Goal: Task Accomplishment & Management: Complete application form

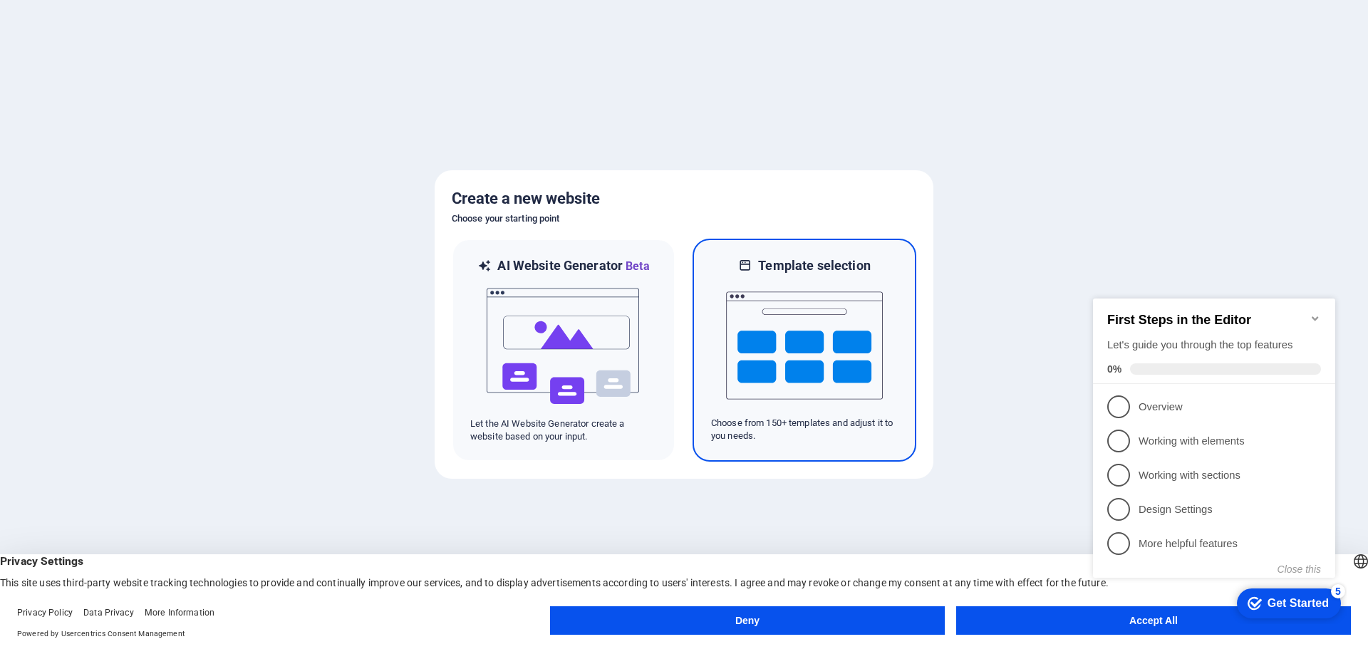
click at [800, 356] on img at bounding box center [804, 345] width 157 height 142
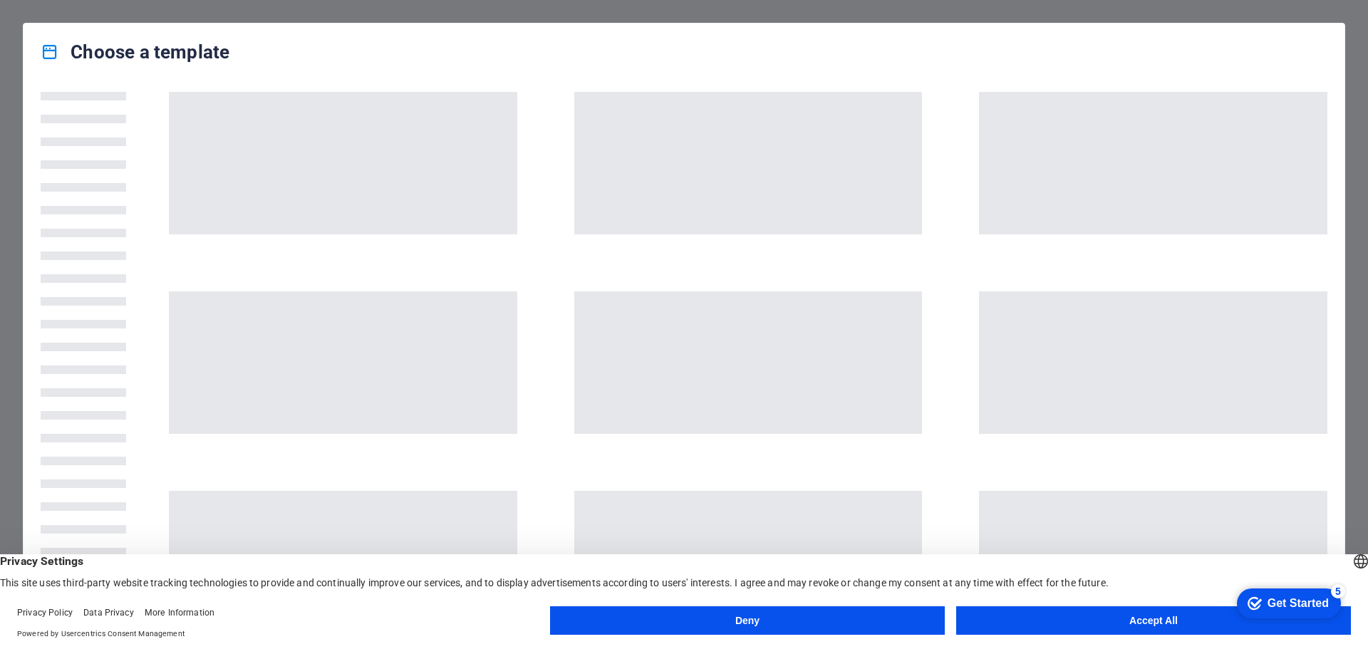
click at [695, 621] on button "Deny" at bounding box center [747, 620] width 395 height 28
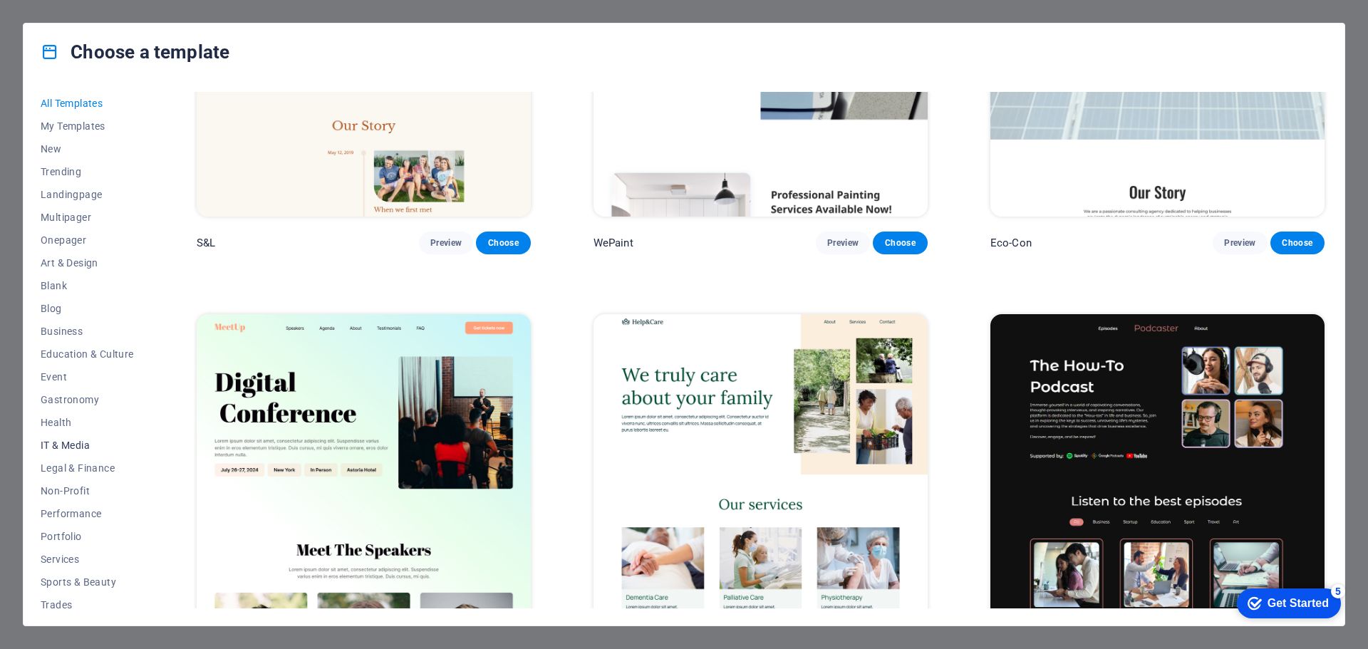
scroll to position [53, 0]
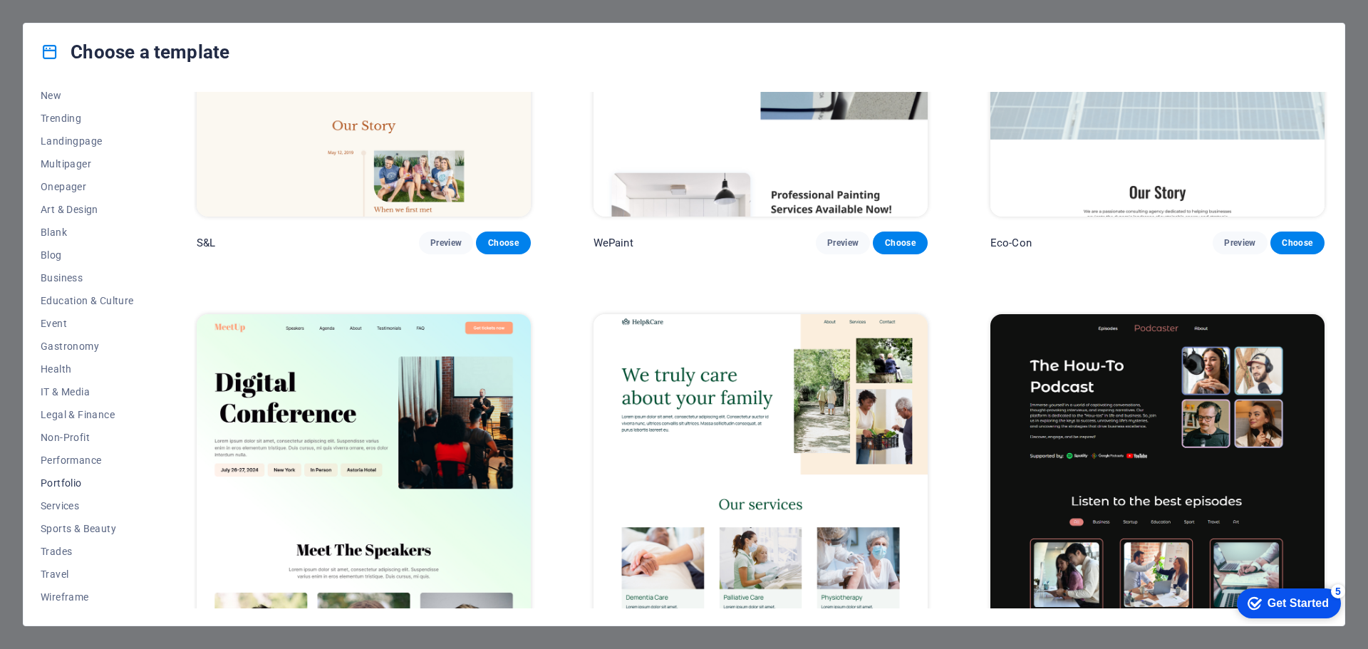
click at [67, 484] on span "Portfolio" at bounding box center [87, 482] width 93 height 11
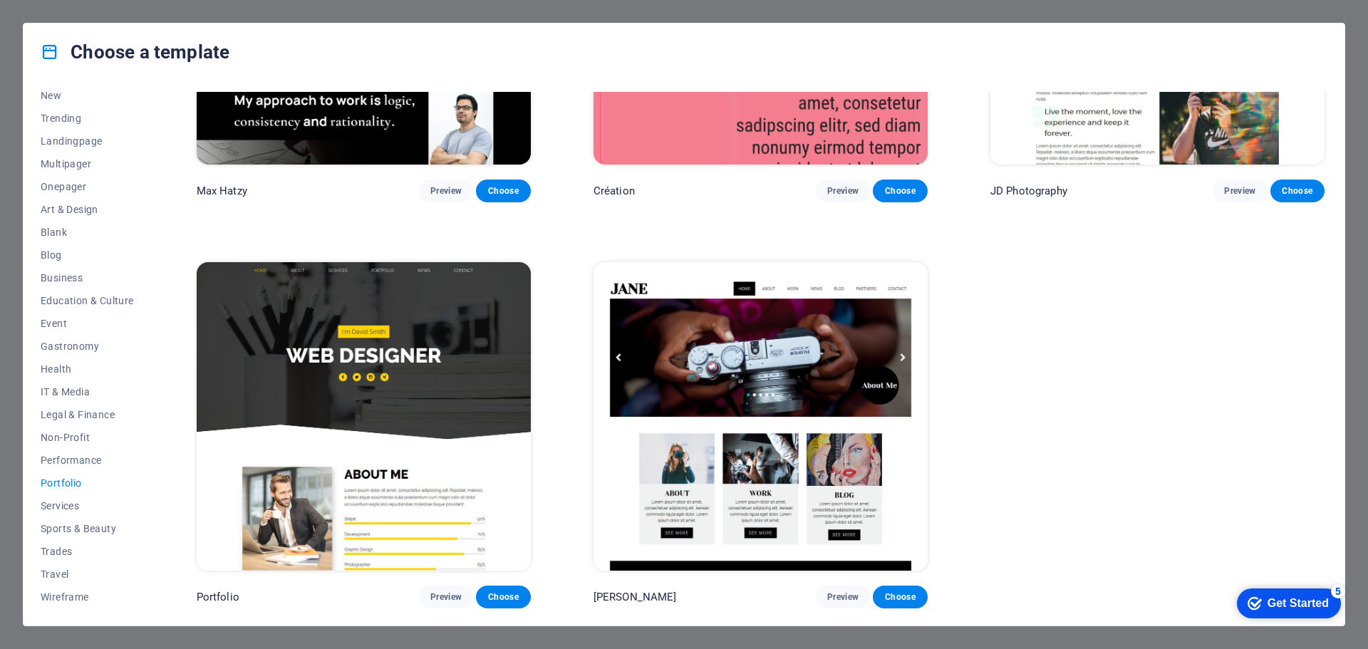
scroll to position [638, 0]
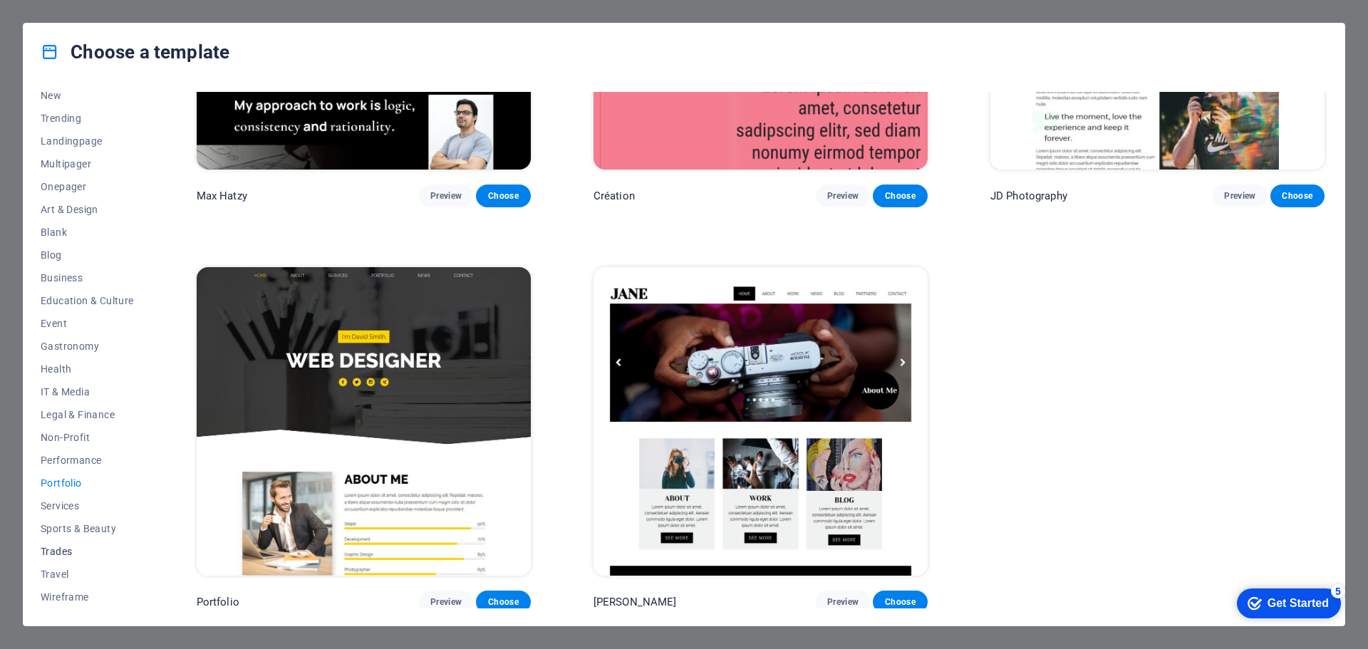
click at [67, 543] on button "Trades" at bounding box center [87, 551] width 93 height 23
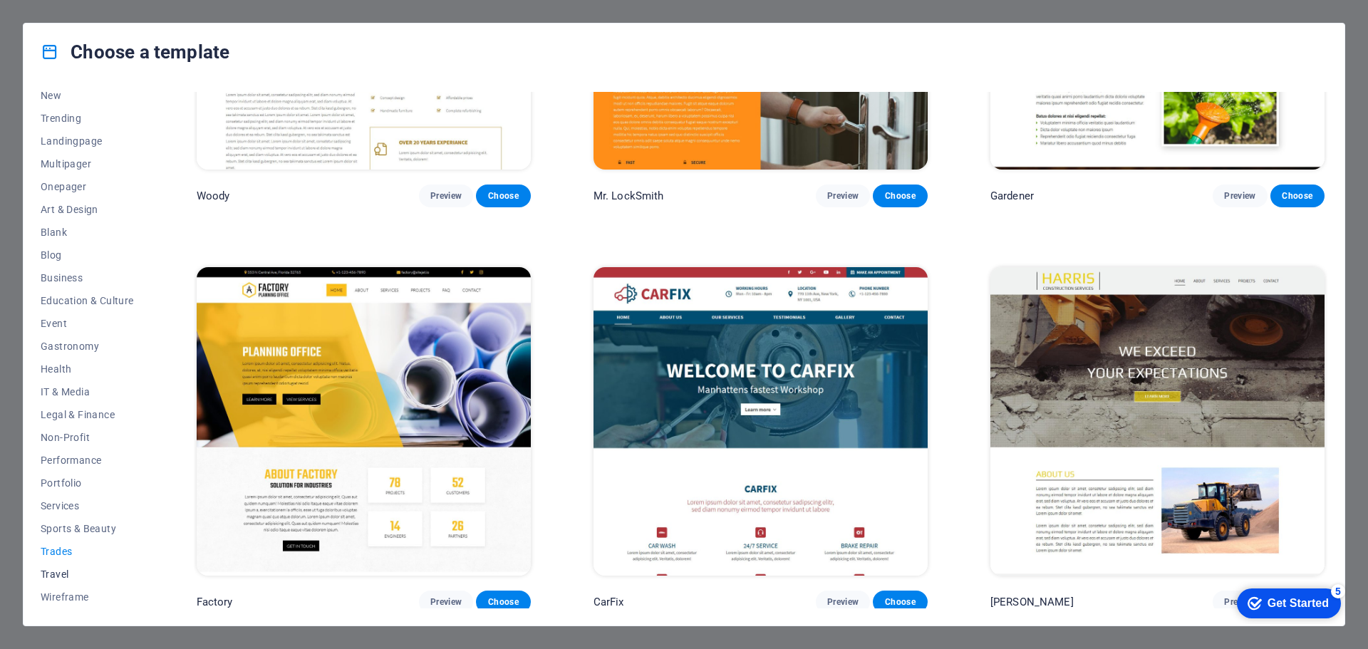
click at [70, 564] on button "Travel" at bounding box center [87, 574] width 93 height 23
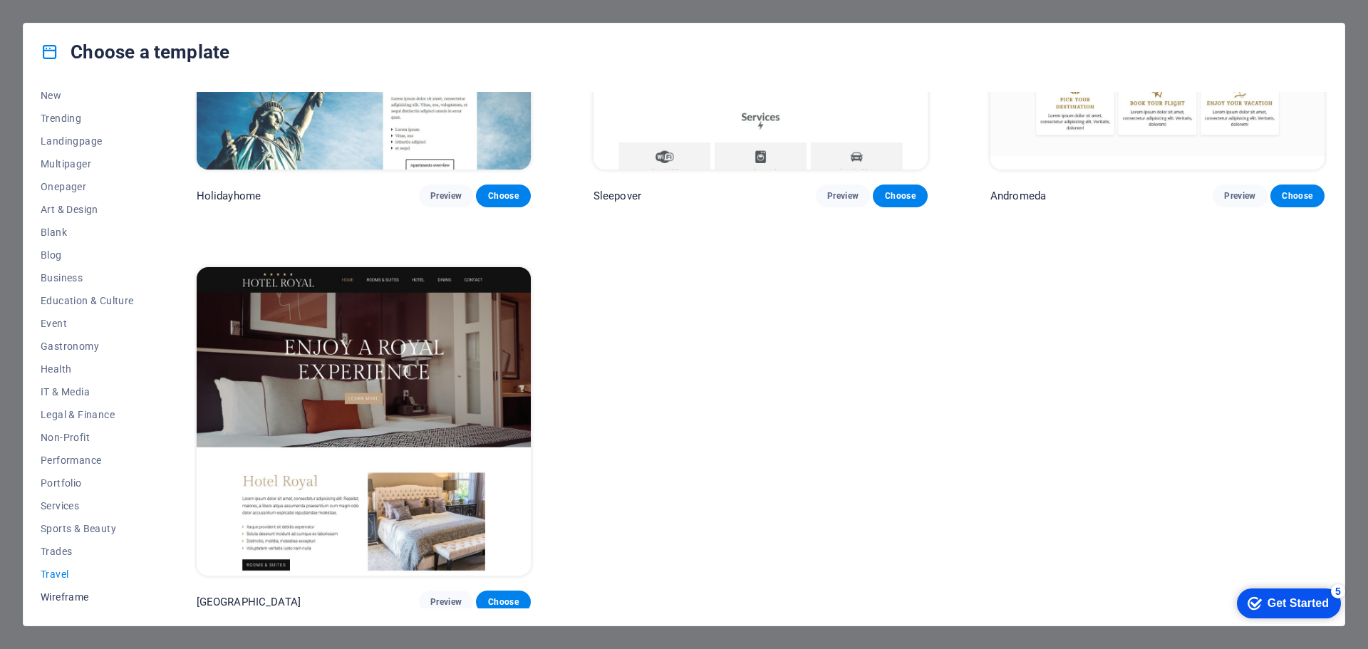
click at [69, 595] on span "Wireframe" at bounding box center [87, 596] width 93 height 11
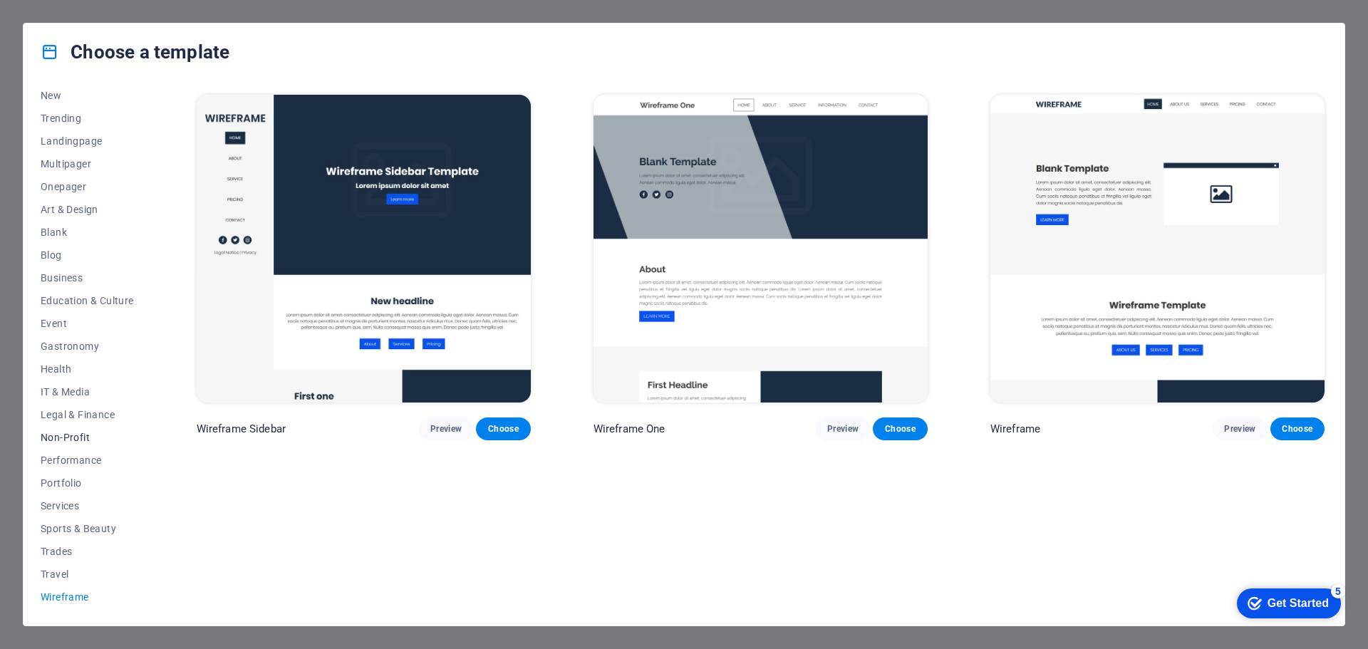
click at [73, 441] on span "Non-Profit" at bounding box center [87, 437] width 93 height 11
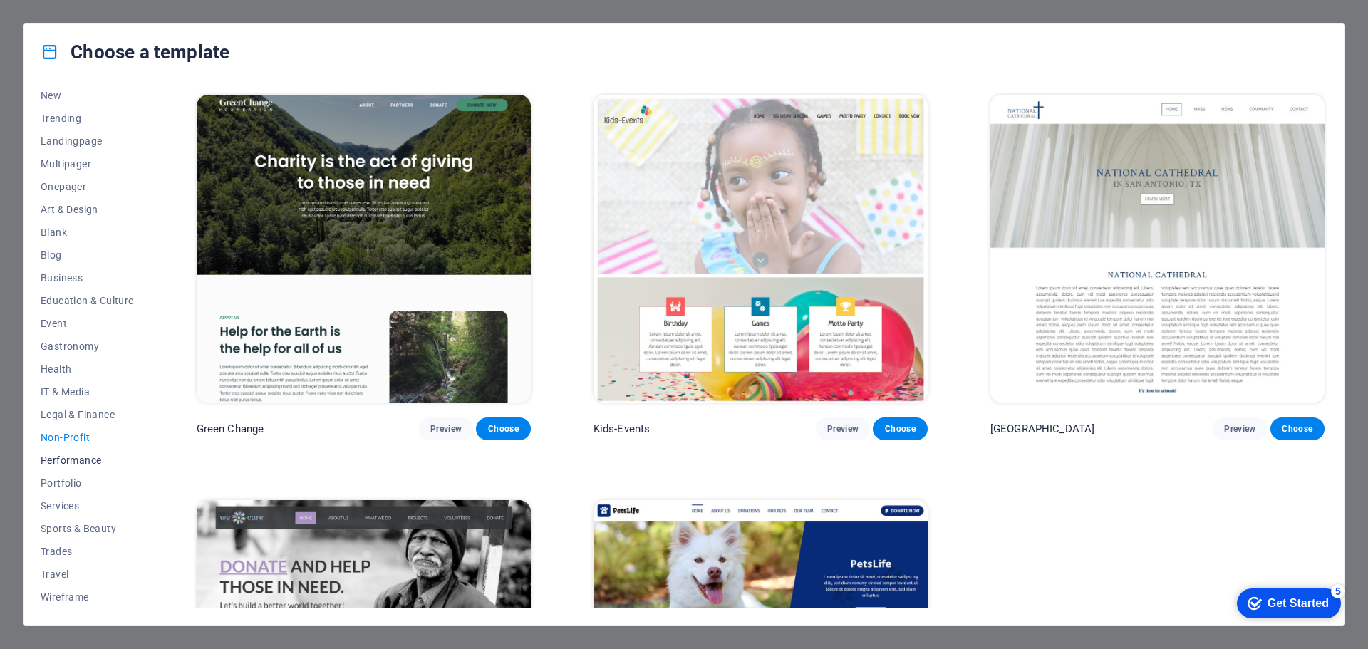
click at [95, 455] on span "Performance" at bounding box center [87, 460] width 93 height 11
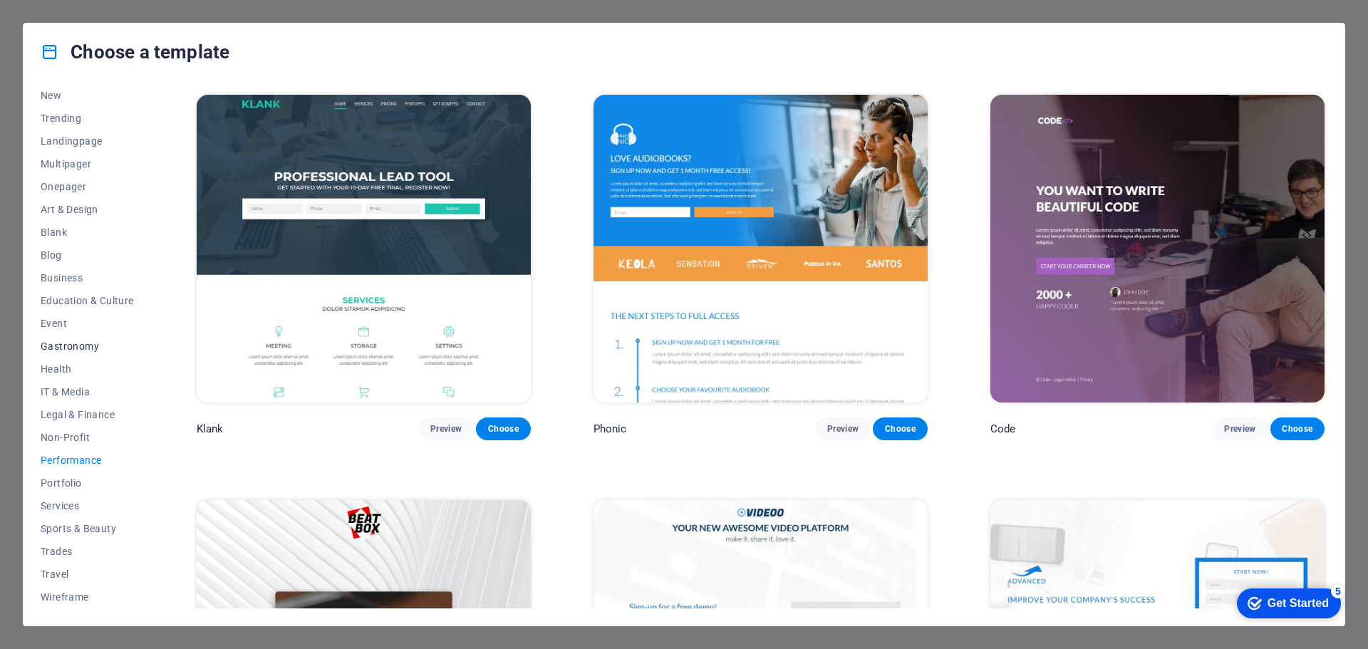
click at [88, 344] on span "Gastronomy" at bounding box center [87, 346] width 93 height 11
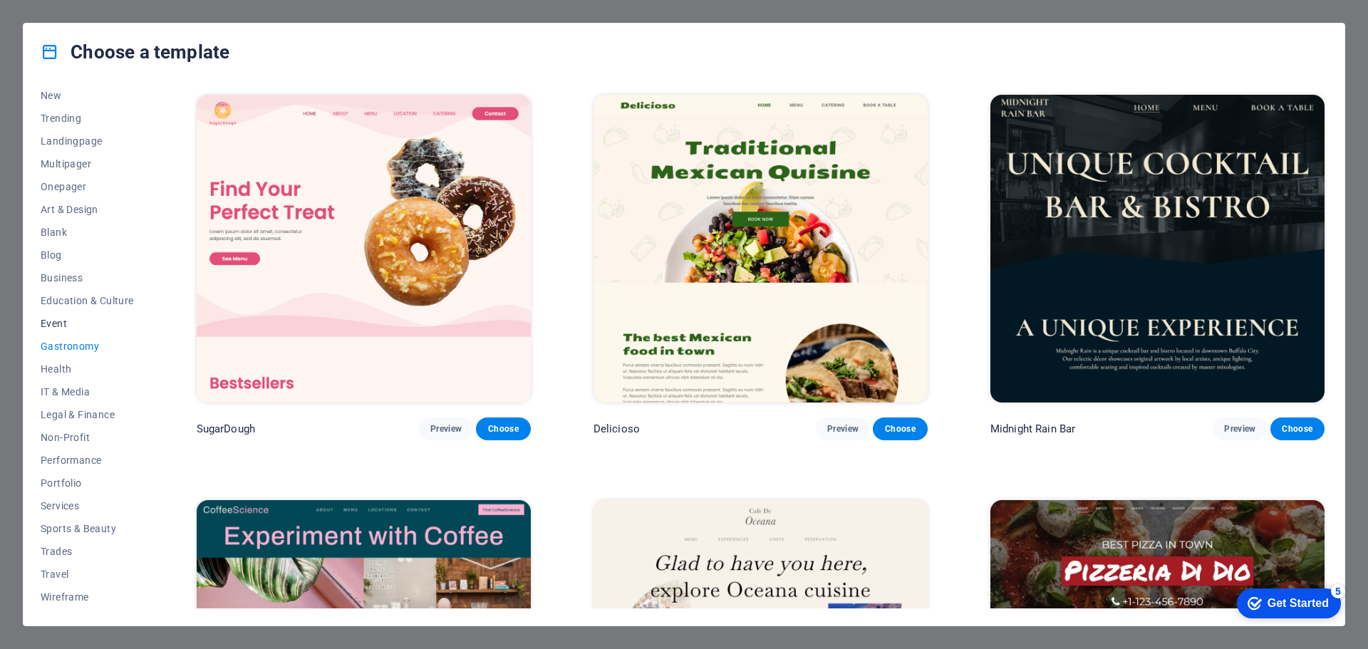
click at [66, 320] on span "Event" at bounding box center [87, 323] width 93 height 11
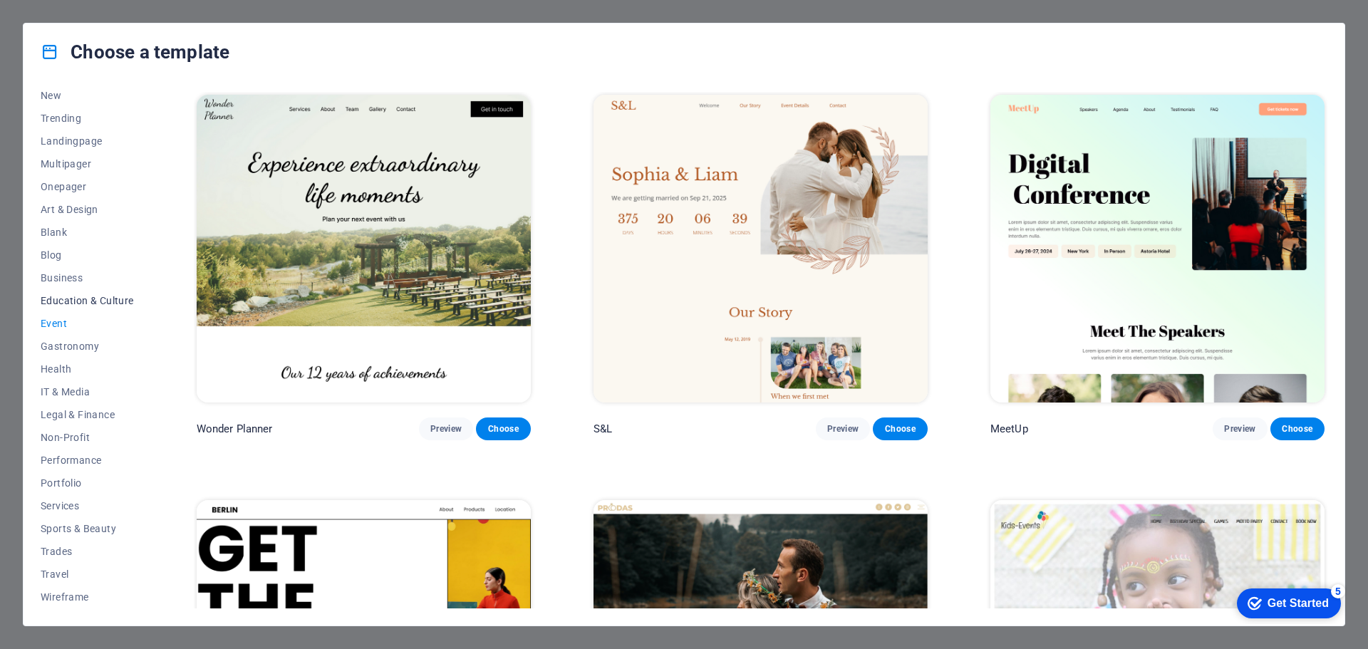
click at [86, 292] on button "Education & Culture" at bounding box center [87, 300] width 93 height 23
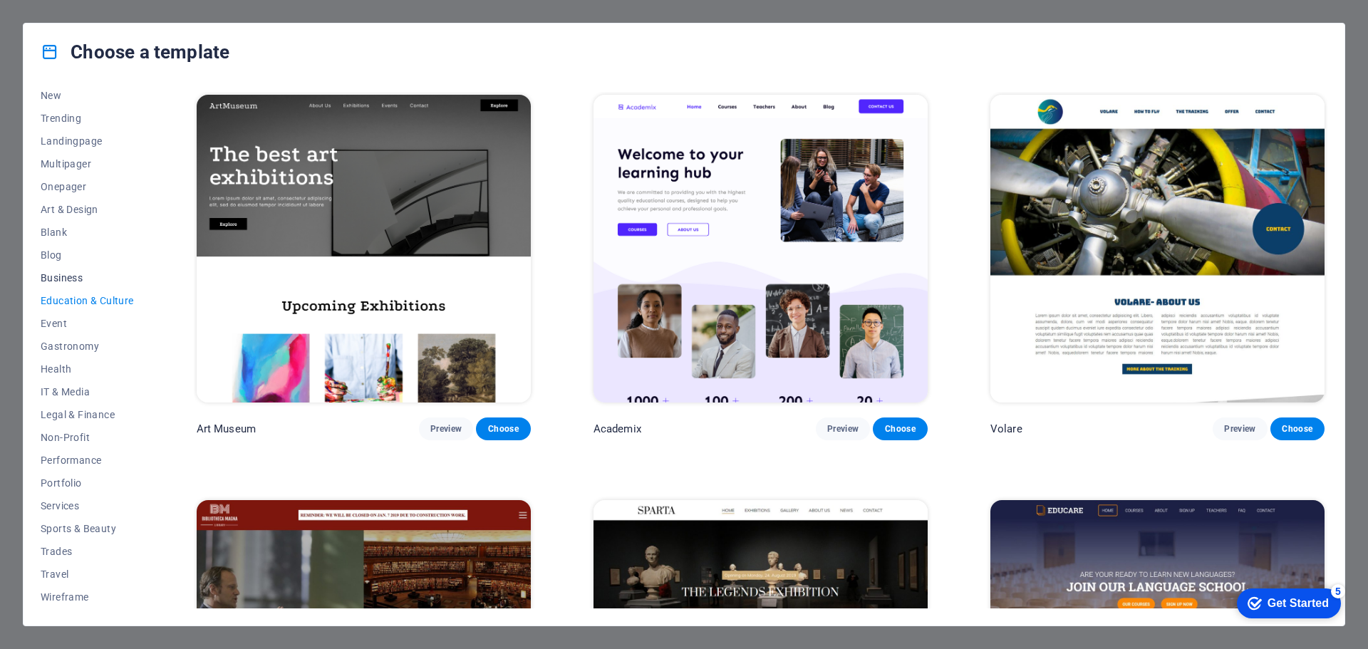
click at [73, 275] on span "Business" at bounding box center [87, 277] width 93 height 11
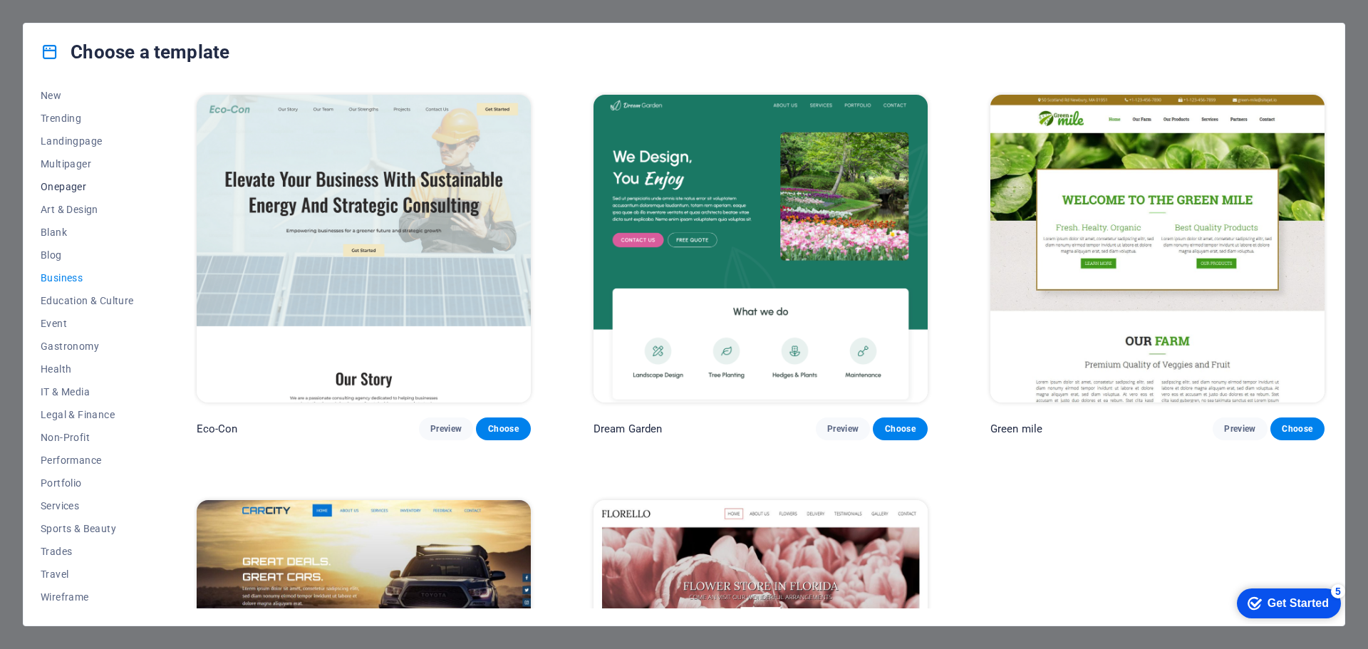
click at [83, 187] on span "Onepager" at bounding box center [87, 186] width 93 height 11
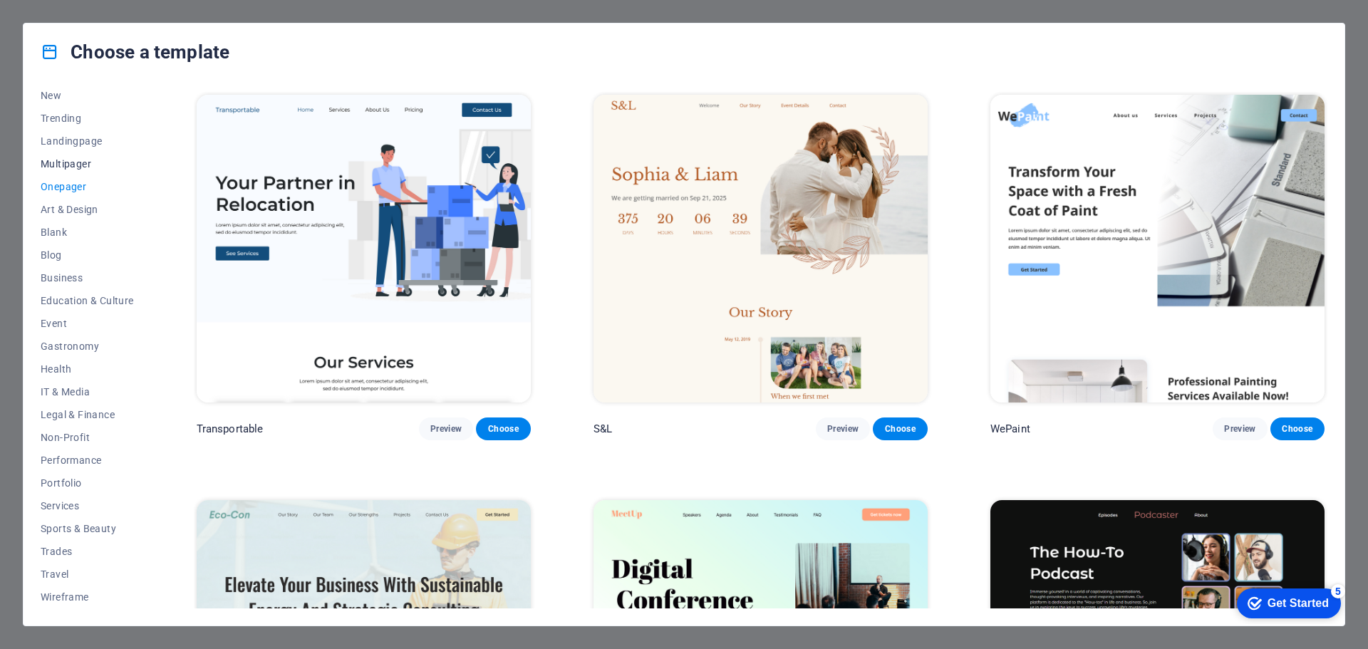
click at [82, 165] on span "Multipager" at bounding box center [87, 163] width 93 height 11
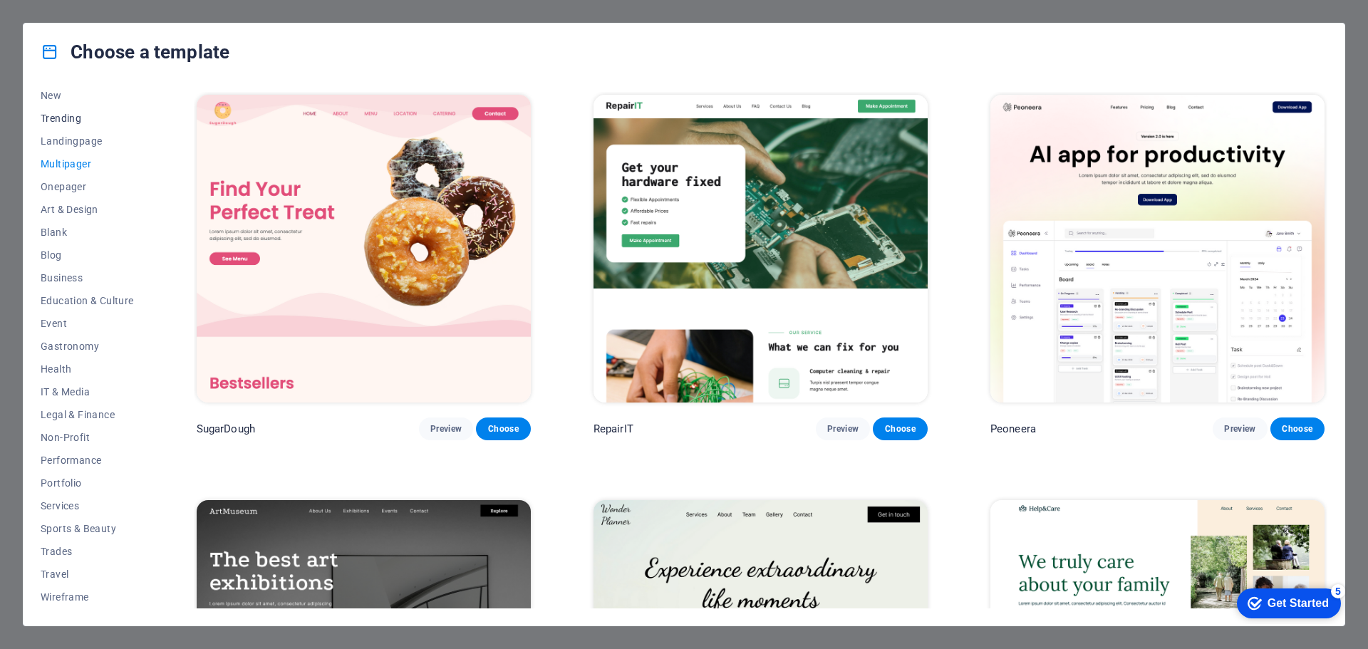
click at [79, 113] on span "Trending" at bounding box center [87, 118] width 93 height 11
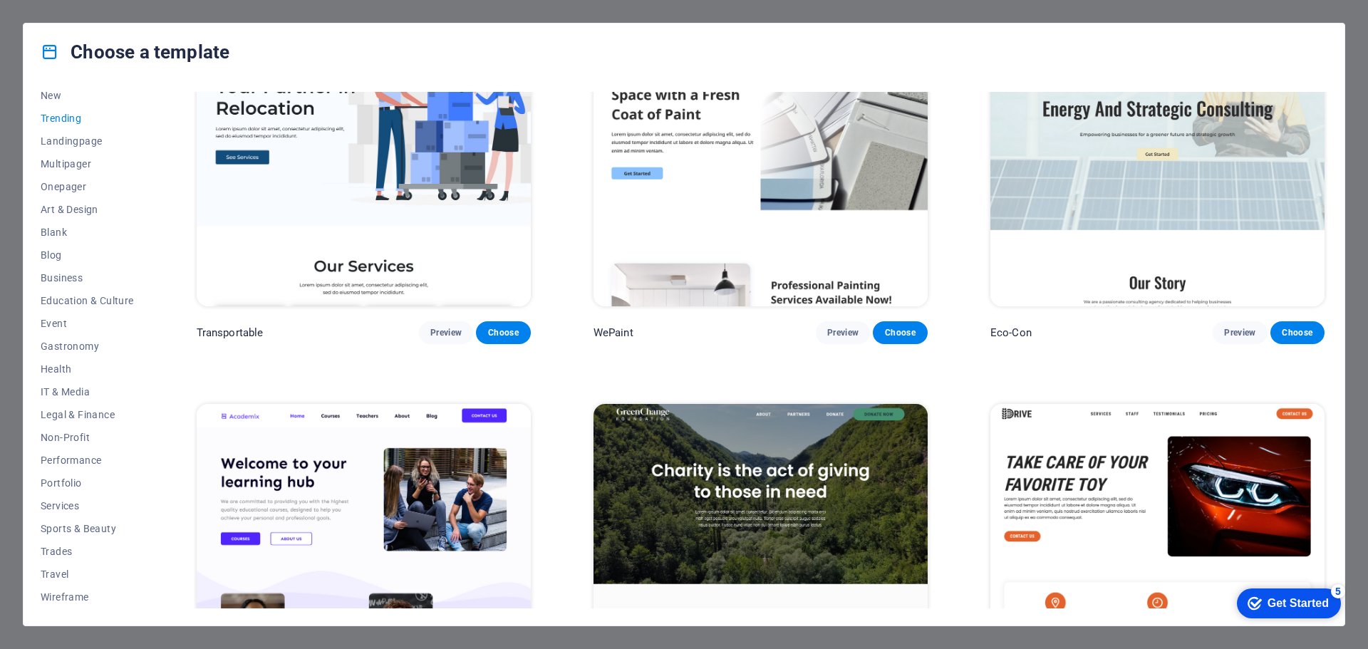
scroll to position [497, 0]
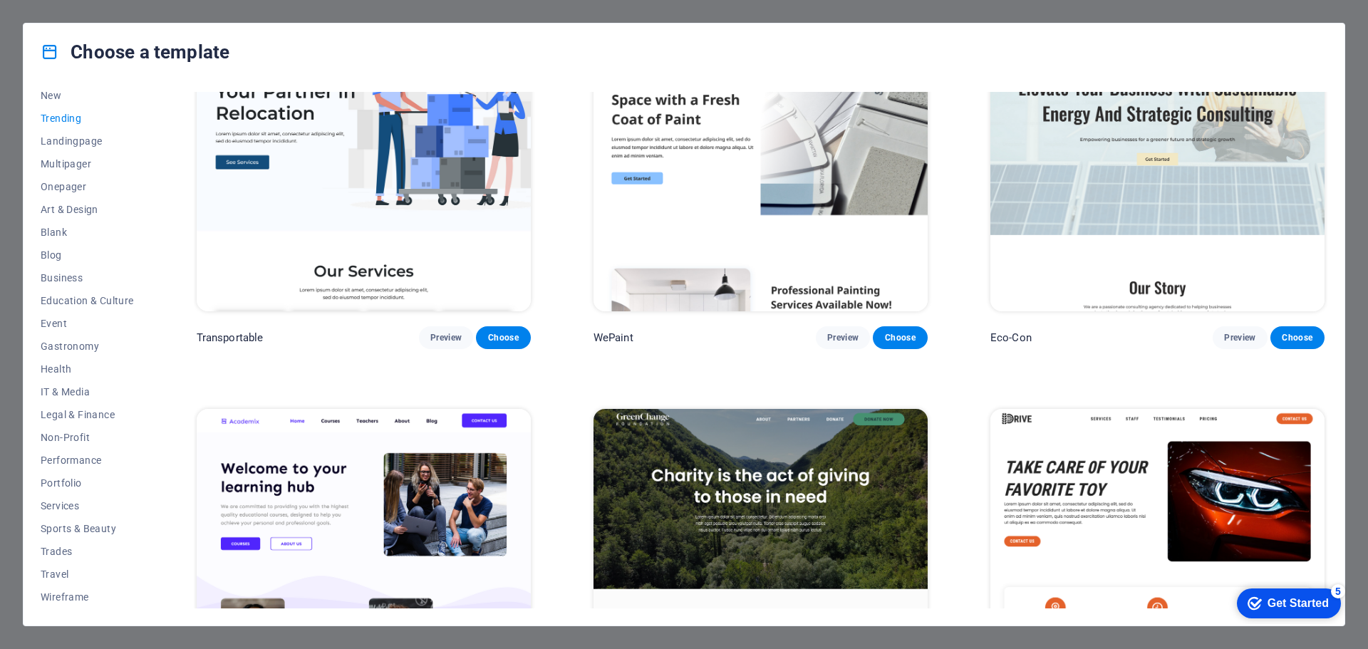
click at [354, 459] on img at bounding box center [364, 563] width 334 height 308
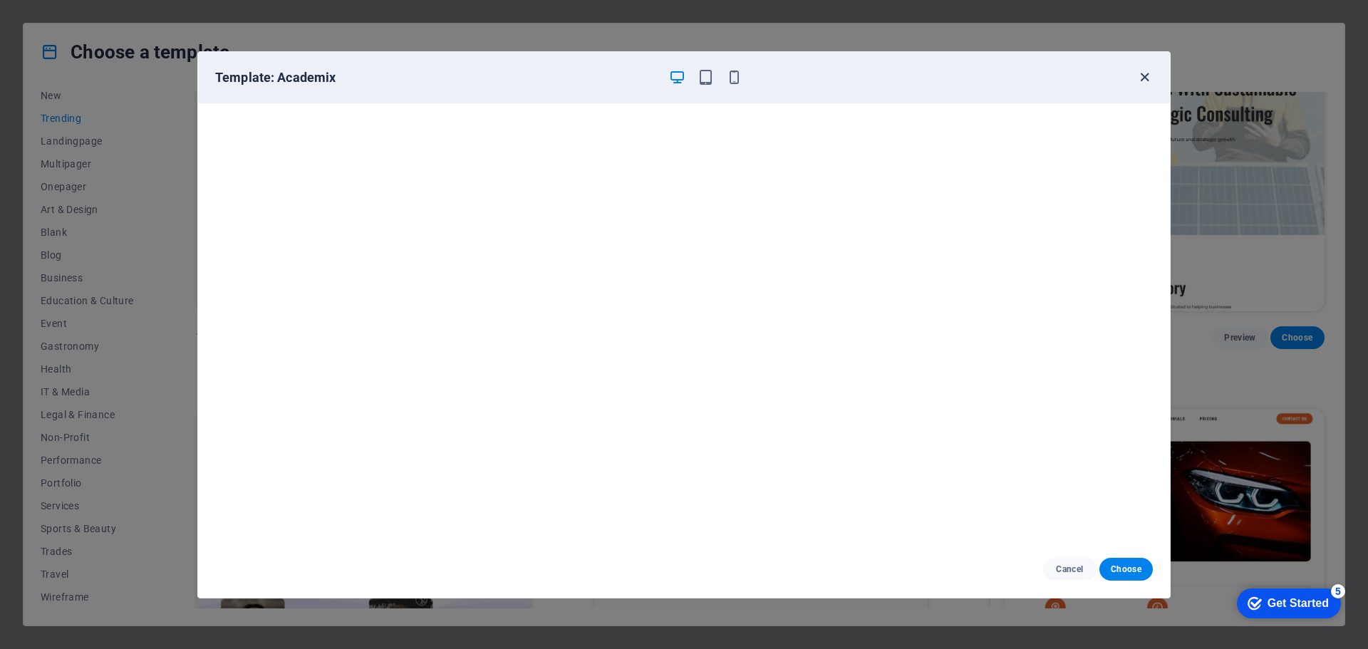
click at [1145, 75] on icon "button" at bounding box center [1144, 77] width 16 height 16
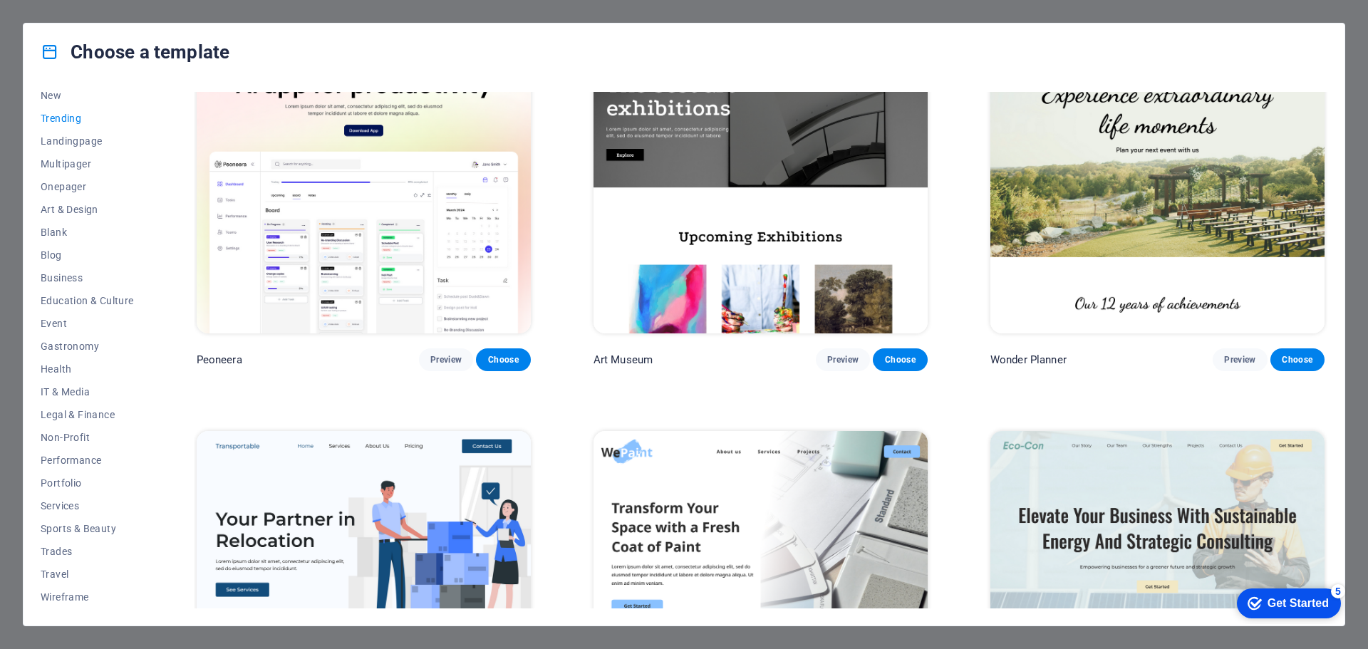
scroll to position [0, 0]
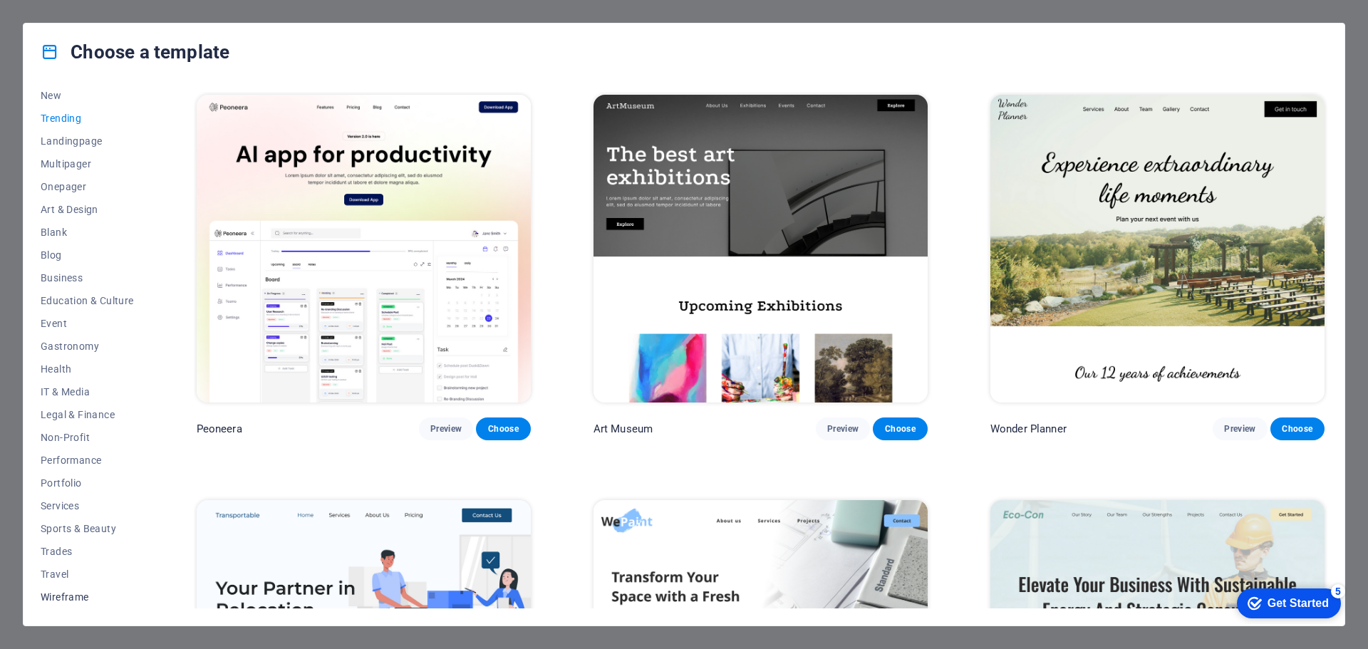
click at [77, 593] on span "Wireframe" at bounding box center [87, 596] width 93 height 11
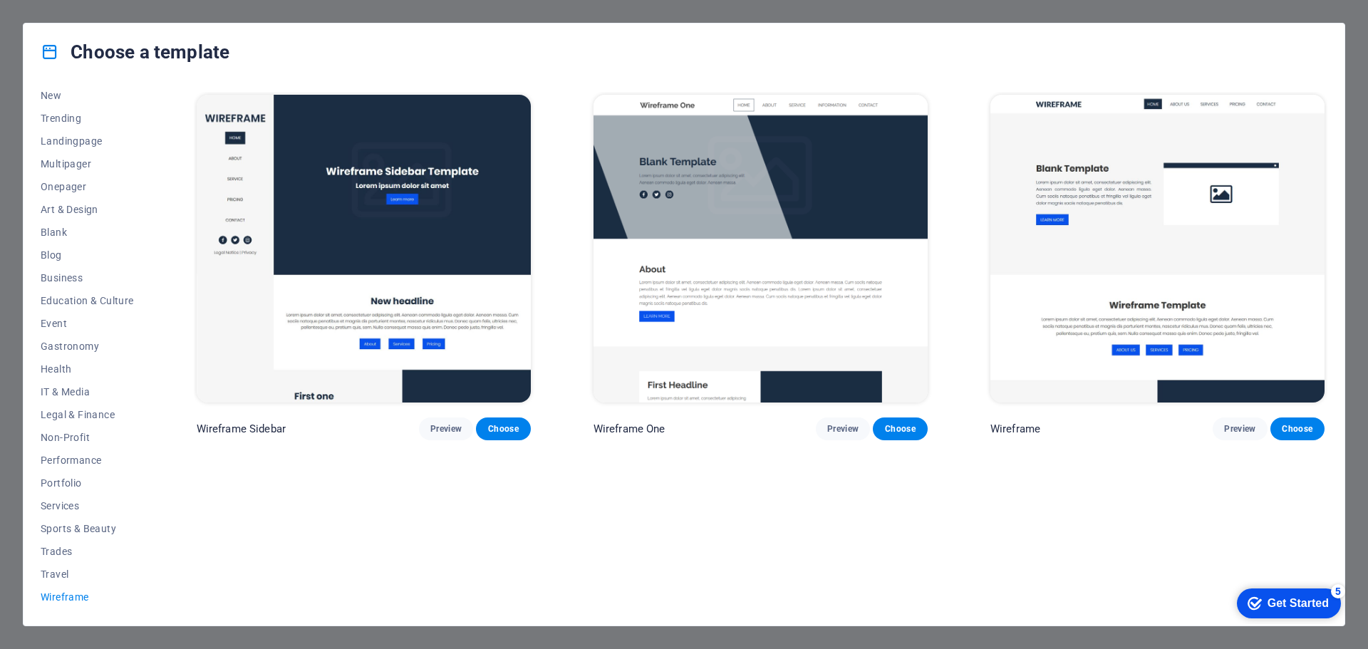
click at [494, 237] on img at bounding box center [364, 249] width 334 height 308
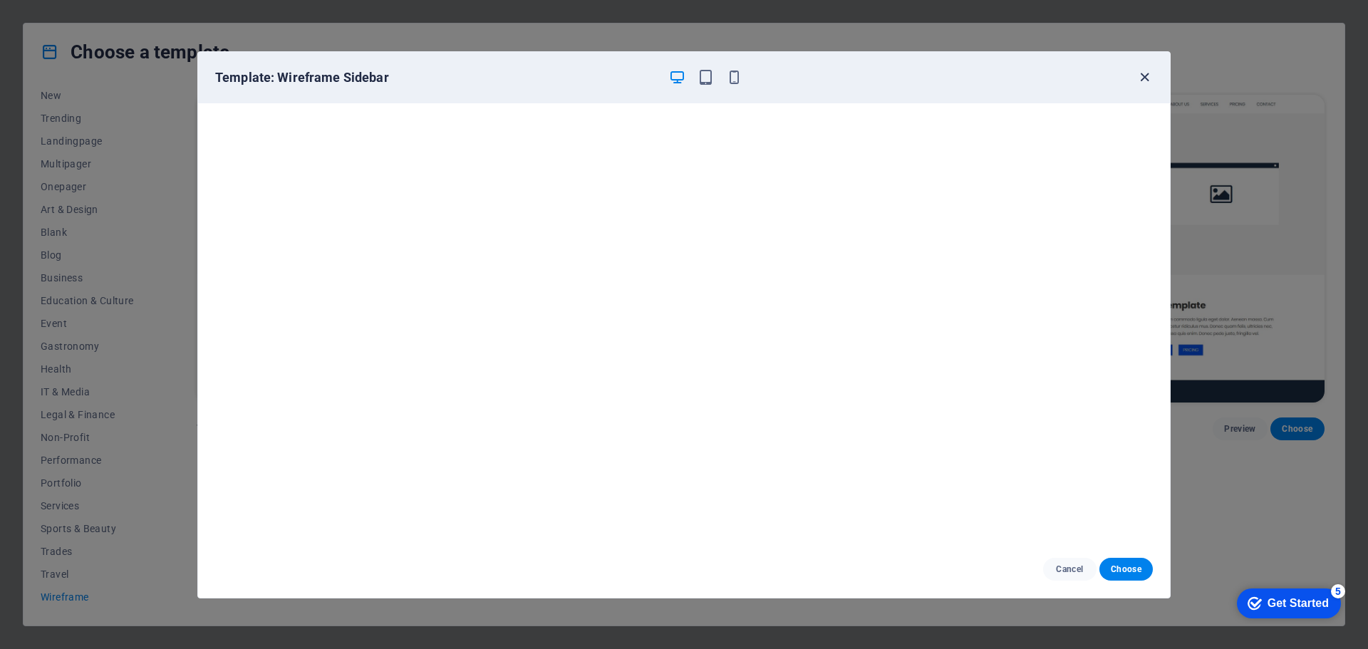
click at [1145, 83] on icon "button" at bounding box center [1144, 77] width 16 height 16
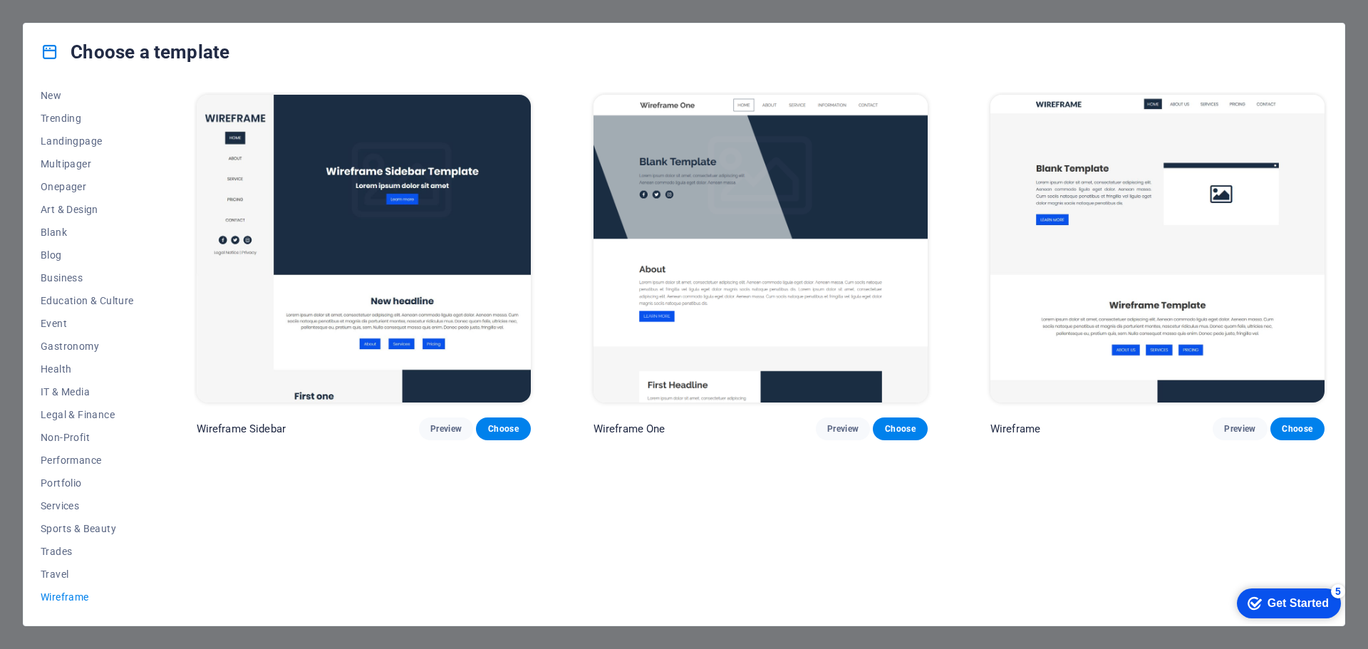
click at [1035, 230] on img at bounding box center [1157, 249] width 334 height 308
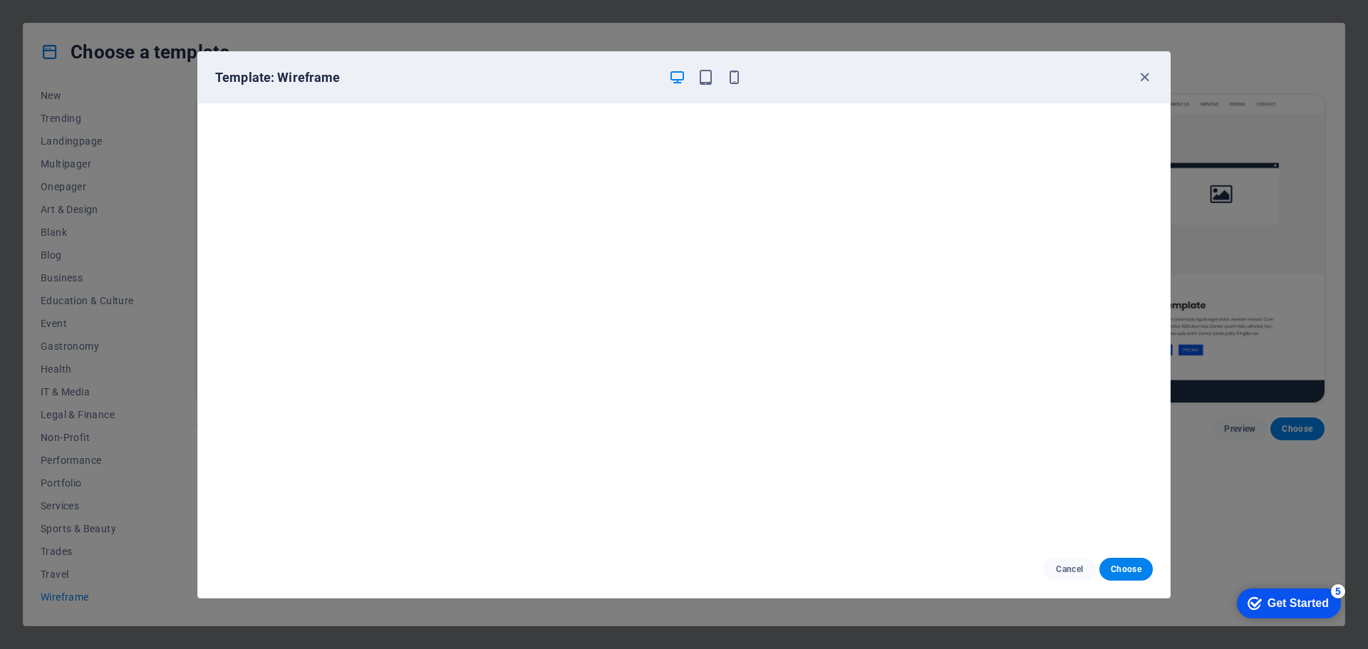
scroll to position [4, 0]
click at [1121, 583] on div "Cancel Choose" at bounding box center [684, 569] width 972 height 57
click at [1121, 569] on span "Choose" at bounding box center [1126, 568] width 31 height 11
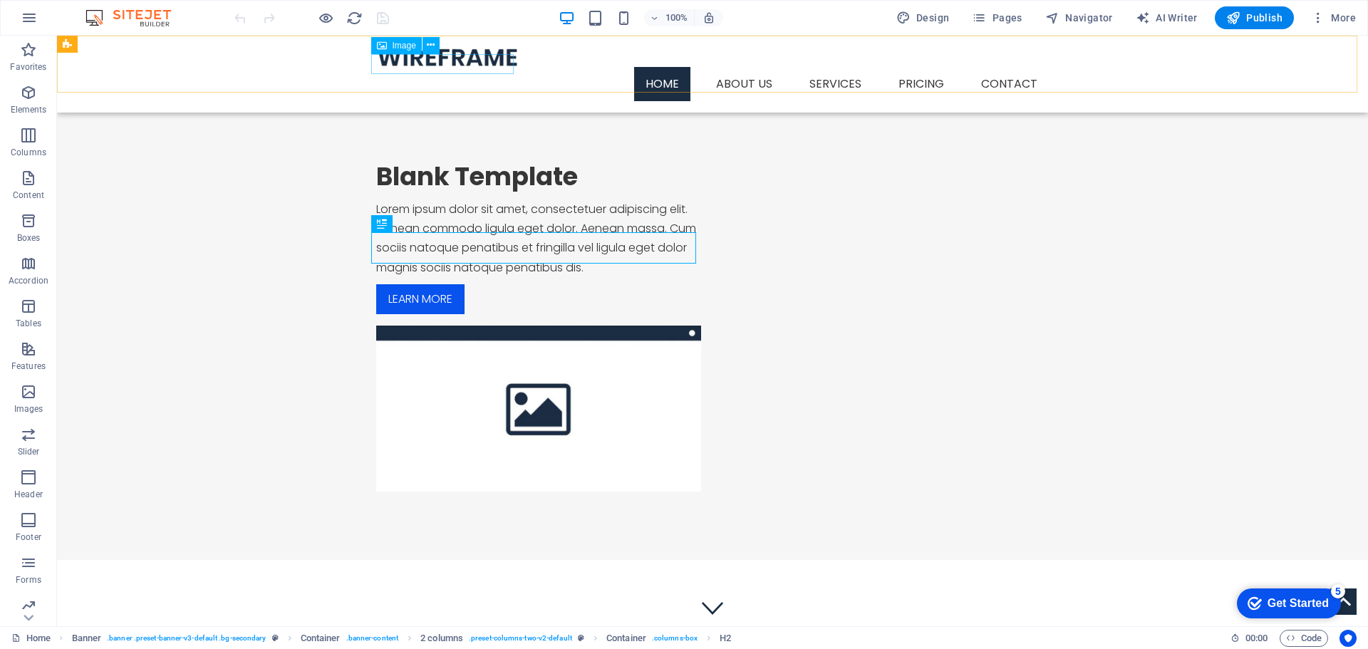
click at [398, 51] on div "Image" at bounding box center [396, 45] width 51 height 17
click at [431, 51] on icon at bounding box center [431, 45] width 8 height 15
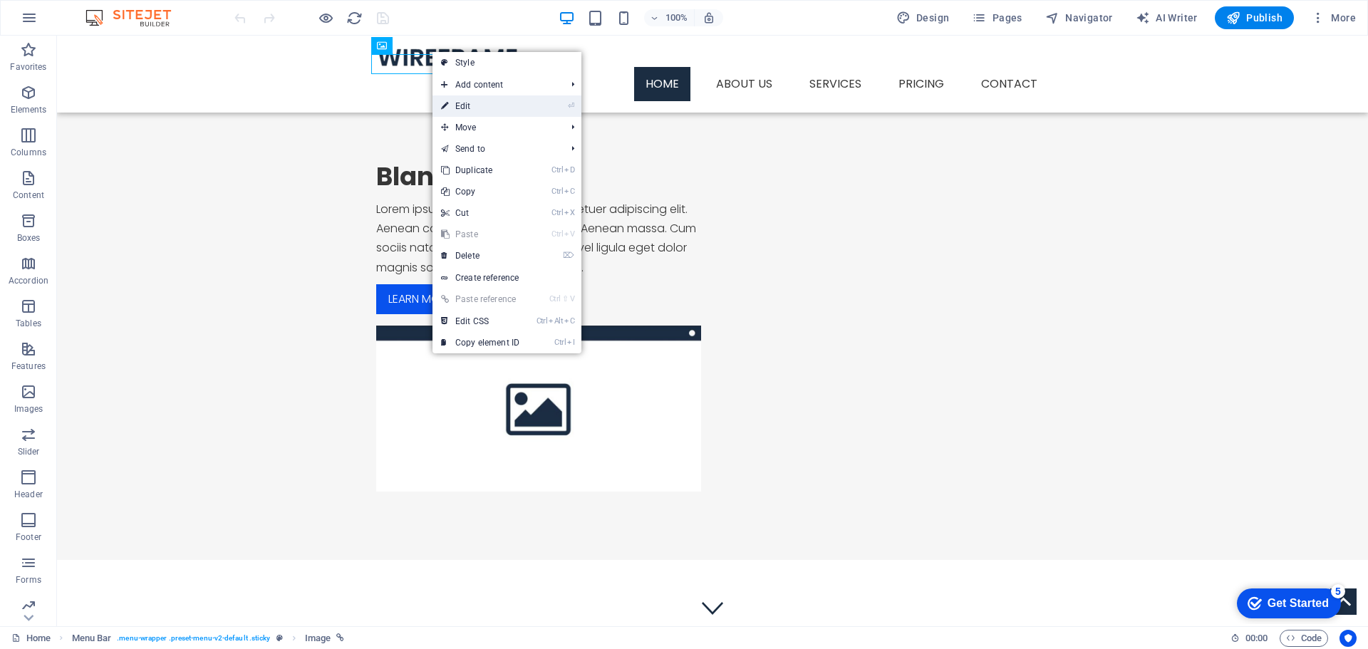
click at [491, 100] on link "⏎ Edit" at bounding box center [479, 105] width 95 height 21
select select "px"
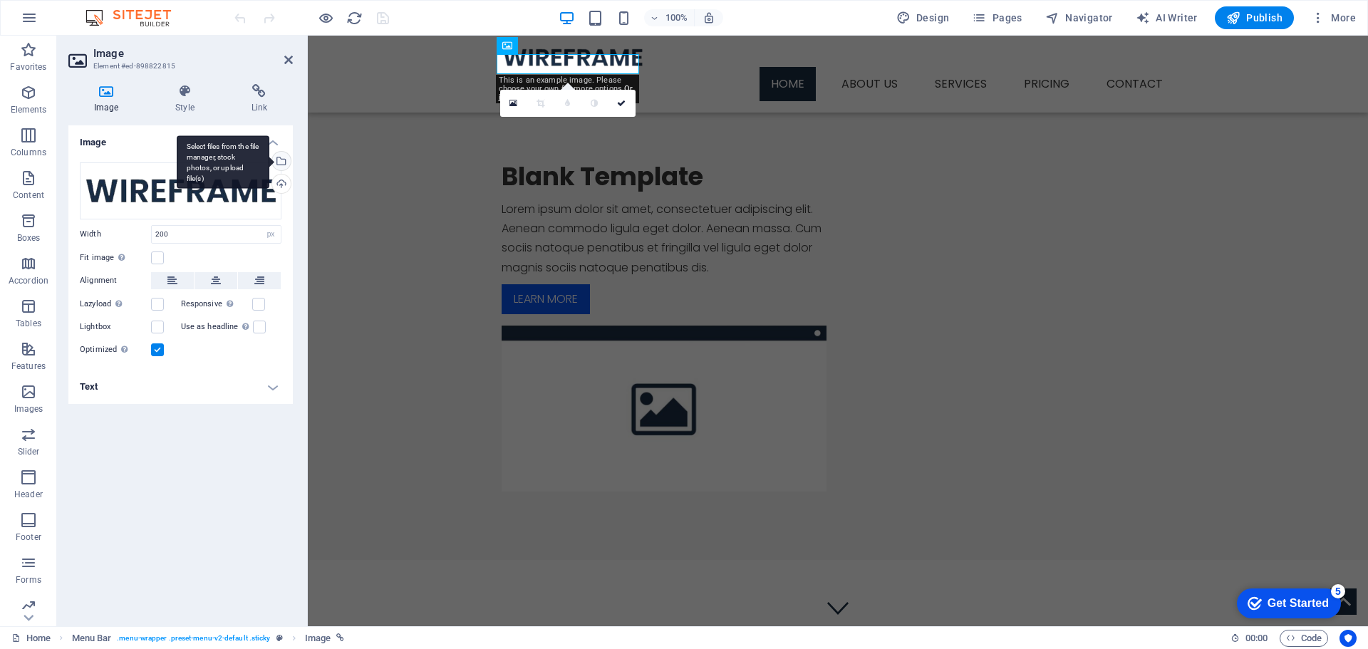
click at [281, 158] on div "Select files from the file manager, stock photos, or upload file(s)" at bounding box center [279, 162] width 21 height 21
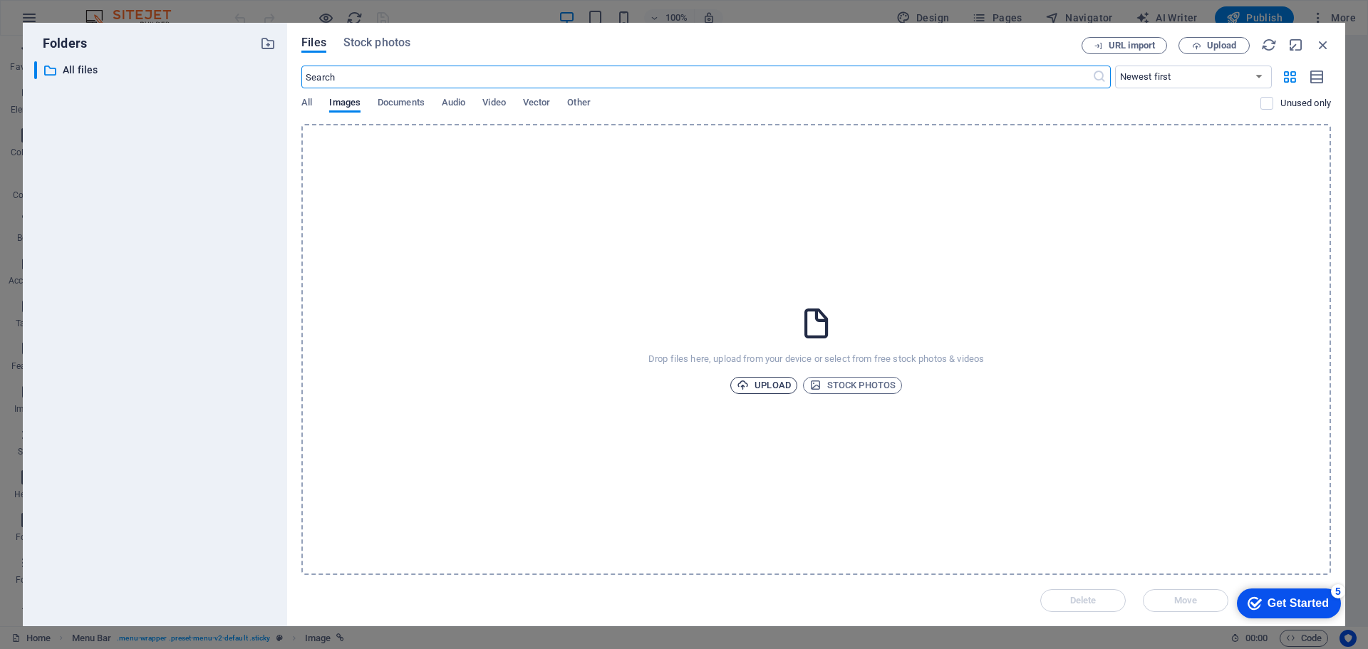
click at [766, 380] on span "Upload" at bounding box center [764, 385] width 54 height 17
click at [1321, 44] on icon "button" at bounding box center [1323, 45] width 16 height 16
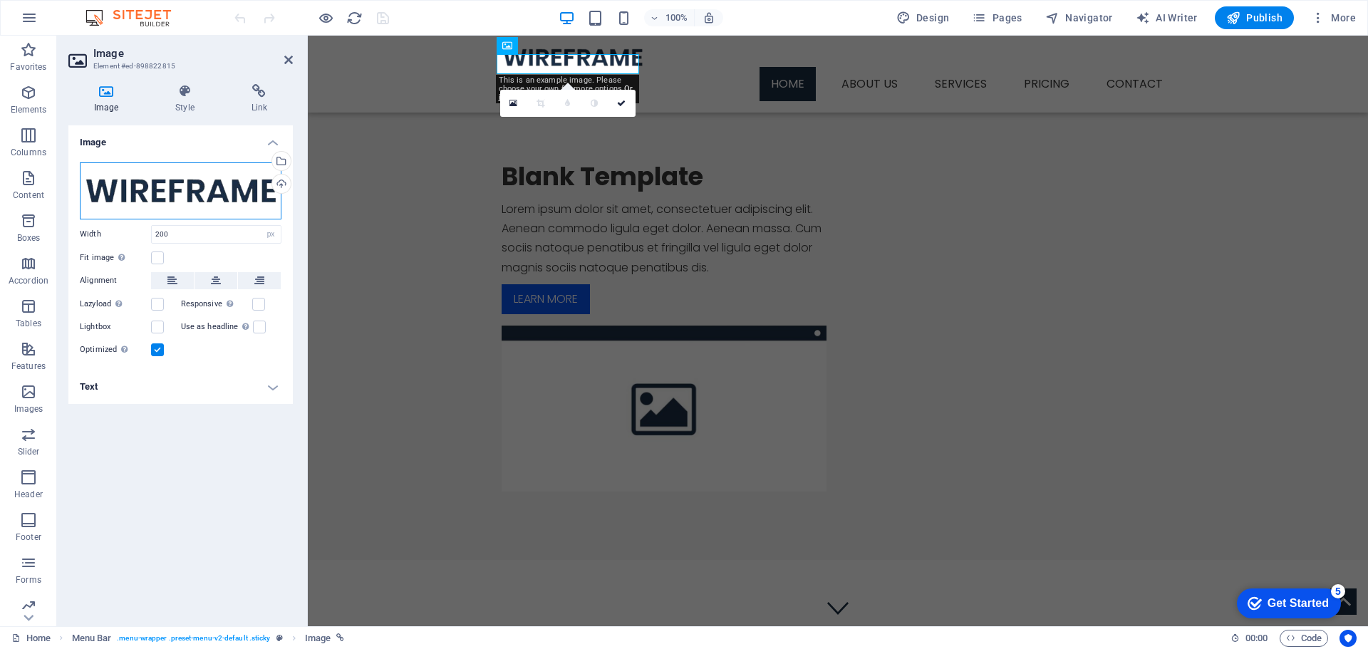
click at [269, 202] on div "Drag files here, click to choose files or select files from Files or our free s…" at bounding box center [181, 190] width 202 height 57
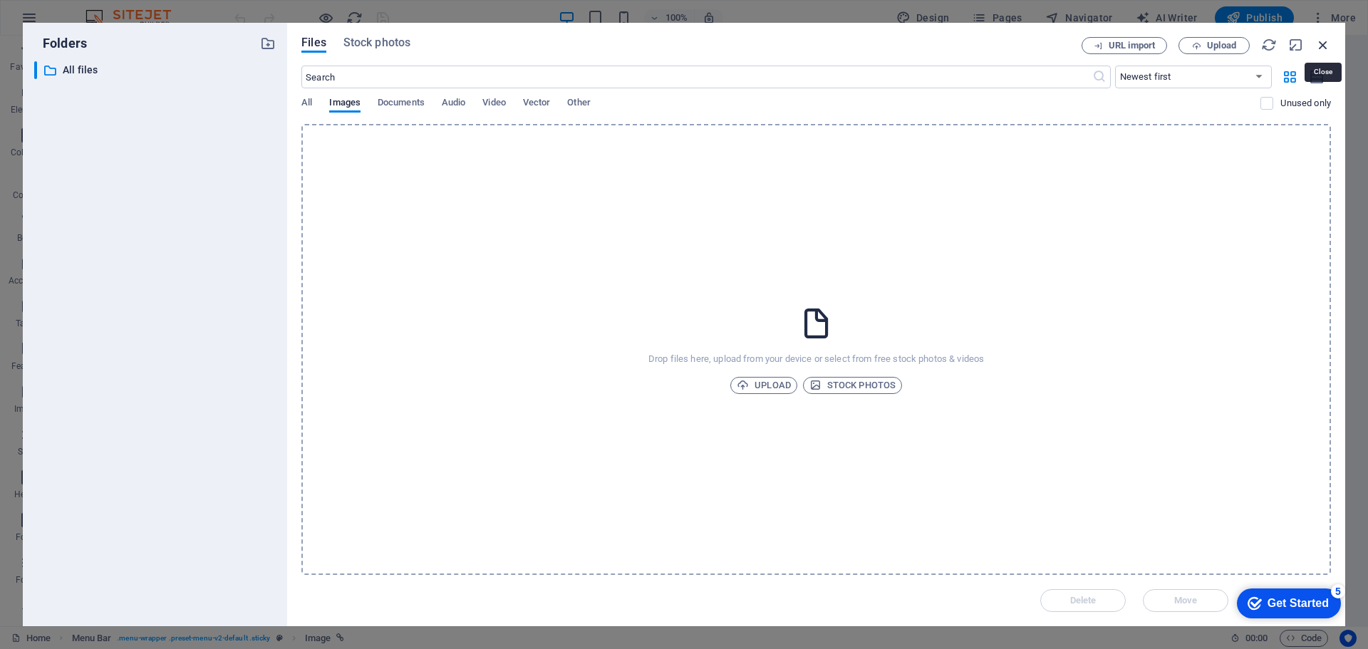
click at [1327, 46] on div "Files Stock photos URL import Upload ​ Newest first Oldest first Name (A-Z) Nam…" at bounding box center [816, 324] width 1058 height 603
click at [1323, 46] on icon "button" at bounding box center [1323, 45] width 16 height 16
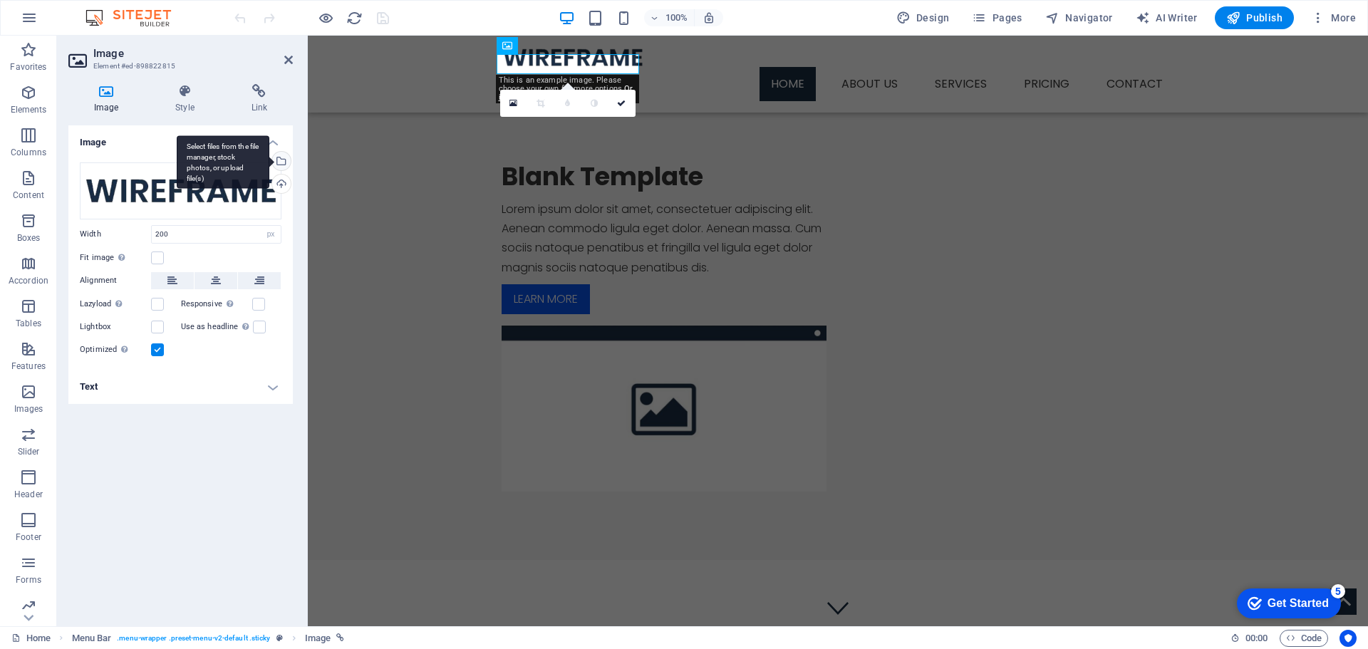
click at [285, 156] on div "Select files from the file manager, stock photos, or upload file(s)" at bounding box center [279, 162] width 21 height 21
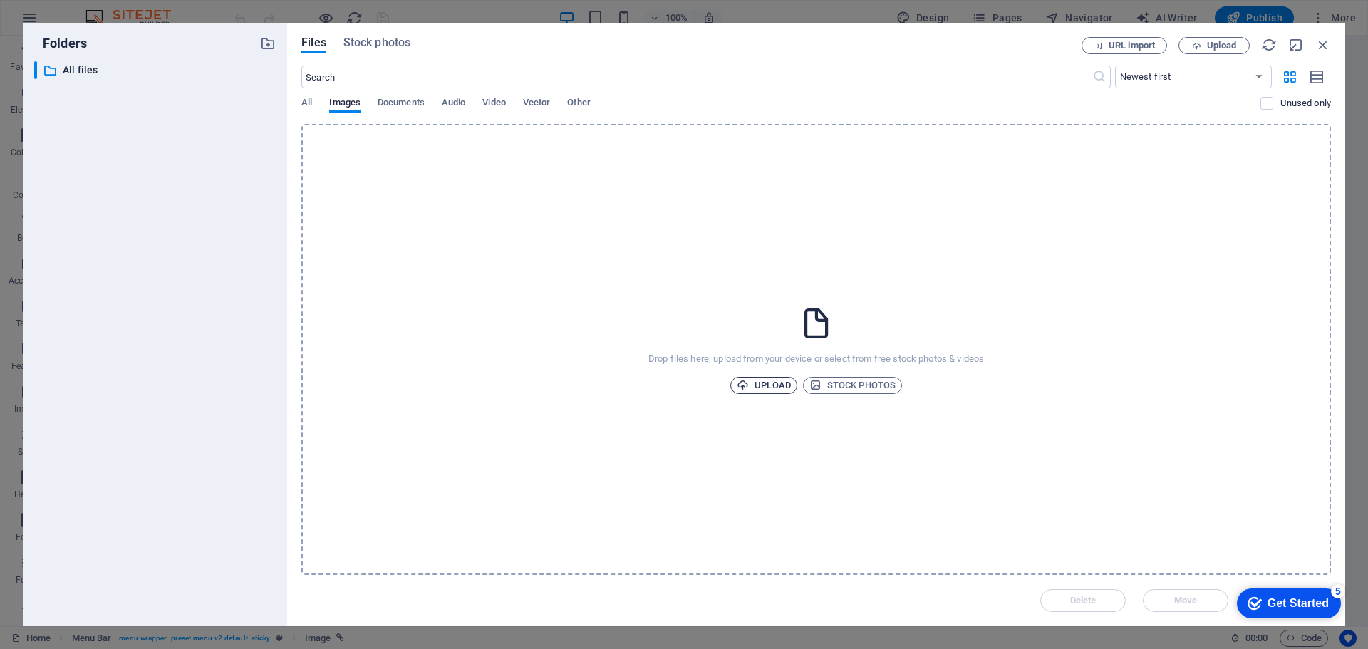
click at [786, 385] on span "Upload" at bounding box center [764, 385] width 54 height 17
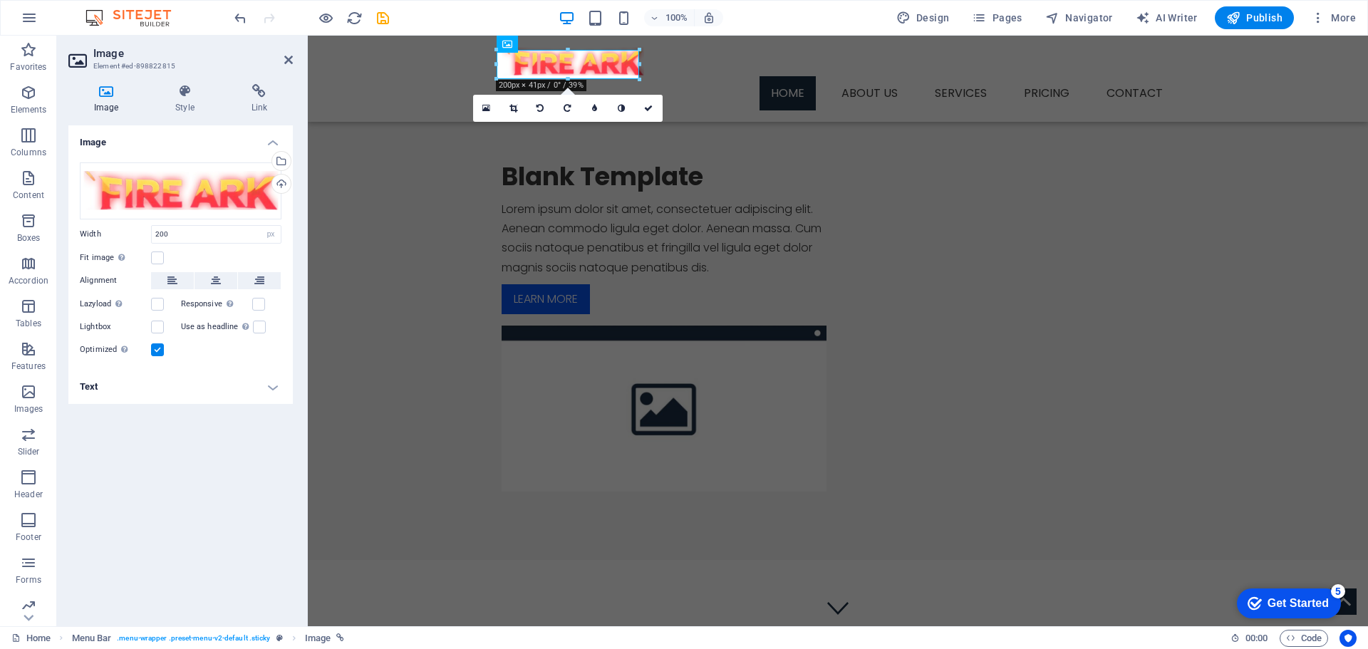
click at [206, 501] on div "Image Drag files here, click to choose files or select files from Files or our …" at bounding box center [180, 369] width 224 height 489
click at [154, 326] on label at bounding box center [157, 327] width 13 height 13
click at [0, 0] on input "Lightbox" at bounding box center [0, 0] width 0 height 0
click at [154, 326] on label at bounding box center [157, 327] width 13 height 13
click at [0, 0] on input "Lightbox" at bounding box center [0, 0] width 0 height 0
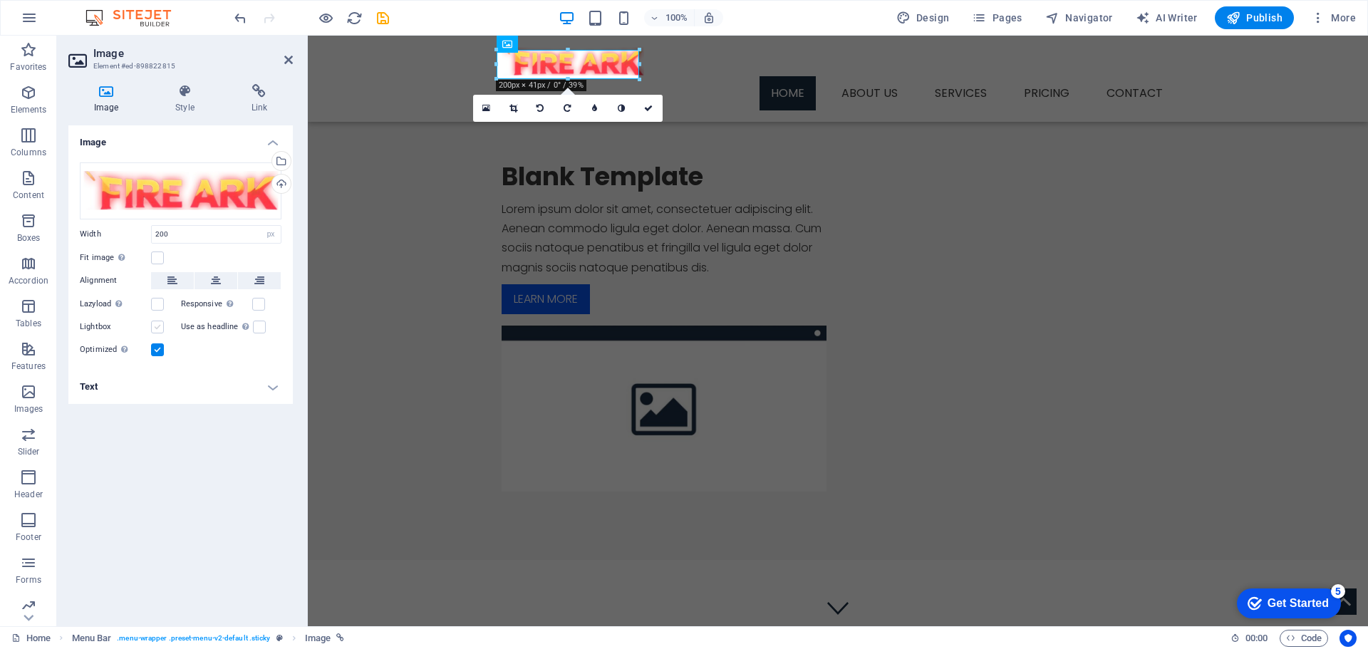
click at [154, 326] on label at bounding box center [157, 327] width 13 height 13
click at [0, 0] on input "Lightbox" at bounding box center [0, 0] width 0 height 0
click at [154, 326] on label at bounding box center [157, 327] width 13 height 13
click at [0, 0] on input "Lightbox" at bounding box center [0, 0] width 0 height 0
click at [647, 105] on icon at bounding box center [648, 108] width 9 height 9
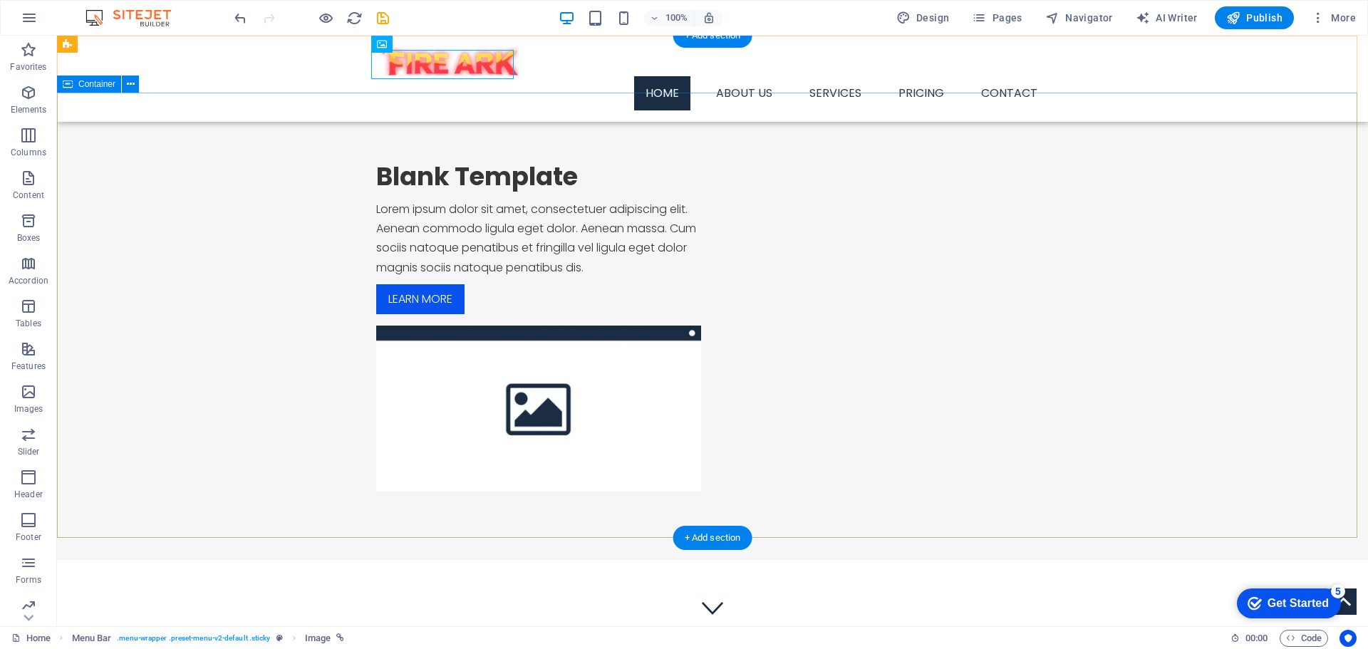
click at [546, 161] on div "Blank Template Lorem ipsum dolor sit amet, consectetuer adipiscing elit. Aenean…" at bounding box center [712, 326] width 1311 height 467
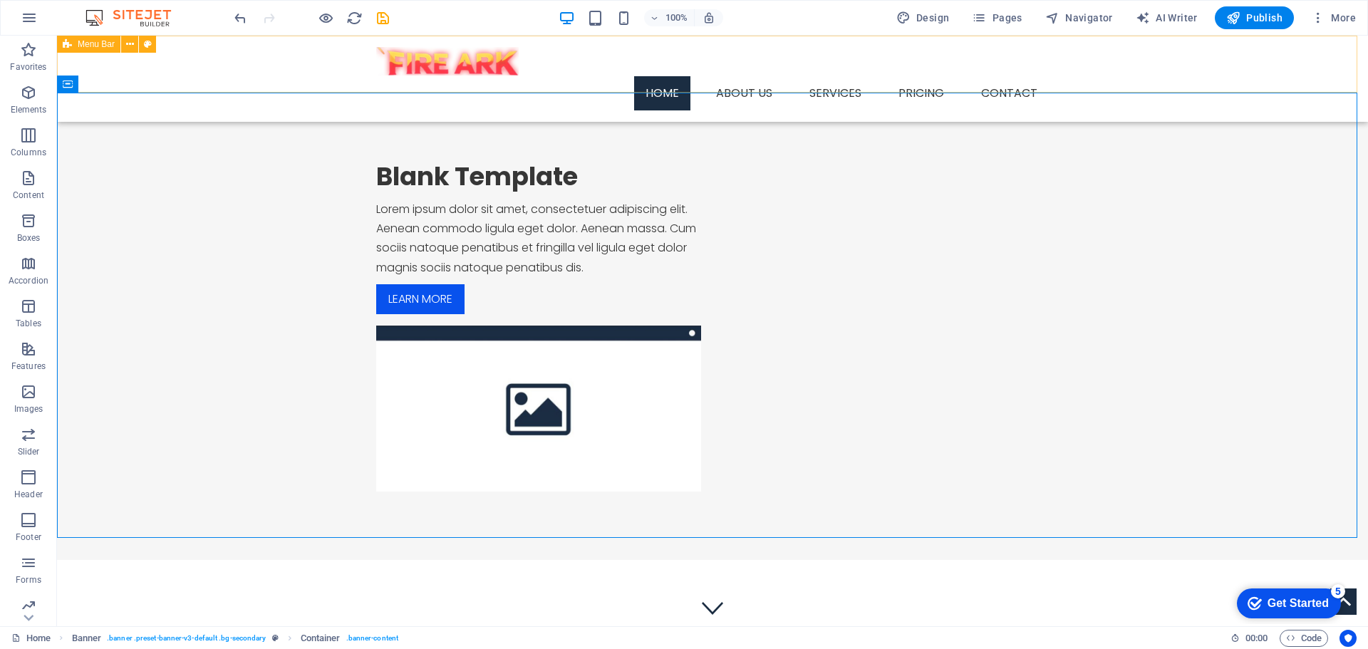
click at [260, 78] on div "Menu Home About us Services Service Detail Pricing Contact" at bounding box center [712, 79] width 1311 height 86
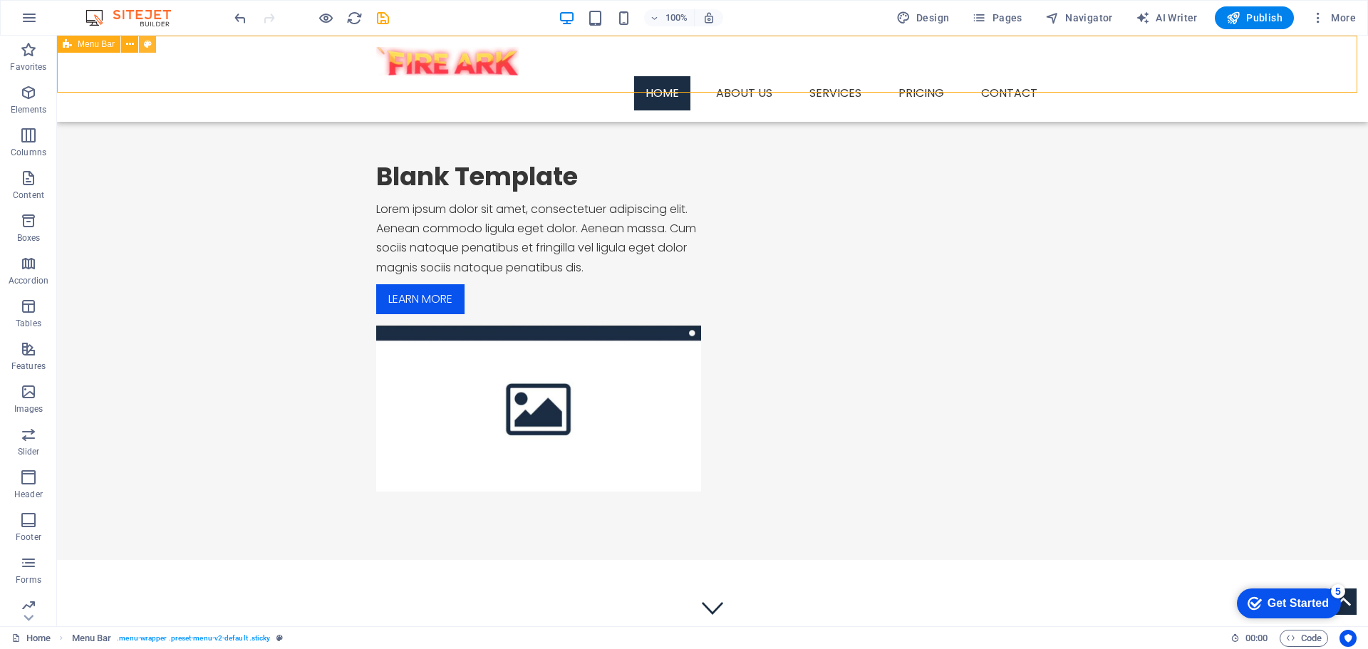
click at [147, 45] on icon at bounding box center [148, 44] width 8 height 15
select select "rem"
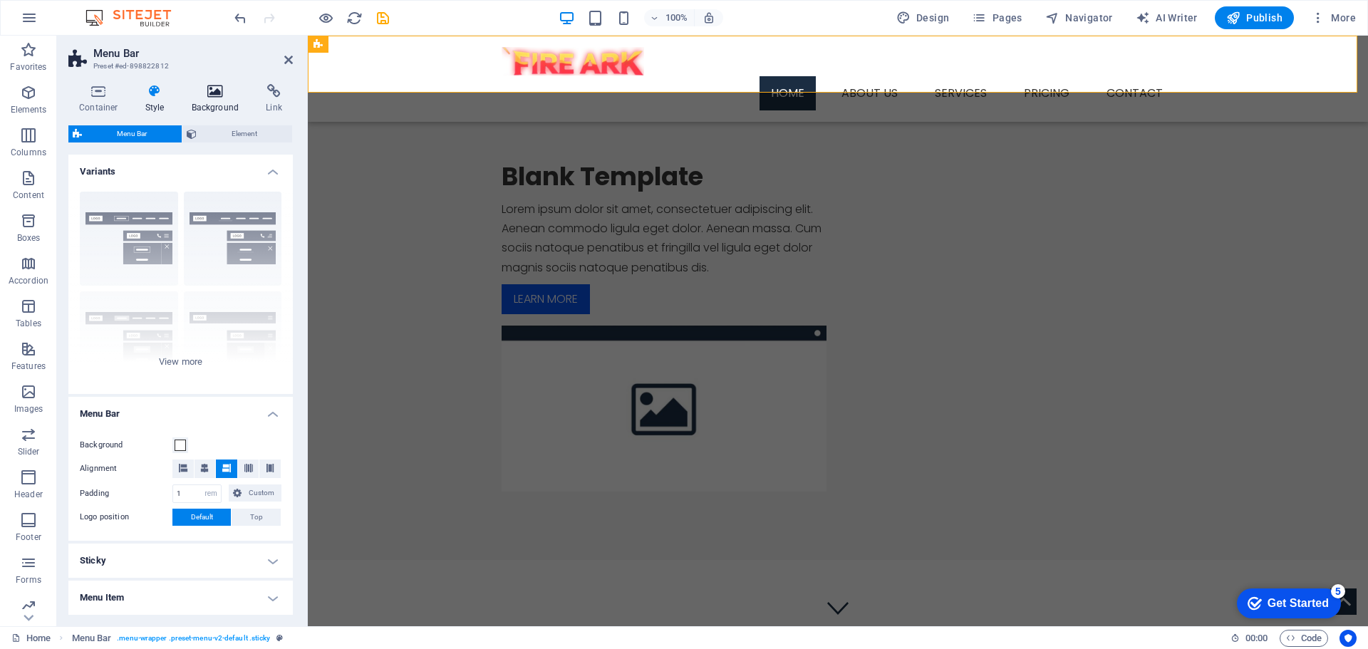
click at [215, 90] on icon at bounding box center [215, 91] width 69 height 14
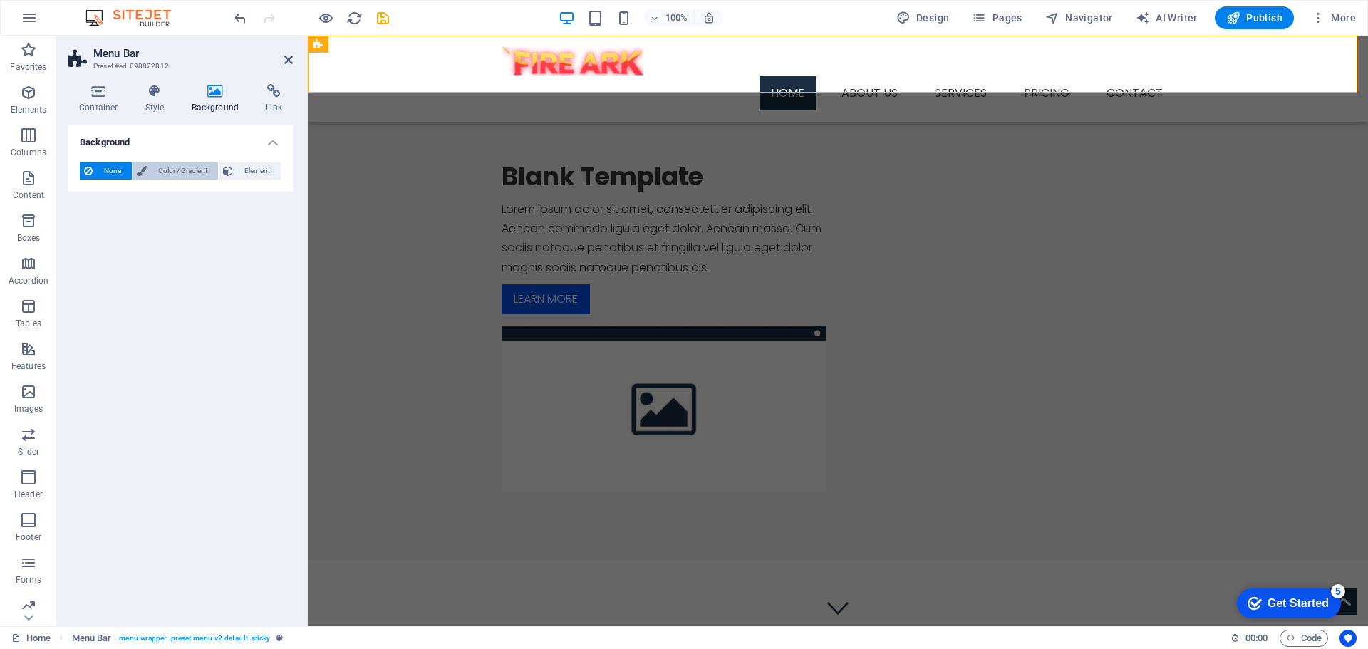
click at [177, 172] on span "Color / Gradient" at bounding box center [182, 170] width 63 height 17
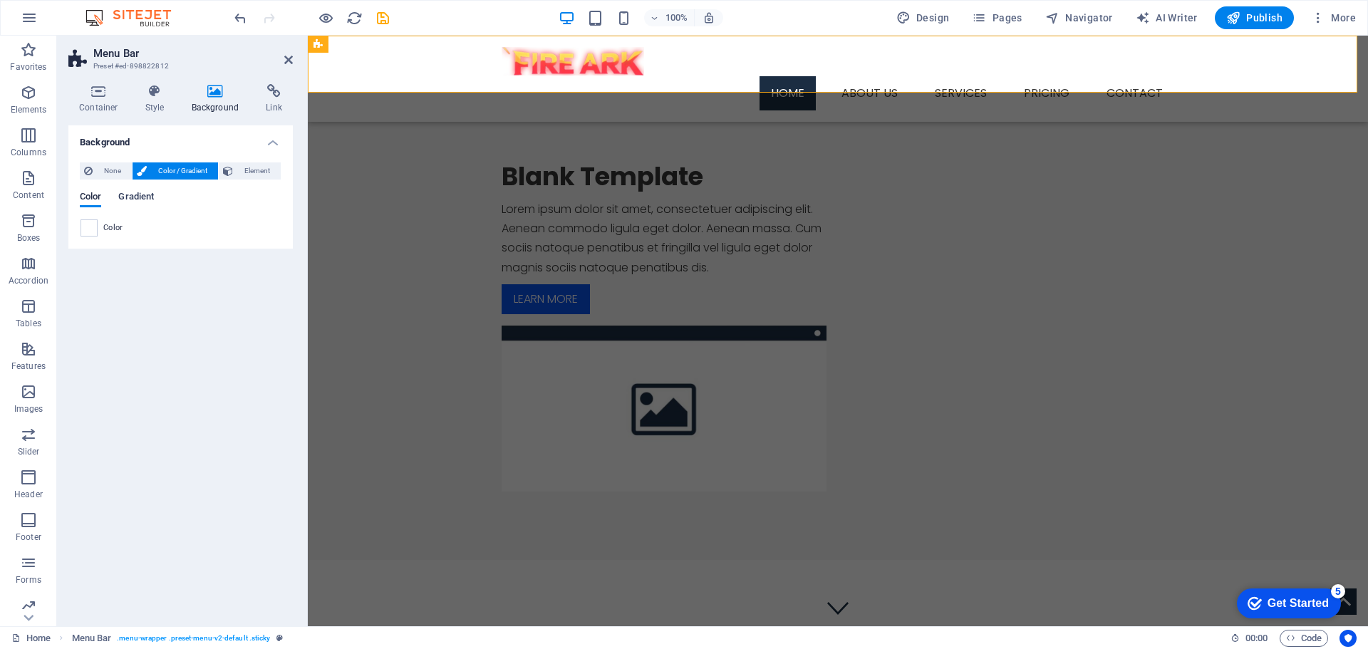
click at [130, 194] on span "Gradient" at bounding box center [136, 198] width 36 height 20
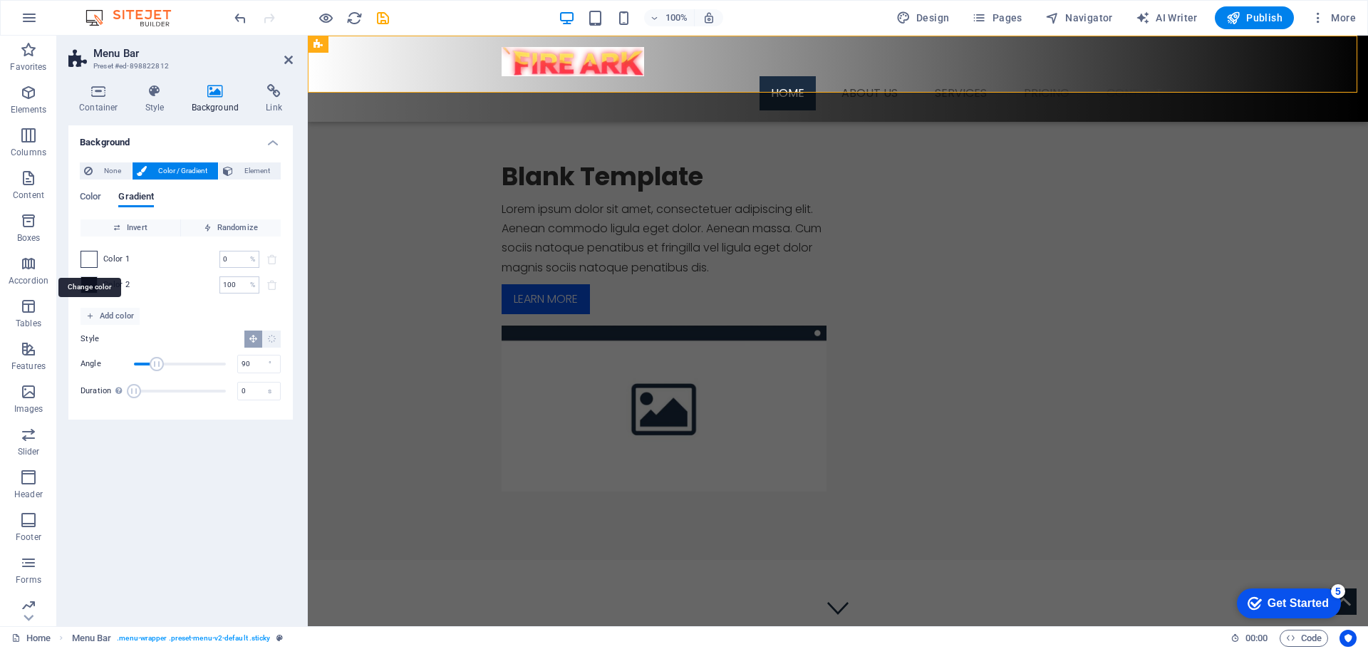
click at [88, 256] on span at bounding box center [89, 259] width 16 height 16
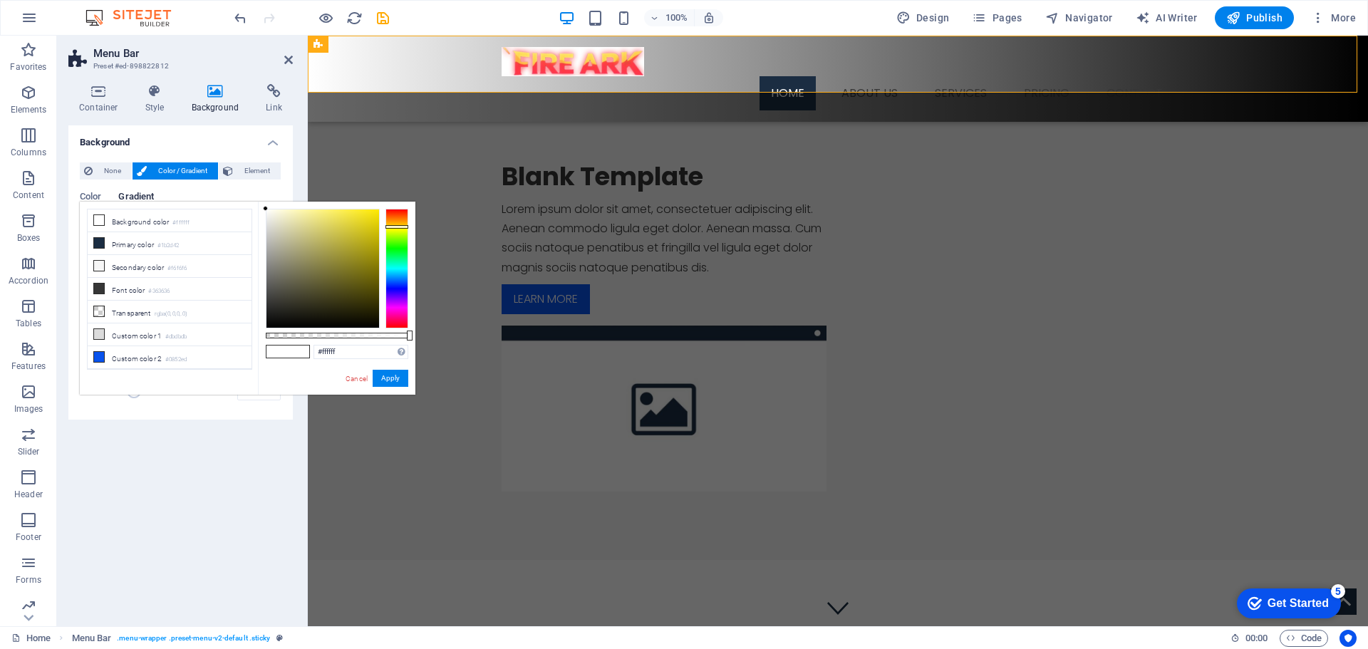
click at [394, 227] on div at bounding box center [396, 269] width 23 height 120
click at [394, 232] on div at bounding box center [396, 269] width 23 height 120
click at [393, 227] on div at bounding box center [396, 269] width 23 height 120
click at [398, 219] on div at bounding box center [396, 269] width 23 height 120
click at [388, 373] on button "Apply" at bounding box center [391, 378] width 36 height 17
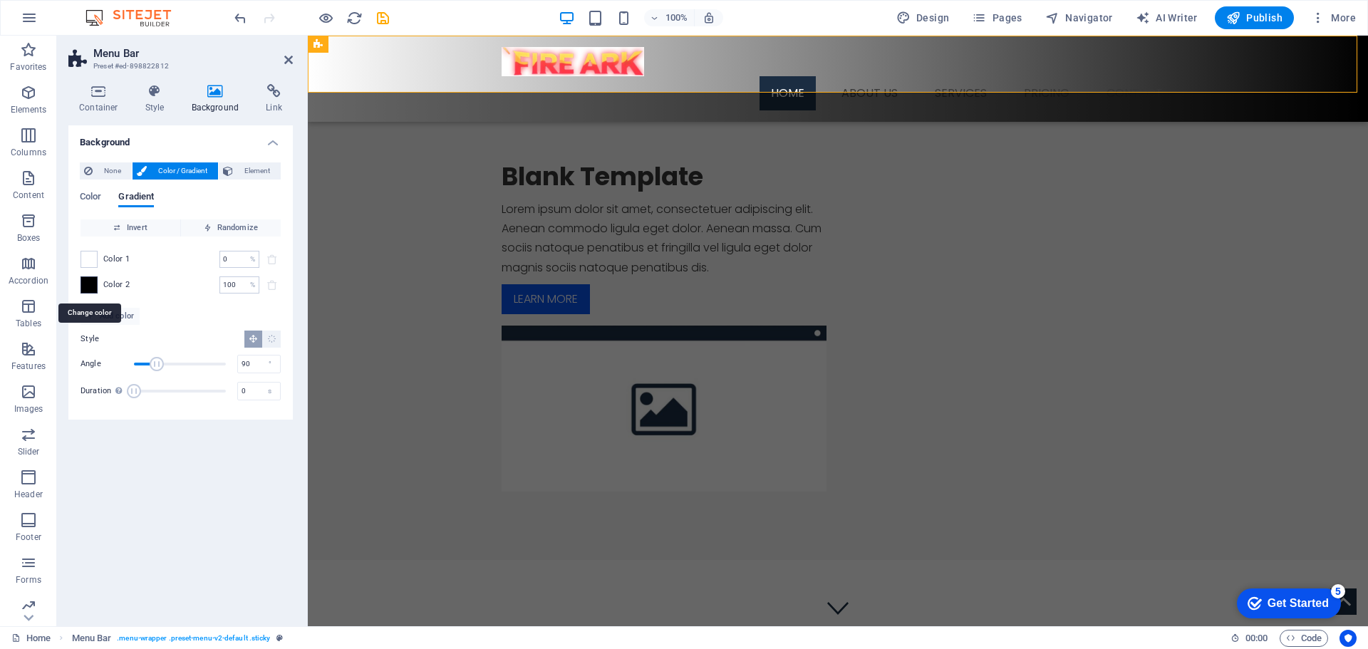
click at [93, 283] on span at bounding box center [89, 285] width 16 height 16
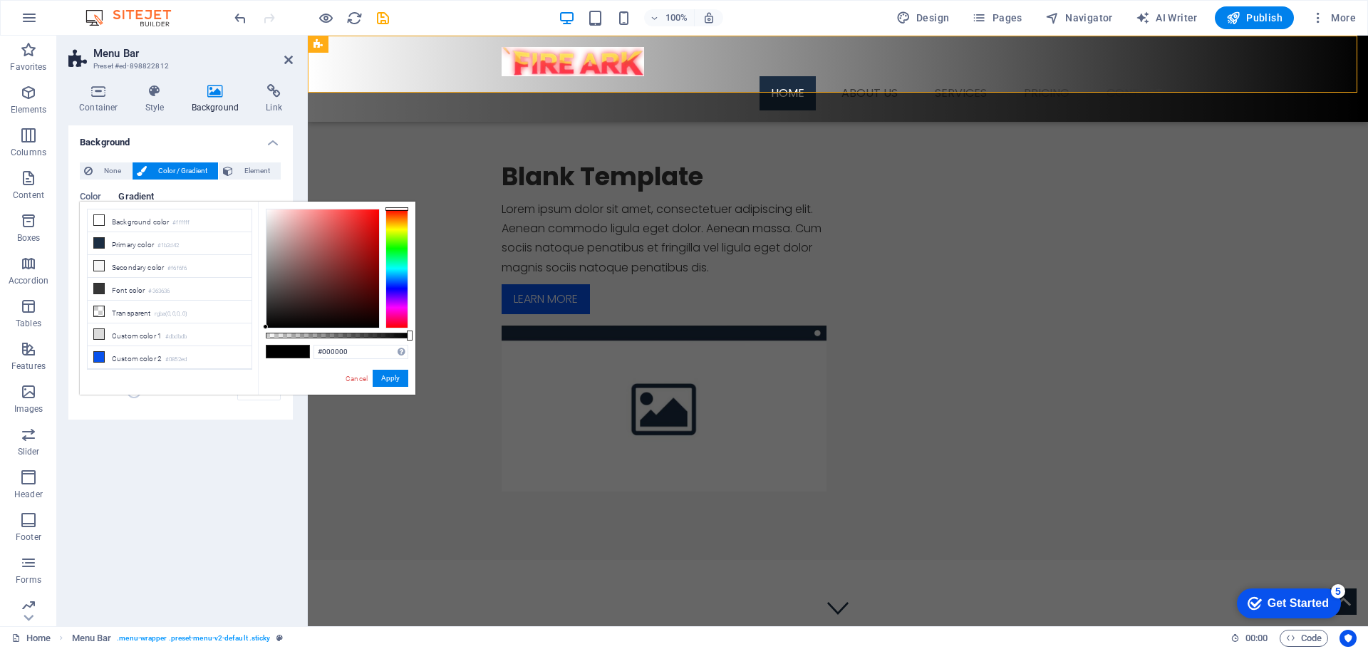
click at [401, 214] on div at bounding box center [396, 269] width 23 height 120
click at [350, 210] on div at bounding box center [322, 268] width 113 height 118
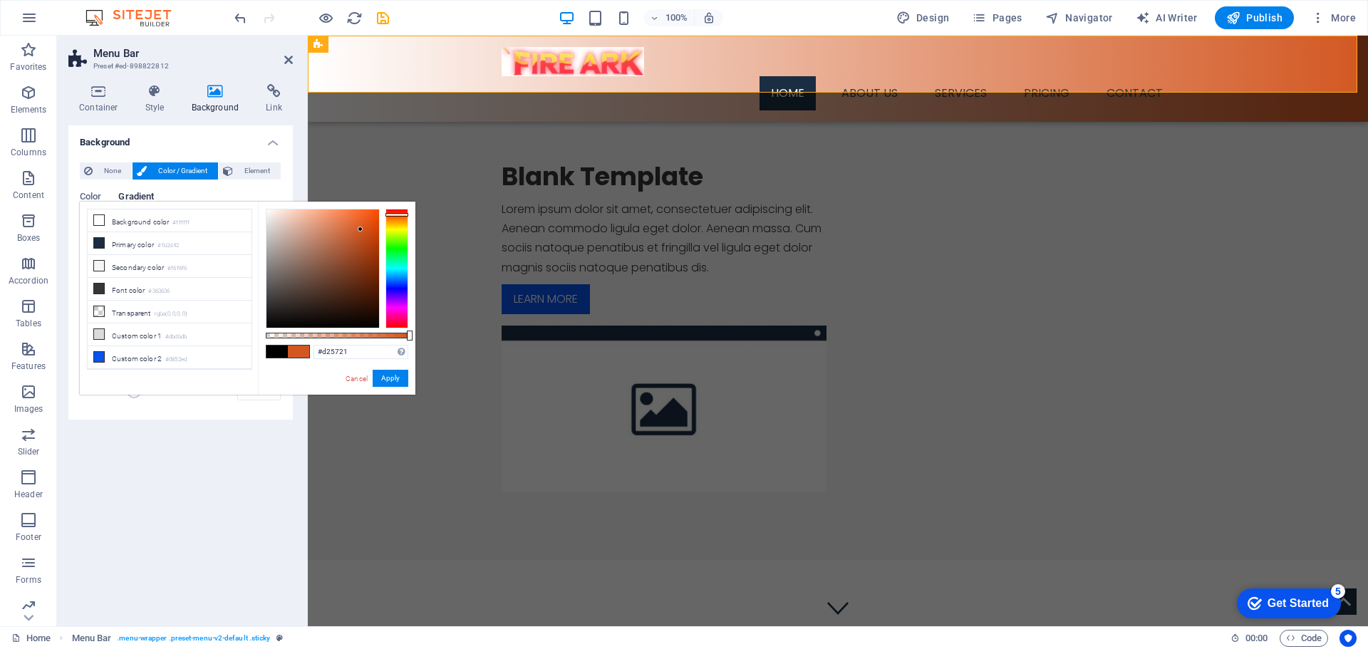
click at [360, 229] on div at bounding box center [322, 268] width 113 height 118
type input "#ea5e21"
click at [363, 218] on div at bounding box center [322, 268] width 113 height 118
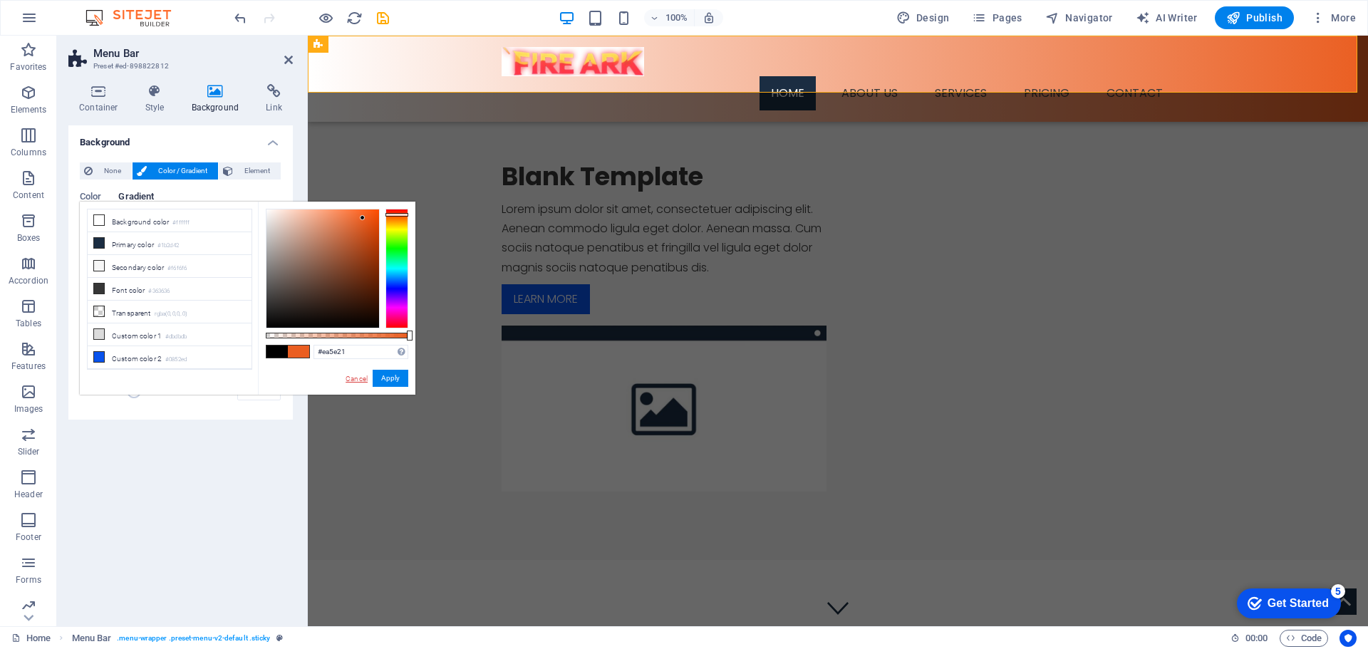
click at [350, 377] on link "Cancel" at bounding box center [356, 378] width 25 height 11
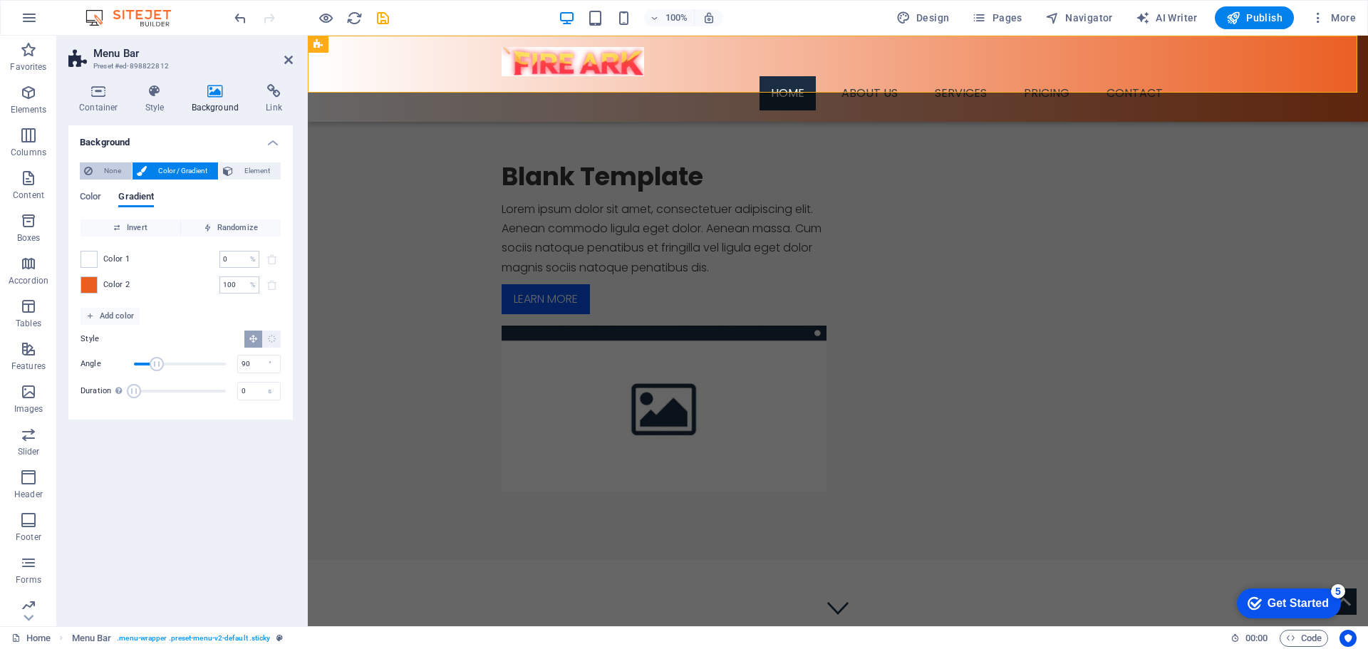
click at [113, 164] on span "None" at bounding box center [112, 170] width 31 height 17
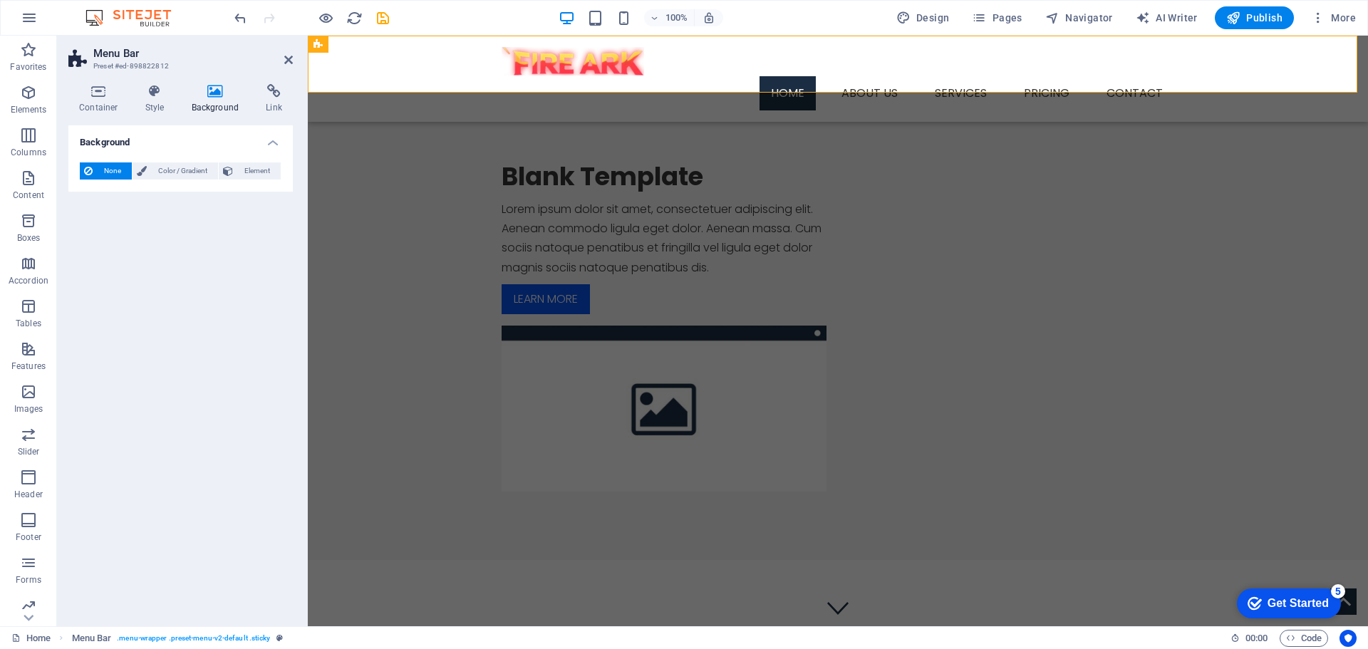
click at [283, 58] on h2 "Menu Bar" at bounding box center [192, 53] width 199 height 13
click at [291, 56] on icon at bounding box center [288, 59] width 9 height 11
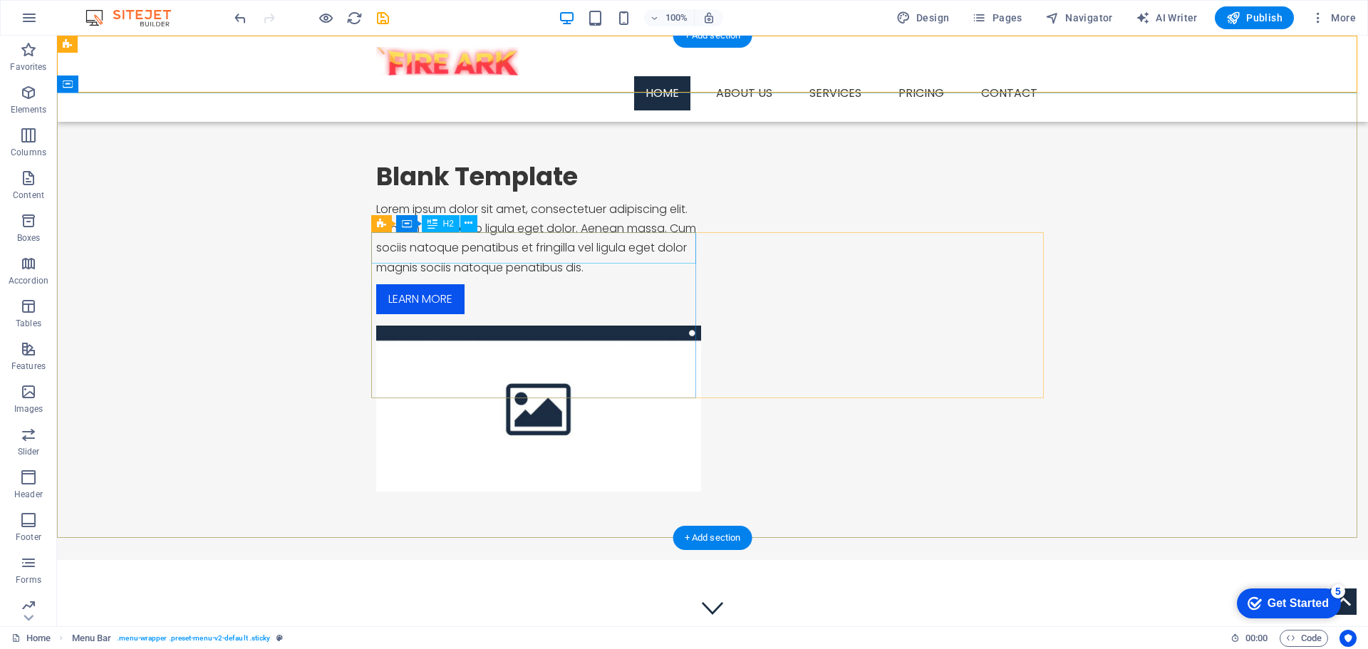
click at [574, 192] on div "Blank Template" at bounding box center [538, 176] width 325 height 31
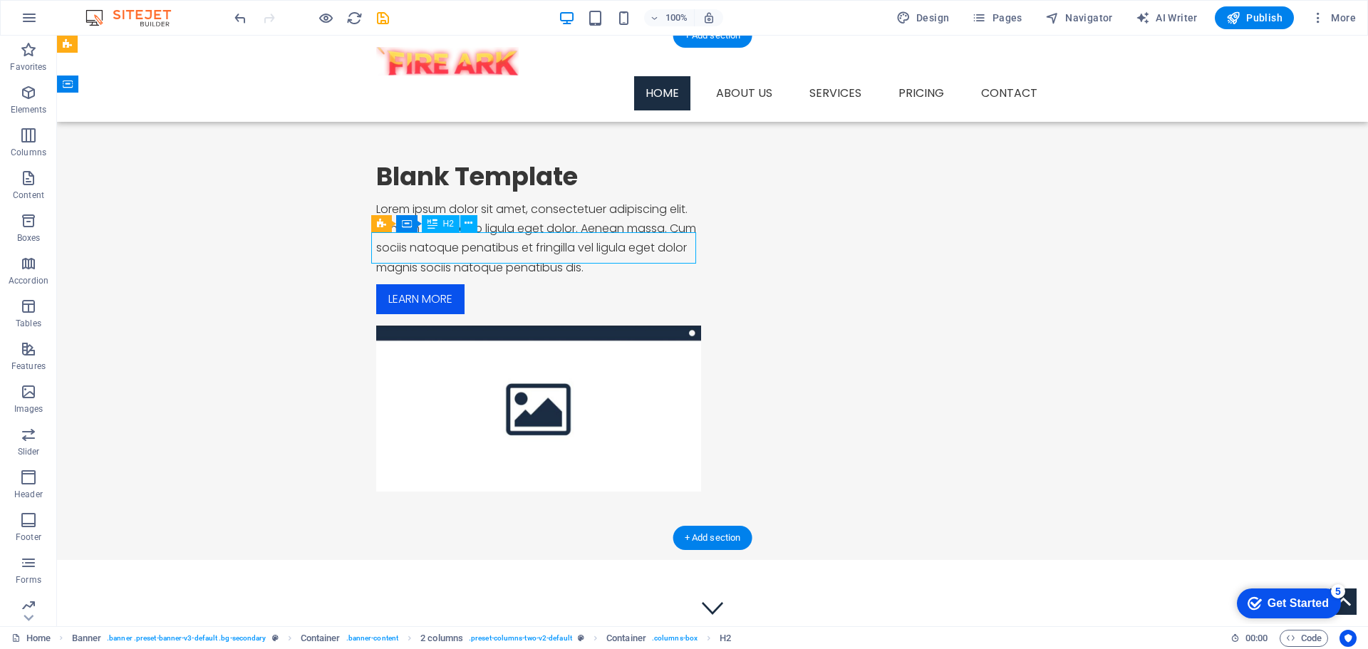
click at [563, 192] on div "Blank Template" at bounding box center [538, 176] width 325 height 31
click at [549, 192] on div "Blank Template" at bounding box center [538, 176] width 325 height 31
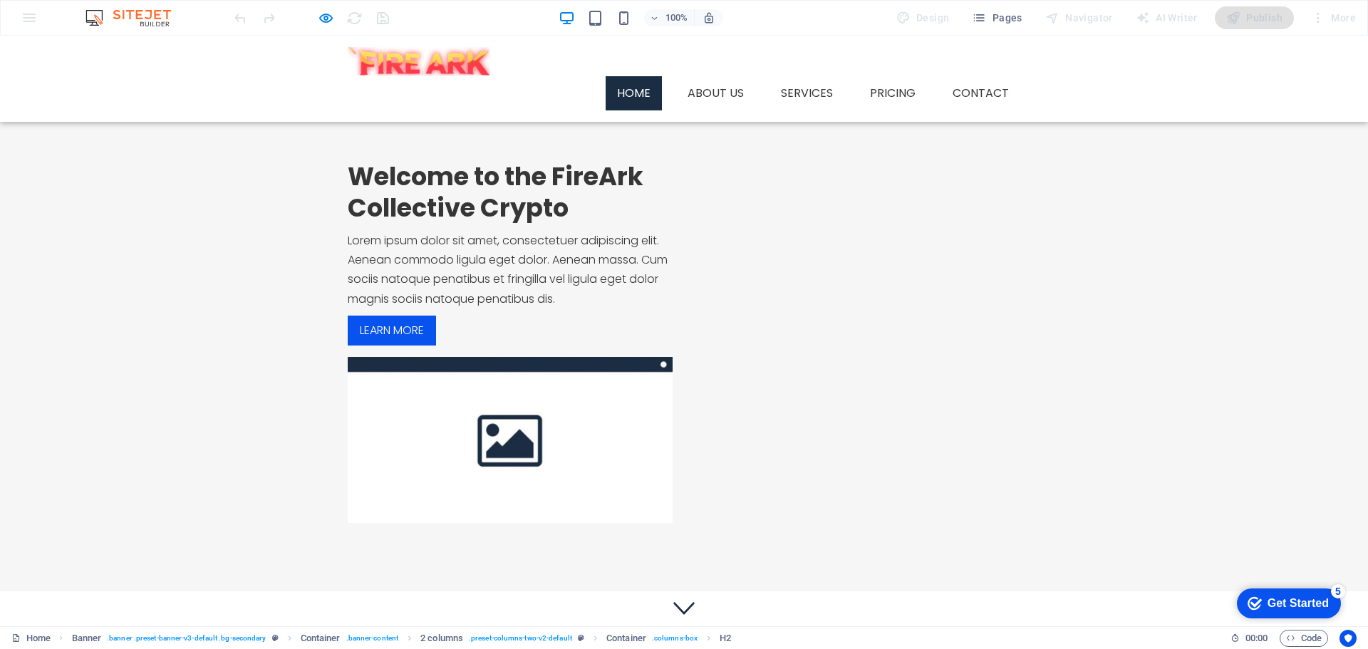
click at [565, 224] on h2 "Welcome to the FireArk Collective Crypto" at bounding box center [510, 192] width 325 height 63
click at [561, 224] on h2 "Welcome to the FireArk Collective Crypto" at bounding box center [510, 192] width 325 height 63
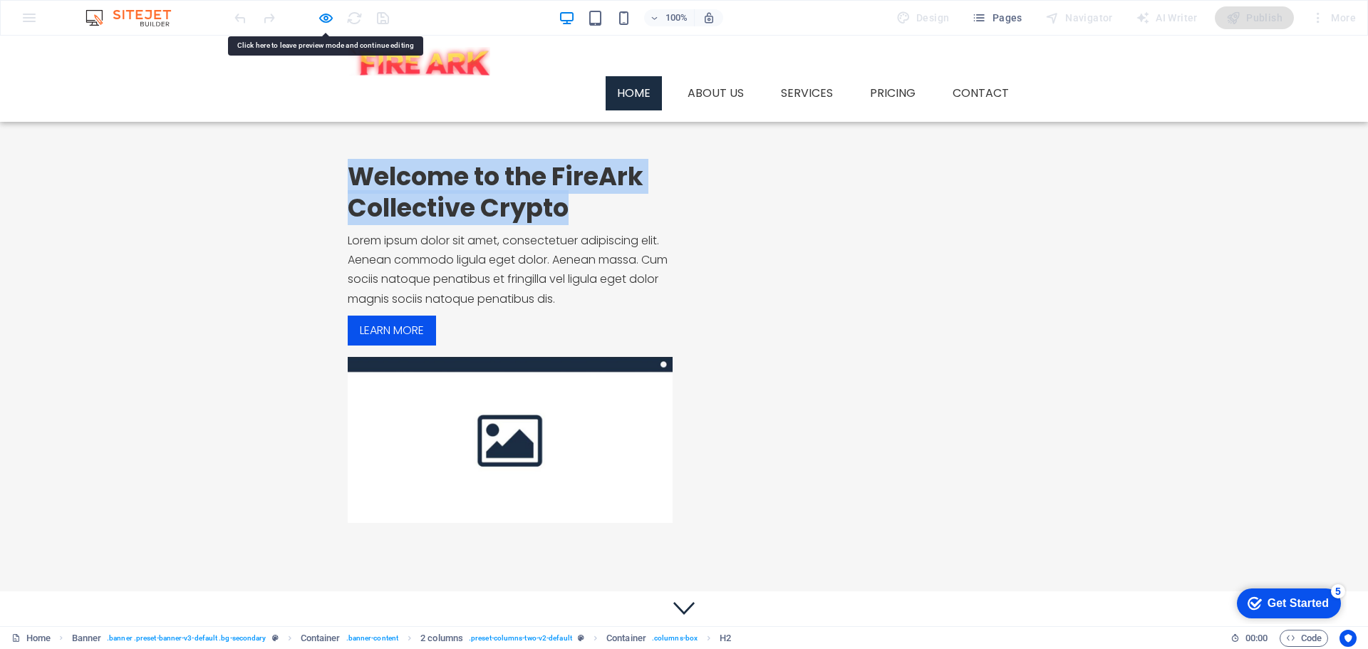
click at [561, 224] on h2 "Welcome to the FireArk Collective Crypto" at bounding box center [510, 192] width 325 height 63
click at [559, 224] on h2 "Welcome to the FireArk Collective Crypto" at bounding box center [510, 192] width 325 height 63
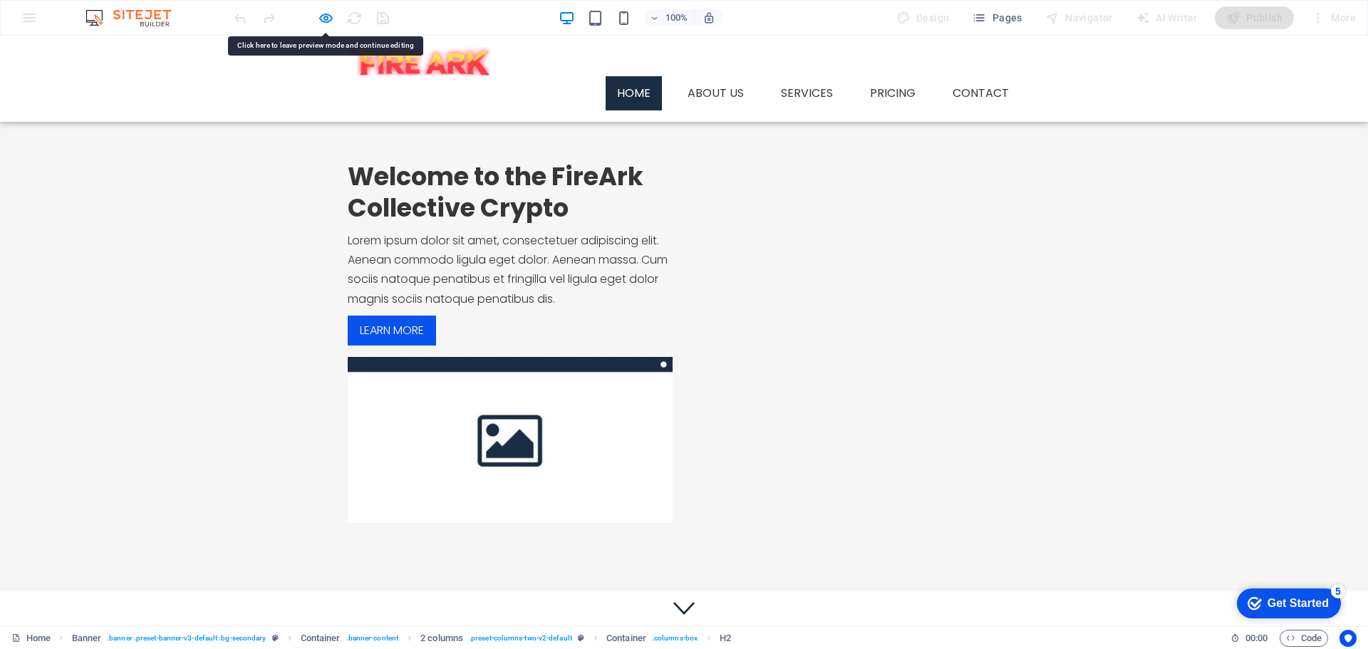
click at [564, 224] on h2 "Welcome to the FireArk Collective Crypto" at bounding box center [510, 192] width 325 height 63
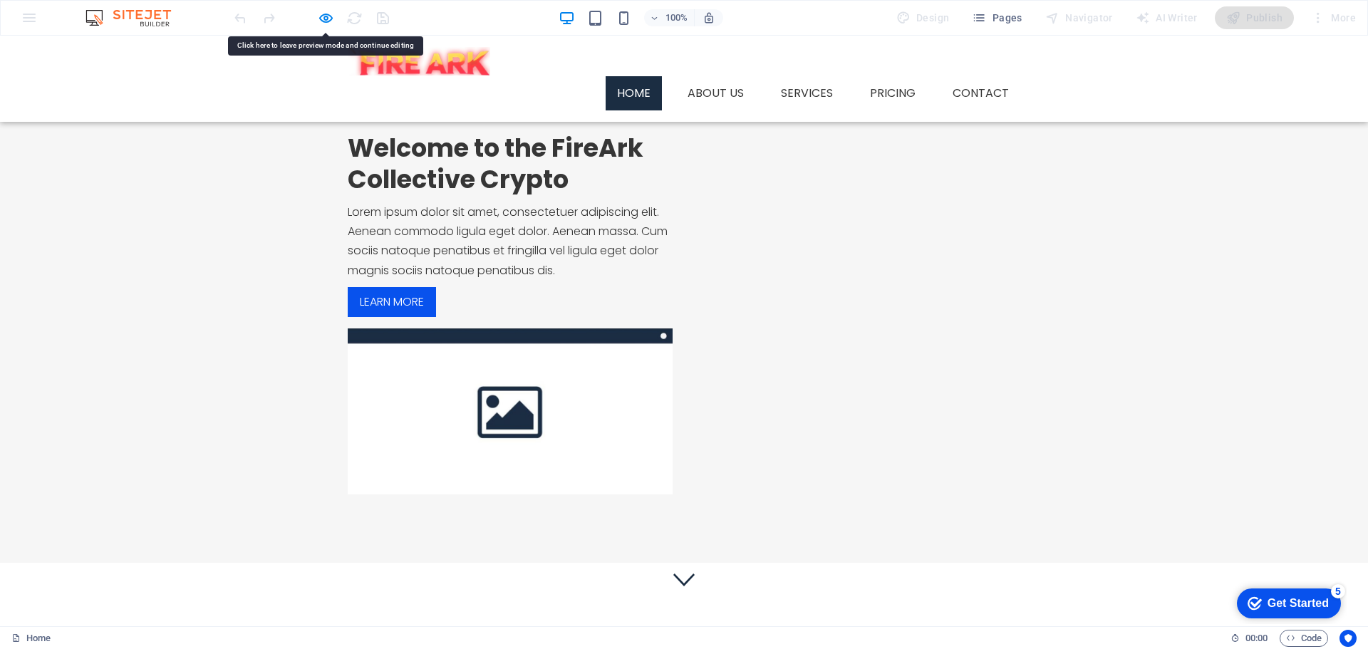
scroll to position [18, 0]
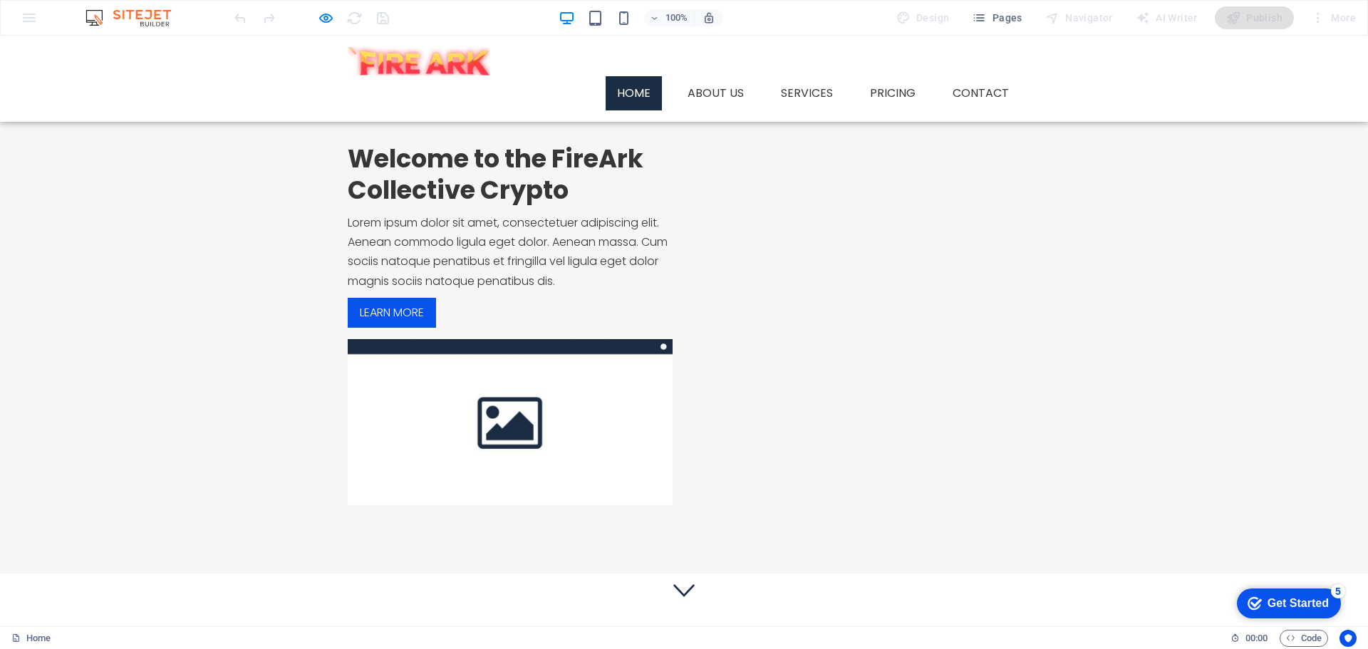
click at [561, 206] on h2 "Welcome to the FireArk Collective Crypto" at bounding box center [510, 174] width 325 height 63
click at [559, 206] on h2 "Welcome to the FireArk Collective Crypto" at bounding box center [510, 174] width 325 height 63
click at [534, 206] on h2 "Welcome to the FireArk Collective Crypto" at bounding box center [510, 174] width 325 height 63
click at [533, 206] on h2 "Welcome to the FireArk Collective Crypto" at bounding box center [510, 174] width 325 height 63
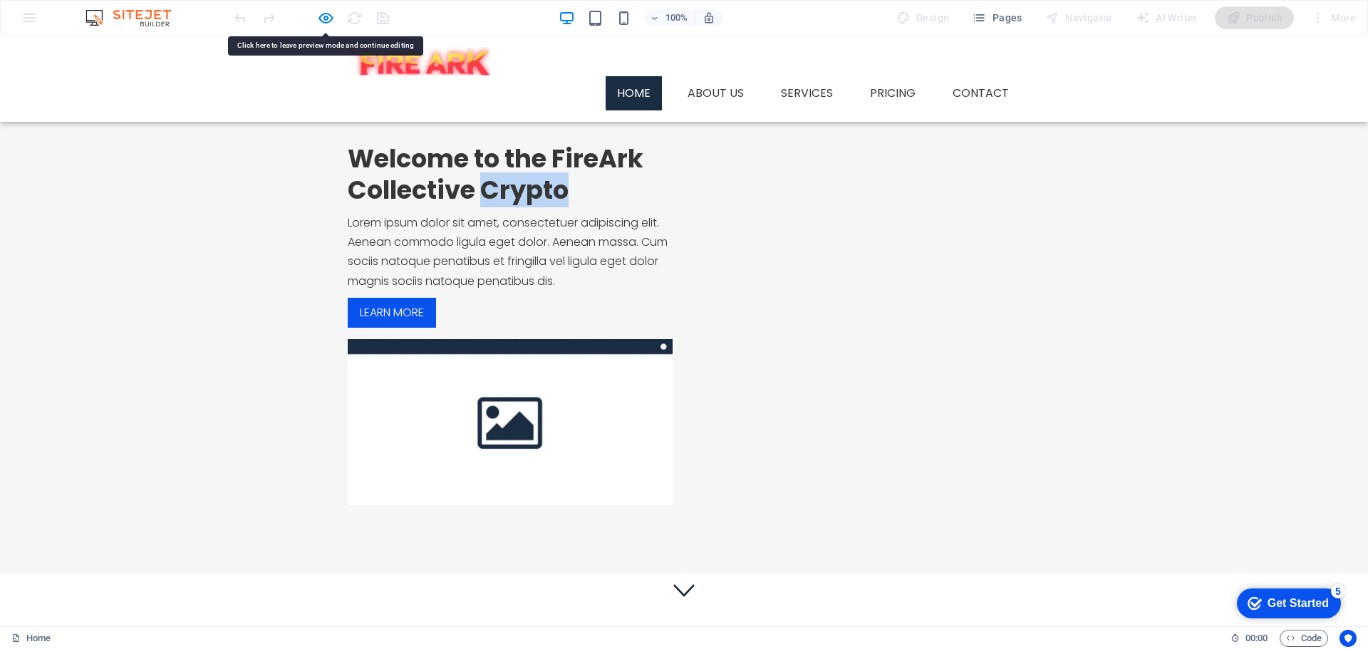
click at [539, 206] on h2 "Welcome to the FireArk Collective Crypto" at bounding box center [510, 174] width 325 height 63
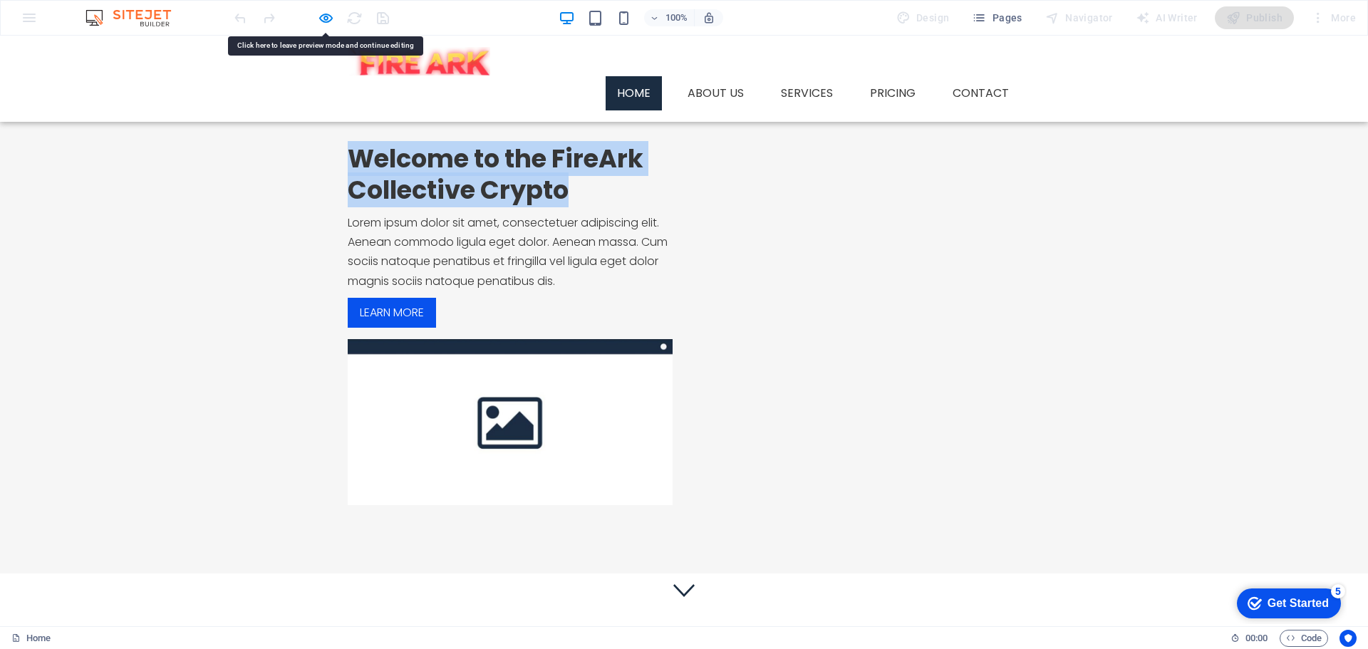
click at [539, 206] on h2 "Welcome to the FireArk Collective Crypto" at bounding box center [510, 174] width 325 height 63
click at [497, 194] on div "Welcome to the FireArk Collective Crypto Lorem ipsum dolor sit amet, consectetu…" at bounding box center [684, 324] width 1368 height 499
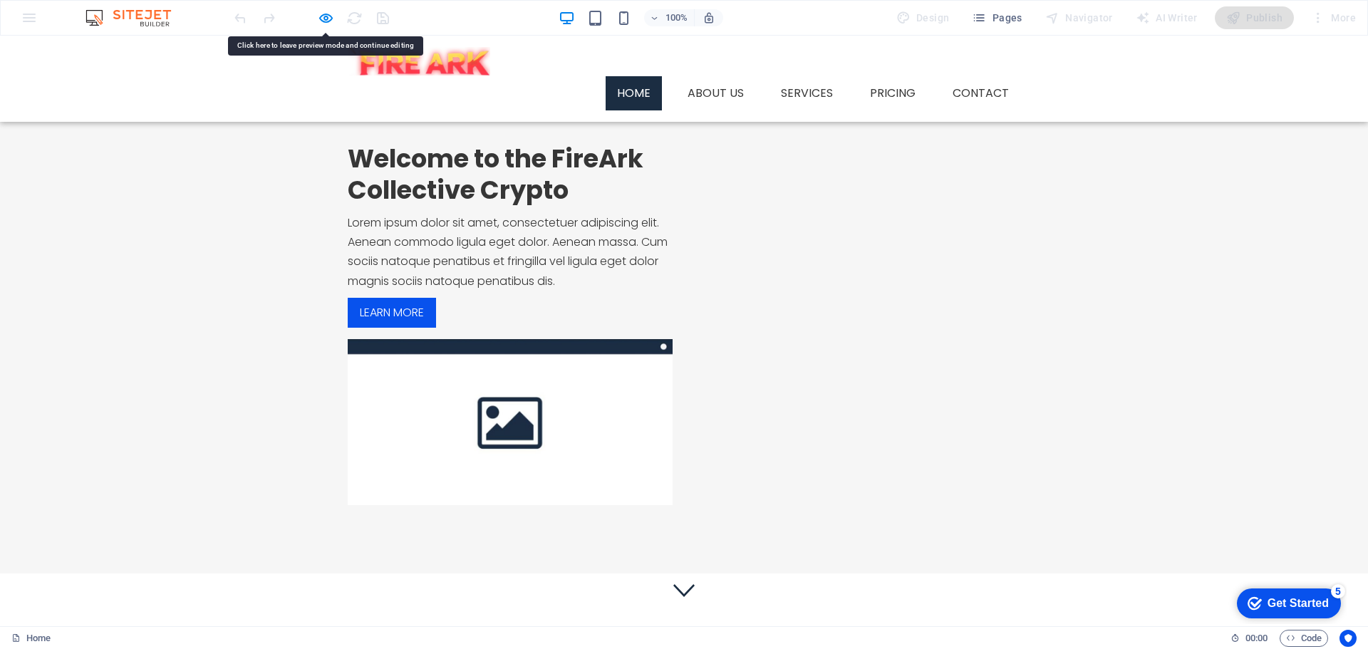
click at [511, 206] on h2 "Welcome to the FireArk Collective Crypto" at bounding box center [510, 174] width 325 height 63
click at [536, 206] on h2 "Welcome to the FireArk Collective Crypto" at bounding box center [510, 174] width 325 height 63
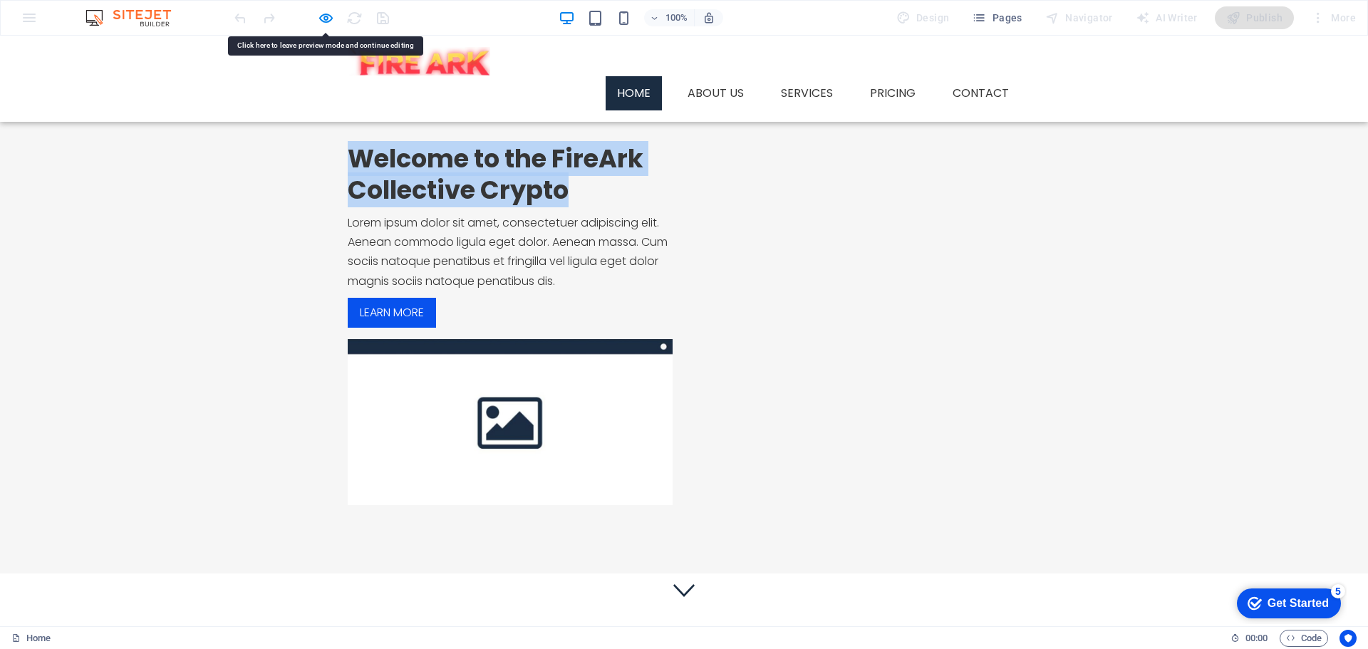
click at [536, 206] on h2 "Welcome to the FireArk Collective Crypto" at bounding box center [510, 174] width 325 height 63
click at [539, 206] on h2 "Welcome to the FireArk Collective Crypto" at bounding box center [510, 174] width 325 height 63
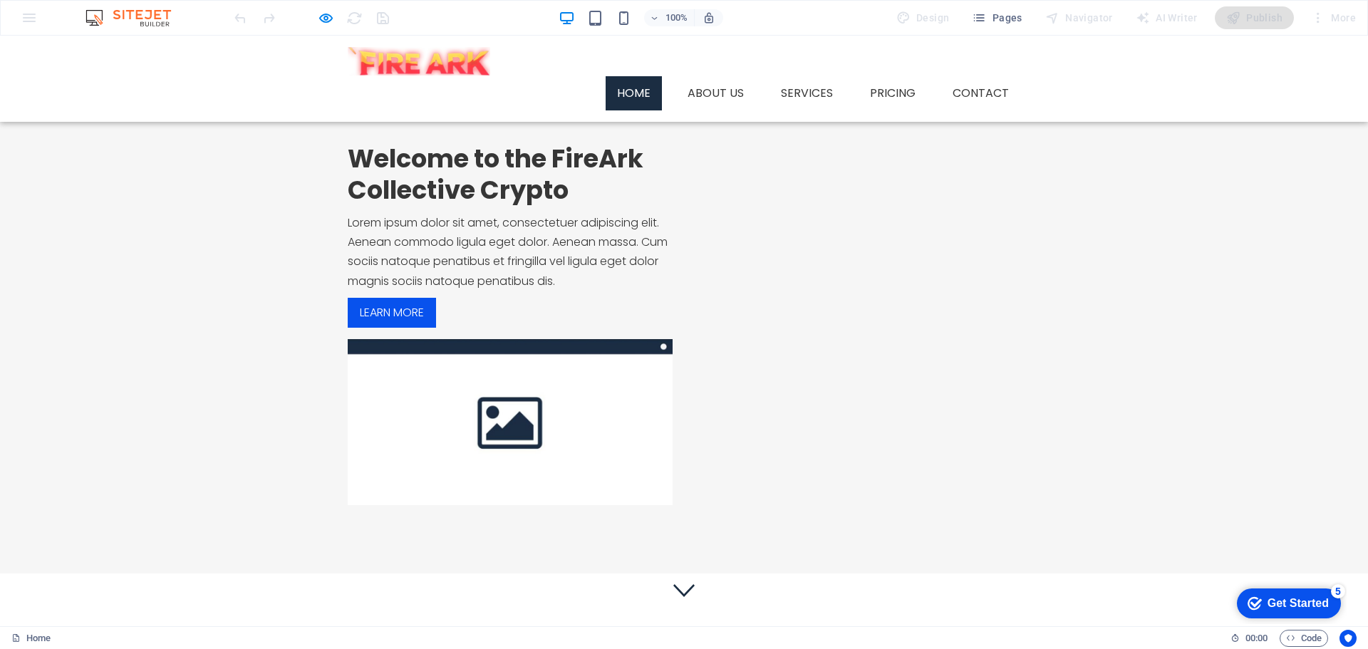
click at [520, 206] on h2 "Welcome to the FireArk Collective Crypto" at bounding box center [510, 174] width 325 height 63
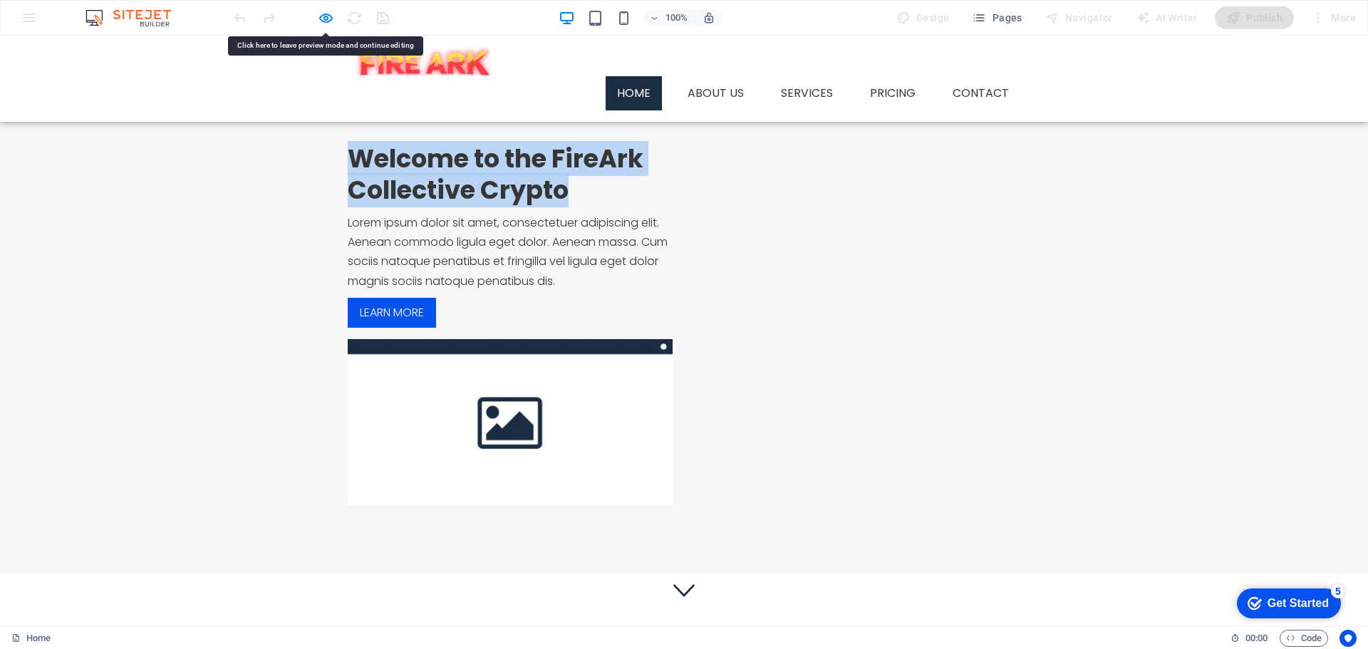
click at [519, 206] on h2 "Welcome to the FireArk Collective Crypto" at bounding box center [510, 174] width 325 height 63
click at [565, 206] on h2 "Welcome to the FireArk Collective Crypto" at bounding box center [510, 174] width 325 height 63
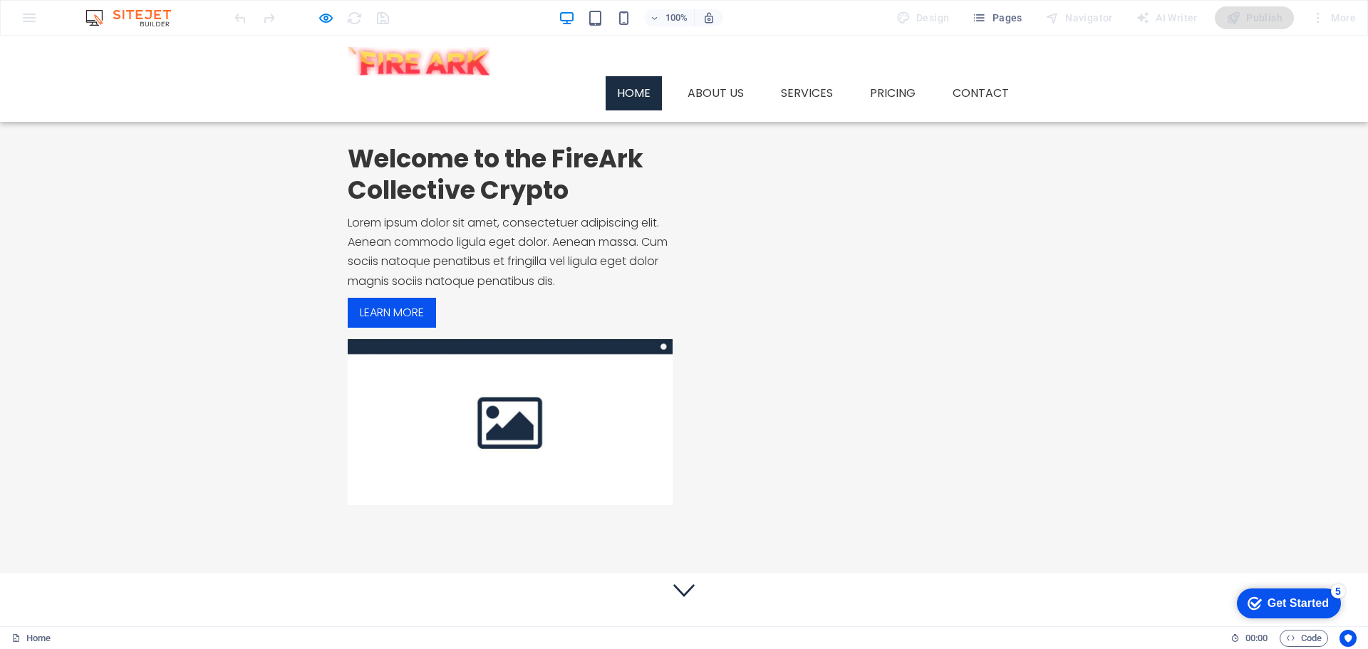
click at [563, 206] on h2 "Welcome to the FireArk Collective Crypto" at bounding box center [510, 174] width 325 height 63
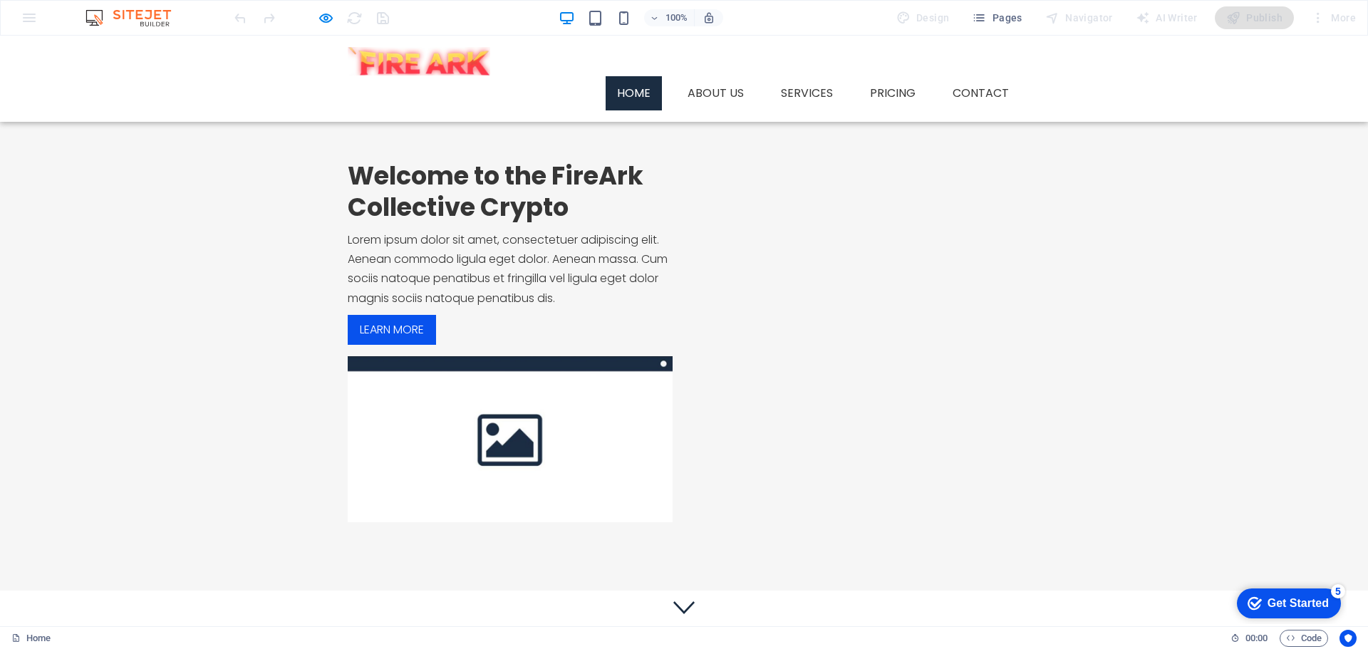
scroll to position [0, 0]
click at [430, 224] on h2 "Welcome to the FireArk Collective Crypto" at bounding box center [510, 192] width 325 height 63
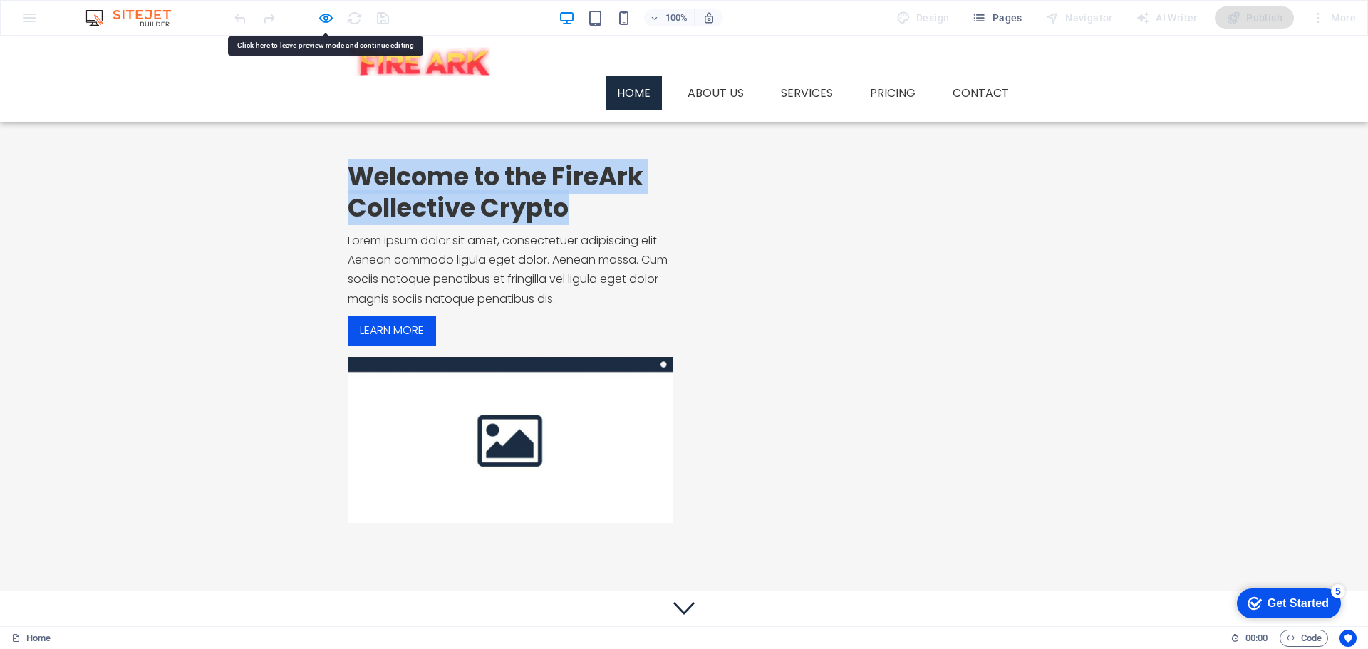
click at [430, 224] on h2 "Welcome to the FireArk Collective Crypto" at bounding box center [510, 192] width 325 height 63
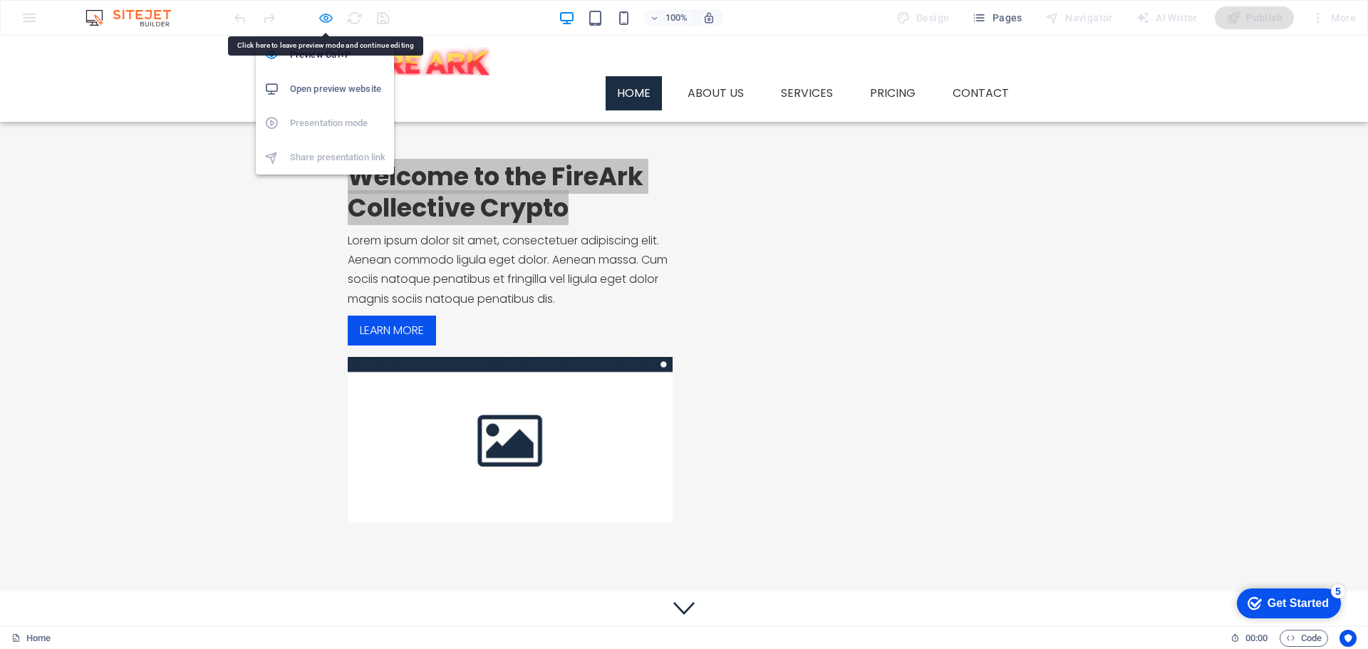
click at [321, 21] on icon "button" at bounding box center [326, 18] width 16 height 16
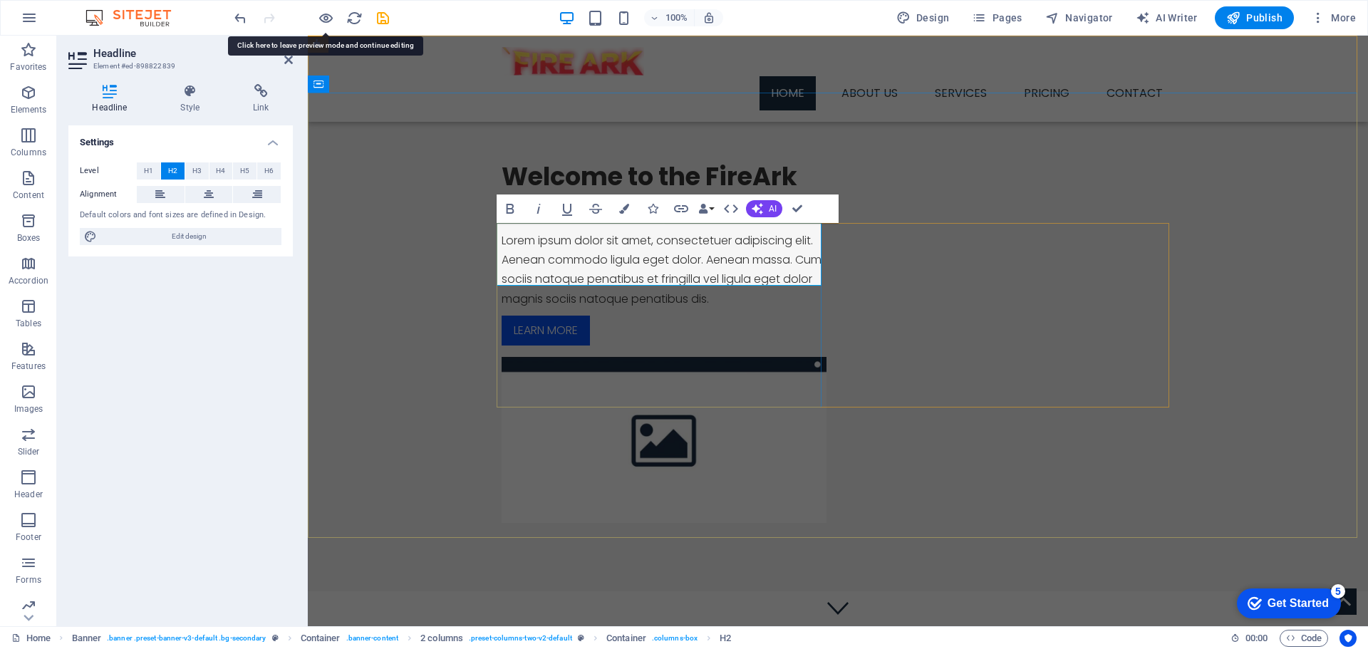
click at [734, 224] on h2 "Welcome to the FireArk Collective Crypto" at bounding box center [664, 192] width 325 height 63
click at [602, 303] on div "Lorem ipsum dolor sit amet, consectetuer adipiscing elit. Aenean commodo ligula…" at bounding box center [664, 270] width 325 height 78
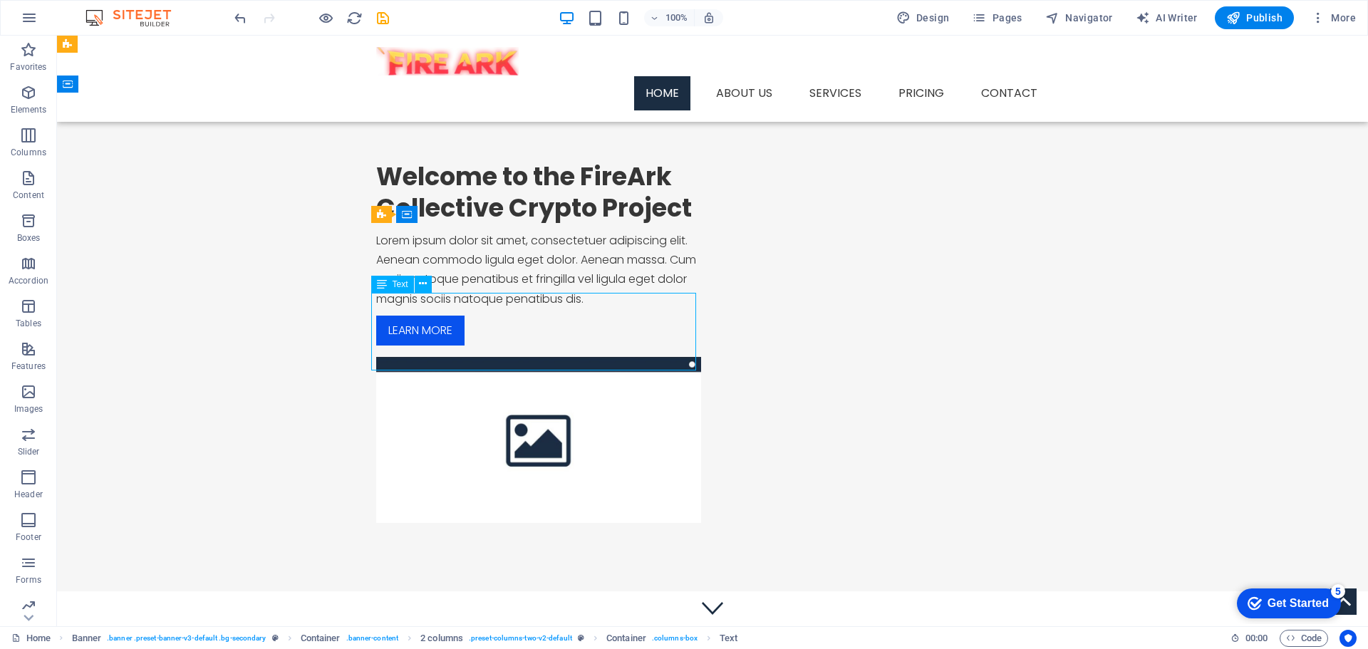
click at [388, 303] on div "Lorem ipsum dolor sit amet, consectetuer adipiscing elit. Aenean commodo ligula…" at bounding box center [538, 270] width 325 height 78
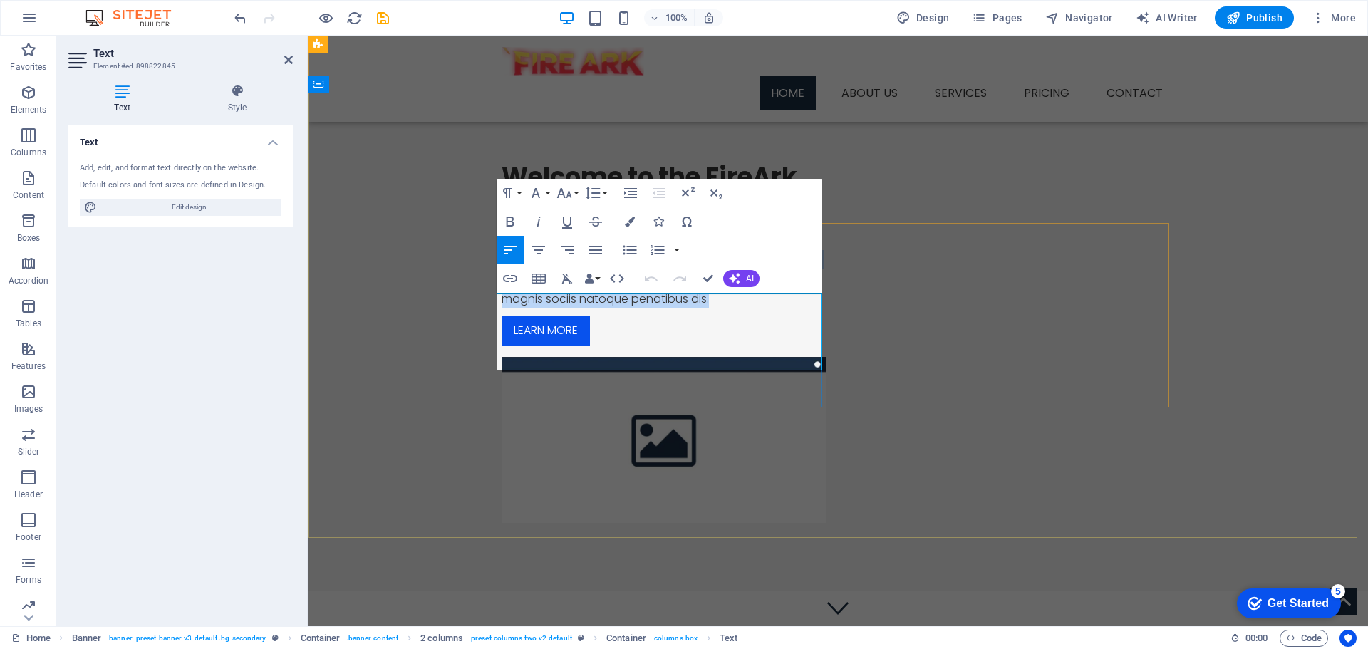
drag, startPoint x: 497, startPoint y: 301, endPoint x: 752, endPoint y: 367, distance: 263.3
click at [752, 308] on p "Lorem ipsum dolor sit amet, consectetuer adipiscing elit. Aenean commodo ligula…" at bounding box center [664, 270] width 325 height 78
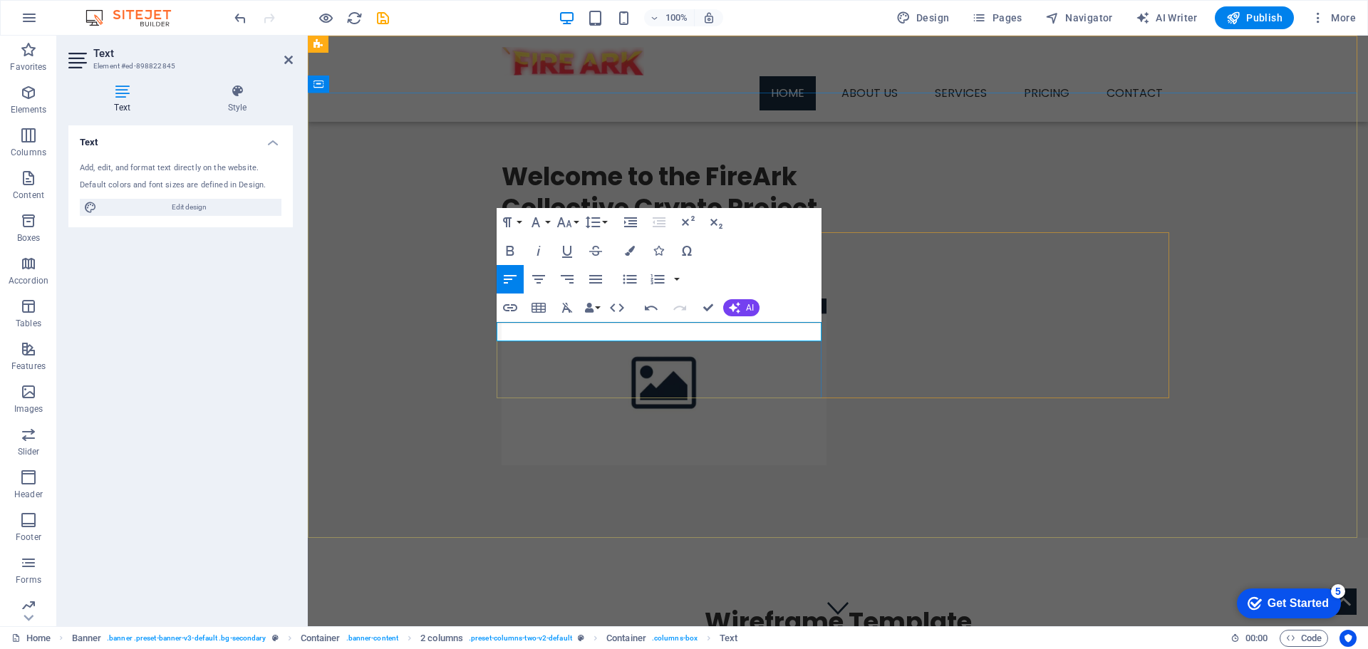
click at [603, 250] on p at bounding box center [664, 240] width 325 height 19
click at [565, 250] on p at bounding box center [664, 240] width 325 height 19
click at [549, 250] on p at bounding box center [664, 240] width 325 height 19
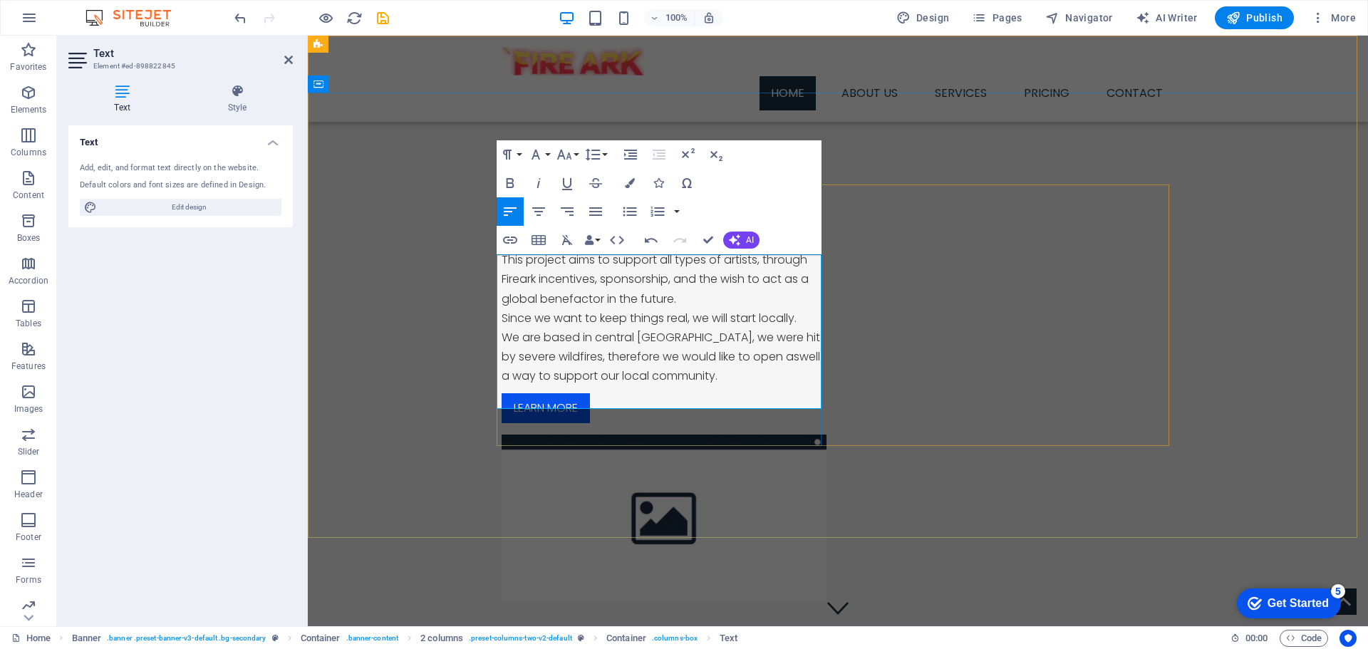
click at [673, 308] on p "​This project aims to support all types of artists, through Fireark incentives,…" at bounding box center [664, 279] width 325 height 58
click at [668, 308] on p "​This project aims to support all types of artists, through Fireark incentives,…" at bounding box center [664, 279] width 325 height 58
click at [687, 308] on p "​This project aims to support all types of artists, through Fireark incentives,…" at bounding box center [664, 279] width 325 height 58
click at [672, 386] on p "We are based in central [GEOGRAPHIC_DATA], we were hit by severe wildfires, the…" at bounding box center [664, 357] width 325 height 58
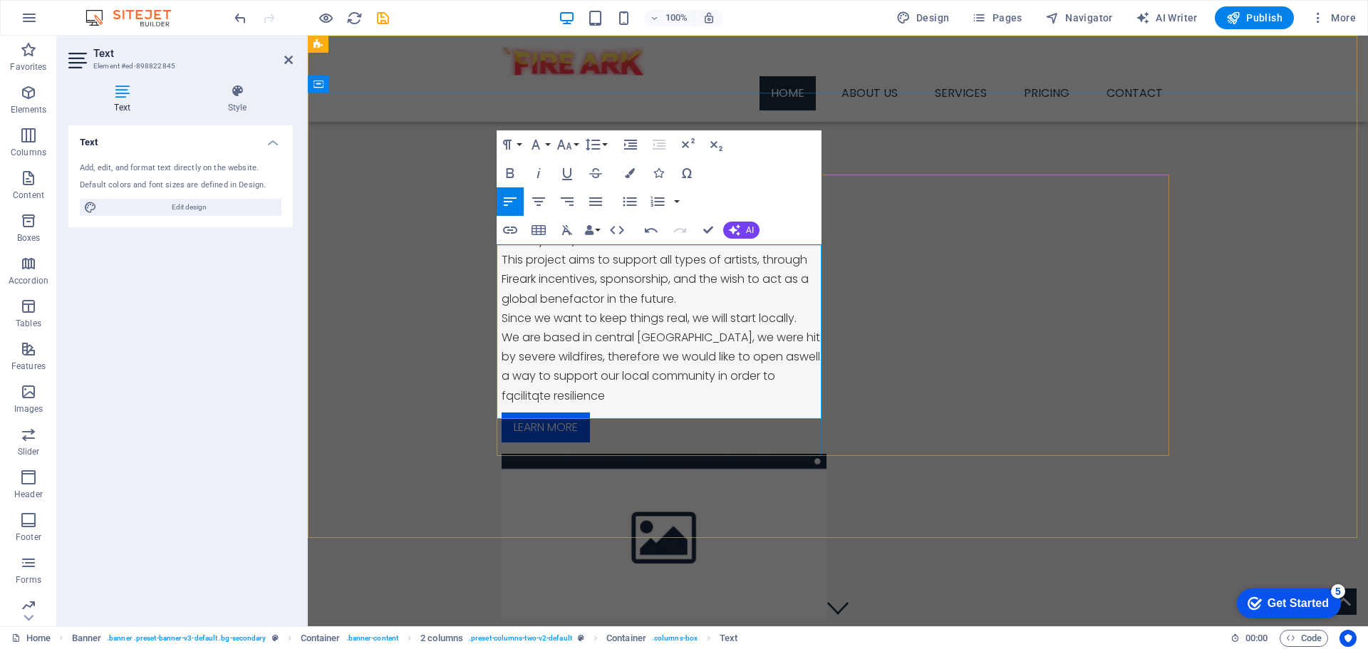
click at [734, 394] on p "We are based in central [GEOGRAPHIC_DATA], we were hit by severe wildfires, the…" at bounding box center [664, 367] width 325 height 78
click at [611, 405] on p "We are based in central [GEOGRAPHIC_DATA], we were hit by severe wildfires, the…" at bounding box center [664, 367] width 325 height 78
click at [413, 456] on div "Welcome to the FireArk Collective Crypto Project Hi everyone :) ​This project a…" at bounding box center [838, 391] width 1060 height 596
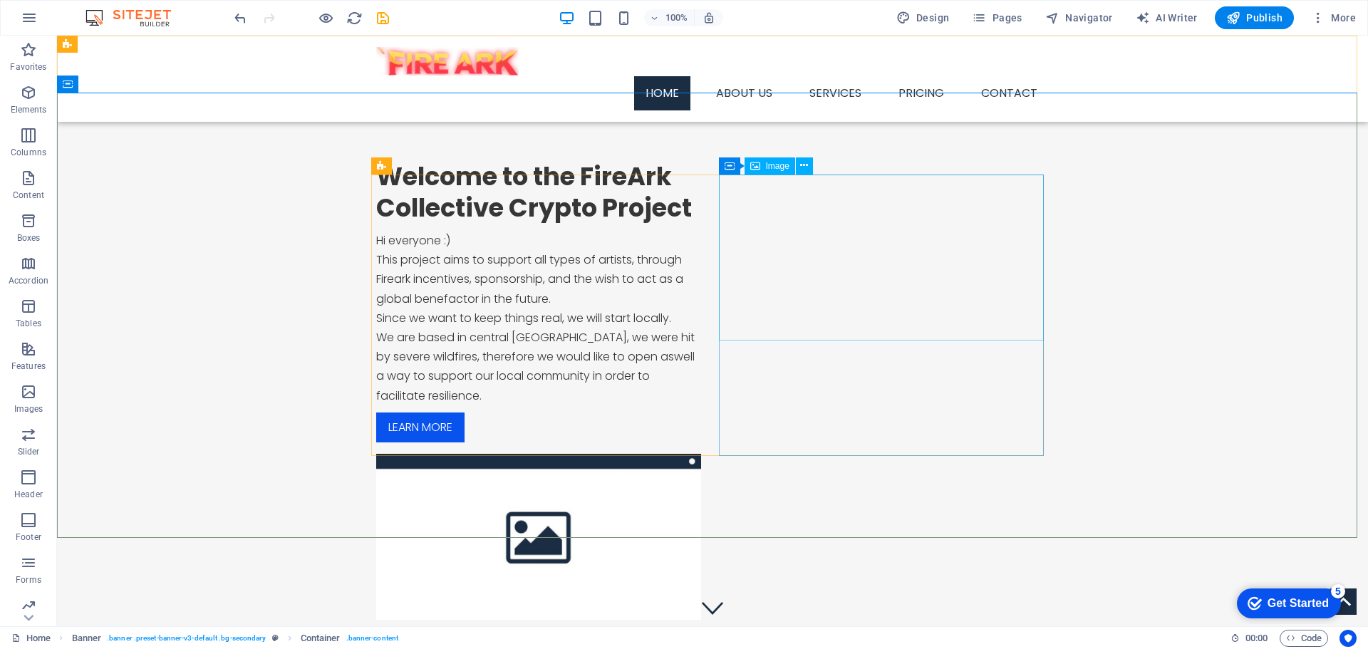
click at [771, 164] on span "Image" at bounding box center [778, 166] width 24 height 9
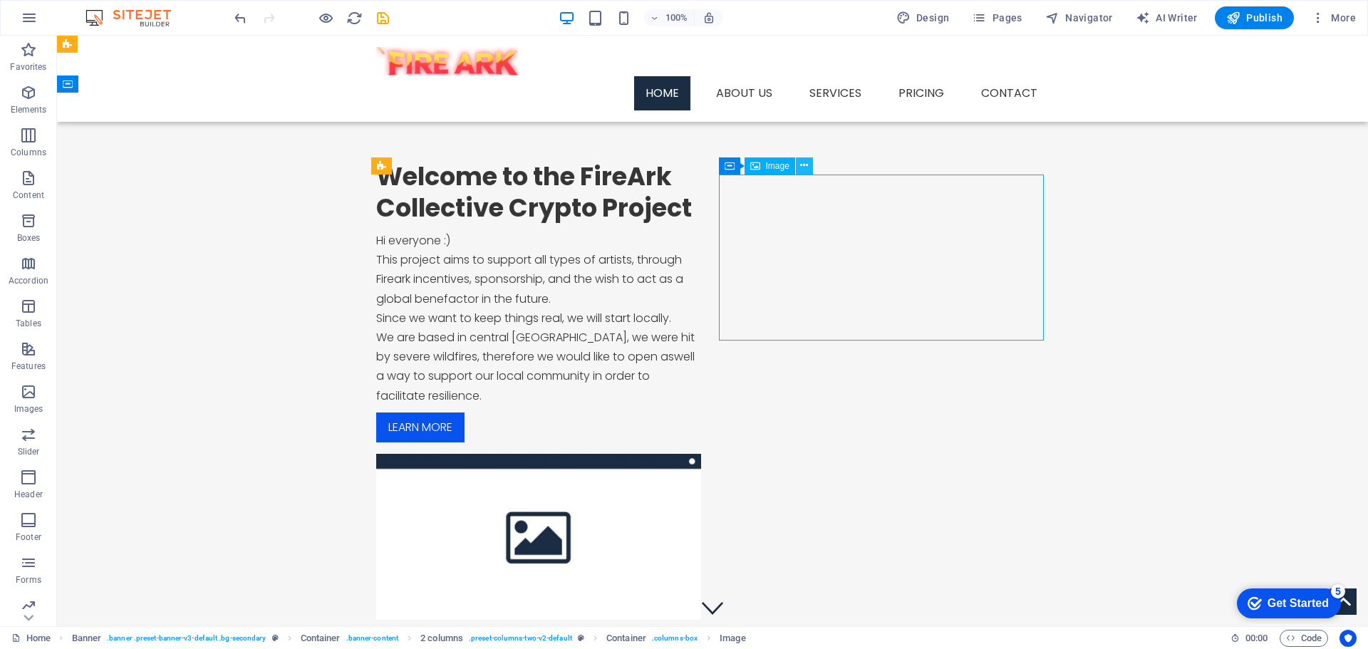
click at [806, 167] on icon at bounding box center [804, 165] width 8 height 15
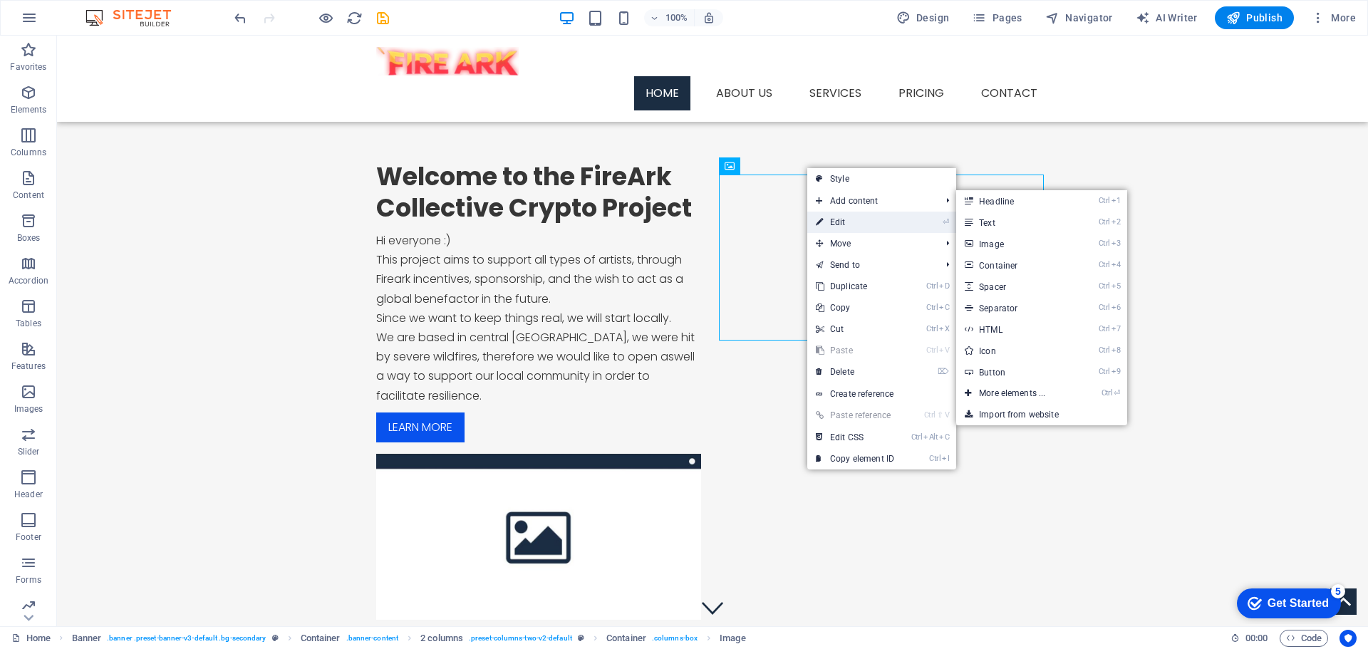
click at [834, 225] on link "⏎ Edit" at bounding box center [854, 222] width 95 height 21
select select "%"
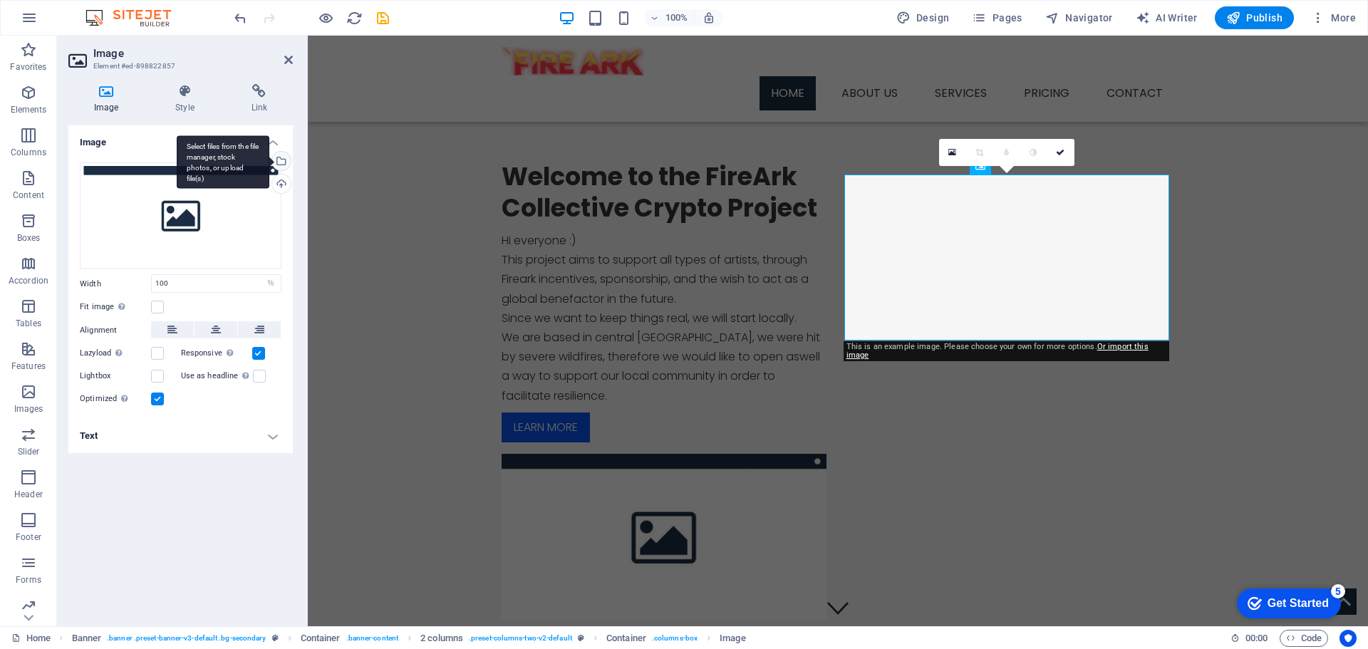
click at [285, 157] on div "Select files from the file manager, stock photos, or upload file(s)" at bounding box center [279, 162] width 21 height 21
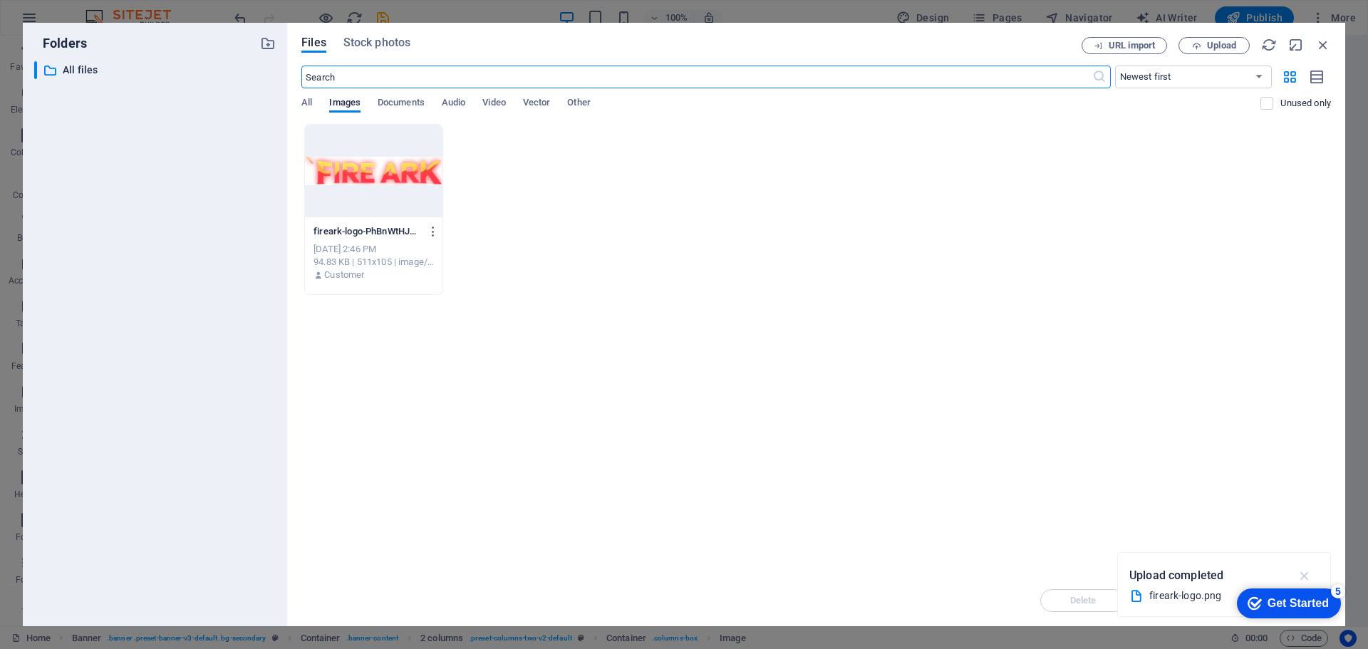
click at [1301, 573] on icon "button" at bounding box center [1305, 576] width 16 height 16
click at [1199, 43] on icon "button" at bounding box center [1196, 45] width 9 height 9
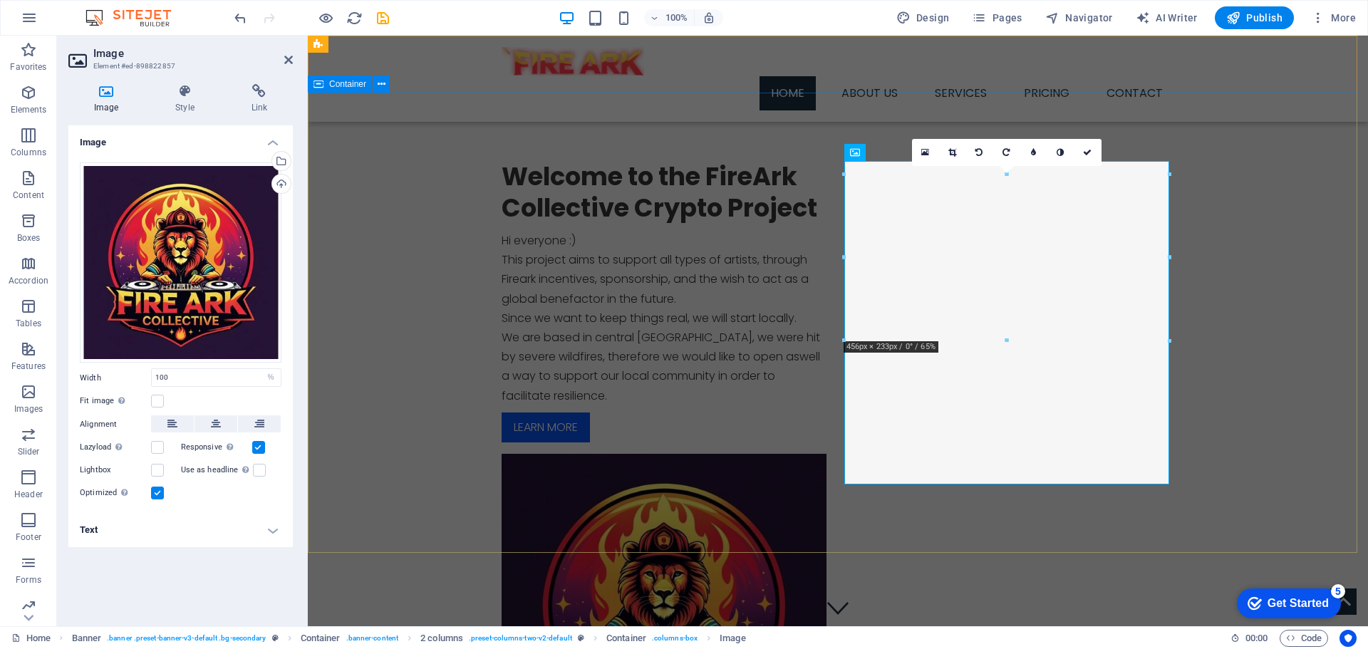
click at [1237, 332] on div "Welcome to the FireArk Collective Crypto Project Hi everyone :) This project ai…" at bounding box center [838, 469] width 1060 height 753
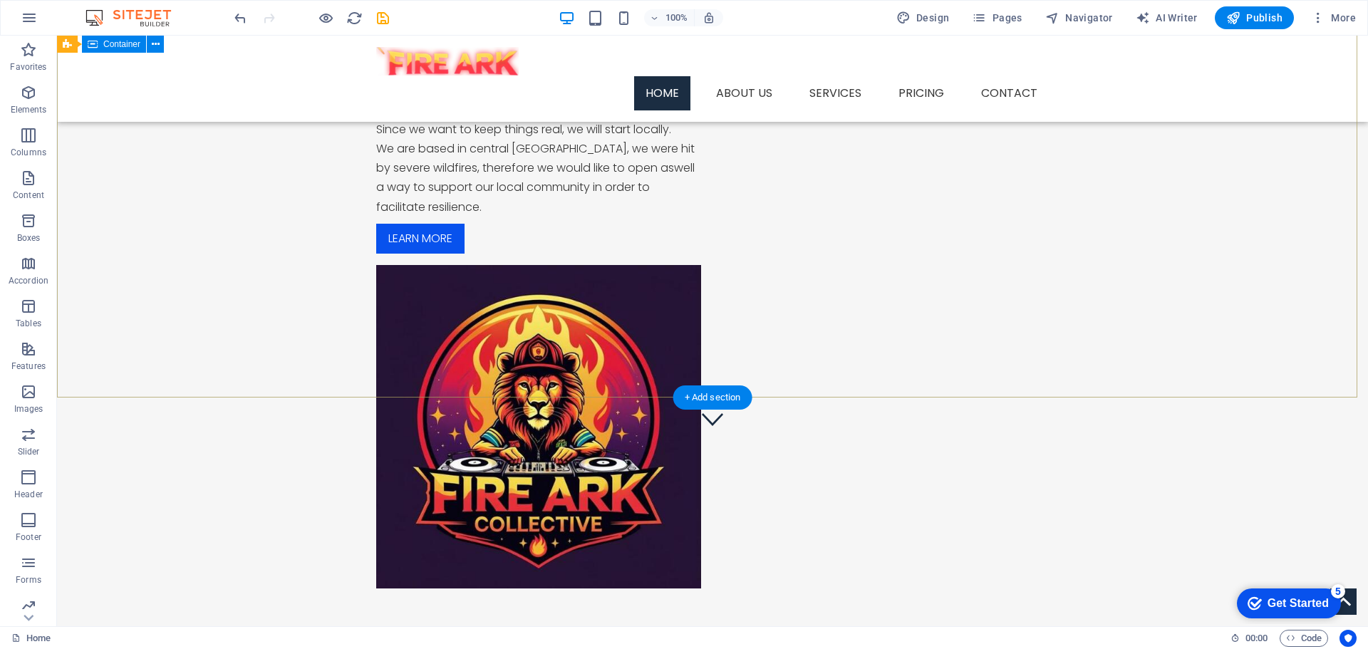
scroll to position [285, 0]
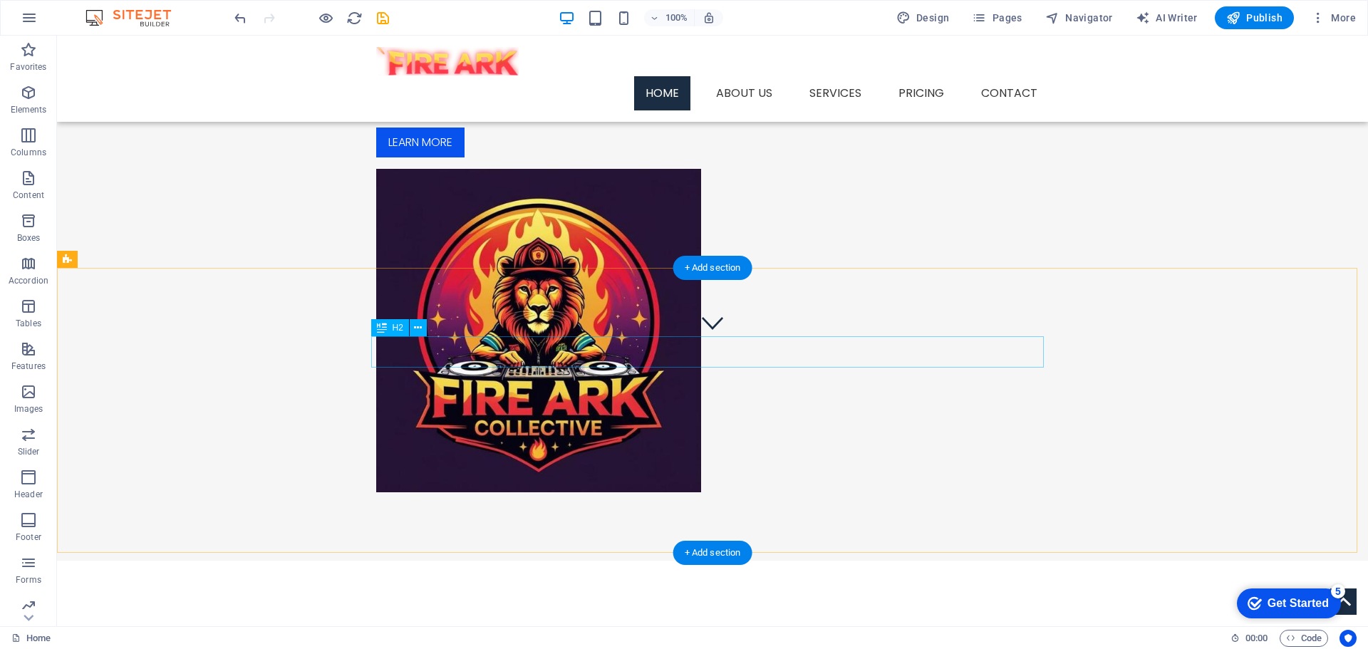
click at [840, 629] on div "Wireframe Template" at bounding box center [712, 644] width 672 height 31
click at [833, 629] on div "Wireframe Template" at bounding box center [712, 644] width 672 height 31
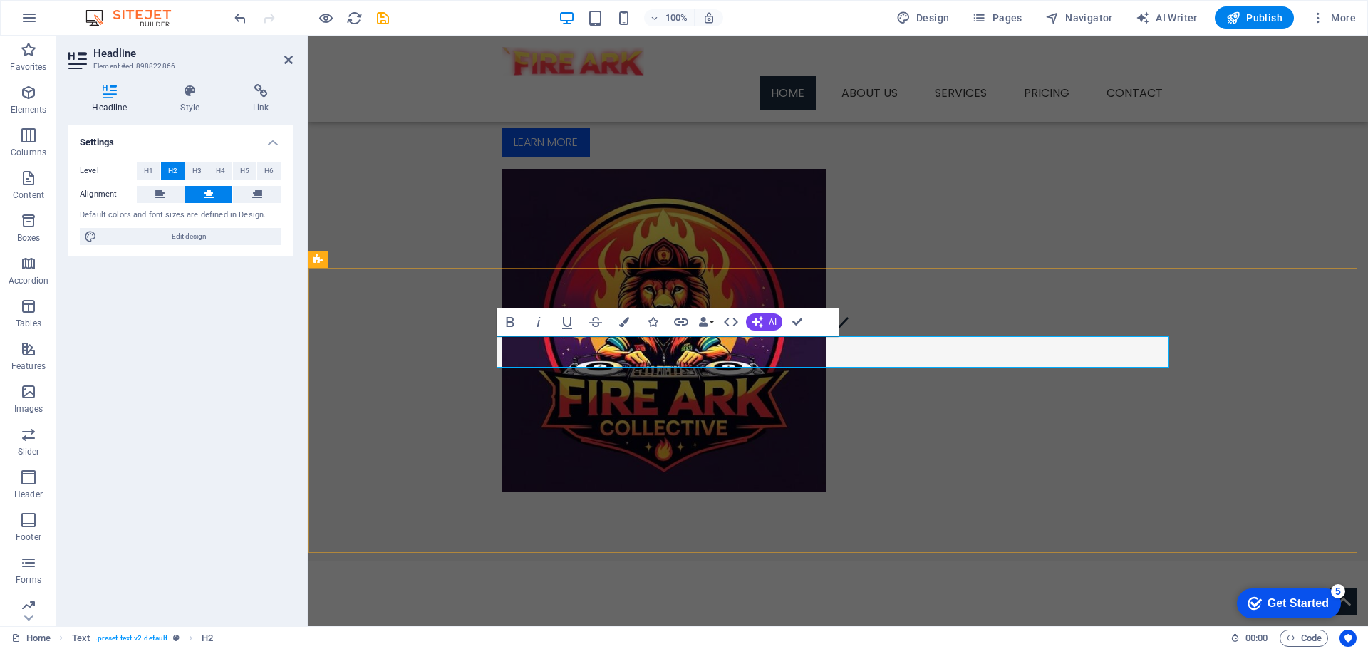
click at [882, 629] on h2 "Wireframe Template" at bounding box center [838, 644] width 672 height 31
drag, startPoint x: 962, startPoint y: 348, endPoint x: 691, endPoint y: 354, distance: 271.5
click at [691, 629] on h2 "Wireframe Template" at bounding box center [838, 644] width 672 height 31
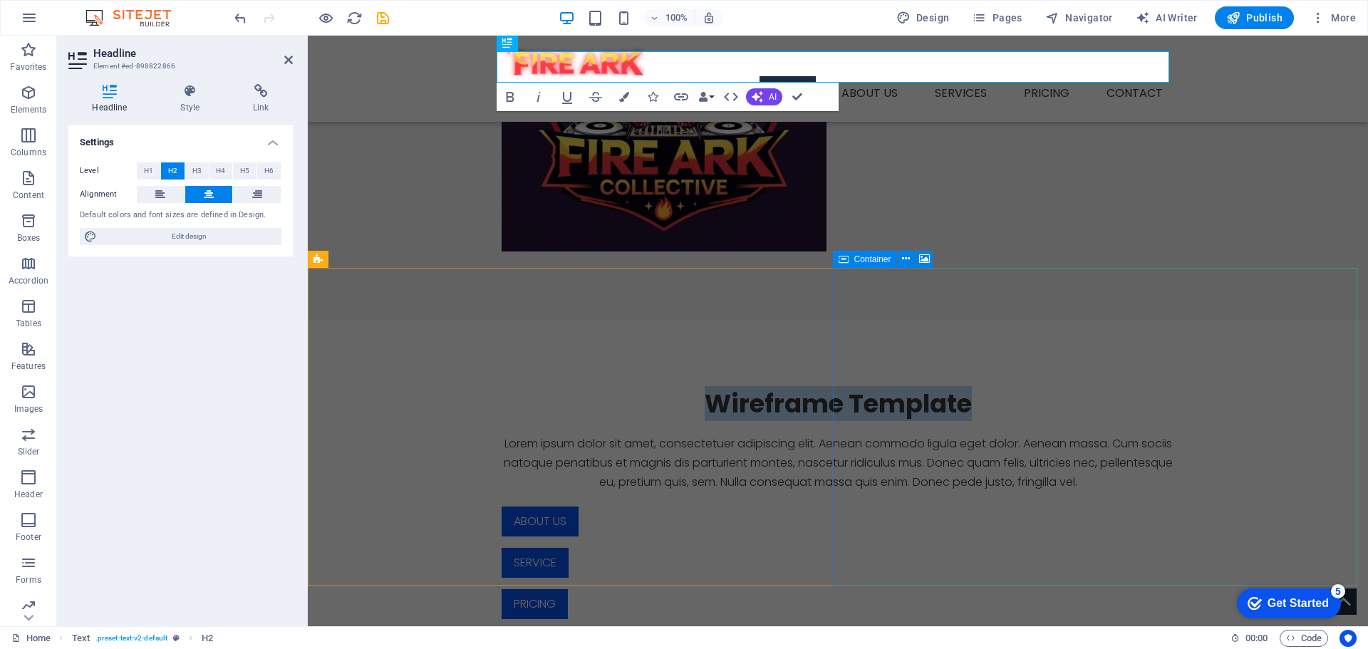
scroll to position [427, 0]
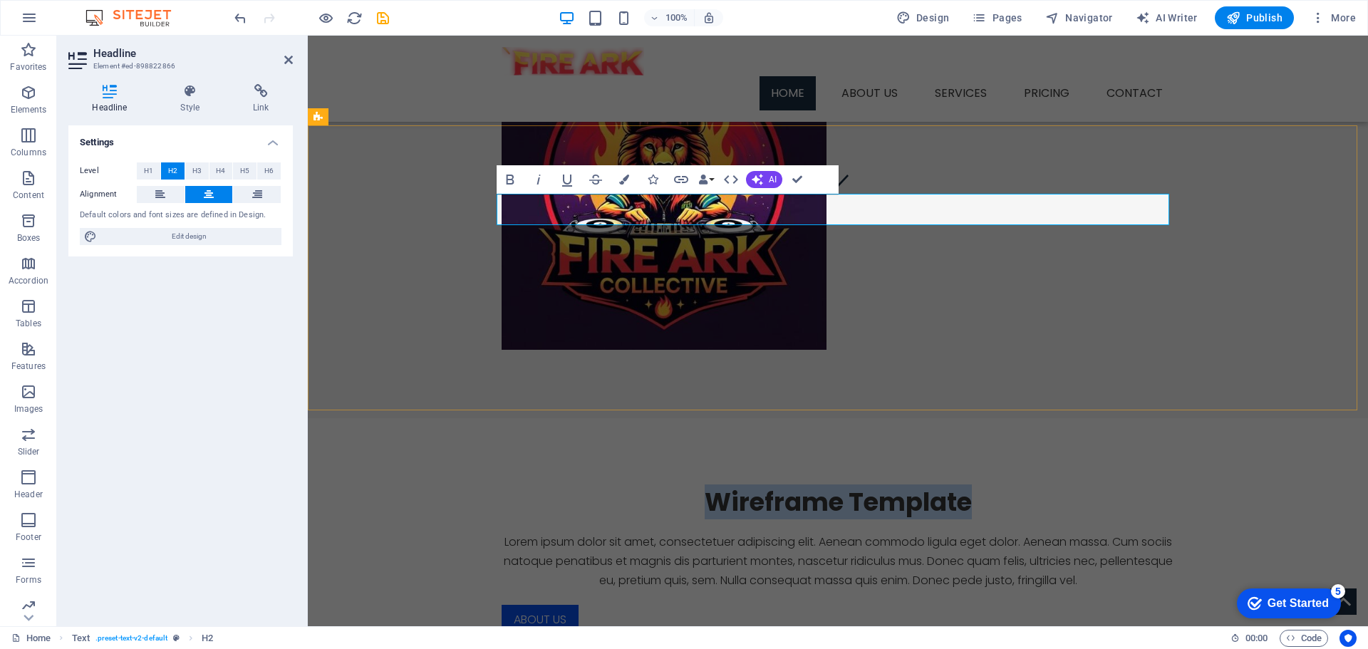
click at [988, 487] on h2 "Wireframe Template" at bounding box center [838, 502] width 672 height 31
drag, startPoint x: 965, startPoint y: 209, endPoint x: 704, endPoint y: 219, distance: 261.6
click at [704, 487] on h2 "Wireframe Template" at bounding box center [838, 502] width 672 height 31
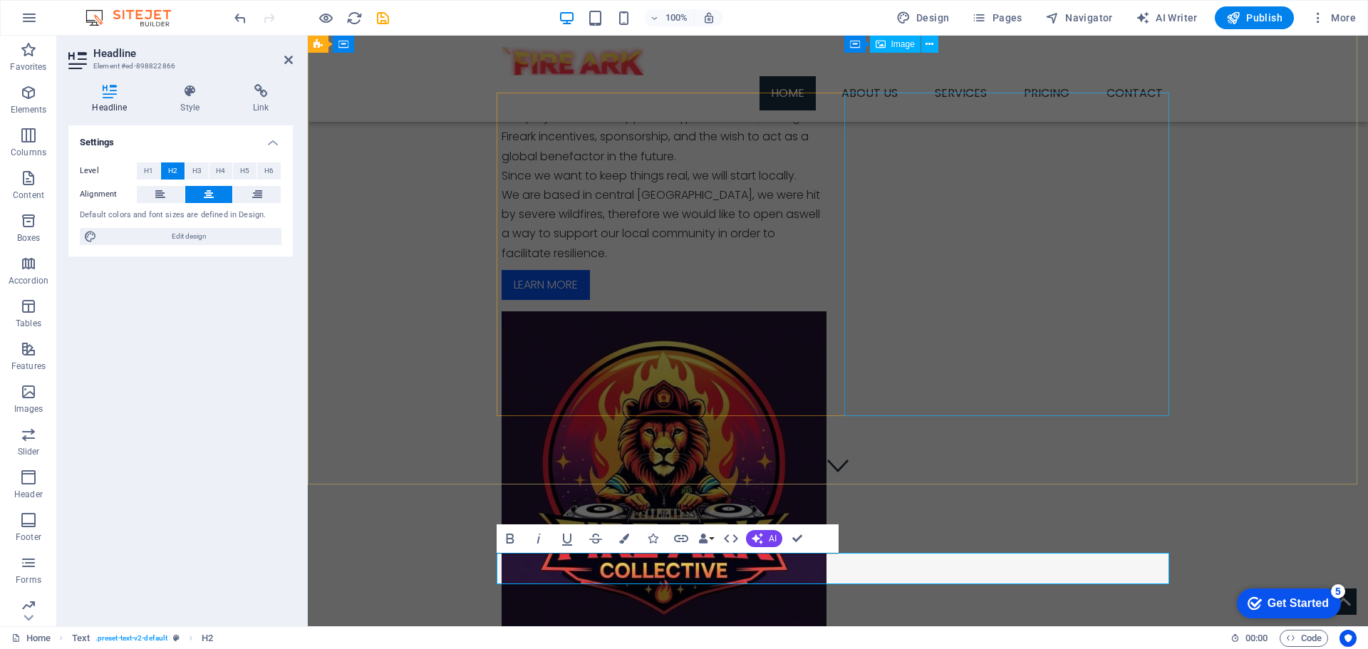
scroll to position [0, 0]
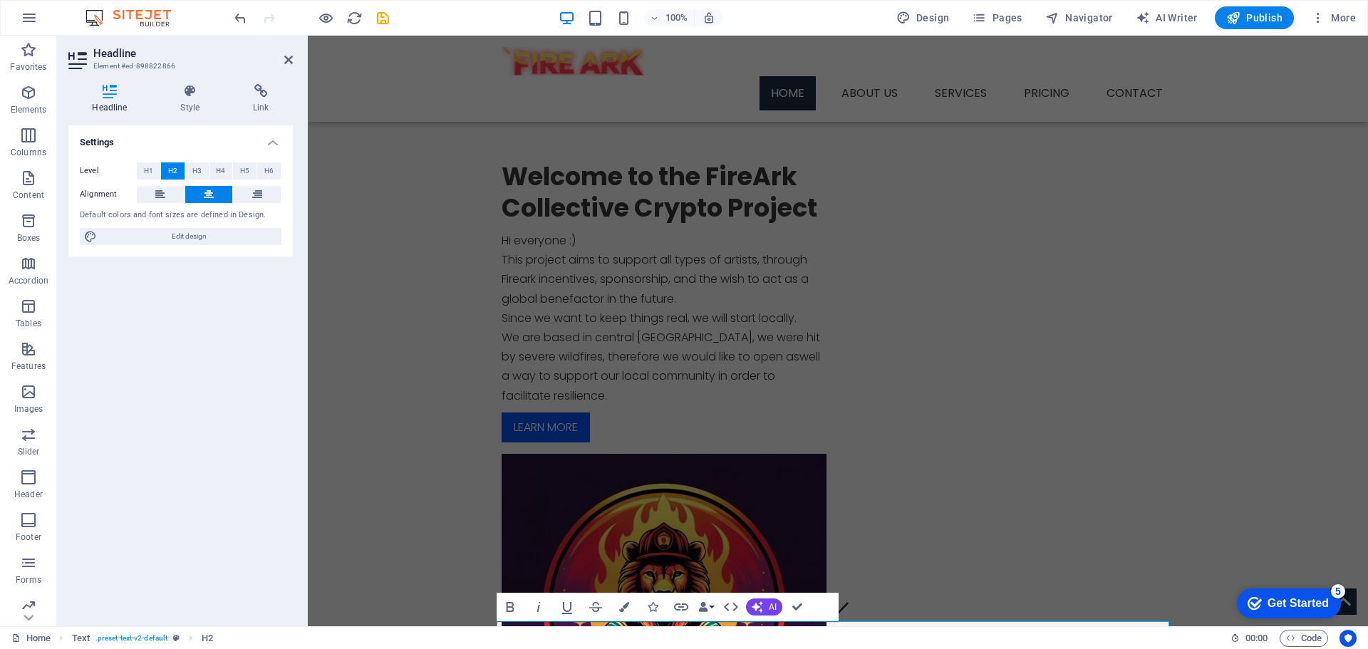
click at [283, 63] on header "Headline Element #ed-898822866" at bounding box center [180, 54] width 224 height 37
click at [284, 56] on icon at bounding box center [288, 59] width 9 height 11
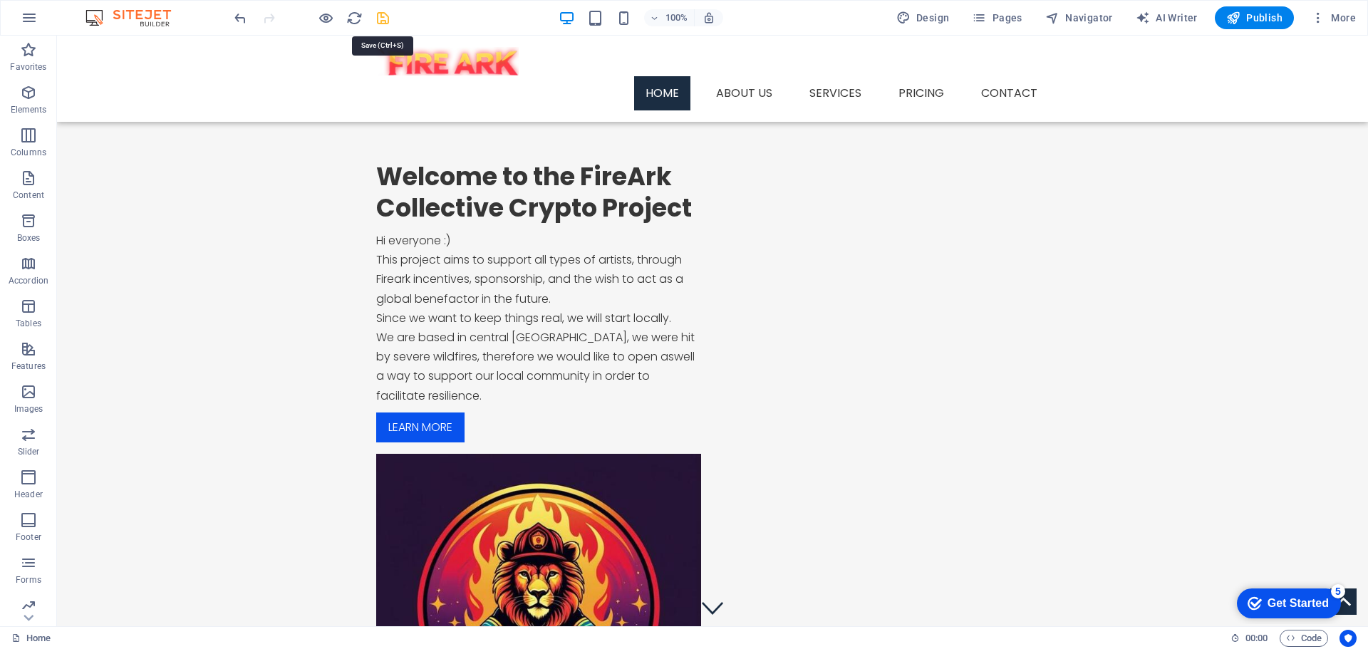
click at [380, 21] on icon "save" at bounding box center [383, 18] width 16 height 16
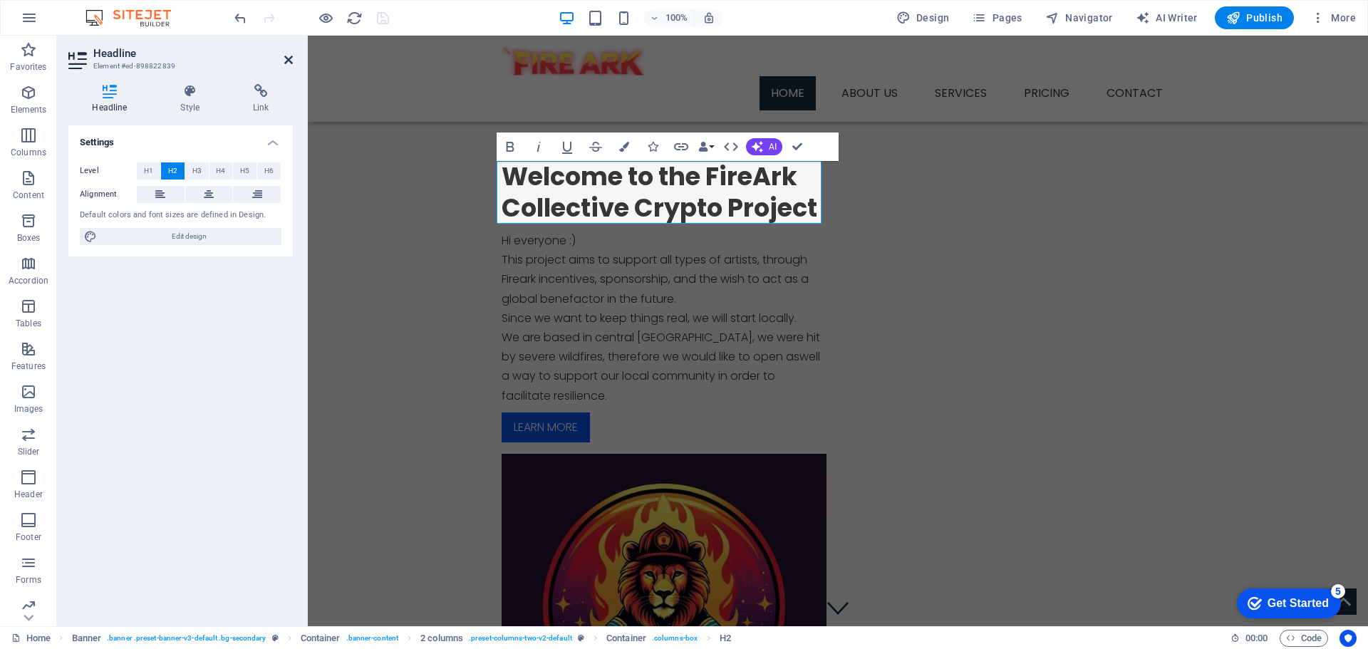
click at [292, 60] on icon at bounding box center [288, 59] width 9 height 11
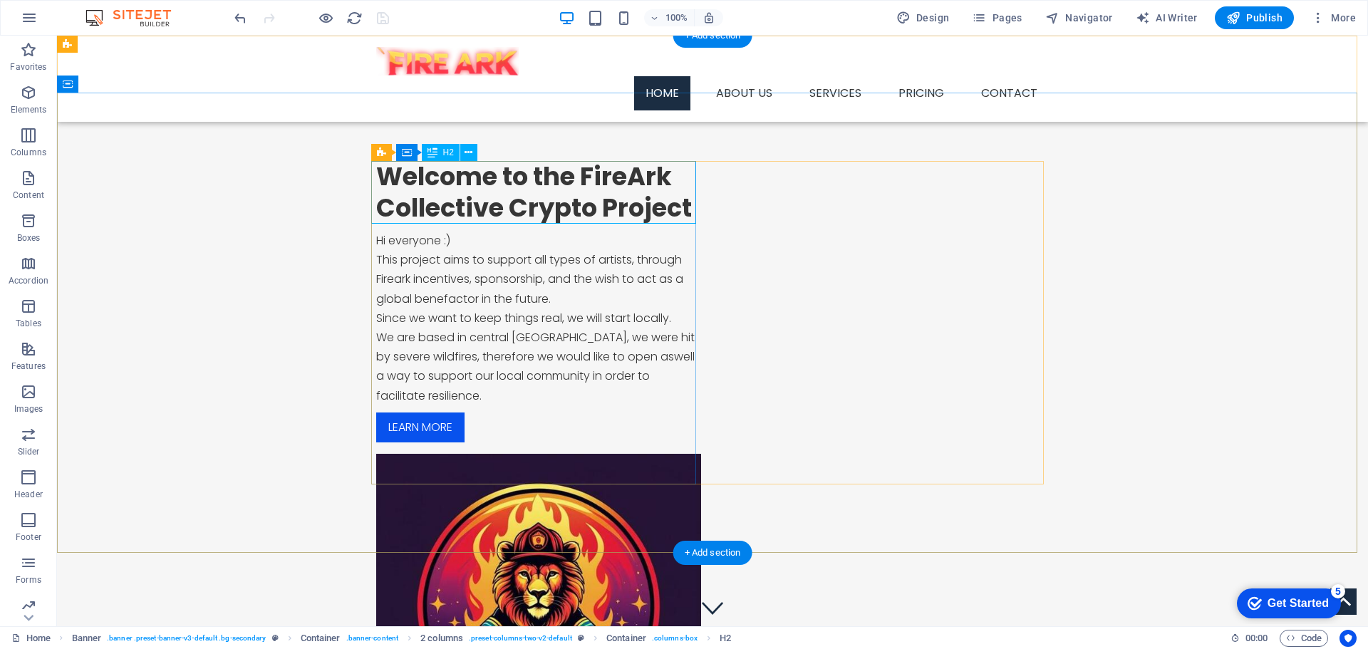
click at [444, 182] on div "Welcome to the FireArk Collective Crypto Project" at bounding box center [538, 192] width 325 height 63
click at [469, 155] on icon at bounding box center [468, 152] width 8 height 15
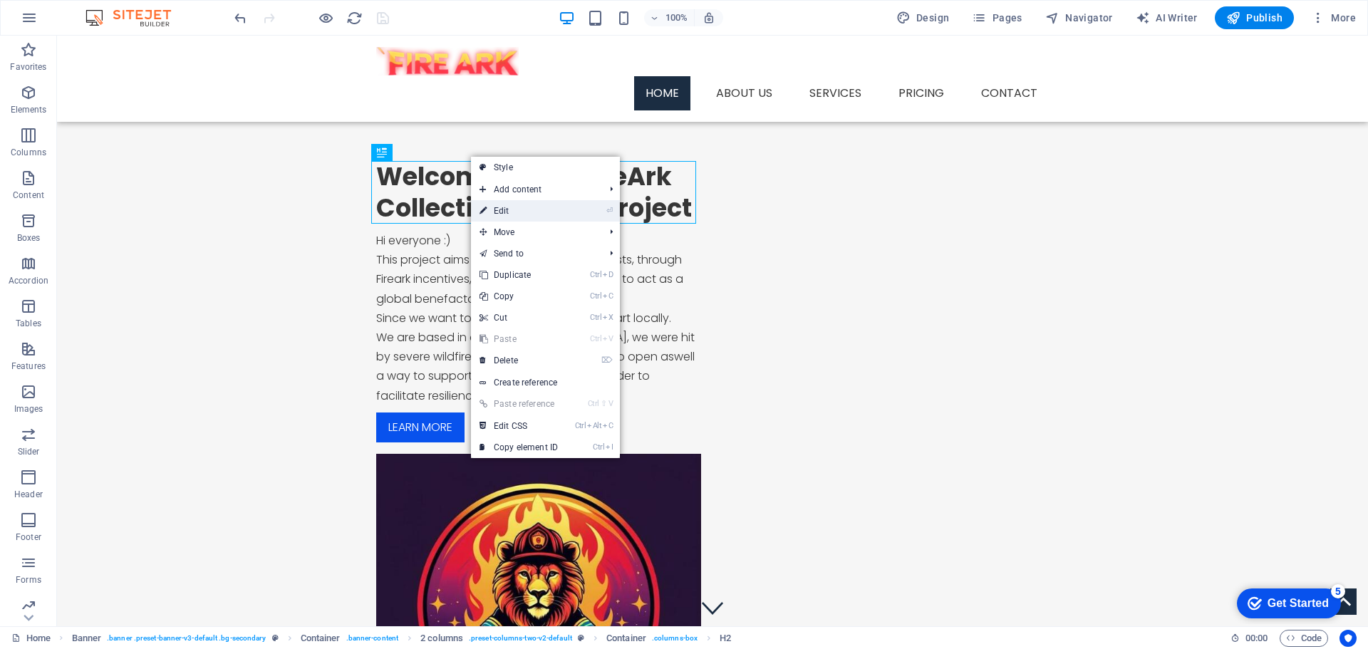
click at [491, 208] on link "⏎ Edit" at bounding box center [518, 210] width 95 height 21
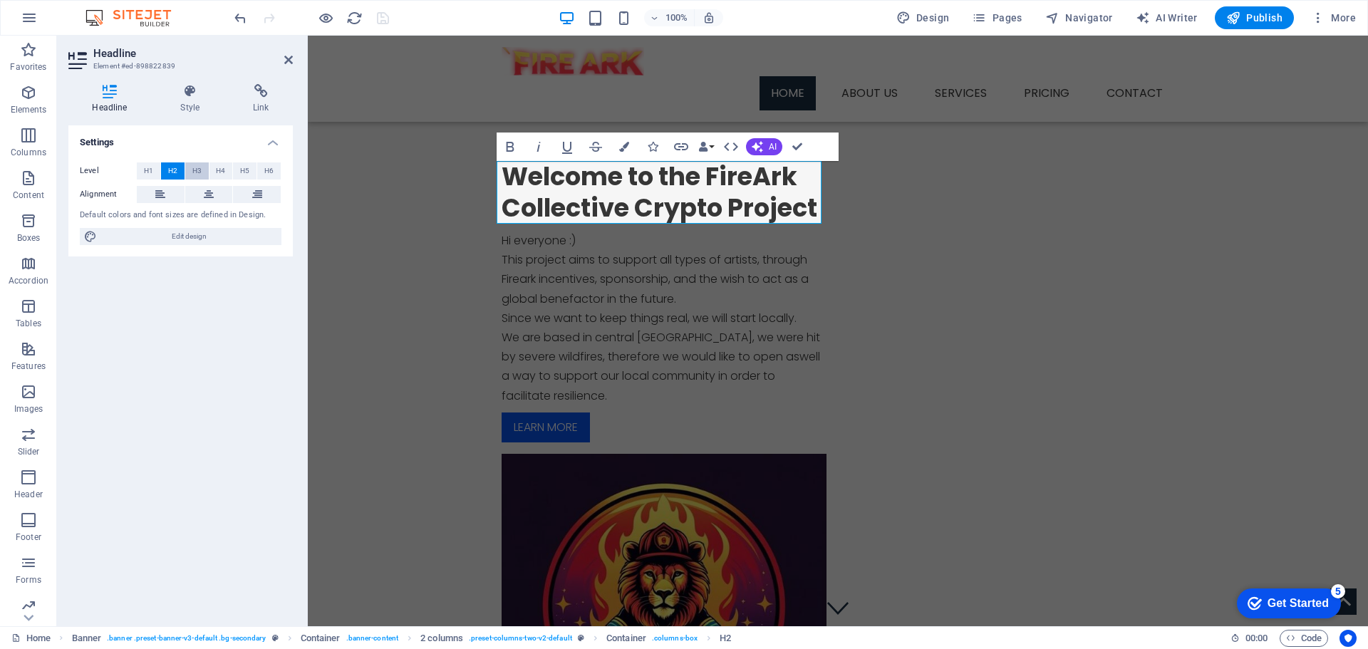
click at [192, 171] on span "H3" at bounding box center [196, 170] width 9 height 17
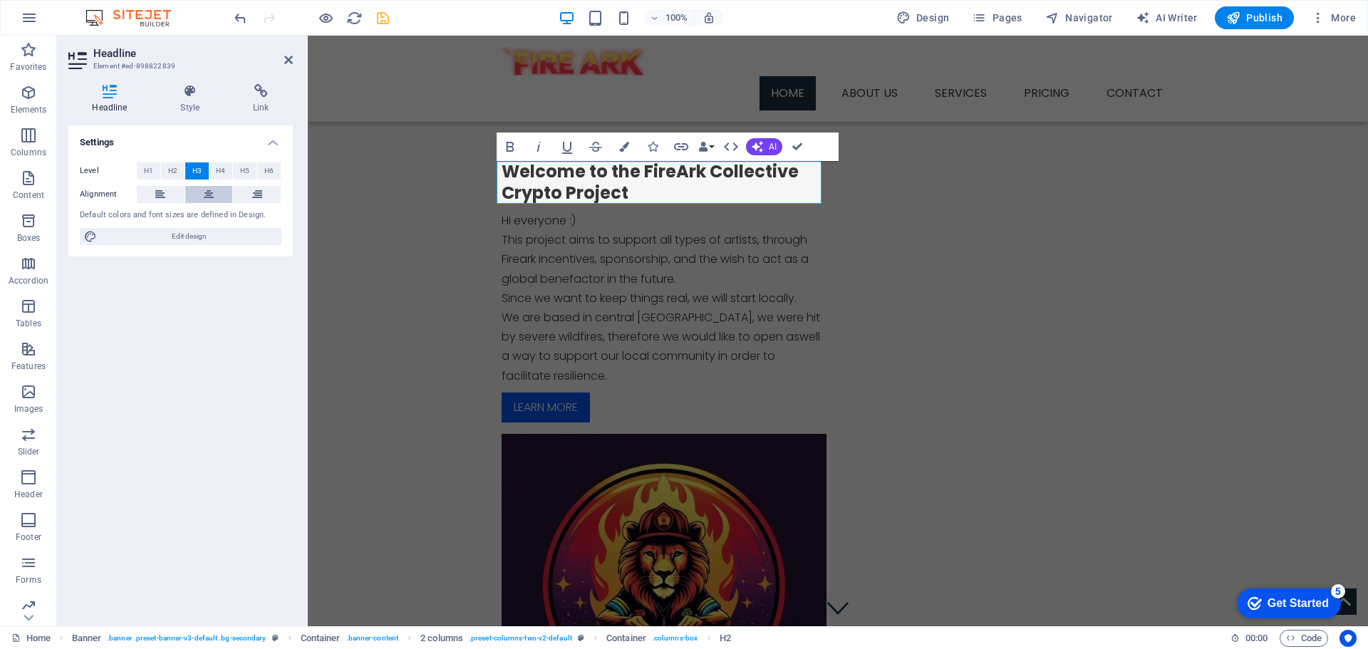
click at [203, 193] on button at bounding box center [209, 194] width 48 height 17
click at [186, 94] on icon at bounding box center [190, 91] width 67 height 14
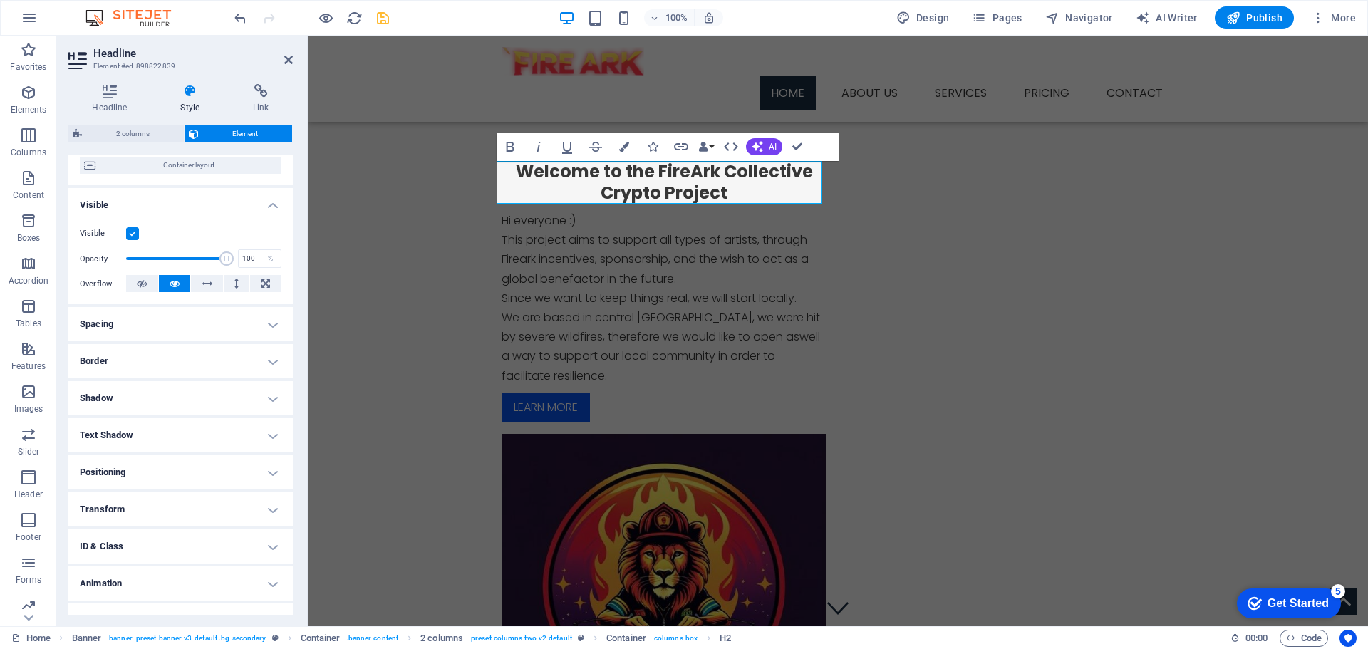
scroll to position [142, 0]
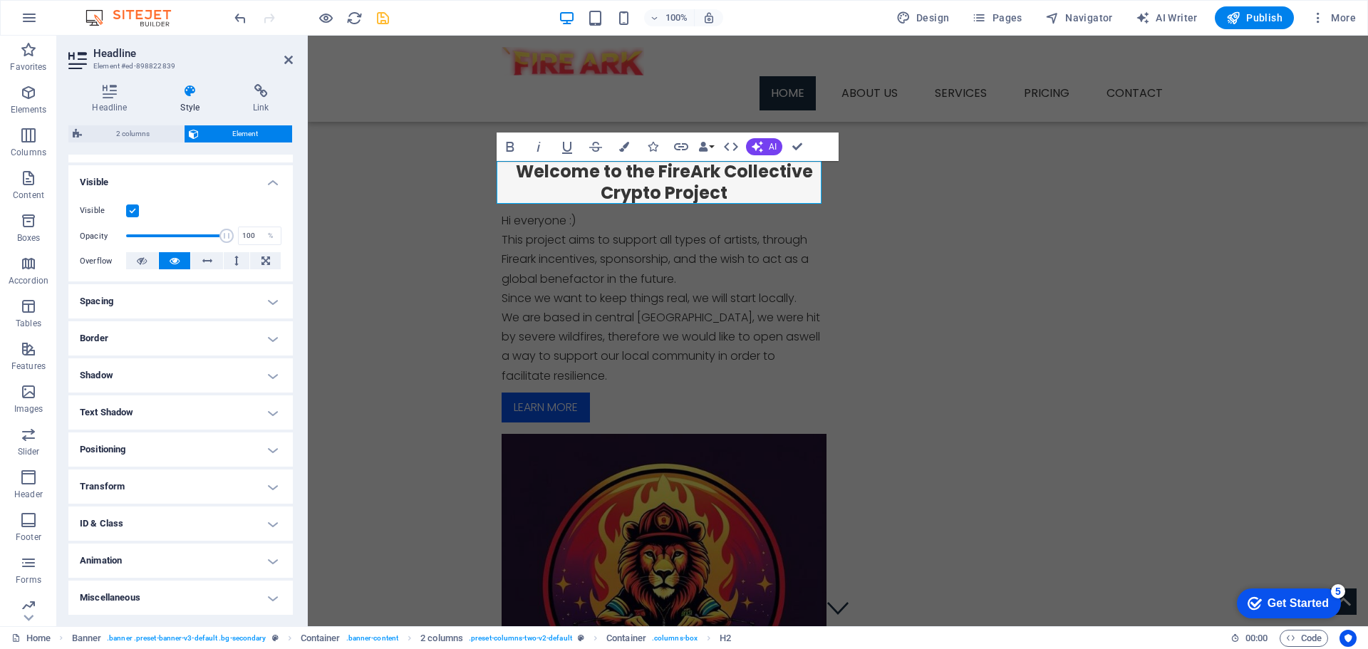
click at [187, 370] on h4 "Shadow" at bounding box center [180, 375] width 224 height 34
click at [199, 404] on span "Outside" at bounding box center [205, 403] width 24 height 17
type input "2"
type input "4"
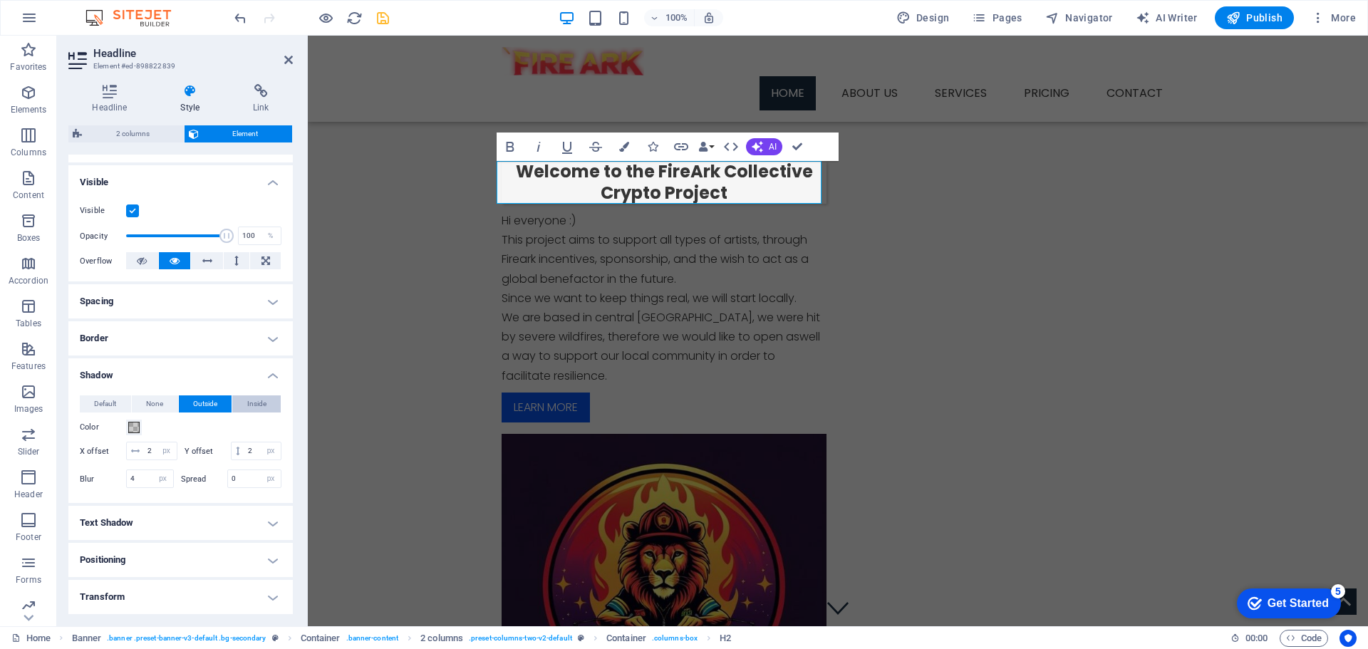
click at [239, 406] on button "Inside" at bounding box center [256, 403] width 48 height 17
click at [210, 405] on span "Outside" at bounding box center [205, 403] width 24 height 17
click at [150, 402] on span "None" at bounding box center [154, 403] width 17 height 17
click at [119, 400] on button "Default" at bounding box center [105, 403] width 51 height 17
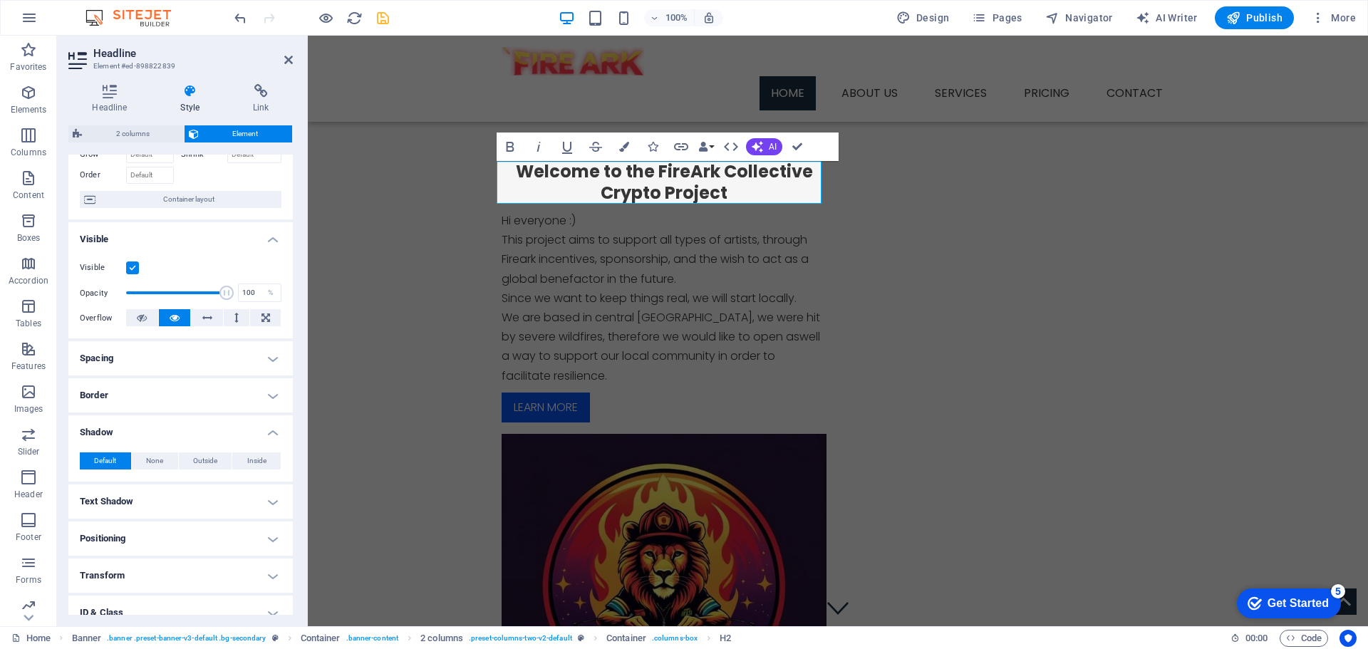
scroll to position [0, 0]
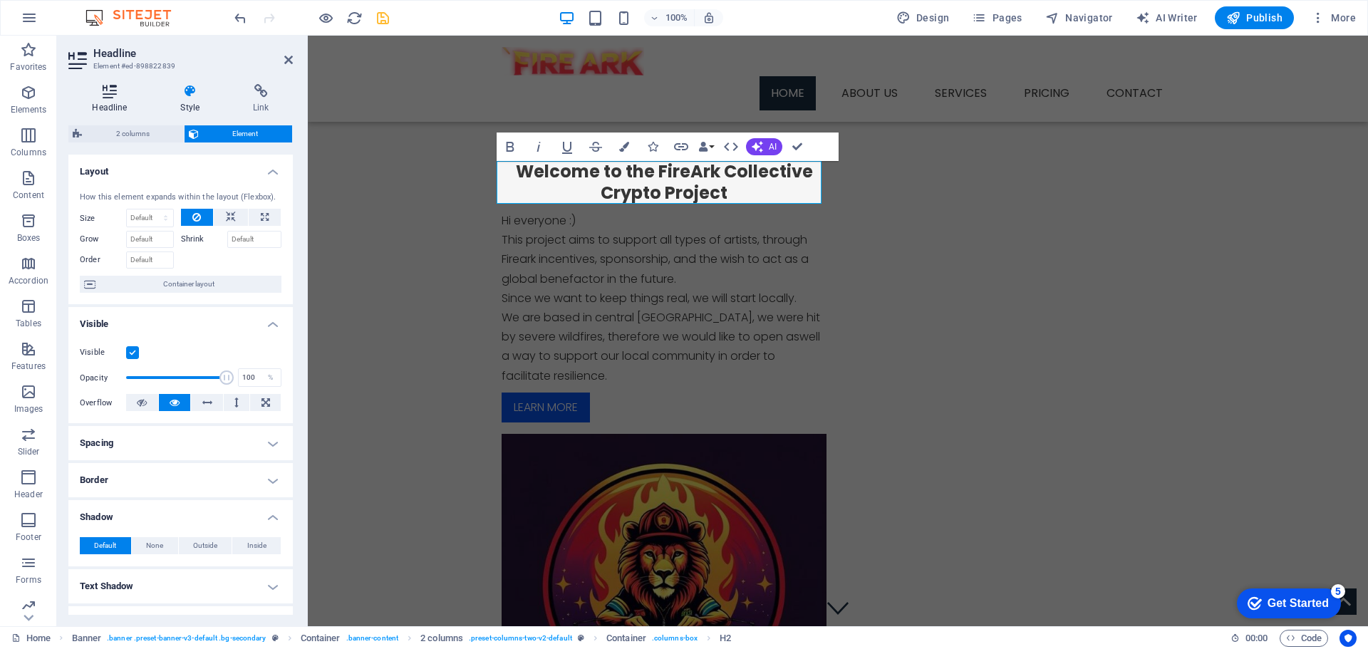
click at [115, 102] on h4 "Headline" at bounding box center [112, 99] width 88 height 30
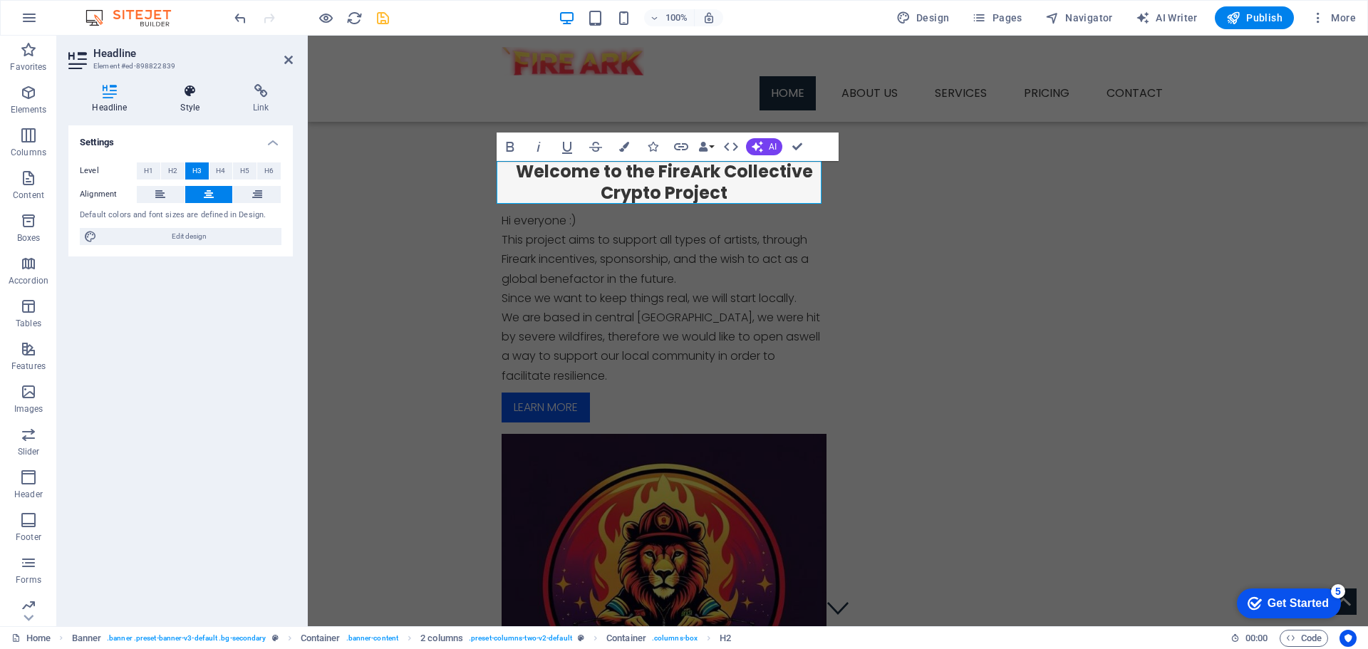
click at [189, 92] on icon at bounding box center [190, 91] width 67 height 14
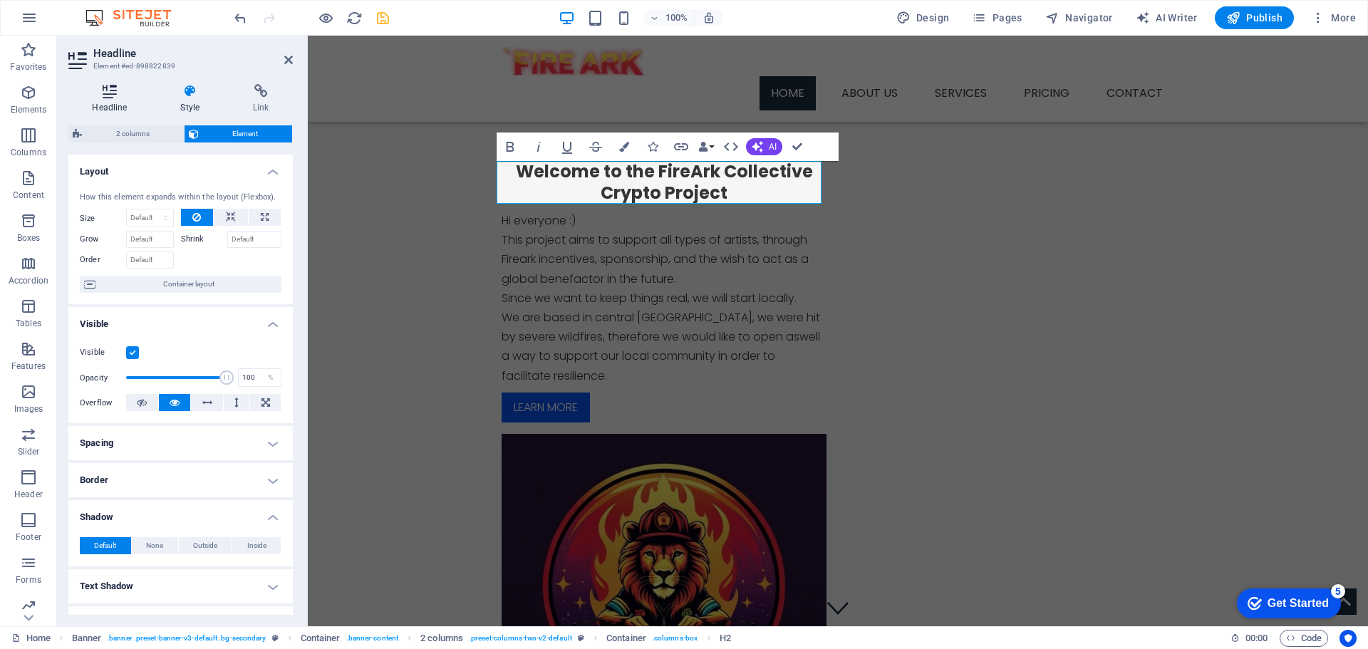
click at [103, 88] on icon at bounding box center [109, 91] width 83 height 14
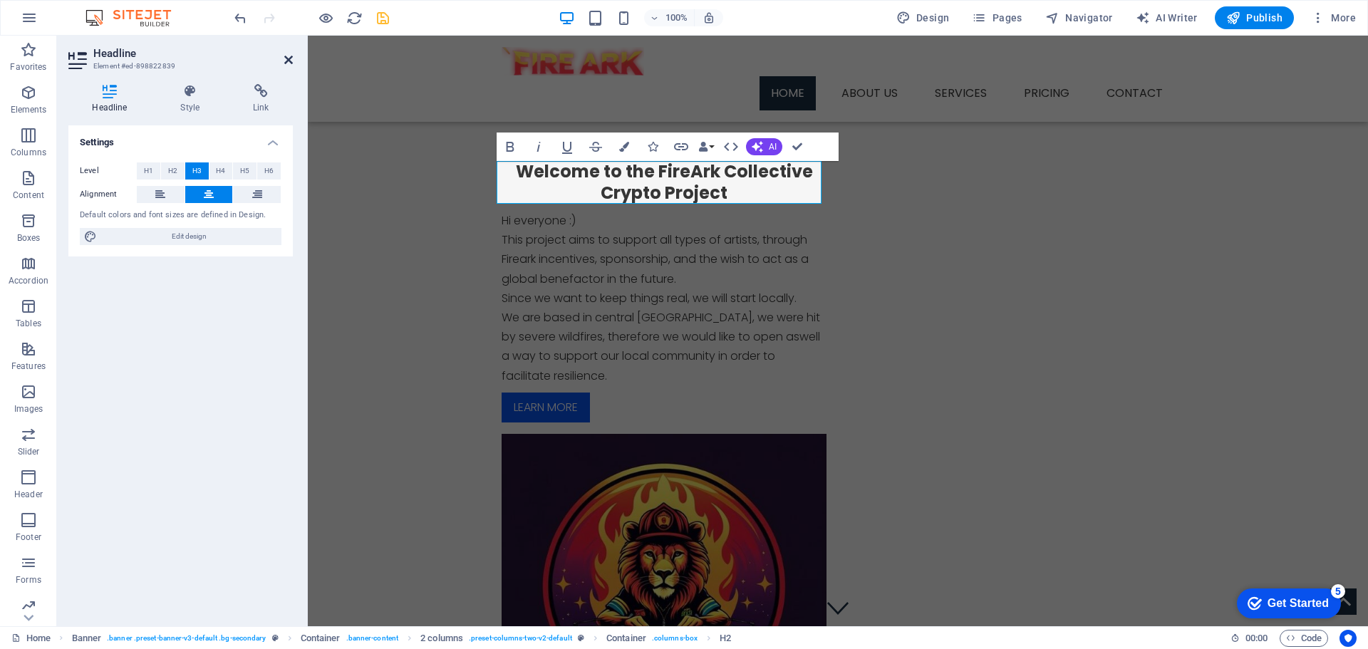
click at [286, 60] on icon at bounding box center [288, 59] width 9 height 11
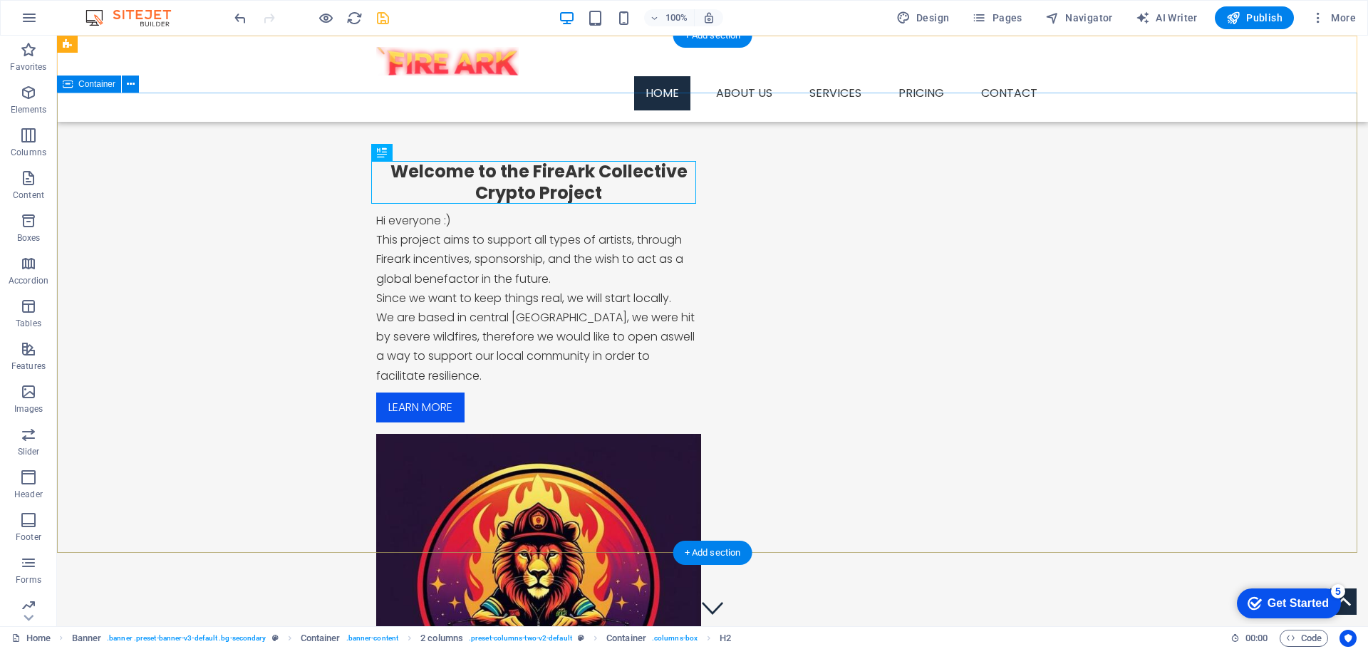
click at [319, 259] on div "Welcome to the FireArk Collective Crypto Project Hi everyone :) This project ai…" at bounding box center [712, 459] width 1311 height 733
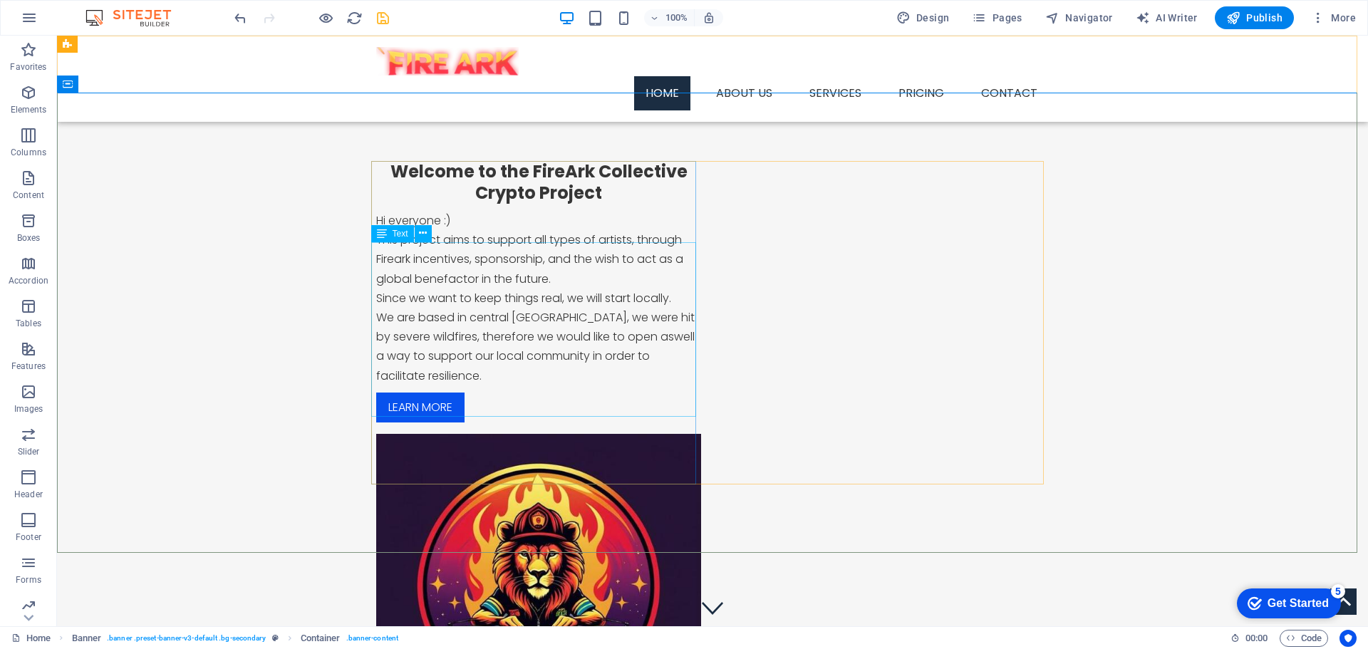
click at [398, 233] on span "Text" at bounding box center [401, 233] width 16 height 9
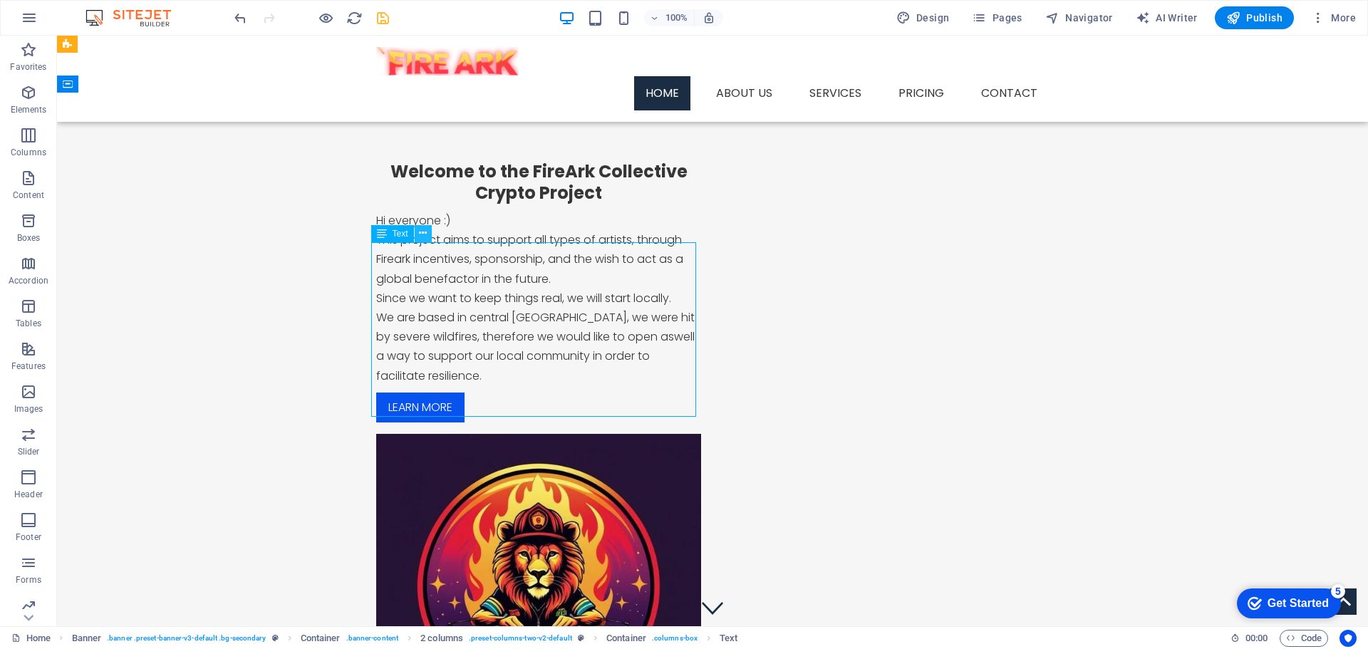
click at [423, 239] on icon at bounding box center [423, 233] width 8 height 15
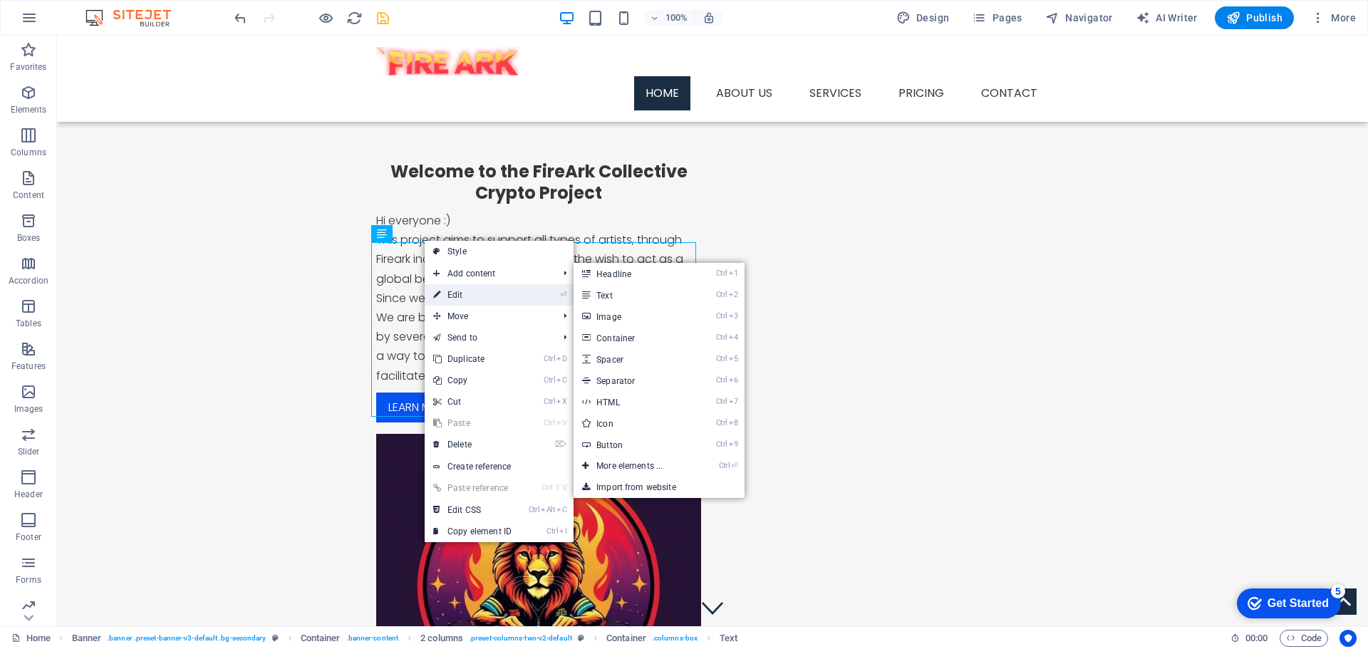
click at [484, 291] on link "⏎ Edit" at bounding box center [472, 294] width 95 height 21
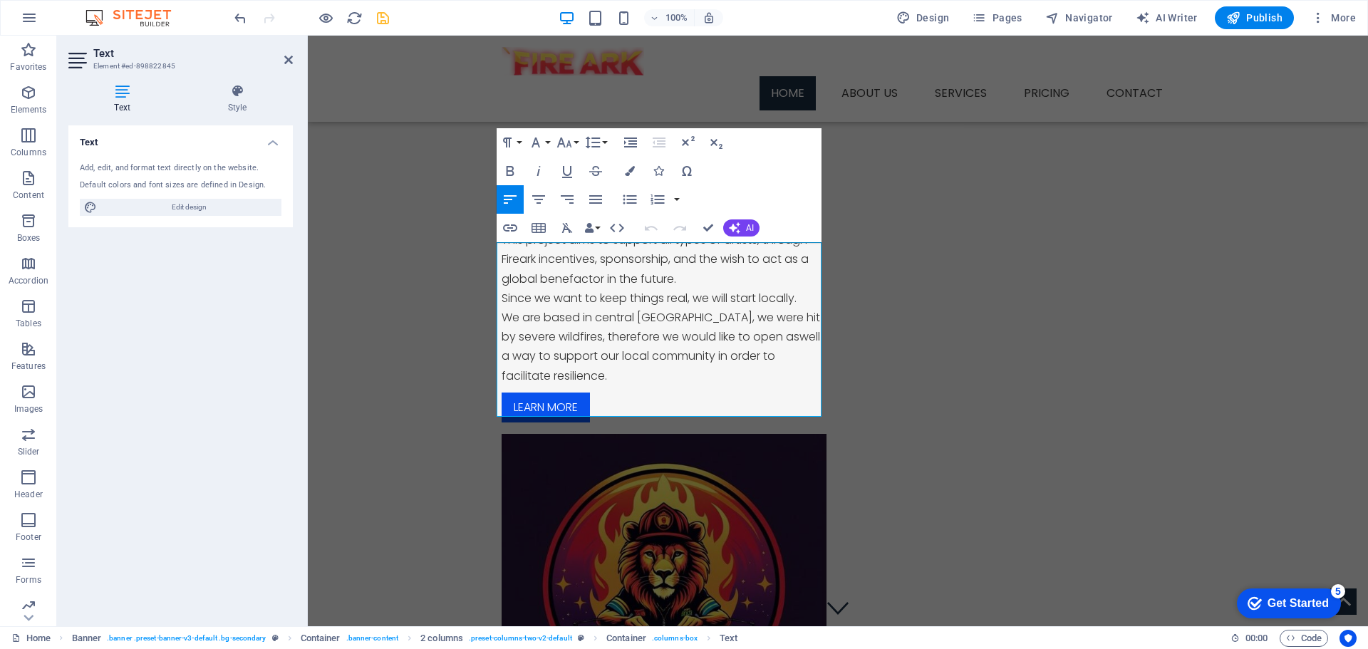
click at [179, 177] on div "Add, edit, and format text directly on the website. Default colors and font siz…" at bounding box center [180, 189] width 224 height 76
click at [175, 212] on span "Edit design" at bounding box center [189, 207] width 176 height 17
select select "px"
select select "300"
select select "px"
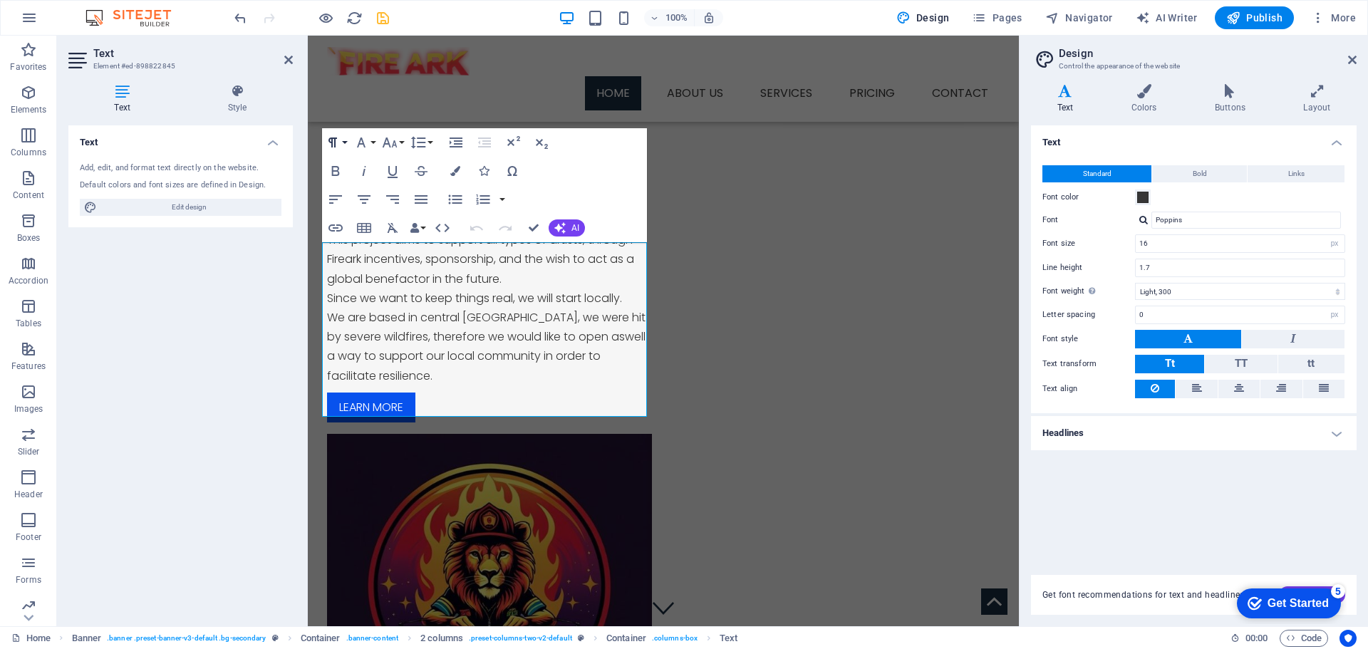
click at [343, 143] on button "Paragraph Format" at bounding box center [335, 142] width 27 height 28
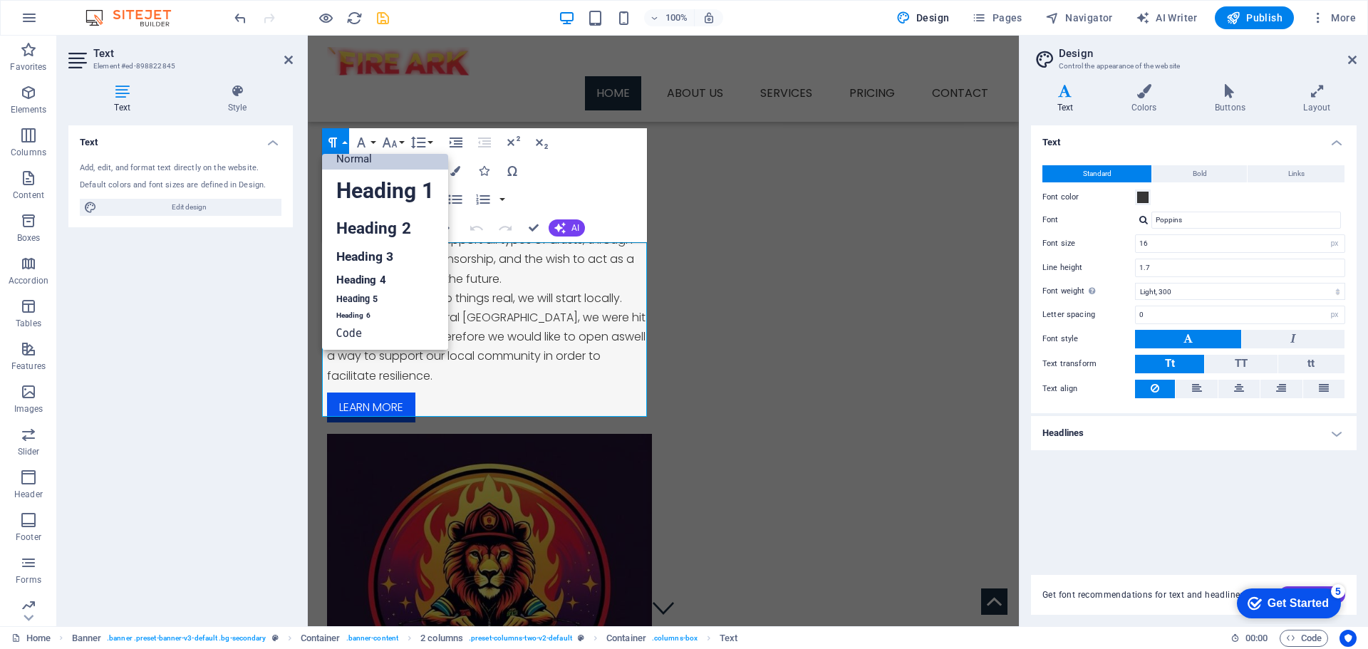
scroll to position [11, 0]
click at [346, 338] on link "Code" at bounding box center [385, 333] width 126 height 21
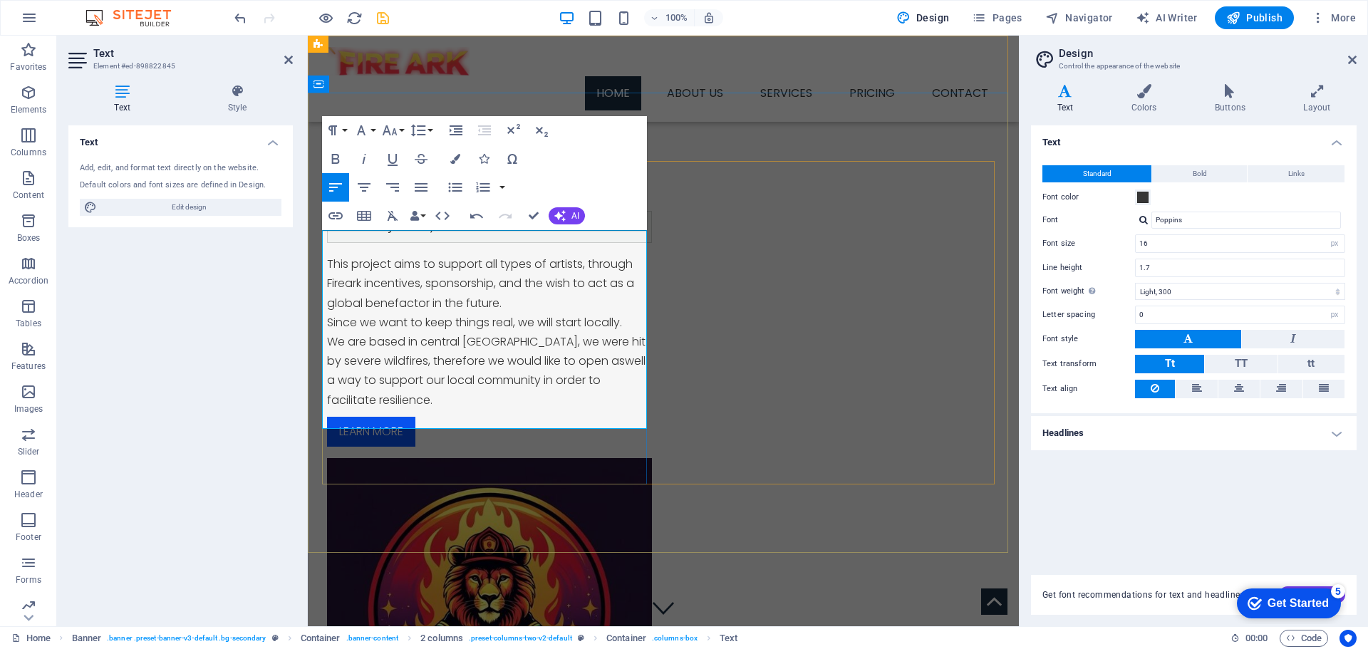
click at [412, 286] on p "This project aims to support all types of artists, through Fireark incentives, …" at bounding box center [489, 283] width 325 height 58
click at [499, 537] on div "Welcome to the FireArk Collective Crypto Project Hi everyone :) This project ai…" at bounding box center [663, 471] width 711 height 757
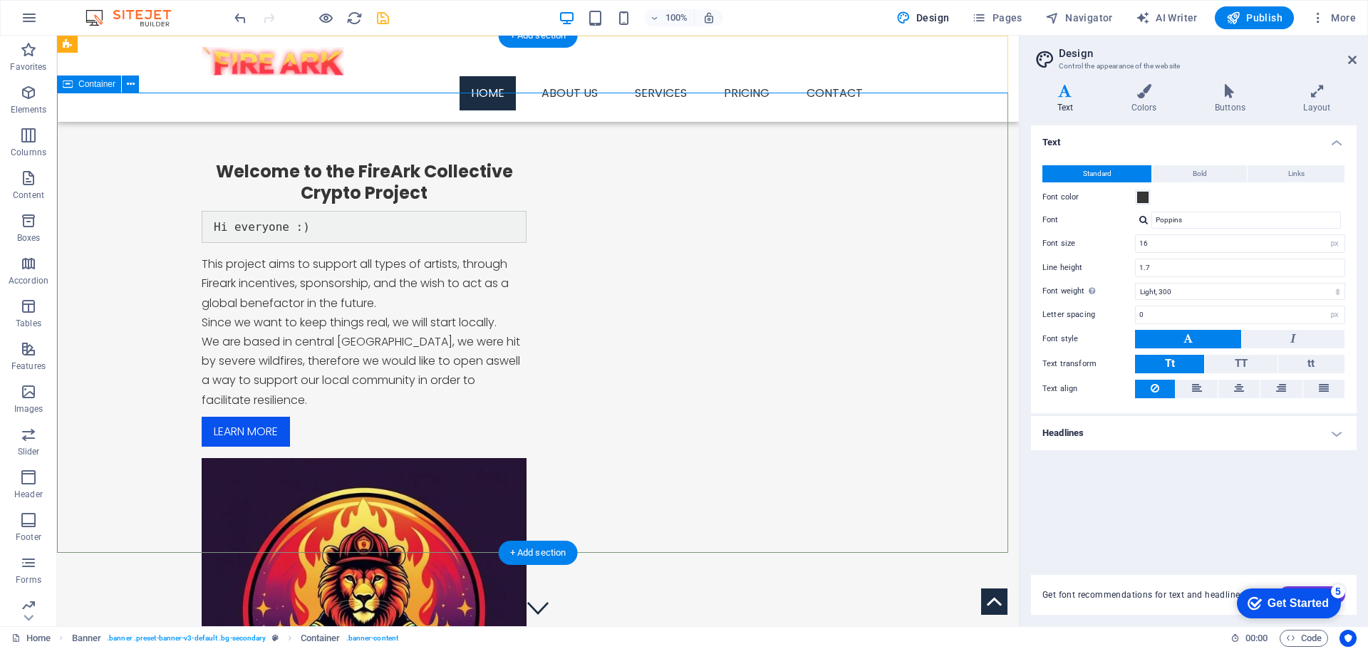
click at [162, 354] on div "Welcome to the FireArk Collective Crypto Project Hi everyone :) This project ai…" at bounding box center [538, 471] width 962 height 757
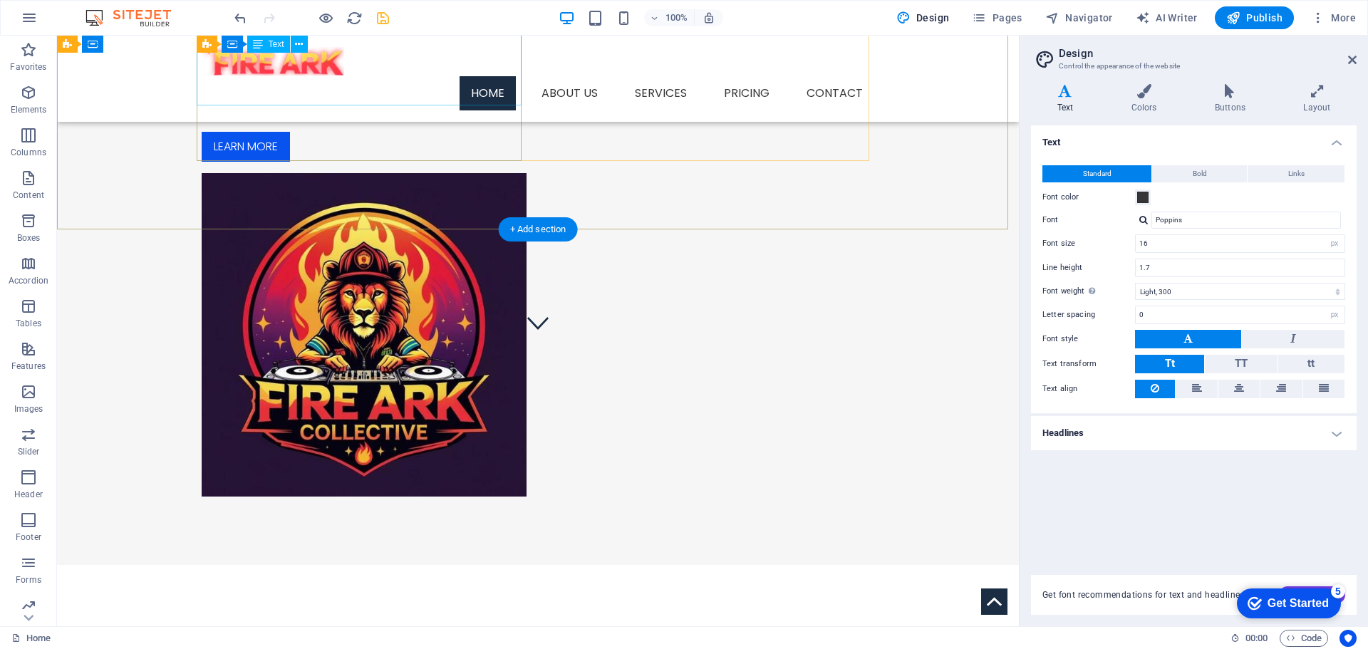
scroll to position [356, 0]
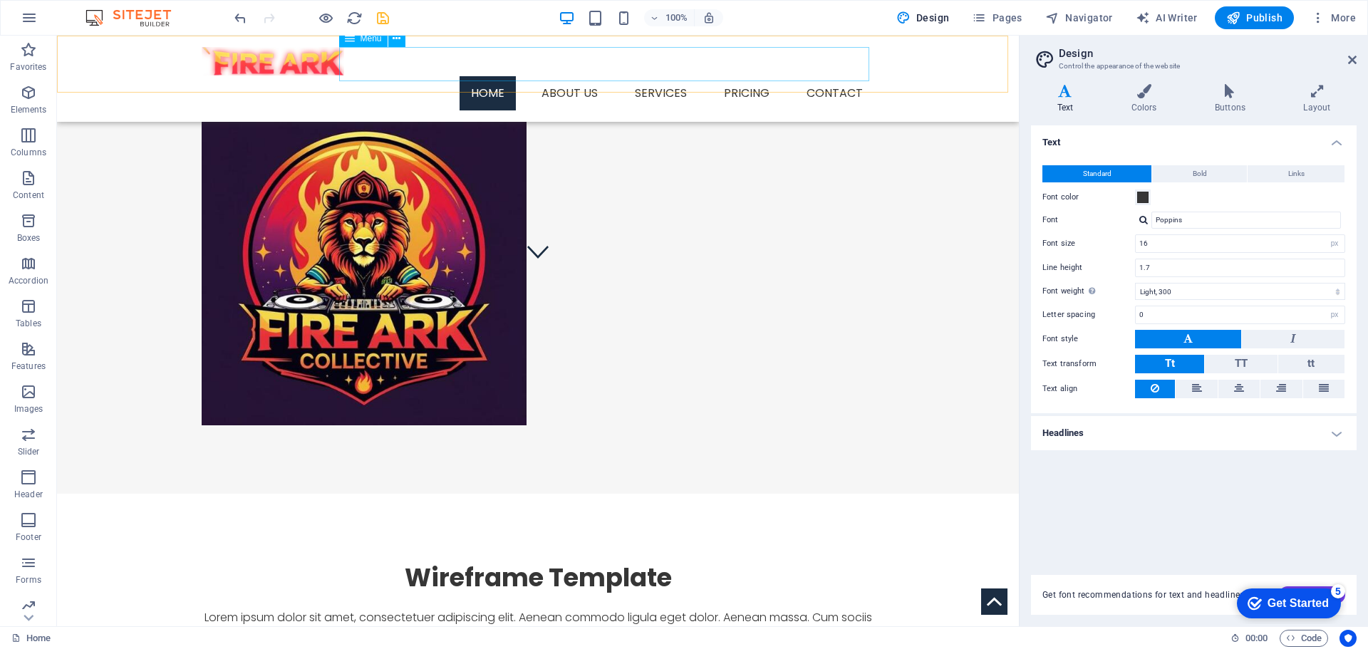
click at [657, 76] on nav "Home About us Services Service Detail Pricing Contact" at bounding box center [538, 93] width 672 height 34
click at [659, 76] on nav "Home About us Services Service Detail Pricing Contact" at bounding box center [538, 93] width 672 height 34
click at [398, 43] on icon at bounding box center [397, 38] width 8 height 15
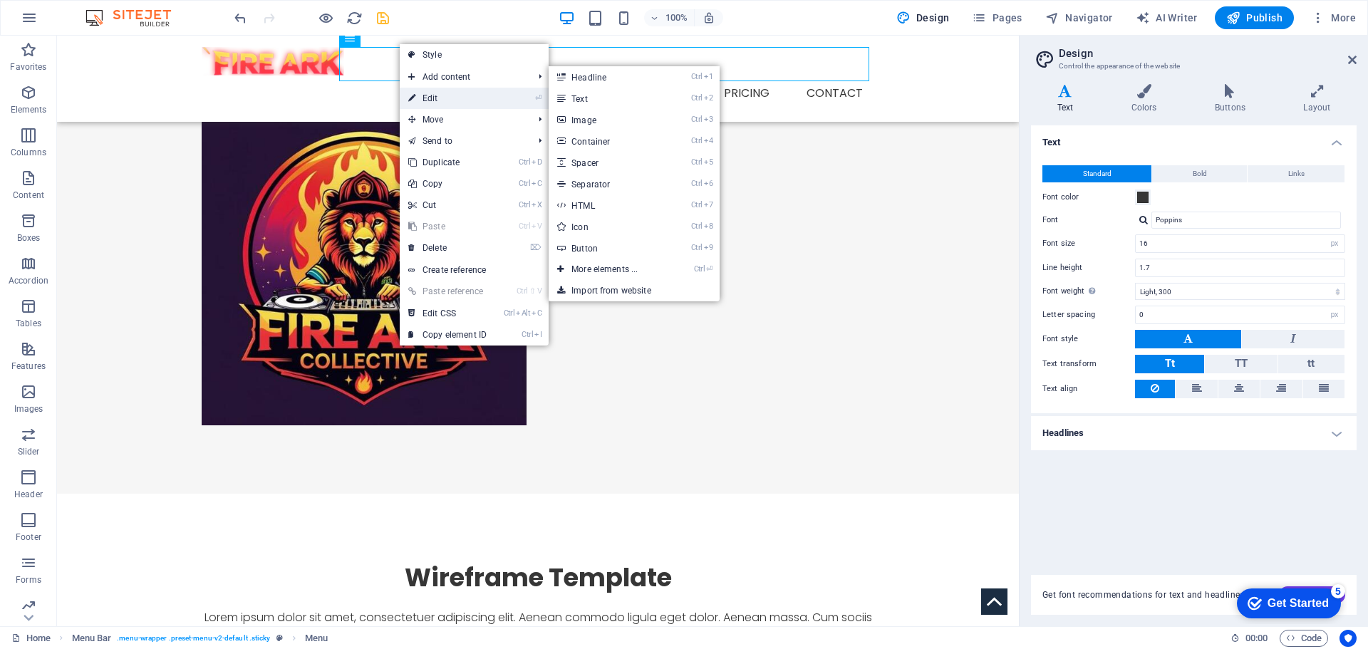
click at [422, 95] on link "⏎ Edit" at bounding box center [447, 98] width 95 height 21
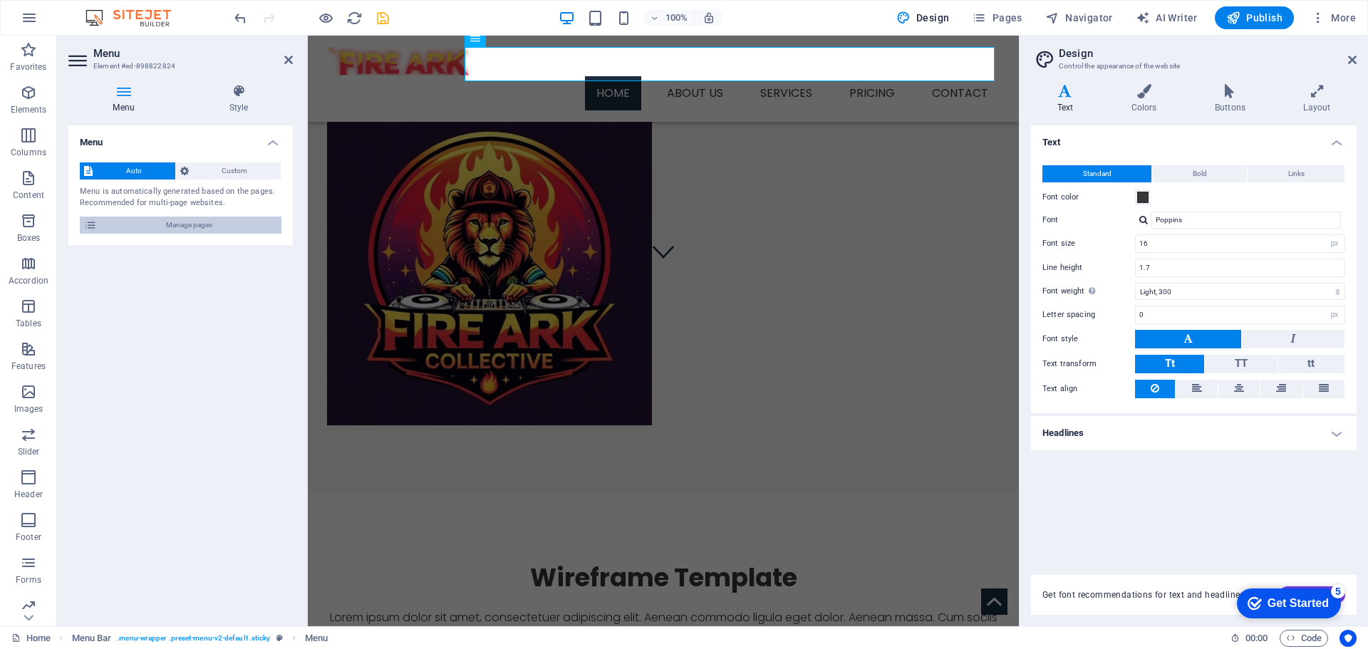
click at [187, 223] on span "Manage pages" at bounding box center [189, 225] width 176 height 17
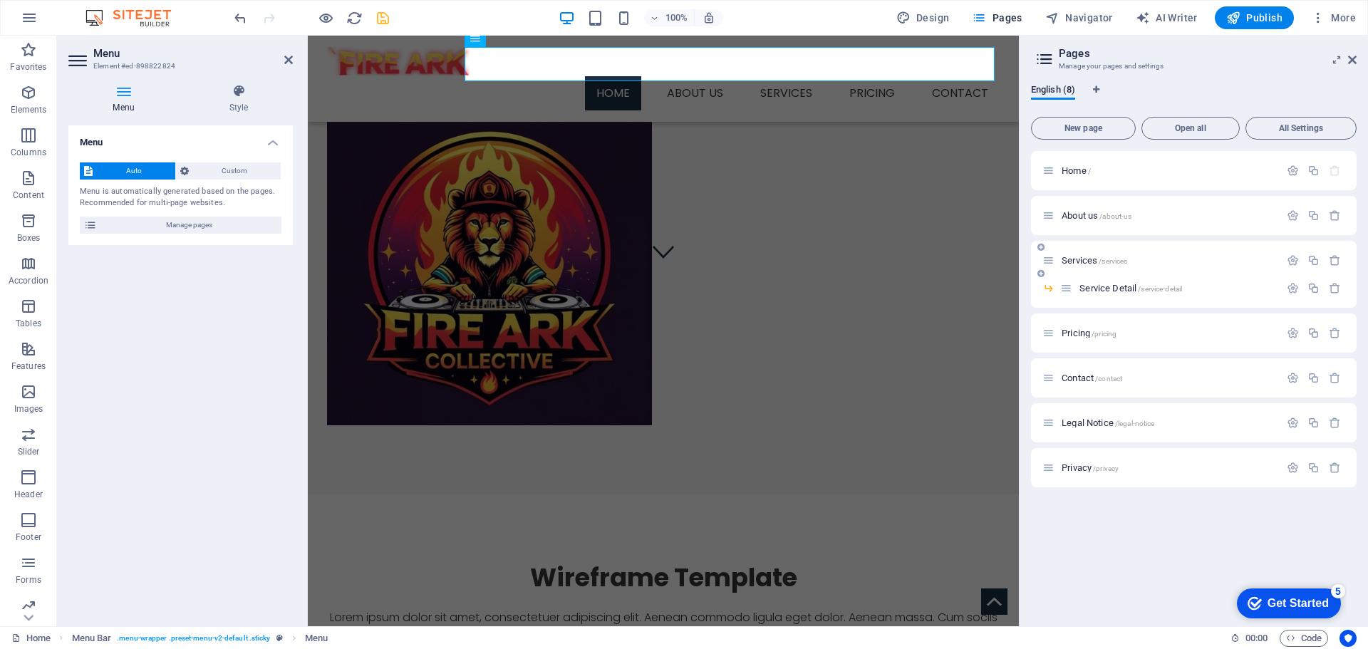
click at [1071, 262] on span "Services /services" at bounding box center [1094, 260] width 66 height 11
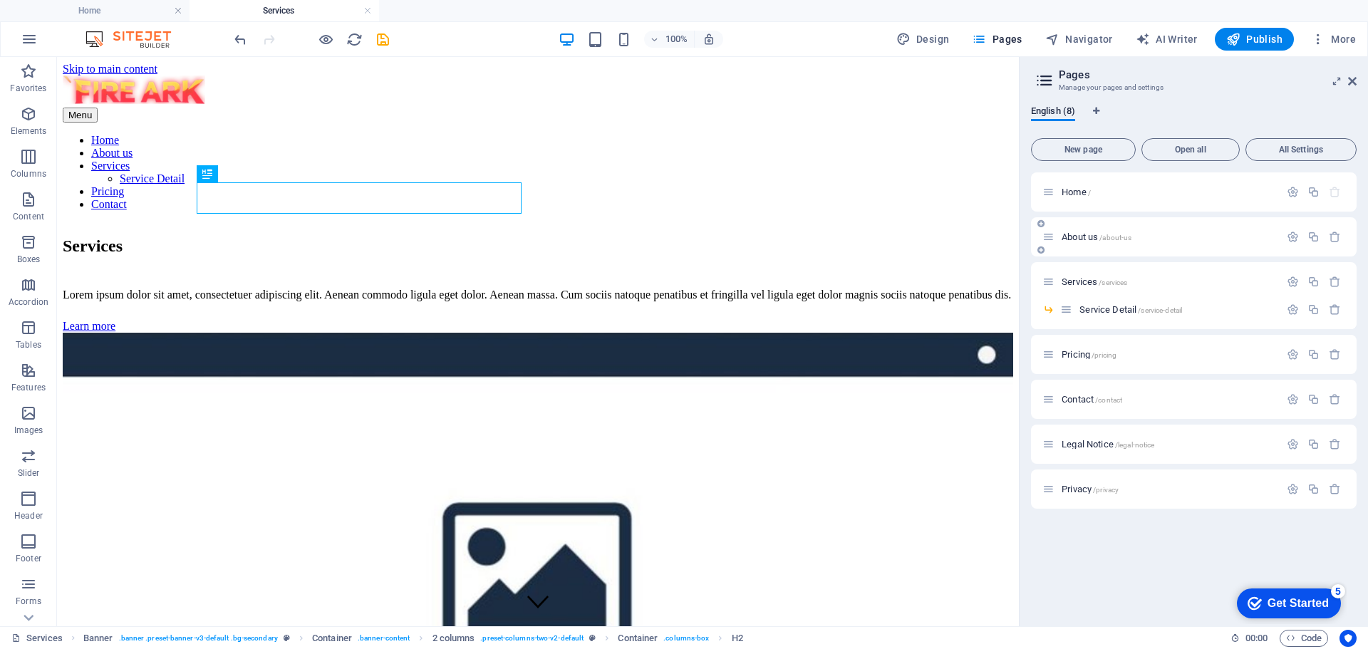
scroll to position [0, 0]
click at [1332, 280] on icon "button" at bounding box center [1335, 282] width 12 height 12
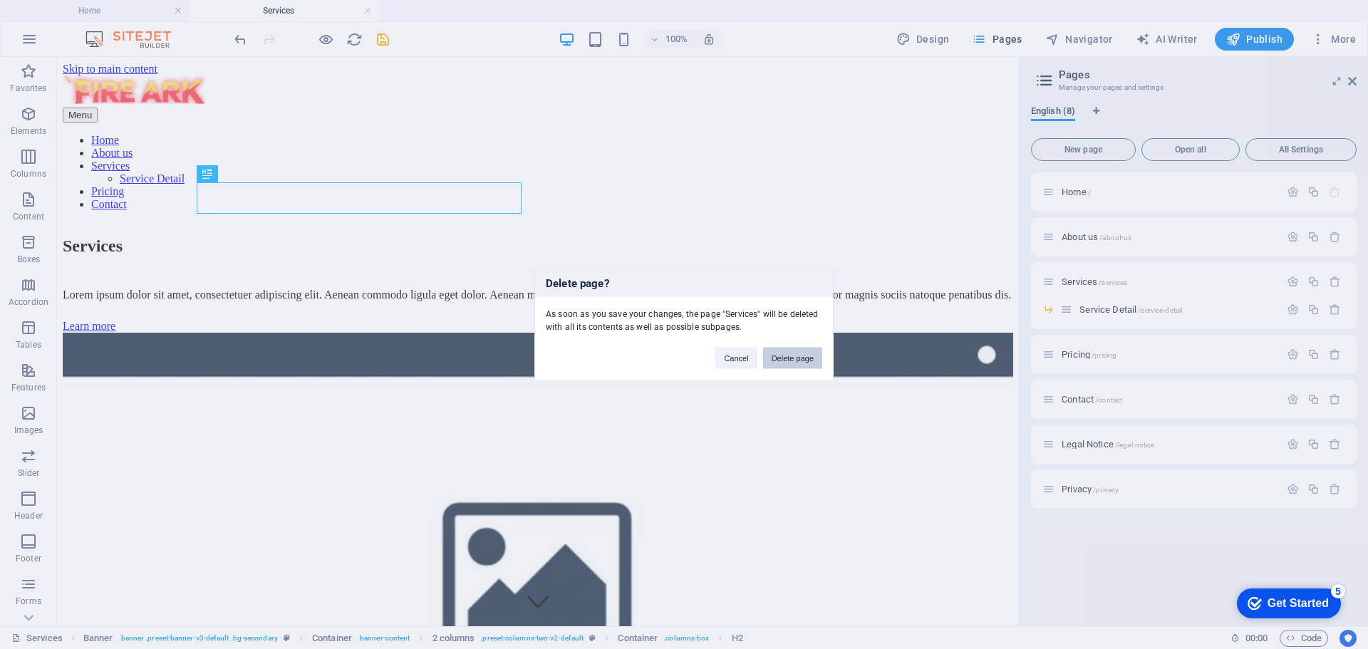
click at [804, 360] on button "Delete page" at bounding box center [792, 357] width 59 height 21
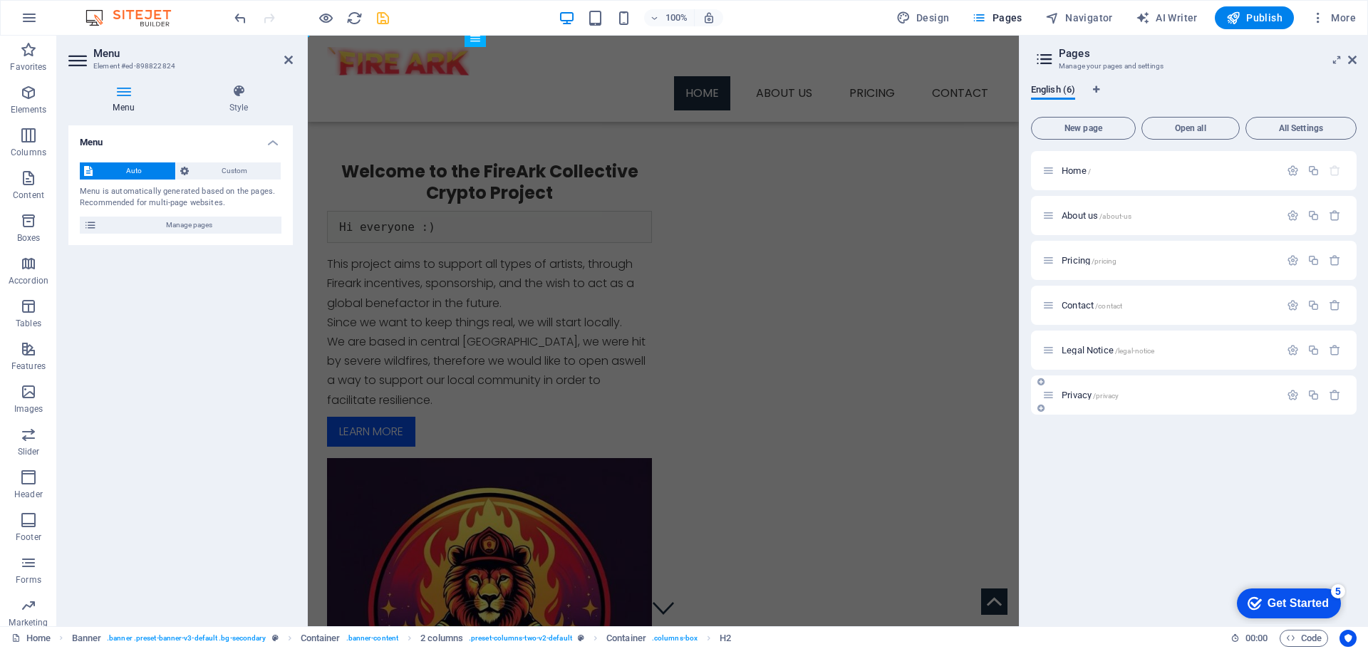
scroll to position [356, 0]
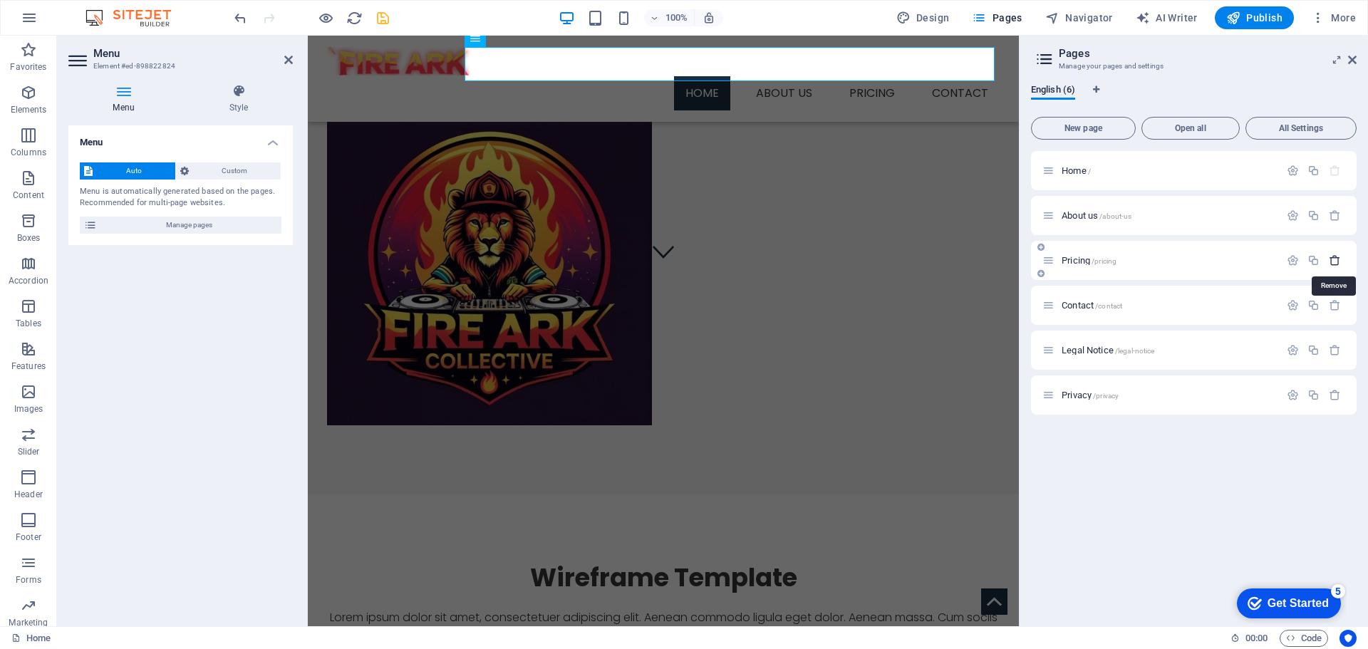
click at [1334, 260] on icon "button" at bounding box center [1335, 260] width 12 height 12
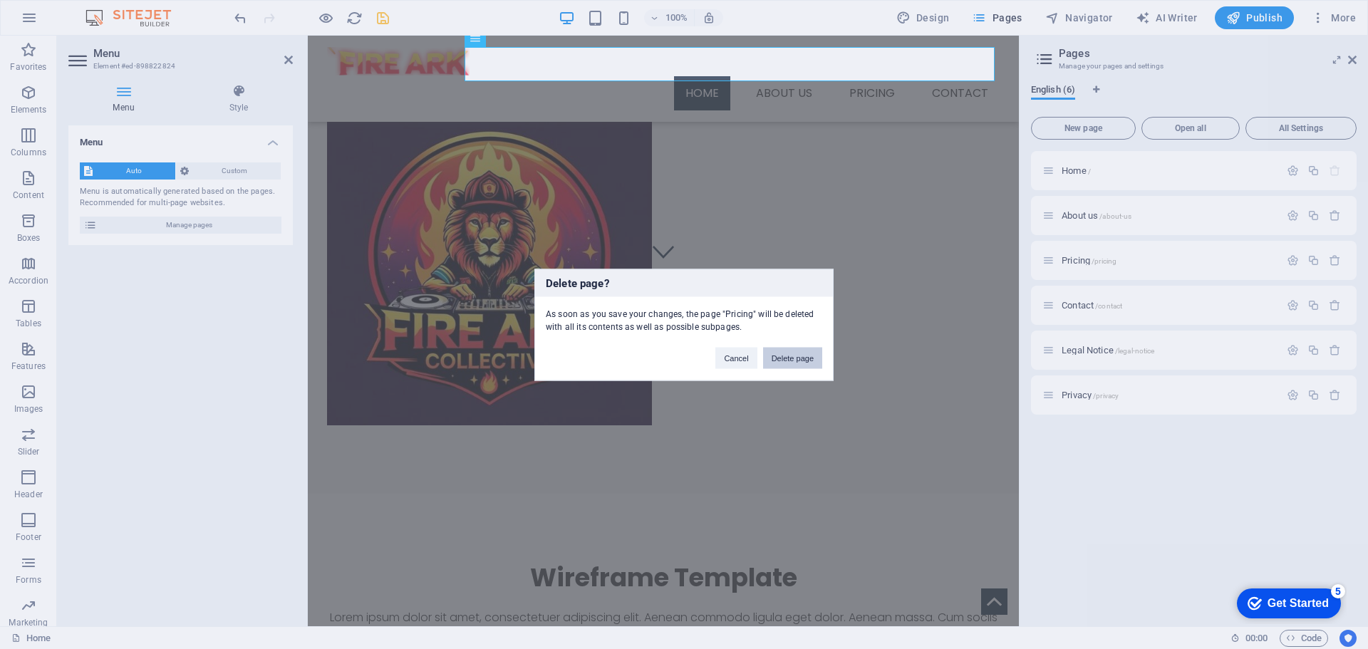
click at [797, 364] on button "Delete page" at bounding box center [792, 357] width 59 height 21
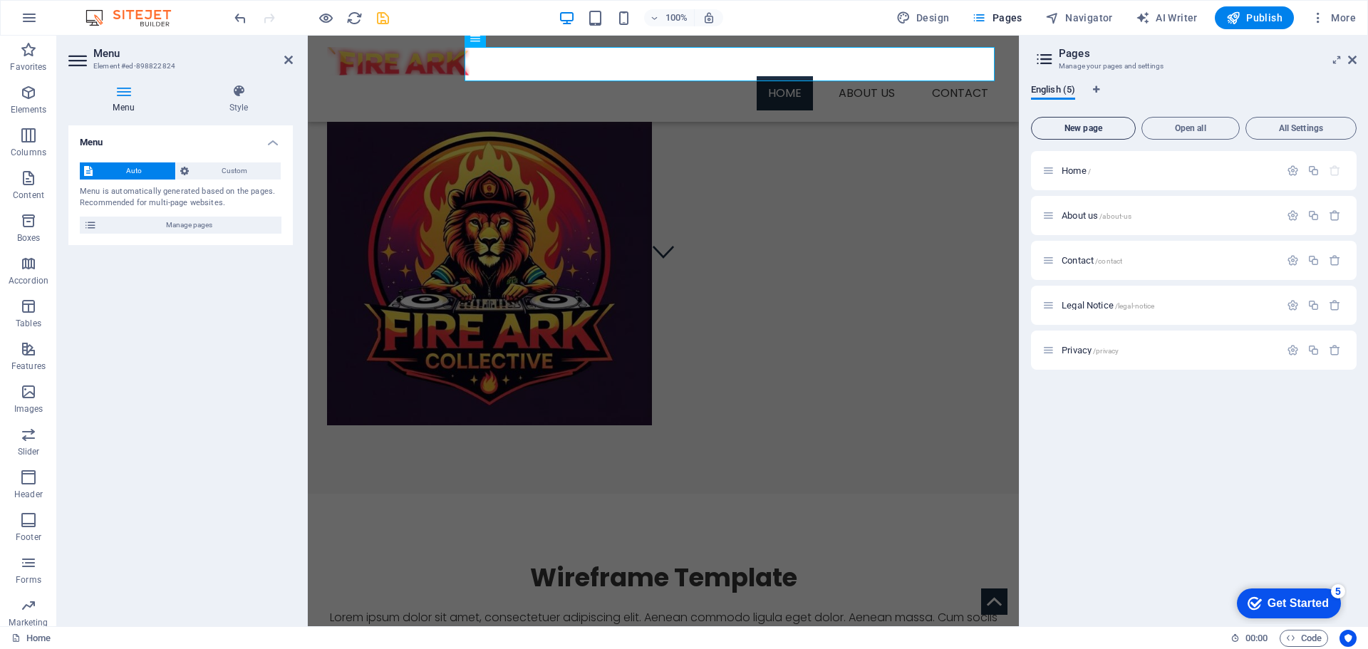
click at [1044, 127] on span "New page" at bounding box center [1083, 128] width 92 height 9
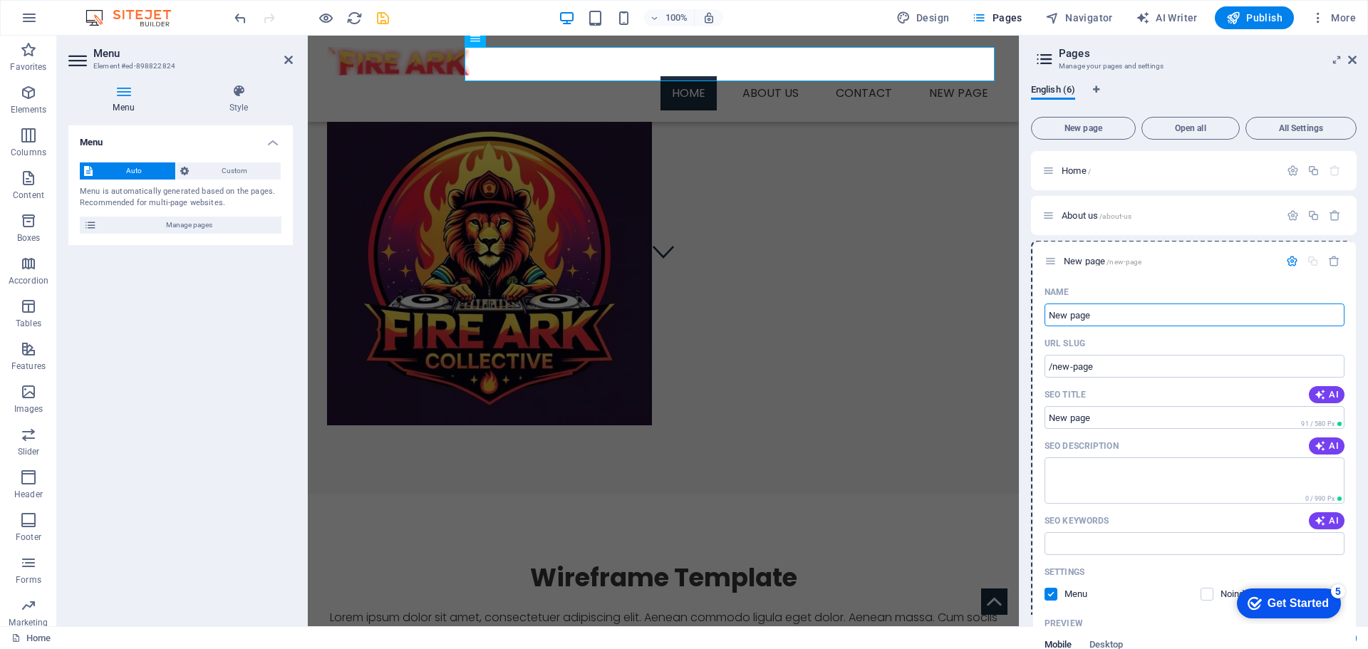
drag, startPoint x: 1046, startPoint y: 394, endPoint x: 1049, endPoint y: 254, distance: 139.7
click at [1049, 254] on div "Home / About us /about-us Contact /contact Legal Notice /legal-notice Privacy /…" at bounding box center [1194, 531] width 326 height 760
type input "The Project"
type input "/the-project"
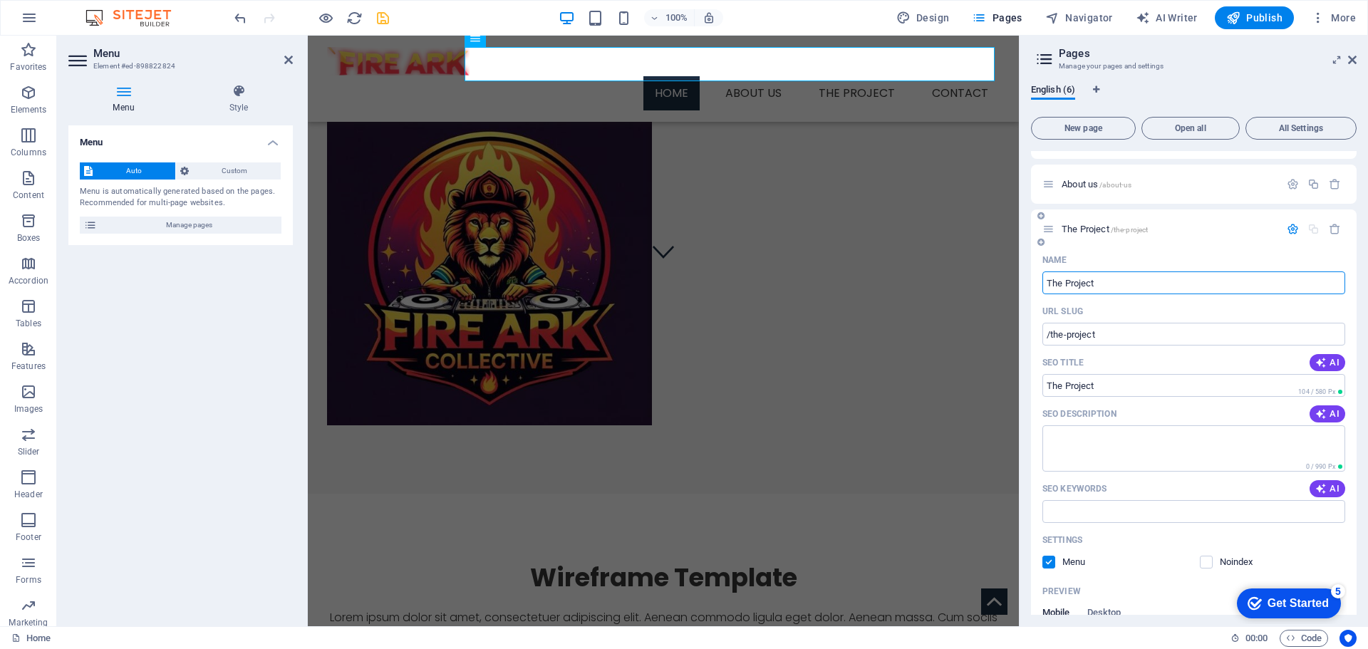
scroll to position [0, 0]
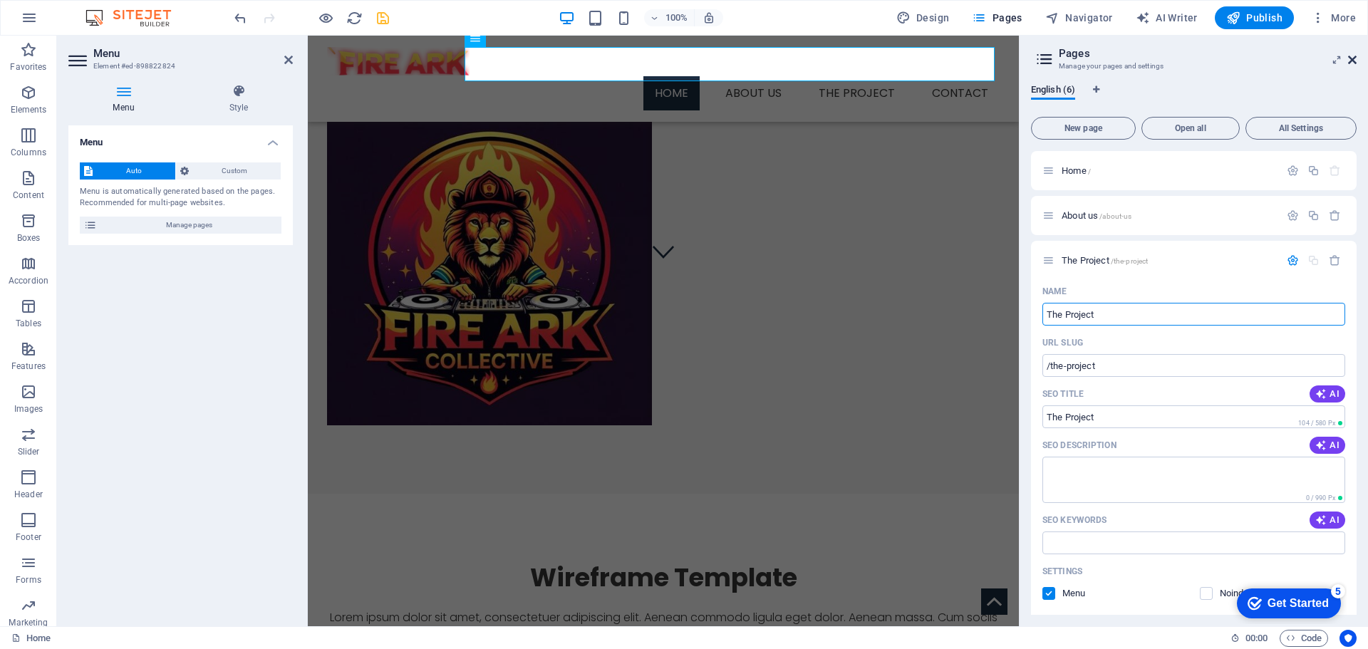
type input "The Project"
click at [1351, 60] on icon at bounding box center [1352, 59] width 9 height 11
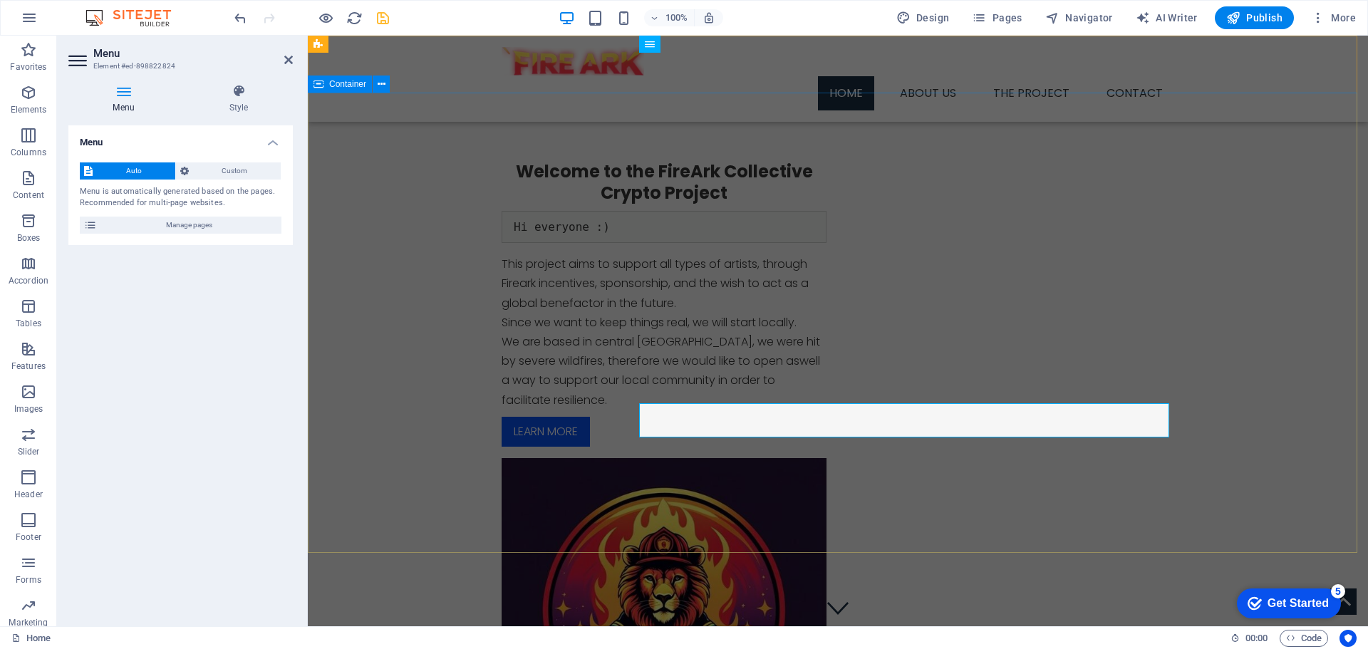
click at [392, 175] on div "Welcome to the FireArk Collective Crypto Project Hi everyone :) This project ai…" at bounding box center [838, 471] width 1060 height 757
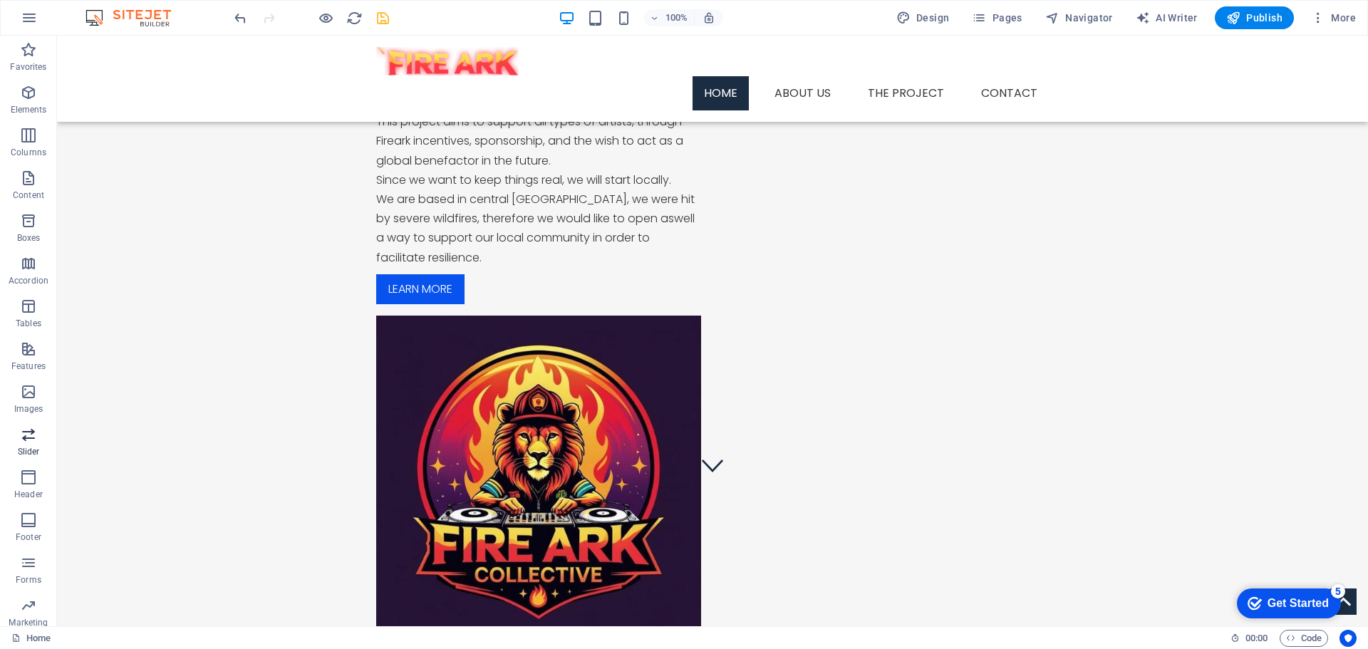
scroll to position [51, 0]
click at [981, 16] on icon "button" at bounding box center [979, 18] width 14 height 14
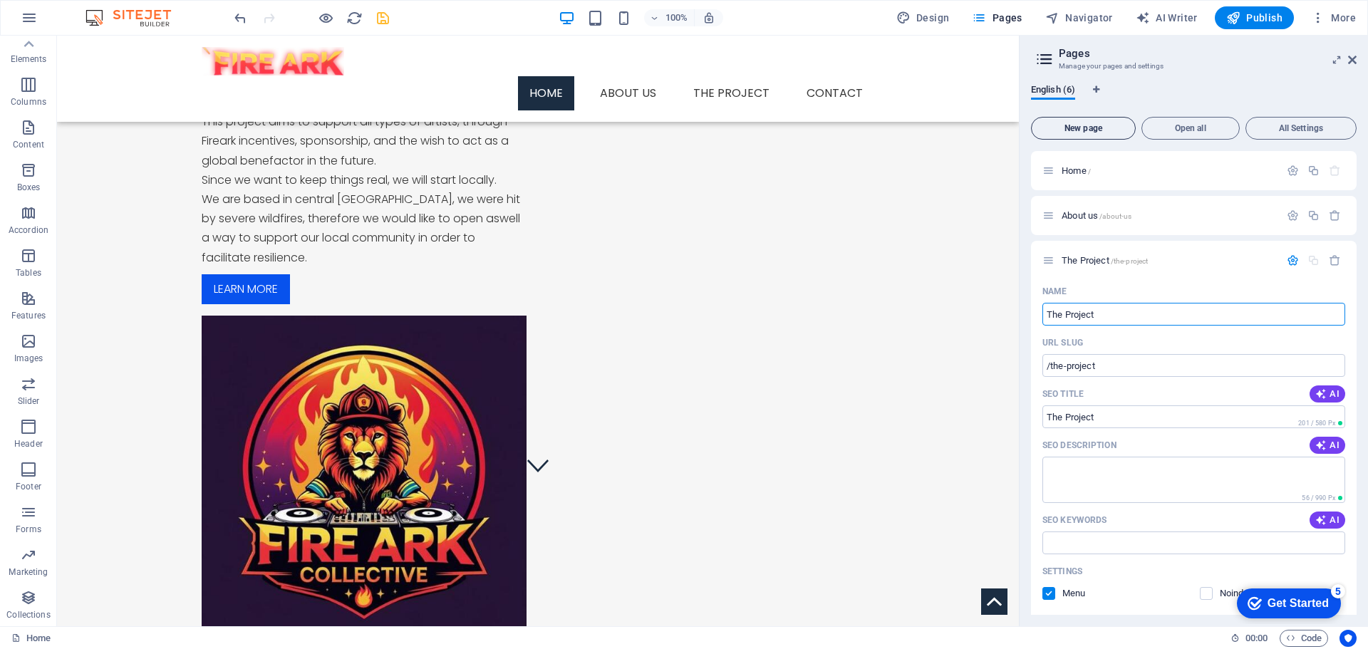
click at [1081, 123] on button "New page" at bounding box center [1083, 128] width 105 height 23
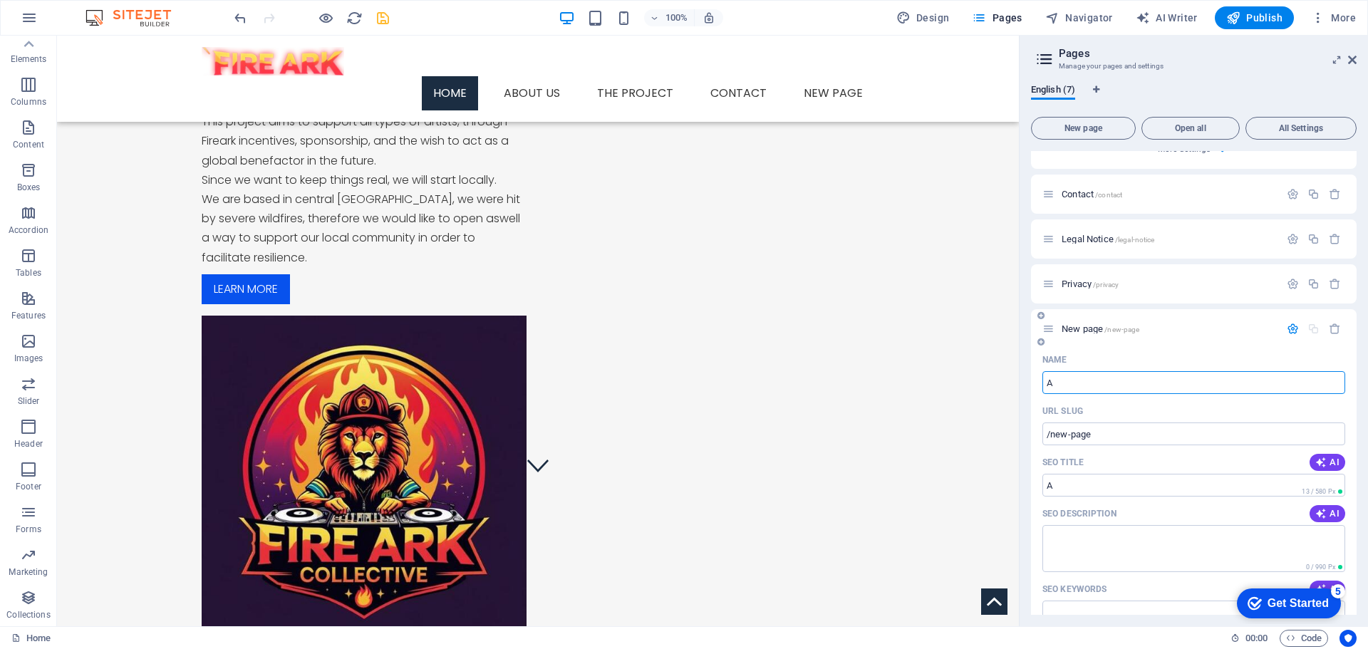
type input "Ar"
type input "/a"
type input "Arti"
type input "/art"
type input "Arti"
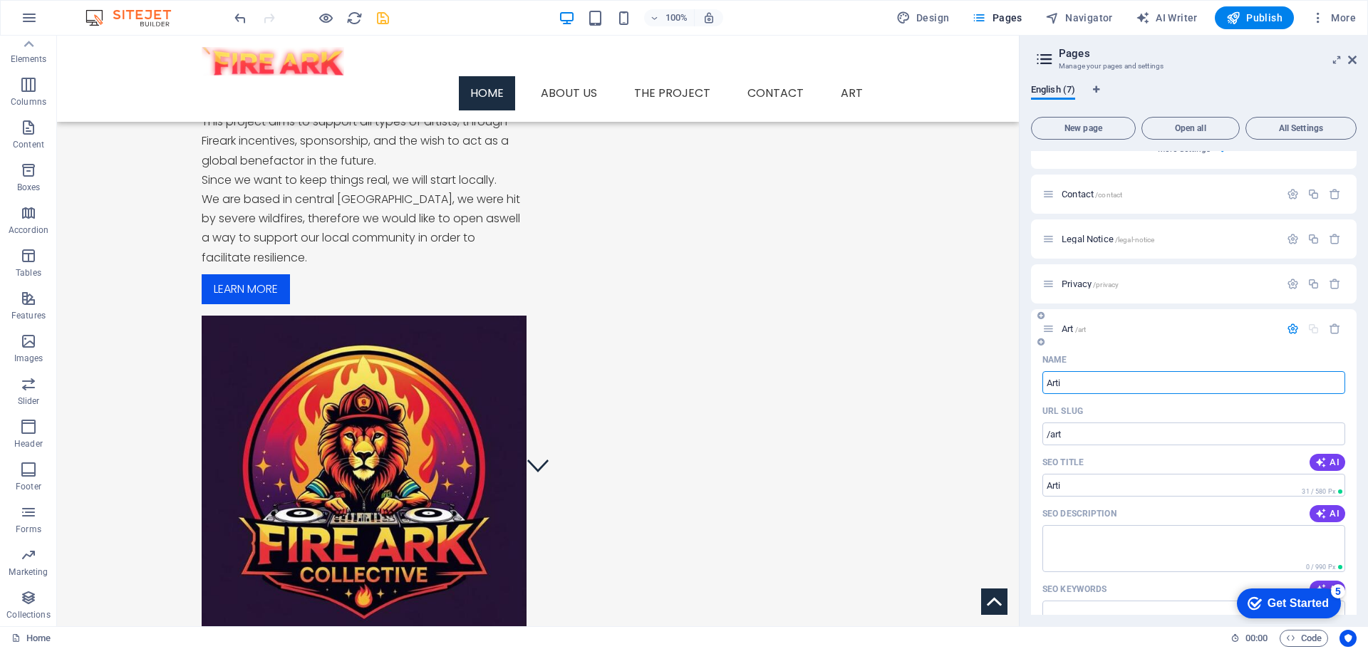
type input "/arti"
type input "Artit"
type input "/artits"
type input "Artists"
type input "/artists"
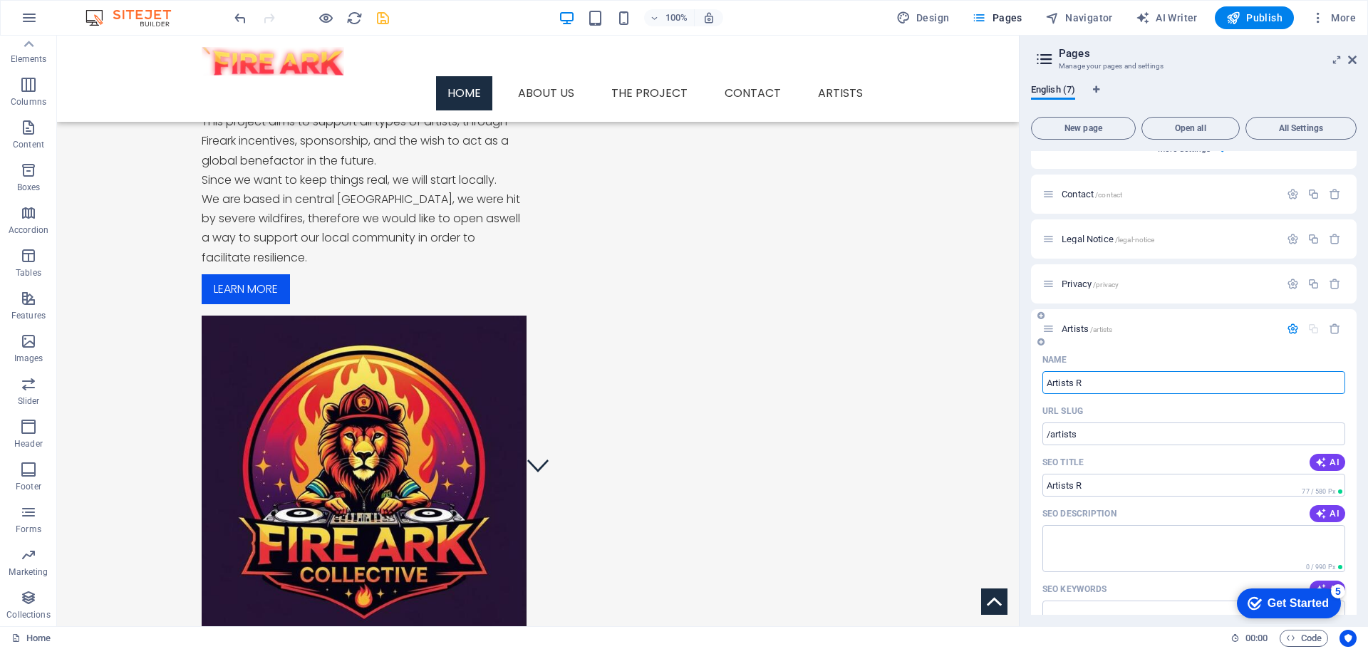
type input "Artists Re"
type input "/artists-r"
type input "Artists Regi"
type input "/artists-[PERSON_NAME]"
type input "Artists Register"
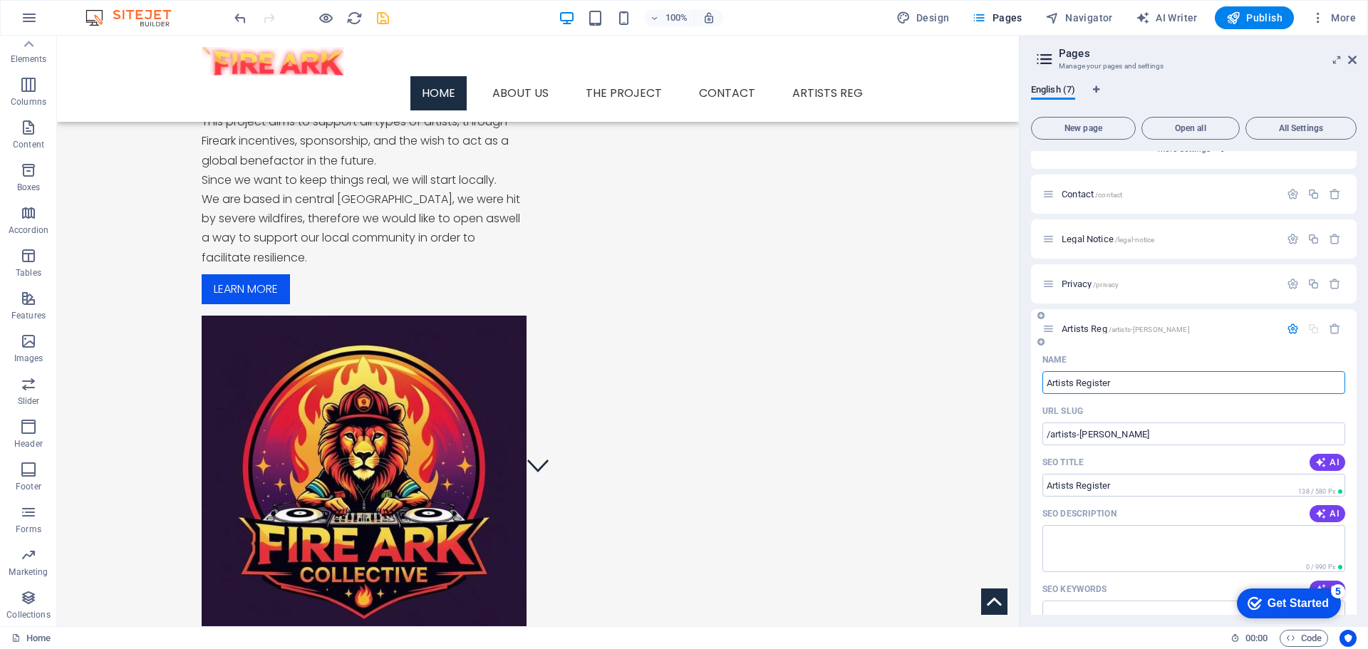
type input "/artists-register"
type input "Artists Register"
click at [1059, 128] on span "New page" at bounding box center [1083, 128] width 92 height 9
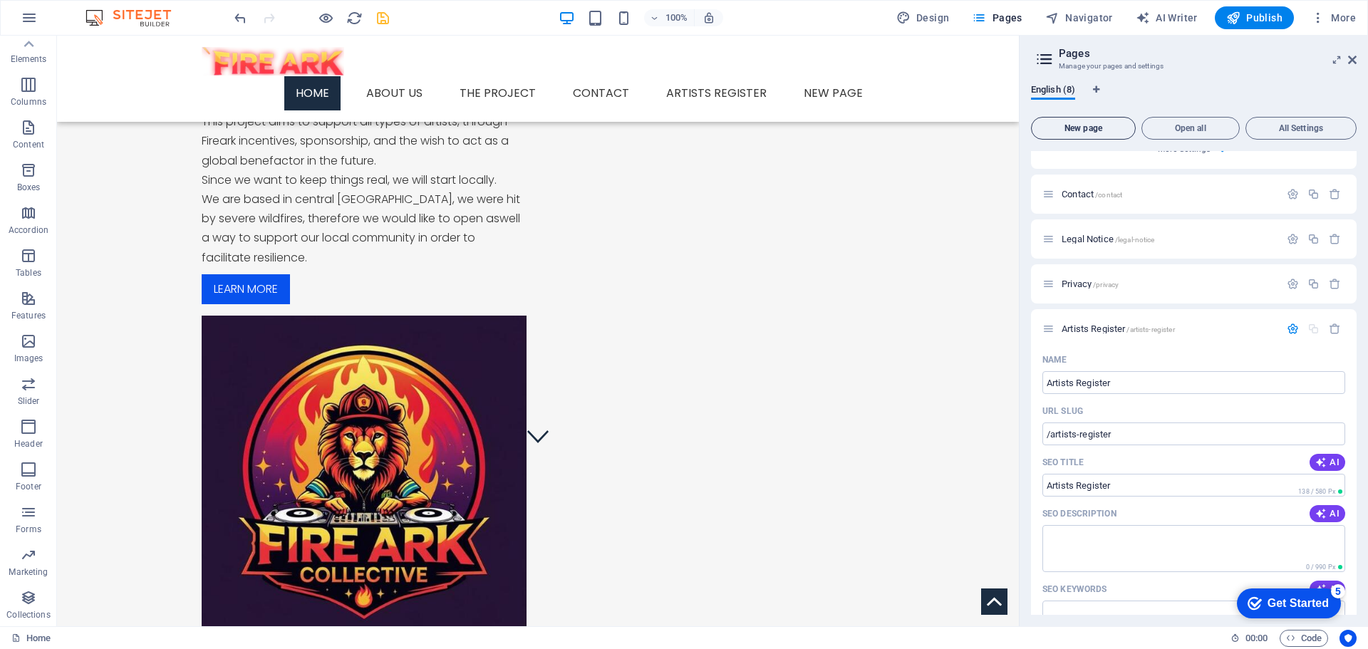
scroll to position [1183, 0]
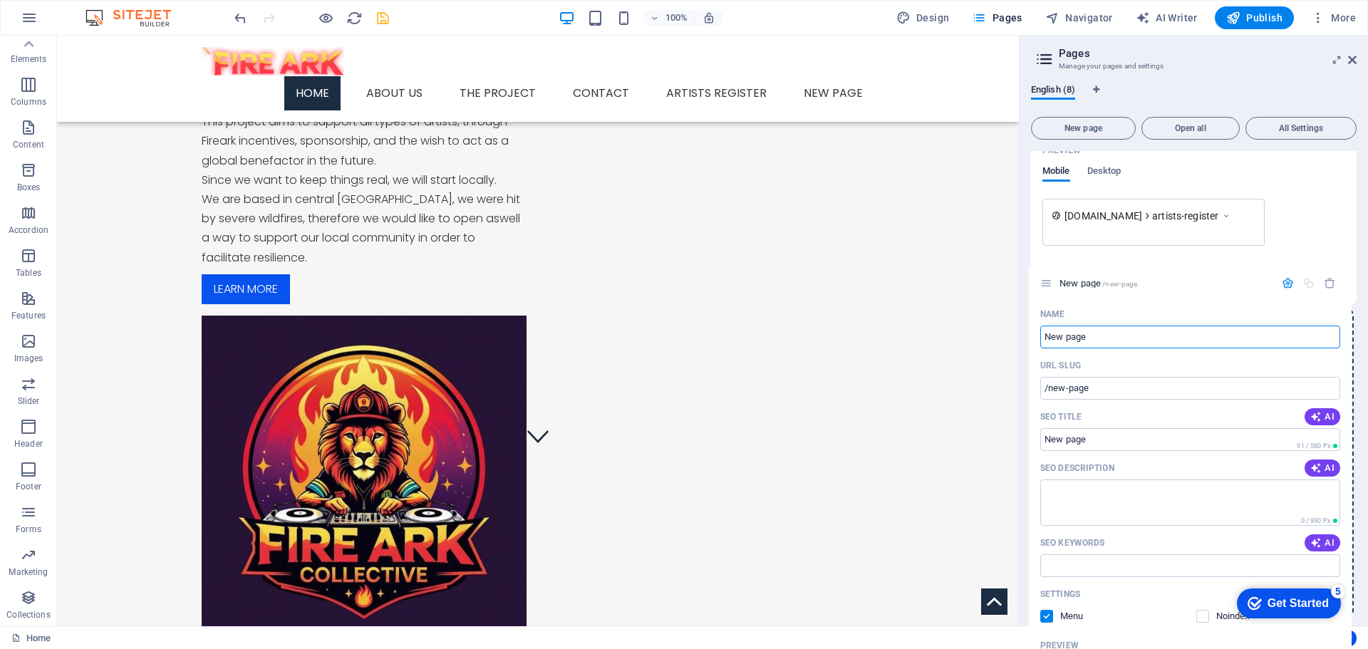
drag, startPoint x: 1046, startPoint y: 331, endPoint x: 1047, endPoint y: 282, distance: 49.2
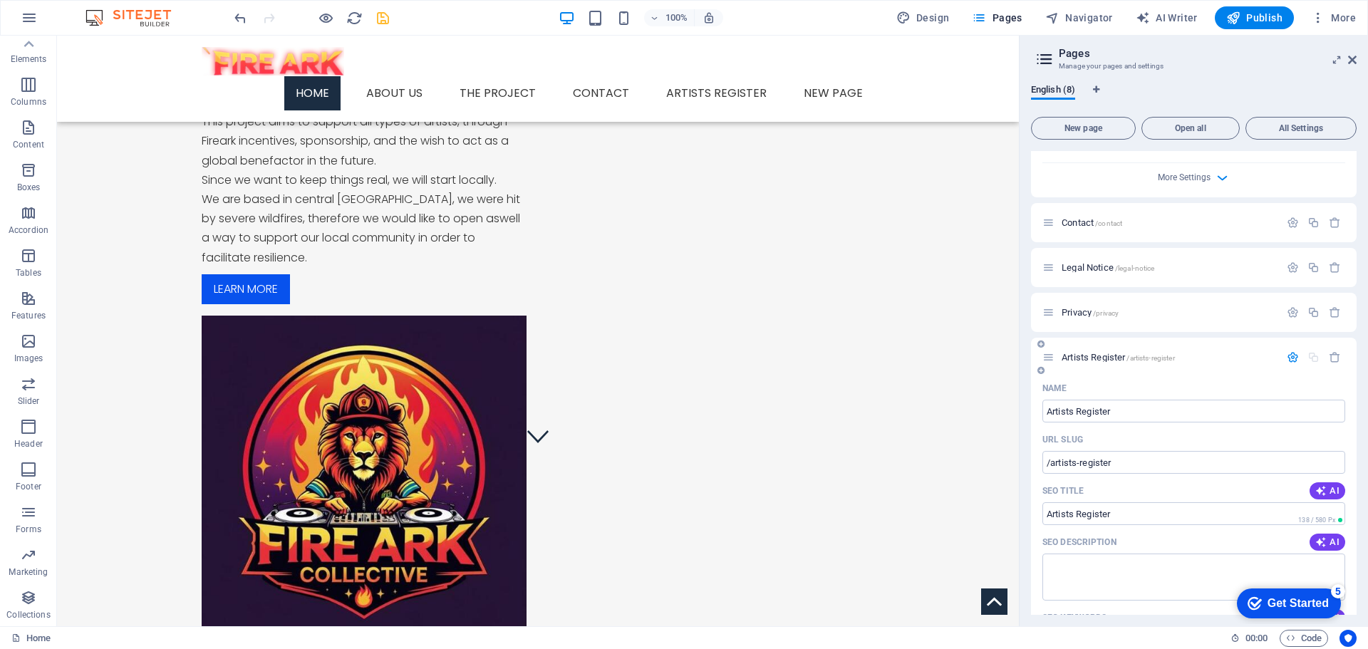
scroll to position [542, 0]
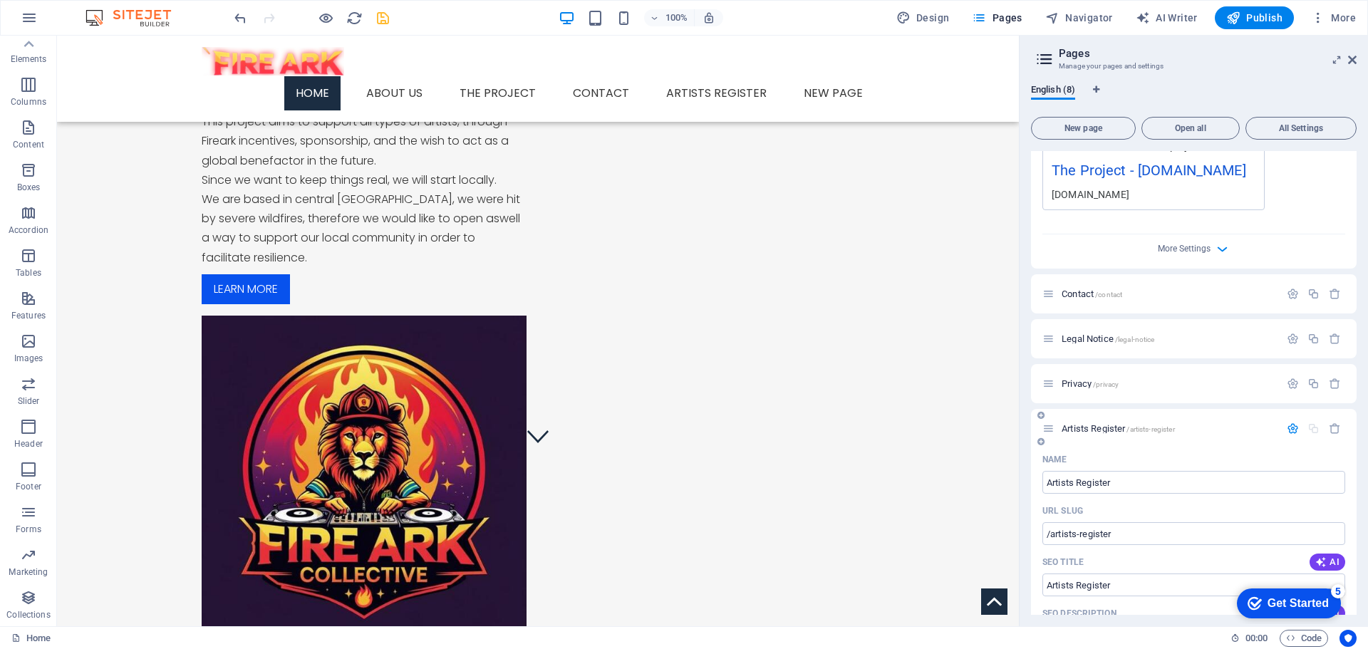
click at [1049, 434] on div "Artists Register /artists-register" at bounding box center [1160, 428] width 237 height 16
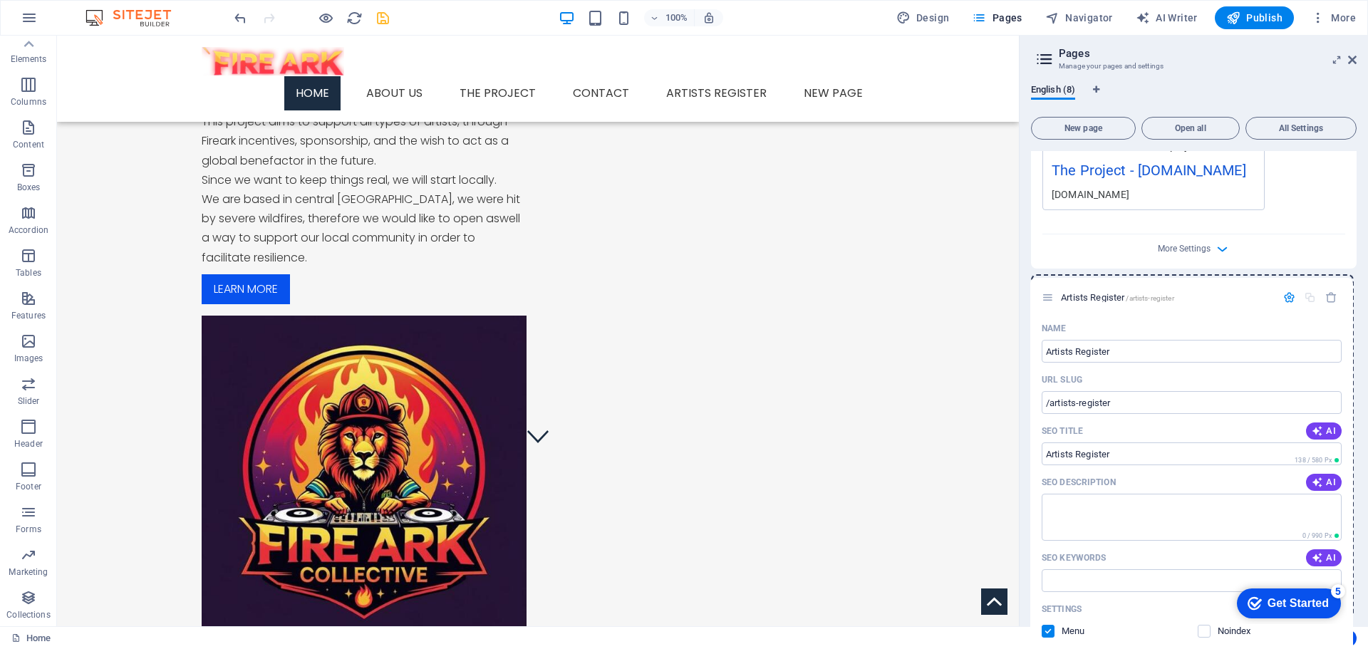
drag, startPoint x: 1048, startPoint y: 429, endPoint x: 1046, endPoint y: 294, distance: 135.4
click at [1046, 294] on div "Home / About us /about-us The Project /the-project Name The Project ​ URL SLUG …" at bounding box center [1194, 548] width 326 height 1878
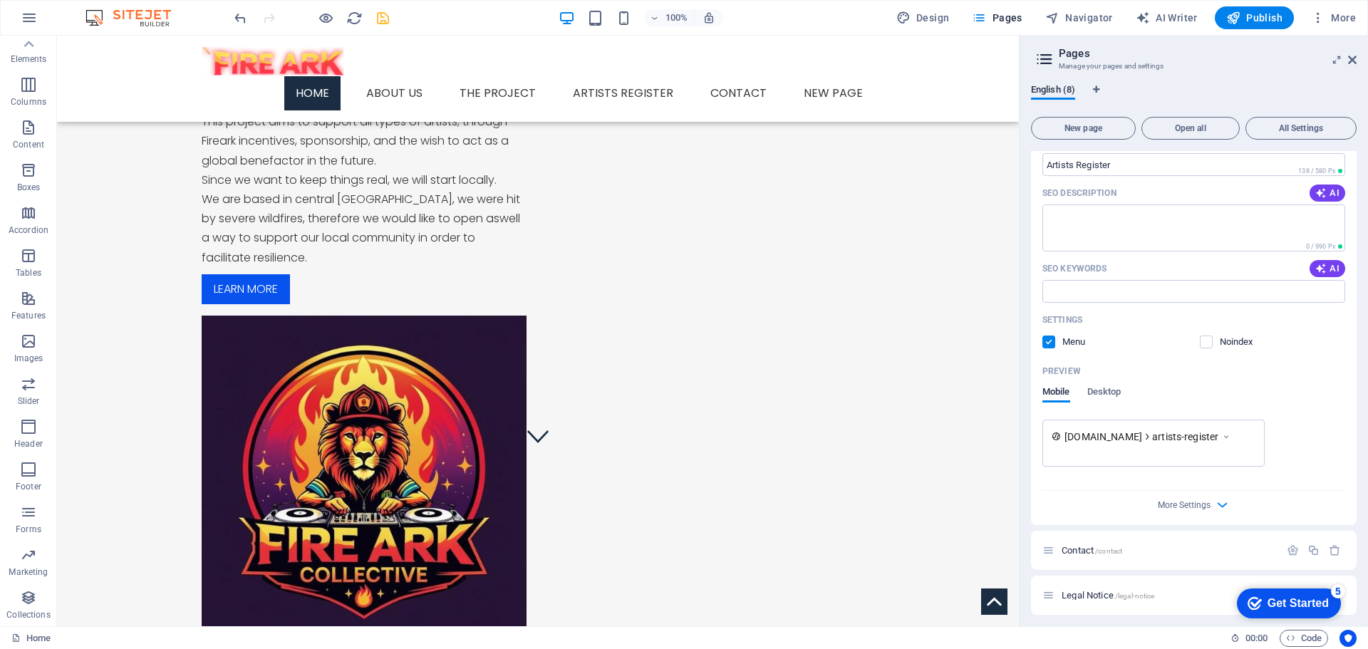
scroll to position [756, 0]
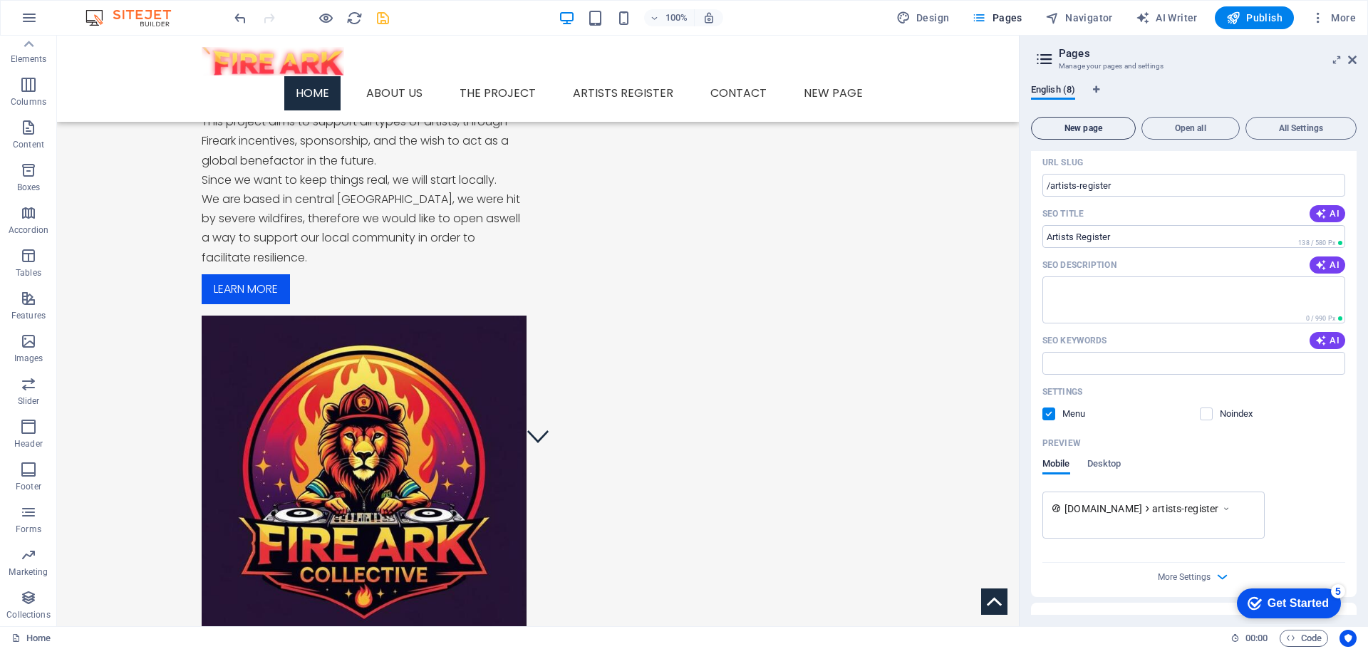
click at [1094, 126] on span "New page" at bounding box center [1083, 128] width 92 height 9
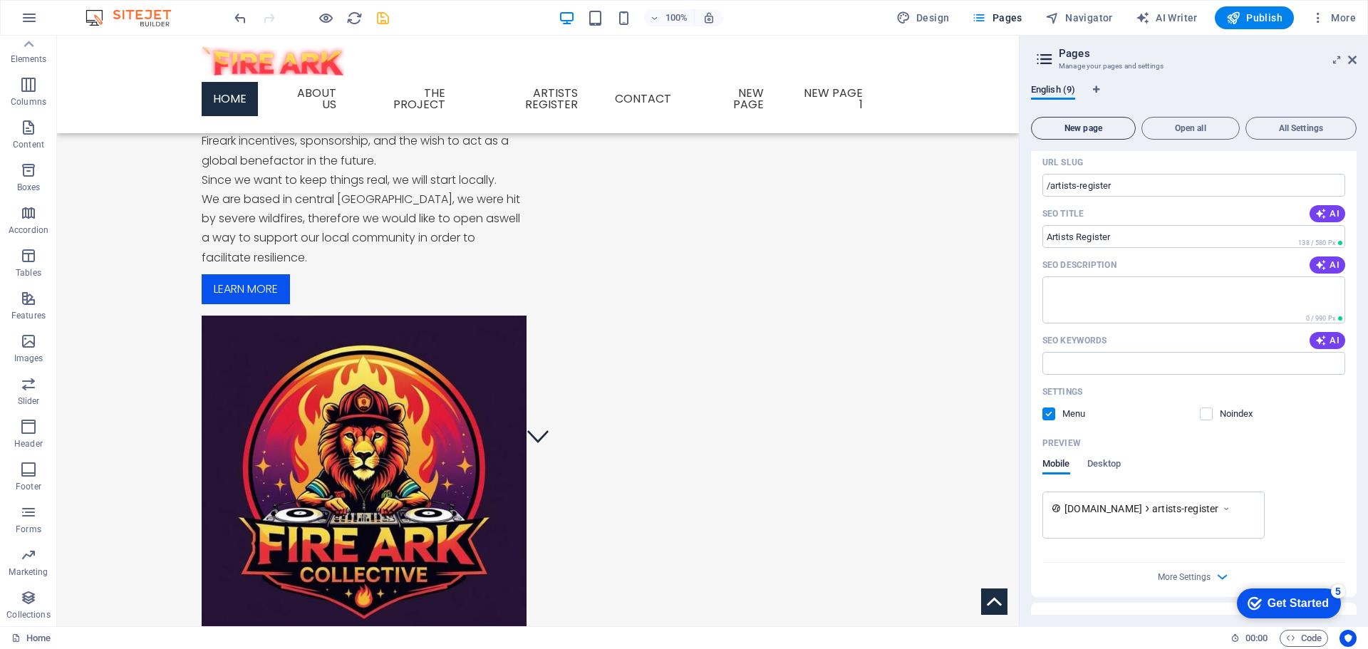
scroll to position [1725, 0]
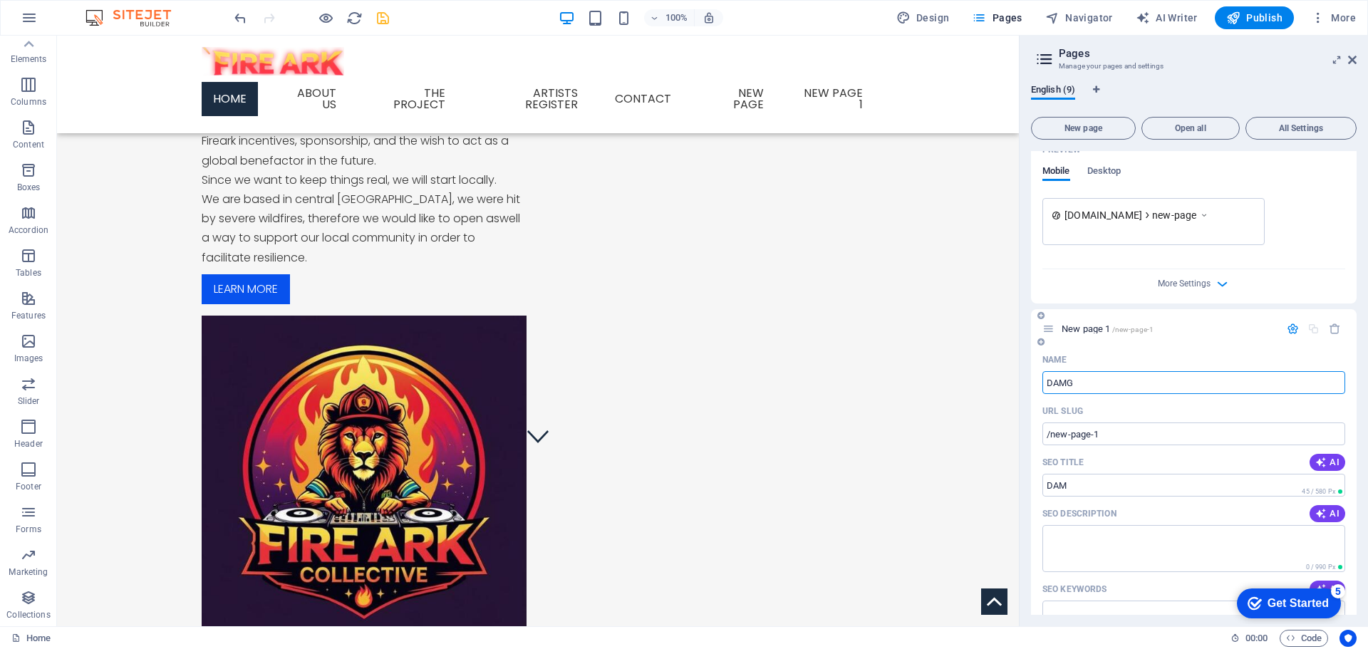
type input "DAMGe"
type input "/dam"
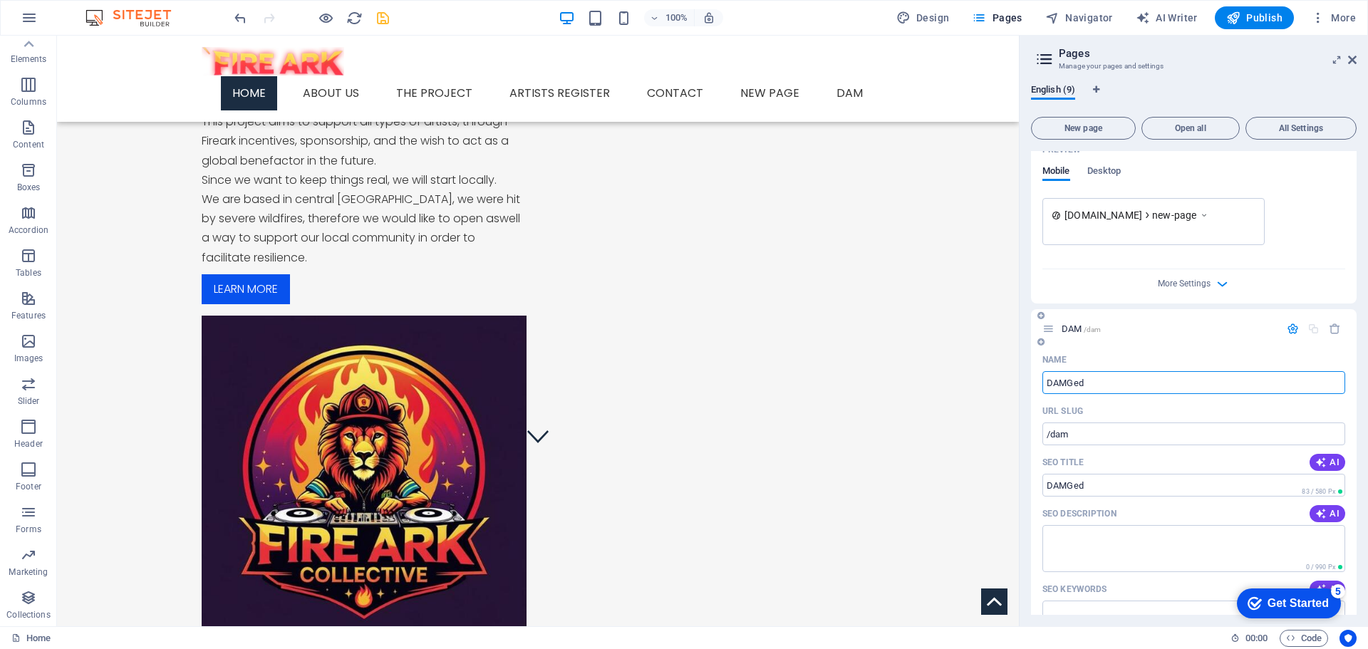
type input "DAMGed"
type input "/damged"
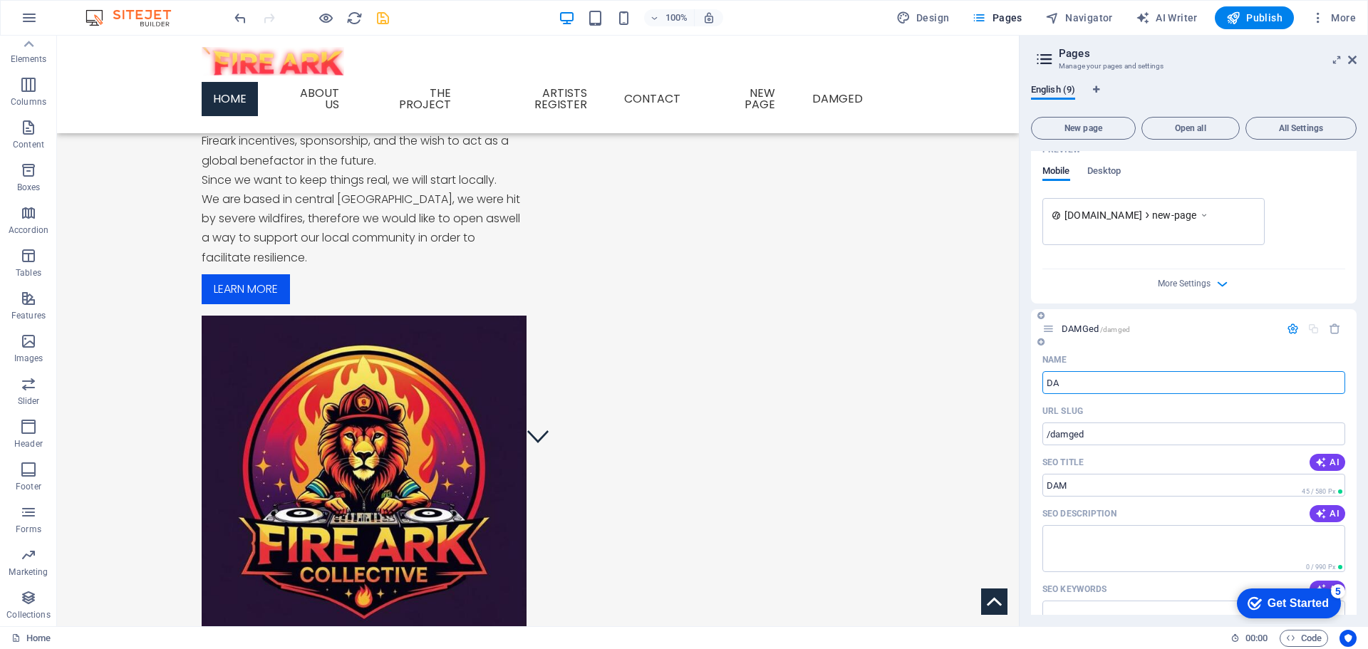
type input "D"
type input "/"
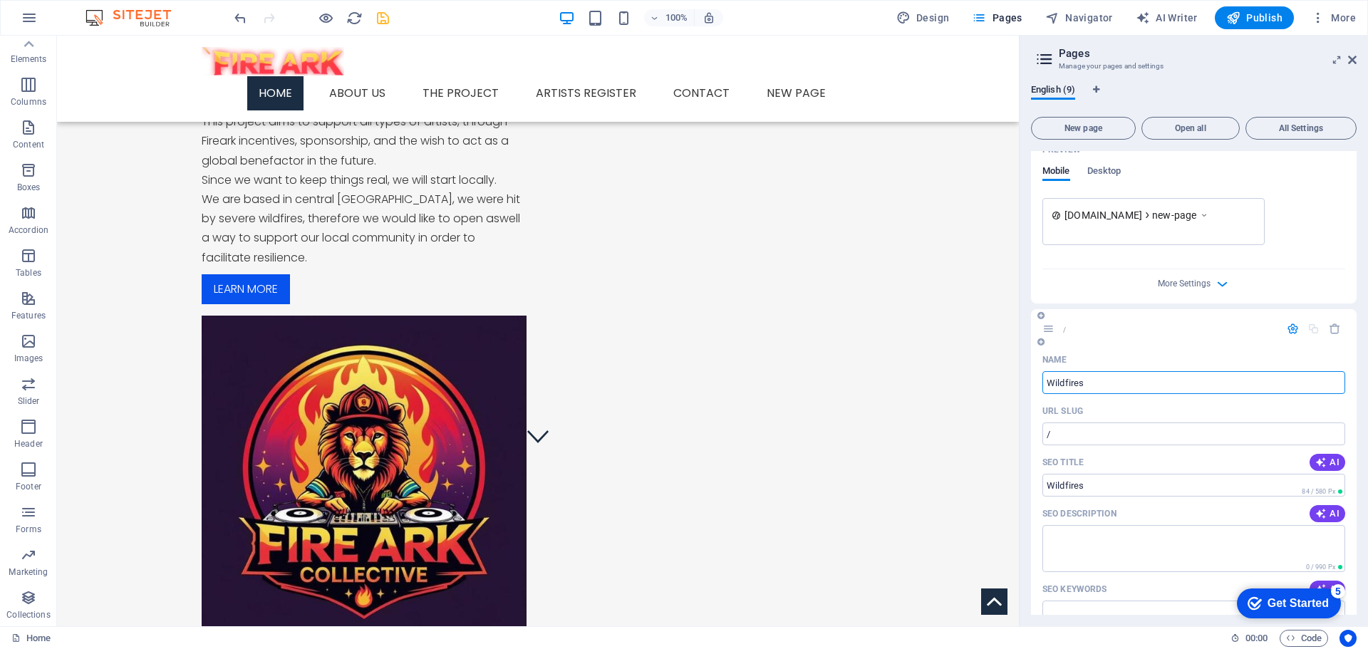
type input "Wildfires"
type input "/wildfires"
type input "Wildfires"
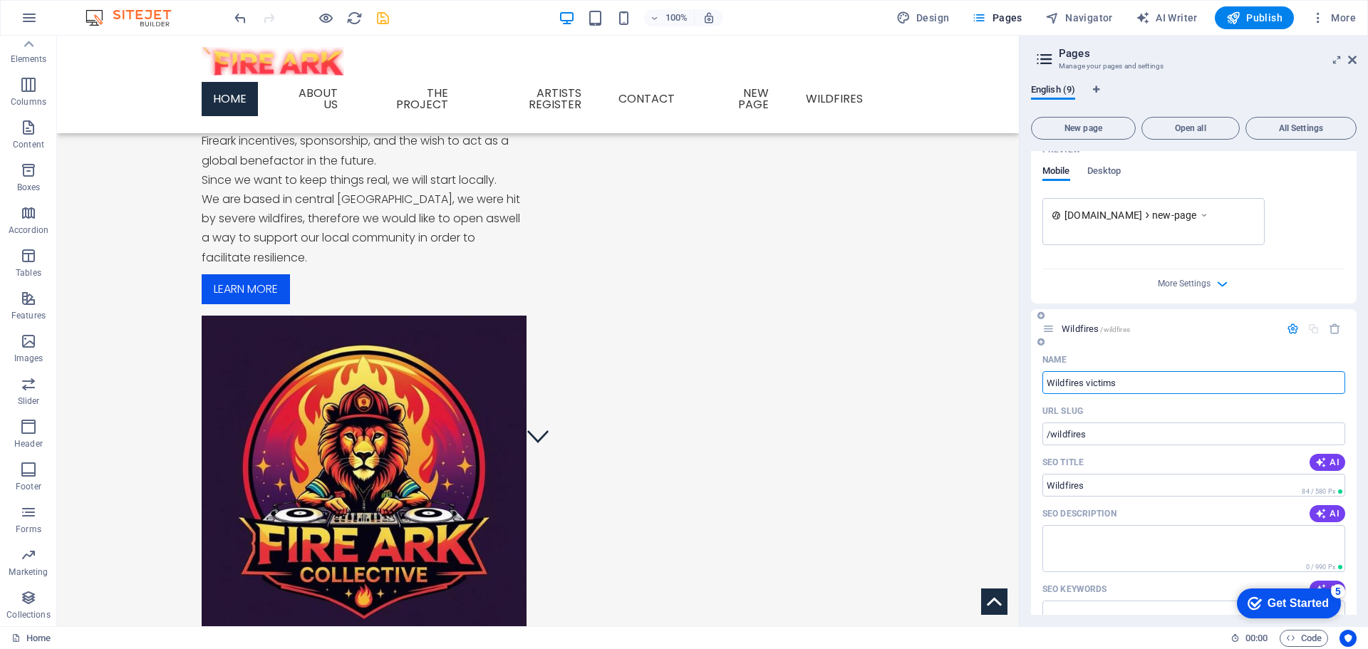
type input "Wildfires victims"
type input "/wildfires-victims"
type input "Wildfires victims"
type input "Wildfires victims r"
type input "Wildfires victims"
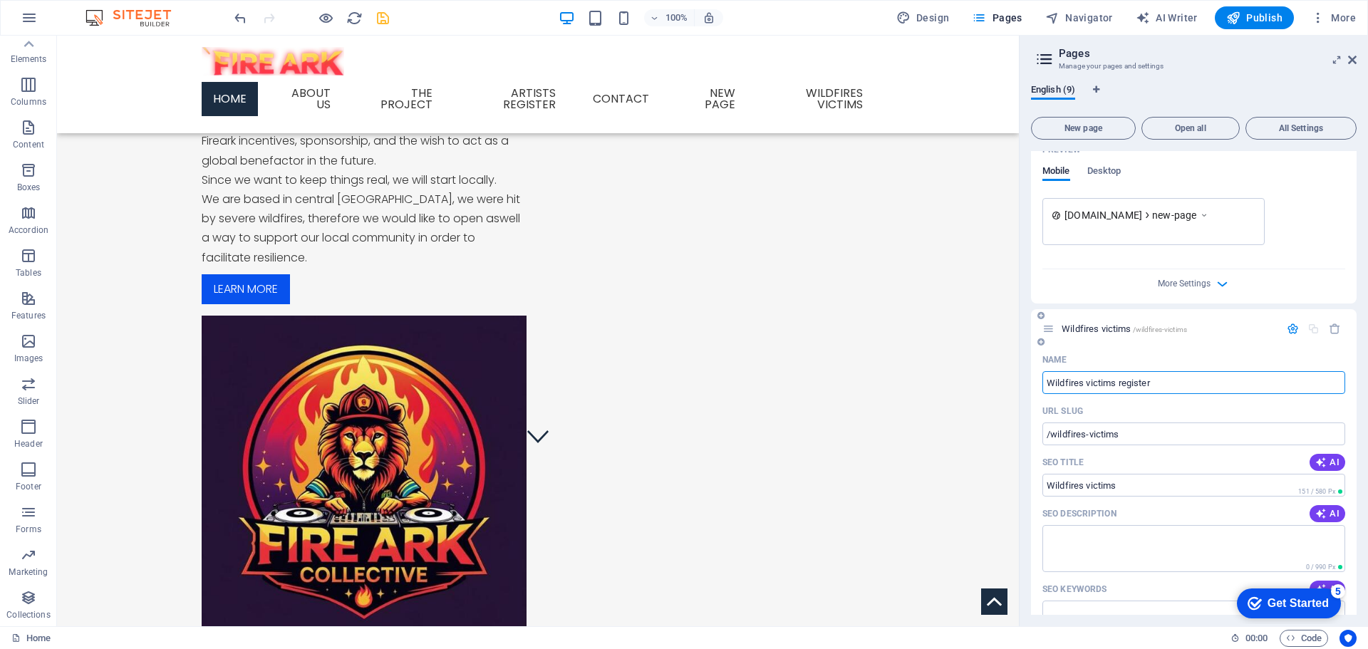
type input "Wildfires victims register"
type input "/wildfires-victims-register"
type input "Wildfires victims register"
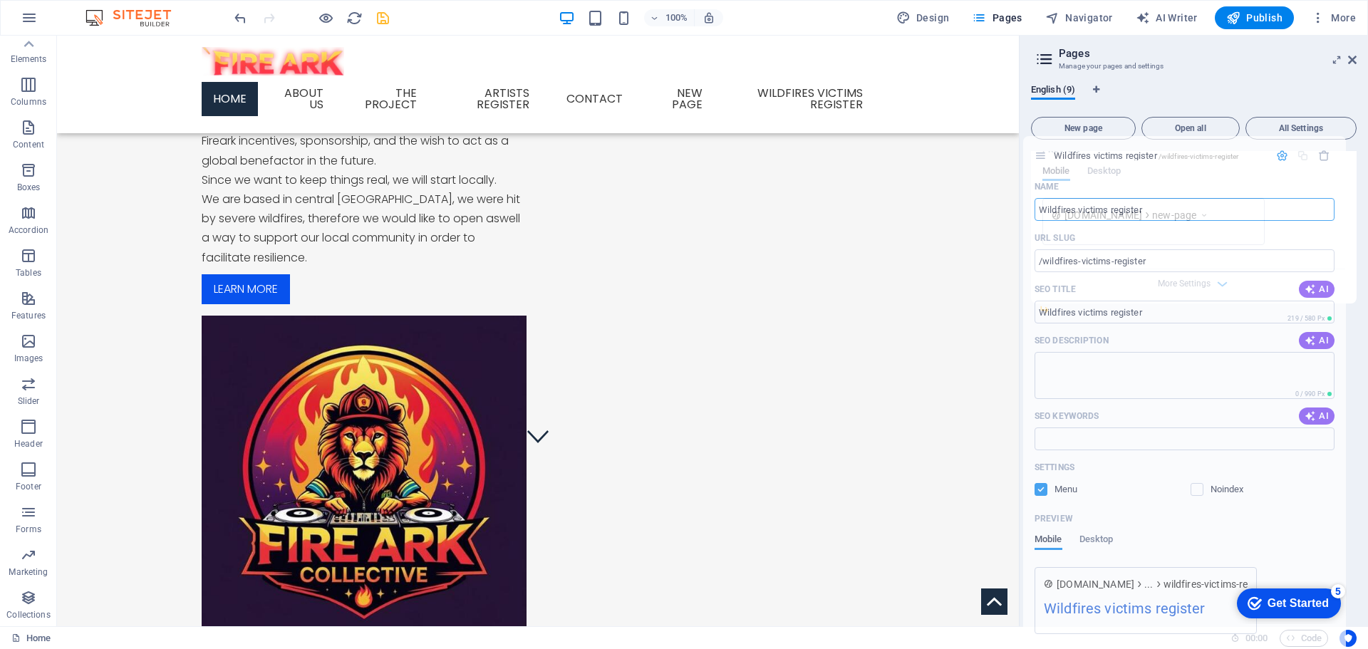
drag, startPoint x: 1046, startPoint y: 333, endPoint x: 1039, endPoint y: 154, distance: 179.6
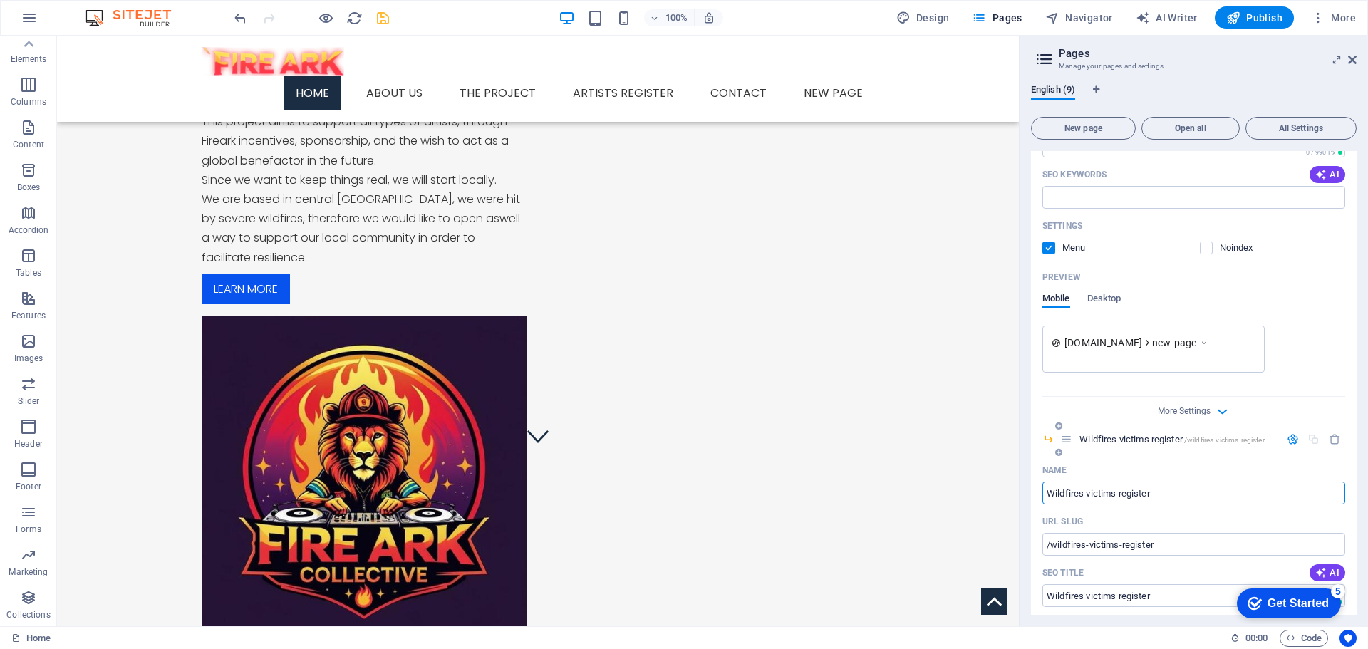
scroll to position [1583, 0]
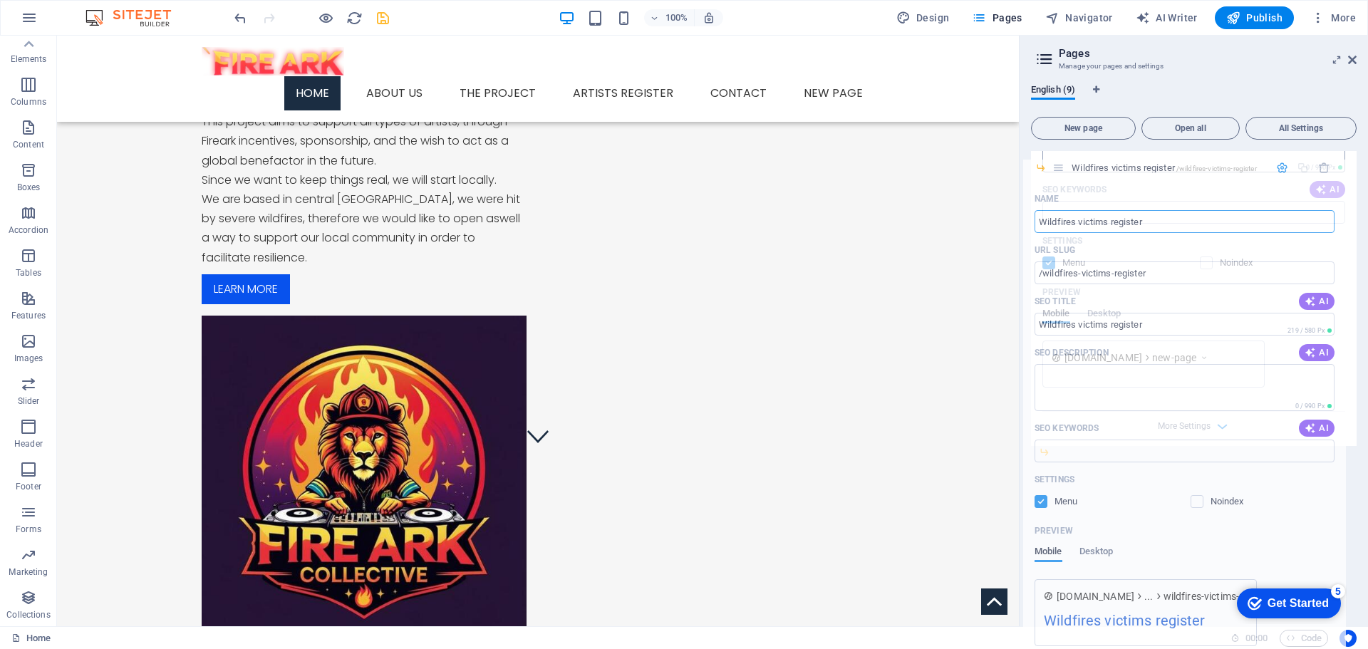
drag, startPoint x: 1066, startPoint y: 457, endPoint x: 1057, endPoint y: 162, distance: 295.1
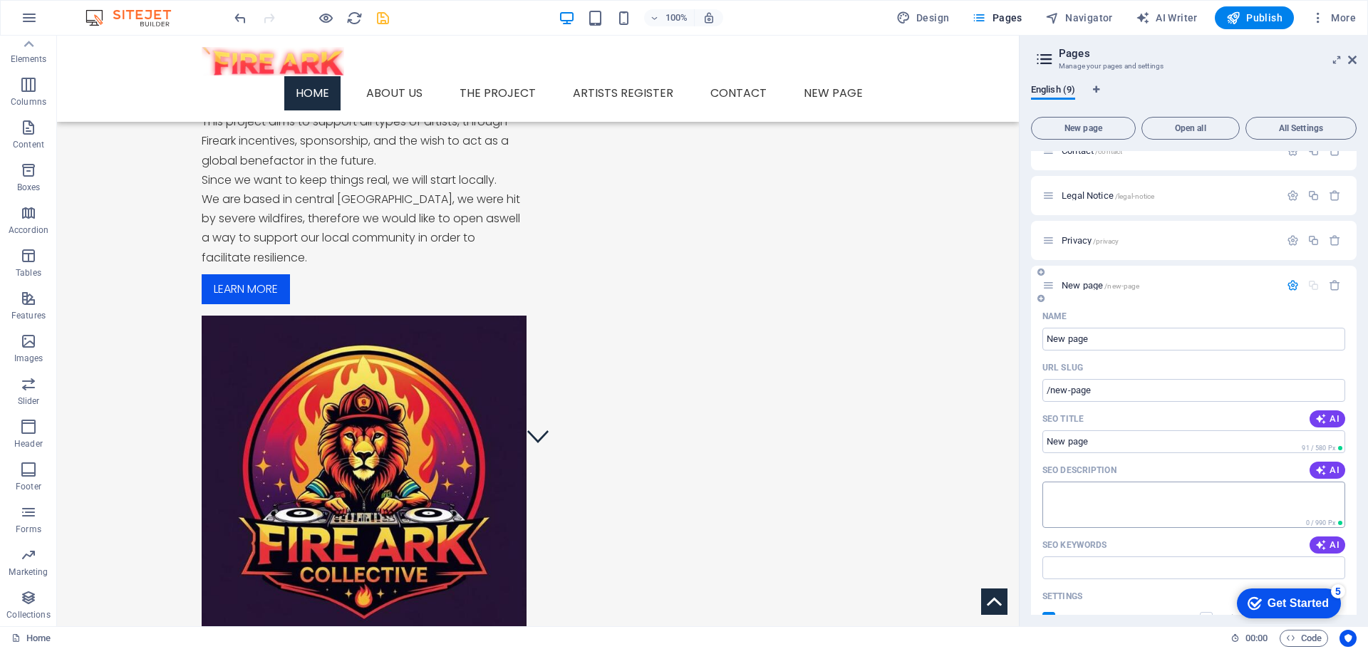
scroll to position [1227, 0]
click at [1337, 283] on icon "button" at bounding box center [1335, 286] width 12 height 12
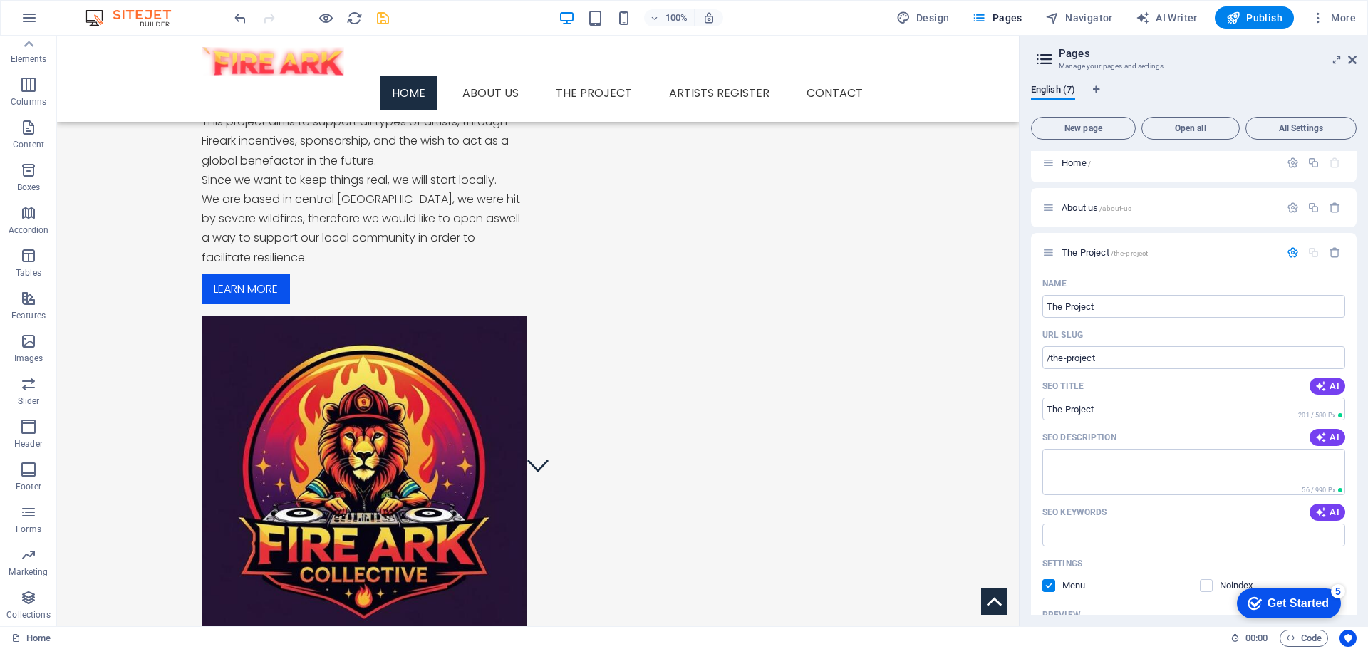
scroll to position [0, 0]
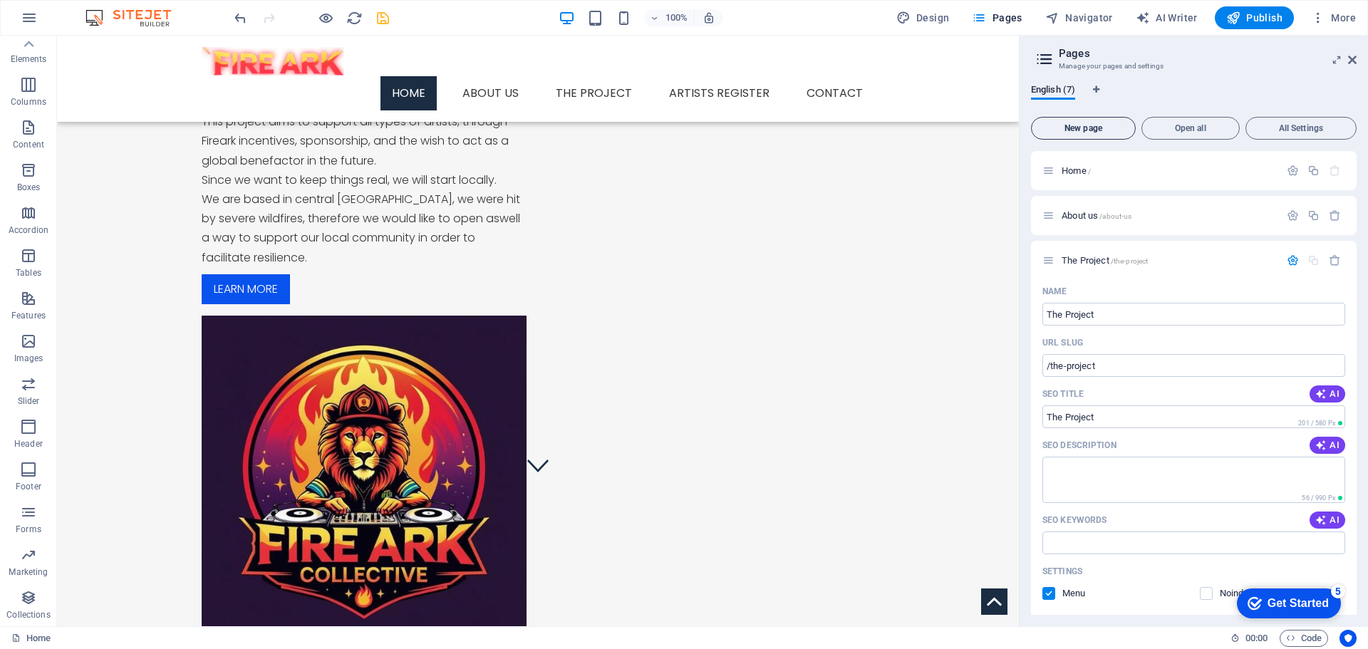
click at [1087, 130] on span "New page" at bounding box center [1083, 128] width 92 height 9
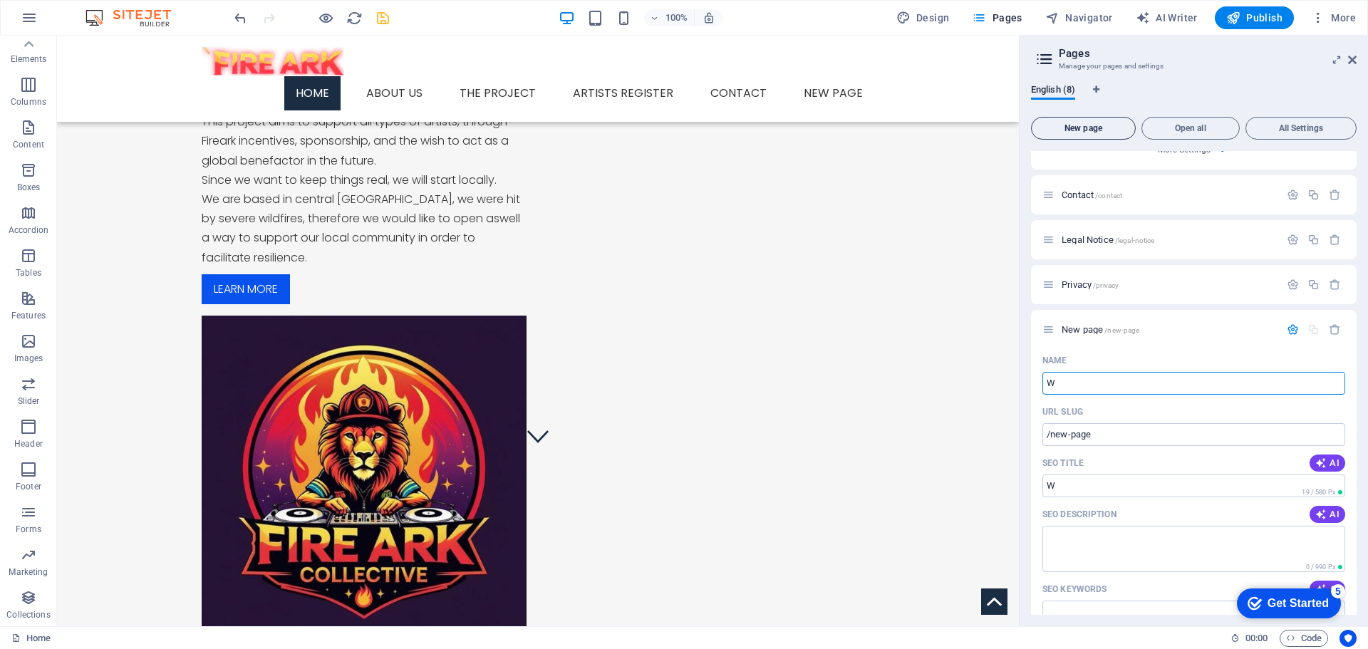
type input "Wi"
type input "/w"
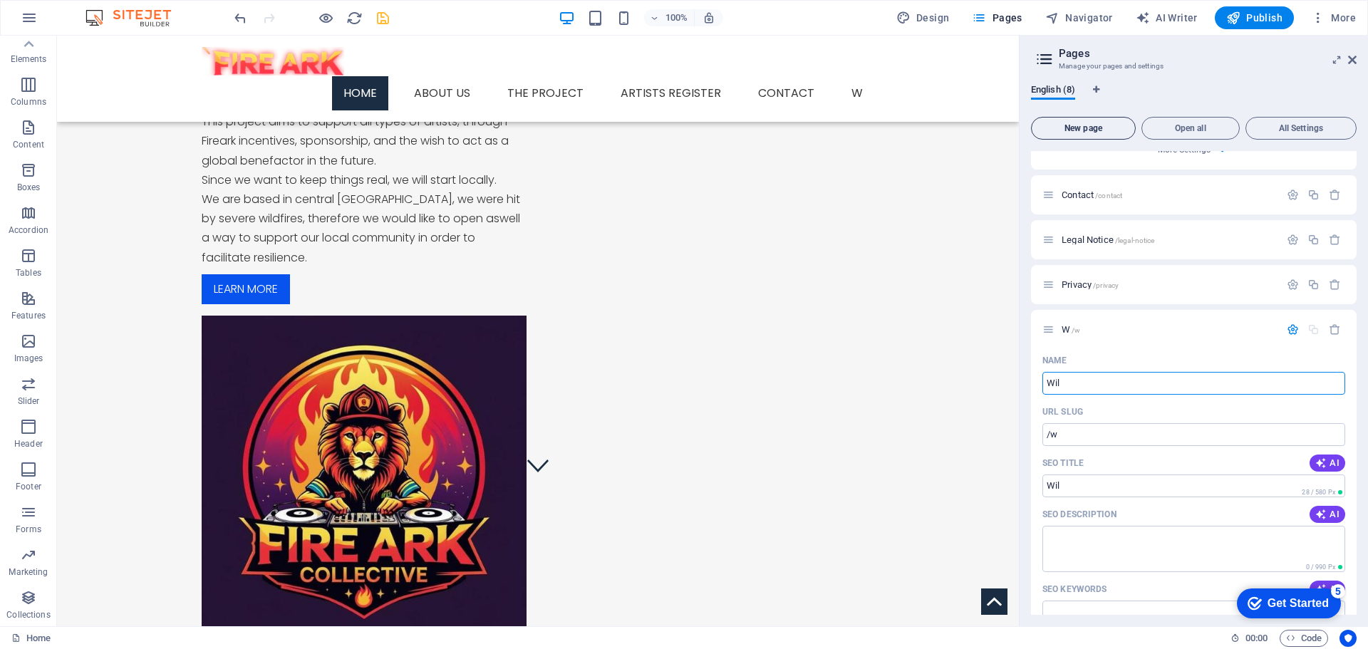
type input "Wilf"
type input "/wil"
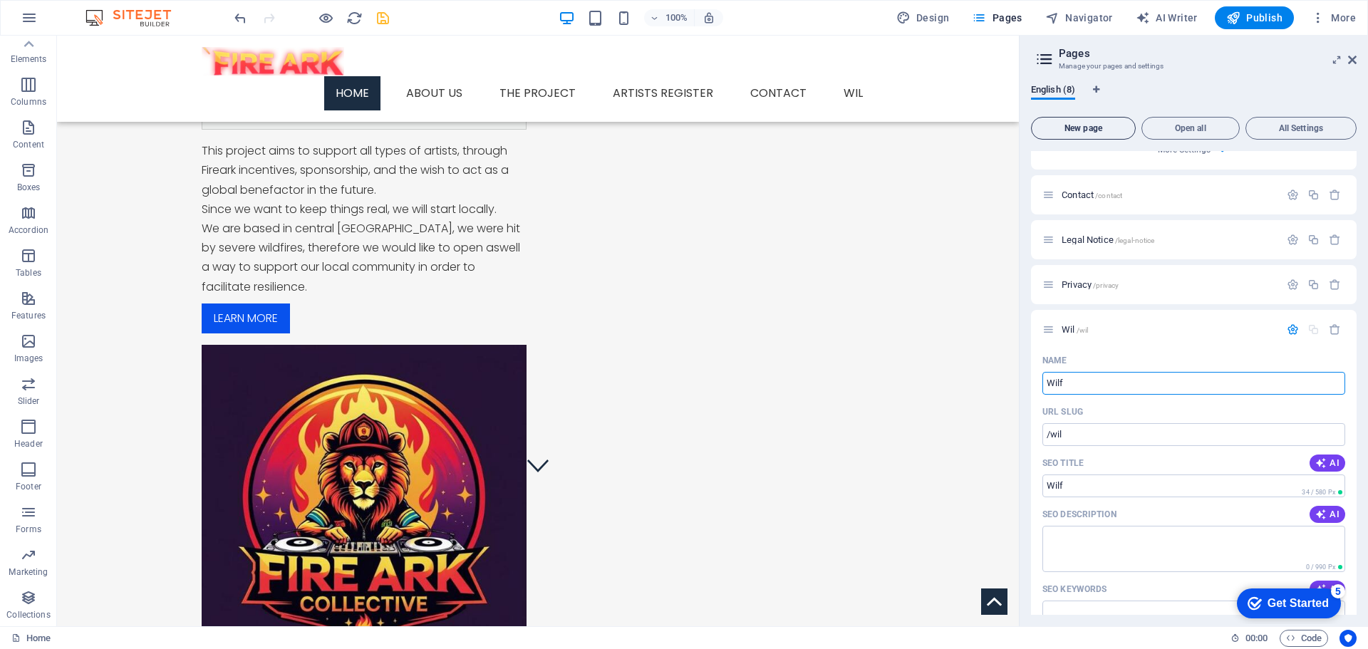
scroll to position [172, 0]
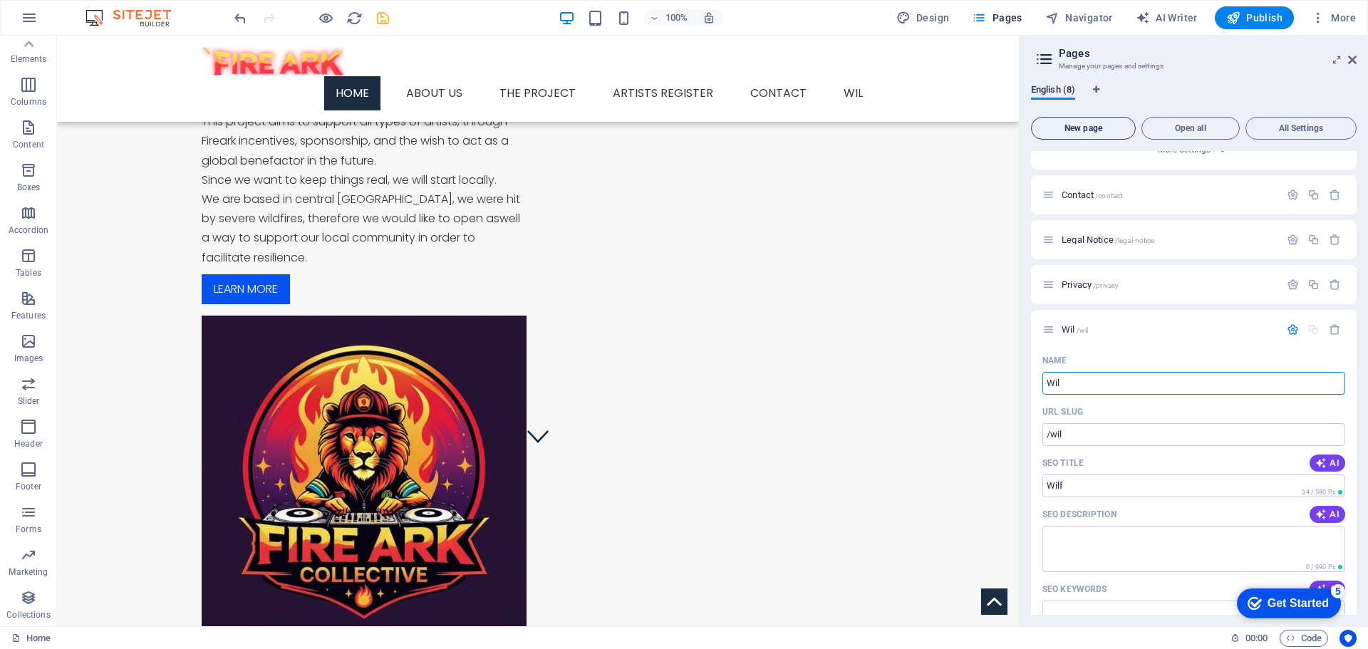
type input "Wild"
type input "/wilf"
type input "Wild"
type input "/wild"
type input "Wildfires"
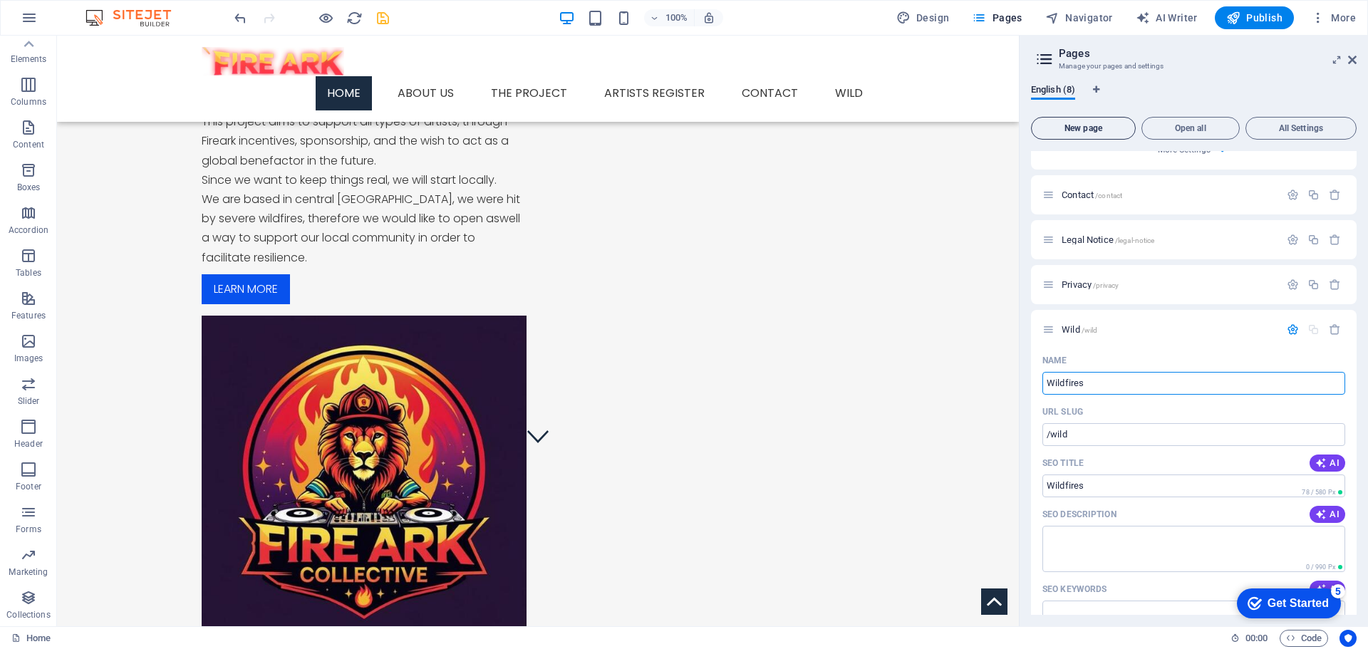
type input "/wildfires"
type input "Wildfiresvictims"
type input "/wildfiresvictims"
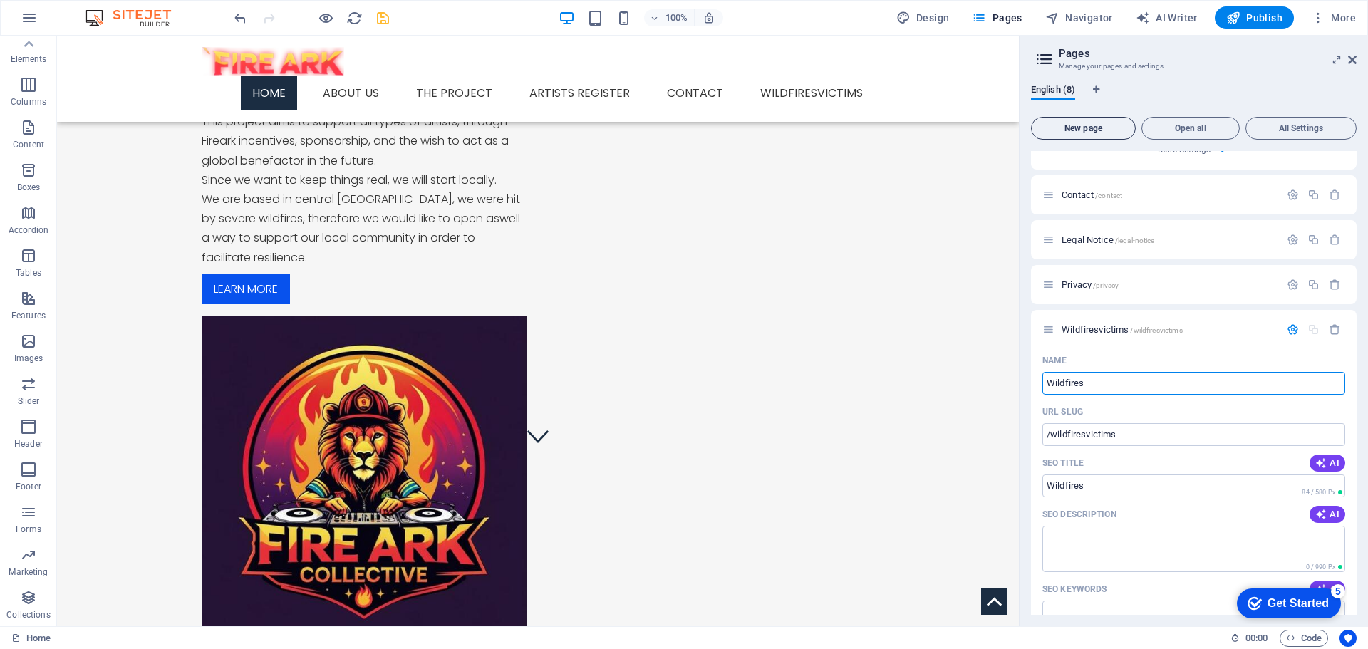
type input "Wildfires v"
type input "/wildfires"
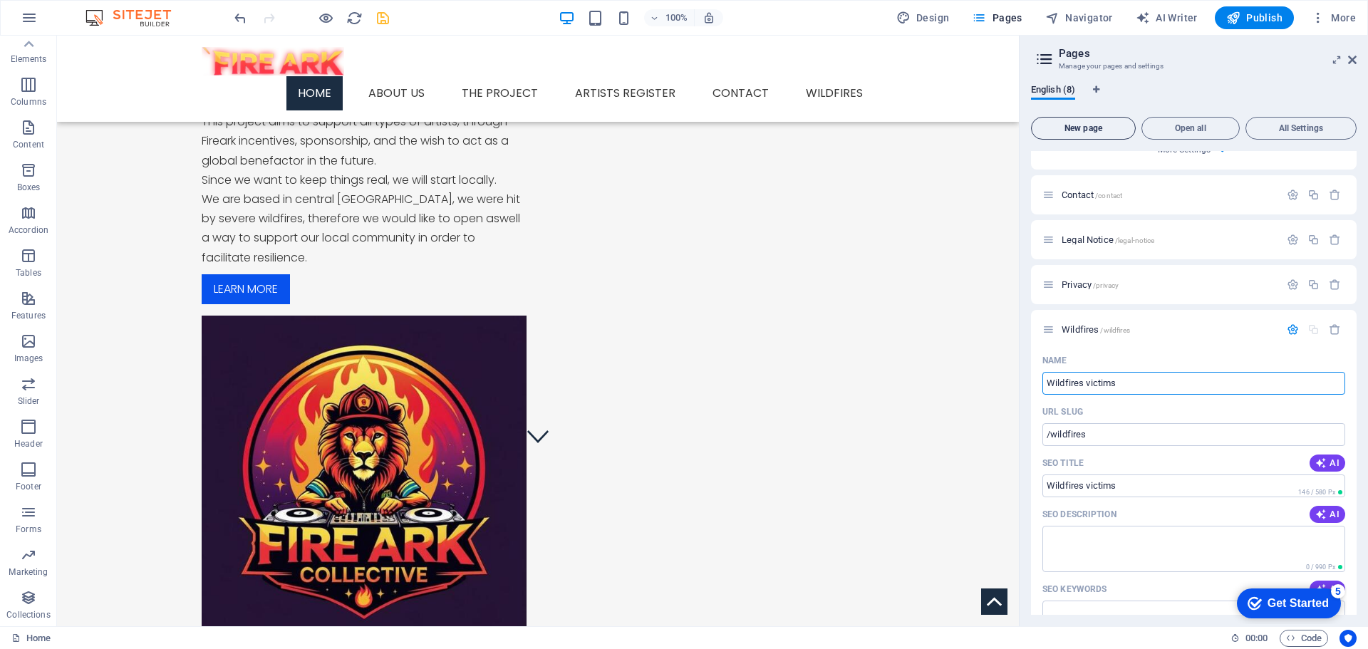
type input "Wildfires victims"
type input "/wildfires-victims"
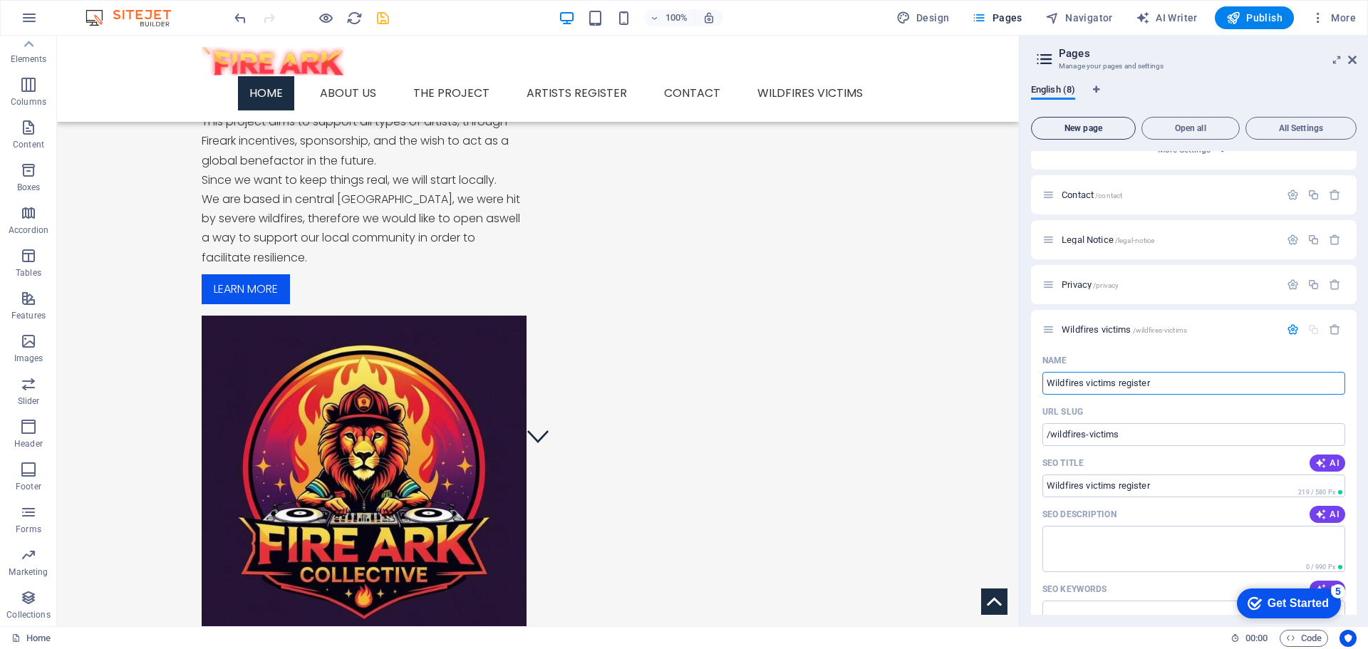
type input "Wildfires victims register"
type input "/wildfires-victims-register"
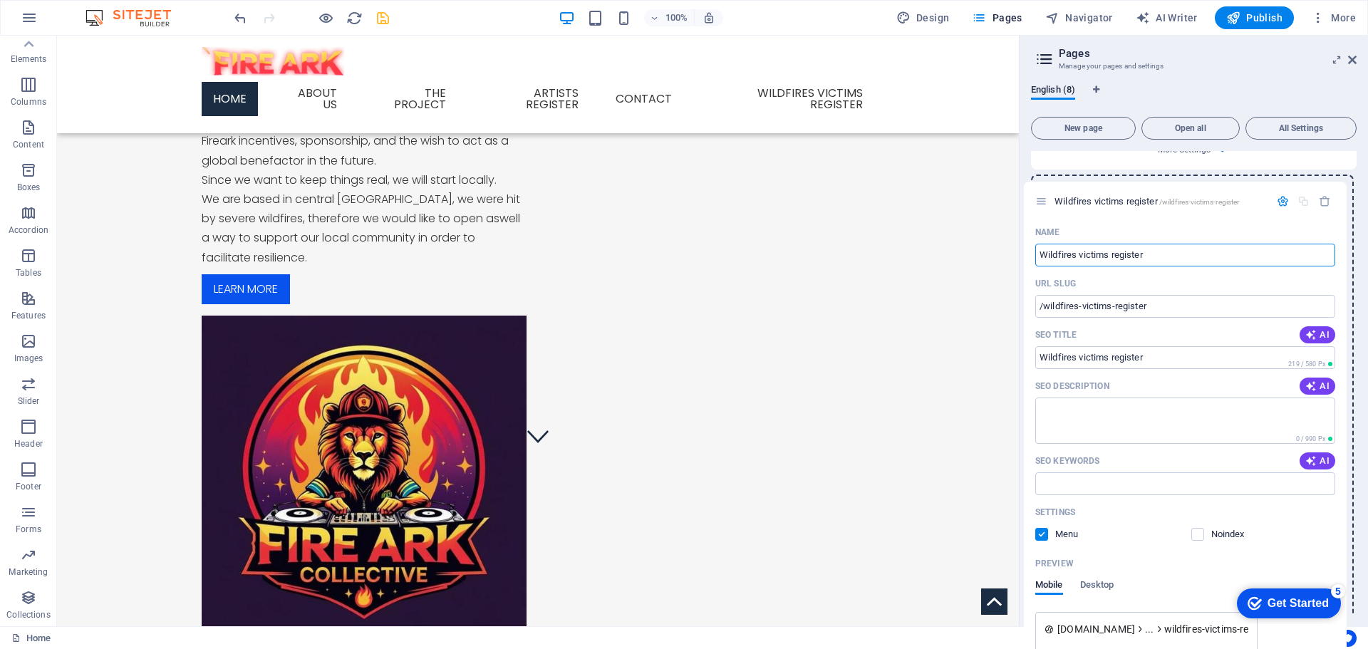
drag, startPoint x: 1052, startPoint y: 333, endPoint x: 1047, endPoint y: 199, distance: 134.7
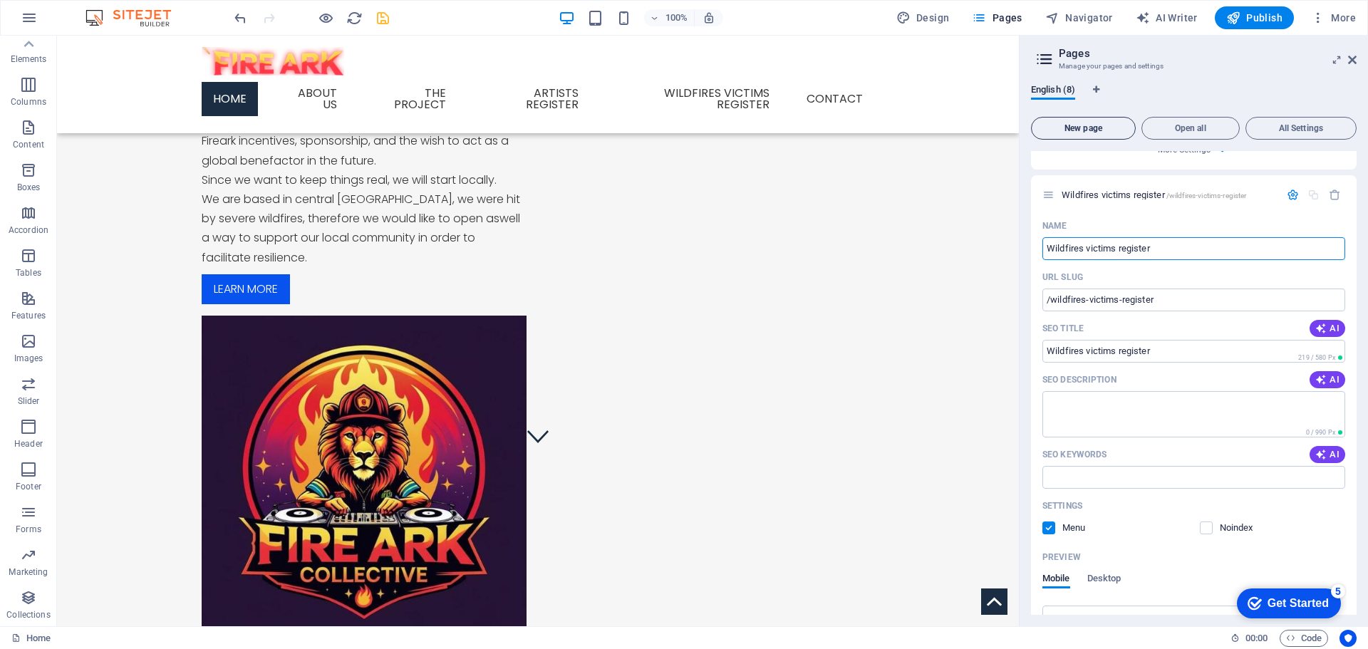
type input "Wildfires victims register"
click at [1076, 125] on span "New page" at bounding box center [1083, 128] width 92 height 9
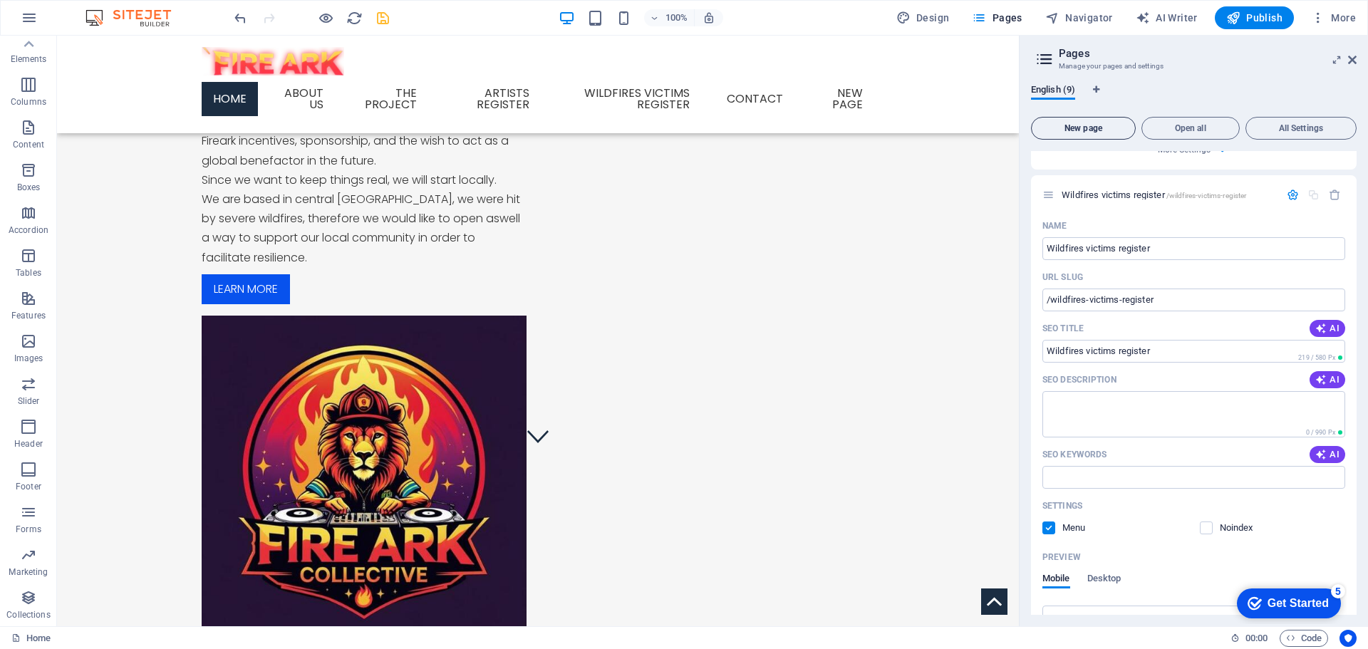
scroll to position [1725, 0]
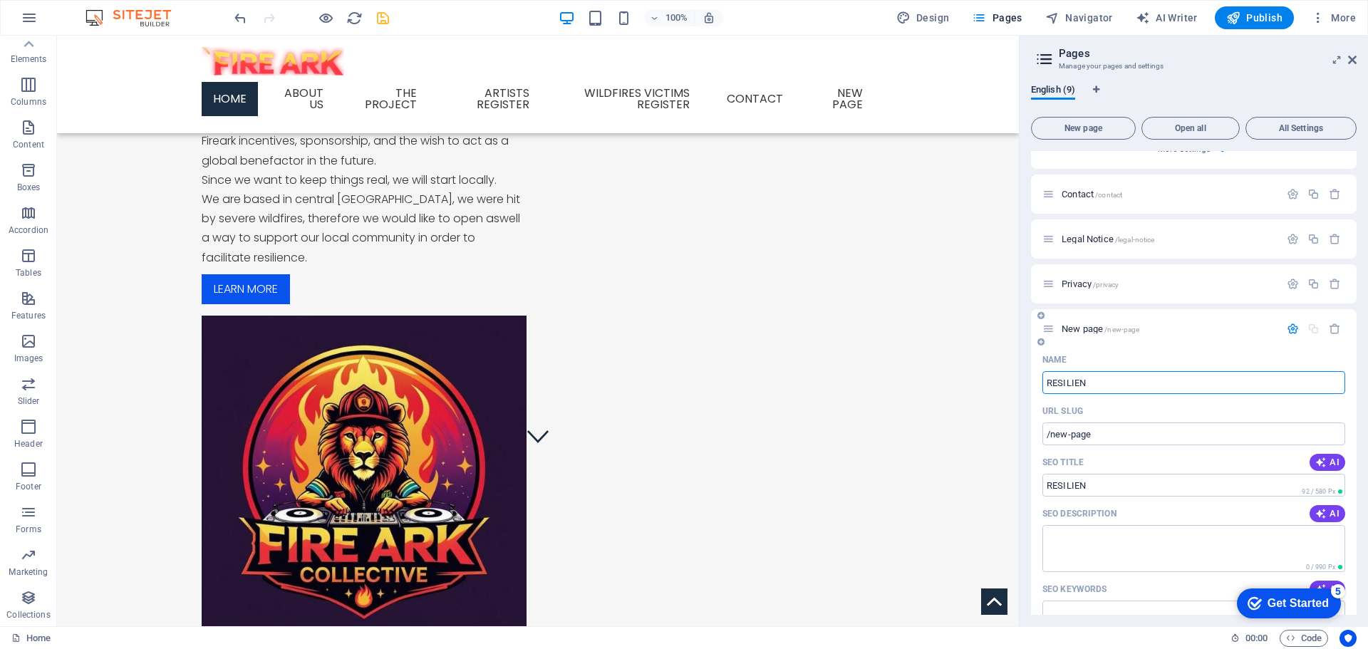
type input "RESILIEN"
type input "/resilien"
type input "RESILIENCE"
type input "/resilience"
type input "R"
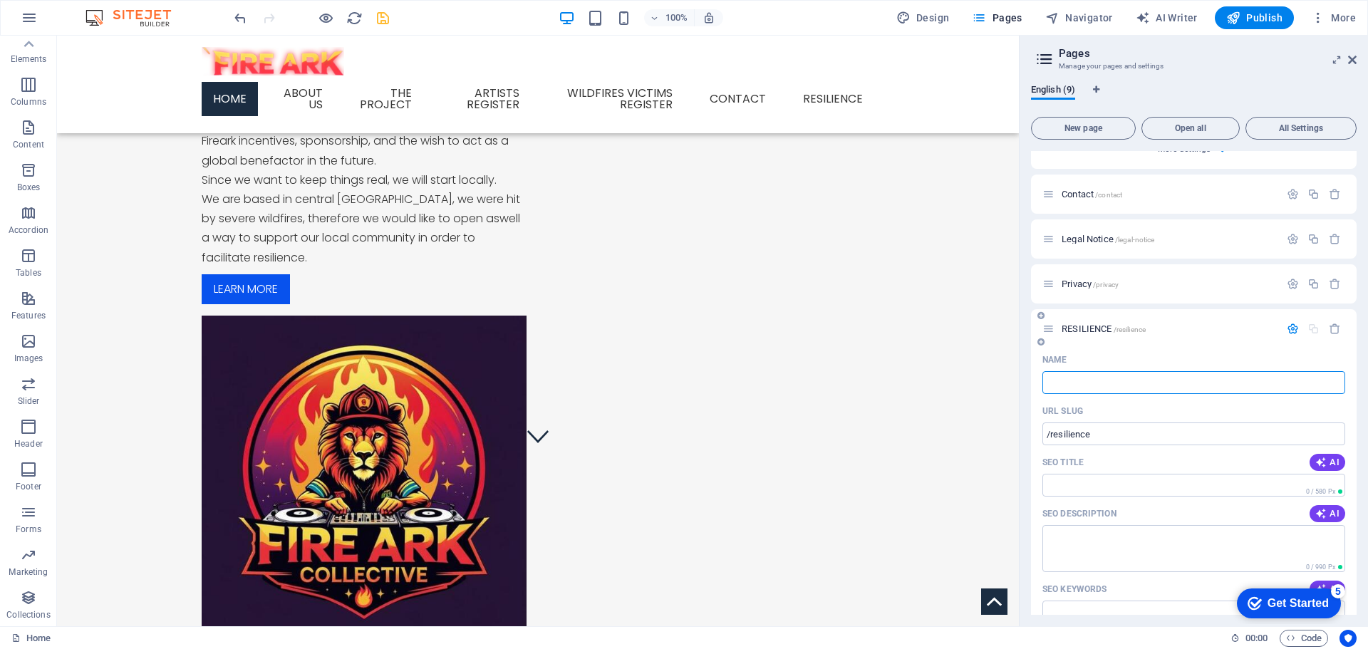
type input "/"
click at [1353, 61] on icon at bounding box center [1352, 59] width 9 height 11
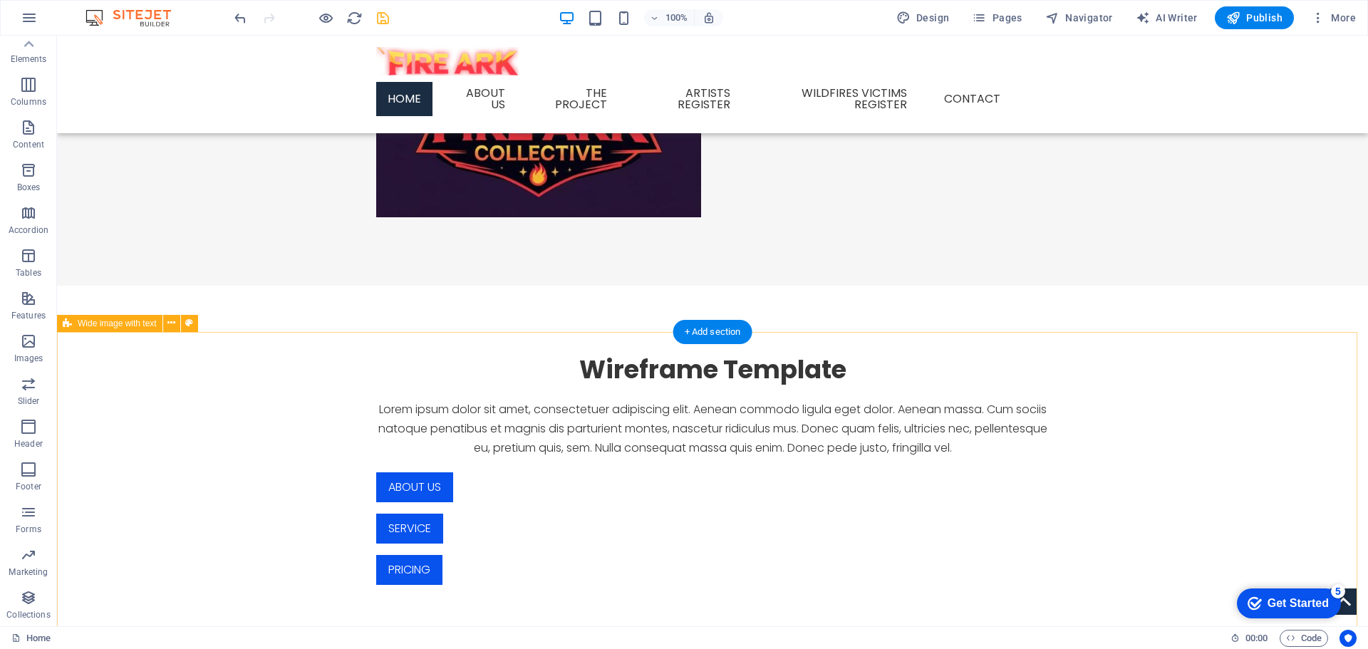
scroll to position [599, 0]
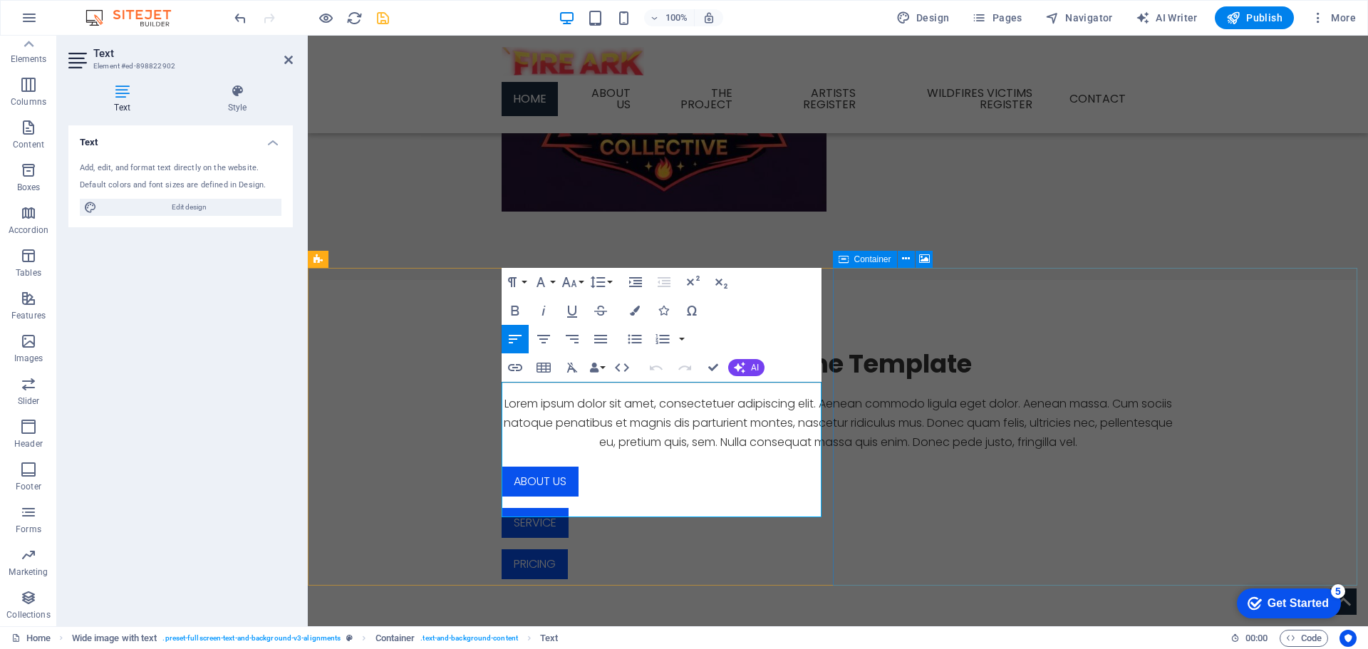
drag, startPoint x: 503, startPoint y: 391, endPoint x: 834, endPoint y: 524, distance: 357.0
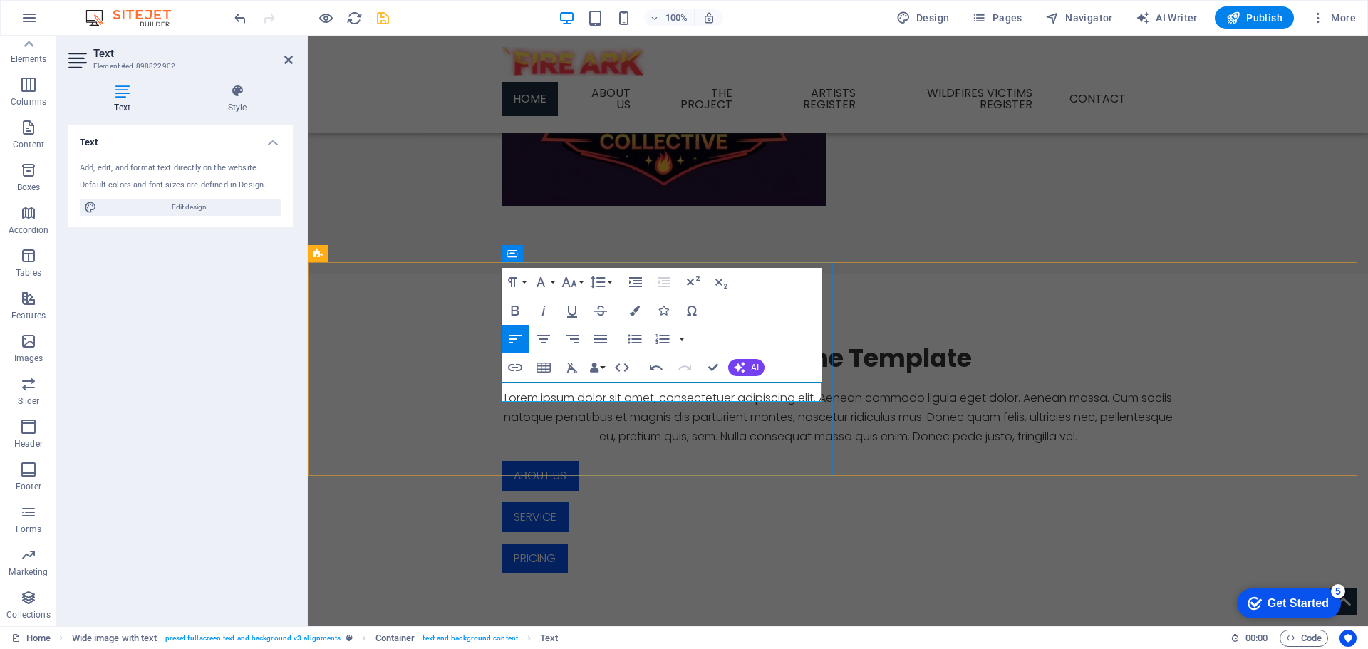
click at [685, 336] on button "button" at bounding box center [681, 339] width 11 height 28
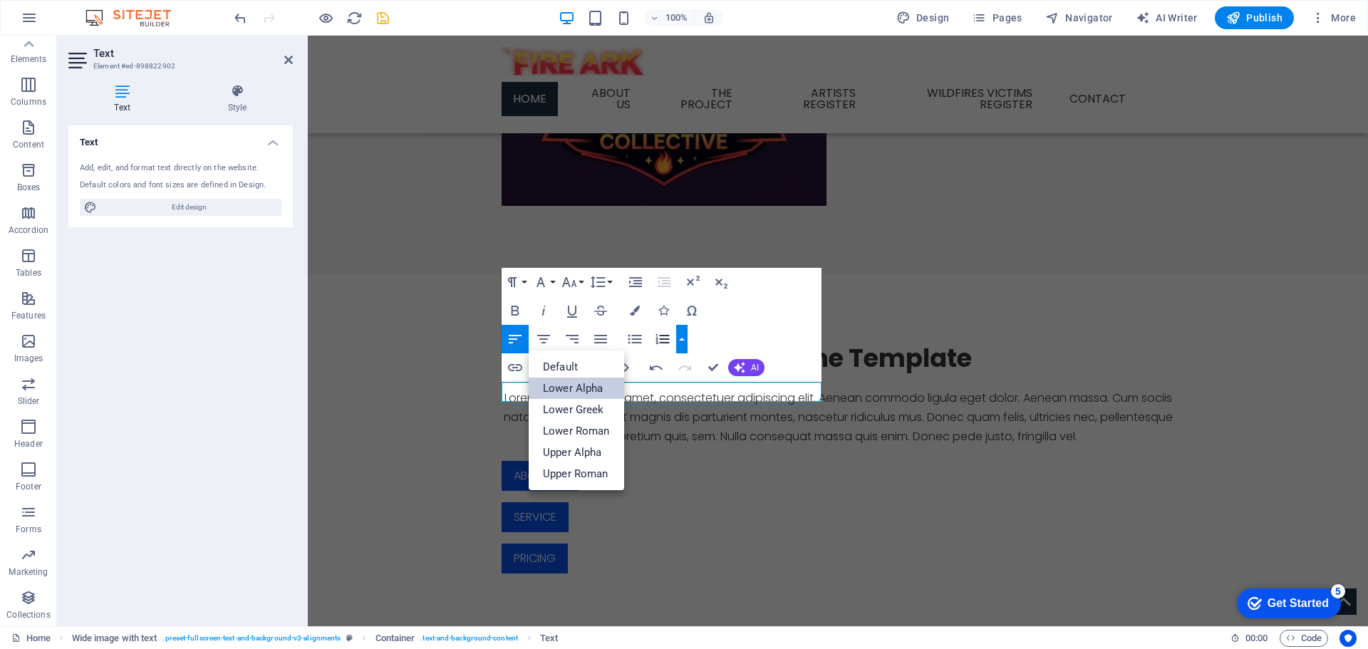
click at [577, 388] on link "Lower Alpha" at bounding box center [576, 388] width 95 height 21
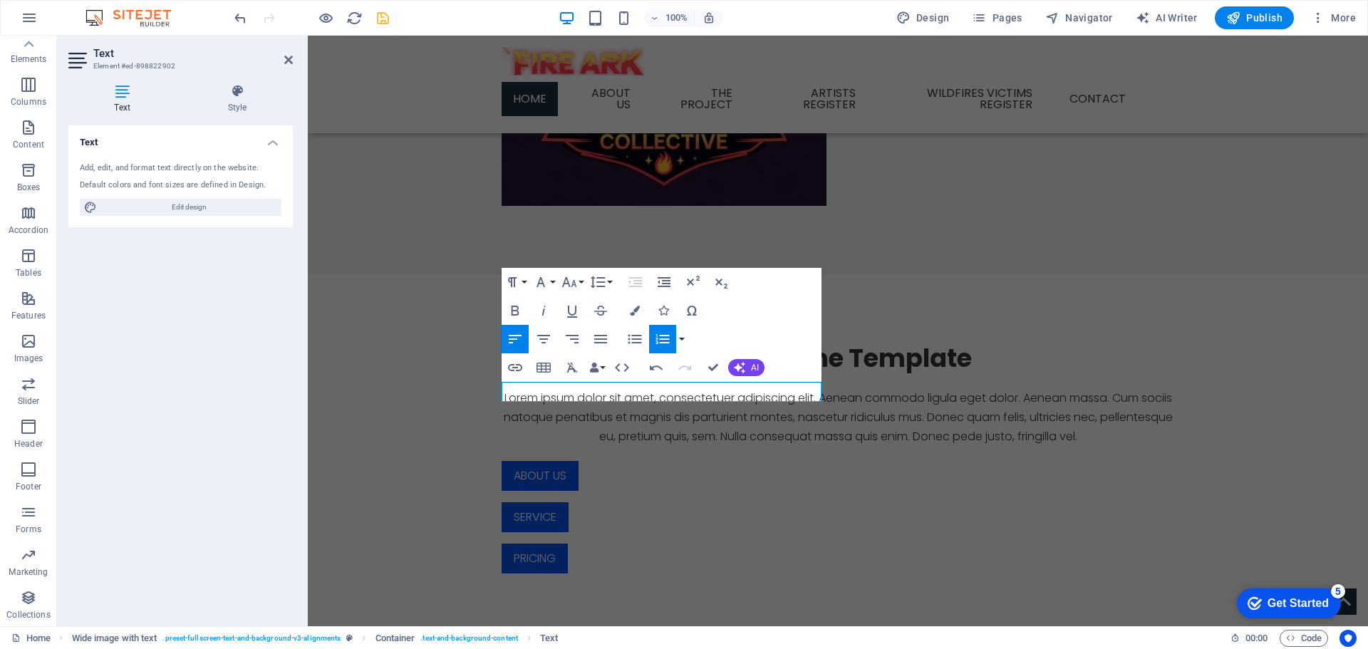
click at [677, 337] on button "button" at bounding box center [681, 339] width 11 height 28
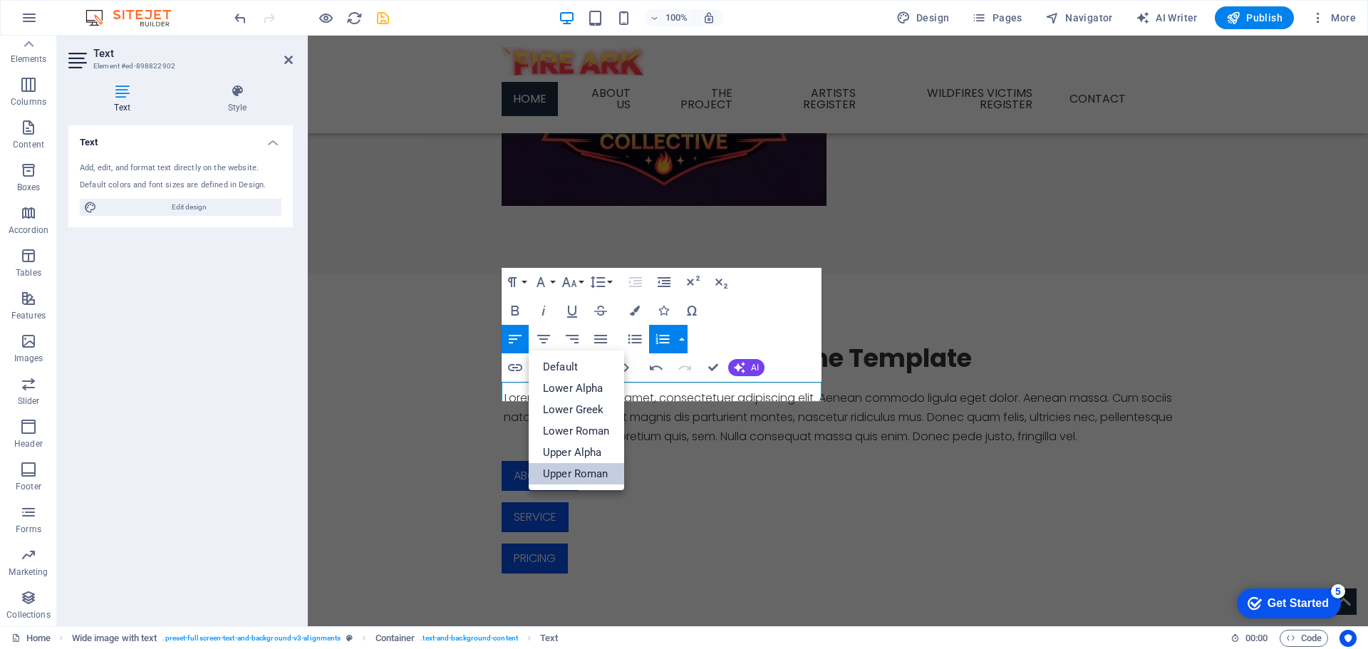
click at [592, 471] on link "Upper Roman" at bounding box center [576, 473] width 95 height 21
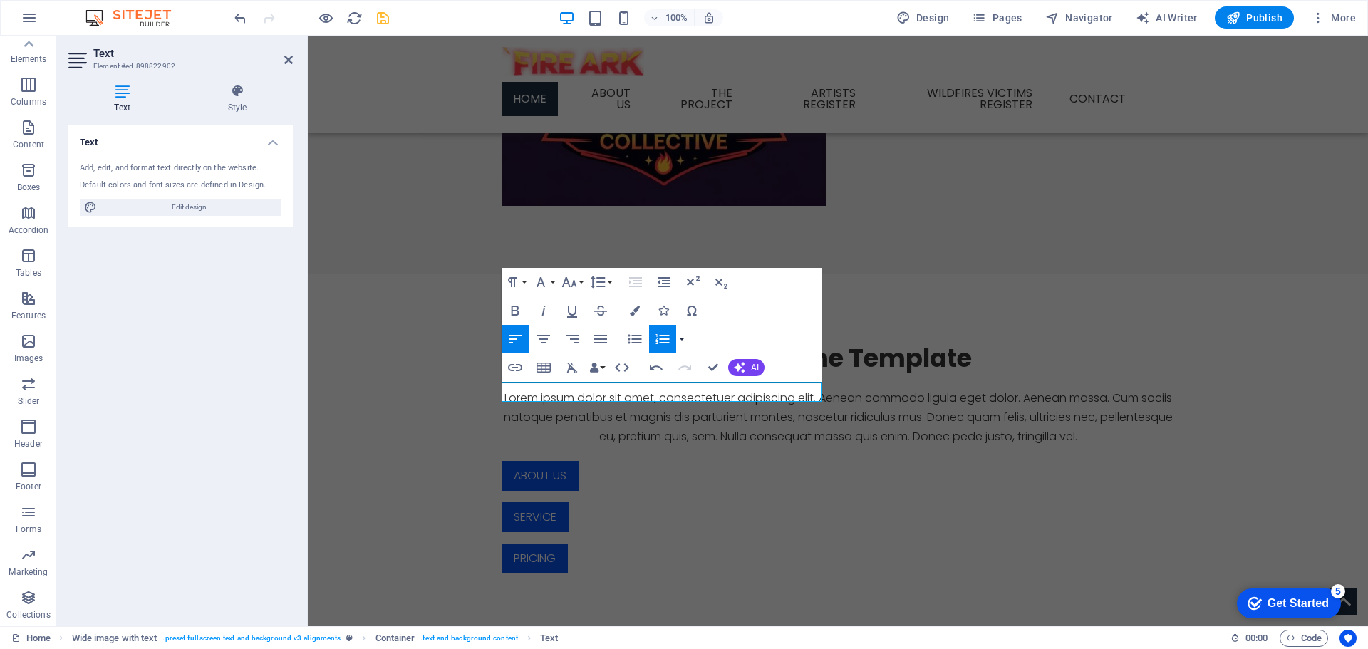
click at [685, 338] on button "button" at bounding box center [681, 339] width 11 height 28
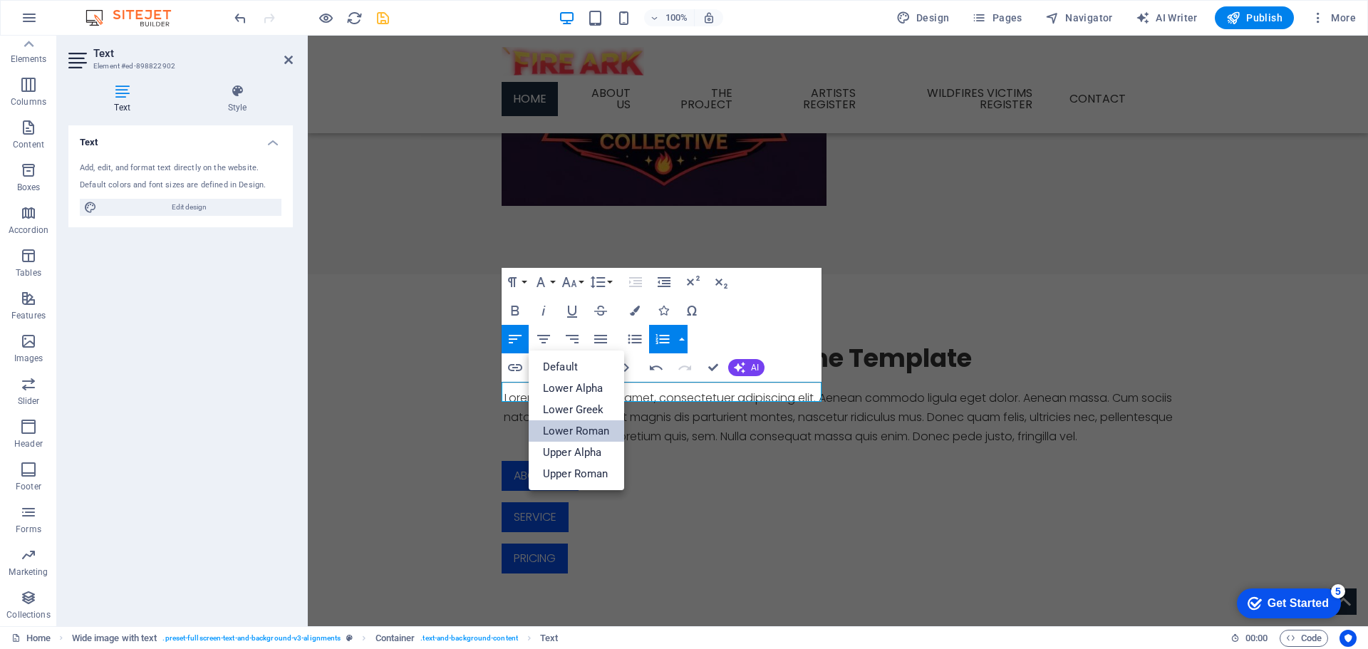
click at [606, 430] on link "Lower Roman" at bounding box center [576, 430] width 95 height 21
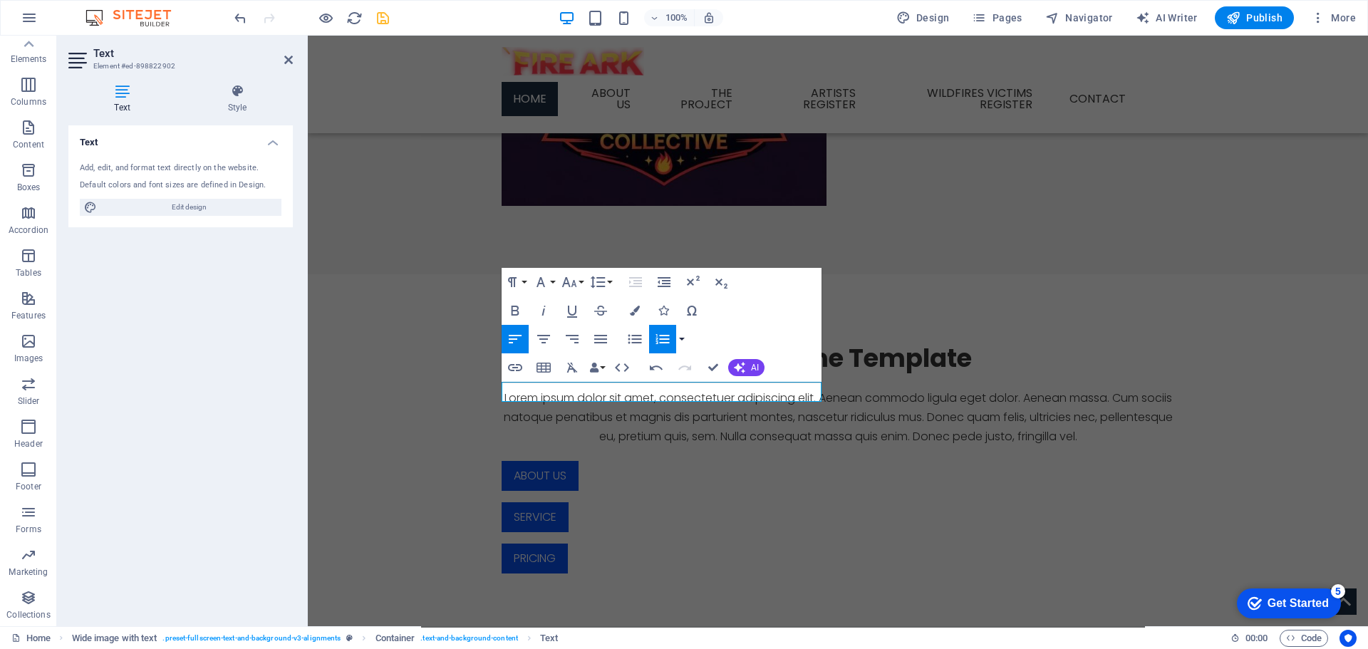
click at [680, 339] on button "button" at bounding box center [681, 339] width 11 height 28
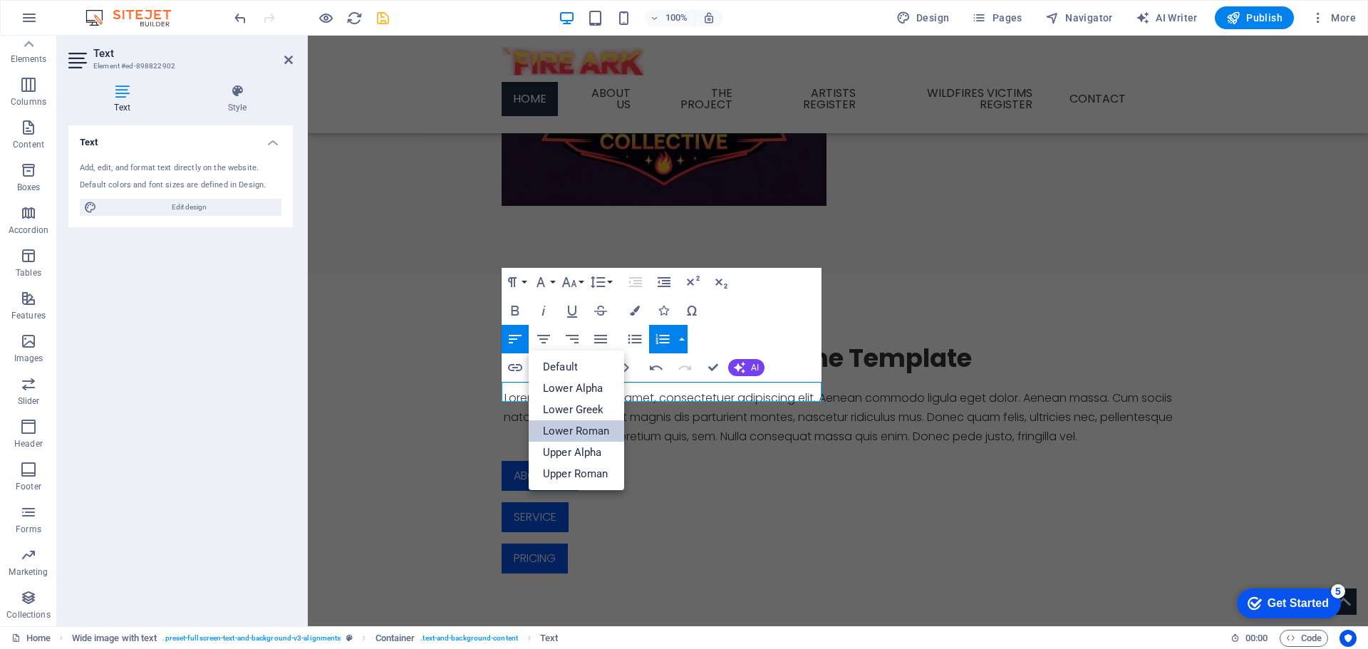
click at [598, 432] on link "Lower Roman" at bounding box center [576, 430] width 95 height 21
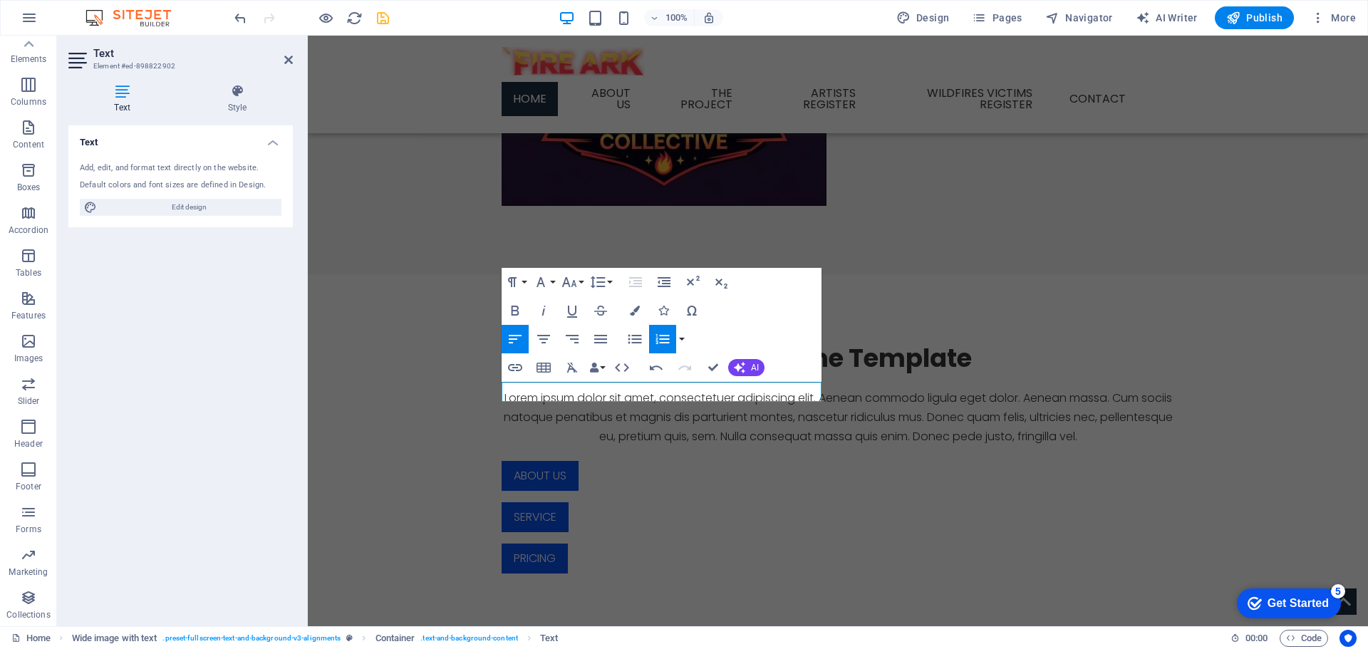
click at [680, 333] on button "button" at bounding box center [681, 339] width 11 height 28
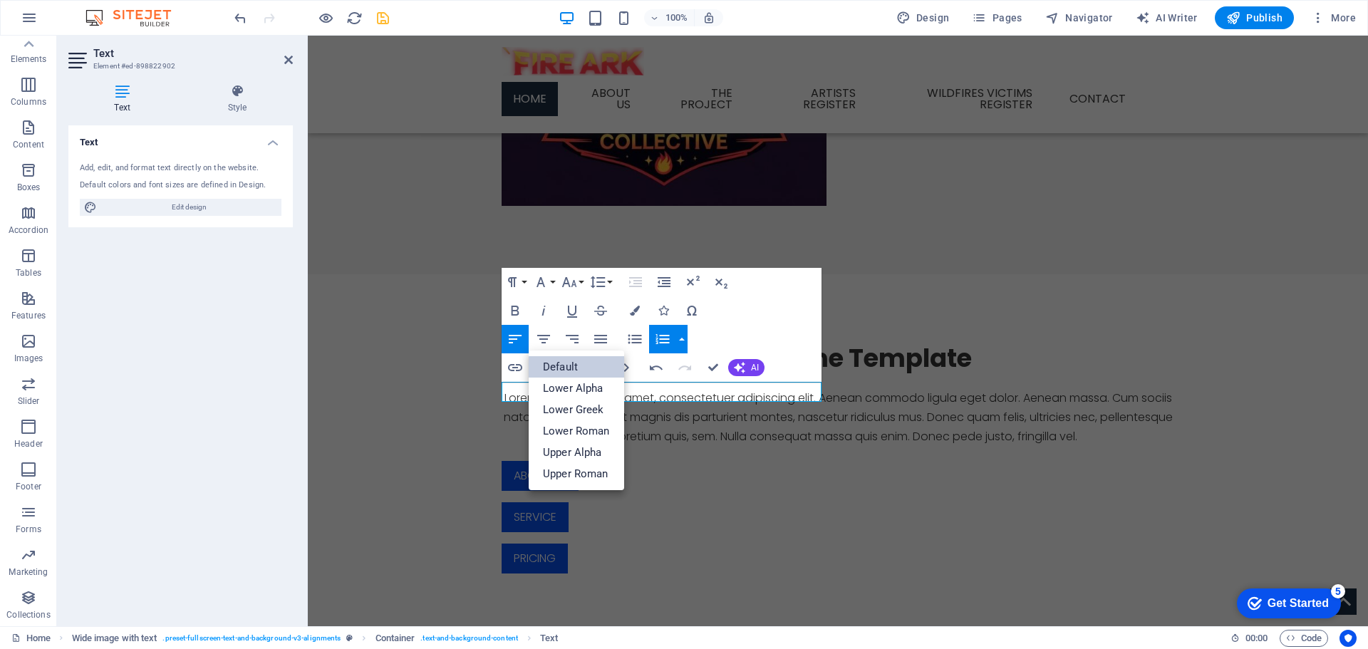
click at [582, 367] on link "Default" at bounding box center [576, 366] width 95 height 21
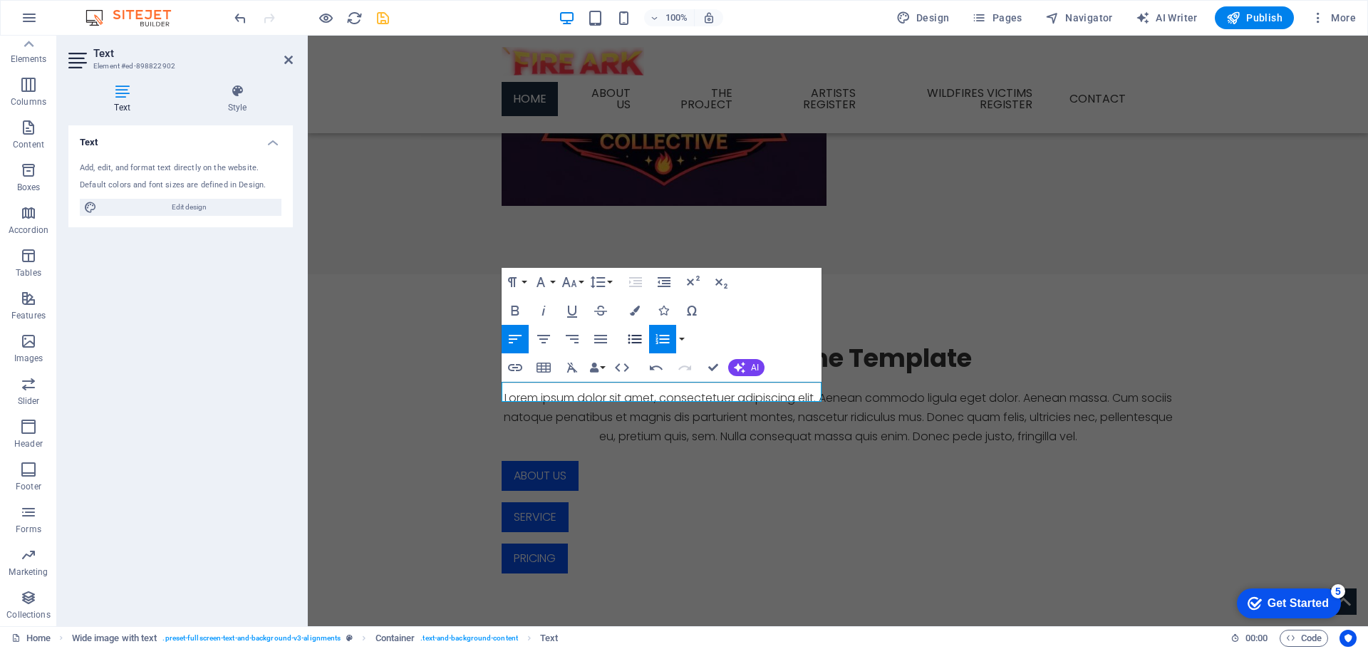
click at [632, 340] on icon "button" at bounding box center [635, 339] width 14 height 9
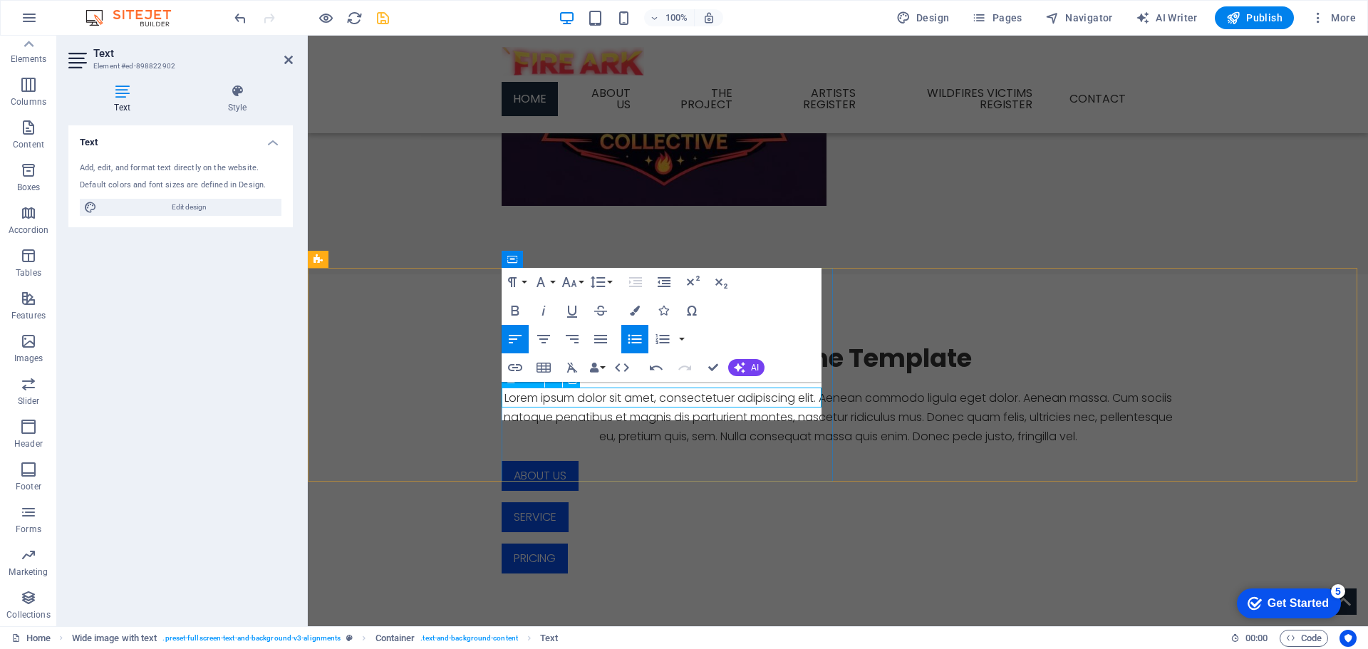
scroll to position [599, 0]
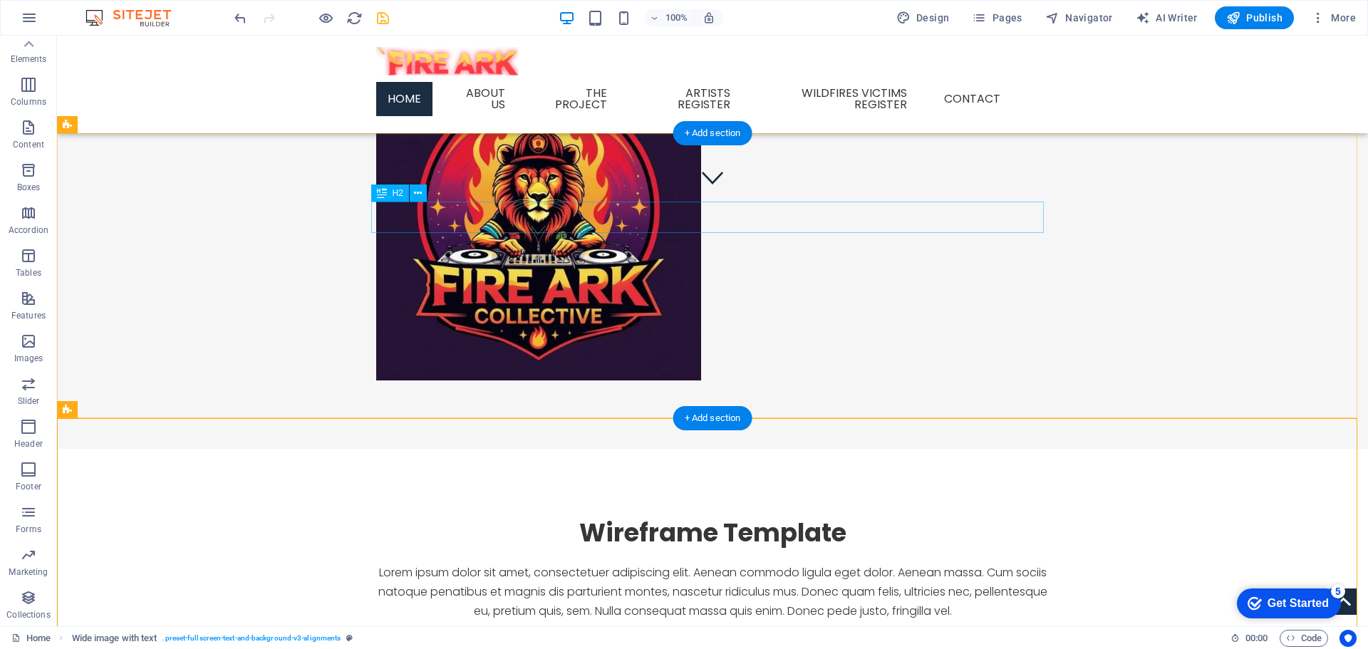
scroll to position [385, 0]
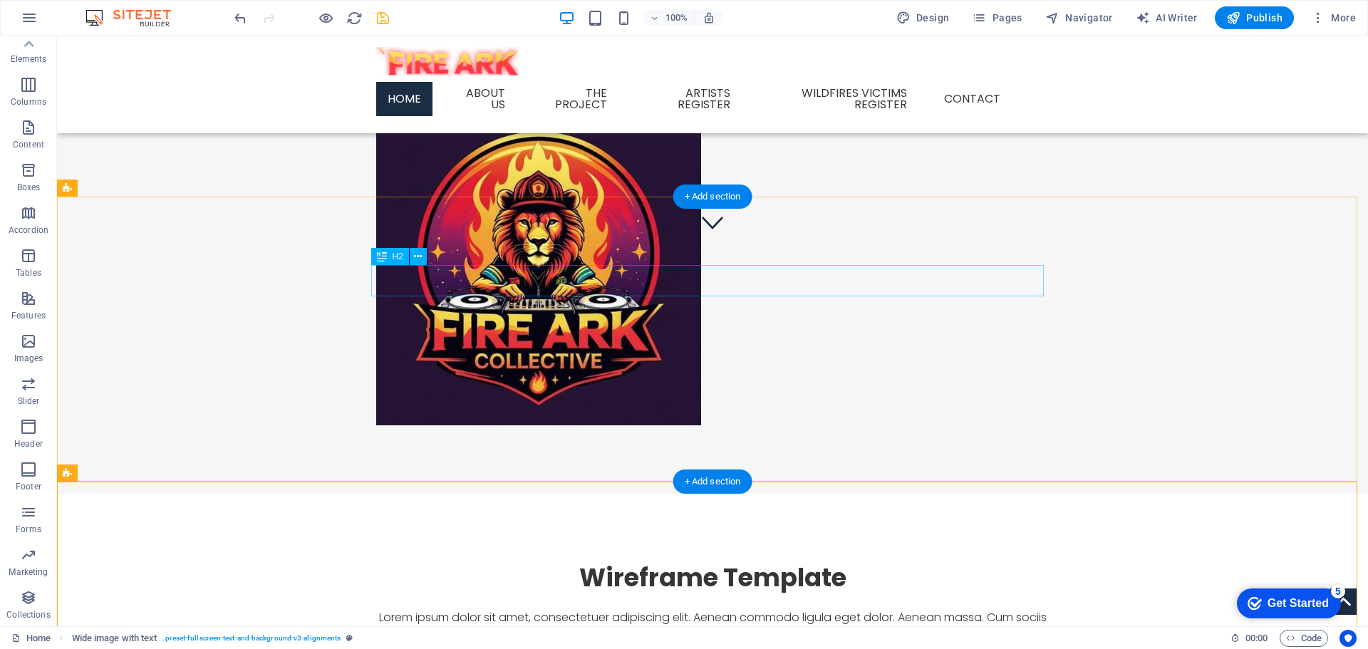
click at [836, 562] on div "Wireframe Template" at bounding box center [712, 577] width 672 height 31
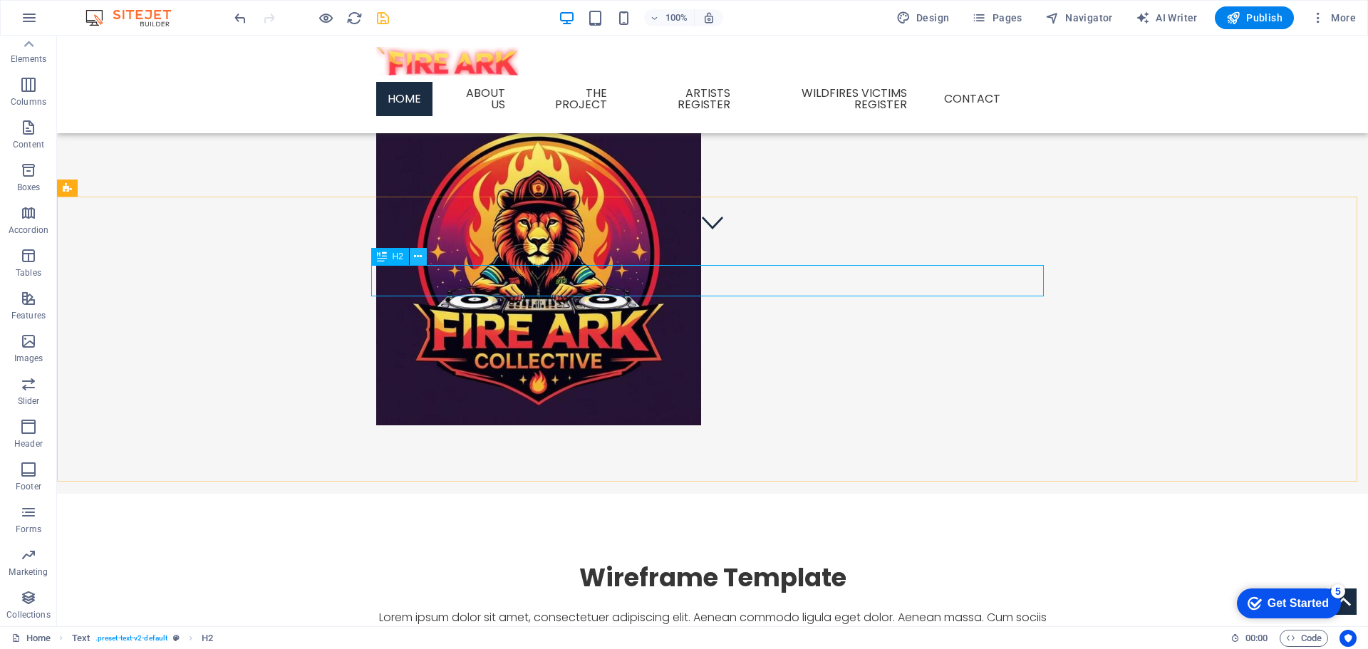
click at [422, 254] on icon at bounding box center [418, 256] width 8 height 15
click at [422, 256] on icon at bounding box center [418, 256] width 8 height 15
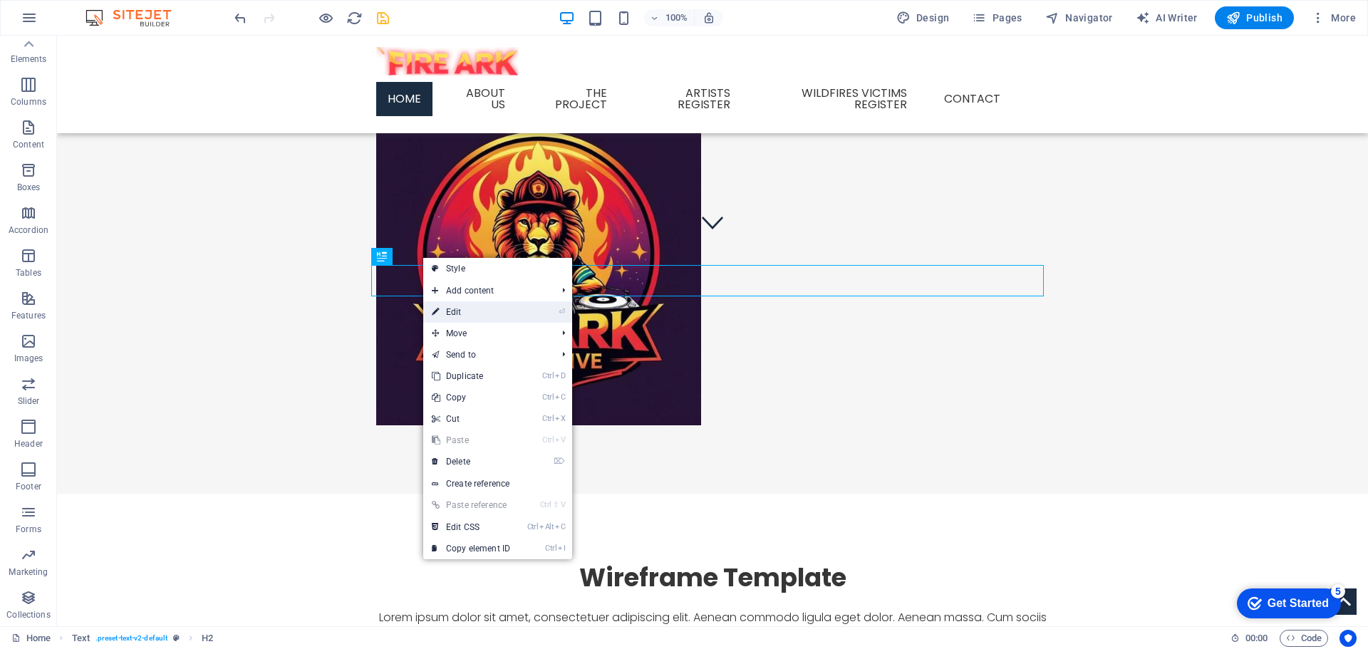
click at [474, 310] on link "⏎ Edit" at bounding box center [470, 311] width 95 height 21
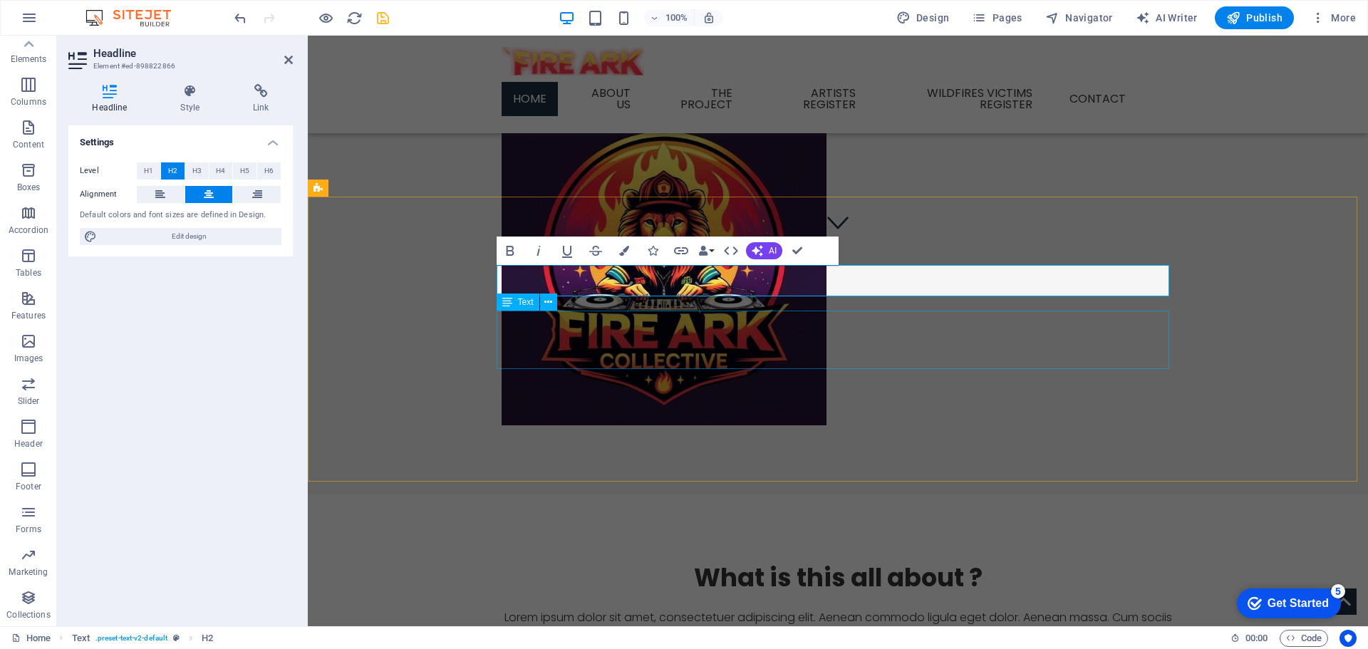
click at [672, 608] on div "Lorem ipsum dolor sit amet, consectetuer adipiscing elit. Aenean commodo ligula…" at bounding box center [838, 637] width 672 height 58
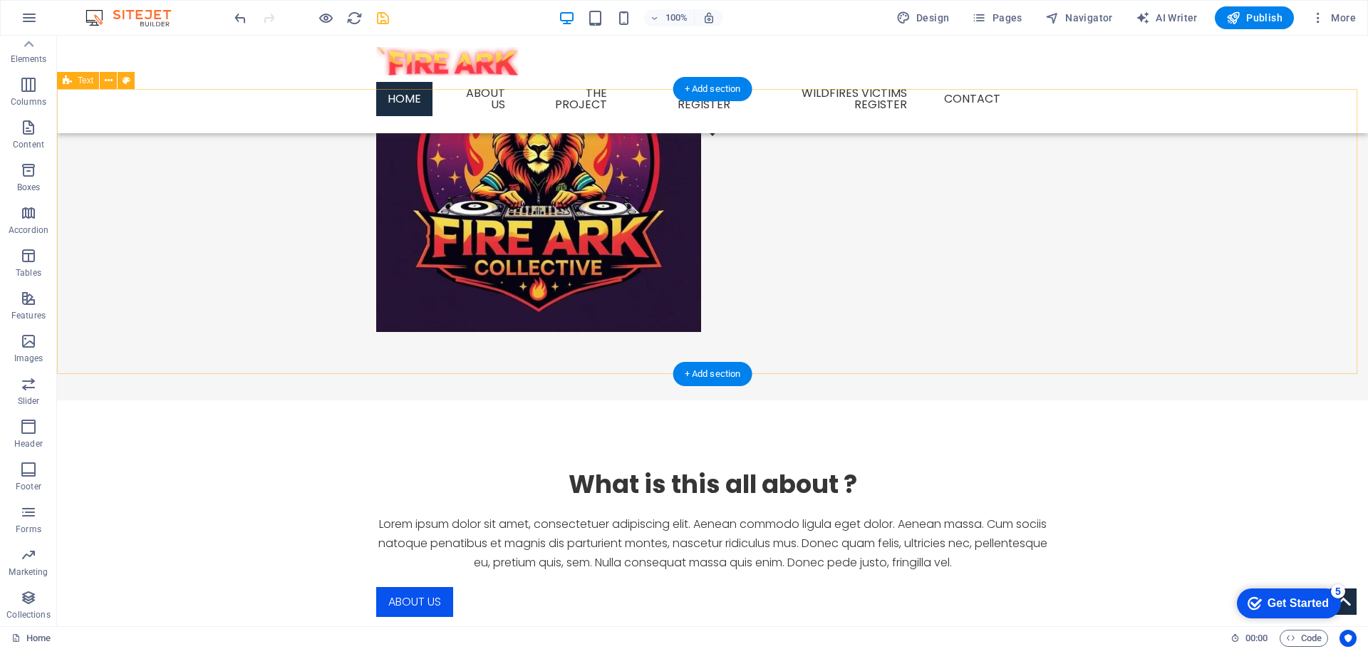
scroll to position [499, 0]
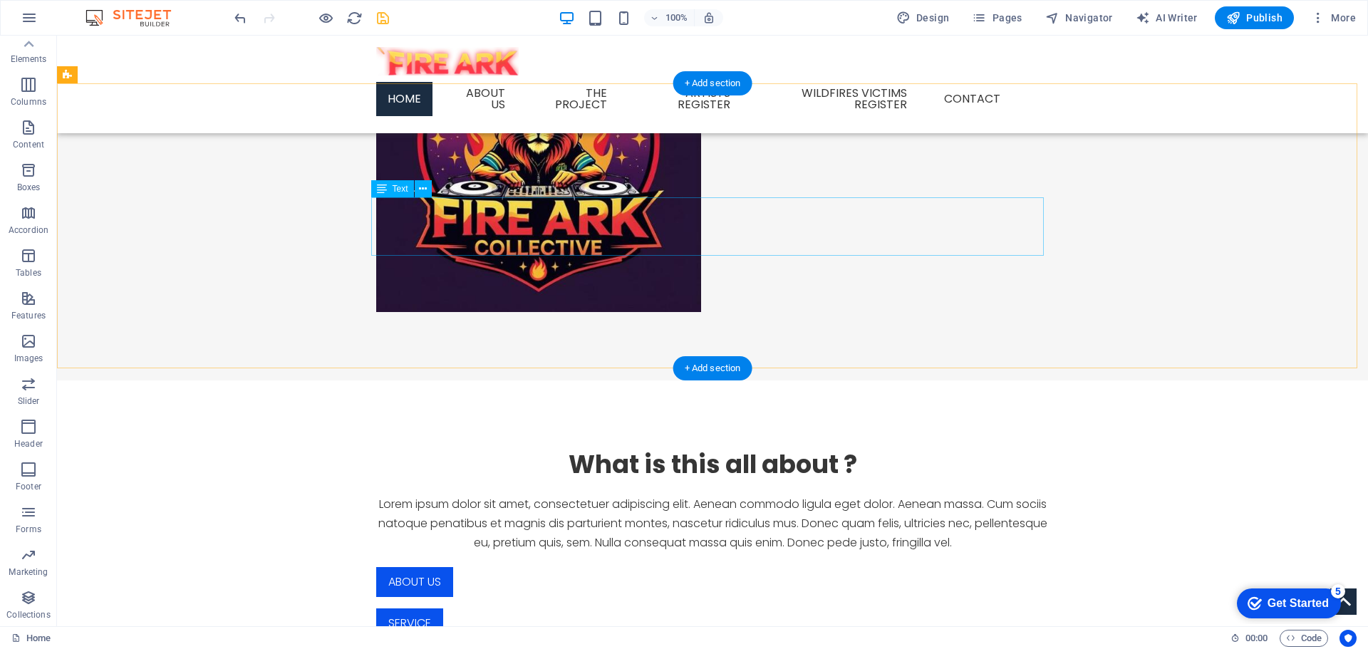
click at [404, 494] on div "Lorem ipsum dolor sit amet, consectetuer adipiscing elit. Aenean commodo ligula…" at bounding box center [712, 523] width 672 height 58
click at [405, 494] on div "Lorem ipsum dolor sit amet, consectetuer adipiscing elit. Aenean commodo ligula…" at bounding box center [712, 523] width 672 height 58
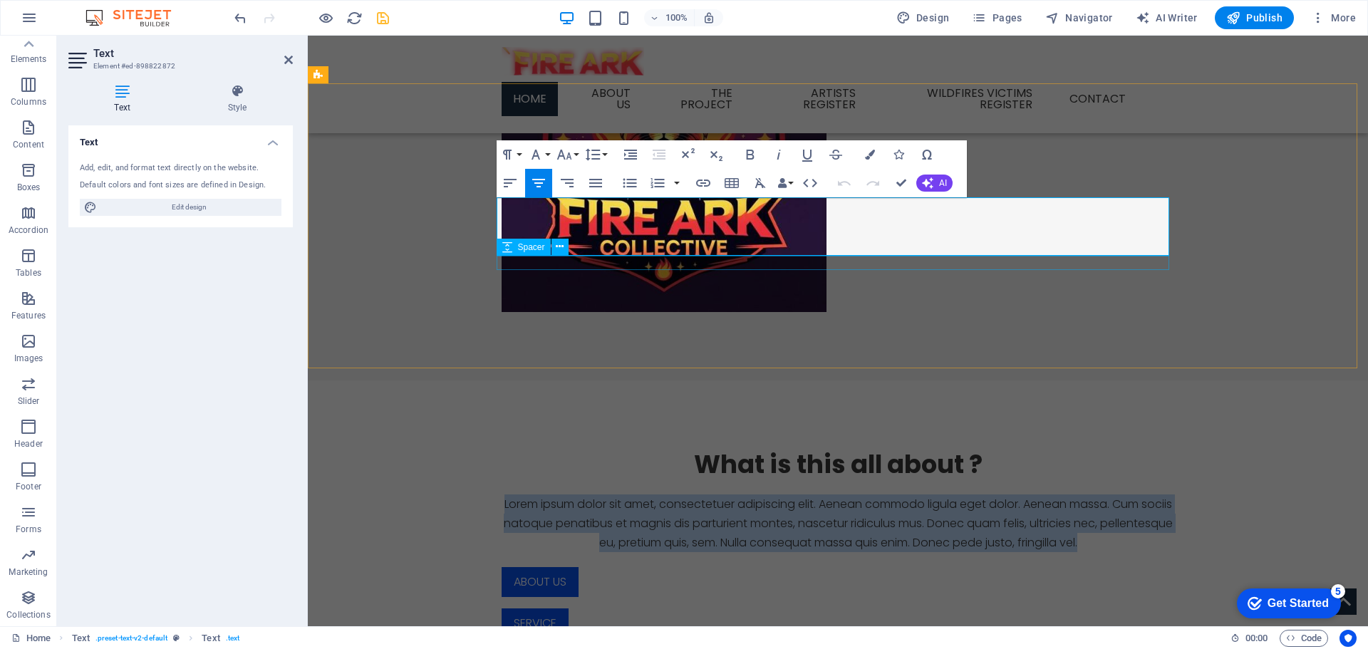
drag, startPoint x: 507, startPoint y: 207, endPoint x: 1129, endPoint y: 259, distance: 624.7
click at [1129, 380] on div "What is this all about ? Lorem ipsum dolor sit amet, consectetuer adipiscing el…" at bounding box center [837, 564] width 695 height 368
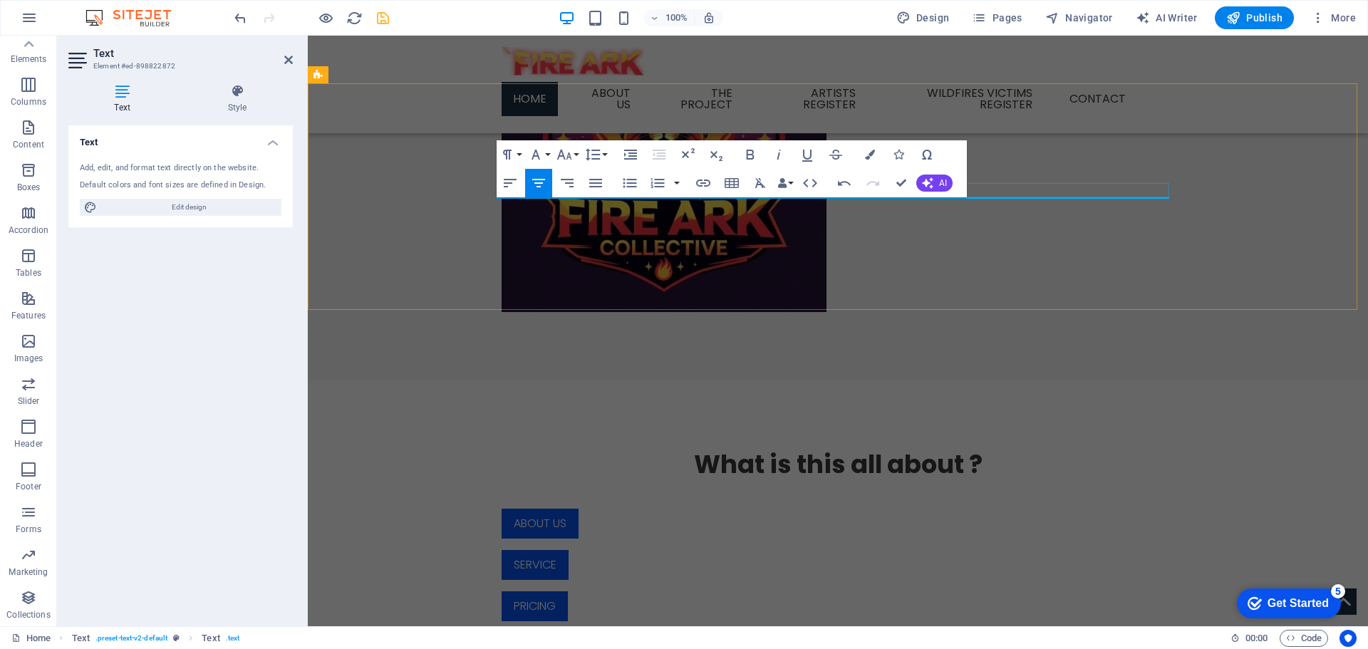
click at [1005, 480] on div at bounding box center [838, 487] width 672 height 14
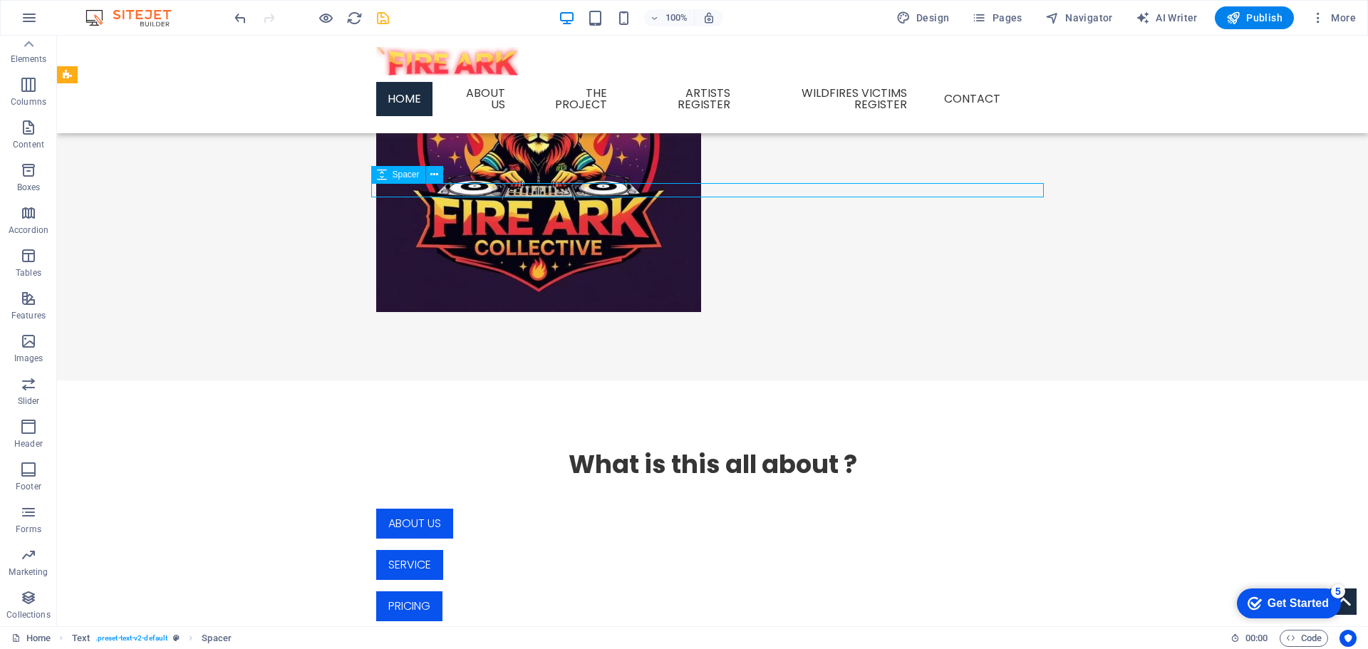
click at [399, 480] on div at bounding box center [712, 487] width 672 height 14
select select "px"
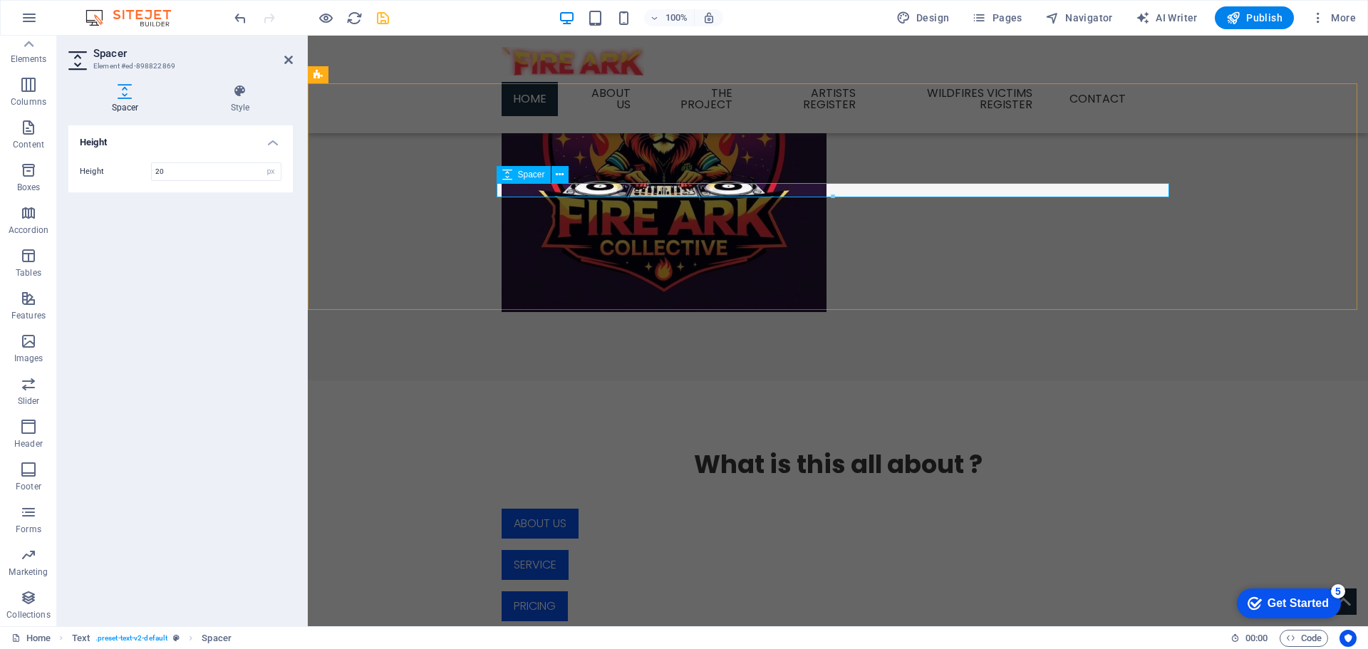
click at [527, 480] on div at bounding box center [838, 487] width 672 height 14
click at [563, 173] on icon at bounding box center [560, 174] width 8 height 15
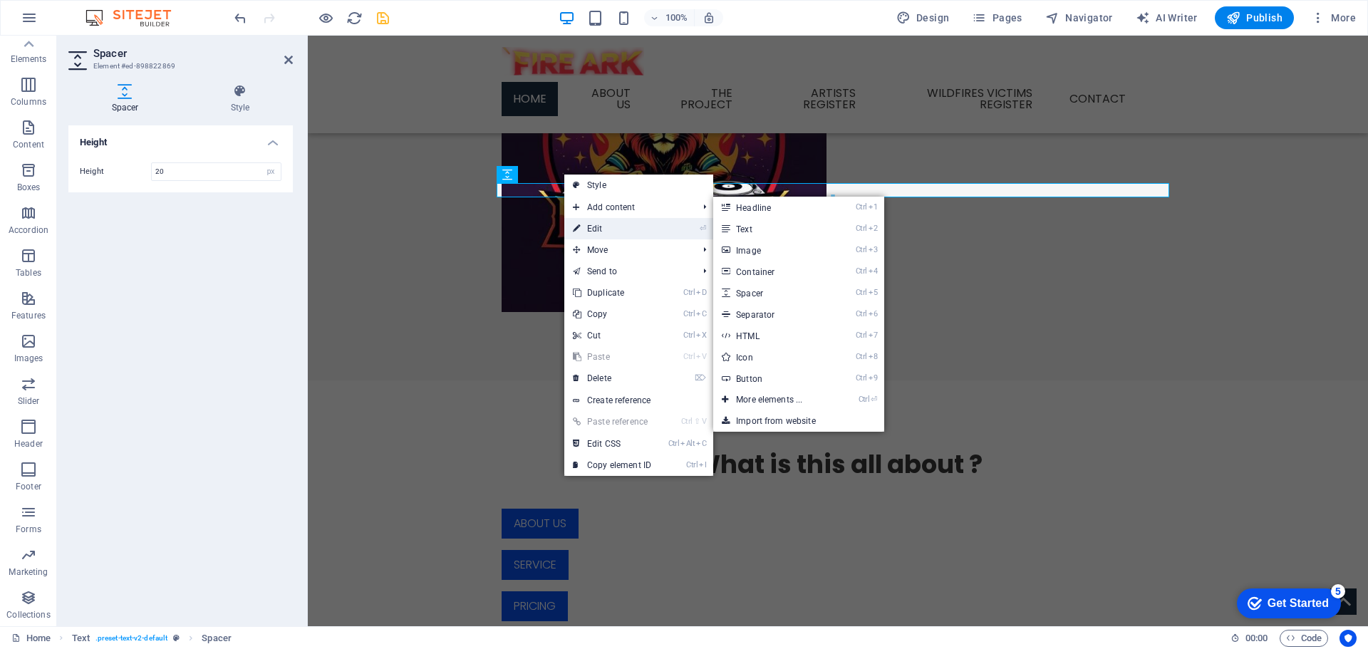
click at [591, 231] on link "⏎ Edit" at bounding box center [611, 228] width 95 height 21
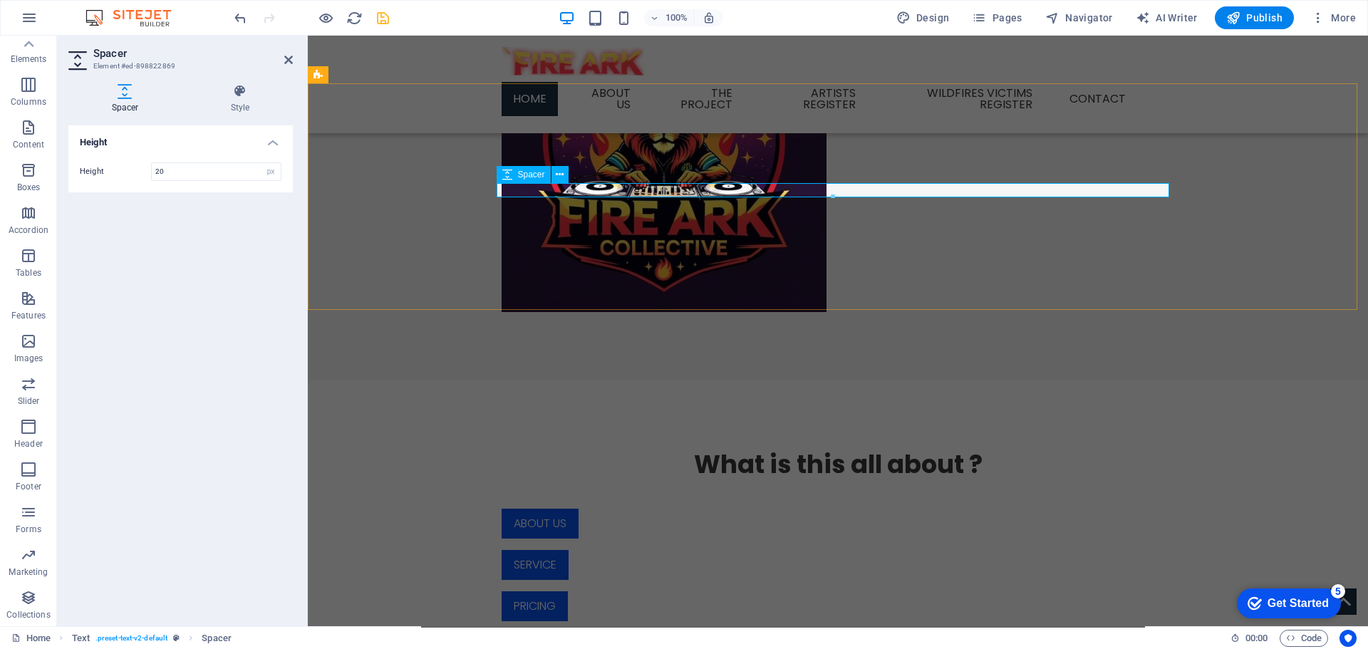
click at [595, 480] on div at bounding box center [838, 487] width 672 height 14
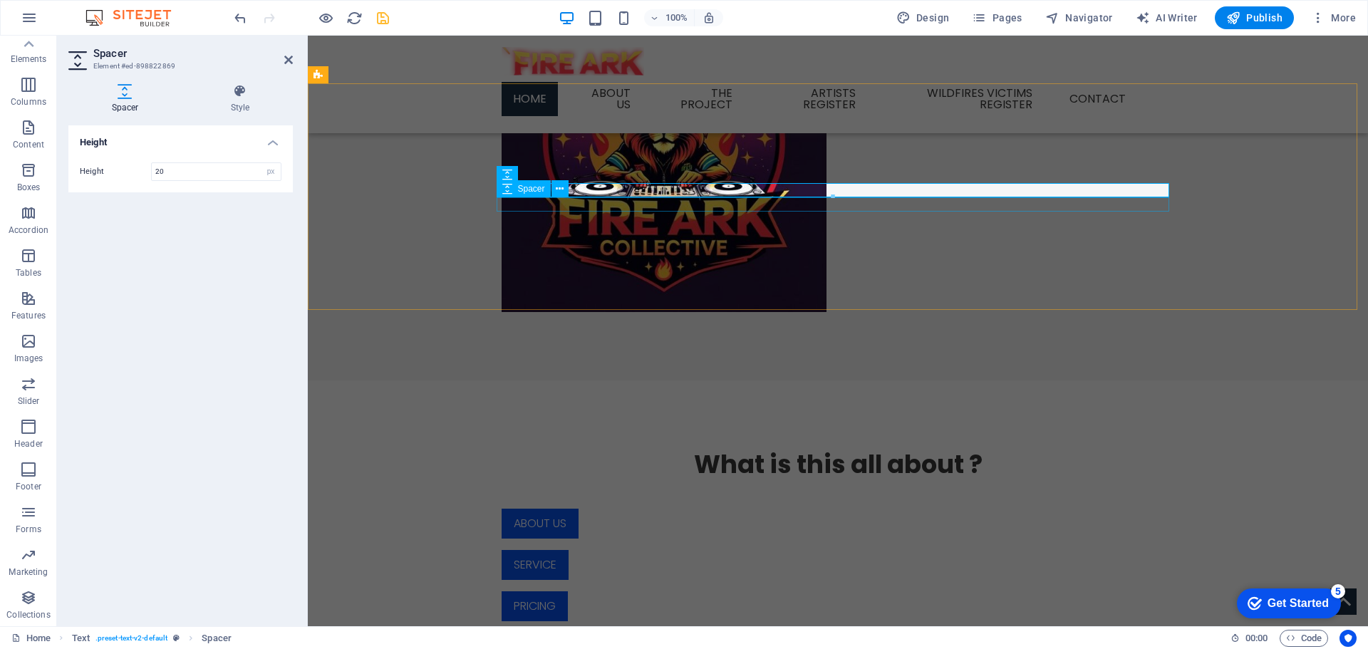
drag, startPoint x: 638, startPoint y: 200, endPoint x: 893, endPoint y: 199, distance: 255.7
click at [889, 494] on div at bounding box center [838, 501] width 672 height 14
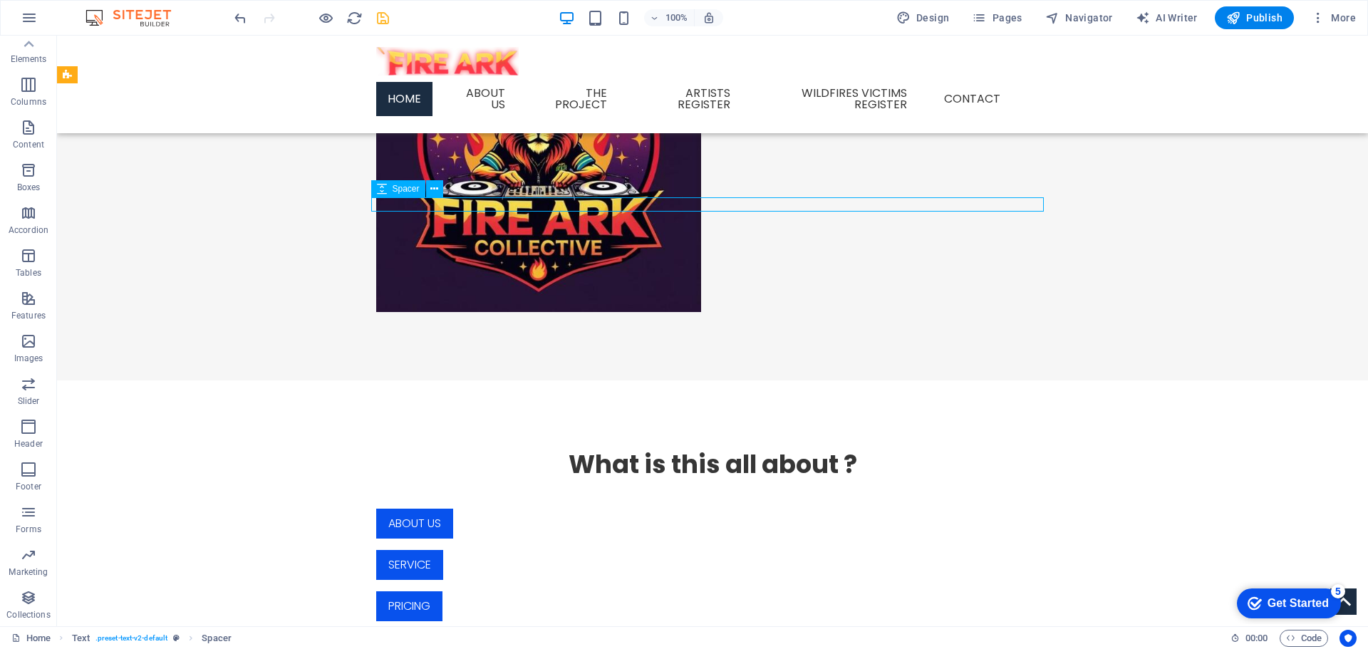
click at [643, 494] on div at bounding box center [712, 501] width 672 height 14
select select "px"
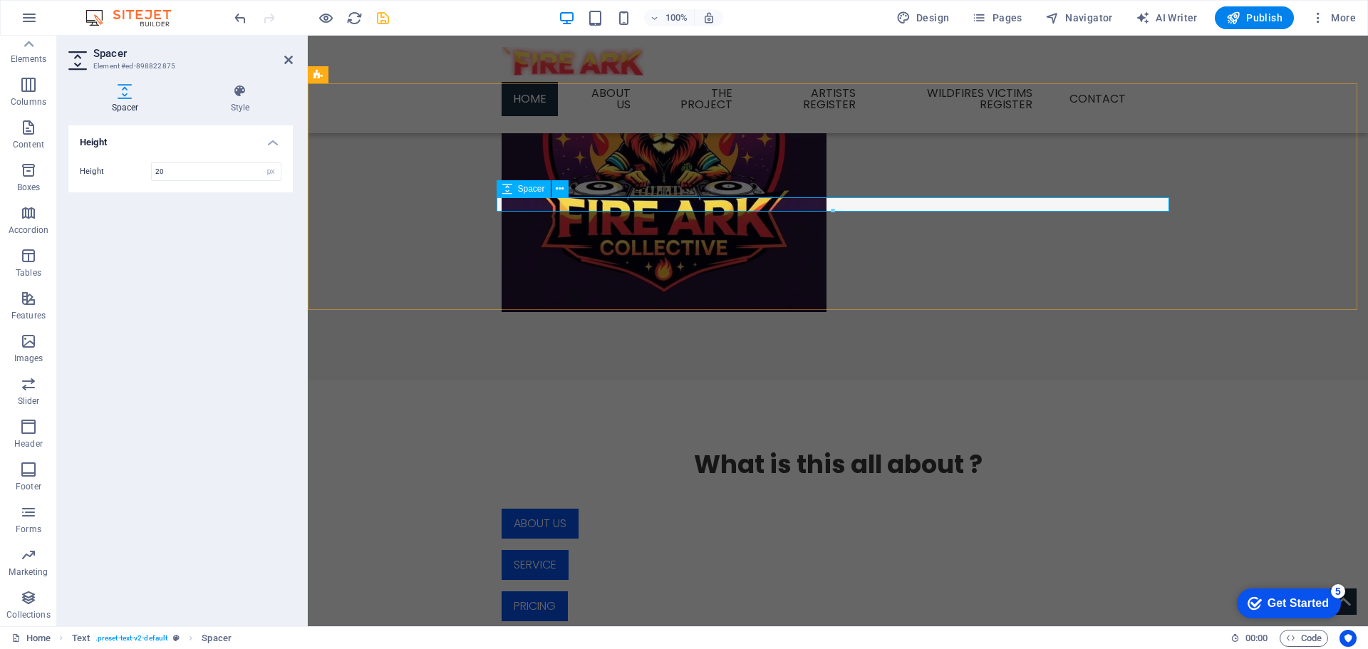
click at [587, 494] on div at bounding box center [838, 501] width 672 height 14
click at [561, 175] on icon at bounding box center [560, 174] width 8 height 15
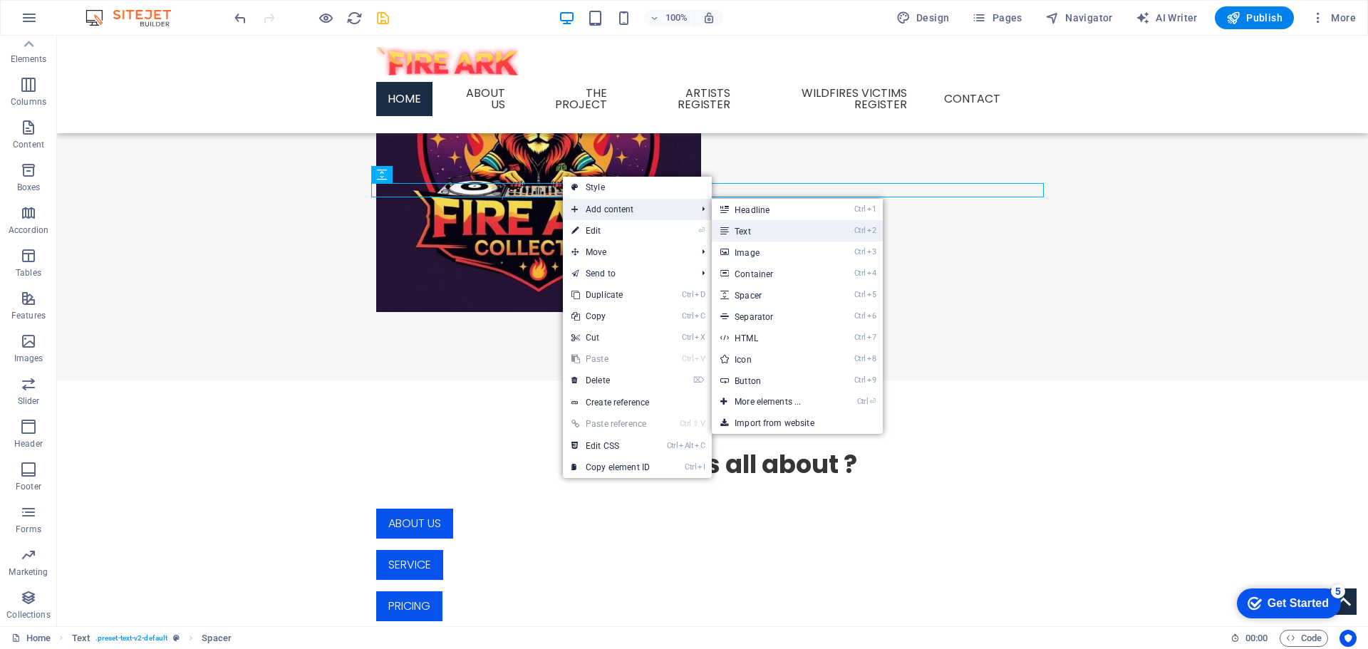
click at [770, 229] on link "Ctrl 2 Text" at bounding box center [771, 230] width 118 height 21
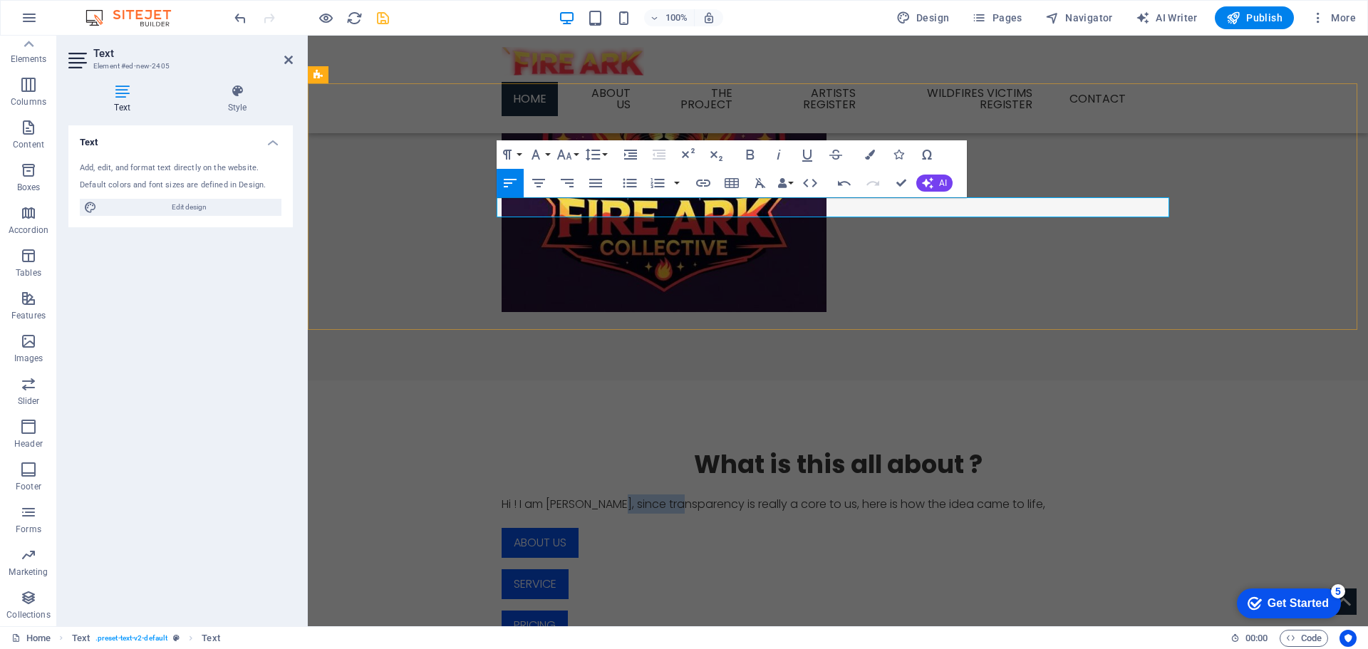
drag, startPoint x: 609, startPoint y: 209, endPoint x: 687, endPoint y: 209, distance: 77.6
click at [687, 494] on p "Hi ! I am [PERSON_NAME], since transparency is really a core to us, here is how…" at bounding box center [838, 503] width 672 height 19
click at [745, 153] on icon "button" at bounding box center [750, 154] width 17 height 17
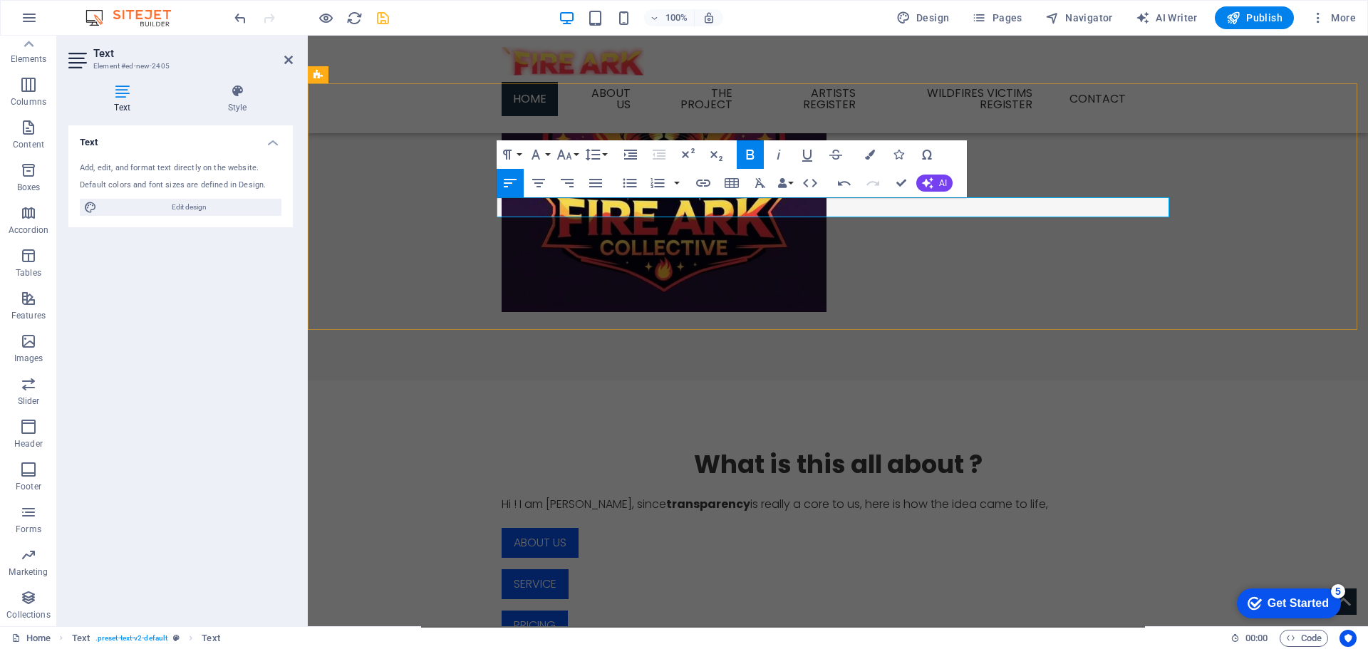
click at [783, 494] on p "Hi ! I am [PERSON_NAME], since transparency is really a core to us, here is how…" at bounding box center [838, 503] width 672 height 19
click at [1009, 494] on p "Hi ! I am [PERSON_NAME], since transparency is really a core to us, here is how…" at bounding box center [838, 503] width 672 height 19
drag, startPoint x: 833, startPoint y: 207, endPoint x: 850, endPoint y: 204, distance: 16.6
click at [838, 494] on p "Hi ! I am [PERSON_NAME], since transparency is really a core to us, here is how…" at bounding box center [838, 503] width 672 height 19
click at [999, 494] on p "Hi ! I am [PERSON_NAME], since transparency is really a core to us; this is how…" at bounding box center [838, 503] width 672 height 19
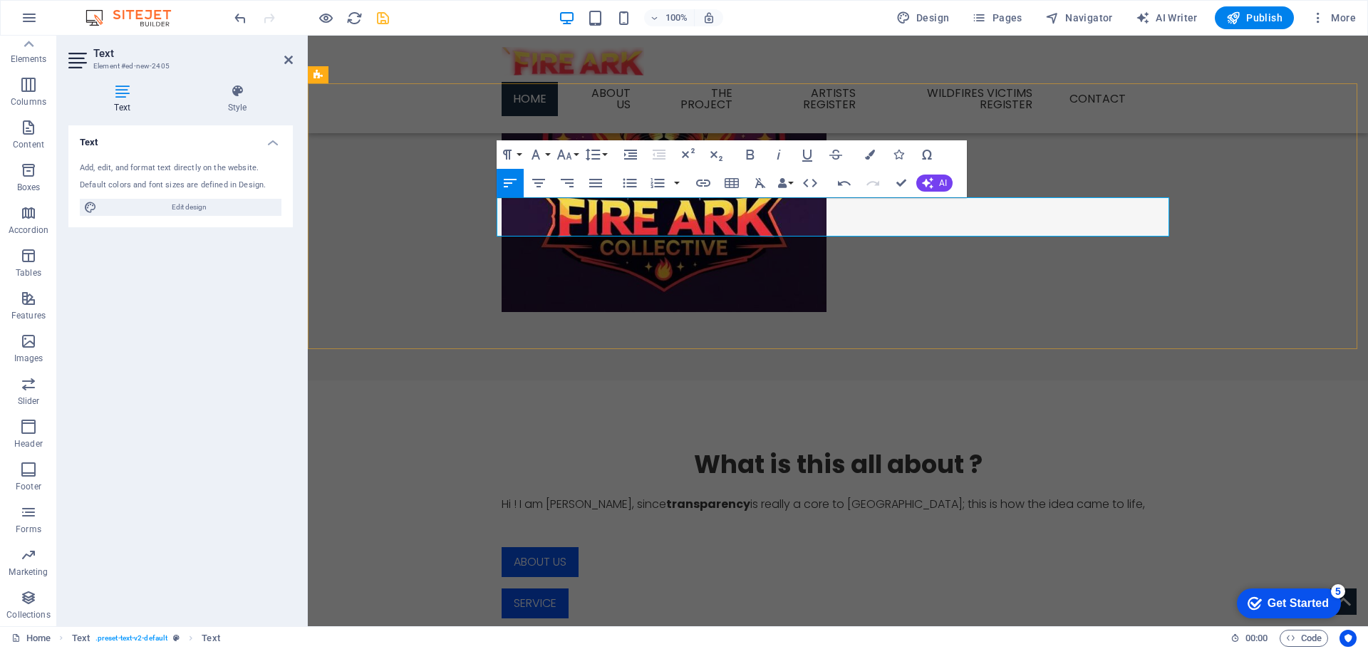
click at [504, 514] on p at bounding box center [838, 523] width 672 height 19
click at [502, 514] on p at bounding box center [838, 523] width 672 height 19
click at [507, 514] on p at bounding box center [838, 523] width 672 height 19
click at [503, 514] on p at bounding box center [838, 523] width 672 height 19
click at [502, 514] on p "Me and [PERSON_NAME] started the Fire Ark collective" at bounding box center [838, 523] width 672 height 19
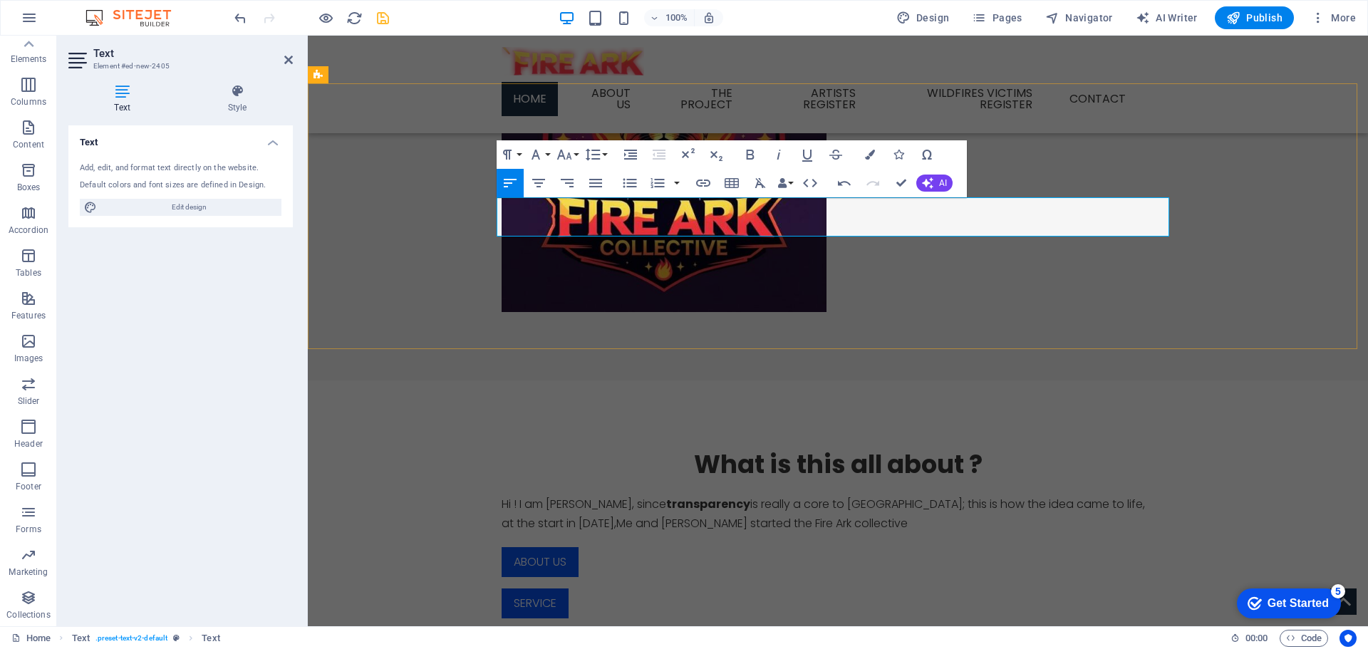
click at [896, 514] on p "at the start in [DATE], Me and [PERSON_NAME] started the Fire Ark collective" at bounding box center [838, 523] width 672 height 19
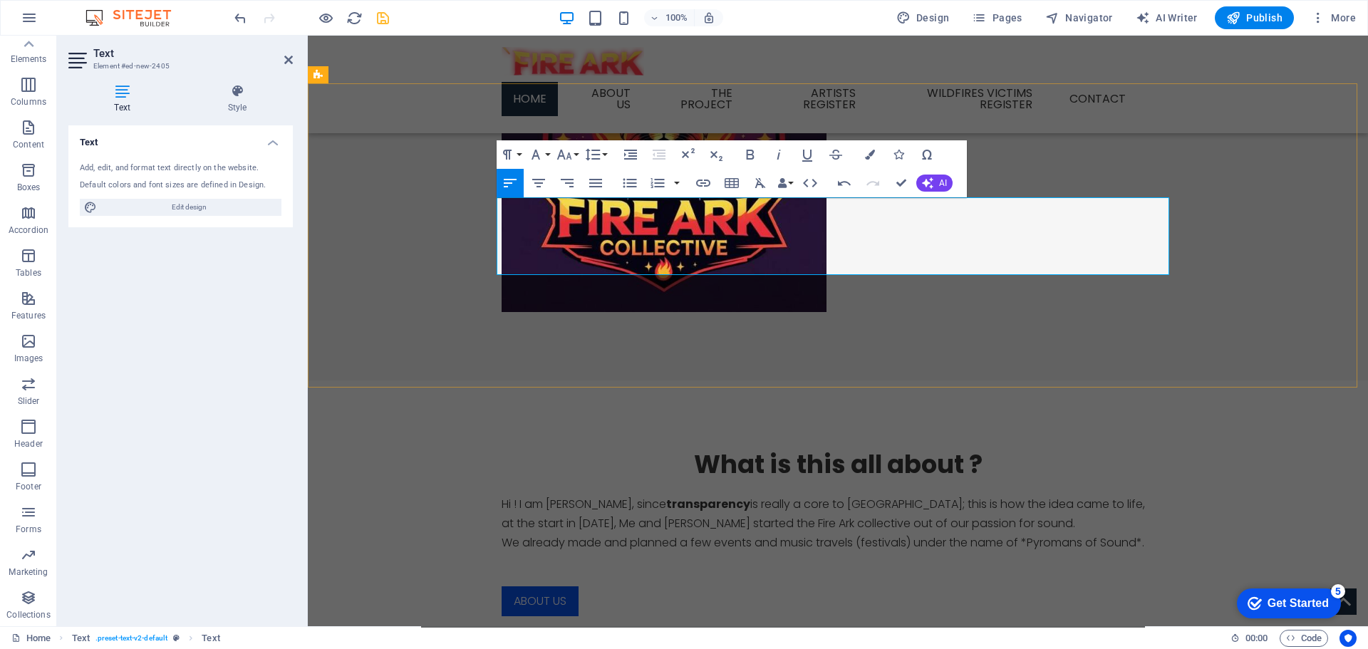
click at [591, 553] on p at bounding box center [838, 562] width 672 height 19
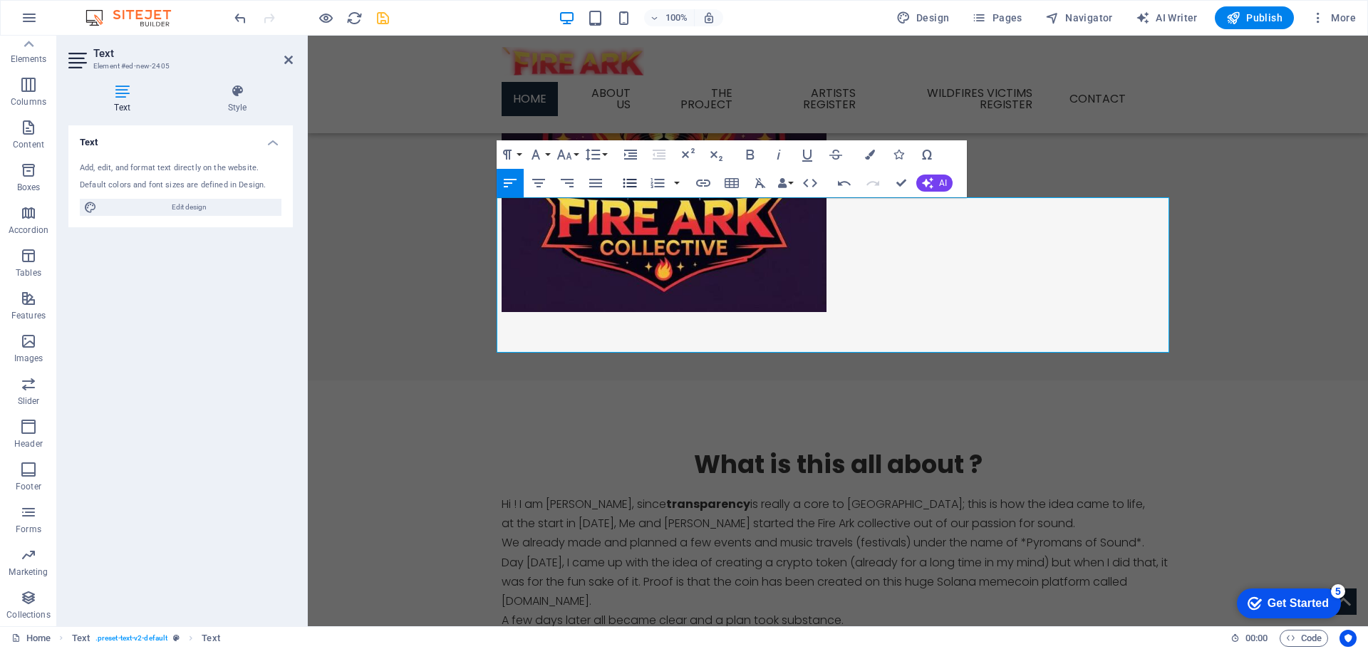
click at [628, 180] on icon "button" at bounding box center [630, 183] width 14 height 9
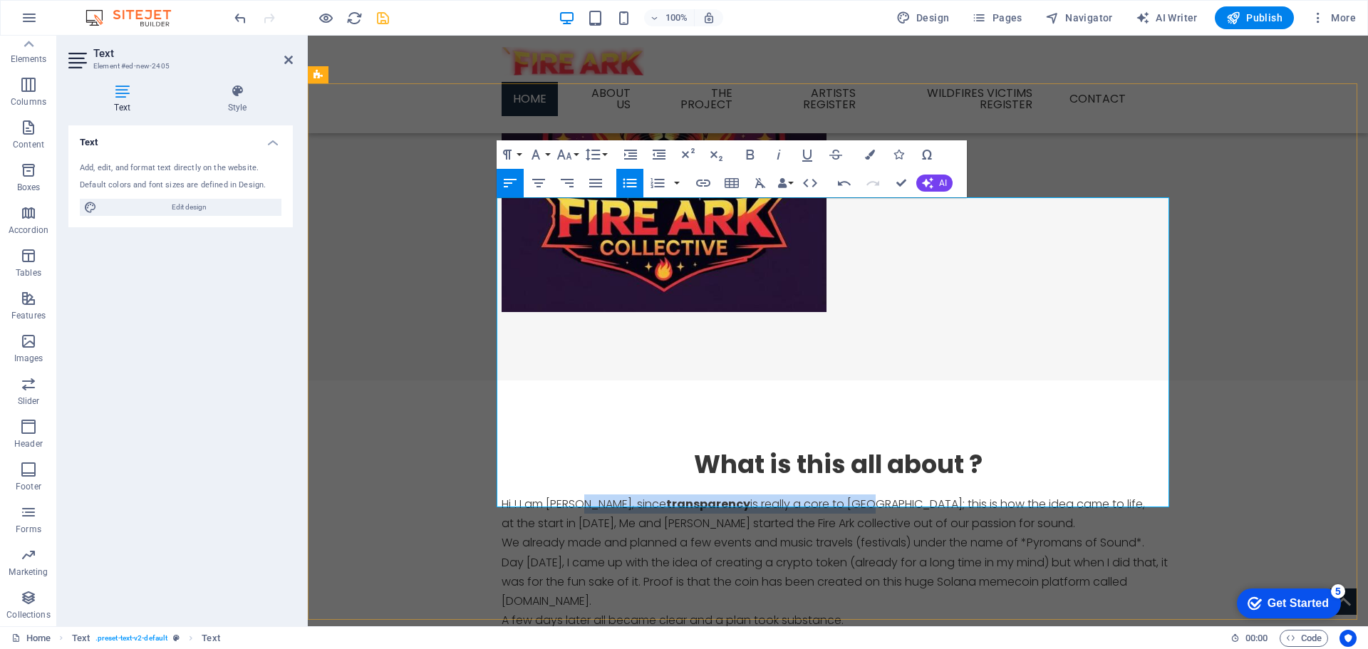
drag, startPoint x: 809, startPoint y: 209, endPoint x: 578, endPoint y: 207, distance: 230.8
click at [578, 494] on p "Hi ! I am [PERSON_NAME], since transparency is really a core to us; this is how…" at bounding box center [838, 503] width 672 height 19
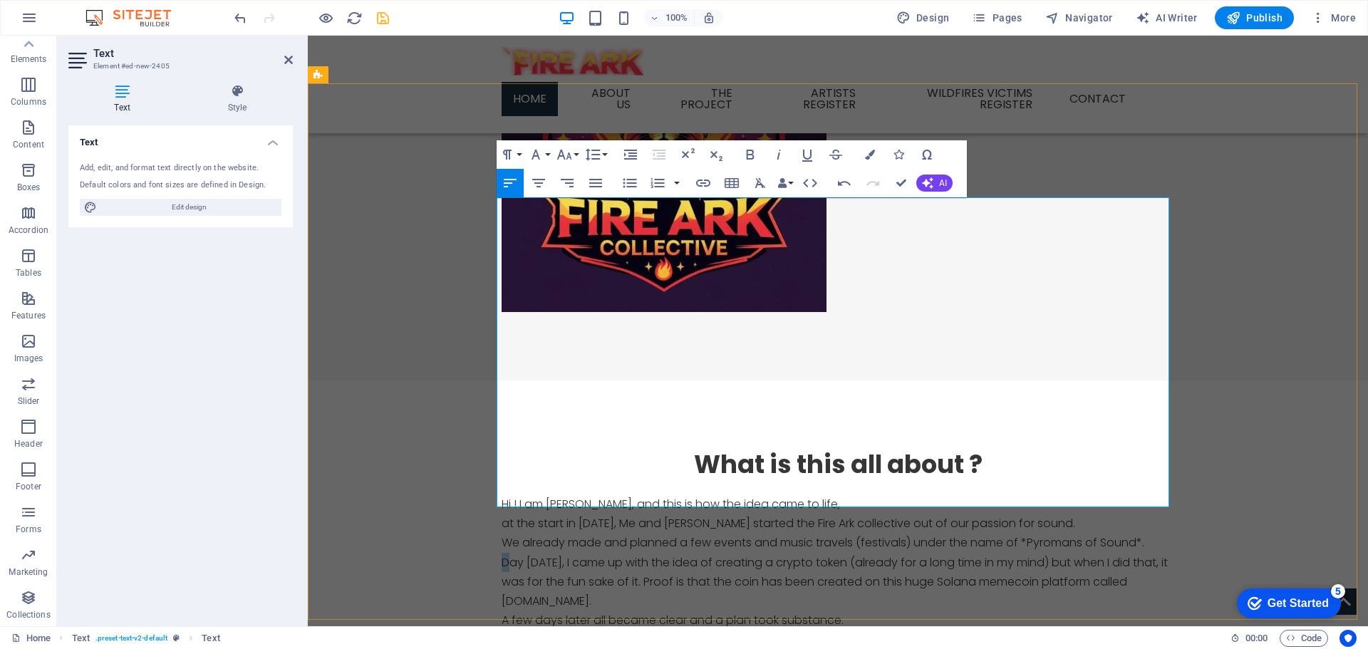
click at [502, 553] on p "Day [DATE], I came up with the idea of creating a crypto token (already for a l…" at bounding box center [838, 582] width 672 height 58
click at [593, 553] on p "Day [DATE], I came up with the idea of creating a crypto token (already for a l…" at bounding box center [838, 582] width 672 height 58
click at [1055, 553] on p "Day [DATE], we came up with the idea of creating a crypto token (already for a …" at bounding box center [838, 582] width 672 height 58
click at [1158, 553] on p "Day [DATE], we came up with the idea of creating a crypto token (already for a …" at bounding box center [838, 582] width 672 height 58
click at [717, 553] on p "Day [DATE], we came up with the idea of creating a crypto token (already for a …" at bounding box center [838, 582] width 672 height 58
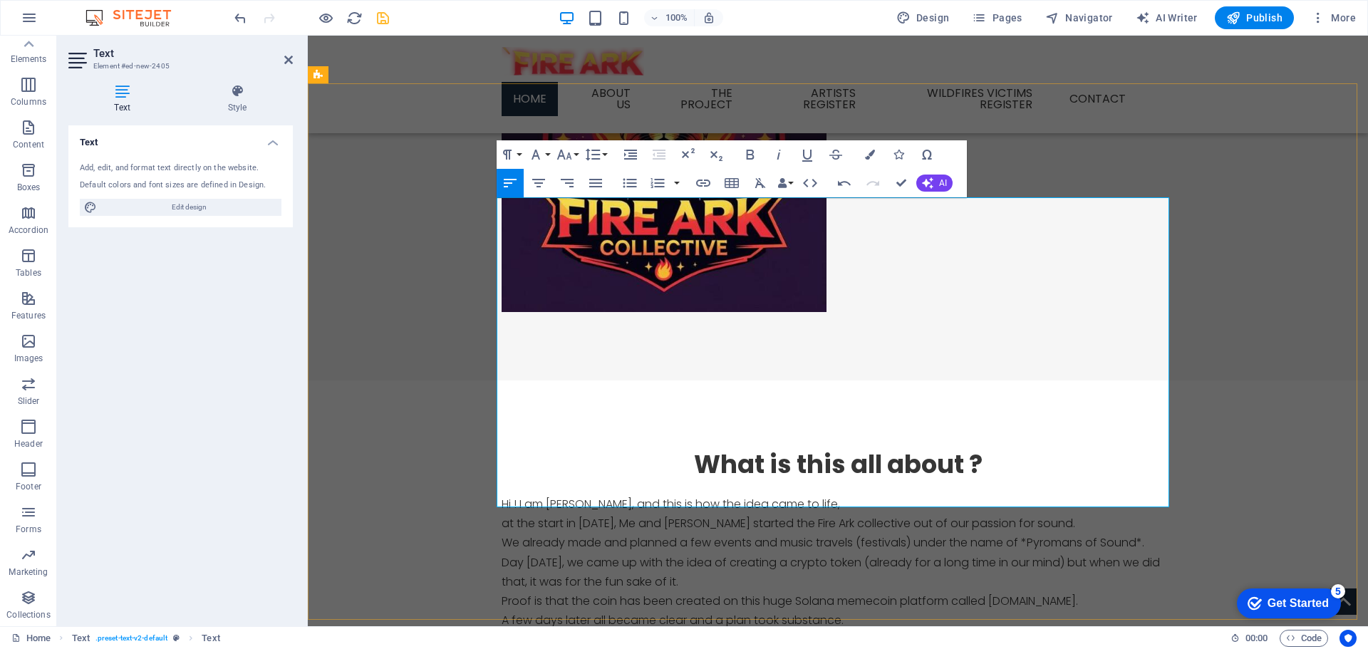
click at [843, 611] on p "​A few days later all became clear and a plan took substance." at bounding box center [838, 620] width 672 height 19
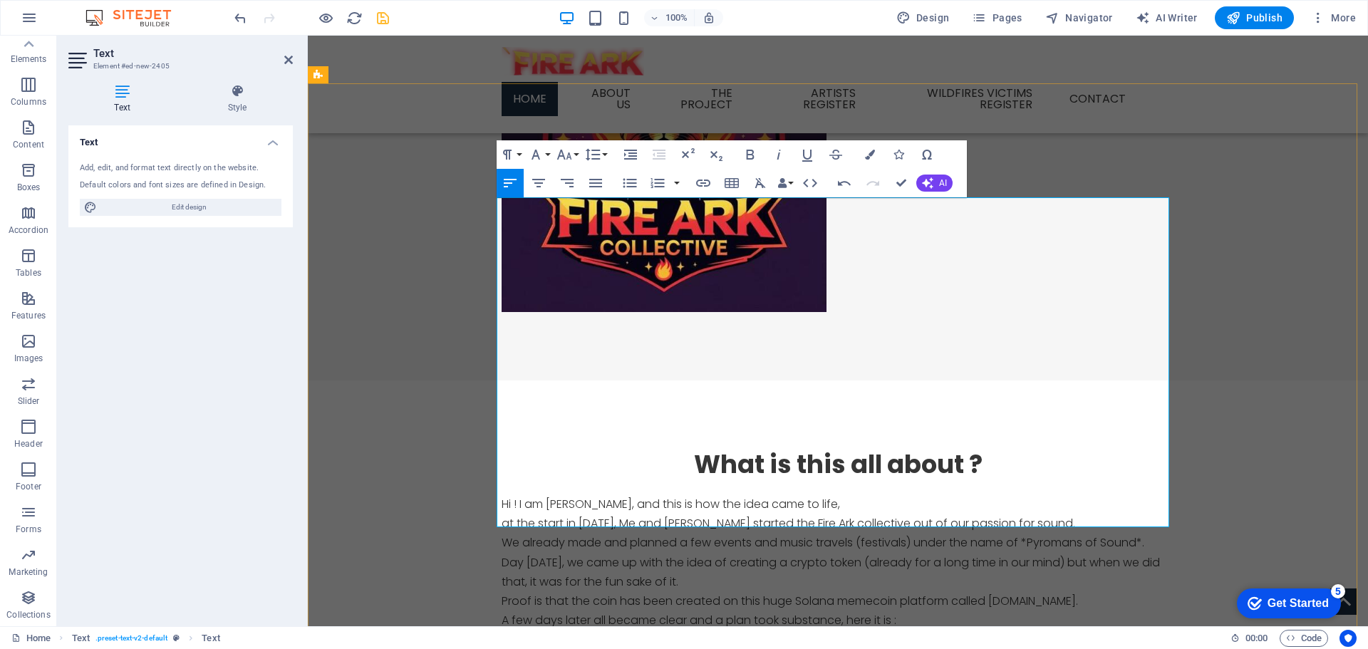
drag, startPoint x: 507, startPoint y: 358, endPoint x: 538, endPoint y: 367, distance: 31.8
click at [751, 158] on icon "button" at bounding box center [750, 154] width 17 height 17
drag, startPoint x: 506, startPoint y: 398, endPoint x: 568, endPoint y: 402, distance: 62.1
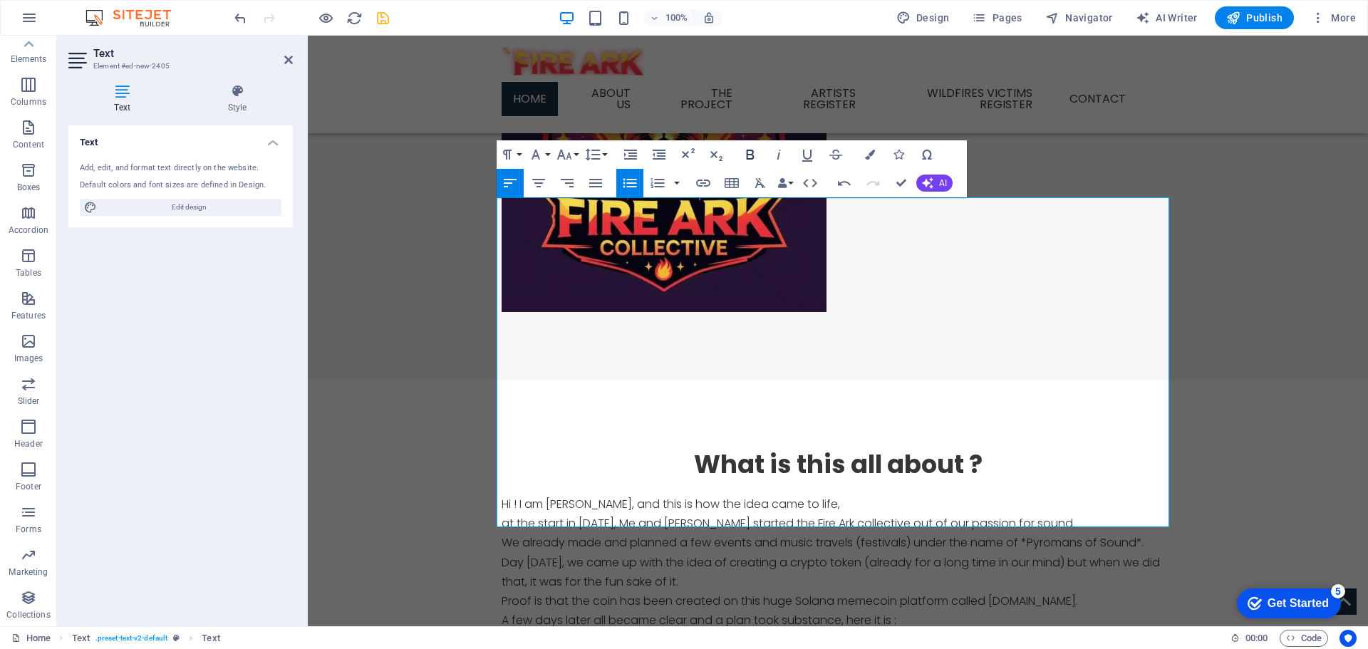
click at [744, 155] on icon "button" at bounding box center [750, 154] width 17 height 17
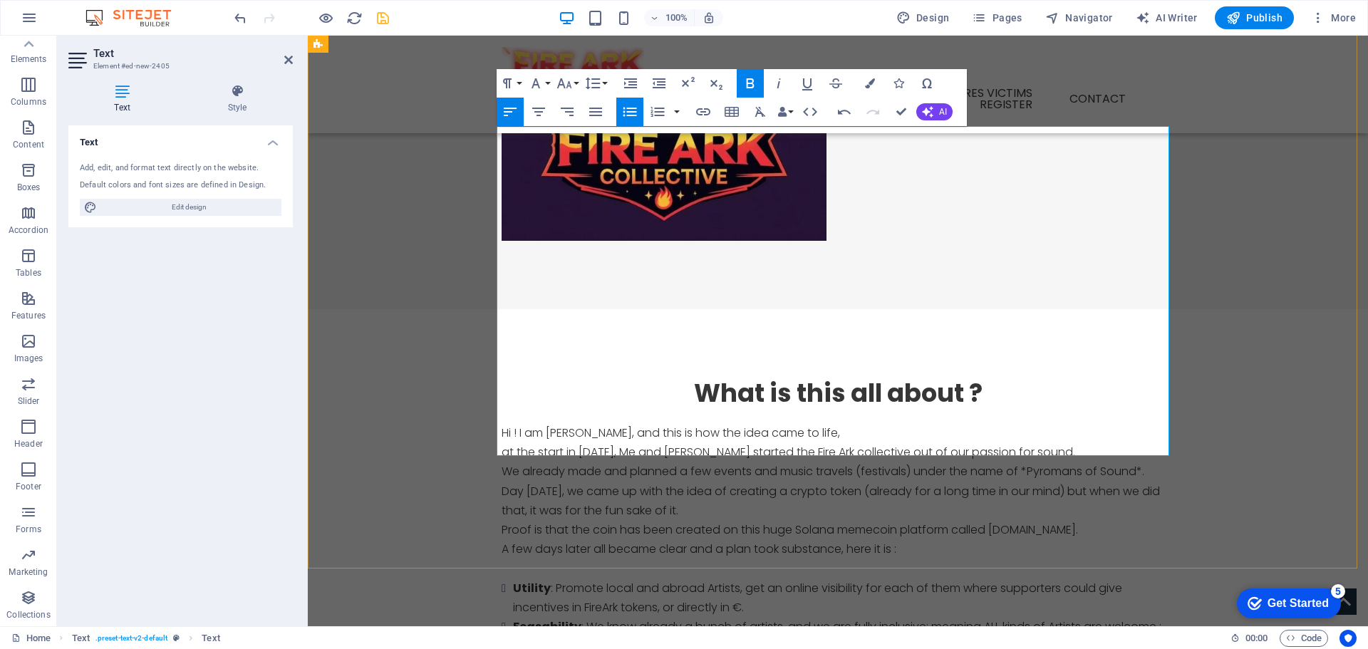
drag, startPoint x: 504, startPoint y: 366, endPoint x: 563, endPoint y: 373, distance: 60.3
click at [752, 82] on icon "button" at bounding box center [750, 83] width 17 height 17
drag, startPoint x: 507, startPoint y: 409, endPoint x: 557, endPoint y: 408, distance: 49.9
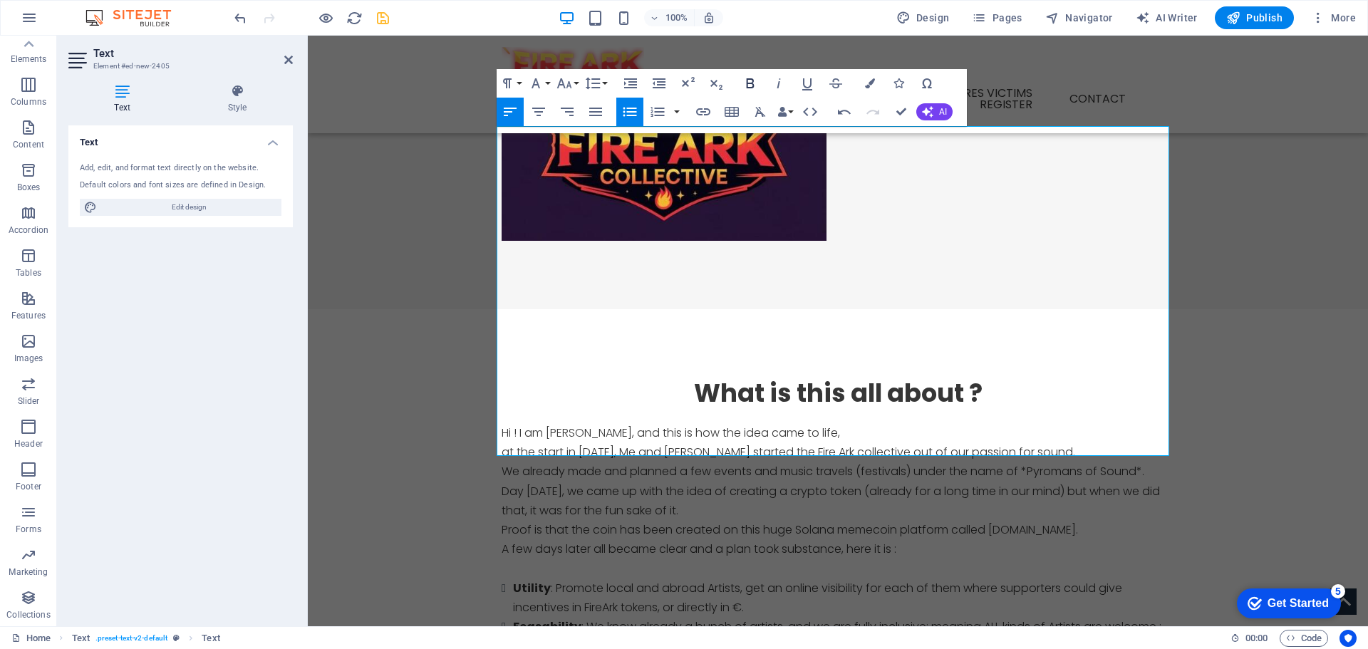
click at [749, 85] on icon "button" at bounding box center [750, 83] width 17 height 17
drag, startPoint x: 507, startPoint y: 426, endPoint x: 583, endPoint y: 428, distance: 75.5
click at [754, 81] on icon "button" at bounding box center [750, 83] width 17 height 17
drag, startPoint x: 509, startPoint y: 444, endPoint x: 564, endPoint y: 445, distance: 54.9
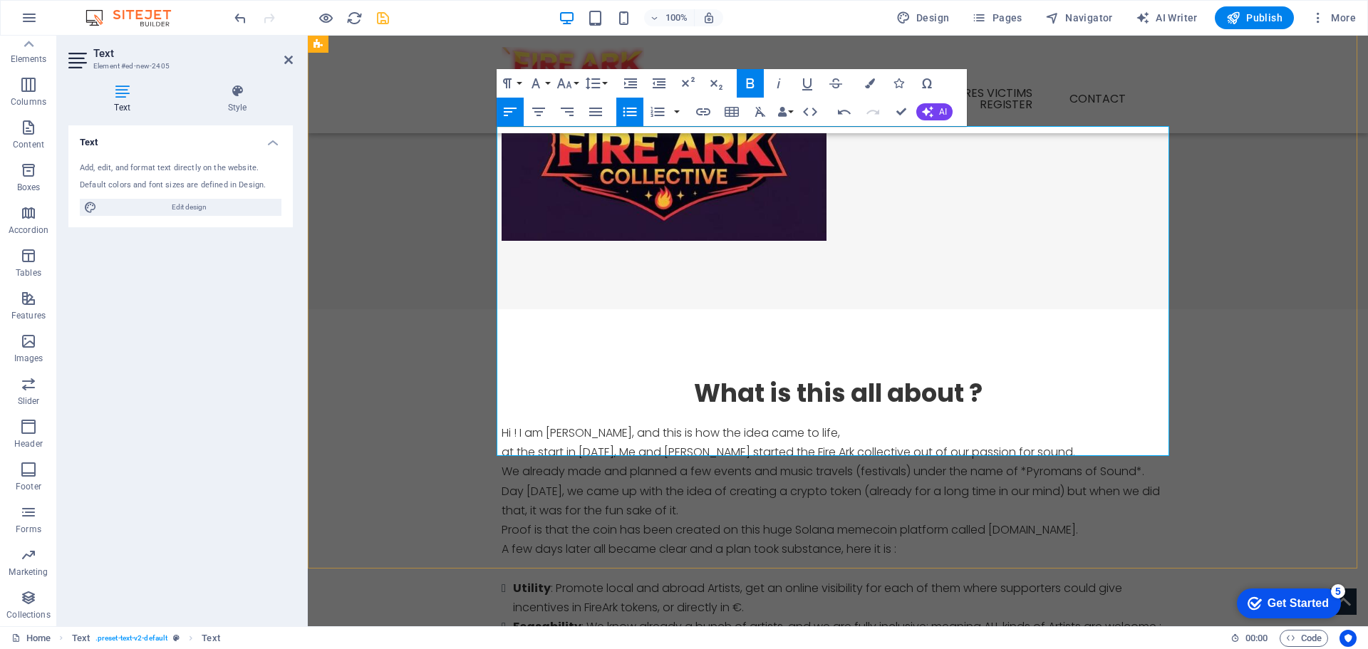
click at [748, 85] on icon "button" at bounding box center [750, 83] width 17 height 17
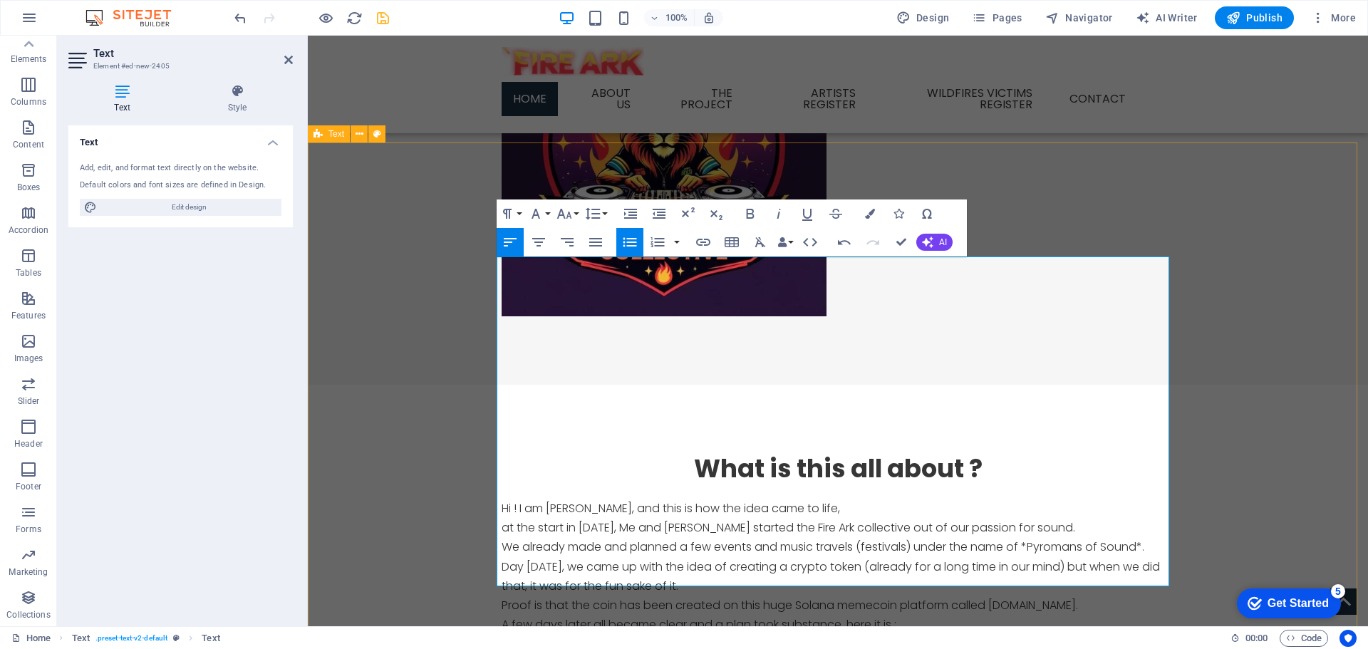
scroll to position [499, 0]
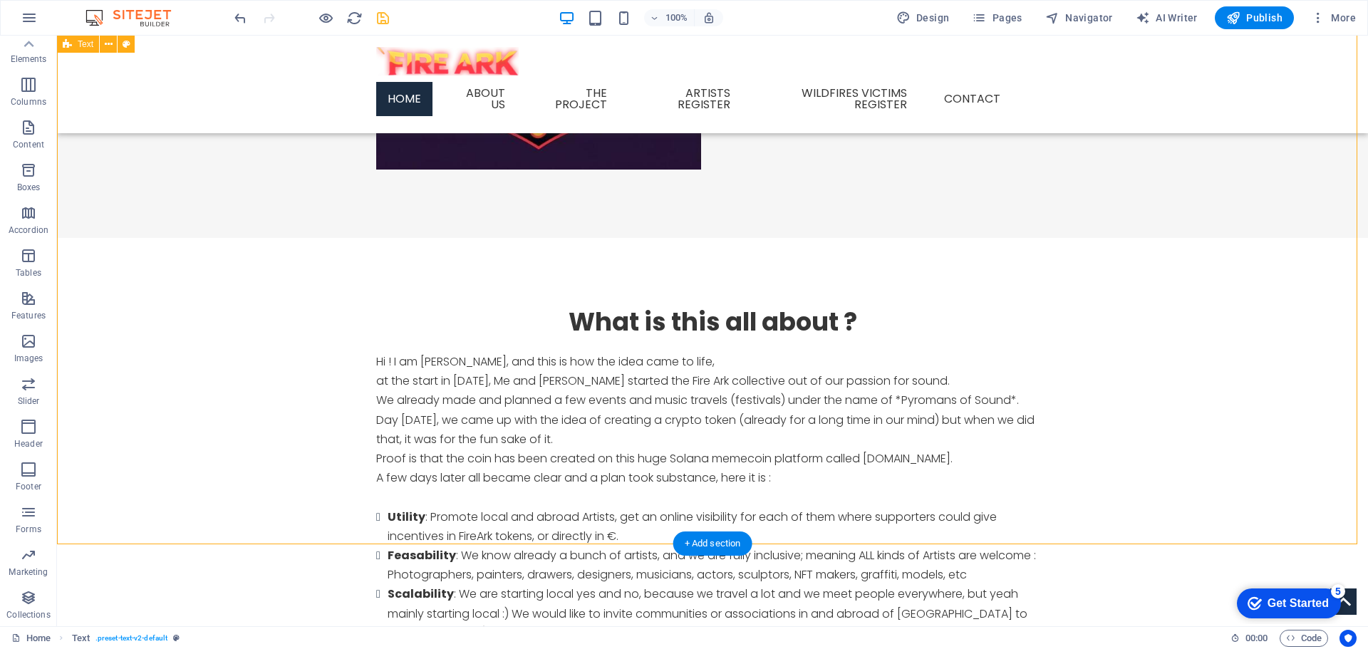
scroll to position [570, 0]
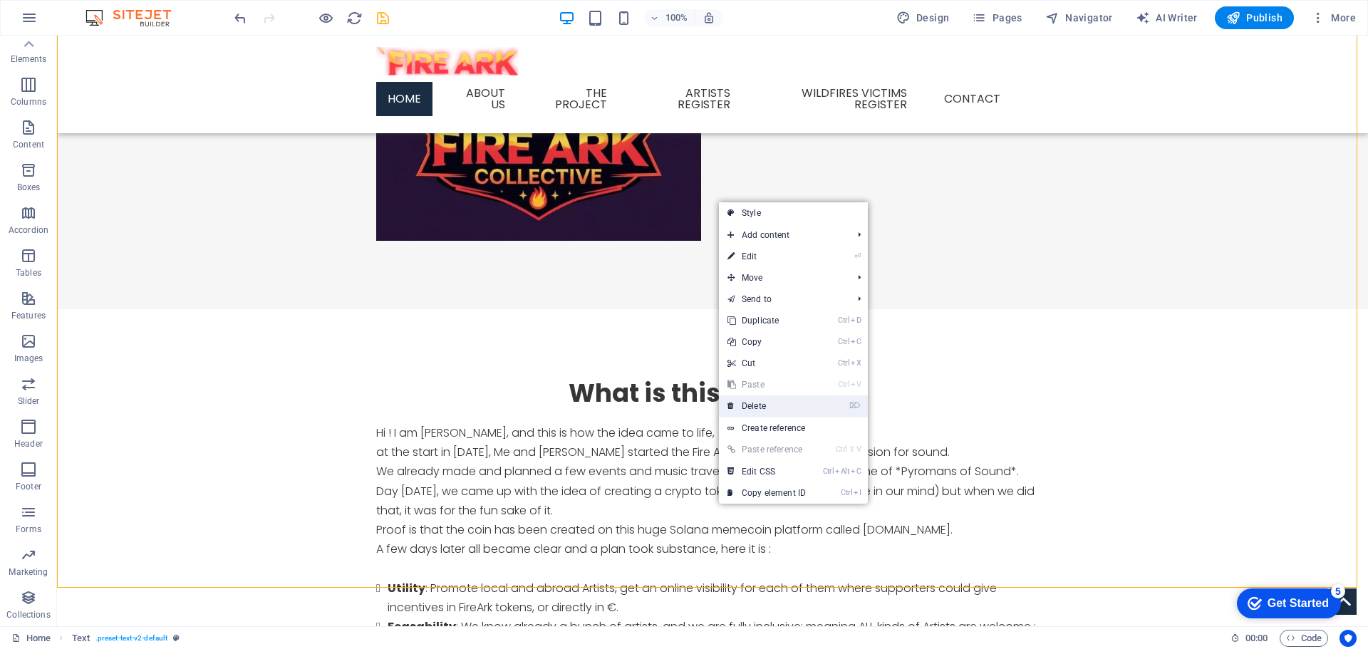
click at [767, 404] on link "⌦ Delete" at bounding box center [766, 405] width 95 height 21
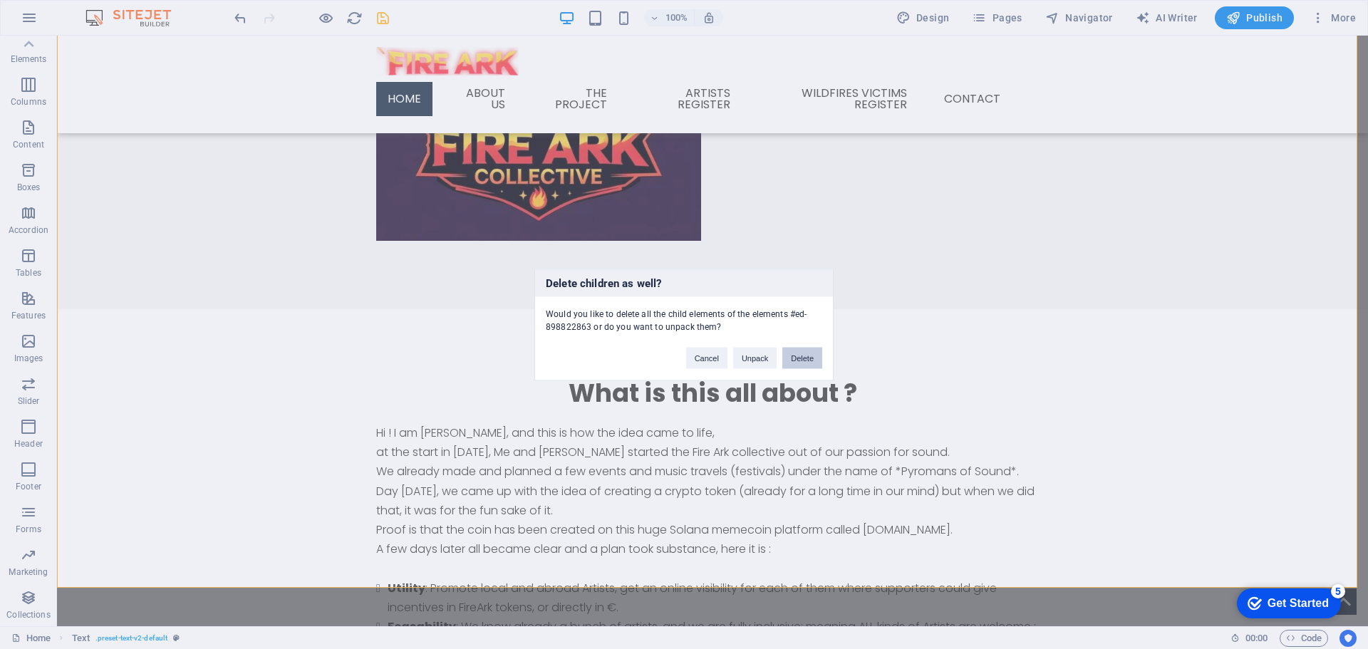
click at [799, 357] on button "Delete" at bounding box center [802, 357] width 40 height 21
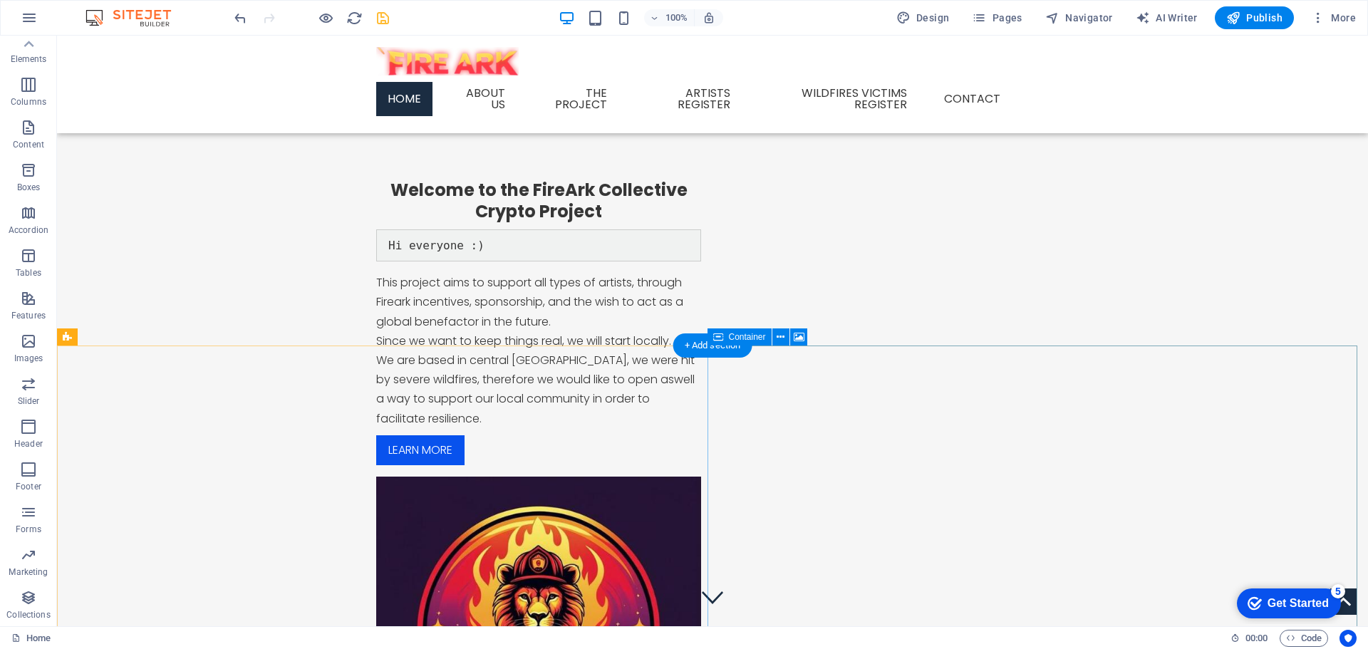
scroll to position [0, 0]
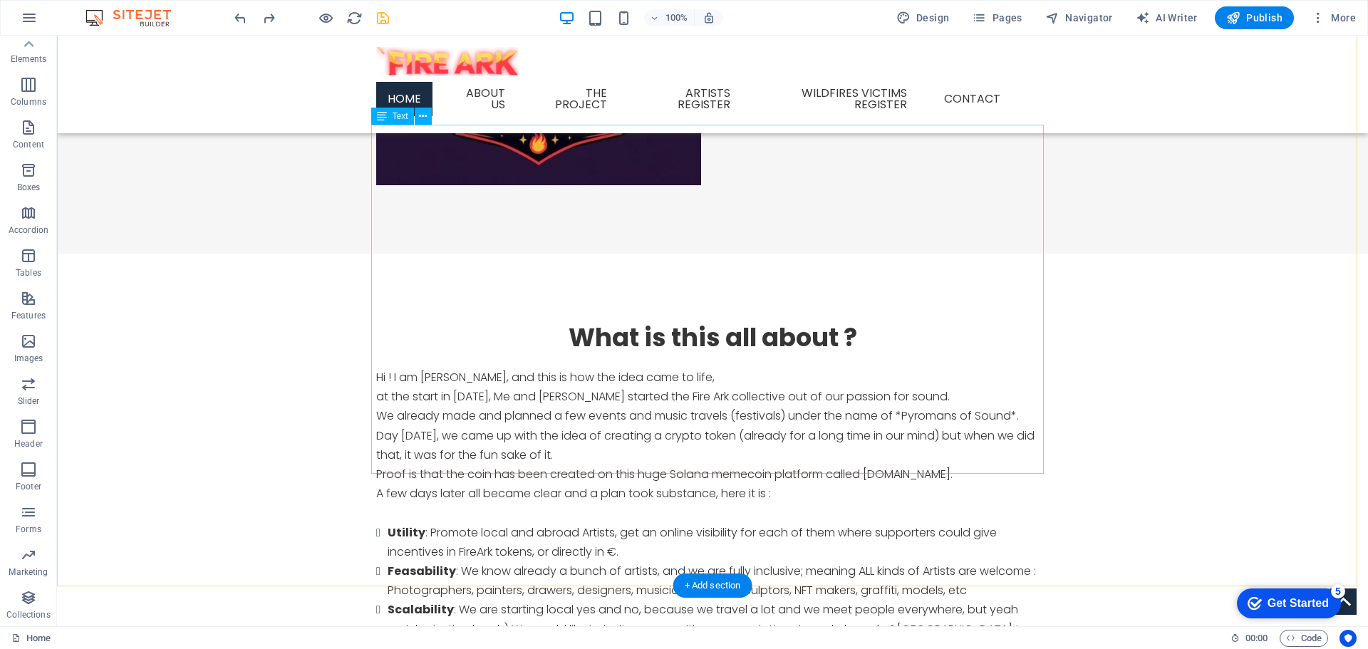
scroll to position [712, 0]
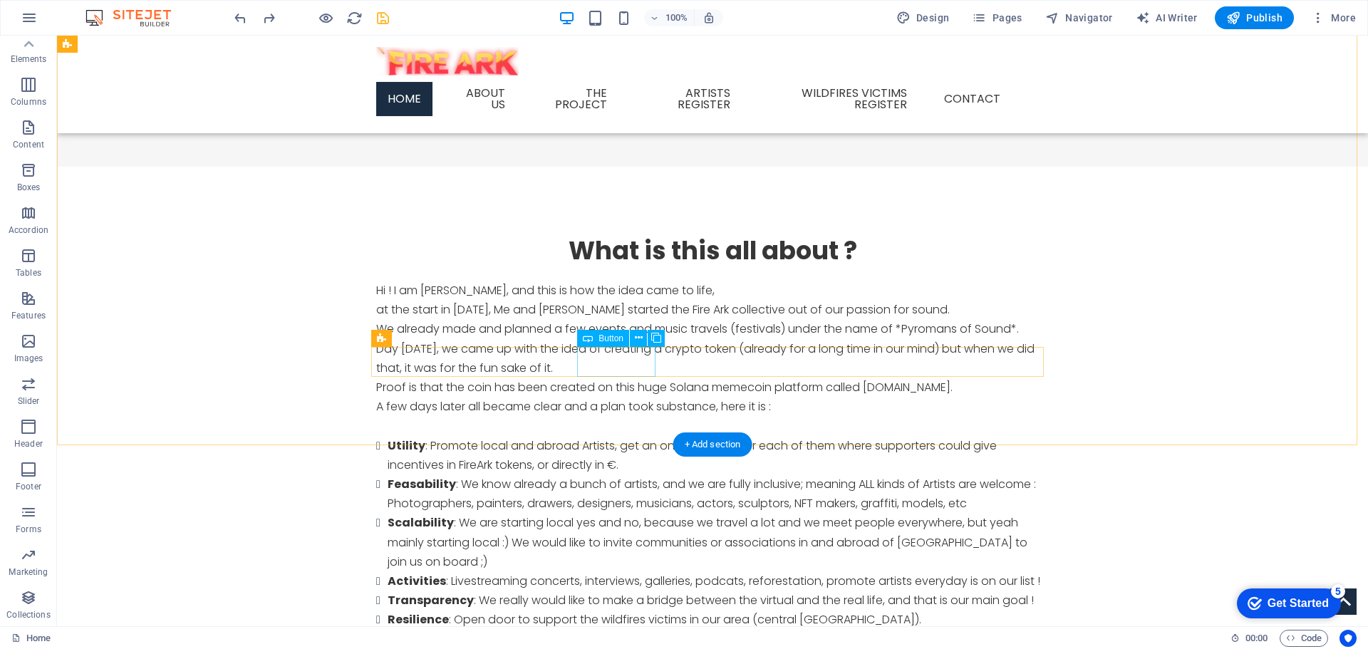
click at [619, 643] on div "About us" at bounding box center [712, 658] width 672 height 30
click at [640, 338] on icon at bounding box center [639, 338] width 8 height 15
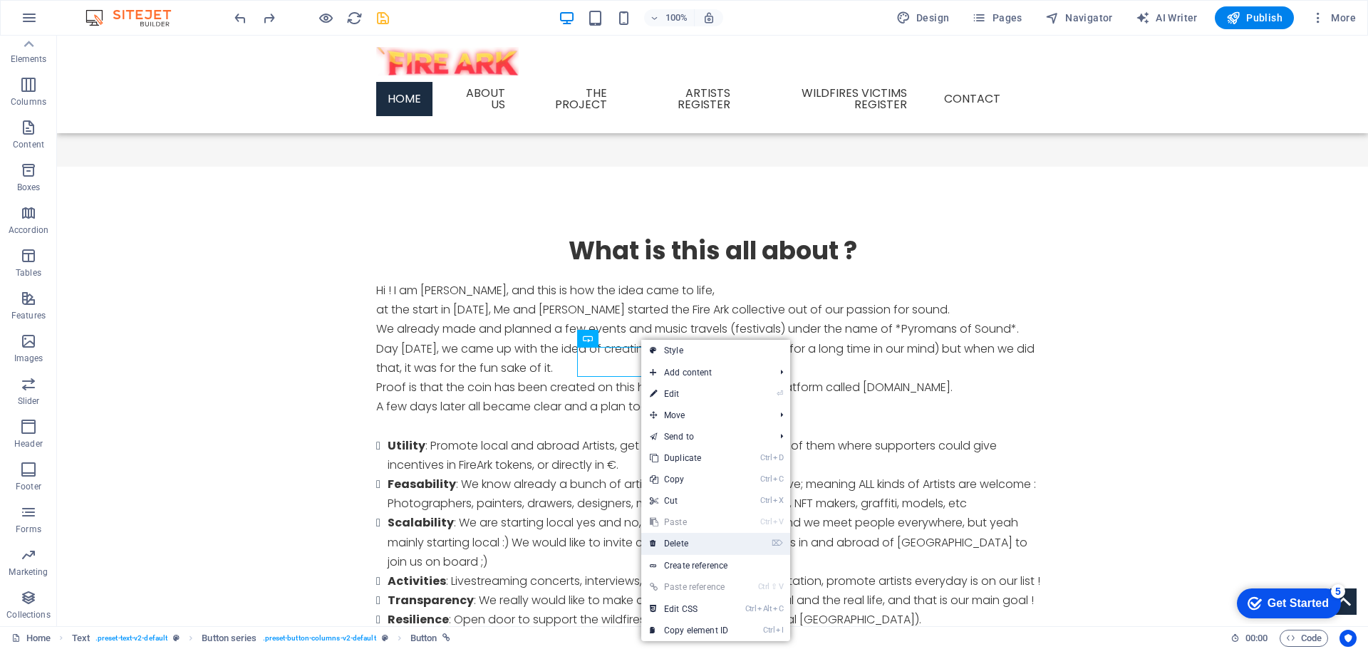
click at [700, 541] on link "⌦ Delete" at bounding box center [688, 543] width 95 height 21
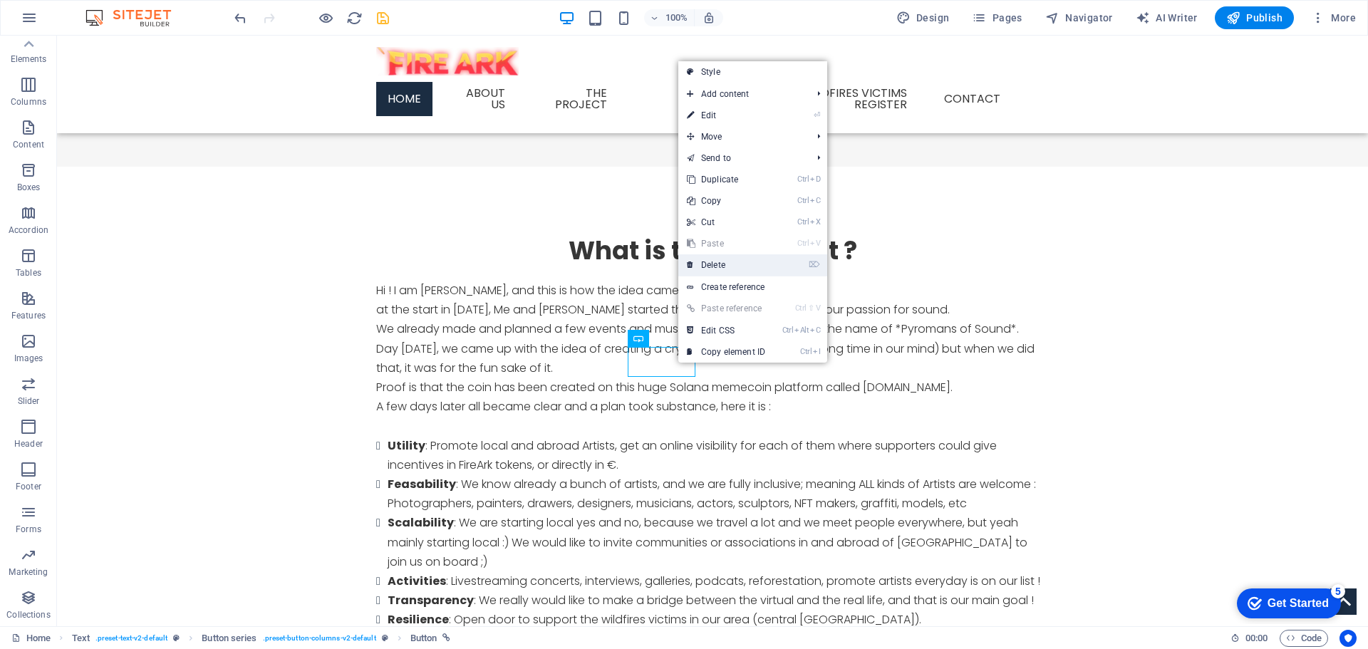
click at [728, 268] on link "⌦ Delete" at bounding box center [725, 264] width 95 height 21
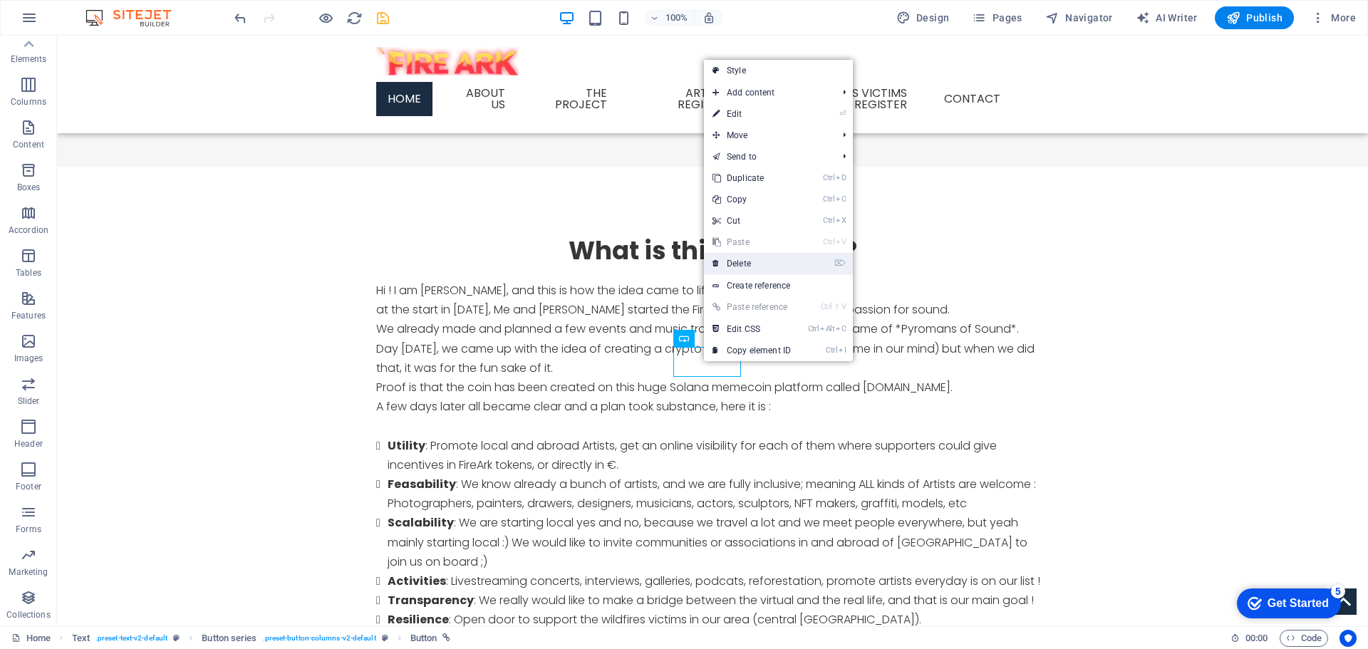
click at [738, 266] on link "⌦ Delete" at bounding box center [751, 263] width 95 height 21
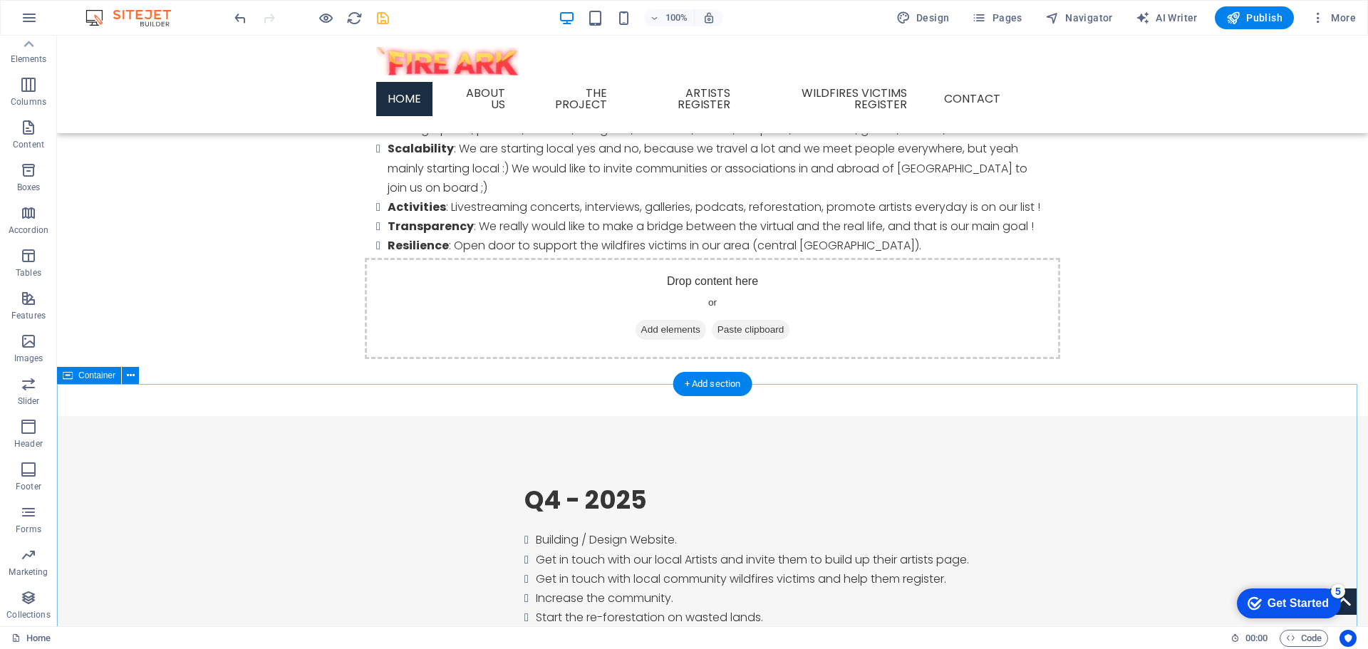
scroll to position [997, 0]
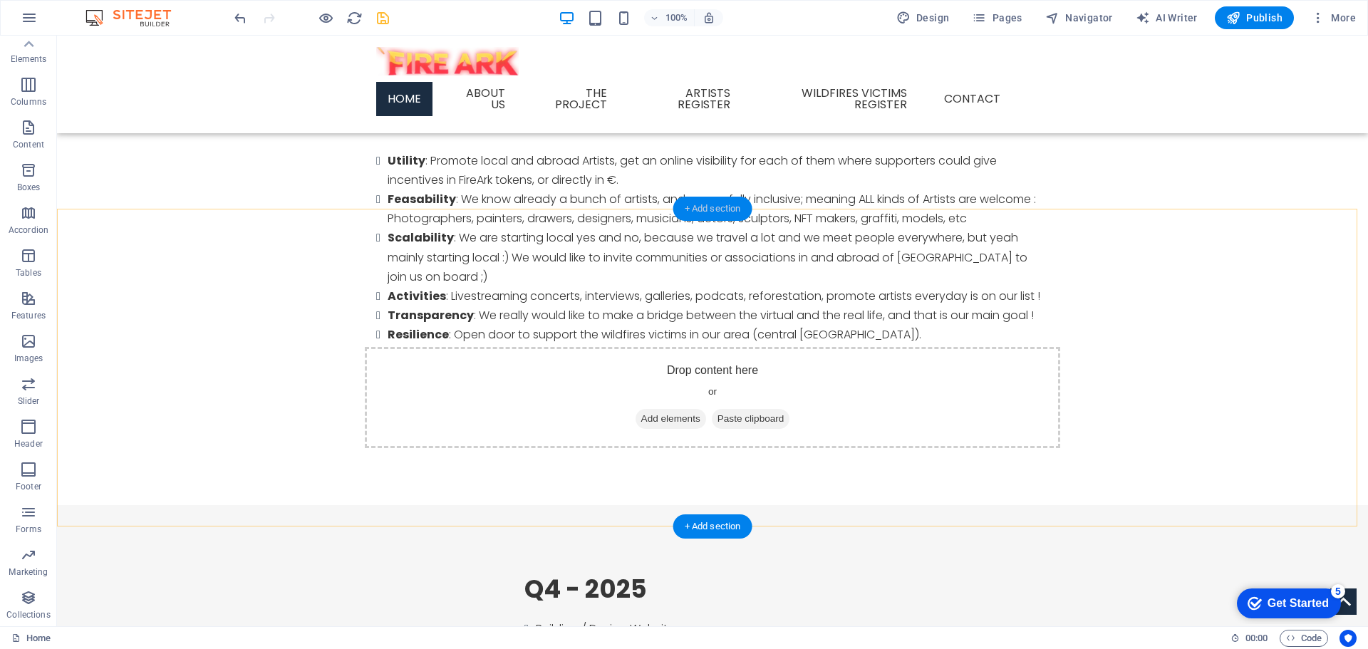
click at [717, 210] on div "+ Add section" at bounding box center [712, 209] width 79 height 24
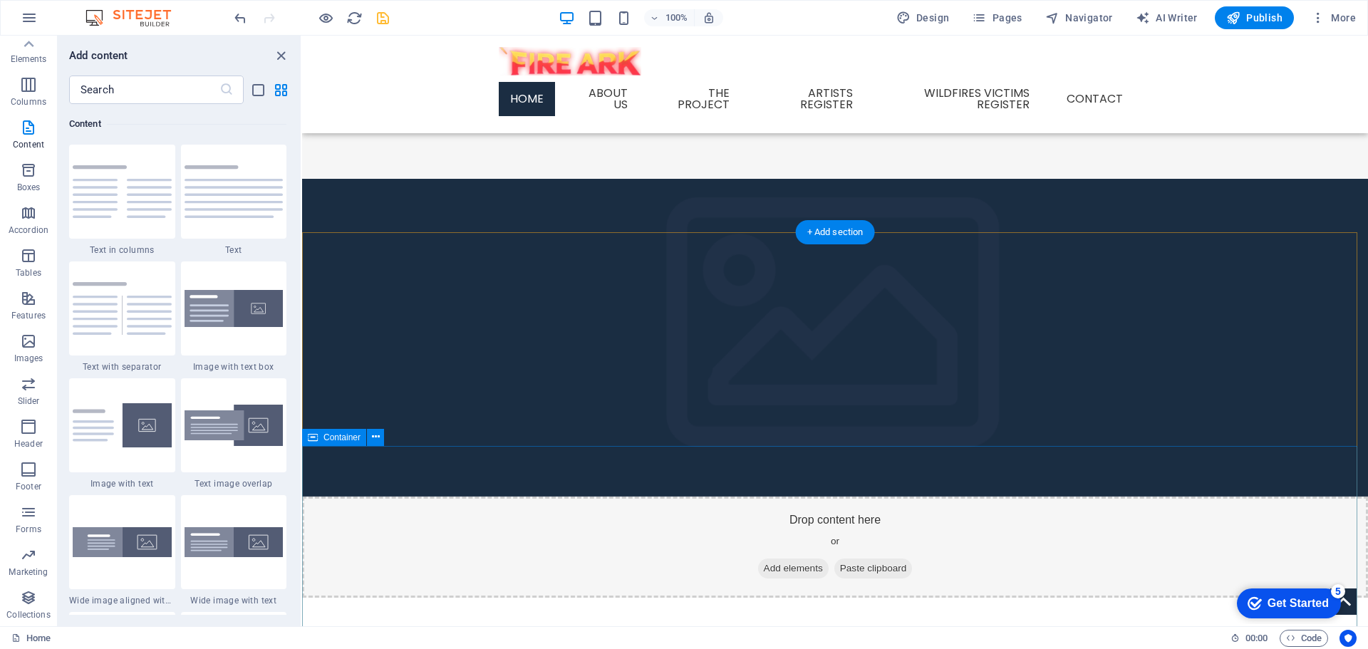
scroll to position [1660, 0]
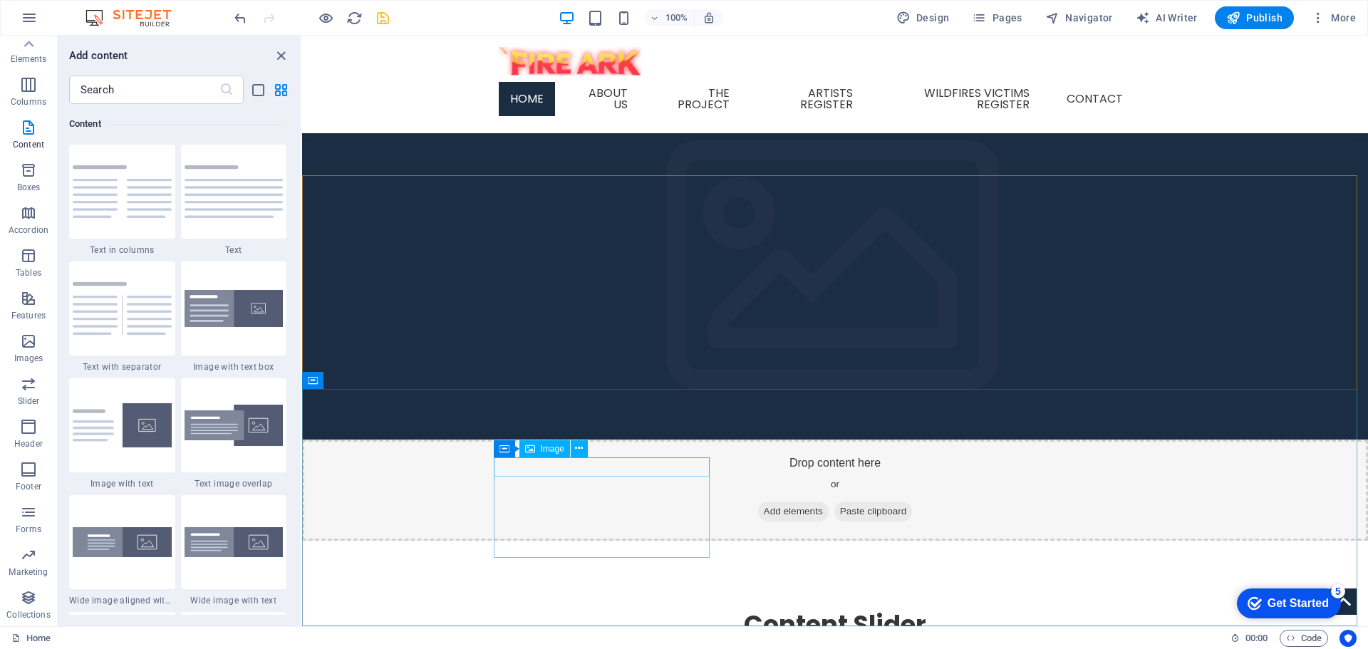
click at [546, 448] on span "Image" at bounding box center [553, 449] width 24 height 9
click at [586, 451] on button at bounding box center [579, 448] width 17 height 17
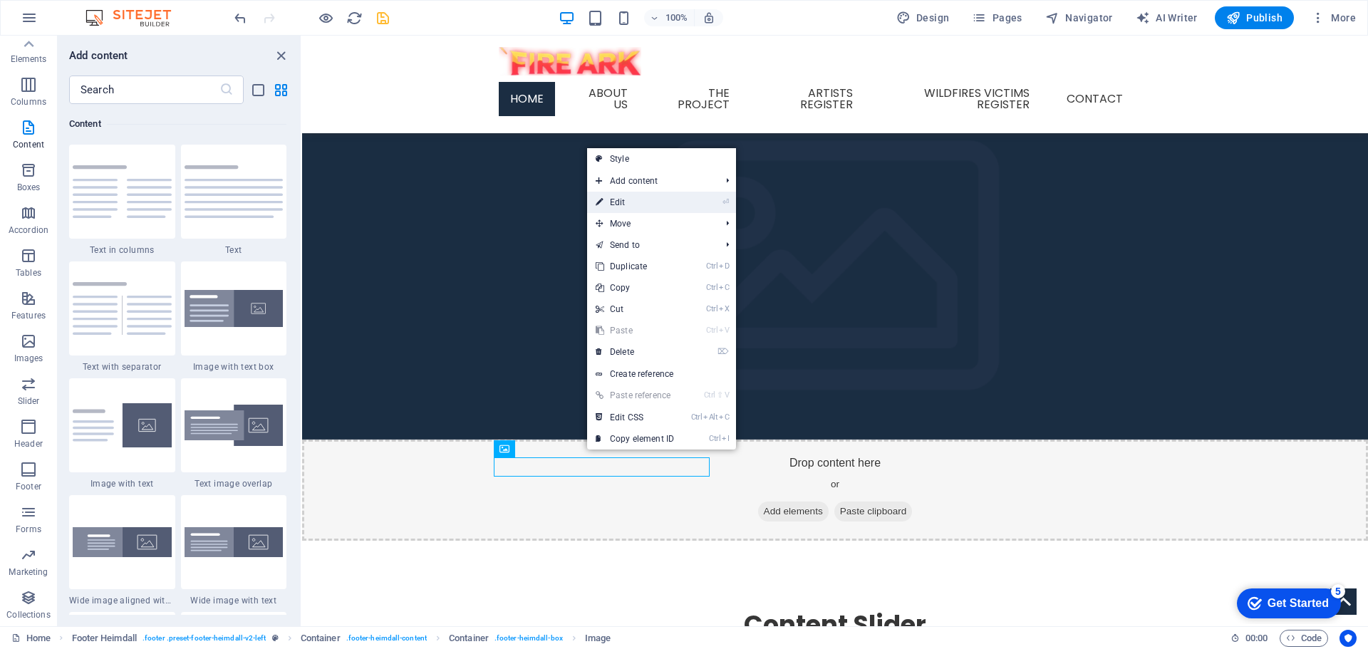
click at [630, 204] on link "⏎ Edit" at bounding box center [634, 202] width 95 height 21
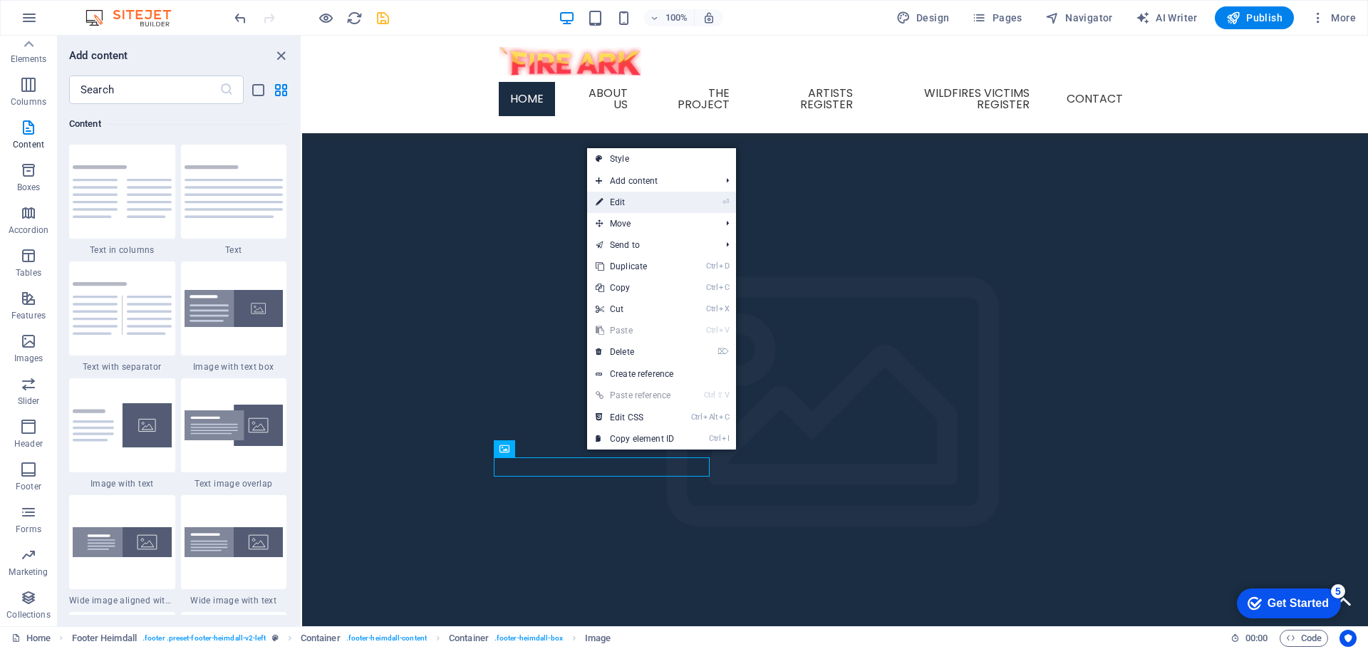
select select "px"
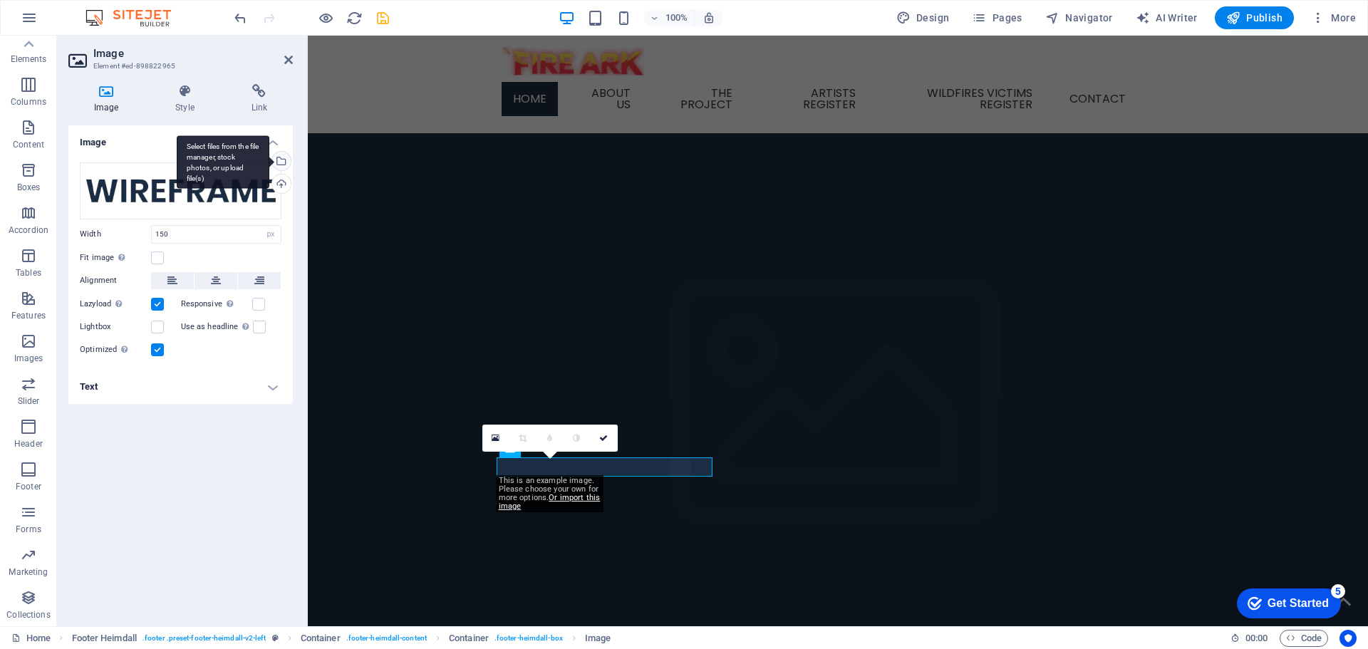
click at [282, 157] on div "Select files from the file manager, stock photos, or upload file(s)" at bounding box center [279, 162] width 21 height 21
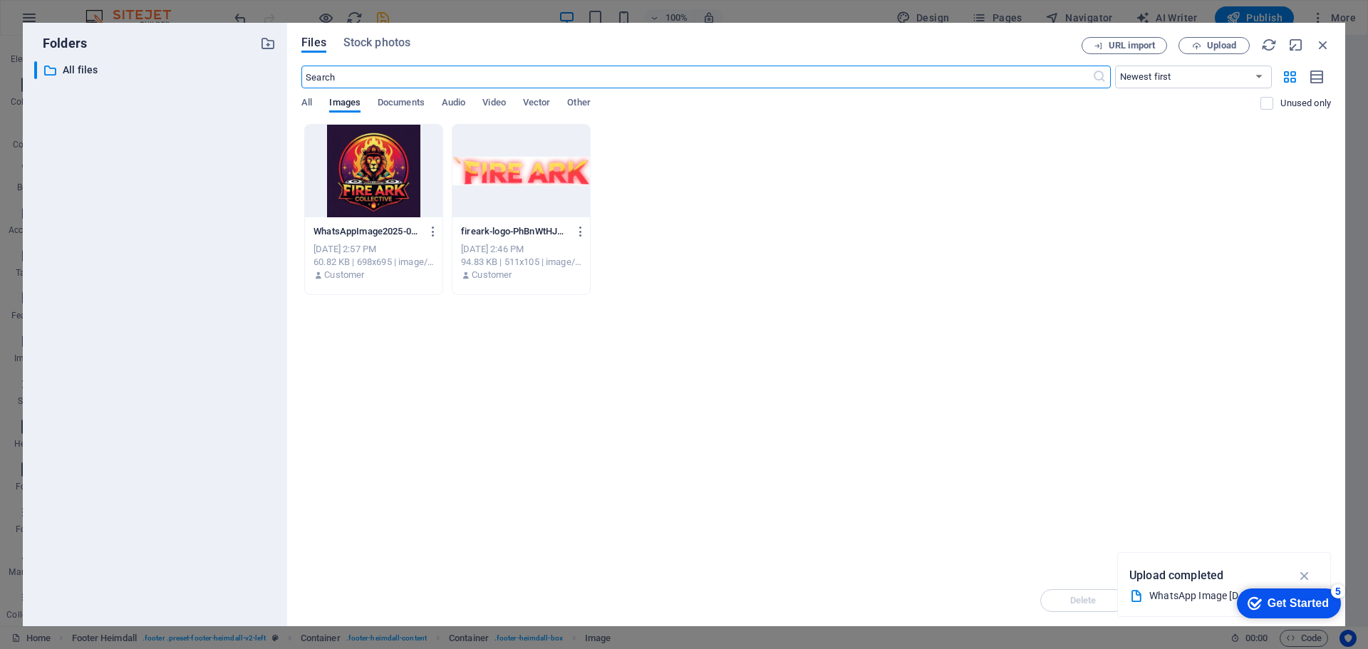
click at [492, 166] on div at bounding box center [520, 171] width 137 height 93
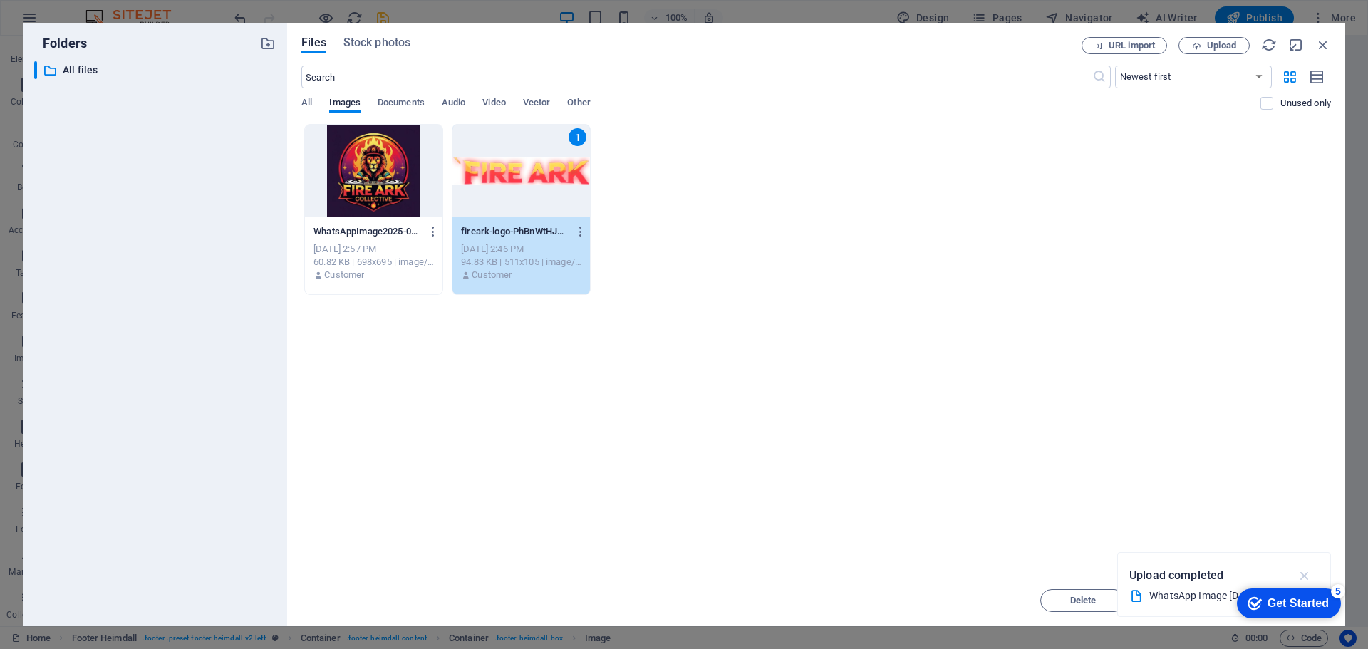
click at [1303, 573] on icon "button" at bounding box center [1305, 576] width 16 height 16
drag, startPoint x: 1170, startPoint y: 490, endPoint x: 962, endPoint y: 368, distance: 241.1
click at [972, 383] on div "Drop files here to upload them instantly WhatsAppImage2025-07-02at22.14.30_bfd2…" at bounding box center [815, 349] width 1029 height 451
drag, startPoint x: 784, startPoint y: 33, endPoint x: 833, endPoint y: 61, distance: 57.1
click at [576, 0] on html "[DOMAIN_NAME] Home Favorites Elements Columns Content Boxes Accordion Tables Fe…" at bounding box center [684, 324] width 1368 height 649
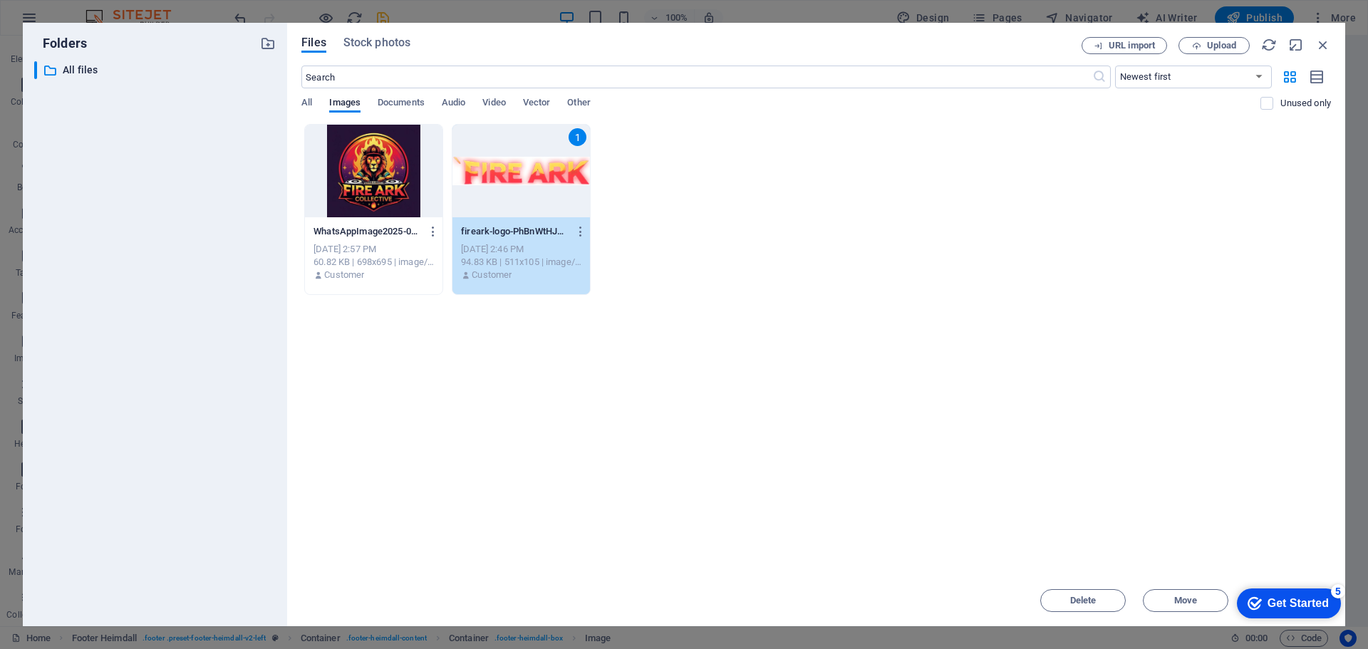
click at [510, 160] on div "1" at bounding box center [520, 171] width 137 height 93
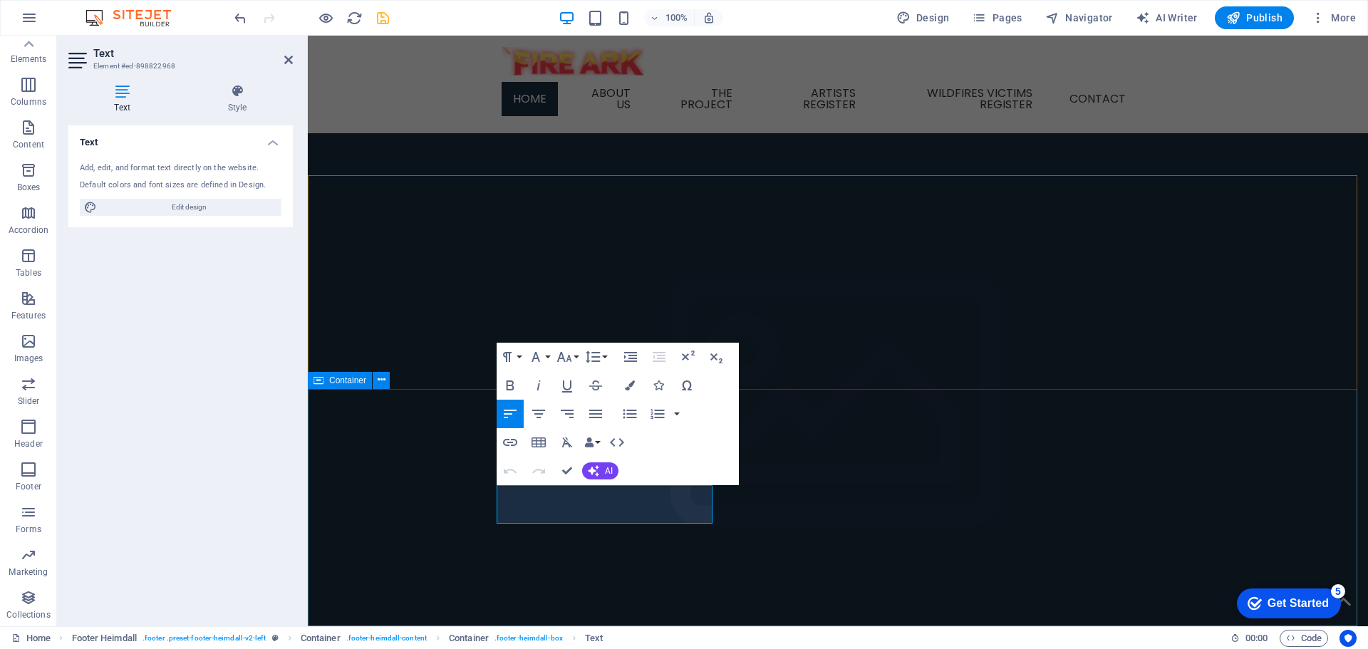
drag, startPoint x: 695, startPoint y: 515, endPoint x: 437, endPoint y: 492, distance: 259.7
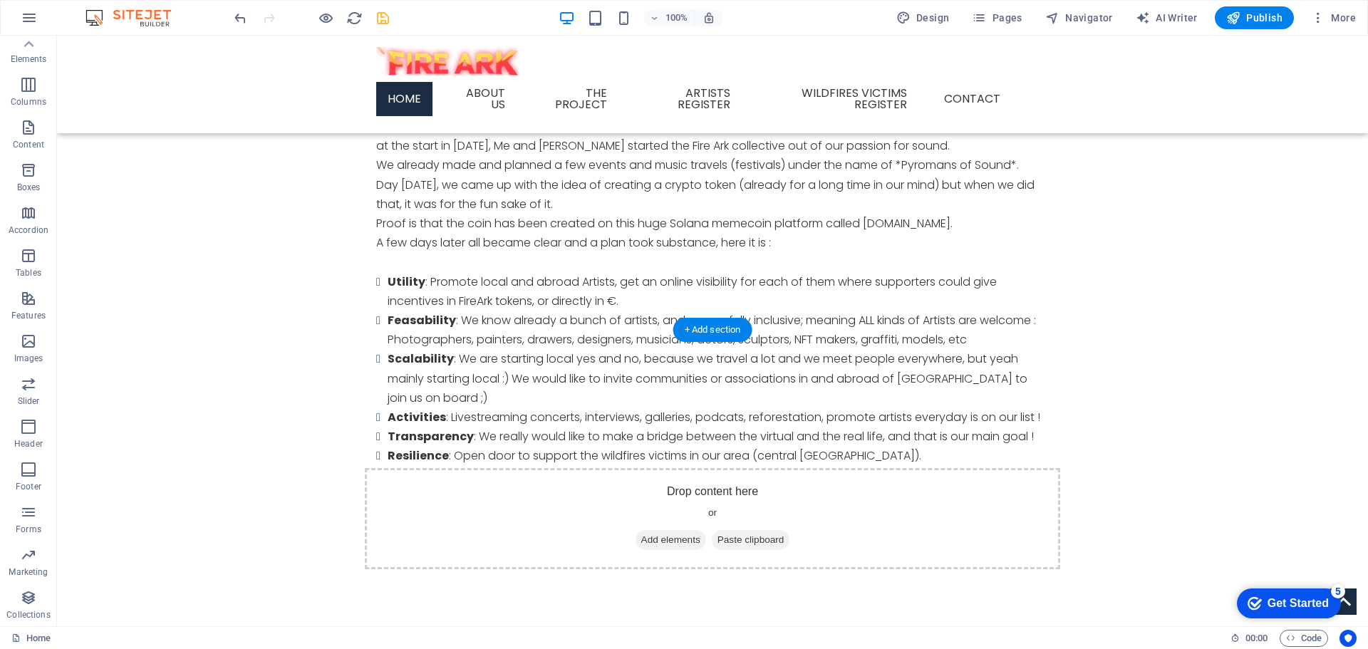
scroll to position [947, 0]
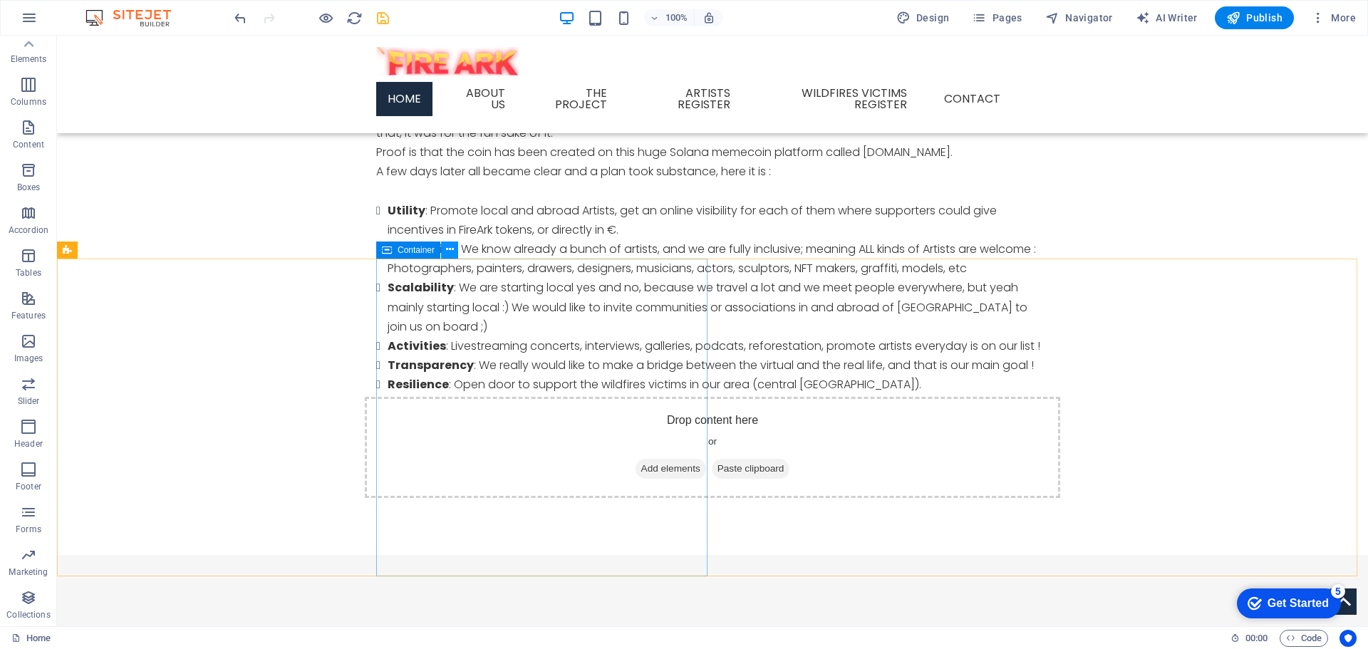
click at [449, 252] on icon at bounding box center [450, 249] width 8 height 15
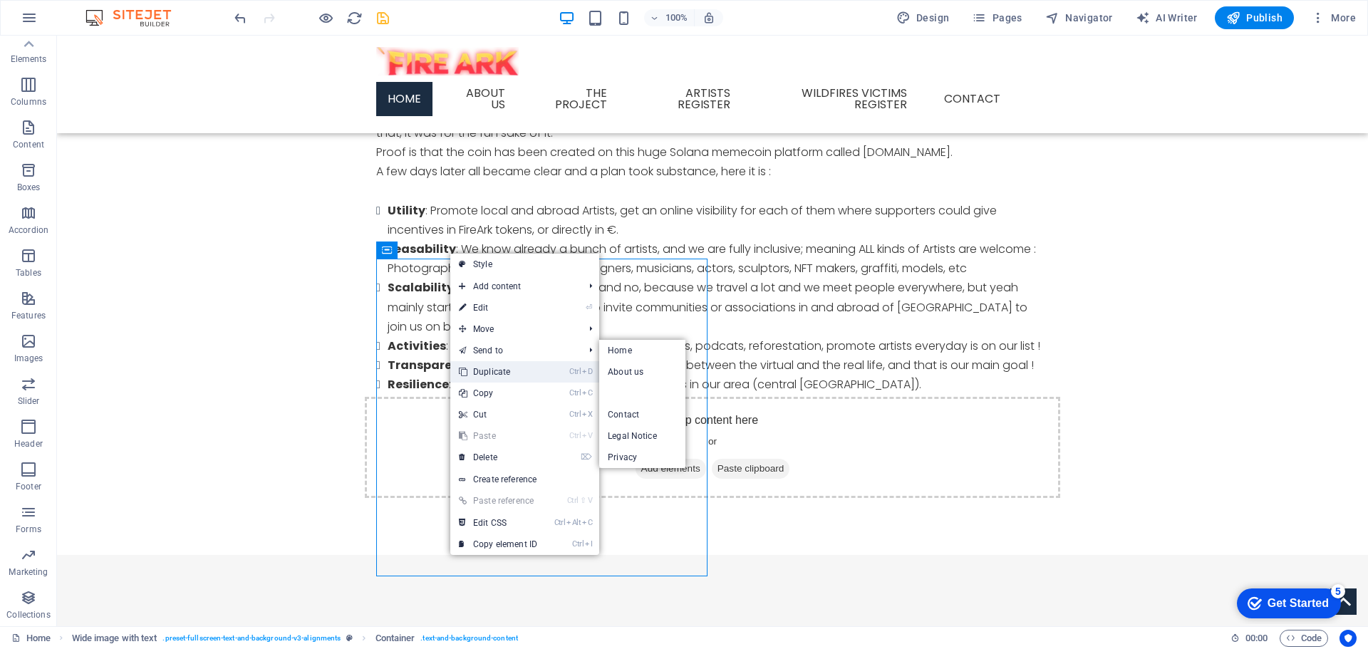
click at [504, 373] on link "Ctrl D Duplicate" at bounding box center [497, 371] width 95 height 21
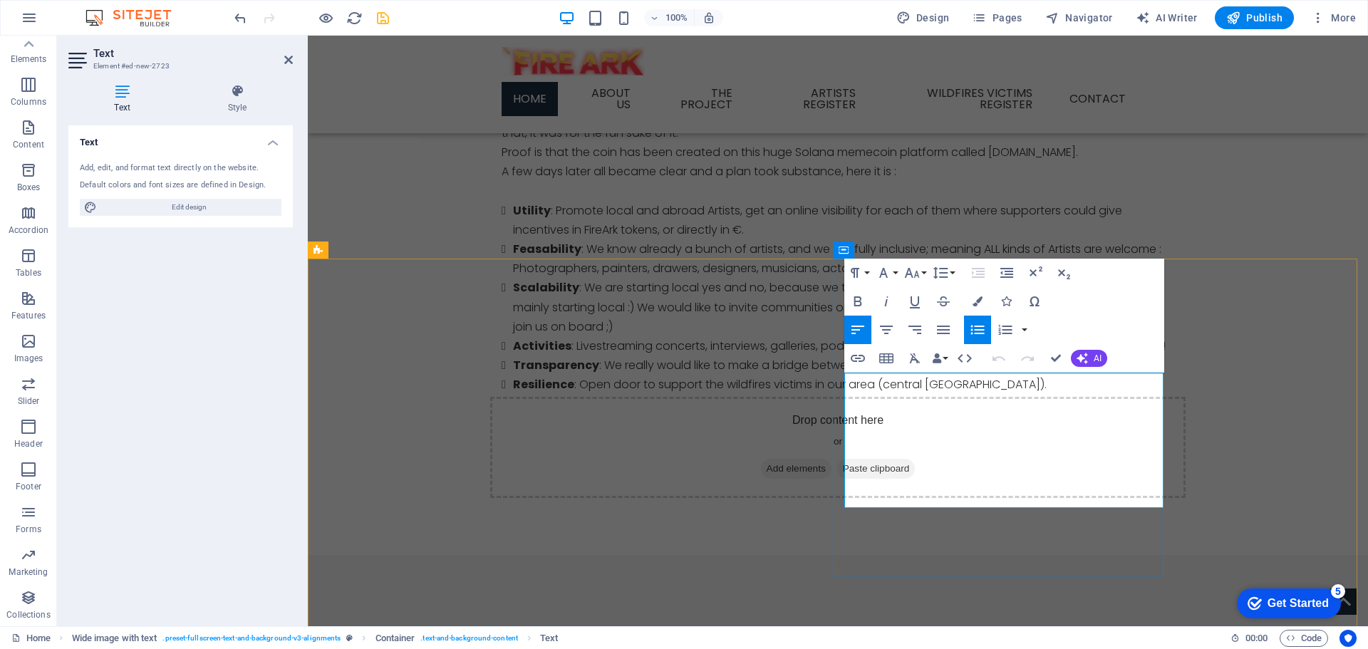
drag, startPoint x: 1004, startPoint y: 423, endPoint x: 856, endPoint y: 403, distance: 148.8
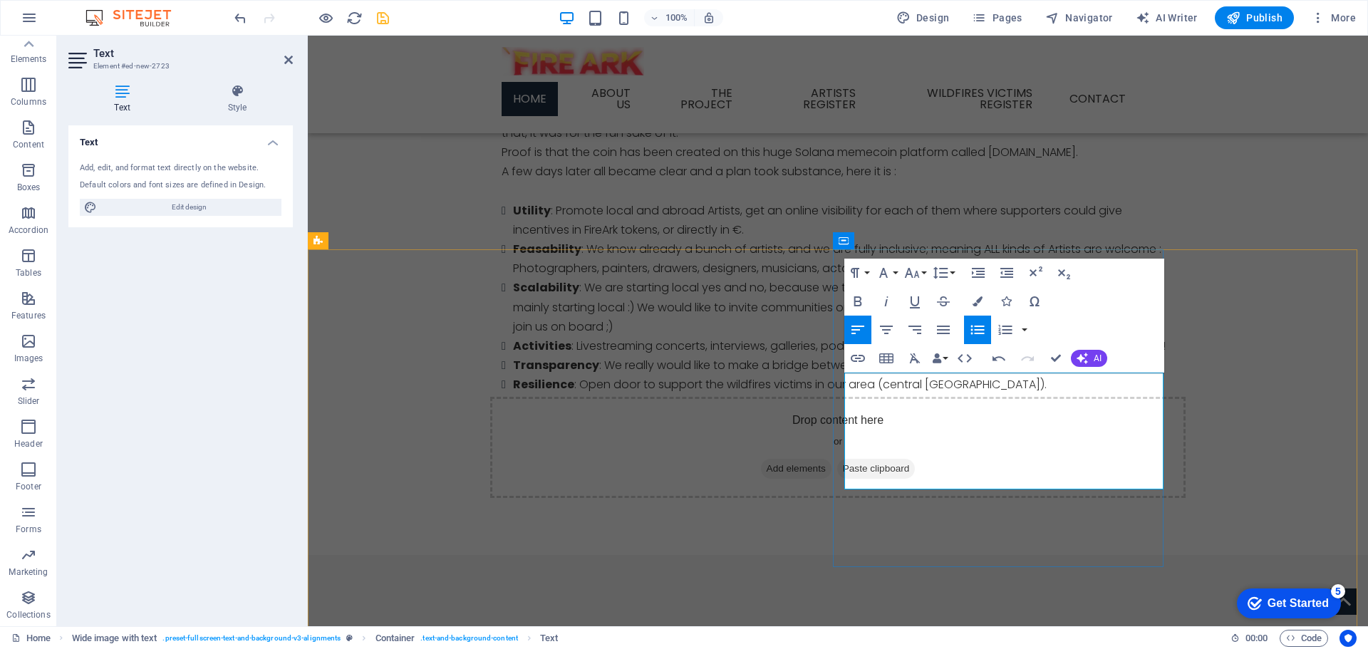
scroll to position [957, 0]
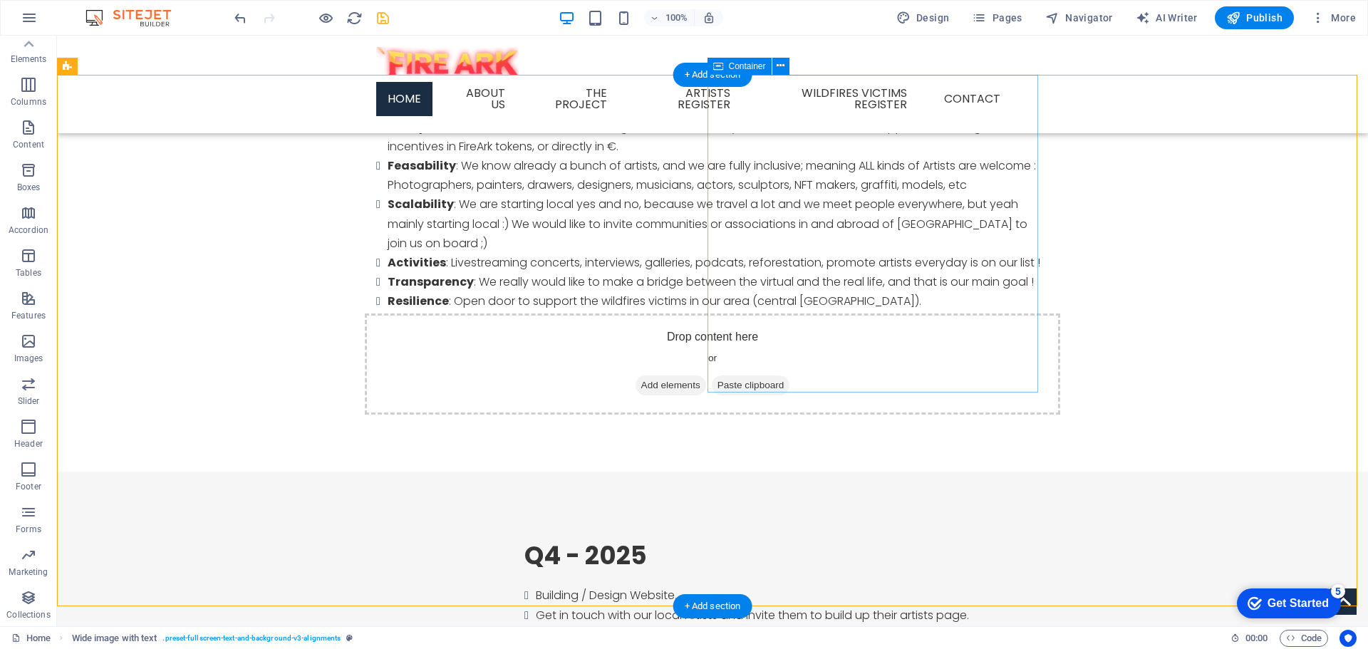
scroll to position [1170, 0]
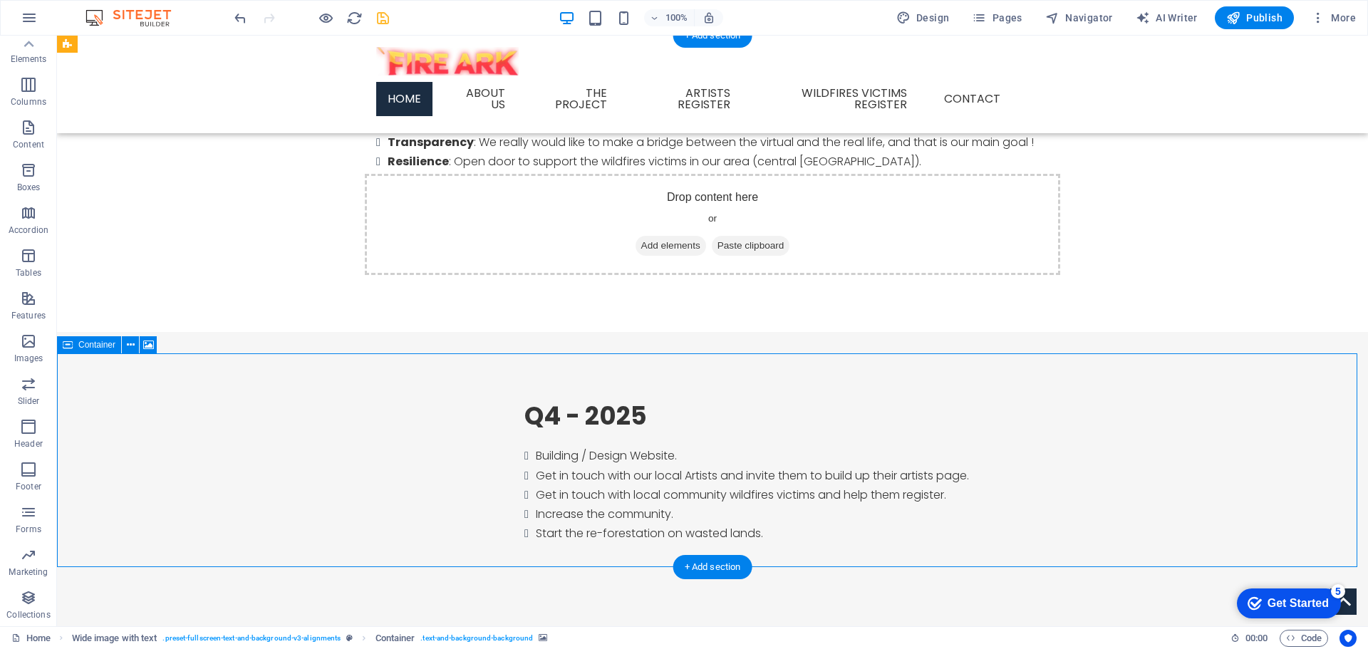
select select "px"
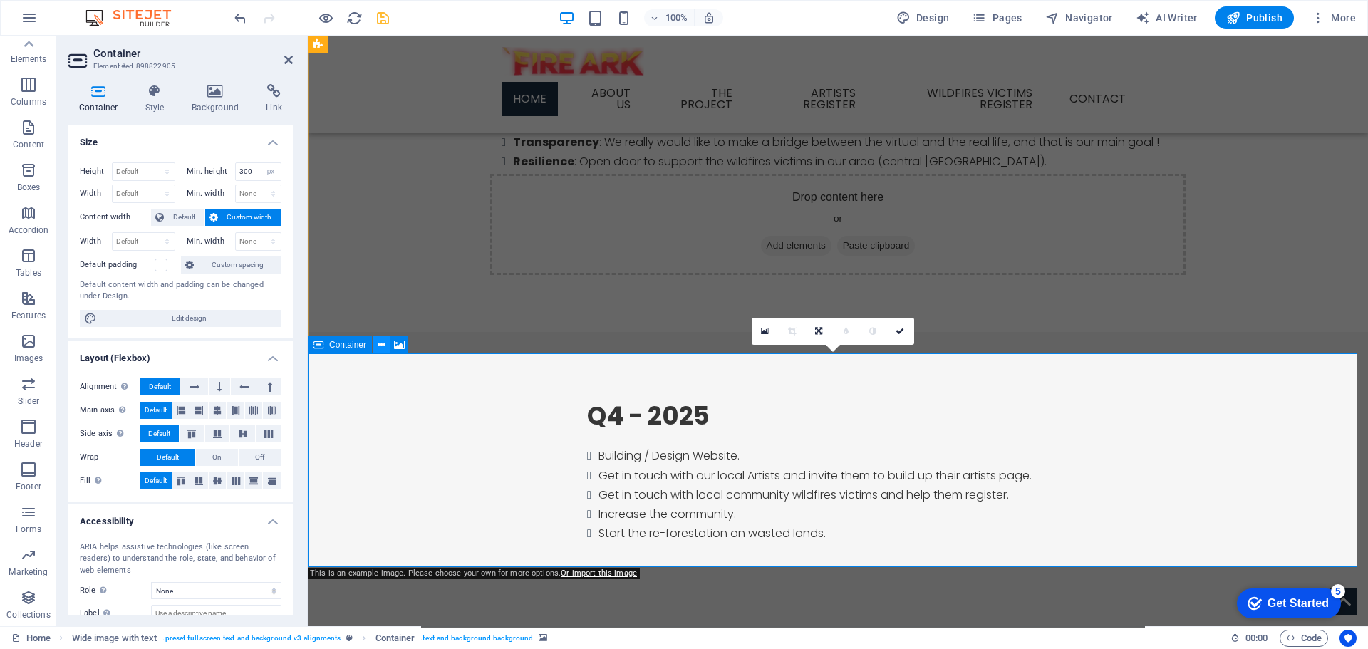
click at [380, 349] on icon at bounding box center [382, 345] width 8 height 15
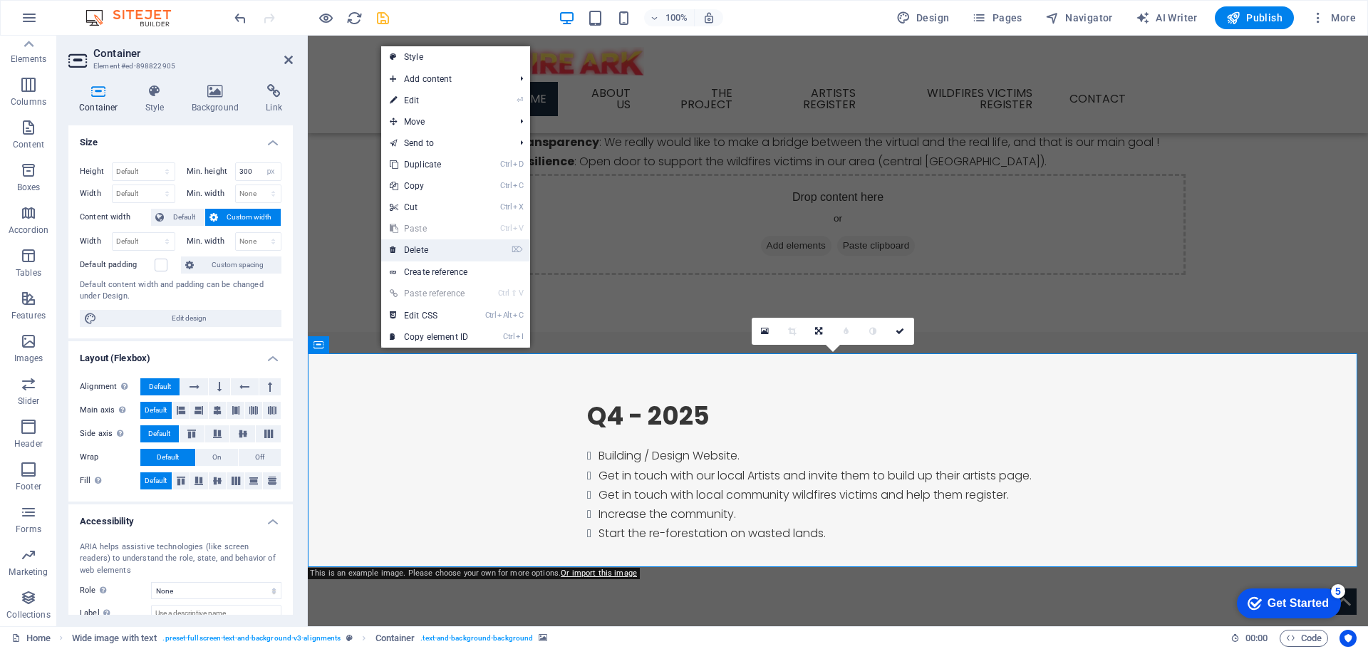
click at [415, 249] on link "⌦ Delete" at bounding box center [428, 249] width 95 height 21
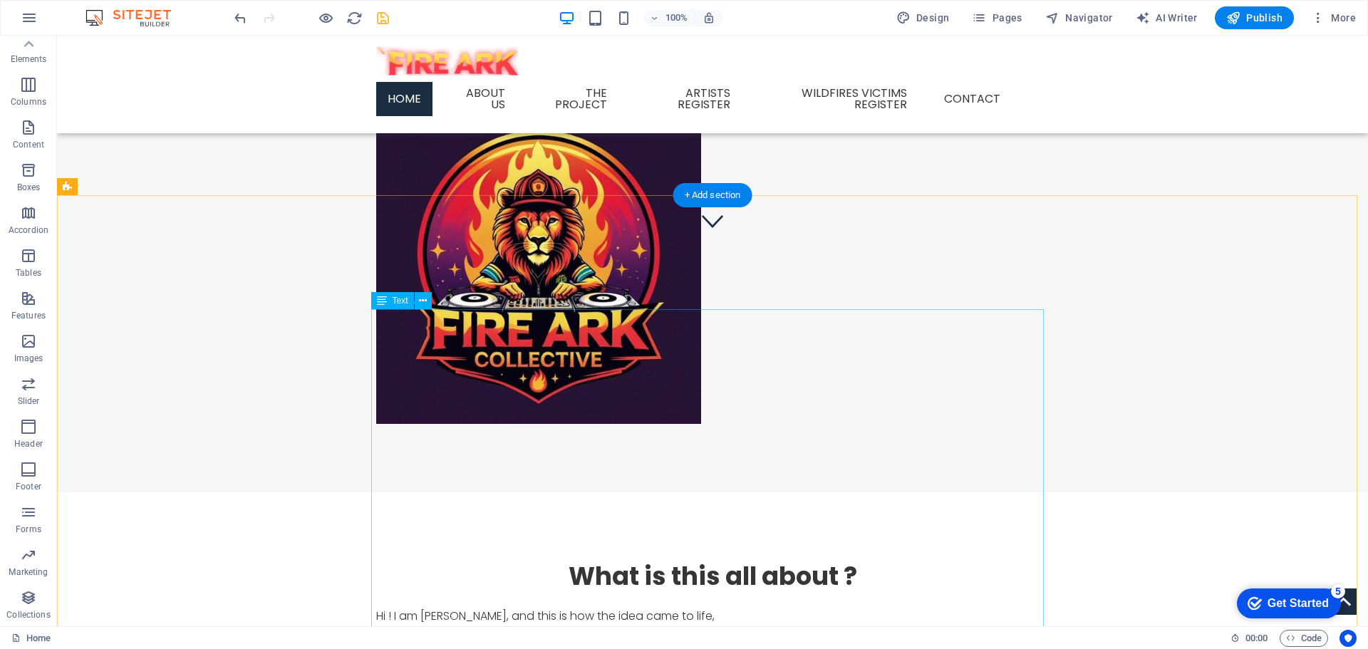
scroll to position [316, 0]
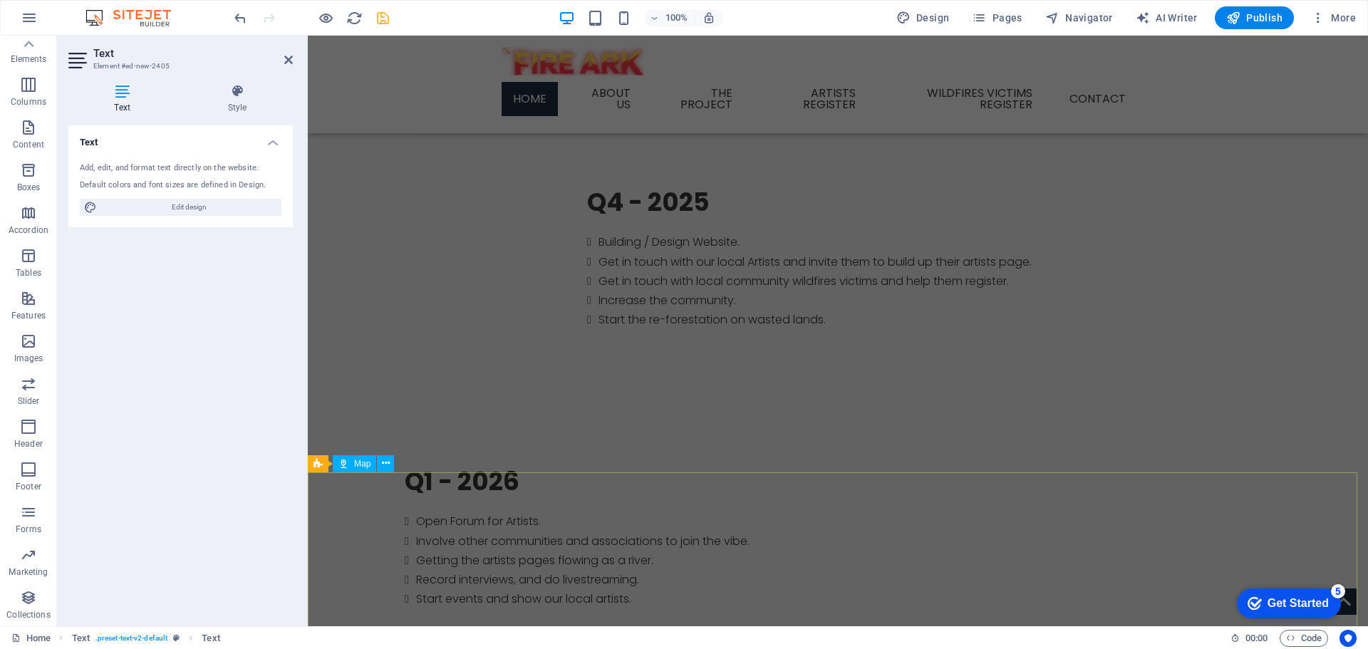
scroll to position [1313, 0]
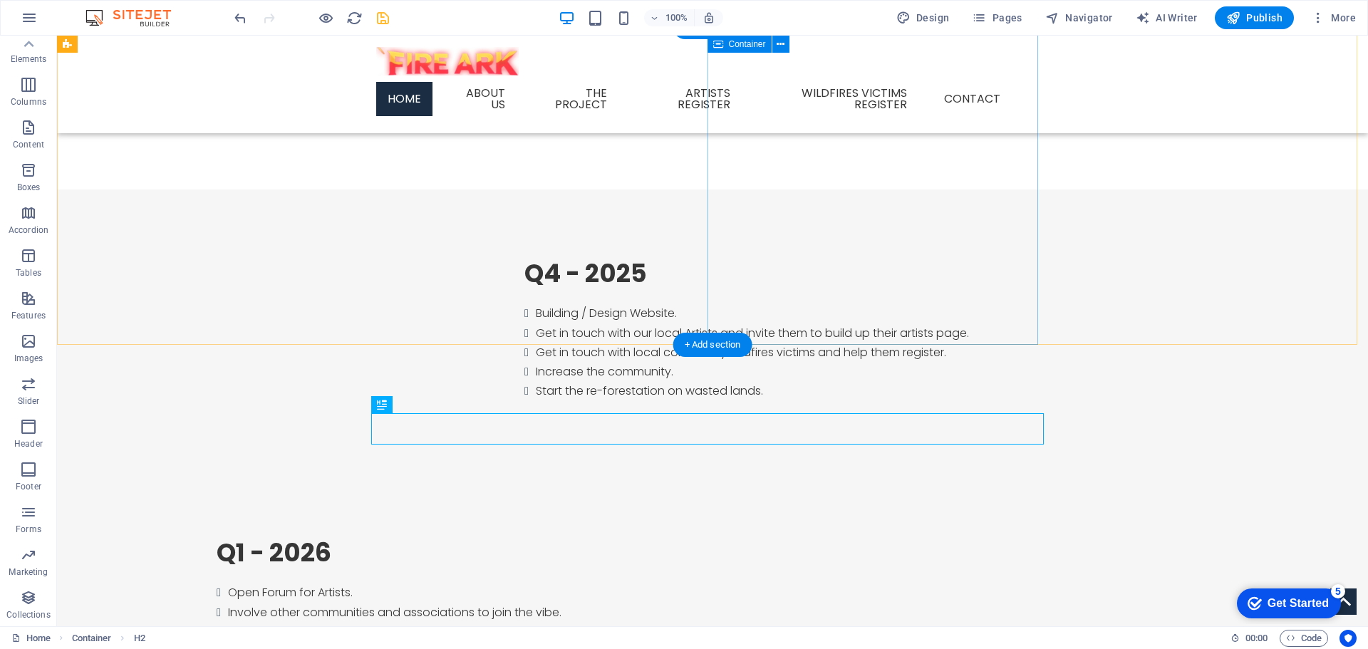
scroll to position [1277, 0]
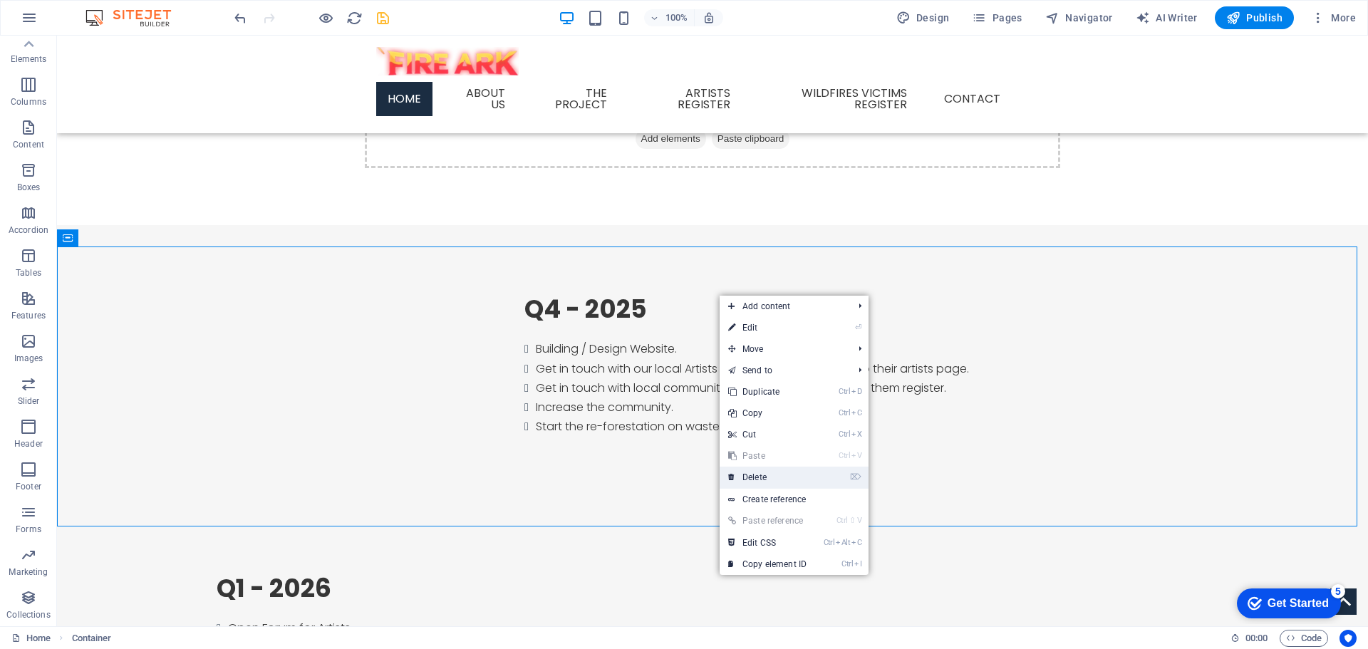
click at [766, 475] on link "⌦ Delete" at bounding box center [767, 477] width 95 height 21
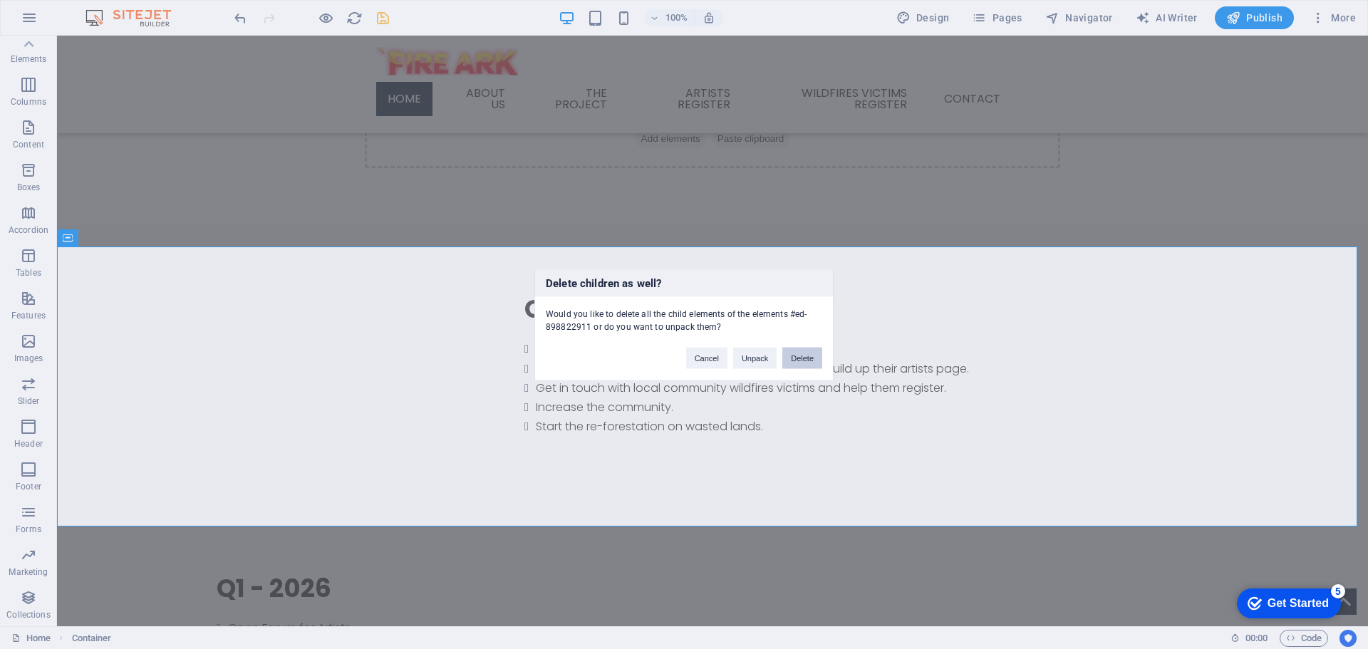
click at [801, 358] on button "Delete" at bounding box center [802, 357] width 40 height 21
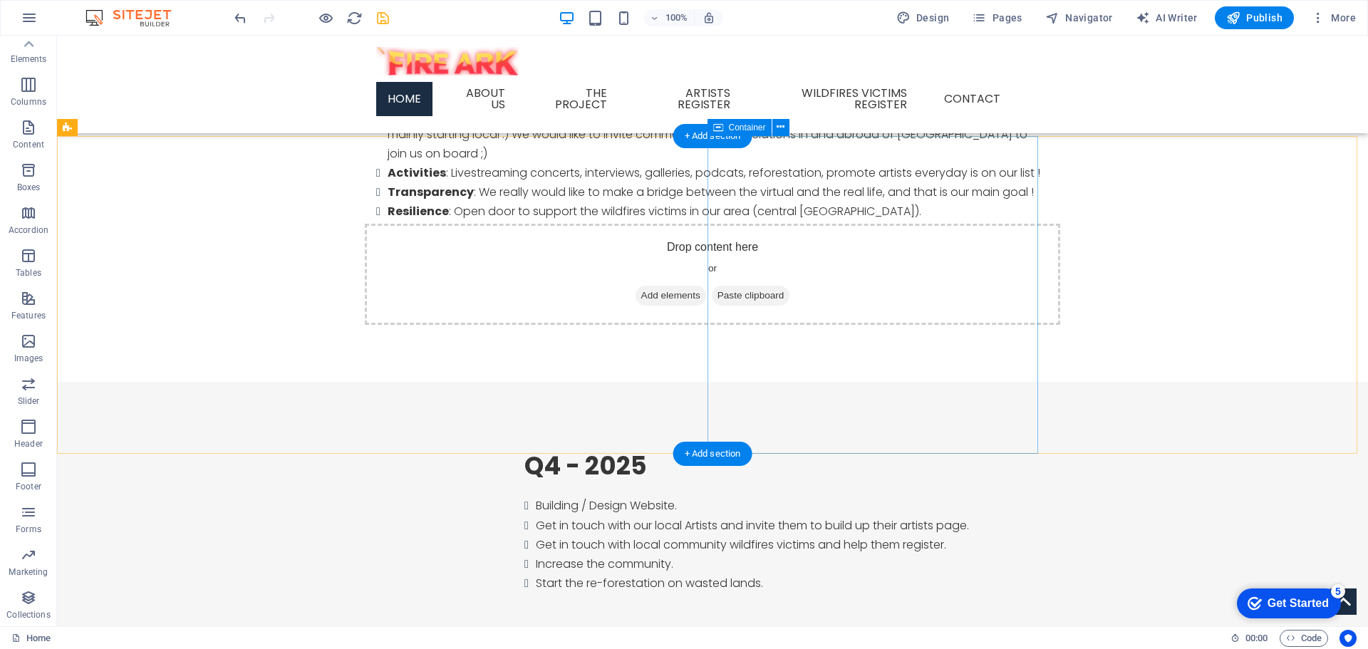
scroll to position [1211, 0]
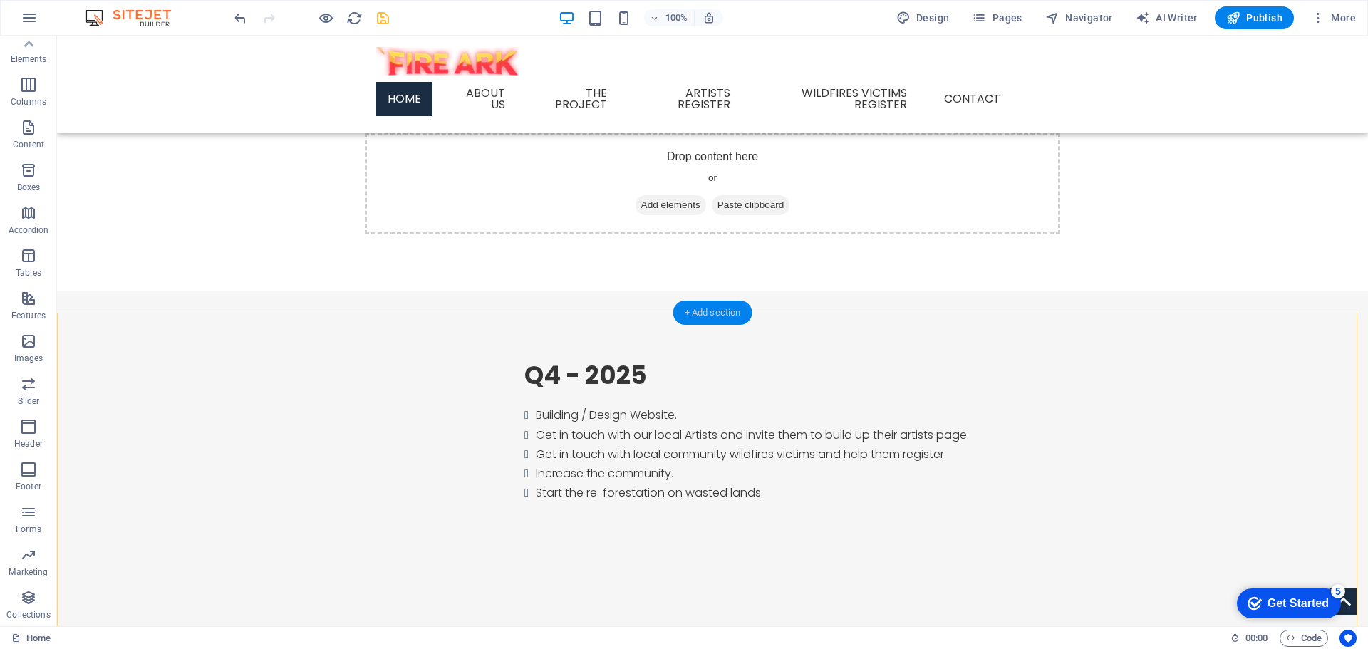
click at [719, 314] on div "+ Add section" at bounding box center [712, 313] width 79 height 24
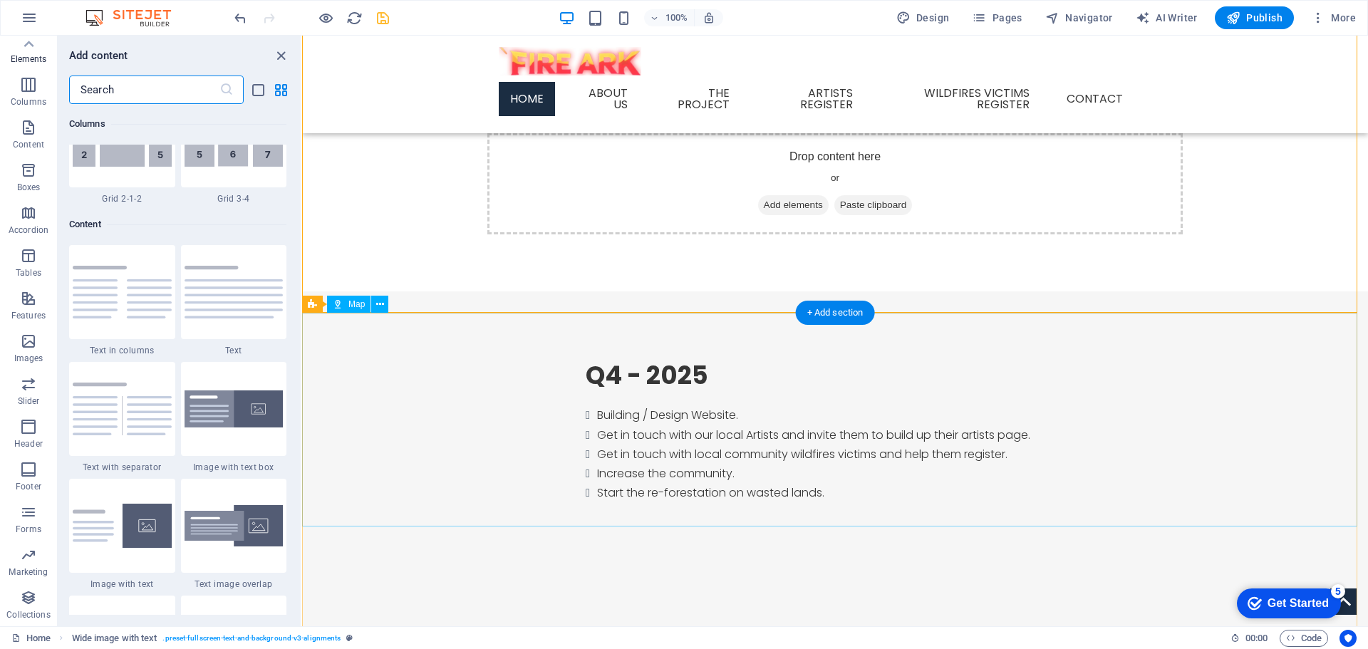
scroll to position [2493, 0]
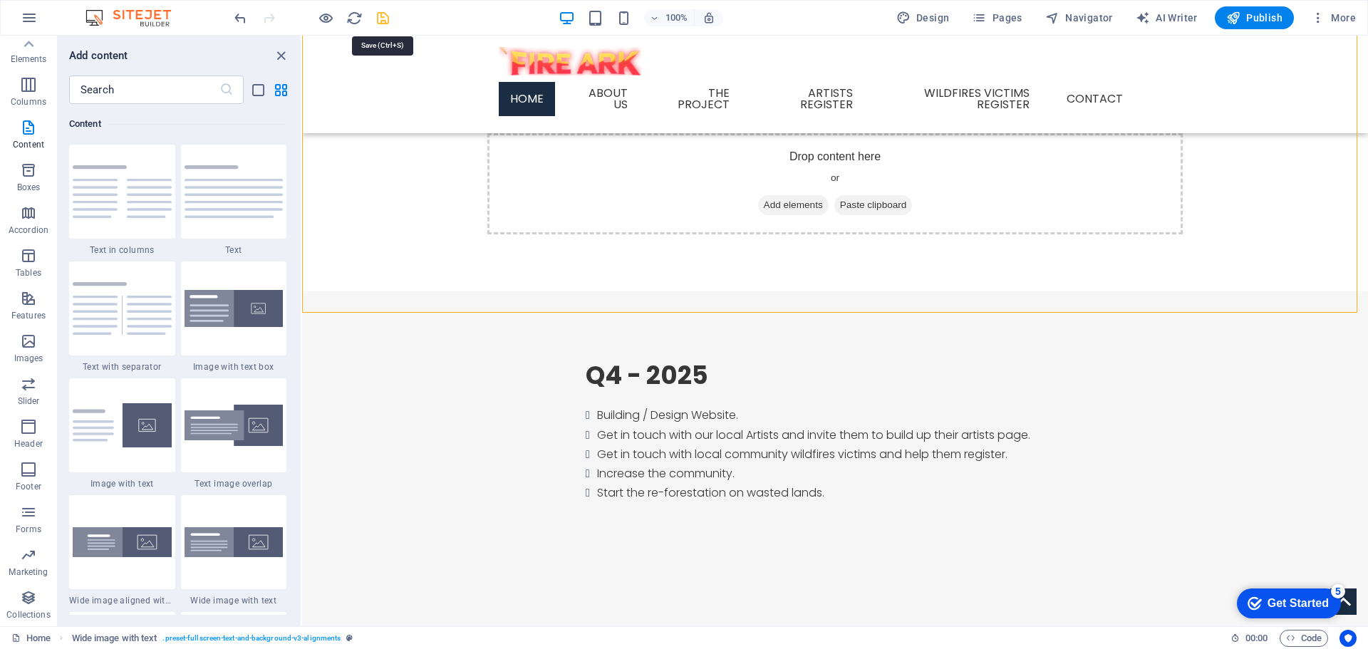
click at [378, 16] on icon "save" at bounding box center [383, 18] width 16 height 16
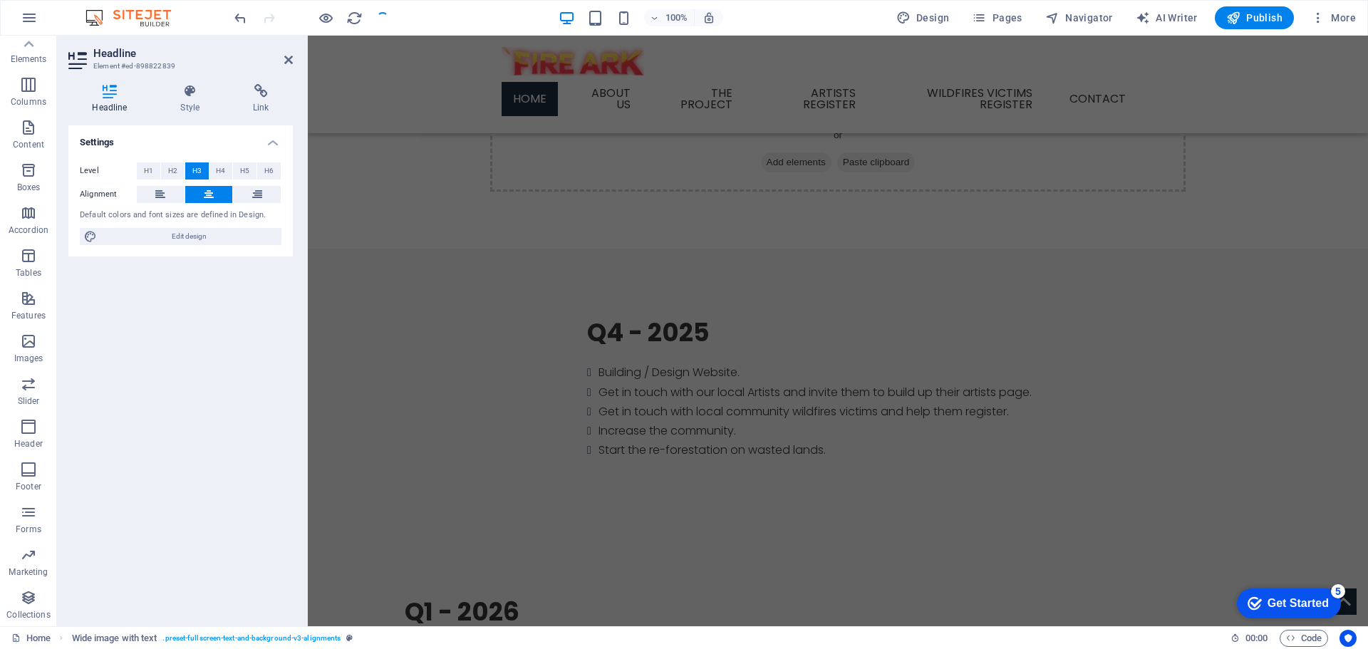
scroll to position [0, 0]
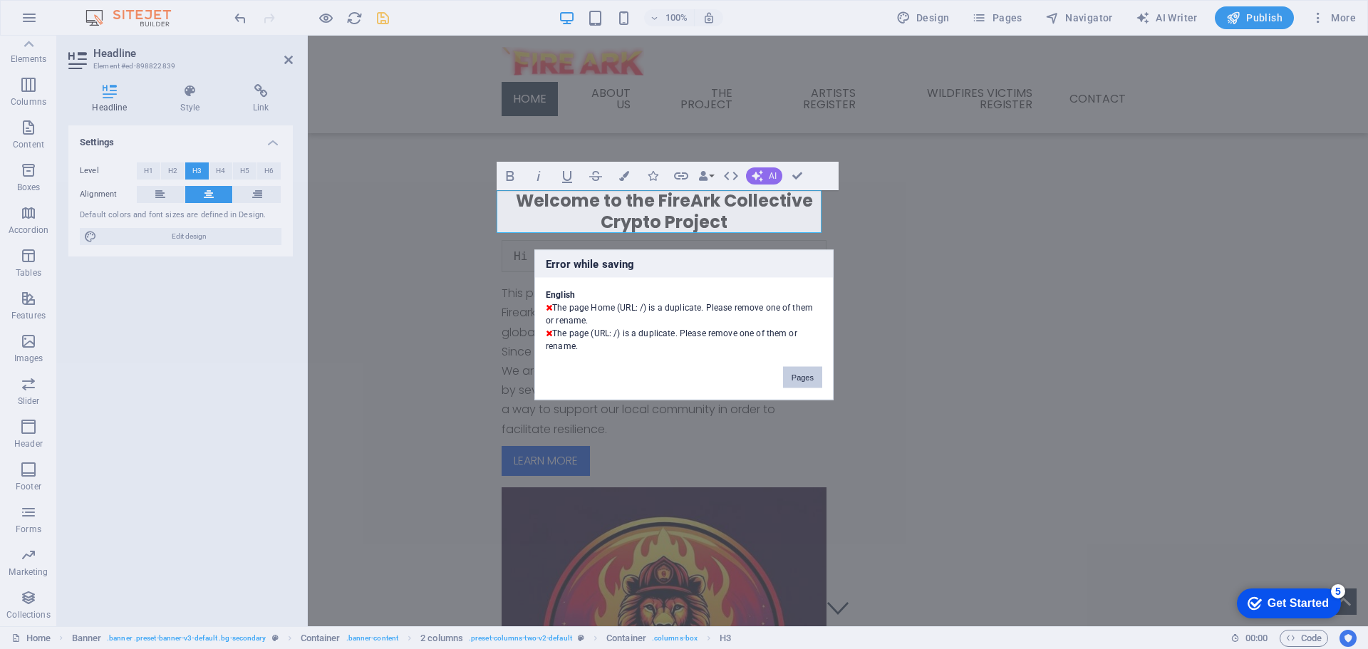
click at [806, 377] on button "Pages" at bounding box center [802, 376] width 39 height 21
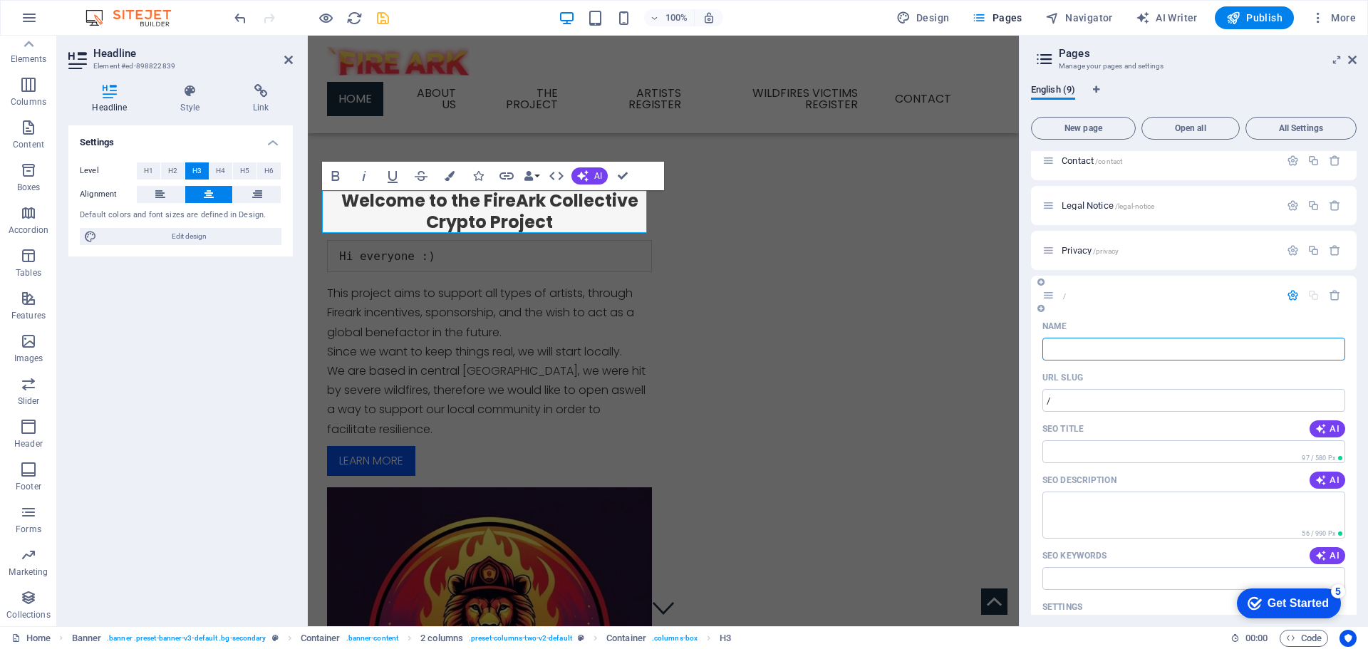
scroll to position [1923, 0]
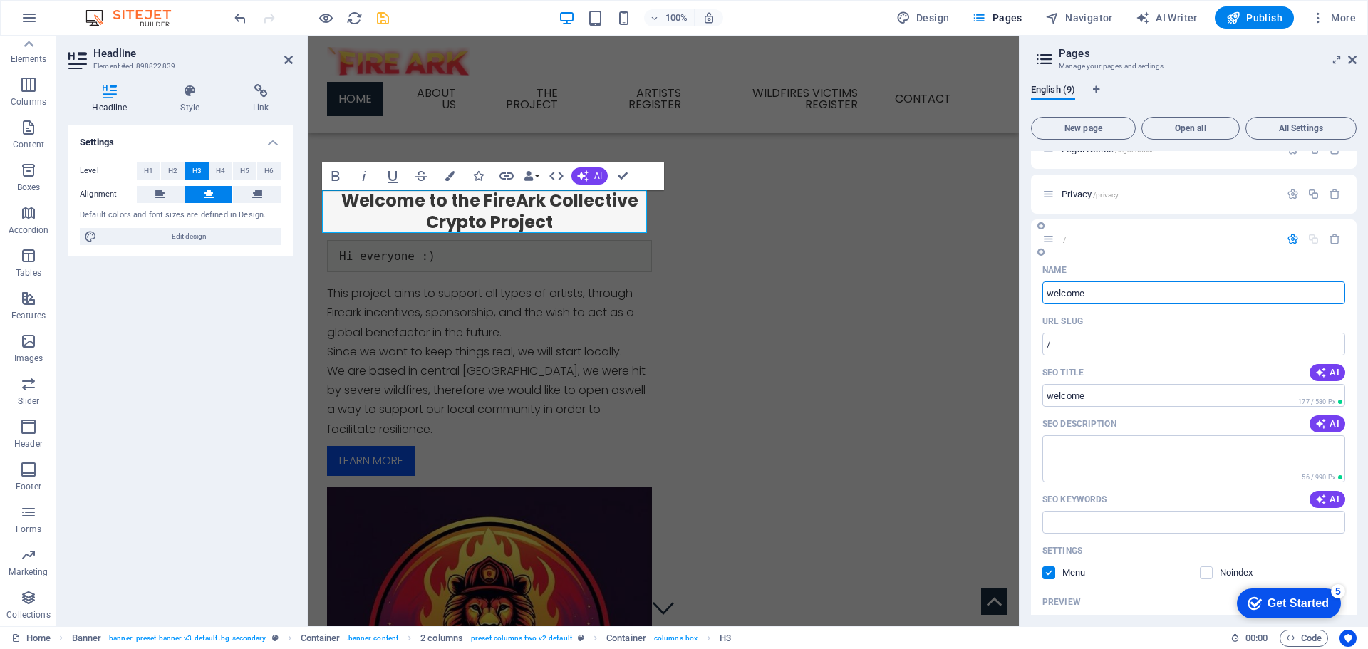
type input "welcome"
type input "/welcome"
type input "welcome"
click at [1119, 454] on textarea "SEO Description" at bounding box center [1193, 458] width 303 height 46
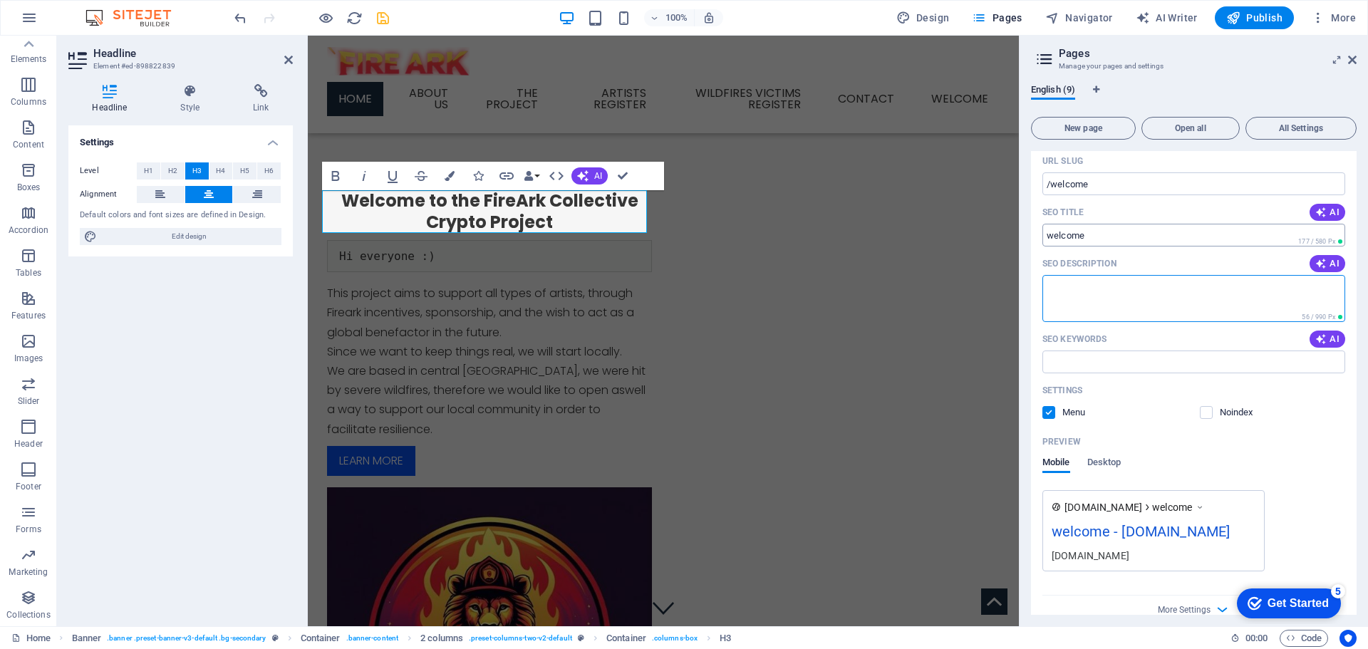
scroll to position [2084, 0]
click at [1349, 61] on icon at bounding box center [1352, 59] width 9 height 11
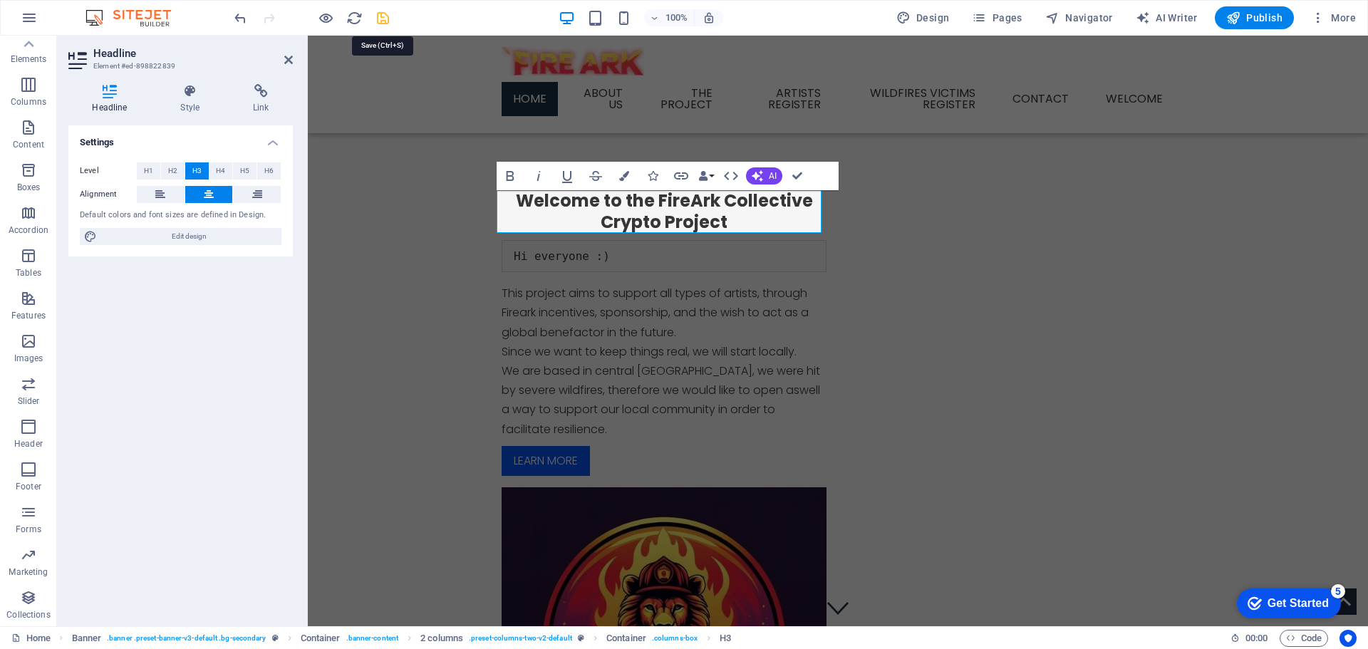
click at [386, 21] on icon "save" at bounding box center [383, 18] width 16 height 16
click at [414, 181] on div "Welcome to the FireArk Collective Crypto Project Hi everyone :) This project ai…" at bounding box center [838, 500] width 1060 height 757
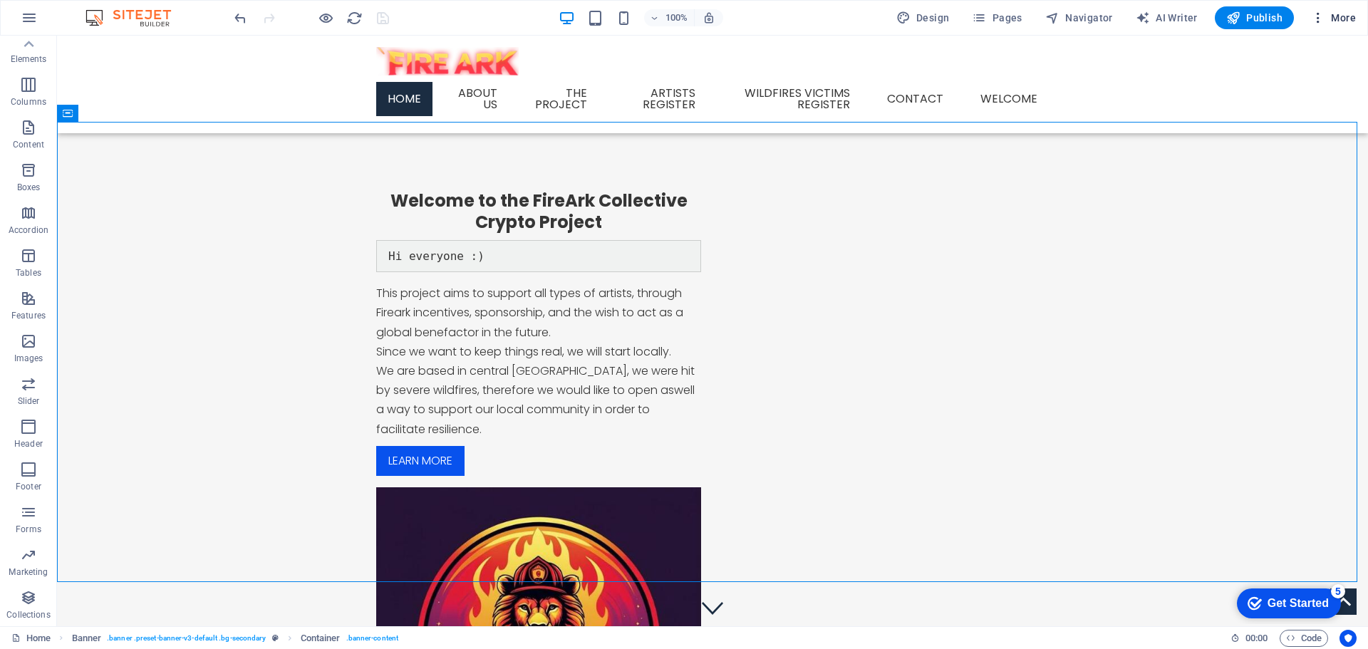
click at [1317, 17] on icon "button" at bounding box center [1318, 18] width 14 height 14
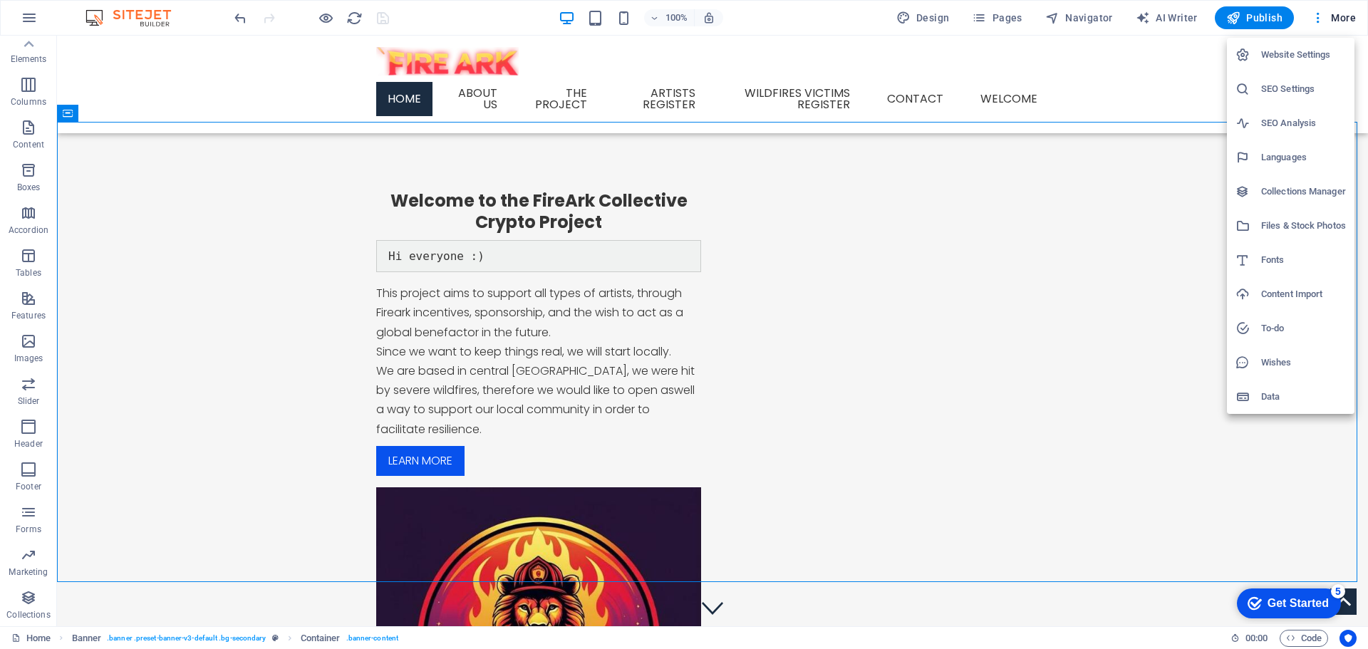
click at [1100, 88] on div at bounding box center [684, 324] width 1368 height 649
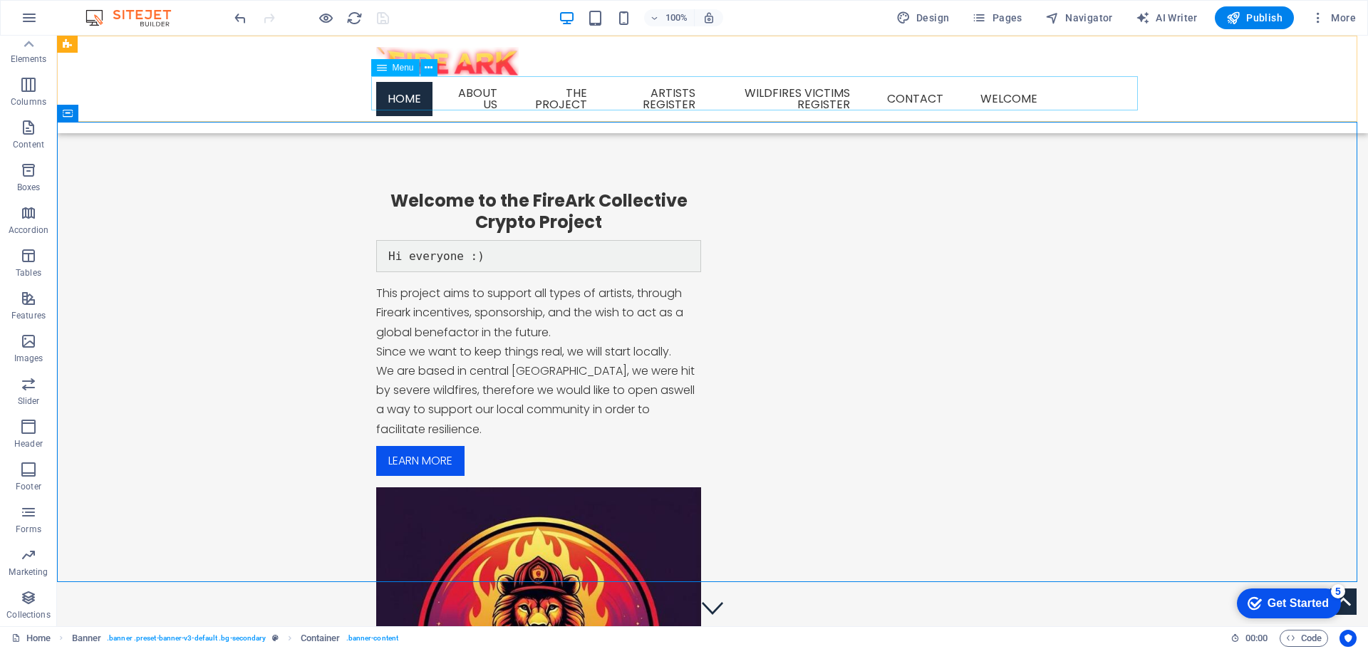
click at [1049, 93] on nav "Home About us The Project Artists Register Wildfires victims register Contact w…" at bounding box center [712, 99] width 672 height 46
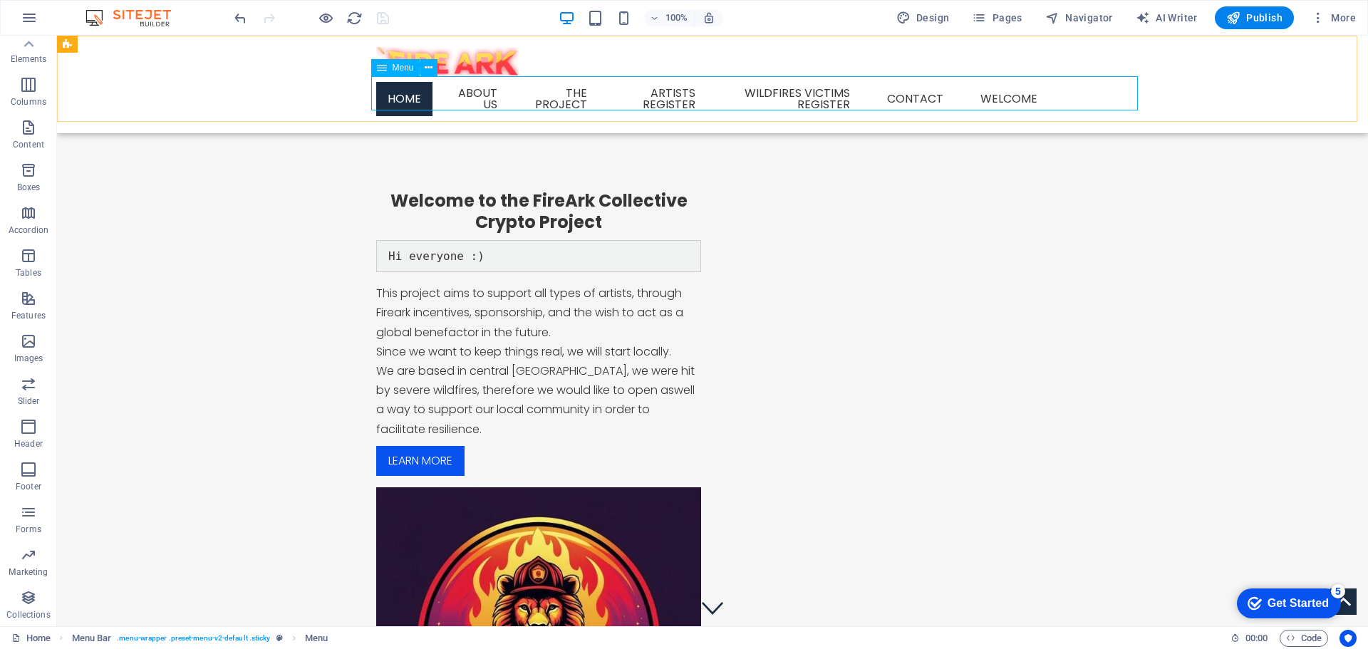
click at [1049, 88] on nav "Home About us The Project Artists Register Wildfires victims register Contact w…" at bounding box center [712, 99] width 672 height 46
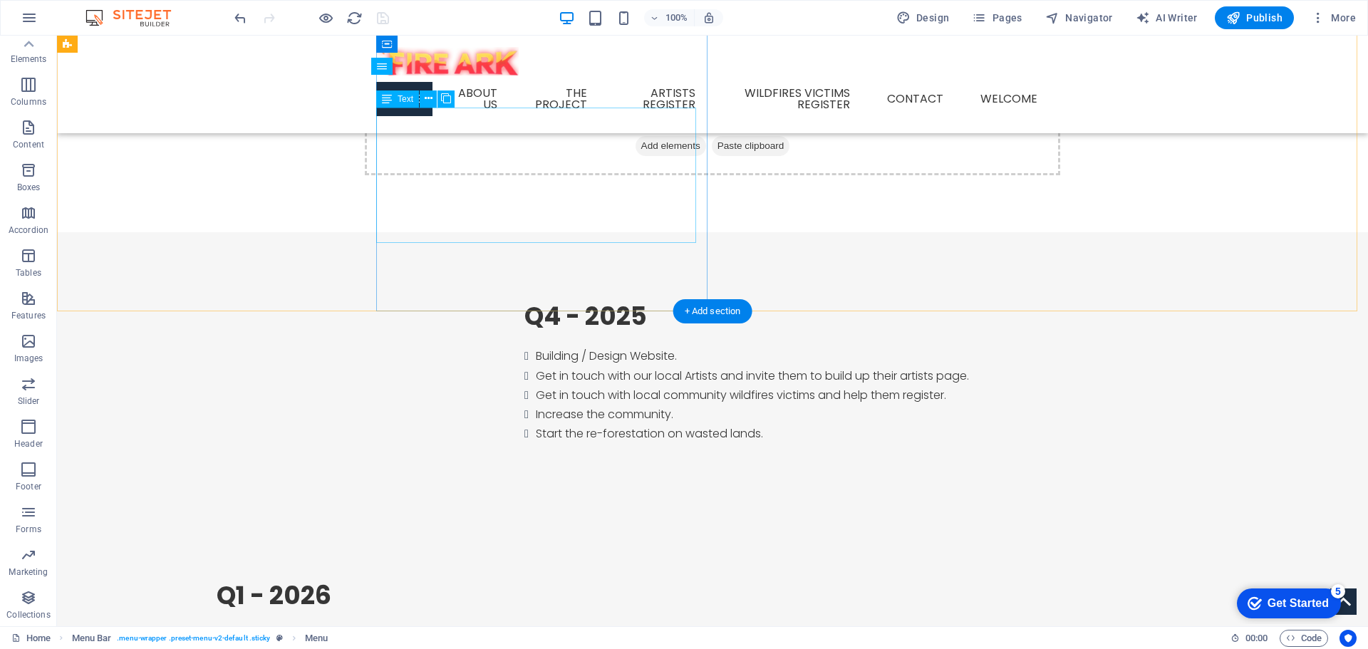
scroll to position [1349, 0]
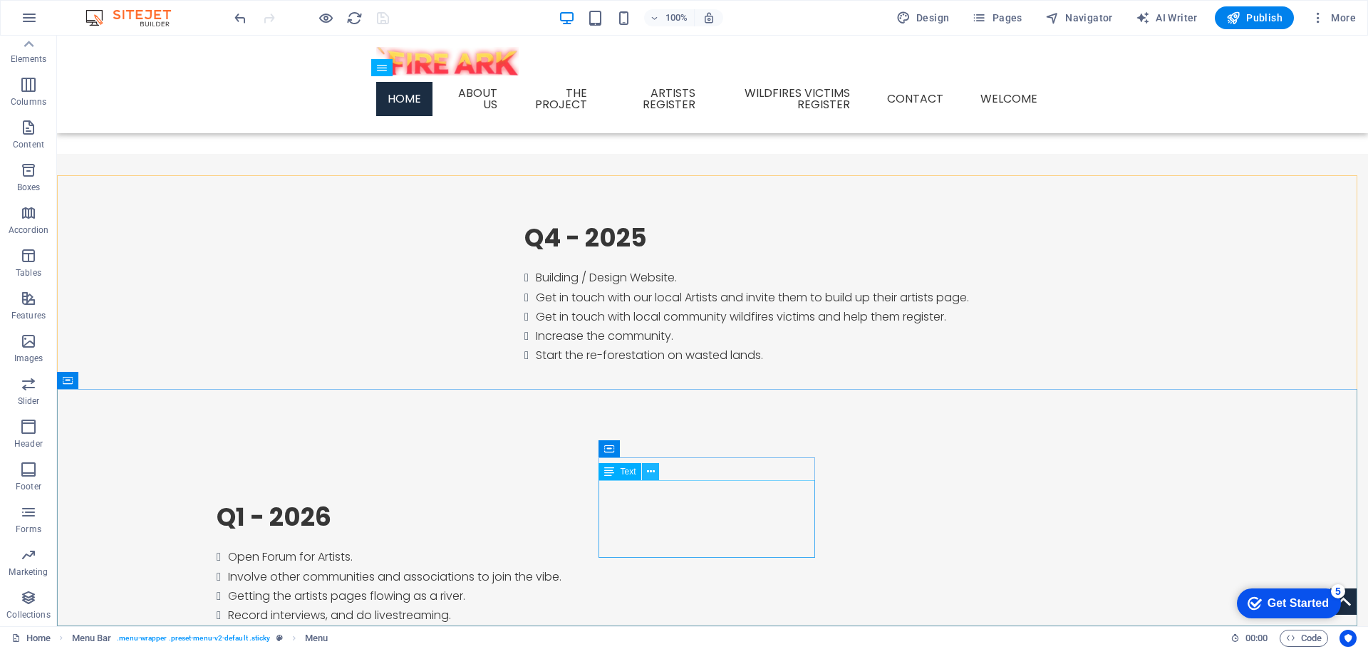
click at [650, 474] on icon at bounding box center [651, 471] width 8 height 15
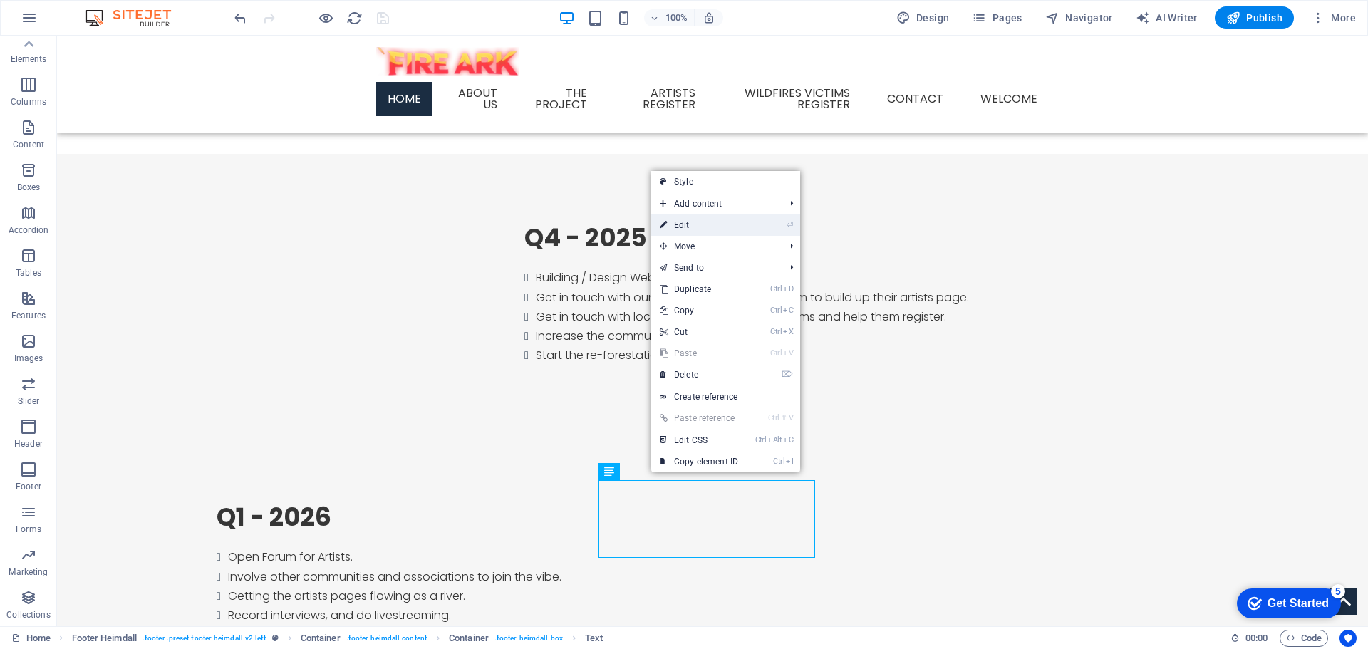
click at [684, 227] on link "⏎ Edit" at bounding box center [698, 224] width 95 height 21
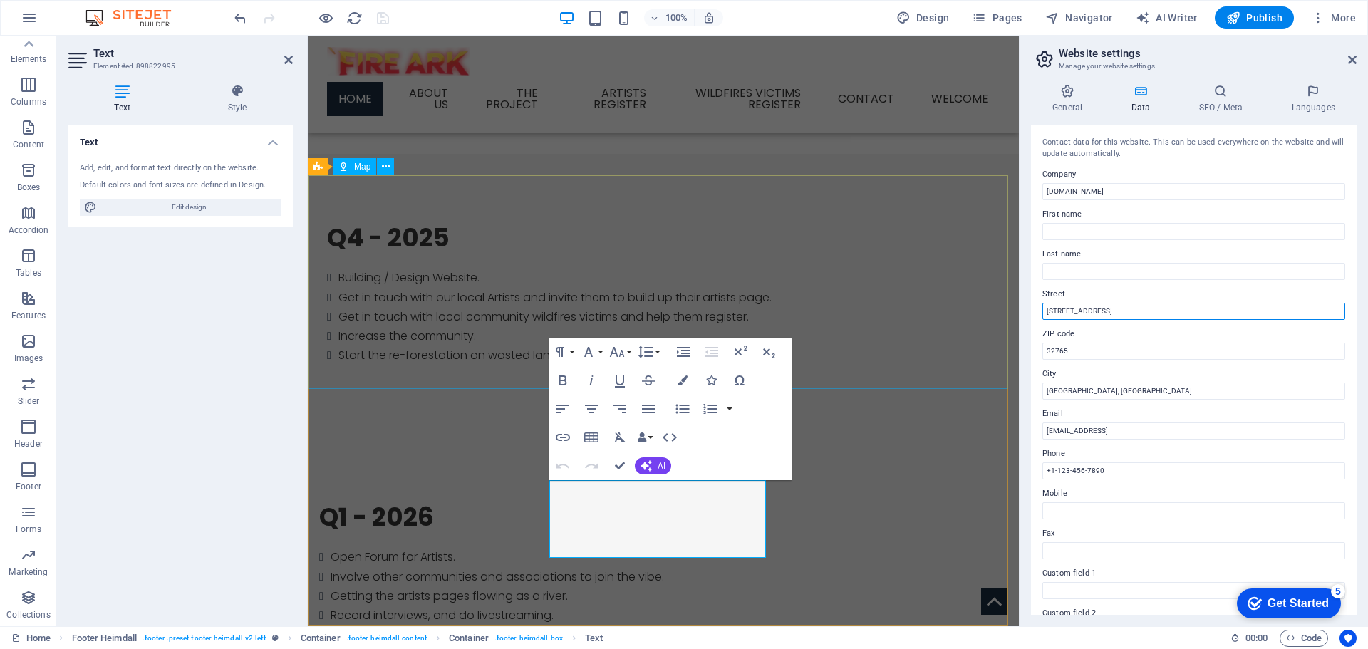
drag, startPoint x: 1418, startPoint y: 350, endPoint x: 986, endPoint y: 317, distance: 433.0
click at [1118, 318] on input "[STREET_ADDRESS]" at bounding box center [1193, 311] width 303 height 17
click at [1117, 318] on input "[STREET_ADDRESS]" at bounding box center [1193, 311] width 303 height 17
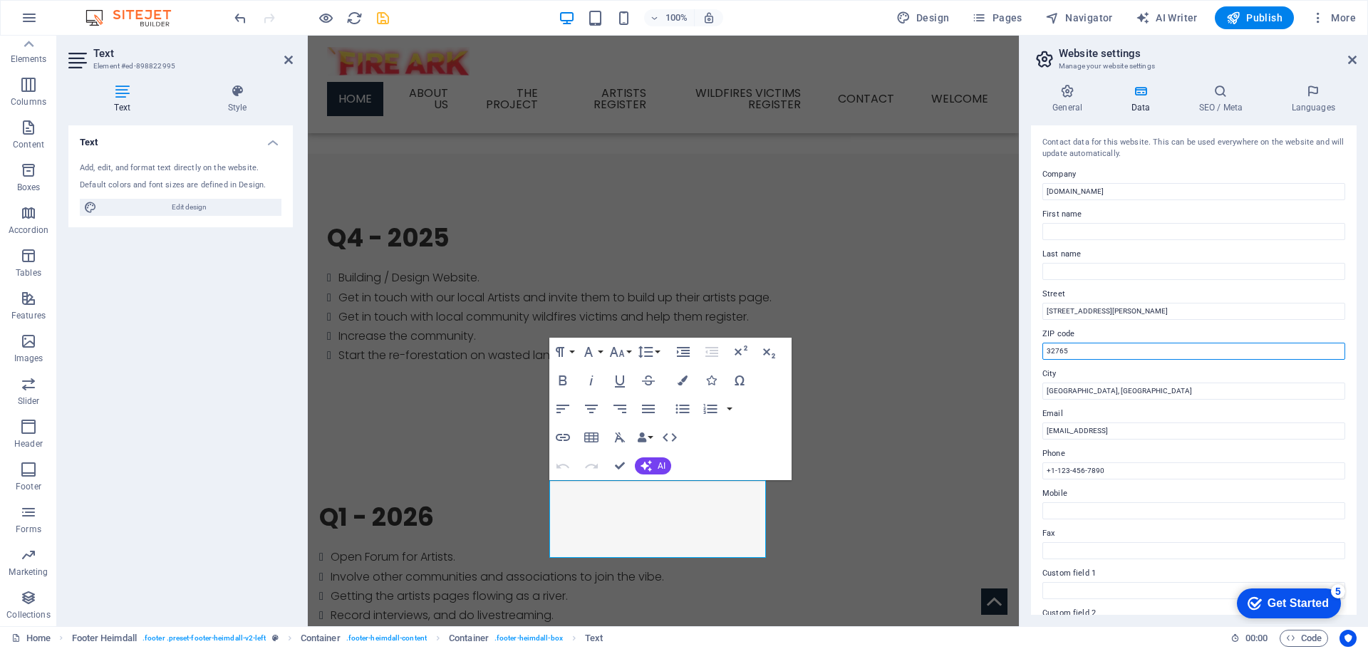
click at [1069, 354] on input "32765" at bounding box center [1193, 351] width 303 height 17
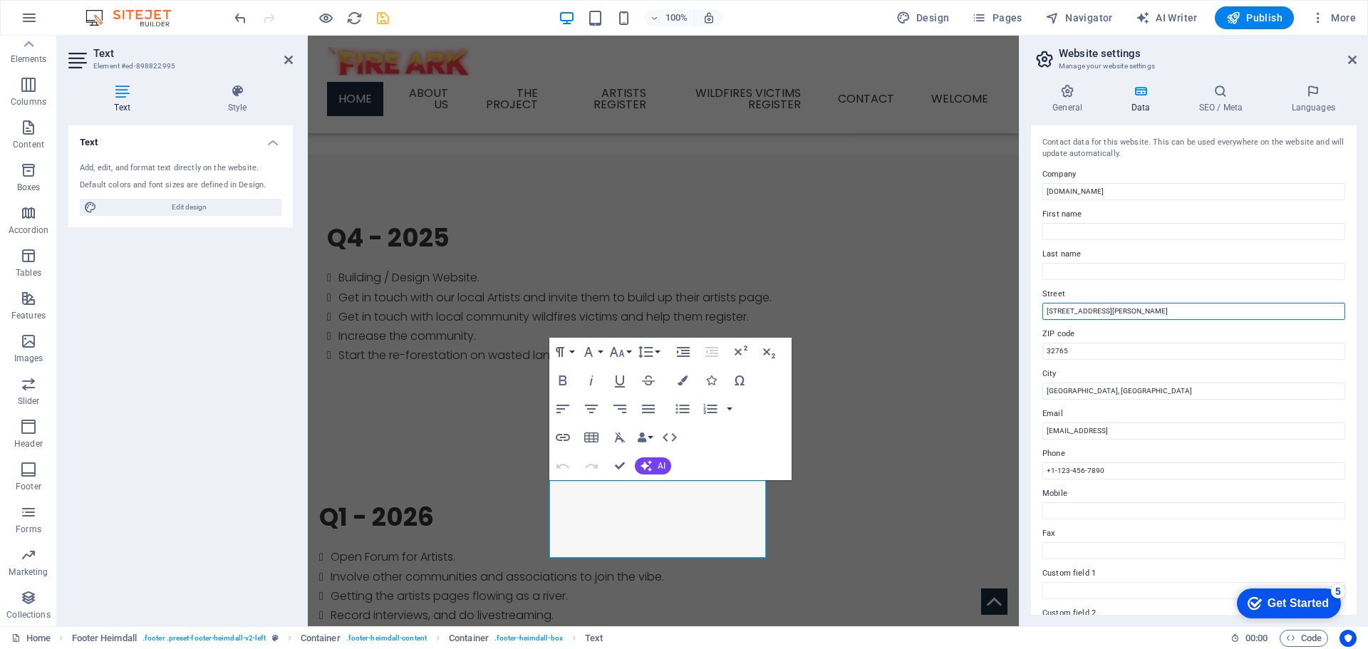
click at [1155, 310] on input "[STREET_ADDRESS][PERSON_NAME]" at bounding box center [1193, 311] width 303 height 17
type input "[STREET_ADDRESS][PERSON_NAME]"
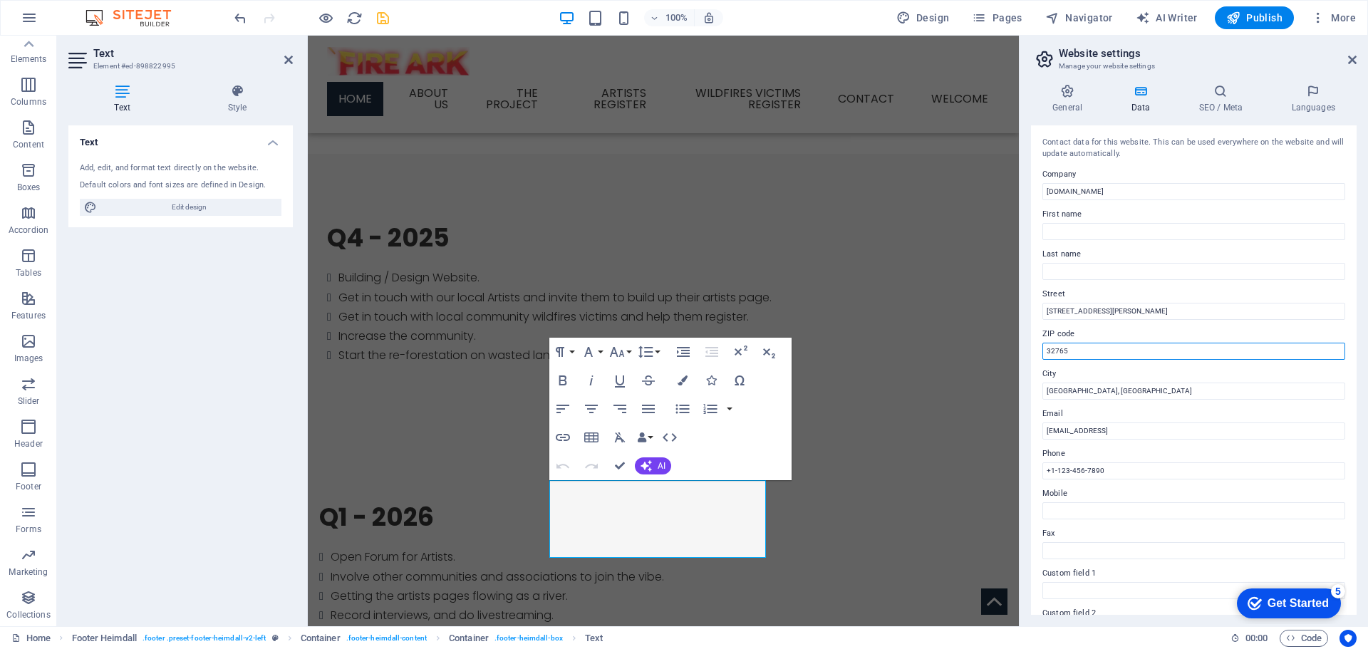
click at [1061, 351] on input "32765" at bounding box center [1193, 351] width 303 height 17
type input "6230-701"
click at [1061, 394] on input "[GEOGRAPHIC_DATA], [GEOGRAPHIC_DATA]" at bounding box center [1193, 391] width 303 height 17
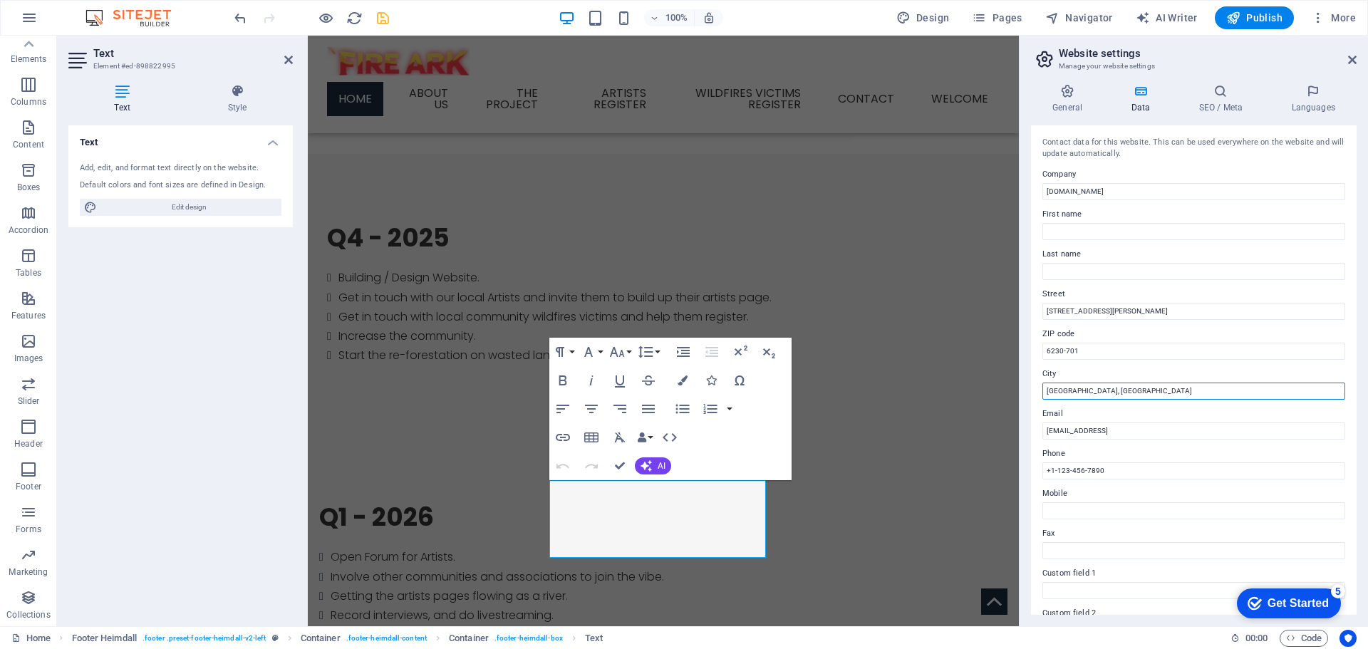
click at [1059, 394] on input "[GEOGRAPHIC_DATA], [GEOGRAPHIC_DATA]" at bounding box center [1193, 391] width 303 height 17
drag, startPoint x: 1401, startPoint y: 430, endPoint x: 1014, endPoint y: 394, distance: 389.2
type input "Fundão"
click at [1074, 435] on input "[EMAIL_ADDRESS]" at bounding box center [1193, 430] width 303 height 17
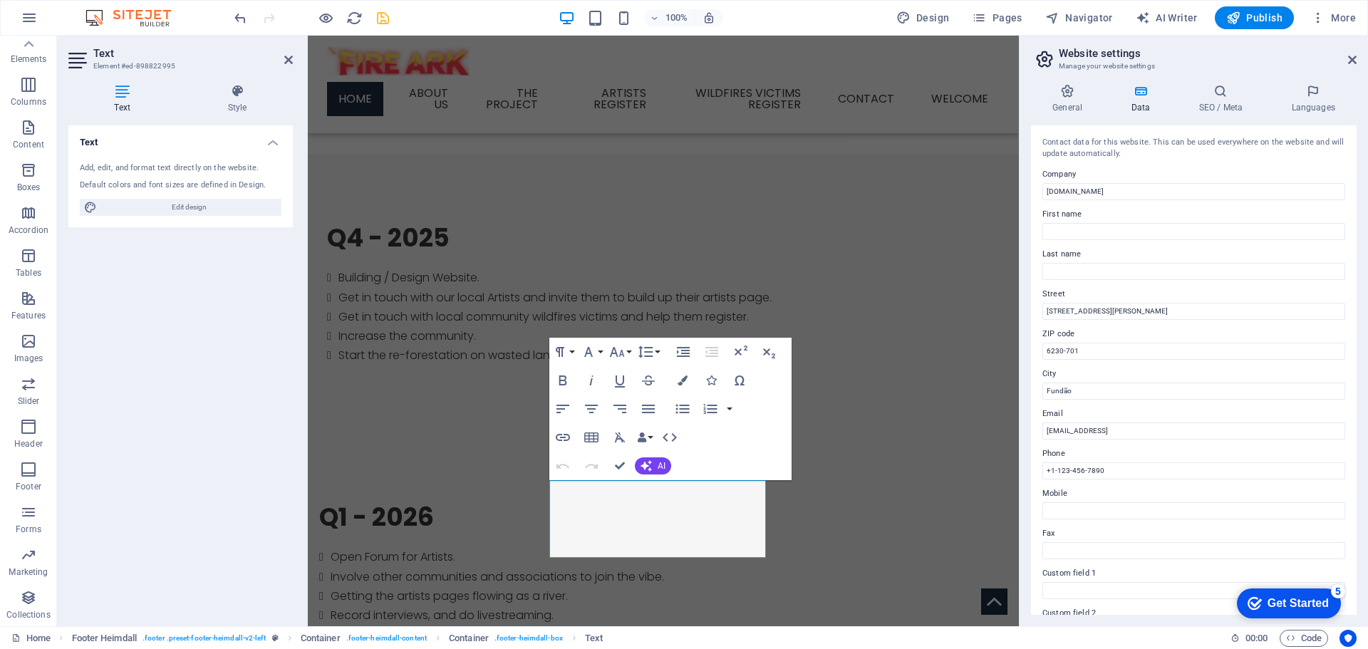
click at [1086, 447] on label "Phone" at bounding box center [1193, 453] width 303 height 17
click at [1086, 462] on input "+1-123-456-7890" at bounding box center [1193, 470] width 303 height 17
drag, startPoint x: 1101, startPoint y: 471, endPoint x: 1023, endPoint y: 469, distance: 77.7
click at [1023, 469] on div "General Data SEO / Meta Languages Website name [DOMAIN_NAME] Logo Drag files he…" at bounding box center [1193, 350] width 348 height 554
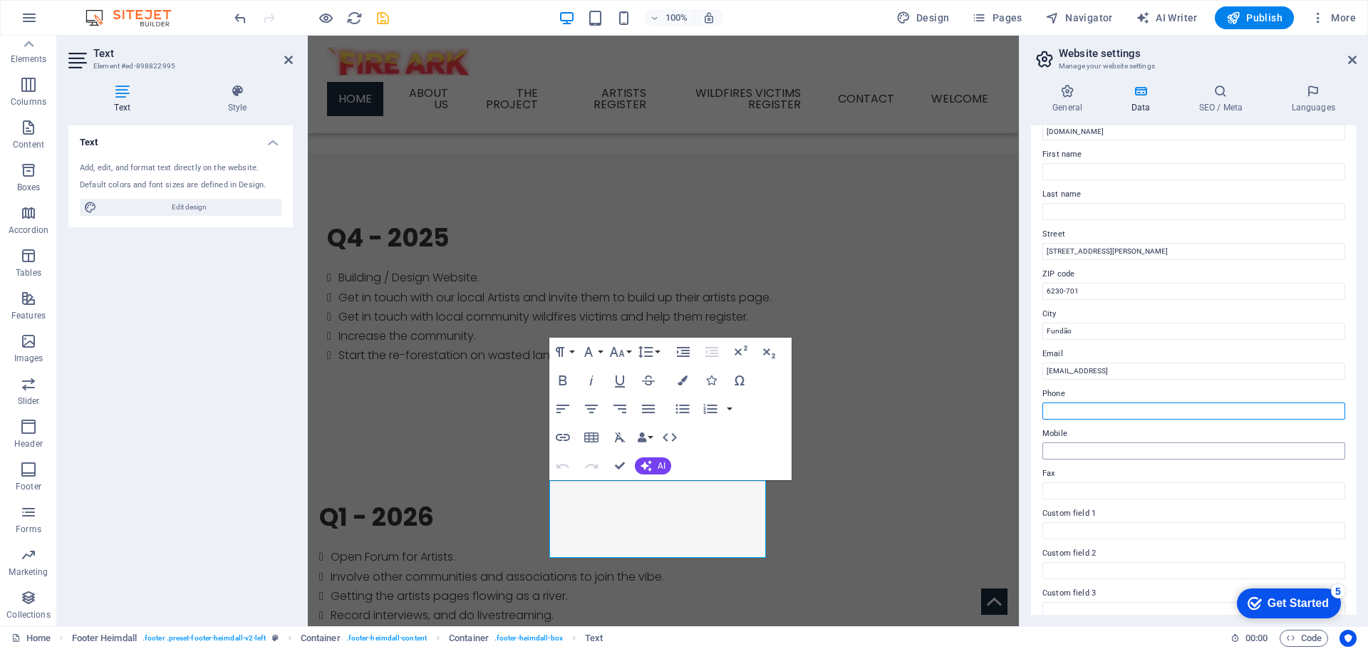
scroll to position [0, 0]
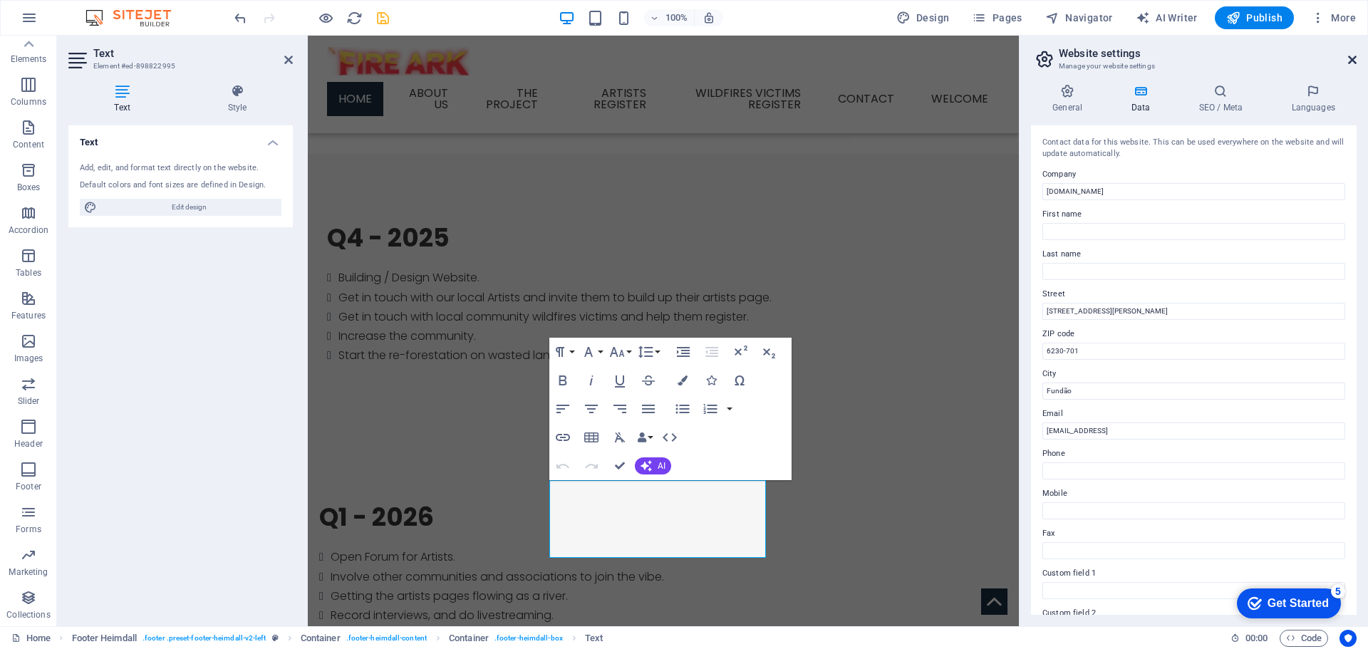
click at [1352, 60] on icon at bounding box center [1352, 59] width 9 height 11
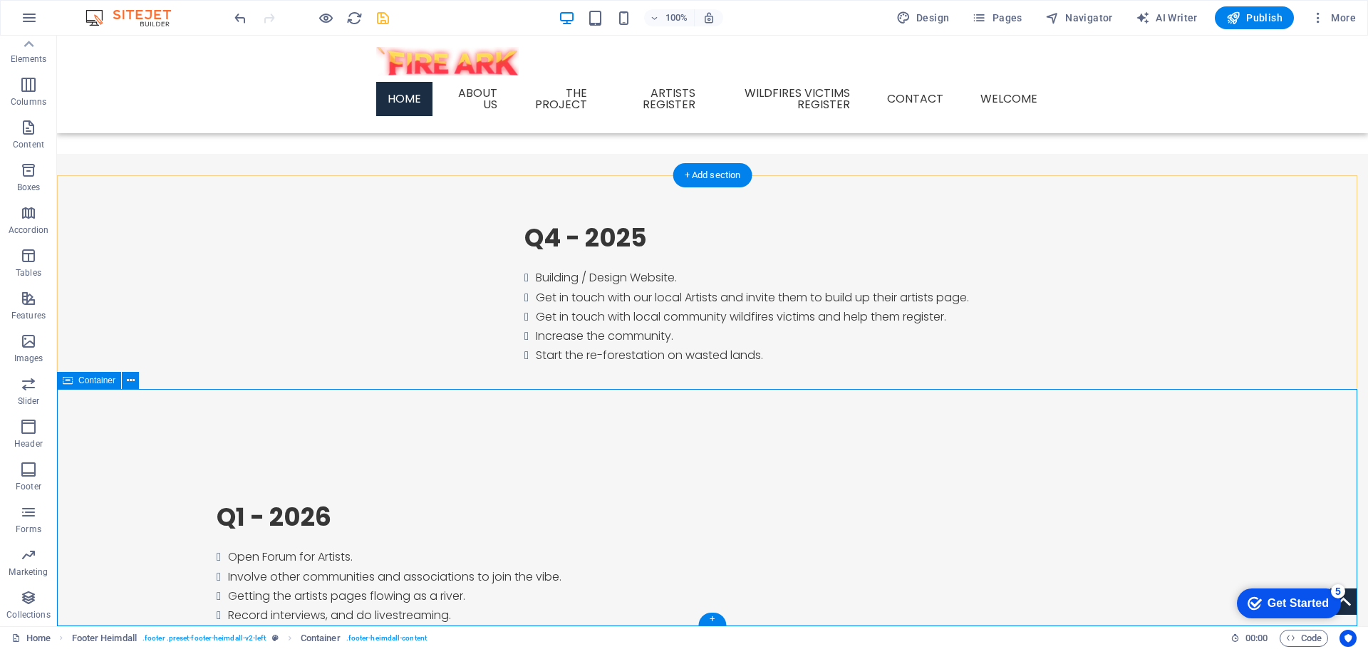
drag, startPoint x: 843, startPoint y: 585, endPoint x: 830, endPoint y: 611, distance: 28.7
click at [878, 473] on icon at bounding box center [879, 471] width 8 height 15
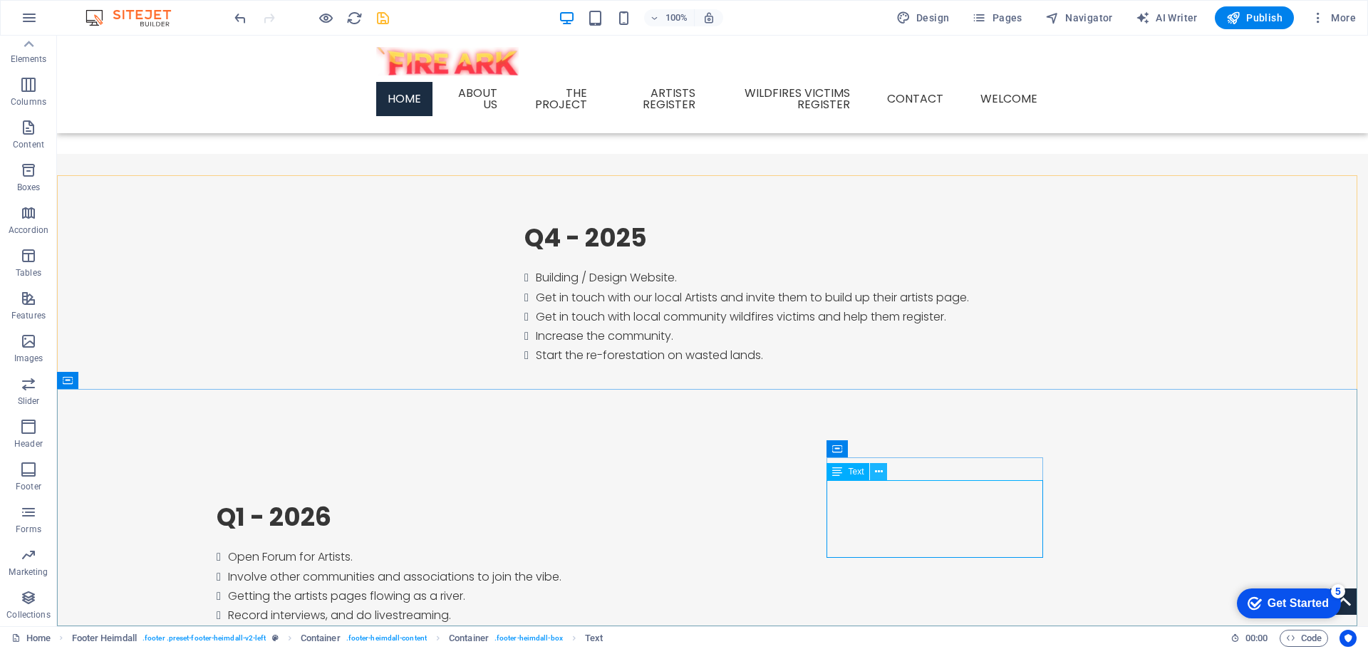
click at [883, 470] on icon at bounding box center [879, 471] width 8 height 15
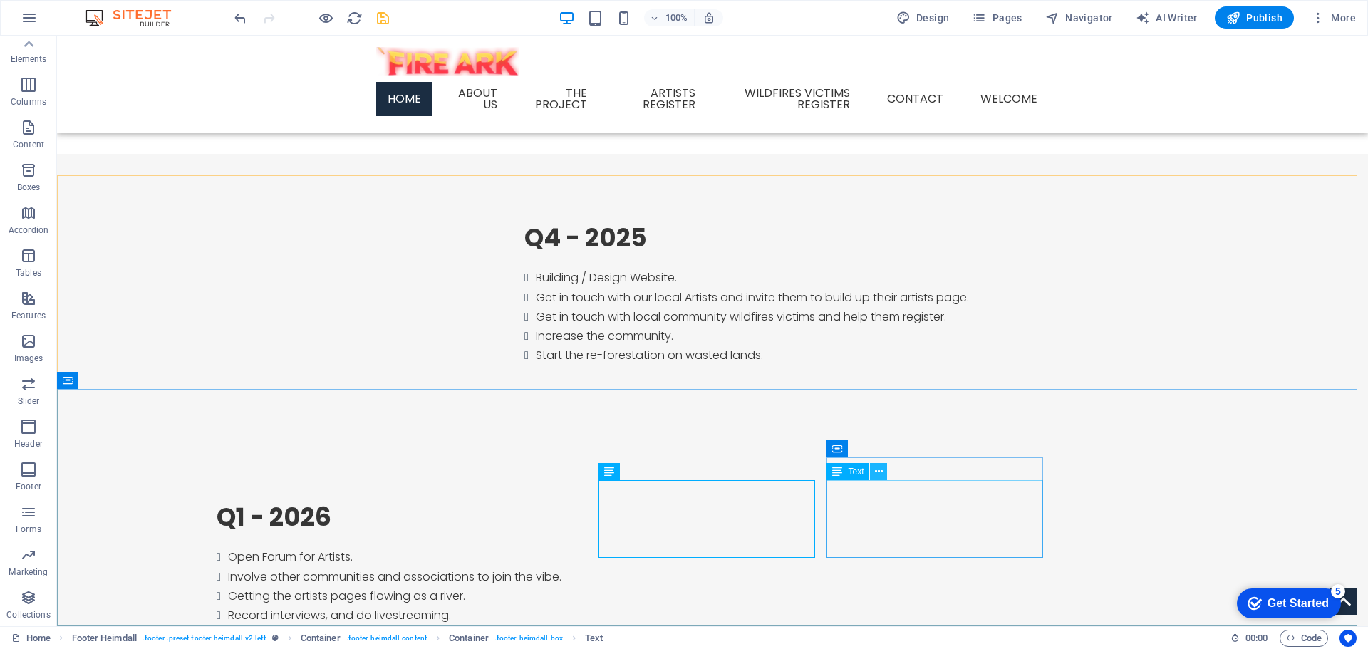
click at [879, 474] on icon at bounding box center [879, 471] width 8 height 15
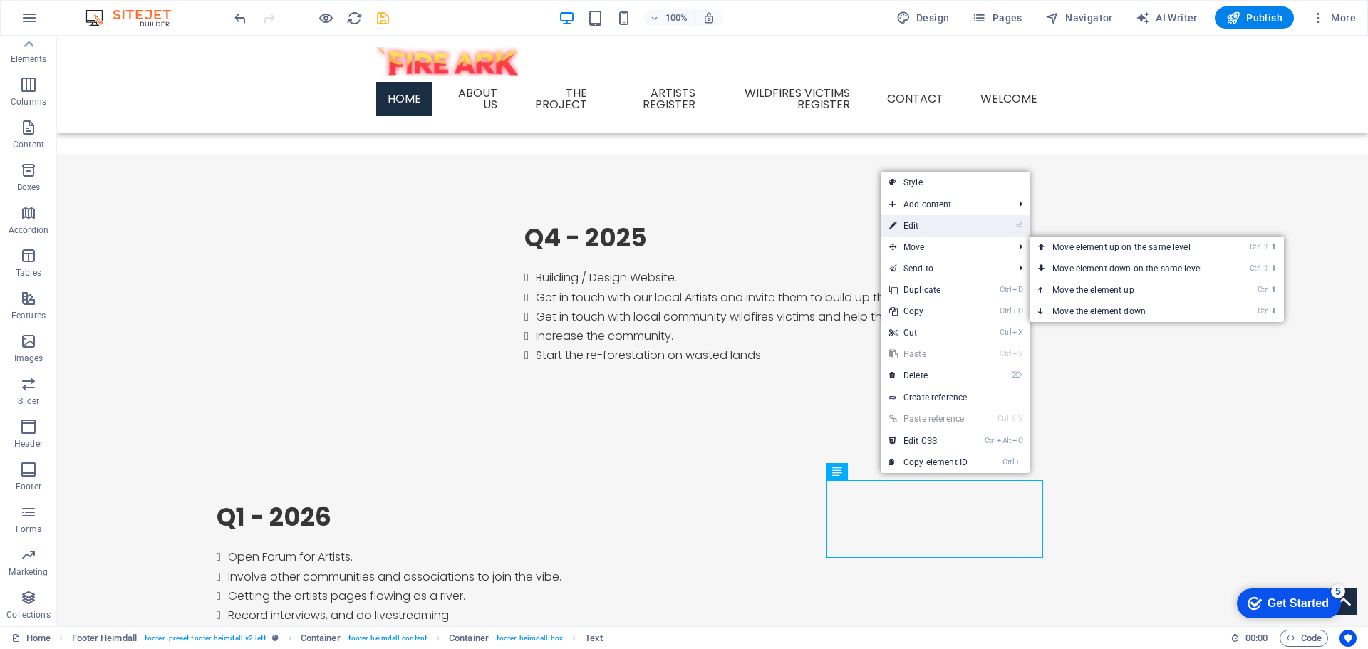
click at [943, 220] on link "⏎ Edit" at bounding box center [928, 225] width 95 height 21
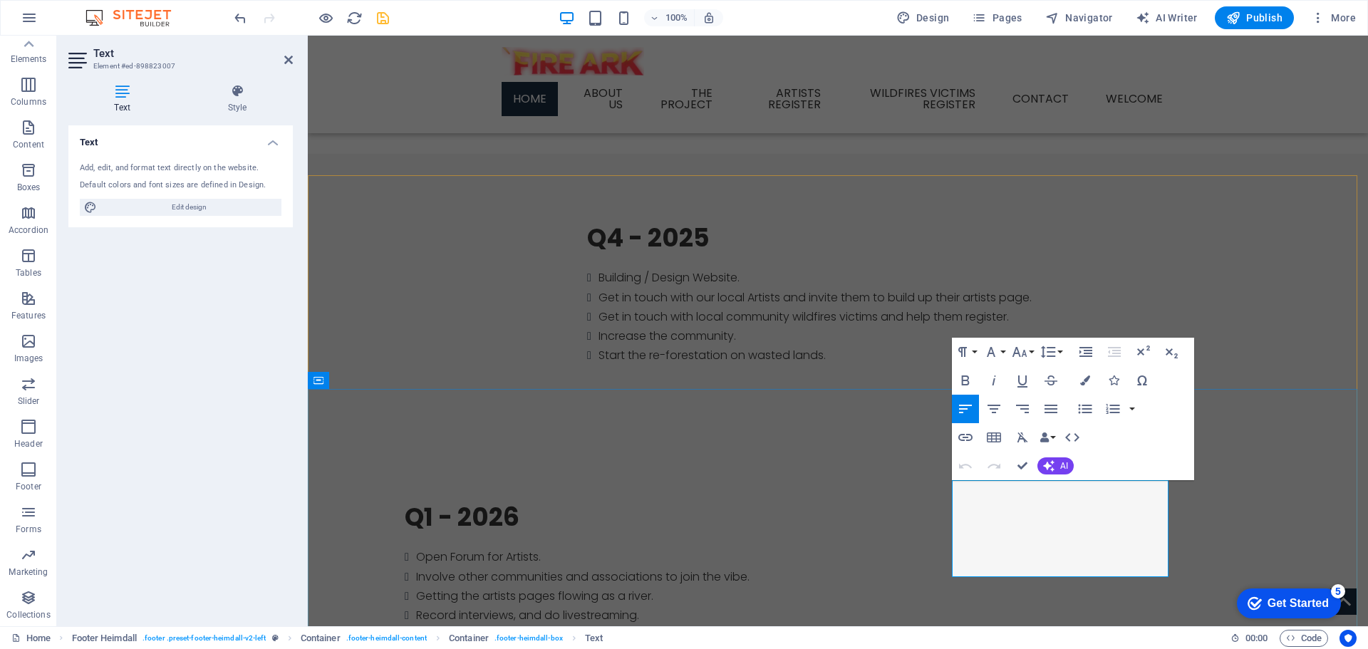
drag, startPoint x: 1007, startPoint y: 530, endPoint x: 944, endPoint y: 486, distance: 77.3
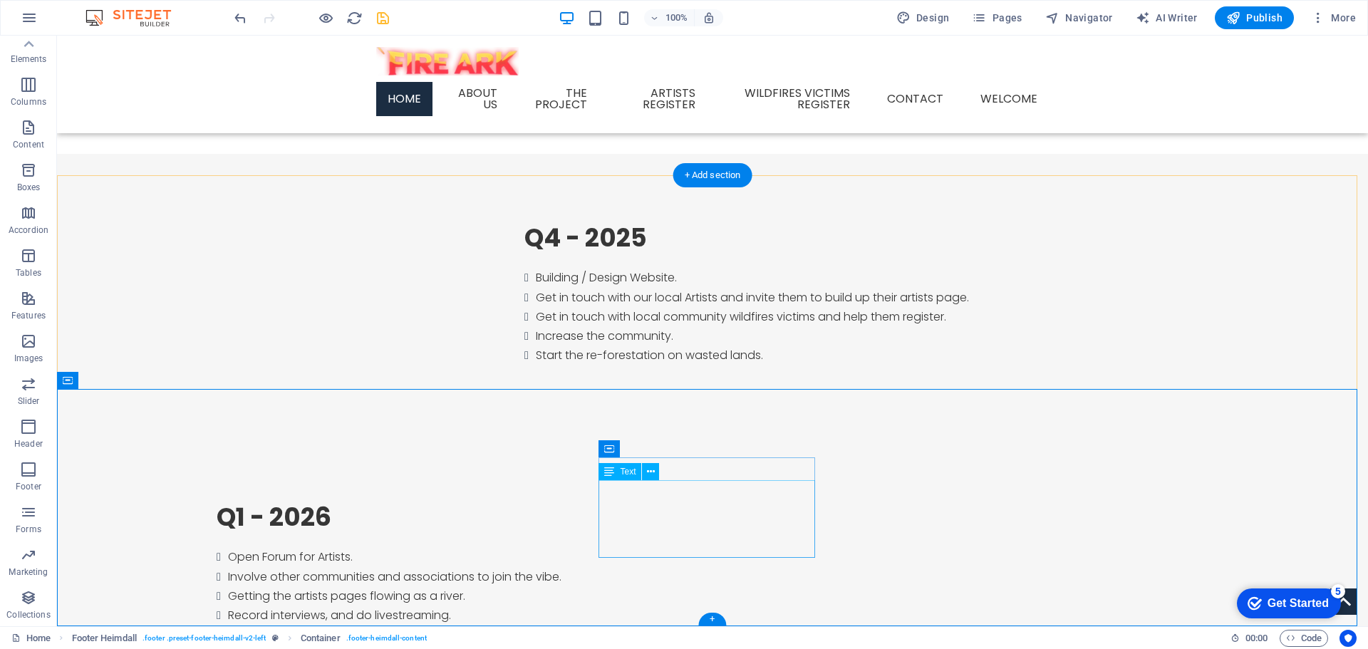
click at [655, 470] on button at bounding box center [650, 471] width 17 height 17
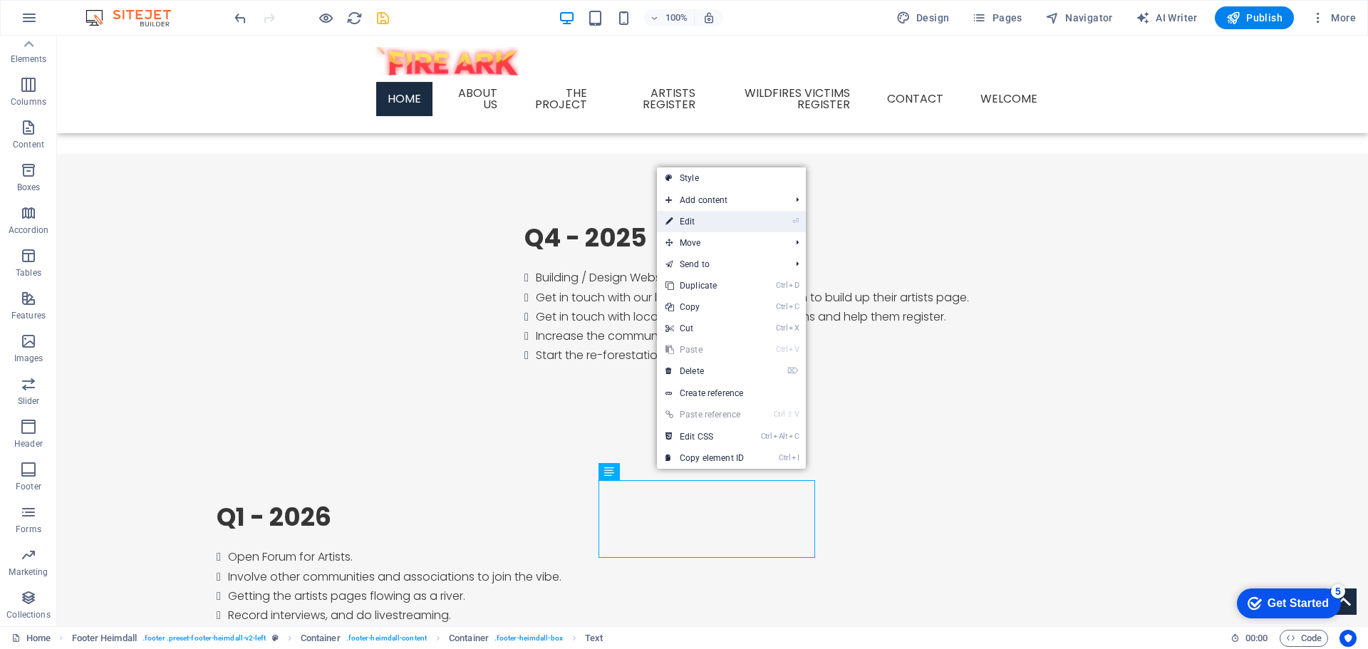
click at [693, 227] on link "⏎ Edit" at bounding box center [704, 221] width 95 height 21
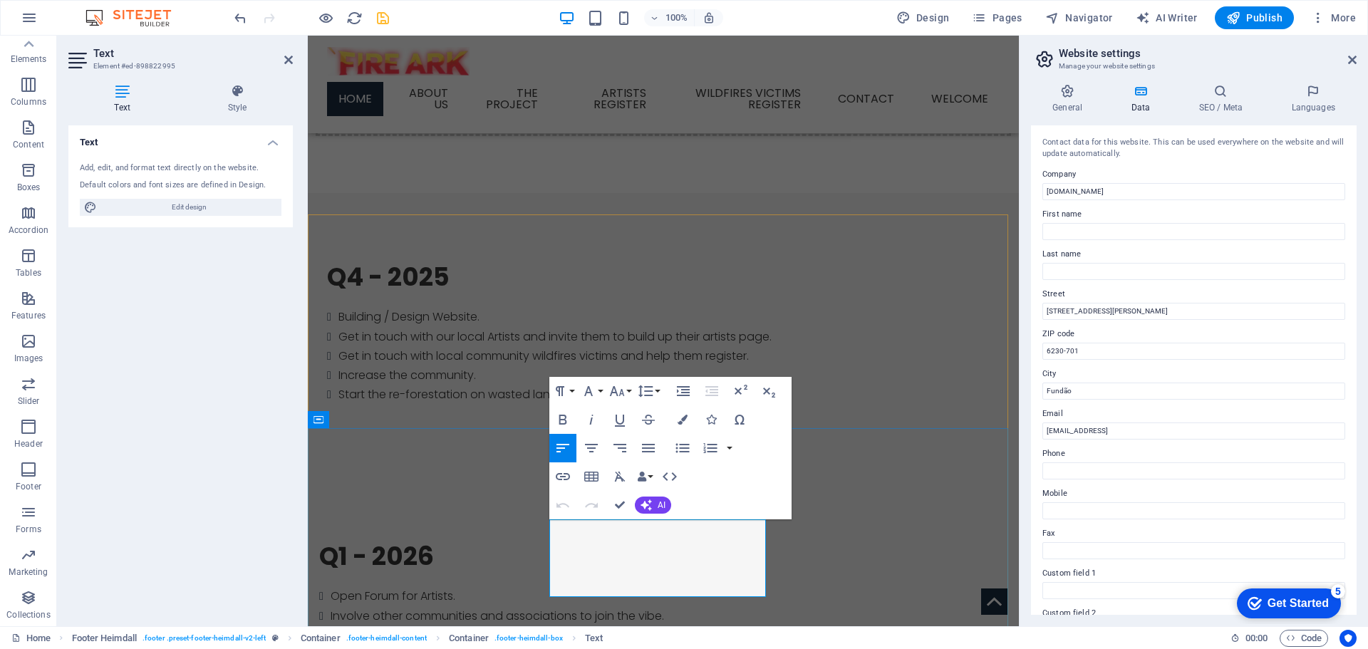
drag, startPoint x: 596, startPoint y: 530, endPoint x: 584, endPoint y: 531, distance: 12.1
drag, startPoint x: 643, startPoint y: 530, endPoint x: 540, endPoint y: 534, distance: 102.6
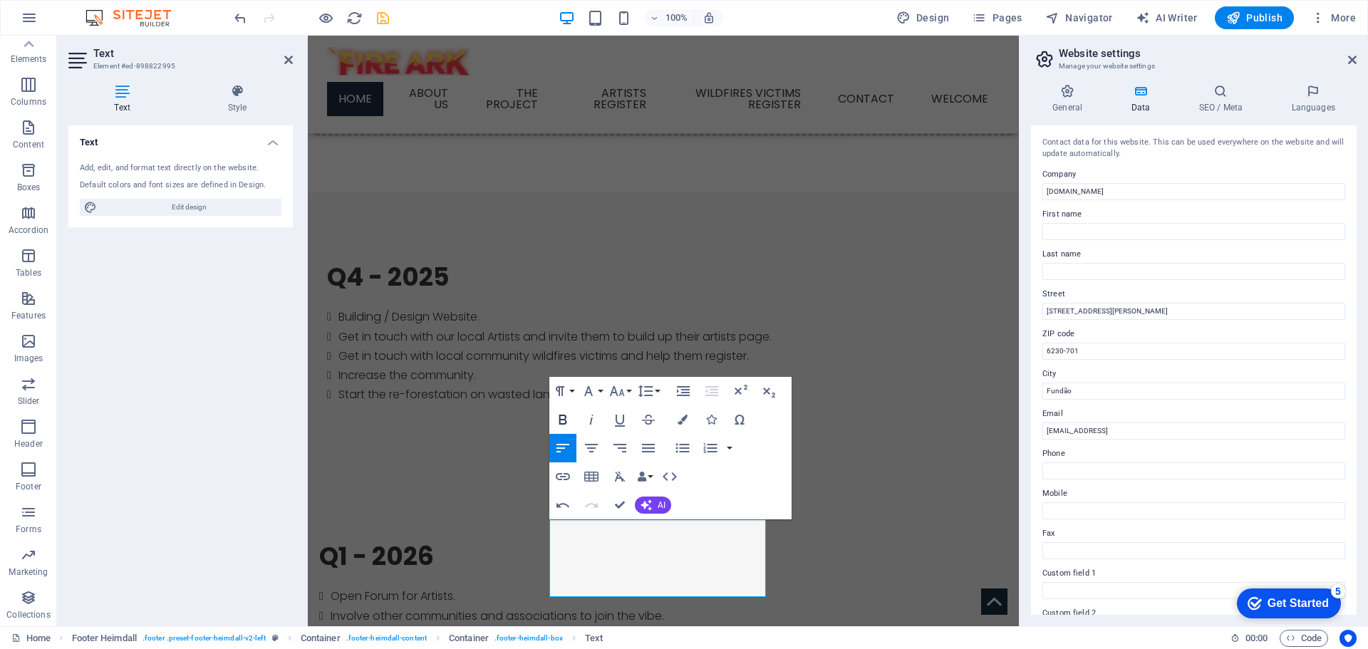
click at [563, 419] on icon "button" at bounding box center [562, 419] width 17 height 17
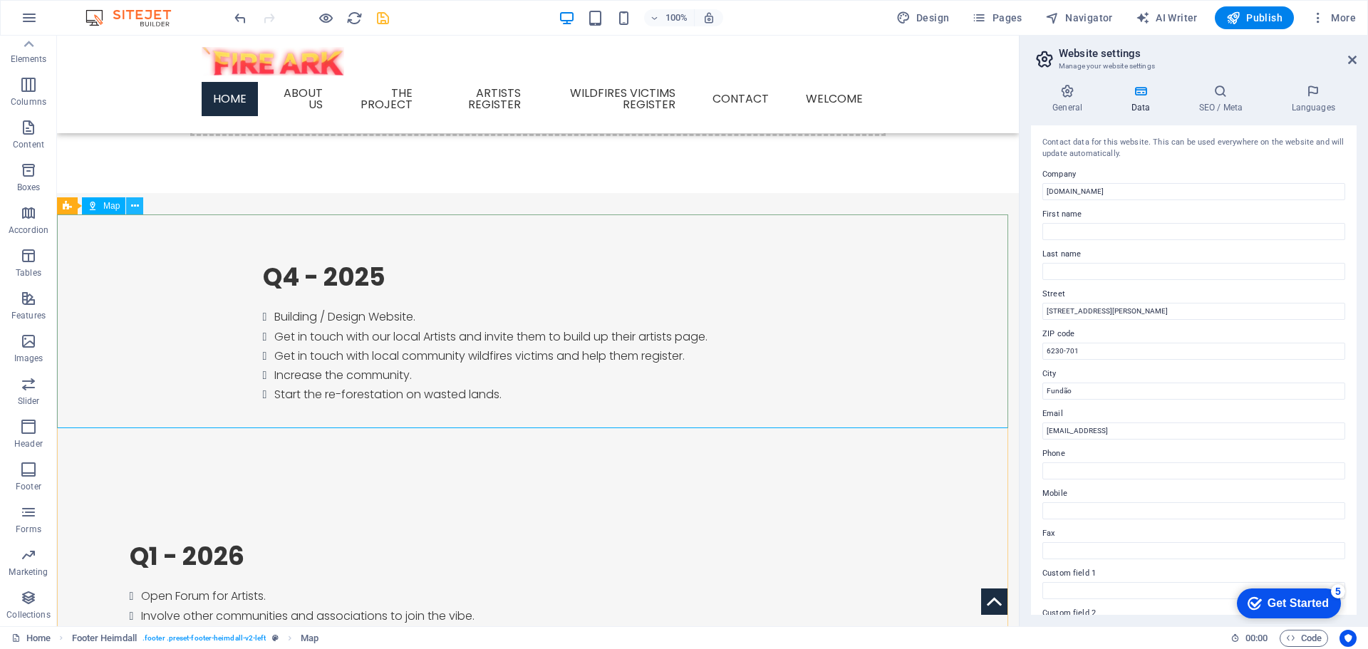
click at [136, 208] on icon at bounding box center [135, 206] width 8 height 15
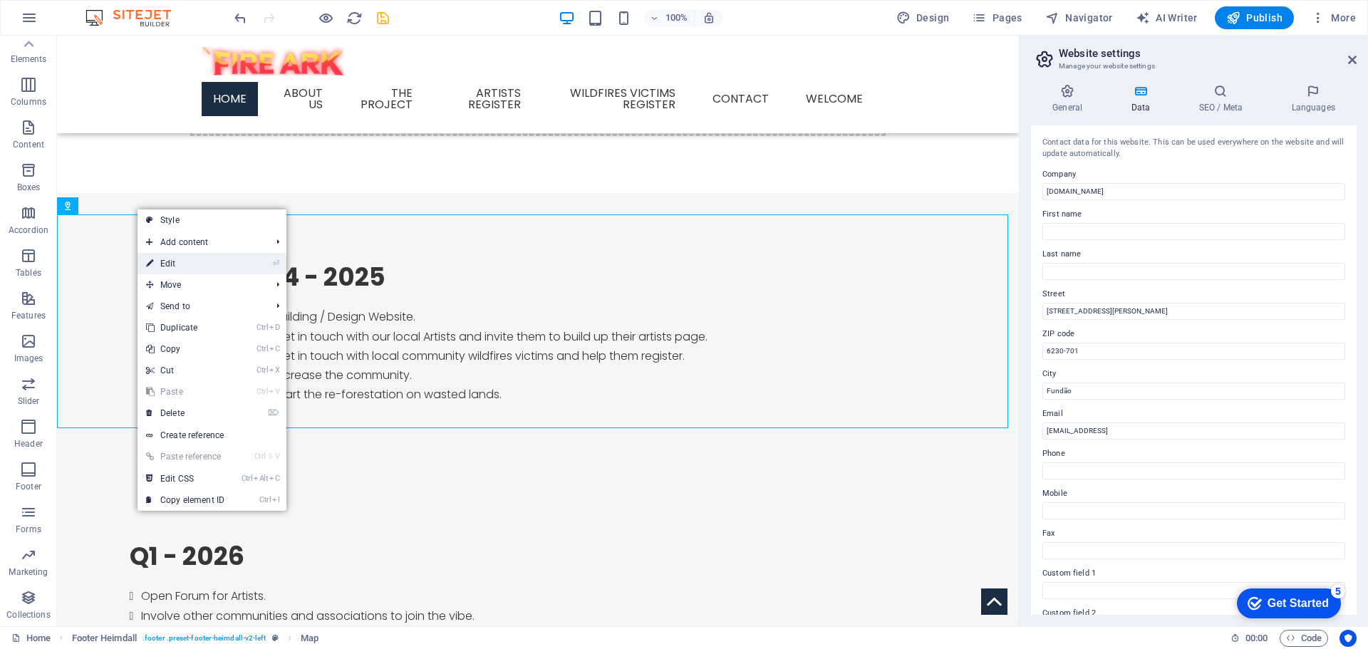
click at [180, 270] on link "⏎ Edit" at bounding box center [184, 263] width 95 height 21
select select "1"
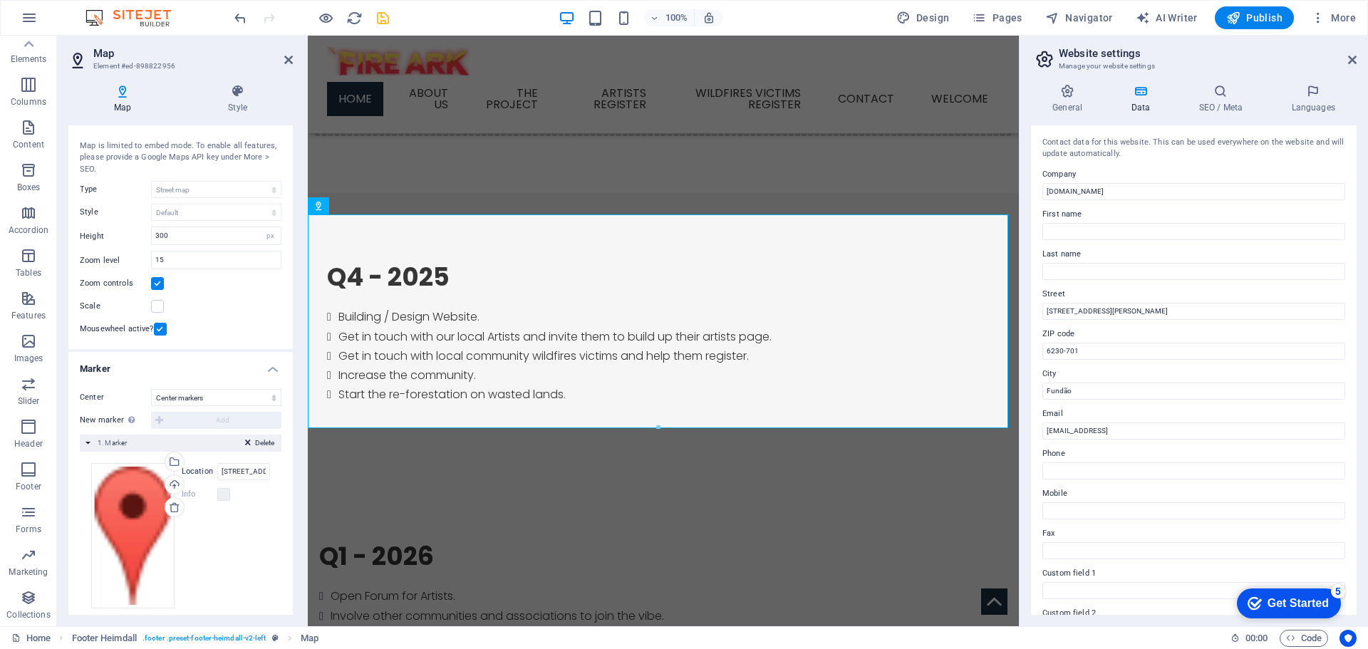
scroll to position [41, 0]
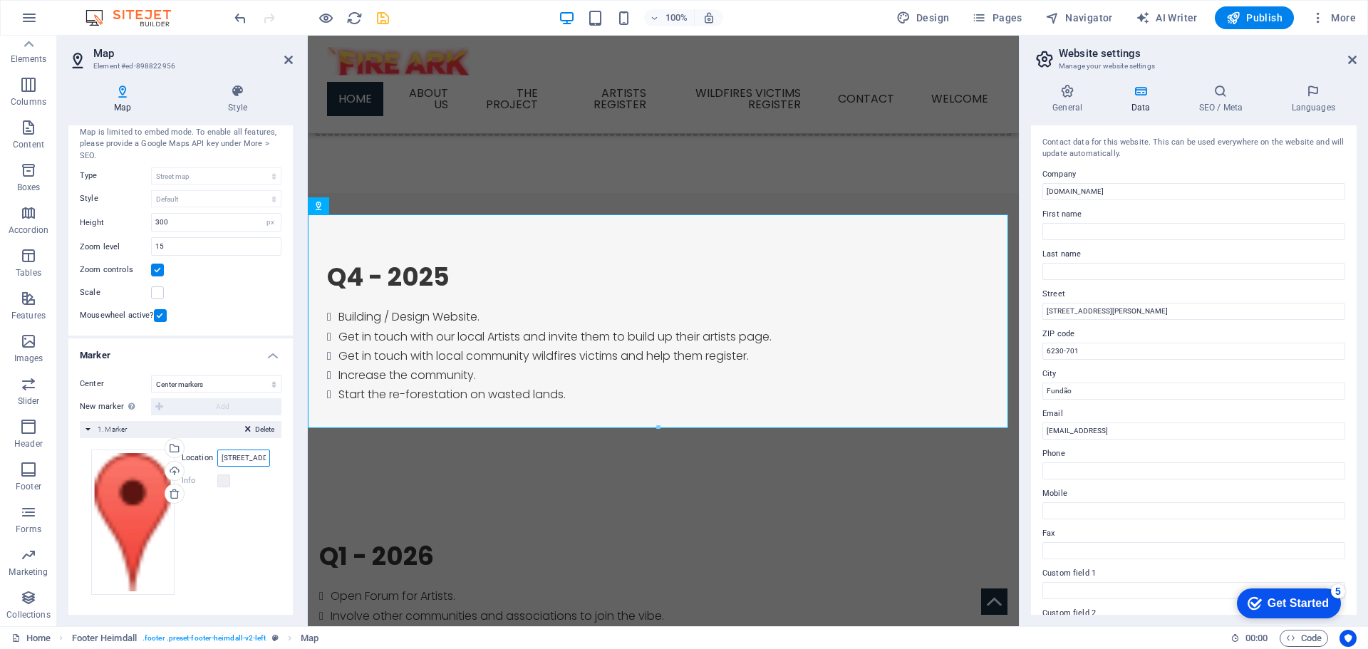
click at [247, 462] on input "[STREET_ADDRESS]" at bounding box center [243, 458] width 53 height 17
click at [253, 458] on input "fundao" at bounding box center [243, 458] width 53 height 17
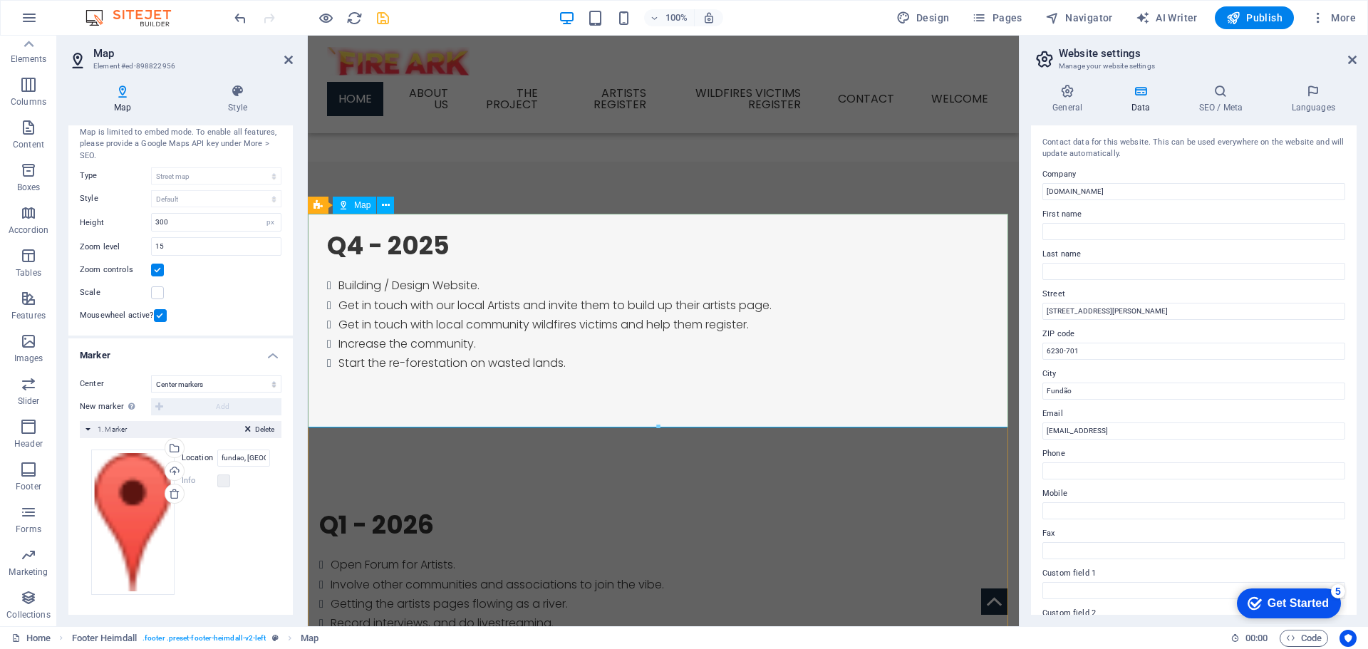
scroll to position [1349, 0]
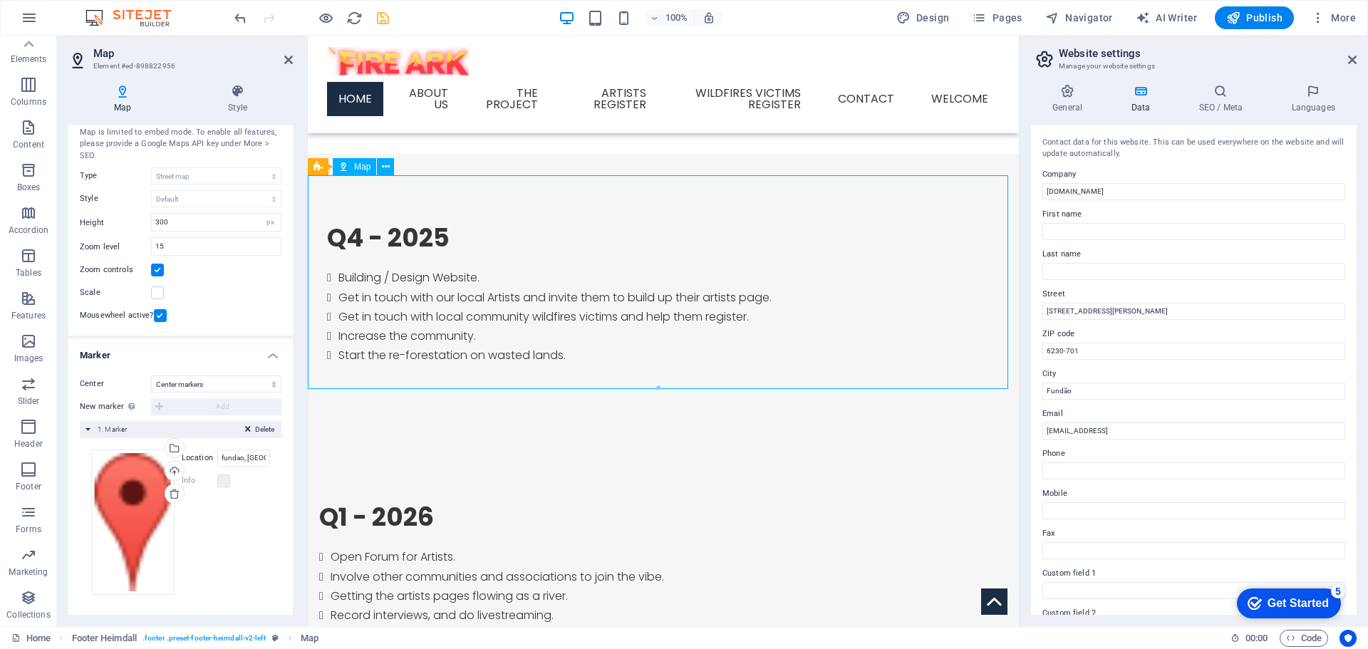
click at [195, 217] on input "300" at bounding box center [216, 222] width 129 height 17
drag, startPoint x: 262, startPoint y: 457, endPoint x: 200, endPoint y: 451, distance: 62.3
click at [200, 451] on div "Location fundao, [GEOGRAPHIC_DATA]" at bounding box center [226, 458] width 88 height 17
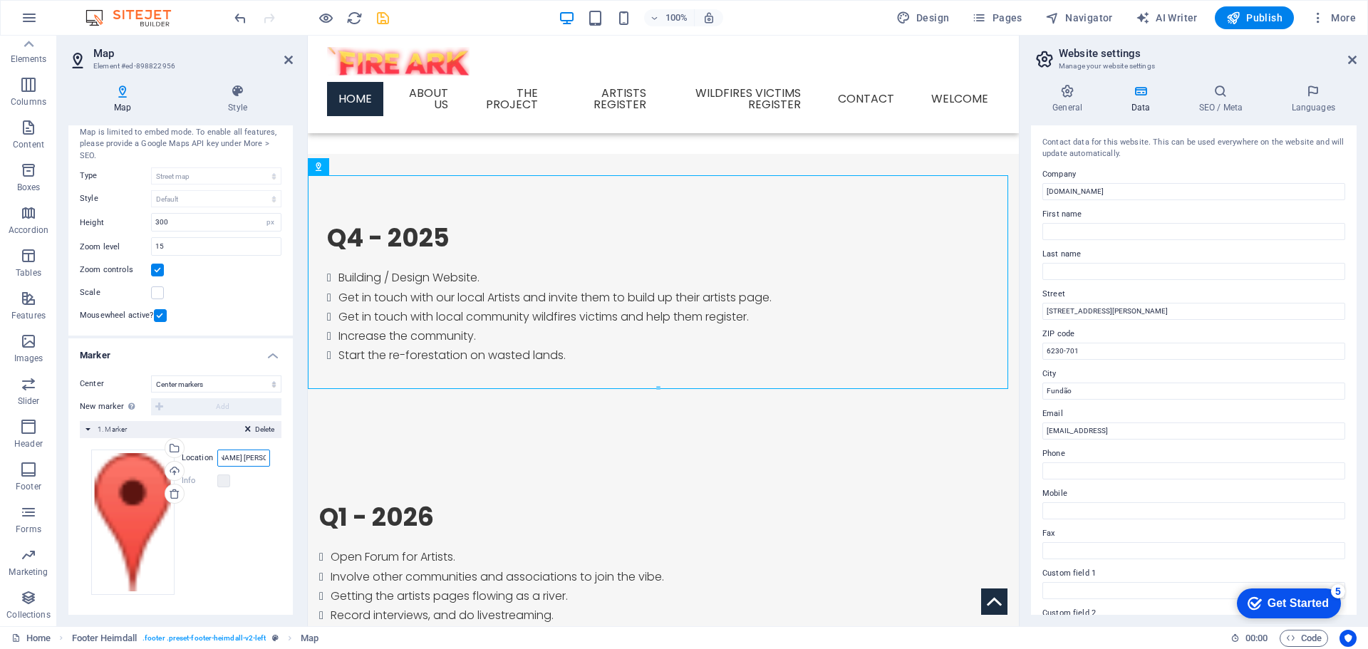
scroll to position [0, 99]
type input "[STREET_ADDRESS][PERSON_NAME] [PERSON_NAME] da casa"
click at [267, 521] on div "Drag files here, click to choose files or select files from Files or our free s…" at bounding box center [181, 522] width 202 height 168
click at [237, 98] on h4 "Style" at bounding box center [237, 99] width 110 height 30
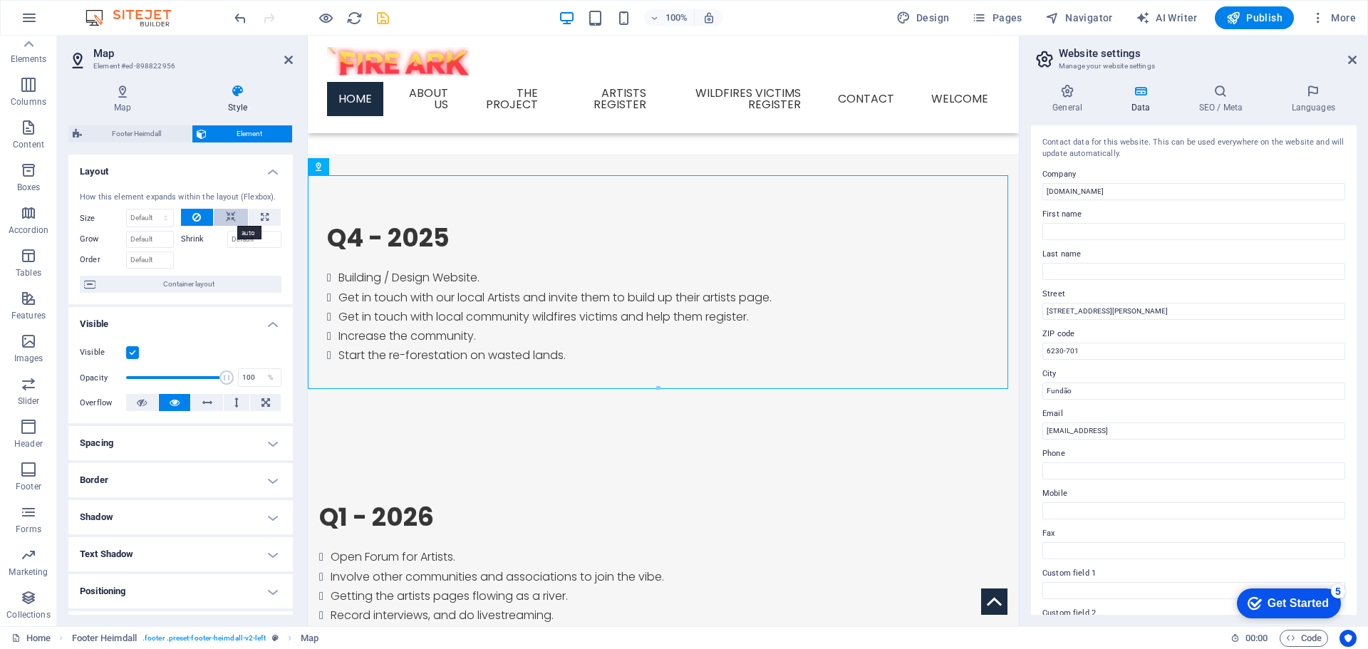
click at [229, 216] on icon at bounding box center [231, 217] width 10 height 17
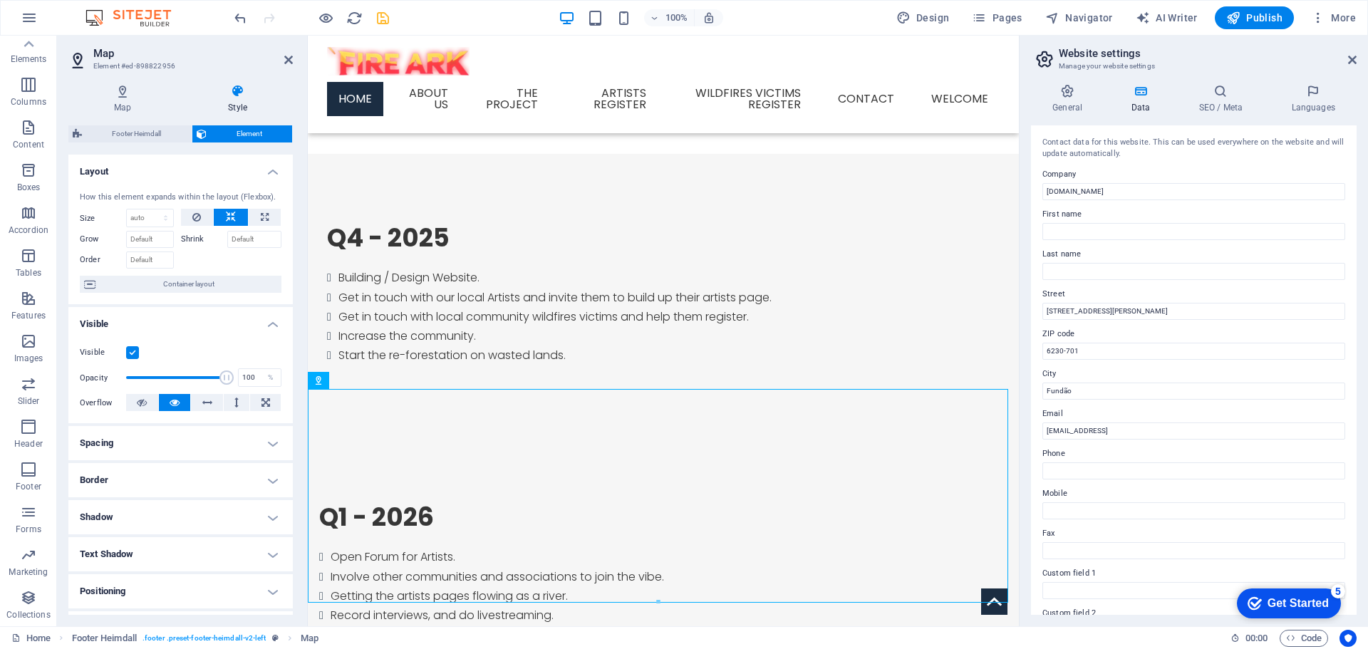
scroll to position [1135, 0]
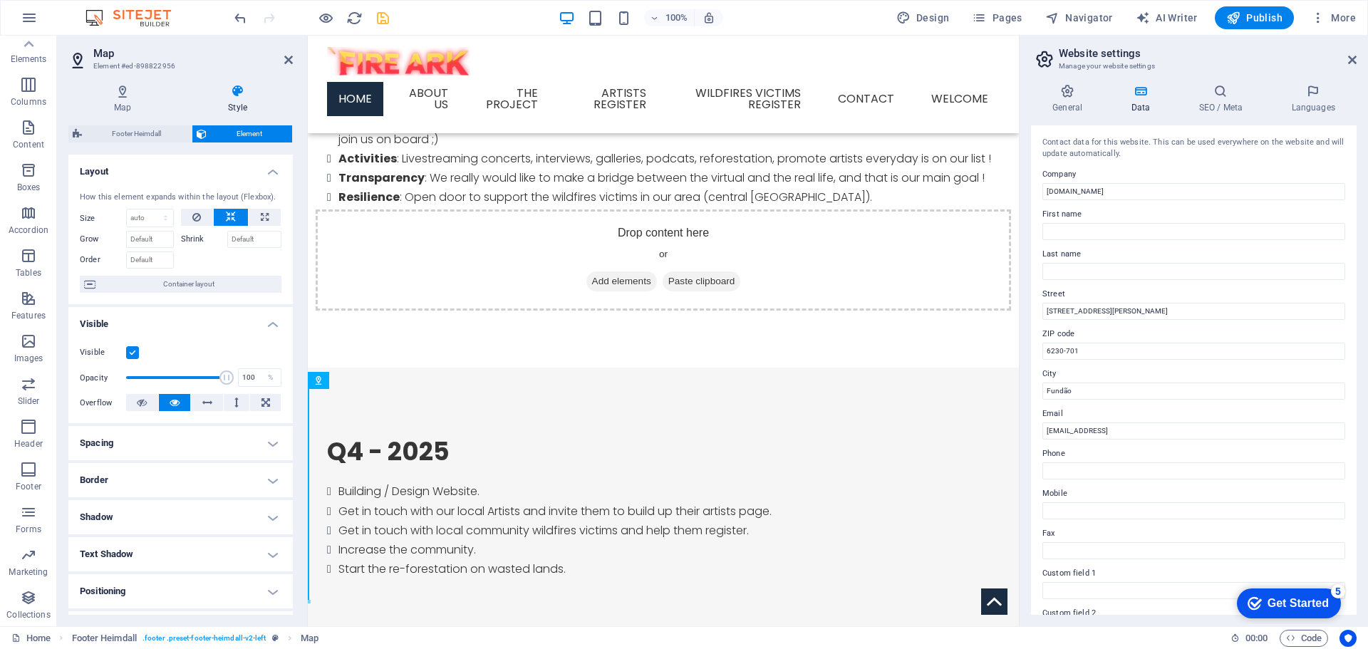
click at [229, 216] on icon at bounding box center [231, 217] width 10 height 17
click at [196, 210] on icon at bounding box center [196, 217] width 9 height 17
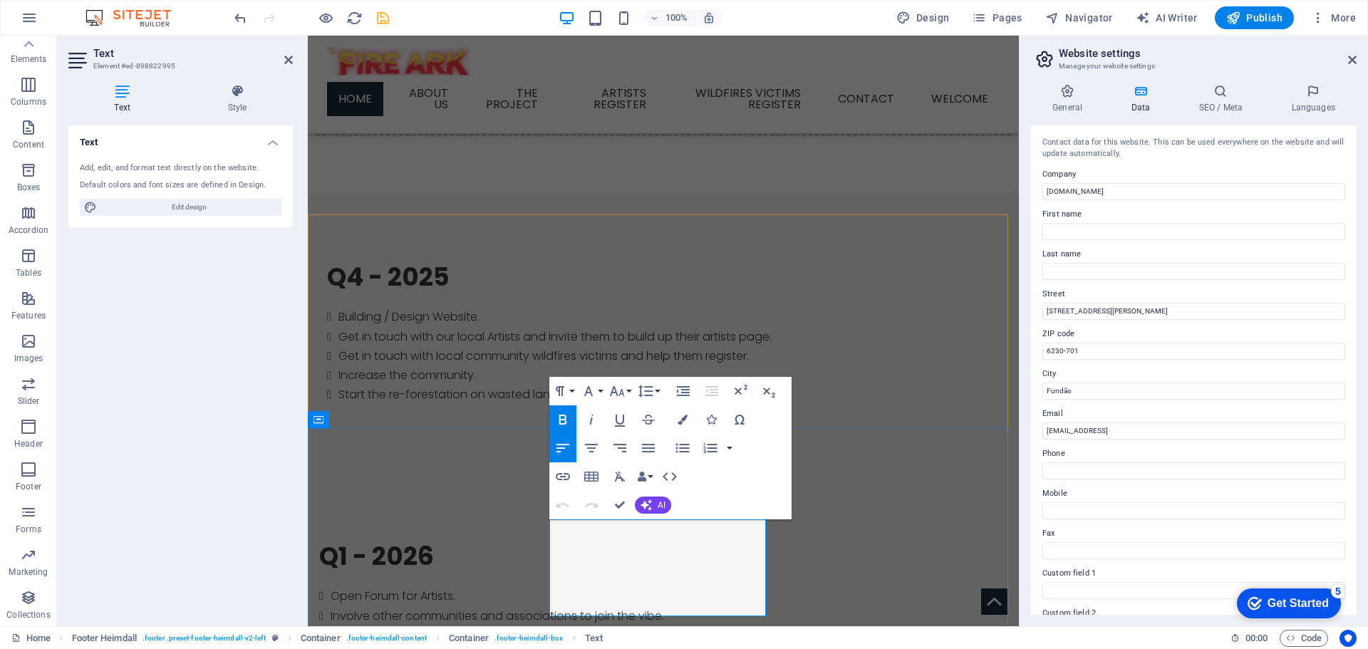
click at [556, 573] on icon "button" at bounding box center [555, 569] width 17 height 17
click at [620, 571] on icon "button" at bounding box center [619, 569] width 17 height 17
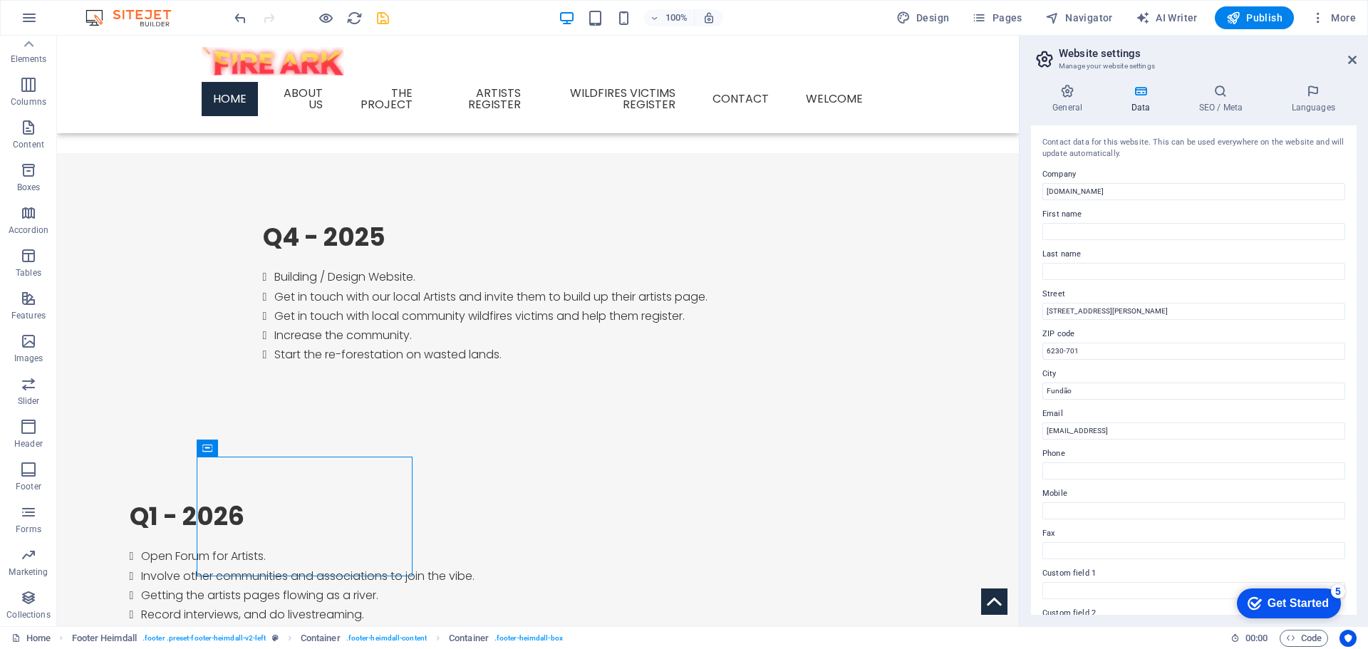
click at [1356, 60] on aside "Website settings Manage your website settings General Data SEO / Meta Languages…" at bounding box center [1193, 331] width 349 height 591
click at [384, 21] on icon "save" at bounding box center [383, 18] width 16 height 16
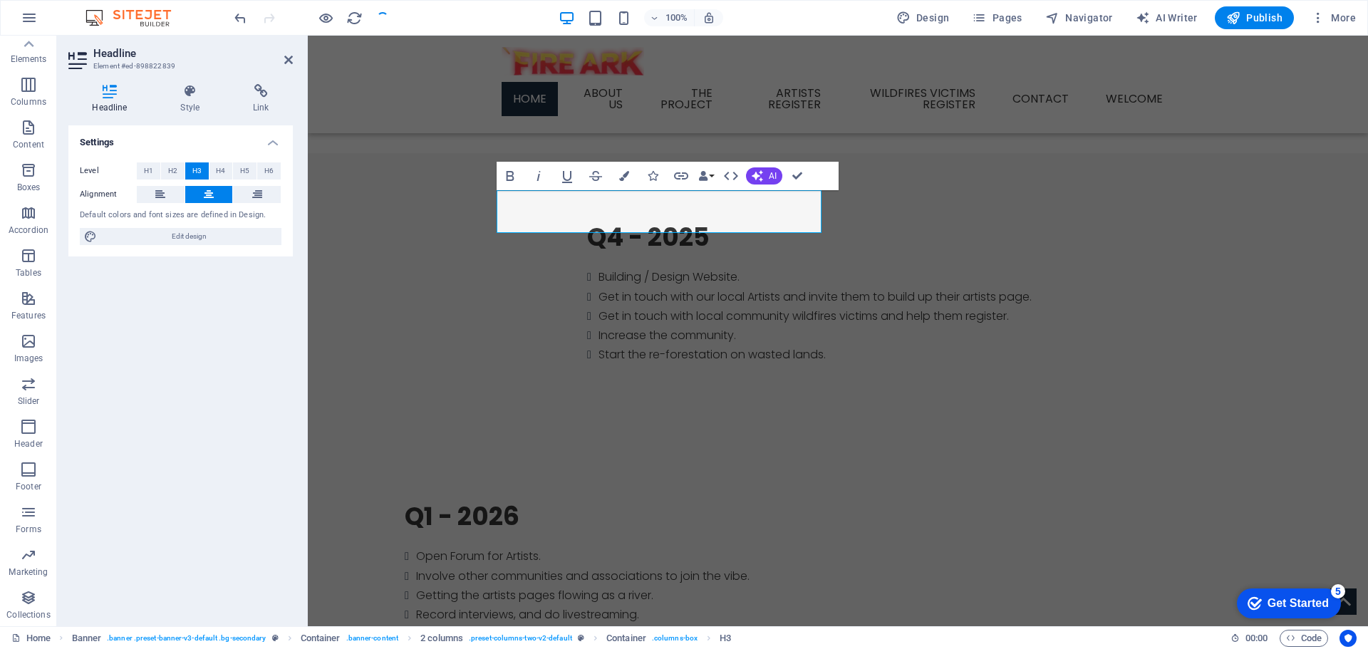
scroll to position [0, 0]
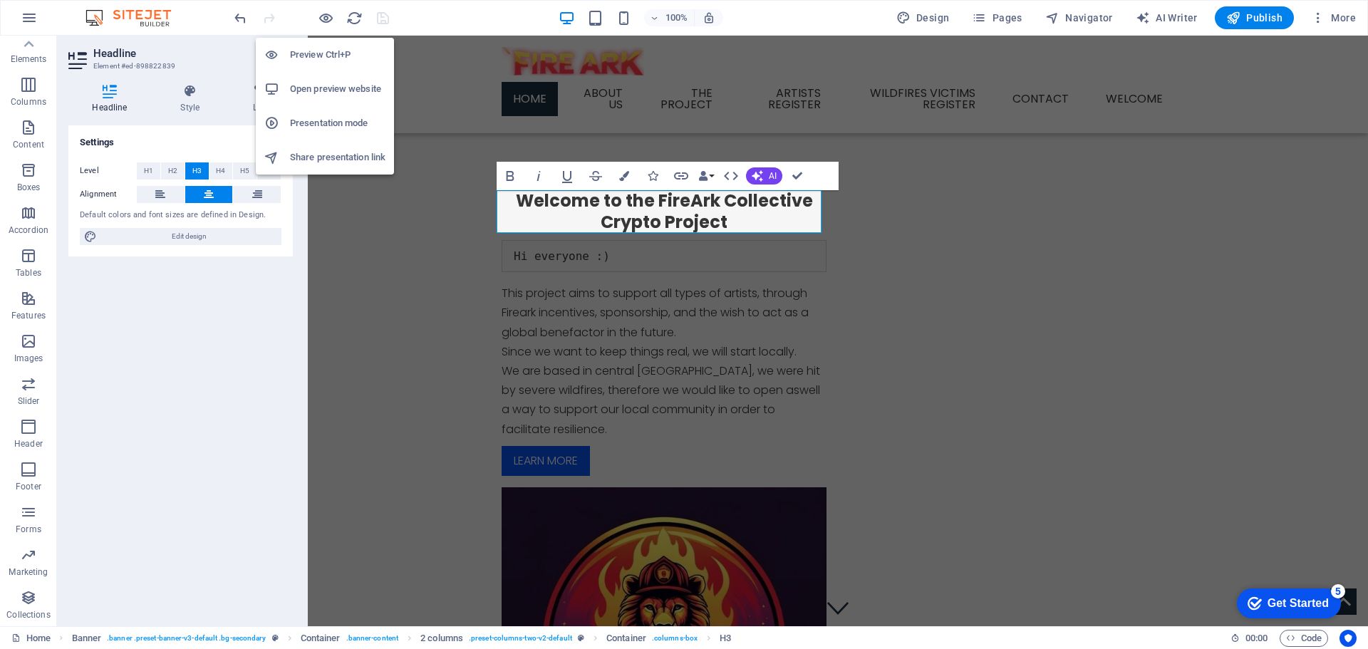
click at [318, 55] on h6 "Preview Ctrl+P" at bounding box center [337, 54] width 95 height 17
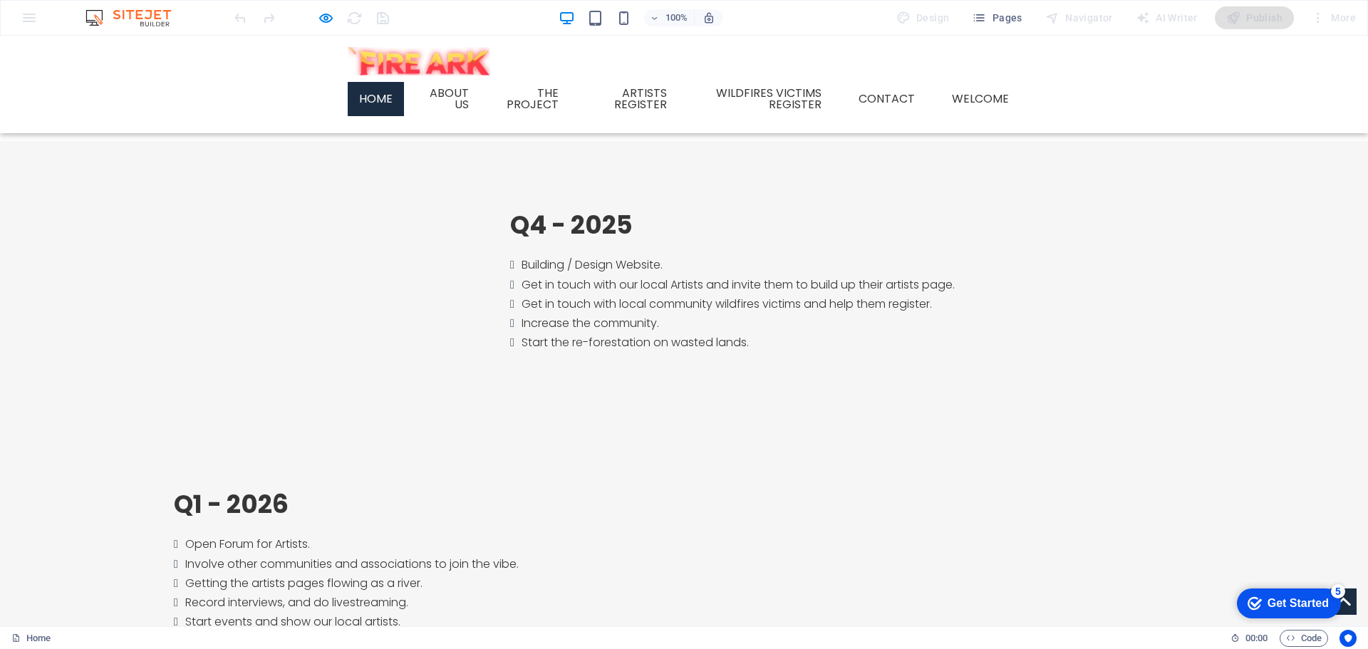
scroll to position [1289, 0]
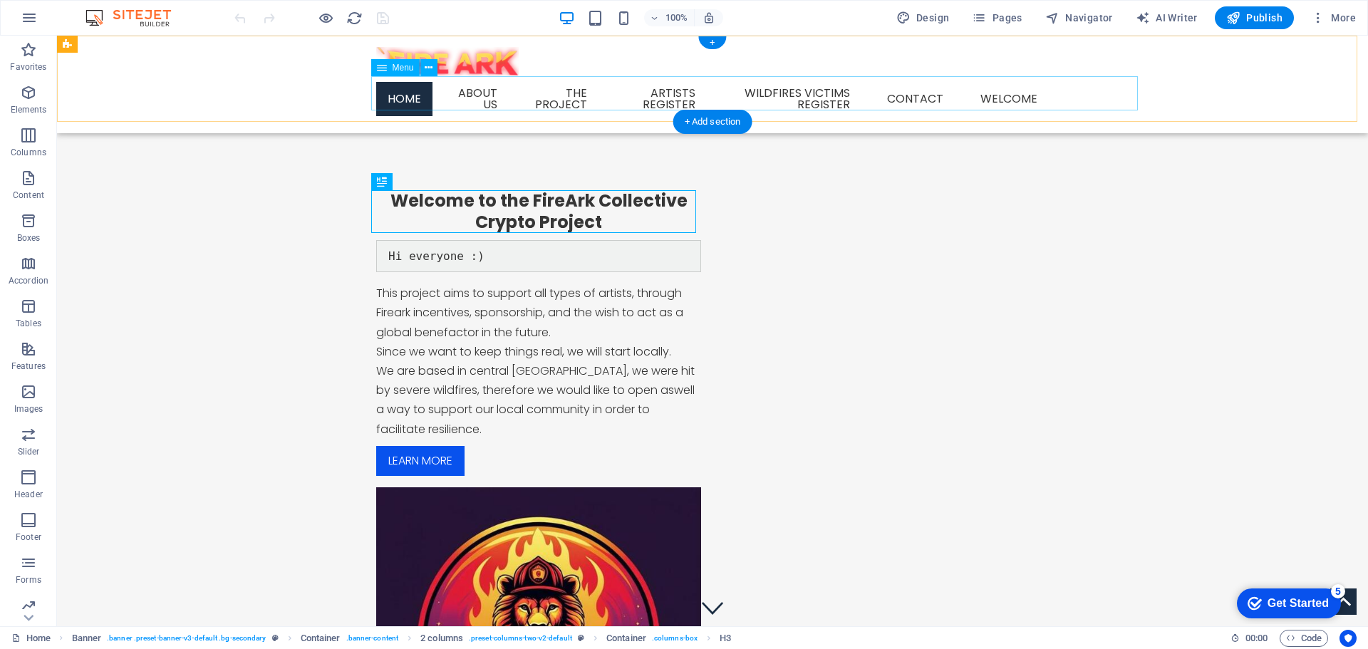
click at [1049, 92] on nav "Home About us The Project Artists Register Wildfires victims register Contact w…" at bounding box center [712, 99] width 672 height 46
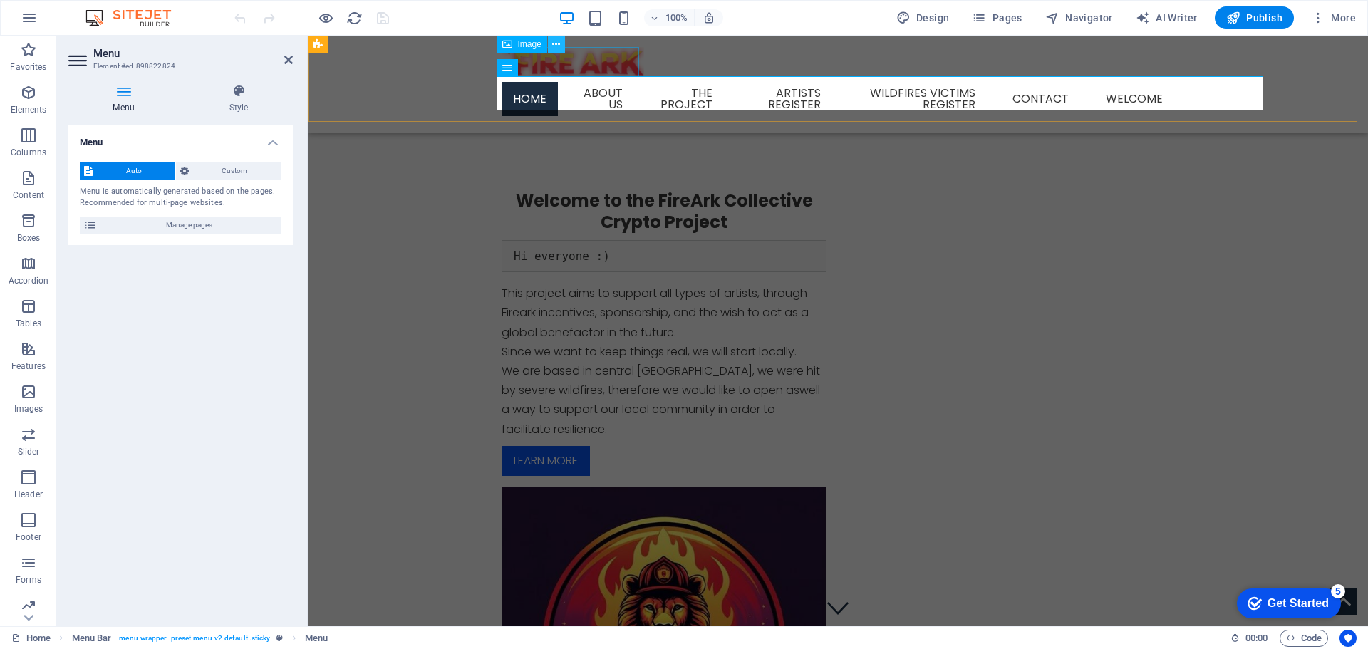
click at [555, 43] on icon at bounding box center [556, 44] width 8 height 15
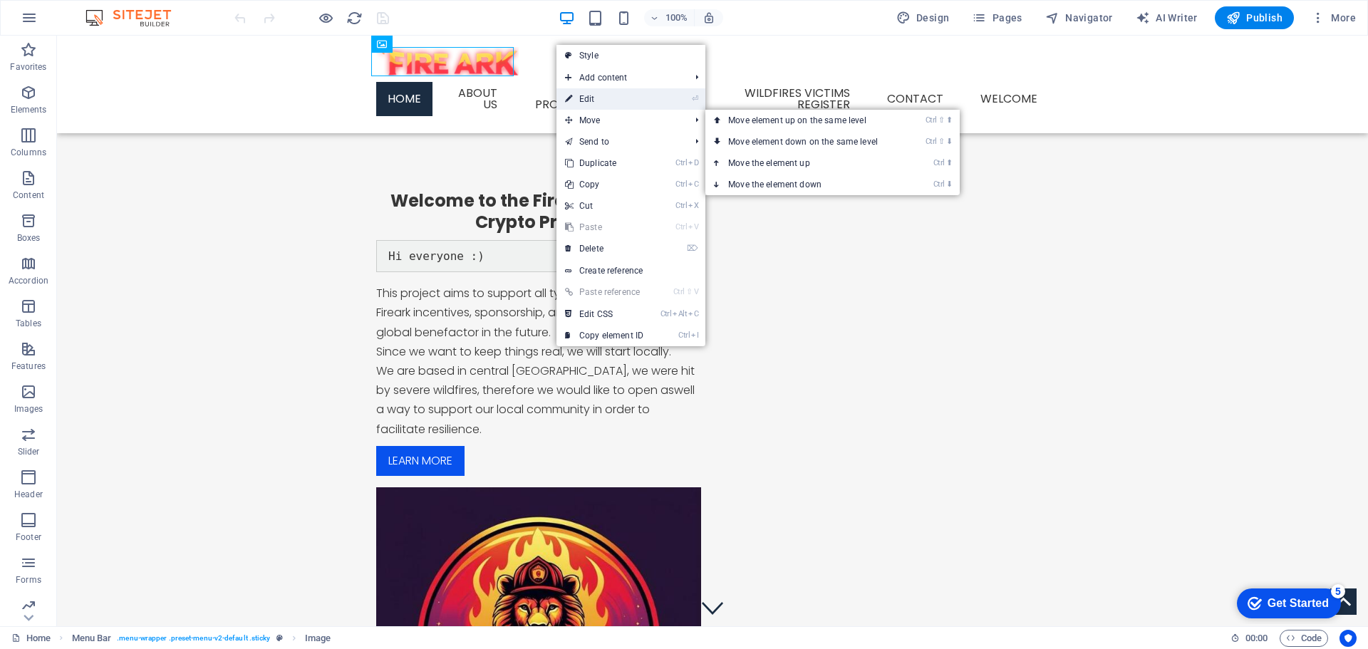
click at [602, 99] on link "⏎ Edit" at bounding box center [603, 98] width 95 height 21
select select "px"
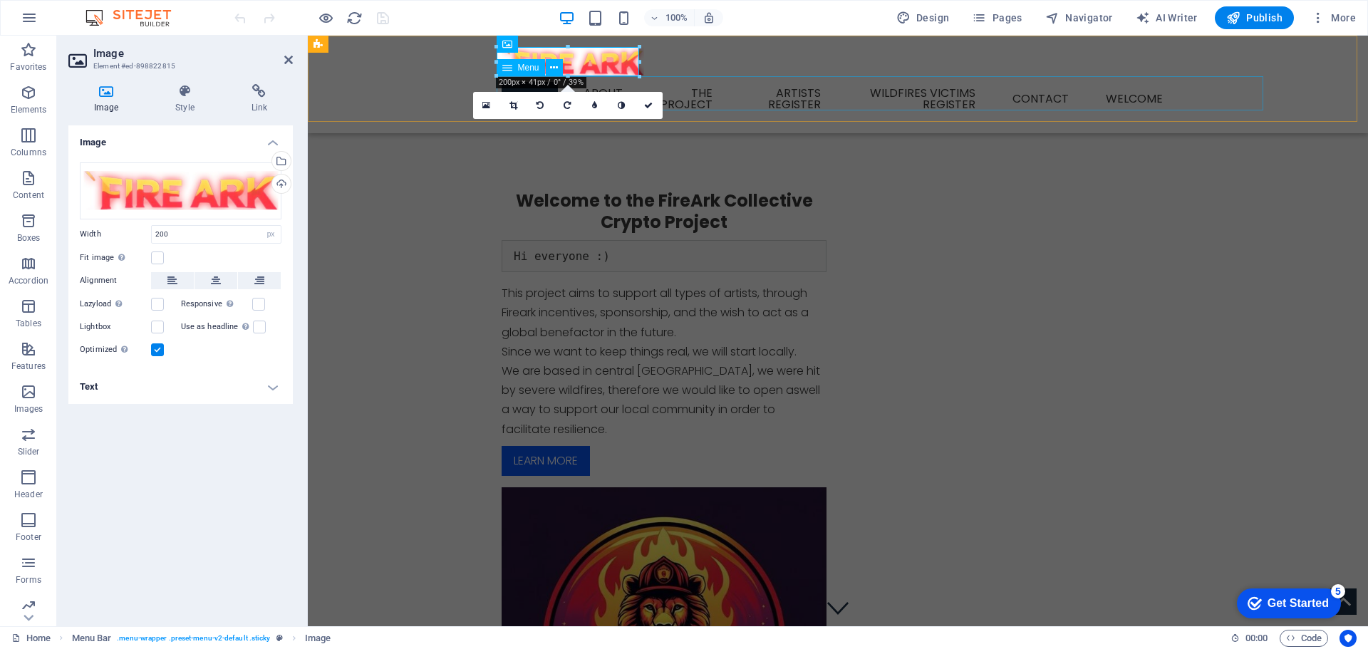
click at [769, 99] on nav "Home About us The Project Artists Register Wildfires victims register Contact w…" at bounding box center [838, 99] width 672 height 46
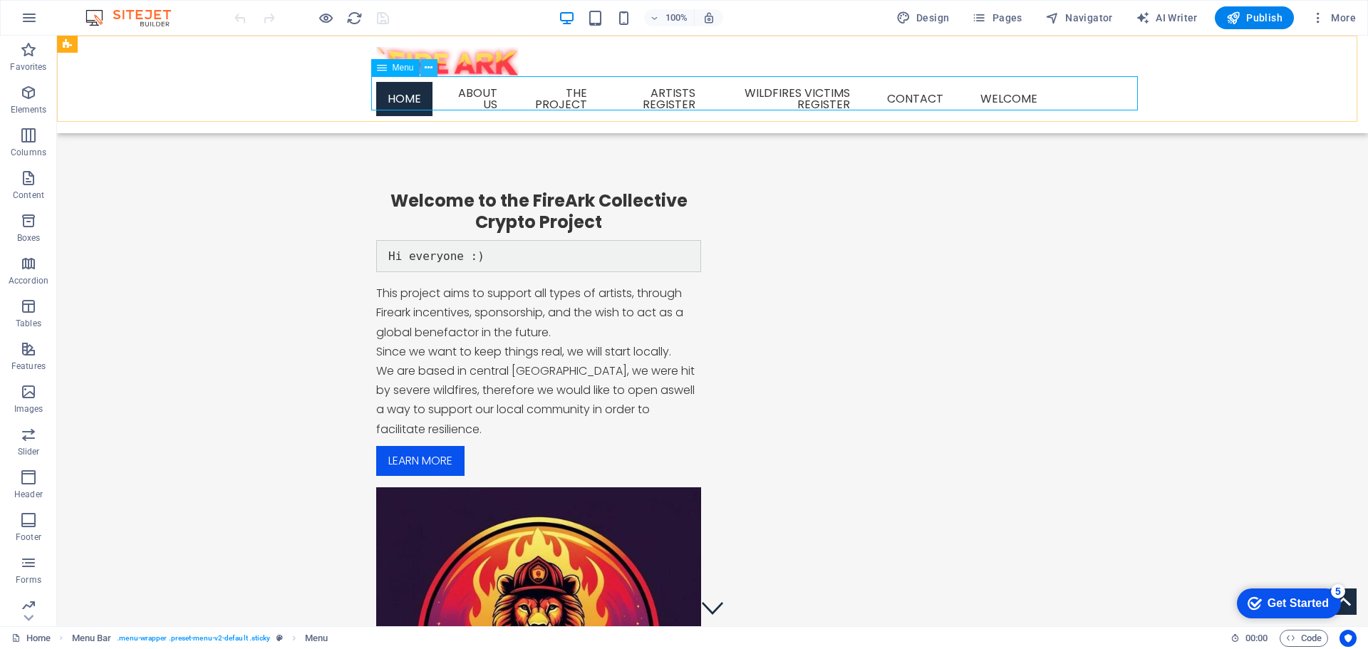
click at [429, 72] on icon at bounding box center [429, 68] width 8 height 15
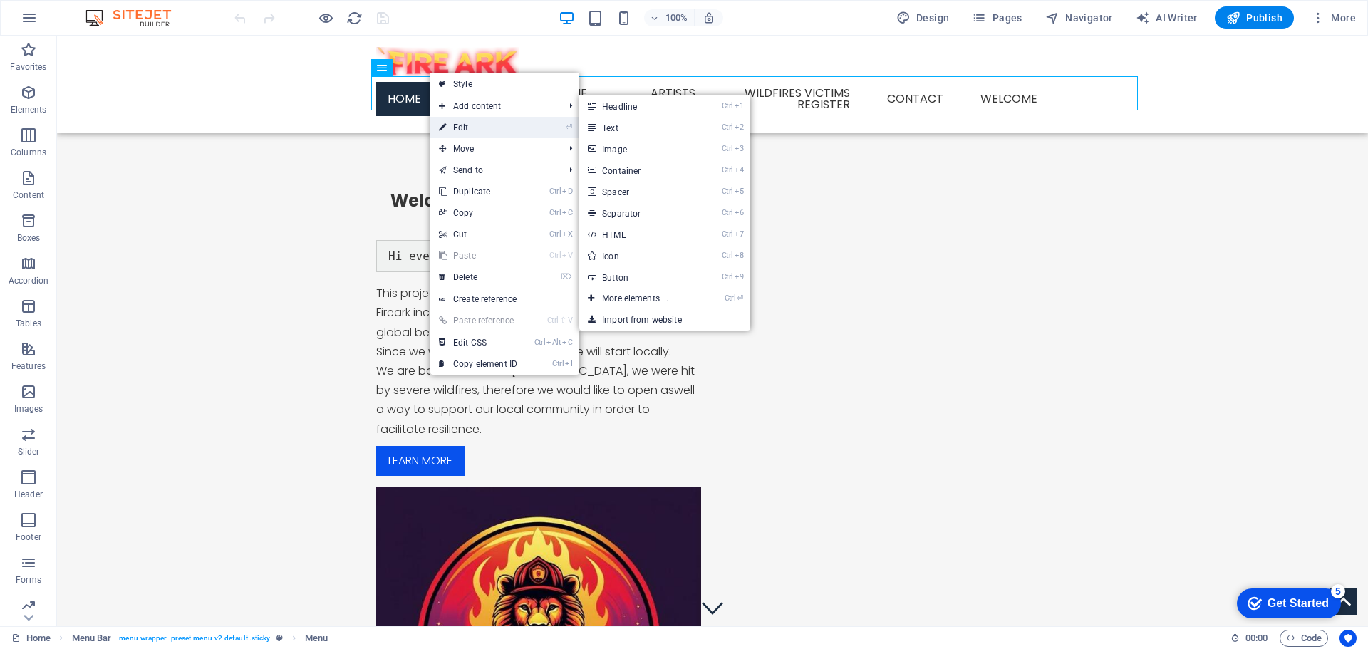
click at [463, 120] on link "⏎ Edit" at bounding box center [477, 127] width 95 height 21
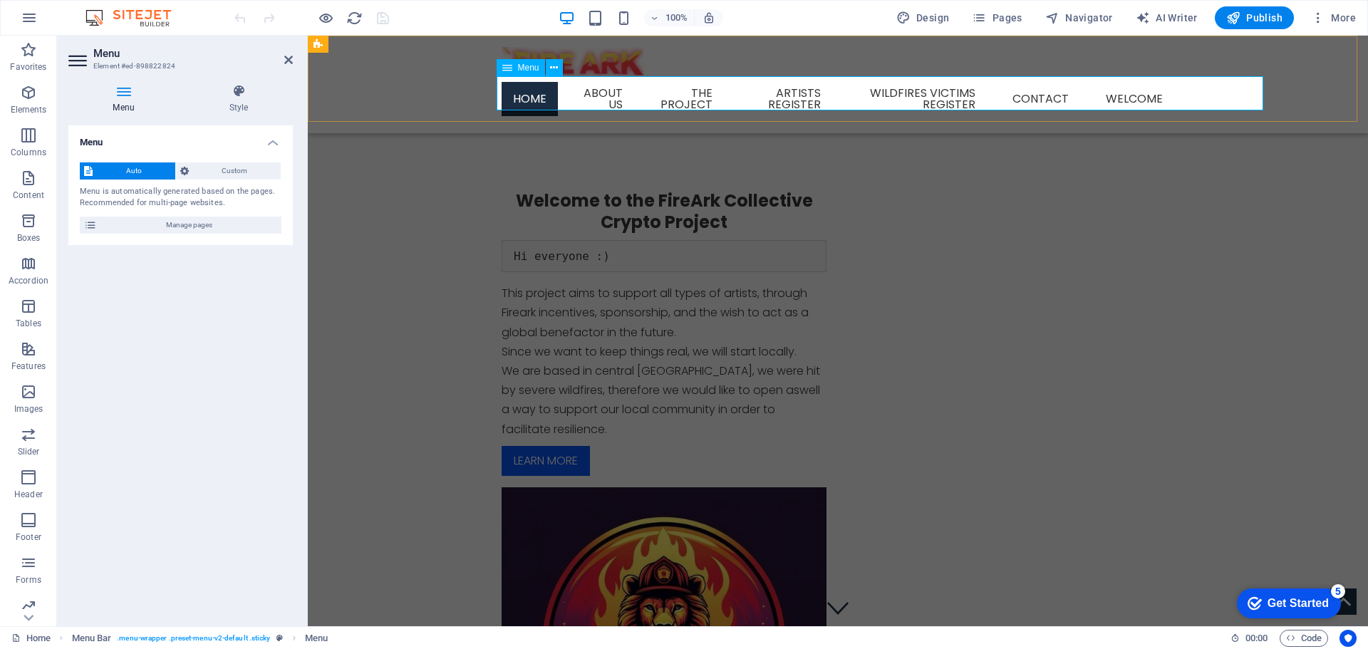
click at [1174, 93] on nav "Home About us The Project Artists Register Wildfires victims register Contact w…" at bounding box center [838, 99] width 672 height 46
click at [1174, 91] on nav "Home About us The Project Artists Register Wildfires victims register Contact w…" at bounding box center [838, 99] width 672 height 46
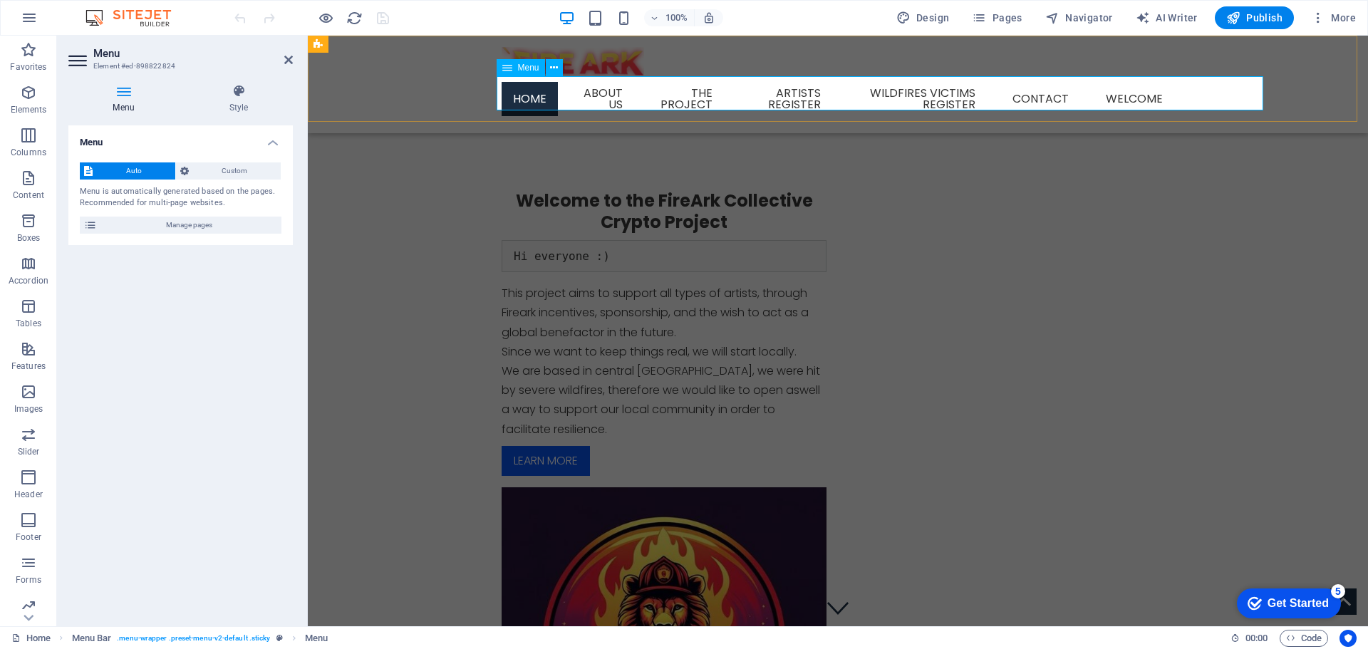
click at [1174, 91] on nav "Home About us The Project Artists Register Wildfires victims register Contact w…" at bounding box center [838, 99] width 672 height 46
click at [727, 207] on div "Welcome to the FireArk Collective Crypto Project Hi everyone :) This project ai…" at bounding box center [838, 500] width 1060 height 757
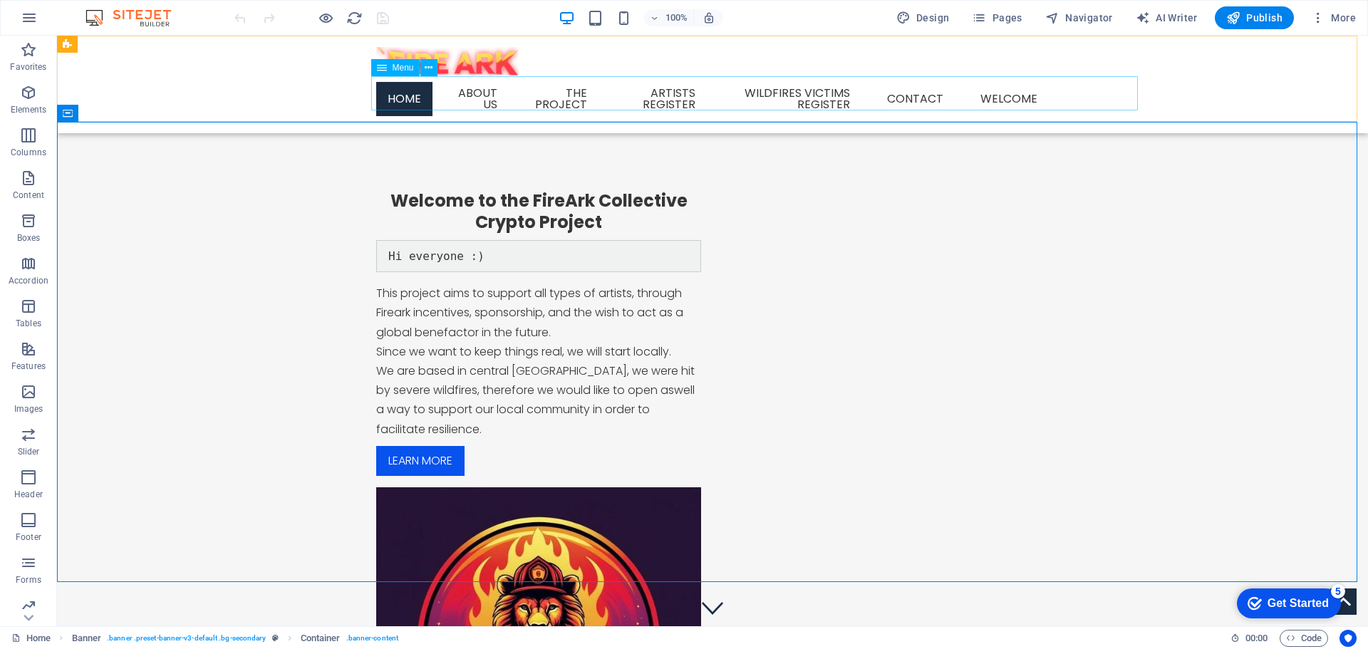
click at [1049, 89] on nav "Home About us The Project Artists Register Wildfires victims register Contact w…" at bounding box center [712, 99] width 672 height 46
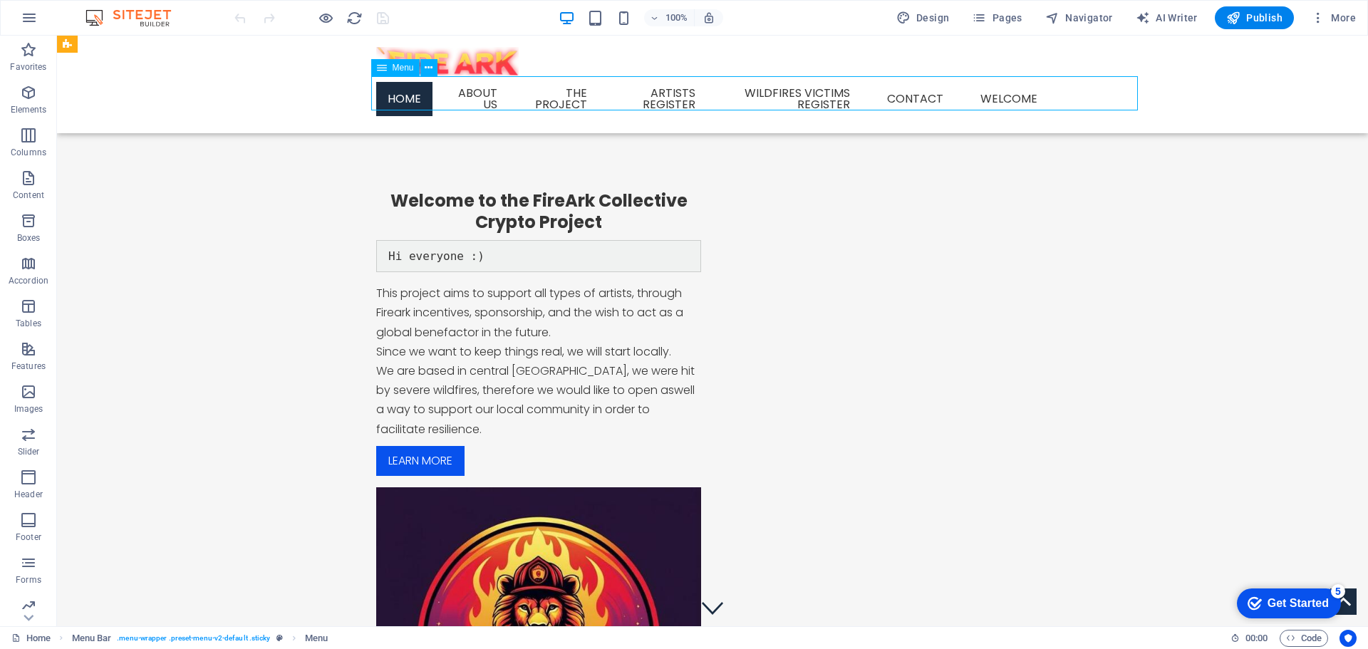
click at [1049, 89] on nav "Home About us The Project Artists Register Wildfires victims register Contact w…" at bounding box center [712, 99] width 672 height 46
click at [853, 89] on nav "Home About us The Project Artists Register Wildfires victims register Contact w…" at bounding box center [712, 99] width 672 height 46
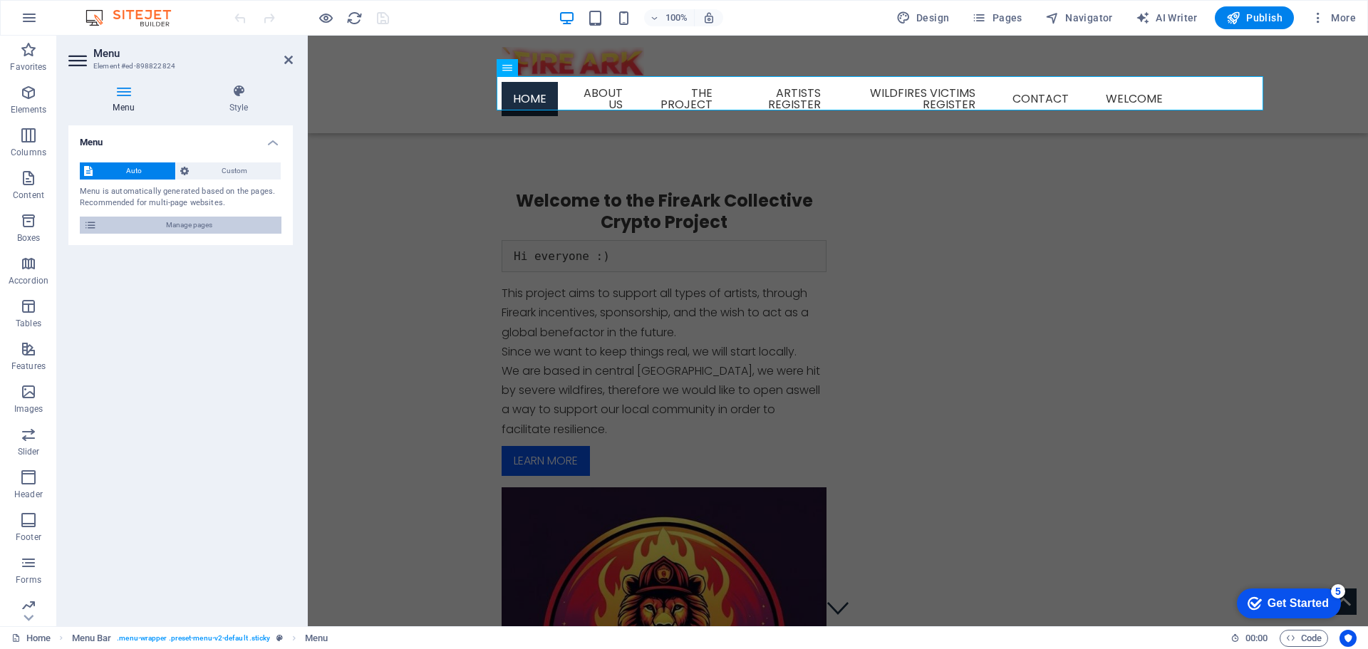
click at [194, 229] on span "Manage pages" at bounding box center [189, 225] width 176 height 17
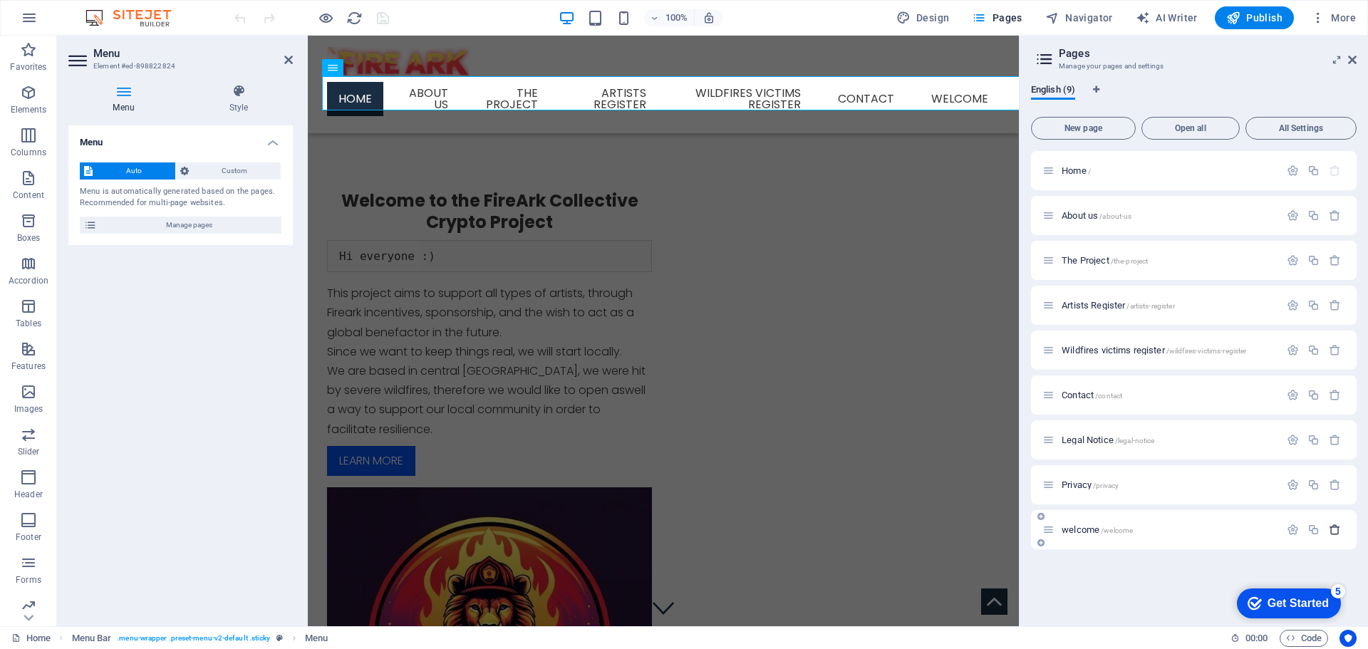
click at [1335, 527] on icon "button" at bounding box center [1335, 530] width 12 height 12
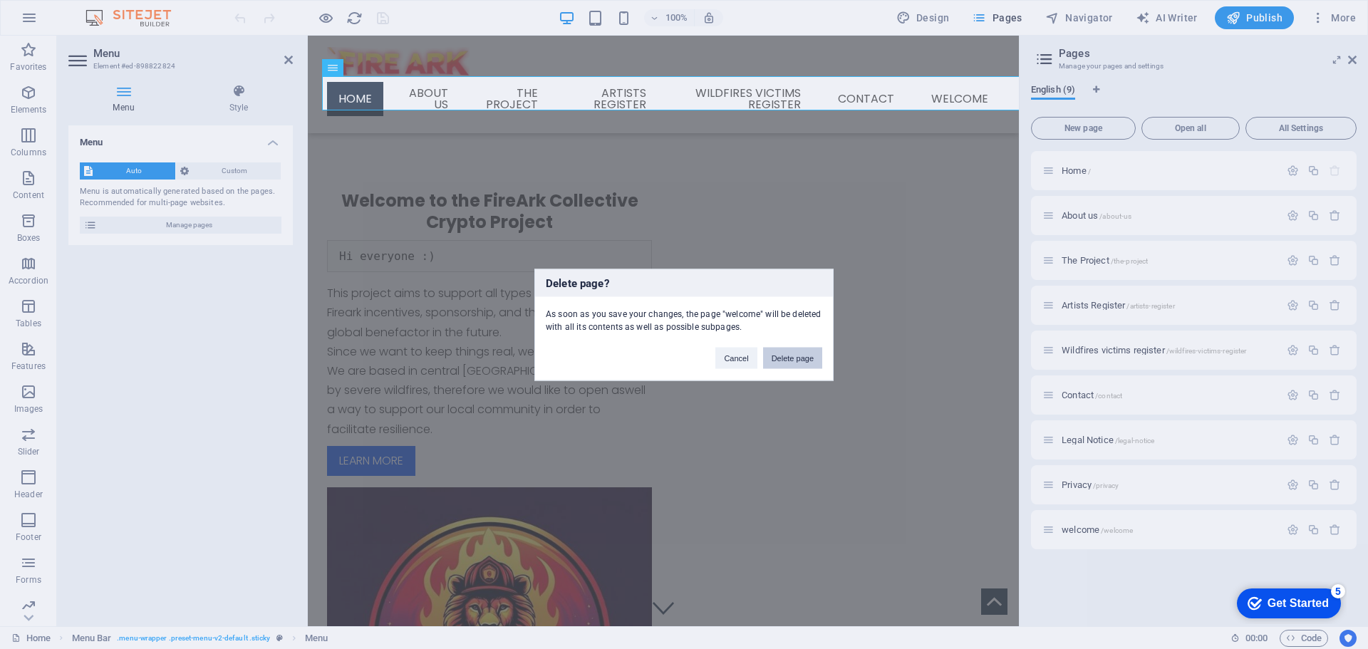
click at [785, 358] on button "Delete page" at bounding box center [792, 357] width 59 height 21
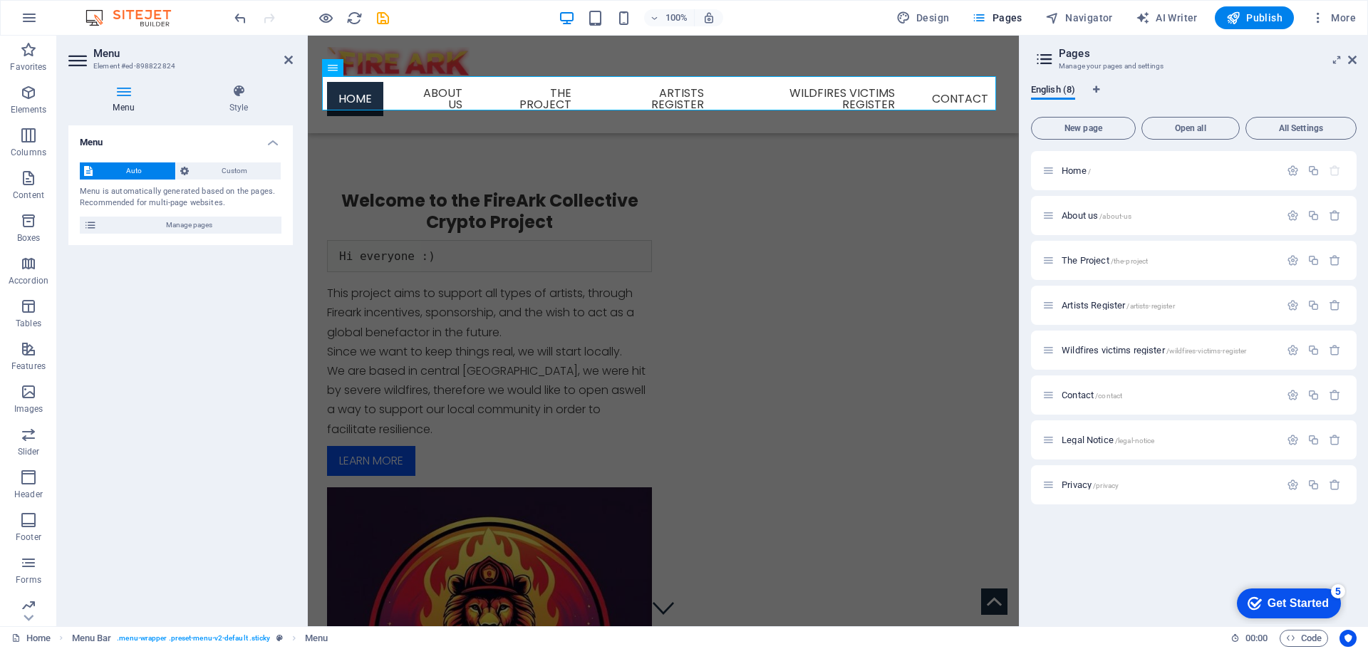
click at [86, 331] on div "Menu Auto Custom Menu is automatically generated based on the pages. Recommende…" at bounding box center [180, 369] width 224 height 489
click at [1349, 54] on icon at bounding box center [1352, 59] width 9 height 11
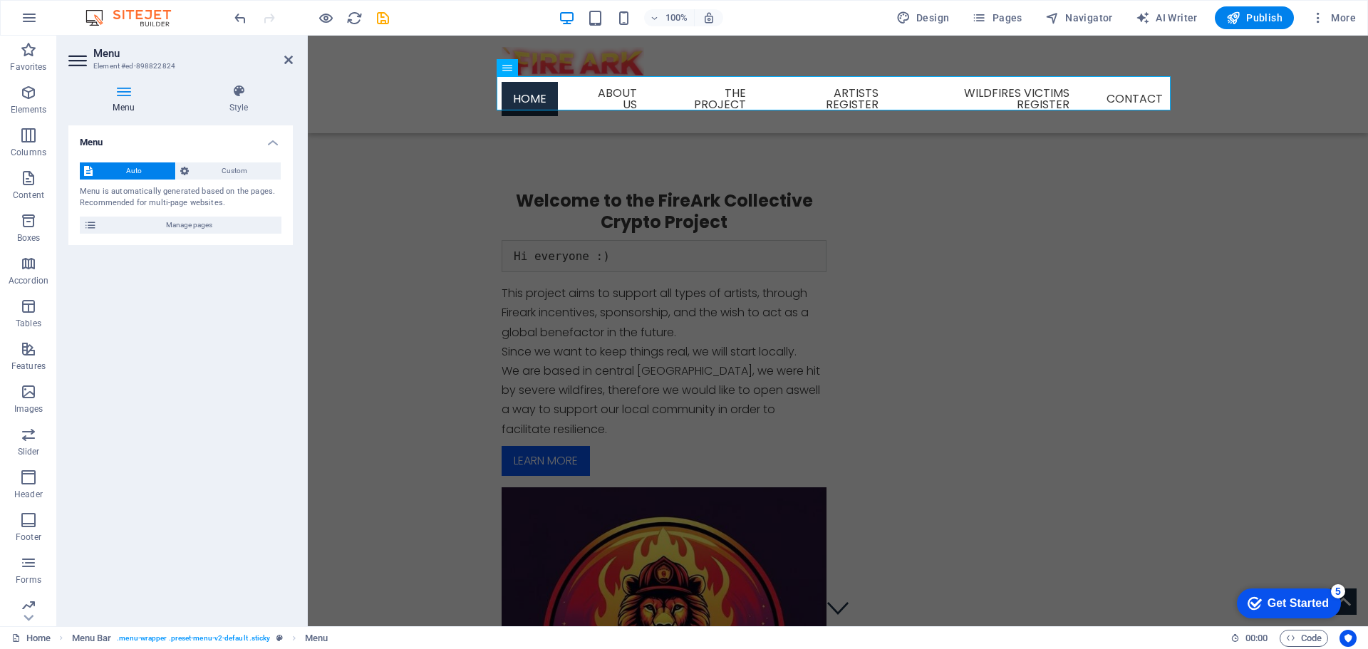
click at [194, 380] on div "Menu Auto Custom Menu is automatically generated based on the pages. Recommende…" at bounding box center [180, 369] width 224 height 489
click at [728, 91] on nav "Home About us The Project Artists Register Wildfires victims register Contact" at bounding box center [838, 99] width 672 height 46
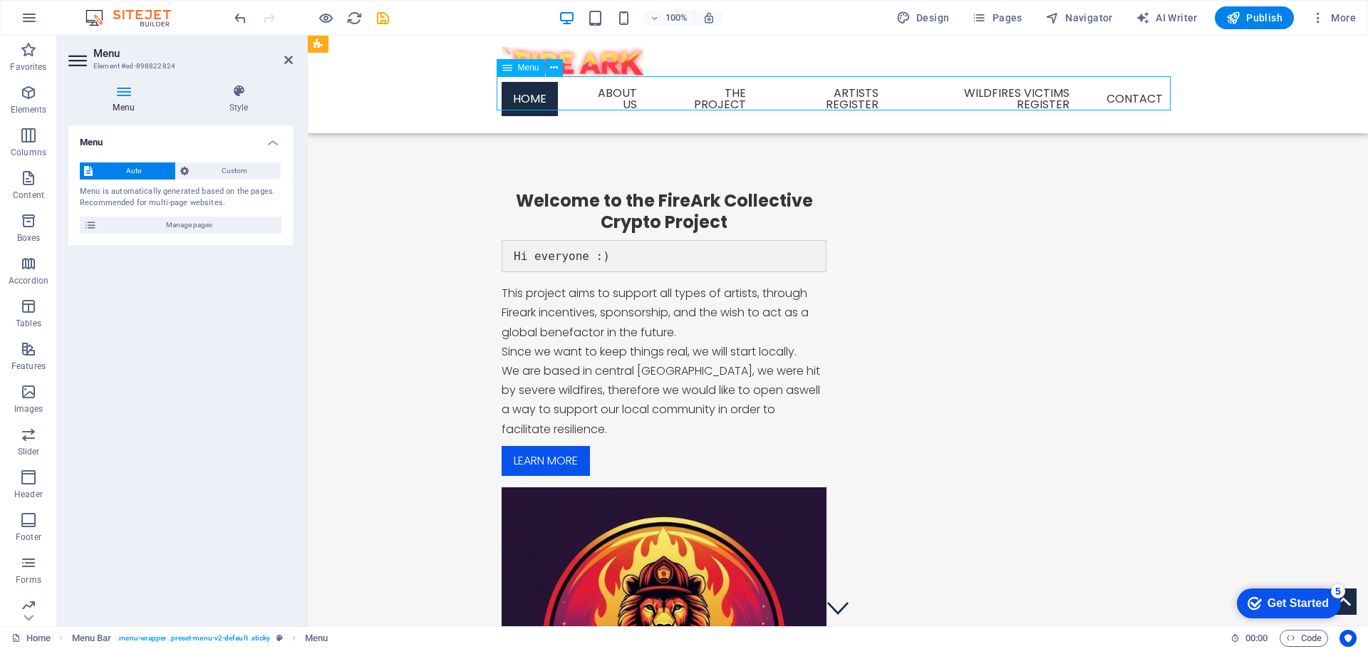
click at [615, 89] on nav "Home About us The Project Artists Register Wildfires victims register Contact" at bounding box center [838, 99] width 672 height 46
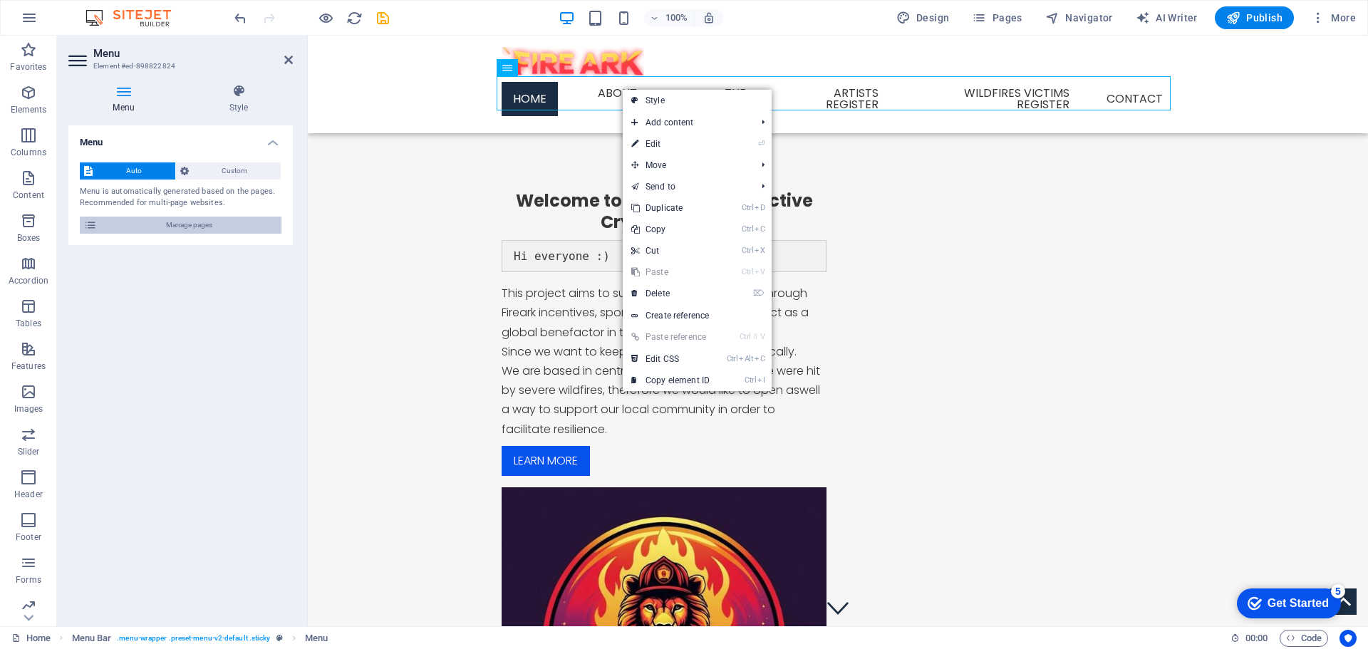
click at [226, 223] on span "Manage pages" at bounding box center [189, 225] width 176 height 17
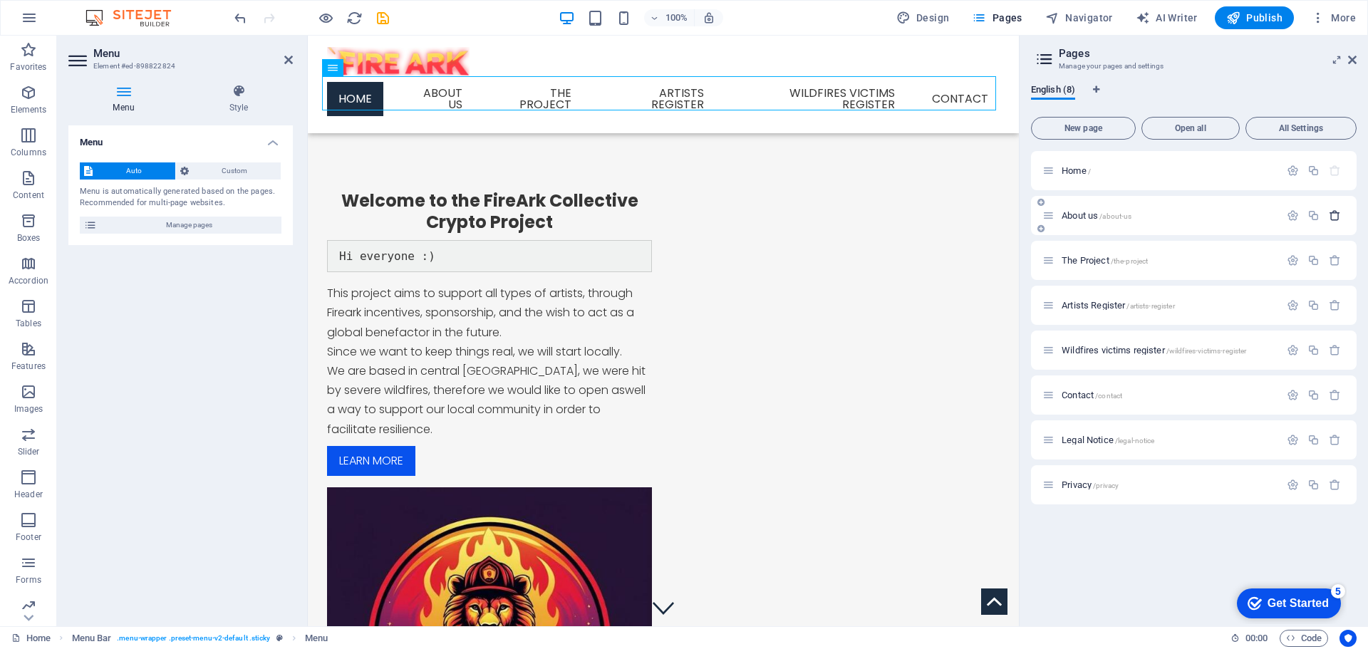
click at [1331, 215] on icon "button" at bounding box center [1335, 215] width 12 height 12
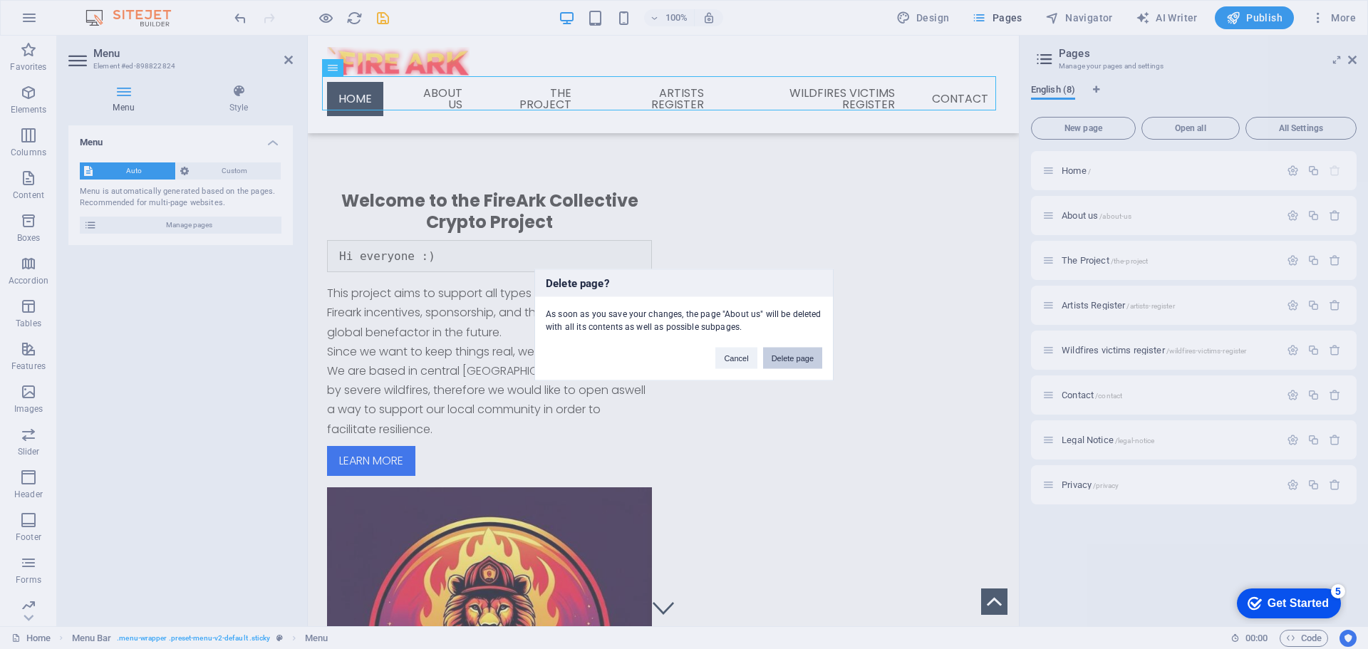
click at [789, 358] on button "Delete page" at bounding box center [792, 357] width 59 height 21
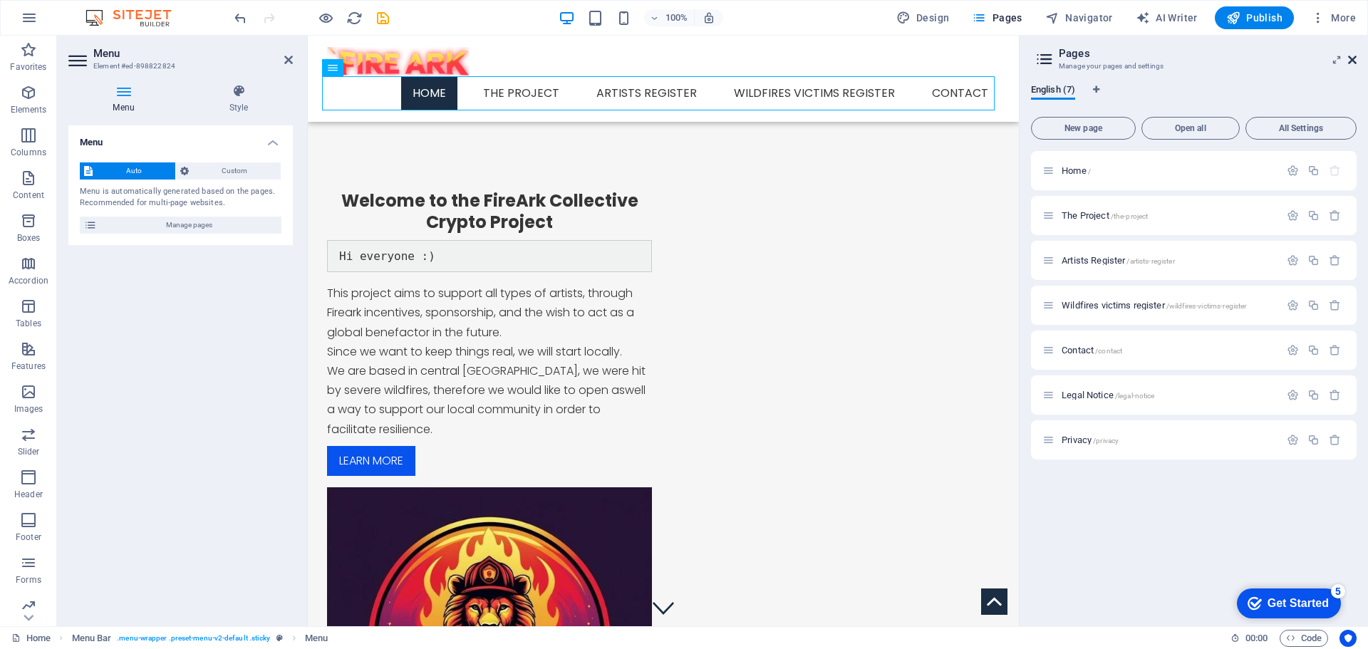
click at [1351, 56] on icon at bounding box center [1352, 59] width 9 height 11
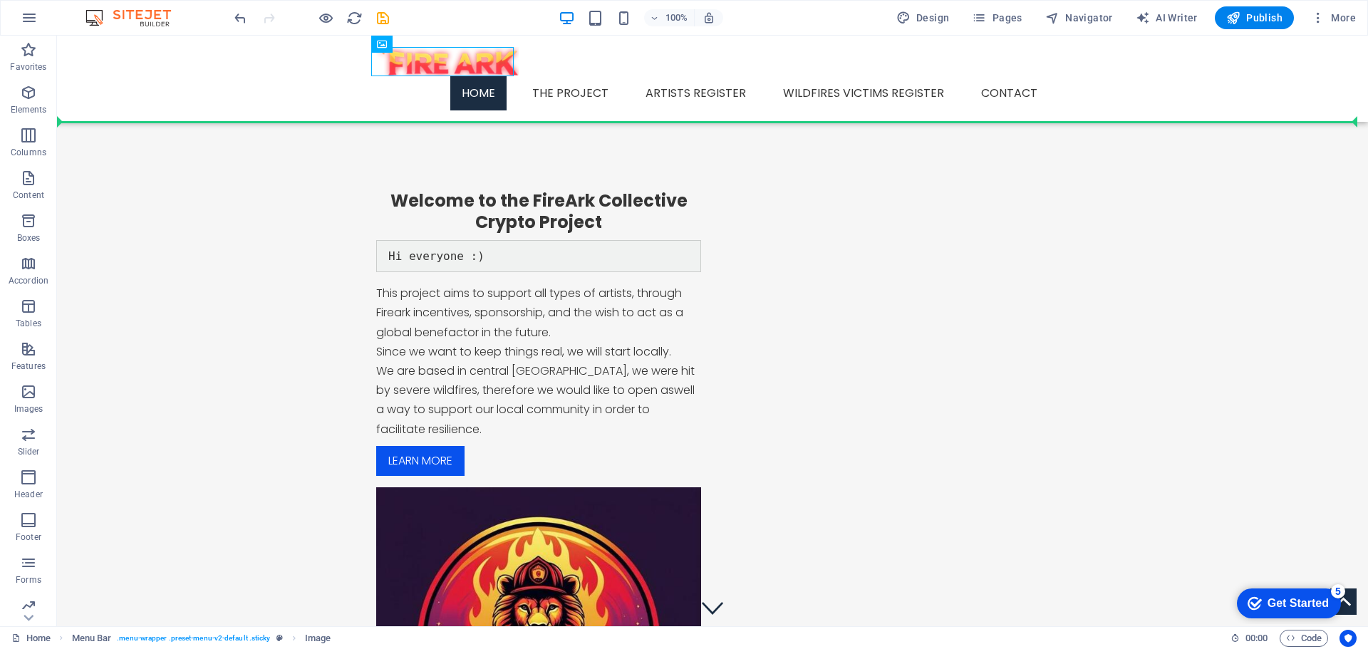
drag, startPoint x: 338, startPoint y: 56, endPoint x: 168, endPoint y: 89, distance: 172.8
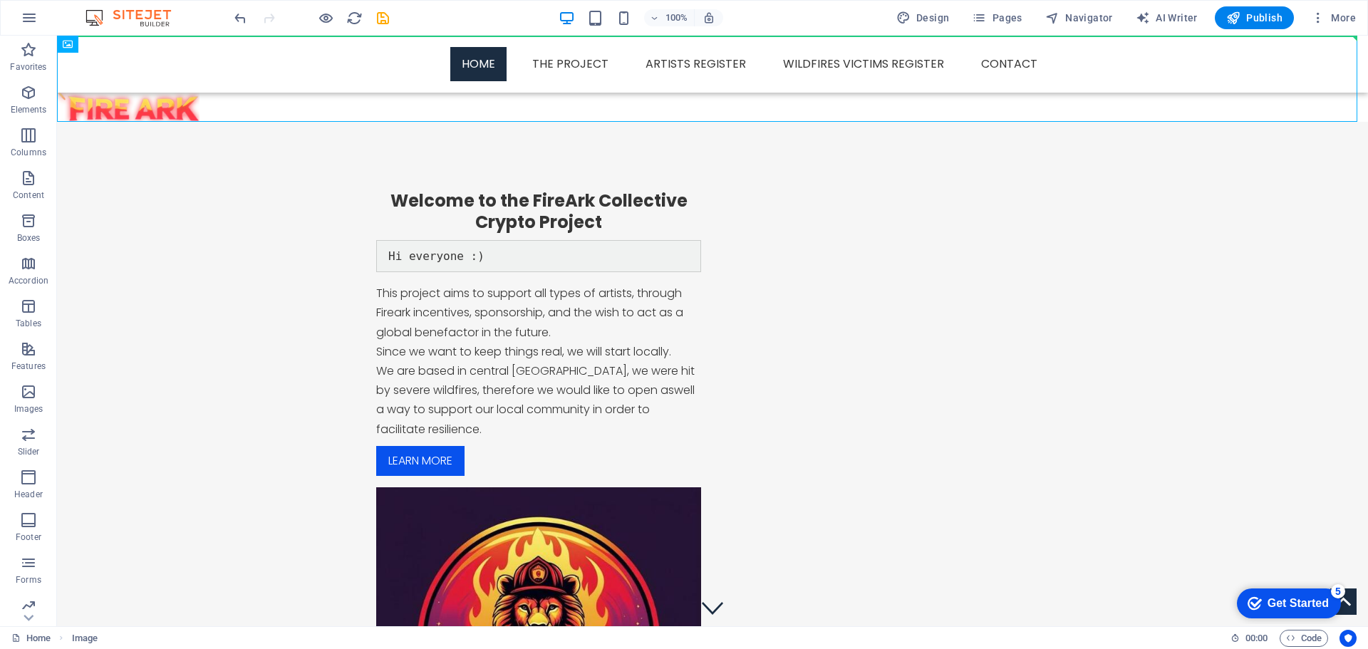
drag, startPoint x: 175, startPoint y: 103, endPoint x: 172, endPoint y: 44, distance: 58.5
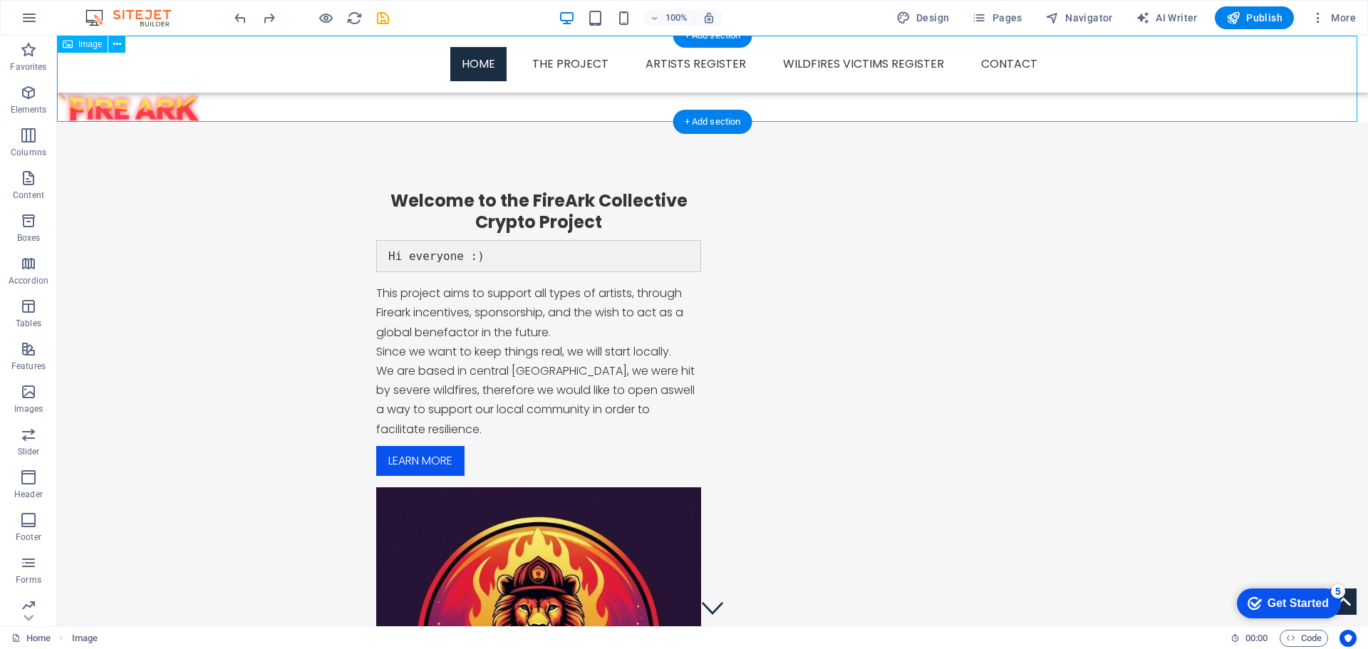
click at [181, 106] on figure at bounding box center [712, 79] width 1311 height 86
drag, startPoint x: 157, startPoint y: 98, endPoint x: 189, endPoint y: 106, distance: 33.2
click at [204, 102] on figure at bounding box center [712, 79] width 1311 height 86
click at [176, 113] on figure at bounding box center [712, 79] width 1311 height 86
click at [172, 113] on figure at bounding box center [712, 79] width 1311 height 86
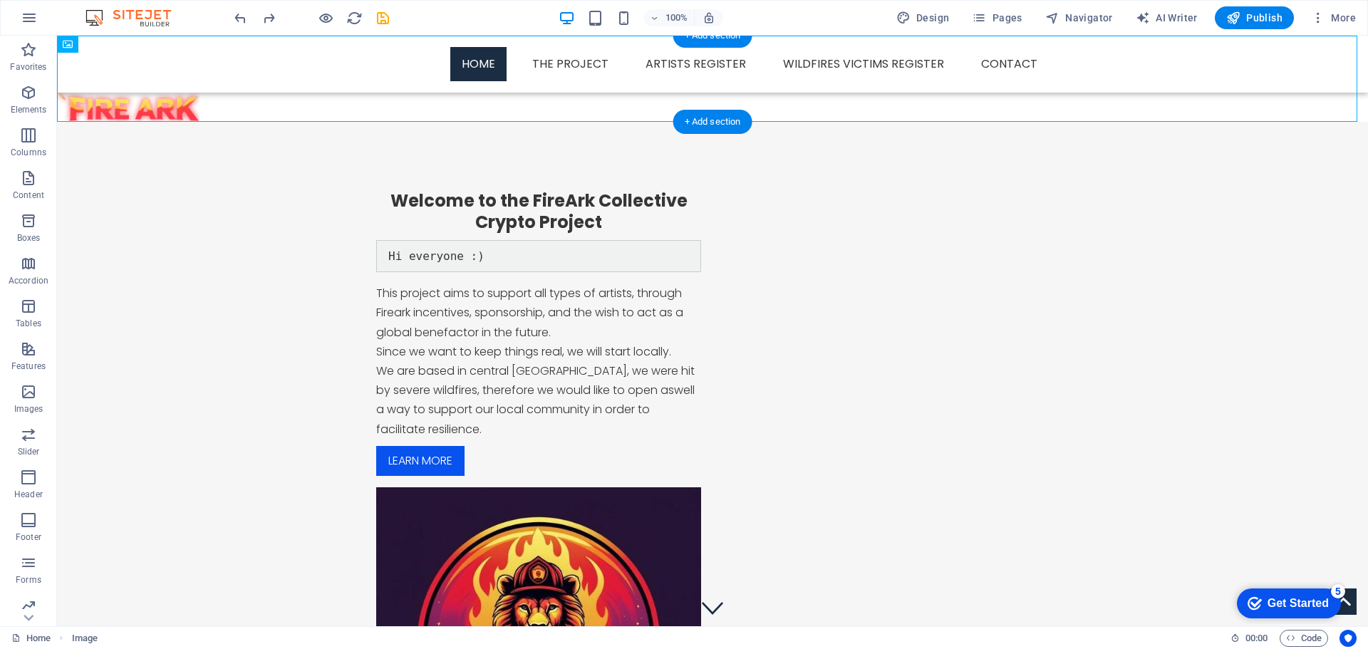
click at [172, 113] on figure at bounding box center [712, 79] width 1311 height 86
select select "px"
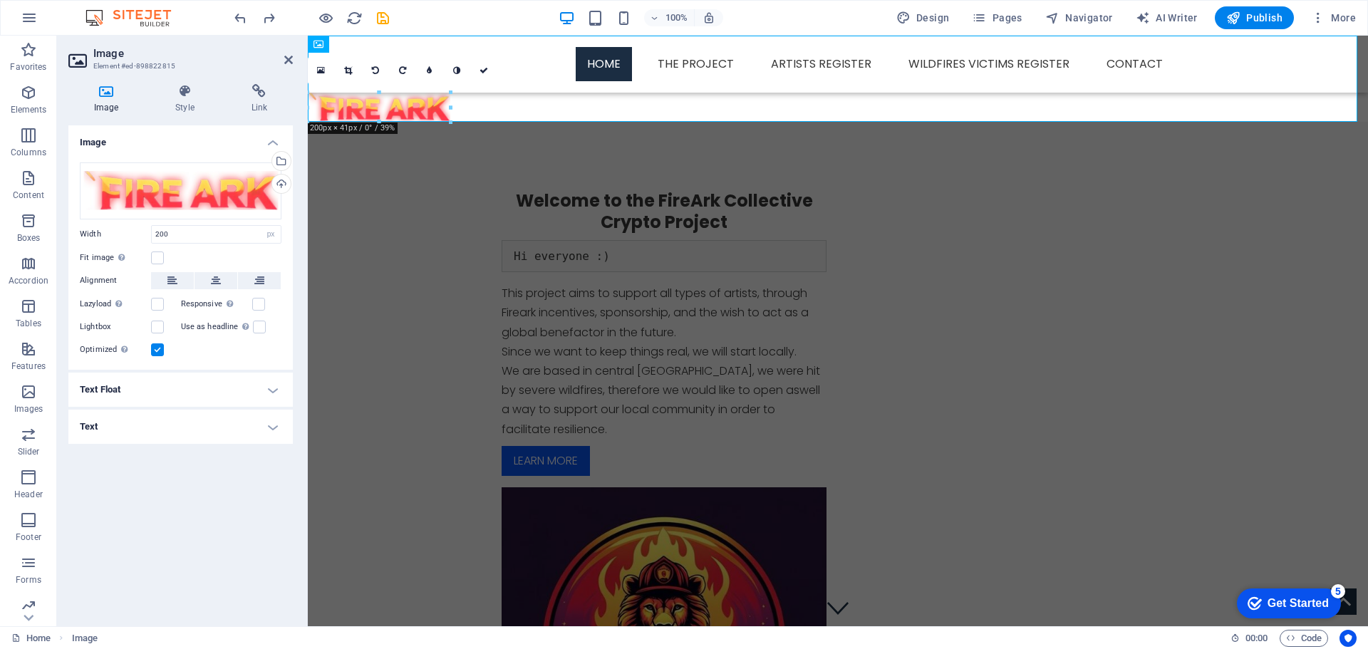
click at [172, 113] on h4 "Style" at bounding box center [188, 99] width 76 height 30
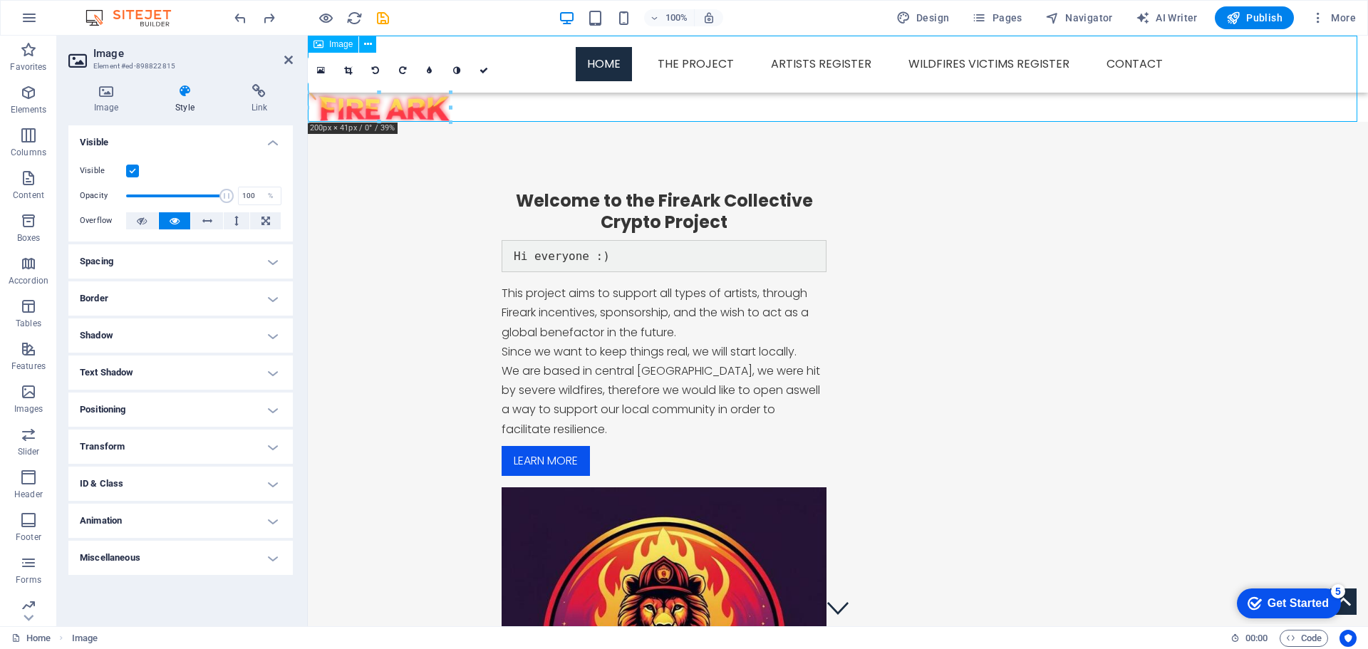
drag, startPoint x: 398, startPoint y: 107, endPoint x: 425, endPoint y: 110, distance: 27.3
click at [425, 110] on figure at bounding box center [838, 79] width 1060 height 86
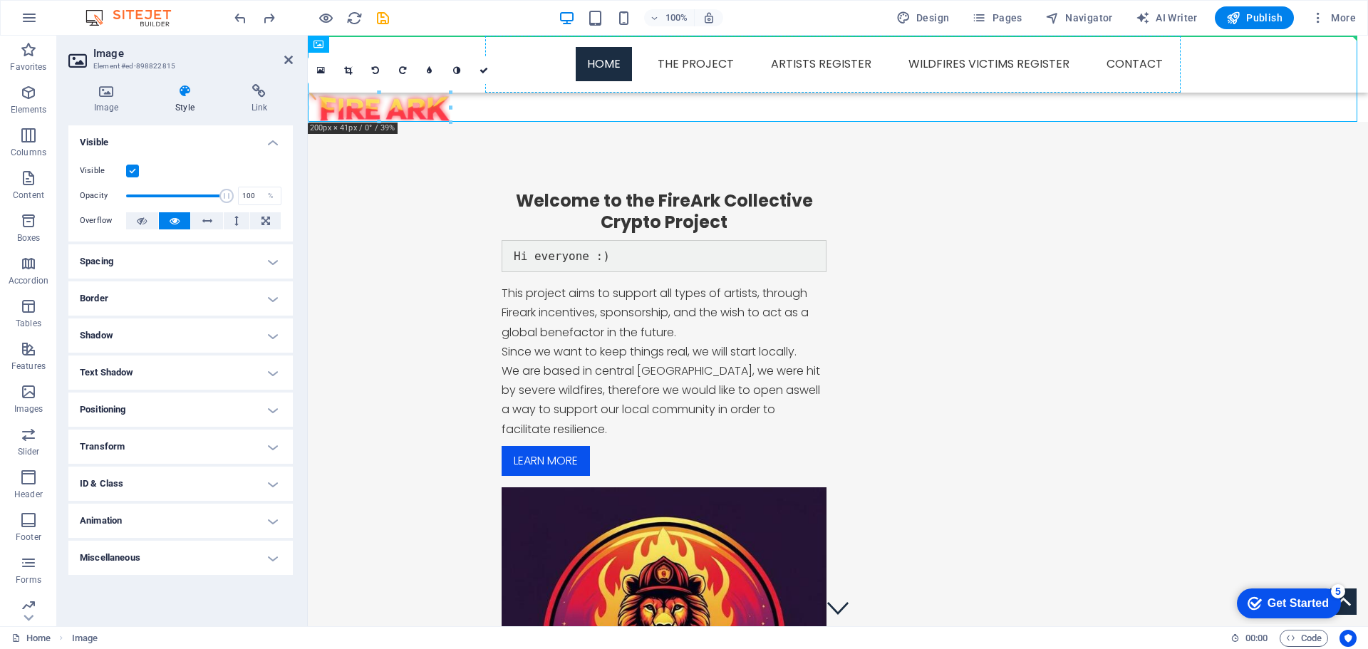
drag, startPoint x: 437, startPoint y: 110, endPoint x: 549, endPoint y: 48, distance: 127.5
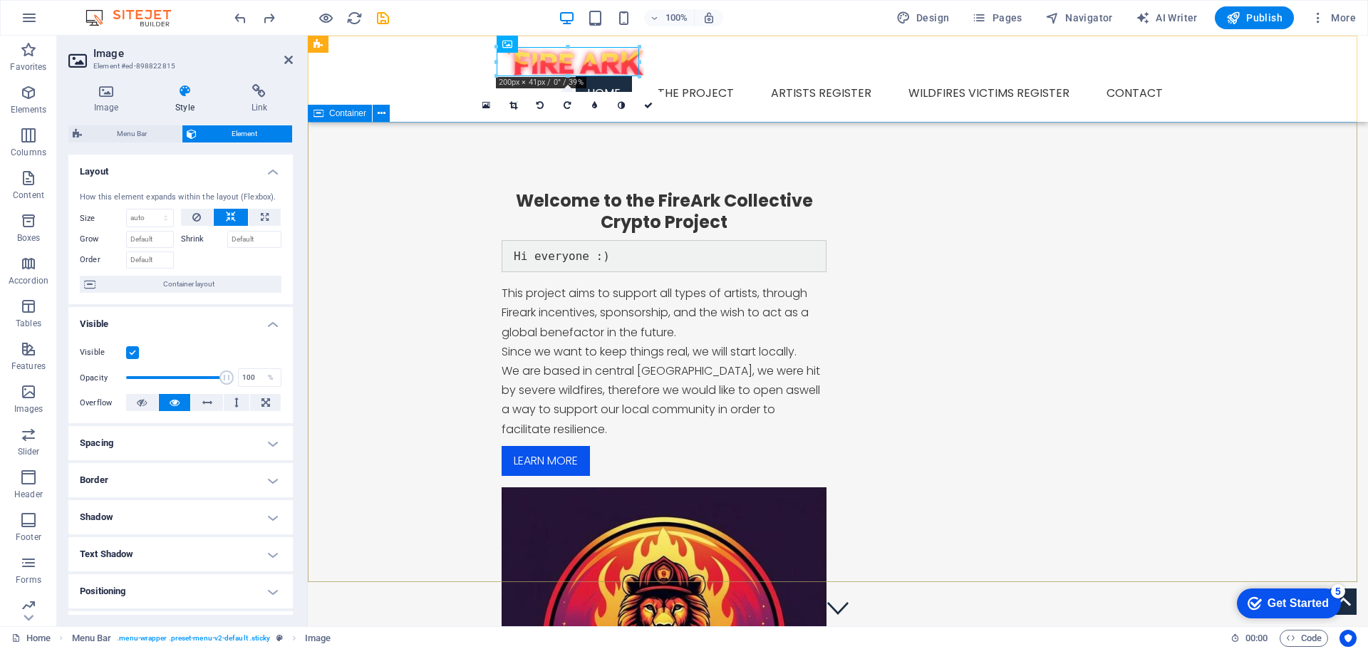
click at [539, 152] on div "Welcome to the FireArk Collective Crypto Project Hi everyone :) This project ai…" at bounding box center [838, 500] width 1060 height 757
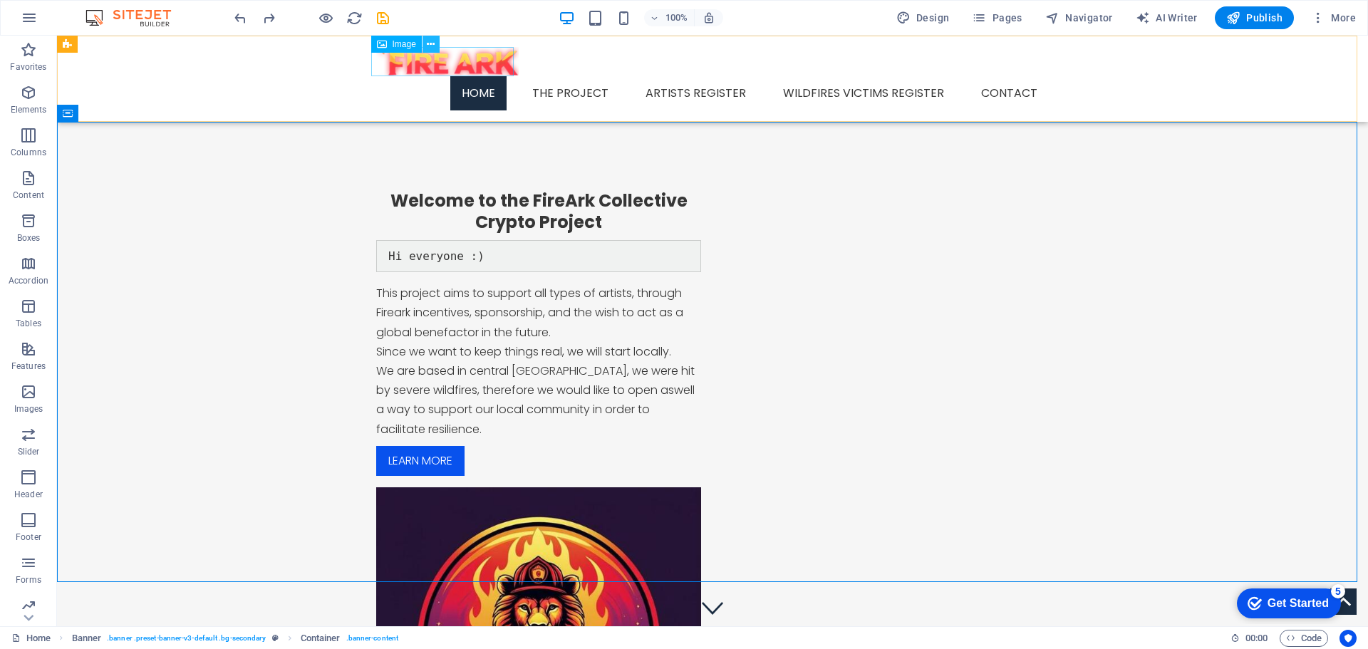
click at [431, 46] on icon at bounding box center [431, 44] width 8 height 15
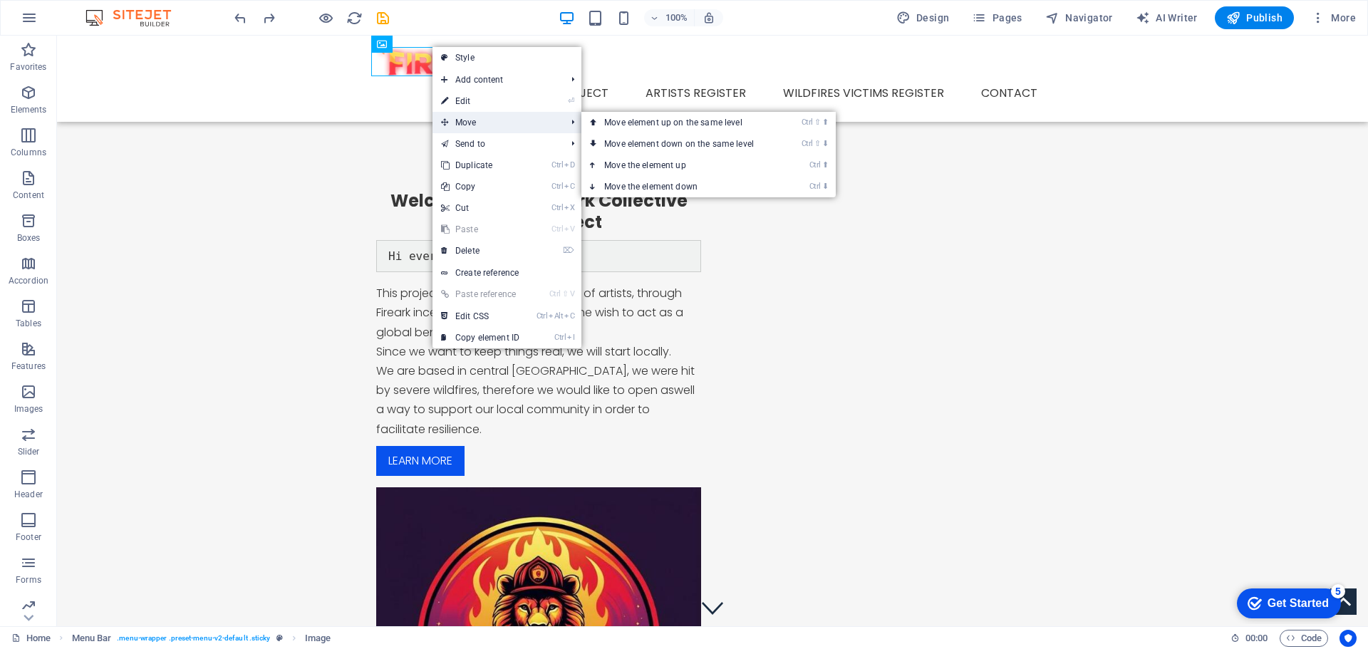
click at [466, 118] on span "Move" at bounding box center [496, 122] width 128 height 21
click at [652, 147] on link "Ctrl ⇧ ⬇ Move element down on the same level" at bounding box center [681, 143] width 201 height 21
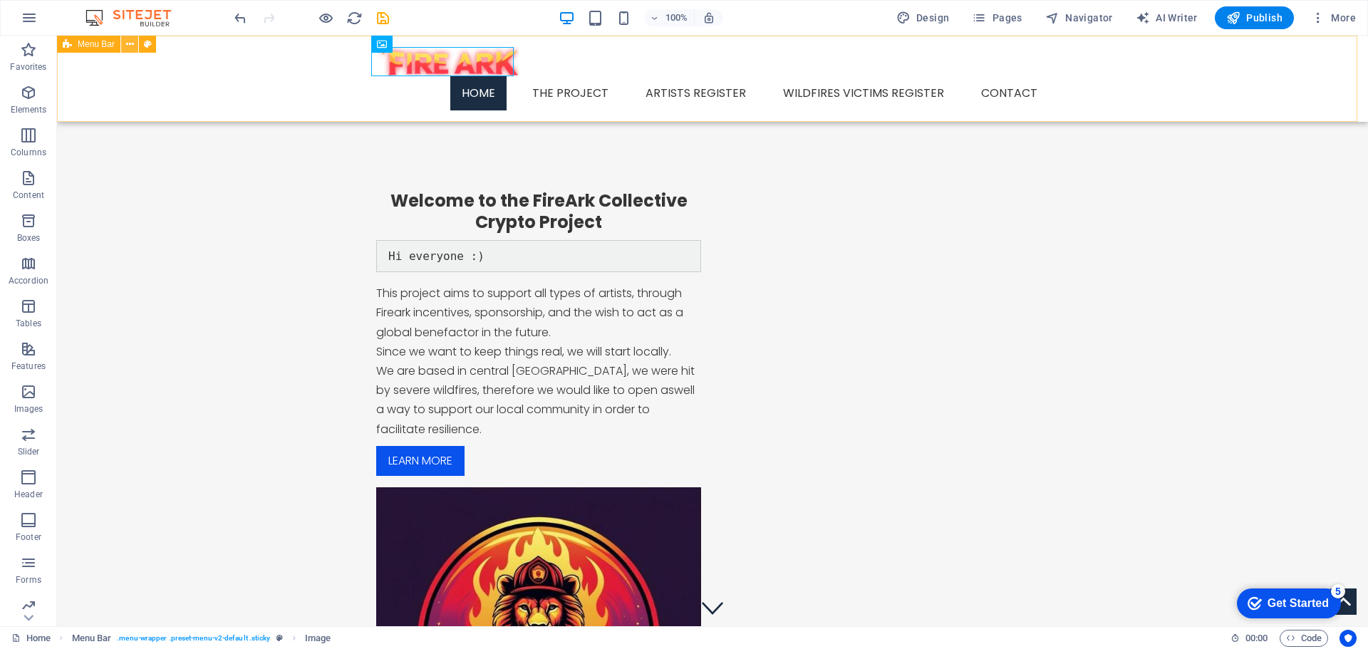
click at [130, 46] on icon at bounding box center [130, 44] width 8 height 15
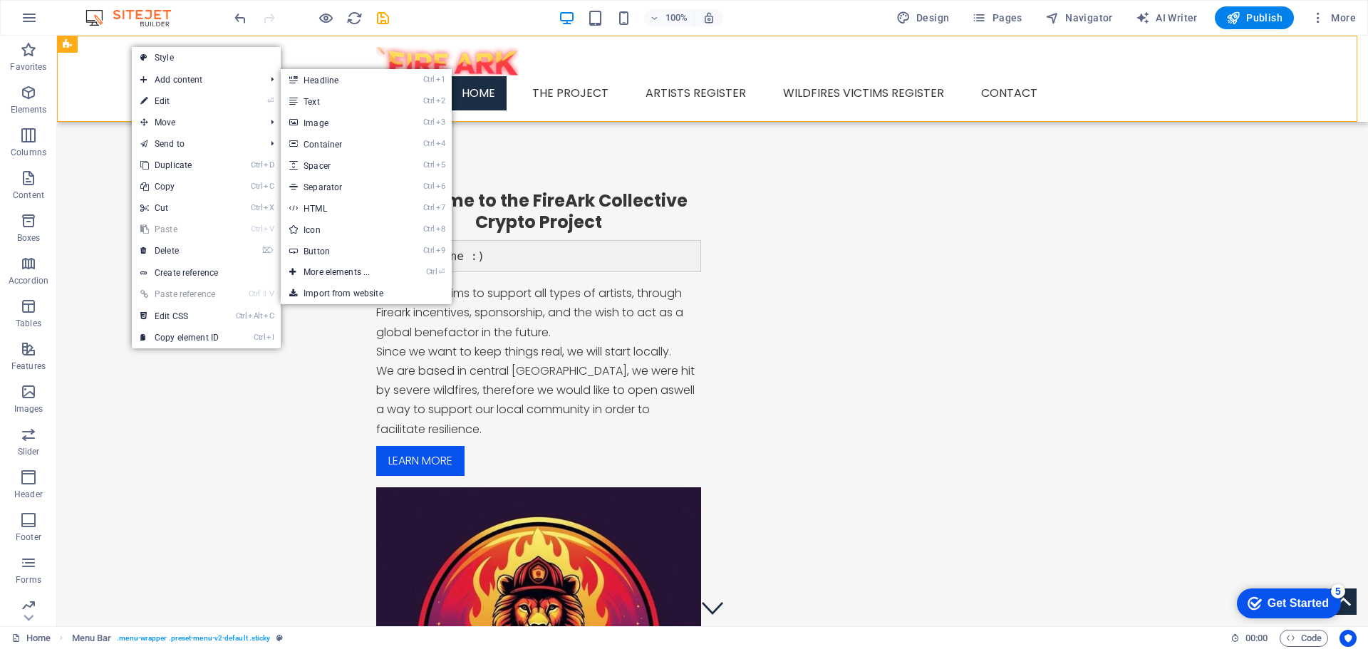
click at [160, 102] on link "⏎ Edit" at bounding box center [179, 100] width 95 height 21
select select "header"
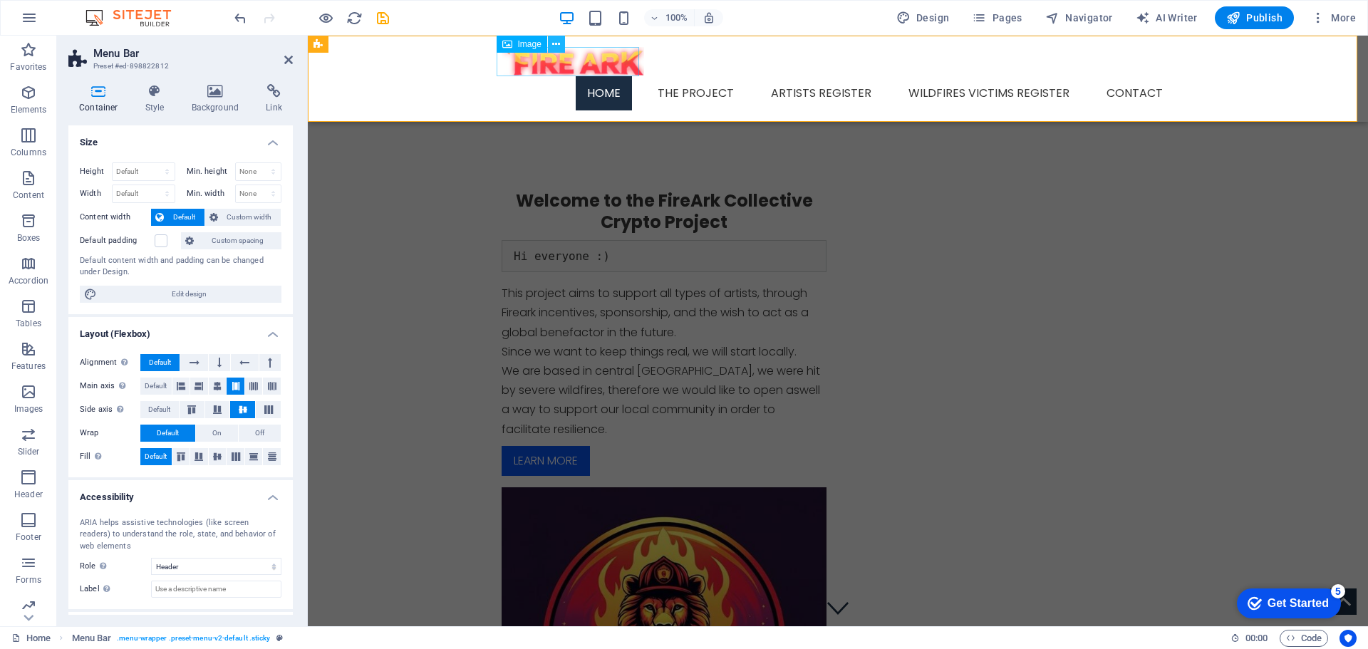
click at [555, 43] on icon at bounding box center [556, 44] width 8 height 15
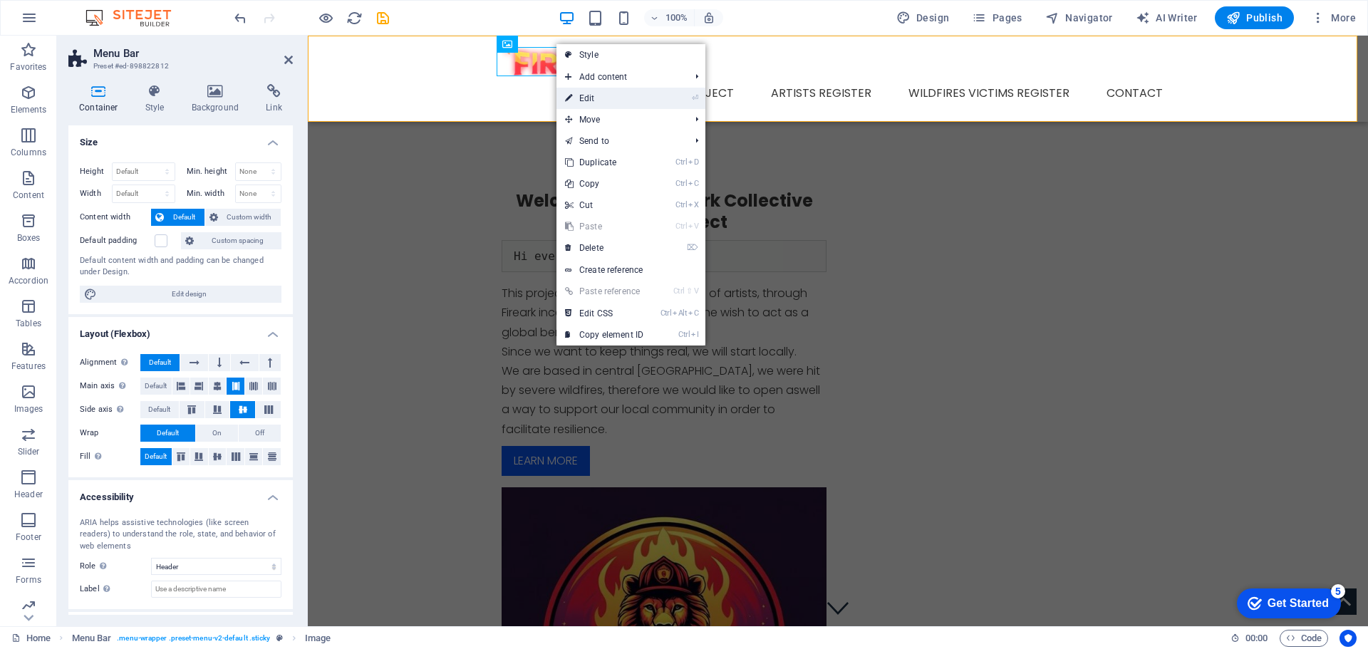
click at [568, 100] on icon at bounding box center [568, 98] width 7 height 21
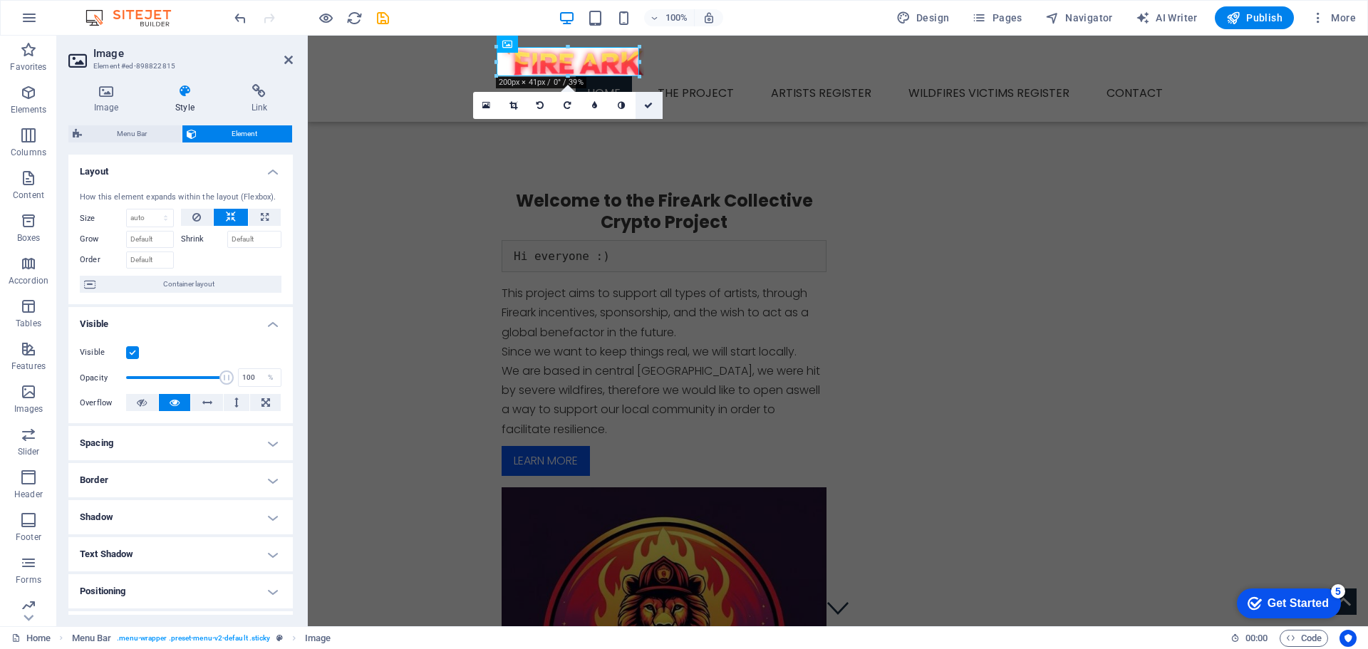
click at [658, 102] on link at bounding box center [648, 105] width 27 height 27
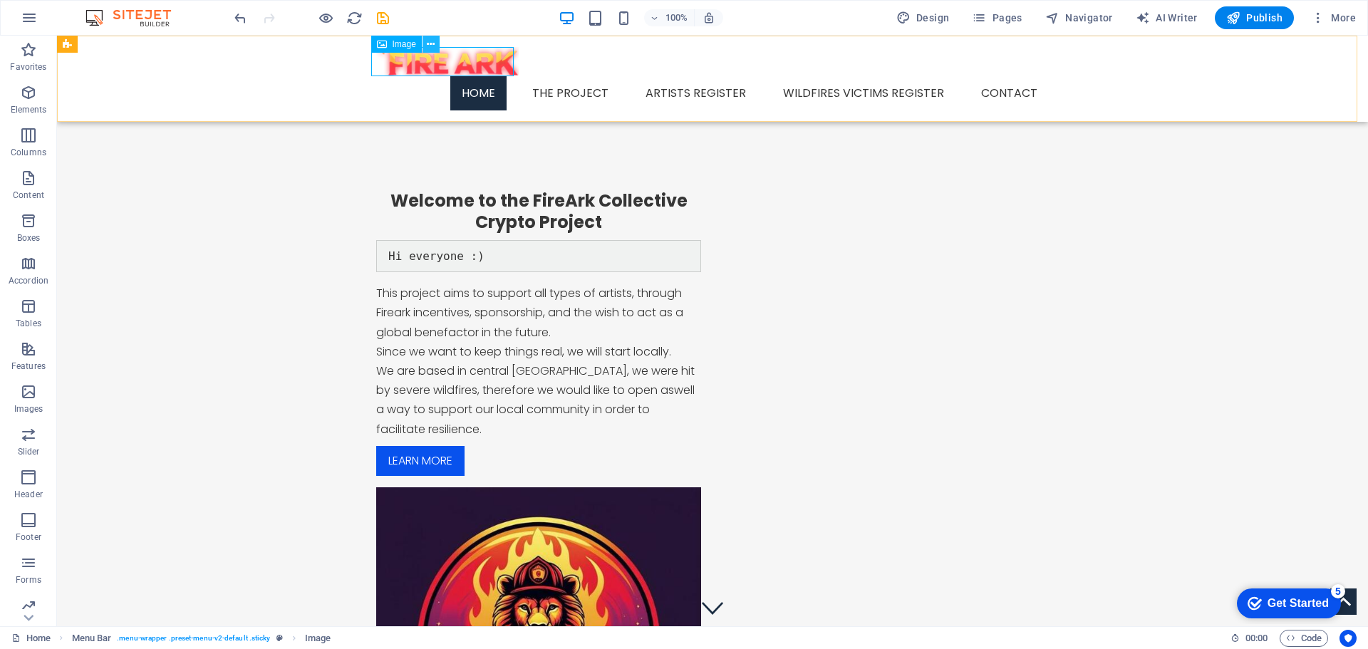
click at [435, 46] on icon at bounding box center [431, 44] width 8 height 15
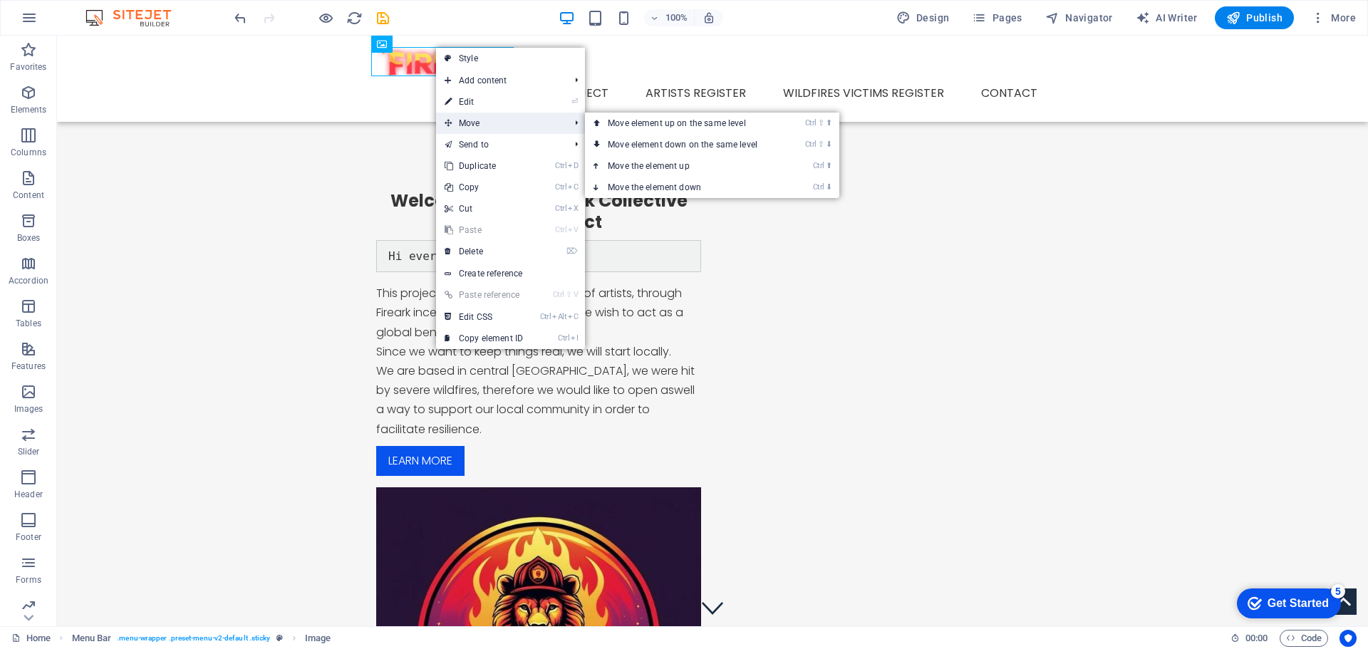
click at [482, 117] on span "Move" at bounding box center [500, 123] width 128 height 21
click at [625, 118] on link "Ctrl ⇧ ⬆ Move element up on the same level" at bounding box center [685, 123] width 201 height 21
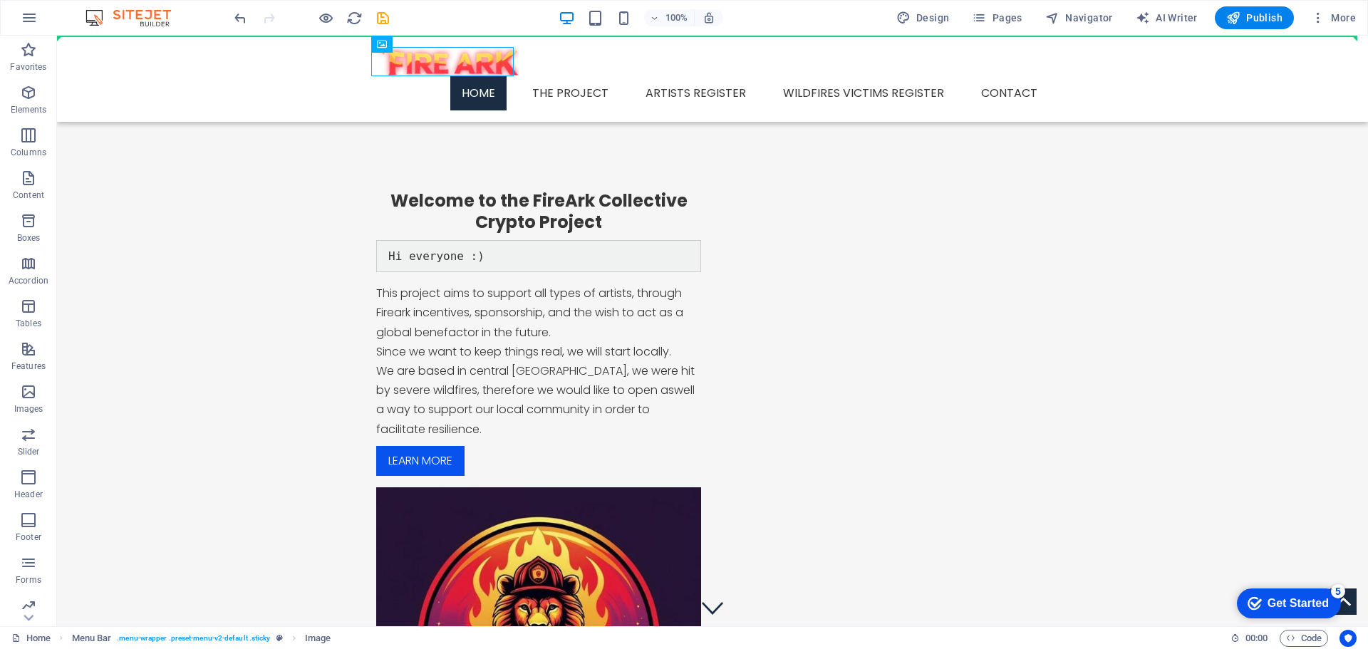
drag, startPoint x: 444, startPoint y: 61, endPoint x: 68, endPoint y: 64, distance: 376.1
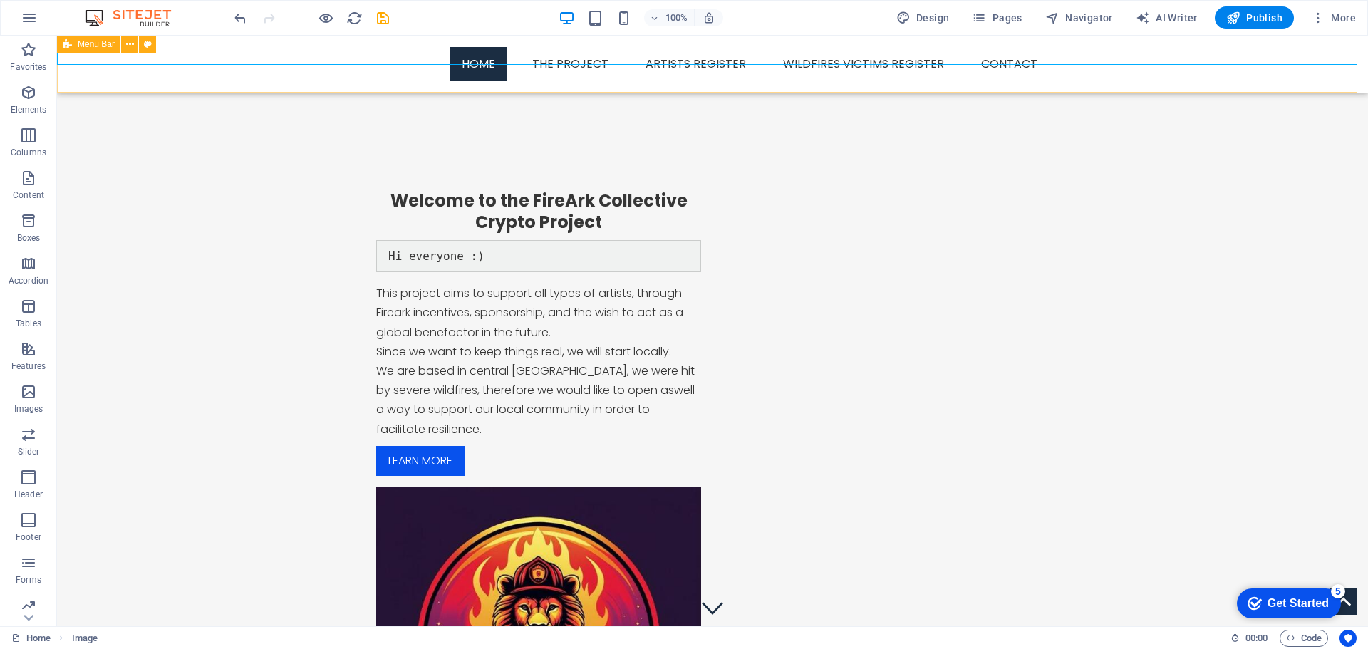
click at [100, 46] on span "Menu Bar" at bounding box center [96, 44] width 37 height 9
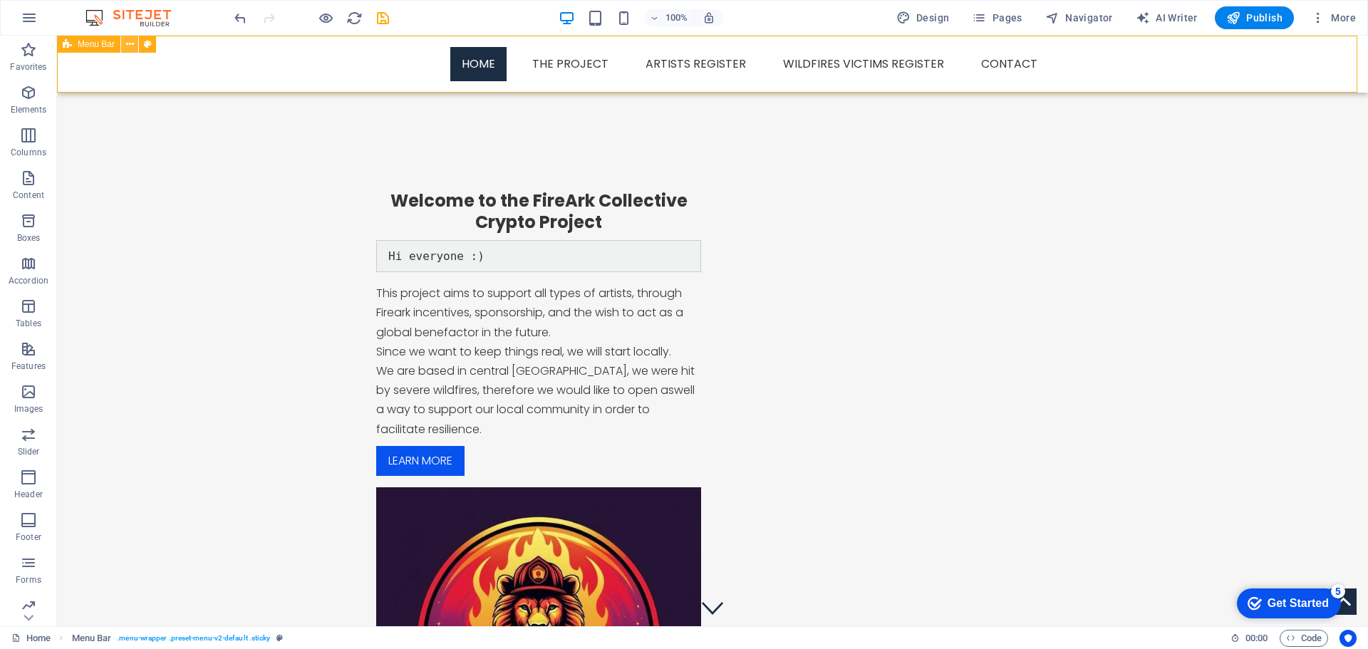
click at [133, 46] on icon at bounding box center [130, 44] width 8 height 15
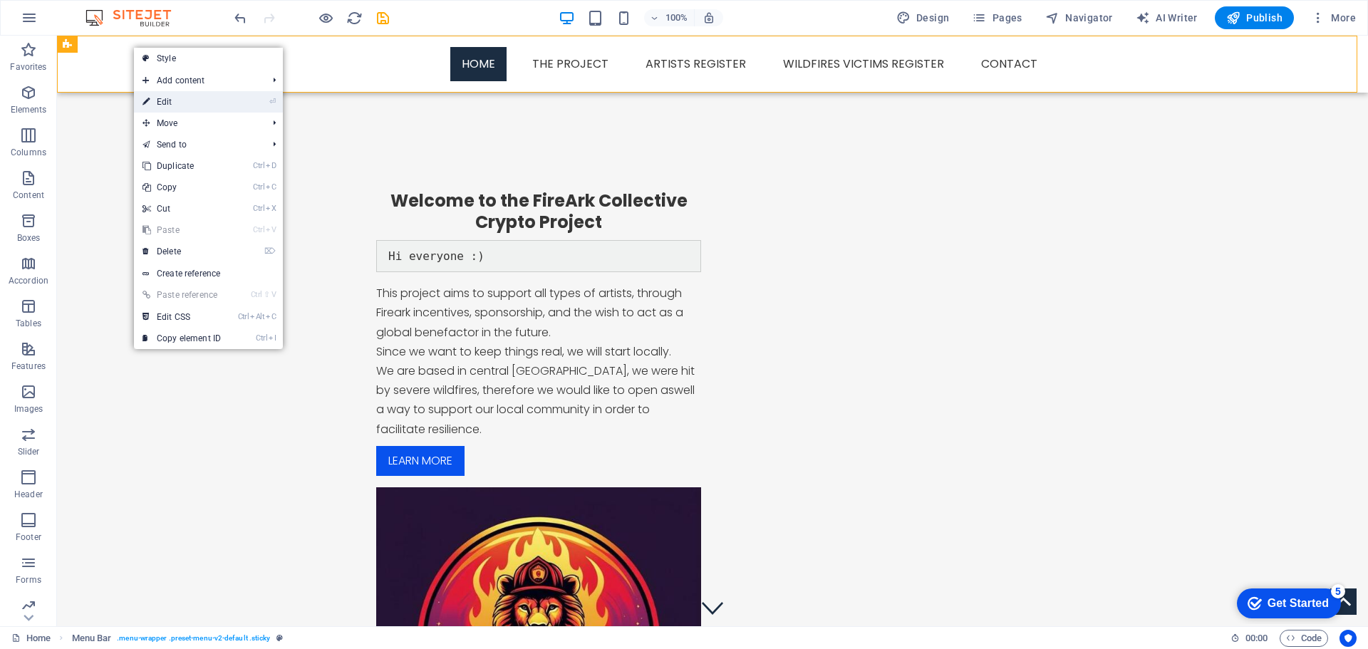
click at [175, 105] on link "⏎ Edit" at bounding box center [181, 101] width 95 height 21
select select "header"
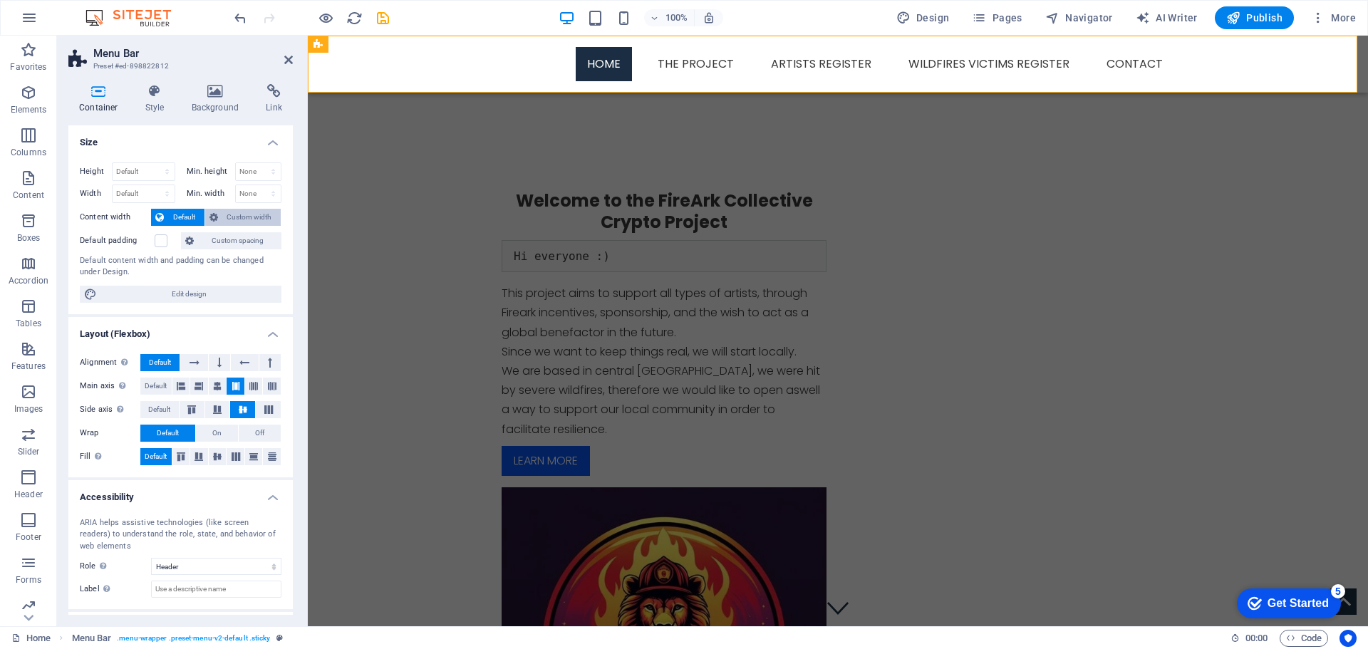
click at [258, 219] on span "Custom width" at bounding box center [249, 217] width 55 height 17
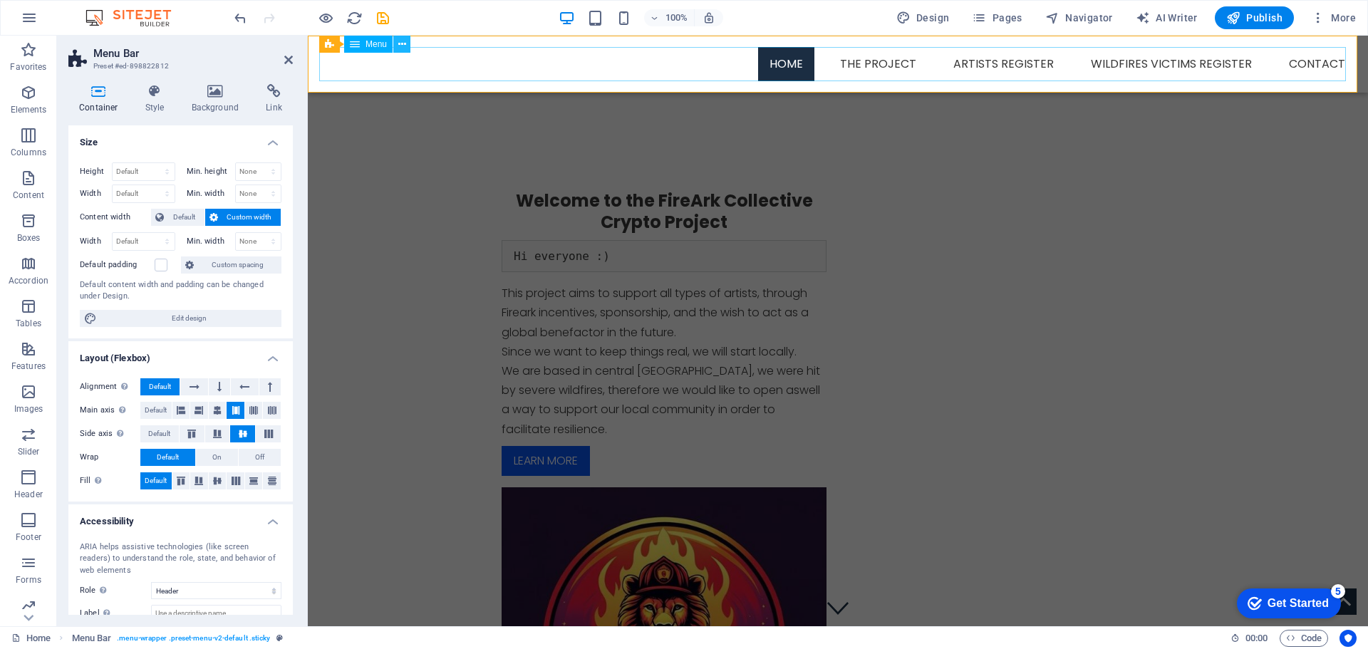
click at [401, 47] on icon at bounding box center [402, 44] width 8 height 15
click at [197, 385] on icon at bounding box center [194, 386] width 10 height 17
click at [222, 388] on button at bounding box center [219, 386] width 21 height 17
click at [245, 382] on icon at bounding box center [244, 386] width 10 height 17
click at [277, 380] on button at bounding box center [269, 386] width 21 height 17
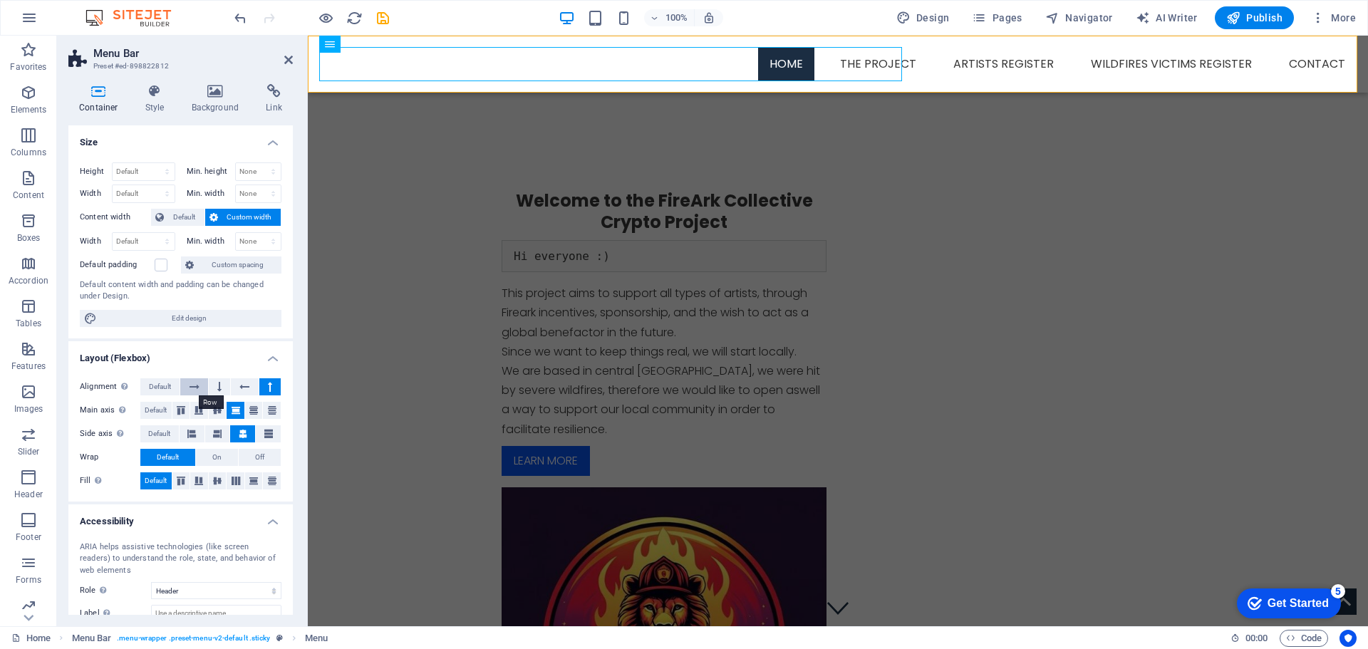
click at [189, 387] on icon at bounding box center [194, 386] width 10 height 17
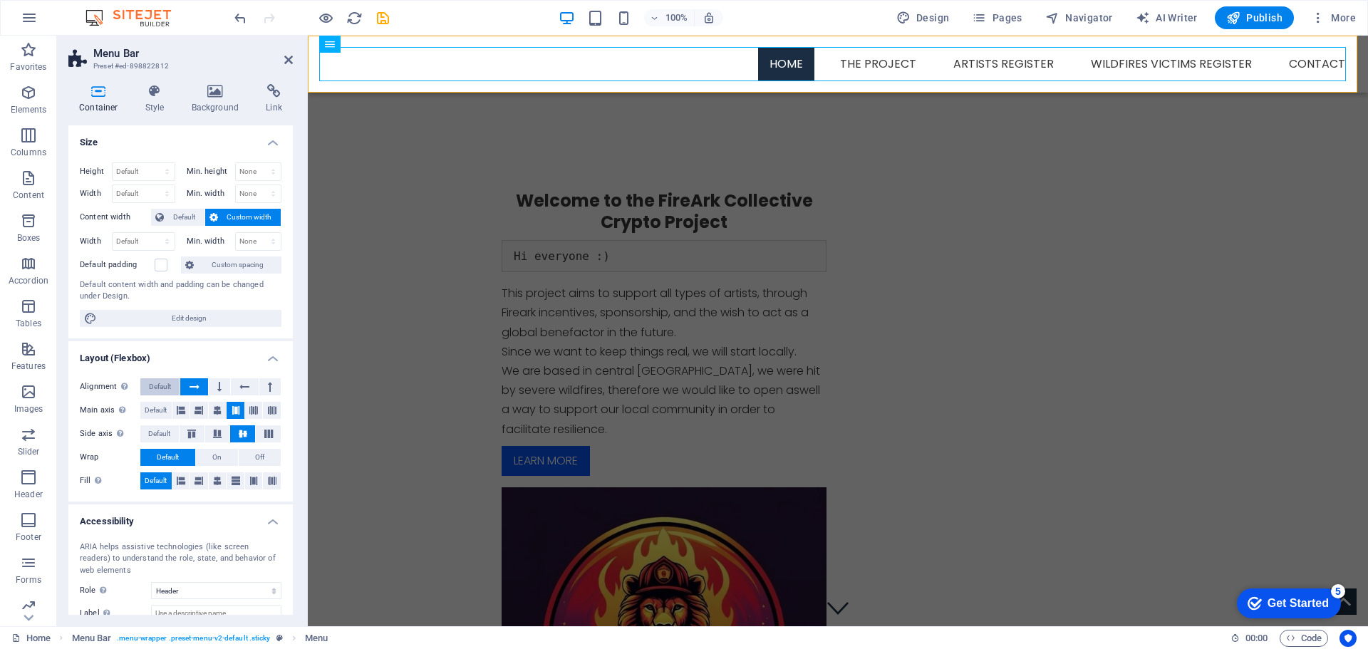
click at [155, 382] on span "Default" at bounding box center [160, 386] width 22 height 17
click at [214, 405] on icon at bounding box center [217, 410] width 9 height 17
click at [194, 409] on icon at bounding box center [198, 410] width 9 height 17
click at [182, 410] on icon at bounding box center [181, 410] width 9 height 17
click at [157, 407] on span "Default" at bounding box center [156, 410] width 22 height 17
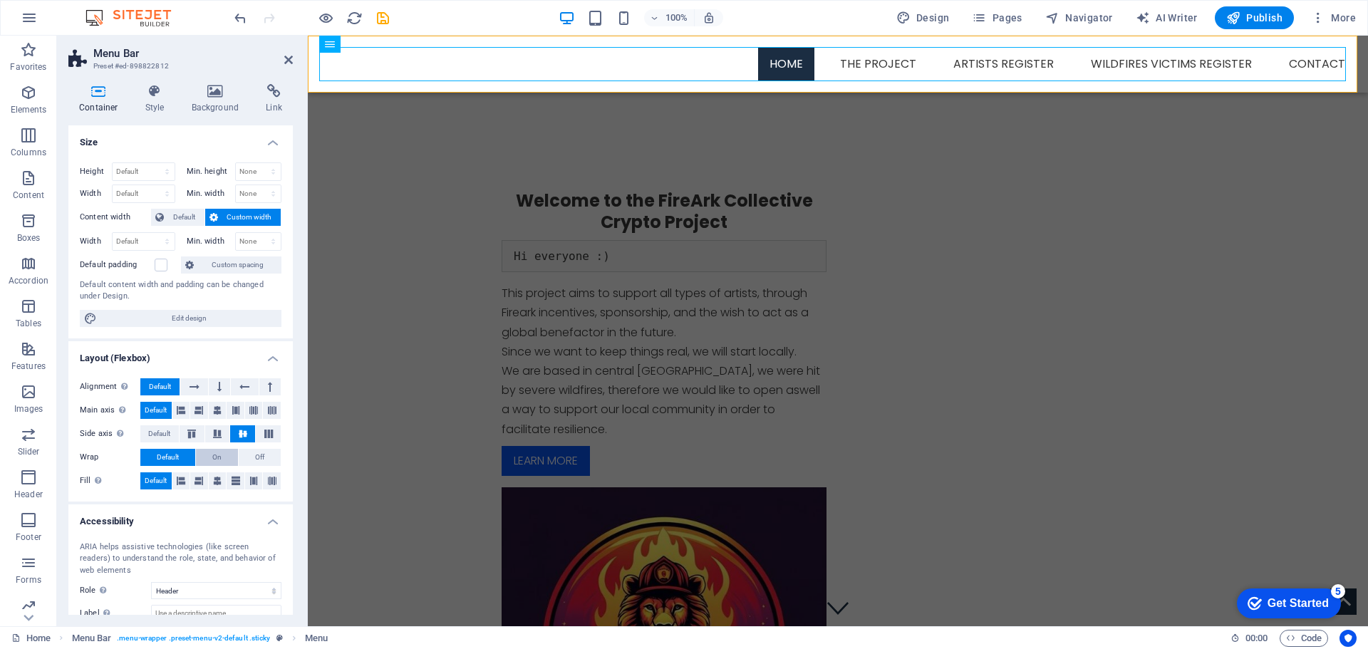
click at [229, 455] on button "On" at bounding box center [217, 457] width 42 height 17
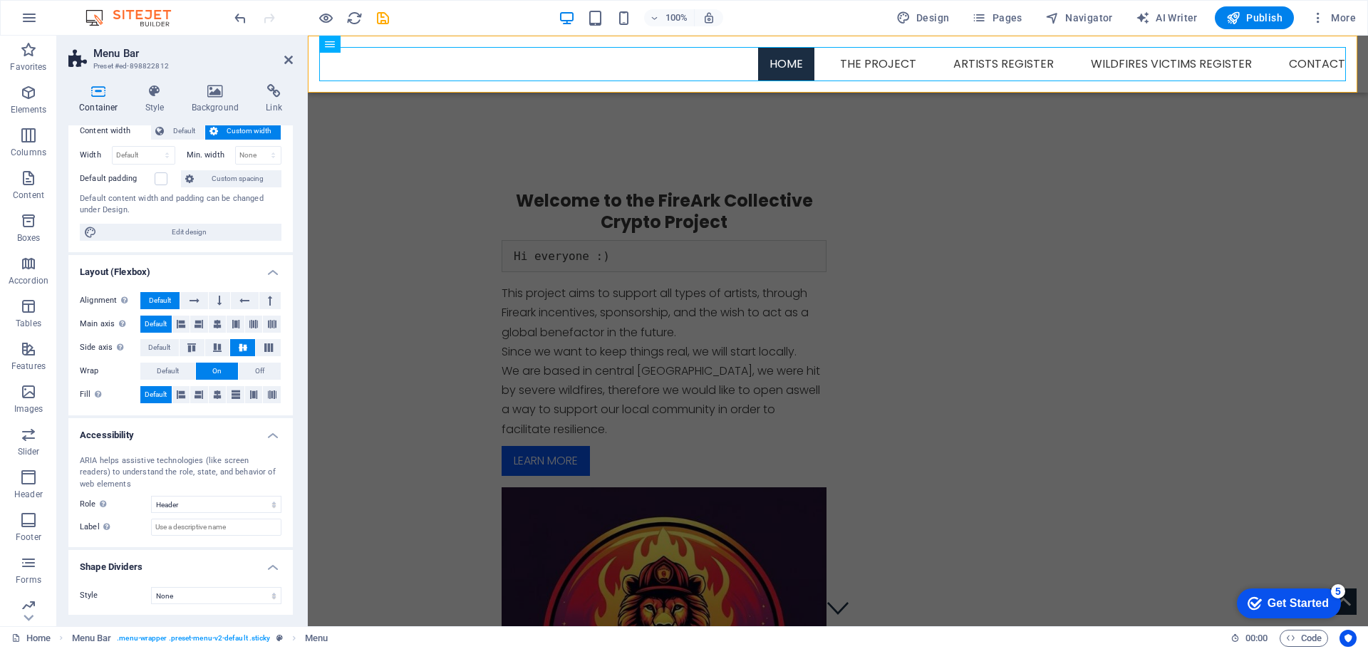
scroll to position [87, 0]
click at [172, 506] on select "None Alert Article Banner Comment Complementary Dialog Footer Header Marquee Pr…" at bounding box center [216, 503] width 130 height 17
click at [134, 502] on label "Role The ARIA role defines the purpose of an element. Here you can find all exp…" at bounding box center [115, 503] width 71 height 17
click at [172, 595] on select "None Triangle Square Diagonal Polygon 1 Polygon 2 Zigzag Multiple Zigzags Waves…" at bounding box center [216, 594] width 130 height 17
click at [151, 586] on select "None Triangle Square Diagonal Polygon 1 Polygon 2 Zigzag Multiple Zigzags Waves…" at bounding box center [216, 594] width 130 height 17
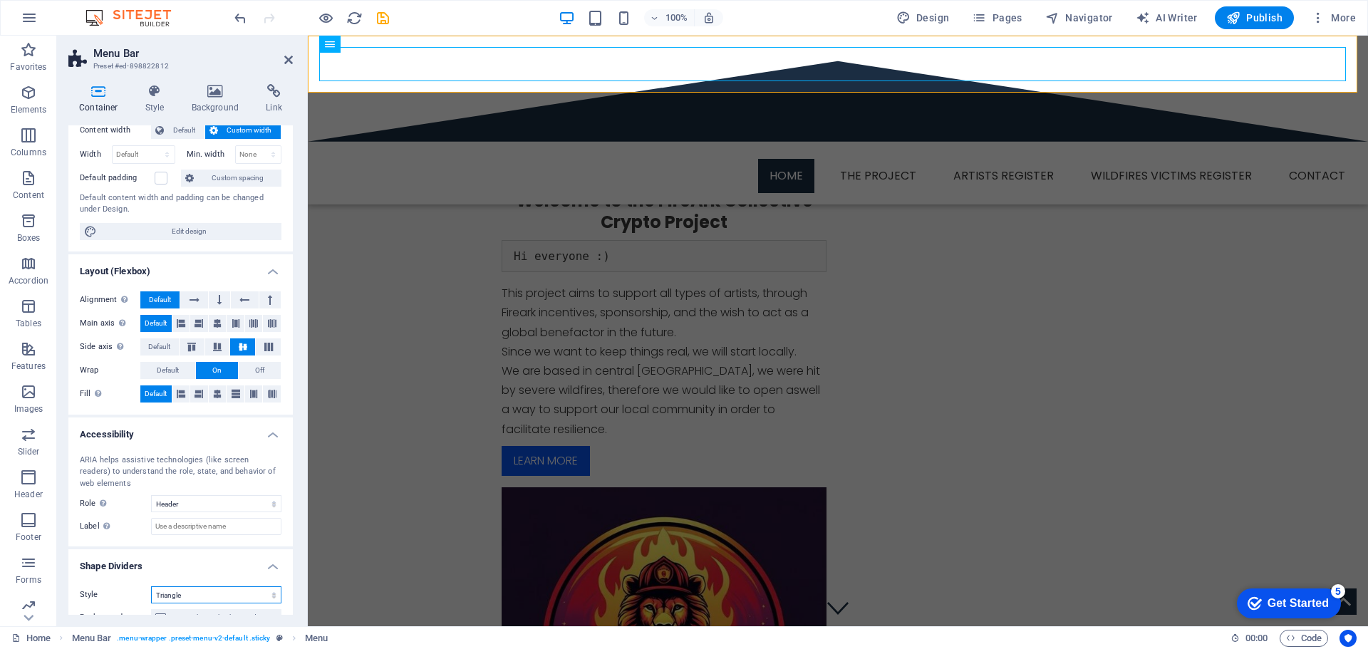
click at [227, 598] on select "None Triangle Square Diagonal Polygon 1 Polygon 2 Zigzag Multiple Zigzags Waves…" at bounding box center [216, 594] width 130 height 17
click at [151, 586] on select "None Triangle Square Diagonal Polygon 1 Polygon 2 Zigzag Multiple Zigzags Waves…" at bounding box center [216, 594] width 130 height 17
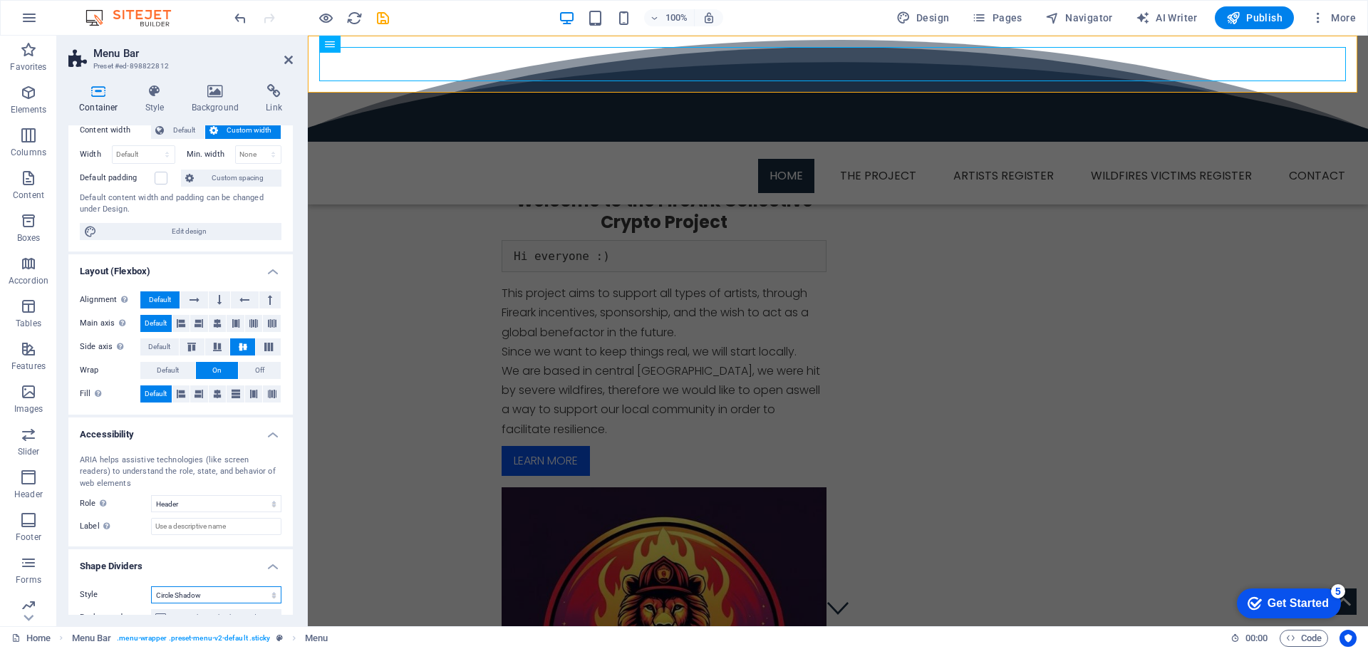
click at [209, 588] on select "None Triangle Square Diagonal Polygon 1 Polygon 2 Zigzag Multiple Zigzags Waves…" at bounding box center [216, 594] width 130 height 17
click at [151, 586] on select "None Triangle Square Diagonal Polygon 1 Polygon 2 Zigzag Multiple Zigzags Waves…" at bounding box center [216, 594] width 130 height 17
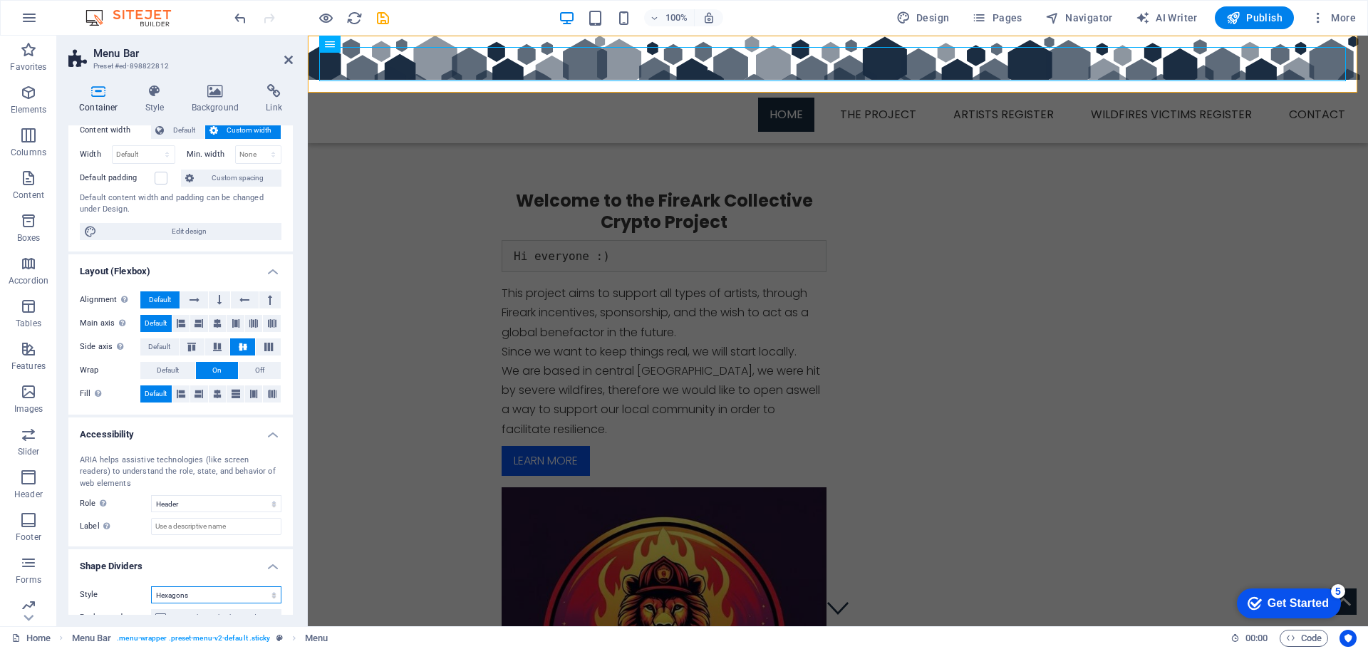
click at [206, 591] on select "None Triangle Square Diagonal Polygon 1 Polygon 2 Zigzag Multiple Zigzags Waves…" at bounding box center [216, 594] width 130 height 17
click at [151, 586] on select "None Triangle Square Diagonal Polygon 1 Polygon 2 Zigzag Multiple Zigzags Waves…" at bounding box center [216, 594] width 130 height 17
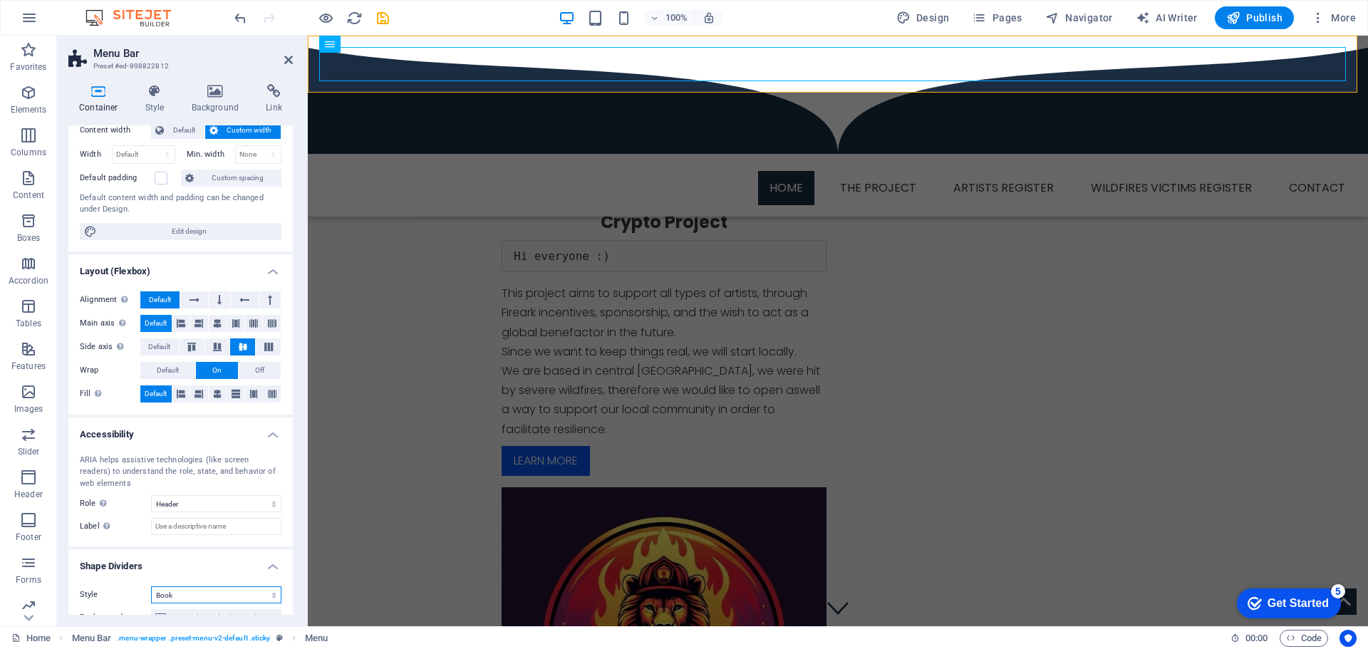
click at [203, 593] on select "None Triangle Square Diagonal Polygon 1 Polygon 2 Zigzag Multiple Zigzags Waves…" at bounding box center [216, 594] width 130 height 17
click at [151, 586] on select "None Triangle Square Diagonal Polygon 1 Polygon 2 Zigzag Multiple Zigzags Waves…" at bounding box center [216, 594] width 130 height 17
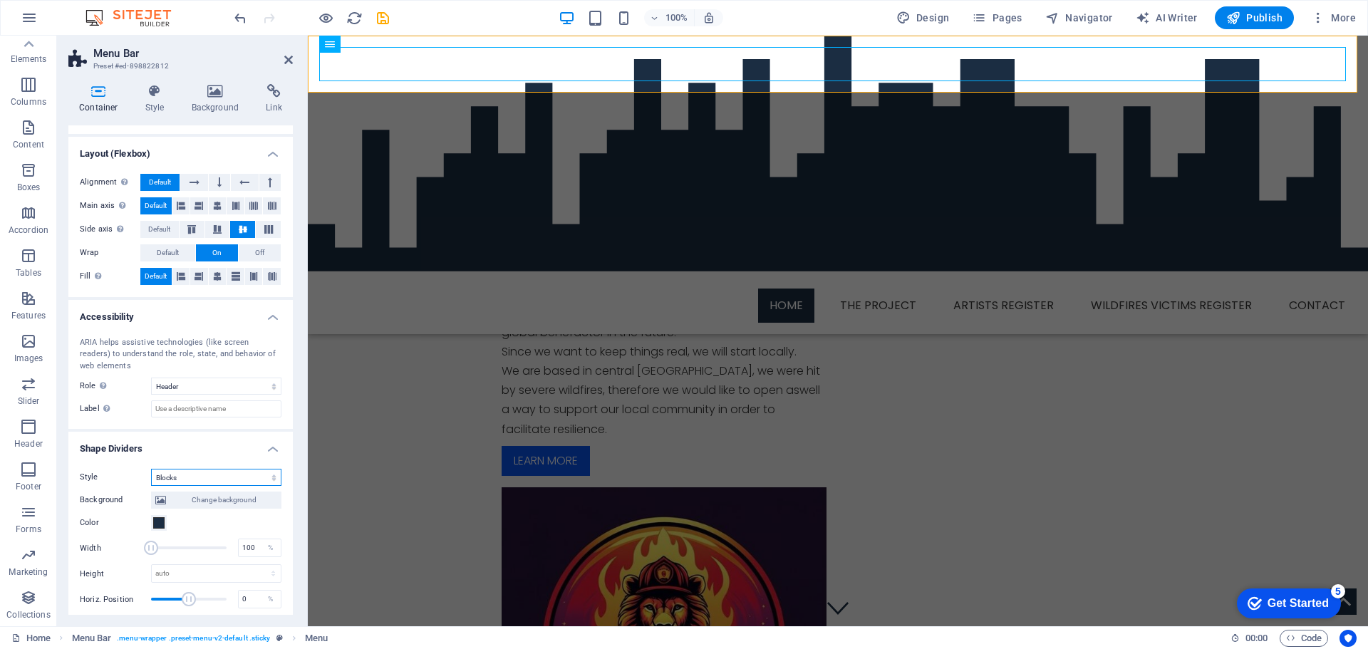
scroll to position [229, 0]
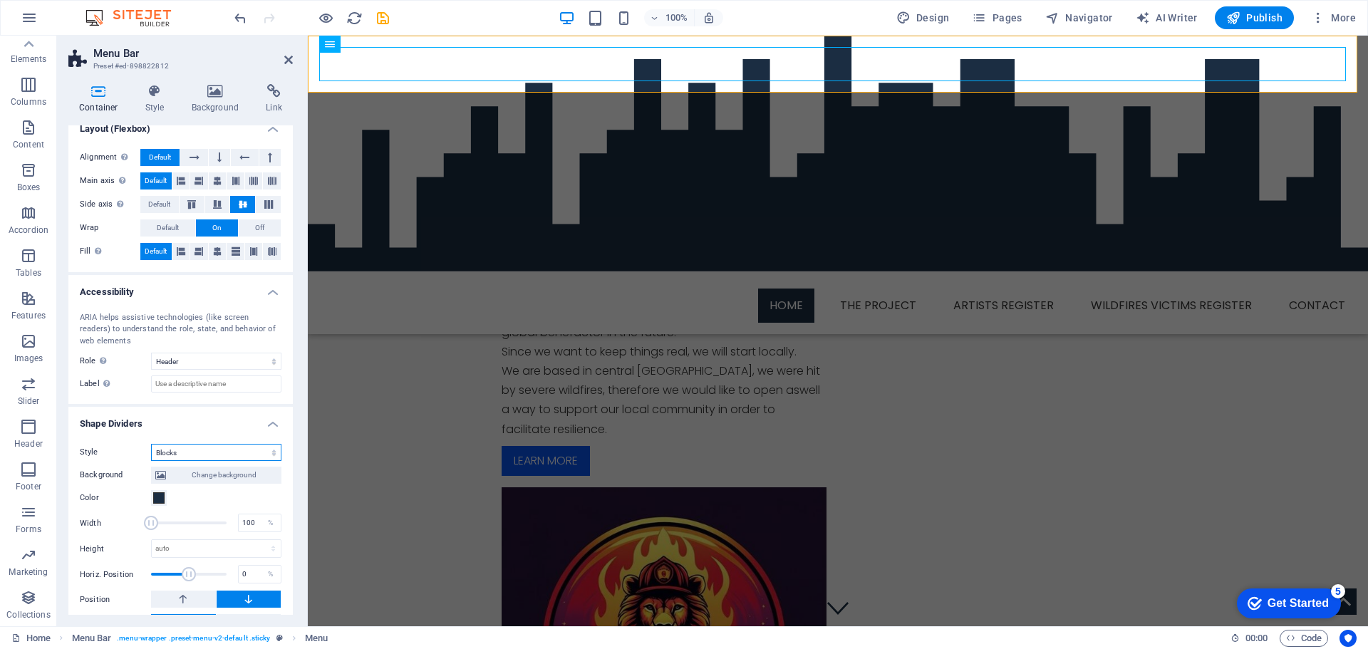
click at [186, 456] on select "None Triangle Square Diagonal Polygon 1 Polygon 2 Zigzag Multiple Zigzags Waves…" at bounding box center [216, 452] width 130 height 17
select select "none"
click at [151, 461] on select "None Triangle Square Diagonal Polygon 1 Polygon 2 Zigzag Multiple Zigzags Waves…" at bounding box center [216, 452] width 130 height 17
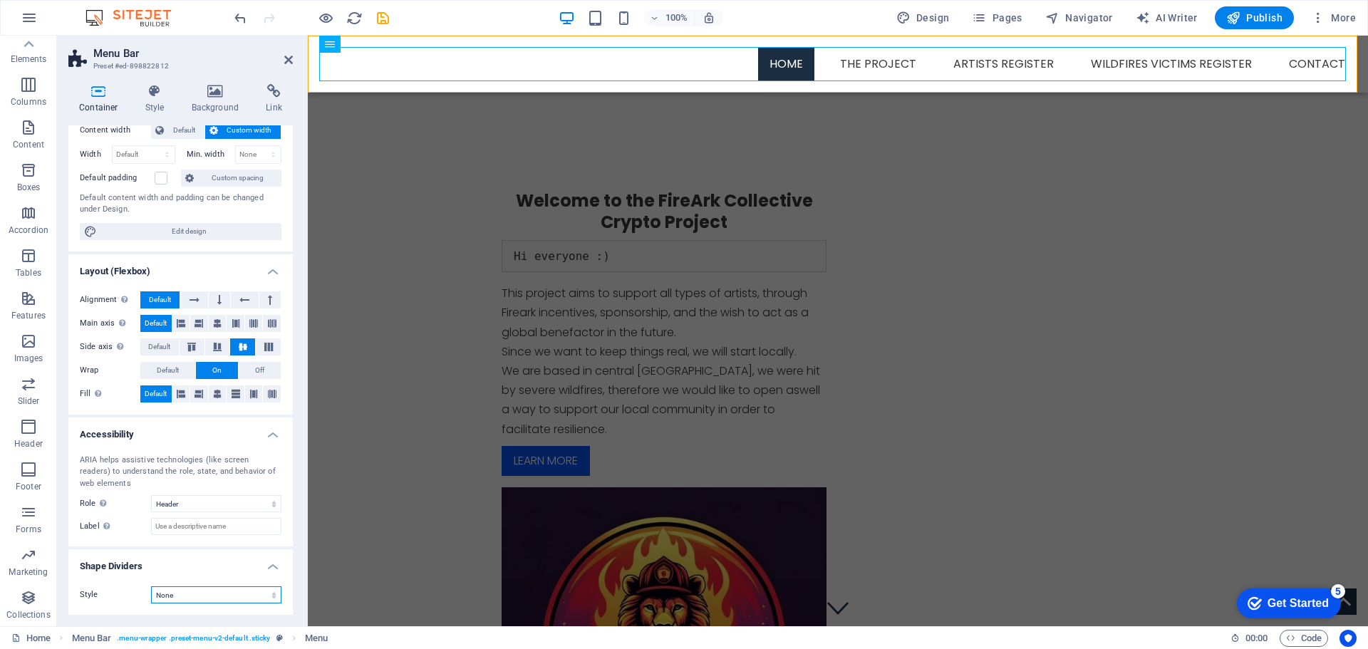
scroll to position [0, 0]
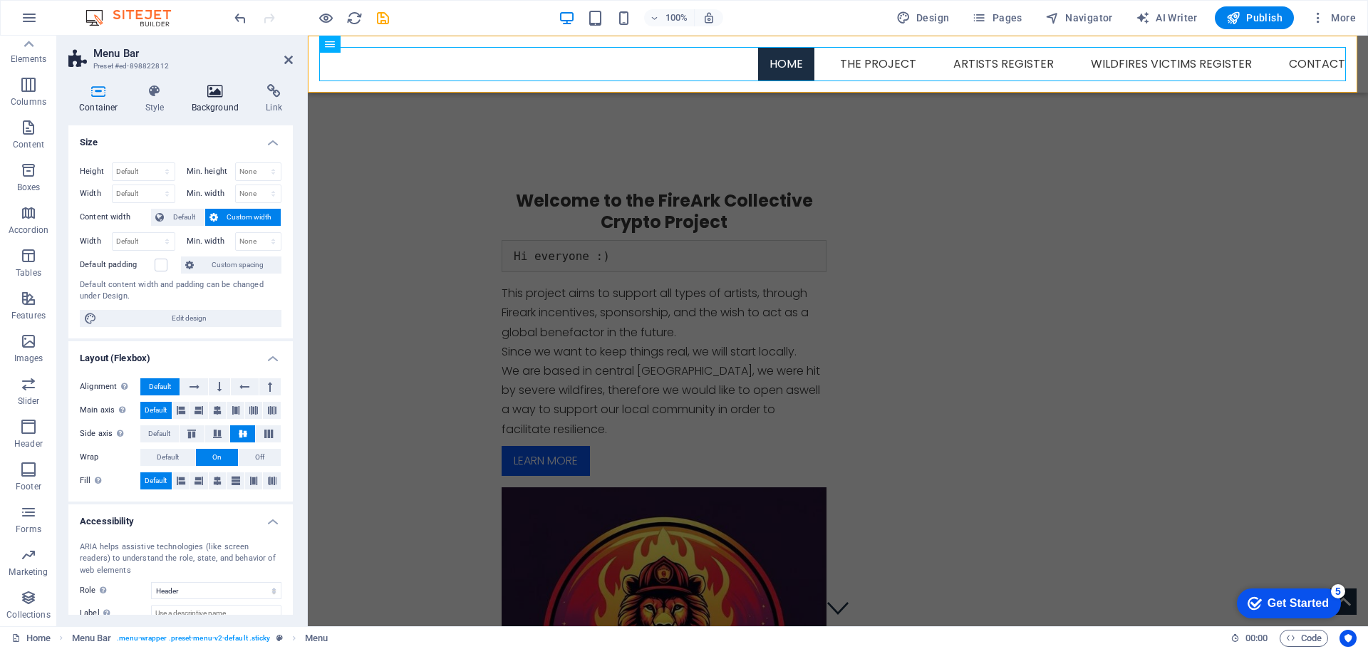
click at [212, 88] on icon at bounding box center [215, 91] width 69 height 14
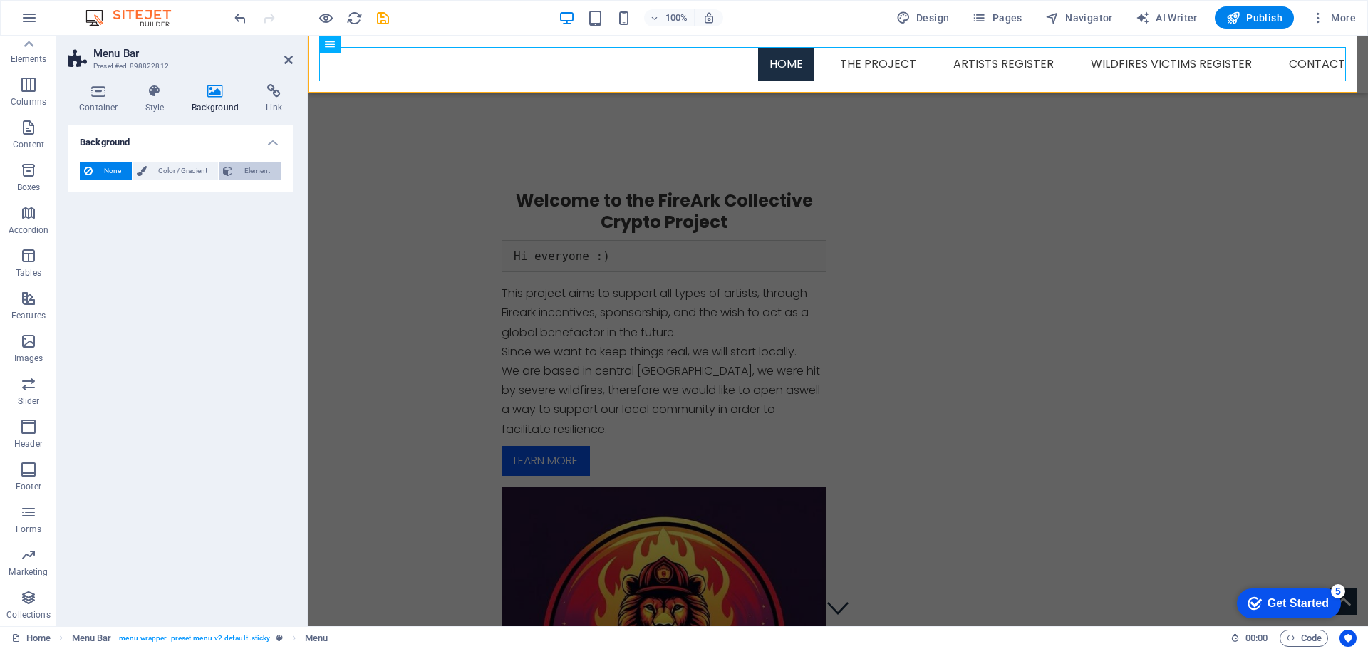
click at [235, 170] on button "Element" at bounding box center [250, 170] width 62 height 17
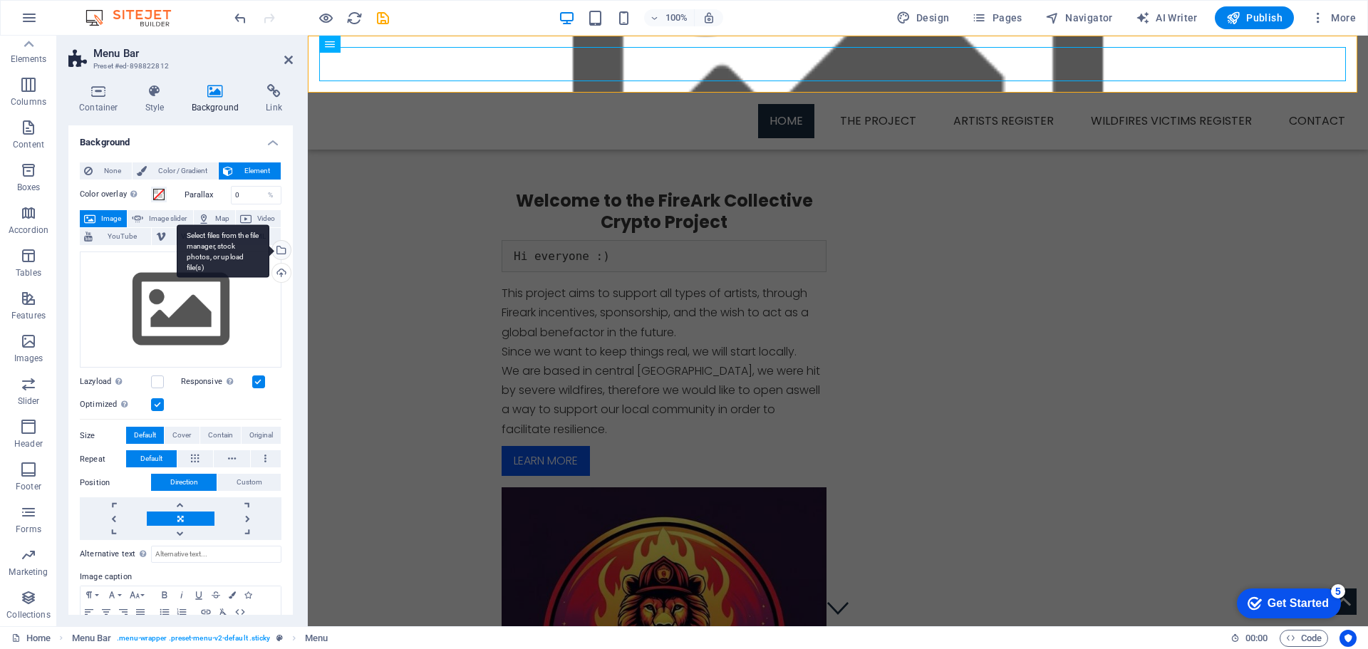
click at [279, 249] on div "Select files from the file manager, stock photos, or upload file(s)" at bounding box center [279, 251] width 21 height 21
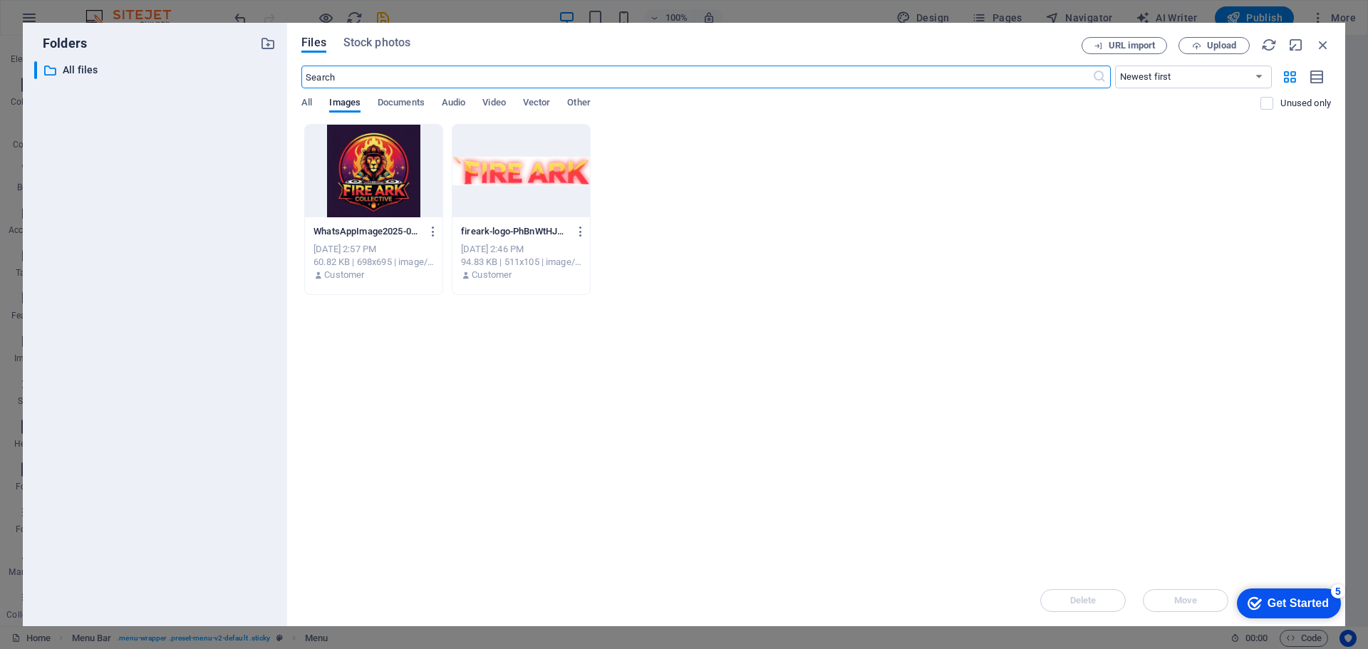
click at [511, 179] on div at bounding box center [520, 171] width 137 height 93
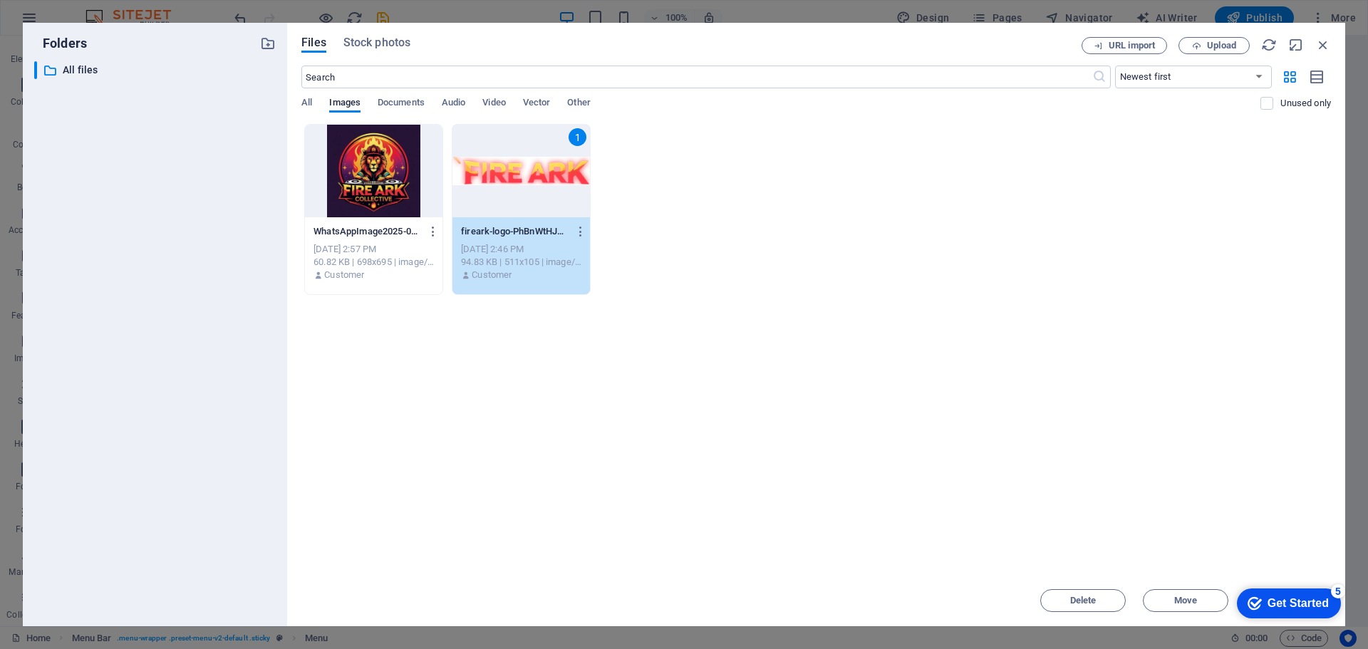
click at [494, 168] on div "1" at bounding box center [520, 171] width 137 height 93
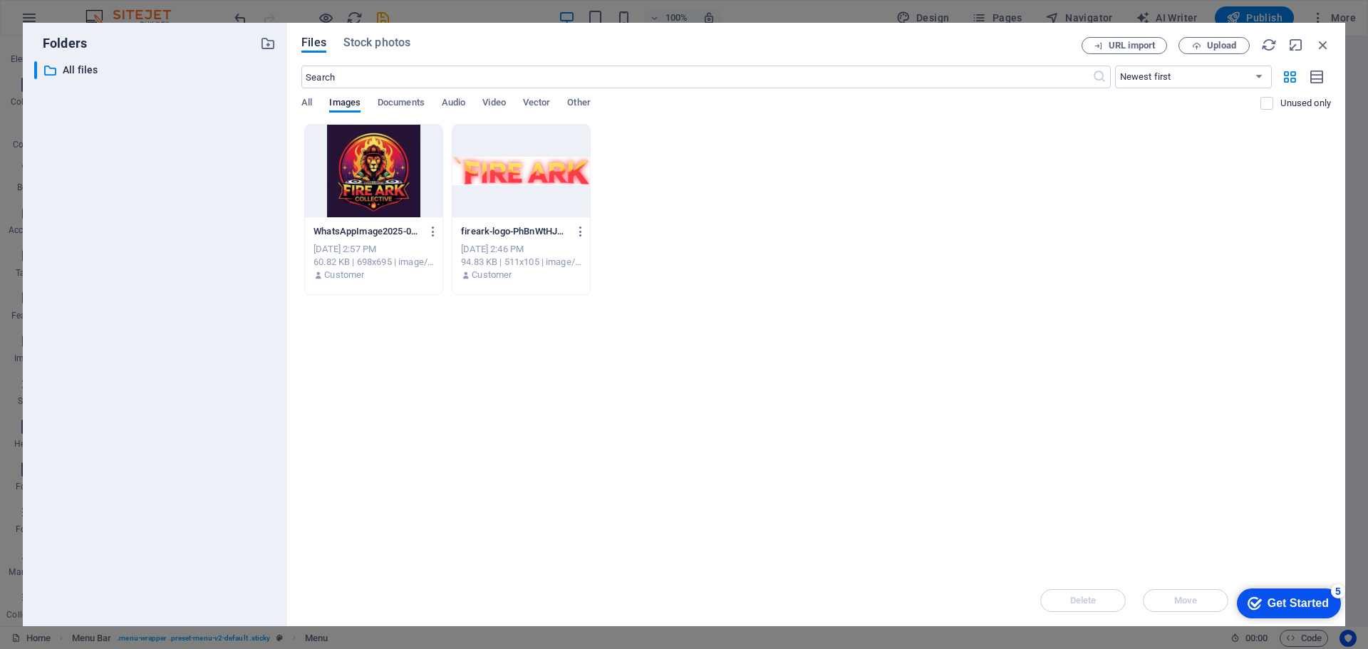
click at [494, 168] on div at bounding box center [520, 171] width 137 height 93
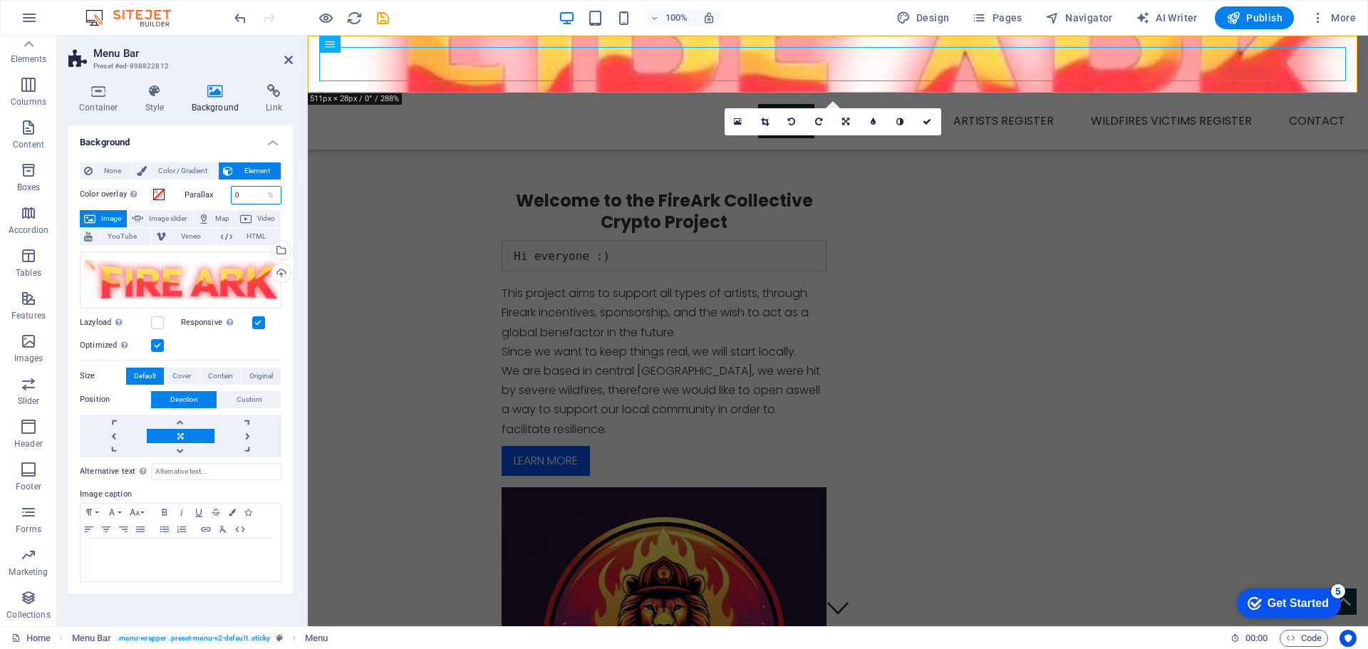
drag, startPoint x: 245, startPoint y: 194, endPoint x: 223, endPoint y: 198, distance: 22.5
click at [223, 198] on div "Parallax 0 %" at bounding box center [234, 195] width 98 height 19
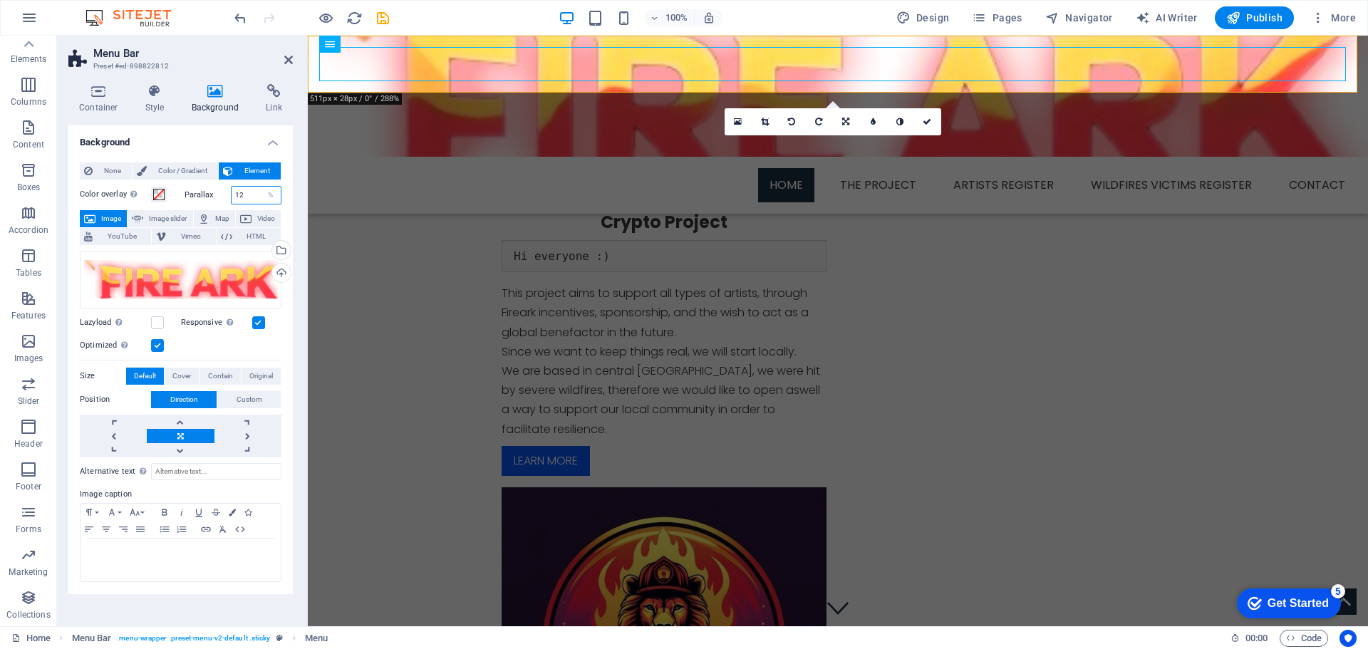
click at [235, 194] on input "12" at bounding box center [257, 195] width 50 height 17
click at [249, 194] on input "12" at bounding box center [257, 195] width 50 height 17
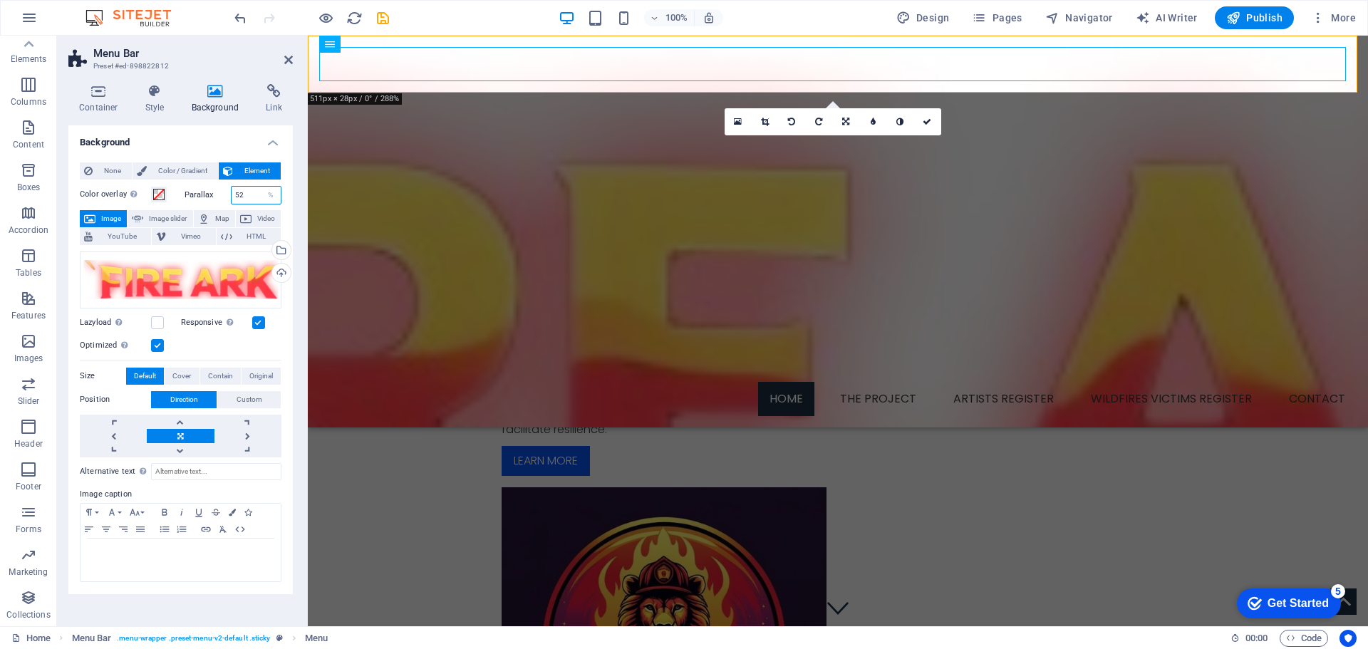
drag, startPoint x: 251, startPoint y: 194, endPoint x: 223, endPoint y: 204, distance: 30.2
click at [223, 204] on div "Color overlay Places an overlay over the background to colorize it Parallax 52 …" at bounding box center [181, 381] width 202 height 402
type input "0"
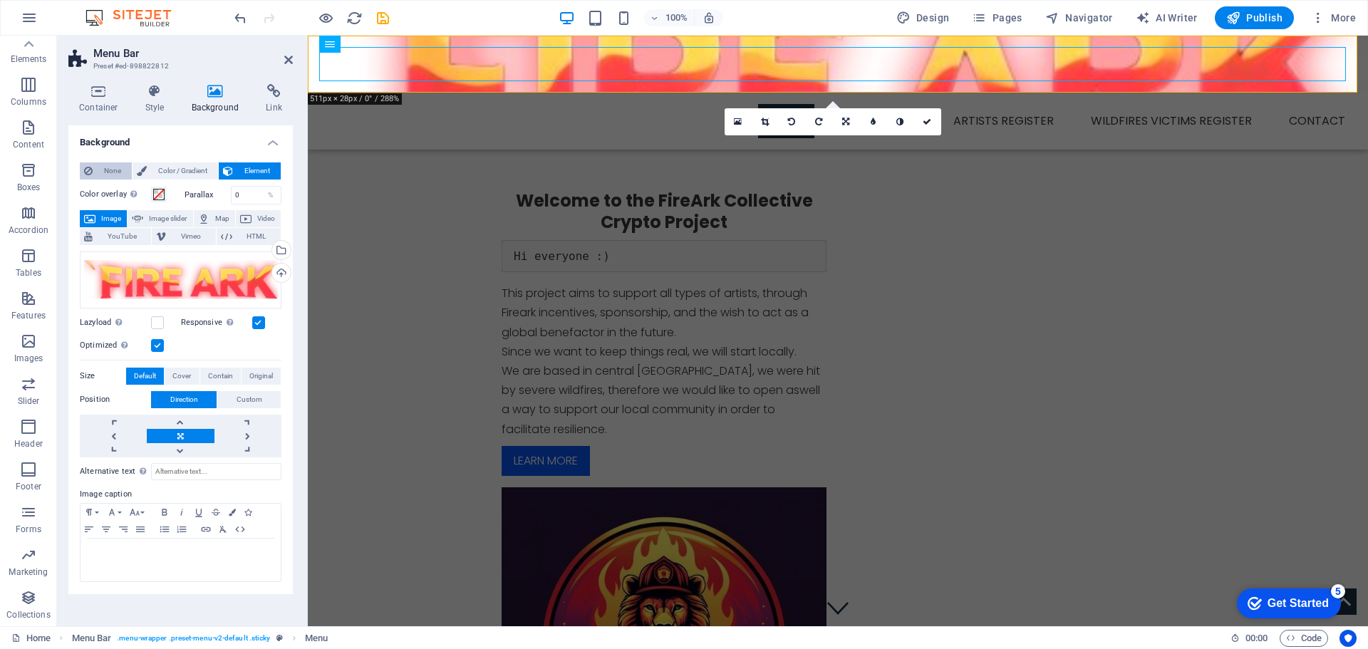
click at [111, 174] on span "None" at bounding box center [112, 170] width 31 height 17
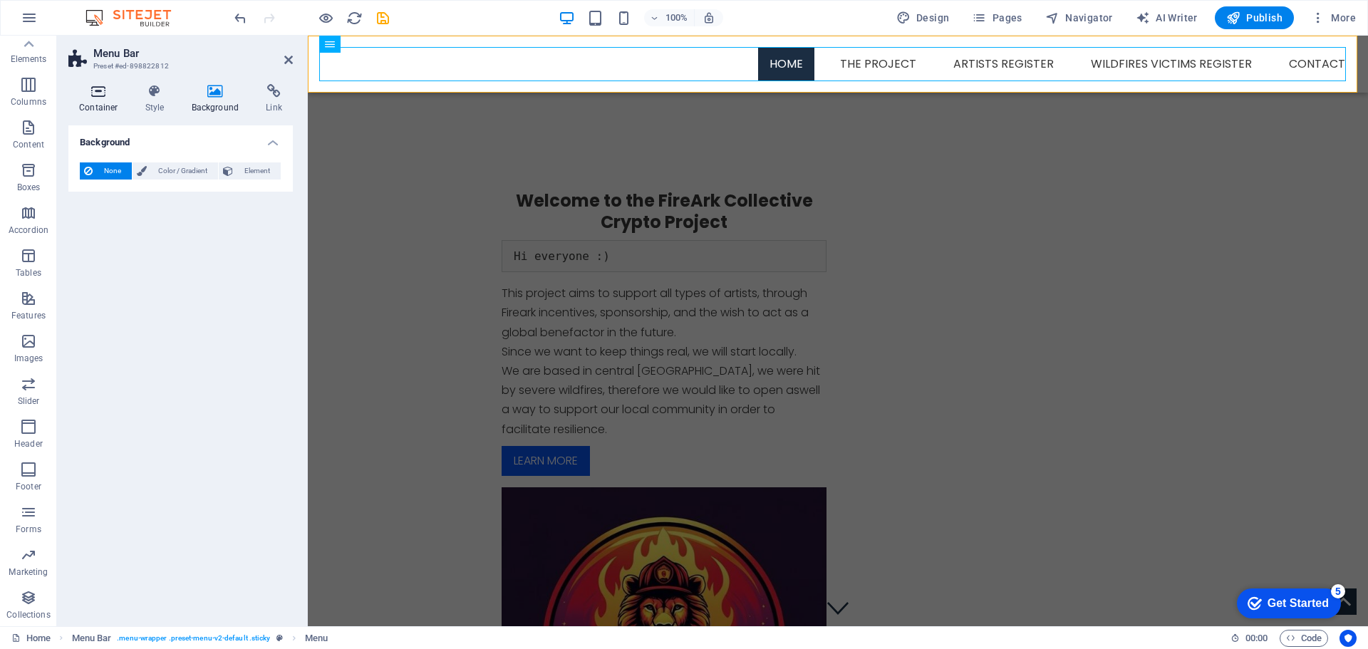
click at [94, 98] on icon at bounding box center [98, 91] width 61 height 14
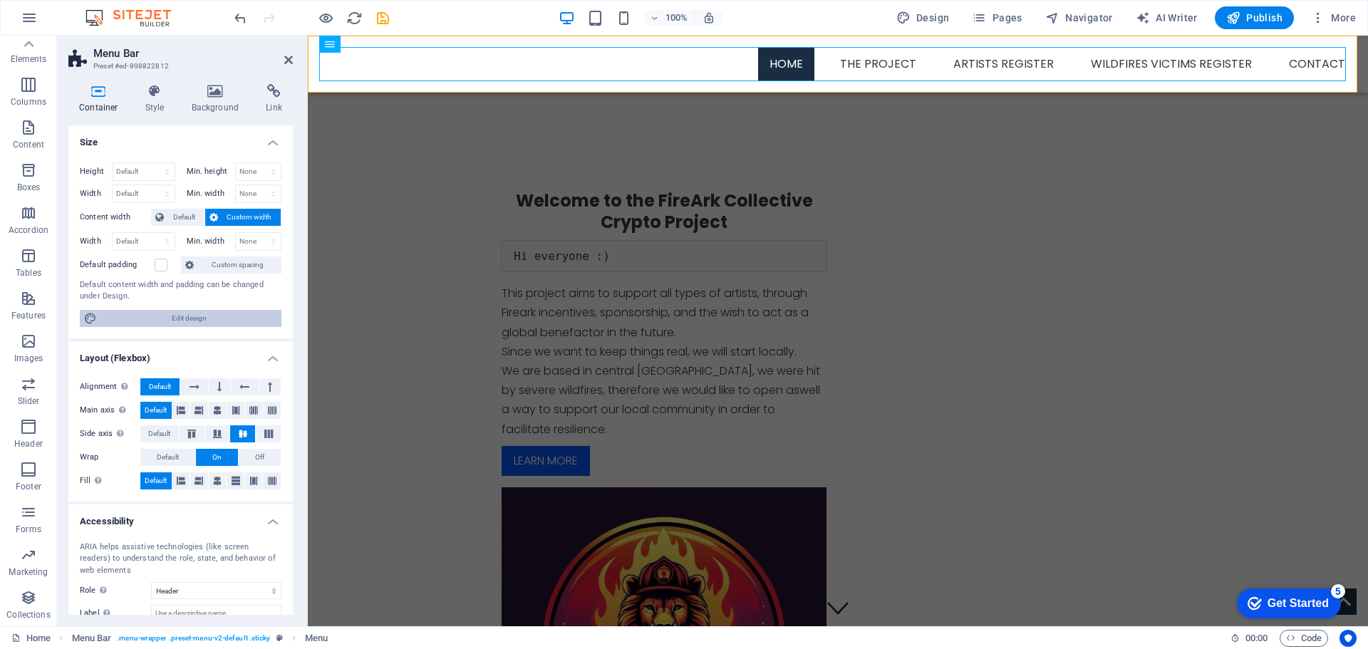
click at [194, 320] on span "Edit design" at bounding box center [189, 318] width 176 height 17
select select "px"
select select "300"
select select "px"
select select "rem"
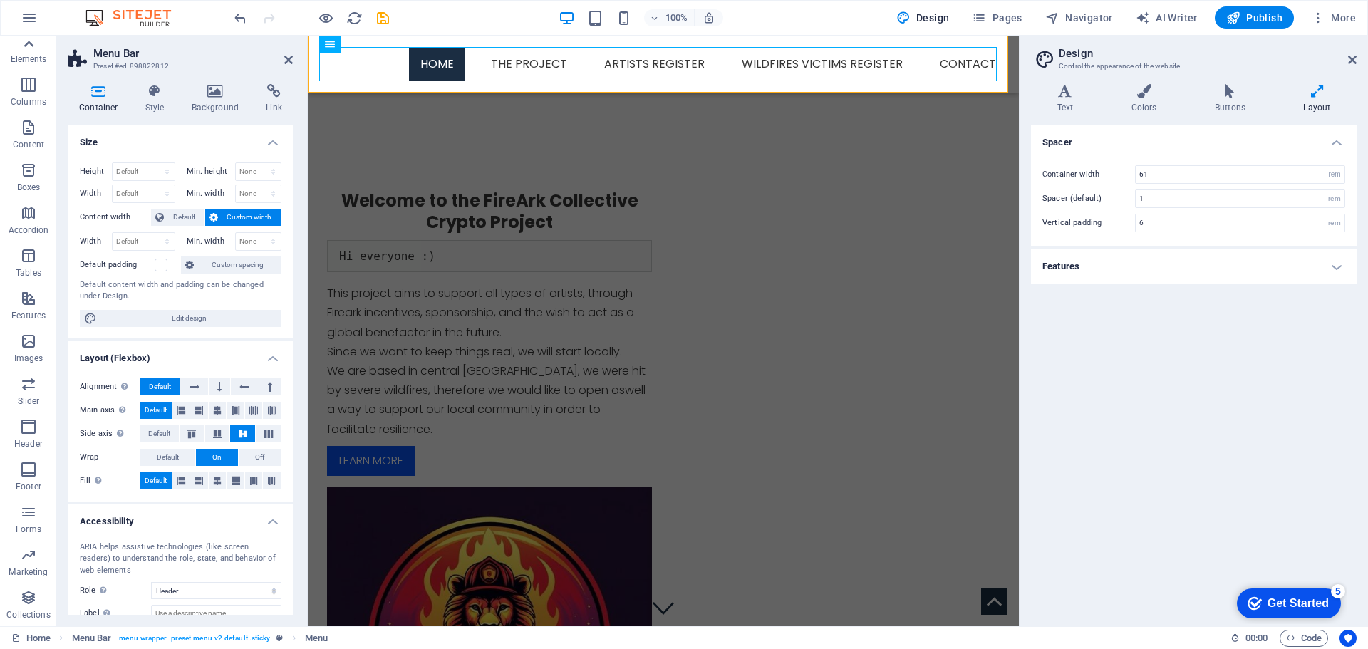
click at [36, 43] on icon at bounding box center [29, 44] width 20 height 20
click at [36, 43] on icon "button" at bounding box center [28, 49] width 17 height 17
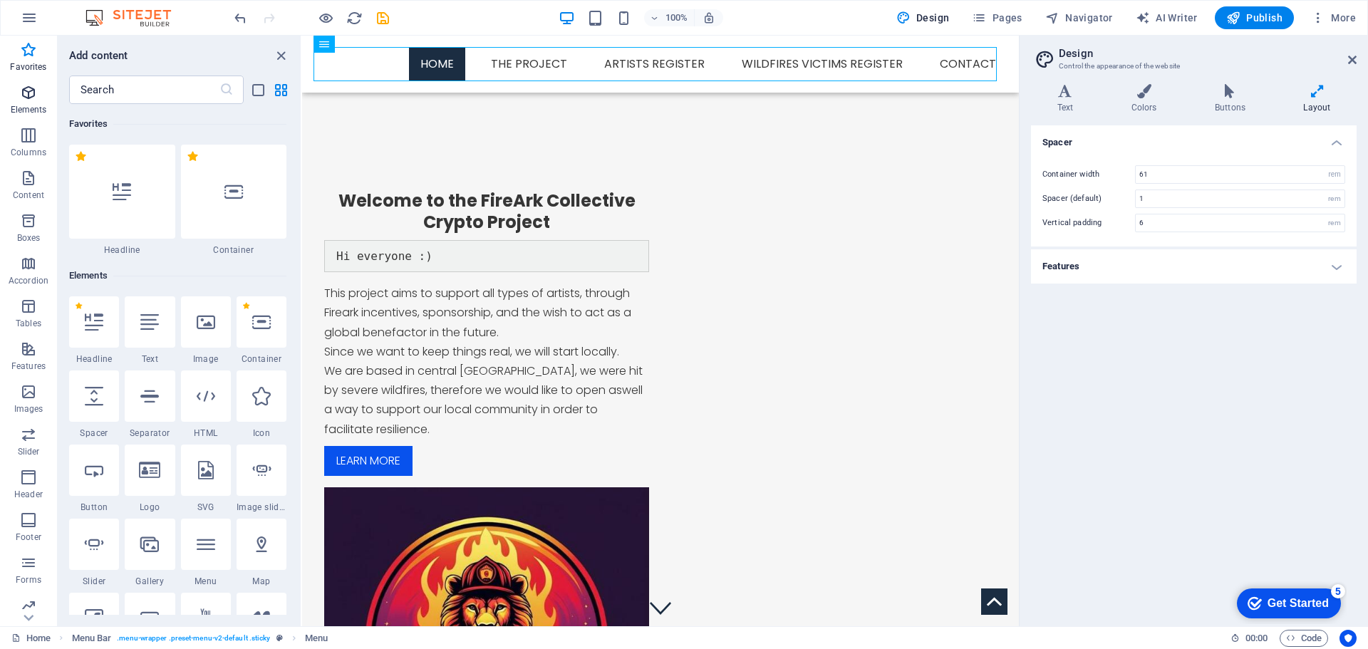
click at [31, 103] on span "Elements" at bounding box center [28, 101] width 57 height 34
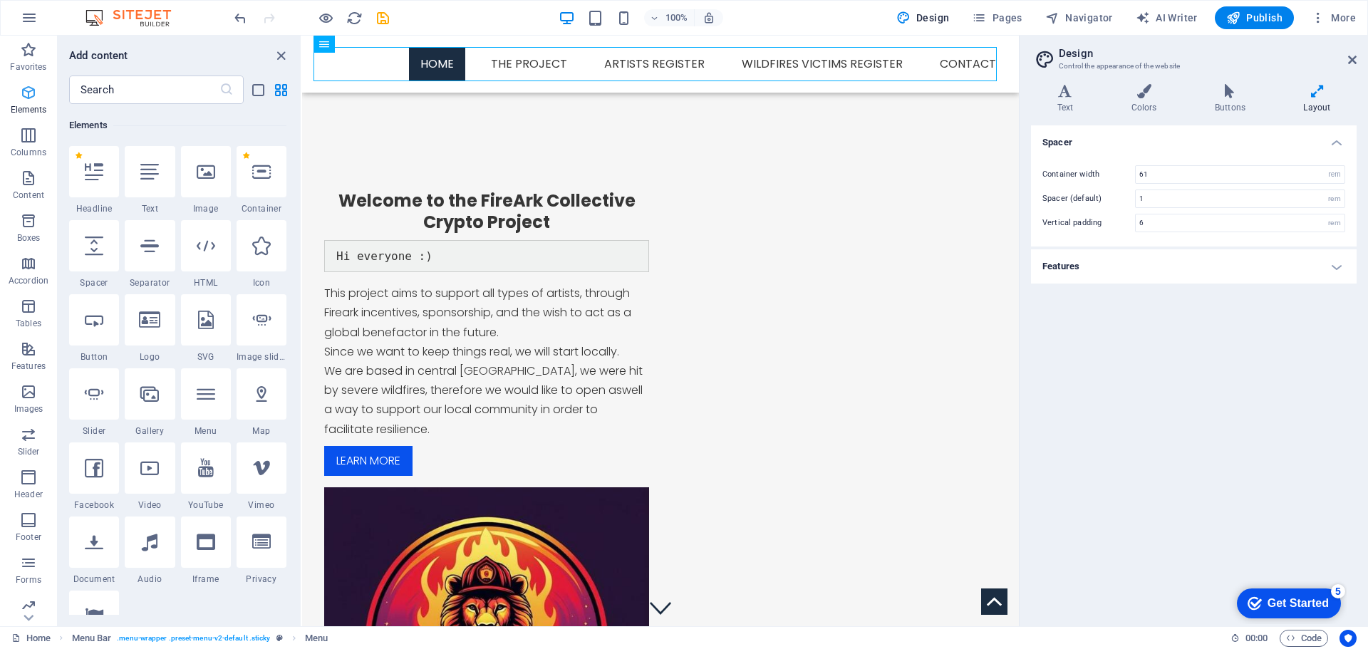
scroll to position [152, 0]
click at [26, 149] on p "Columns" at bounding box center [29, 152] width 36 height 11
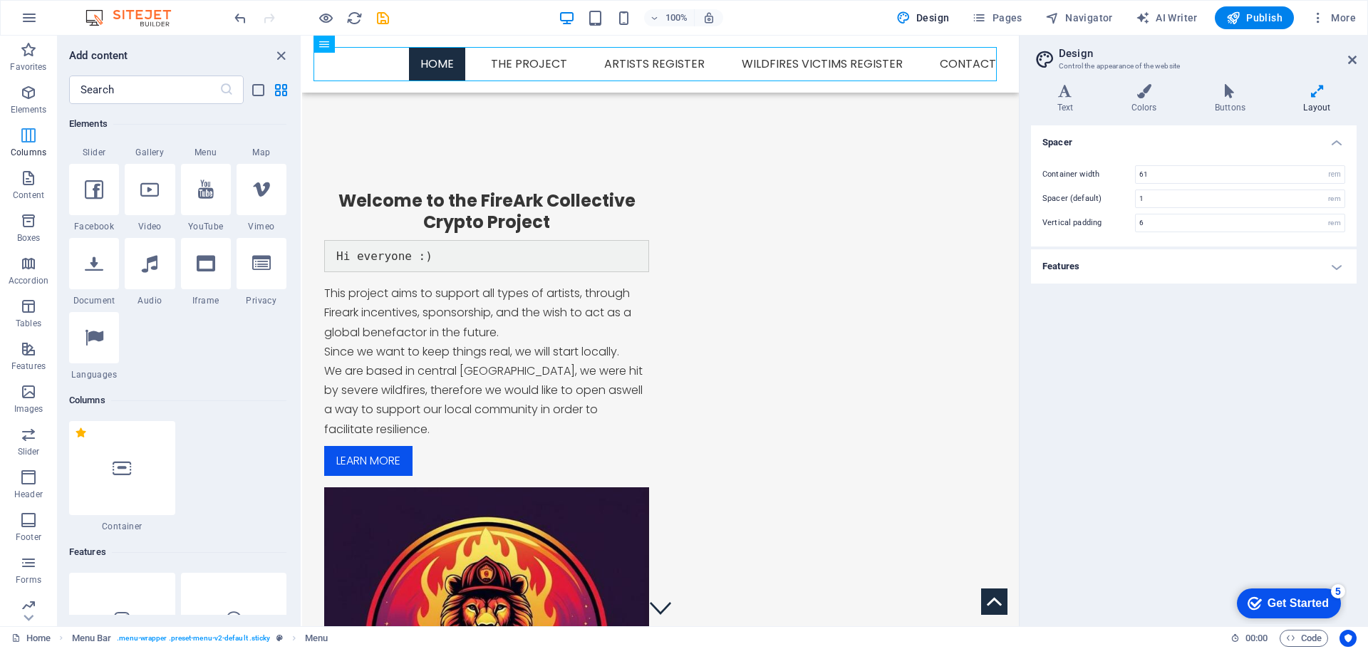
scroll to position [705, 0]
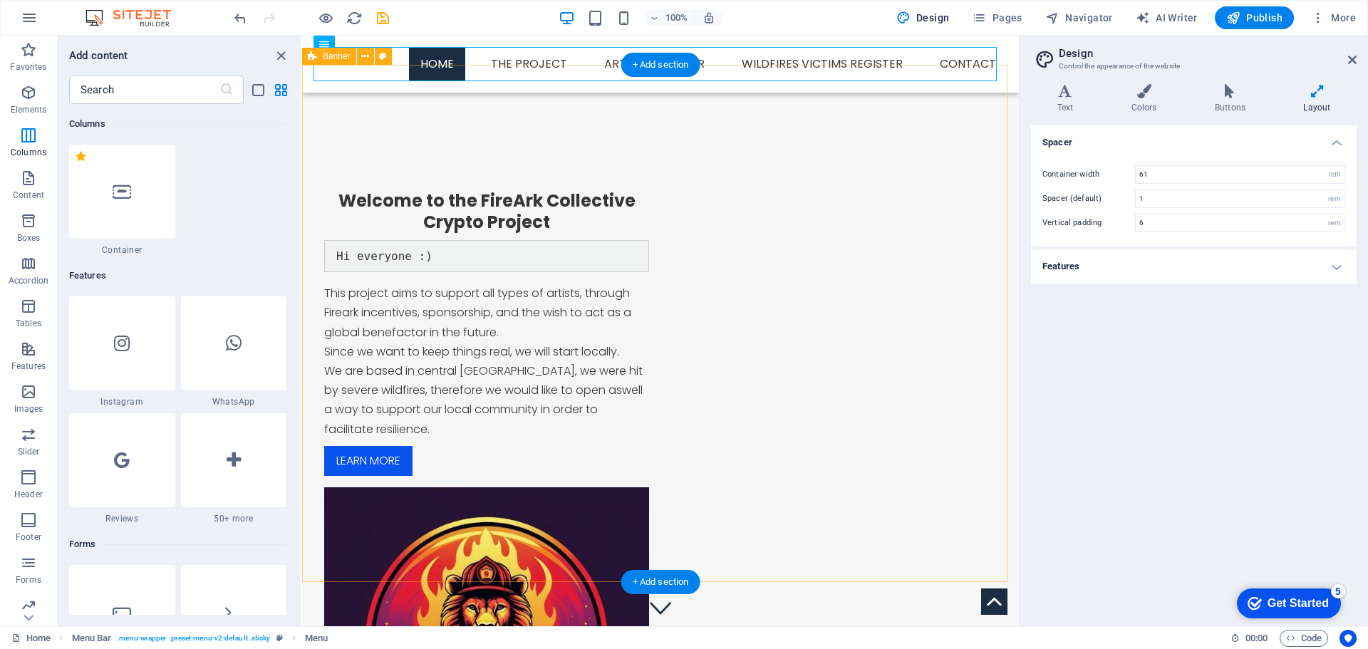
click at [649, 118] on div "Welcome to the FireArk Collective Crypto Project Hi everyone :) This project ai…" at bounding box center [660, 472] width 717 height 814
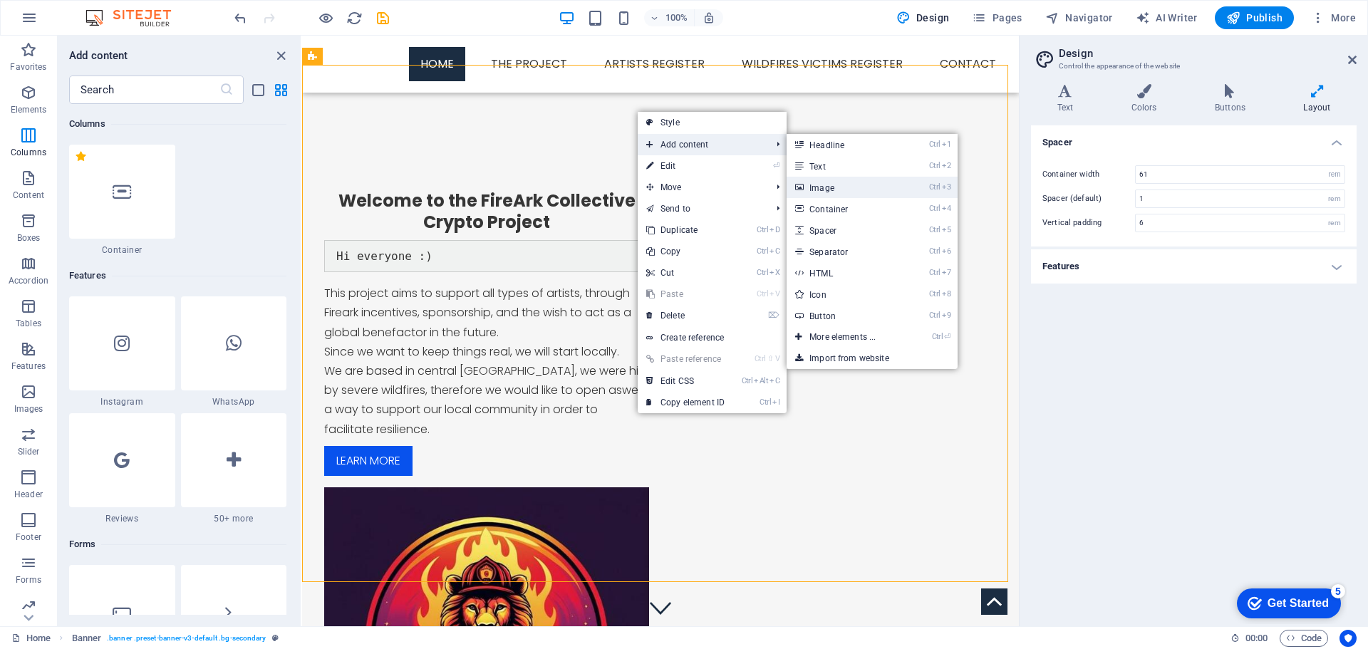
click at [853, 184] on link "Ctrl 3 Image" at bounding box center [845, 187] width 118 height 21
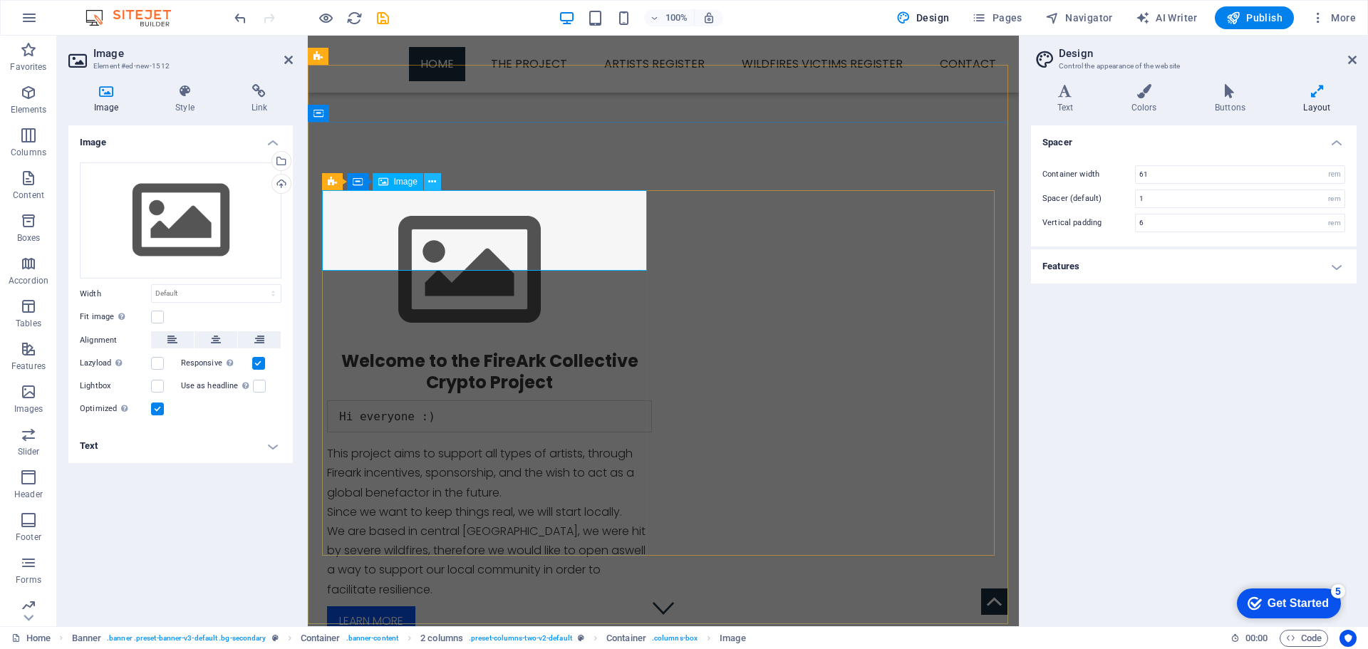
click at [435, 183] on icon at bounding box center [432, 182] width 8 height 15
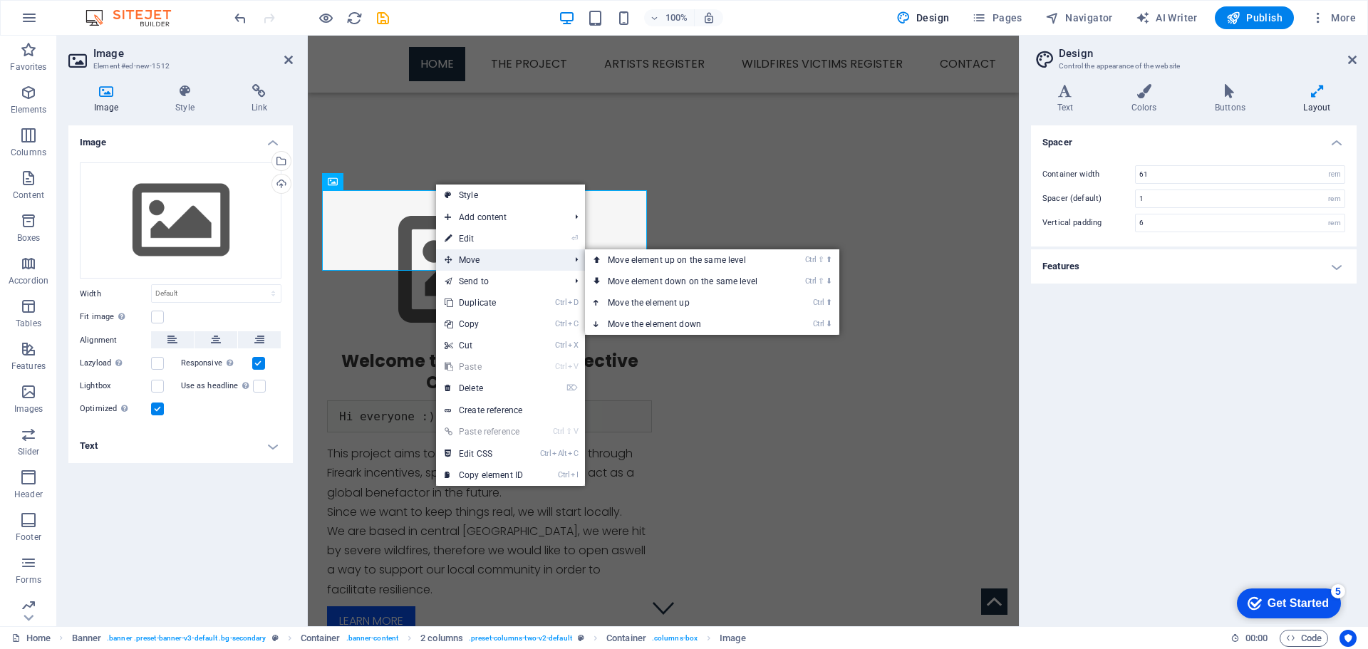
click at [472, 262] on span "Move" at bounding box center [500, 259] width 128 height 21
click at [660, 258] on link "Ctrl ⇧ ⬆ Move element up on the same level" at bounding box center [685, 259] width 201 height 21
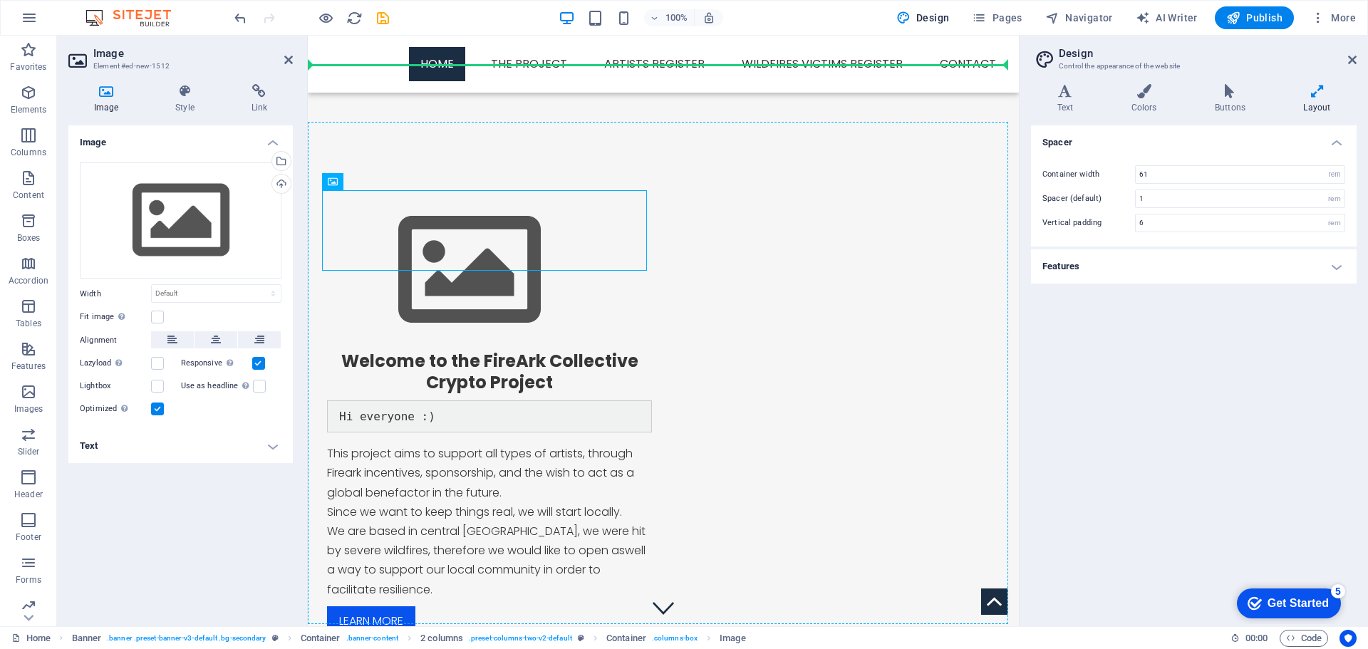
drag, startPoint x: 546, startPoint y: 241, endPoint x: 617, endPoint y: 145, distance: 118.7
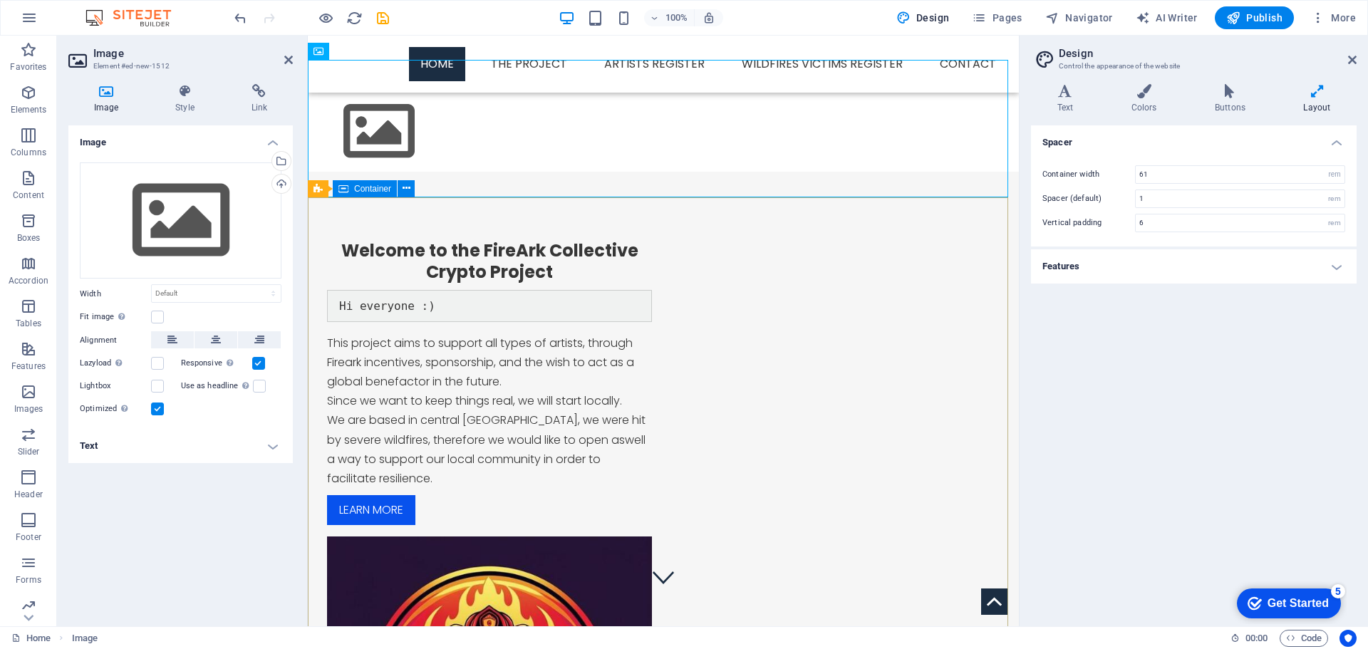
scroll to position [0, 0]
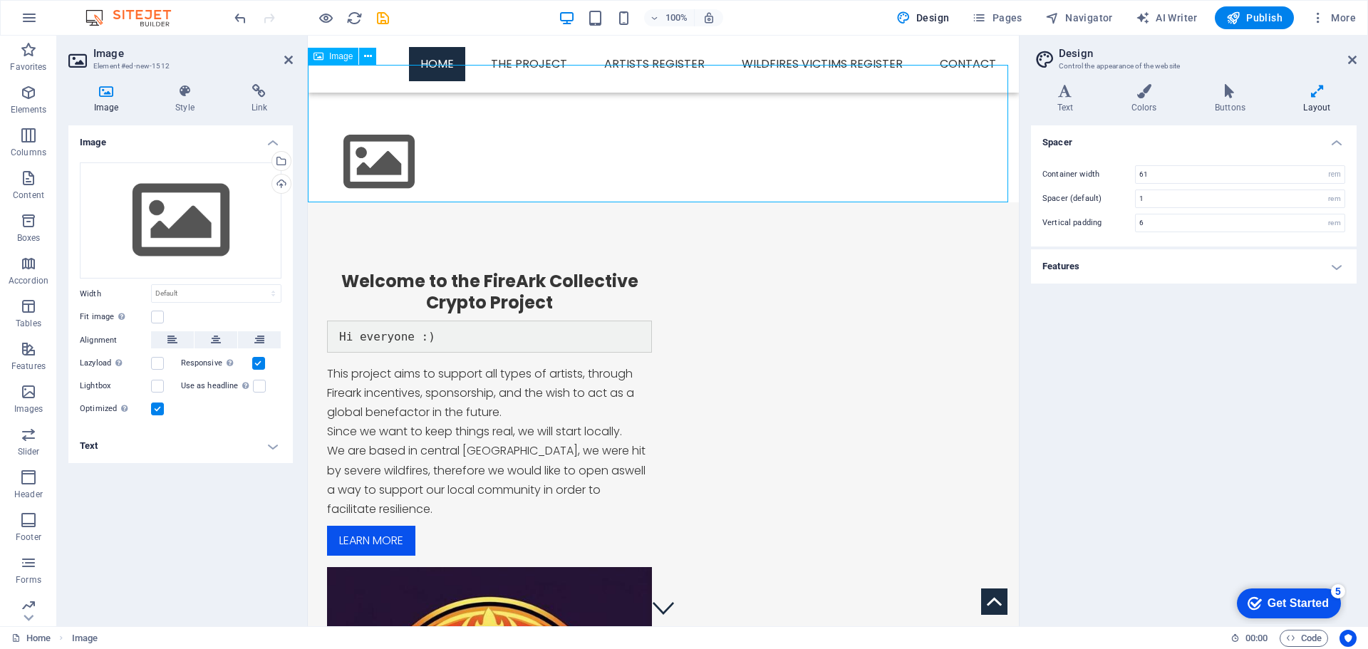
click at [411, 172] on figure at bounding box center [663, 133] width 711 height 137
click at [282, 162] on div "Select files from the file manager, stock photos, or upload file(s)" at bounding box center [279, 162] width 21 height 21
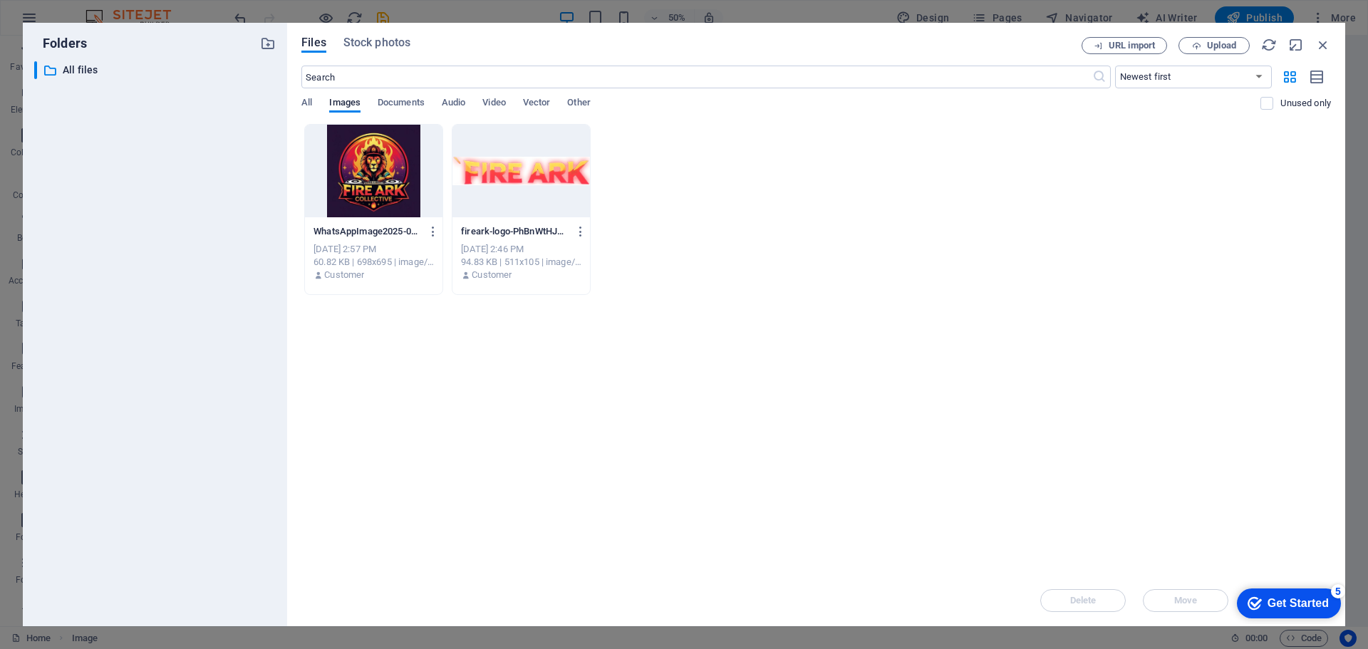
click at [536, 176] on div at bounding box center [520, 171] width 137 height 93
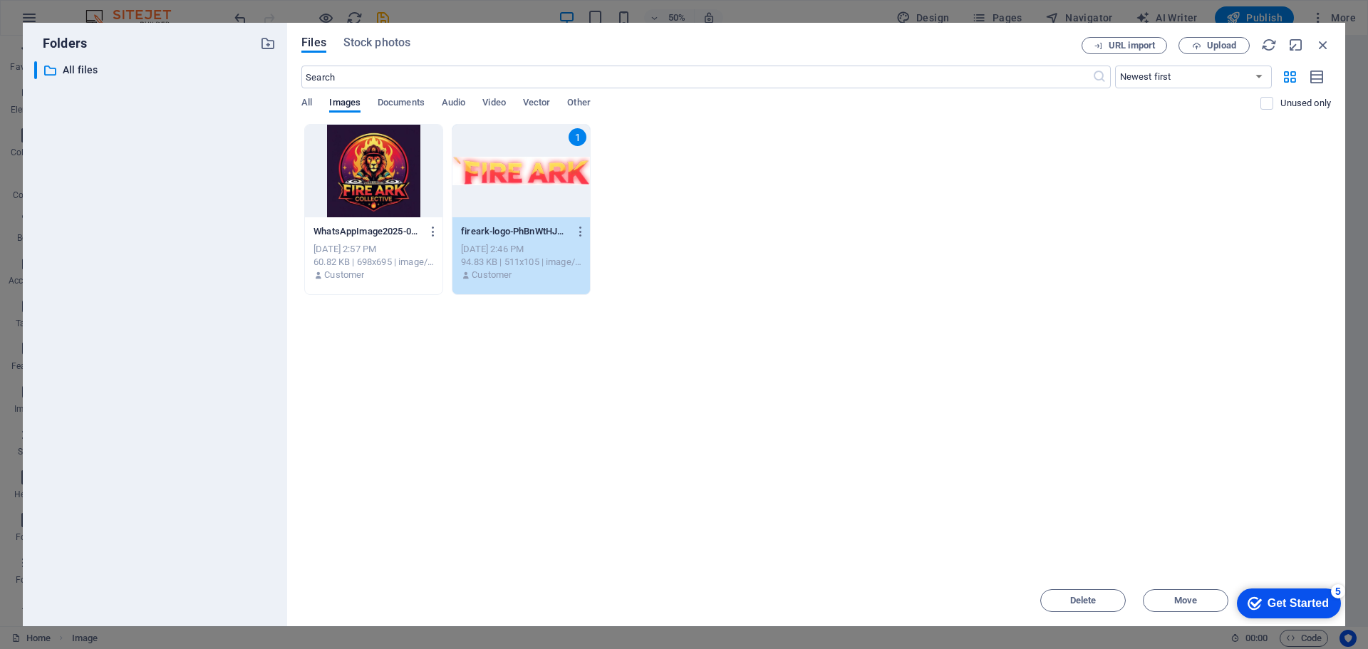
click at [536, 176] on div "1" at bounding box center [520, 171] width 137 height 93
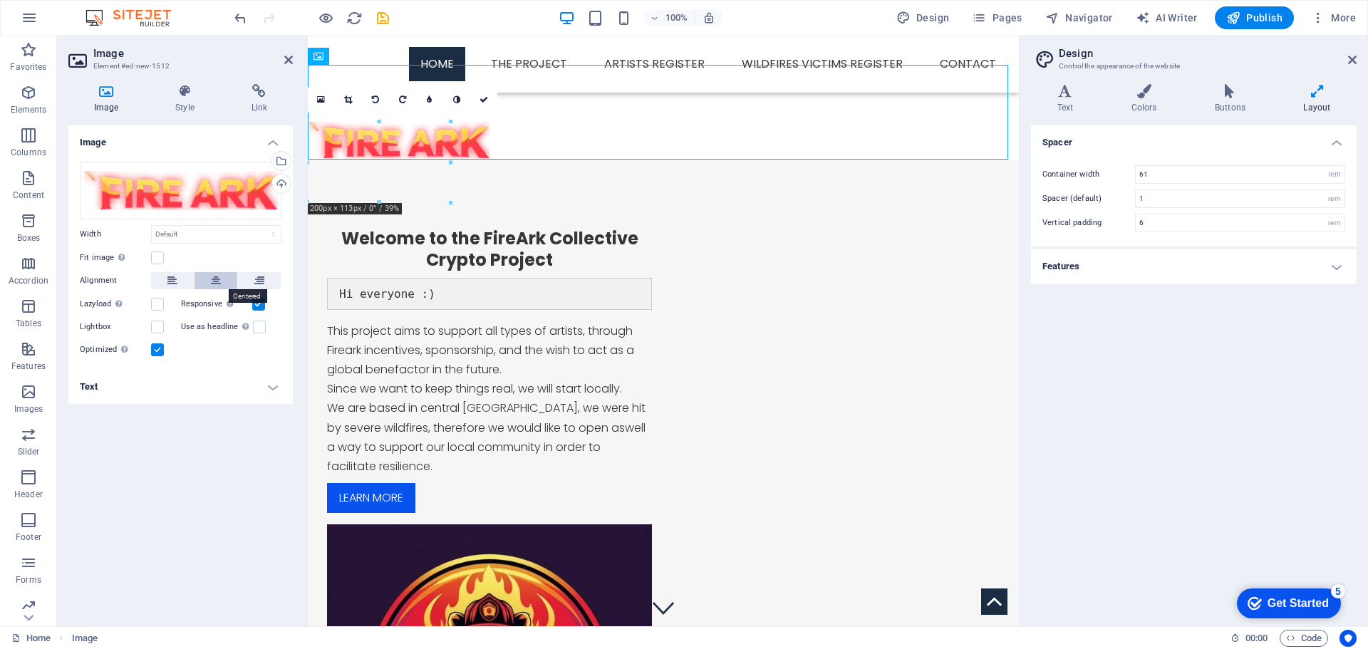
click at [214, 286] on icon at bounding box center [216, 280] width 10 height 17
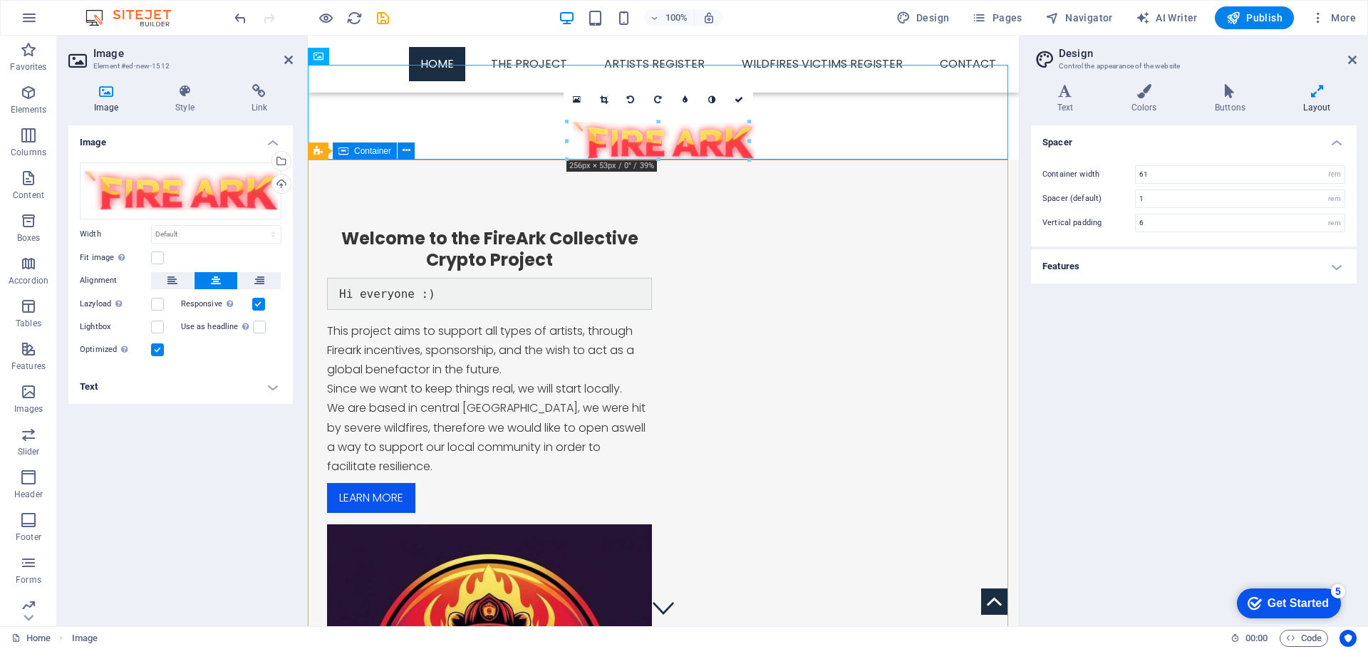
click at [459, 227] on div "Welcome to the FireArk Collective Crypto Project Hi everyone :) This project ai…" at bounding box center [663, 538] width 711 height 757
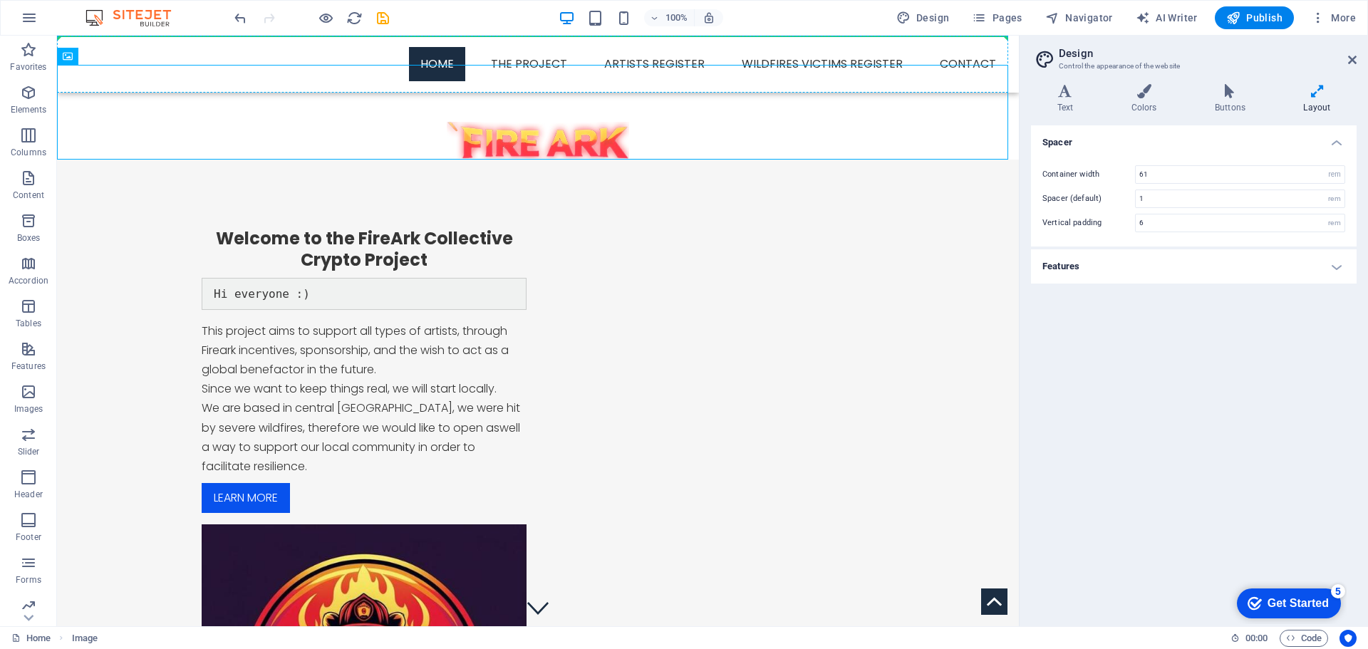
drag, startPoint x: 386, startPoint y: 143, endPoint x: 395, endPoint y: 63, distance: 81.0
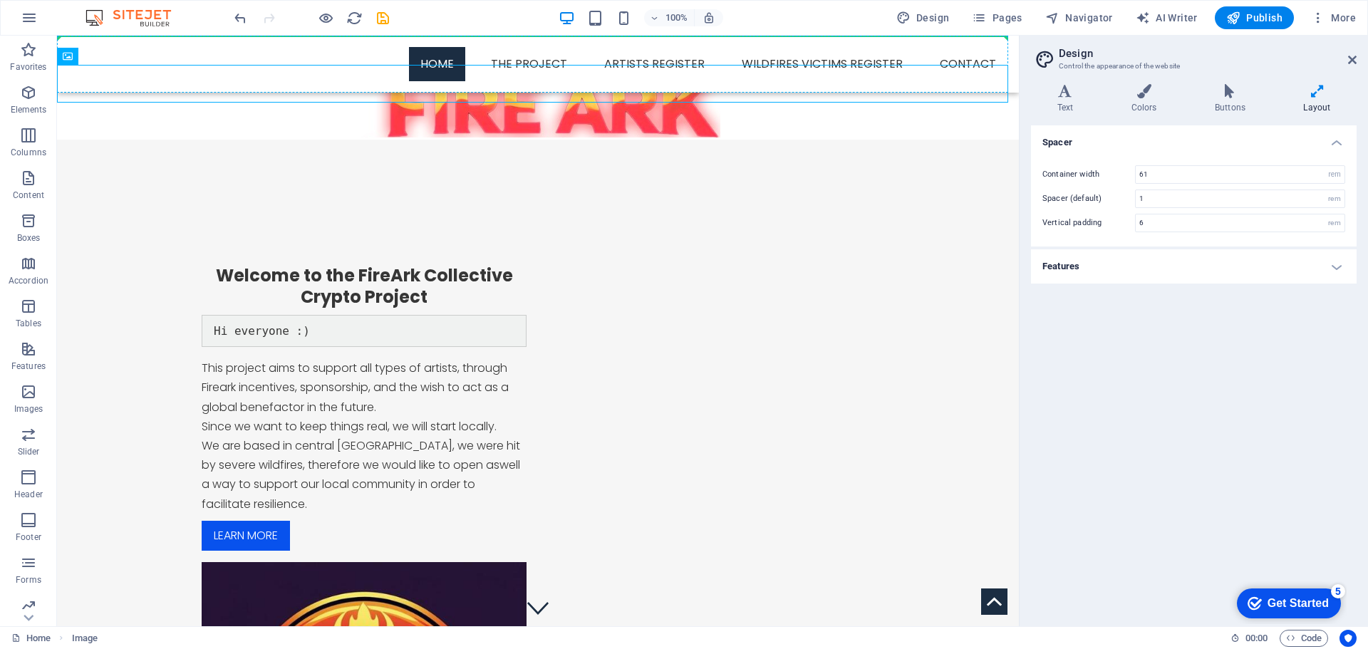
drag, startPoint x: 398, startPoint y: 100, endPoint x: 400, endPoint y: 59, distance: 41.4
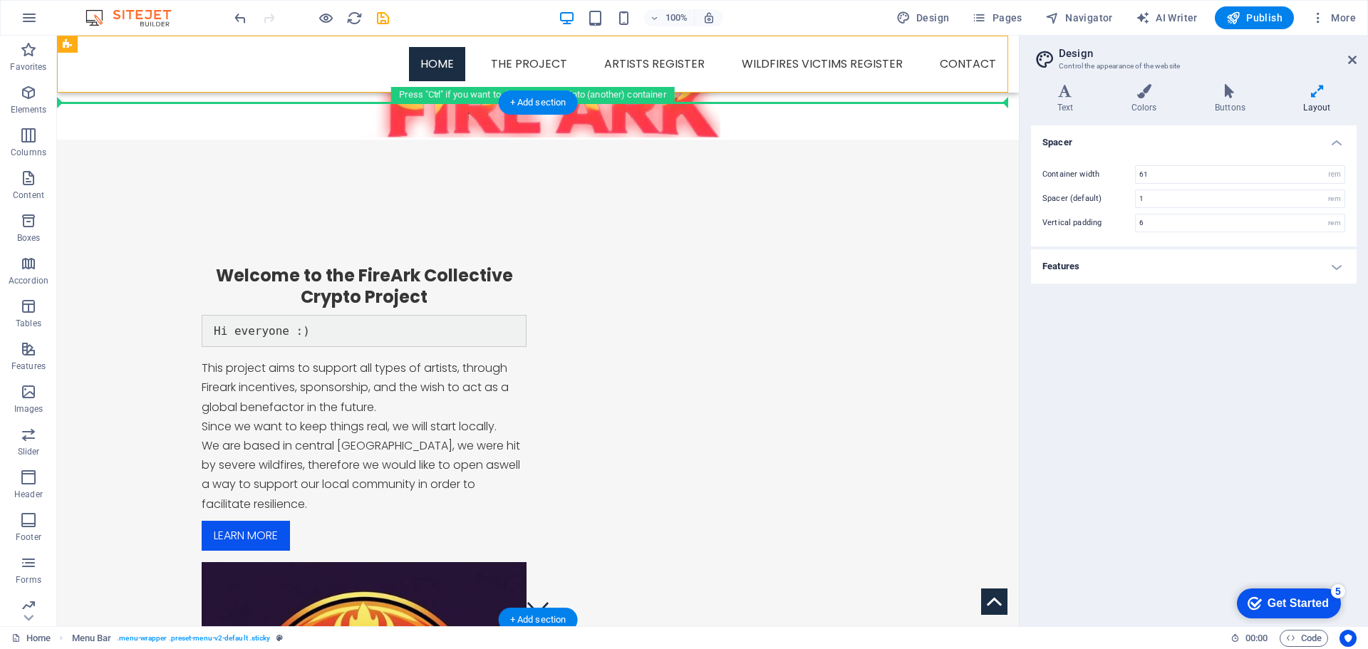
drag, startPoint x: 416, startPoint y: 85, endPoint x: 421, endPoint y: 133, distance: 48.0
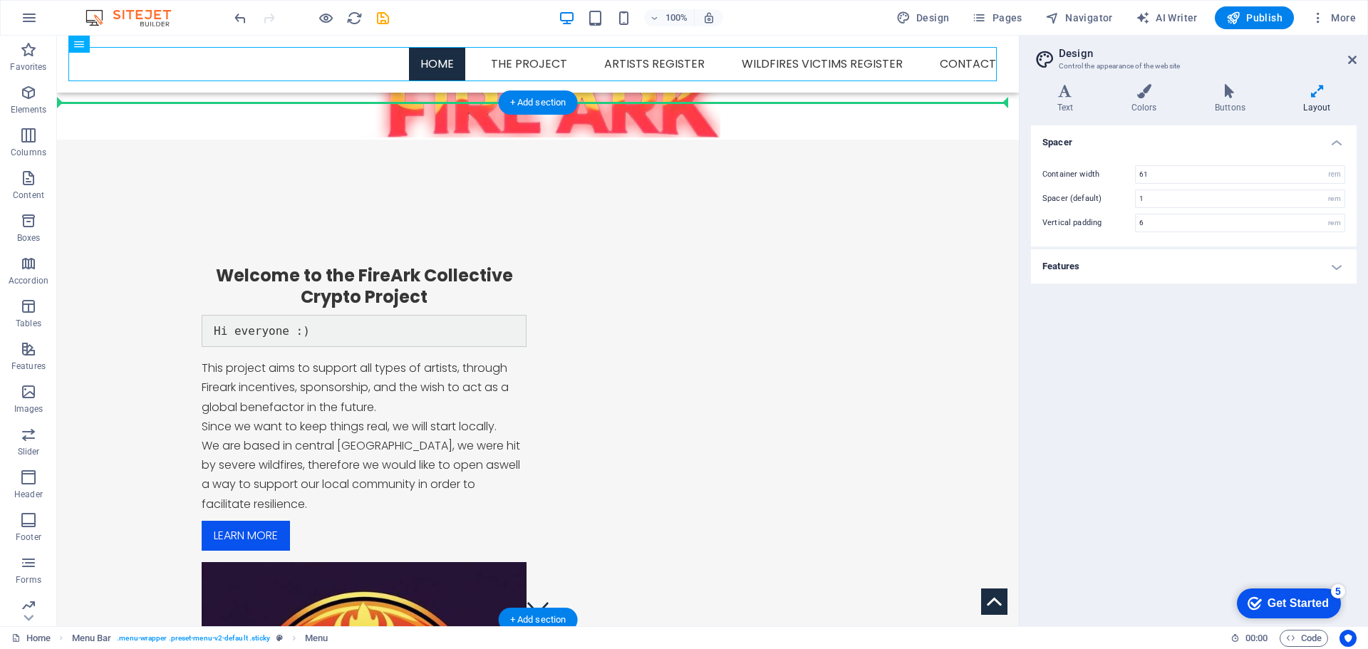
drag, startPoint x: 326, startPoint y: 65, endPoint x: 331, endPoint y: 130, distance: 65.0
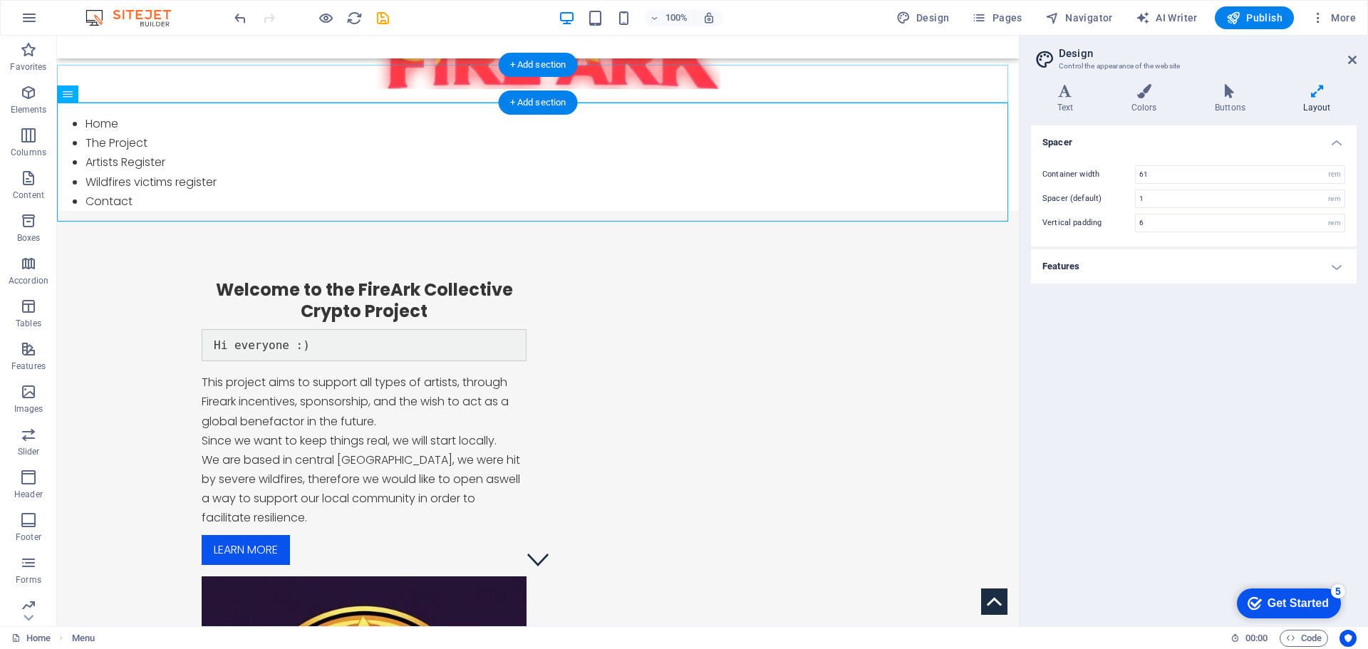
scroll to position [142, 0]
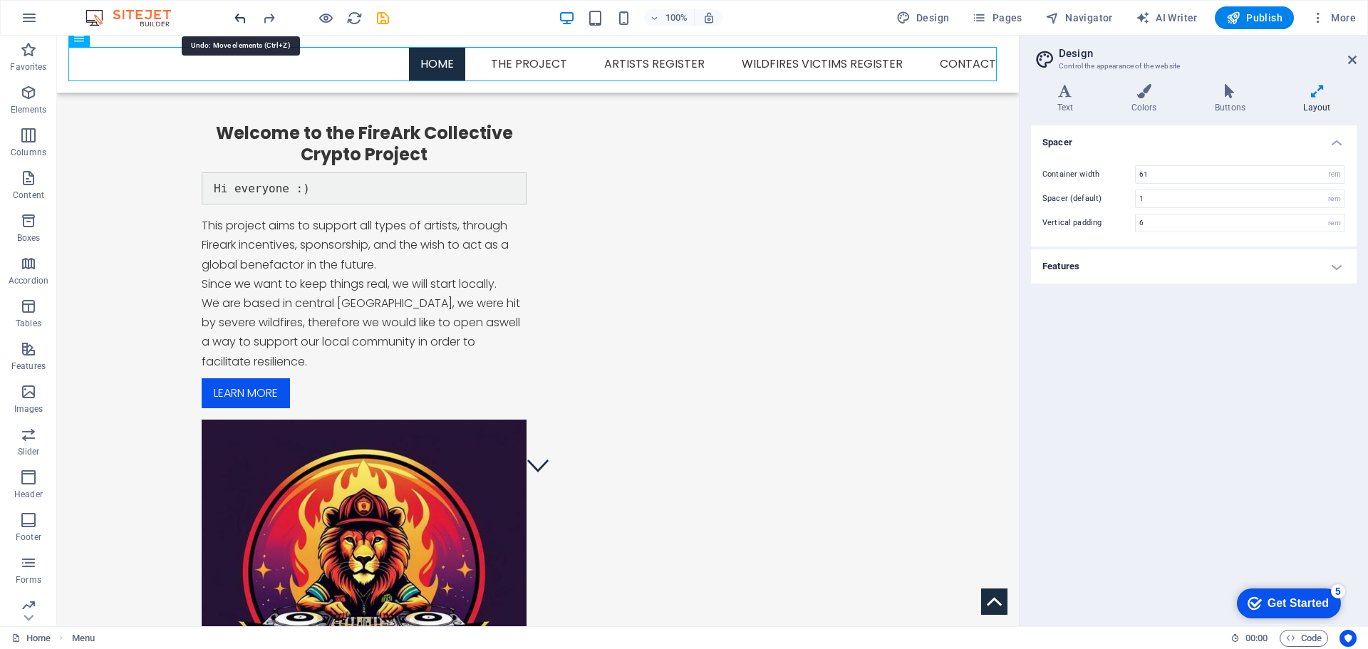
scroll to position [24, 0]
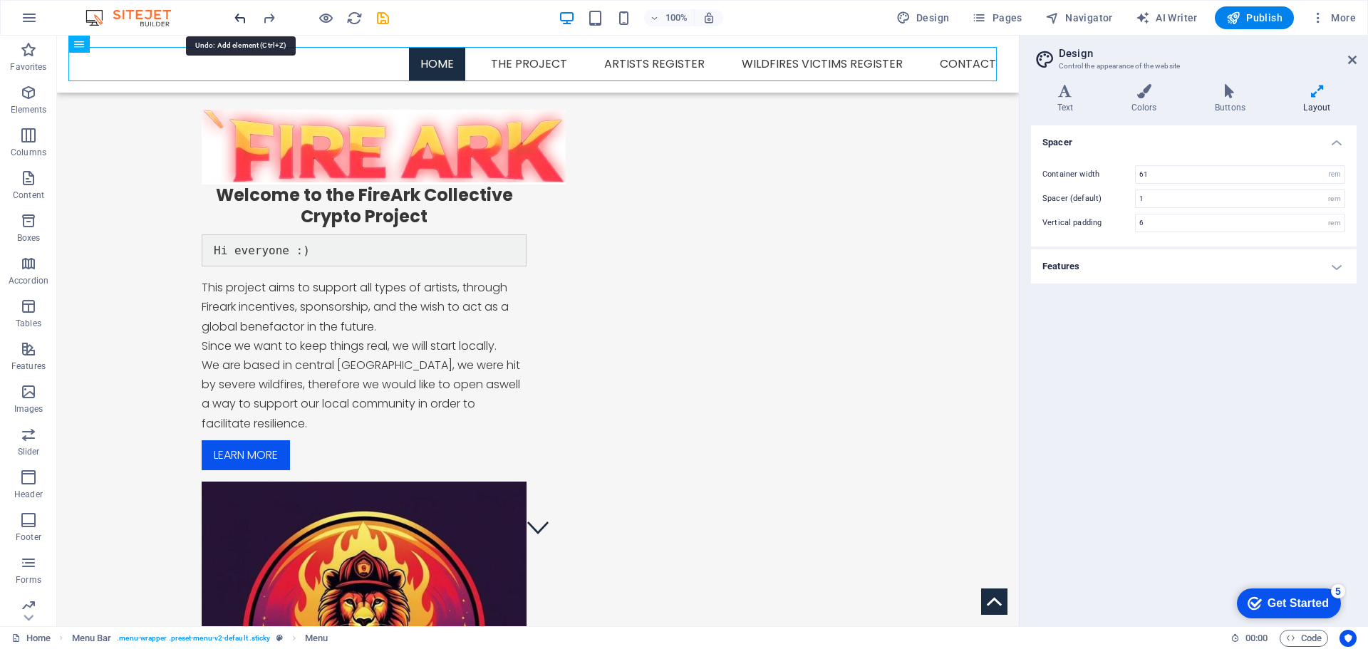
scroll to position [0, 0]
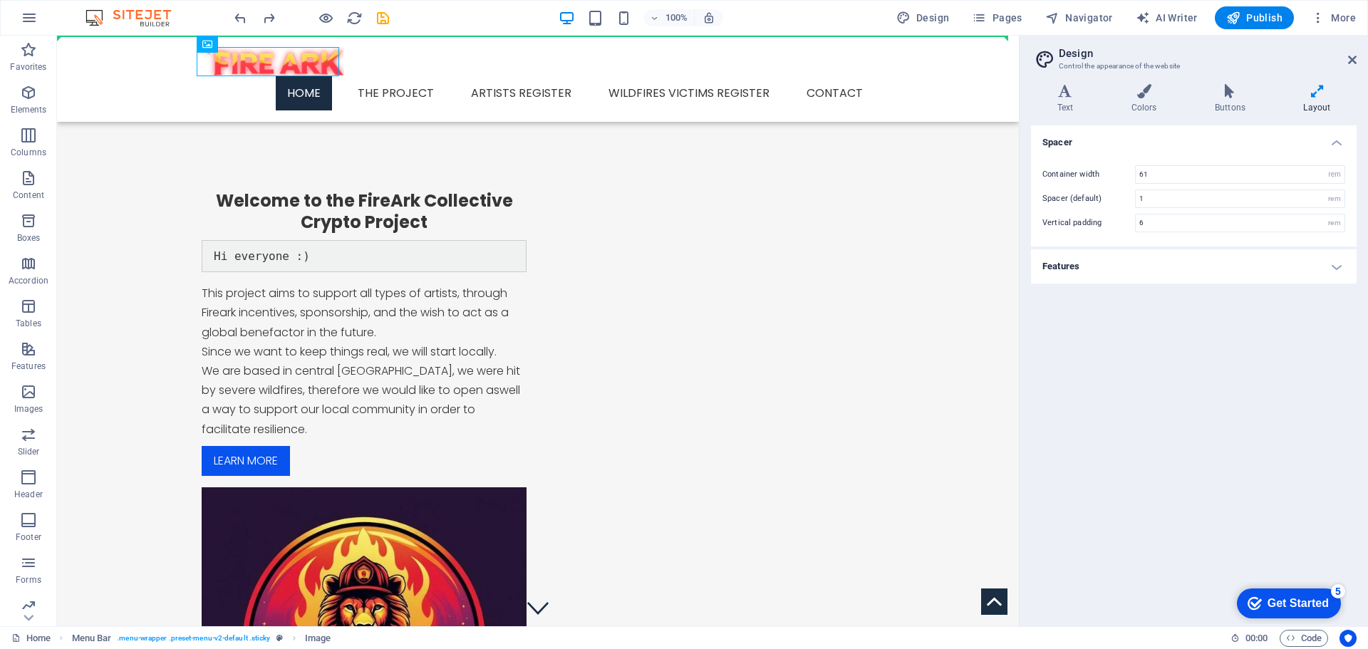
drag, startPoint x: 251, startPoint y: 60, endPoint x: 655, endPoint y: 60, distance: 403.9
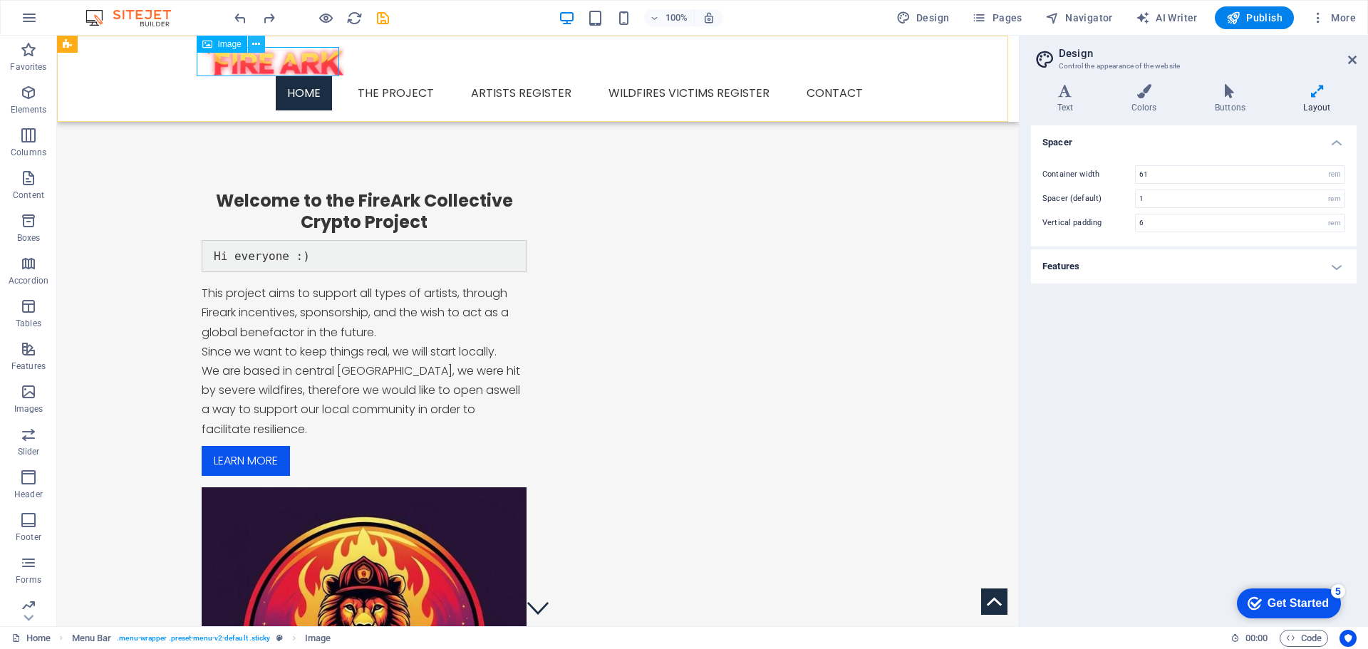
click at [260, 43] on icon at bounding box center [256, 44] width 8 height 15
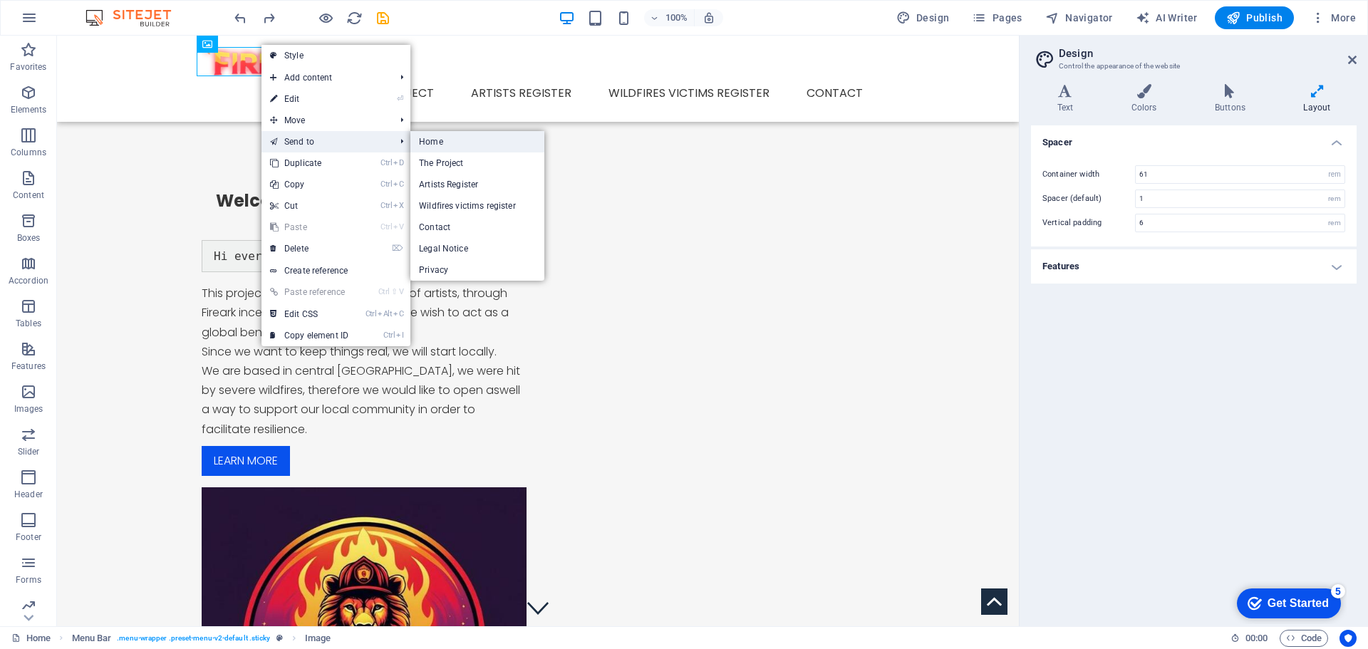
click at [459, 145] on link "Home" at bounding box center [477, 141] width 134 height 21
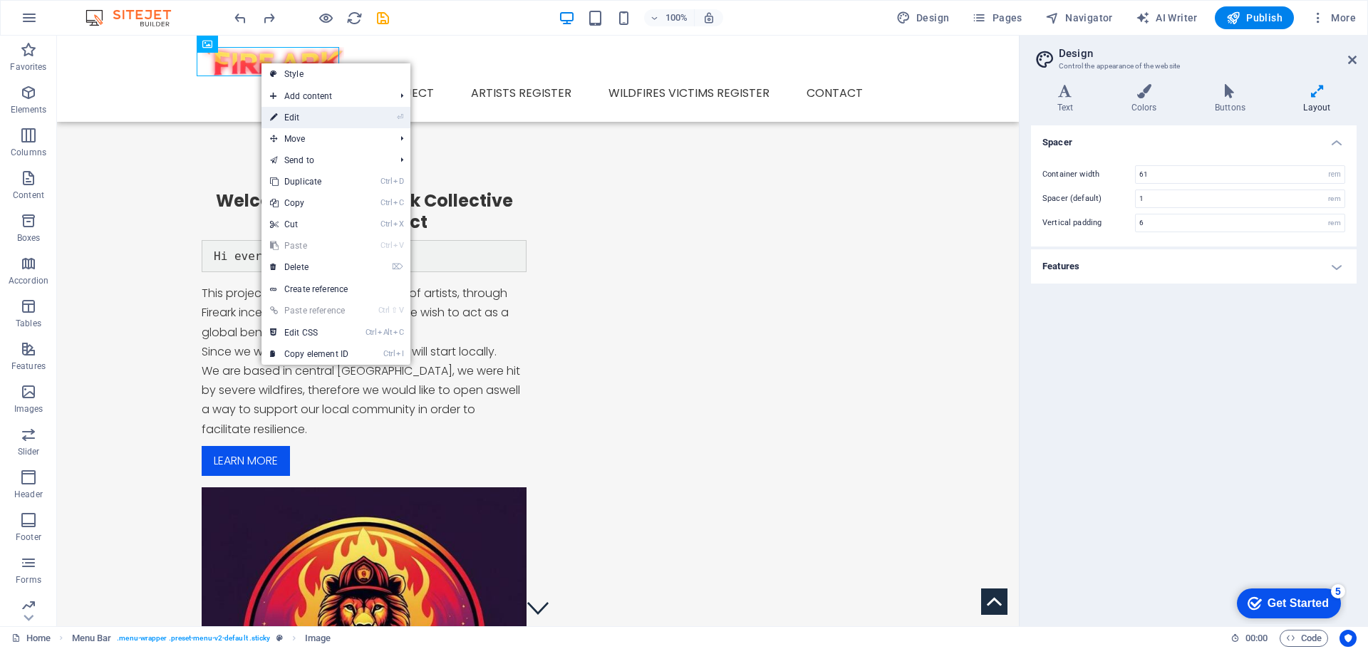
click at [301, 115] on link "⏎ Edit" at bounding box center [308, 117] width 95 height 21
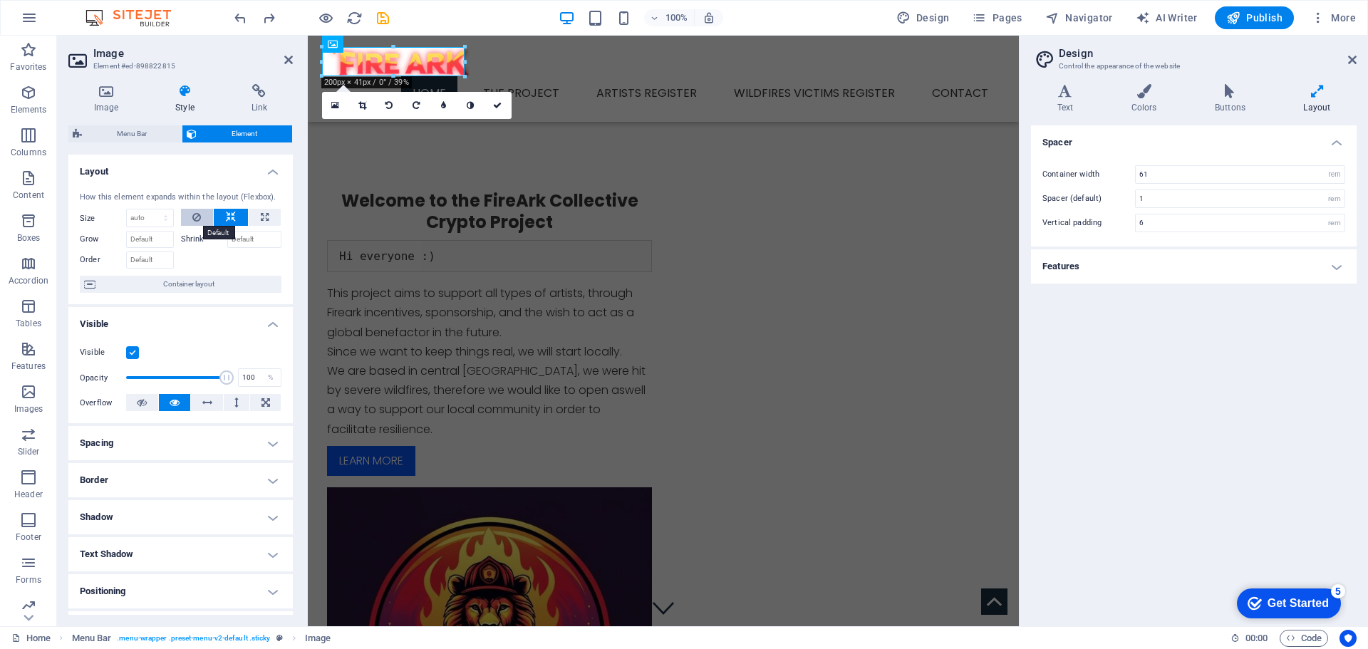
click at [196, 213] on icon at bounding box center [196, 217] width 9 height 17
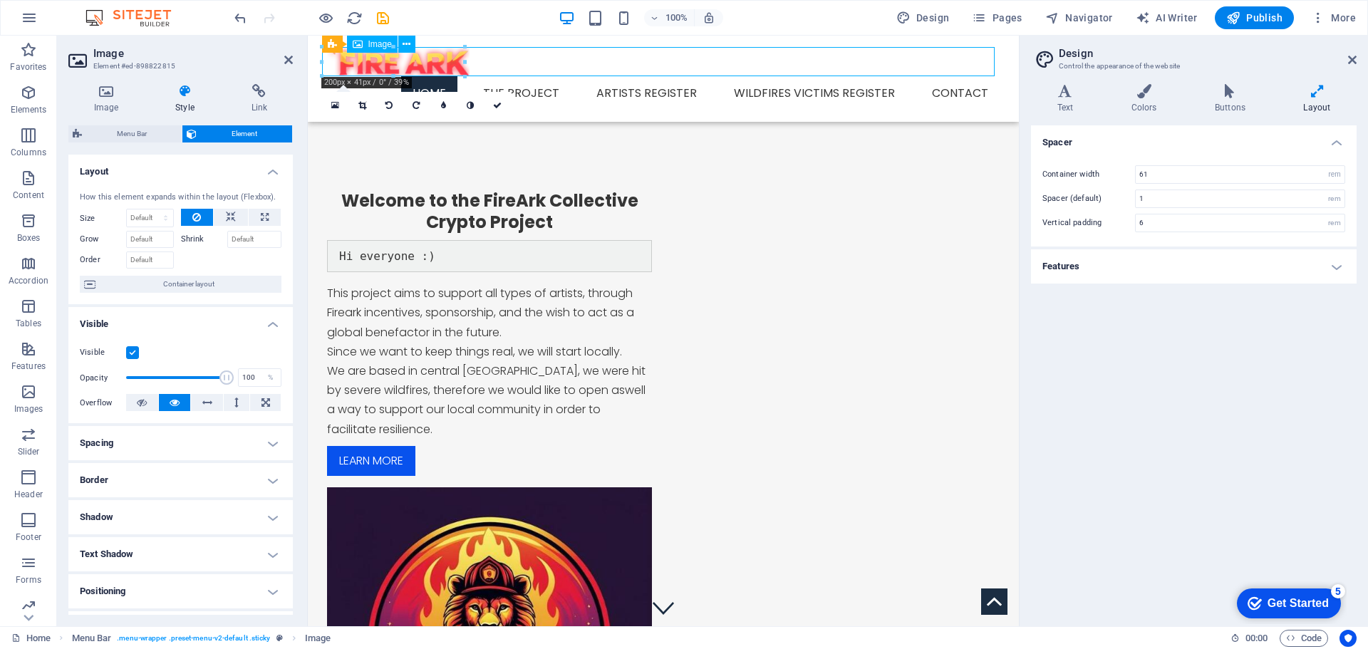
drag, startPoint x: 422, startPoint y: 61, endPoint x: 455, endPoint y: 62, distance: 32.1
click at [455, 62] on figure at bounding box center [663, 61] width 672 height 29
drag, startPoint x: 445, startPoint y: 62, endPoint x: 790, endPoint y: 59, distance: 344.8
click at [790, 59] on figure at bounding box center [663, 61] width 672 height 29
drag, startPoint x: 328, startPoint y: 61, endPoint x: 821, endPoint y: 59, distance: 493.0
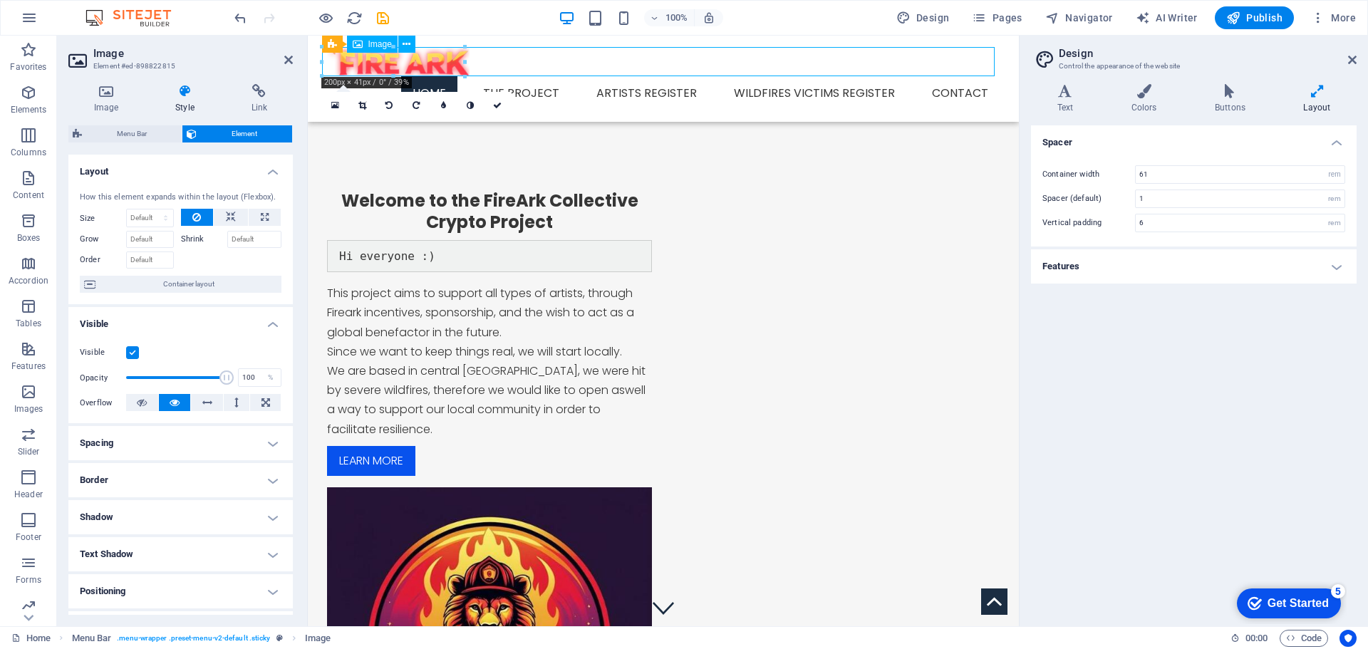
click at [821, 59] on figure at bounding box center [663, 61] width 672 height 29
click at [159, 258] on input "Order" at bounding box center [150, 259] width 48 height 17
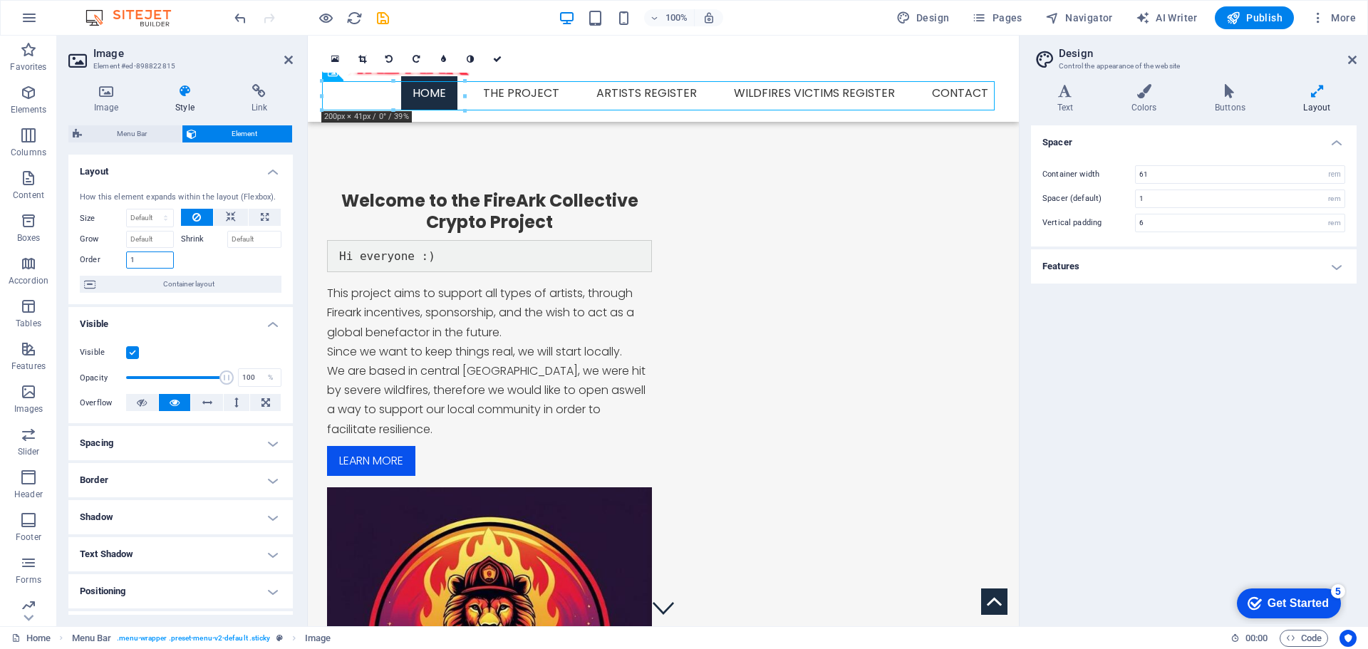
drag, startPoint x: 134, startPoint y: 258, endPoint x: 127, endPoint y: 259, distance: 7.2
click at [127, 259] on input "1" at bounding box center [150, 259] width 48 height 17
type input "0"
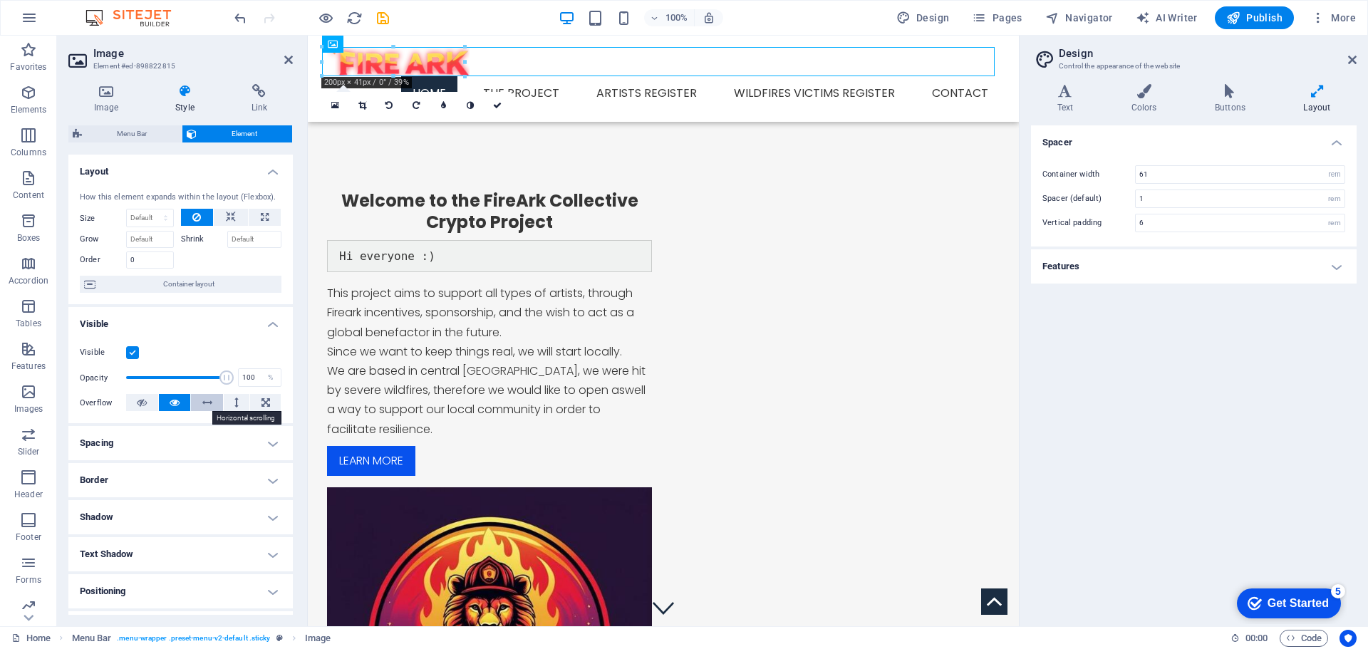
click at [207, 399] on icon at bounding box center [207, 402] width 10 height 17
click at [170, 399] on icon at bounding box center [175, 402] width 10 height 17
click at [198, 436] on h4 "Spacing" at bounding box center [180, 443] width 224 height 34
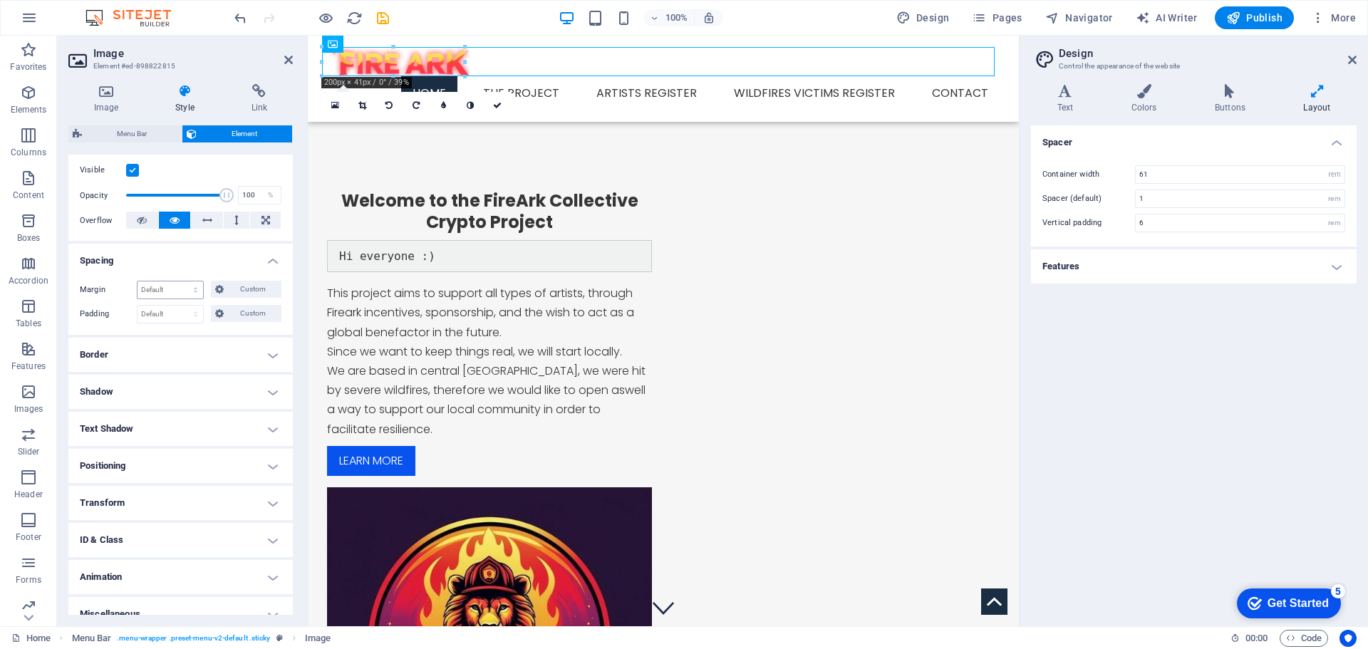
scroll to position [199, 0]
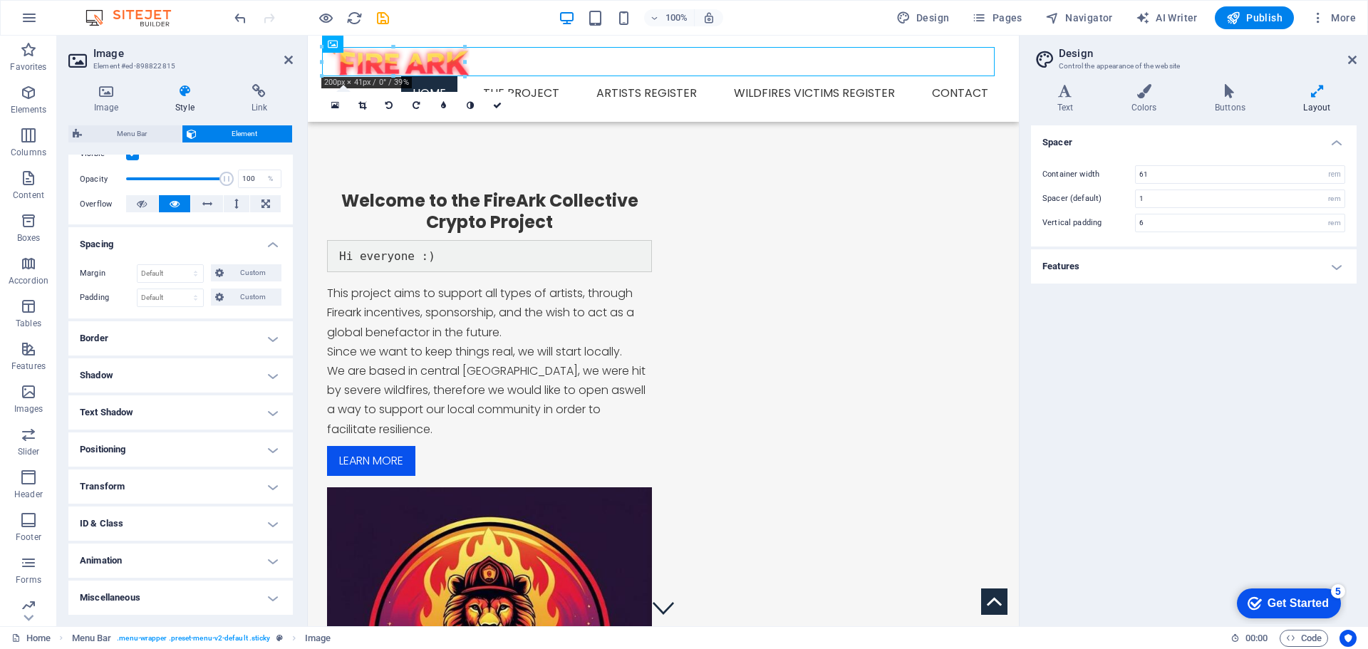
click at [200, 459] on h4 "Positioning" at bounding box center [180, 449] width 224 height 34
click at [194, 477] on span "Absolute" at bounding box center [200, 477] width 28 height 17
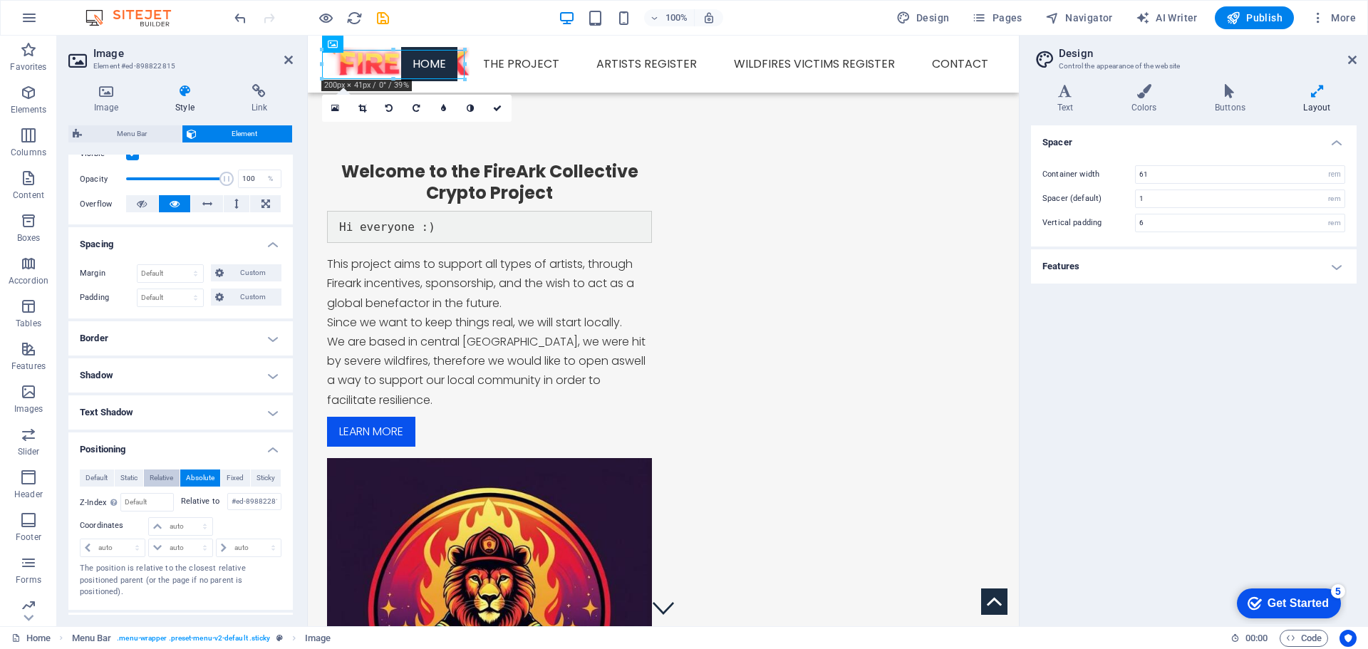
click at [159, 472] on span "Relative" at bounding box center [162, 477] width 24 height 17
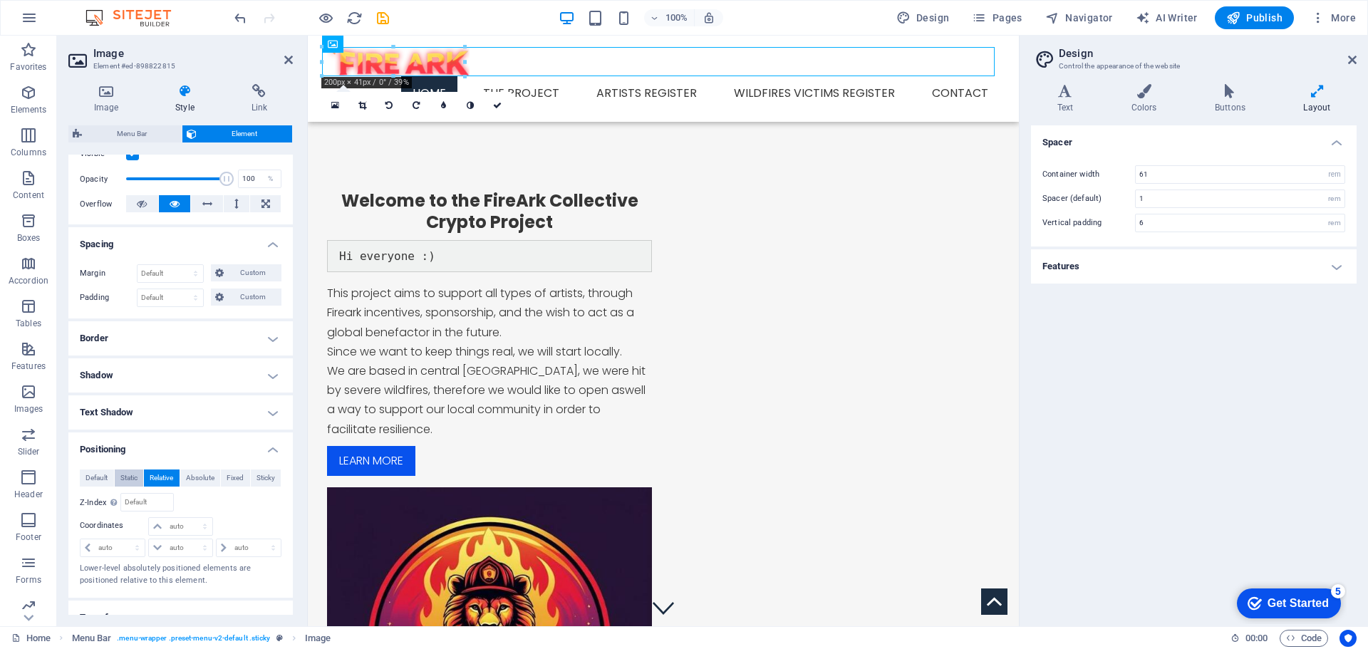
click at [123, 477] on span "Static" at bounding box center [128, 477] width 17 height 17
click at [232, 473] on span "Fixed" at bounding box center [235, 477] width 17 height 17
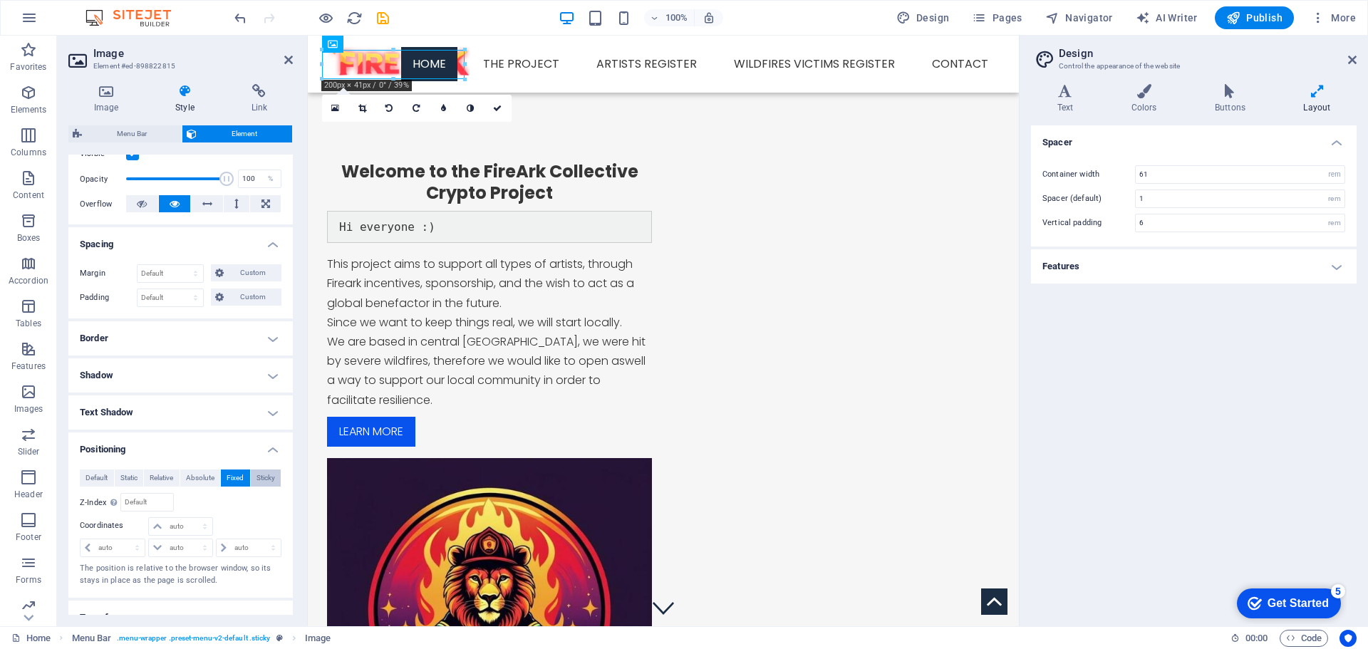
click at [269, 482] on span "Sticky" at bounding box center [265, 477] width 19 height 17
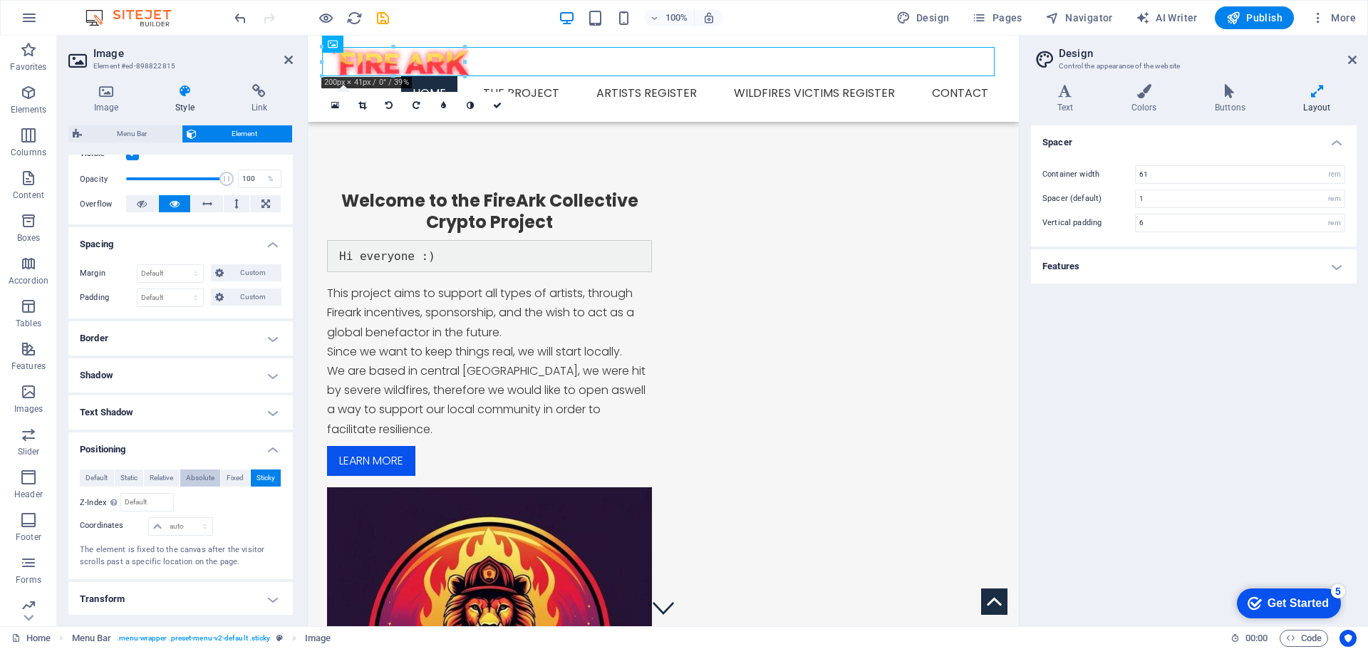
click at [217, 474] on button "Absolute" at bounding box center [200, 477] width 41 height 17
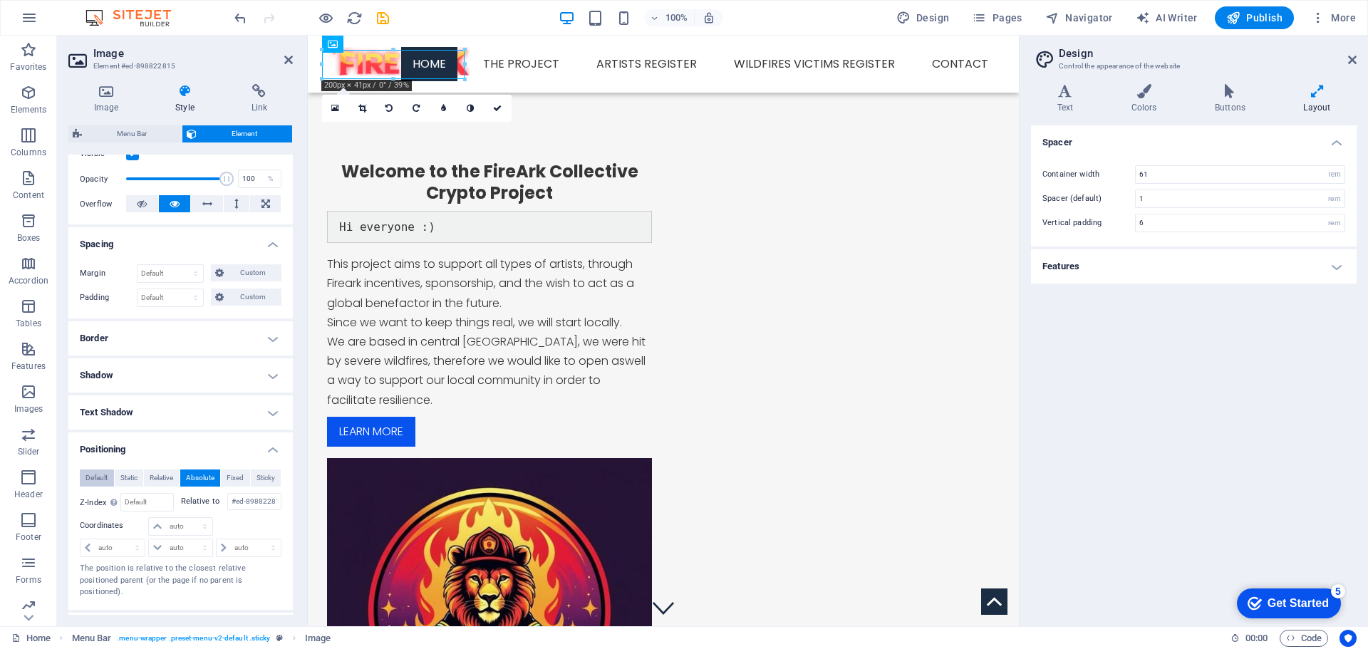
click at [105, 484] on span "Default" at bounding box center [96, 477] width 22 height 17
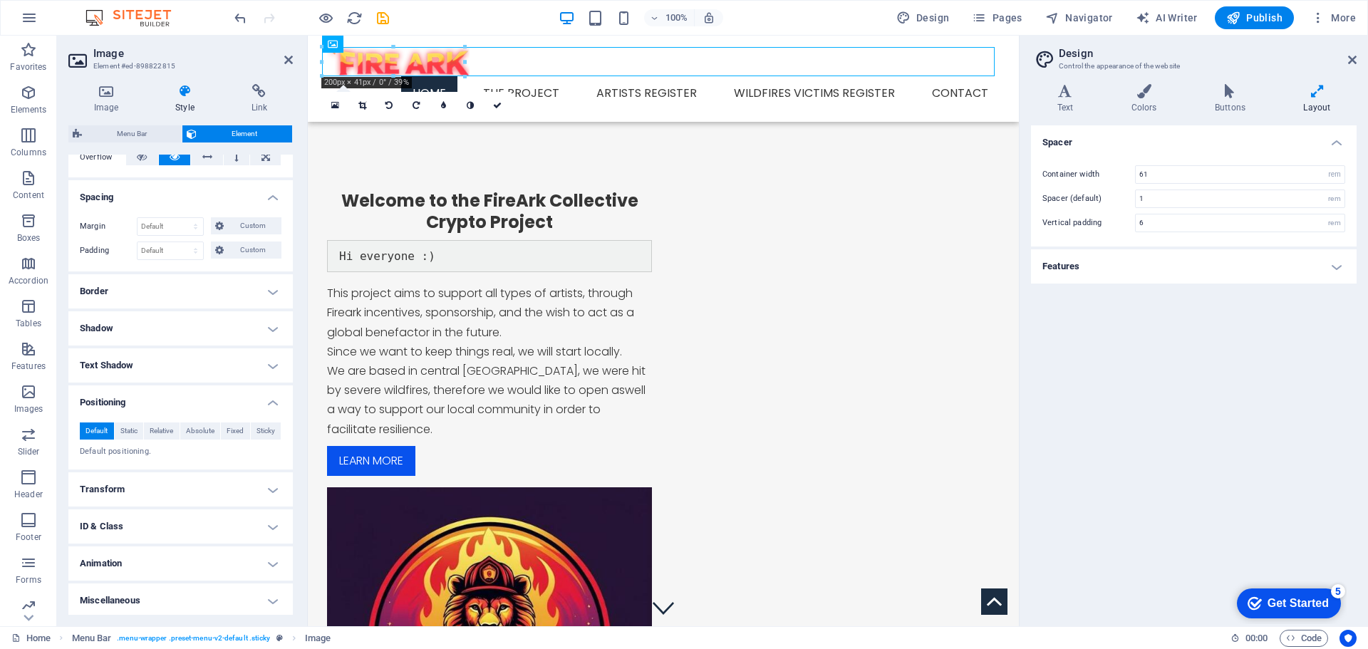
scroll to position [249, 0]
click at [140, 553] on h4 "Animation" at bounding box center [180, 561] width 224 height 34
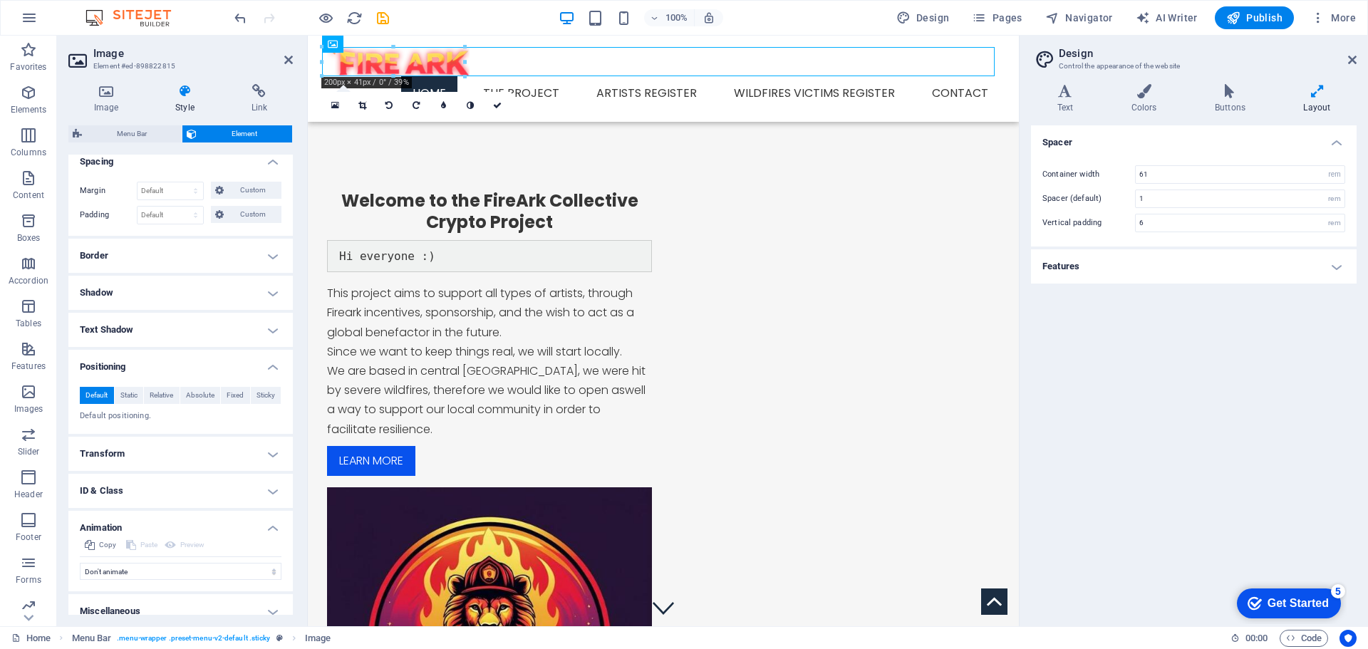
scroll to position [295, 0]
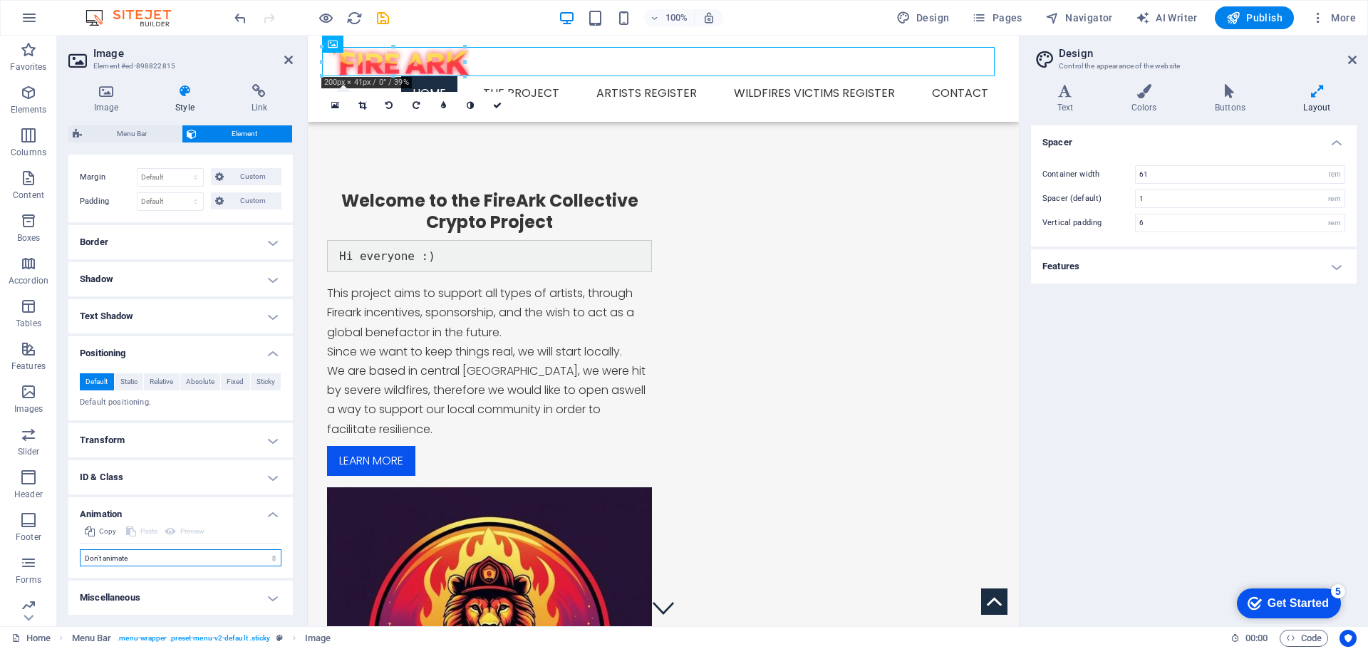
click at [143, 556] on select "Don't animate Show / Hide Slide up/down Zoom in/out Slide left to right Slide r…" at bounding box center [181, 557] width 202 height 17
select select "shrink"
click at [80, 549] on select "Don't animate Show / Hide Slide up/down Zoom in/out Slide left to right Slide r…" at bounding box center [181, 557] width 202 height 17
select select "scroll"
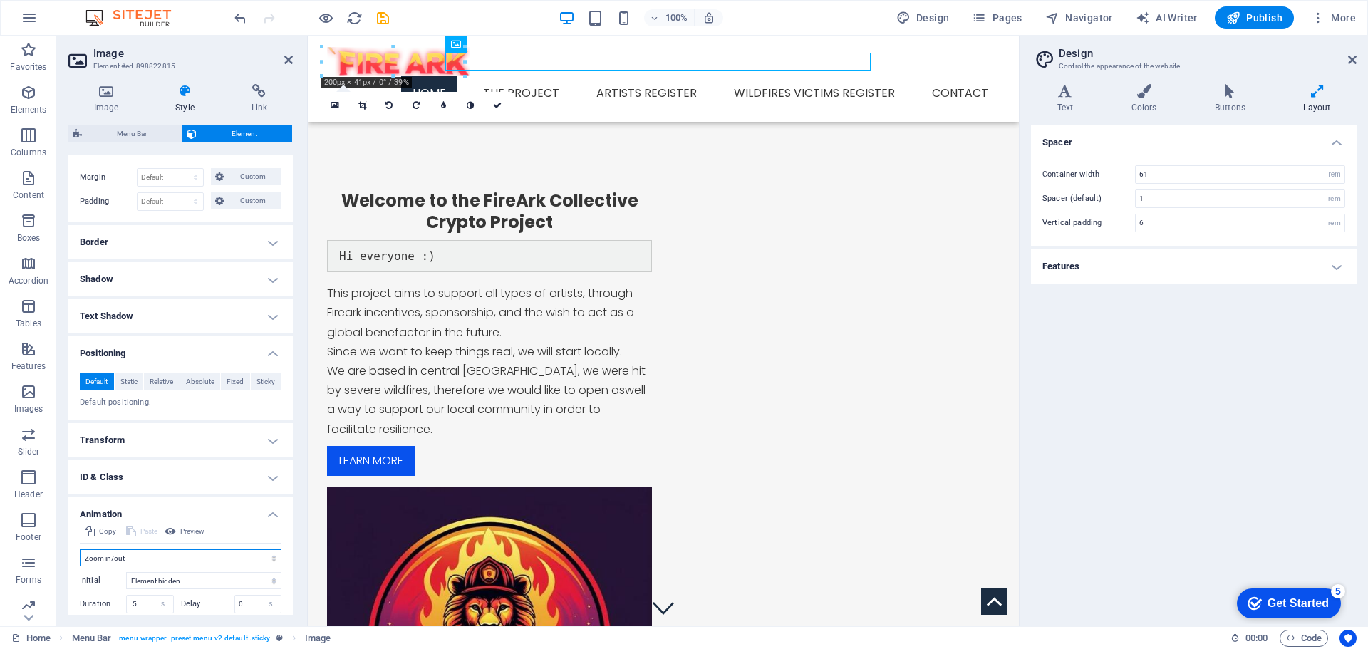
click at [145, 555] on select "Don't animate Show / Hide Slide up/down Zoom in/out Slide left to right Slide r…" at bounding box center [181, 557] width 202 height 17
click at [80, 549] on select "Don't animate Show / Hide Slide up/down Zoom in/out Slide left to right Slide r…" at bounding box center [181, 557] width 202 height 17
click at [156, 558] on select "Don't animate Show / Hide Slide up/down Zoom in/out Slide left to right Slide r…" at bounding box center [181, 557] width 202 height 17
click at [80, 549] on select "Don't animate Show / Hide Slide up/down Zoom in/out Slide left to right Slide r…" at bounding box center [181, 557] width 202 height 17
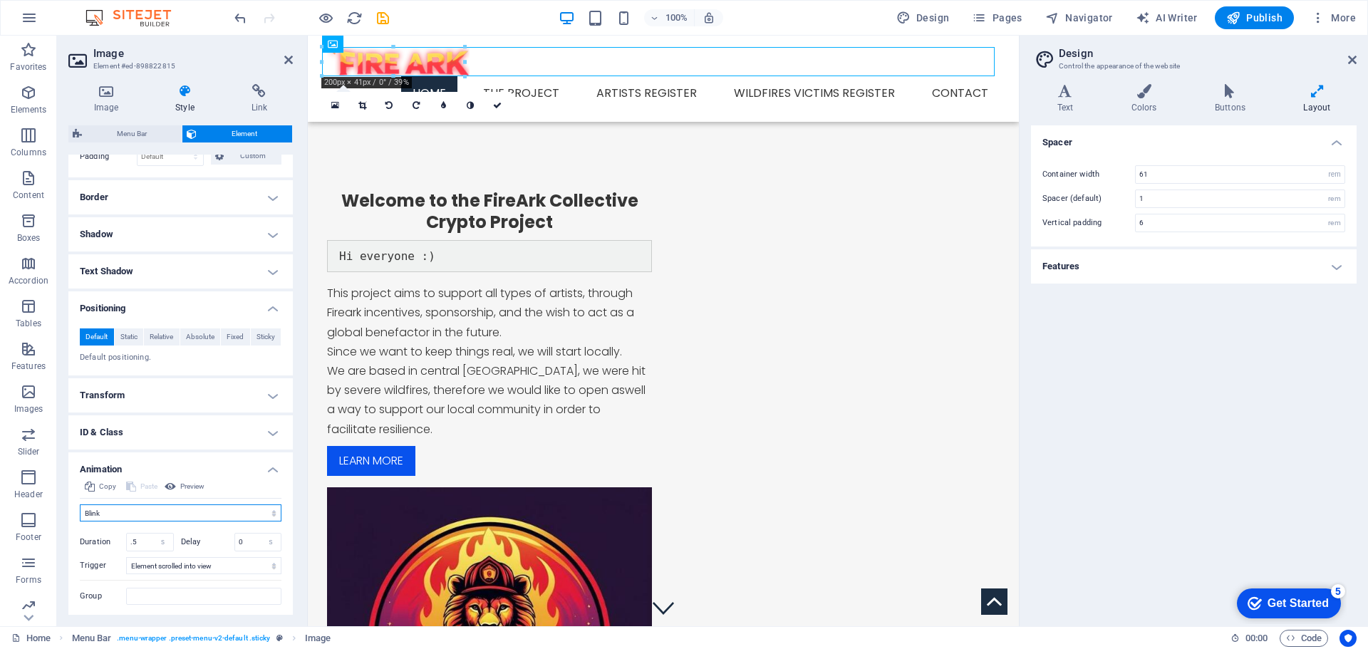
scroll to position [378, 0]
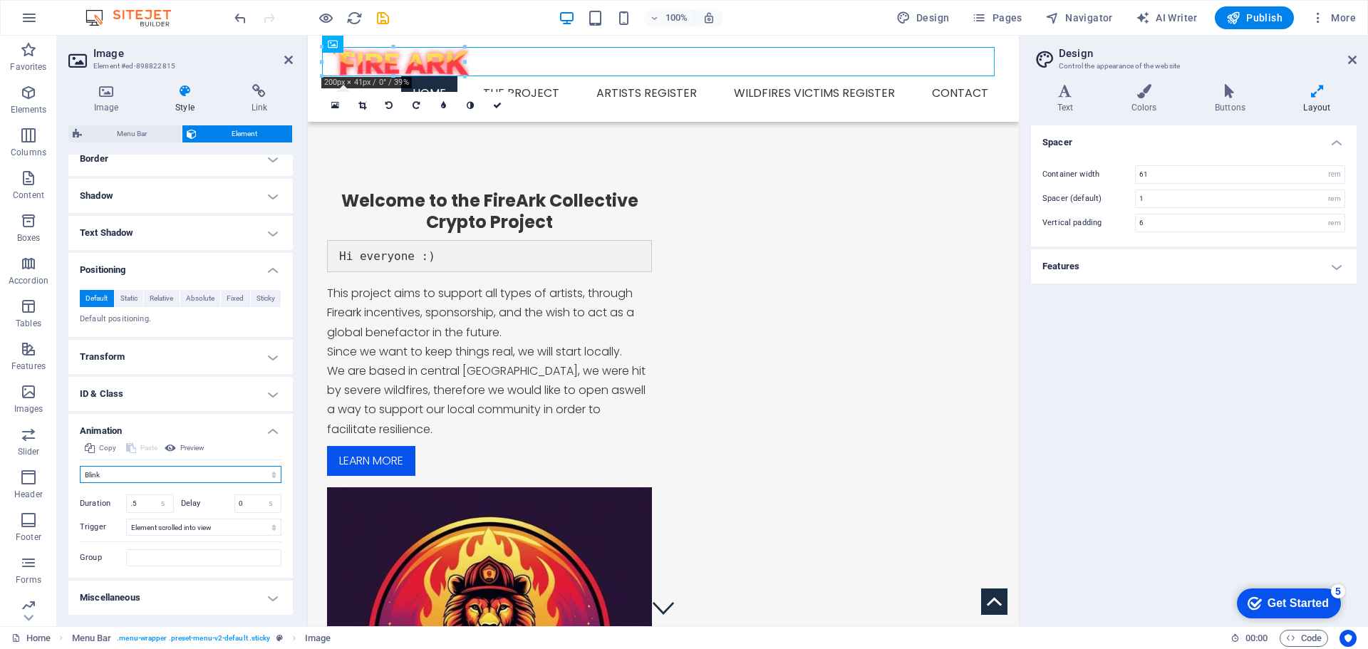
click at [145, 471] on select "Don't animate Show / Hide Slide up/down Zoom in/out Slide left to right Slide r…" at bounding box center [181, 474] width 202 height 17
click at [80, 466] on select "Don't animate Show / Hide Slide up/down Zoom in/out Slide left to right Slide r…" at bounding box center [181, 474] width 202 height 17
click at [155, 473] on select "Don't animate Show / Hide Slide up/down Zoom in/out Slide left to right Slide r…" at bounding box center [181, 474] width 202 height 17
click at [80, 466] on select "Don't animate Show / Hide Slide up/down Zoom in/out Slide left to right Slide r…" at bounding box center [181, 474] width 202 height 17
click at [142, 476] on select "Don't animate Show / Hide Slide up/down Zoom in/out Slide left to right Slide r…" at bounding box center [181, 474] width 202 height 17
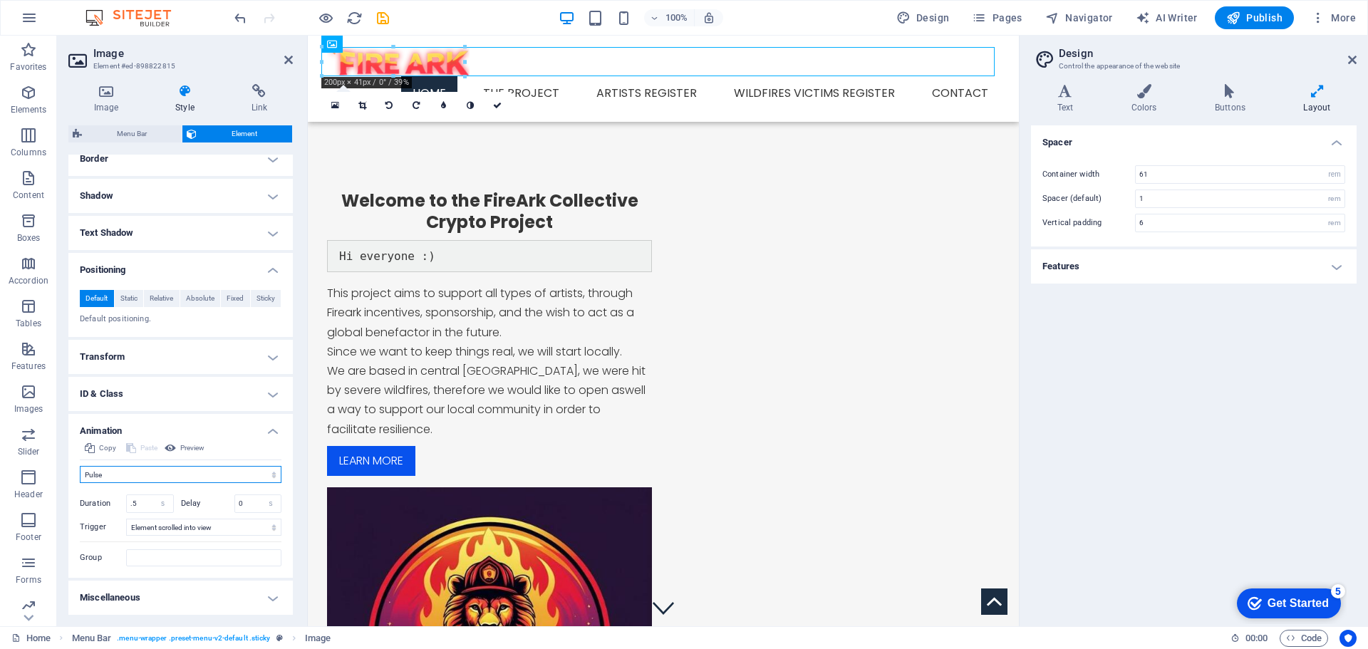
click at [80, 466] on select "Don't animate Show / Hide Slide up/down Zoom in/out Slide left to right Slide r…" at bounding box center [181, 474] width 202 height 17
click at [137, 474] on select "Don't animate Show / Hide Slide up/down Zoom in/out Slide left to right Slide r…" at bounding box center [181, 474] width 202 height 17
click at [80, 466] on select "Don't animate Show / Hide Slide up/down Zoom in/out Slide left to right Slide r…" at bounding box center [181, 474] width 202 height 17
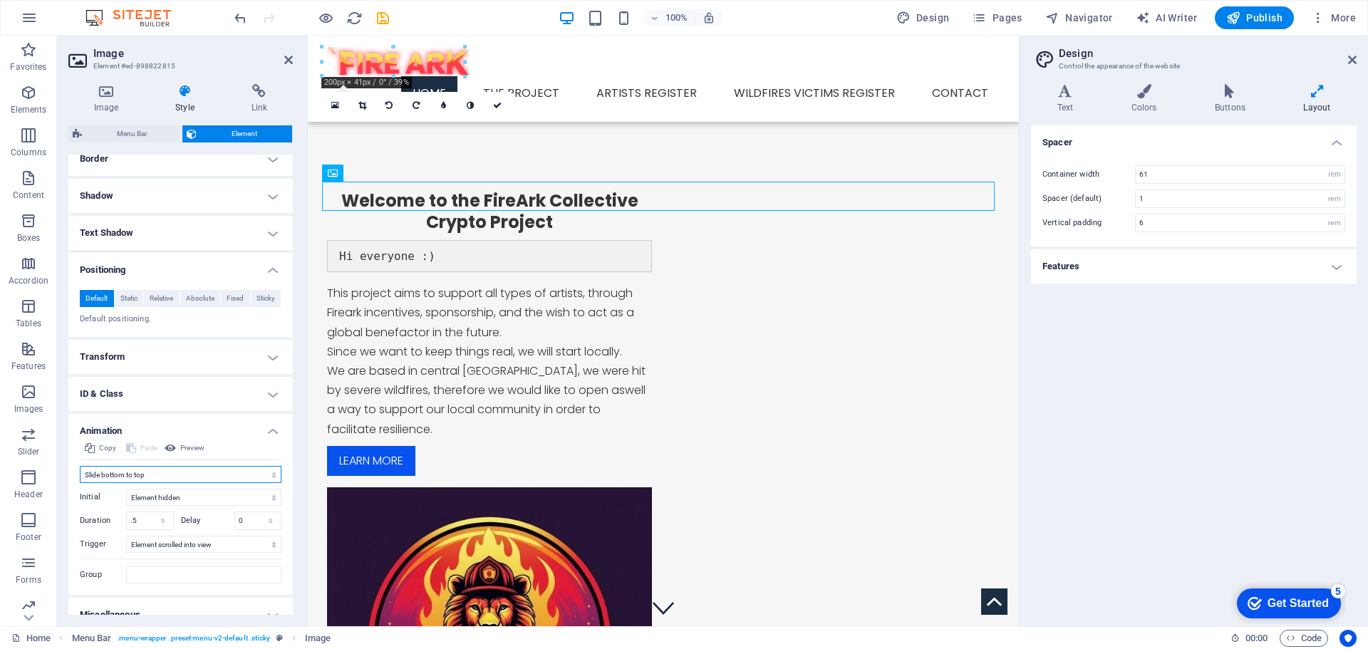
click at [155, 478] on select "Don't animate Show / Hide Slide up/down Zoom in/out Slide left to right Slide r…" at bounding box center [181, 474] width 202 height 17
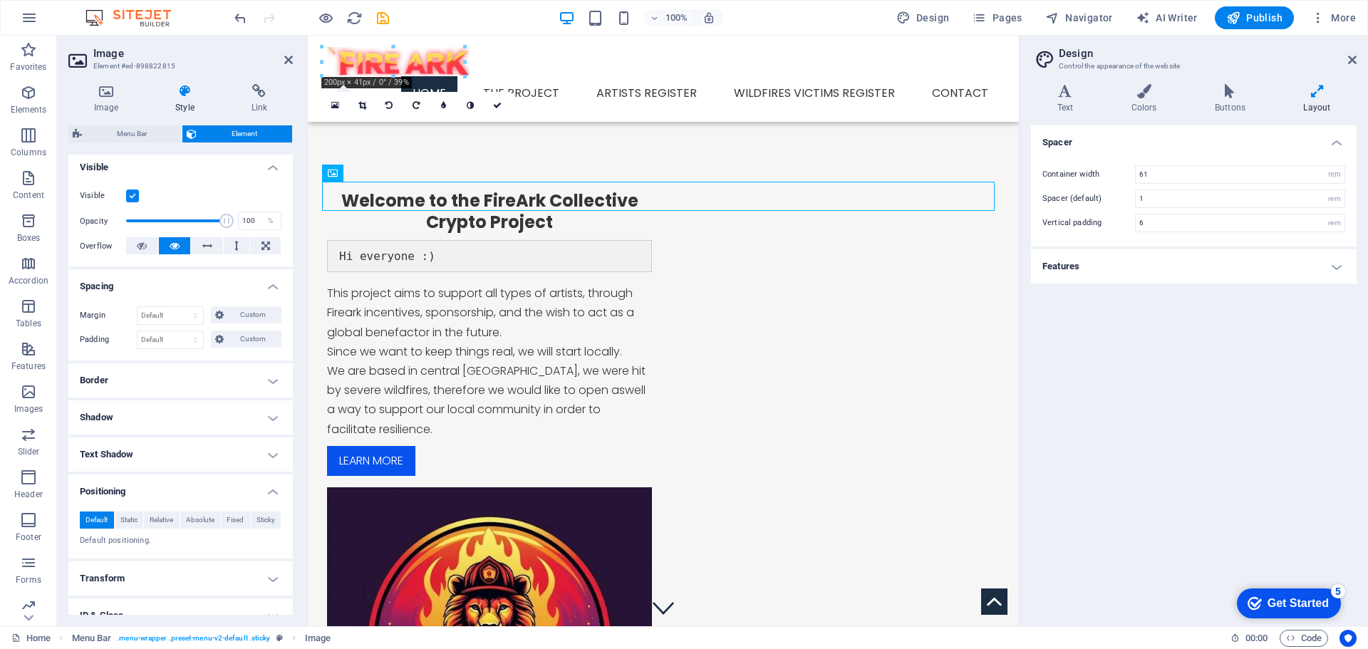
scroll to position [307, 0]
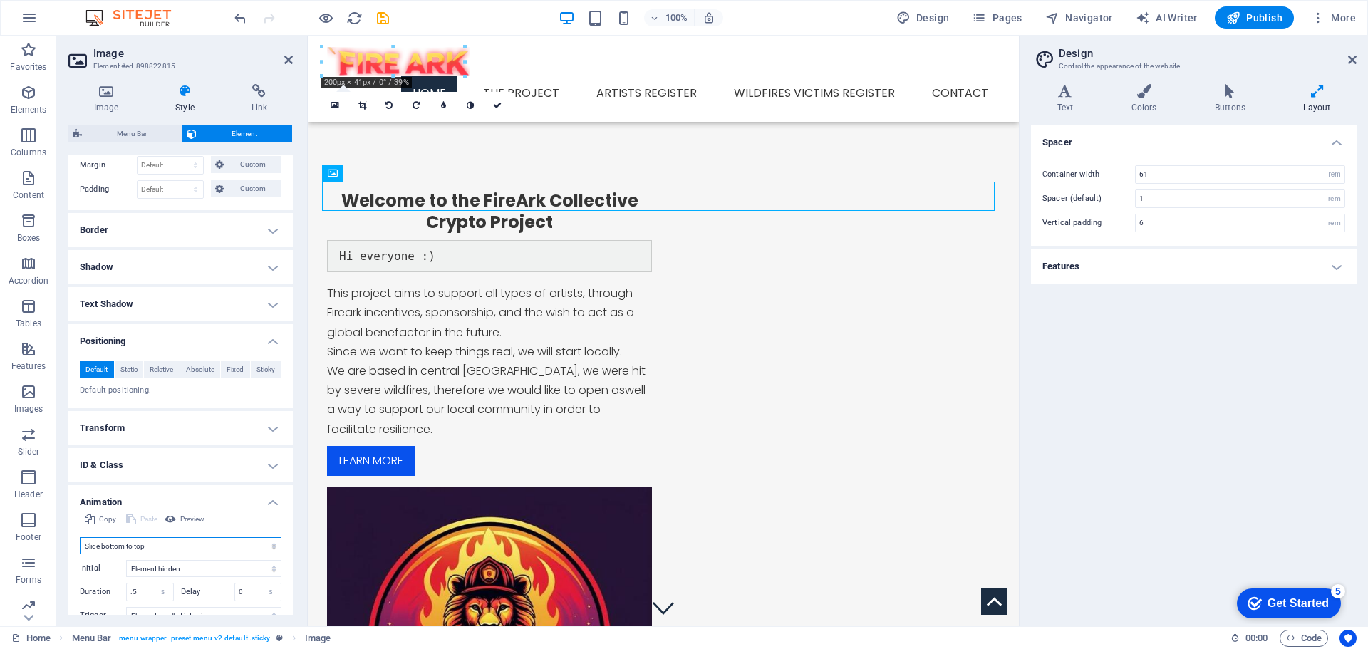
click at [190, 549] on select "Don't animate Show / Hide Slide up/down Zoom in/out Slide left to right Slide r…" at bounding box center [181, 545] width 202 height 17
select select "pulse"
click at [80, 537] on select "Don't animate Show / Hide Slide up/down Zoom in/out Slide left to right Slide r…" at bounding box center [181, 545] width 202 height 17
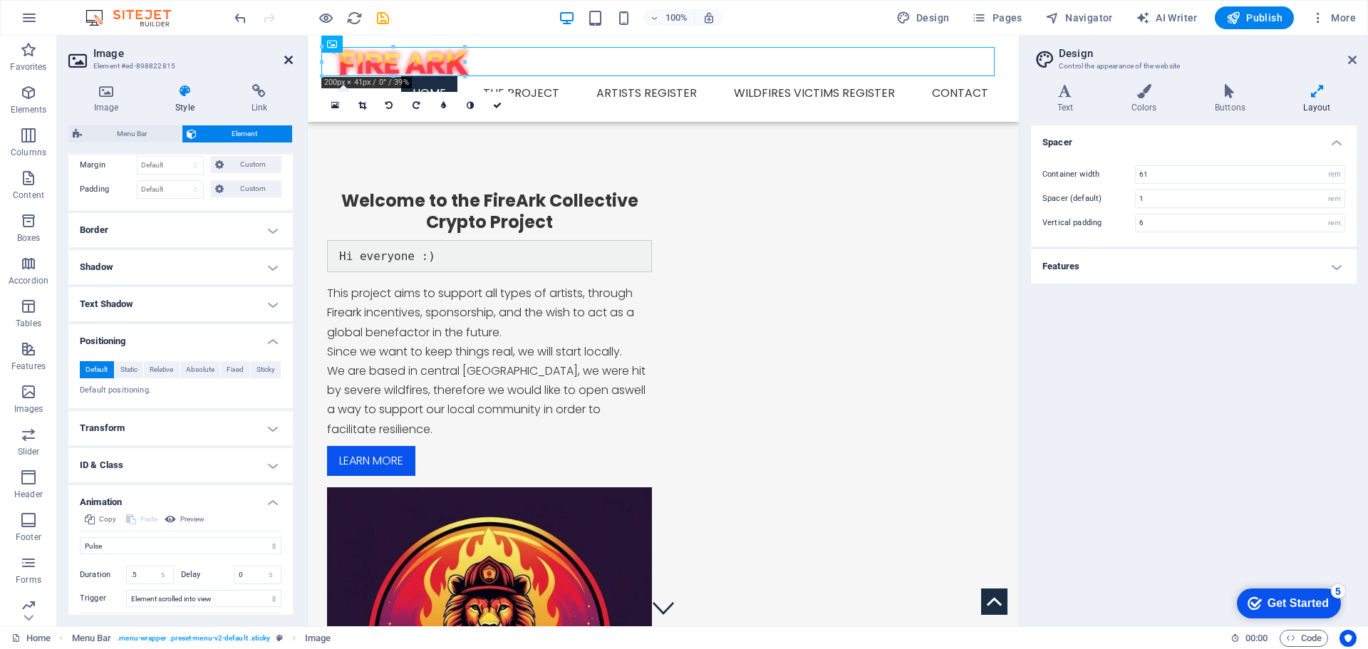
click at [286, 58] on icon at bounding box center [288, 59] width 9 height 11
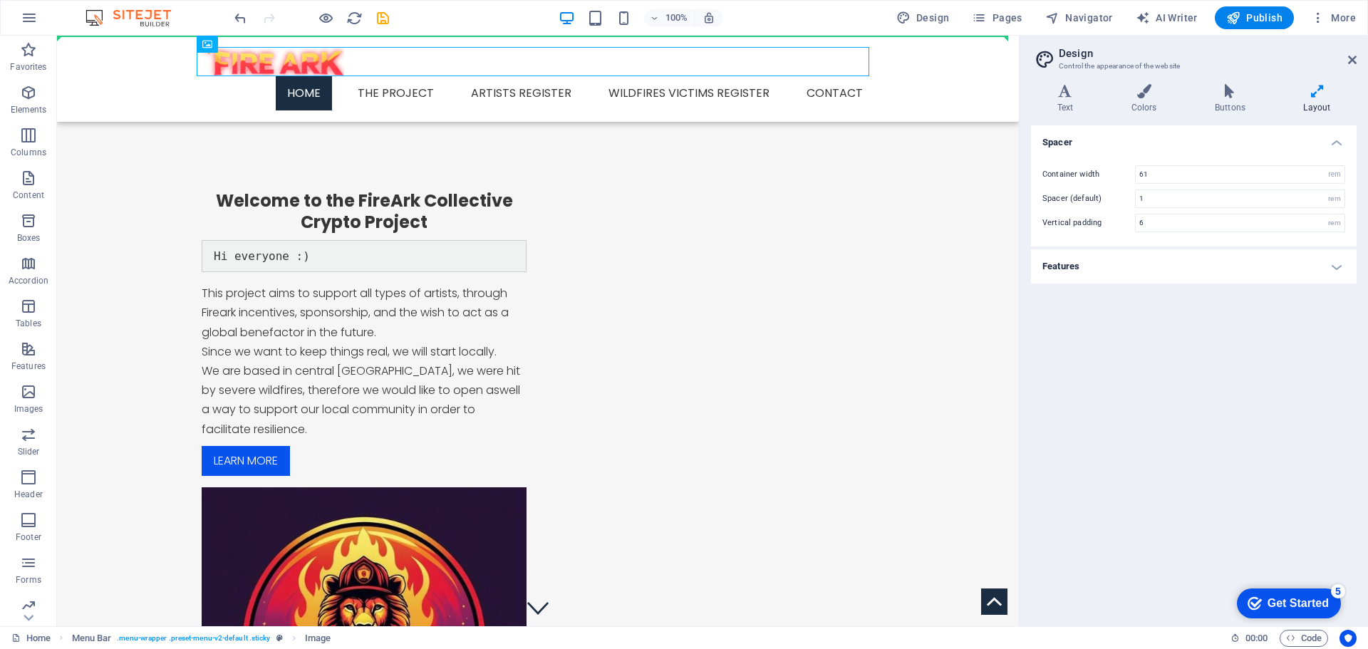
drag, startPoint x: 274, startPoint y: 76, endPoint x: 176, endPoint y: 44, distance: 103.4
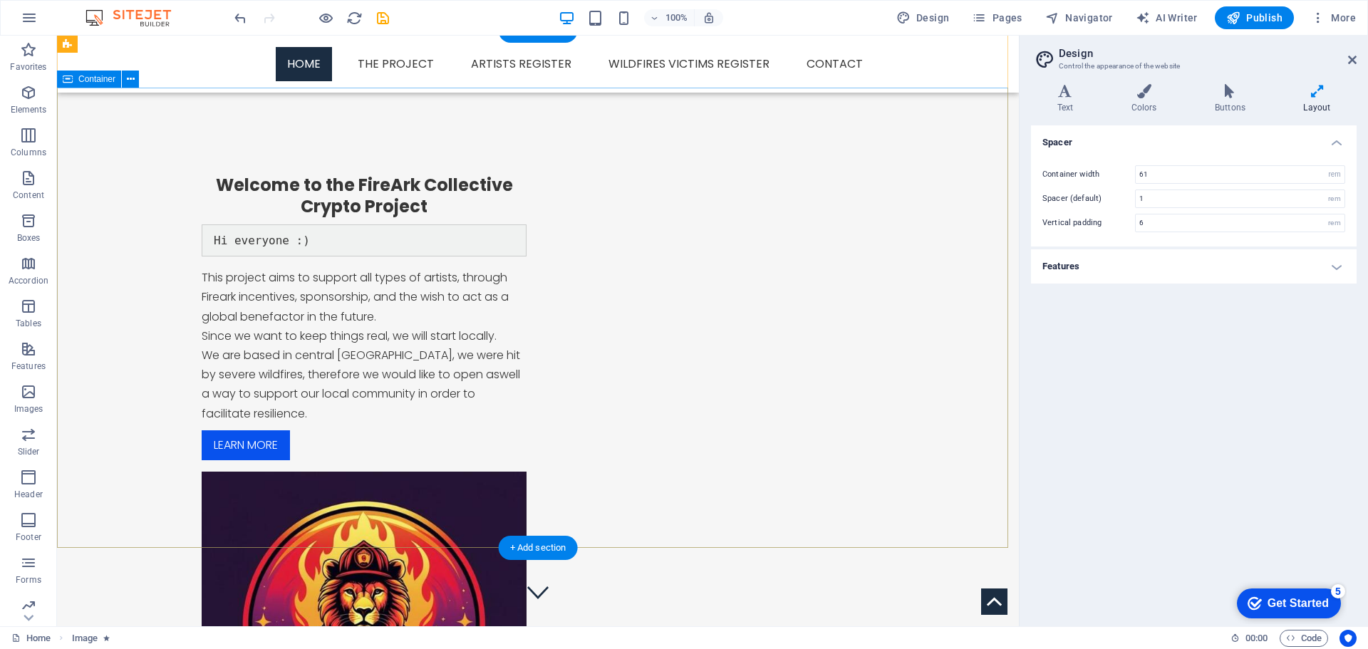
scroll to position [0, 0]
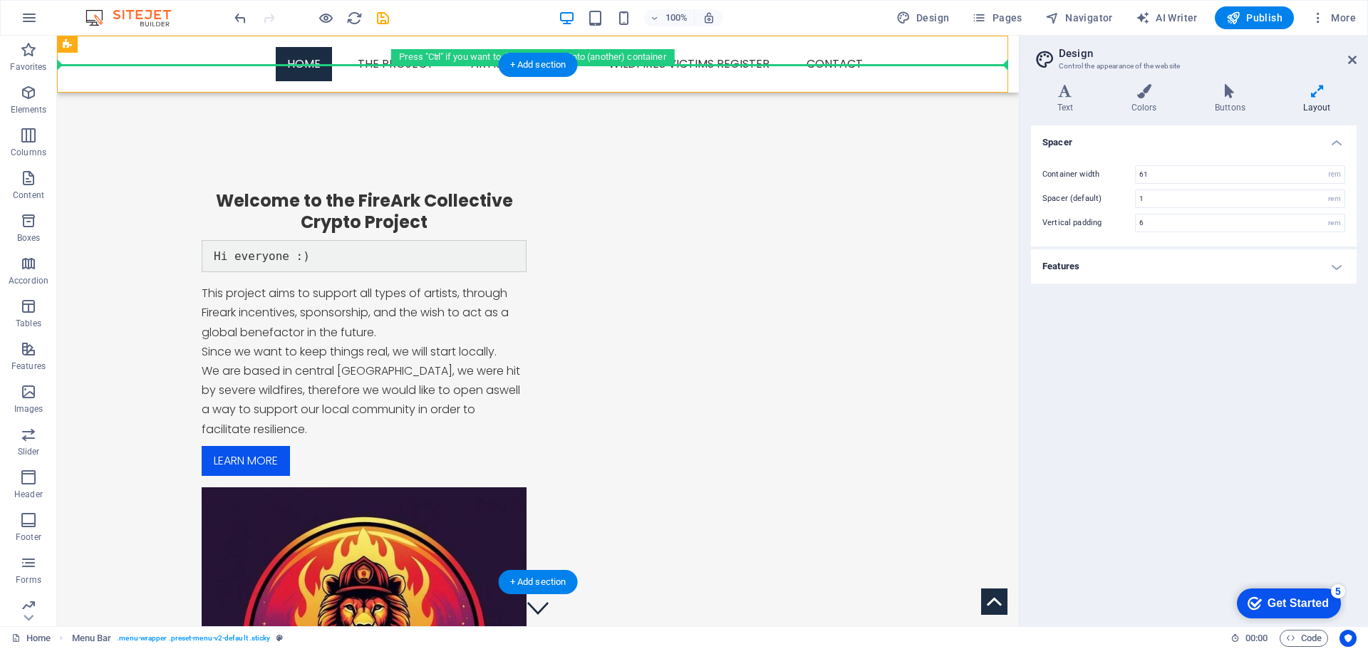
drag, startPoint x: 132, startPoint y: 79, endPoint x: 70, endPoint y: 107, distance: 67.9
drag, startPoint x: 152, startPoint y: 80, endPoint x: 93, endPoint y: 123, distance: 74.0
drag, startPoint x: 142, startPoint y: 73, endPoint x: 147, endPoint y: 100, distance: 28.1
drag, startPoint x: 194, startPoint y: 76, endPoint x: 181, endPoint y: 100, distance: 26.8
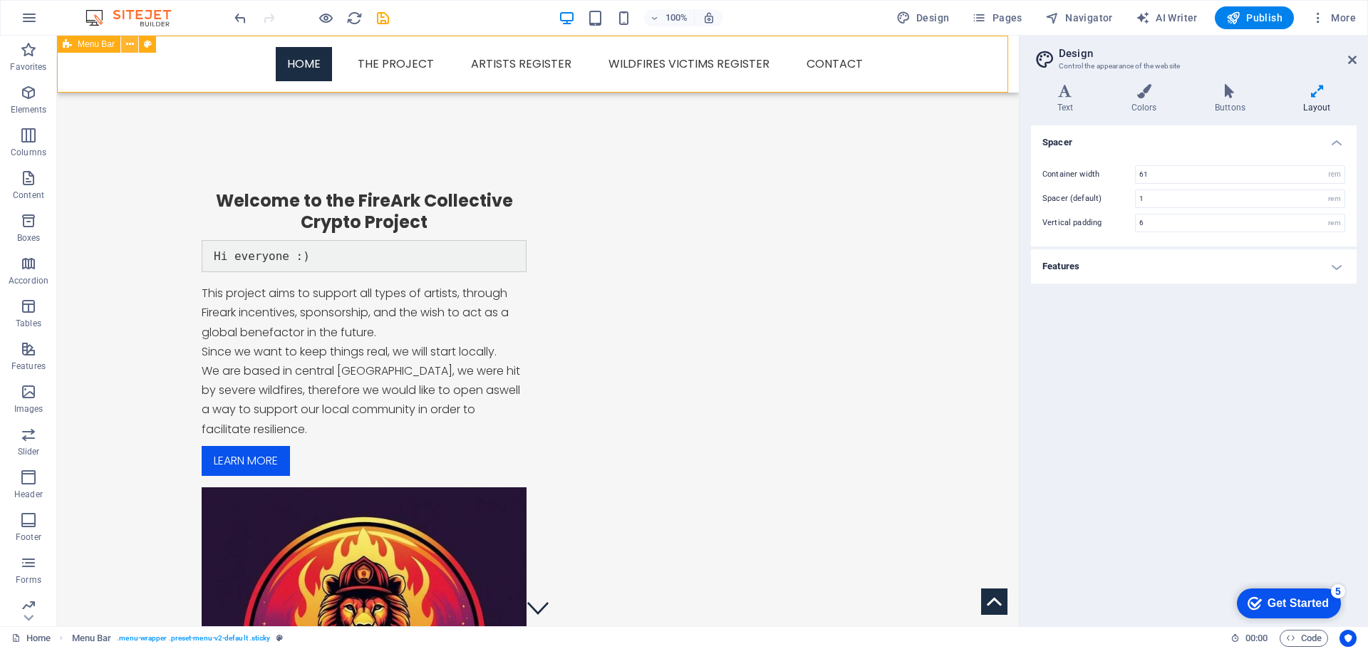
click at [133, 45] on icon at bounding box center [130, 44] width 8 height 15
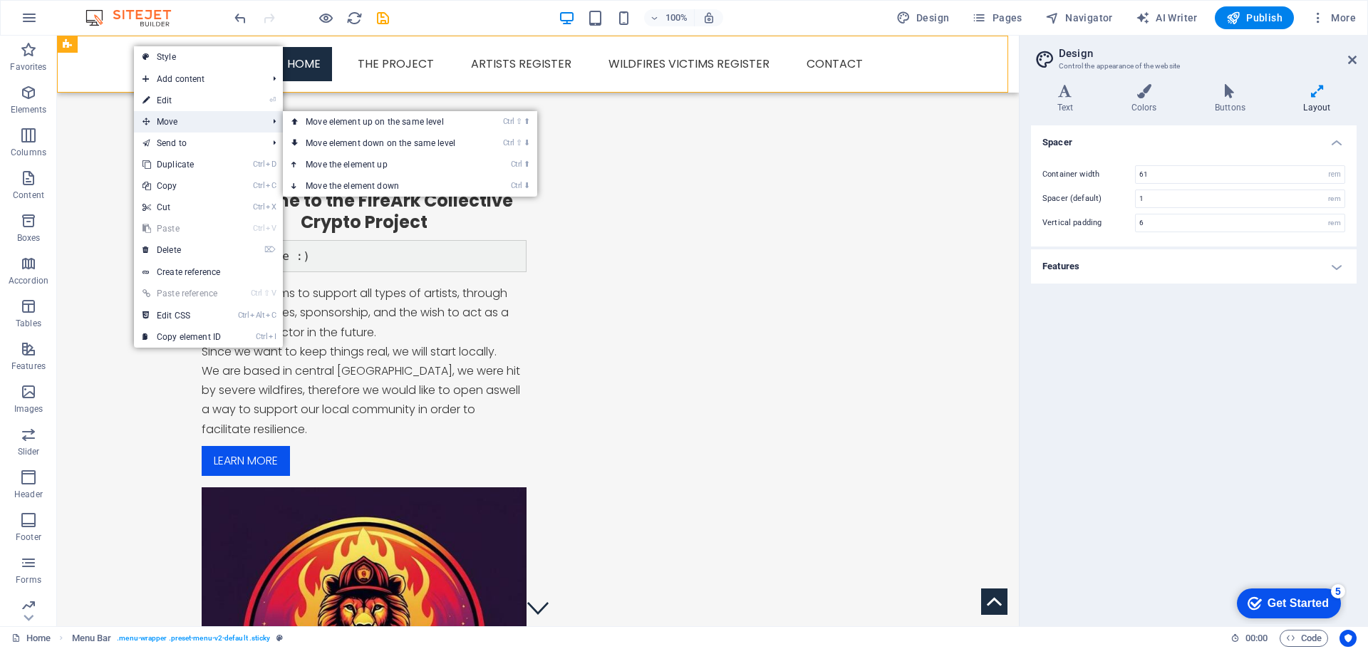
click at [156, 117] on span "Move" at bounding box center [198, 121] width 128 height 21
click at [374, 181] on link "Ctrl ⬇ Move the element down" at bounding box center [383, 185] width 201 height 21
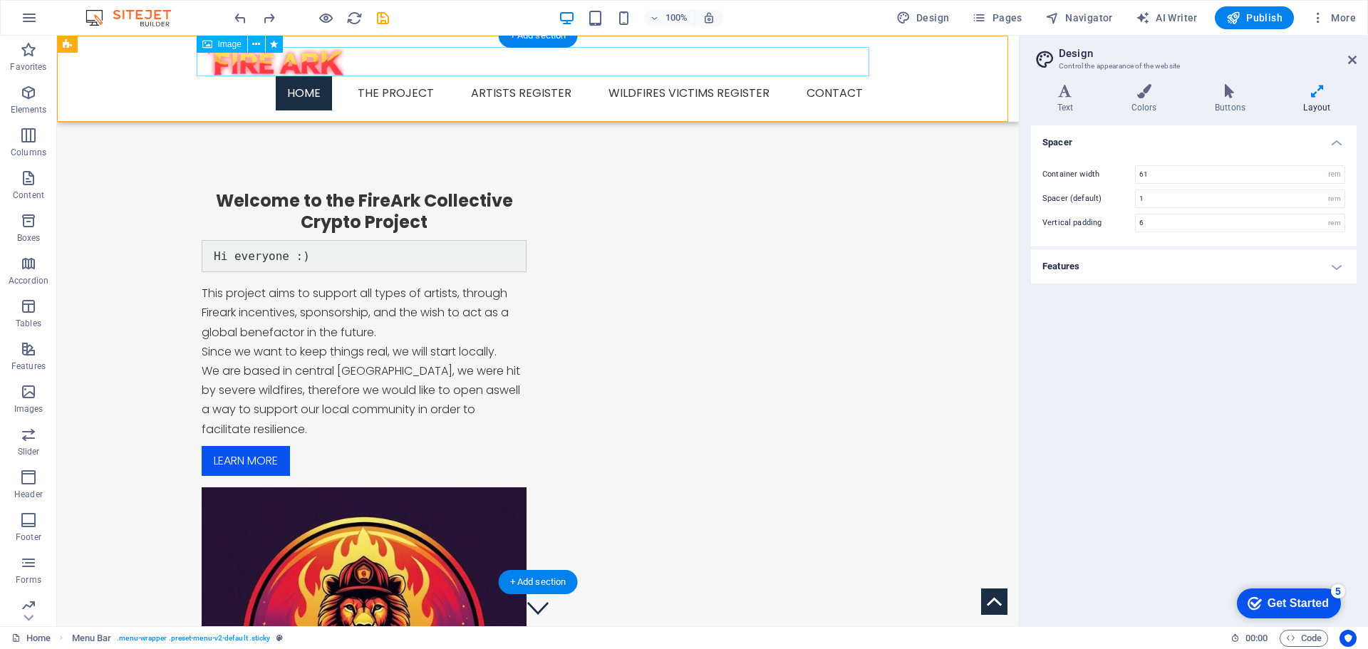
click at [247, 58] on figure at bounding box center [538, 61] width 672 height 29
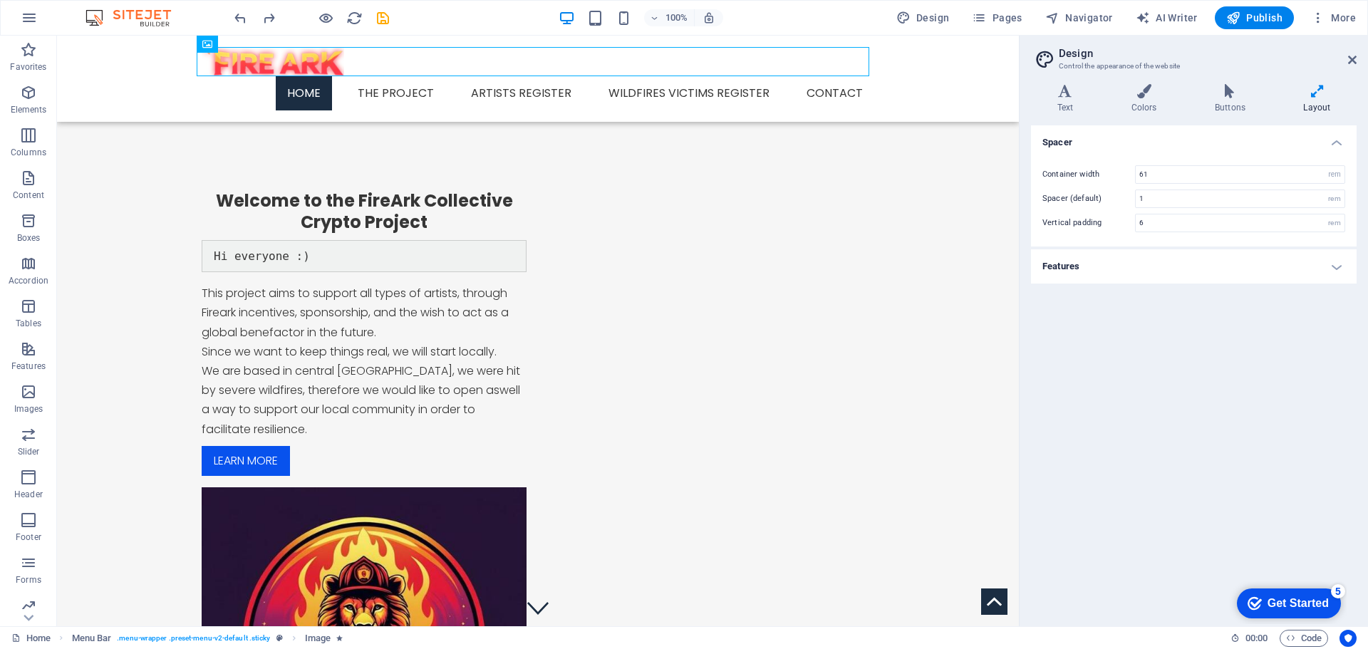
drag, startPoint x: 254, startPoint y: 59, endPoint x: 231, endPoint y: 59, distance: 23.5
click at [231, 59] on figure at bounding box center [538, 61] width 672 height 29
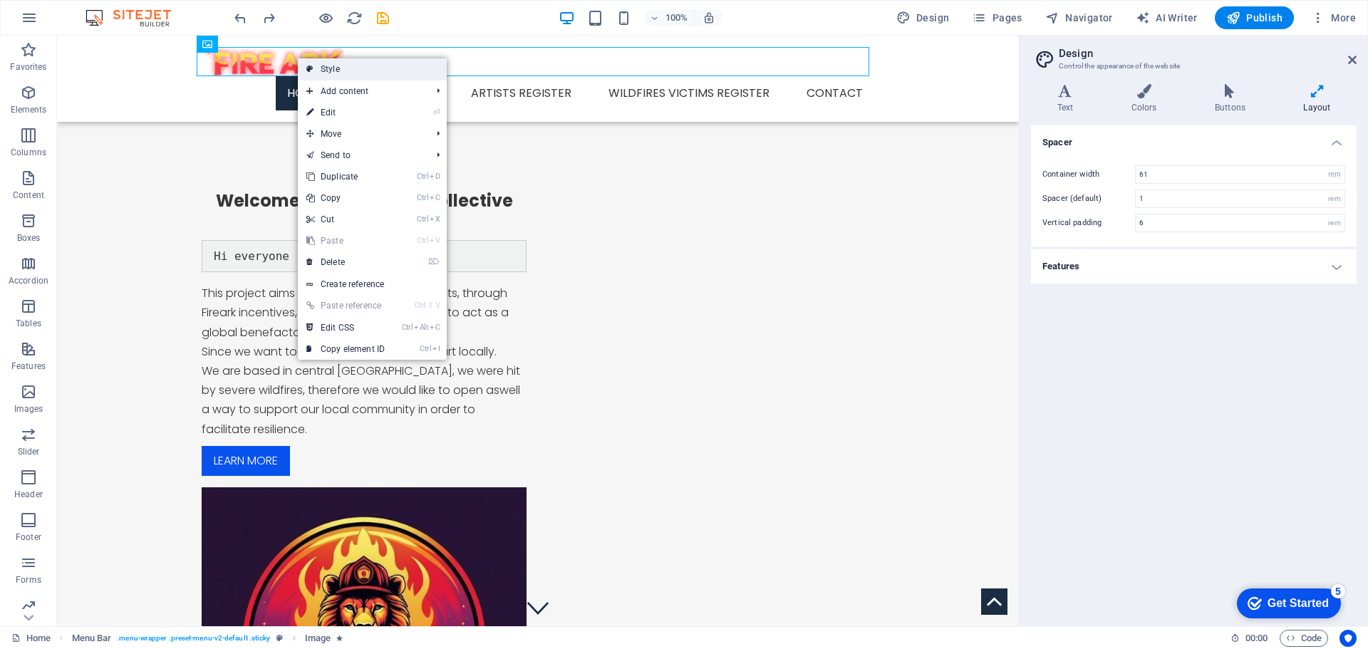
click at [324, 68] on link "Style" at bounding box center [372, 68] width 149 height 21
select select "rem"
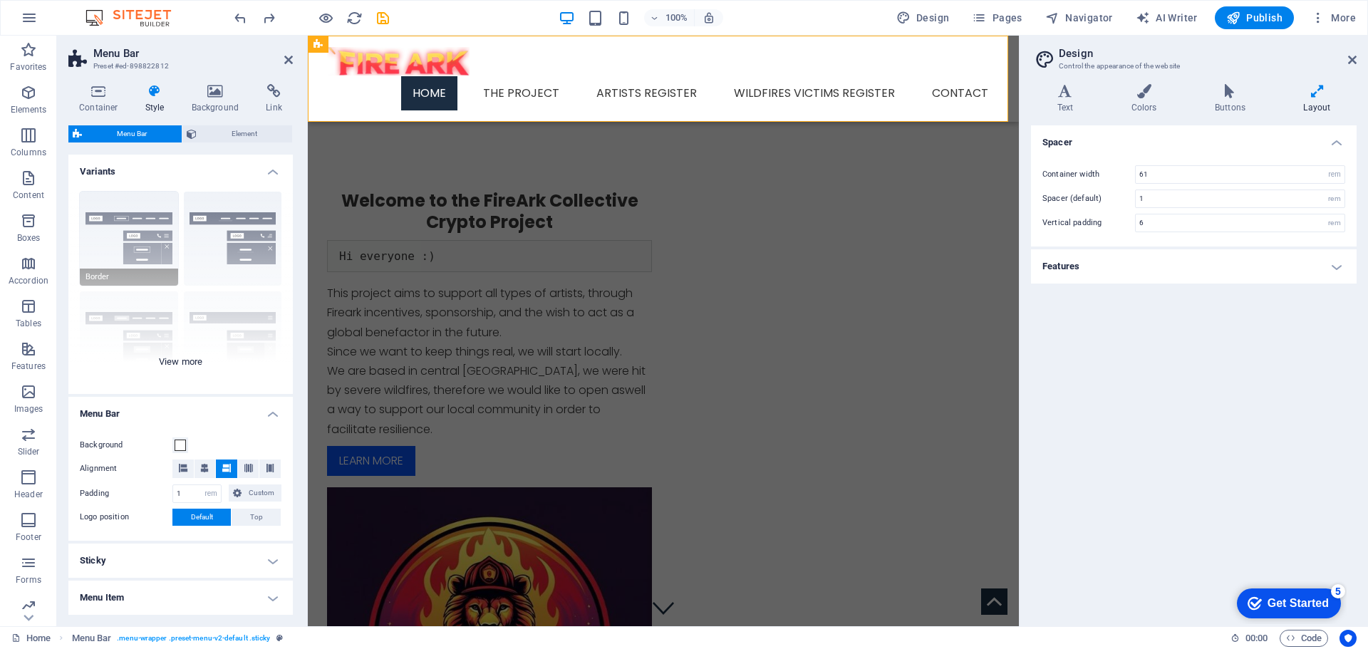
click at [128, 225] on div "Border Centered Default Fixed Loki Trigger Wide XXL" at bounding box center [180, 287] width 224 height 214
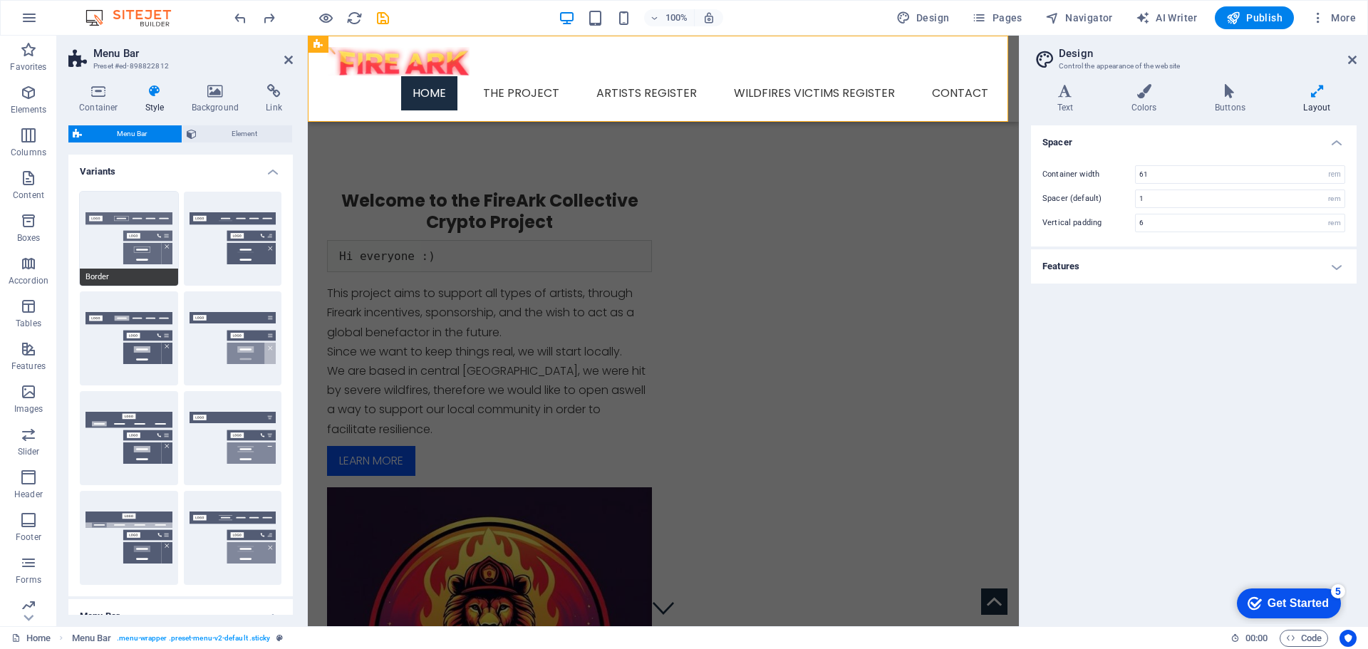
click at [133, 219] on button "Border" at bounding box center [129, 239] width 98 height 94
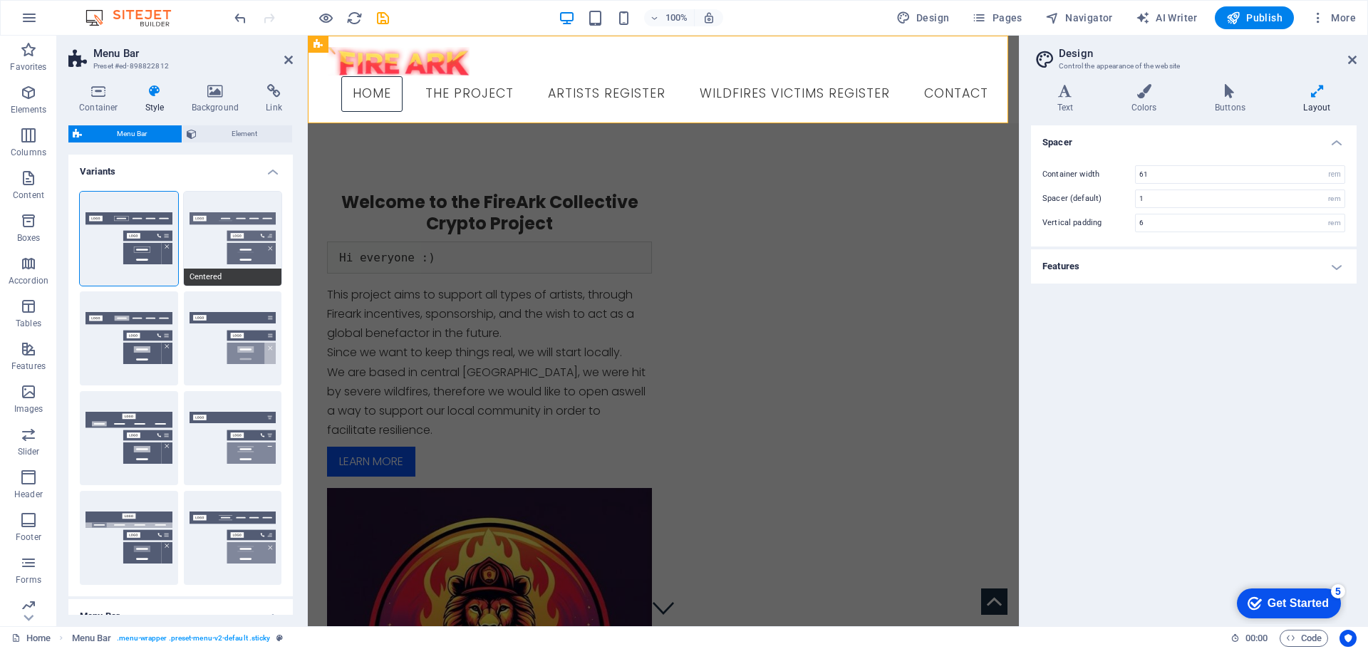
click at [239, 226] on button "Centered" at bounding box center [233, 239] width 98 height 94
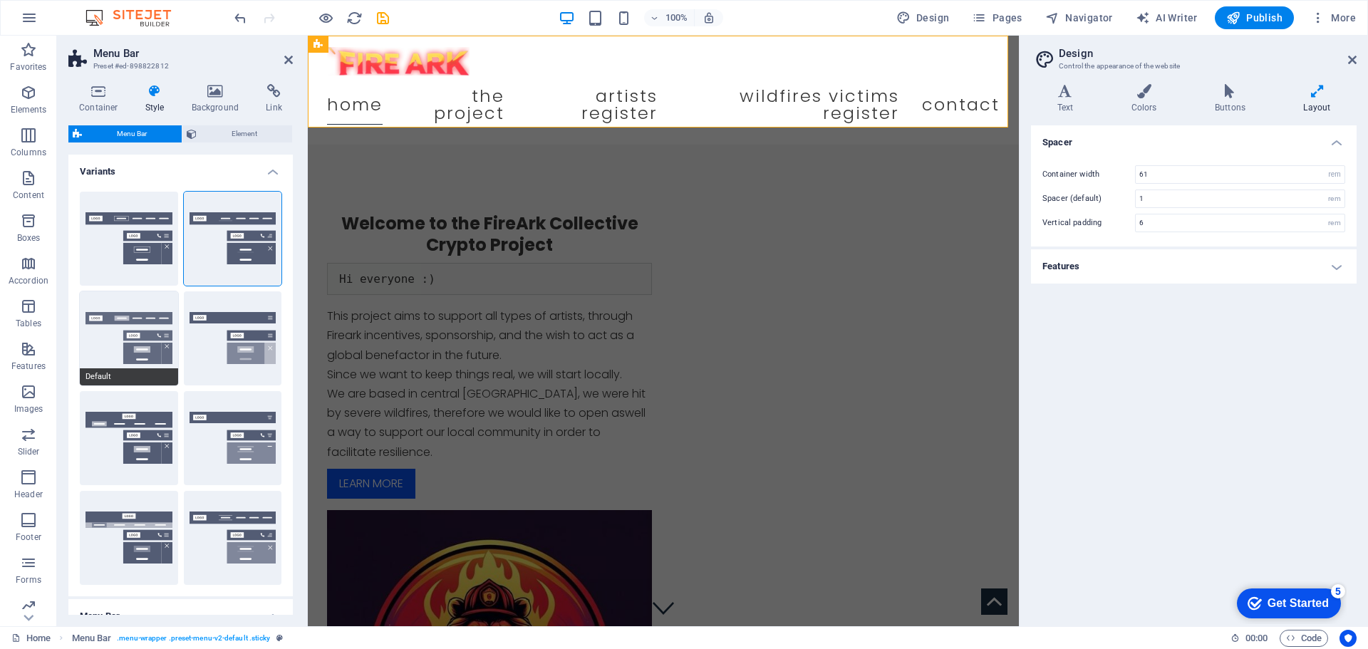
click at [134, 323] on button "Default" at bounding box center [129, 338] width 98 height 94
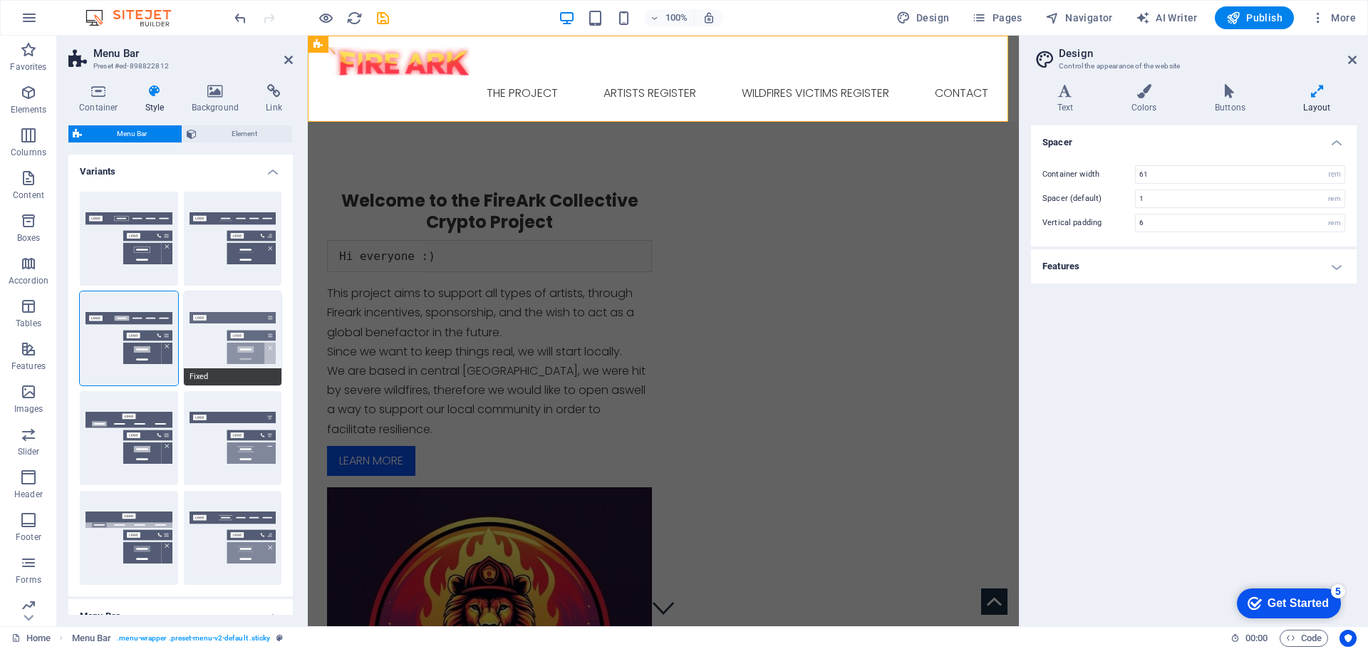
click at [232, 323] on button "Fixed" at bounding box center [233, 338] width 98 height 94
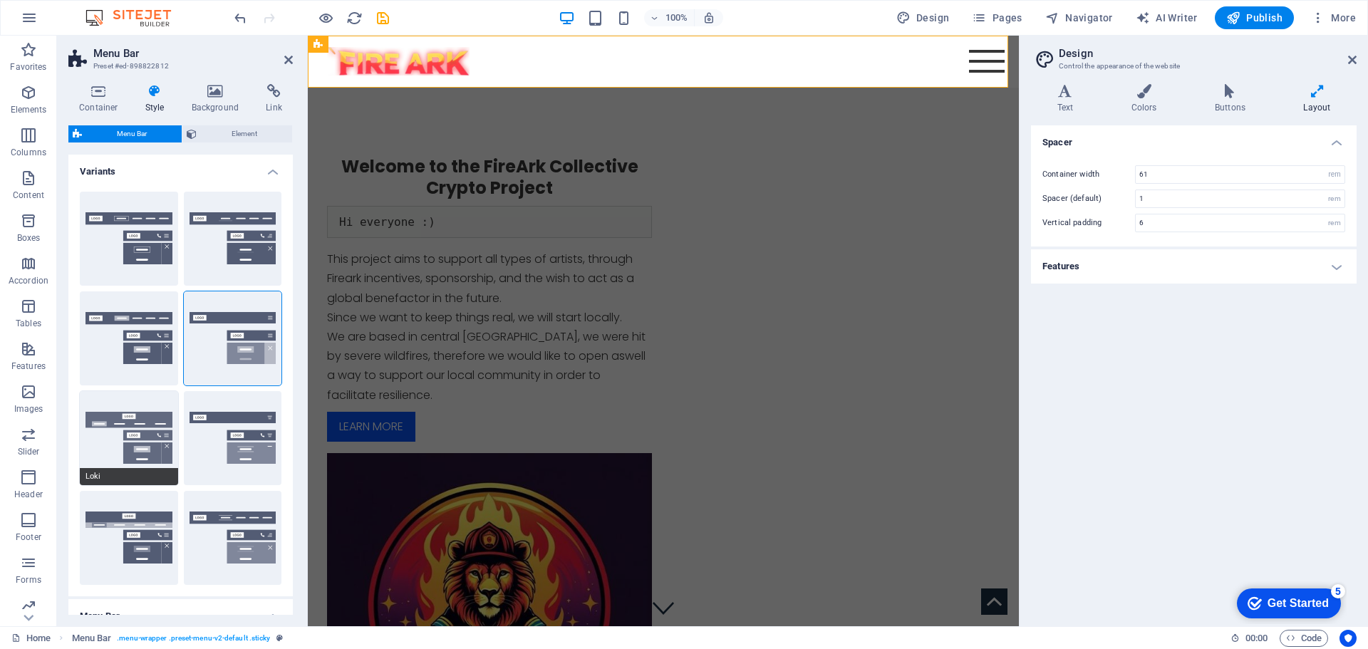
click at [138, 415] on button "Loki" at bounding box center [129, 438] width 98 height 94
type input "0"
select select "DISABLED_OPTION_VALUE"
type input "2"
type input "1"
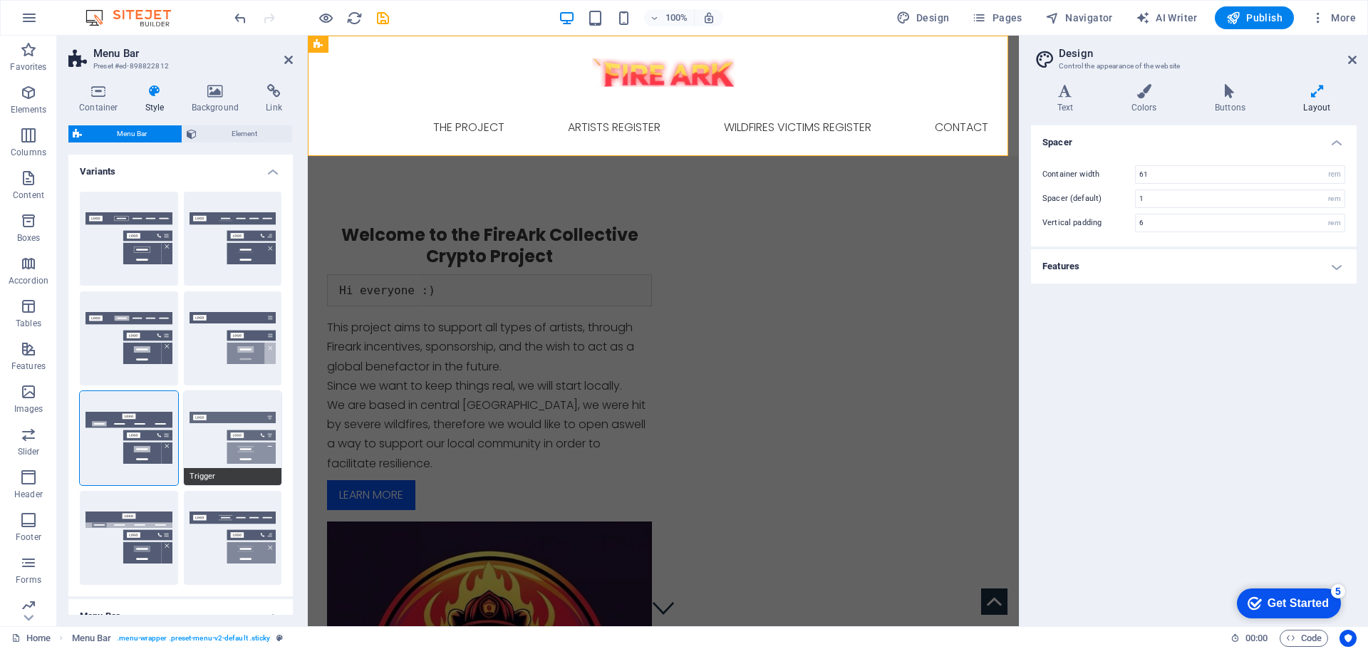
click at [215, 429] on button "Trigger" at bounding box center [233, 438] width 98 height 94
type input "1"
select select "rem"
type input "1"
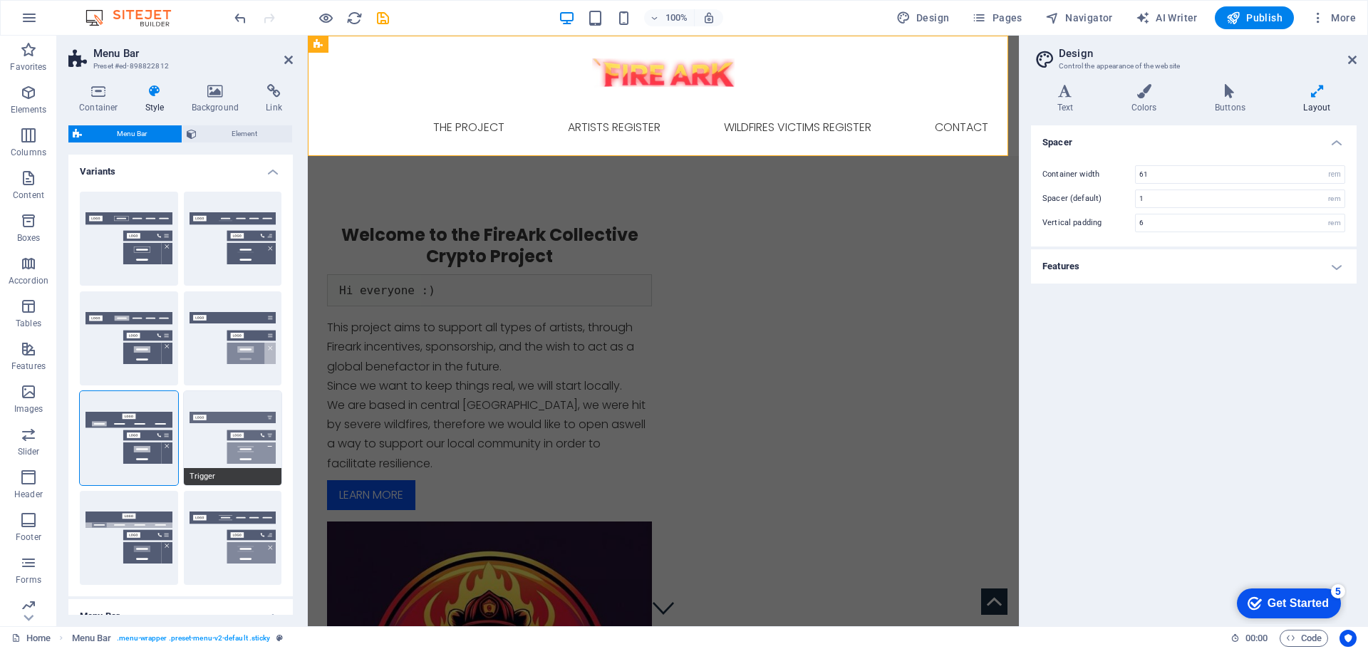
type input "0"
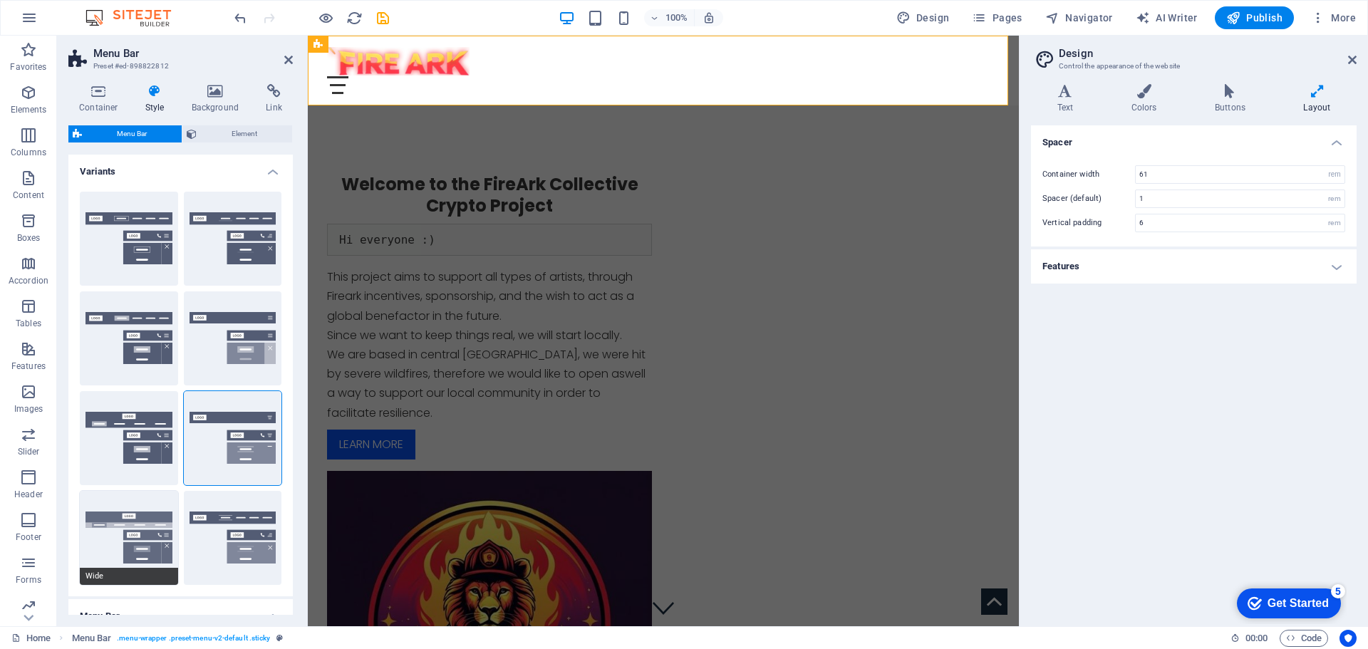
click at [130, 513] on button "Wide" at bounding box center [129, 538] width 98 height 94
type input "0"
type input "2"
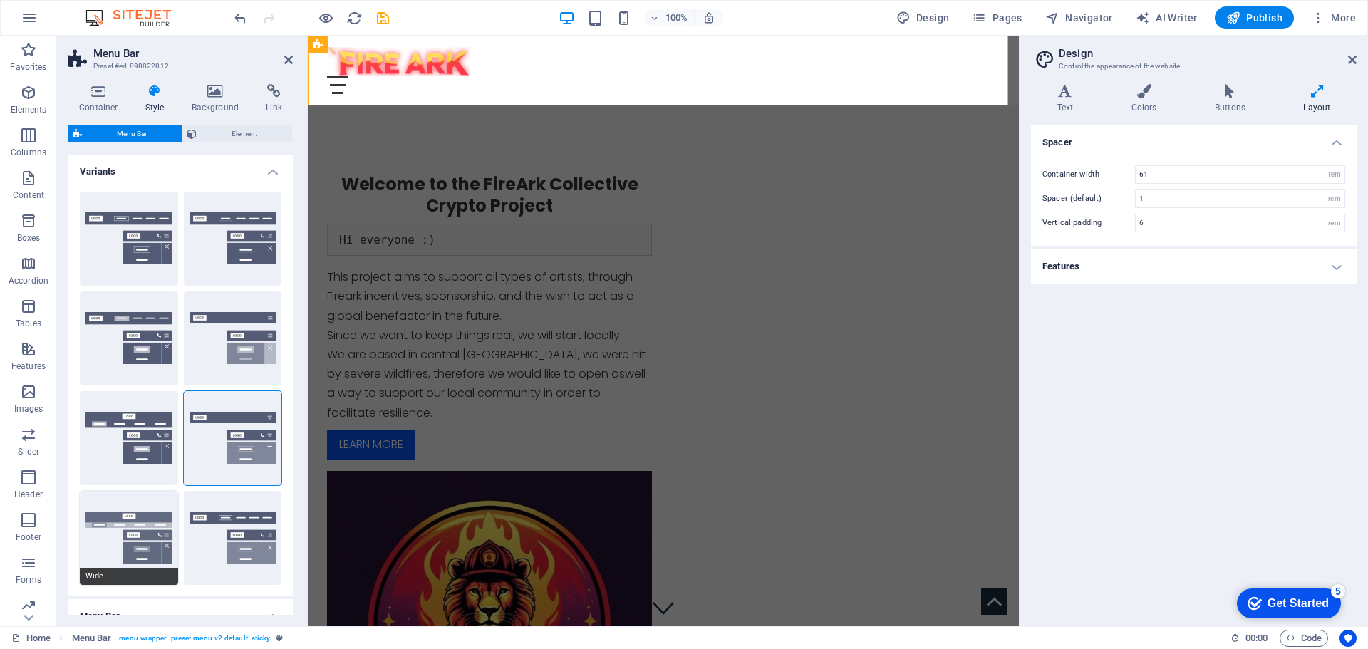
type input "2"
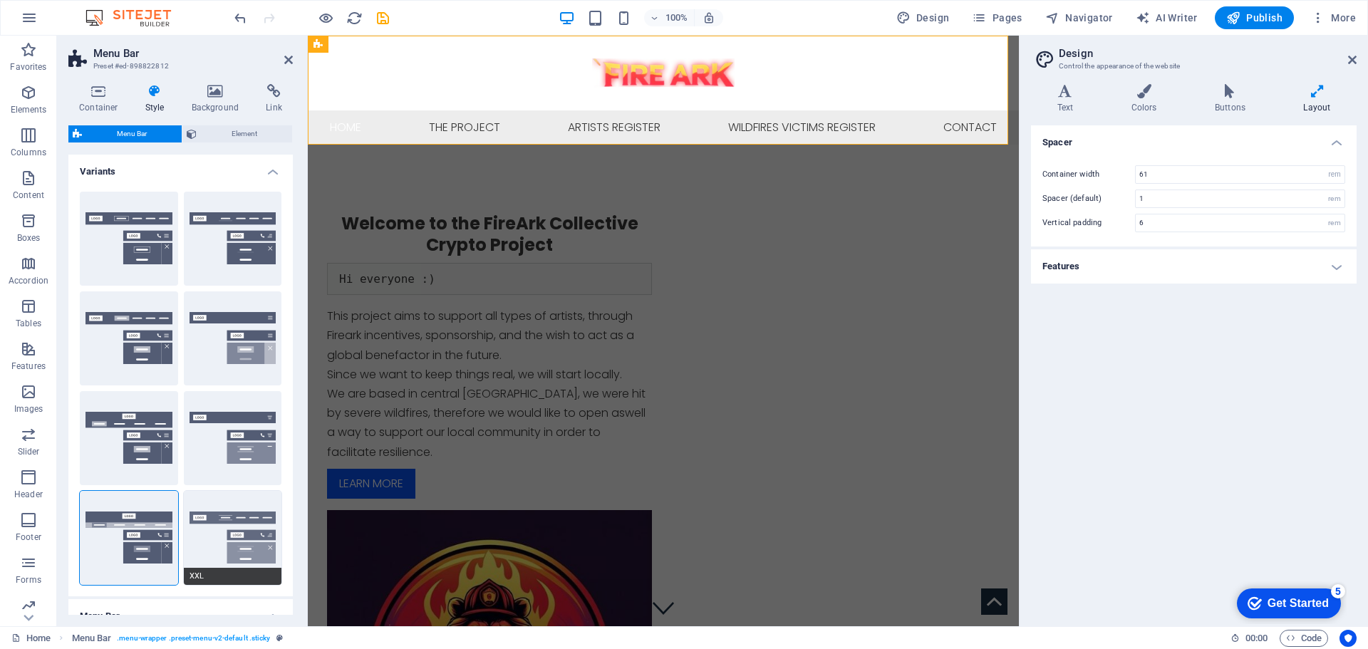
click at [235, 536] on button "XXL" at bounding box center [233, 538] width 98 height 94
type input "1"
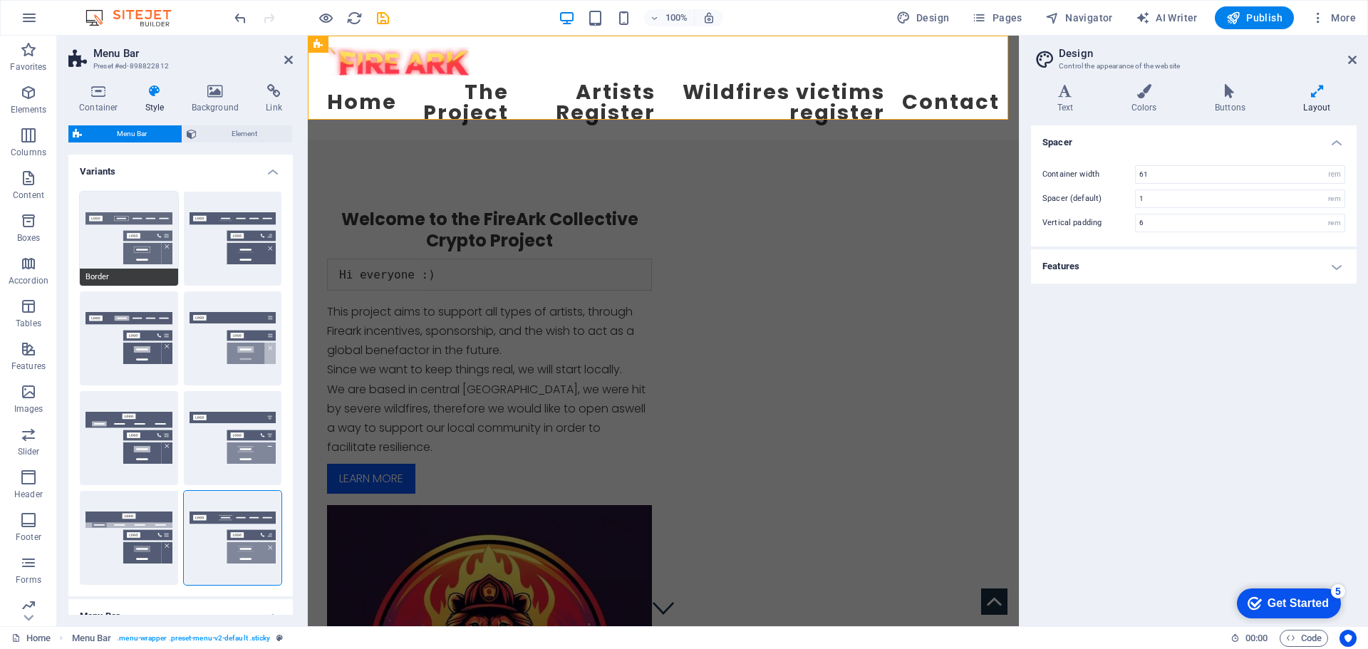
click at [125, 232] on button "Border" at bounding box center [129, 239] width 98 height 94
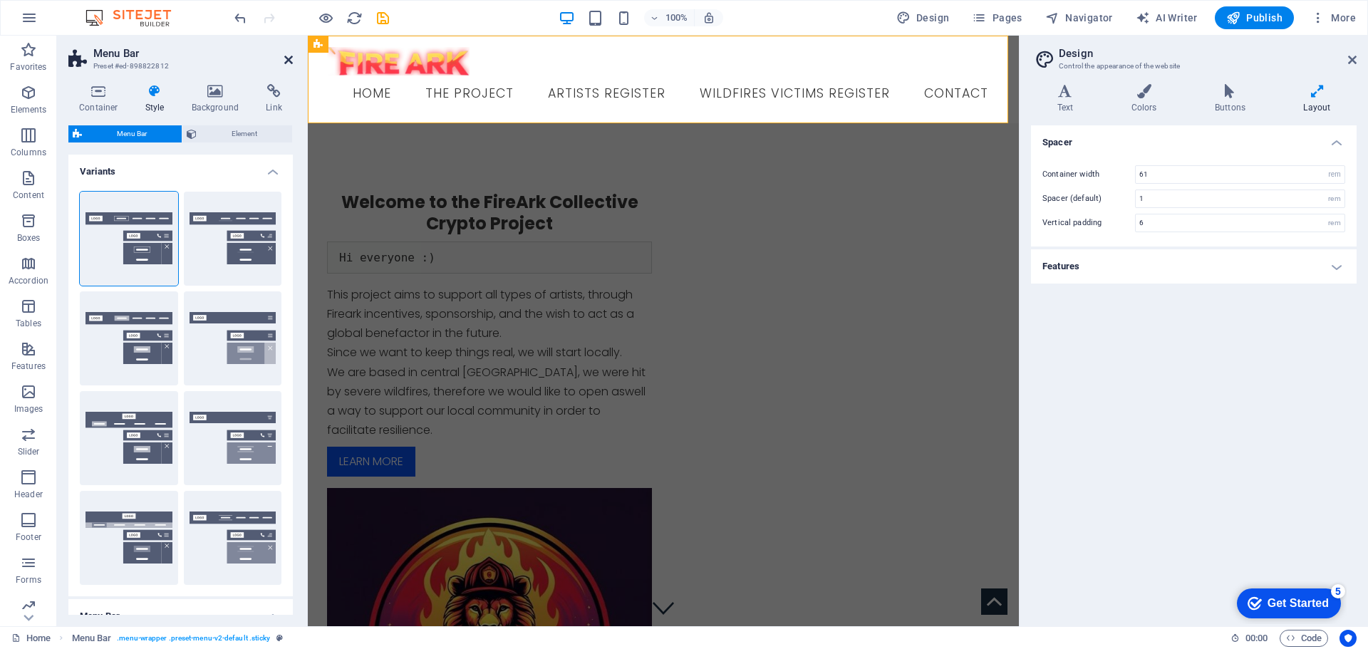
click at [291, 59] on icon at bounding box center [288, 59] width 9 height 11
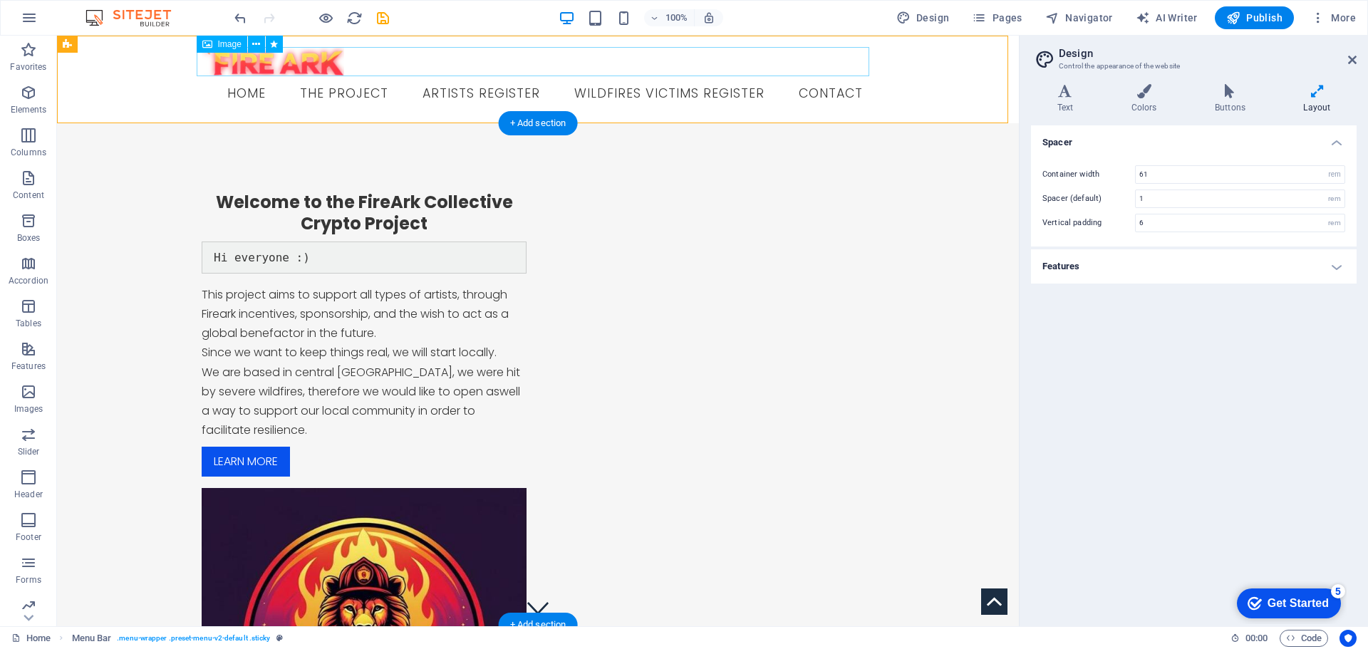
click at [294, 56] on figure at bounding box center [538, 61] width 672 height 29
click at [256, 48] on icon at bounding box center [256, 44] width 8 height 15
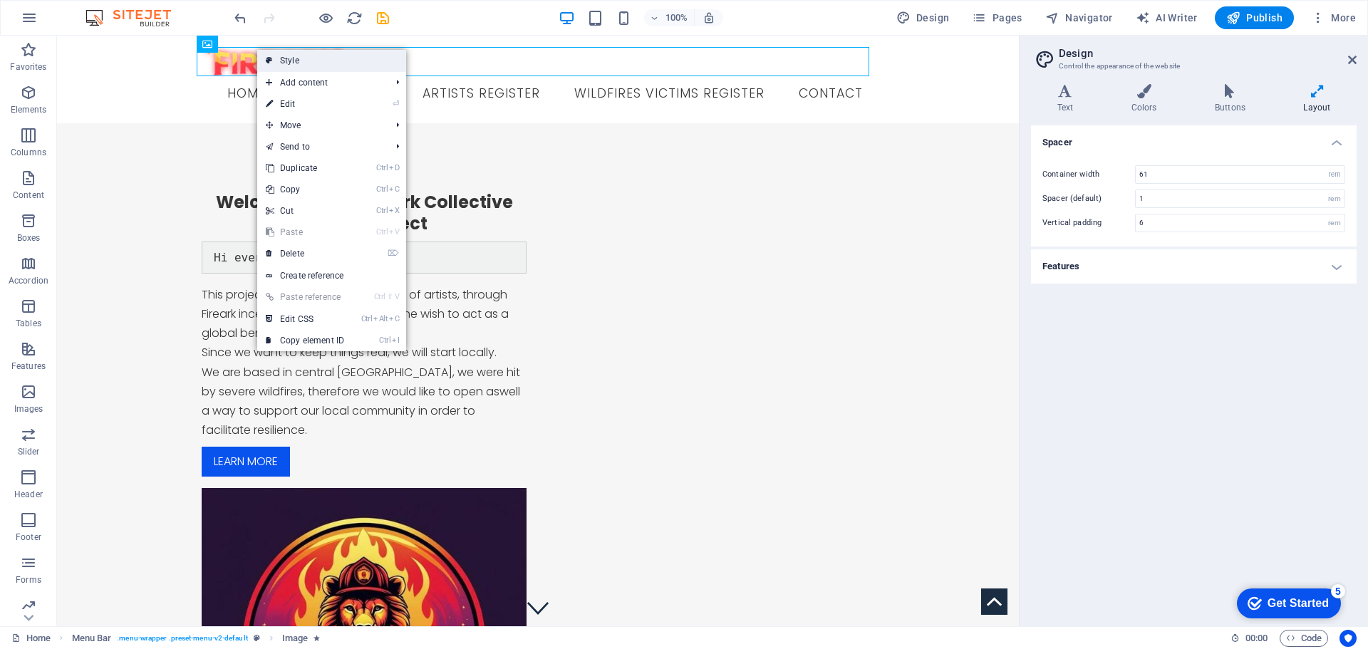
click at [318, 61] on link "Style" at bounding box center [331, 60] width 149 height 21
select select "rem"
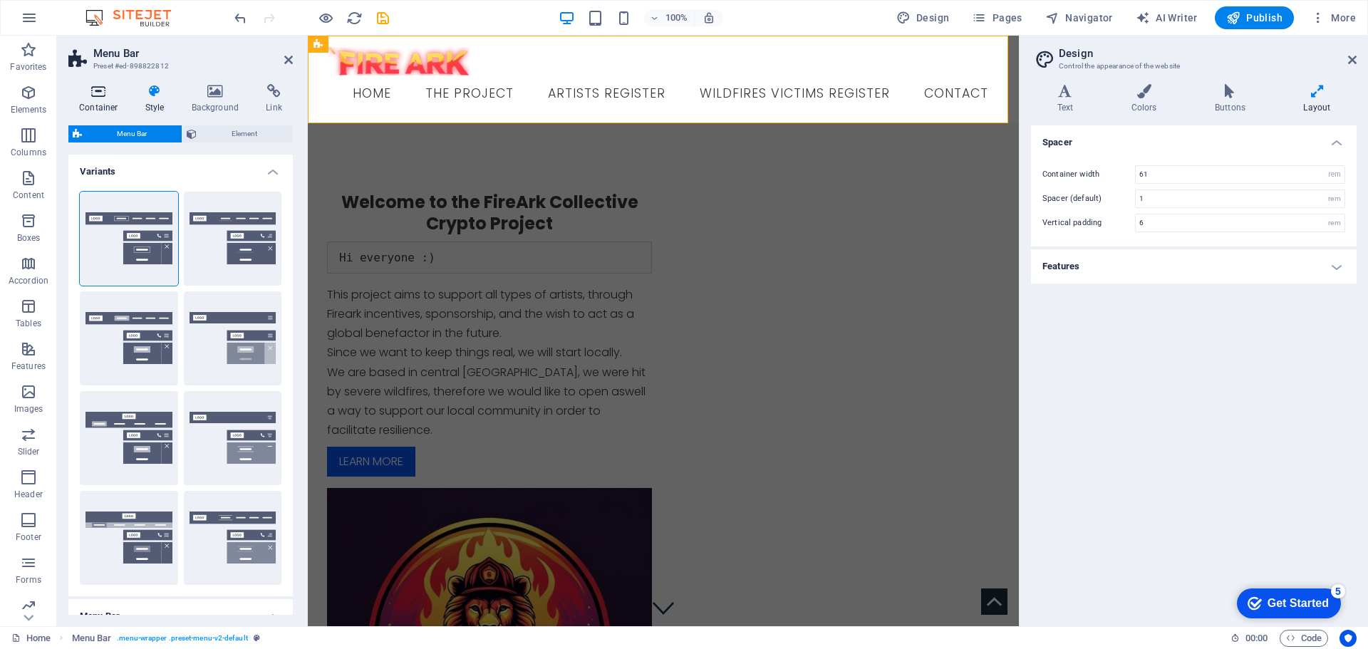
click at [98, 100] on h4 "Container" at bounding box center [101, 99] width 66 height 30
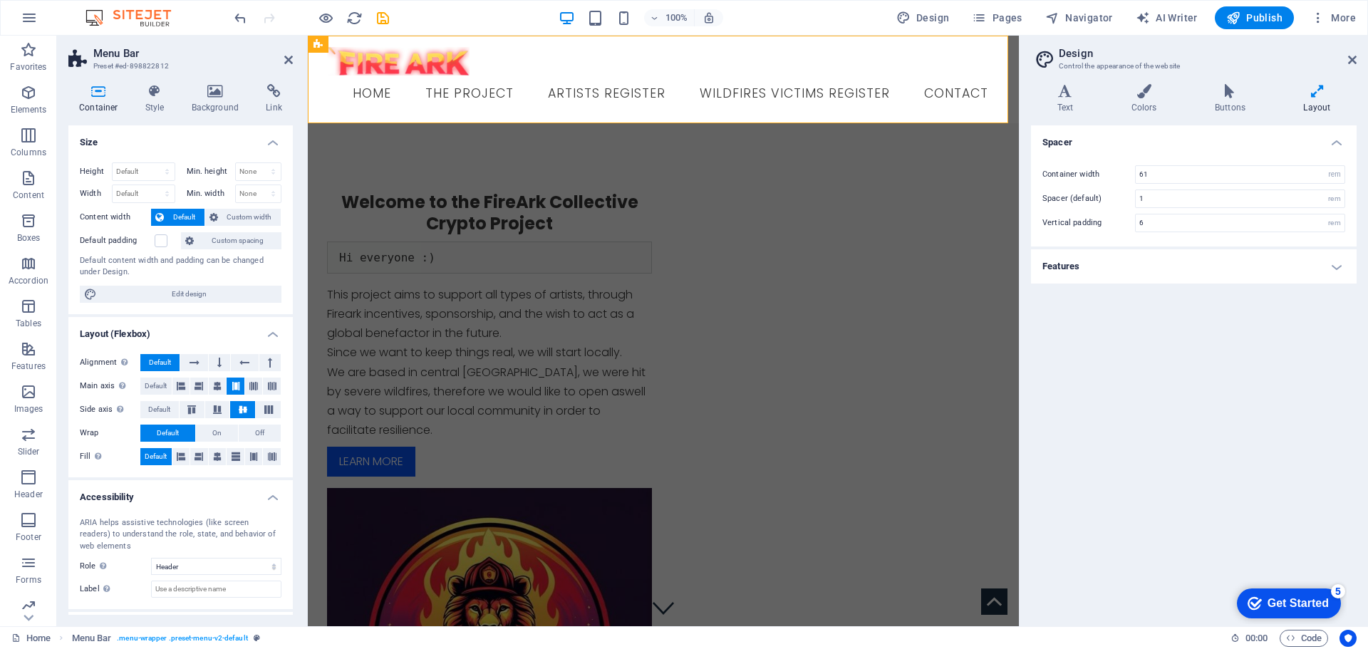
scroll to position [63, 0]
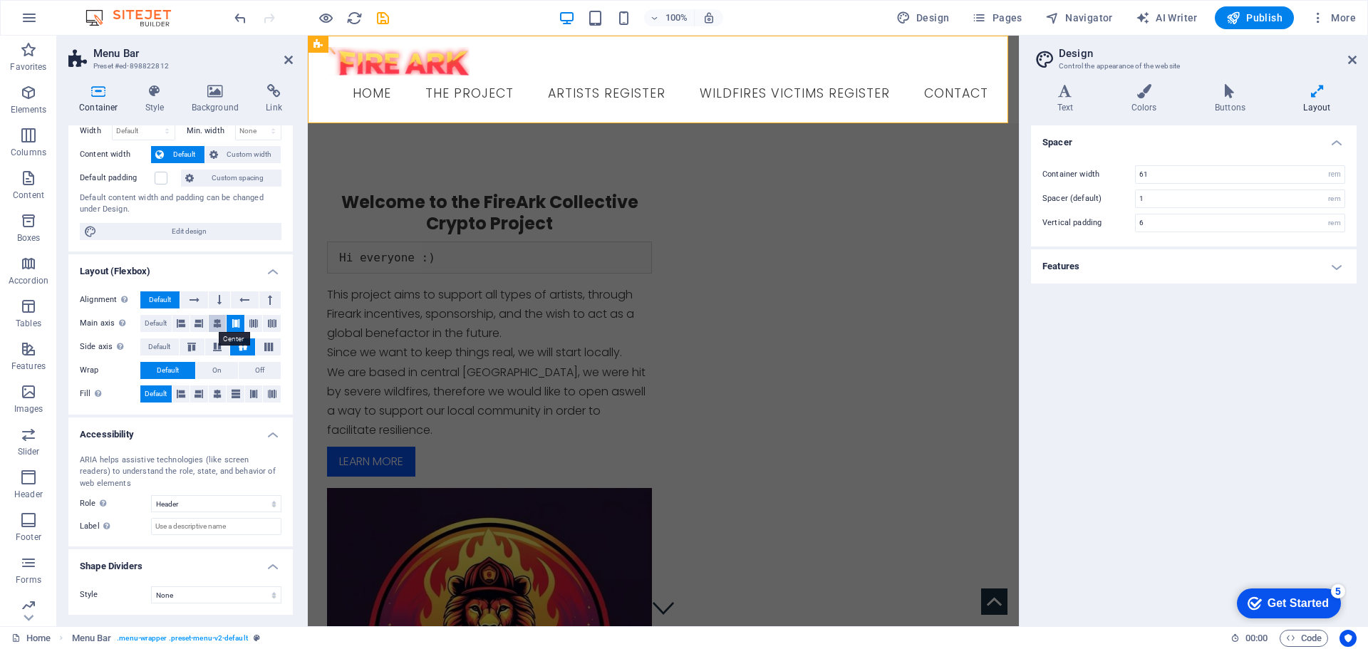
click at [213, 319] on icon at bounding box center [217, 323] width 9 height 17
click at [292, 61] on icon at bounding box center [288, 59] width 9 height 11
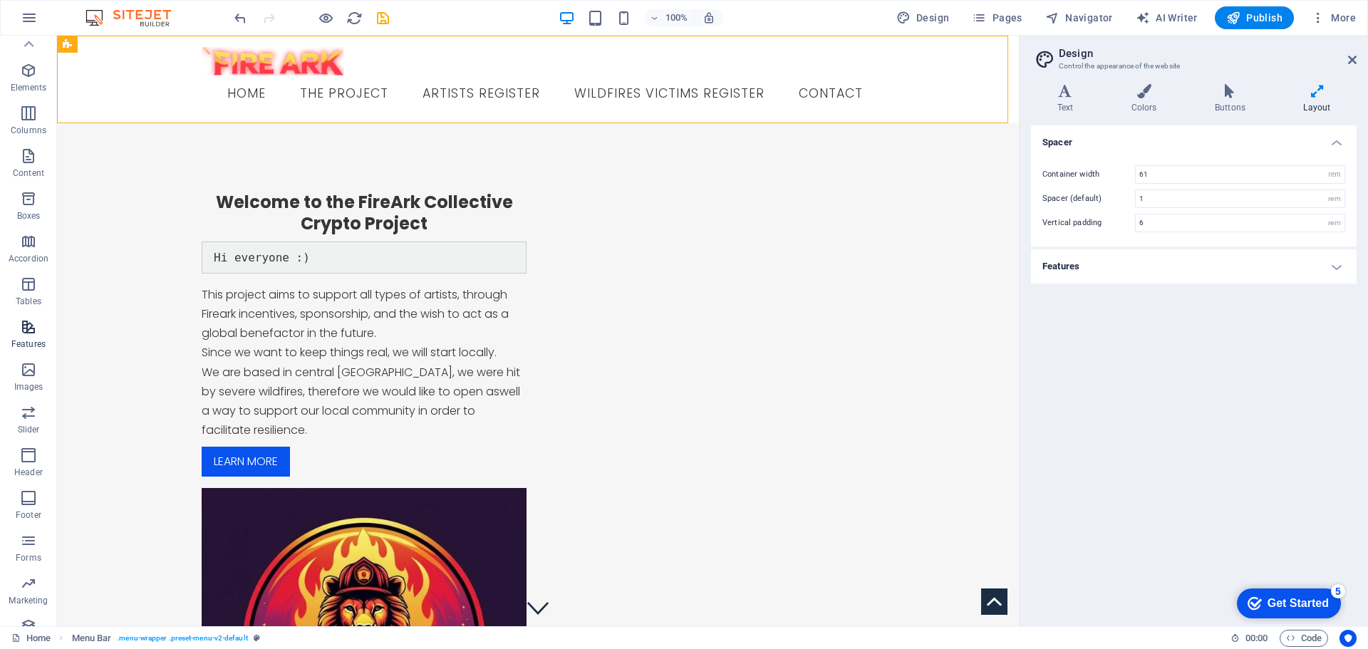
scroll to position [0, 0]
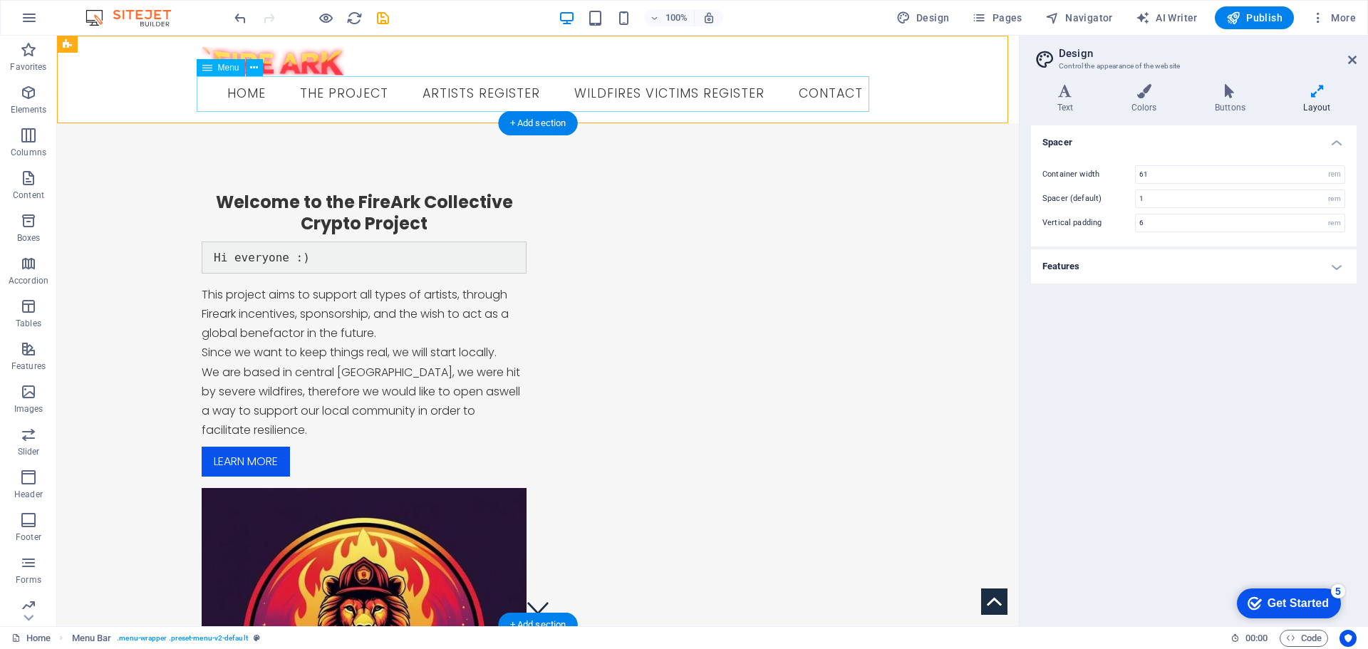
click at [261, 93] on nav "Home The Project Artists Register Wildfires victims register Contact" at bounding box center [538, 94] width 672 height 36
click at [251, 68] on icon at bounding box center [254, 68] width 8 height 15
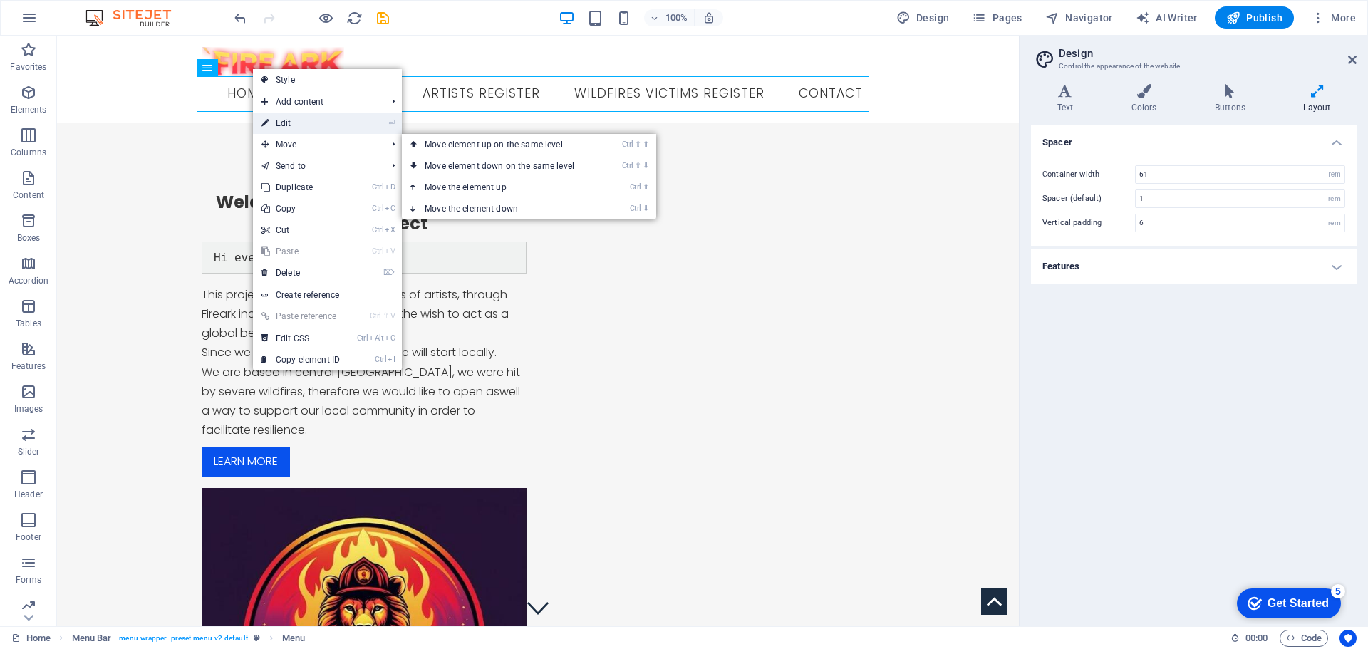
click at [280, 123] on link "⏎ Edit" at bounding box center [300, 123] width 95 height 21
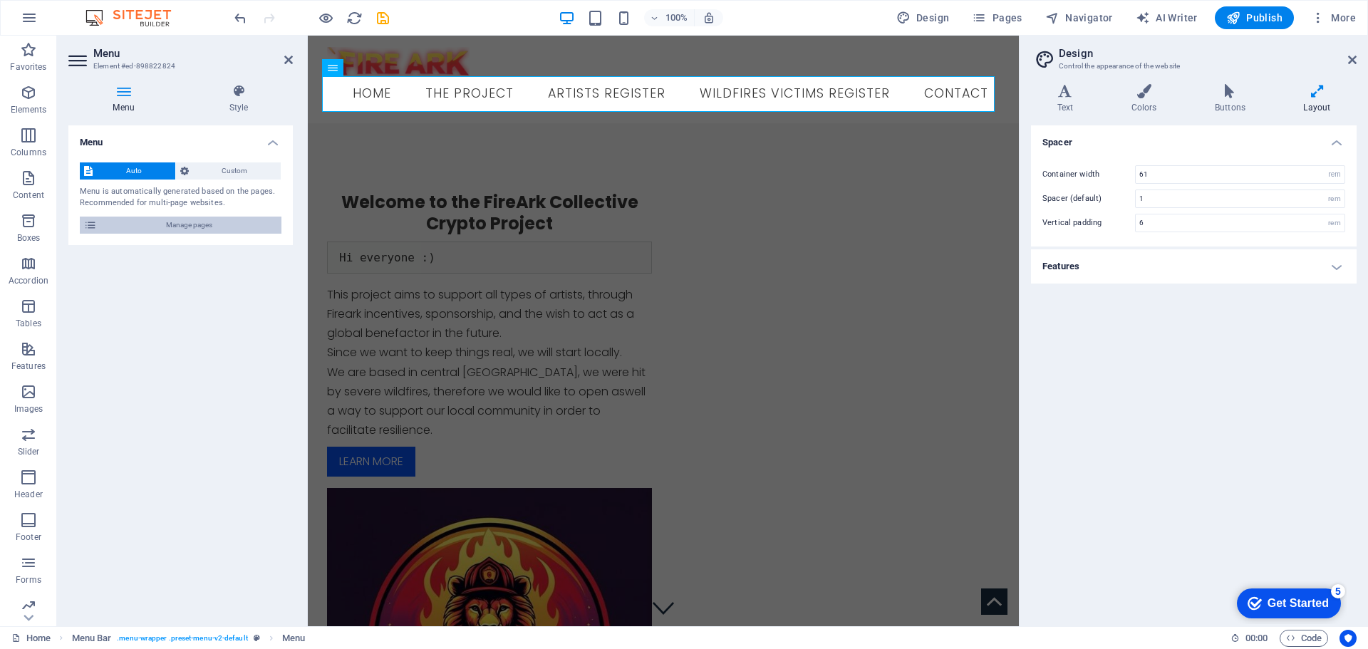
click at [186, 222] on span "Manage pages" at bounding box center [189, 225] width 176 height 17
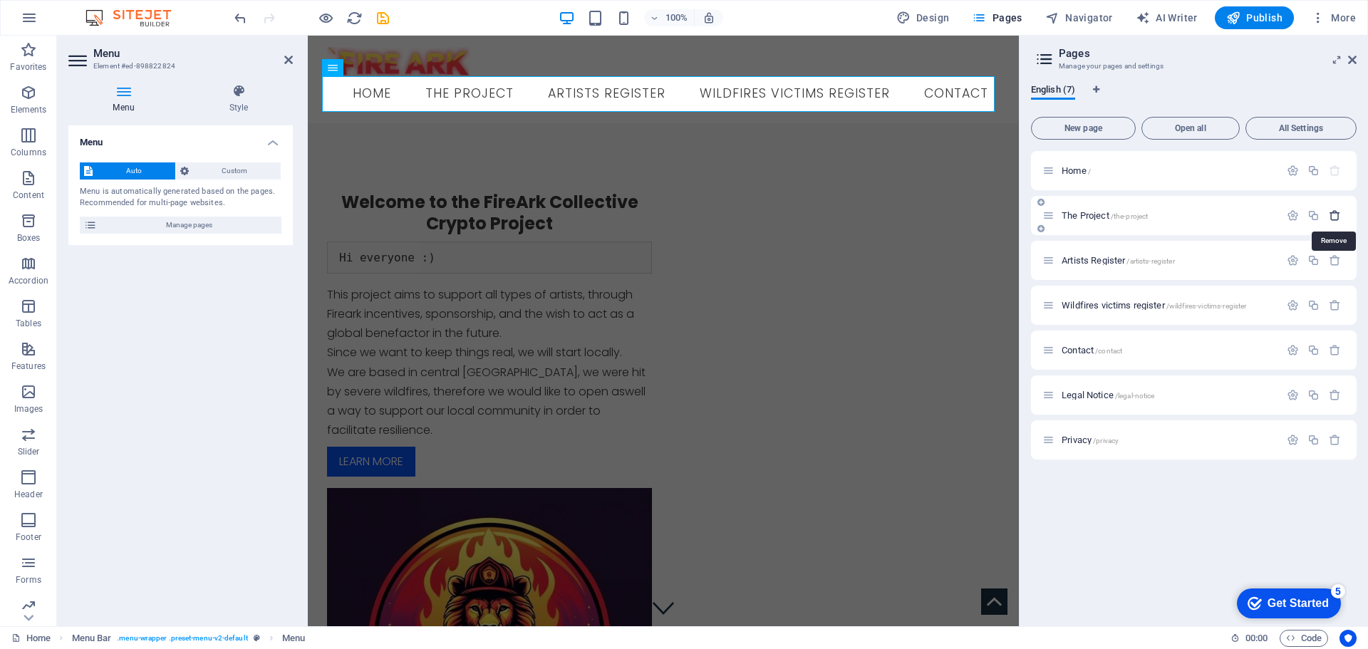
click at [1335, 217] on icon "button" at bounding box center [1335, 215] width 12 height 12
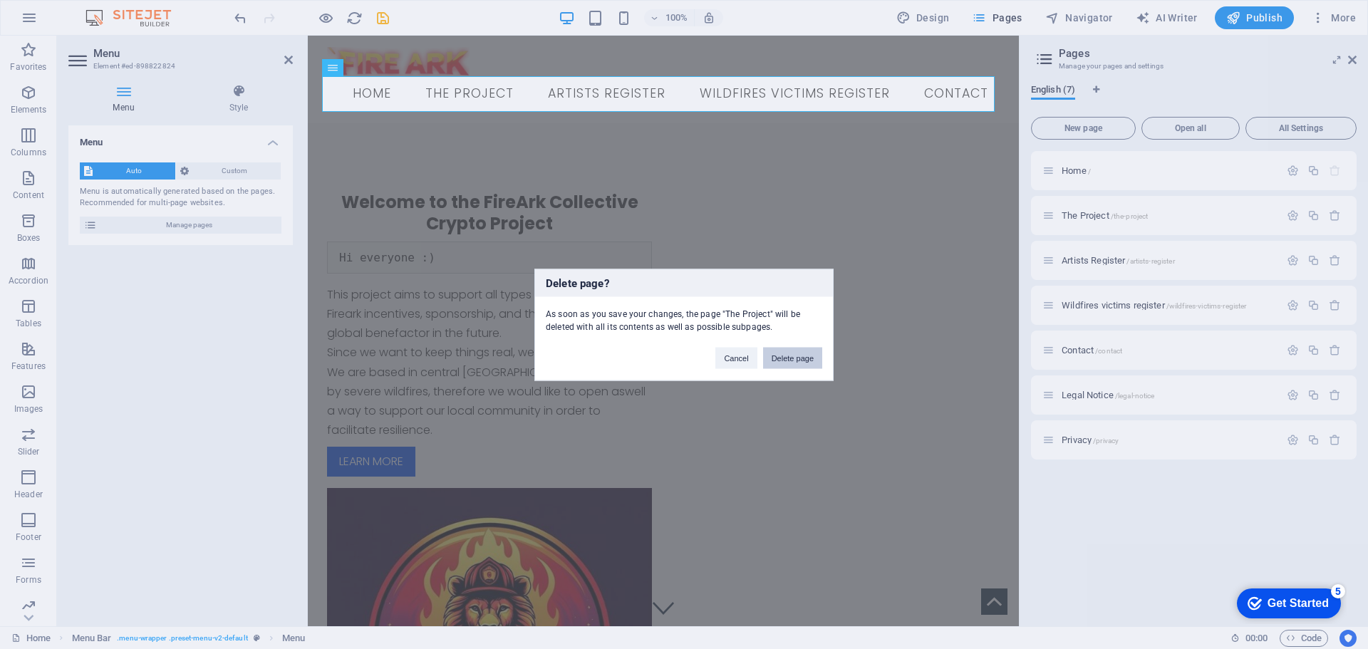
drag, startPoint x: 790, startPoint y: 363, endPoint x: 483, endPoint y: 329, distance: 308.9
click at [790, 363] on button "Delete page" at bounding box center [792, 357] width 59 height 21
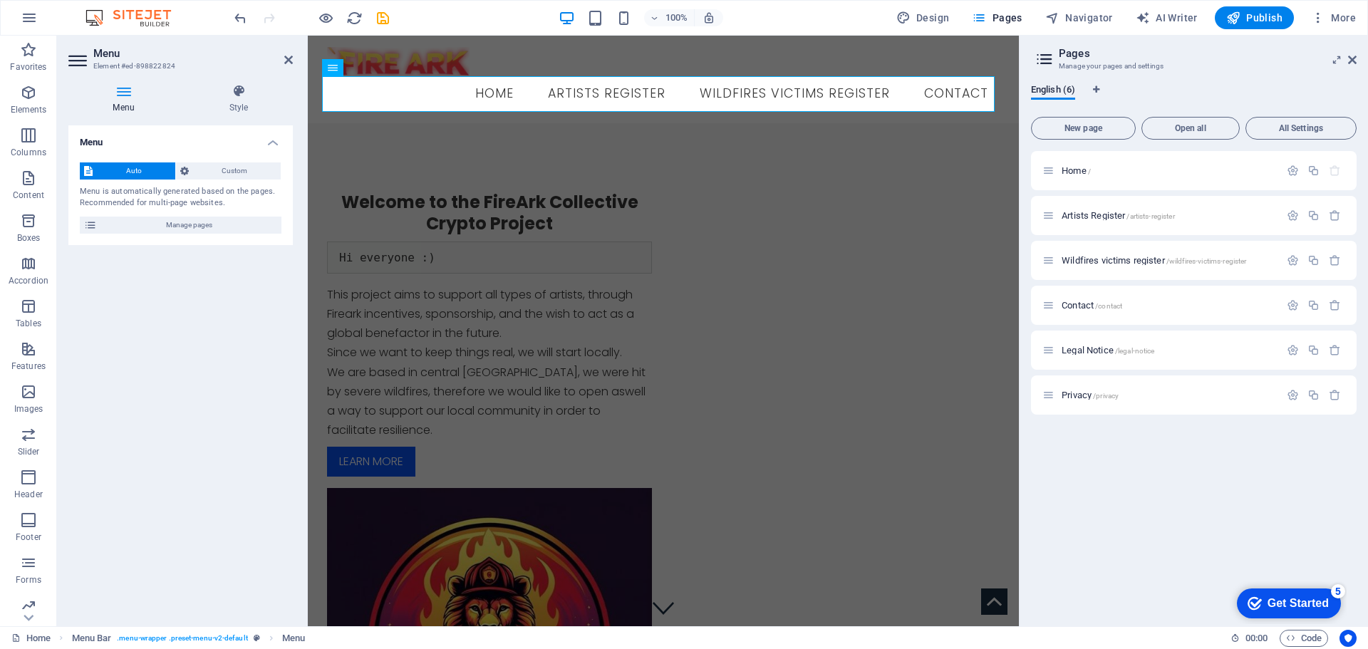
click at [153, 314] on div "Menu Auto Custom Menu is automatically generated based on the pages. Recommende…" at bounding box center [180, 369] width 224 height 489
click at [673, 553] on icon "save" at bounding box center [686, 566] width 26 height 26
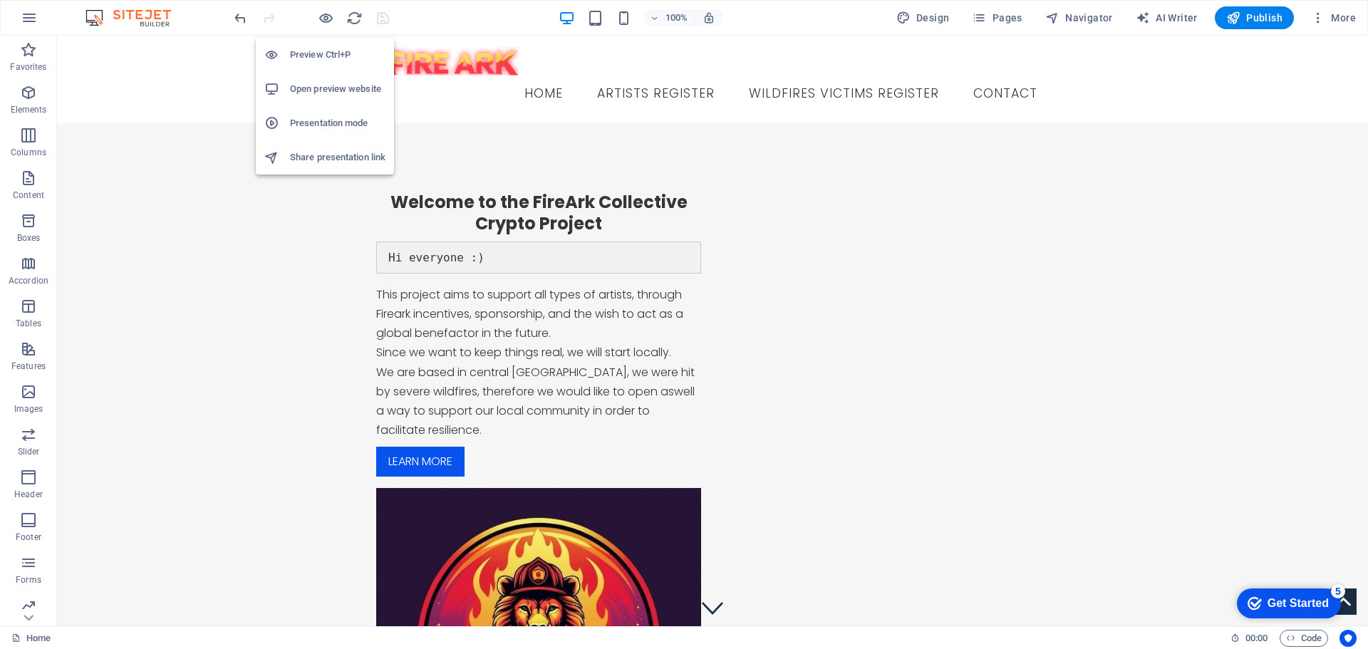
click at [353, 91] on h6 "Open preview website" at bounding box center [337, 88] width 95 height 17
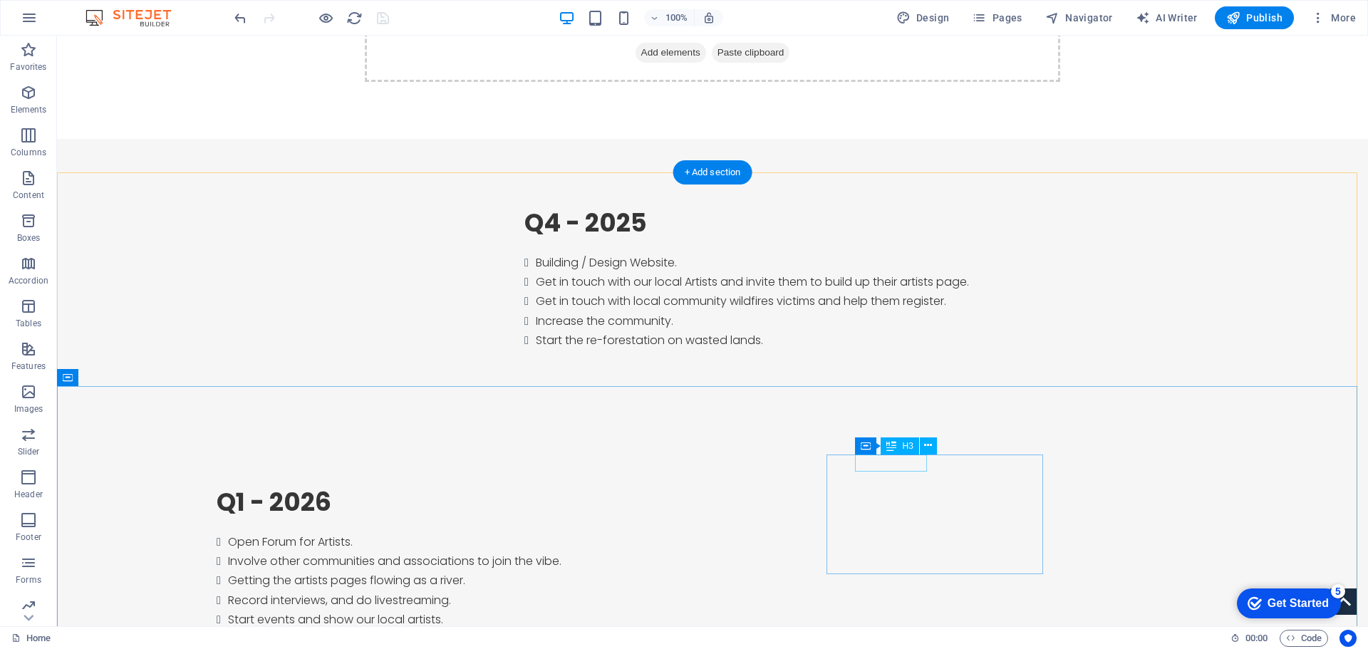
scroll to position [1411, 0]
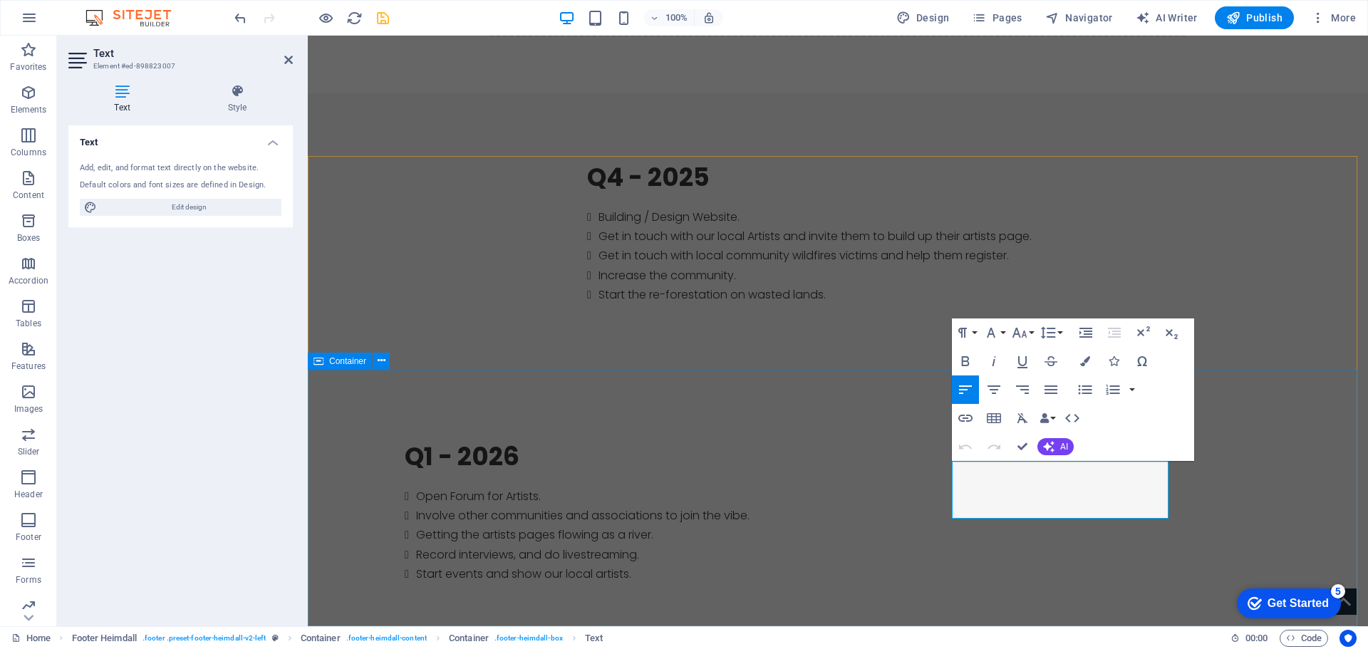
drag, startPoint x: 1012, startPoint y: 508, endPoint x: 947, endPoint y: 490, distance: 67.2
drag, startPoint x: 1014, startPoint y: 512, endPoint x: 947, endPoint y: 472, distance: 78.3
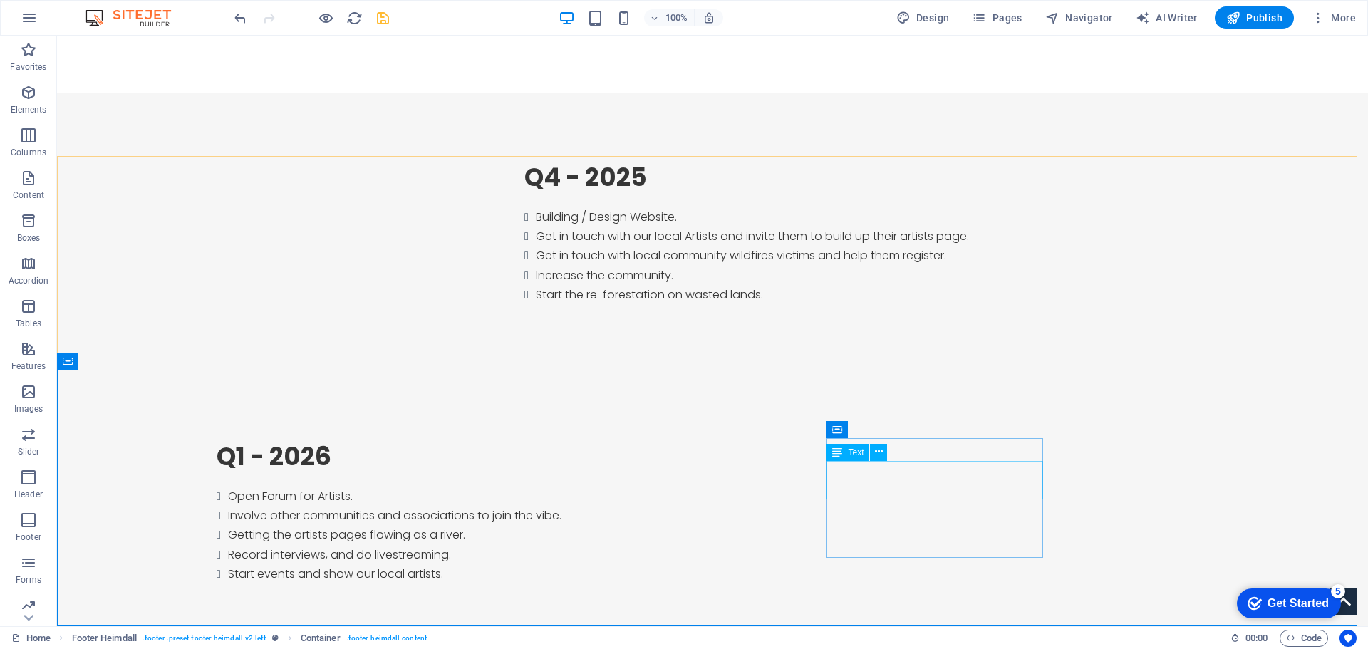
click at [878, 461] on div "Text" at bounding box center [861, 453] width 70 height 18
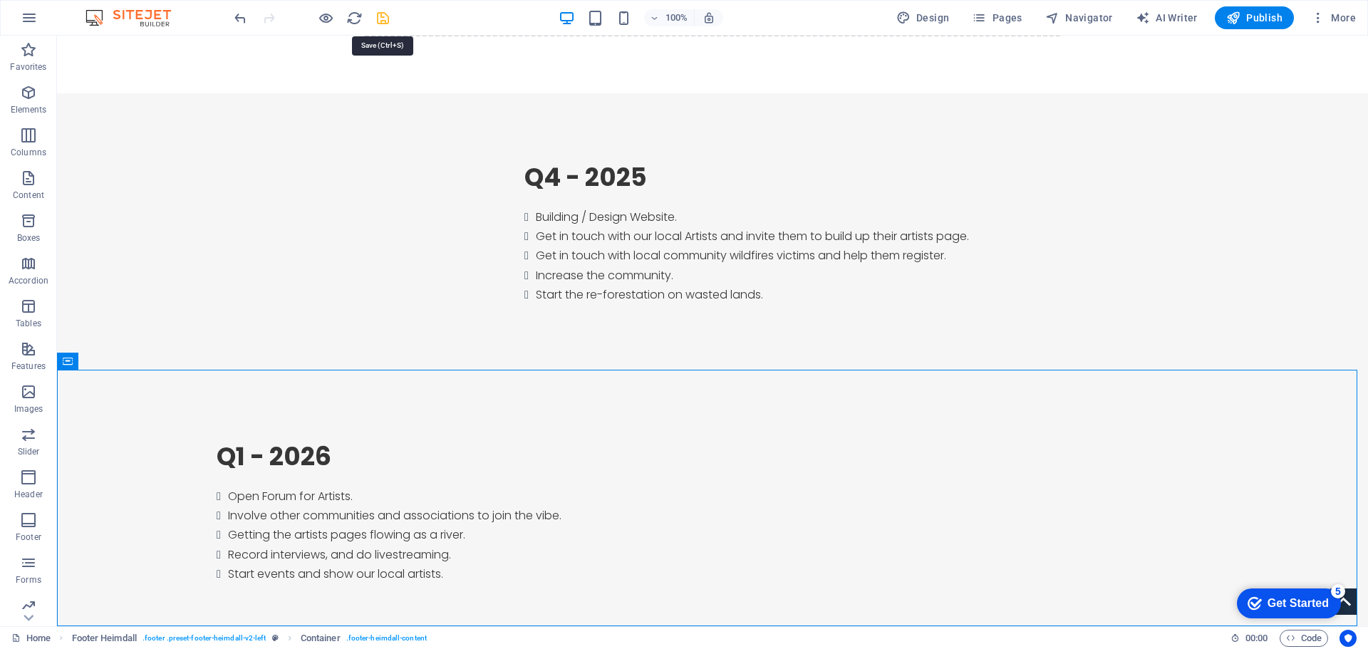
click at [384, 20] on icon "save" at bounding box center [383, 18] width 16 height 16
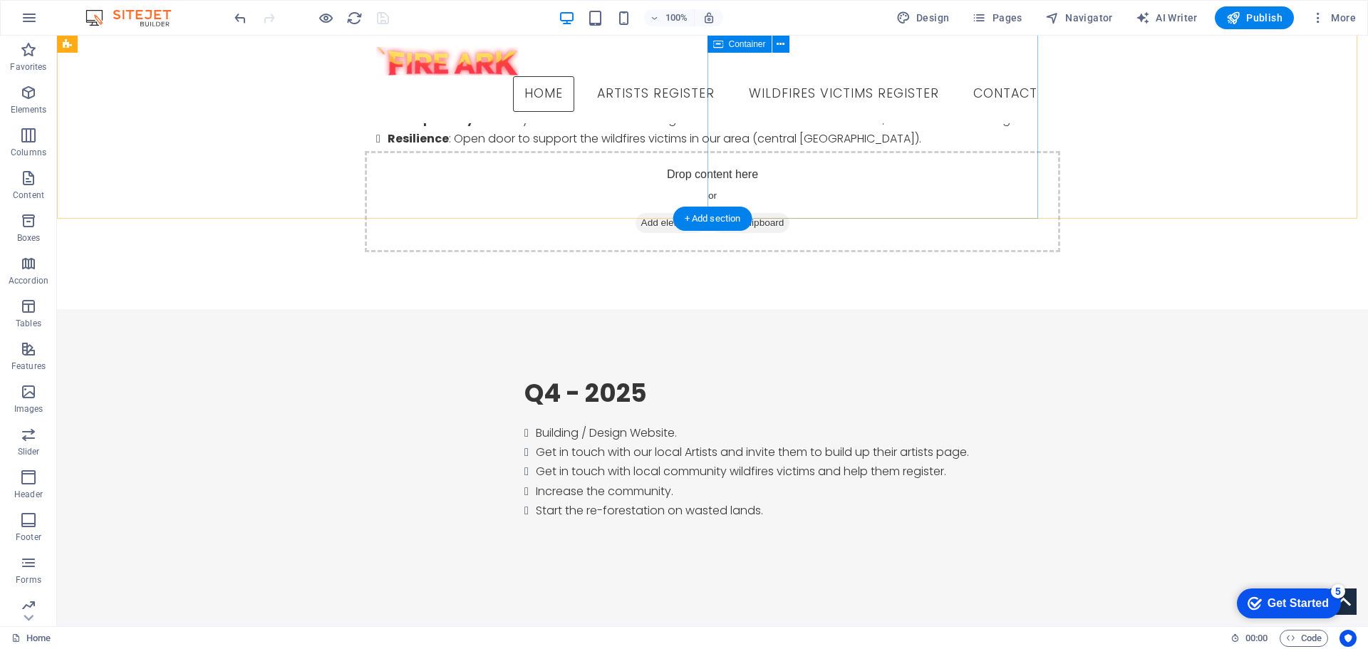
scroll to position [1128, 0]
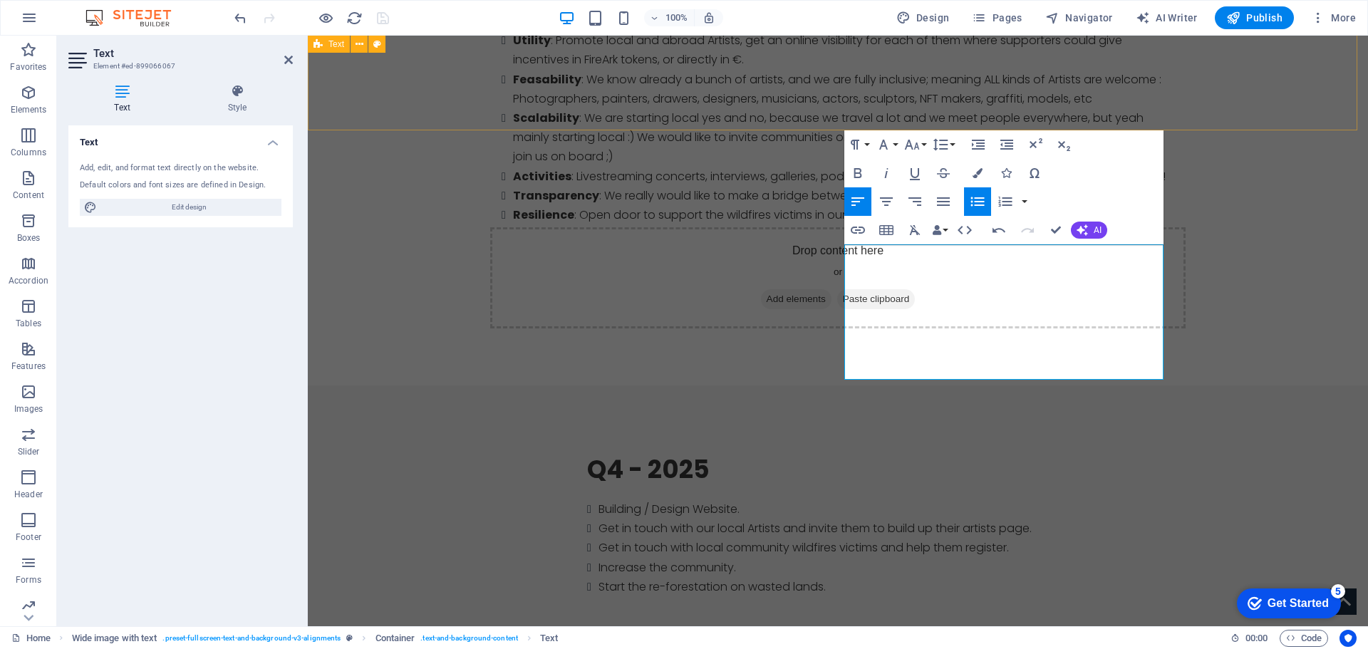
click at [1024, 98] on div "What is this all about ? Hi ! We are Greg & Jerome, and this is how the idea ca…" at bounding box center [838, 73] width 1060 height 623
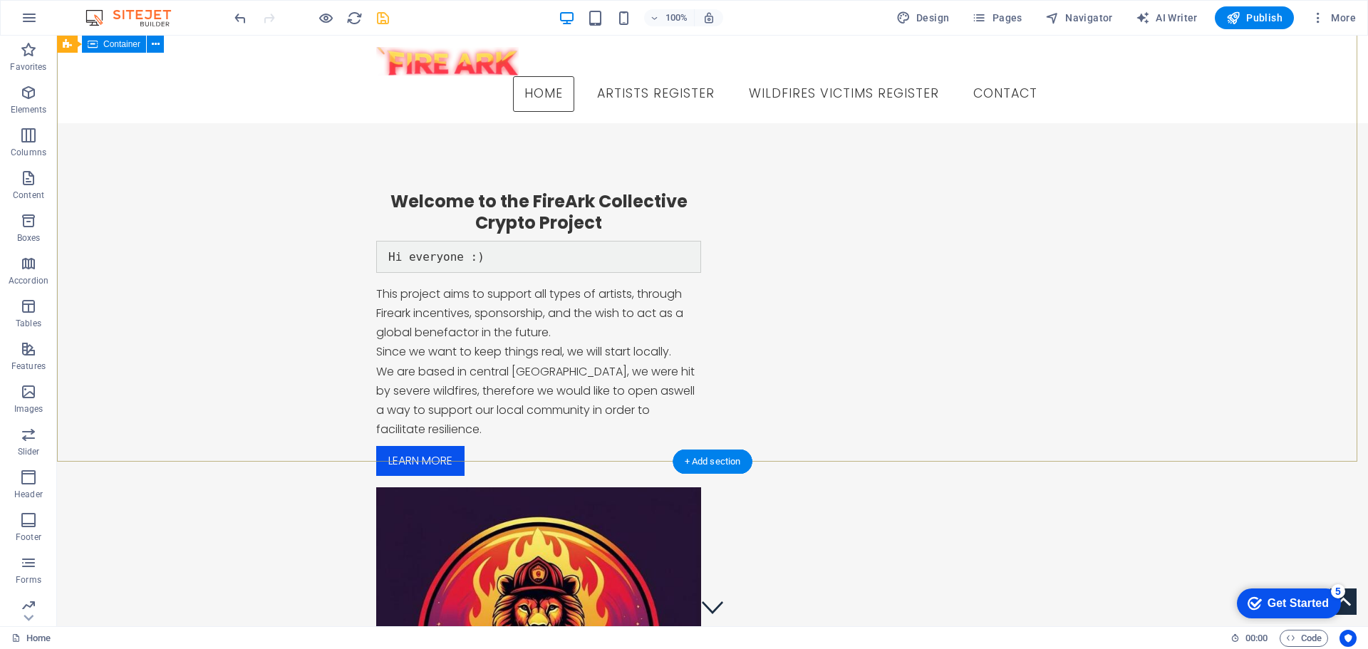
scroll to position [0, 0]
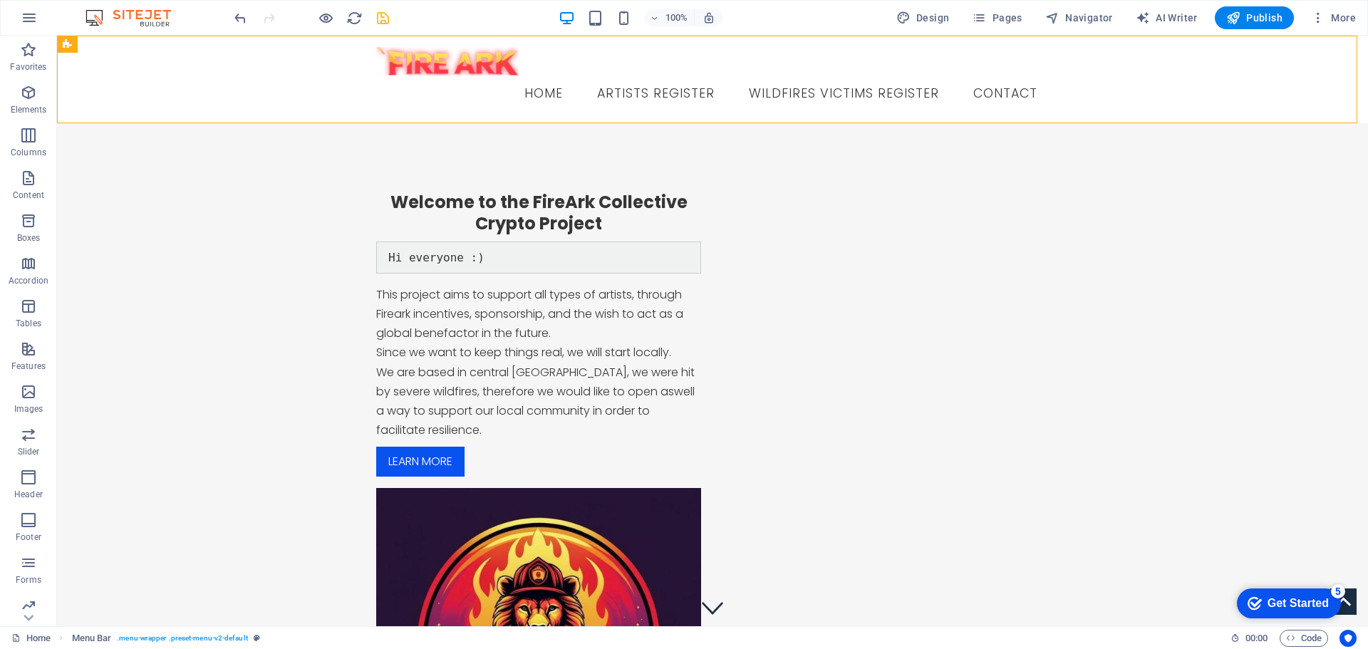
drag, startPoint x: 453, startPoint y: 81, endPoint x: 254, endPoint y: 98, distance: 199.5
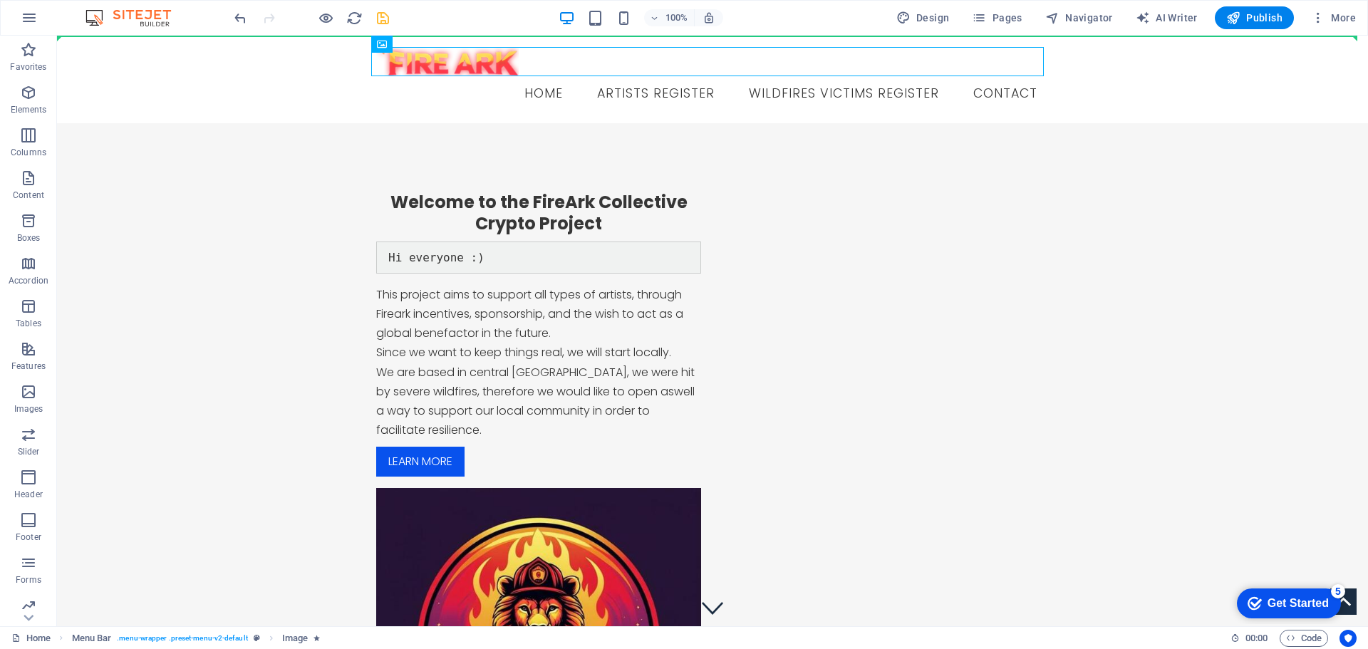
drag, startPoint x: 450, startPoint y: 81, endPoint x: 285, endPoint y: 78, distance: 164.6
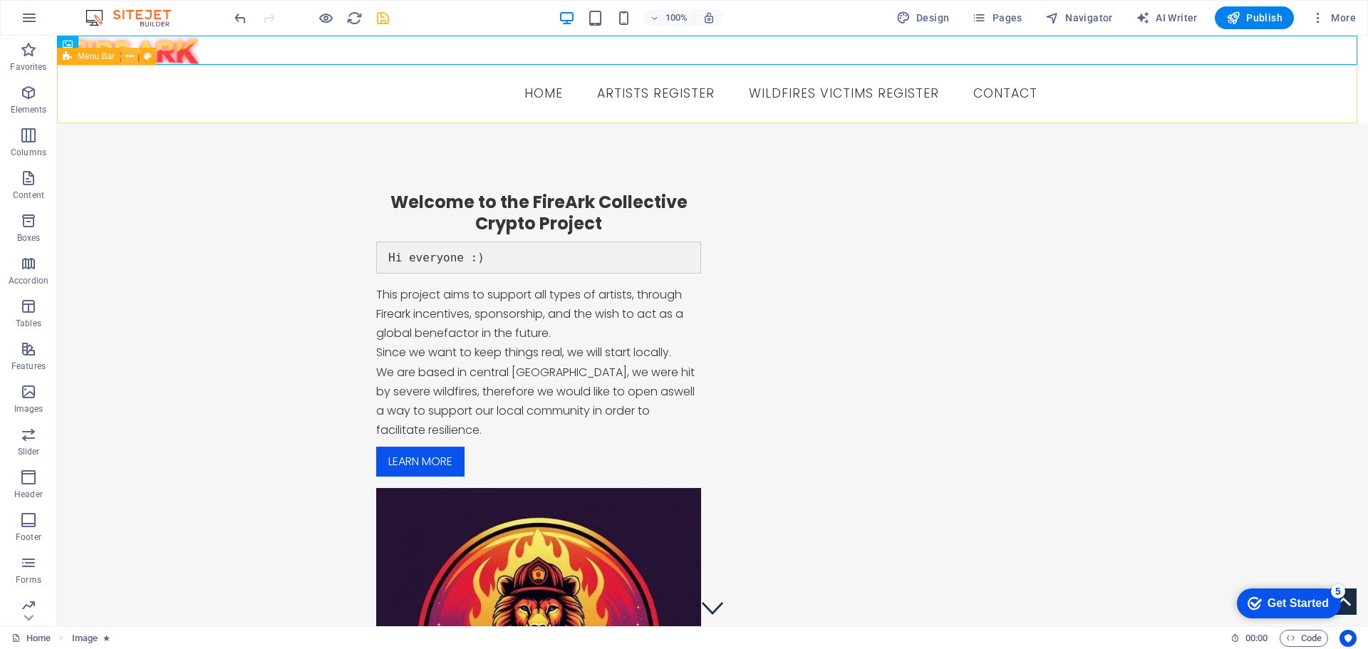
click at [133, 58] on icon at bounding box center [130, 56] width 8 height 15
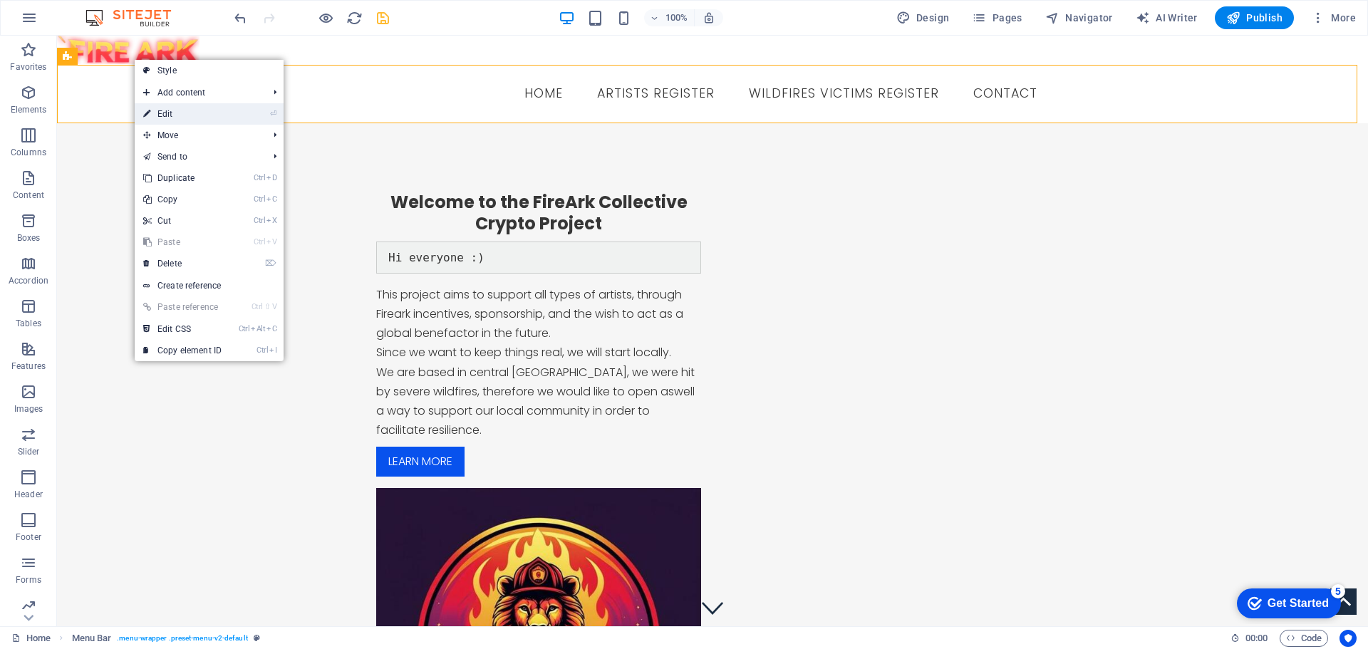
click at [192, 115] on link "⏎ Edit" at bounding box center [182, 113] width 95 height 21
select select "header"
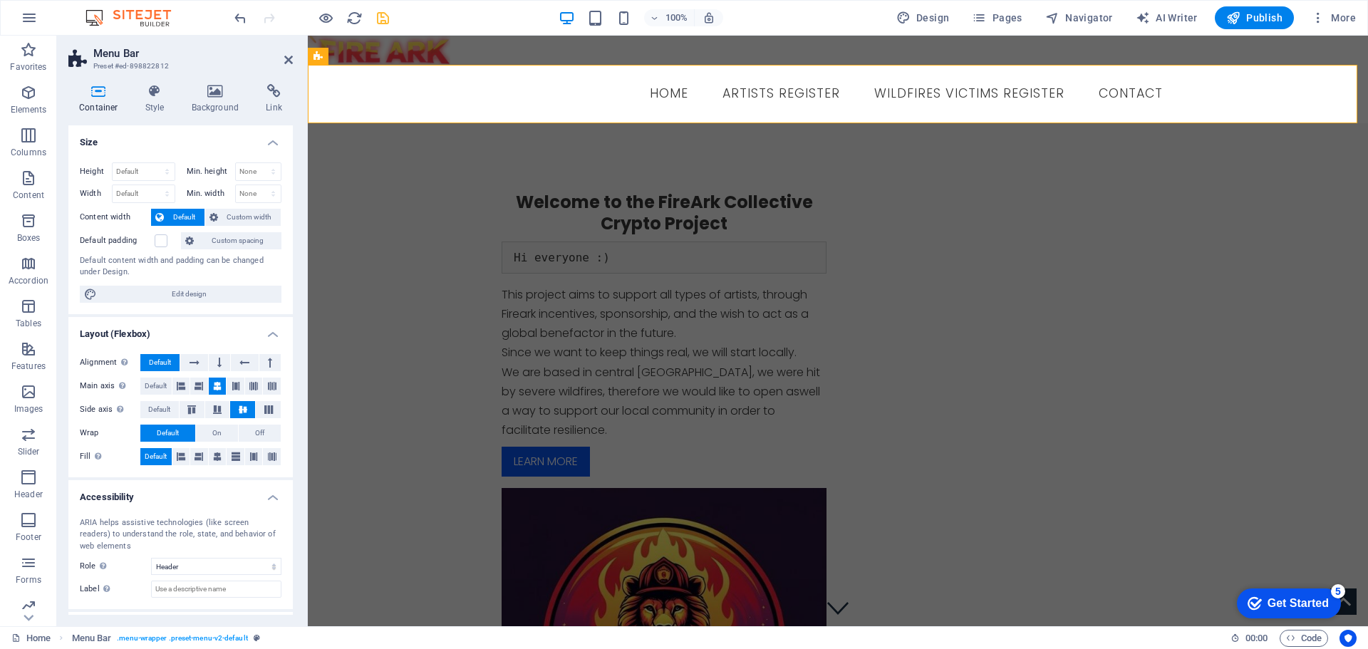
scroll to position [63, 0]
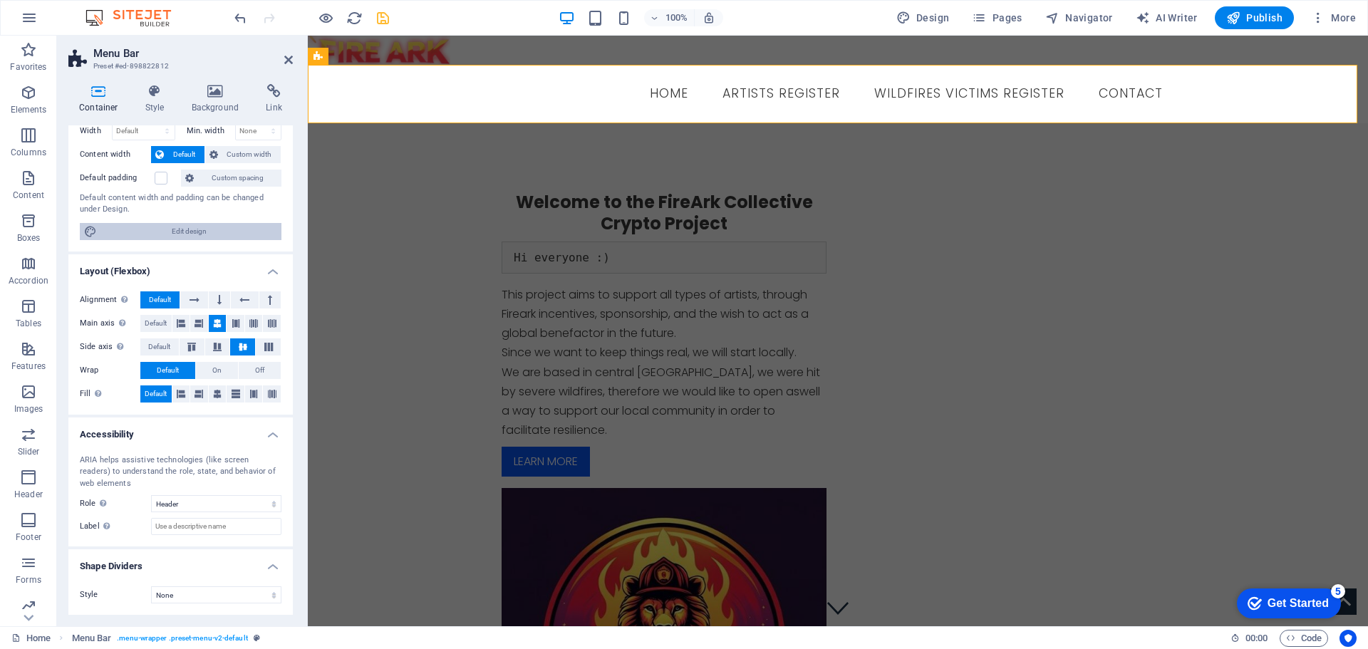
click at [155, 229] on span "Edit design" at bounding box center [189, 231] width 176 height 17
select select "rem"
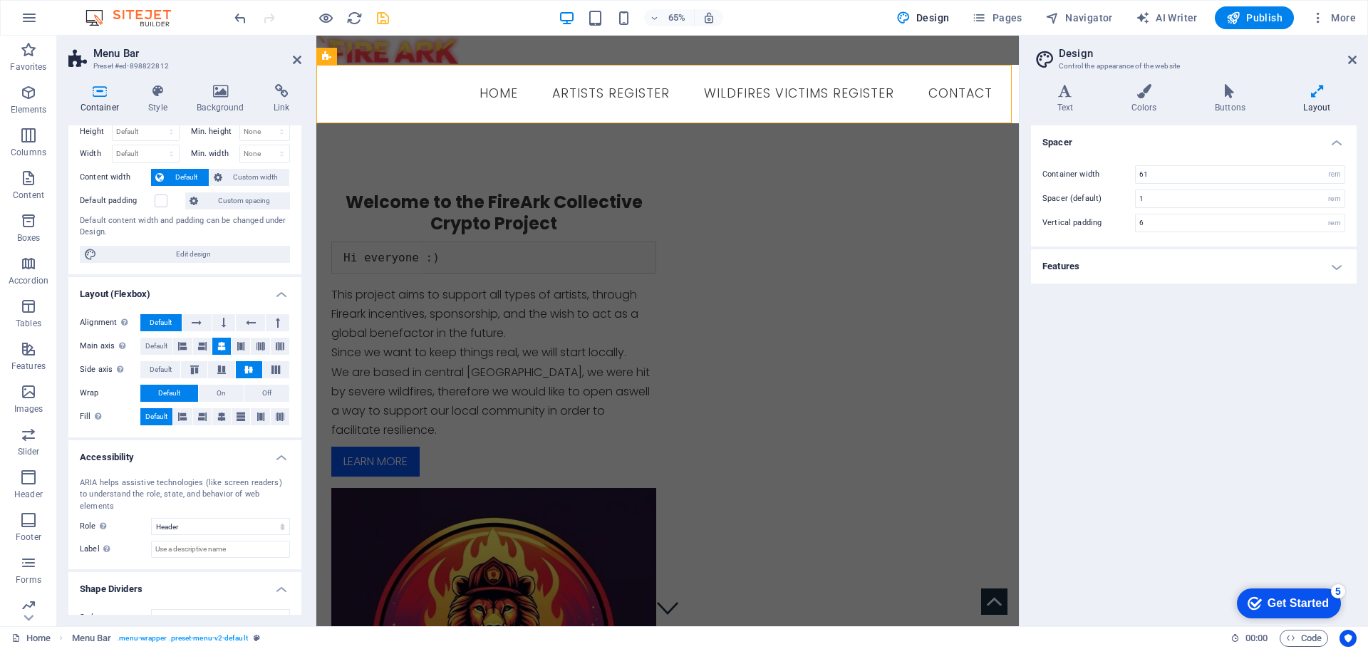
scroll to position [51, 0]
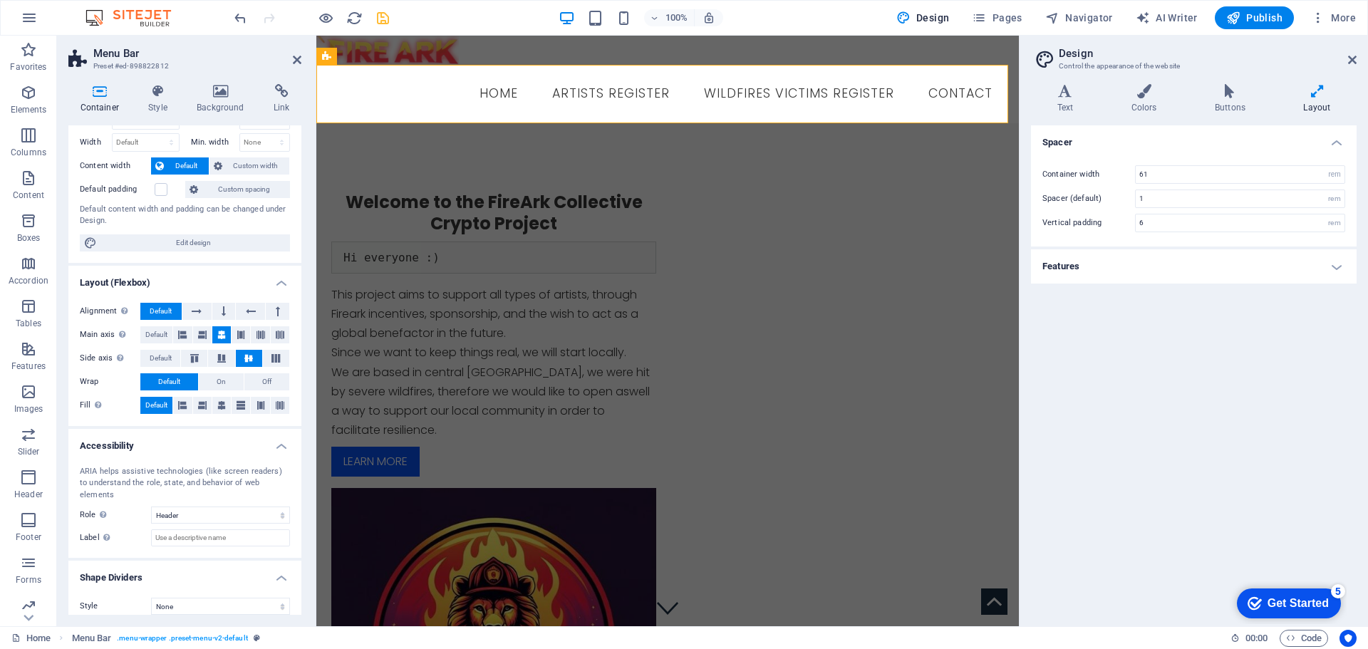
drag, startPoint x: 304, startPoint y: 91, endPoint x: 272, endPoint y: 118, distance: 41.5
click at [272, 118] on aside "Menu Bar Preset #ed-898822812 Container Style Background Link Size Height Defau…" at bounding box center [186, 331] width 259 height 591
click at [1197, 174] on input "61" at bounding box center [1240, 174] width 209 height 17
type input "6"
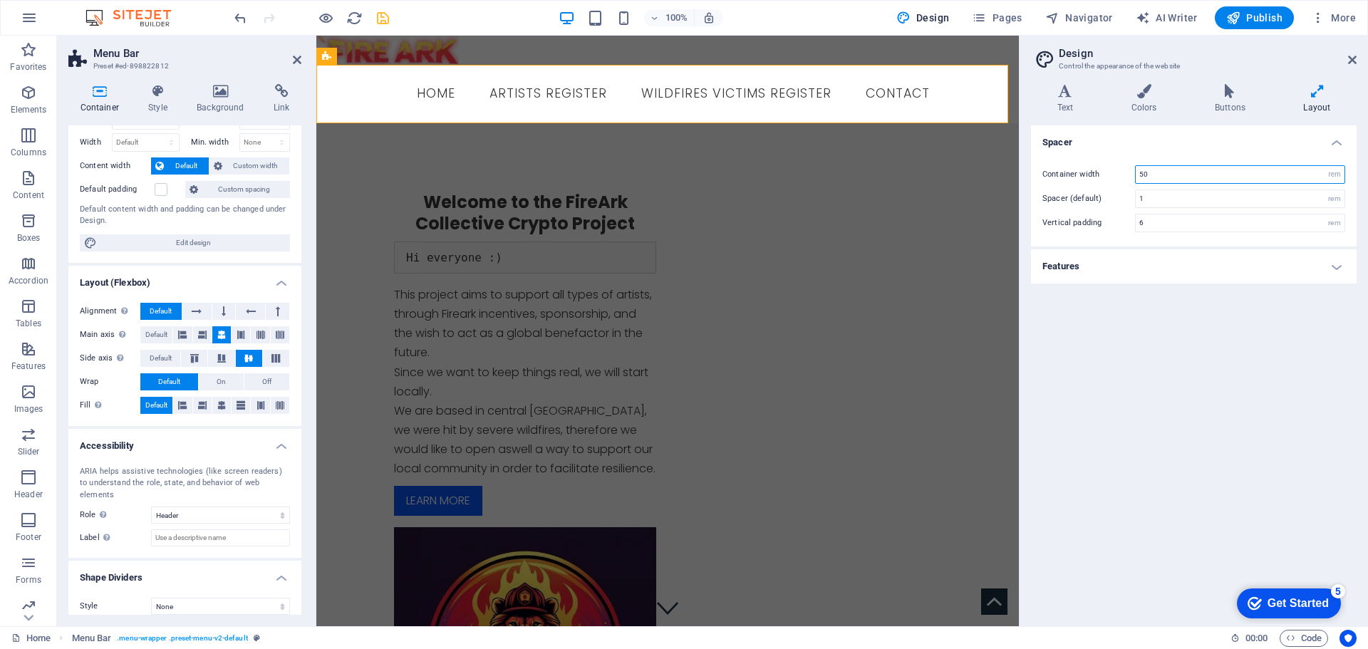
type input "50"
click at [1180, 277] on h4 "Features" at bounding box center [1194, 266] width 326 height 34
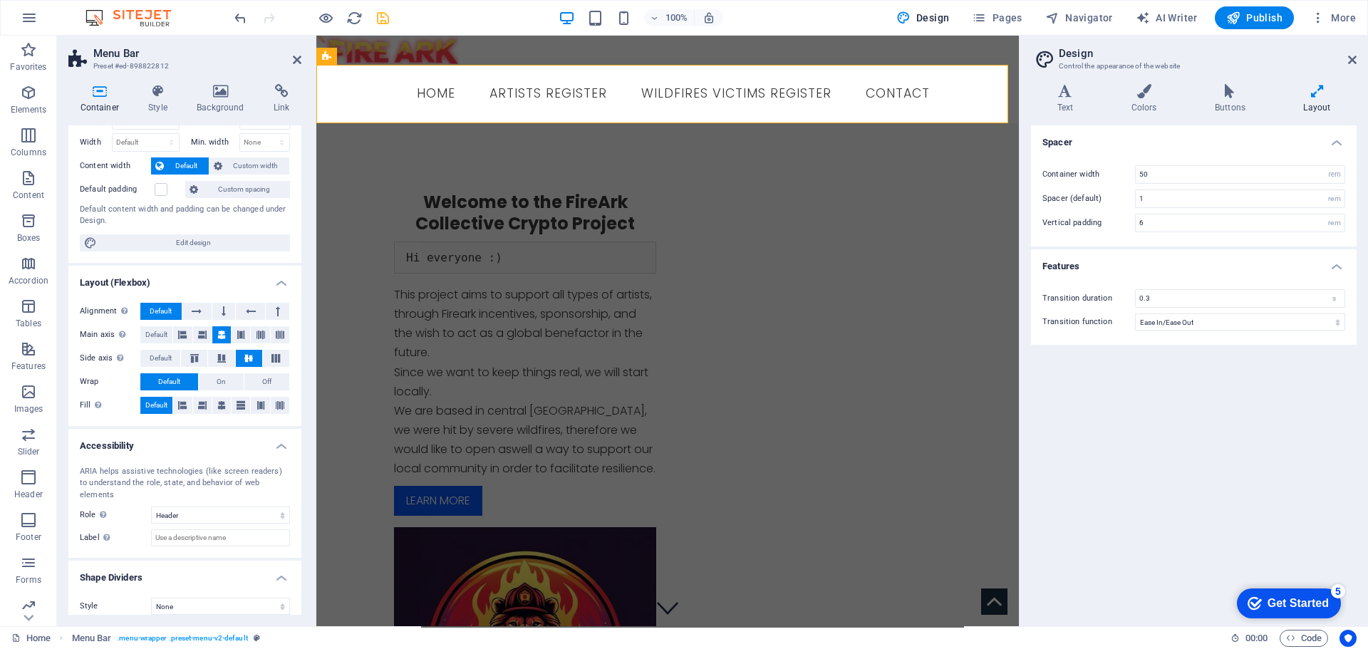
click at [1187, 397] on div "Spacer Container width 50 rem px Spacer (default) 1 rem Vertical padding 6 rem …" at bounding box center [1194, 369] width 326 height 489
click at [1354, 61] on icon at bounding box center [1352, 59] width 9 height 11
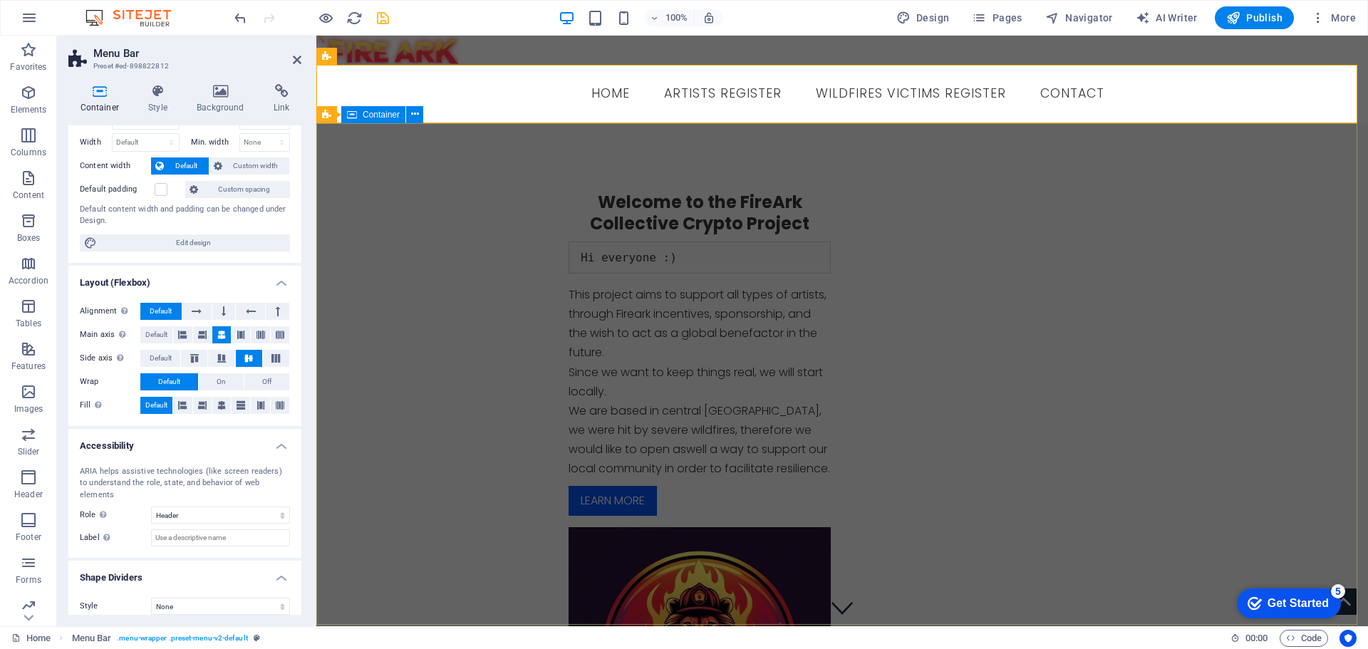
click at [459, 235] on div "Welcome to the FireArk Collective Crypto Project Hi everyone :) This project ai…" at bounding box center [841, 490] width 1051 height 734
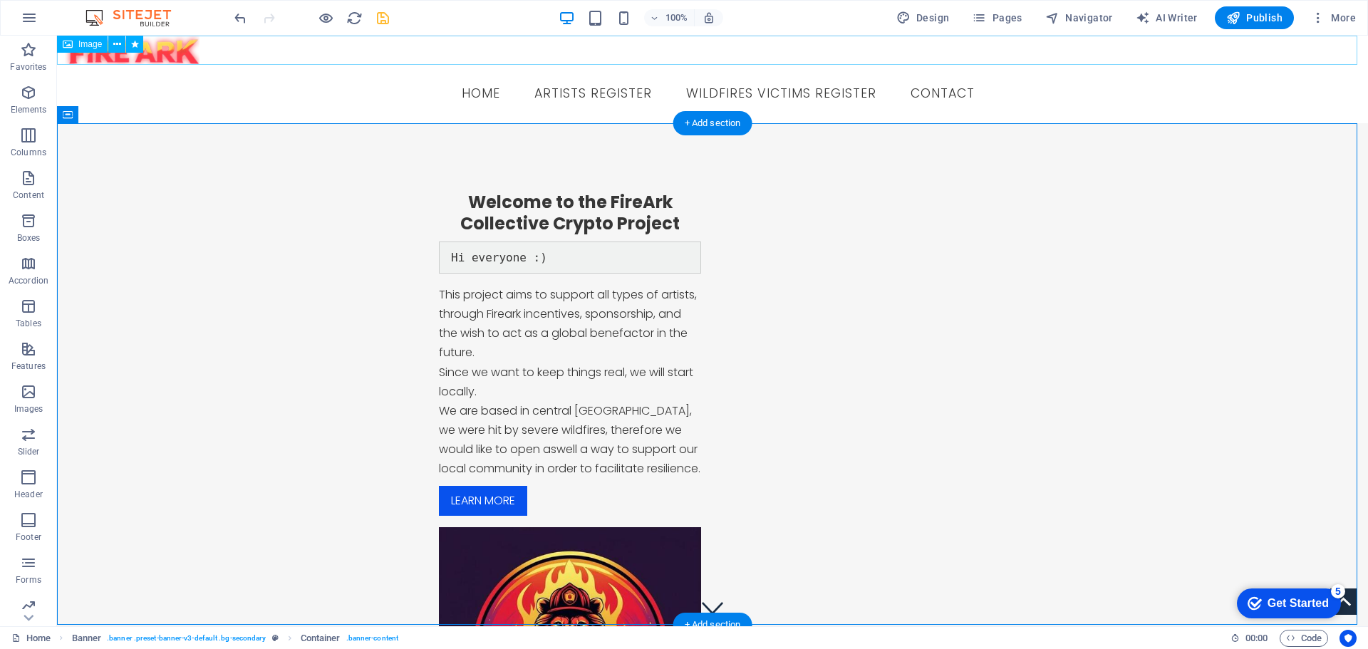
click at [162, 46] on figure at bounding box center [712, 50] width 1311 height 29
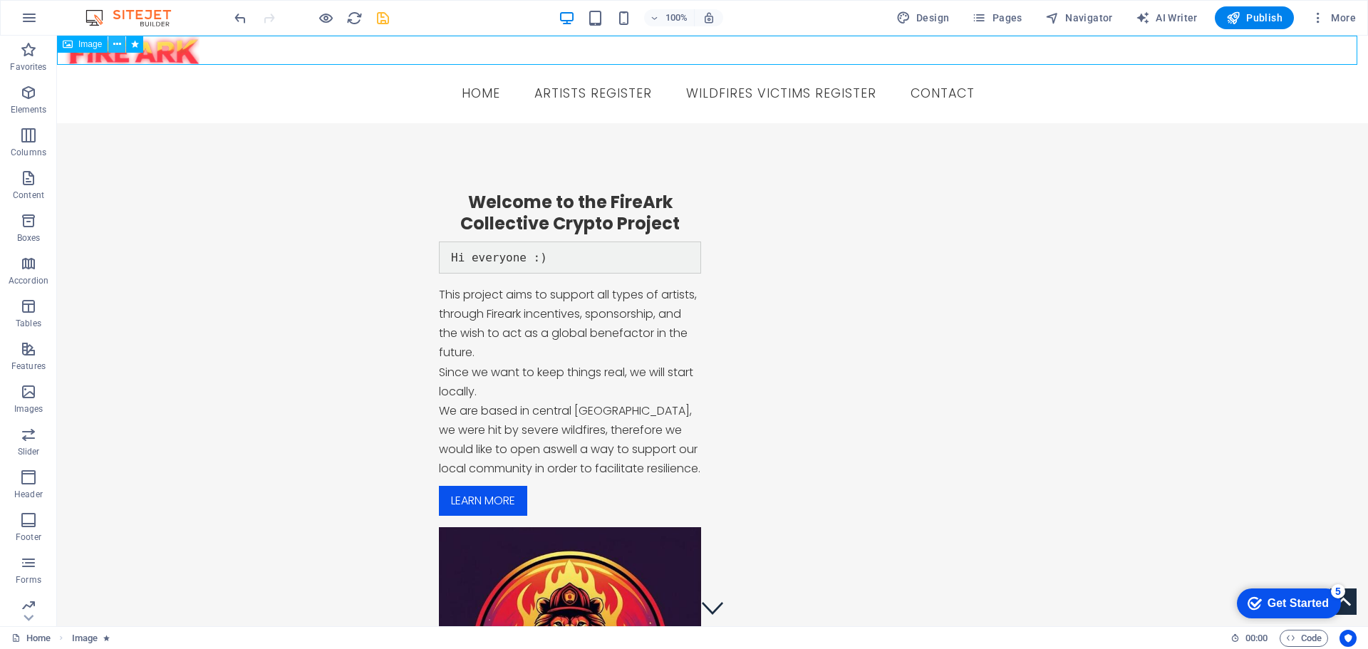
click at [118, 46] on icon at bounding box center [117, 44] width 8 height 15
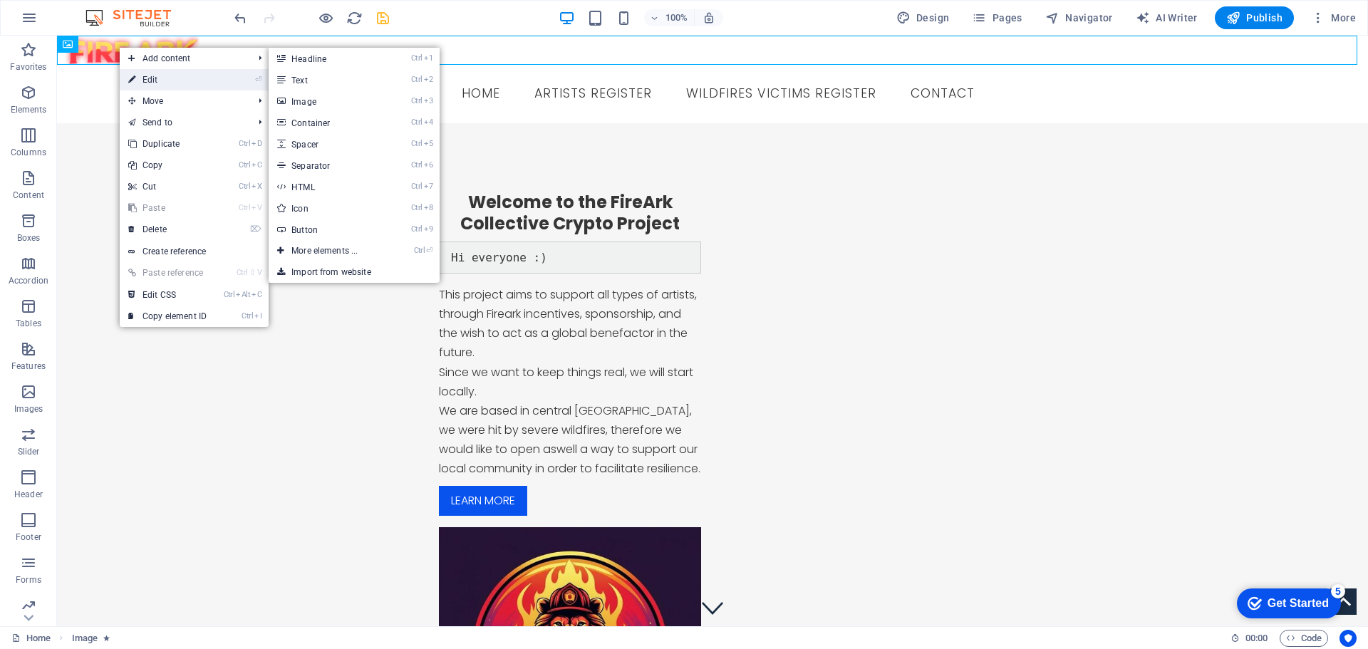
click at [148, 76] on link "⏎ Edit" at bounding box center [167, 79] width 95 height 21
select select "pulse"
select select "s"
select select "scroll"
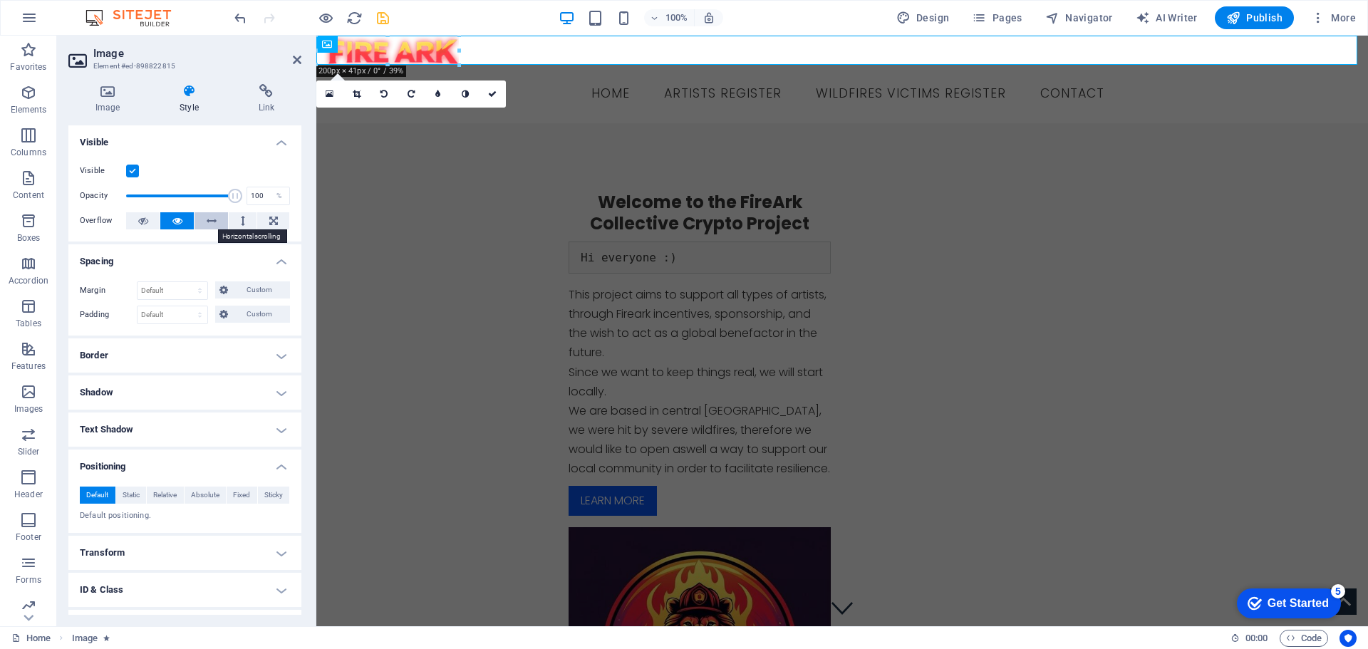
click at [217, 217] on button at bounding box center [210, 220] width 33 height 17
click at [242, 222] on icon at bounding box center [243, 220] width 4 height 17
click at [264, 217] on button at bounding box center [273, 220] width 32 height 17
click at [179, 219] on icon at bounding box center [177, 220] width 10 height 17
click at [225, 289] on icon at bounding box center [223, 289] width 9 height 17
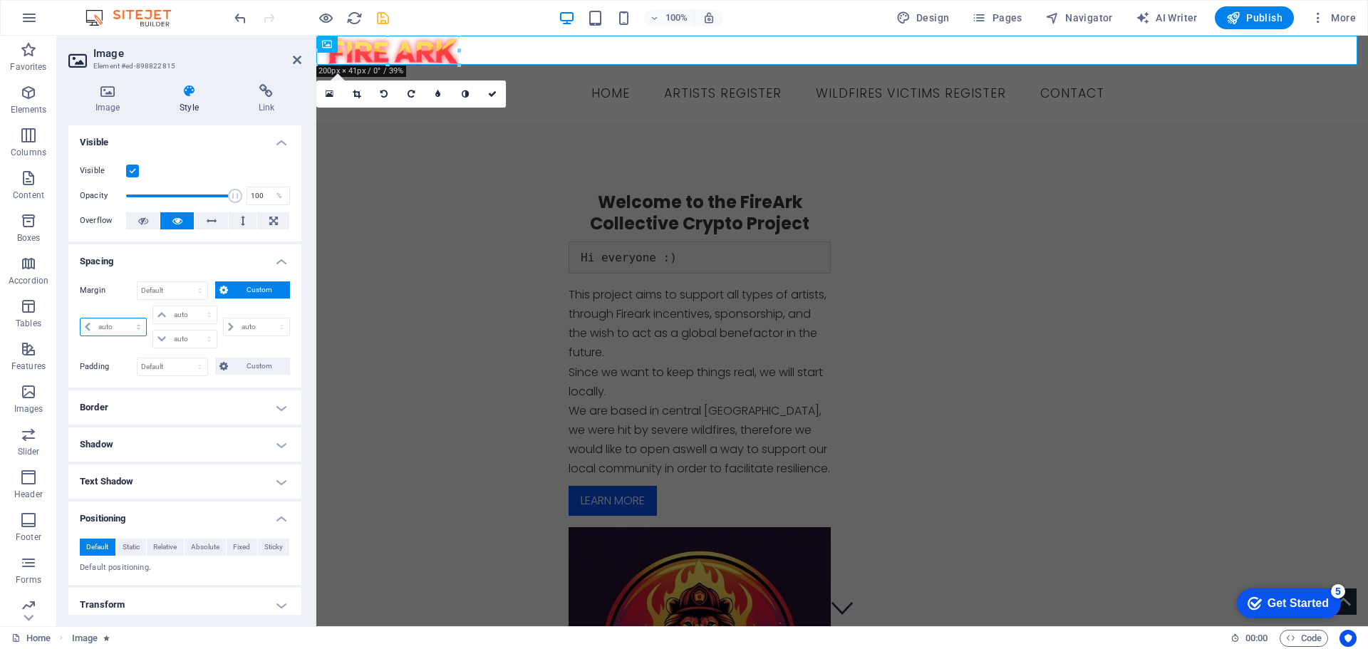
click at [100, 328] on select "auto px % rem vw vh" at bounding box center [113, 326] width 66 height 17
click at [123, 306] on div "auto px % rem vw vh" at bounding box center [115, 327] width 70 height 43
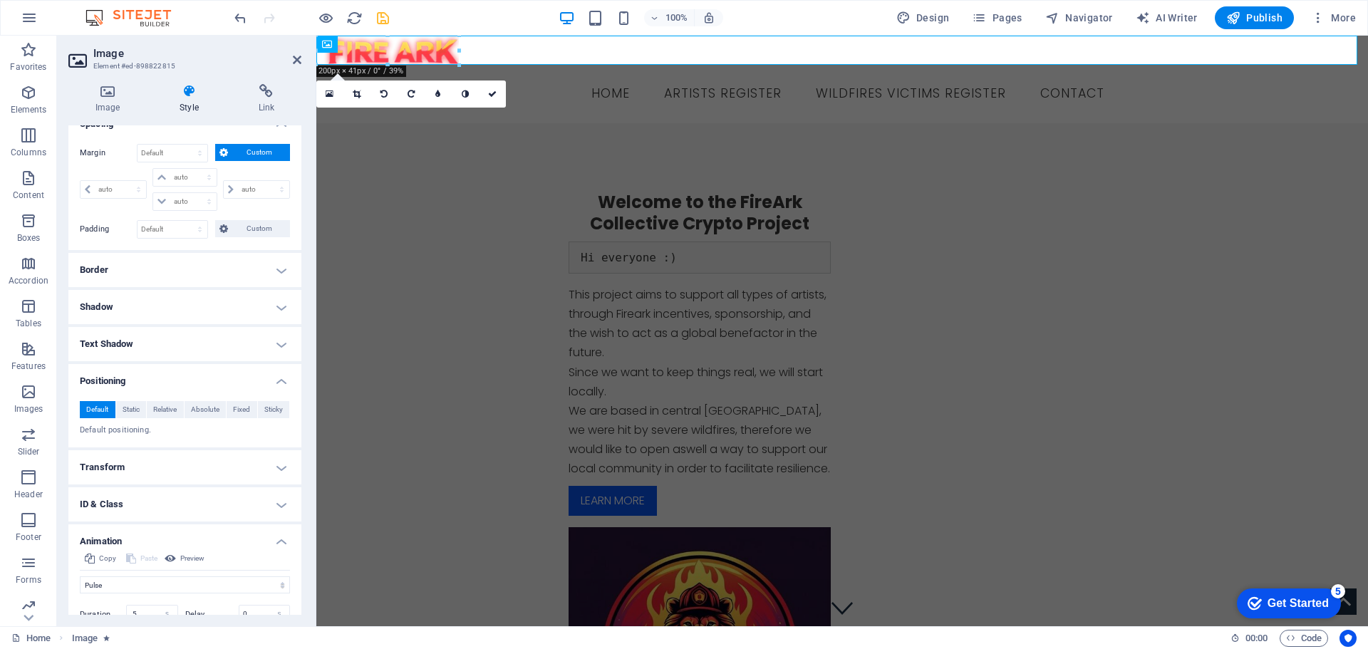
scroll to position [142, 0]
click at [140, 266] on h4 "Border" at bounding box center [184, 265] width 233 height 34
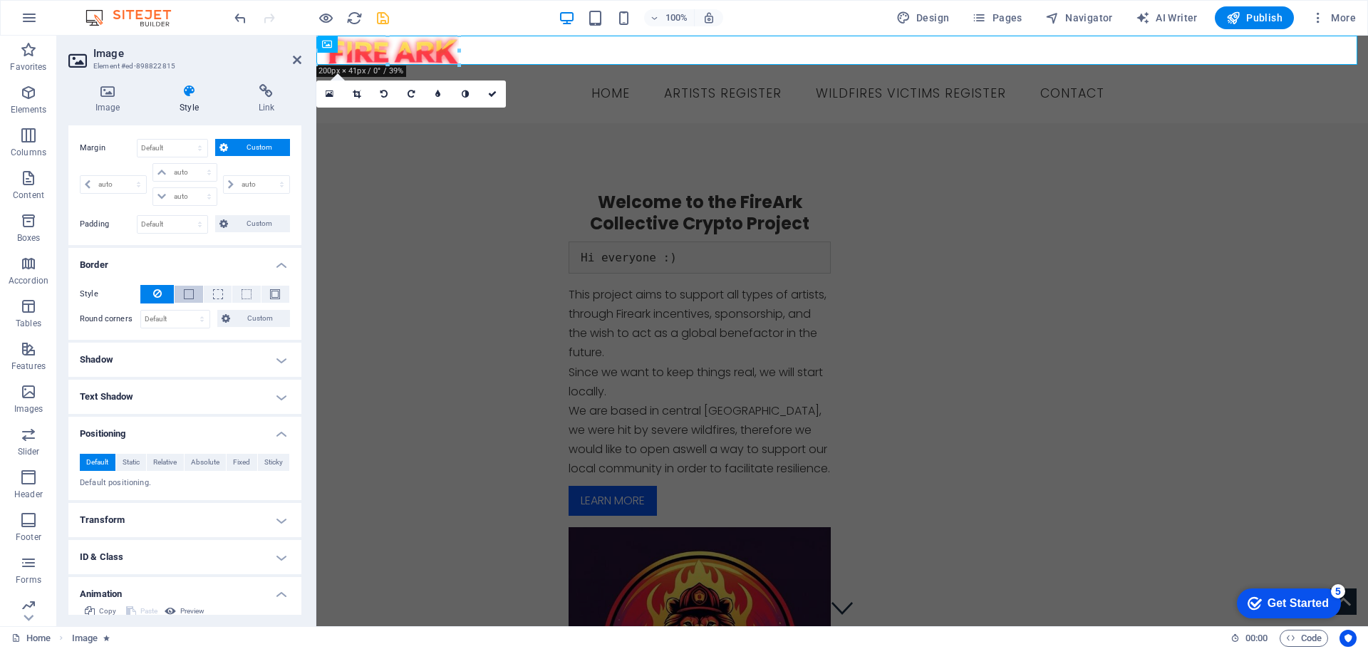
click at [189, 290] on span at bounding box center [189, 294] width 10 height 10
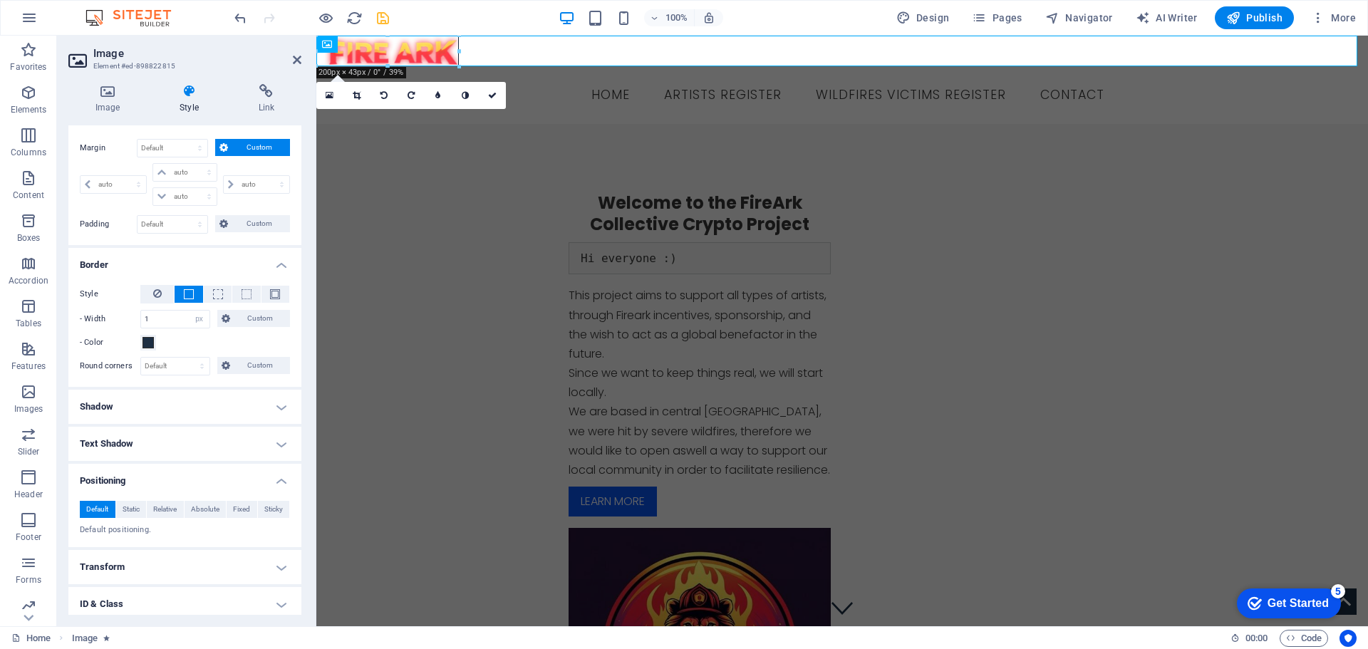
click at [159, 397] on h4 "Shadow" at bounding box center [184, 407] width 233 height 34
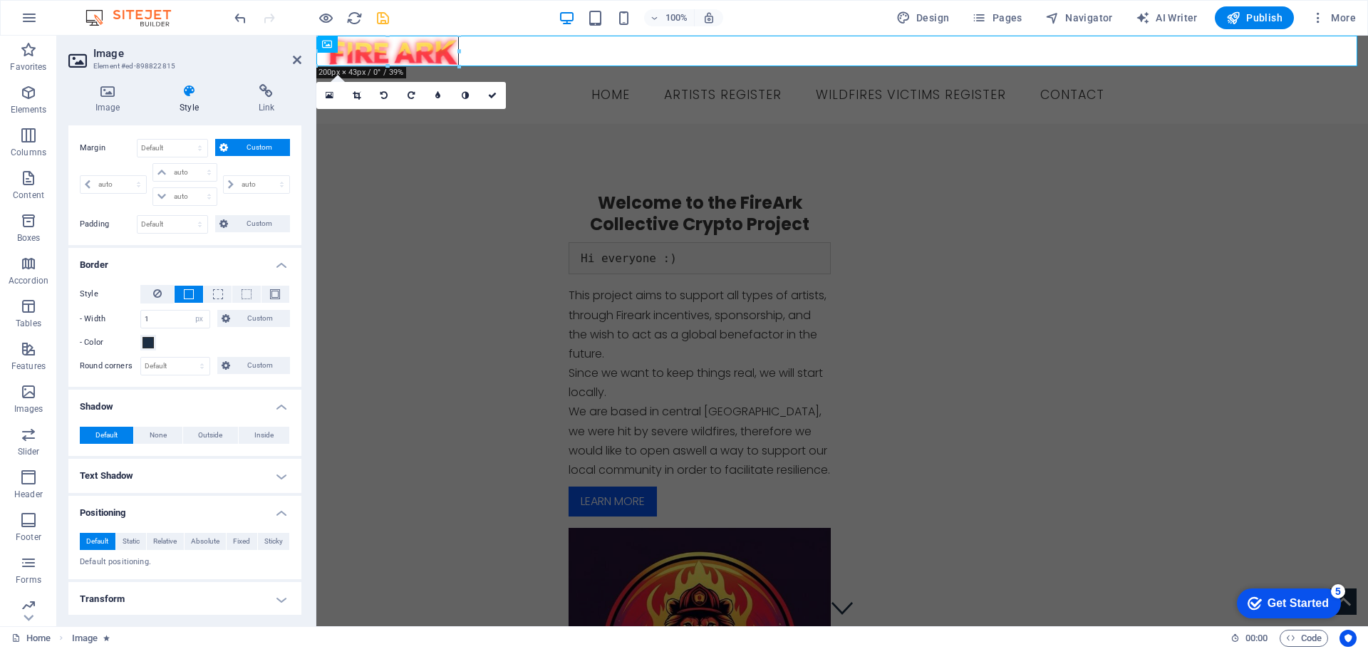
scroll to position [214, 0]
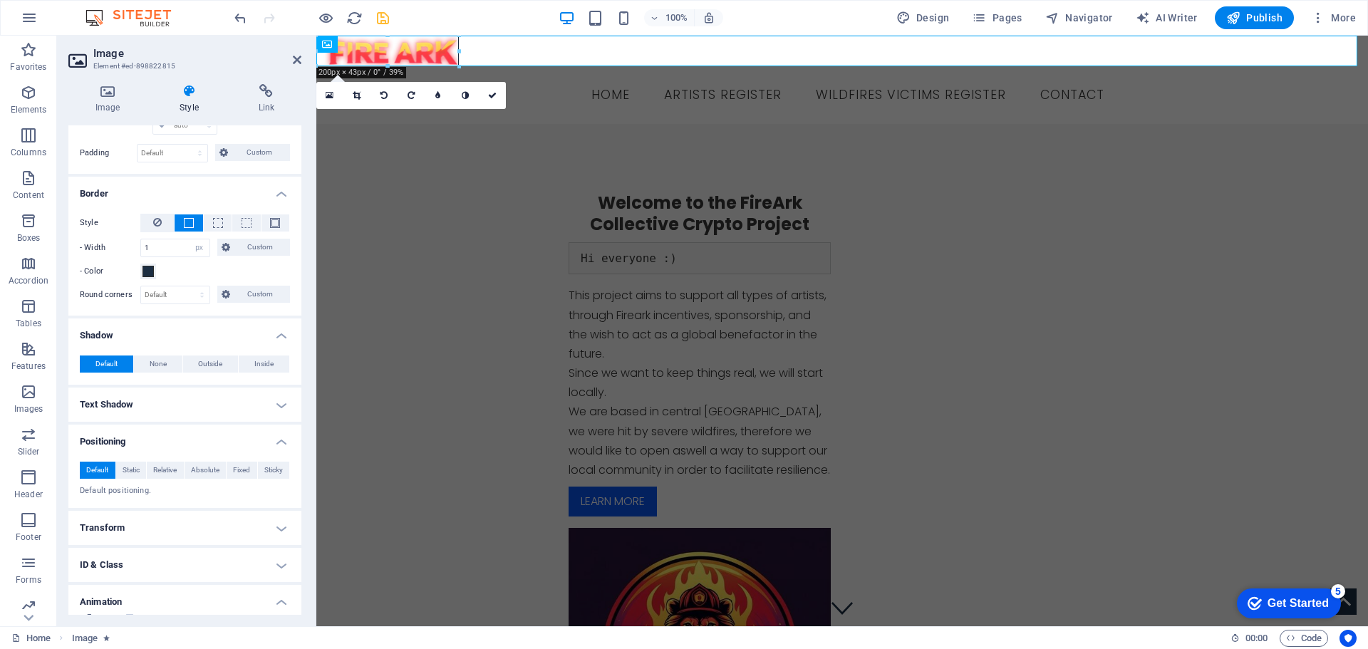
click at [163, 402] on h4 "Text Shadow" at bounding box center [184, 405] width 233 height 34
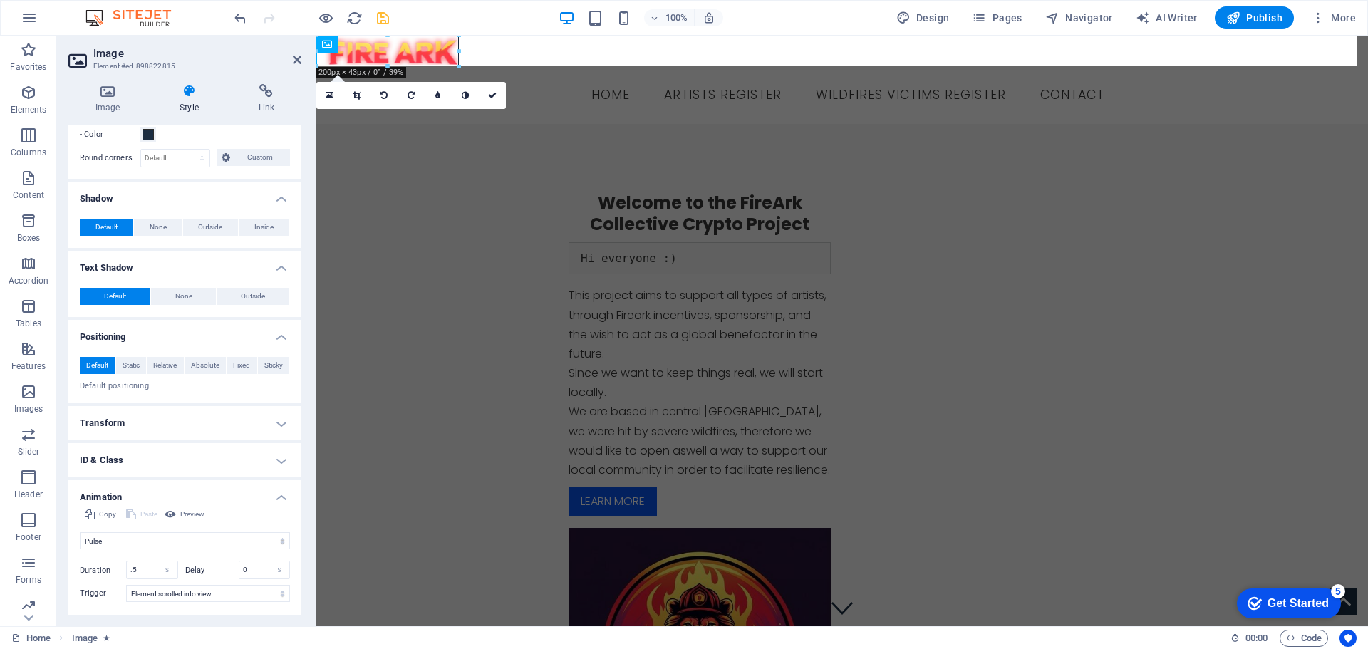
scroll to position [356, 0]
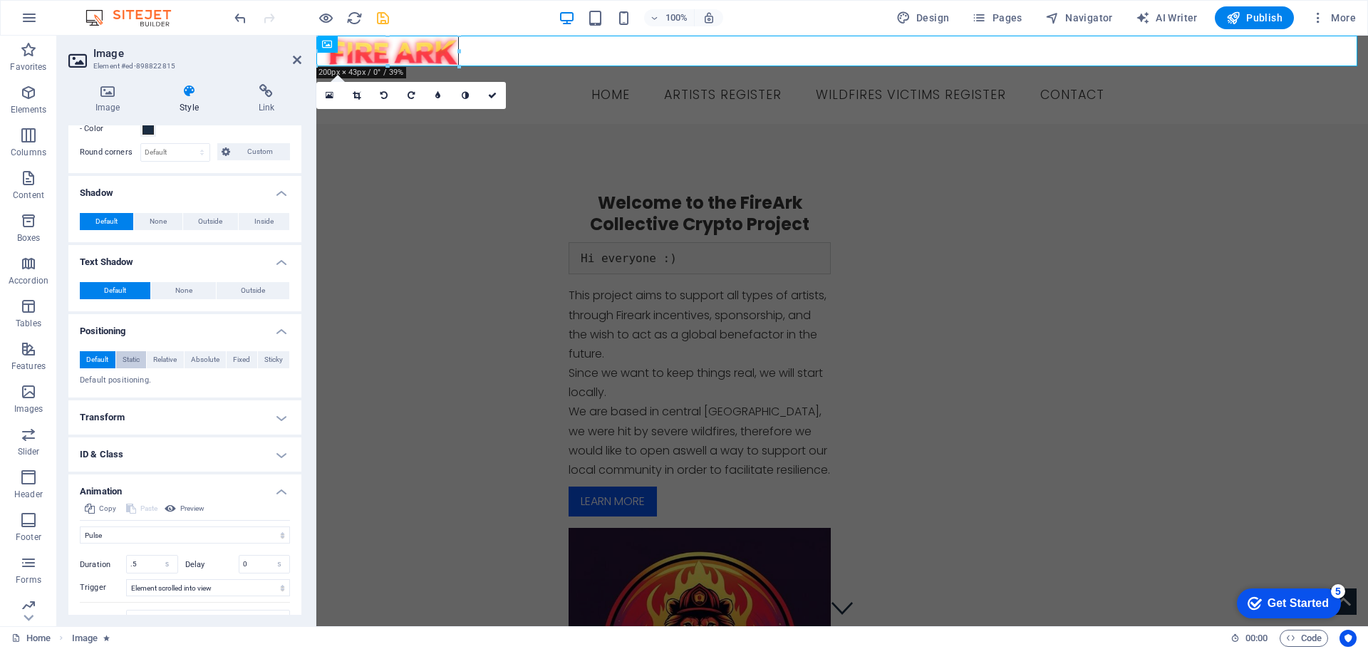
click at [136, 356] on span "Static" at bounding box center [131, 359] width 17 height 17
click at [167, 360] on span "Relative" at bounding box center [165, 359] width 24 height 17
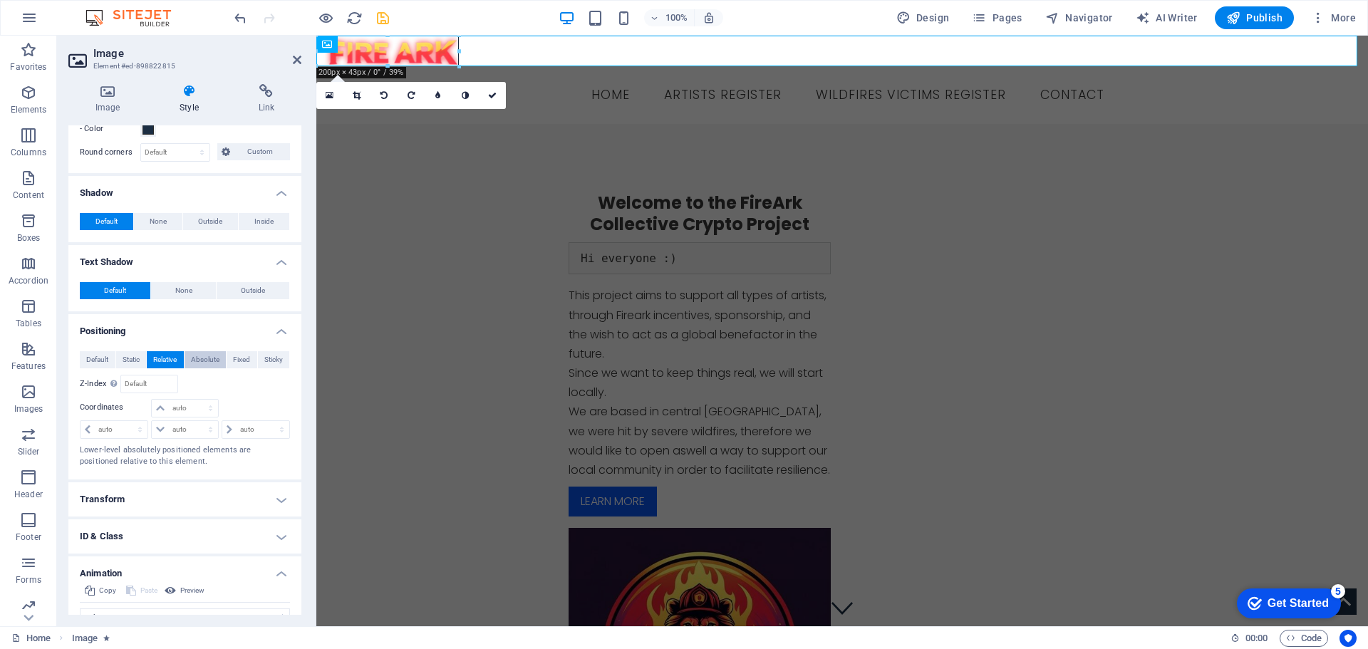
click at [202, 360] on span "Absolute" at bounding box center [205, 359] width 28 height 17
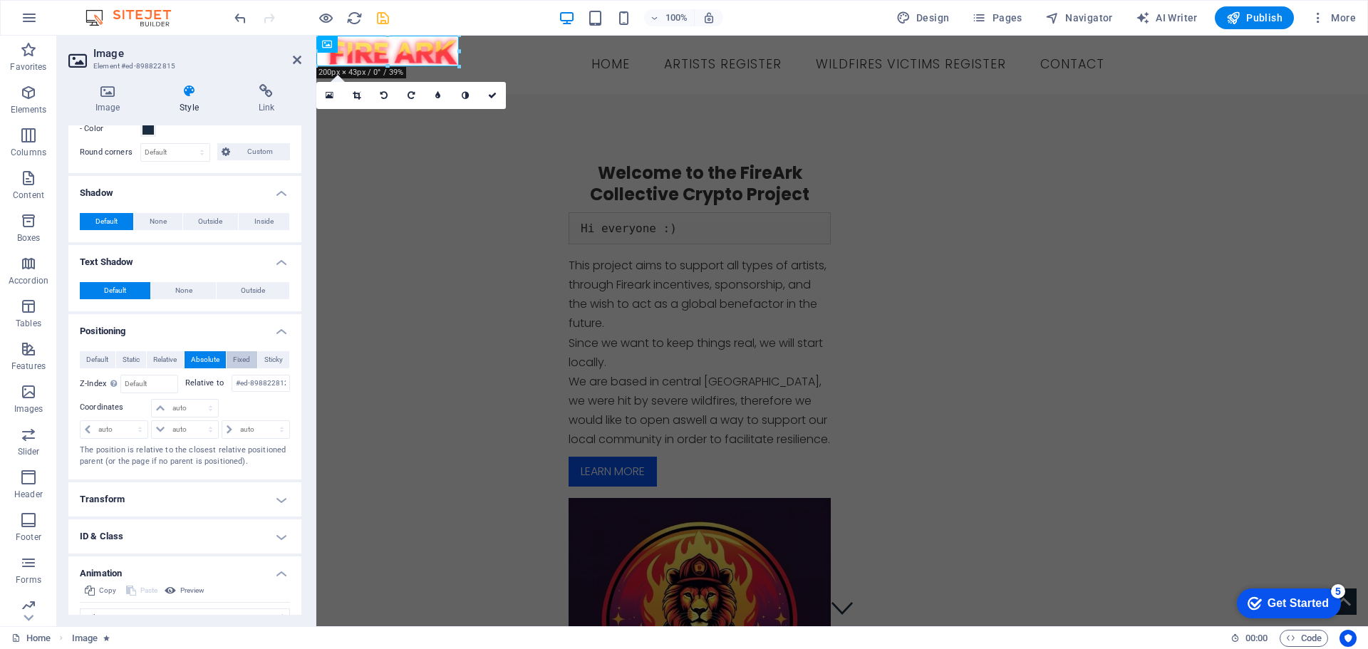
click at [233, 363] on span "Fixed" at bounding box center [241, 359] width 17 height 17
click at [273, 365] on span "Sticky" at bounding box center [273, 359] width 19 height 17
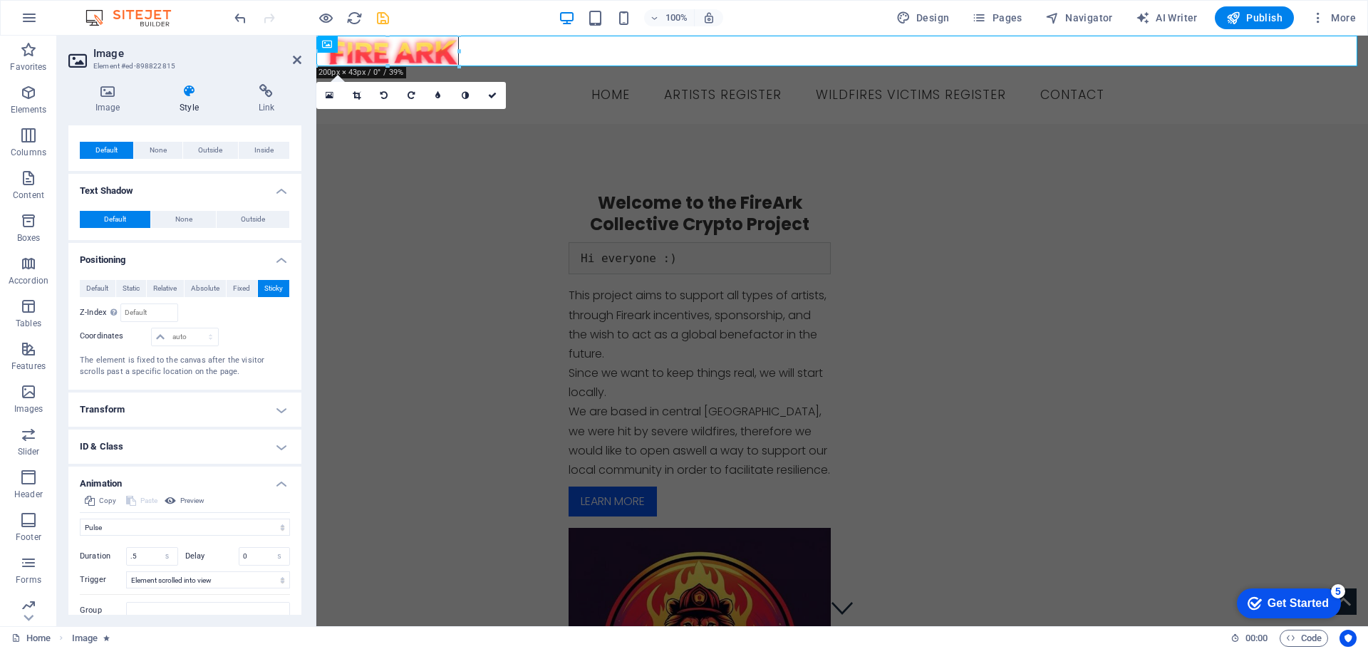
scroll to position [480, 0]
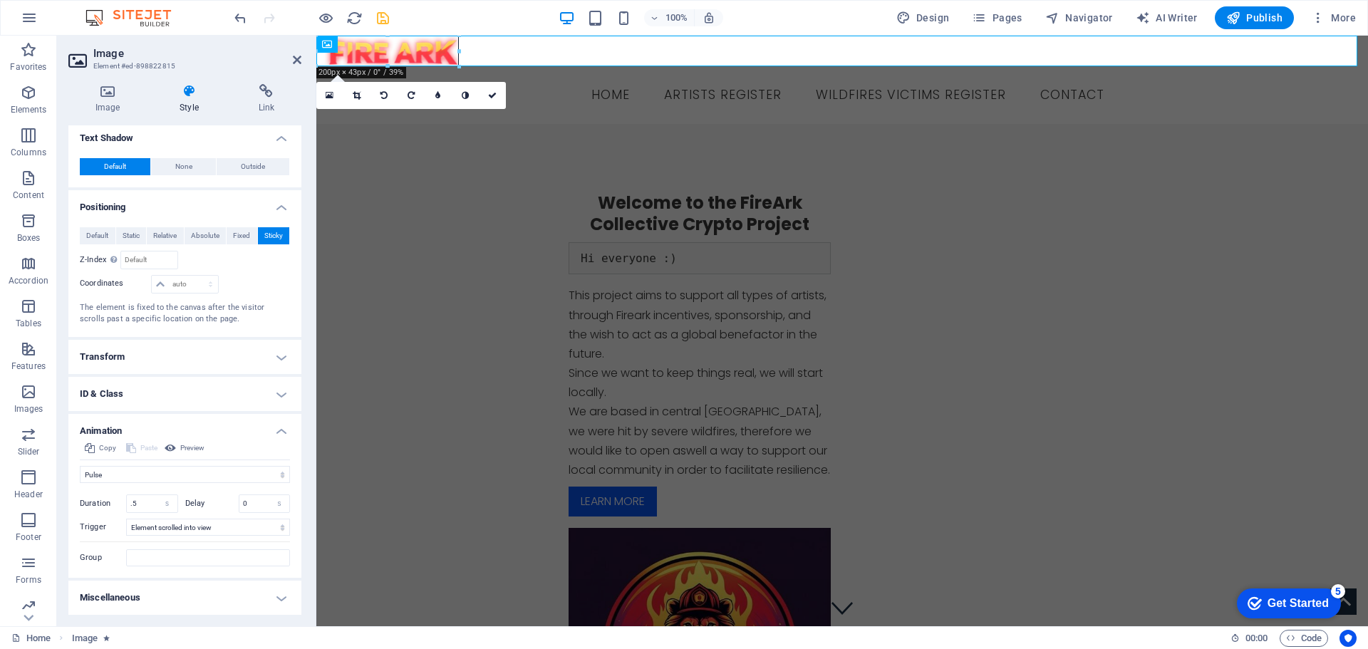
click at [198, 362] on h4 "Transform" at bounding box center [184, 357] width 233 height 34
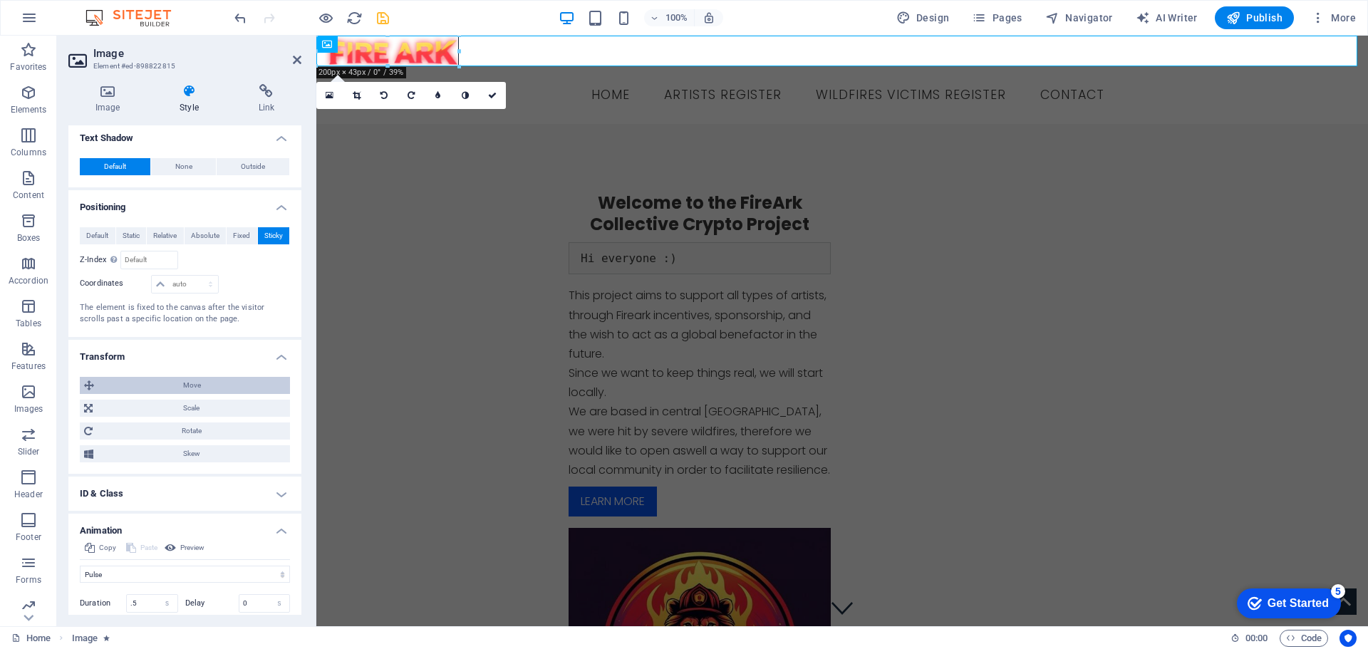
click at [197, 386] on span "Move" at bounding box center [191, 385] width 187 height 17
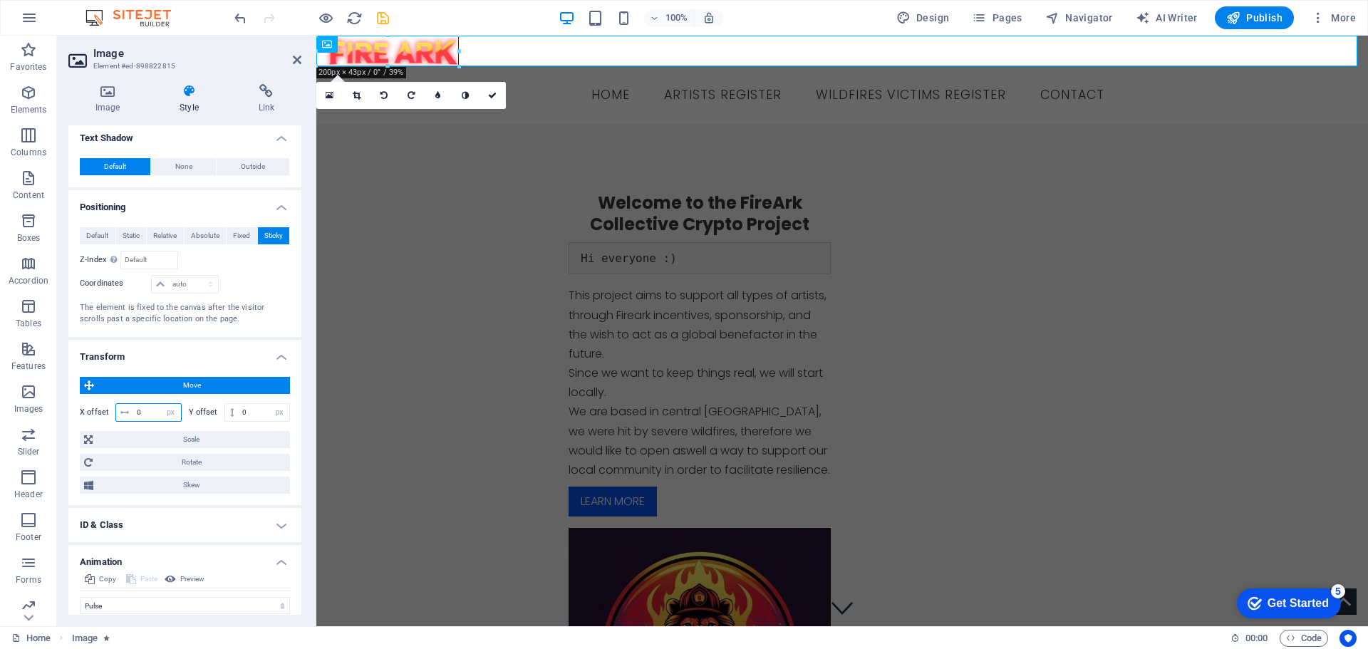
click at [151, 412] on input "0" at bounding box center [157, 412] width 48 height 17
click at [152, 407] on input "50" at bounding box center [157, 412] width 48 height 17
type input "5"
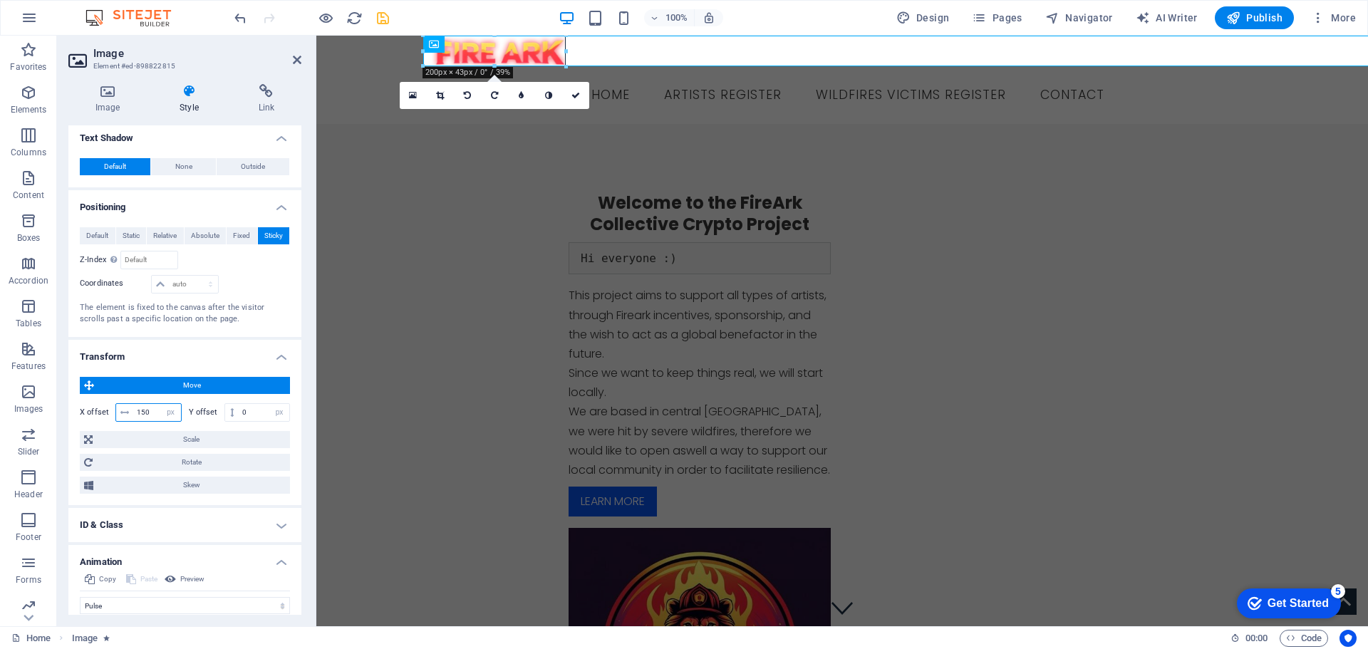
drag, startPoint x: 152, startPoint y: 408, endPoint x: 146, endPoint y: 412, distance: 7.7
click at [148, 412] on input "150" at bounding box center [157, 412] width 48 height 17
click at [140, 416] on input "150" at bounding box center [157, 412] width 48 height 17
click at [246, 409] on input "0" at bounding box center [264, 412] width 51 height 17
click at [149, 412] on input "150" at bounding box center [157, 412] width 48 height 17
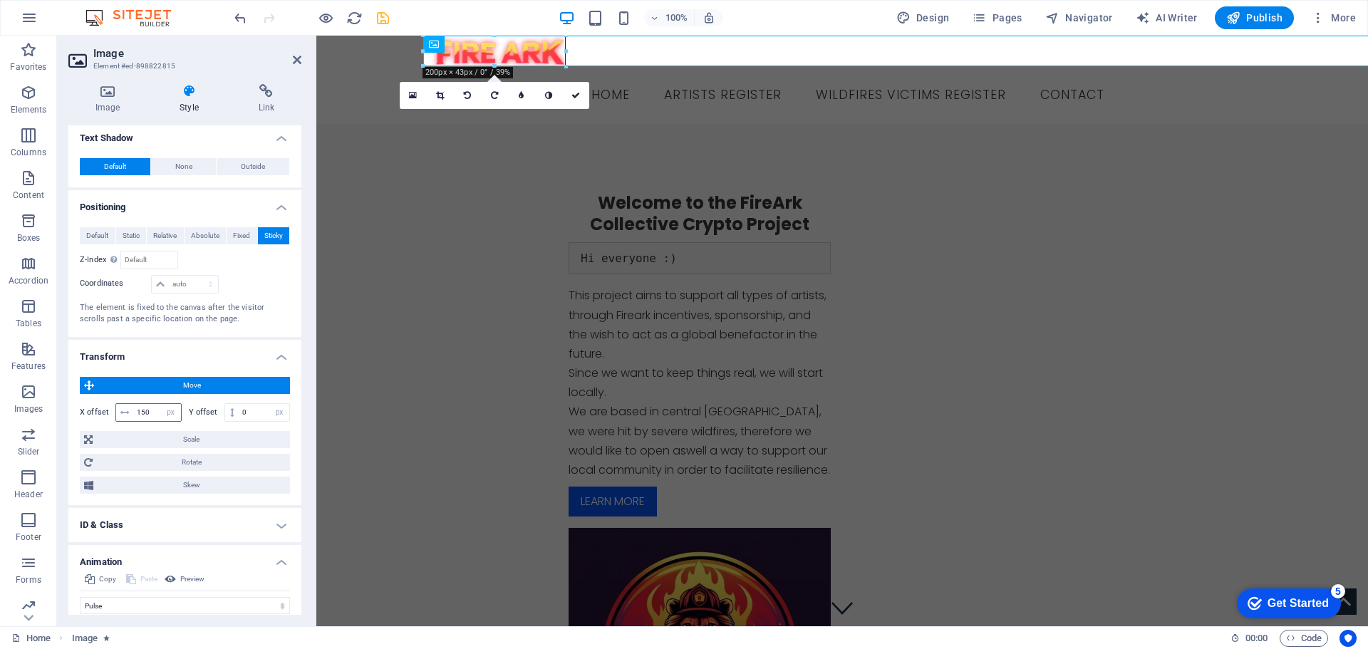
click at [149, 412] on input "150" at bounding box center [157, 412] width 48 height 17
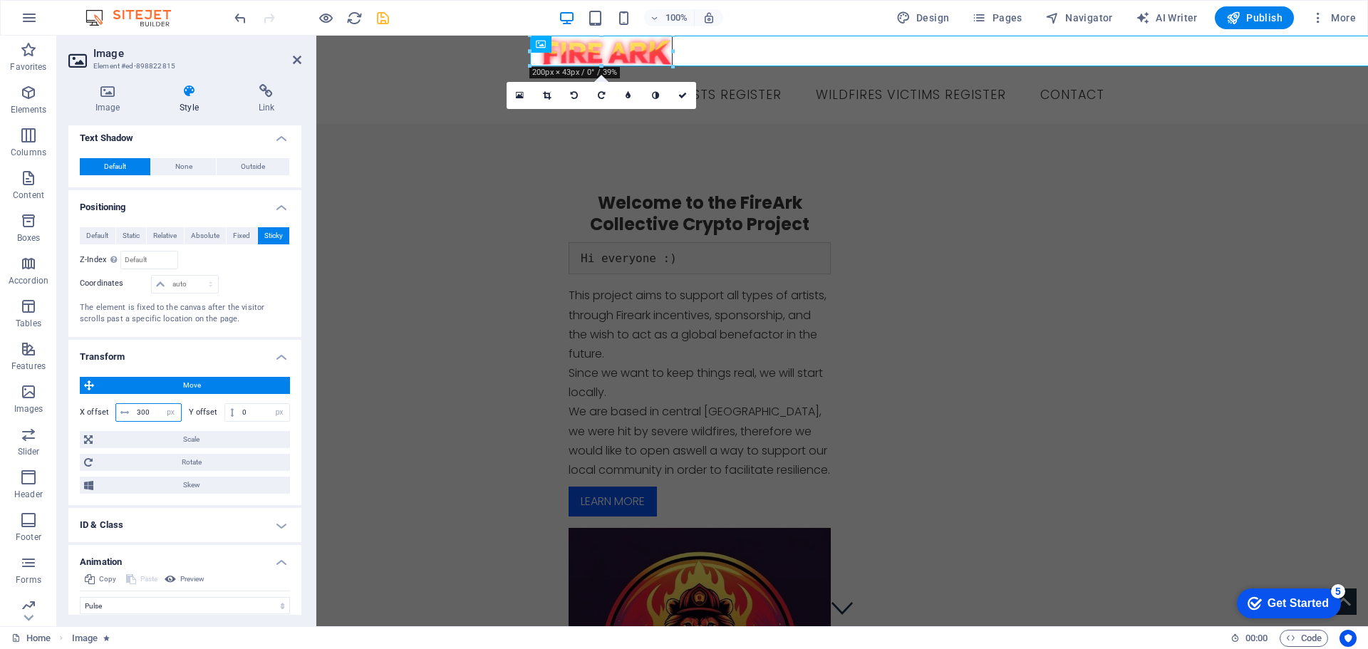
click at [153, 412] on input "300" at bounding box center [157, 412] width 48 height 17
drag, startPoint x: 152, startPoint y: 412, endPoint x: 135, endPoint y: 416, distance: 17.5
click at [150, 412] on input "300" at bounding box center [157, 412] width 48 height 17
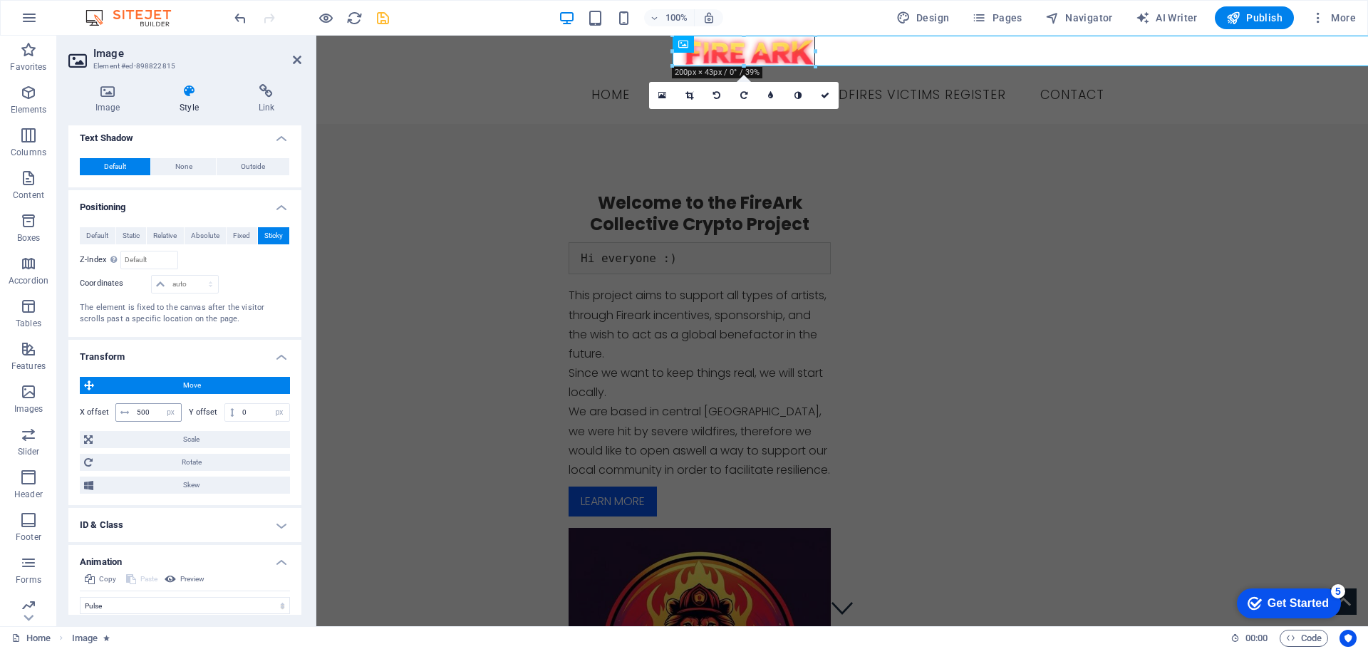
click at [130, 414] on span at bounding box center [124, 412] width 17 height 17
click at [142, 410] on input "500" at bounding box center [157, 412] width 48 height 17
type input "650"
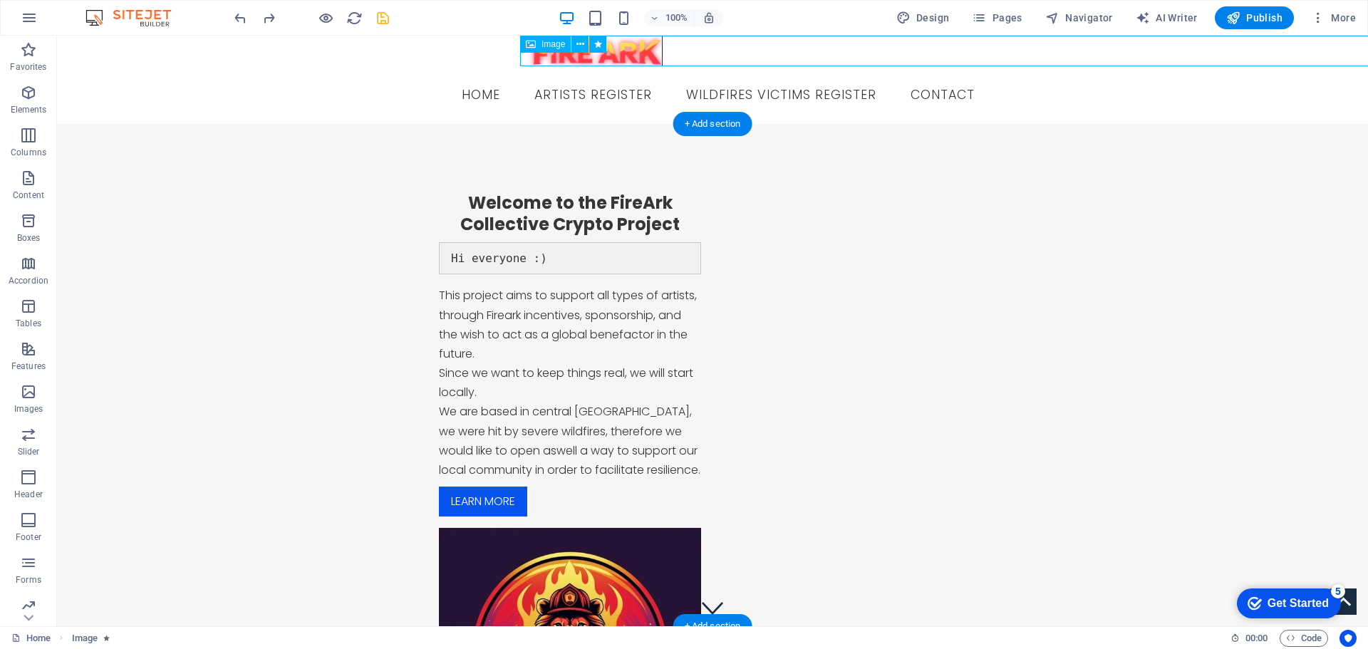
drag, startPoint x: 623, startPoint y: 53, endPoint x: 796, endPoint y: 62, distance: 174.0
click at [796, 62] on figure at bounding box center [1175, 51] width 1311 height 31
click at [583, 46] on icon at bounding box center [580, 44] width 8 height 15
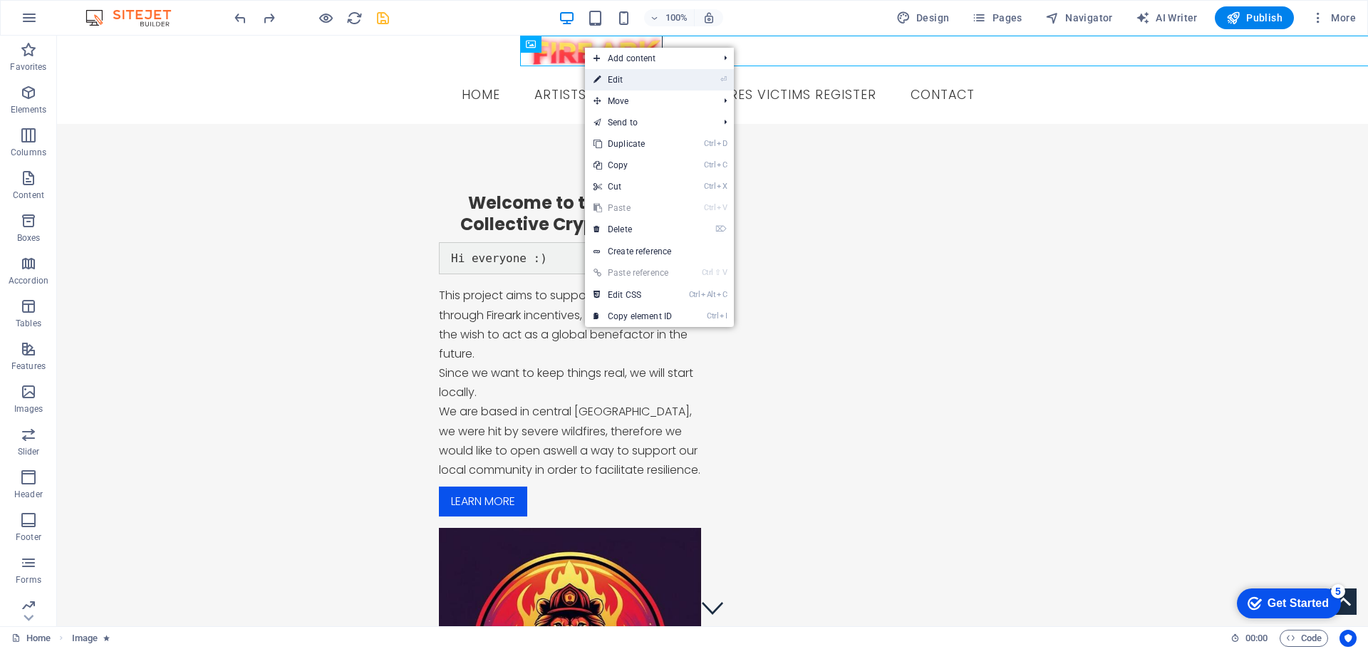
click at [616, 85] on link "⏎ Edit" at bounding box center [632, 79] width 95 height 21
select select "px"
select select "pulse"
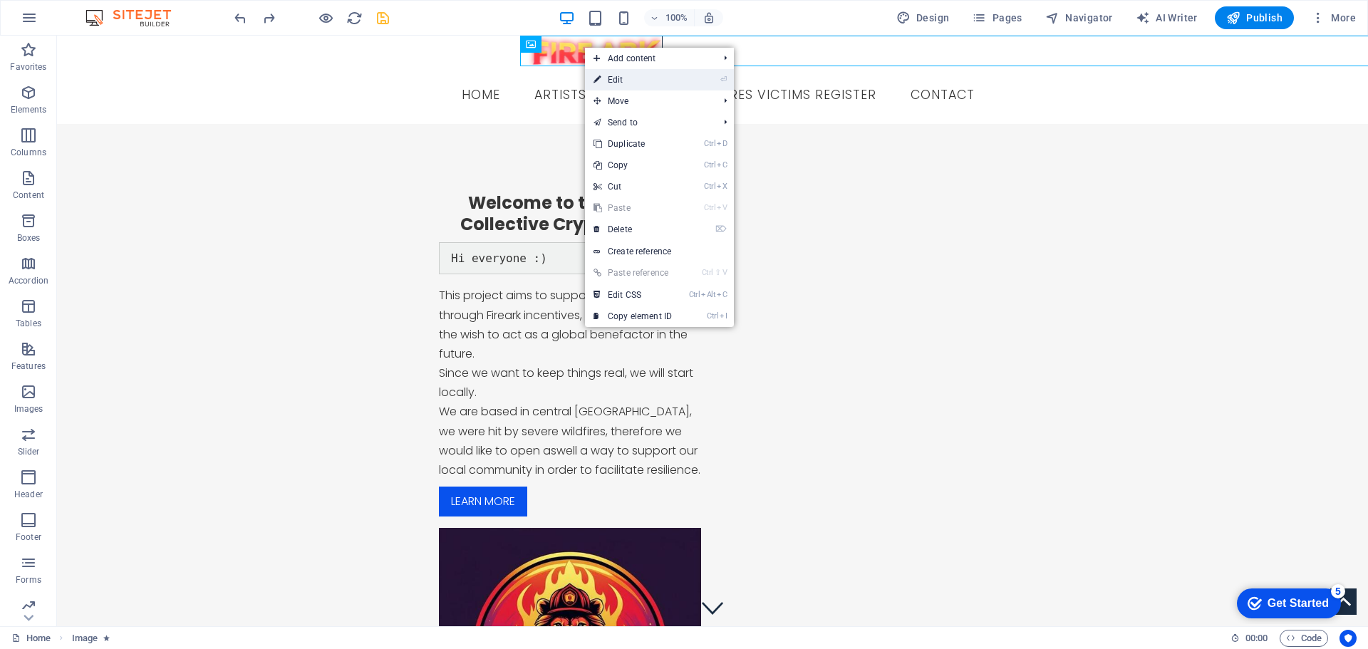
select select "s"
select select "scroll"
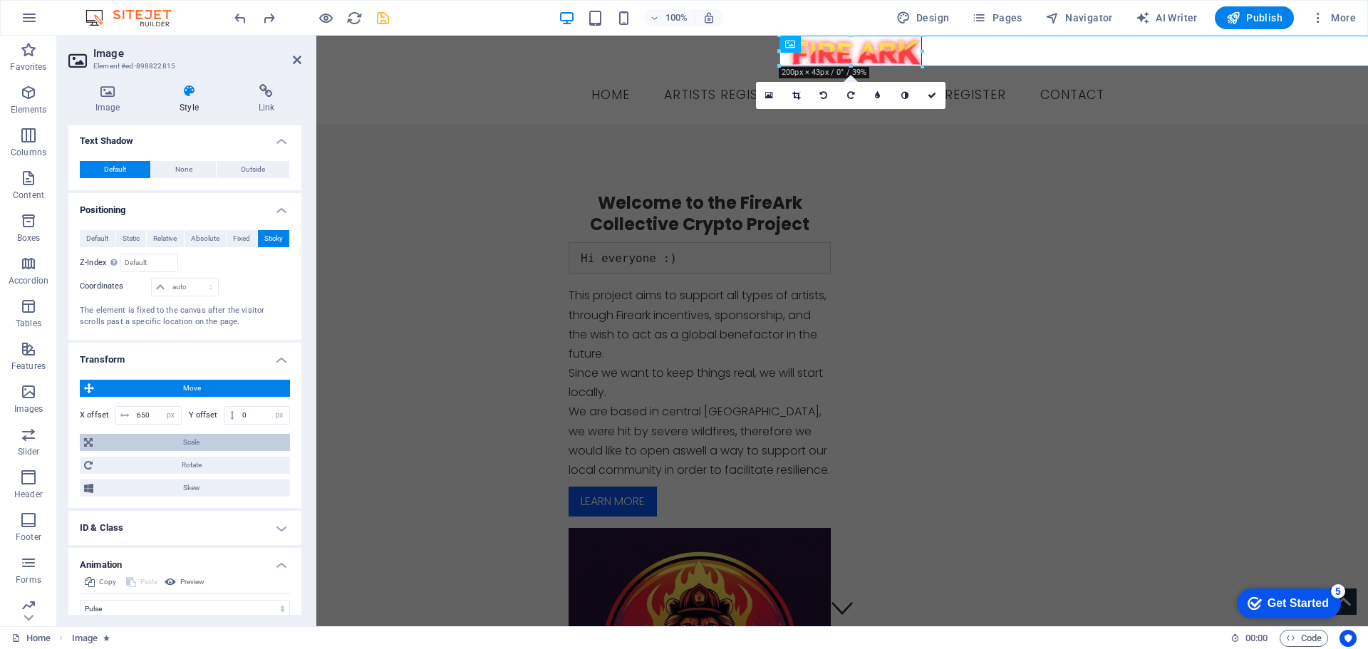
scroll to position [499, 0]
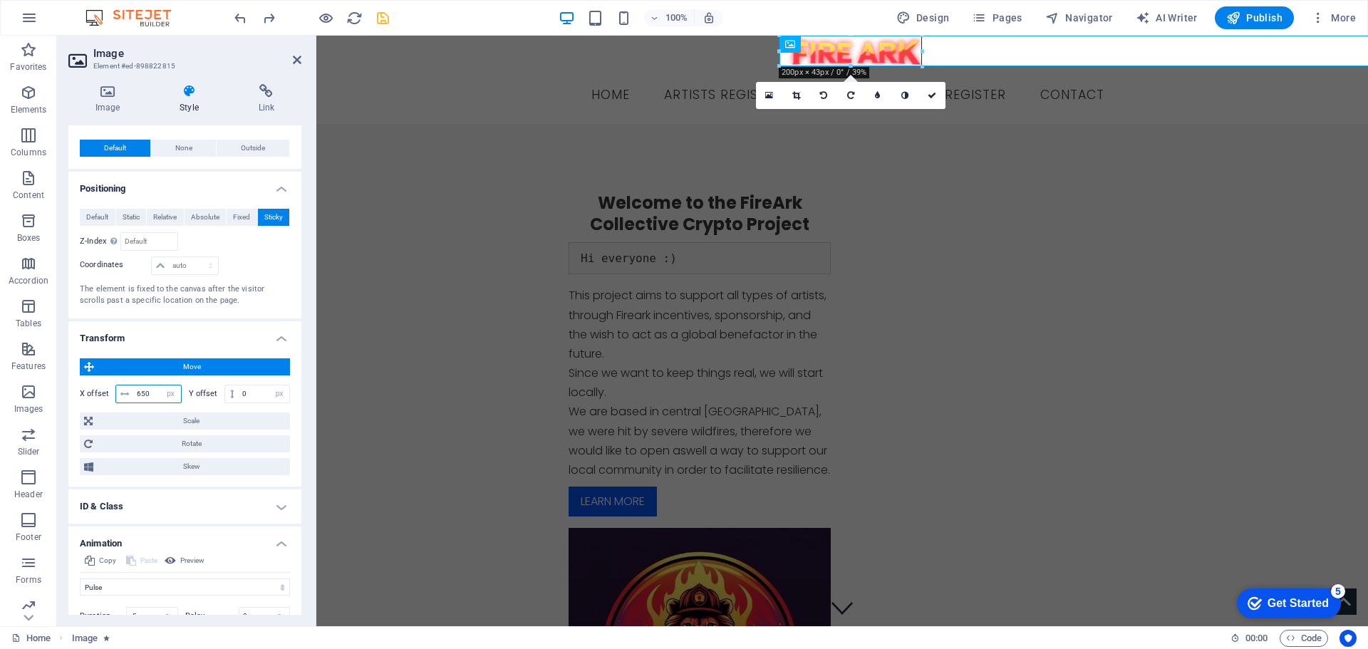
click at [150, 390] on input "650" at bounding box center [157, 393] width 48 height 17
type input "623"
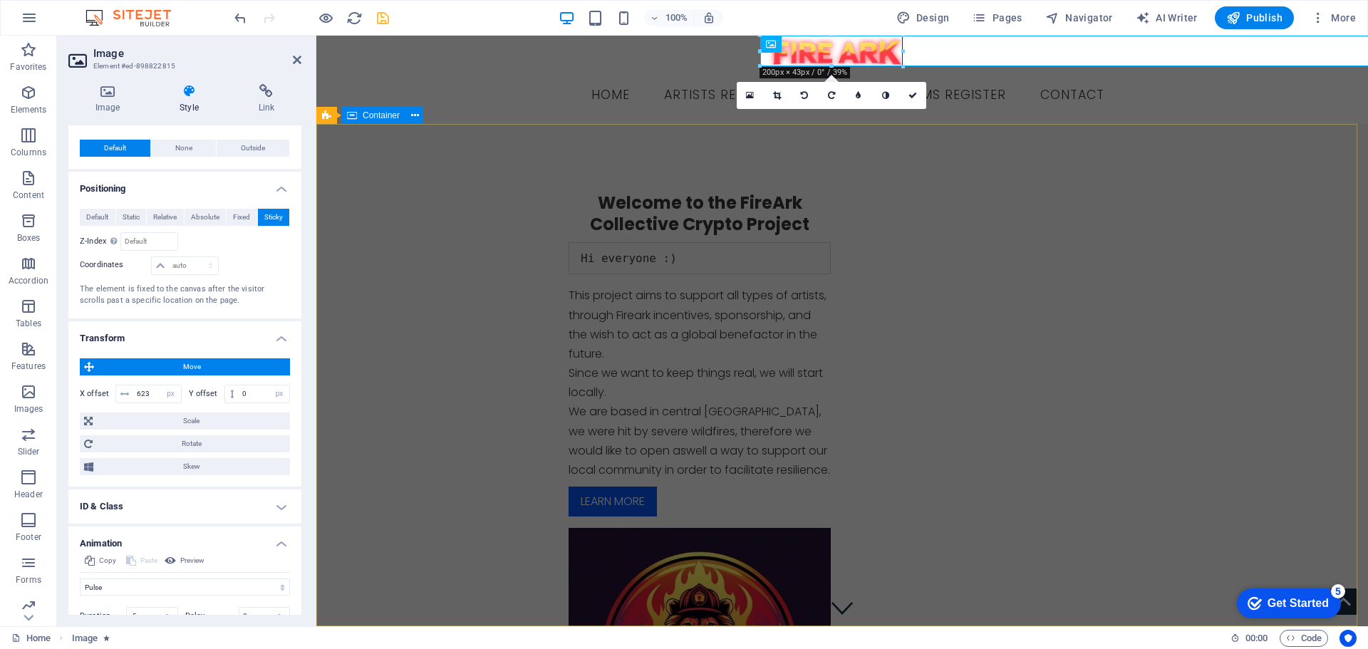
click at [371, 280] on div "Welcome to the FireArk Collective Crypto Project Hi everyone :) This project ai…" at bounding box center [841, 491] width 1051 height 734
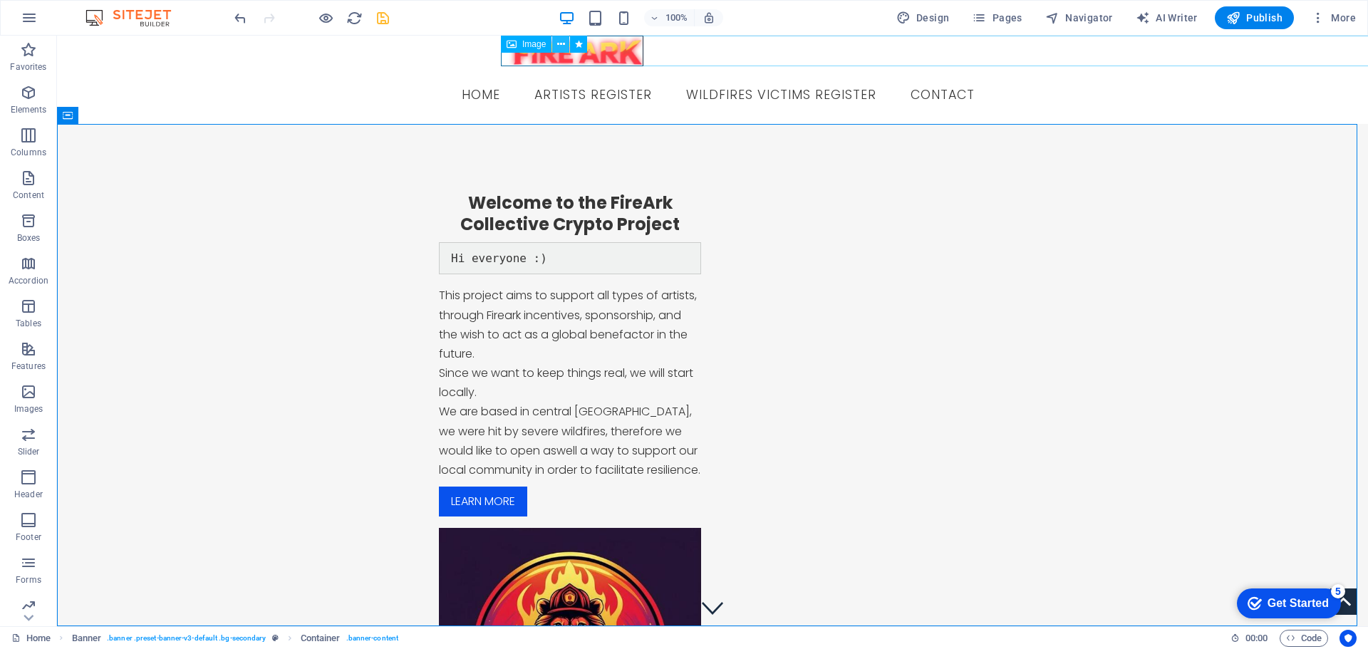
click at [556, 44] on button at bounding box center [560, 44] width 17 height 17
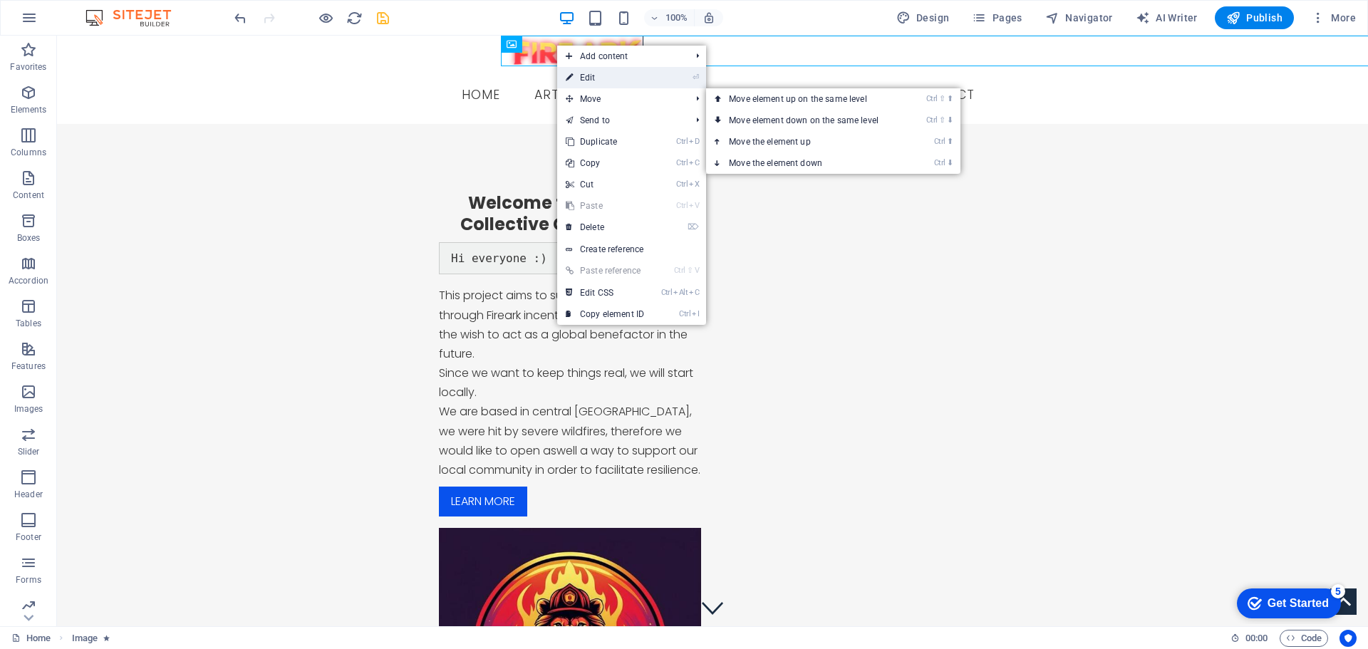
click at [582, 78] on link "⏎ Edit" at bounding box center [604, 77] width 95 height 21
select select "px"
select select "pulse"
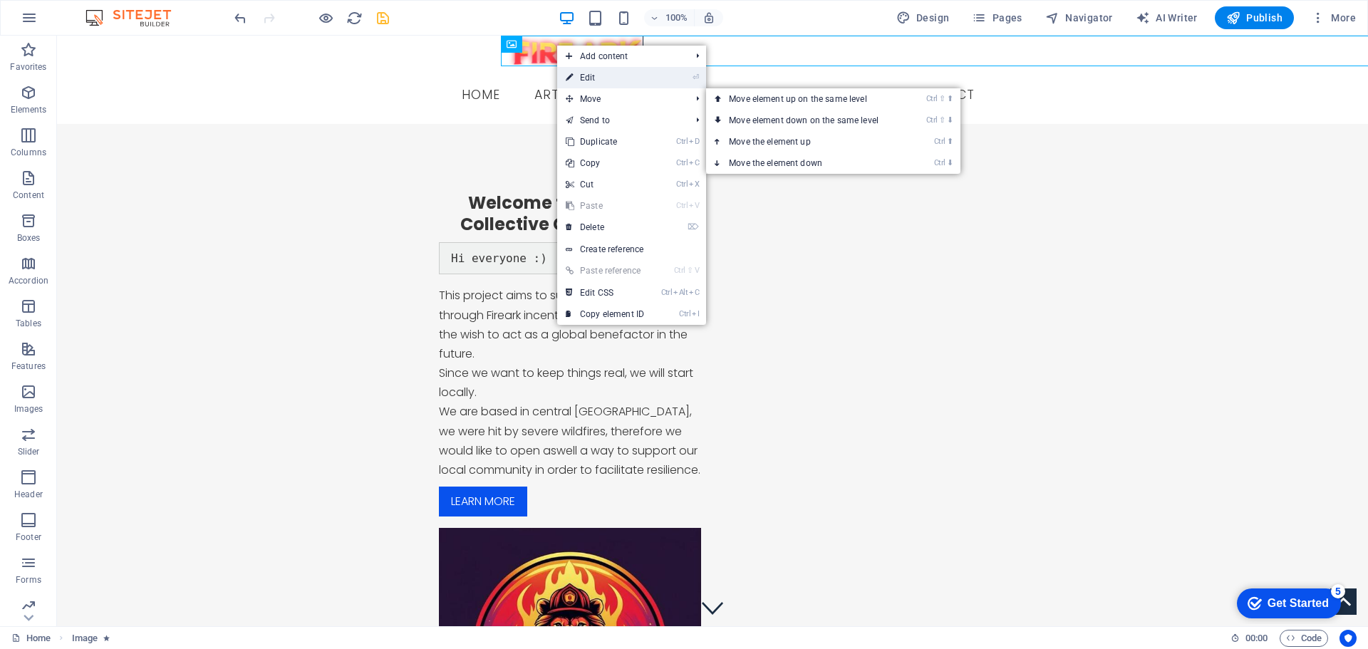
select select "s"
select select "scroll"
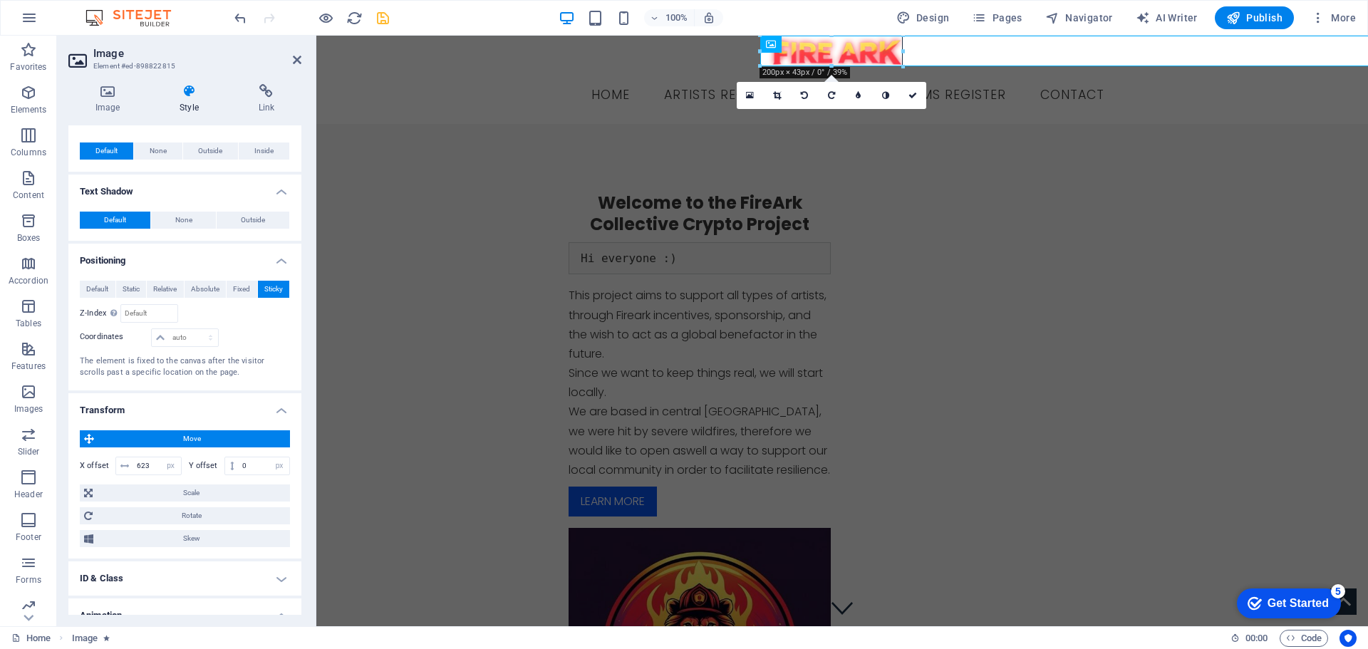
scroll to position [427, 0]
drag, startPoint x: 152, startPoint y: 462, endPoint x: 125, endPoint y: 463, distance: 27.8
click at [125, 463] on div "623 px rem % em vh vw" at bounding box center [148, 465] width 66 height 19
type input "675"
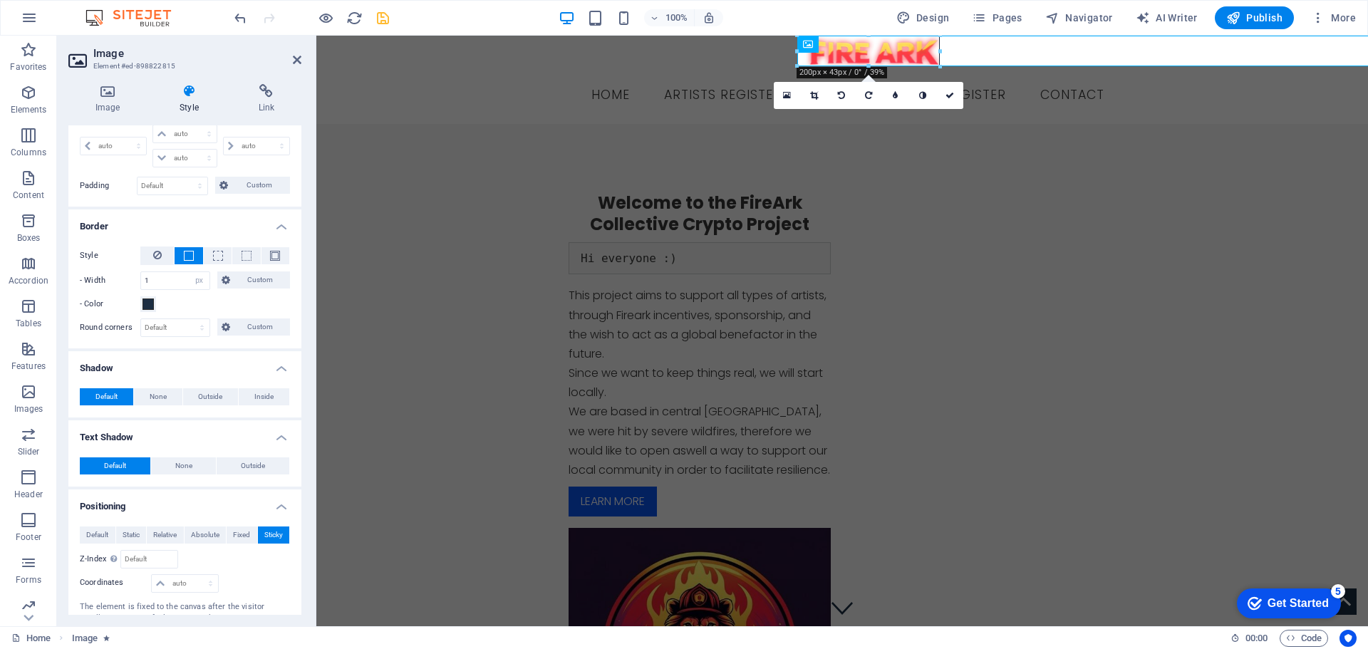
scroll to position [142, 0]
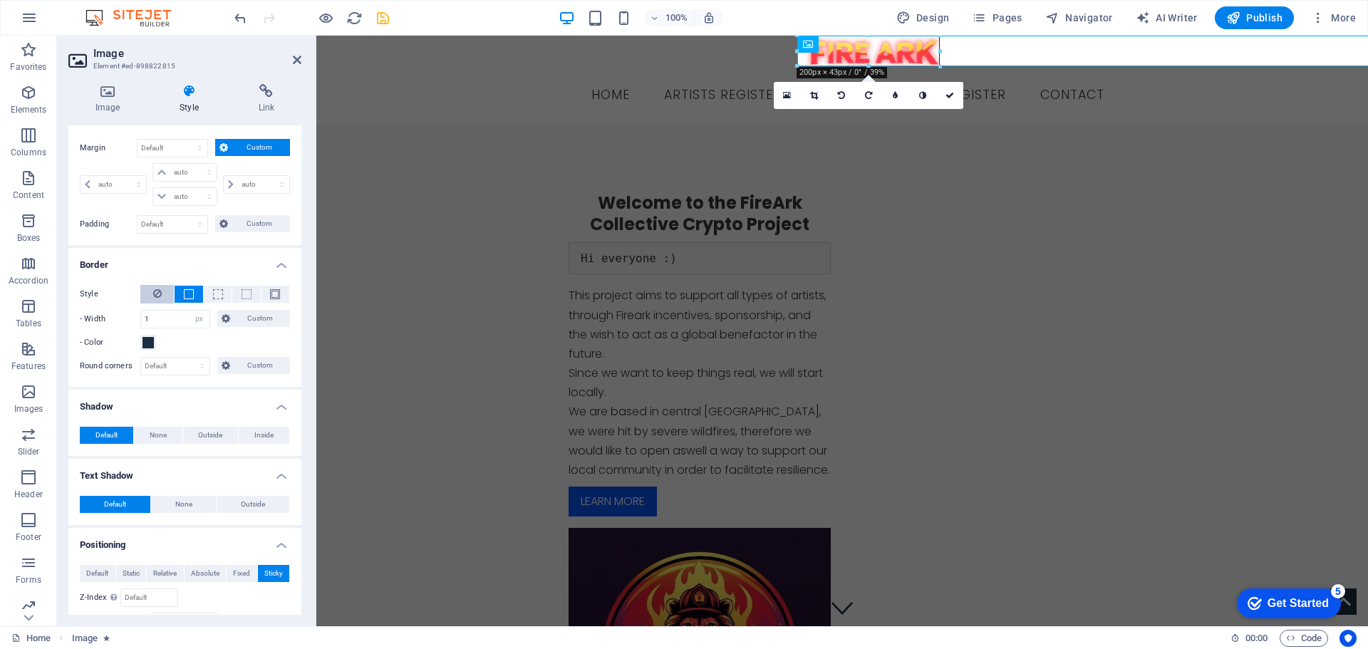
click at [157, 287] on icon at bounding box center [157, 293] width 9 height 17
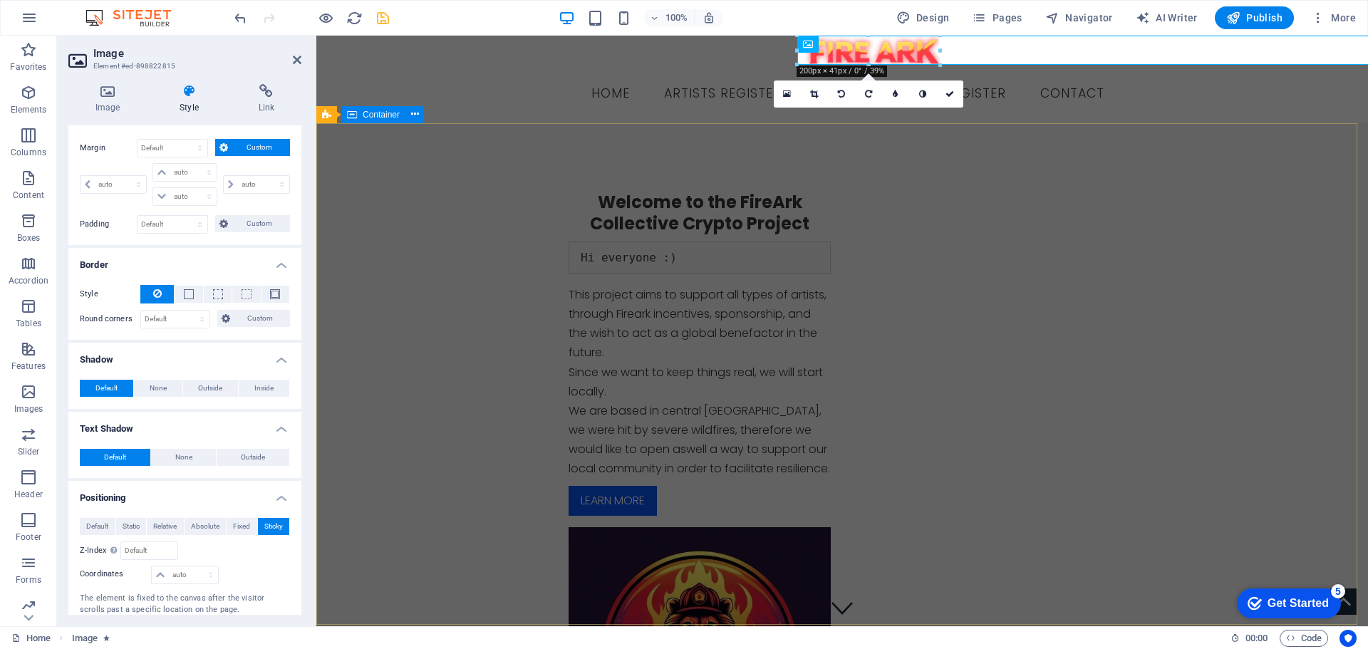
click at [362, 248] on div "Welcome to the FireArk Collective Crypto Project Hi everyone :) This project ai…" at bounding box center [841, 490] width 1051 height 734
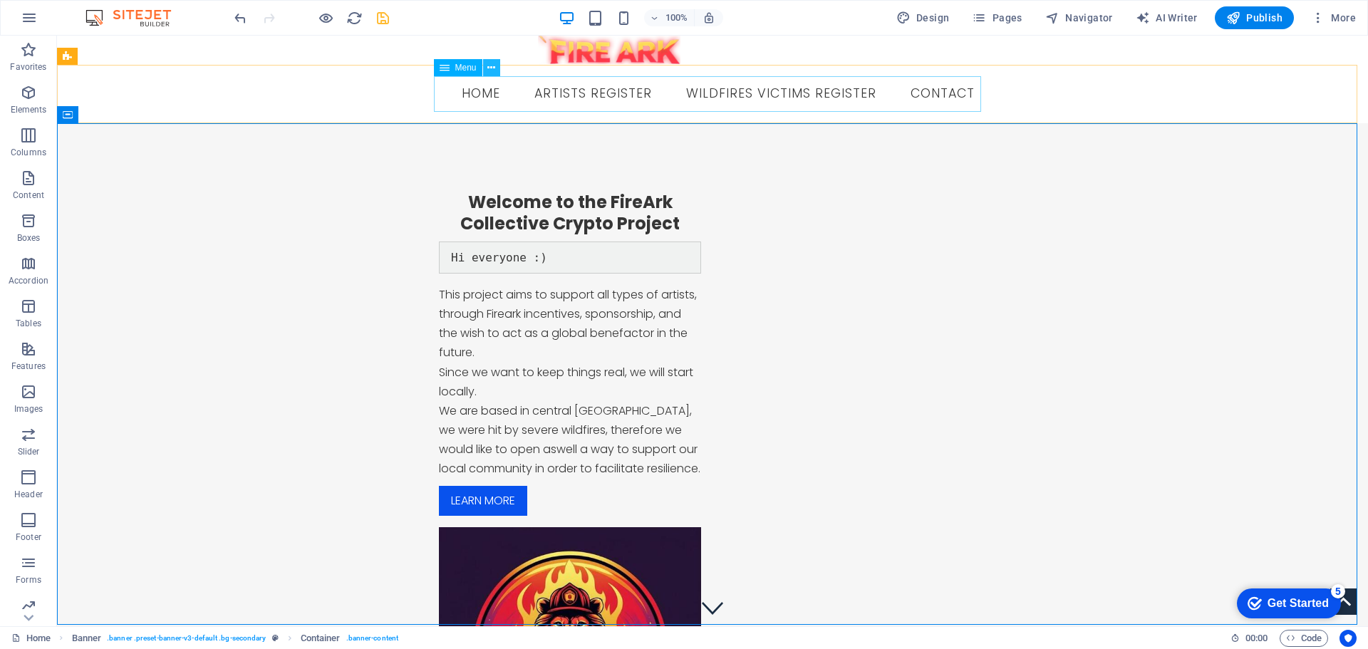
click at [499, 66] on button at bounding box center [491, 67] width 17 height 17
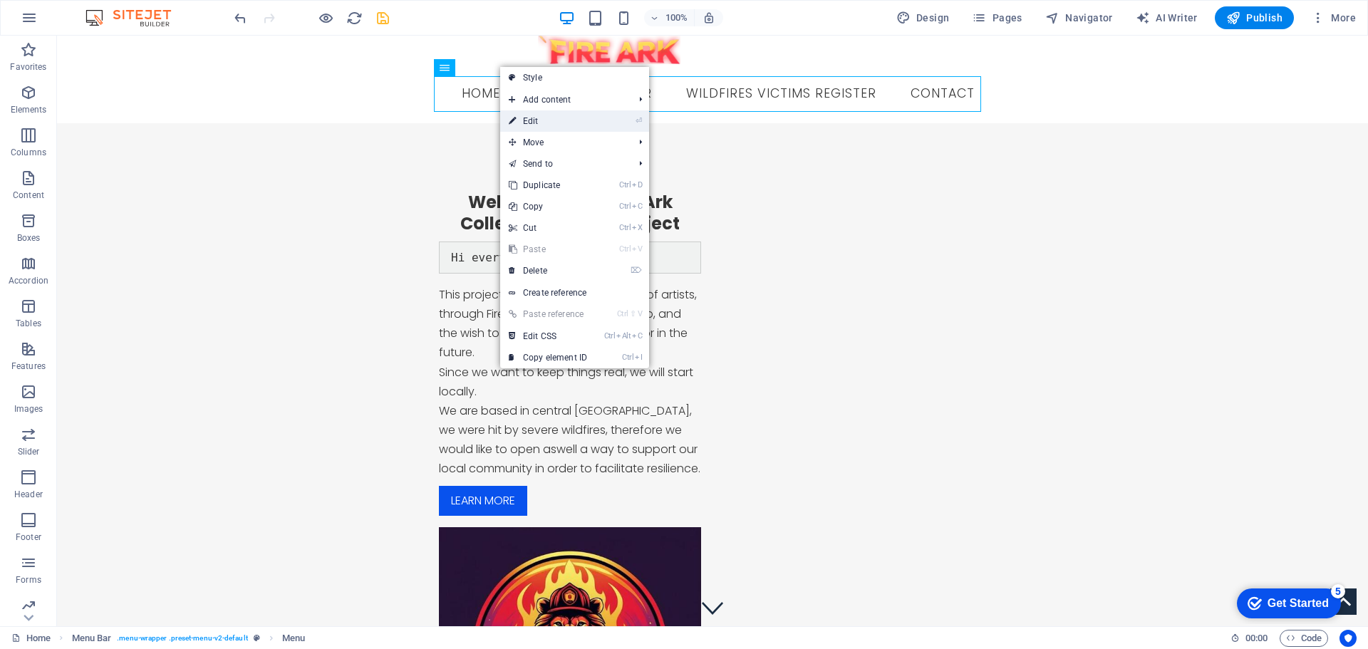
drag, startPoint x: 551, startPoint y: 123, endPoint x: 236, endPoint y: 88, distance: 316.9
click at [552, 123] on link "⏎ Edit" at bounding box center [547, 120] width 95 height 21
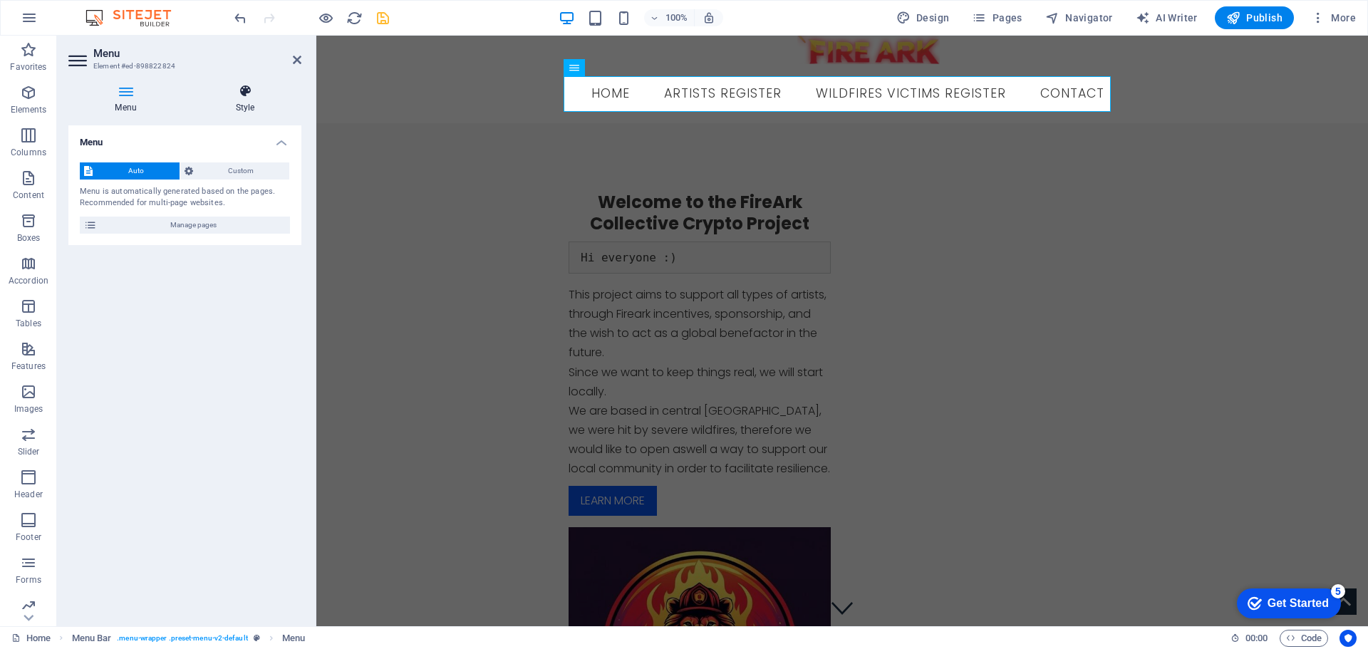
click at [257, 102] on h4 "Style" at bounding box center [245, 99] width 113 height 30
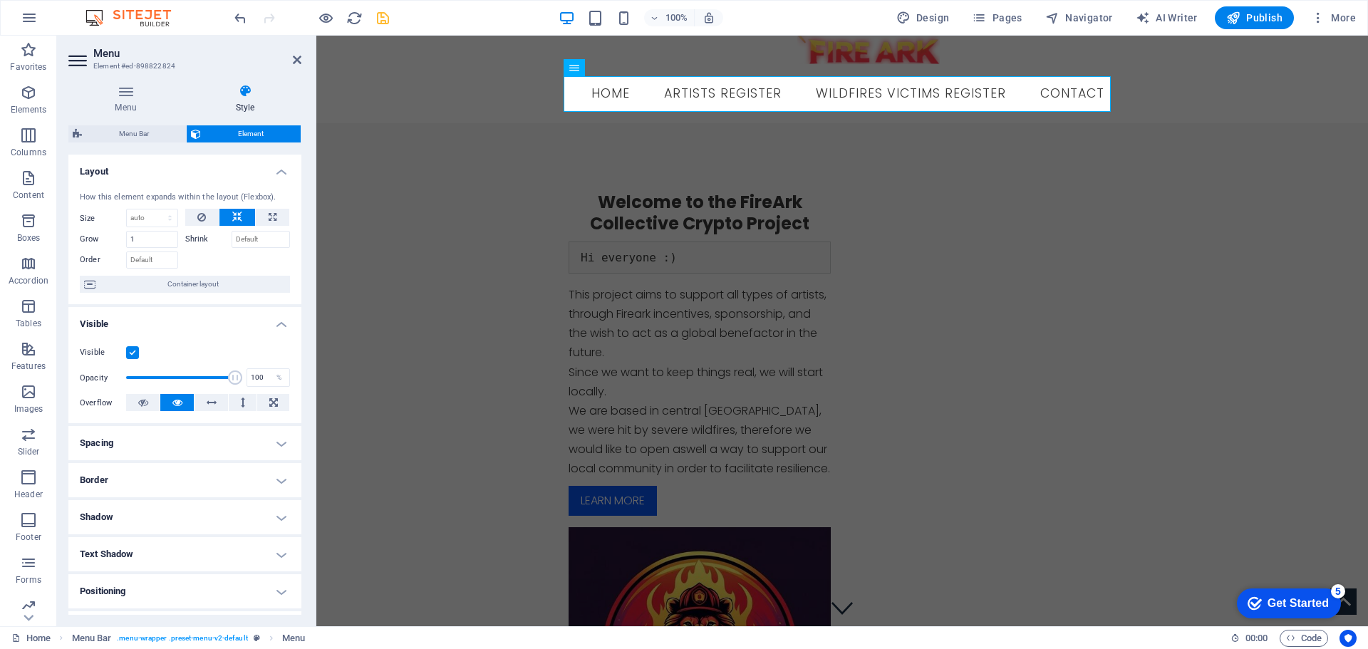
scroll to position [142, 0]
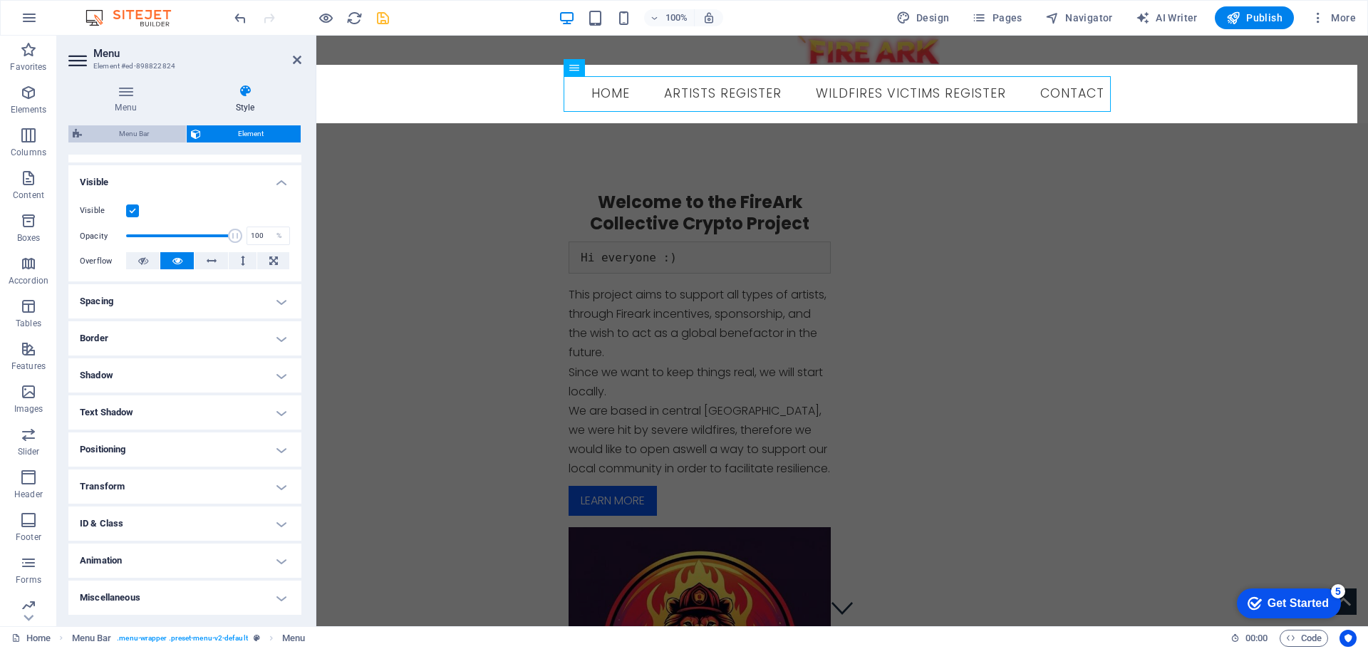
click at [137, 135] on span "Menu Bar" at bounding box center [133, 133] width 95 height 17
select select "rem"
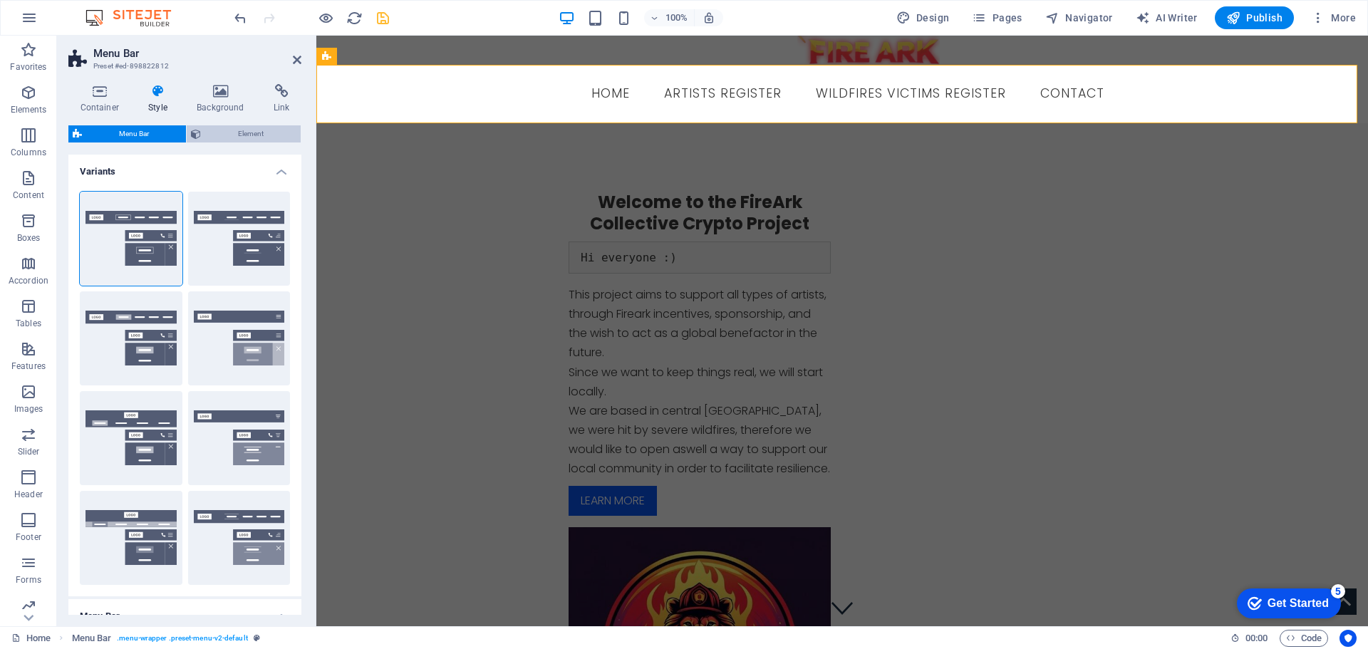
click at [261, 138] on span "Element" at bounding box center [250, 133] width 91 height 17
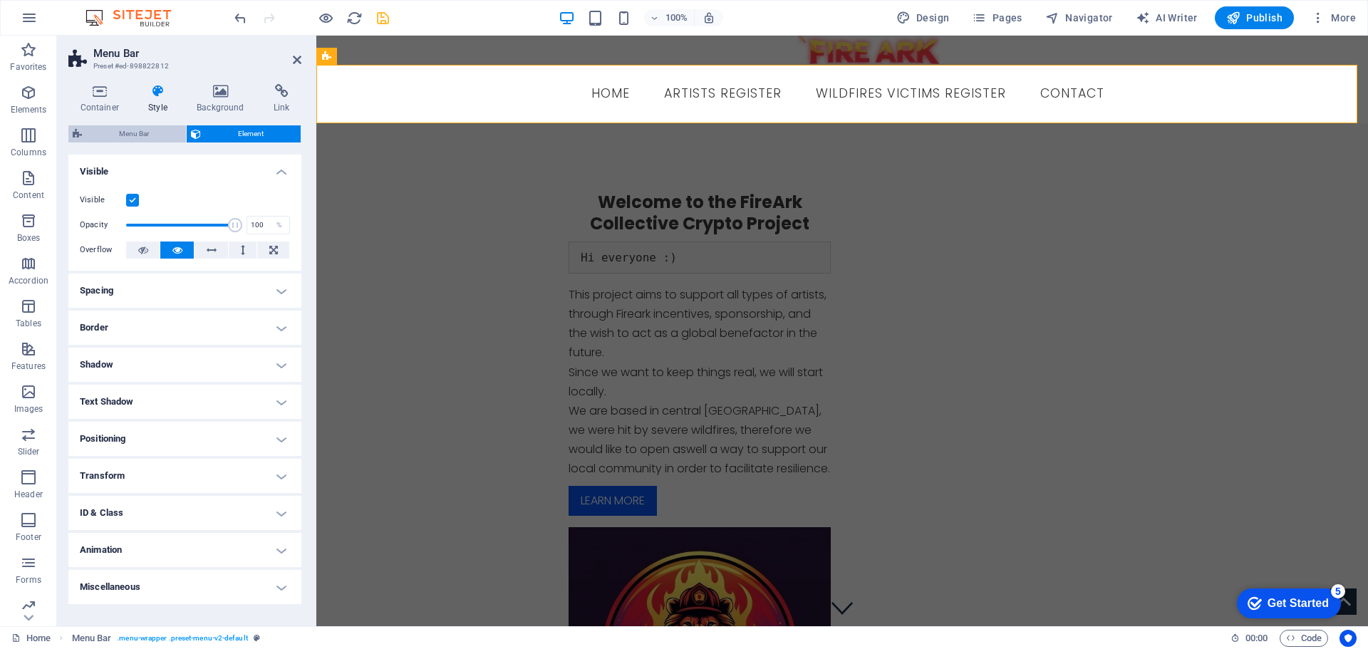
click at [127, 137] on span "Menu Bar" at bounding box center [133, 133] width 95 height 17
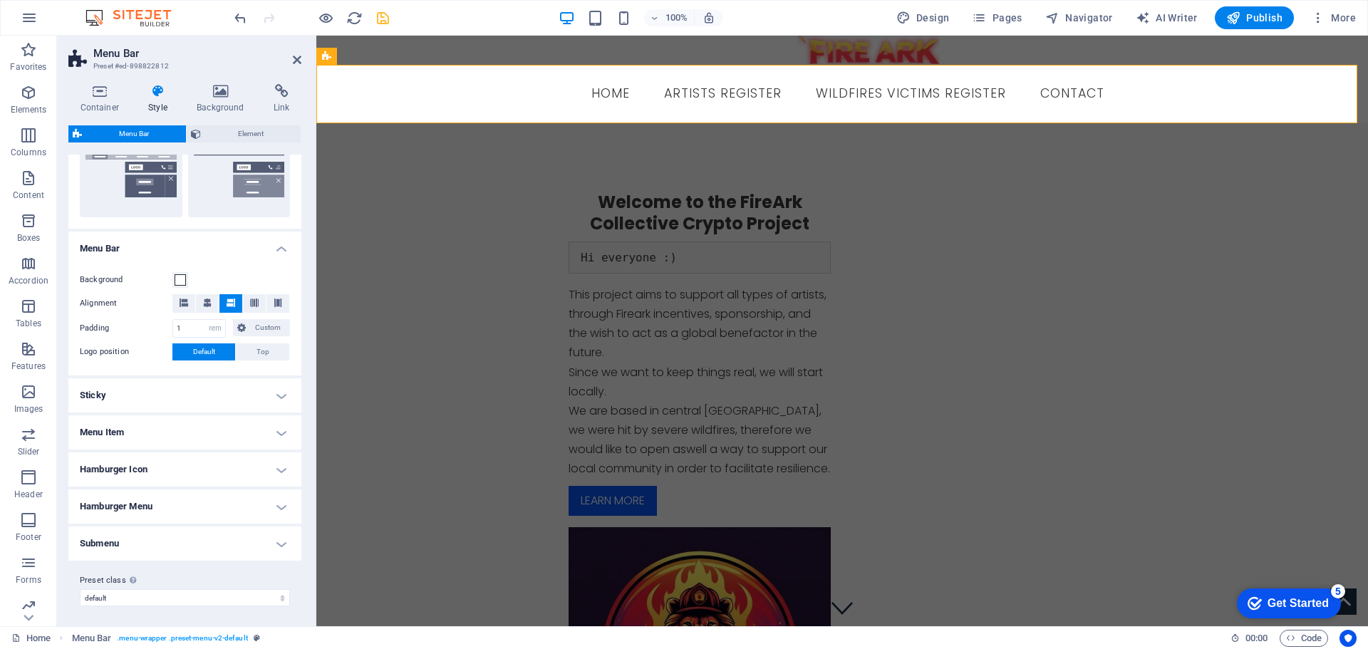
scroll to position [370, 0]
click at [181, 388] on h4 "Sticky" at bounding box center [184, 392] width 233 height 34
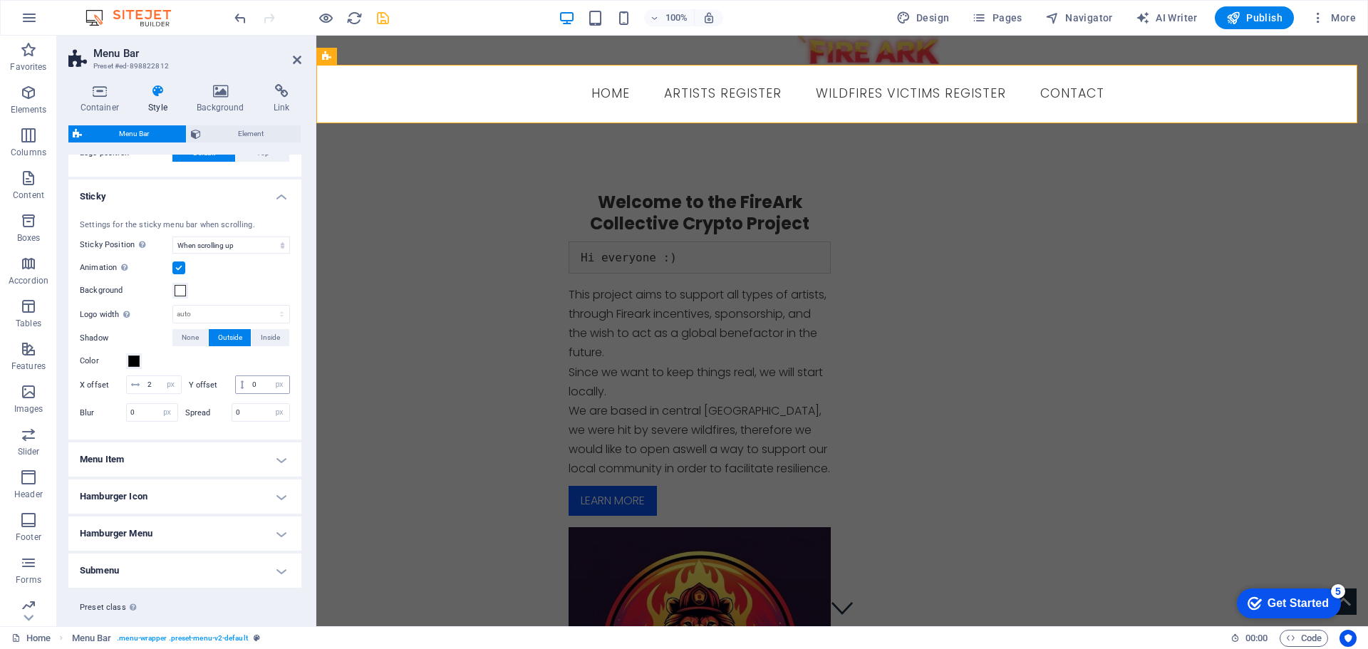
scroll to position [615, 0]
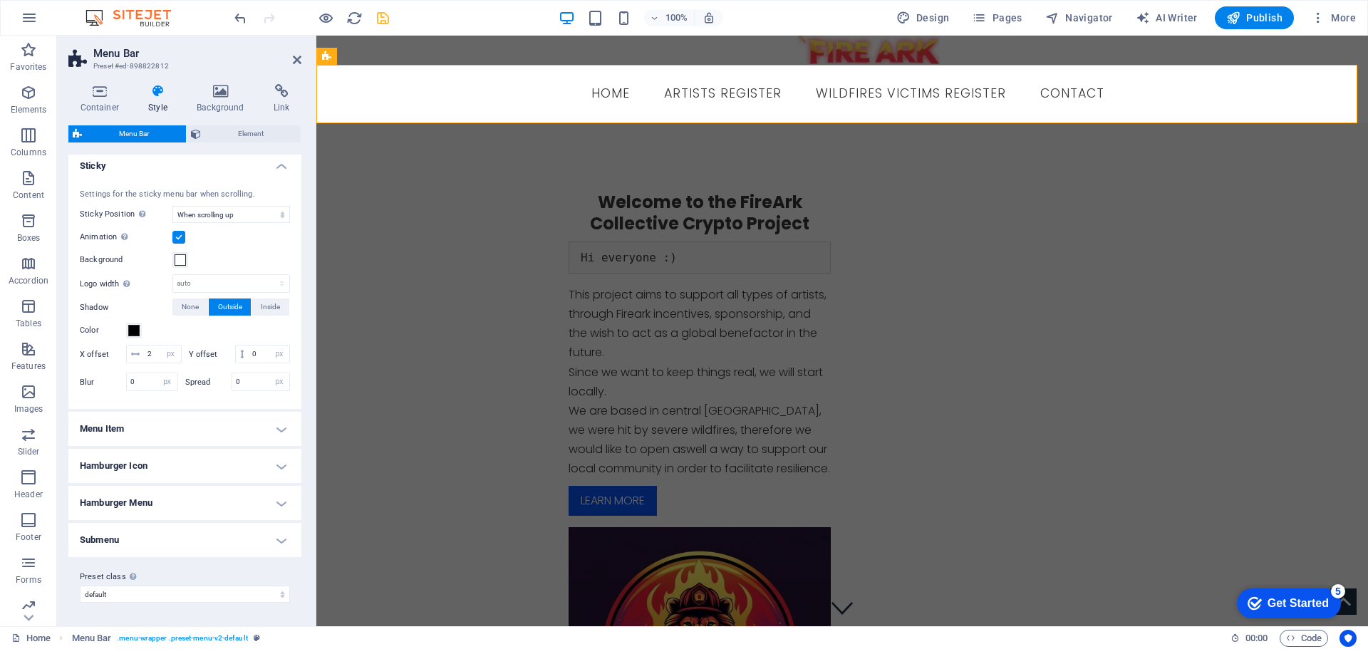
click at [165, 428] on h4 "Menu Item" at bounding box center [184, 429] width 233 height 34
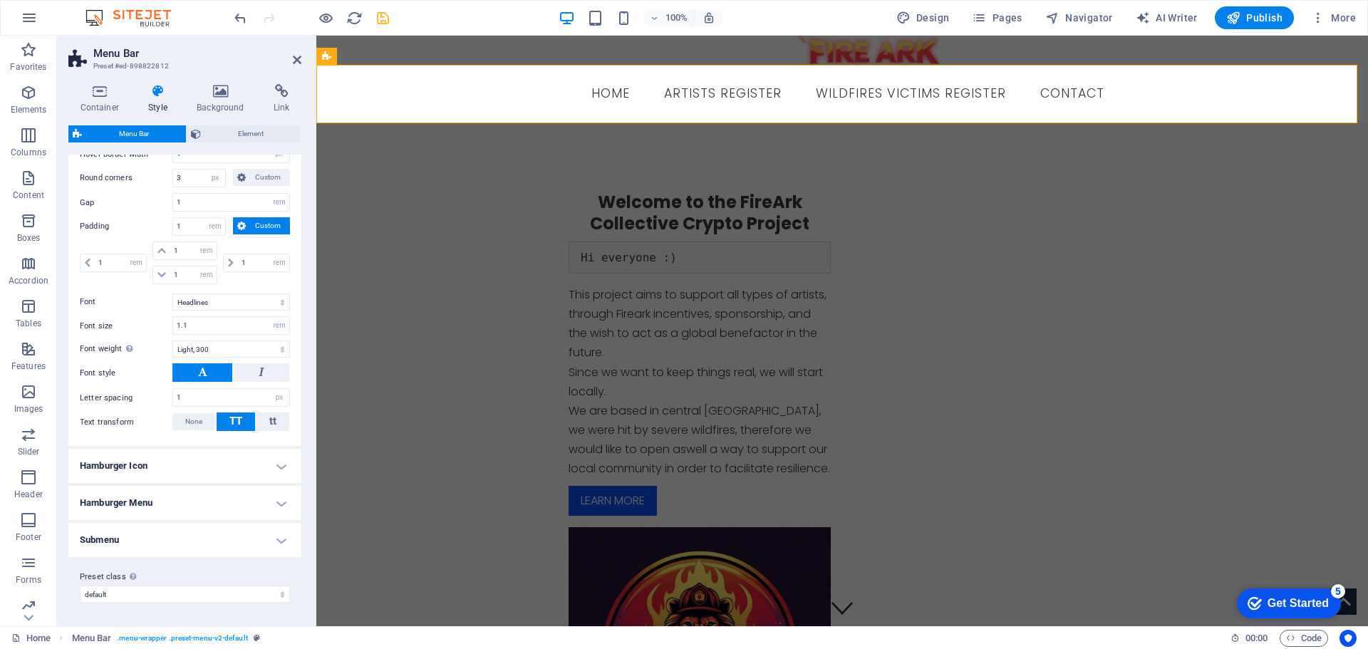
scroll to position [1037, 0]
click at [165, 542] on h4 "Submenu" at bounding box center [184, 540] width 233 height 34
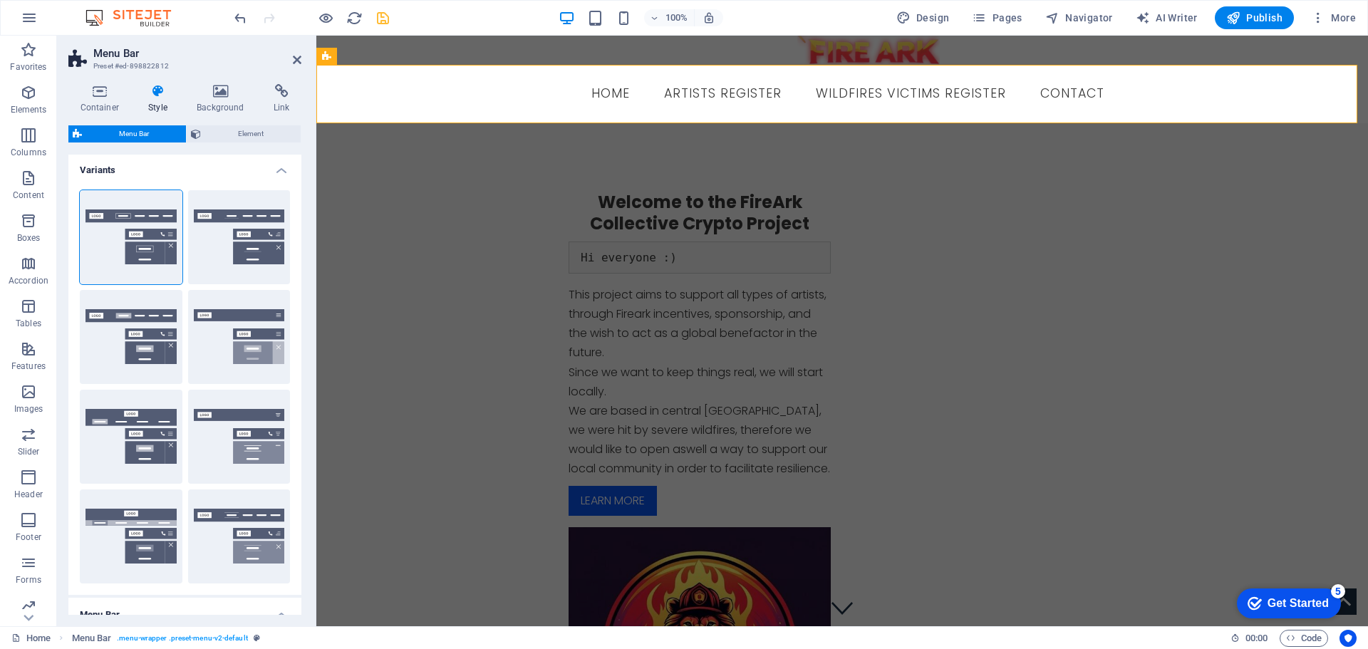
scroll to position [0, 0]
click at [93, 90] on icon at bounding box center [99, 91] width 63 height 14
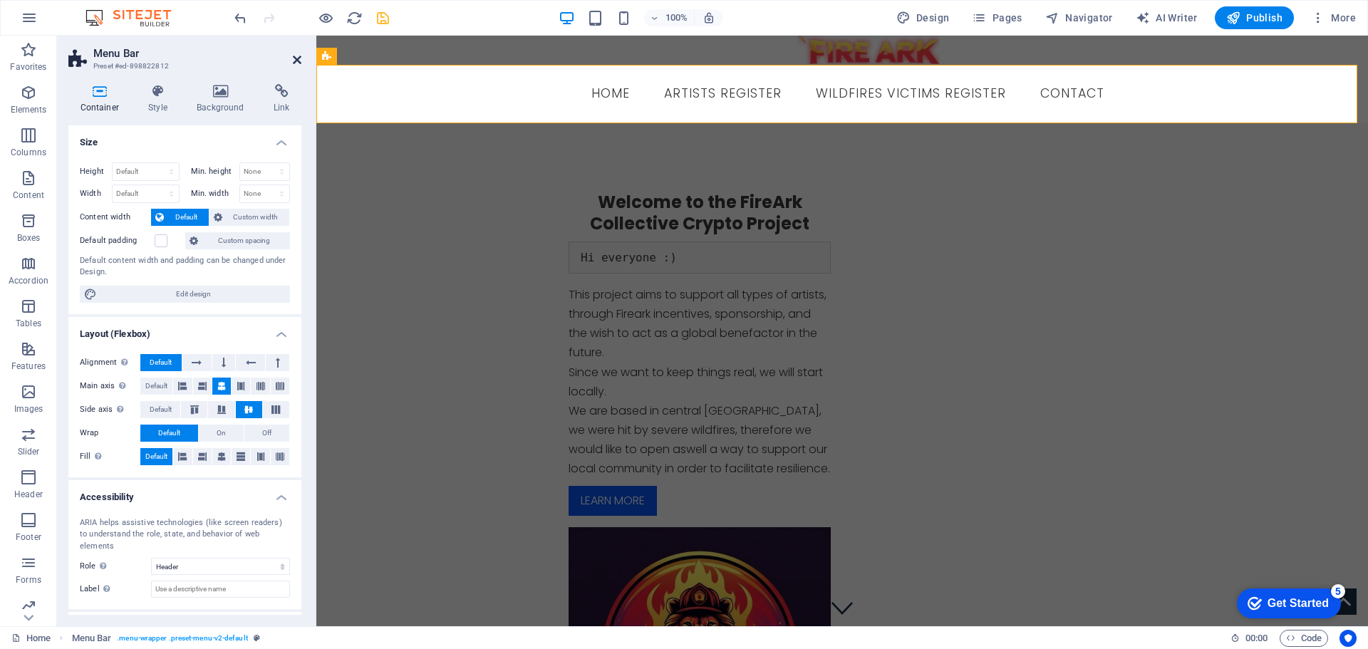
click at [298, 55] on icon at bounding box center [297, 59] width 9 height 11
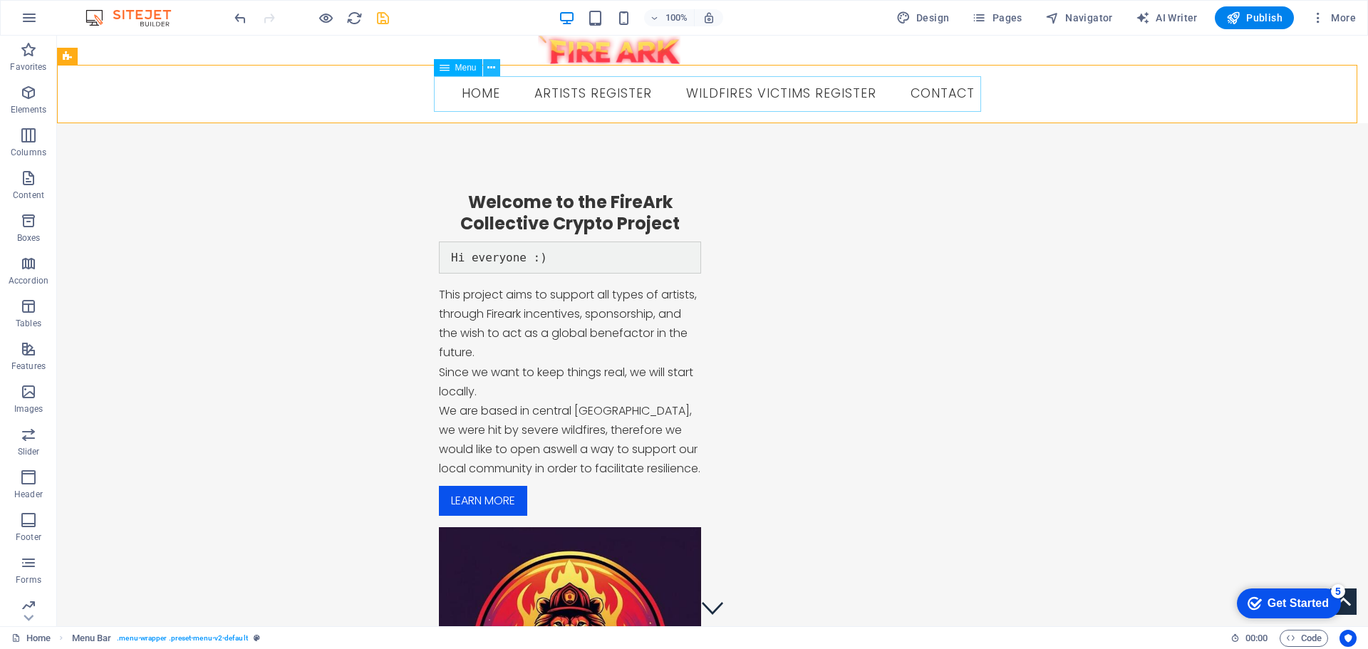
click at [486, 72] on button at bounding box center [491, 67] width 17 height 17
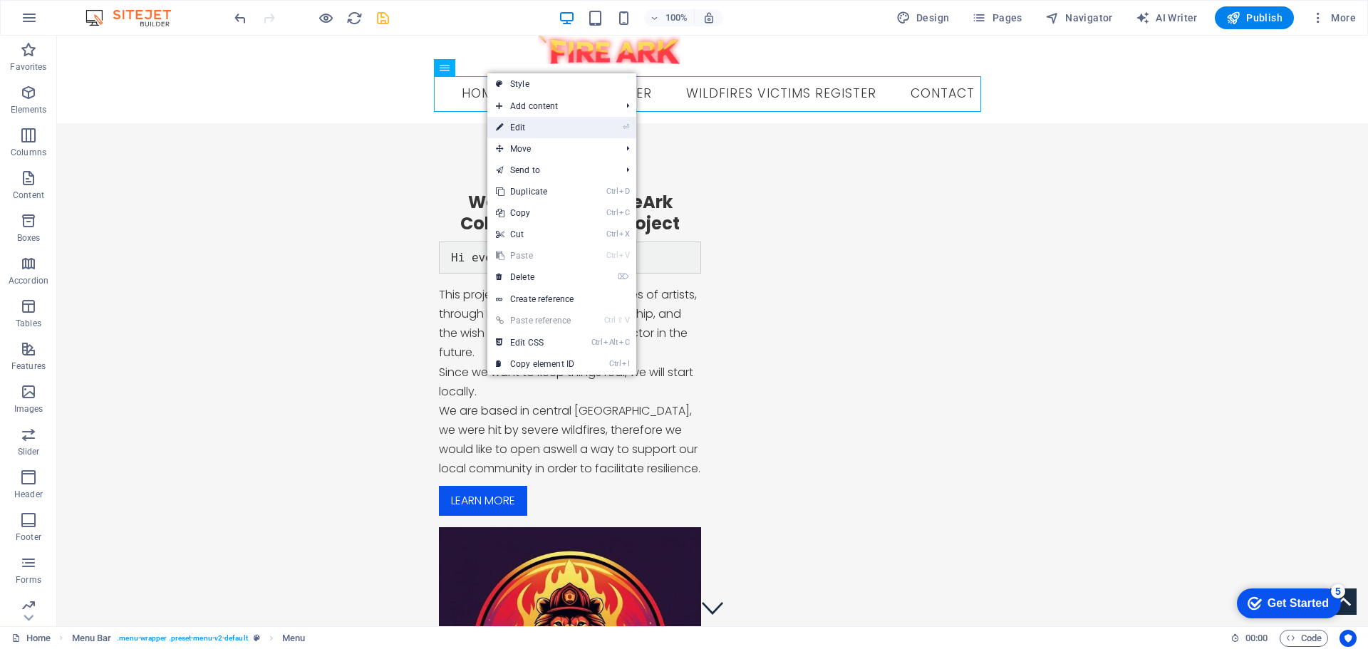
click at [523, 128] on link "⏎ Edit" at bounding box center [534, 127] width 95 height 21
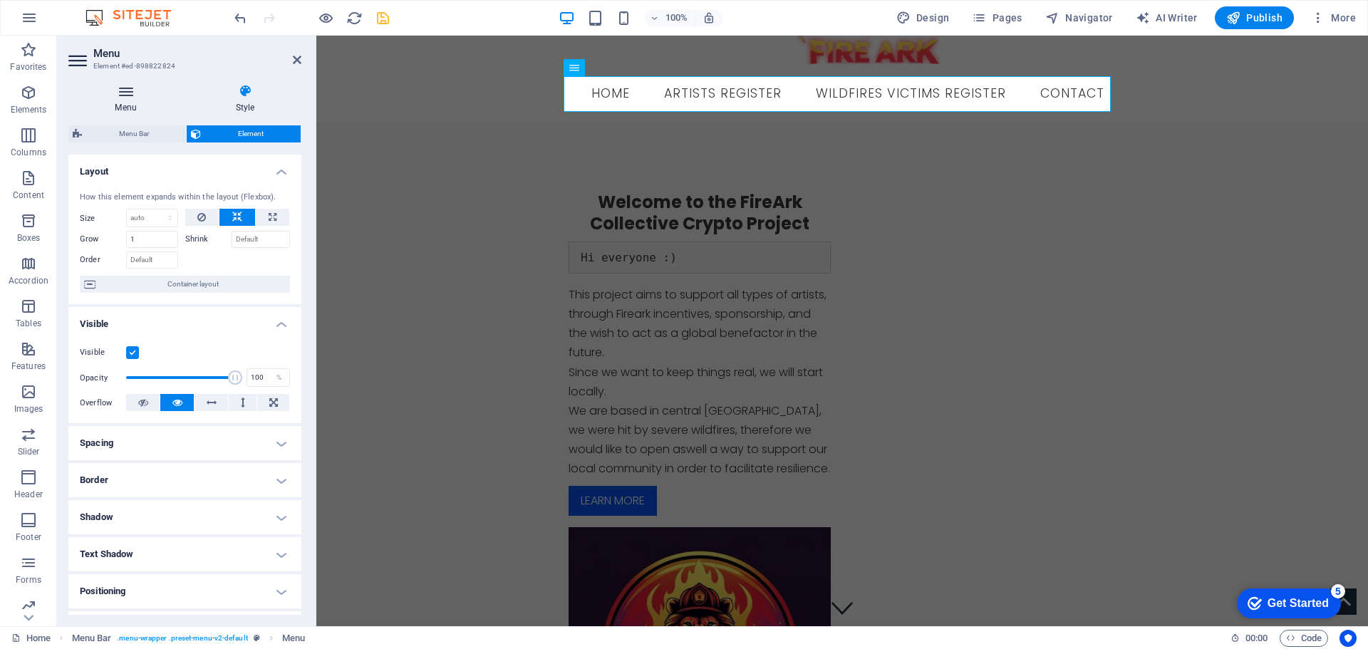
click at [130, 95] on icon at bounding box center [125, 91] width 115 height 14
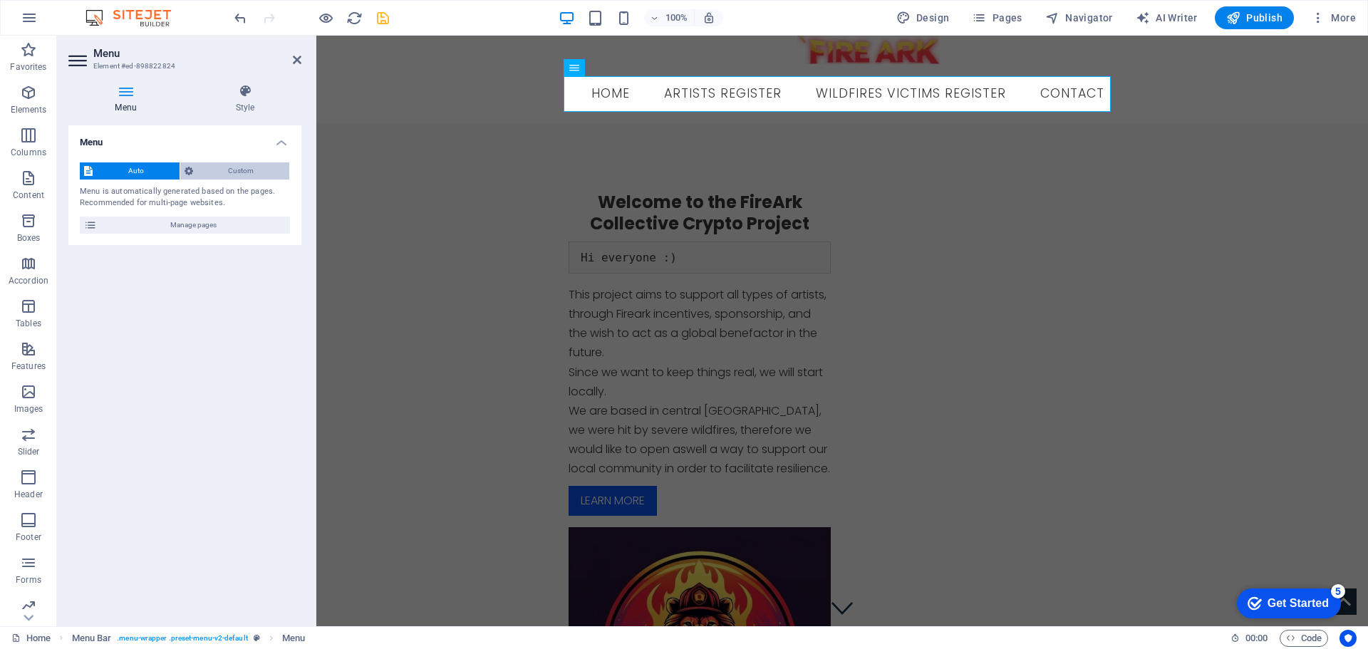
click at [229, 172] on span "Custom" at bounding box center [241, 170] width 88 height 17
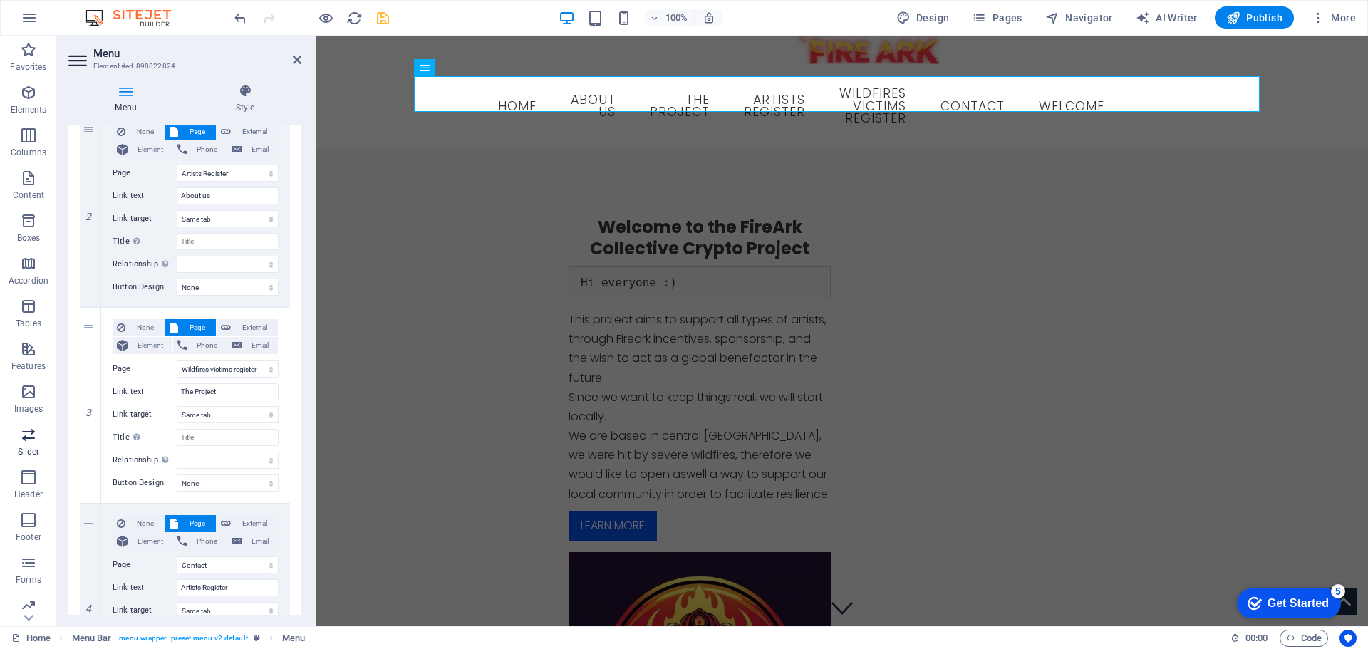
scroll to position [344, 0]
click at [241, 94] on icon at bounding box center [245, 91] width 113 height 14
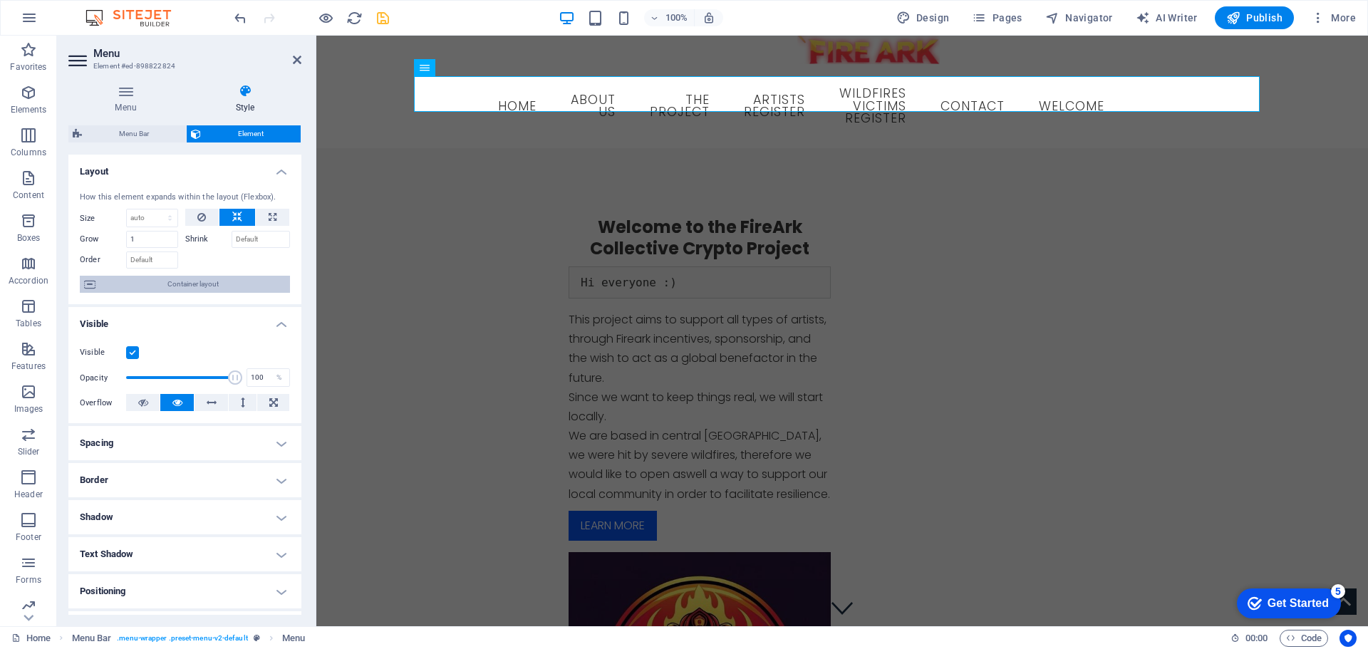
click at [221, 284] on span "Container layout" at bounding box center [193, 284] width 186 height 17
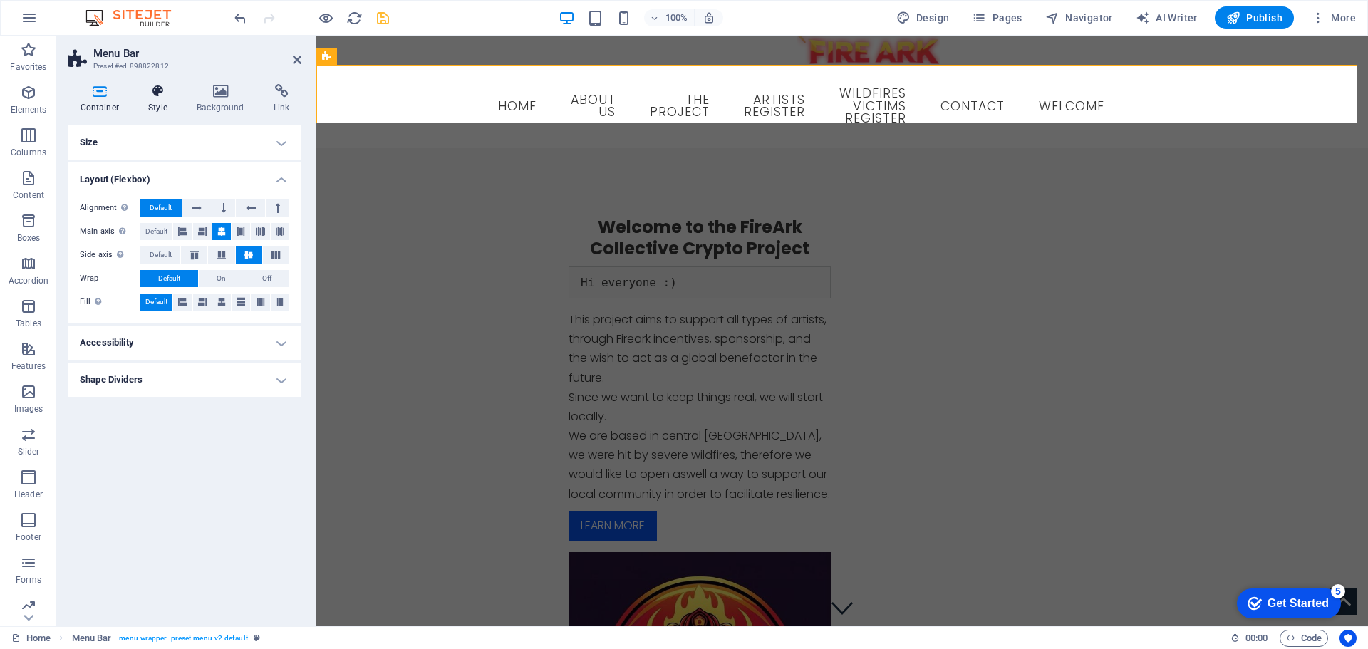
click at [150, 91] on icon at bounding box center [158, 91] width 43 height 14
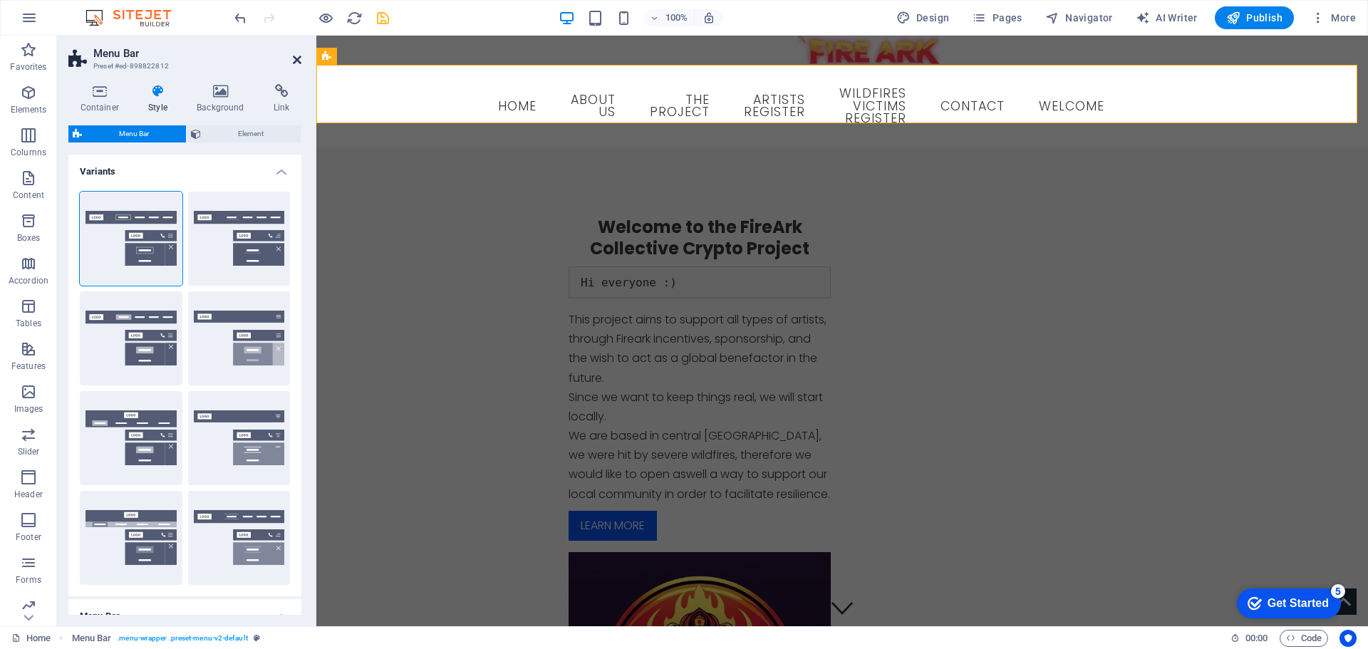
click at [296, 59] on icon at bounding box center [297, 59] width 9 height 11
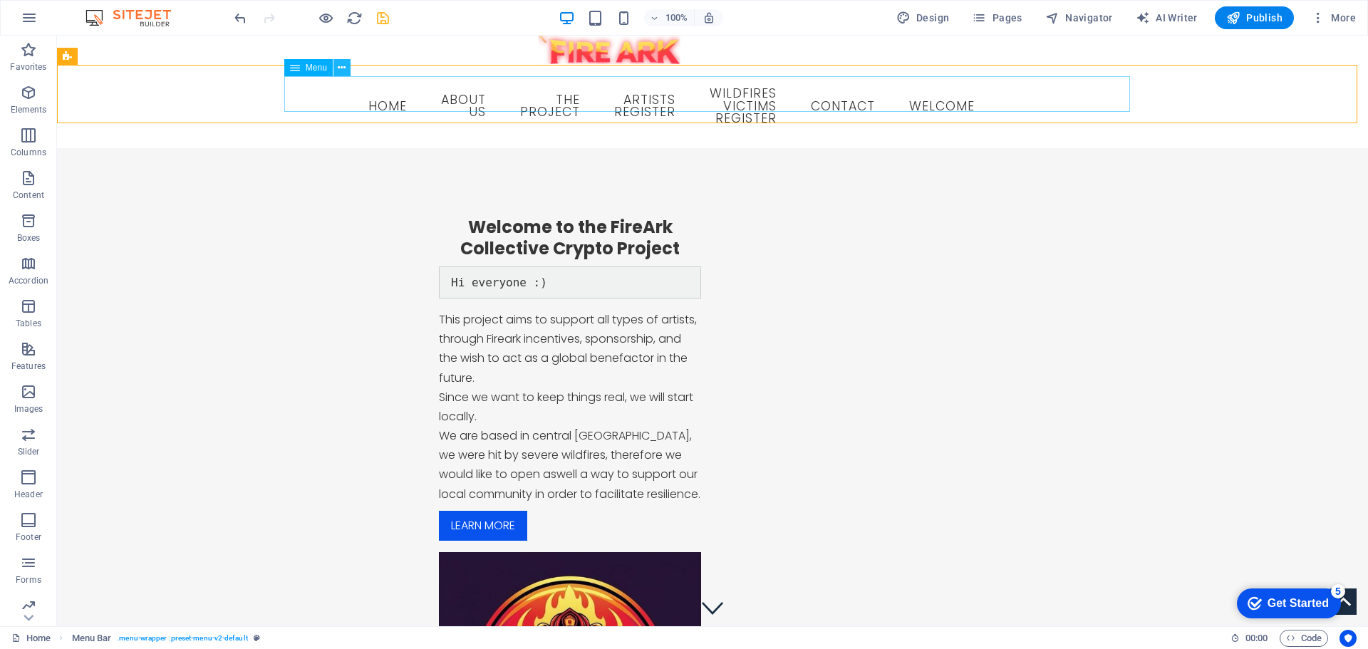
click at [338, 63] on button at bounding box center [341, 67] width 17 height 17
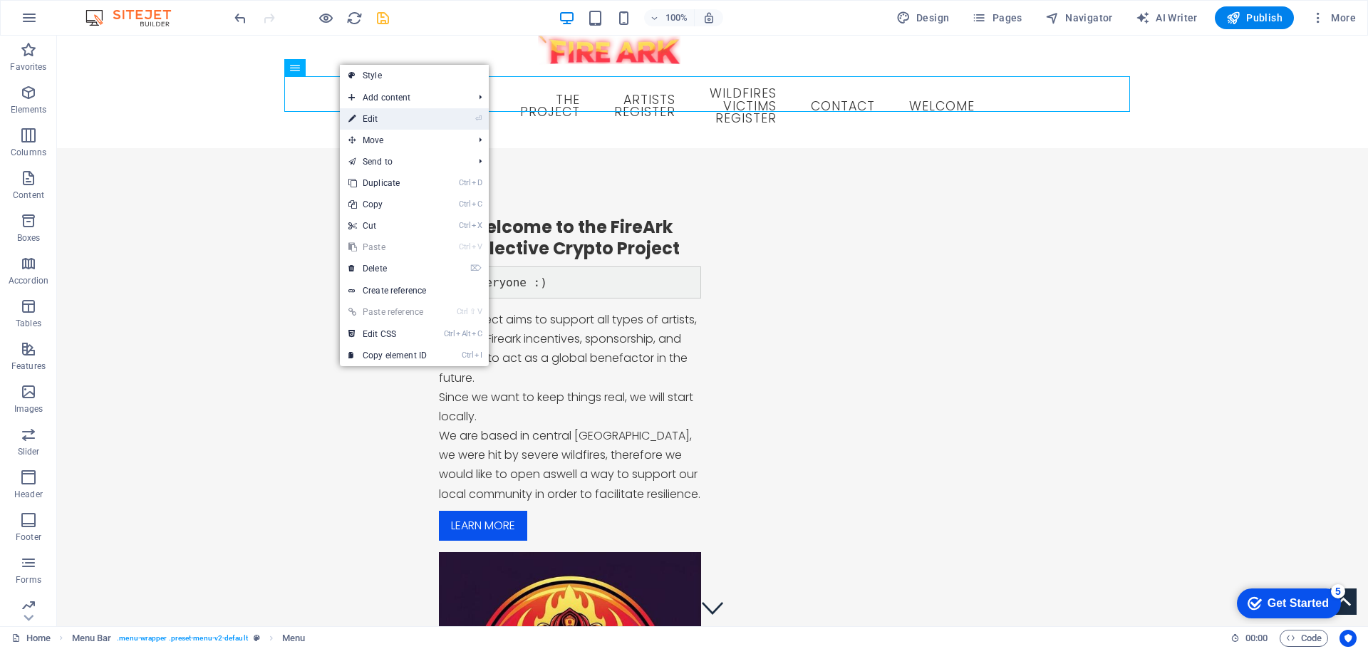
drag, startPoint x: 371, startPoint y: 117, endPoint x: 54, endPoint y: 80, distance: 319.1
click at [371, 117] on link "⏎ Edit" at bounding box center [387, 118] width 95 height 21
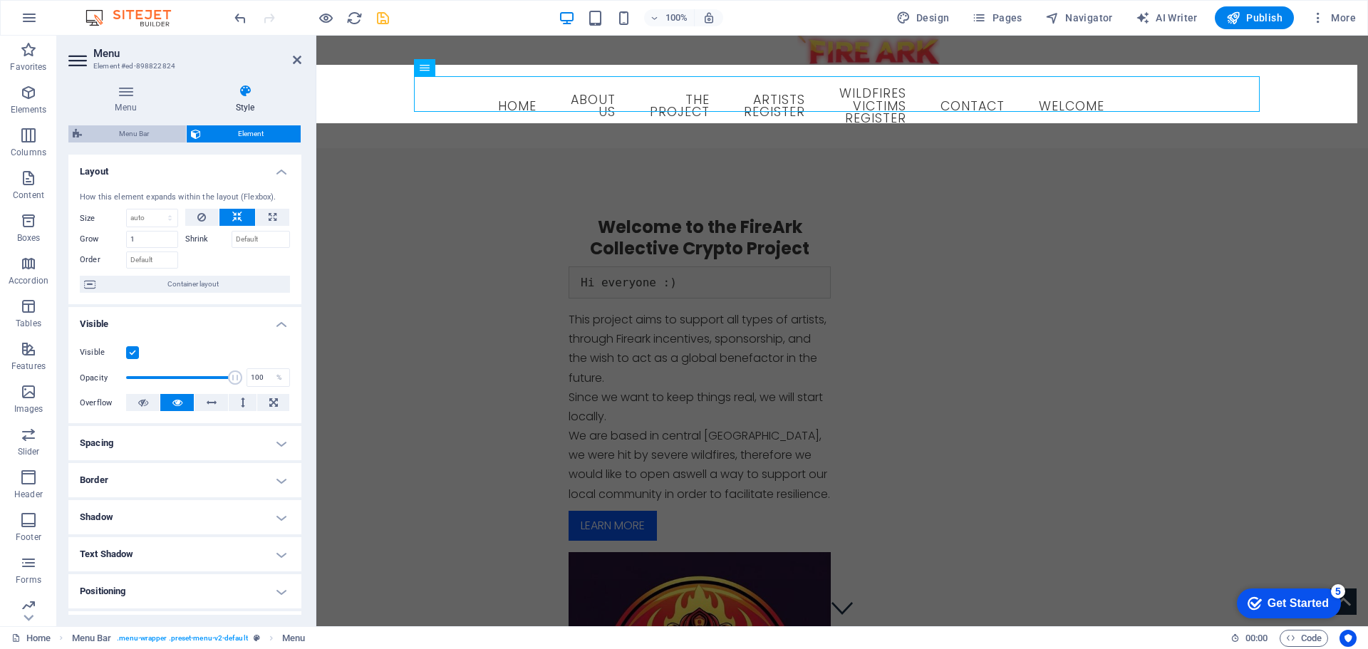
click at [150, 129] on span "Menu Bar" at bounding box center [133, 133] width 95 height 17
select select "rem"
select select "sticky_reverse"
select select "px"
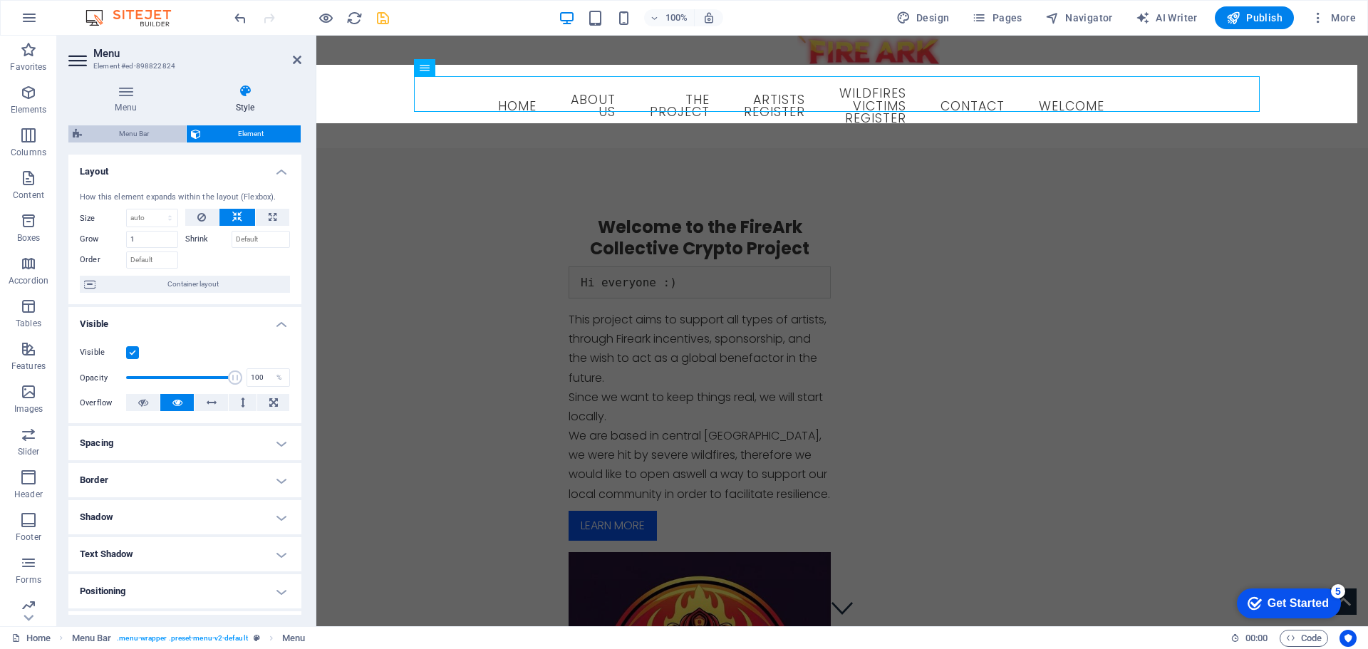
select select "px"
select select "hover_border"
select select "px"
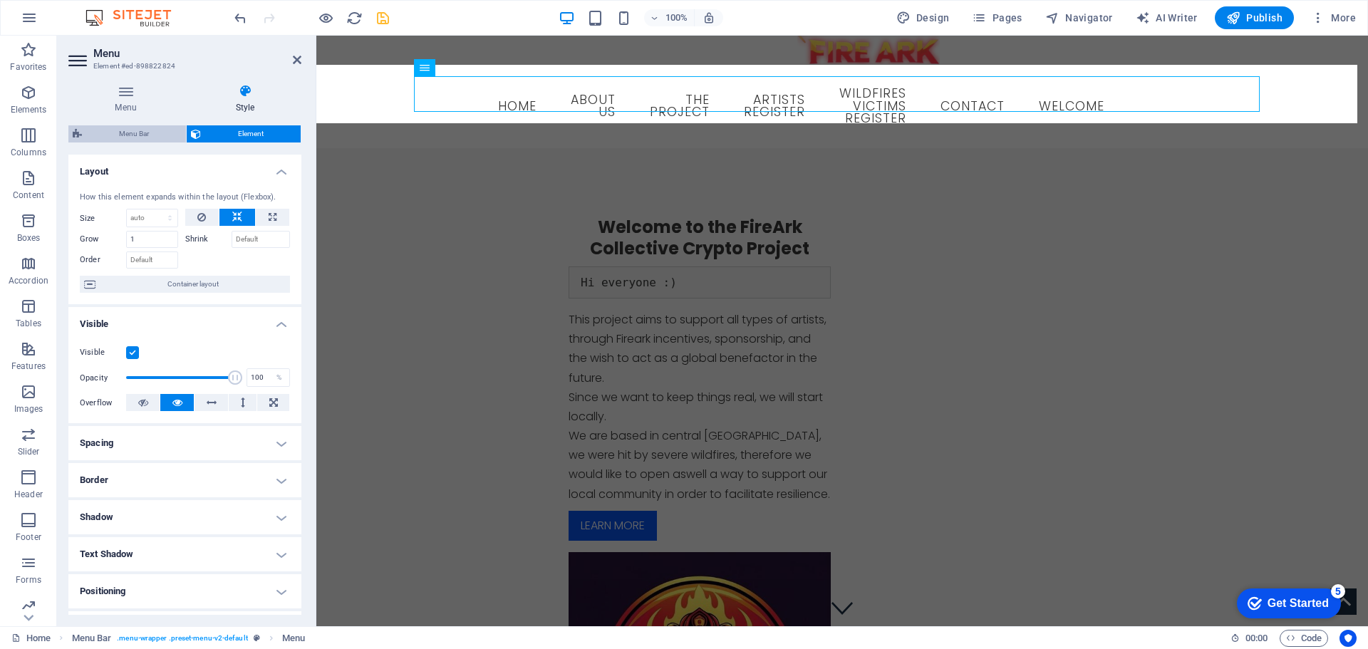
select select "rem"
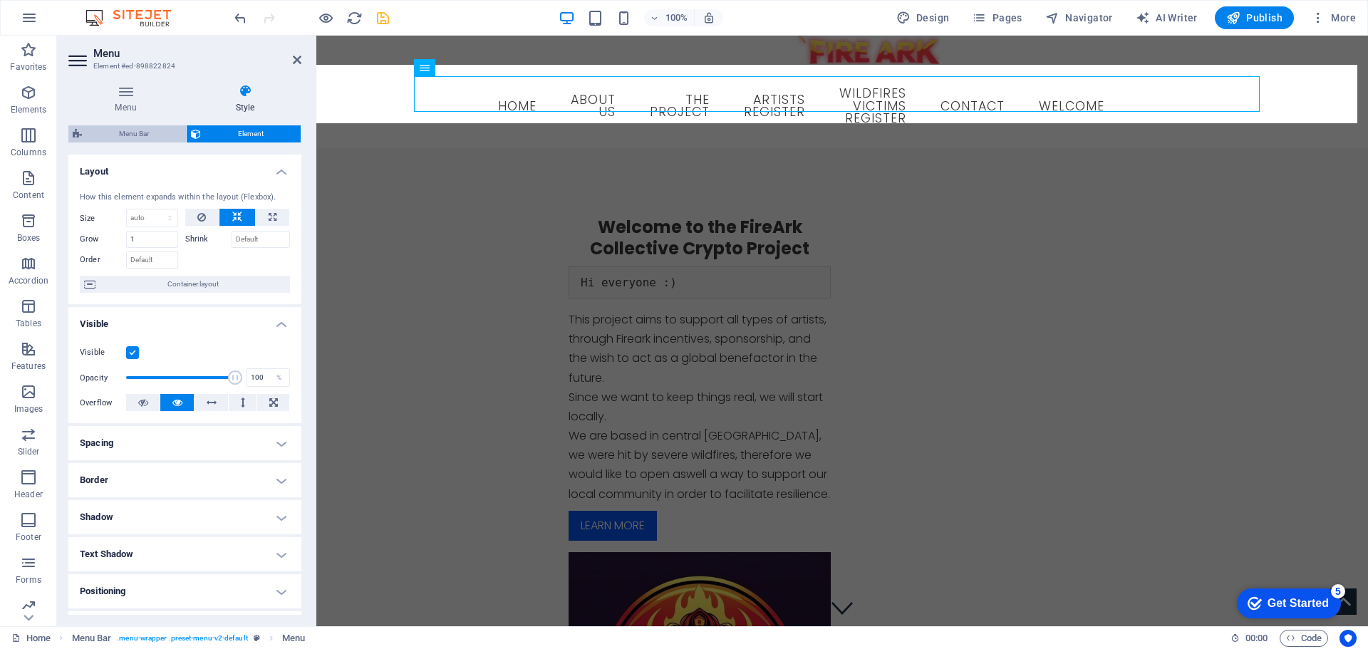
select select "rem"
select select "link-special-font"
select select "rem"
select select "300"
select select "px"
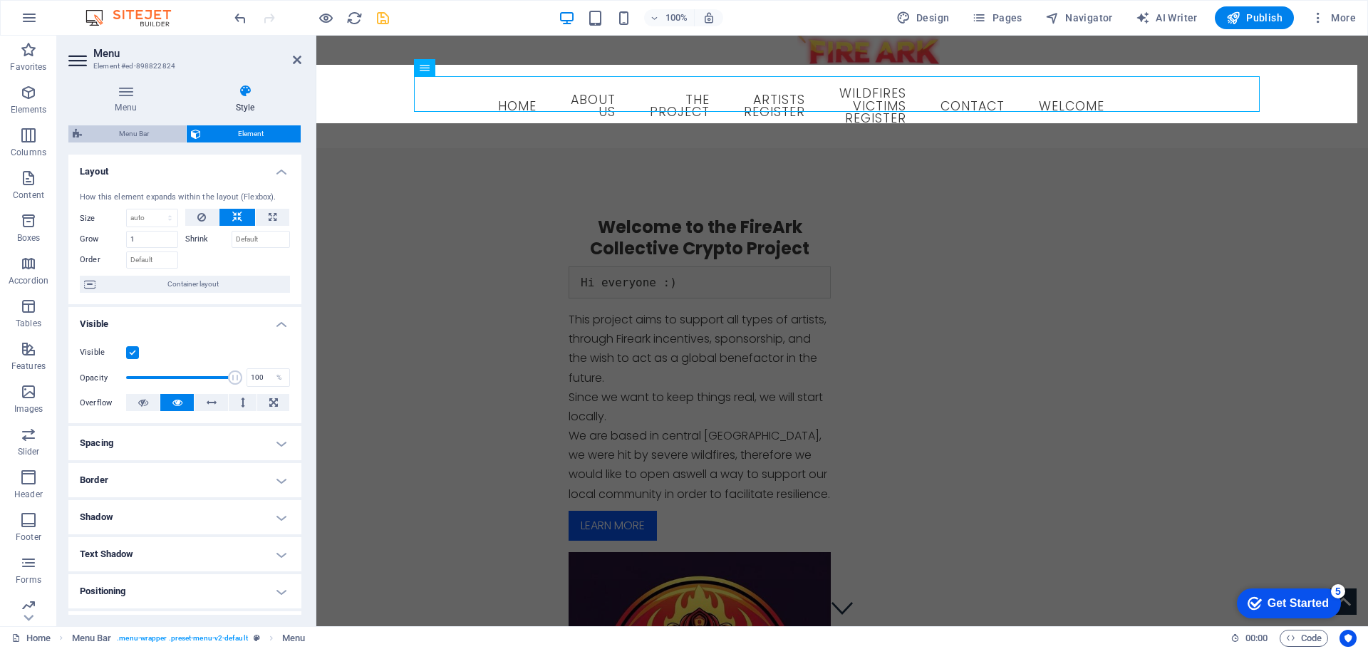
select select "rem"
select select "px"
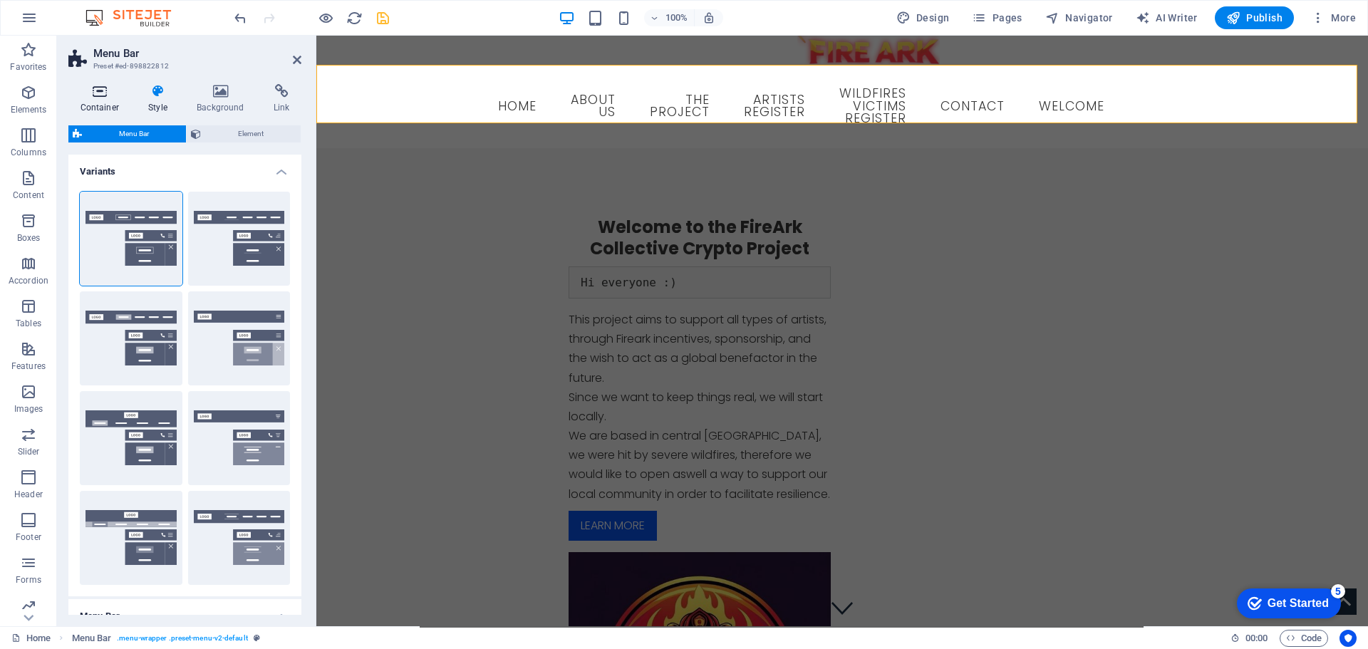
click at [98, 96] on icon at bounding box center [99, 91] width 63 height 14
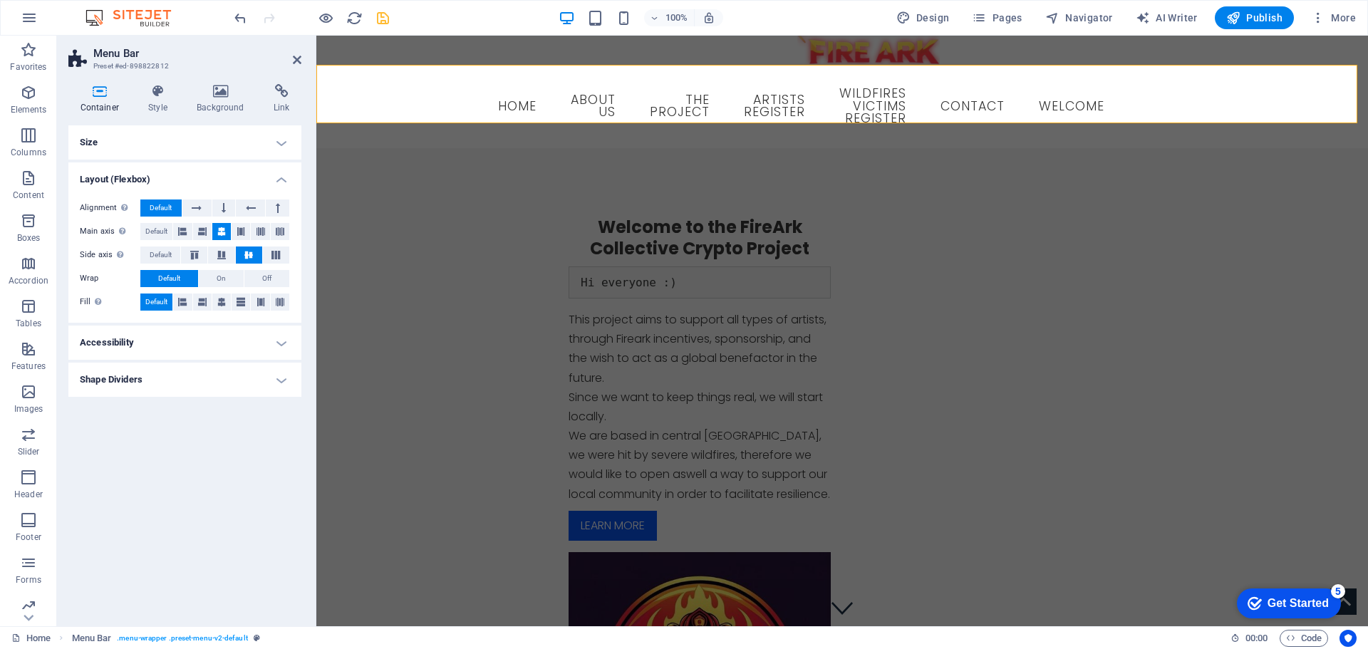
click at [281, 139] on h4 "Size" at bounding box center [184, 142] width 233 height 34
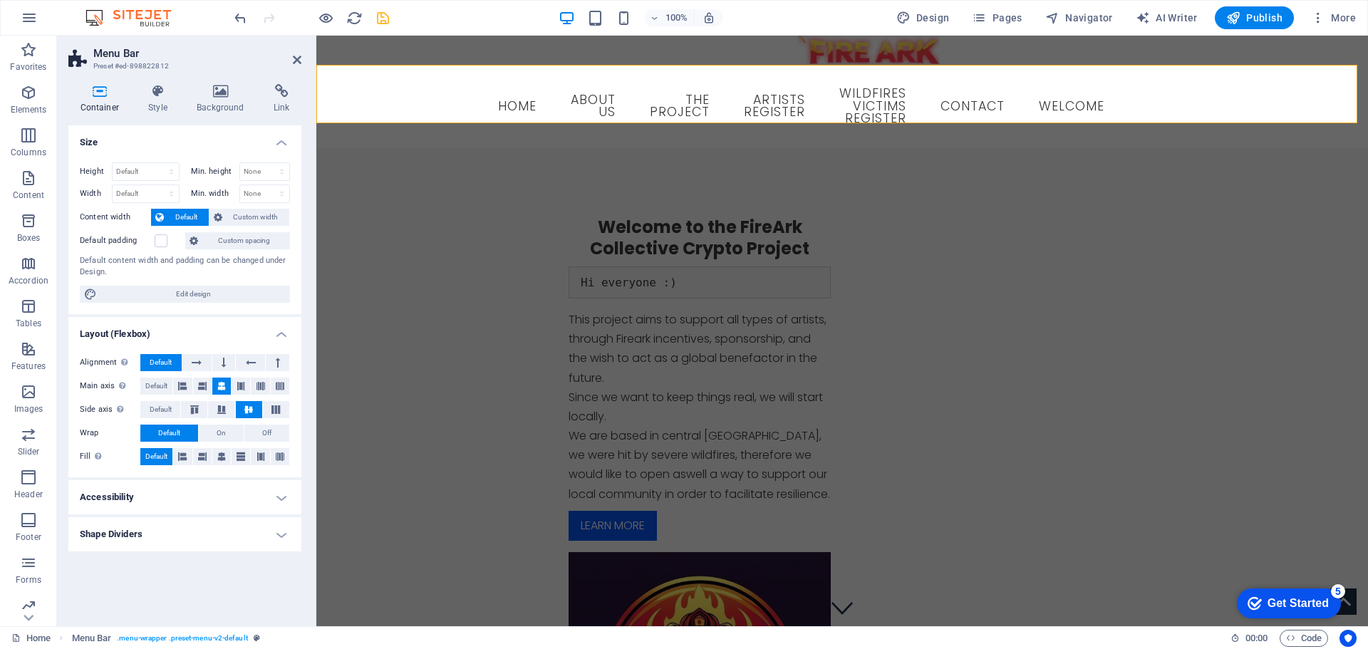
click at [281, 139] on h4 "Size" at bounding box center [184, 138] width 233 height 26
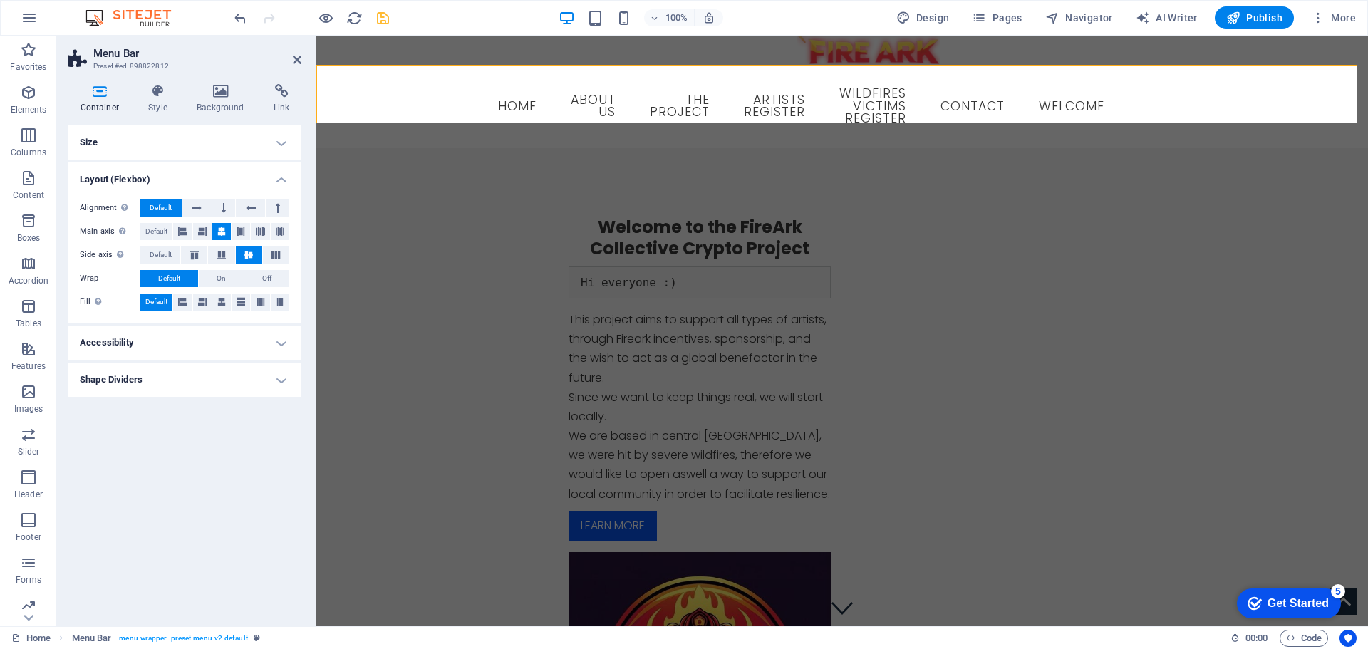
click at [285, 179] on h4 "Layout (Flexbox)" at bounding box center [184, 175] width 233 height 26
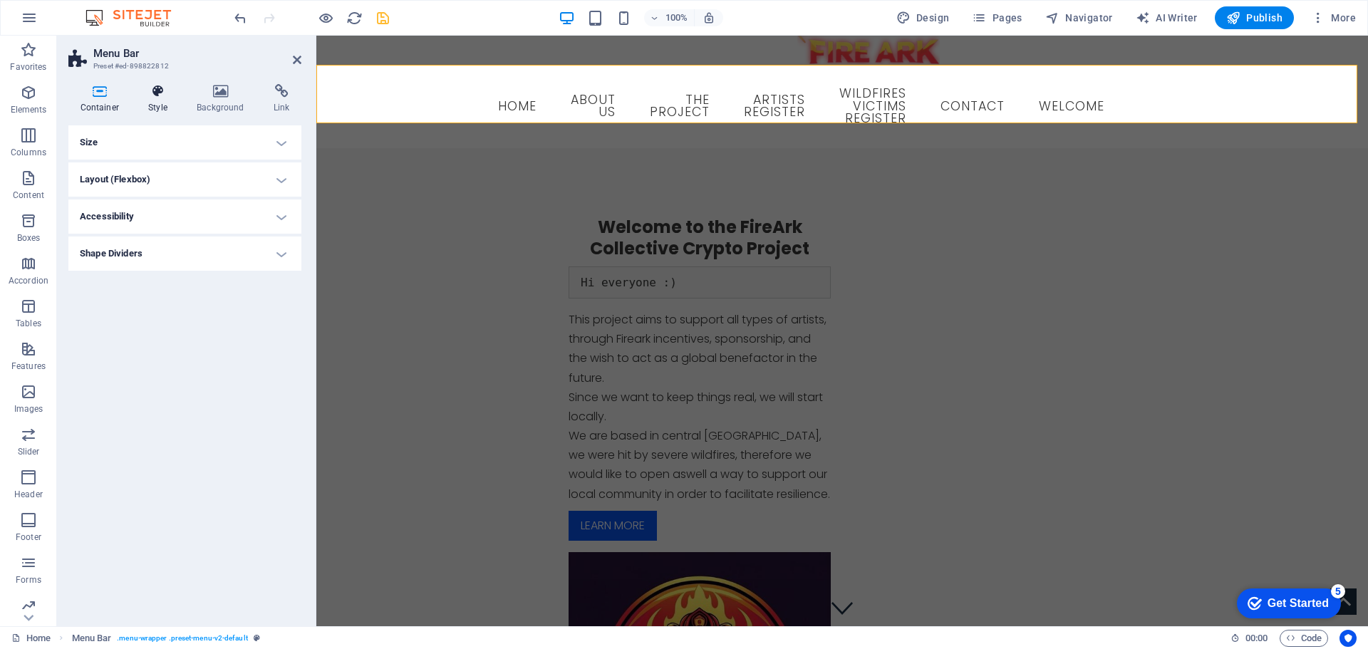
click at [153, 101] on h4 "Style" at bounding box center [161, 99] width 48 height 30
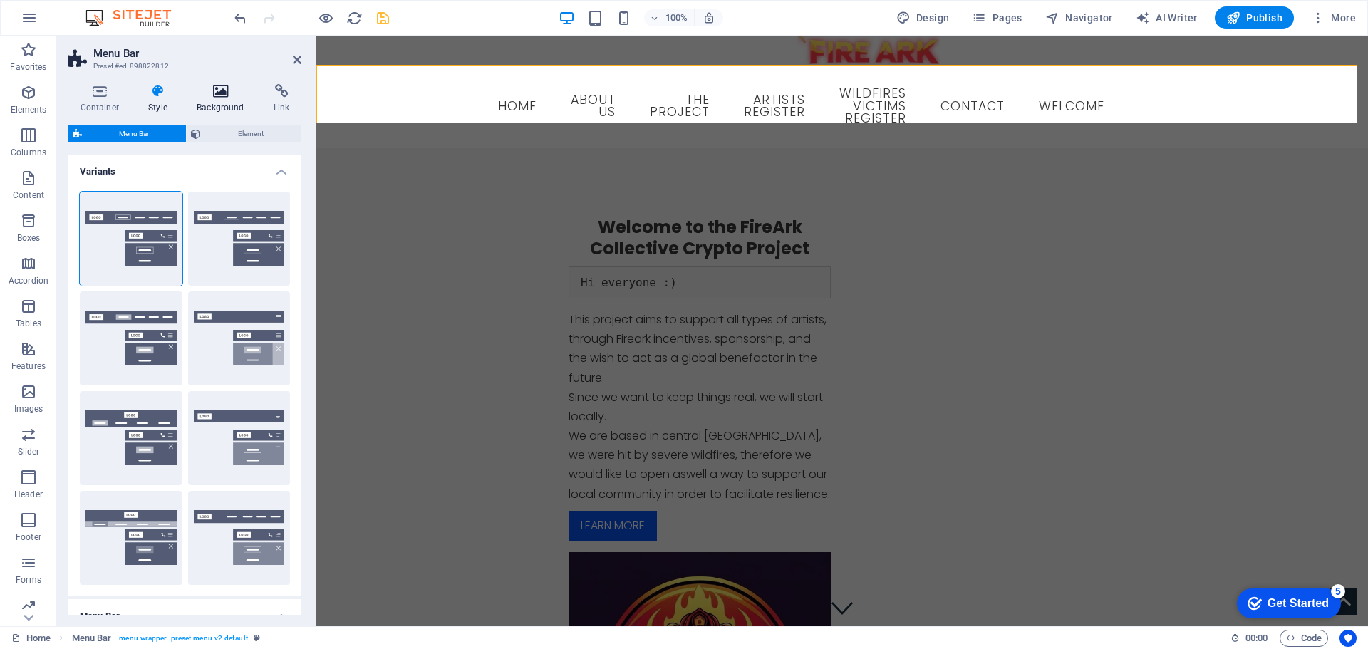
click at [202, 98] on icon at bounding box center [220, 91] width 71 height 14
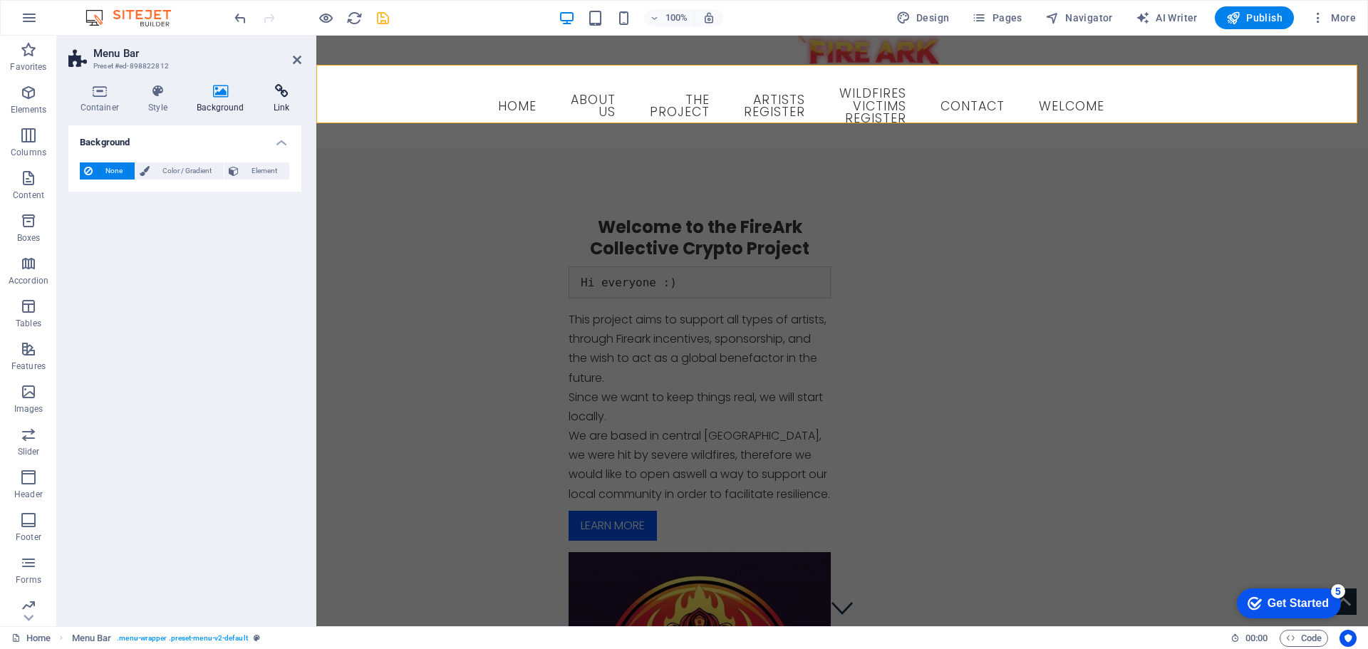
click at [282, 97] on icon at bounding box center [281, 91] width 40 height 14
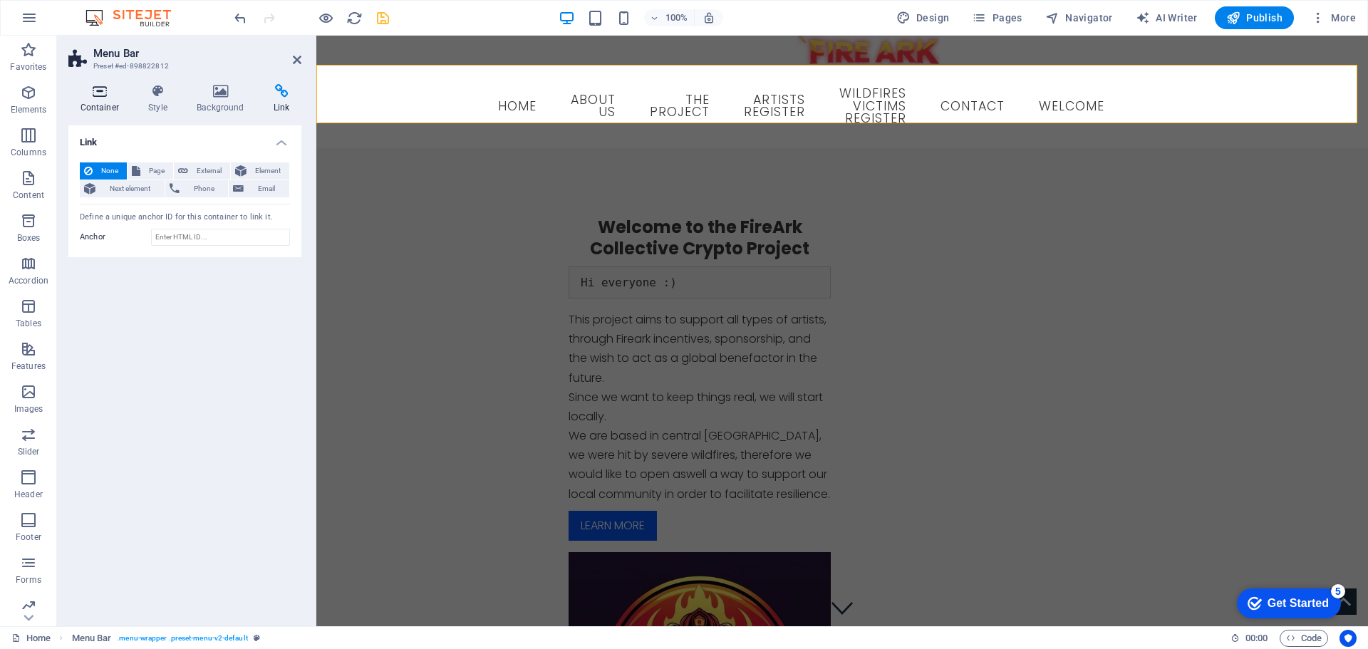
click at [105, 101] on h4 "Container" at bounding box center [102, 99] width 68 height 30
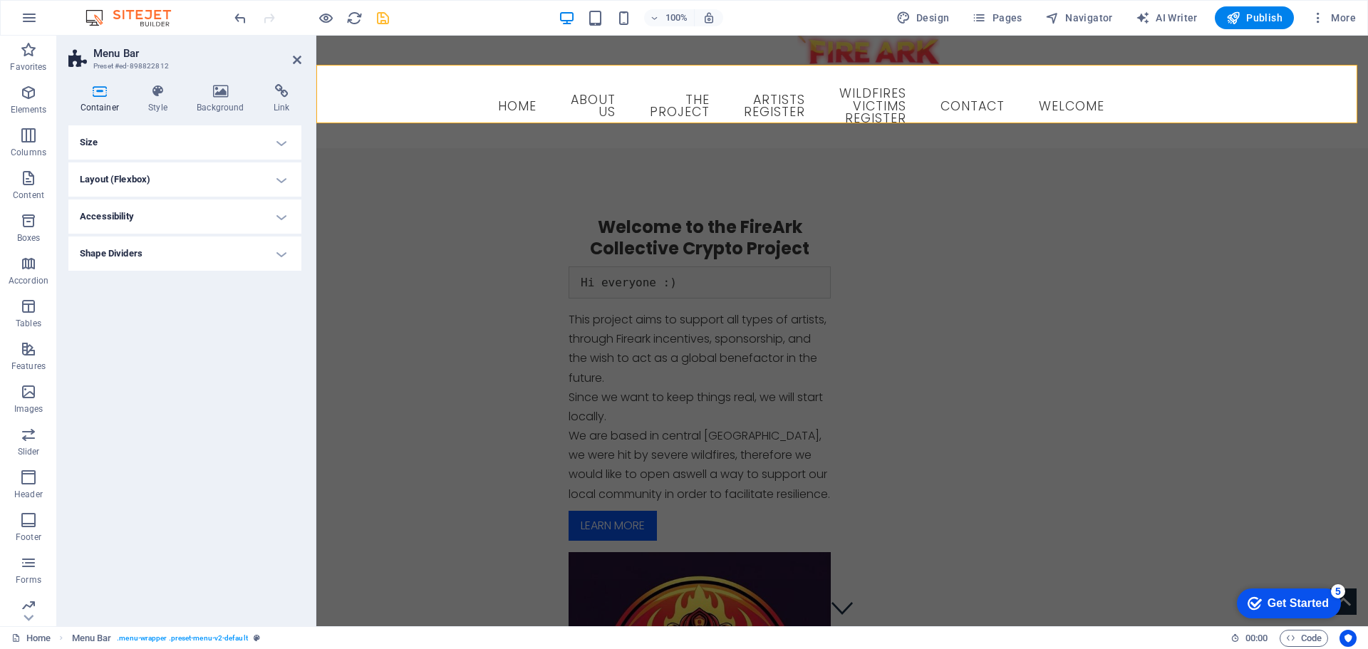
click at [89, 91] on icon at bounding box center [99, 91] width 63 height 14
click at [390, 56] on icon at bounding box center [389, 56] width 8 height 15
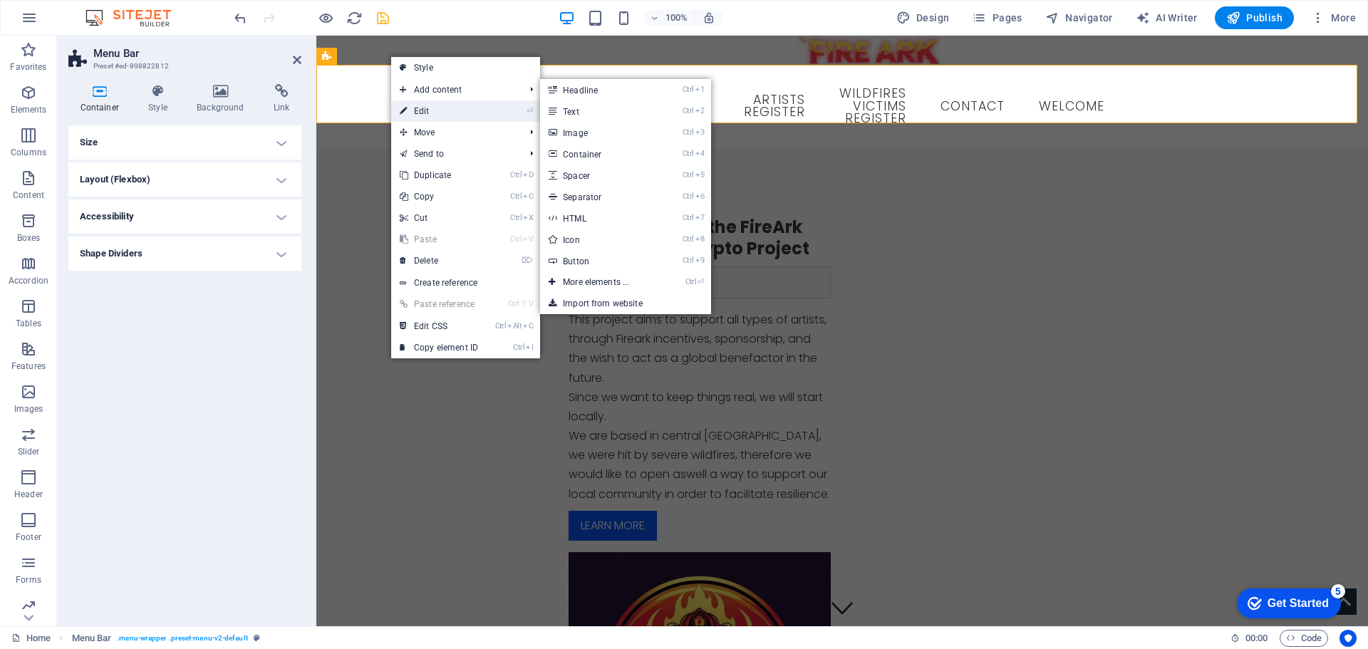
click at [422, 109] on link "⏎ Edit" at bounding box center [438, 110] width 95 height 21
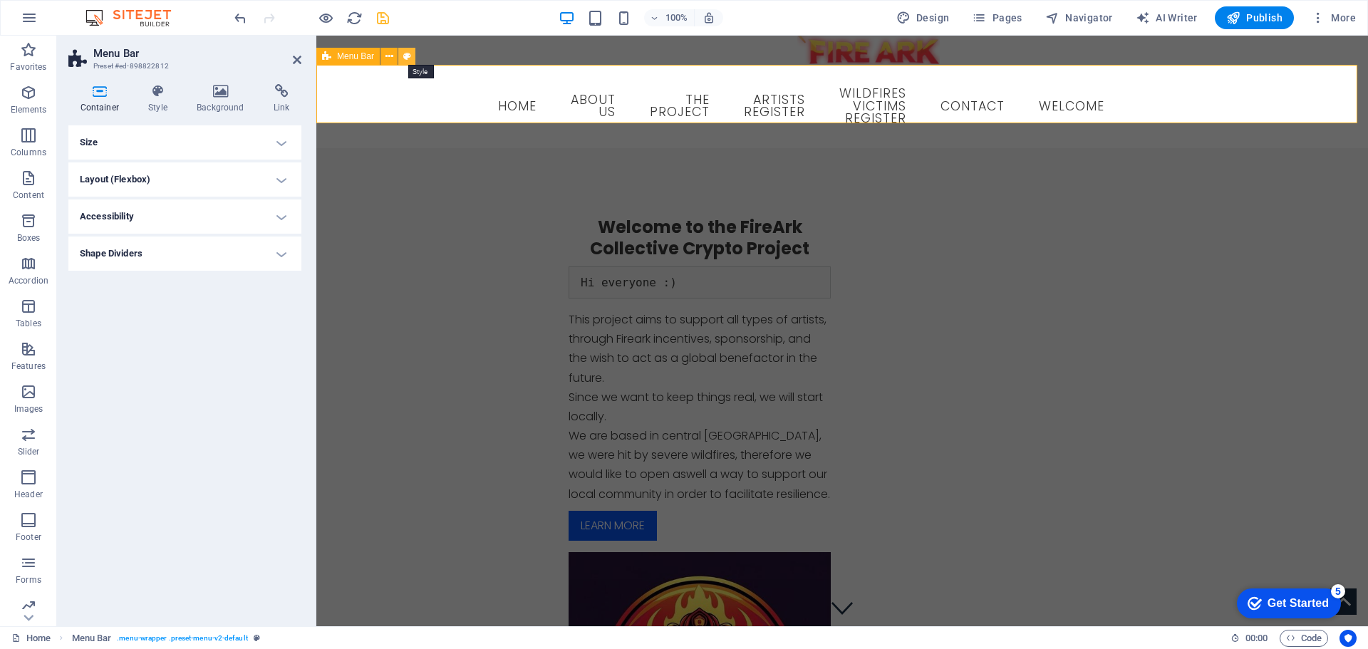
click at [407, 55] on icon at bounding box center [407, 56] width 8 height 15
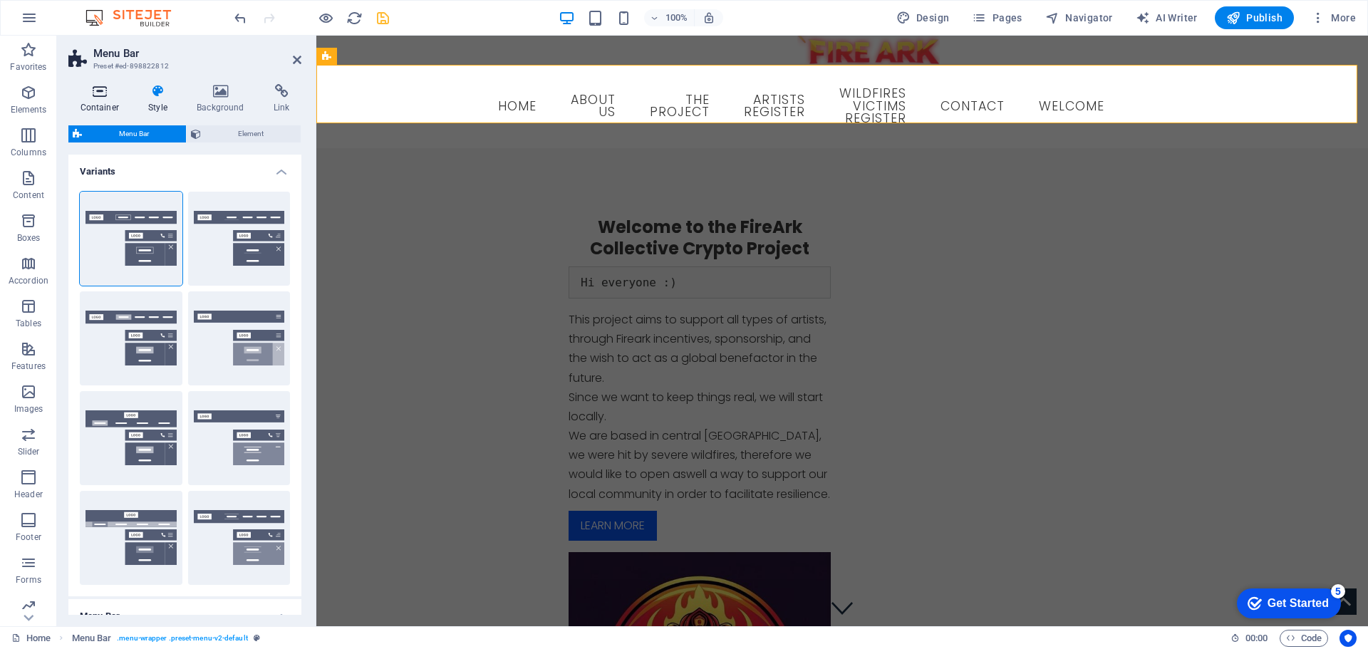
click at [108, 106] on h4 "Container" at bounding box center [102, 99] width 68 height 30
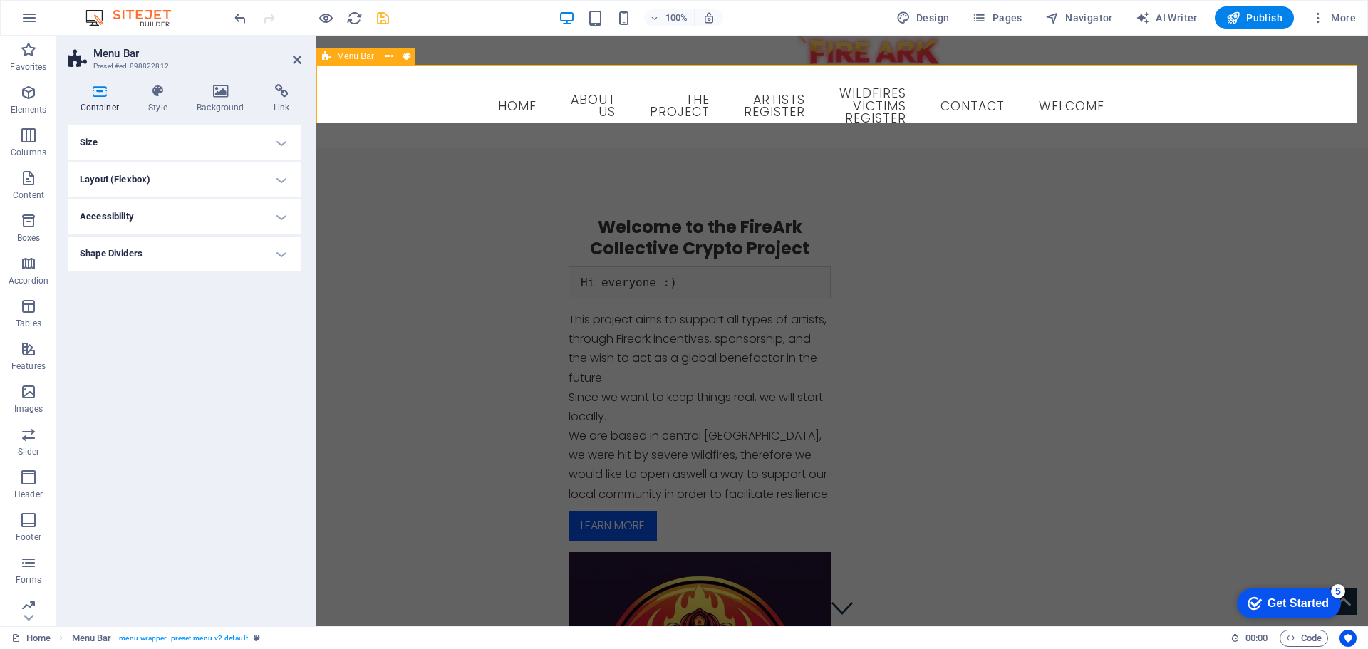
click at [328, 55] on icon at bounding box center [326, 56] width 9 height 17
click at [403, 53] on icon at bounding box center [407, 56] width 8 height 15
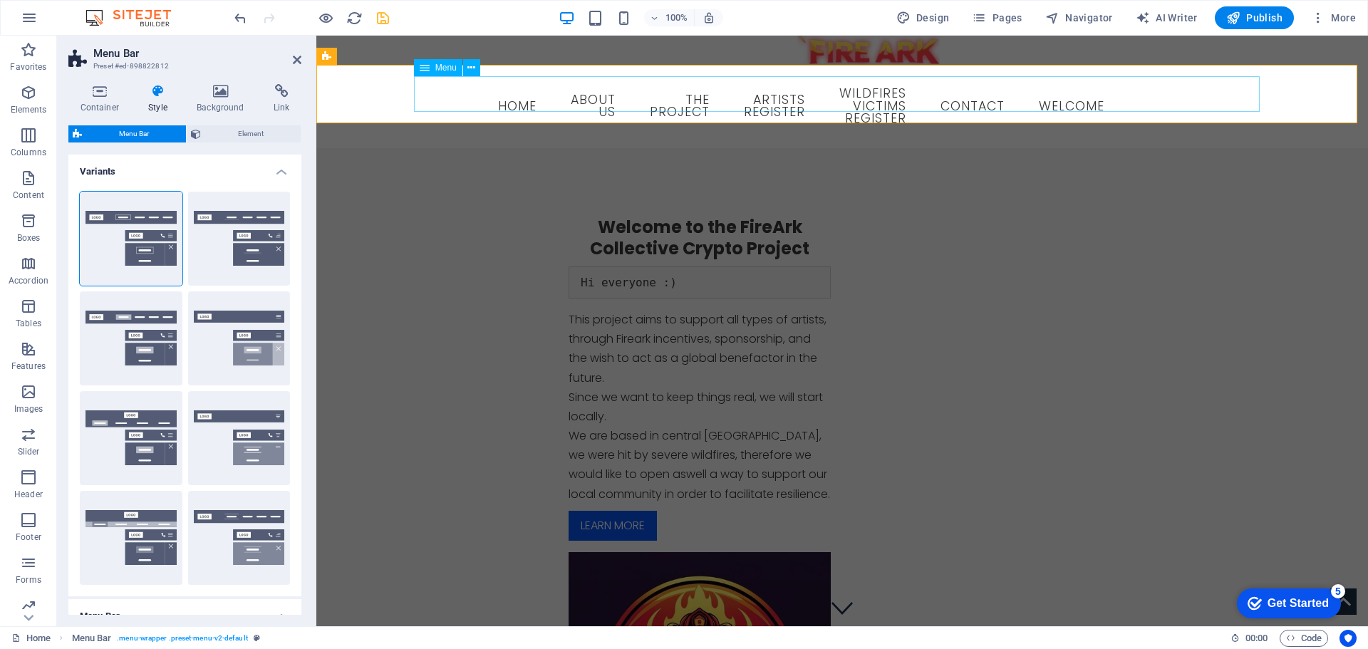
click at [568, 98] on nav "Home About us The Project Artists Register Wildfires victims register Contact w…" at bounding box center [841, 106] width 547 height 61
click at [473, 67] on icon at bounding box center [471, 68] width 8 height 15
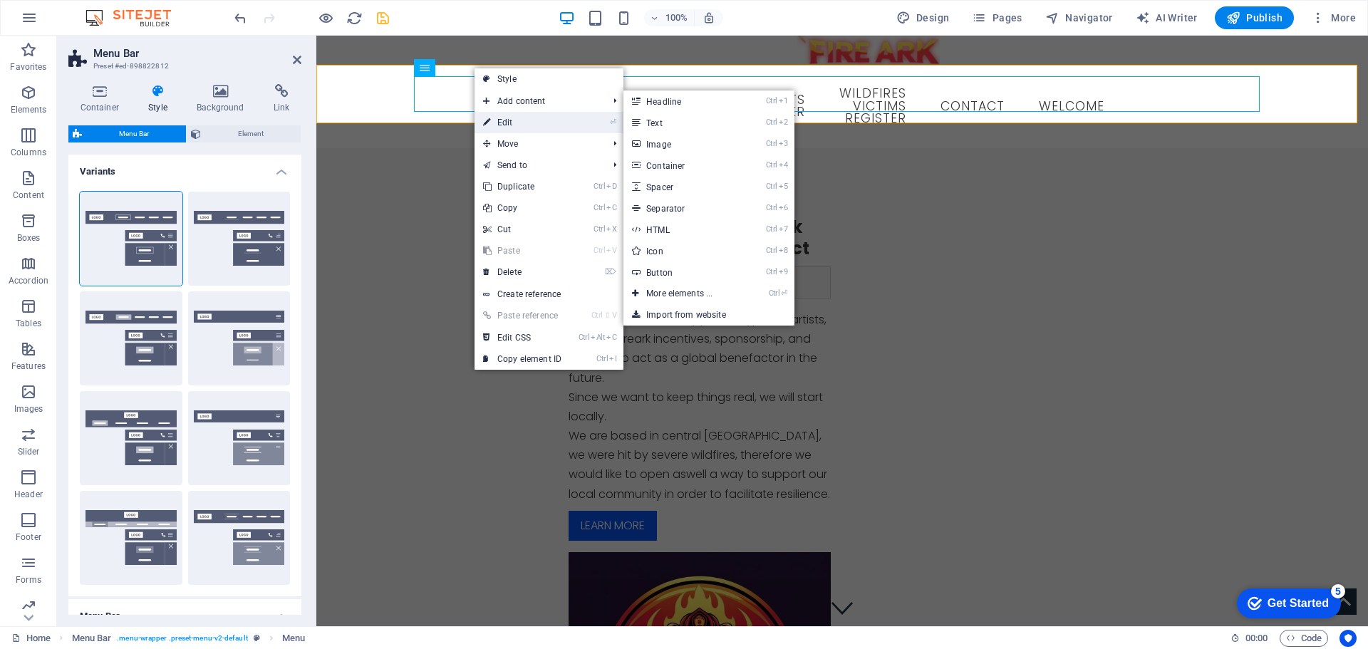
click at [509, 113] on link "⏎ Edit" at bounding box center [521, 122] width 95 height 21
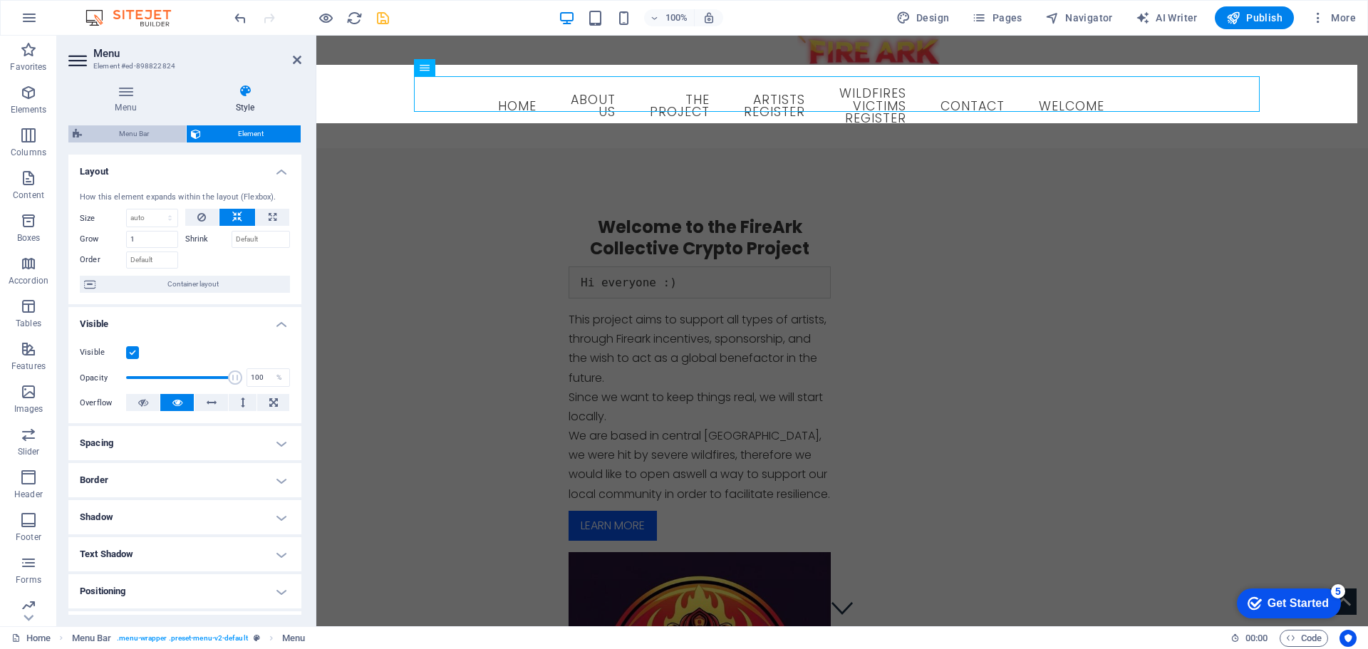
click at [110, 128] on span "Menu Bar" at bounding box center [133, 133] width 95 height 17
select select "rem"
select select "sticky_reverse"
select select "px"
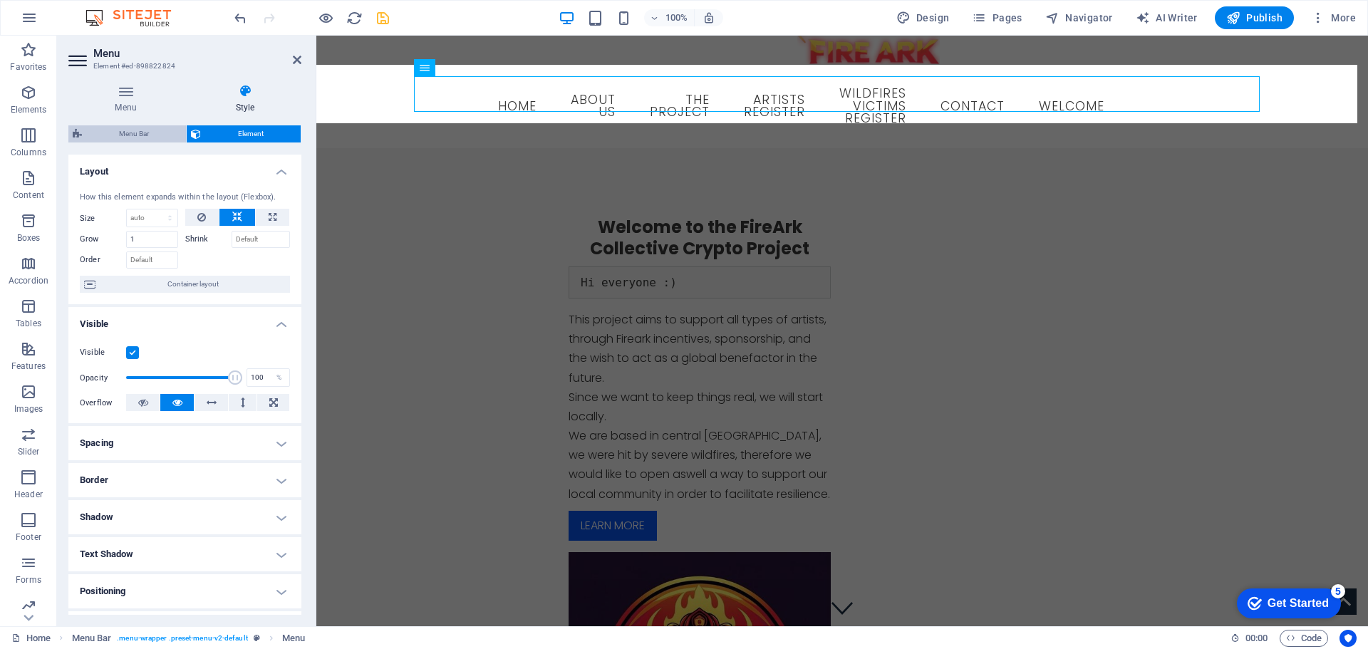
select select "px"
select select "hover_border"
select select "px"
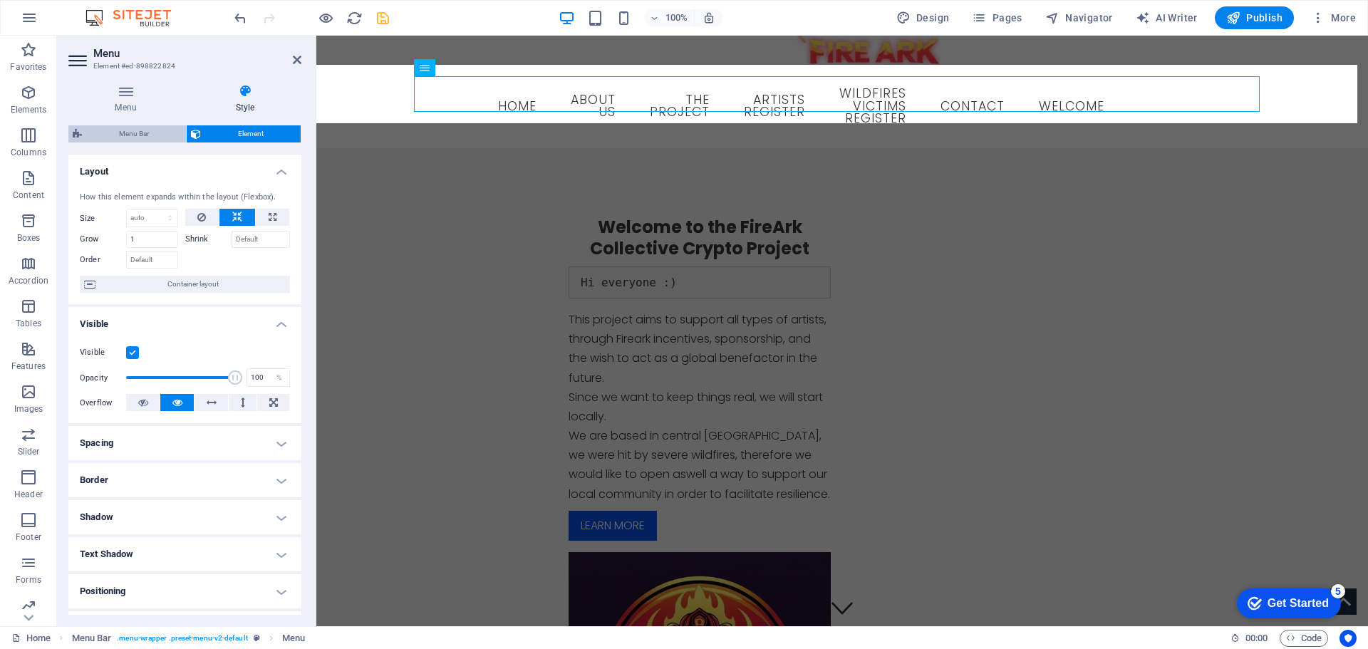
select select "rem"
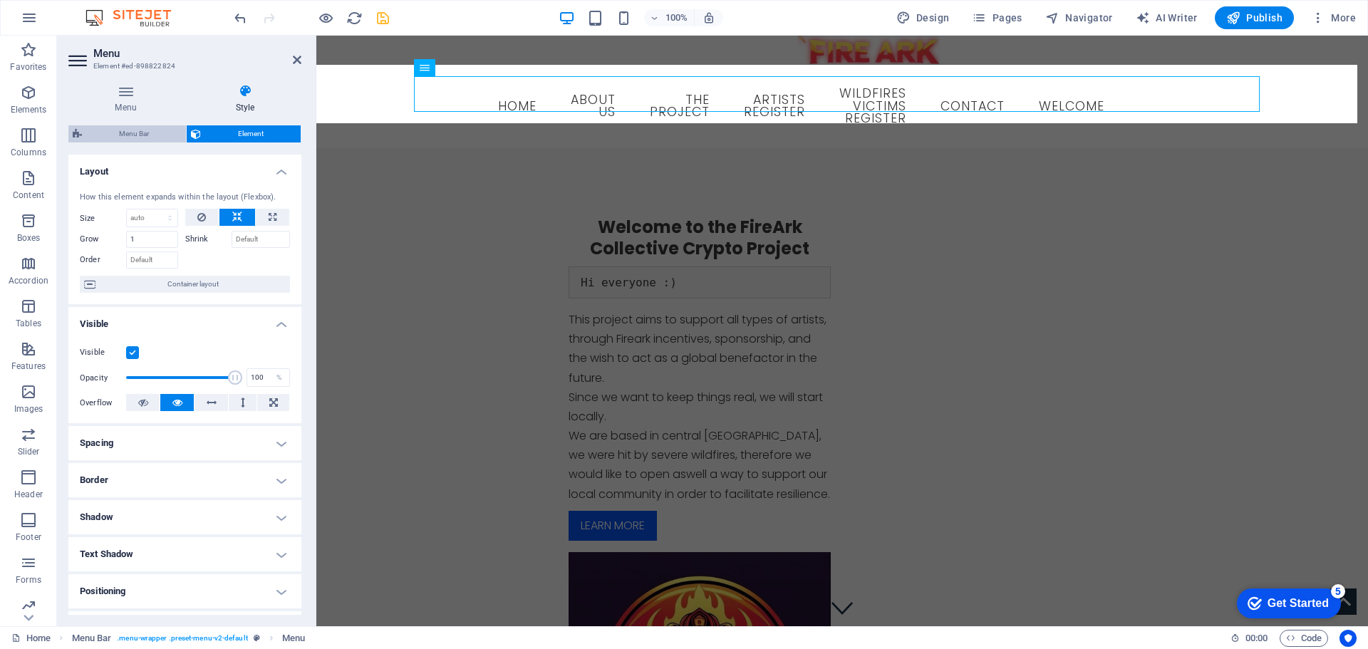
select select "rem"
select select "link-special-font"
select select "rem"
select select "300"
select select "px"
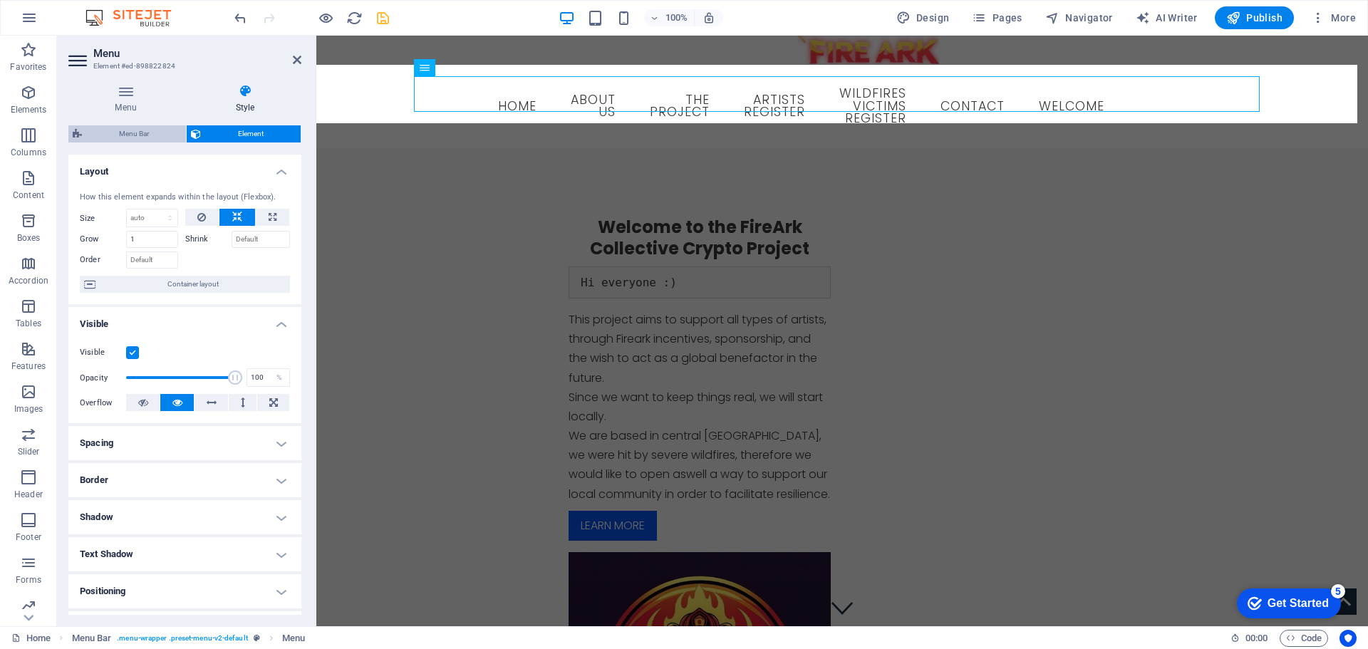
select select "rem"
select select "px"
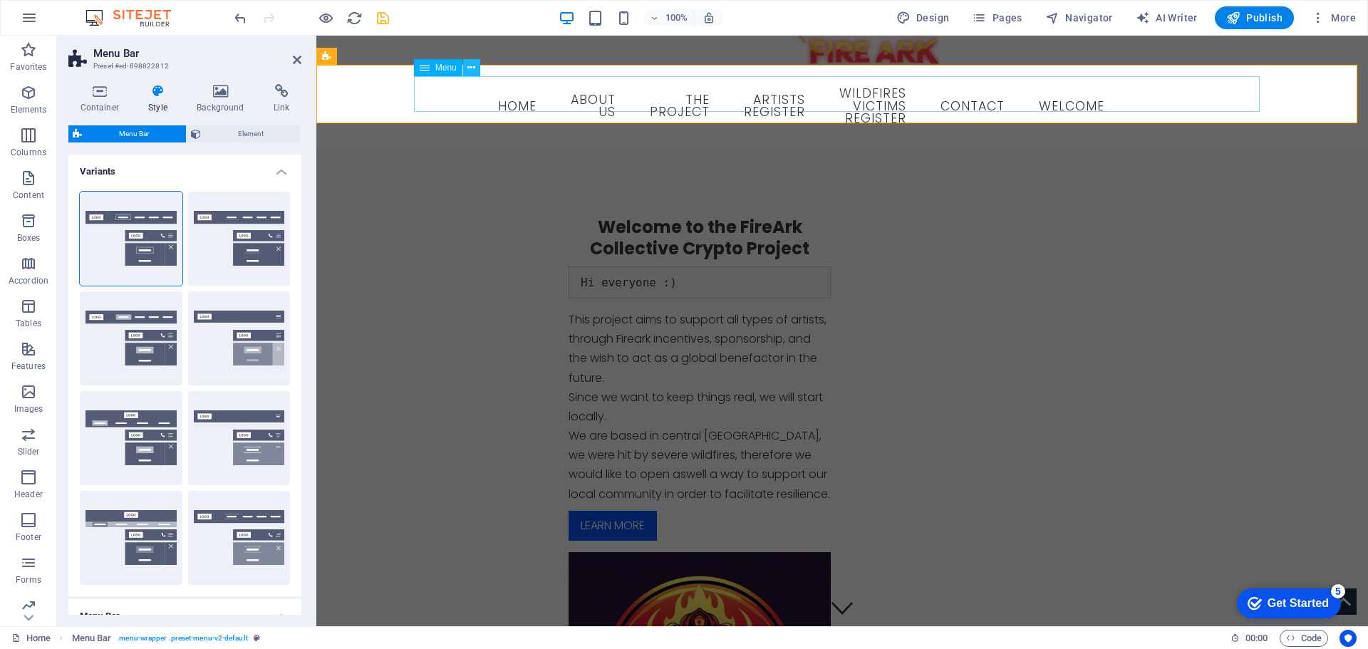
click at [470, 68] on icon at bounding box center [471, 68] width 8 height 15
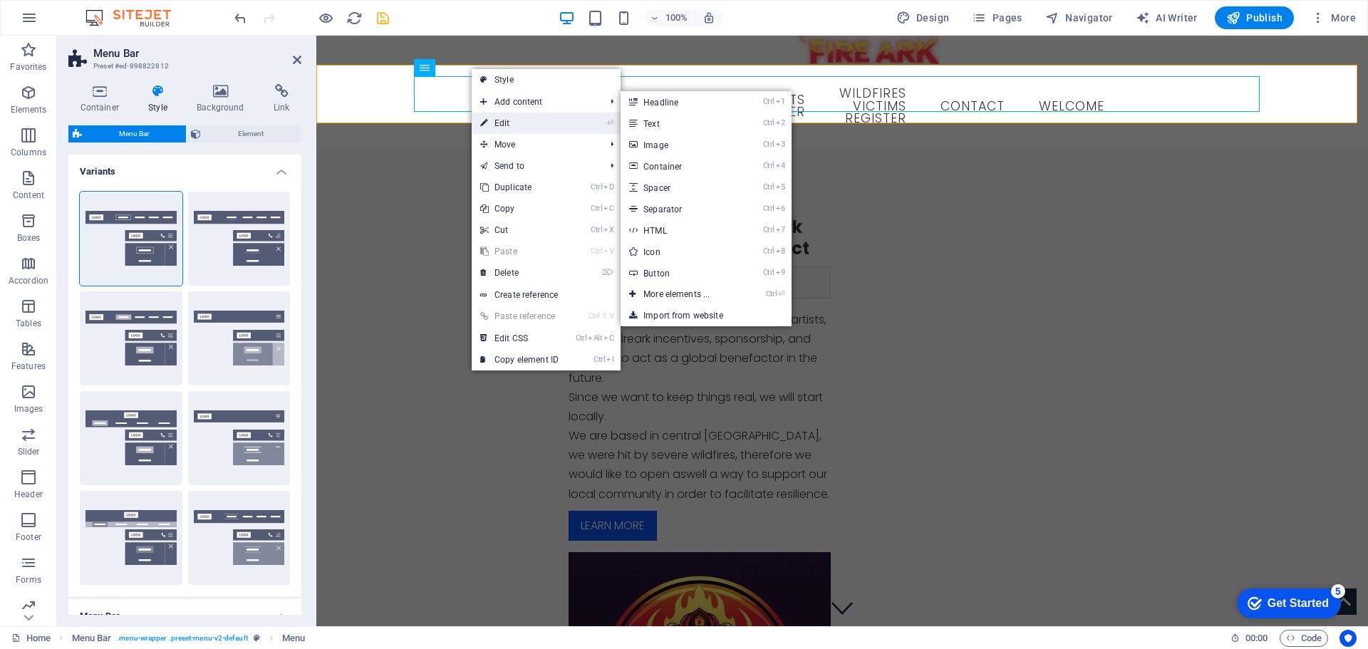
click at [493, 123] on link "⏎ Edit" at bounding box center [519, 123] width 95 height 21
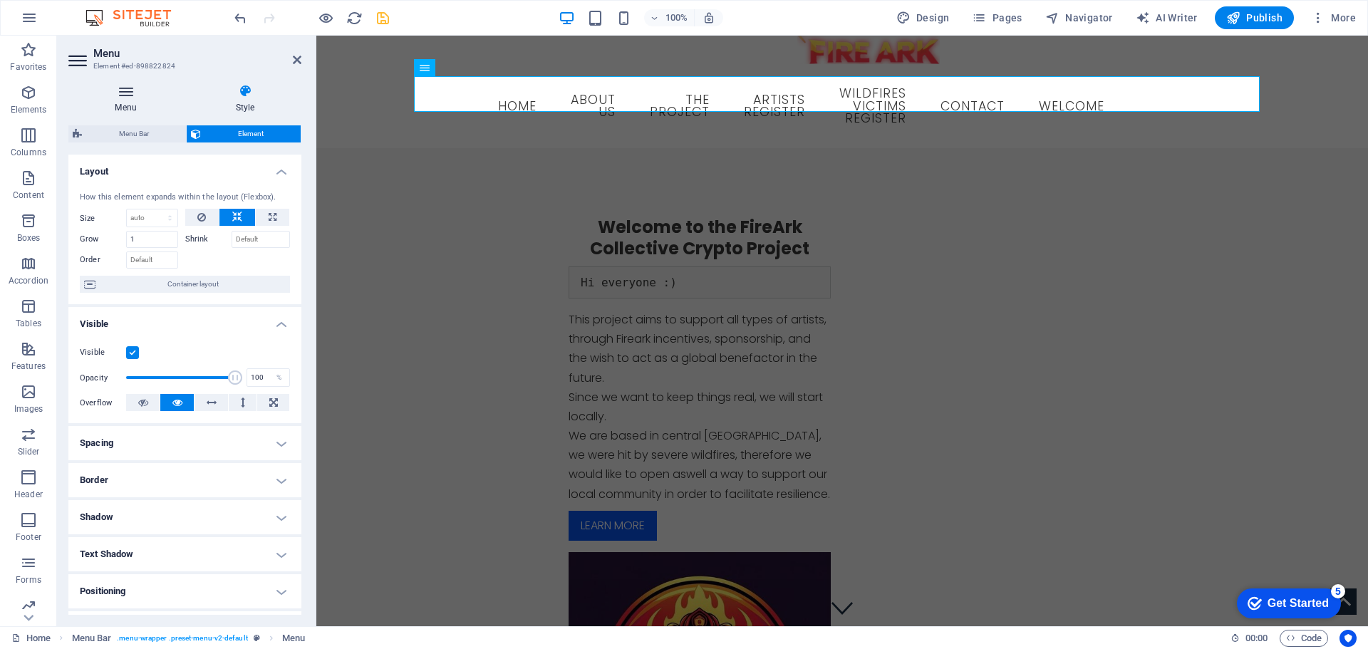
click at [133, 98] on icon at bounding box center [125, 91] width 115 height 14
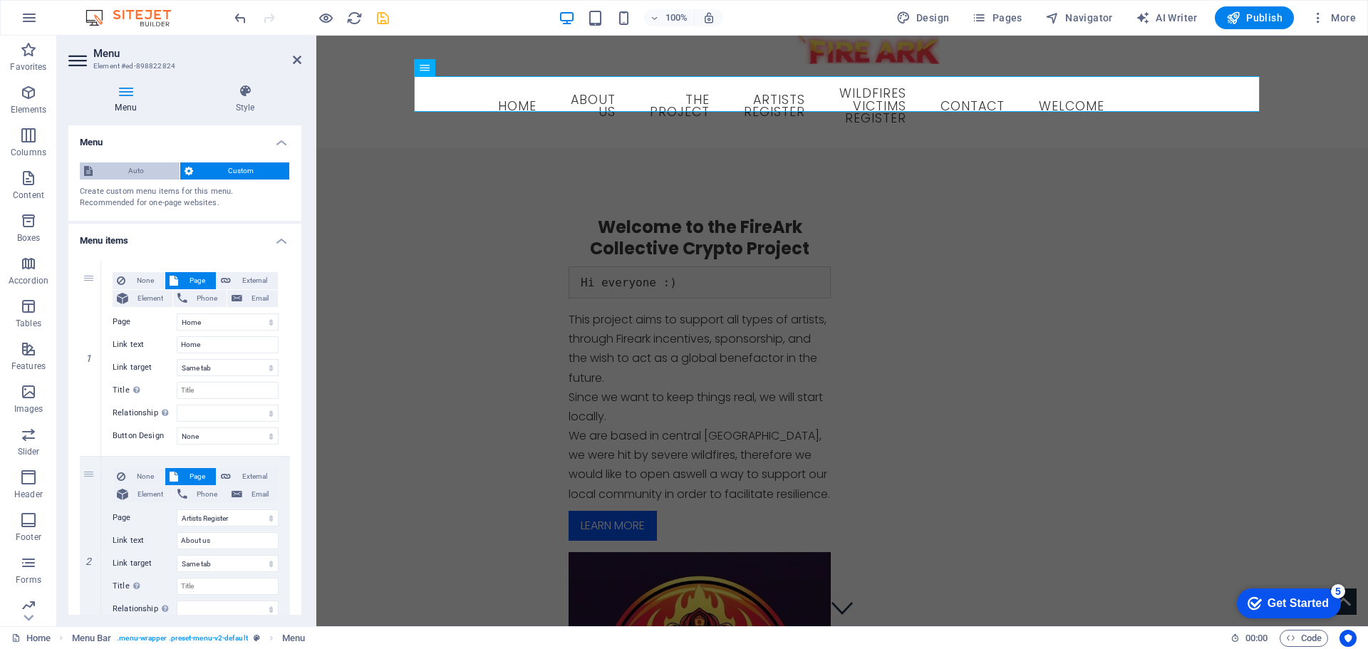
click at [123, 164] on span "Auto" at bounding box center [136, 170] width 78 height 17
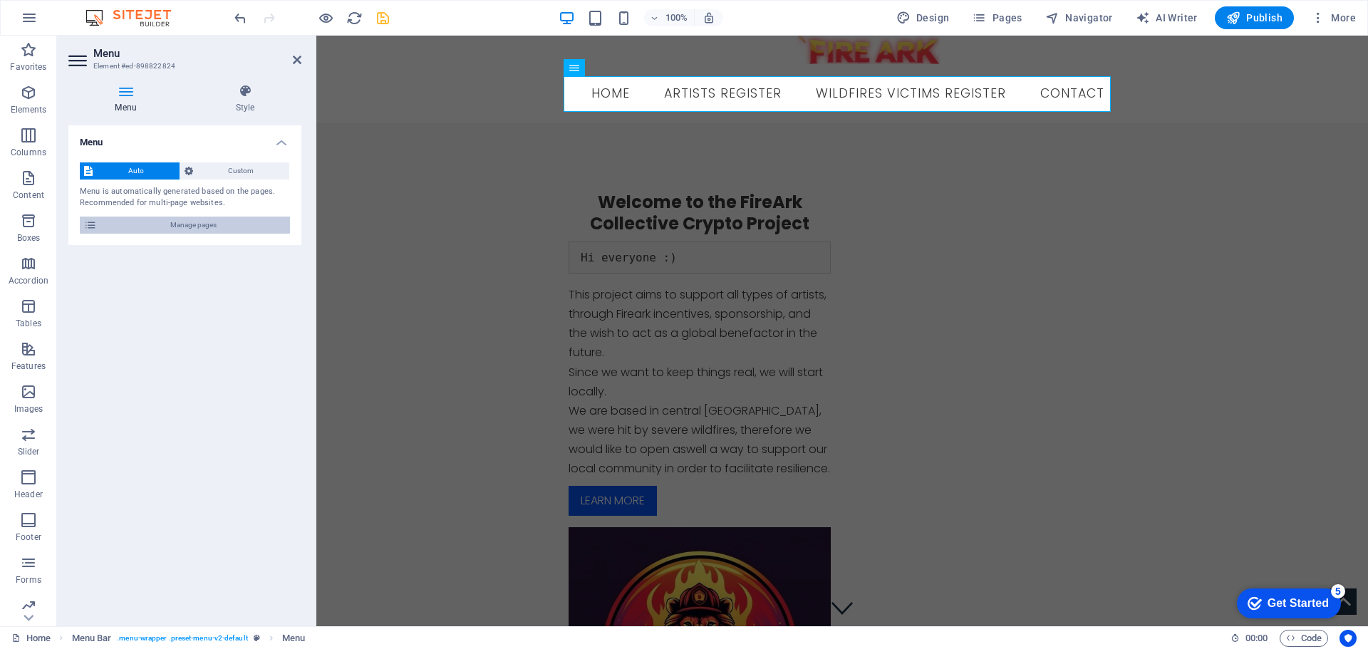
click at [160, 219] on span "Manage pages" at bounding box center [193, 225] width 185 height 17
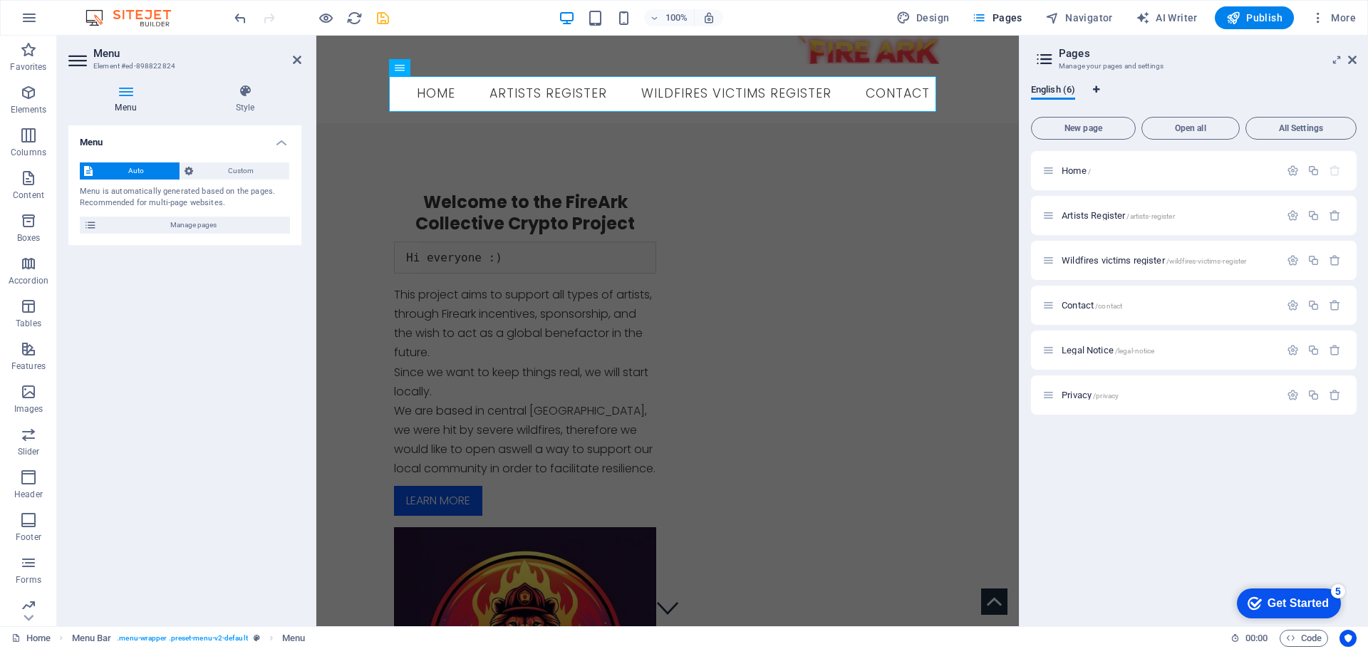
click at [1099, 91] on icon "Language Tabs" at bounding box center [1096, 89] width 6 height 9
select select "41"
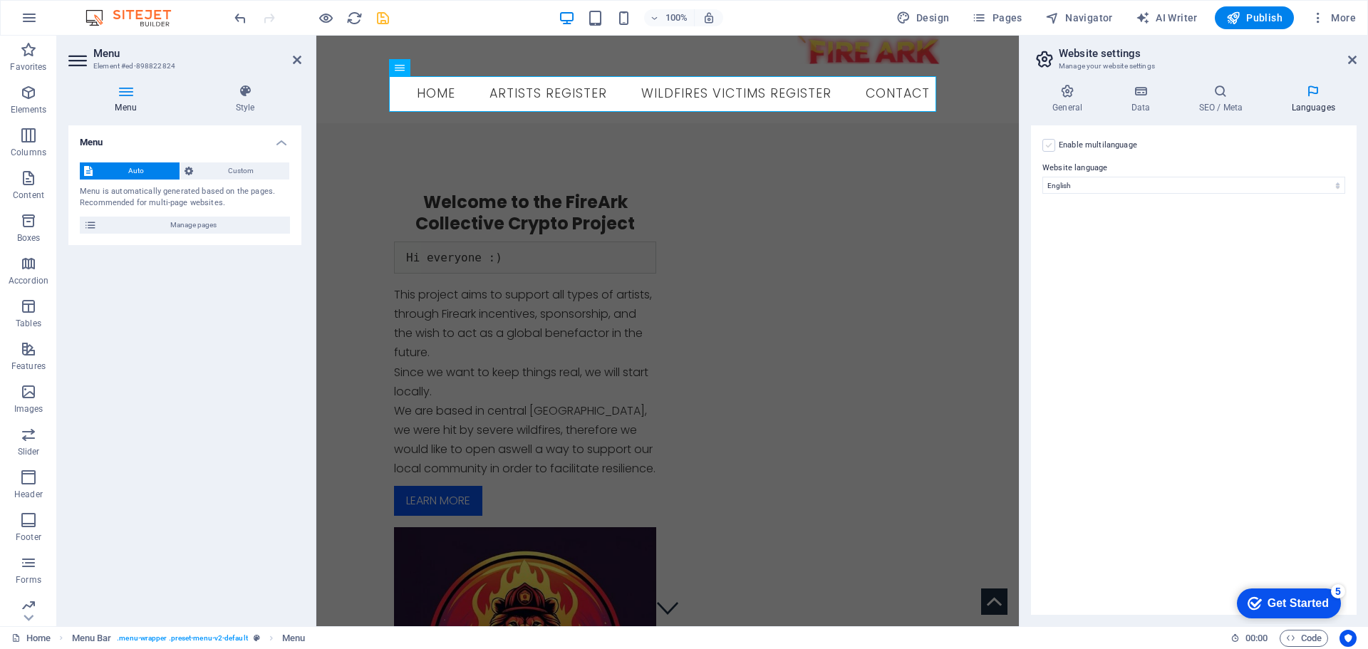
click at [1047, 146] on label at bounding box center [1048, 145] width 13 height 13
click at [0, 0] on input "Enable multilanguage To disable multilanguage delete all languages until only o…" at bounding box center [0, 0] width 0 height 0
click at [1101, 252] on select "Abkhazian Afar Afrikaans Akan Albanian Amharic Arabic Aragonese Armenian Assame…" at bounding box center [1193, 254] width 237 height 17
select select "128"
click at [1075, 246] on select "Abkhazian Afar Afrikaans Akan Albanian Amharic Arabic Aragonese Armenian Assame…" at bounding box center [1193, 254] width 237 height 17
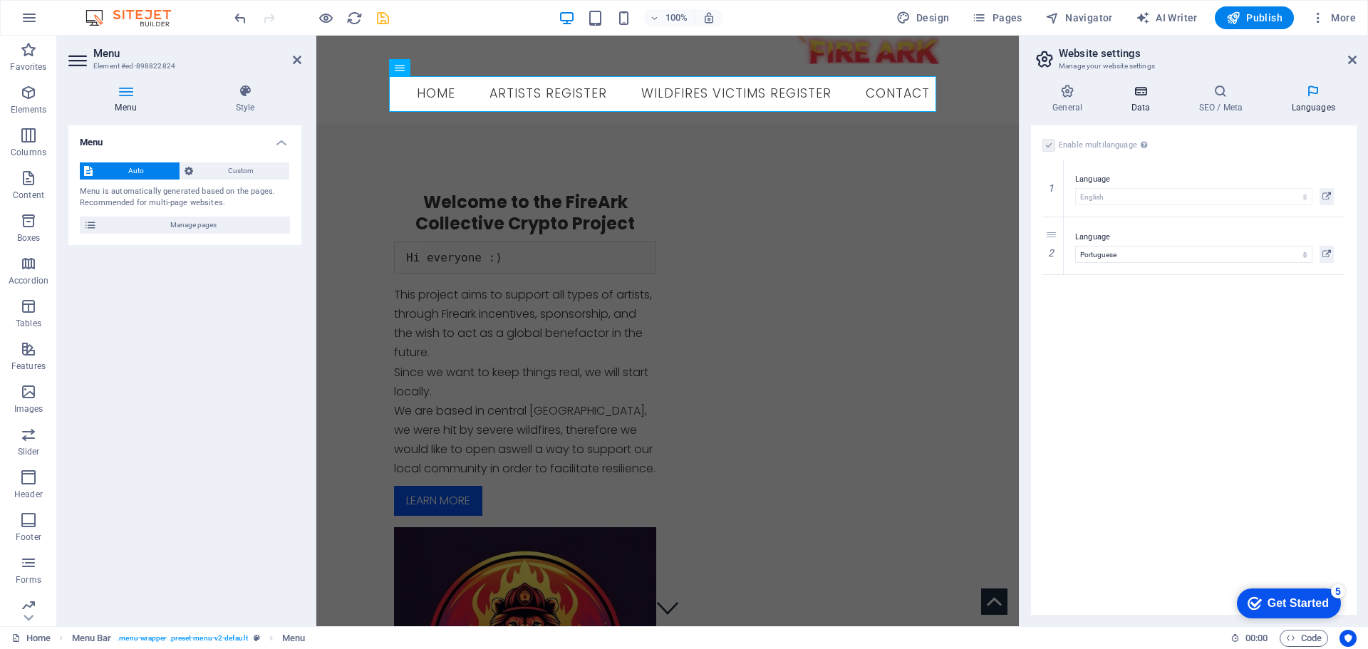
click at [1133, 98] on icon at bounding box center [1140, 91] width 62 height 14
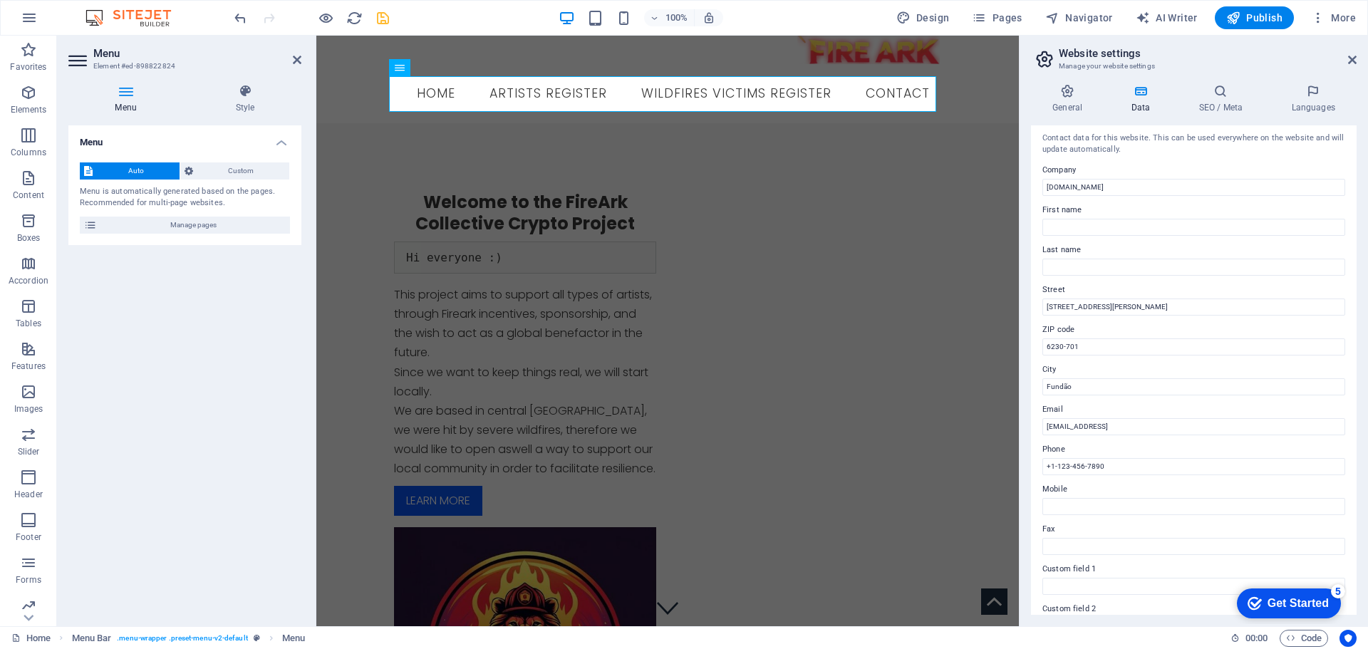
scroll to position [0, 0]
click at [1066, 89] on icon at bounding box center [1067, 91] width 73 height 14
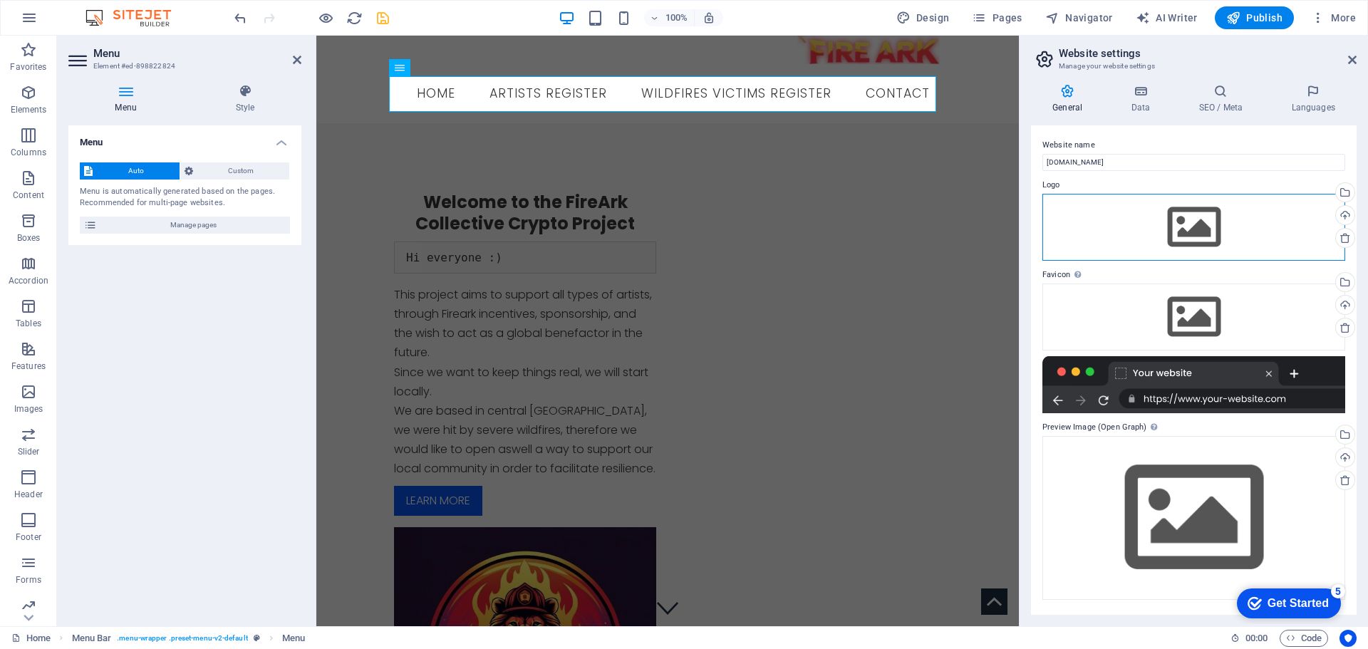
click at [1198, 227] on div "Drag files here, click to choose files or select files from Files or our free s…" at bounding box center [1193, 227] width 303 height 67
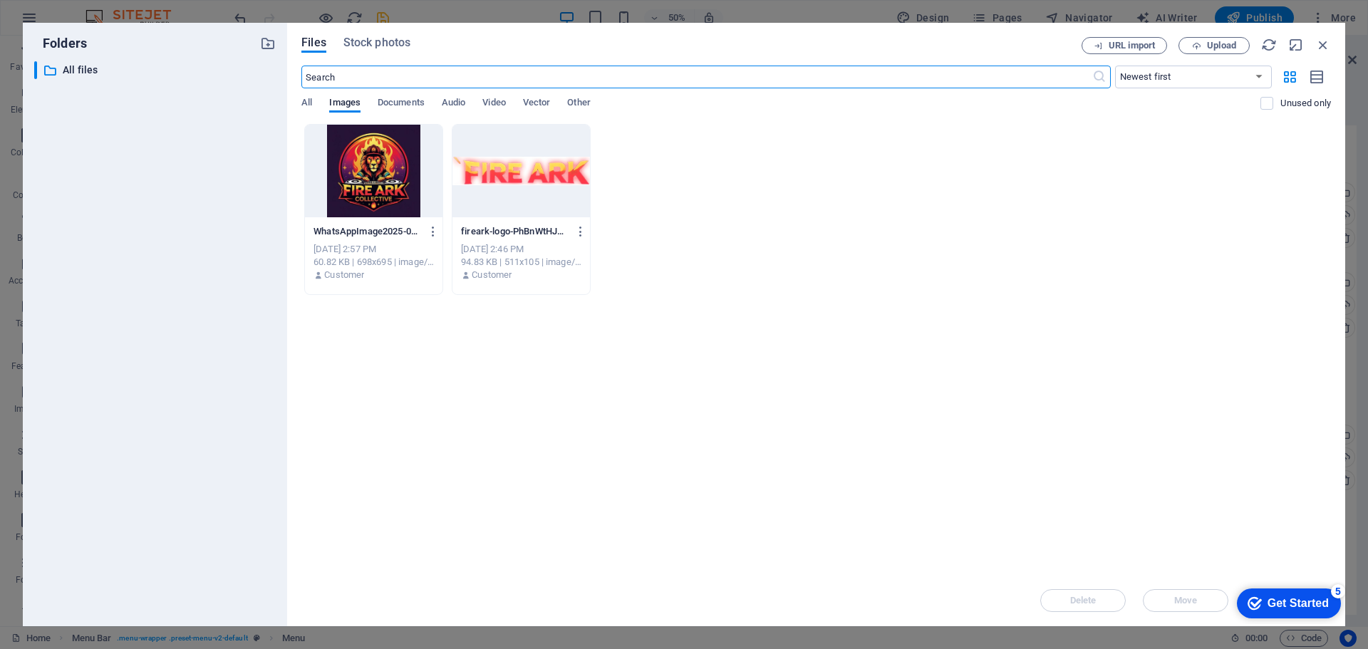
click at [518, 178] on div at bounding box center [520, 171] width 137 height 93
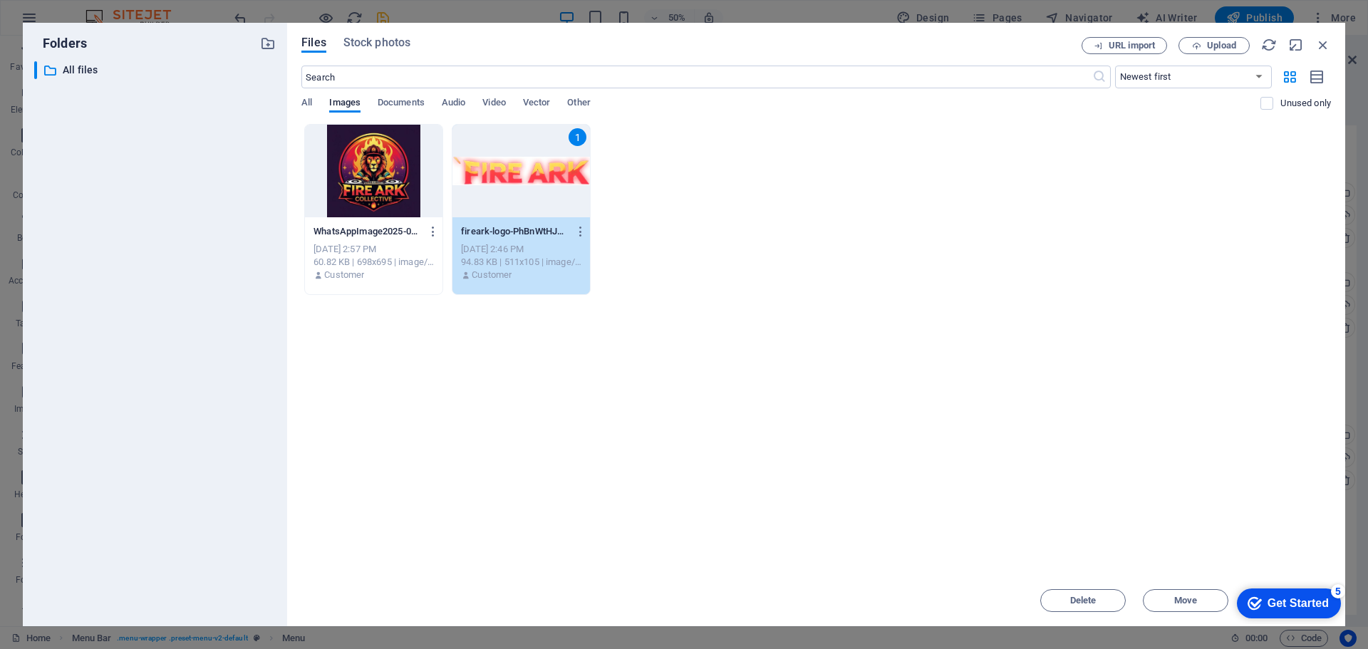
click at [517, 177] on div "1" at bounding box center [520, 171] width 137 height 93
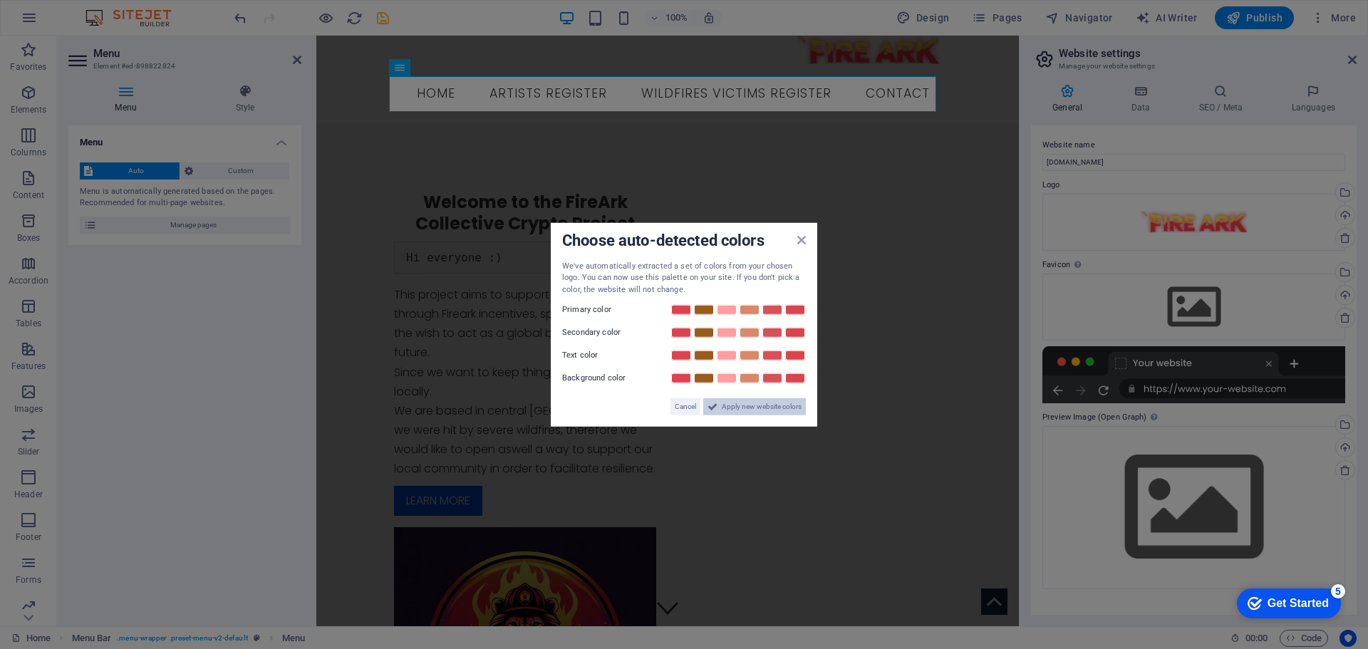
click at [789, 402] on span "Apply new website colors" at bounding box center [762, 406] width 80 height 17
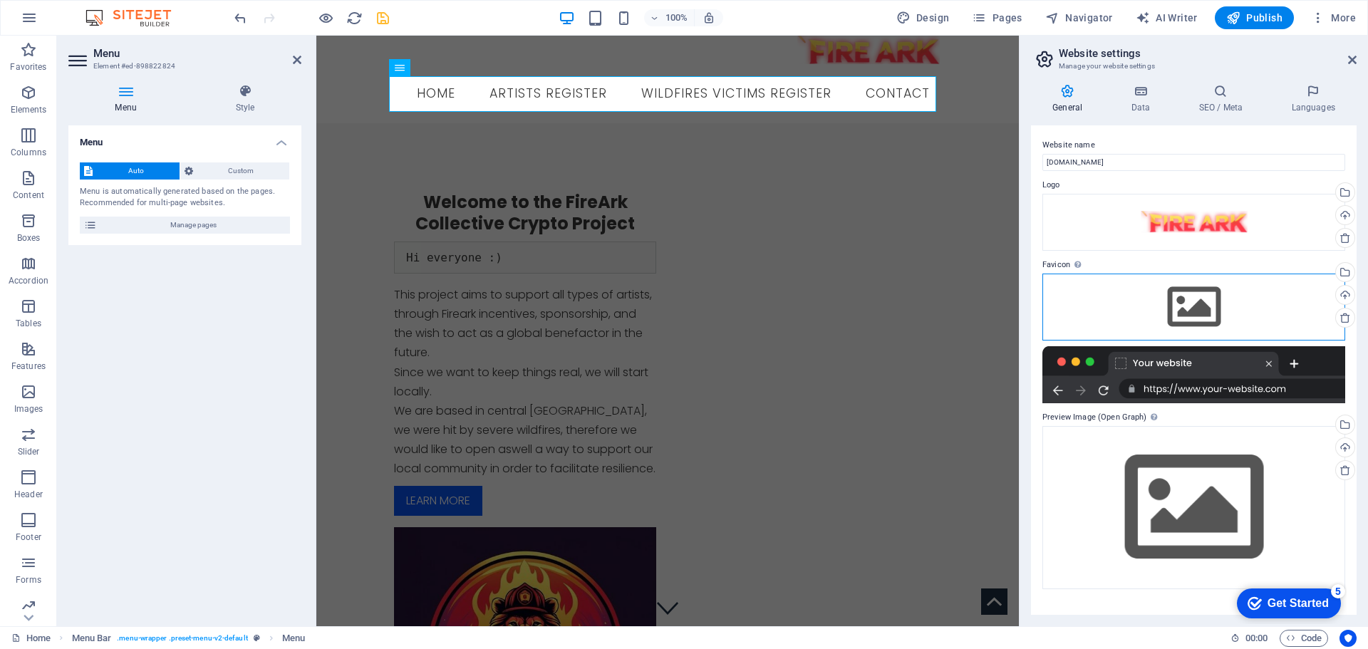
click at [1203, 300] on div "Drag files here, click to choose files or select files from Files or our free s…" at bounding box center [1193, 307] width 303 height 67
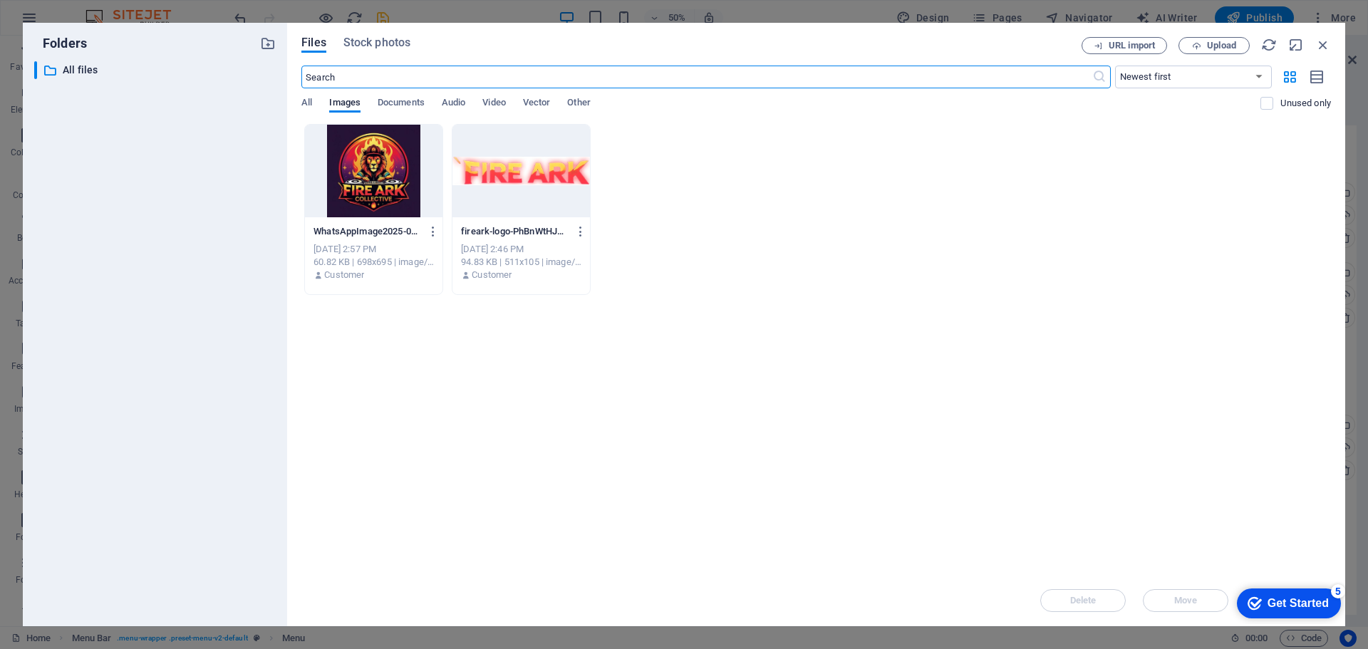
click at [1204, 300] on div "Drop files here to upload them instantly WhatsAppImage2025-07-02at22.14.30_bfd2…" at bounding box center [815, 349] width 1029 height 451
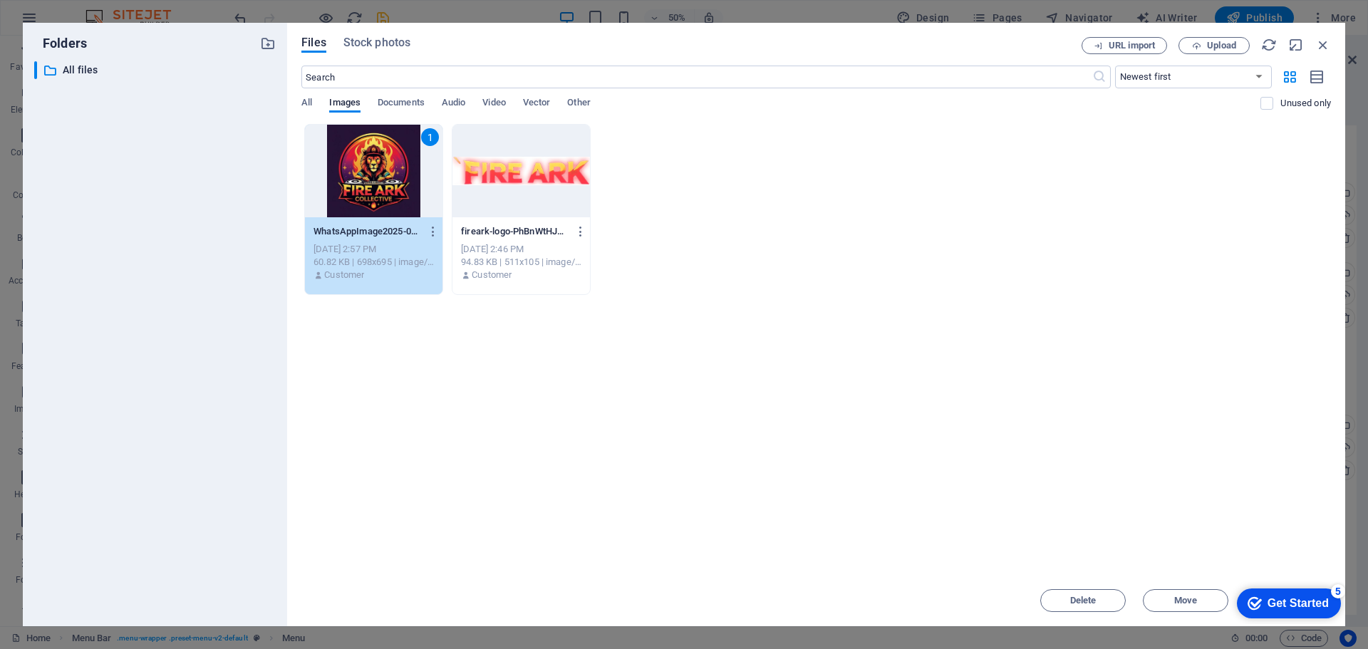
click at [385, 174] on div "1" at bounding box center [373, 171] width 137 height 93
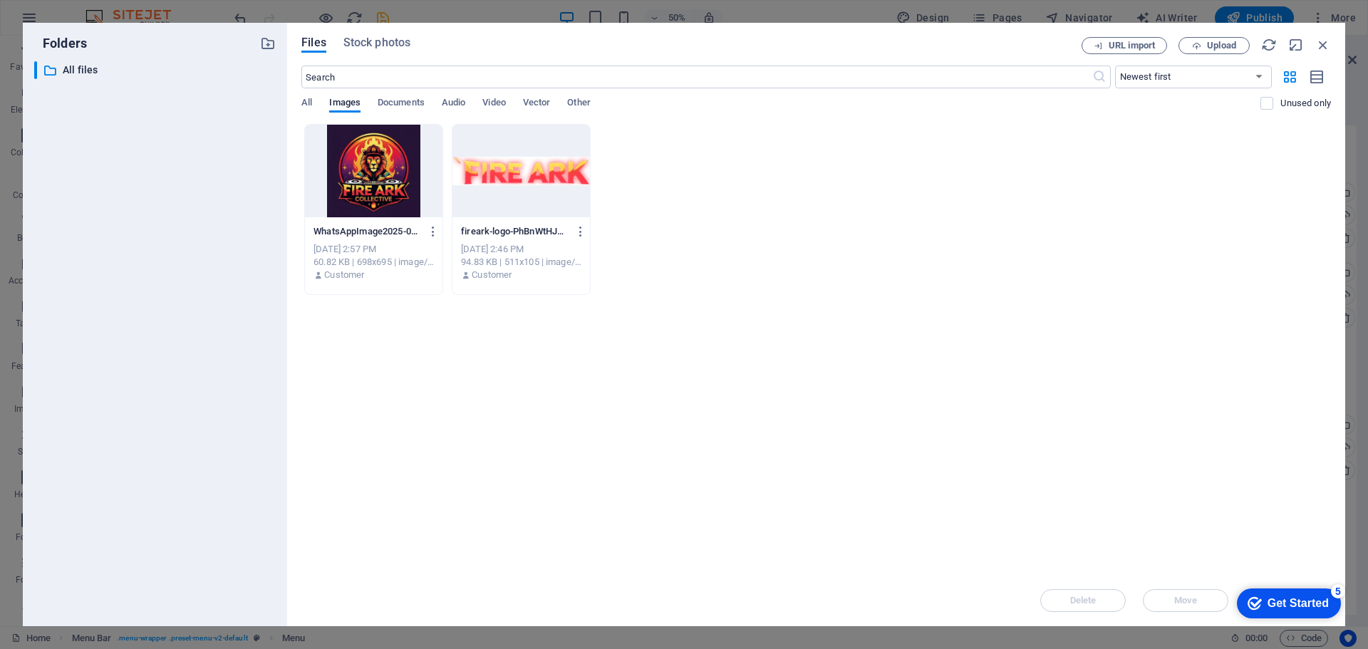
click at [385, 174] on div at bounding box center [373, 171] width 137 height 93
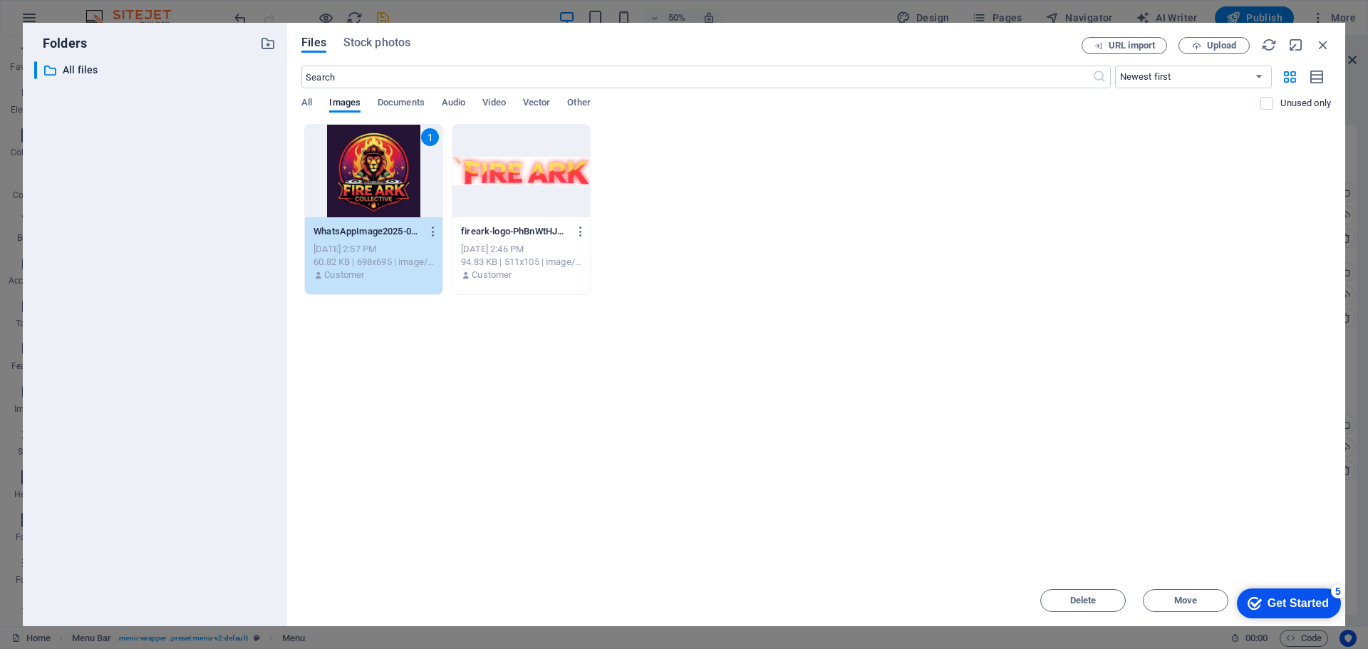
click at [385, 174] on div "1" at bounding box center [373, 171] width 137 height 93
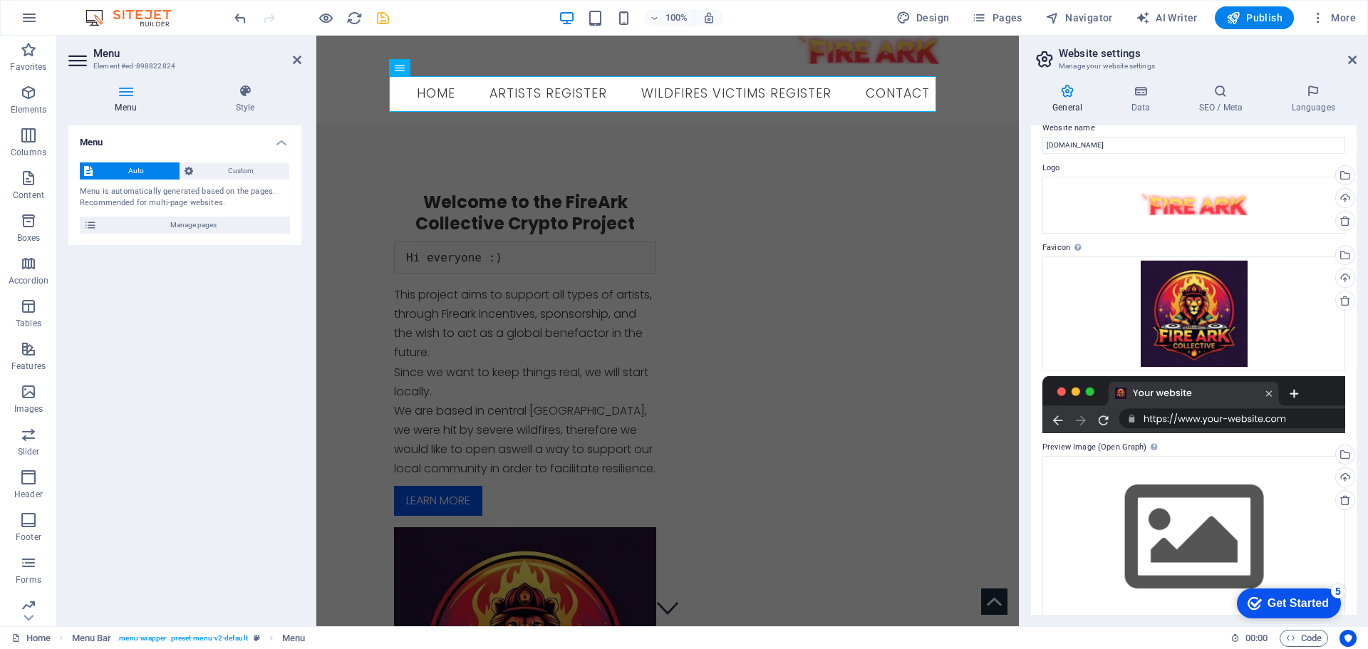
scroll to position [33, 0]
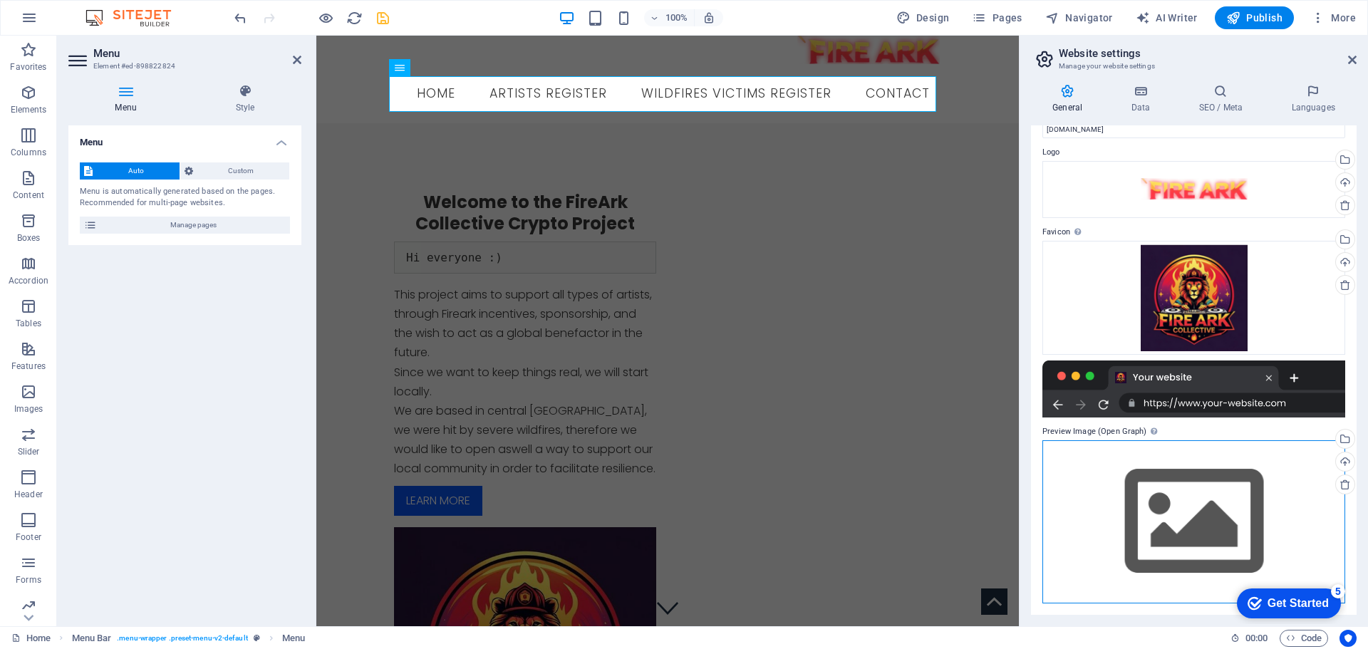
click at [1183, 485] on div "Drag files here, click to choose files or select files from Files or our free s…" at bounding box center [1193, 521] width 303 height 163
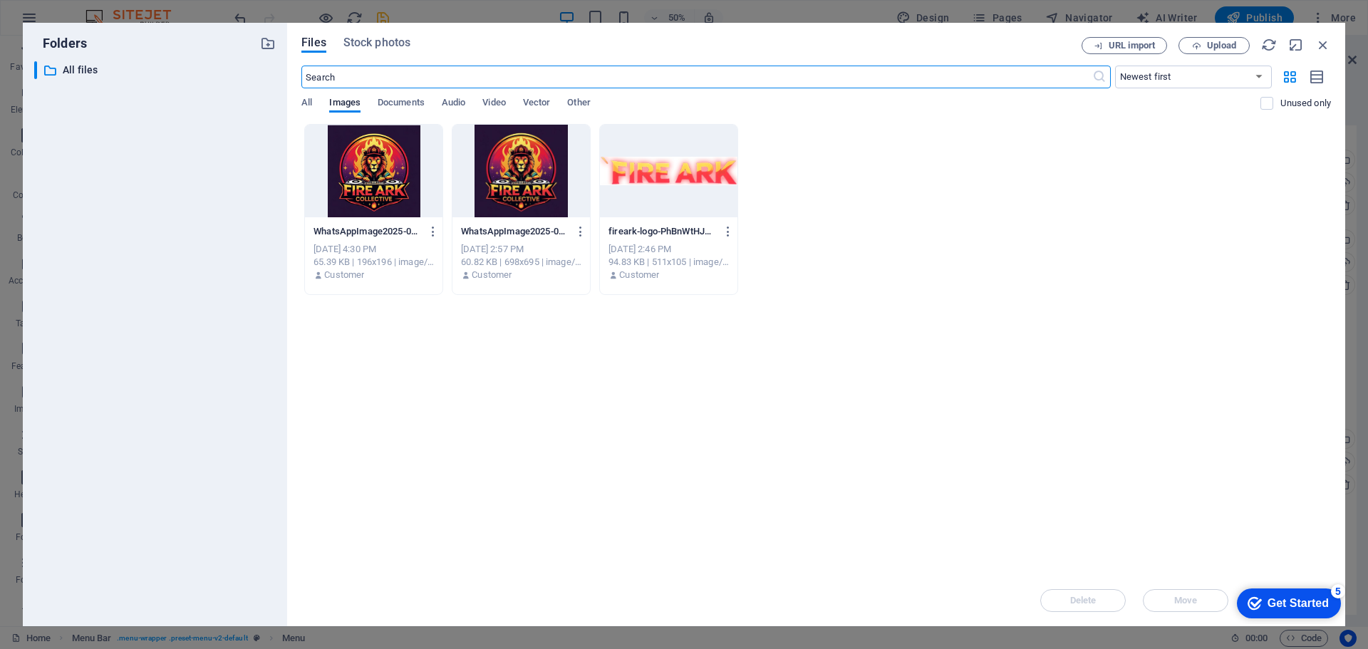
click at [625, 175] on div at bounding box center [668, 171] width 137 height 93
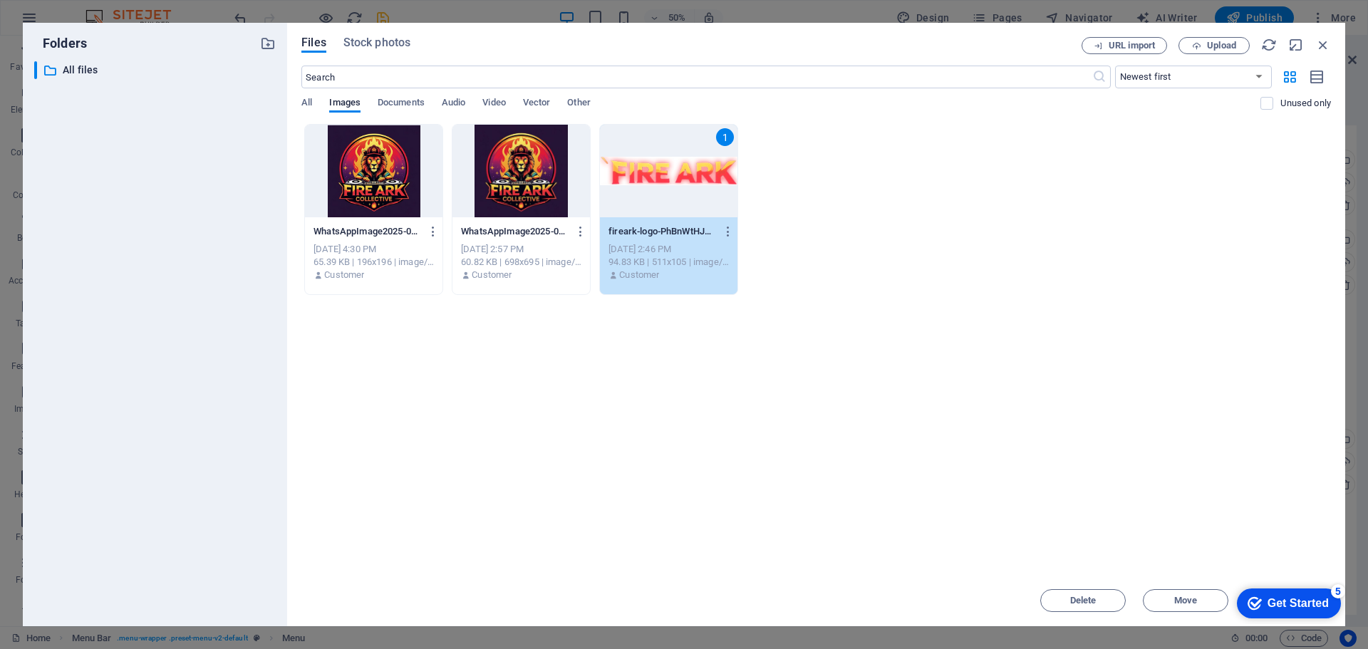
click at [625, 175] on div "1" at bounding box center [668, 171] width 137 height 93
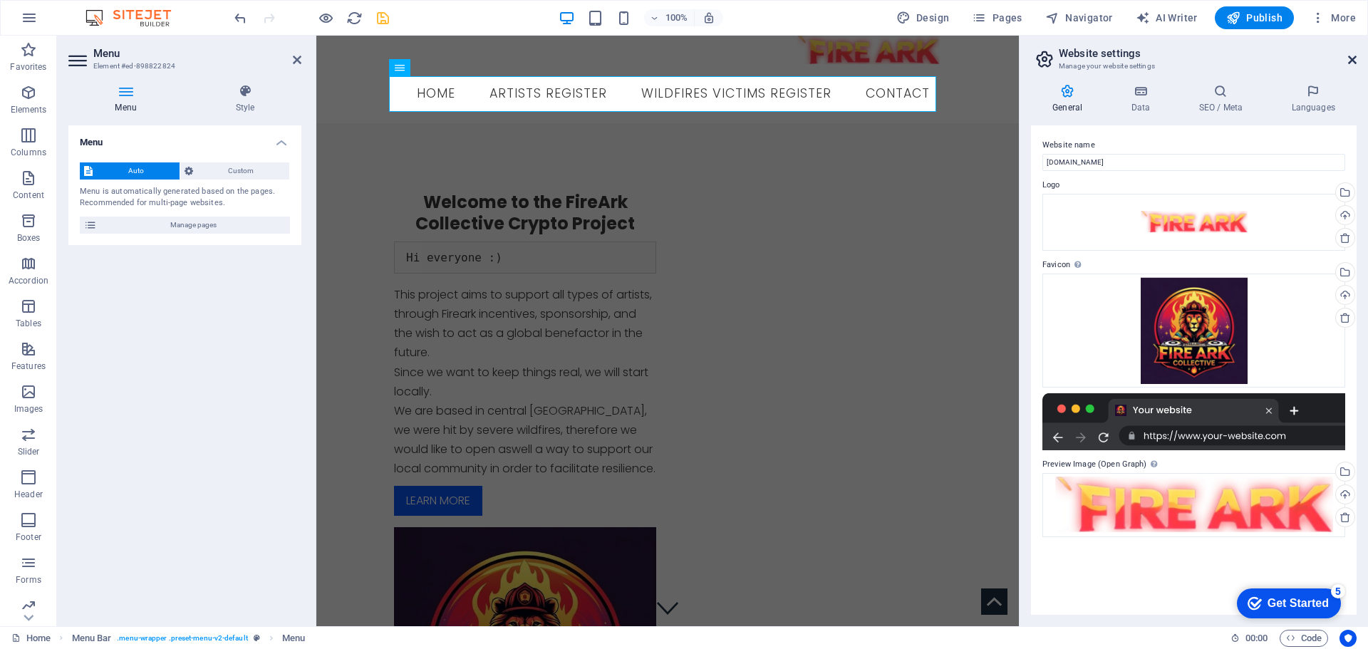
click at [1354, 58] on icon at bounding box center [1352, 59] width 9 height 11
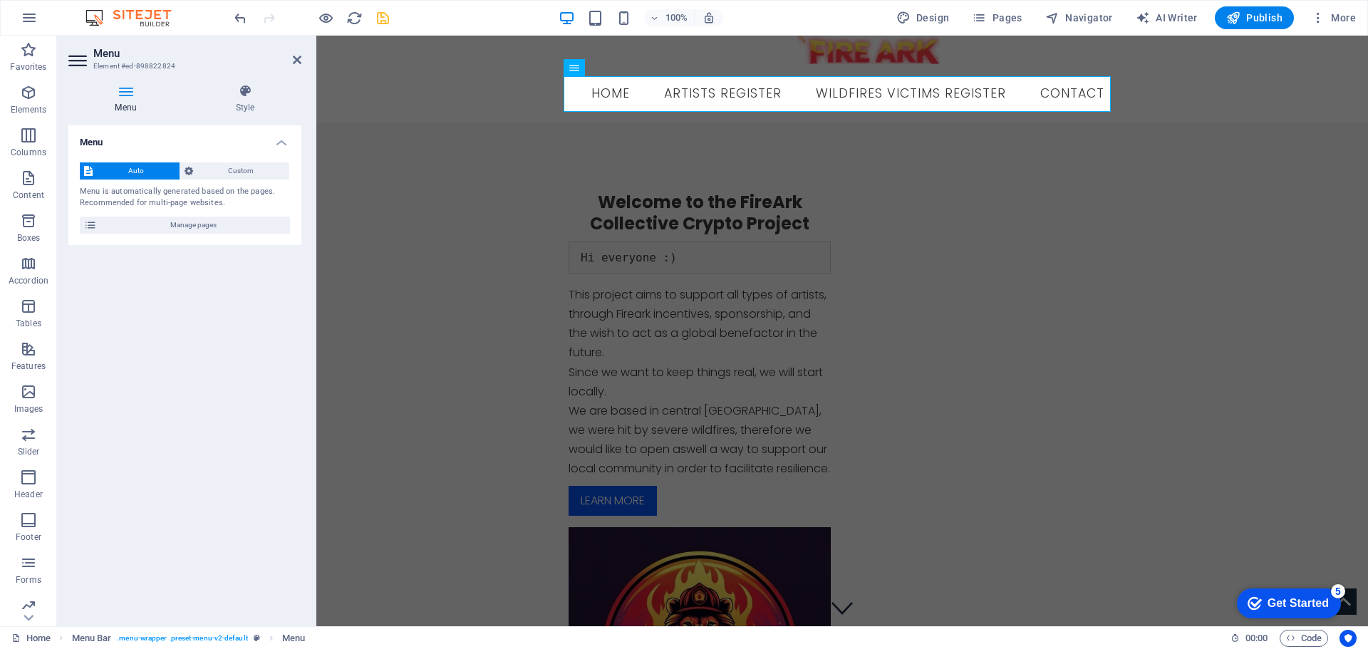
click at [272, 292] on div "Menu Auto Custom Menu is automatically generated based on the pages. Recommende…" at bounding box center [184, 369] width 233 height 489
click at [301, 61] on icon at bounding box center [297, 59] width 9 height 11
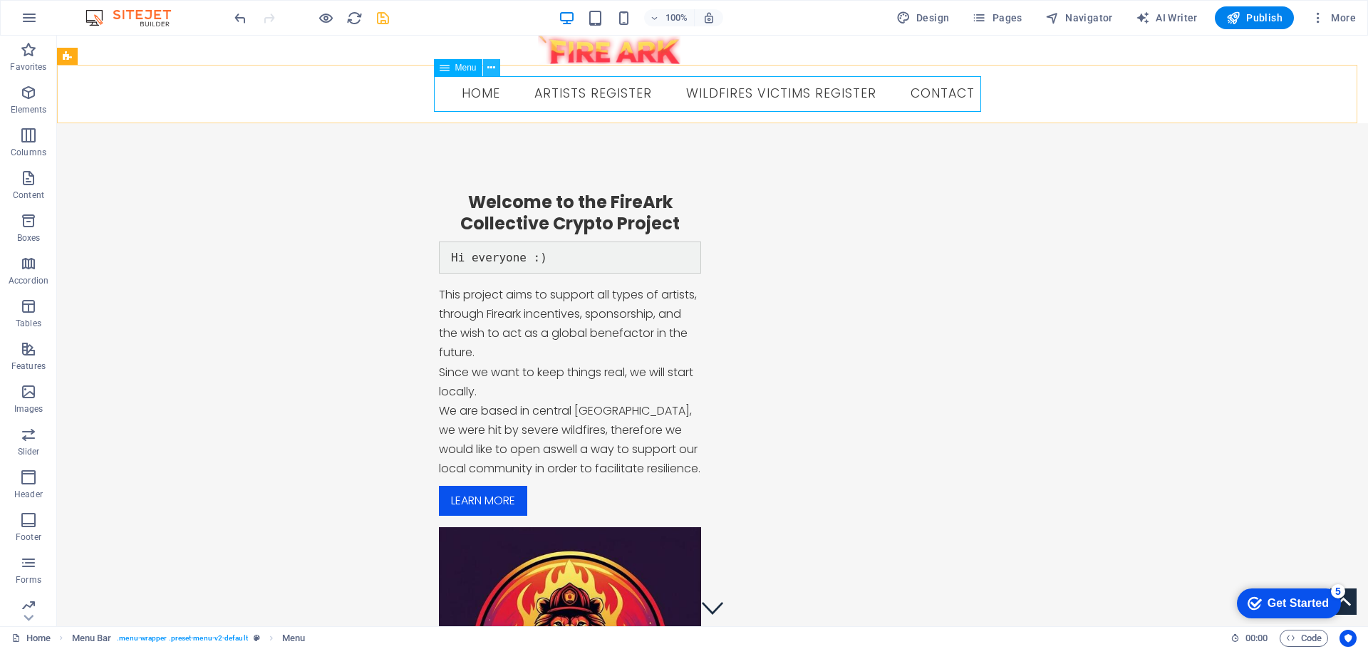
click at [484, 69] on button at bounding box center [491, 67] width 17 height 17
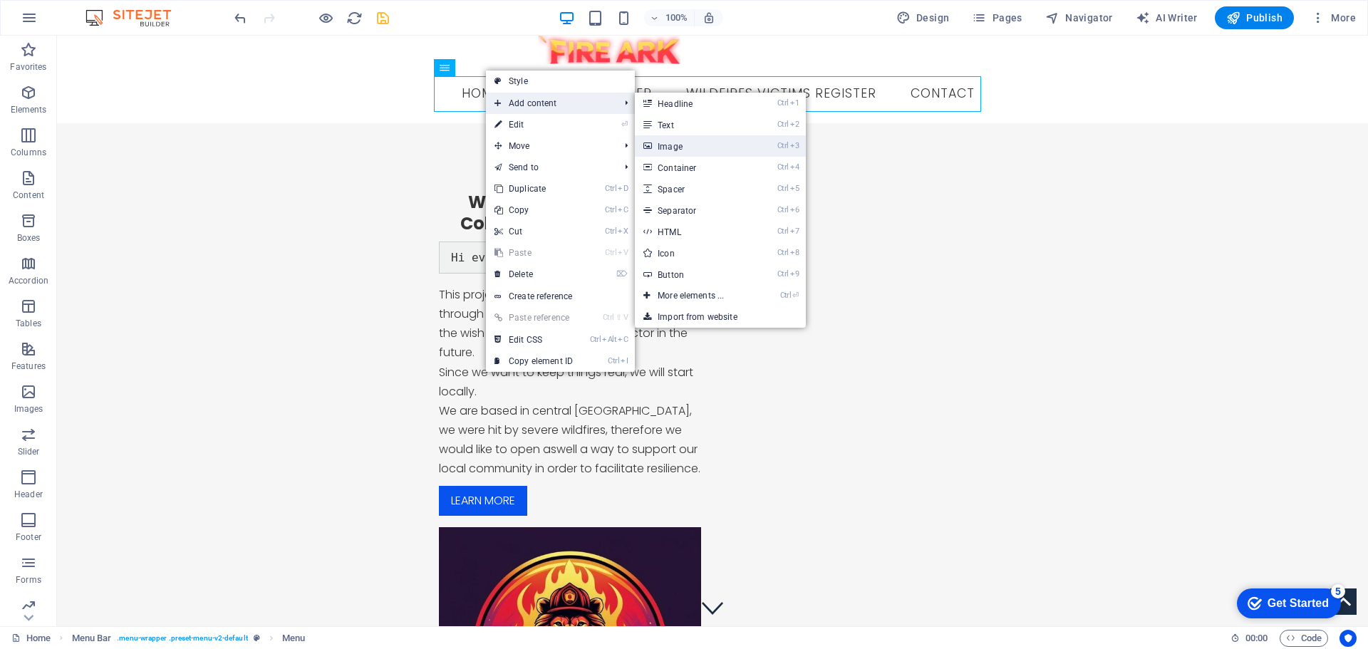
click at [687, 143] on link "Ctrl 3 Image" at bounding box center [694, 145] width 118 height 21
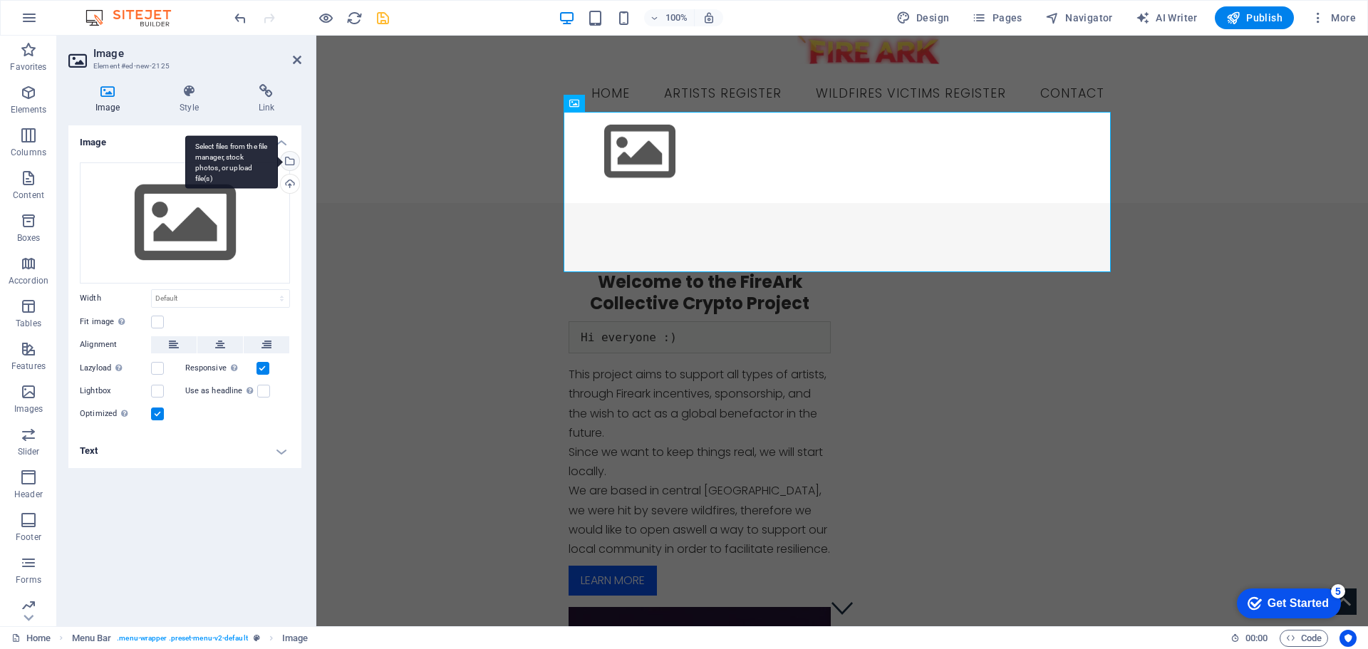
click at [289, 152] on div "Select files from the file manager, stock photos, or upload file(s)" at bounding box center [288, 162] width 21 height 21
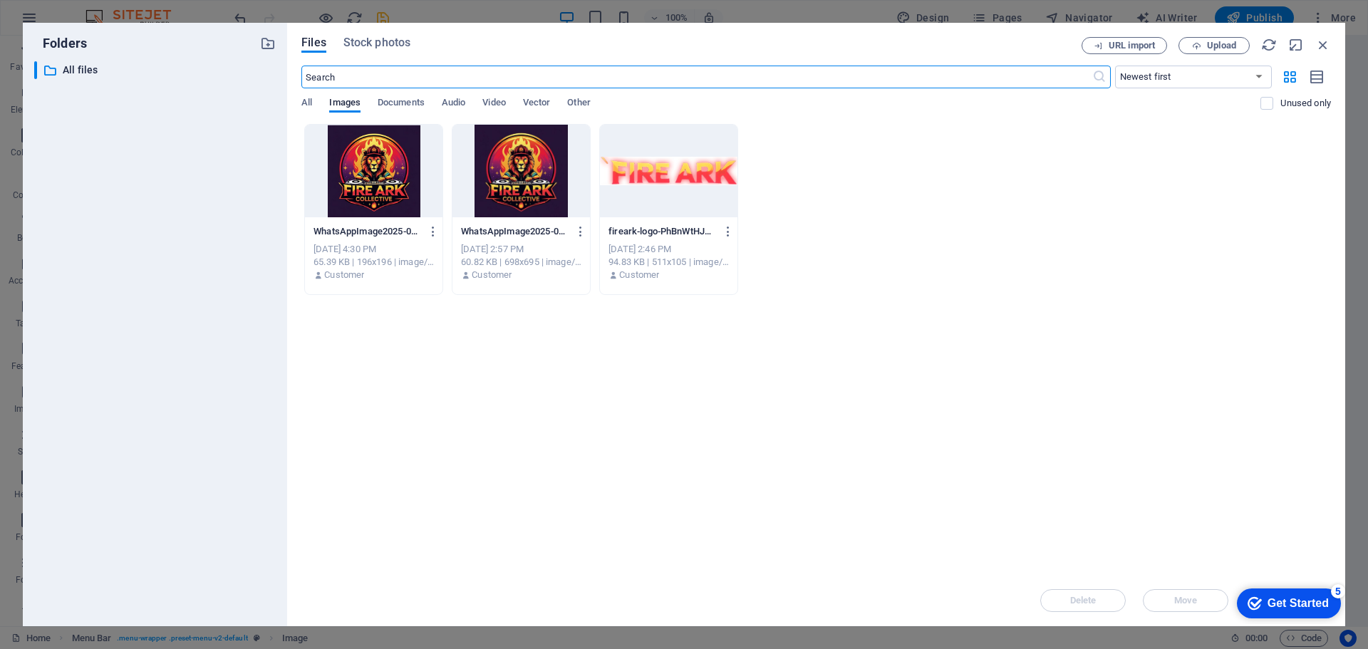
click at [680, 175] on div at bounding box center [668, 171] width 137 height 93
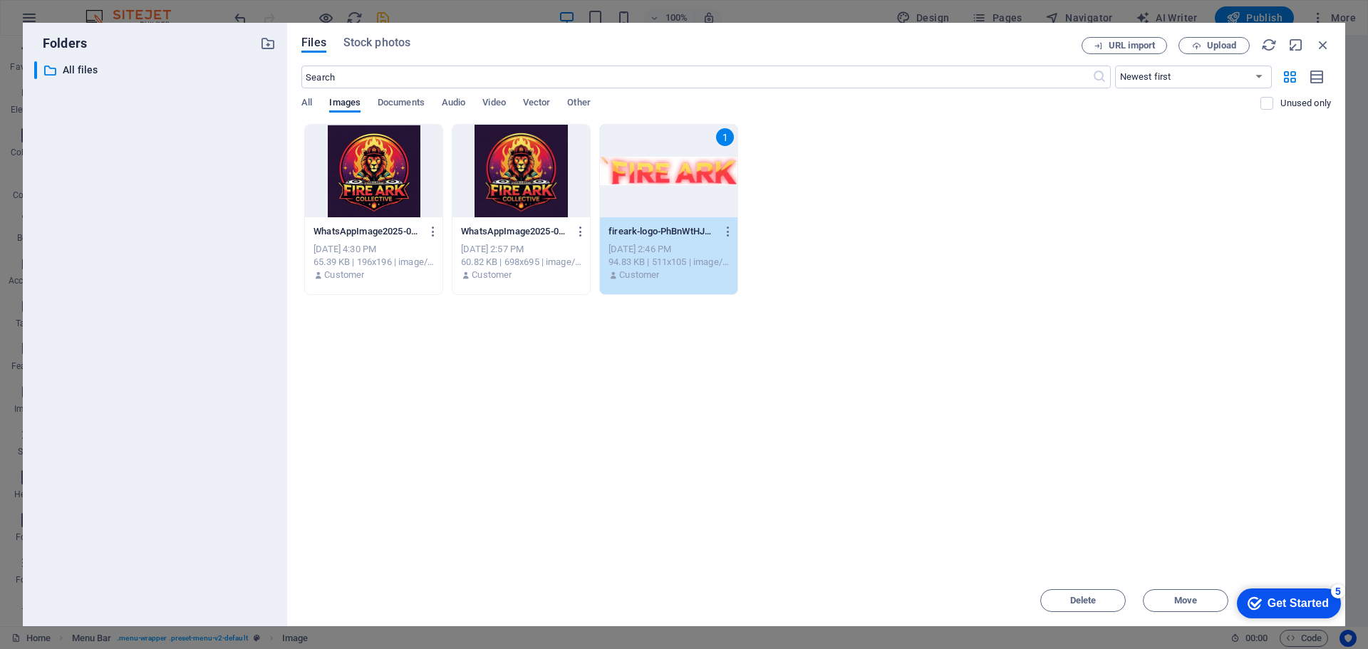
click at [680, 175] on div "1" at bounding box center [668, 171] width 137 height 93
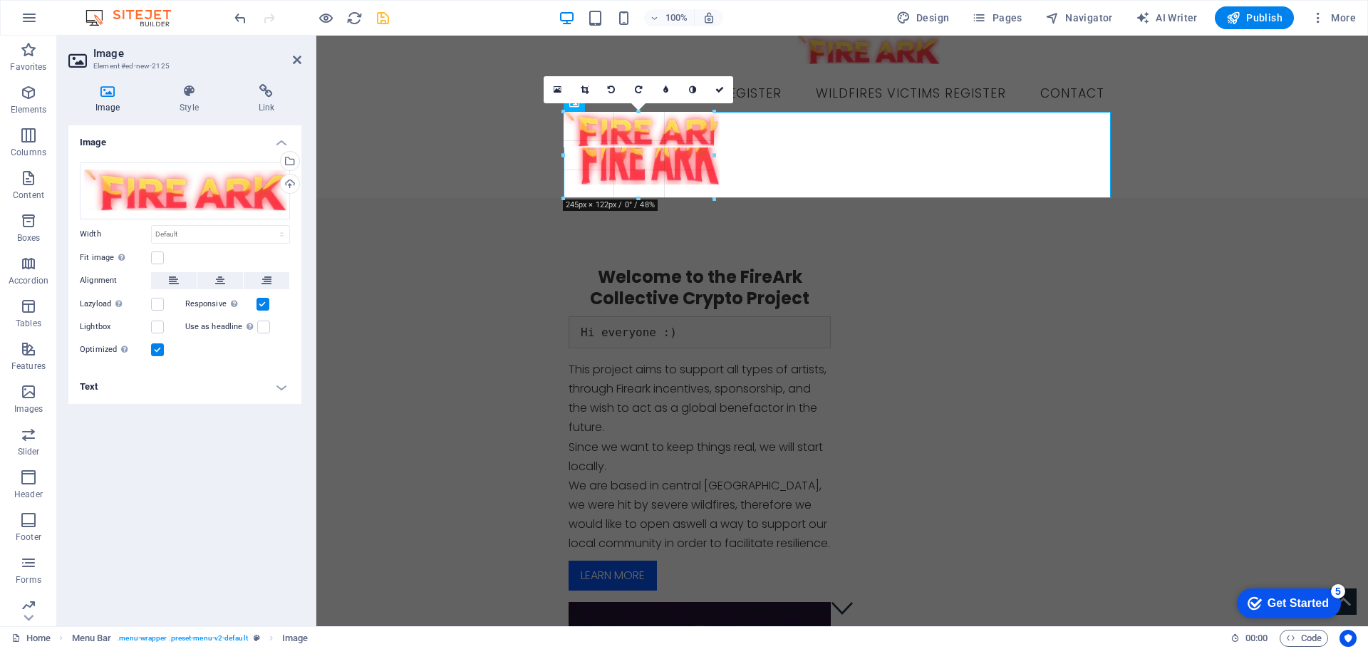
drag, startPoint x: 563, startPoint y: 115, endPoint x: 416, endPoint y: 165, distance: 155.9
type input "211"
select select "px"
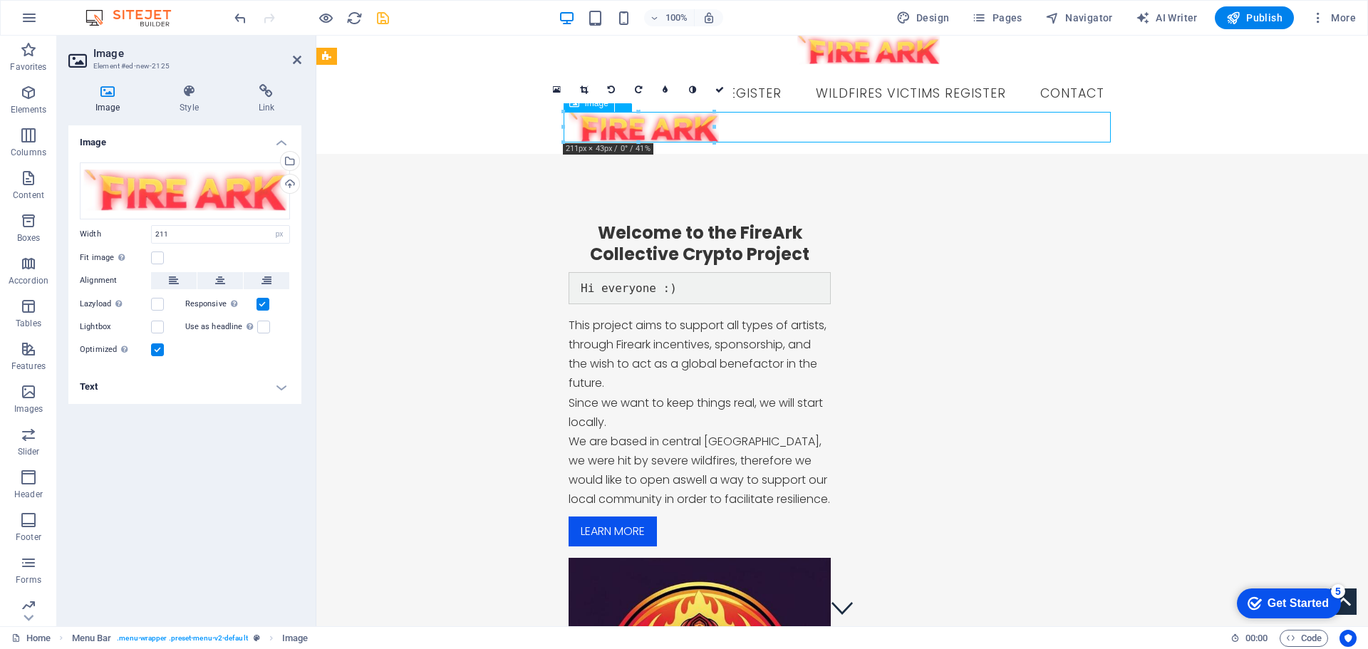
drag, startPoint x: 675, startPoint y: 129, endPoint x: 772, endPoint y: 136, distance: 97.1
click at [772, 136] on figure at bounding box center [841, 127] width 547 height 31
drag, startPoint x: 682, startPoint y: 127, endPoint x: 579, endPoint y: 133, distance: 103.5
click at [579, 133] on figure at bounding box center [841, 127] width 547 height 31
click at [726, 89] on link at bounding box center [719, 89] width 27 height 27
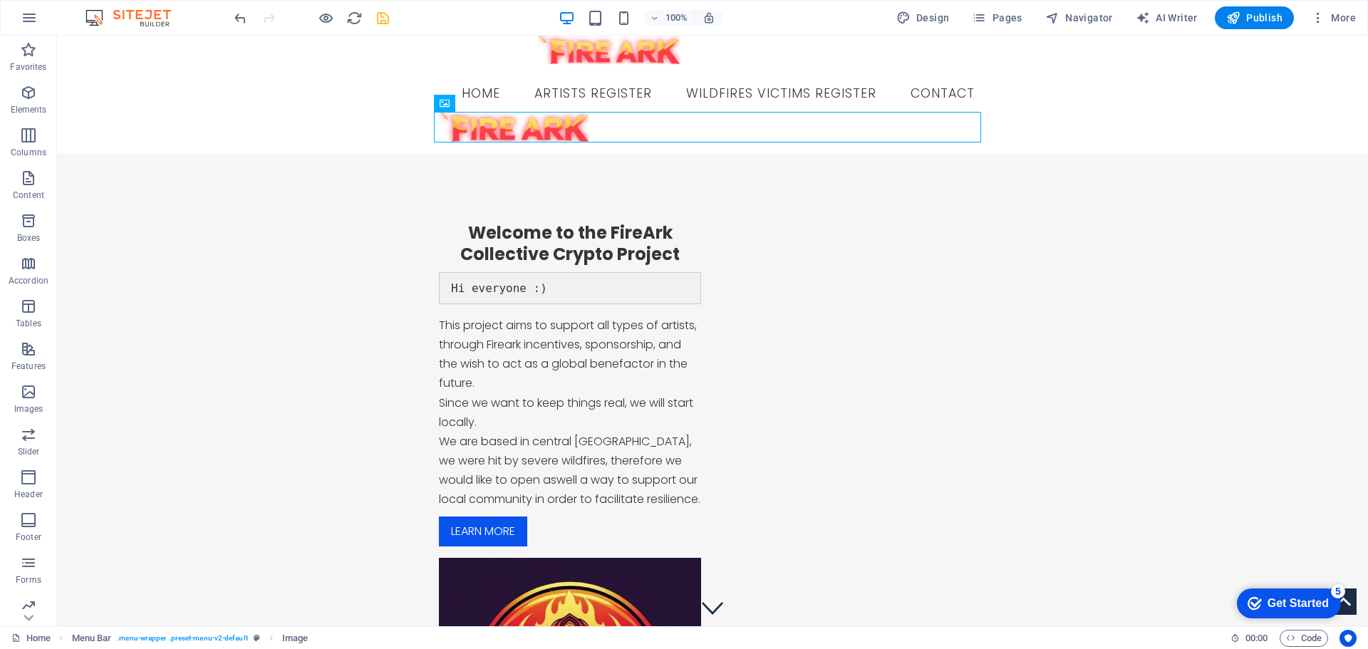
drag, startPoint x: 544, startPoint y: 122, endPoint x: 448, endPoint y: 125, distance: 95.5
click at [443, 121] on figure at bounding box center [712, 127] width 547 height 31
click at [494, 104] on icon at bounding box center [493, 102] width 8 height 15
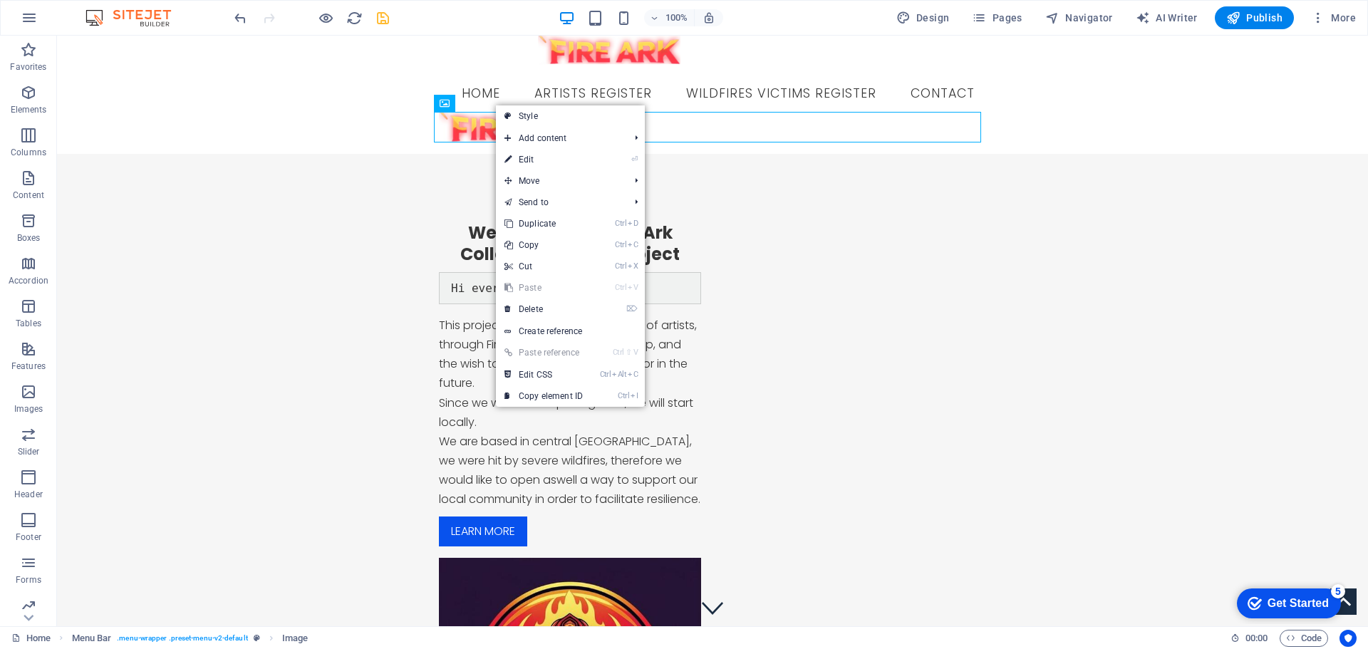
click at [559, 296] on link "Ctrl V Paste" at bounding box center [543, 287] width 95 height 21
click at [561, 310] on link "⌦ Delete" at bounding box center [543, 308] width 95 height 21
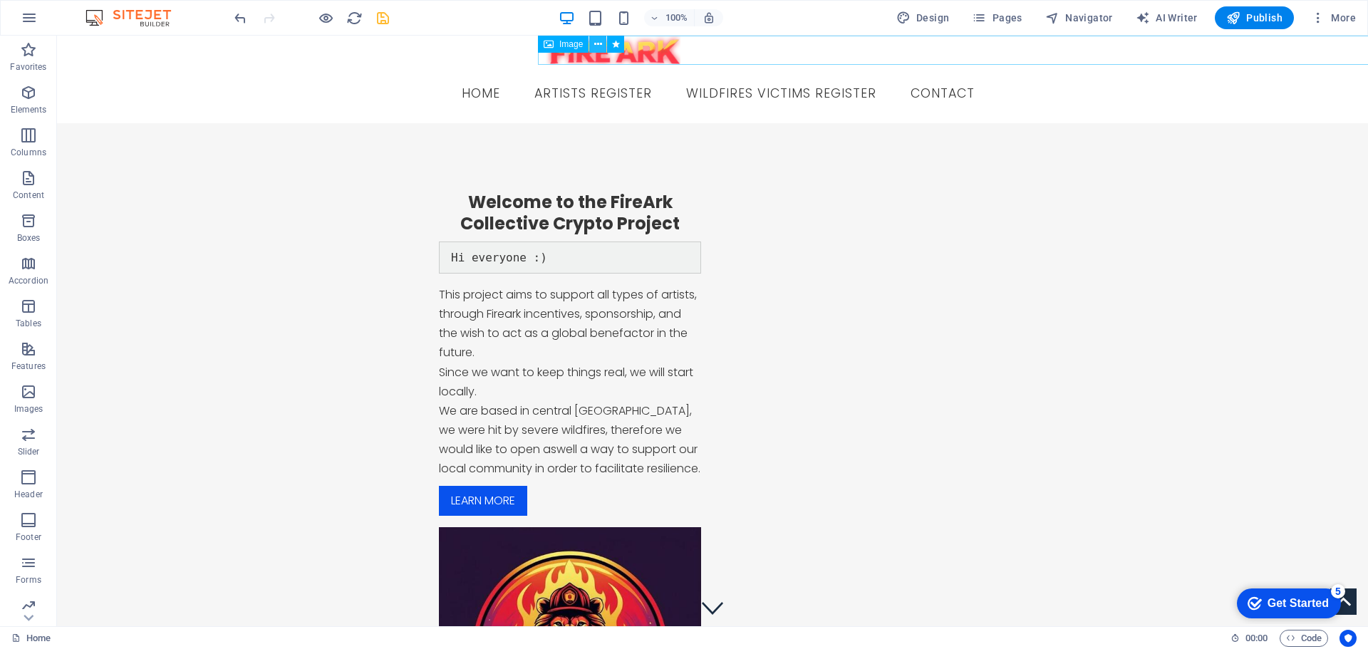
click at [599, 43] on icon at bounding box center [598, 44] width 8 height 15
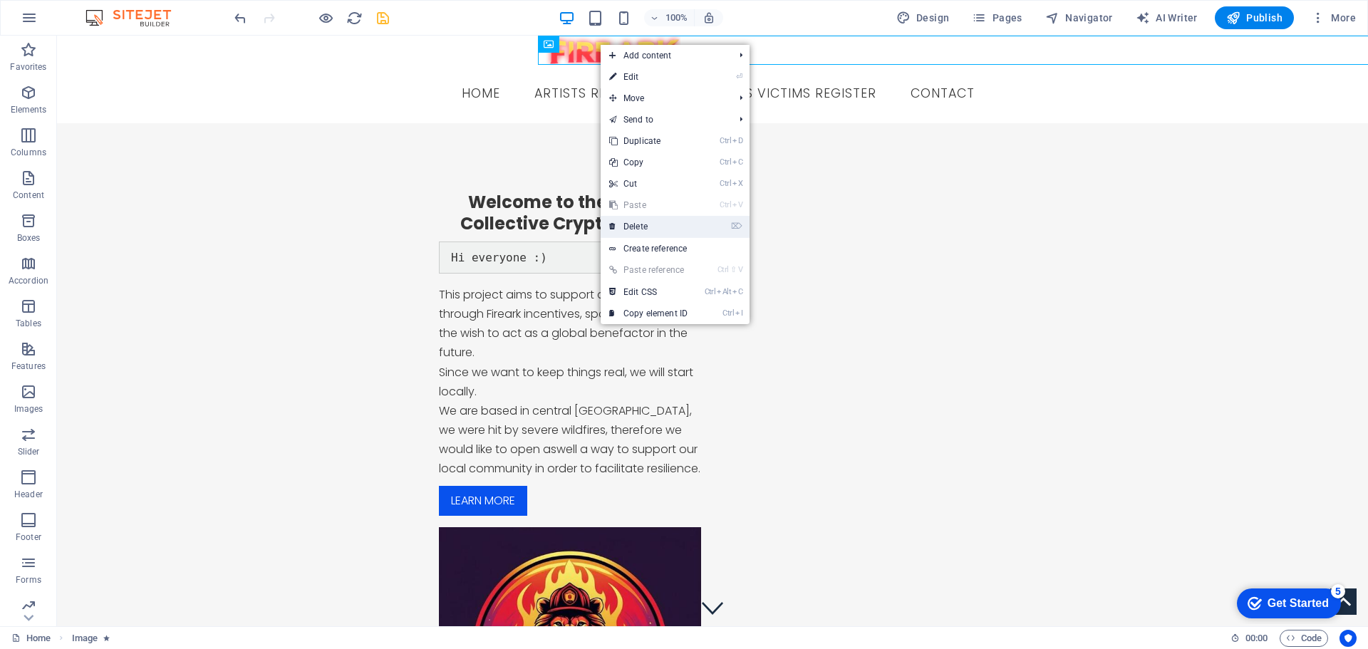
click at [660, 229] on link "⌦ Delete" at bounding box center [648, 226] width 95 height 21
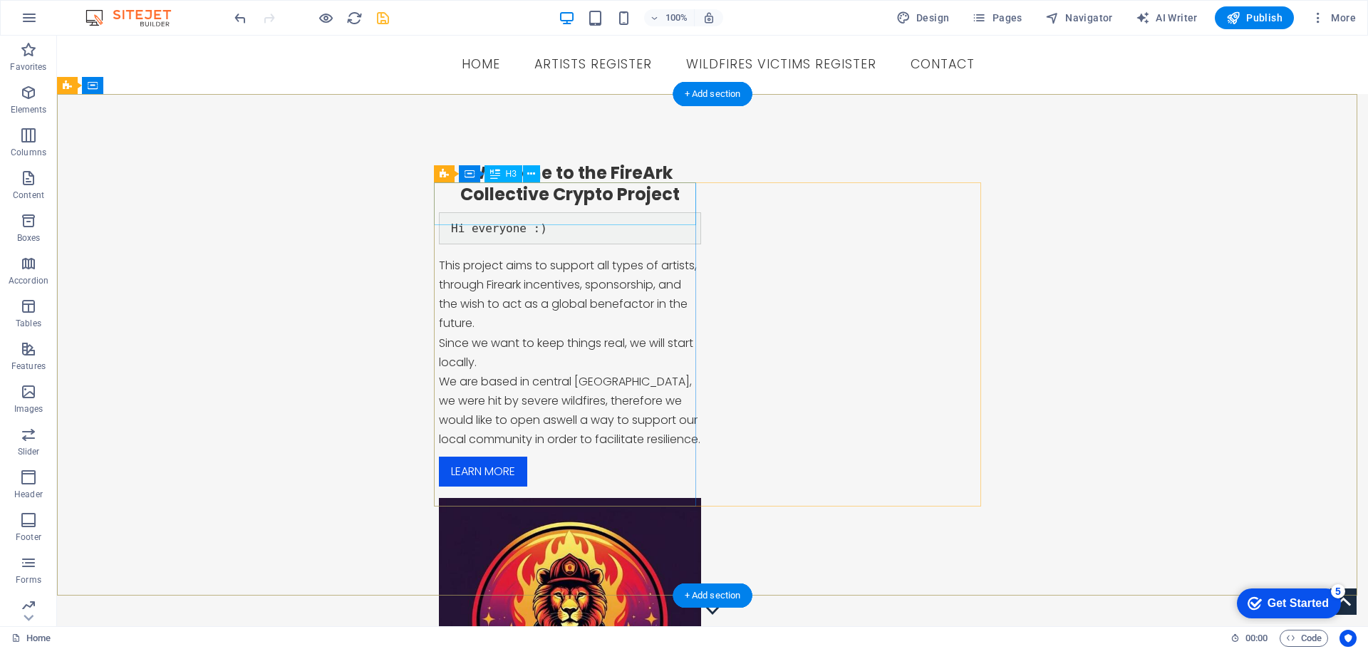
click at [460, 191] on div "Welcome to the FireArk Collective Crypto Project" at bounding box center [570, 183] width 262 height 43
click at [469, 192] on div "Welcome to the FireArk Collective Crypto Project" at bounding box center [570, 183] width 262 height 43
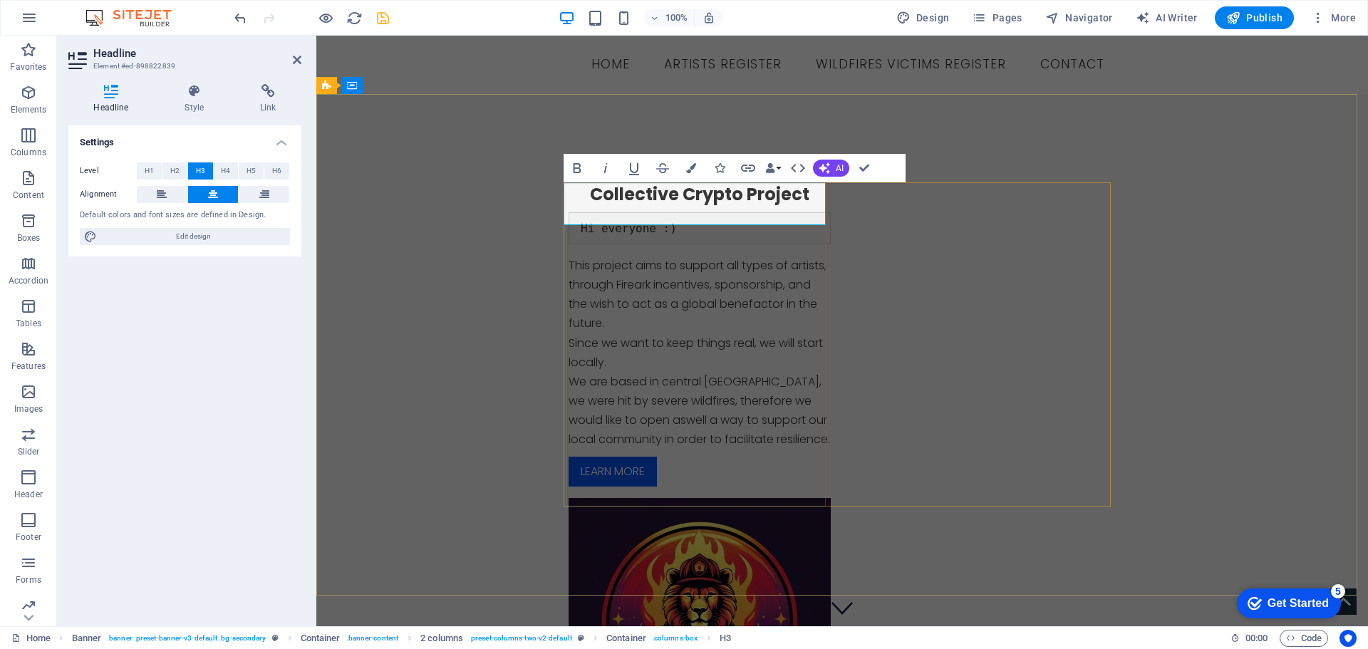
click at [591, 199] on h3 "Welcome to the FireArk Collective Crypto Project" at bounding box center [699, 183] width 262 height 43
click at [954, 130] on div "Welcome to the FireArk Collective Crypto Project Hi everyone :) This project ai…" at bounding box center [841, 461] width 1051 height 734
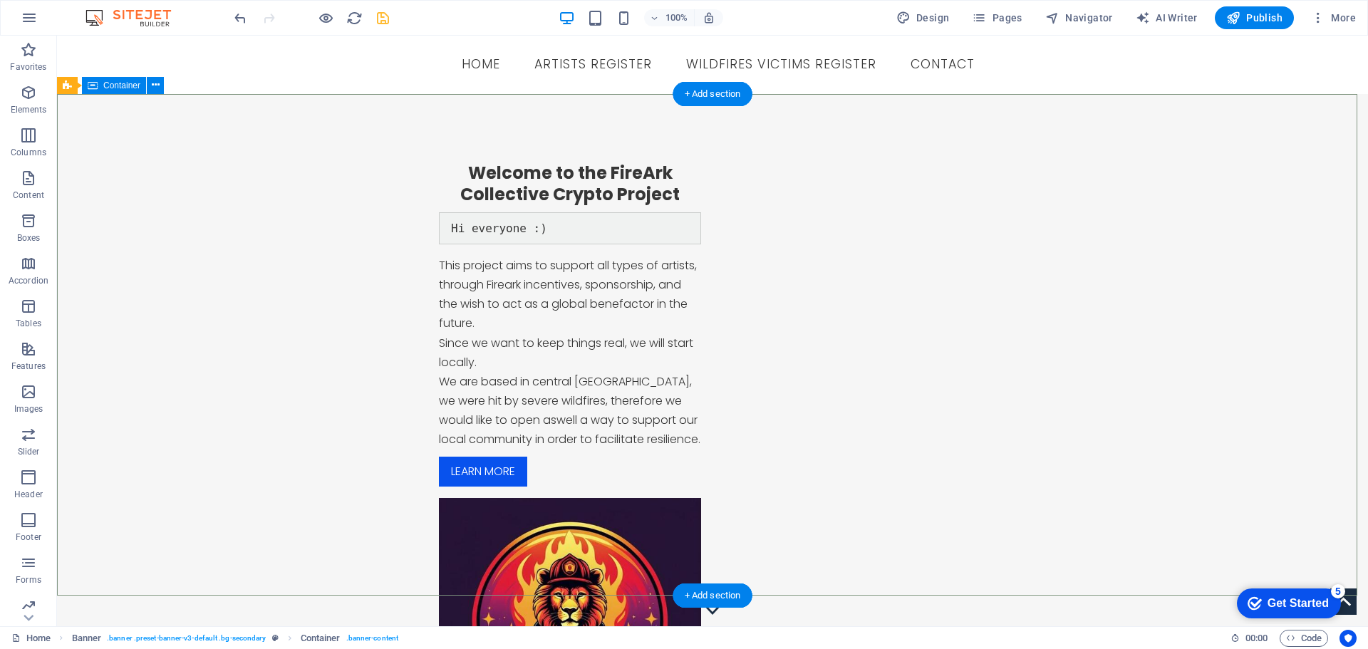
click at [1185, 388] on div "Welcome to the FireArk Collective Crypto Project Hi everyone :) This project ai…" at bounding box center [712, 461] width 1311 height 734
click at [697, 129] on div "Welcome to the FireArk Collective Crypto Project Hi everyone :) This project ai…" at bounding box center [712, 461] width 1311 height 734
click at [706, 100] on div "+ Add section" at bounding box center [712, 94] width 79 height 24
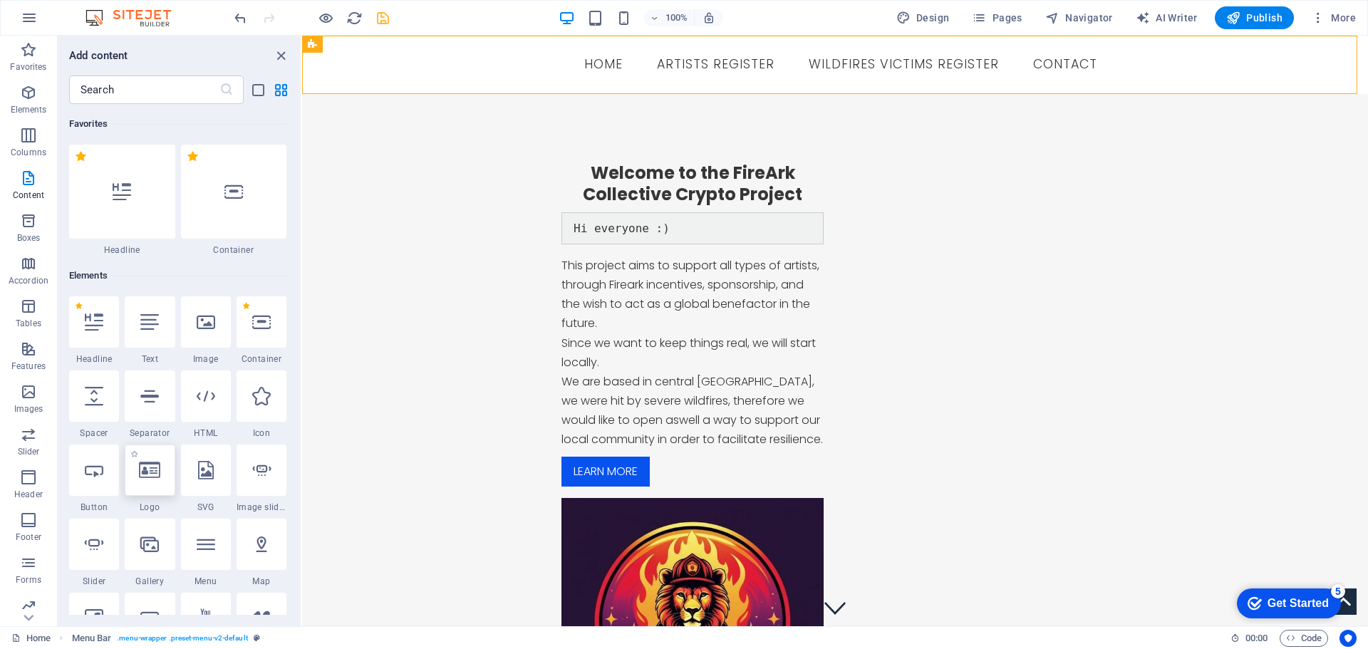
click at [150, 468] on icon at bounding box center [149, 470] width 21 height 19
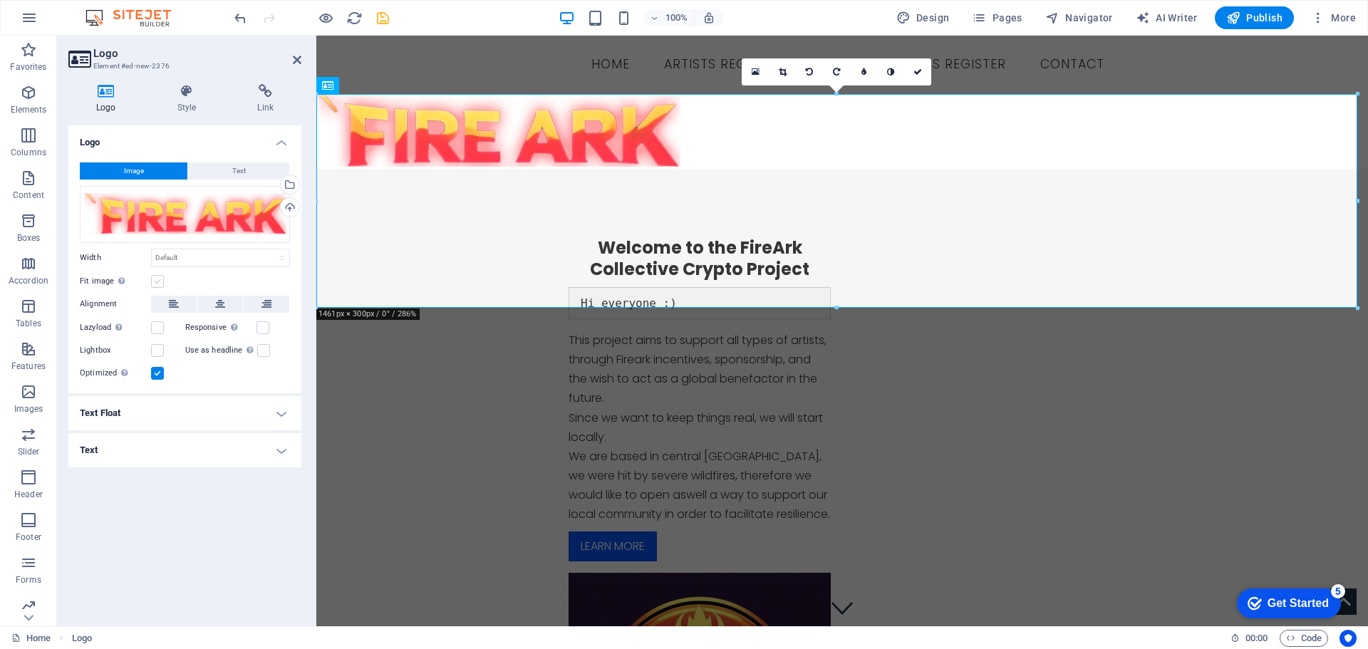
click at [159, 284] on label at bounding box center [157, 281] width 13 height 13
click at [0, 0] on input "Fit image Automatically fit image to a fixed width and height" at bounding box center [0, 0] width 0 height 0
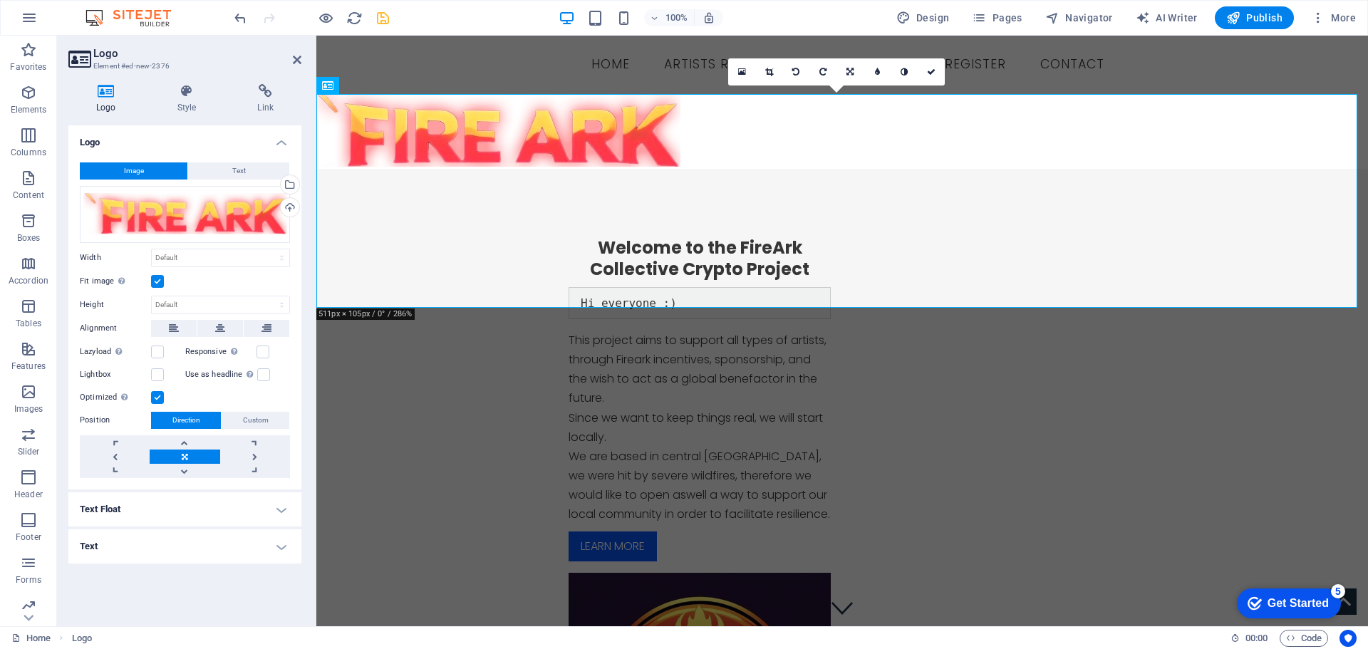
click at [158, 283] on label at bounding box center [157, 281] width 13 height 13
click at [0, 0] on input "Fit image Automatically fit image to a fixed width and height" at bounding box center [0, 0] width 0 height 0
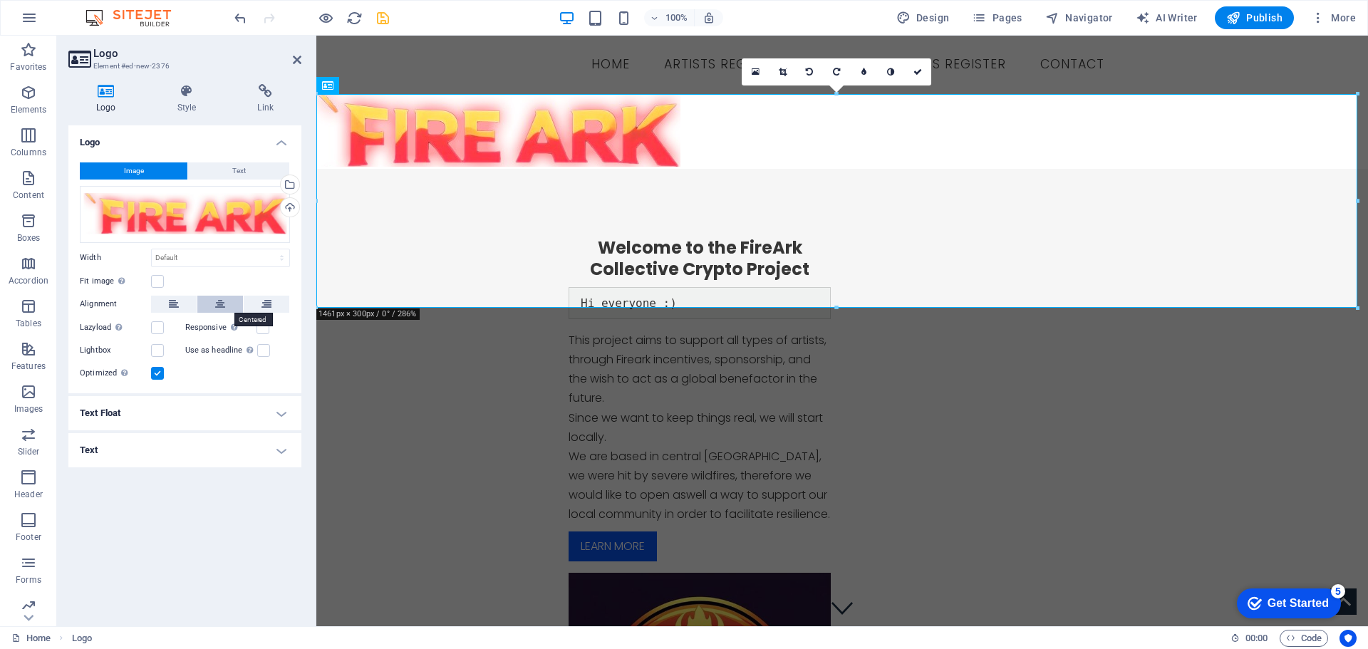
click at [217, 306] on icon at bounding box center [220, 304] width 10 height 17
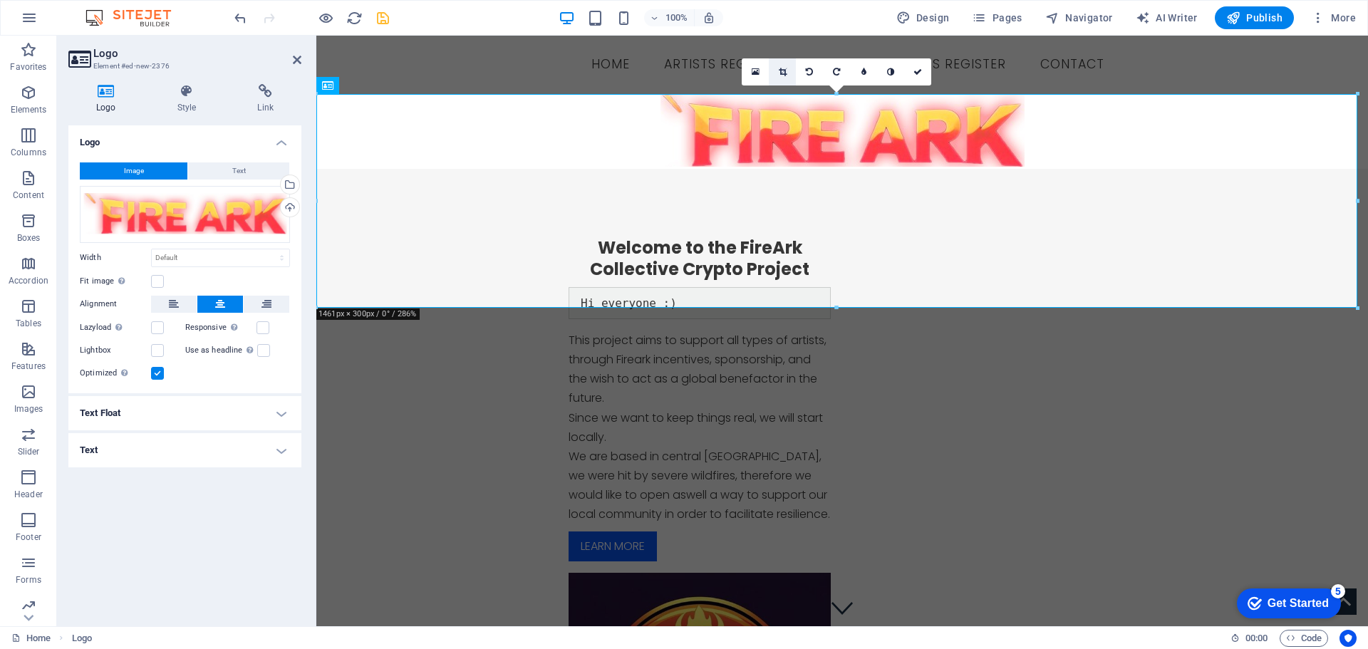
click at [784, 72] on icon at bounding box center [783, 72] width 8 height 9
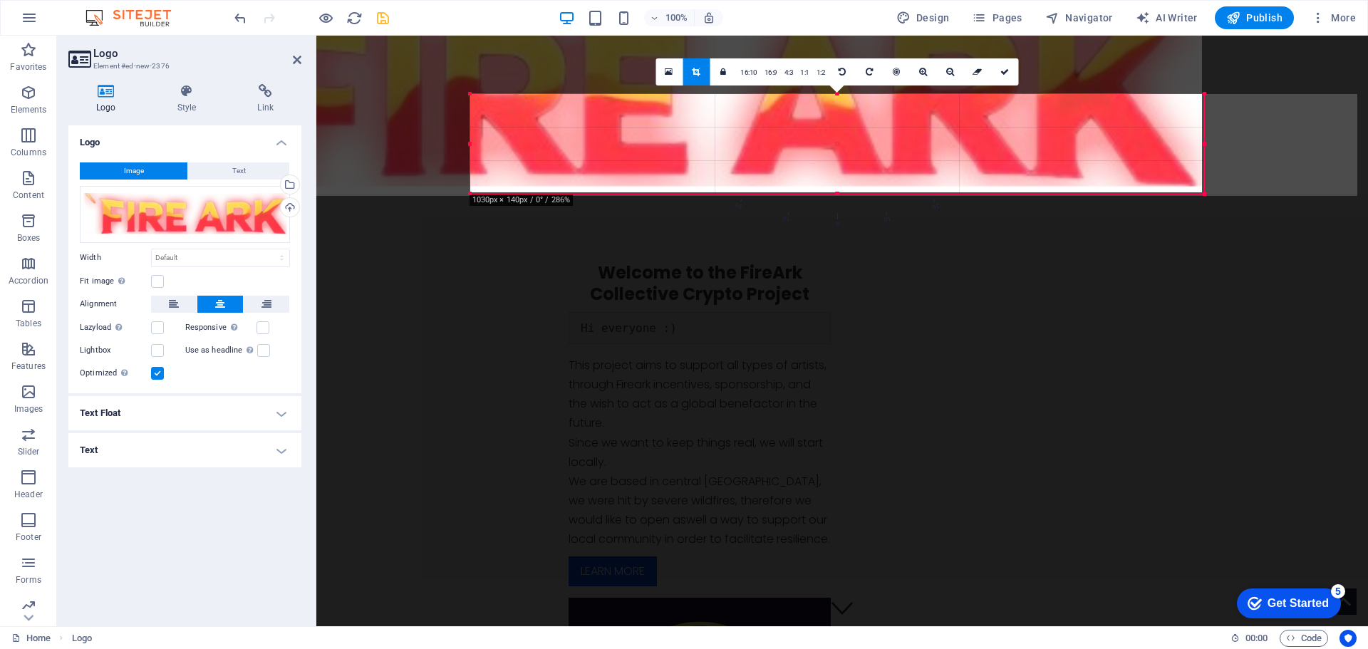
drag, startPoint x: 319, startPoint y: 95, endPoint x: 313, endPoint y: 175, distance: 80.8
click at [629, 194] on div "180 170 160 150 140 130 120 110 100 90 80 70 60 50 40 30 20 10 0 -10 -20 -30 -4…" at bounding box center [837, 144] width 734 height 100
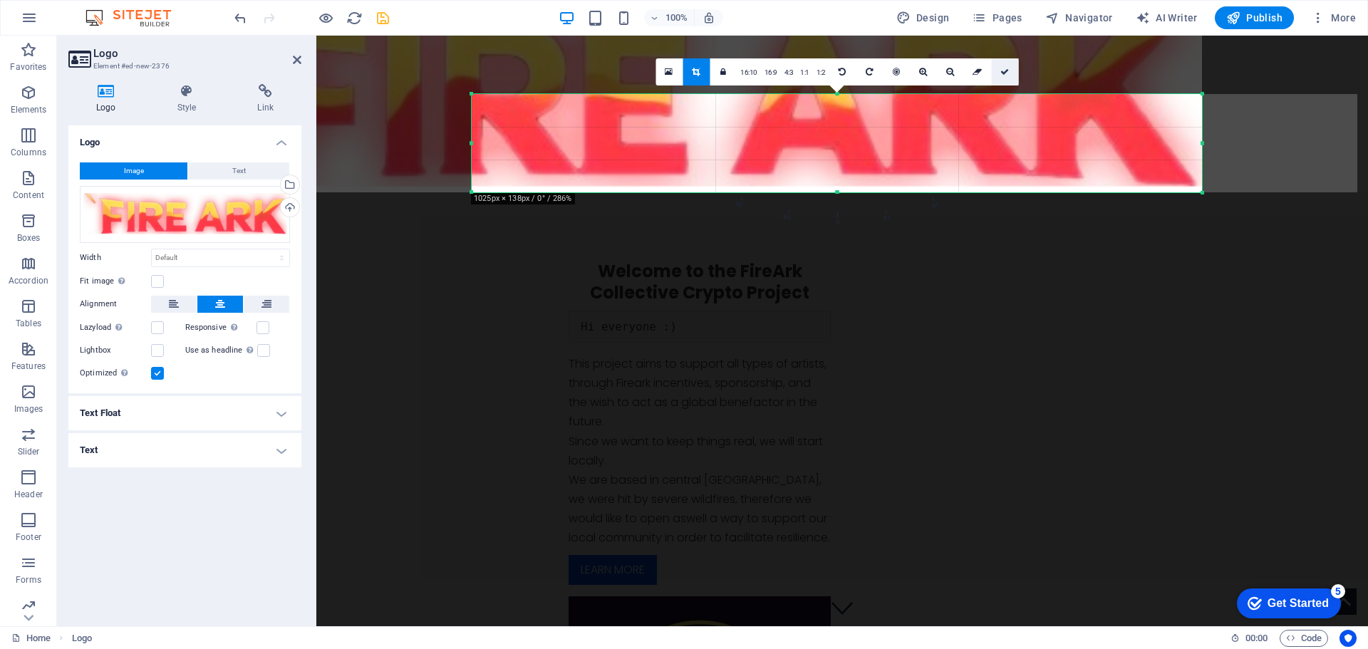
click at [1002, 78] on link at bounding box center [1004, 71] width 27 height 27
type input "1025"
select select "px"
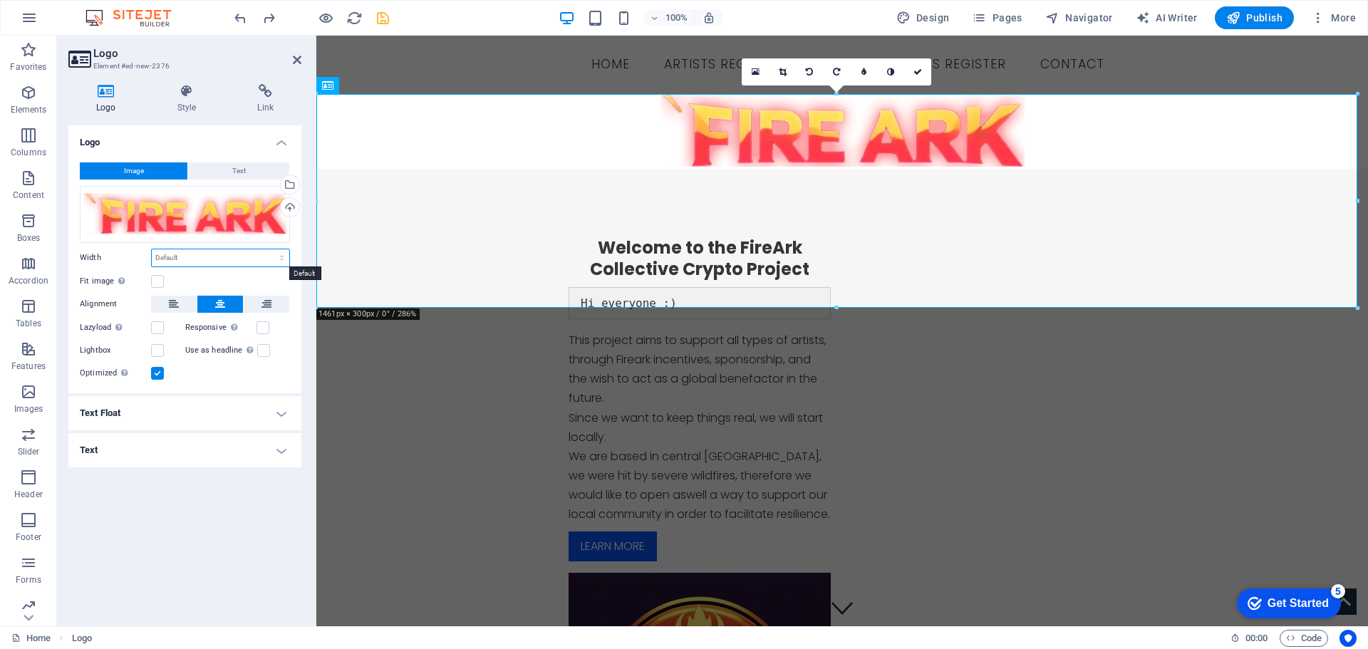
click at [207, 251] on select "Default auto px rem % em vh vw" at bounding box center [220, 257] width 137 height 17
click at [152, 249] on select "Default auto px rem % em vh vw" at bounding box center [220, 257] width 137 height 17
click at [154, 326] on label at bounding box center [157, 327] width 13 height 13
click at [0, 0] on input "Lazyload Loading images after the page loads improves page speed." at bounding box center [0, 0] width 0 height 0
click at [162, 352] on label at bounding box center [157, 350] width 13 height 13
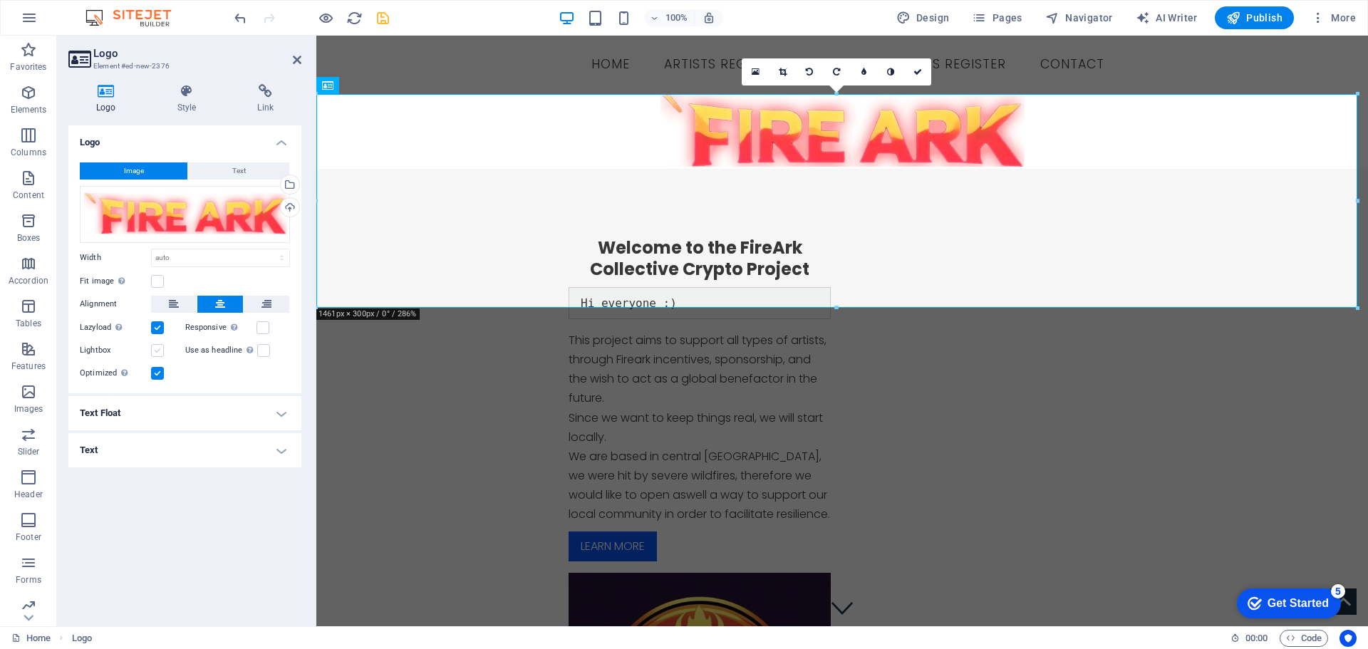
click at [0, 0] on input "Lightbox" at bounding box center [0, 0] width 0 height 0
click at [264, 326] on label at bounding box center [262, 327] width 13 height 13
click at [0, 0] on input "Responsive Automatically load retina image and smartphone optimized sizes." at bounding box center [0, 0] width 0 height 0
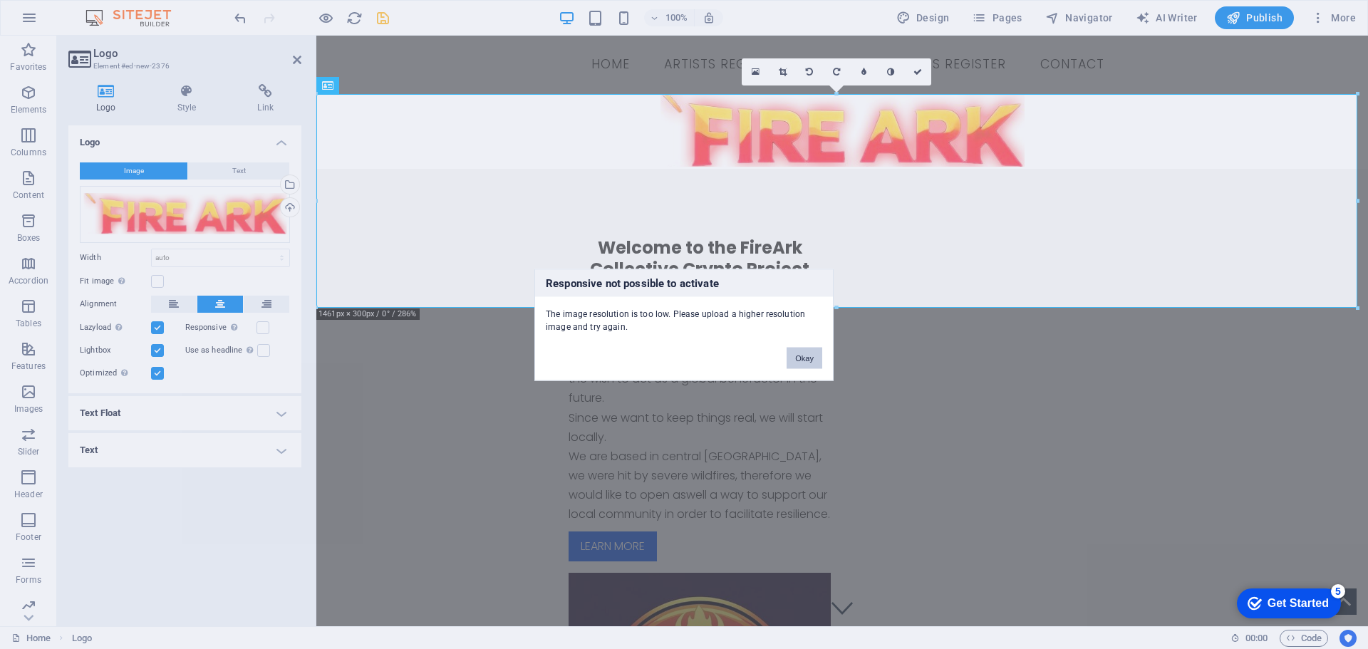
click at [804, 358] on button "Okay" at bounding box center [804, 357] width 36 height 21
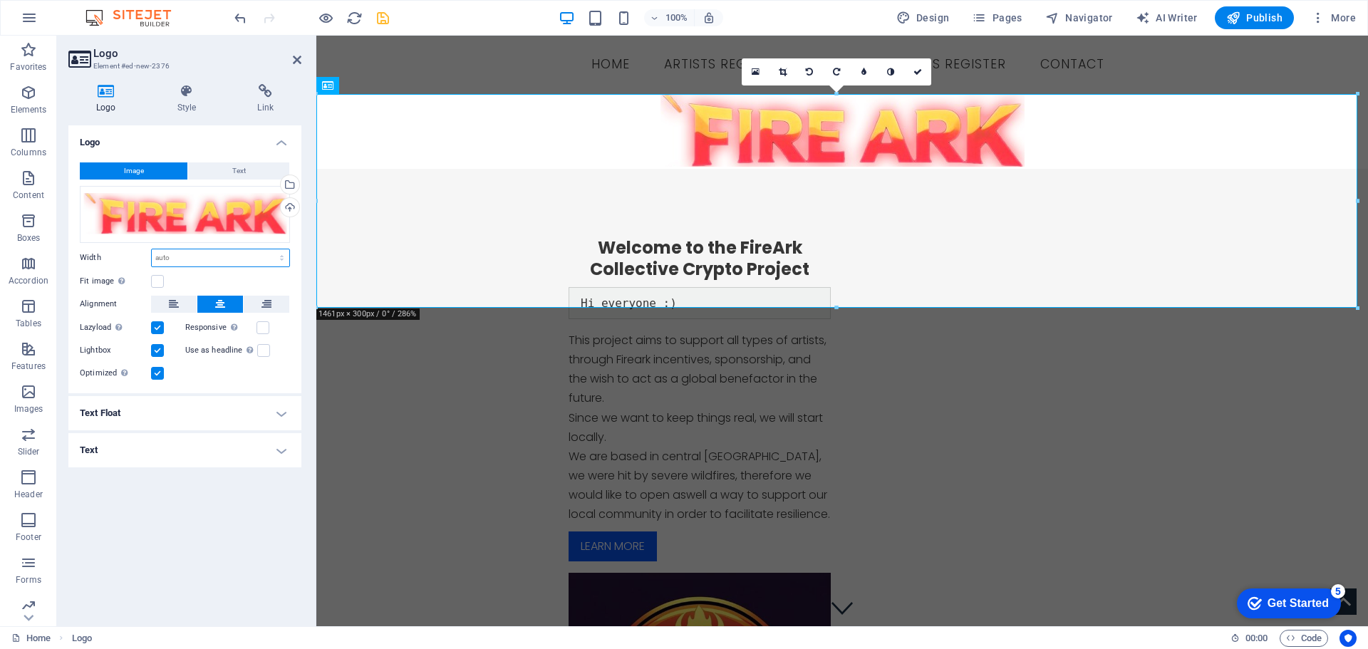
click at [175, 260] on select "Default auto px rem % em vh vw" at bounding box center [220, 257] width 137 height 17
select select "%"
click at [269, 249] on select "Default auto px rem % em vh vw" at bounding box center [220, 257] width 137 height 17
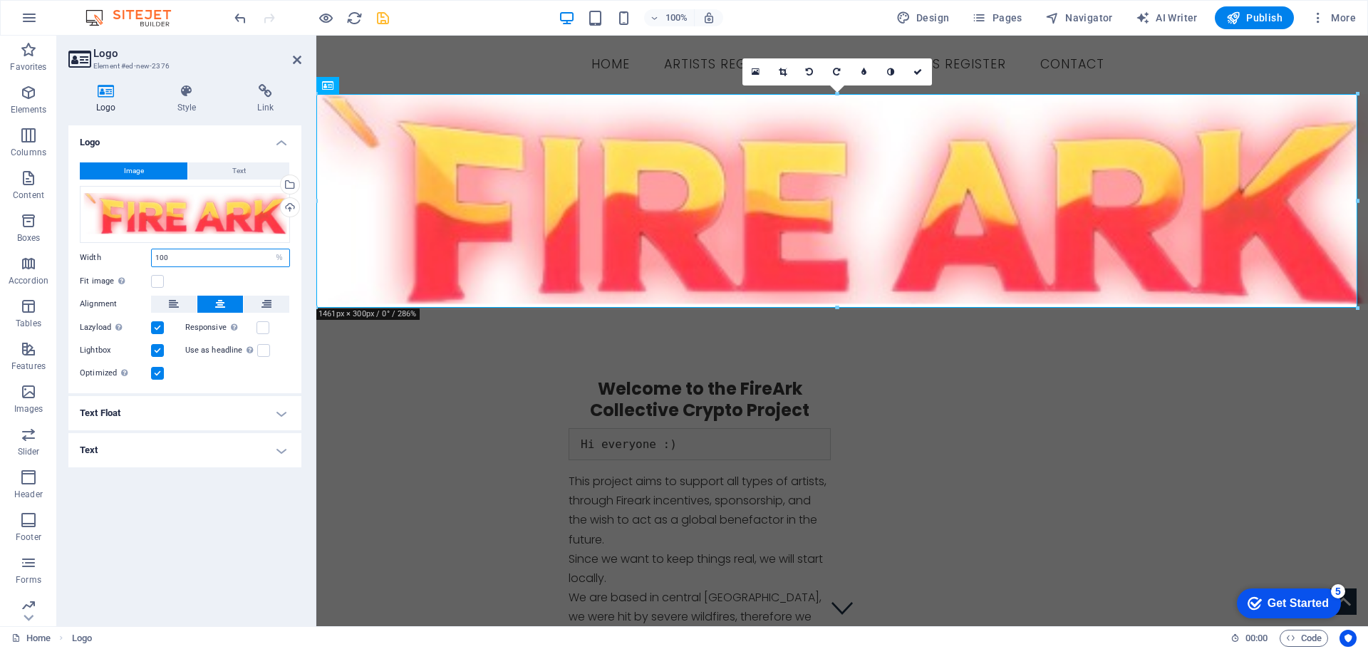
click at [170, 257] on input "100" at bounding box center [220, 257] width 137 height 17
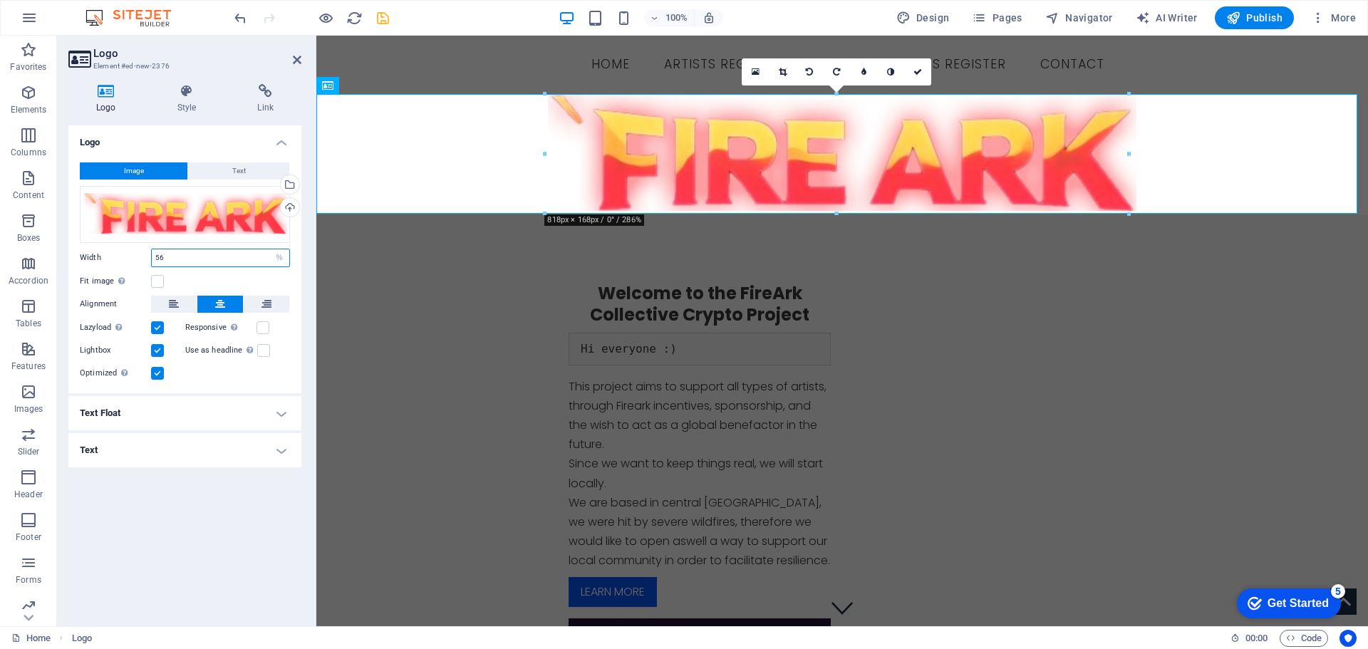
type input "5"
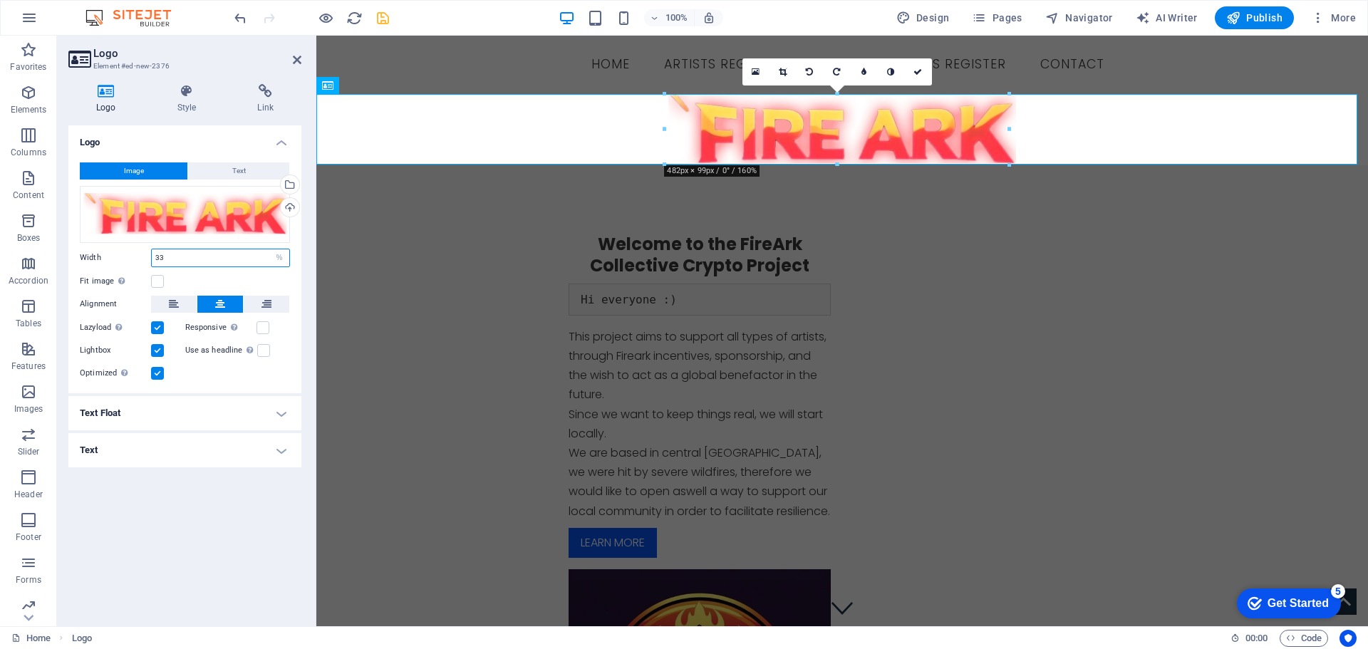
type input "3"
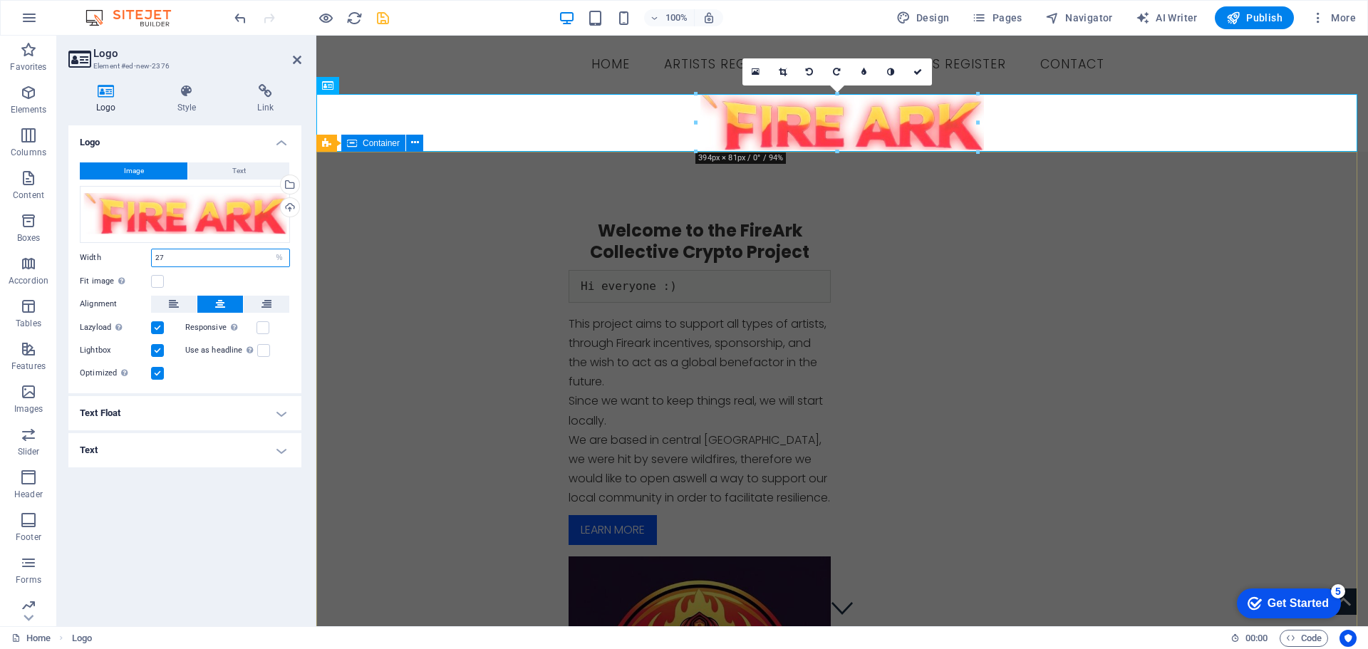
type input "27"
click at [382, 350] on div "Welcome to the FireArk Collective Crypto Project Hi everyone :) This project ai…" at bounding box center [841, 519] width 1051 height 734
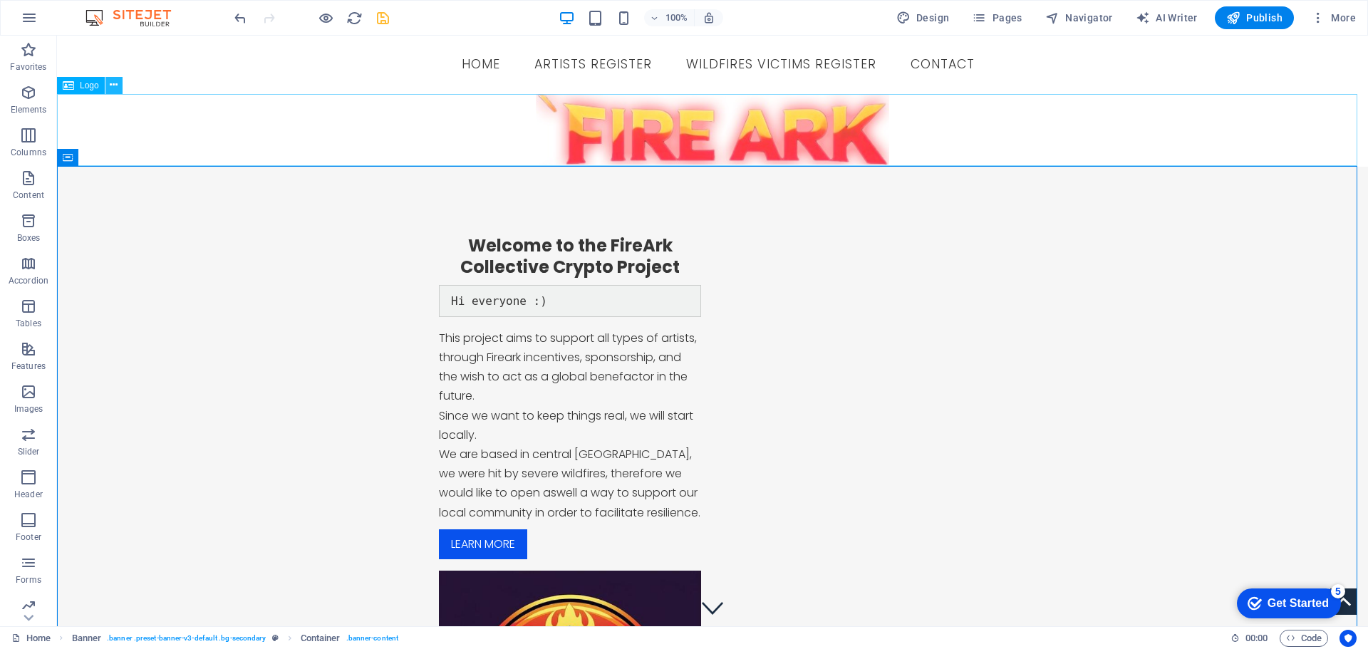
click at [114, 82] on icon at bounding box center [114, 85] width 8 height 15
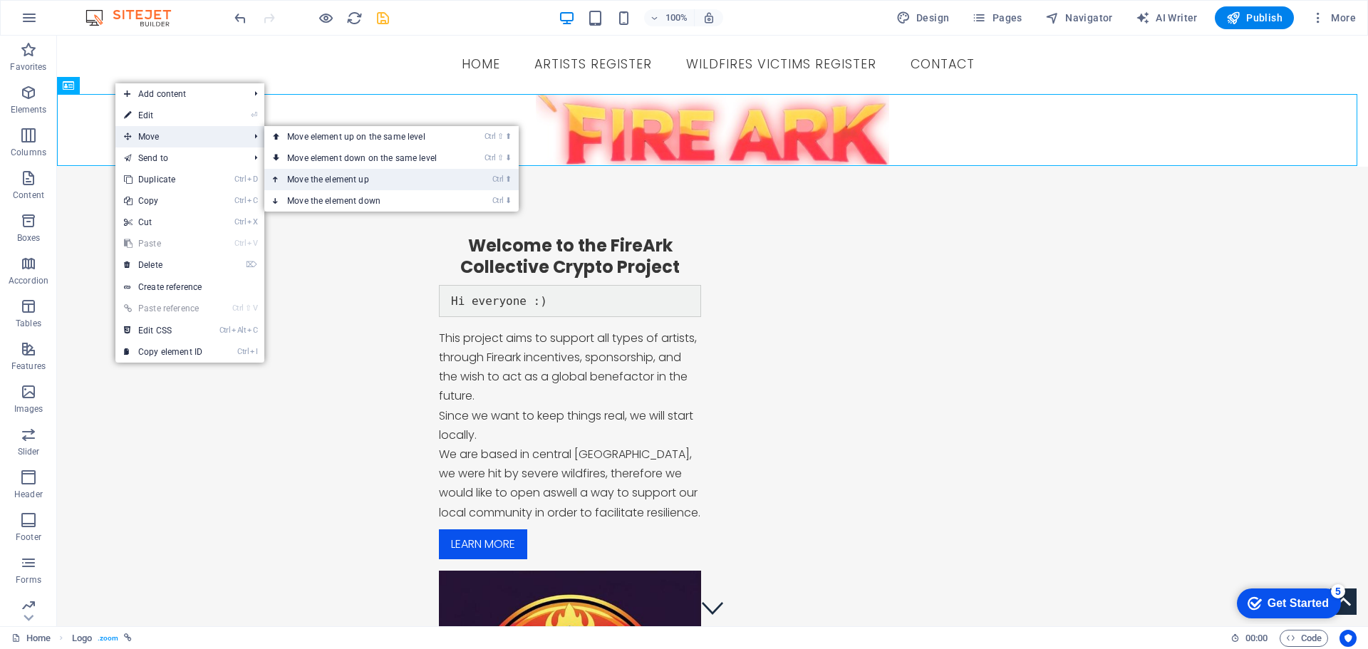
click at [368, 177] on link "Ctrl ⬆ Move the element up" at bounding box center [364, 179] width 201 height 21
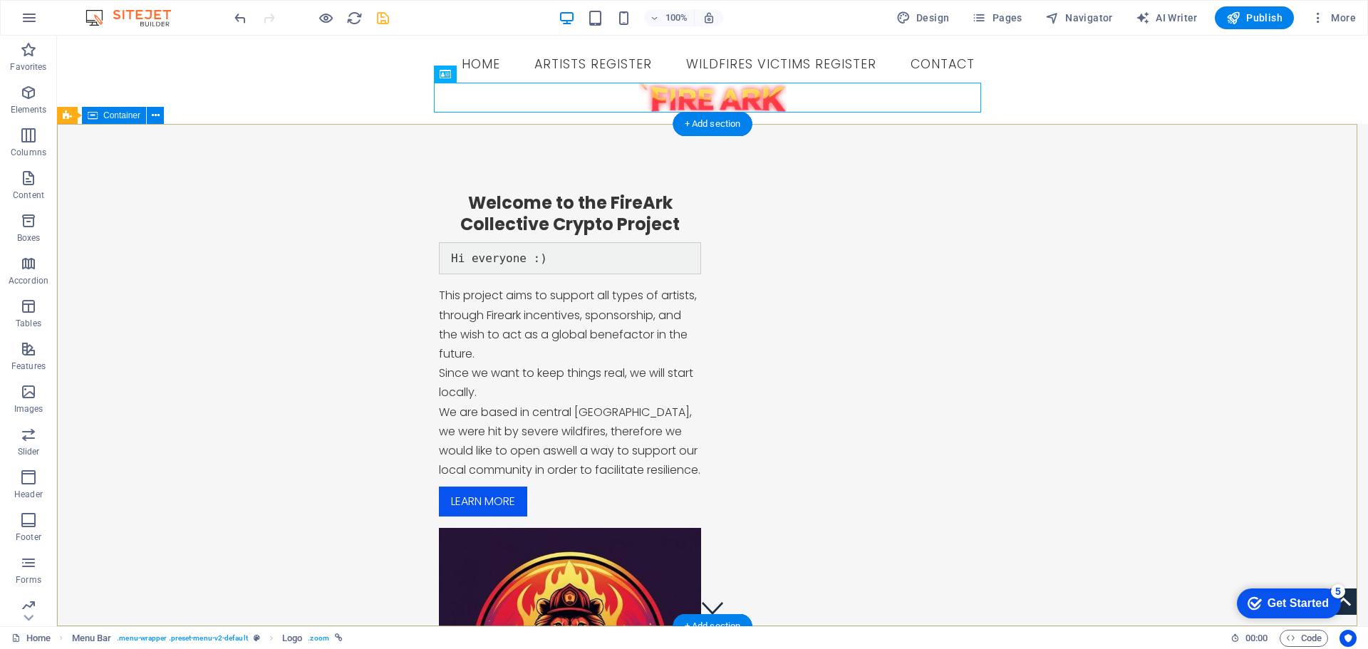
click at [223, 224] on div "Welcome to the FireArk Collective Crypto Project Hi everyone :) This project ai…" at bounding box center [712, 491] width 1311 height 734
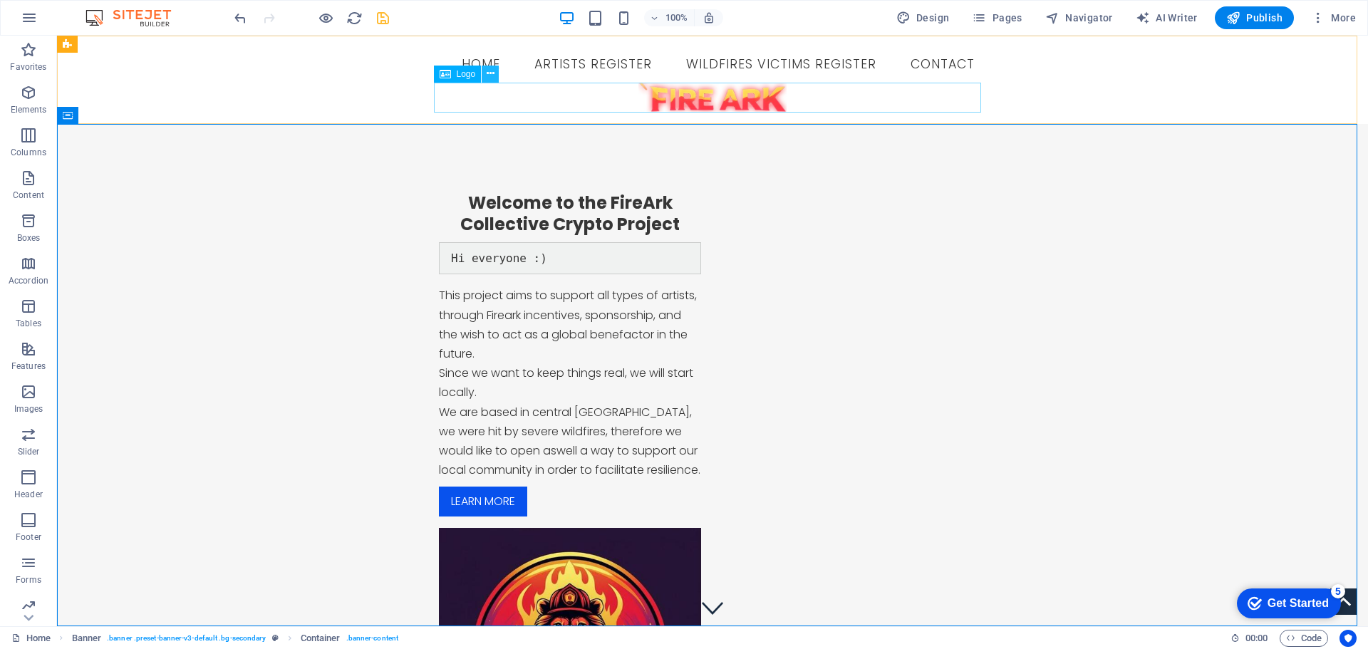
click at [489, 76] on icon at bounding box center [491, 73] width 8 height 15
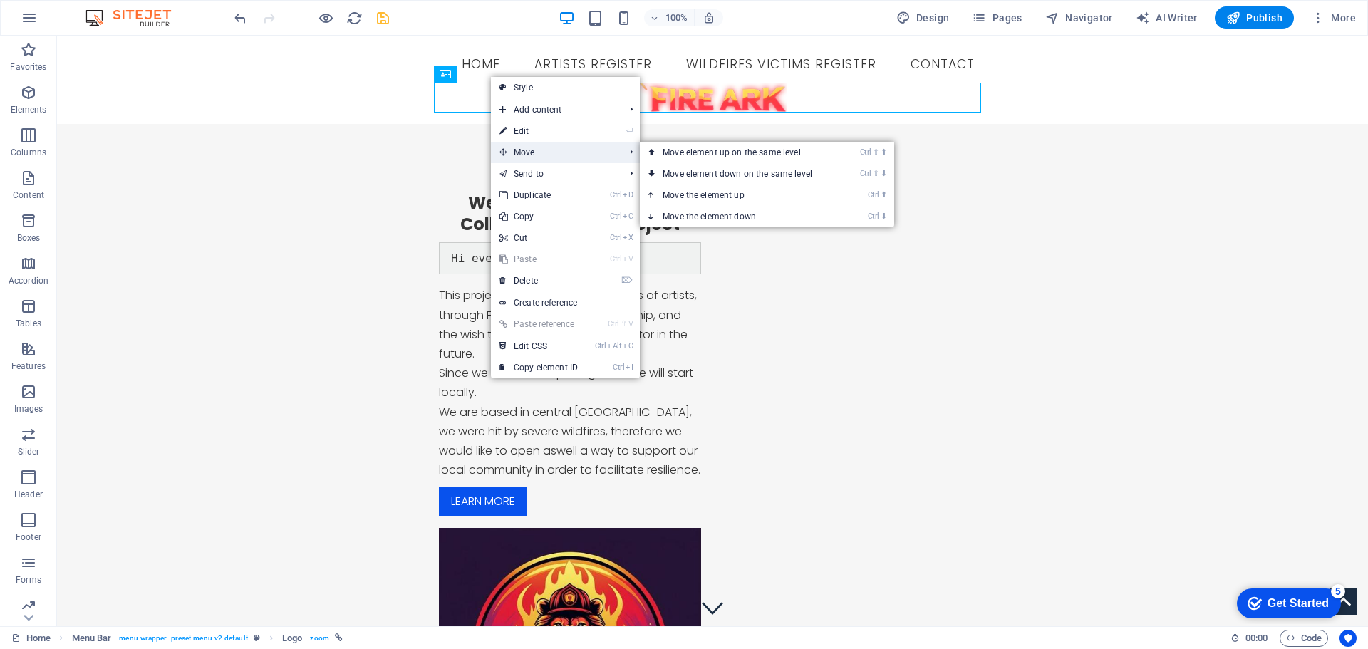
click at [544, 160] on span "Move" at bounding box center [555, 152] width 128 height 21
click at [711, 198] on link "Ctrl ⬆ Move the element up" at bounding box center [740, 195] width 201 height 21
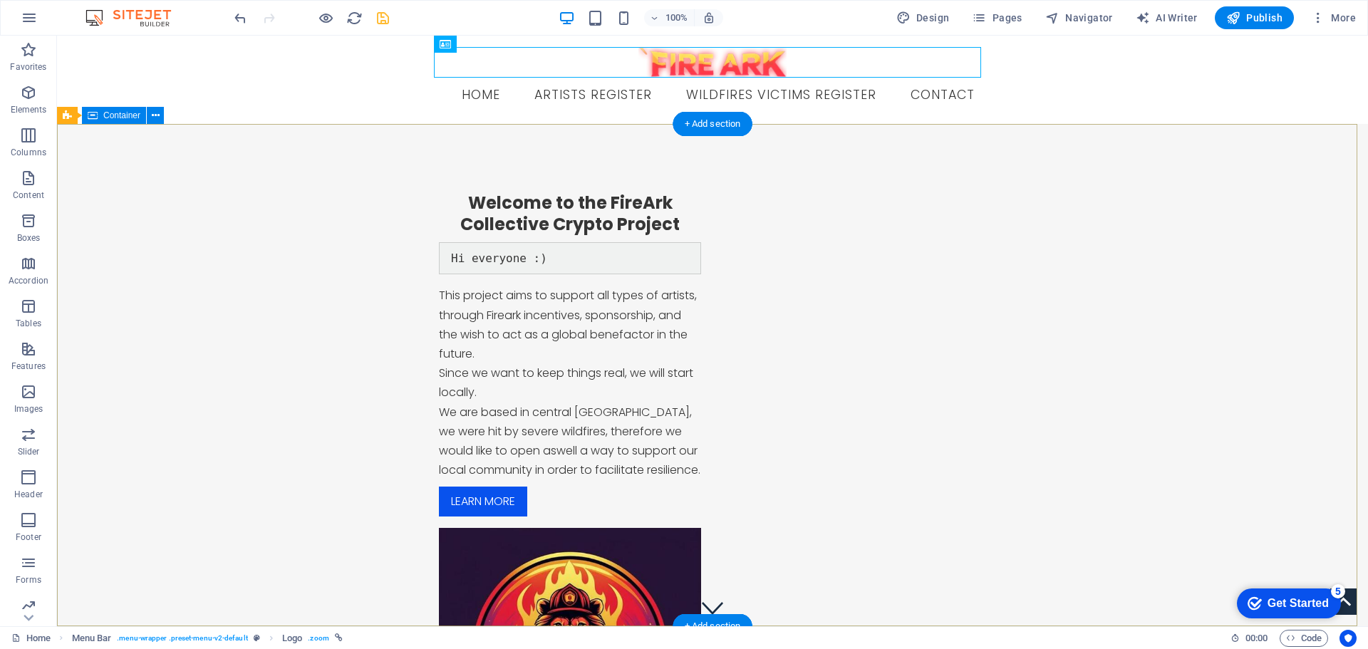
click at [183, 232] on div "Welcome to the FireArk Collective Crypto Project Hi everyone :) This project ai…" at bounding box center [712, 491] width 1311 height 734
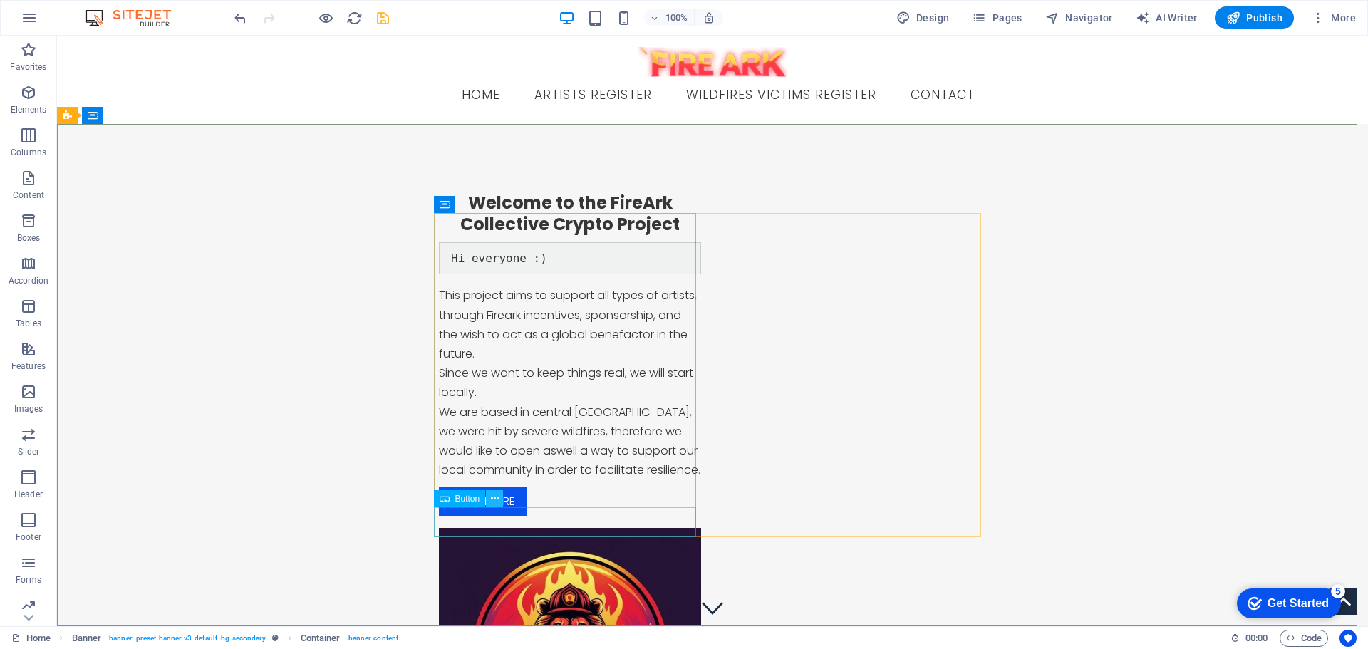
click at [494, 501] on icon at bounding box center [495, 499] width 8 height 15
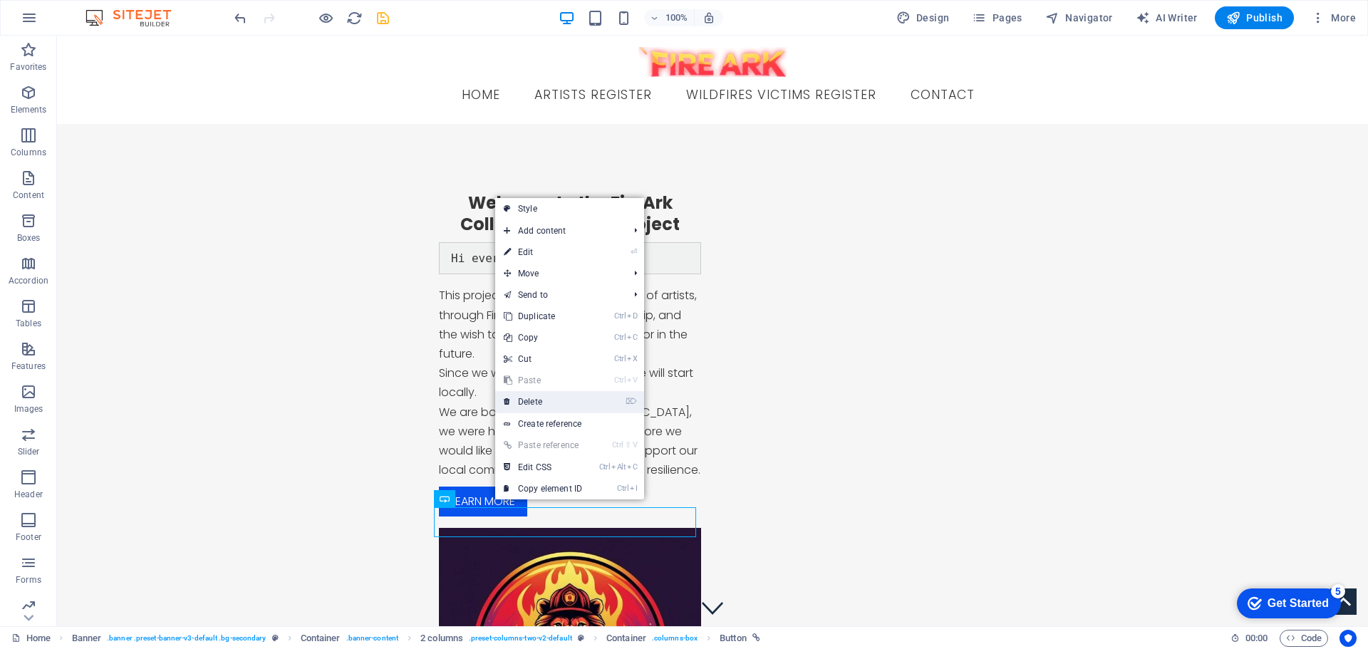
click at [521, 407] on link "⌦ Delete" at bounding box center [542, 401] width 95 height 21
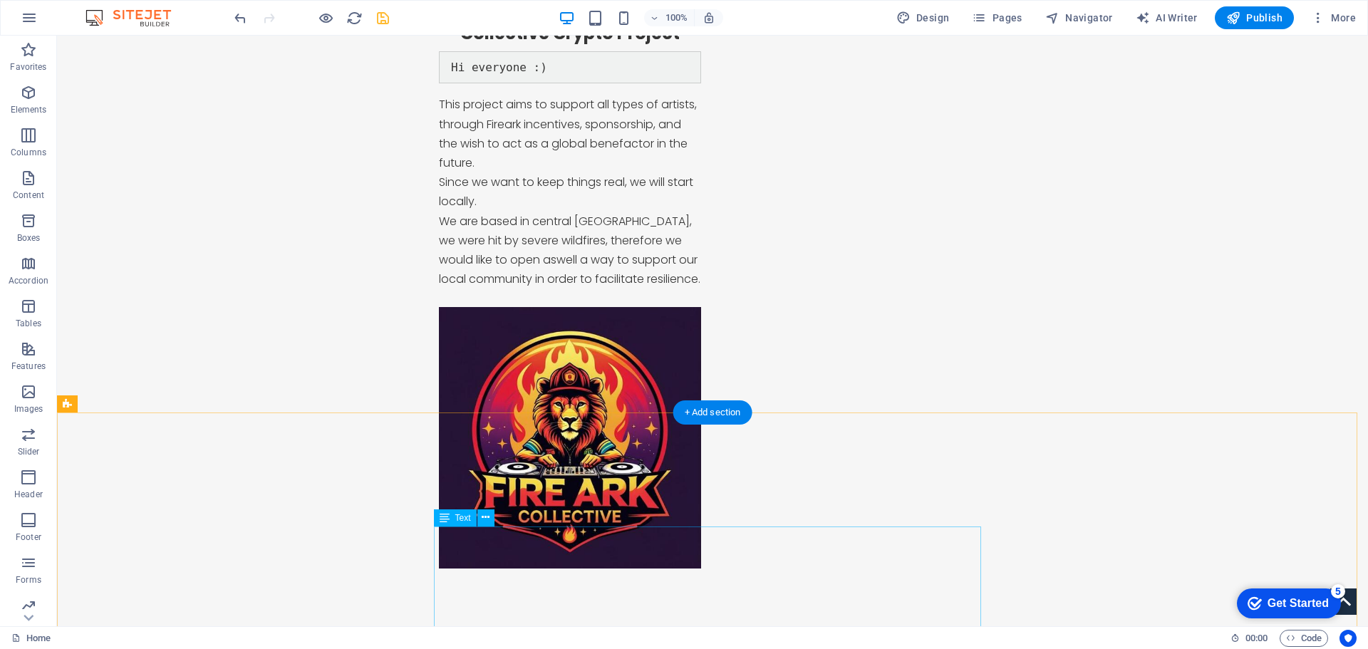
scroll to position [214, 0]
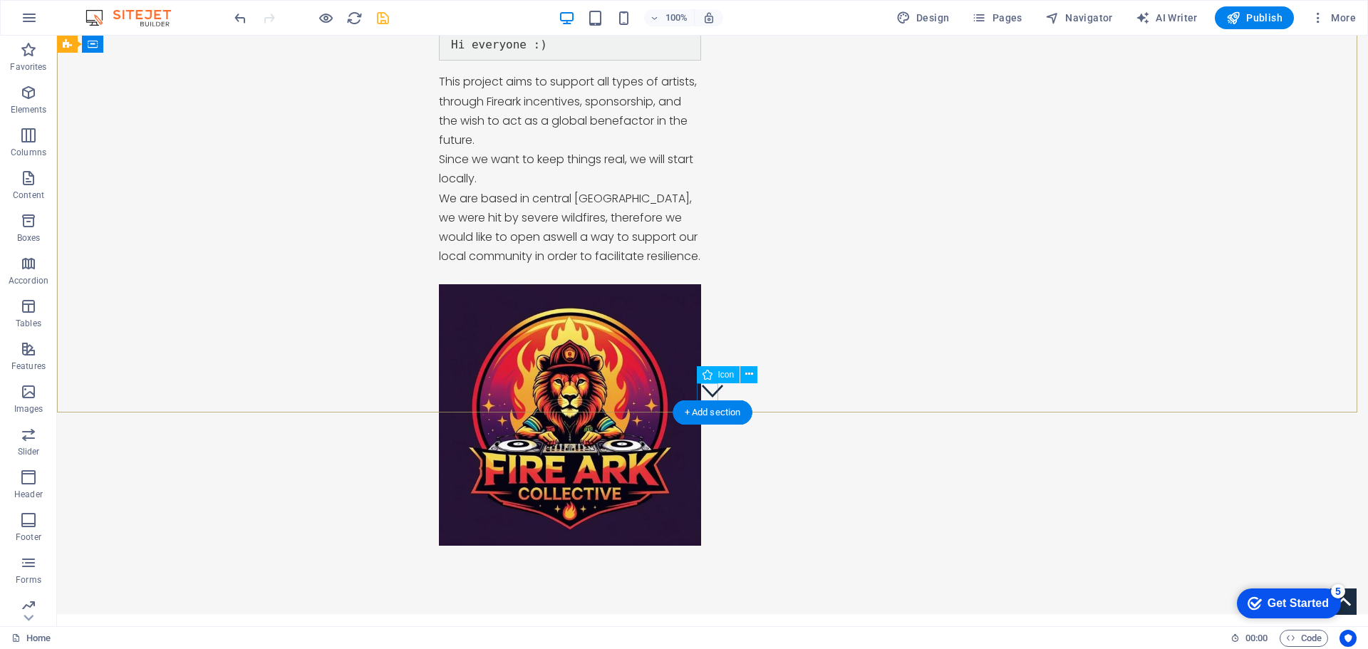
click at [715, 390] on figure at bounding box center [712, 390] width 21 height 21
click at [749, 371] on icon at bounding box center [749, 374] width 8 height 15
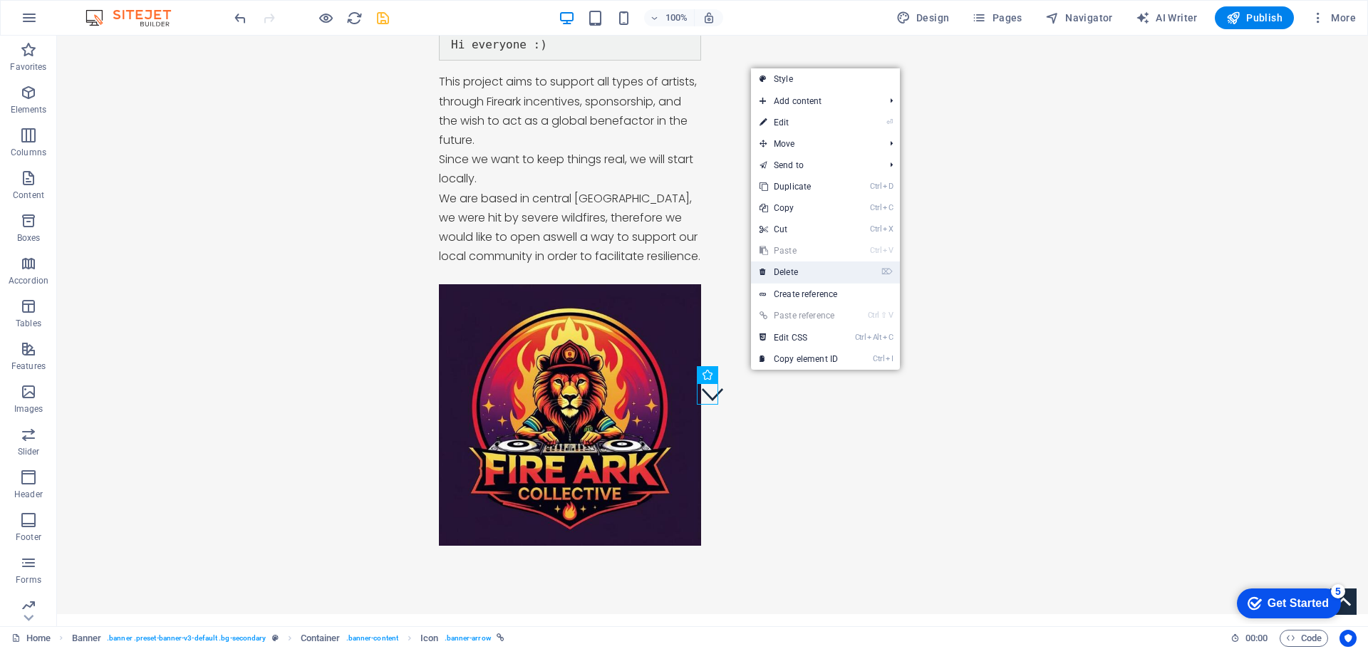
click at [791, 269] on link "⌦ Delete" at bounding box center [798, 271] width 95 height 21
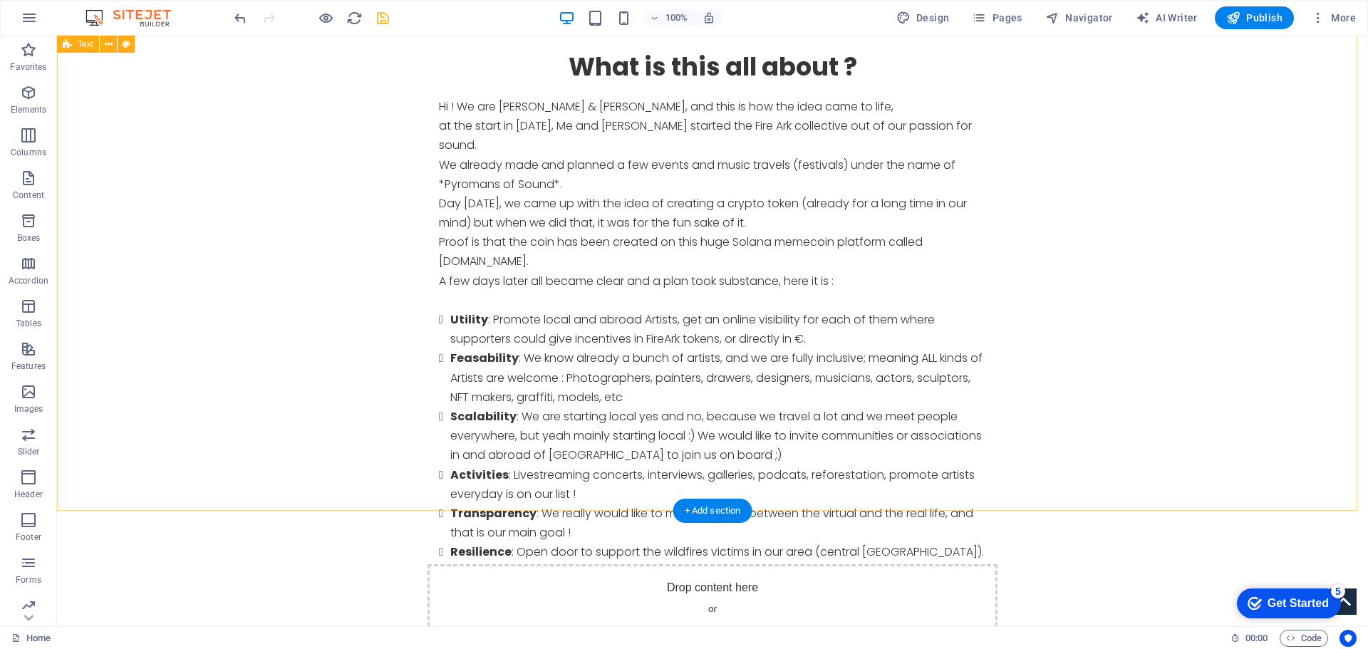
scroll to position [855, 0]
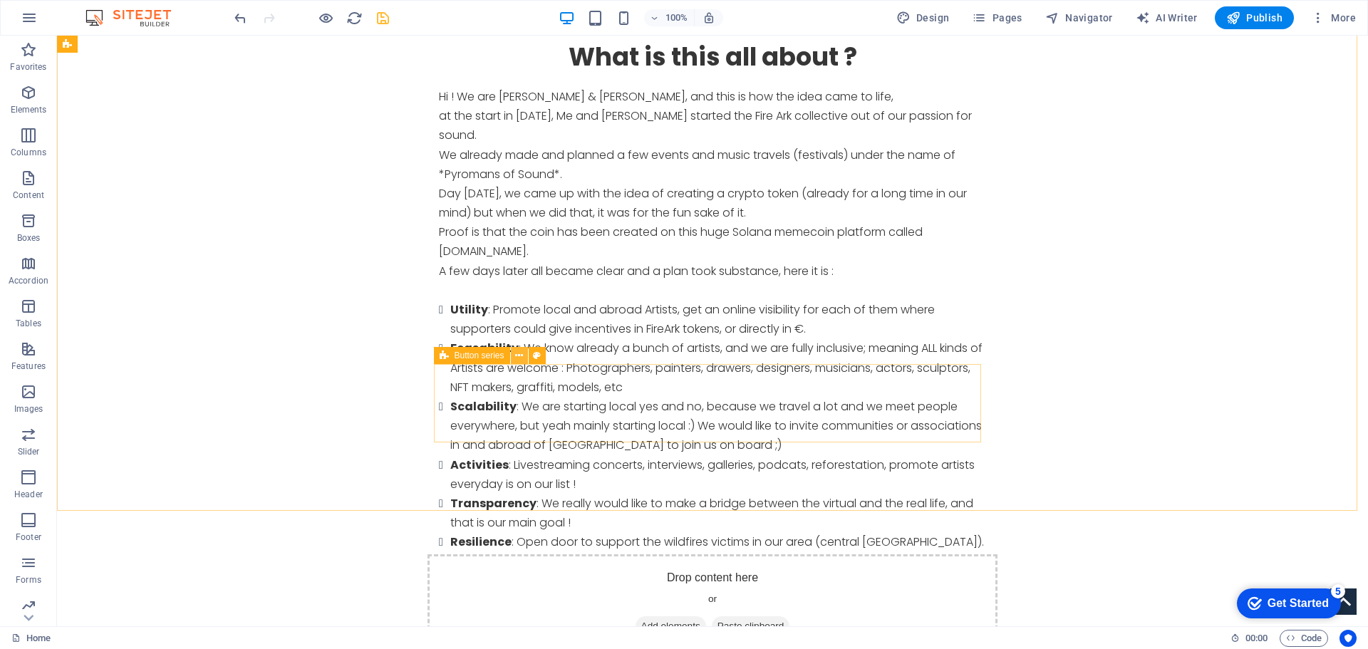
click at [521, 356] on icon at bounding box center [519, 355] width 8 height 15
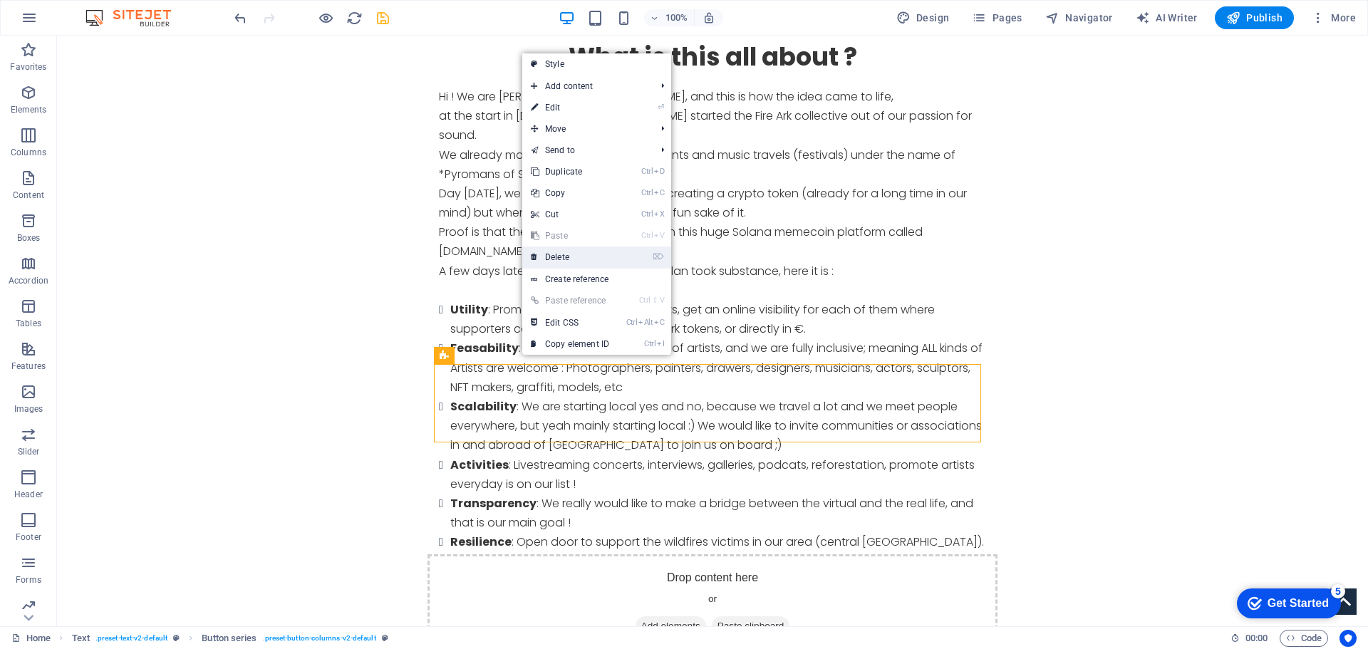
click at [568, 256] on link "⌦ Delete" at bounding box center [569, 256] width 95 height 21
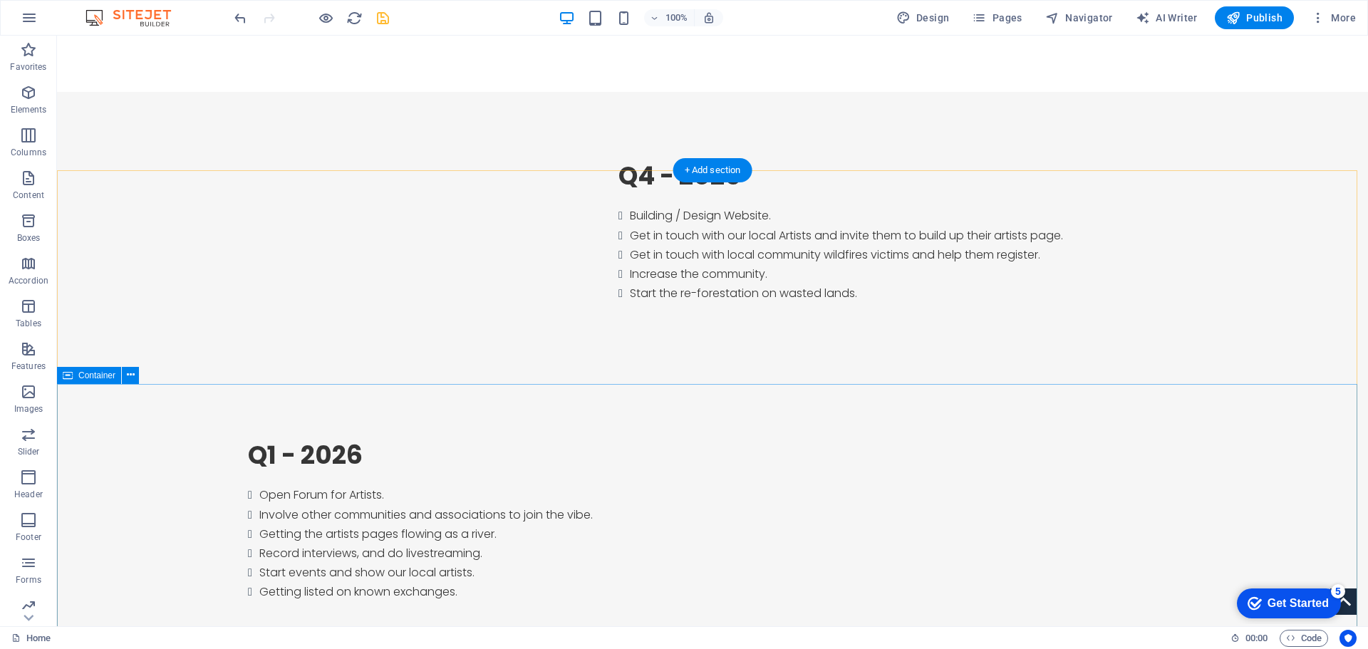
scroll to position [1450, 0]
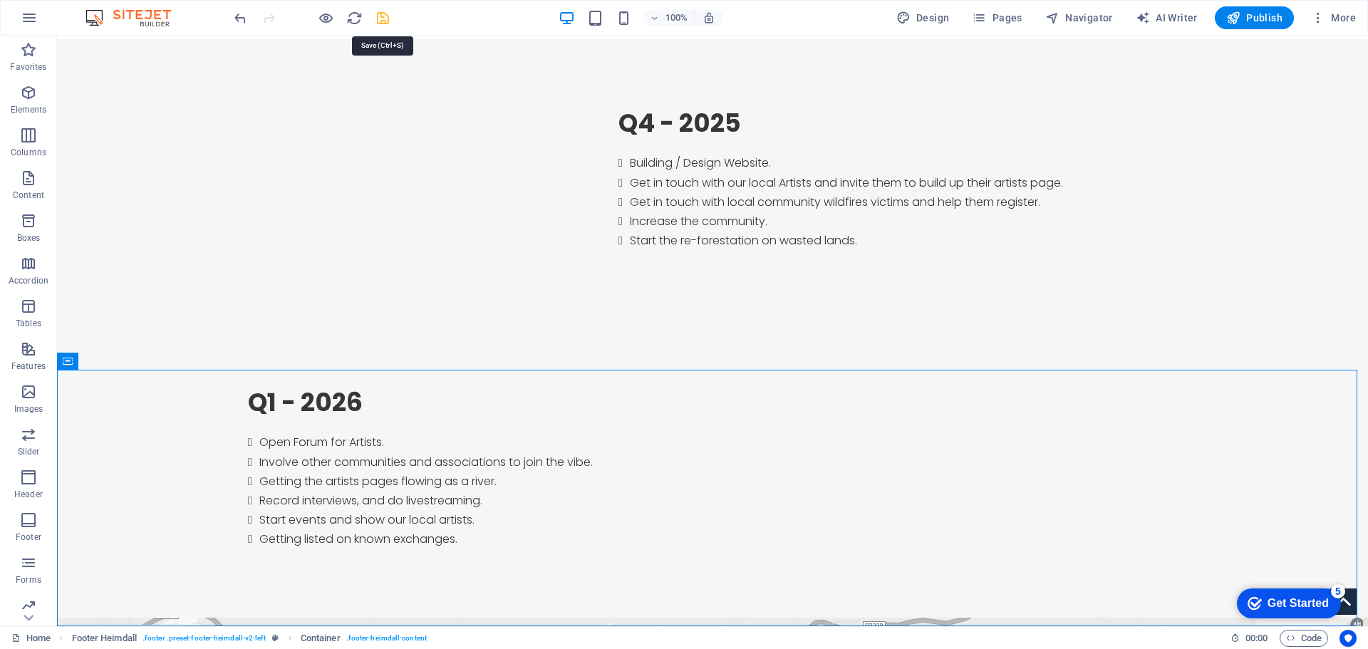
click at [385, 17] on icon "save" at bounding box center [383, 18] width 16 height 16
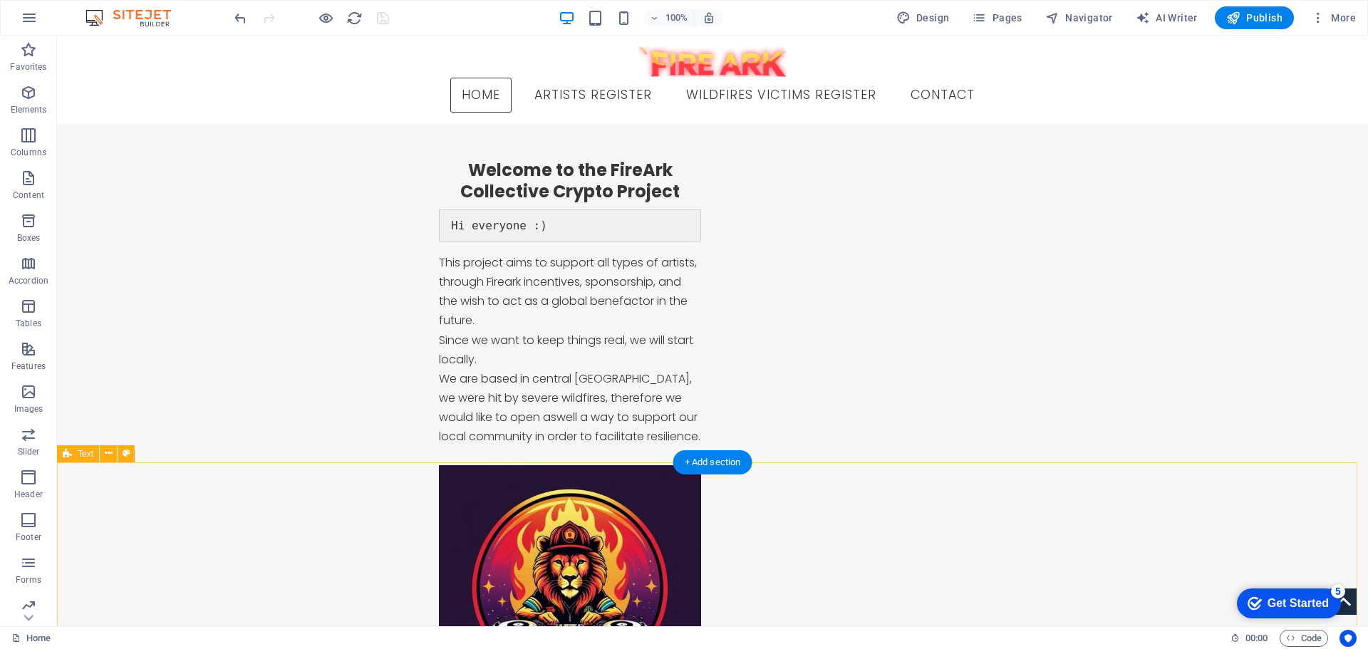
scroll to position [0, 0]
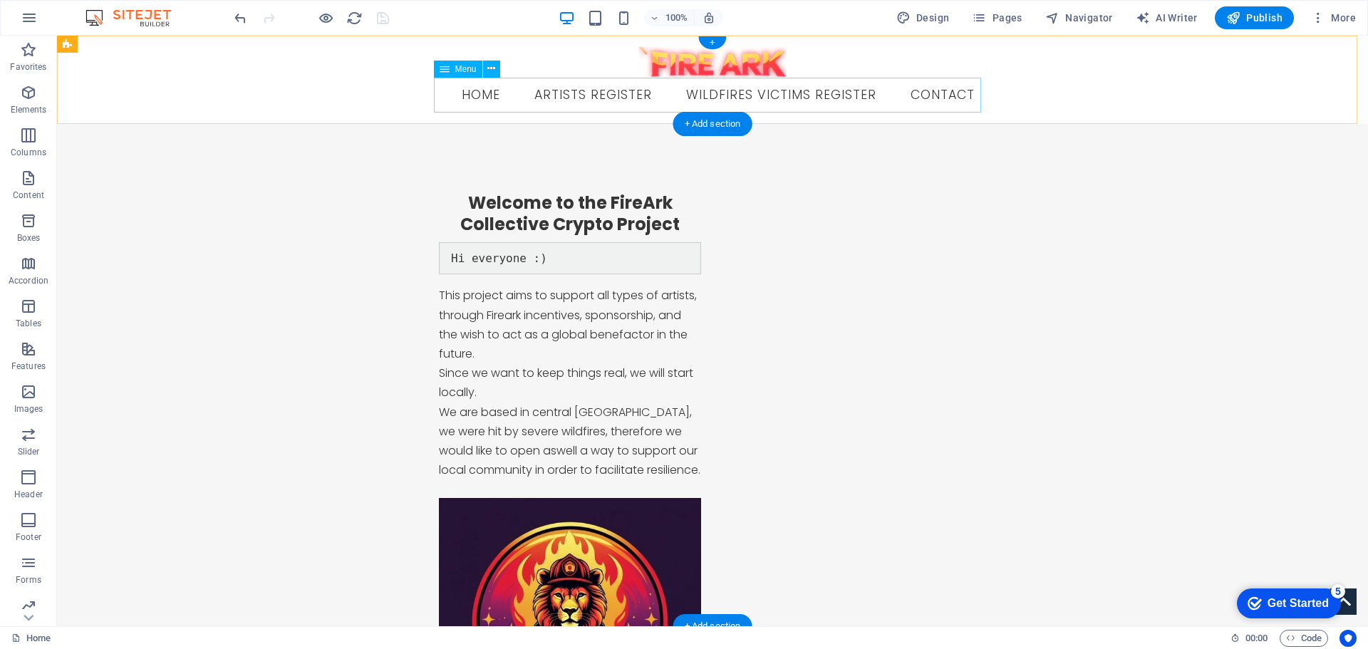
click at [604, 95] on nav "Home Artists Register Wildfires victims register Contact" at bounding box center [712, 96] width 547 height 36
click at [605, 95] on nav "Home Artists Register Wildfires victims register Contact" at bounding box center [712, 96] width 547 height 36
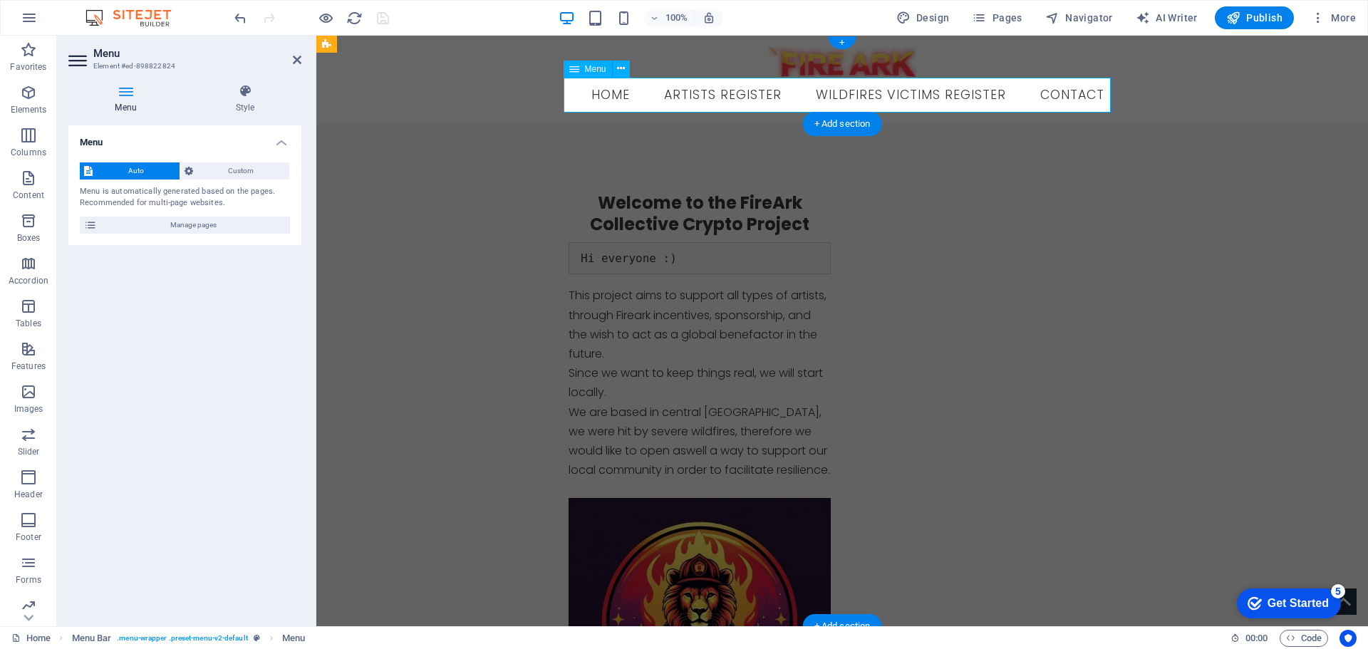
click at [605, 95] on nav "Home Artists Register Wildfires victims register Contact" at bounding box center [841, 96] width 547 height 36
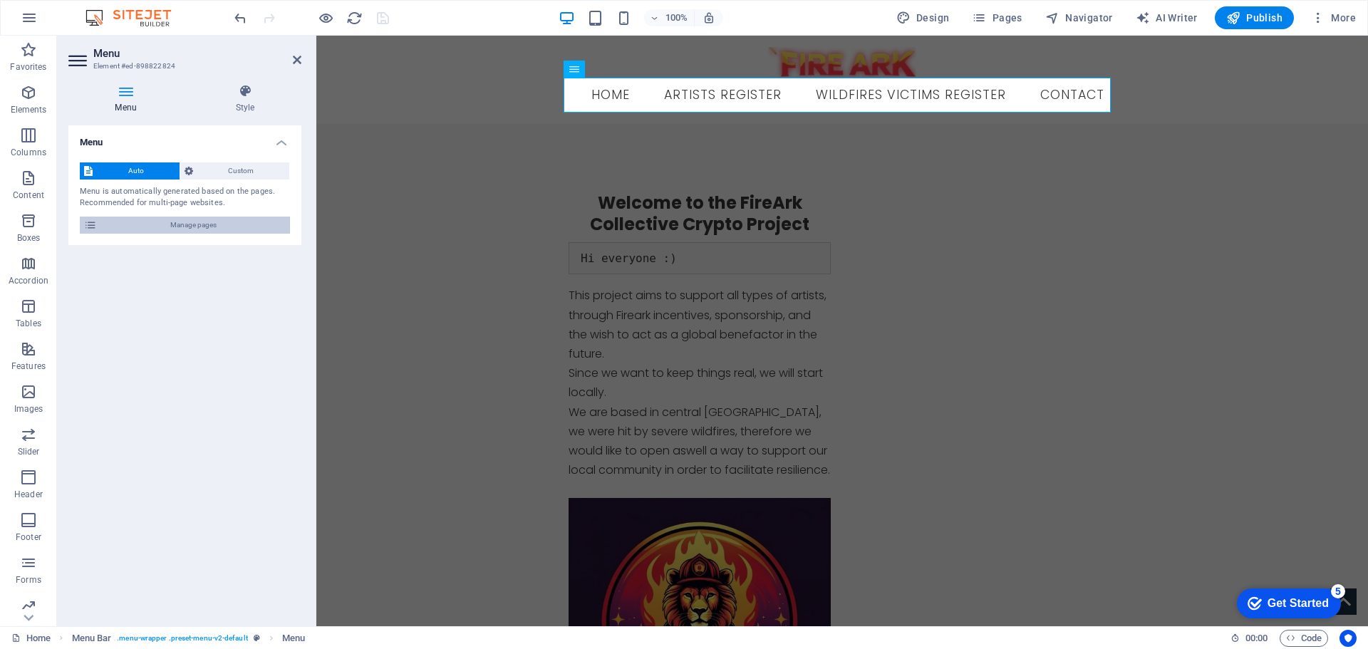
click at [239, 226] on span "Manage pages" at bounding box center [193, 225] width 185 height 17
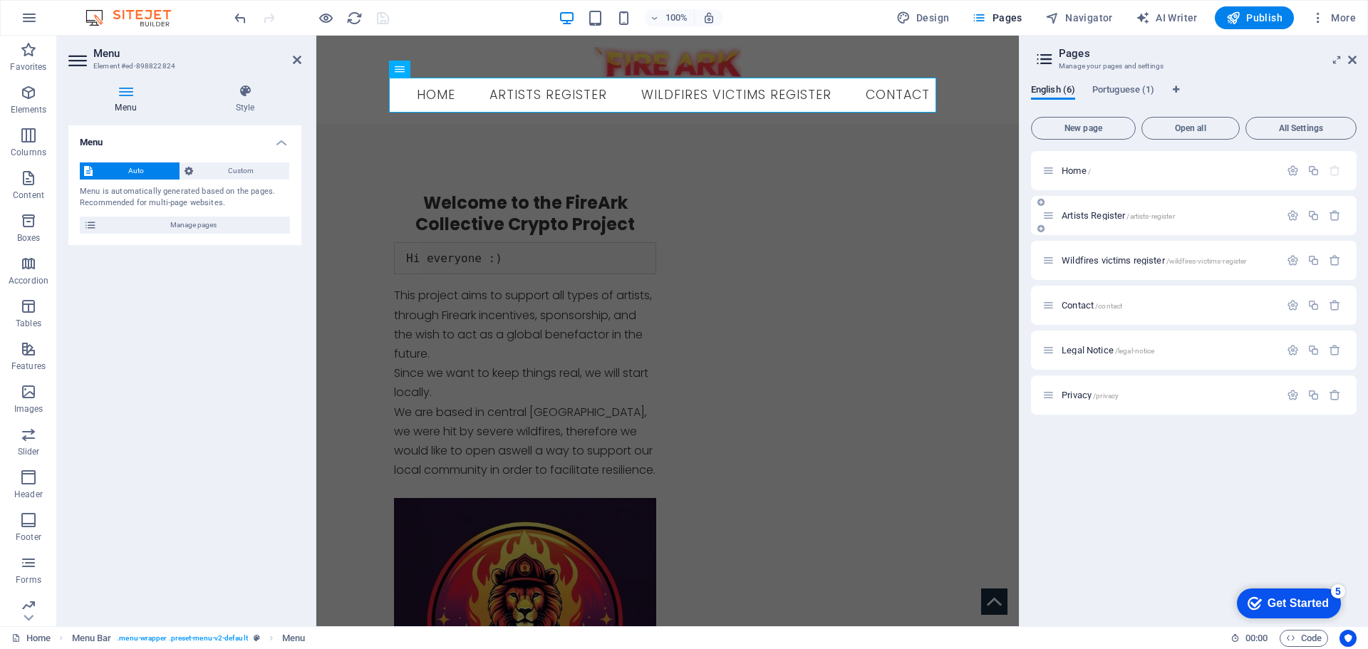
click at [1117, 213] on span "Artists Register /artists-register" at bounding box center [1117, 215] width 113 height 11
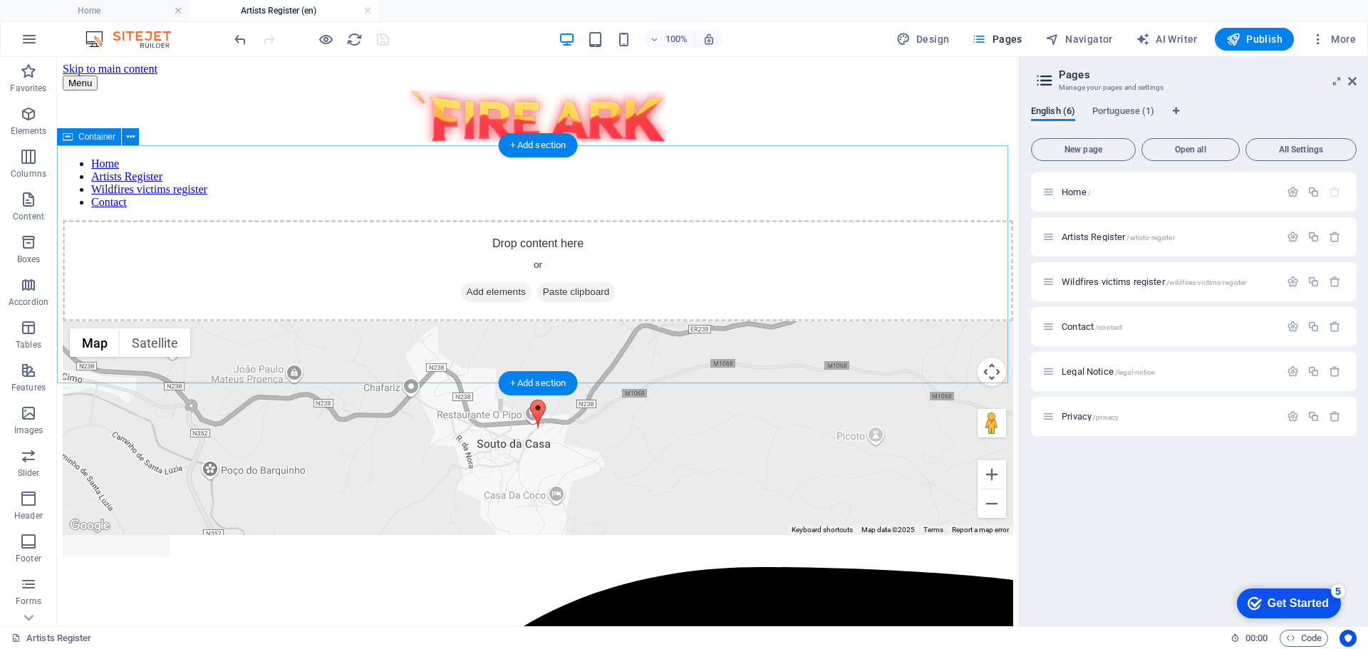
click at [481, 286] on span "Add elements" at bounding box center [496, 292] width 71 height 20
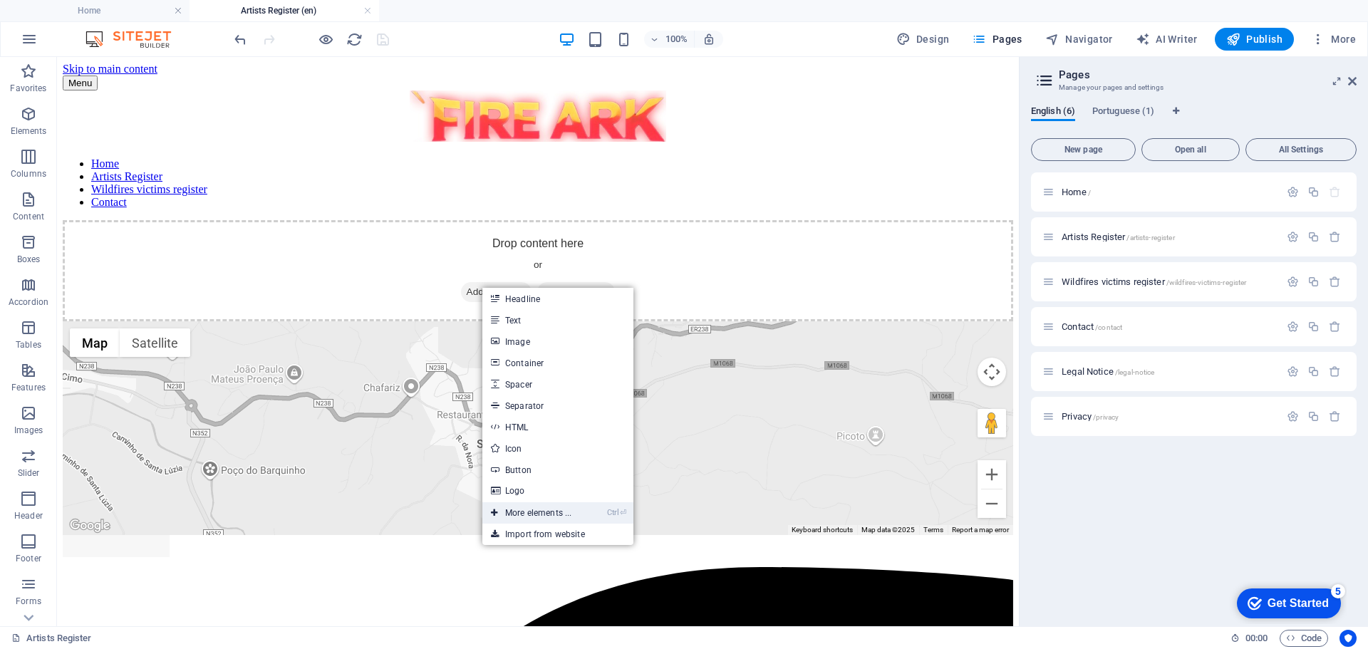
click at [541, 512] on link "Ctrl ⏎ More elements ..." at bounding box center [531, 512] width 98 height 21
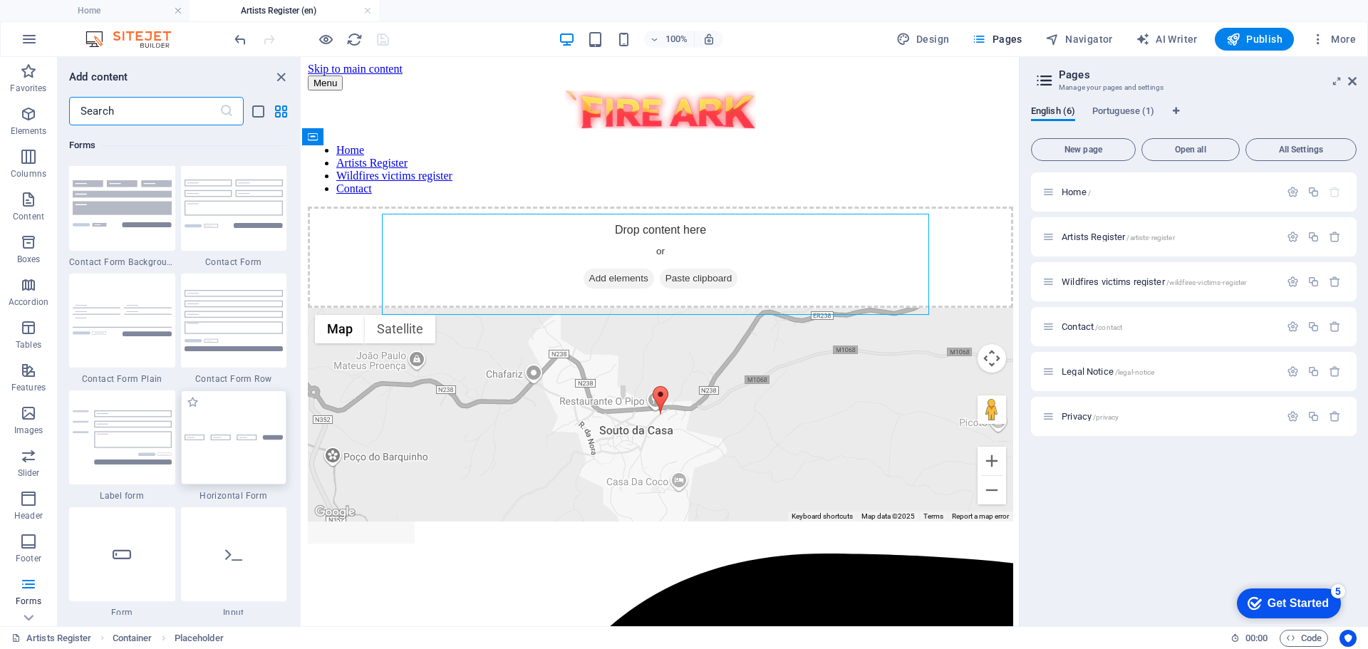
scroll to position [10339, 0]
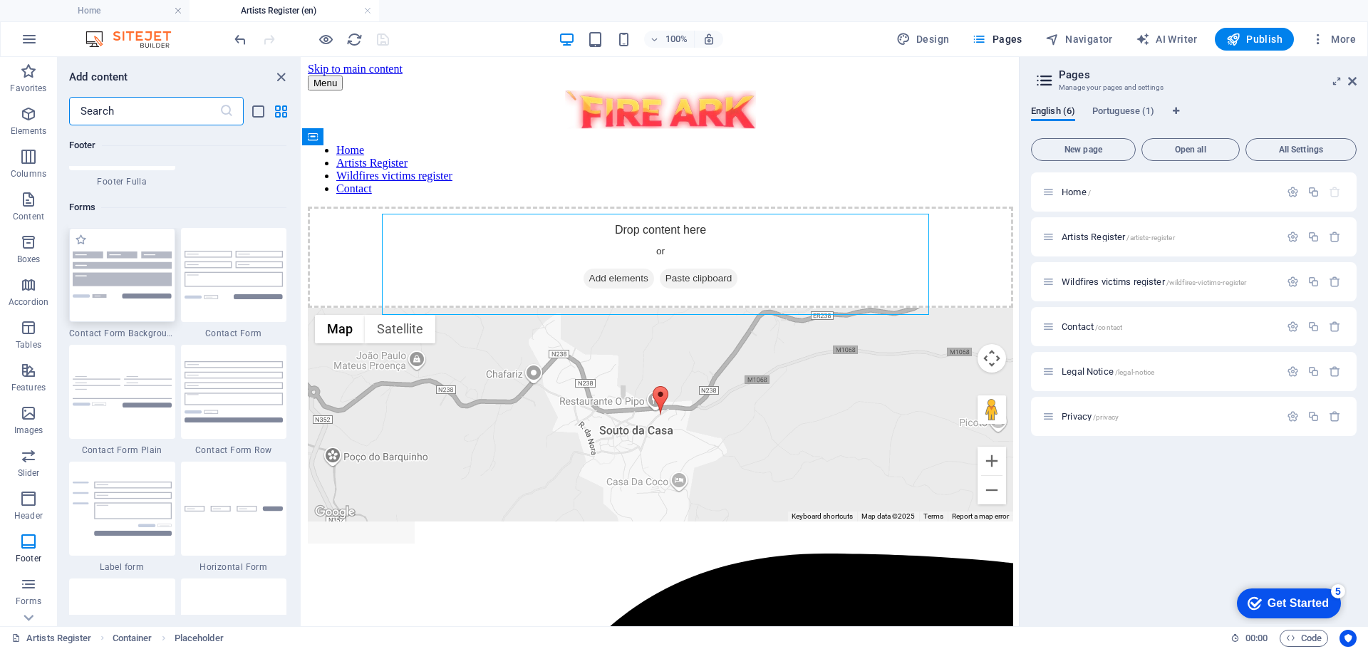
click at [130, 278] on img at bounding box center [122, 274] width 99 height 46
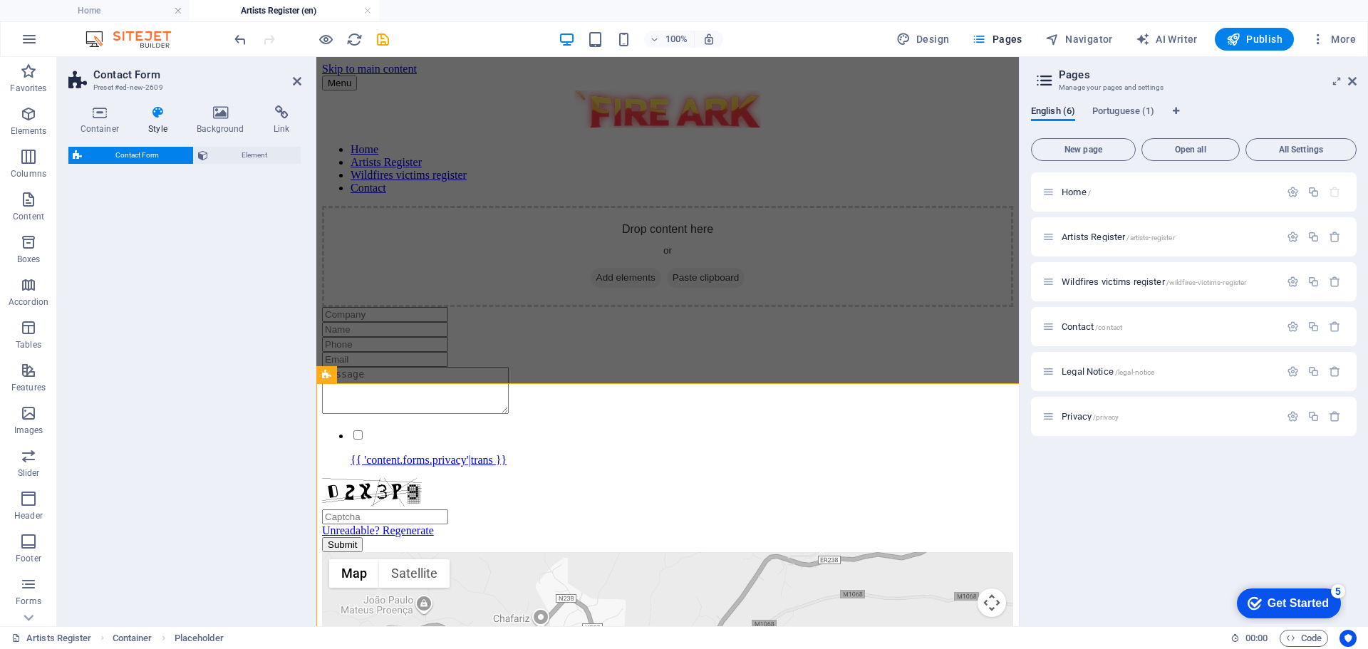
select select "rem"
select select "preset-contact-form-v3-background"
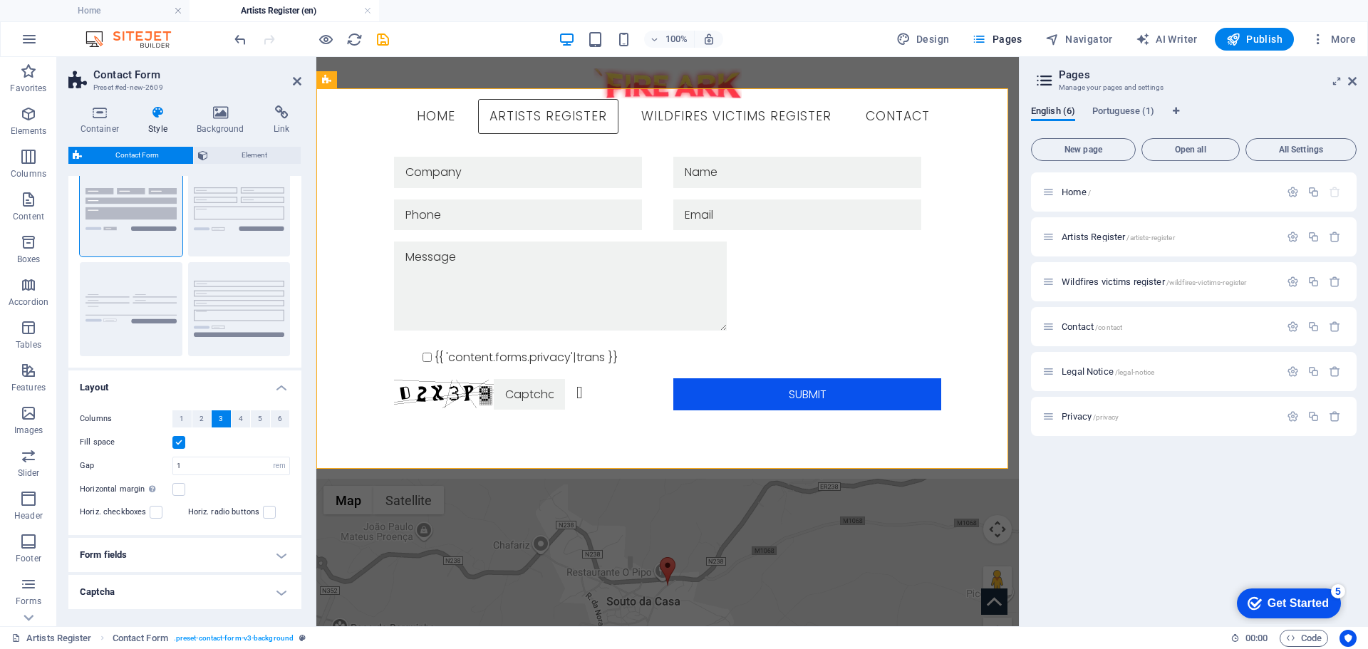
scroll to position [0, 0]
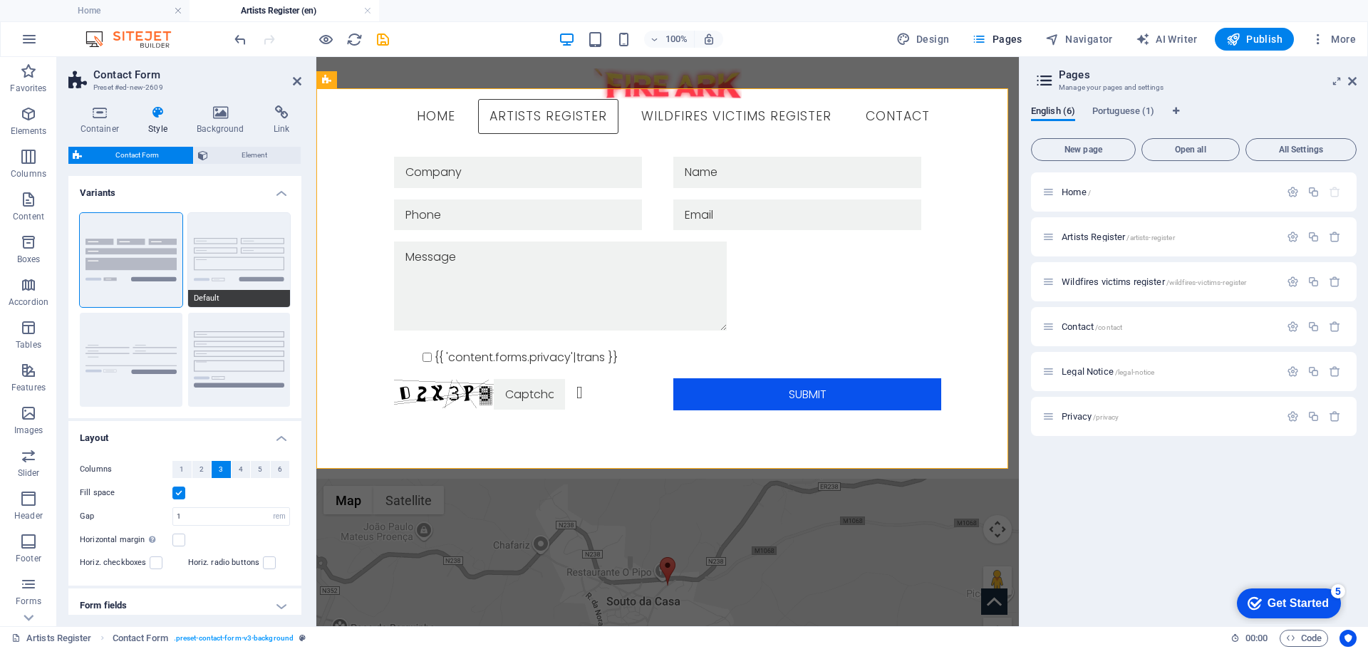
click at [248, 272] on button "Default" at bounding box center [239, 260] width 103 height 94
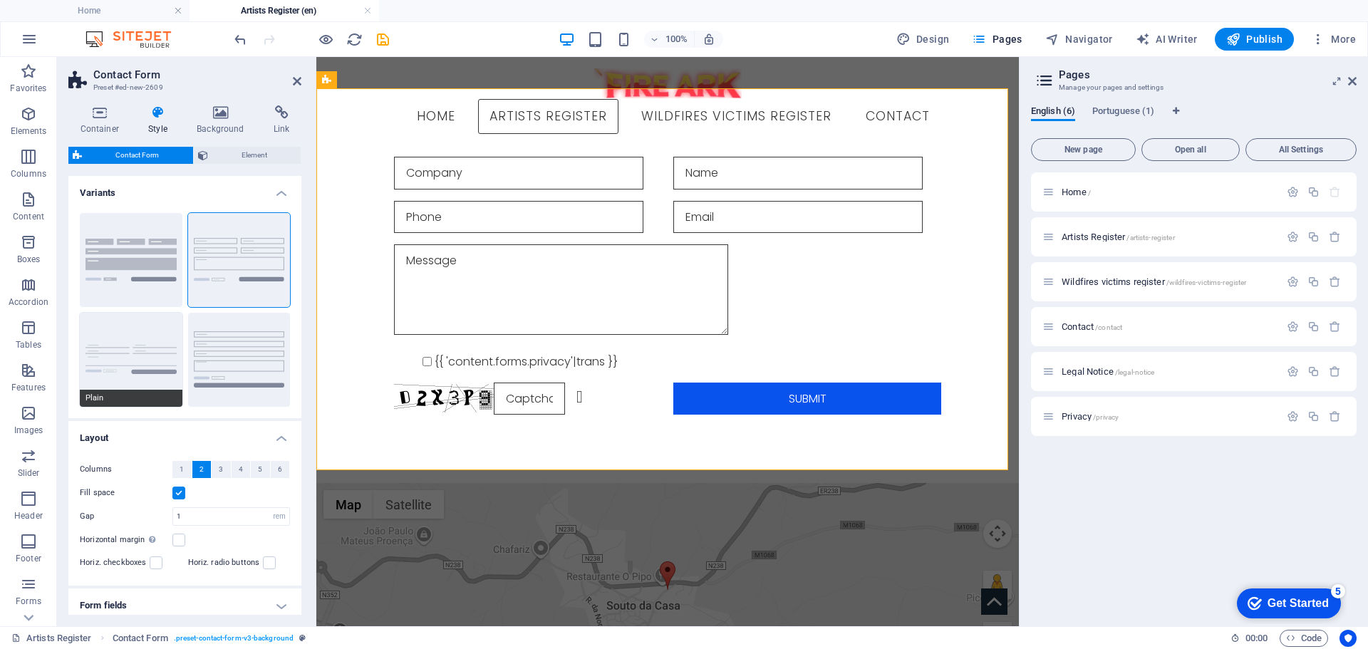
click at [106, 350] on button "Plain" at bounding box center [131, 360] width 103 height 94
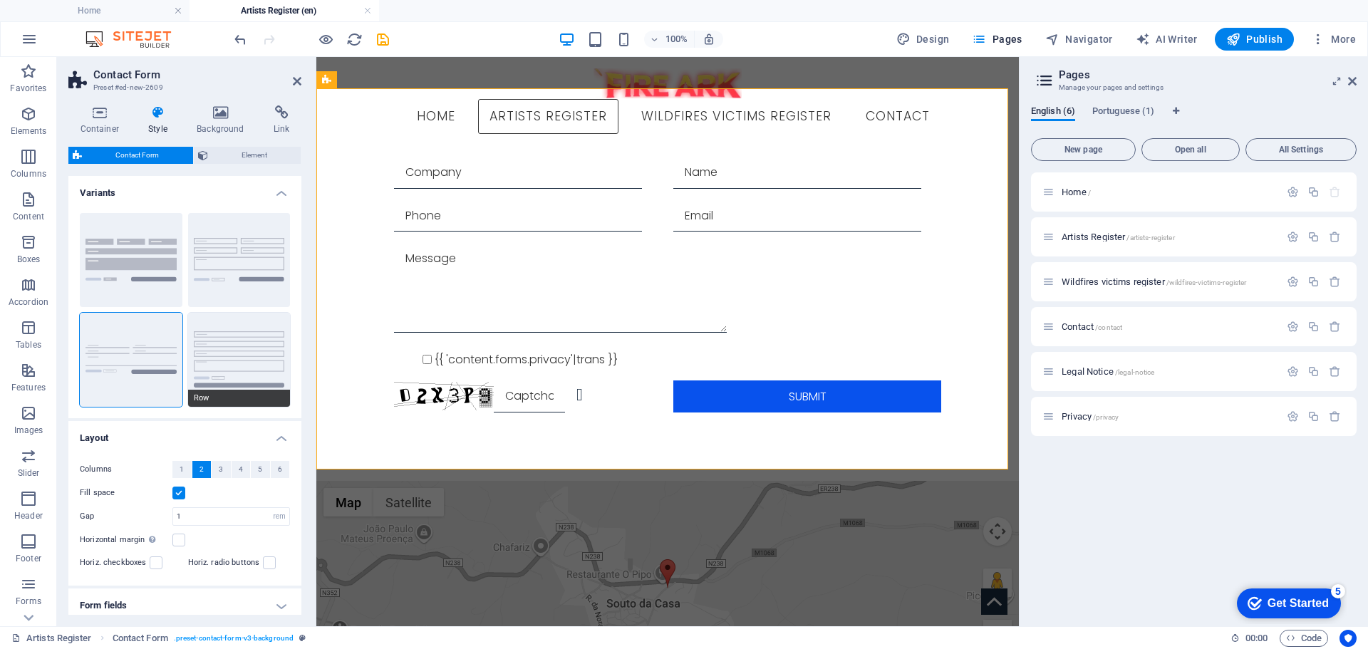
click at [241, 342] on button "Row" at bounding box center [239, 360] width 103 height 94
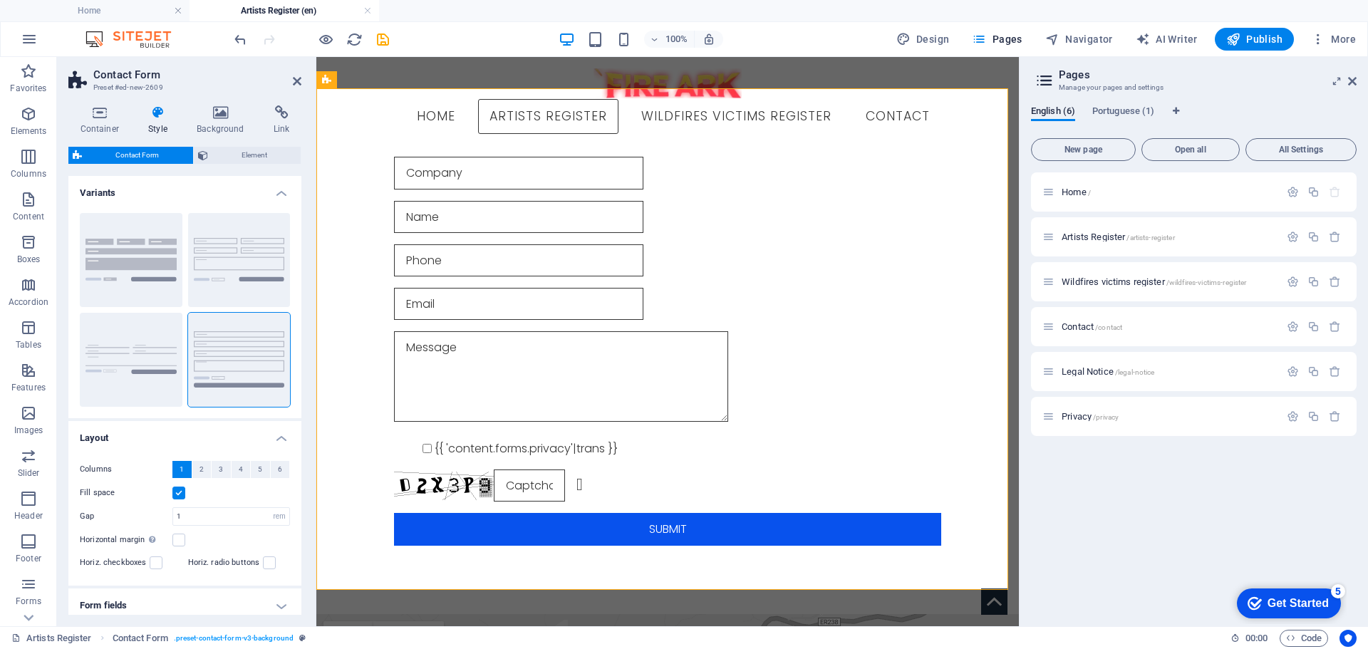
scroll to position [102, 0]
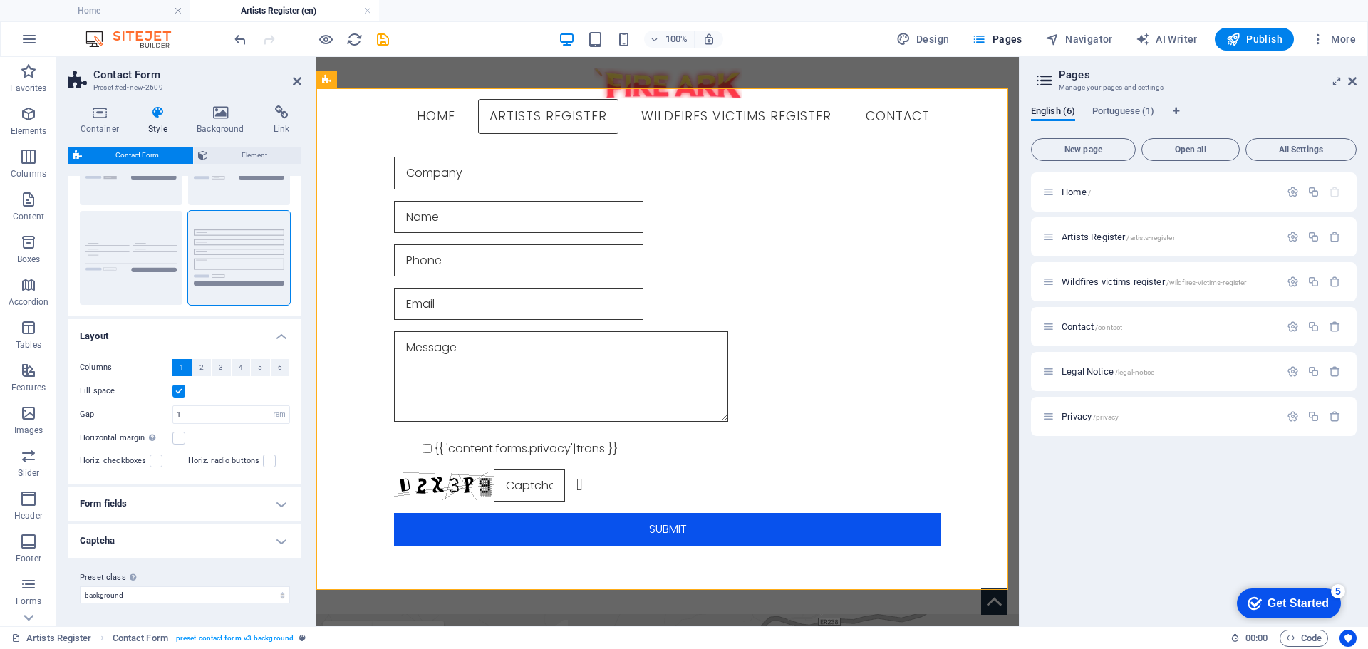
click at [254, 506] on h4 "Form fields" at bounding box center [184, 504] width 233 height 34
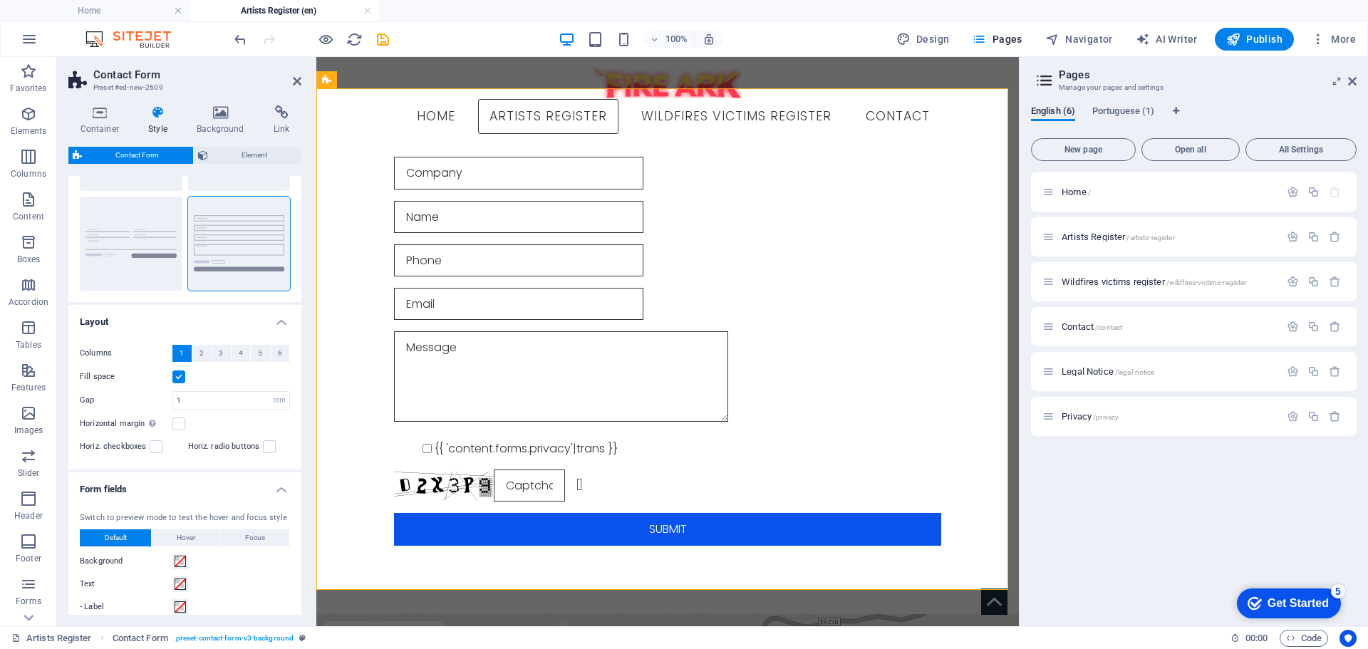
scroll to position [0, 0]
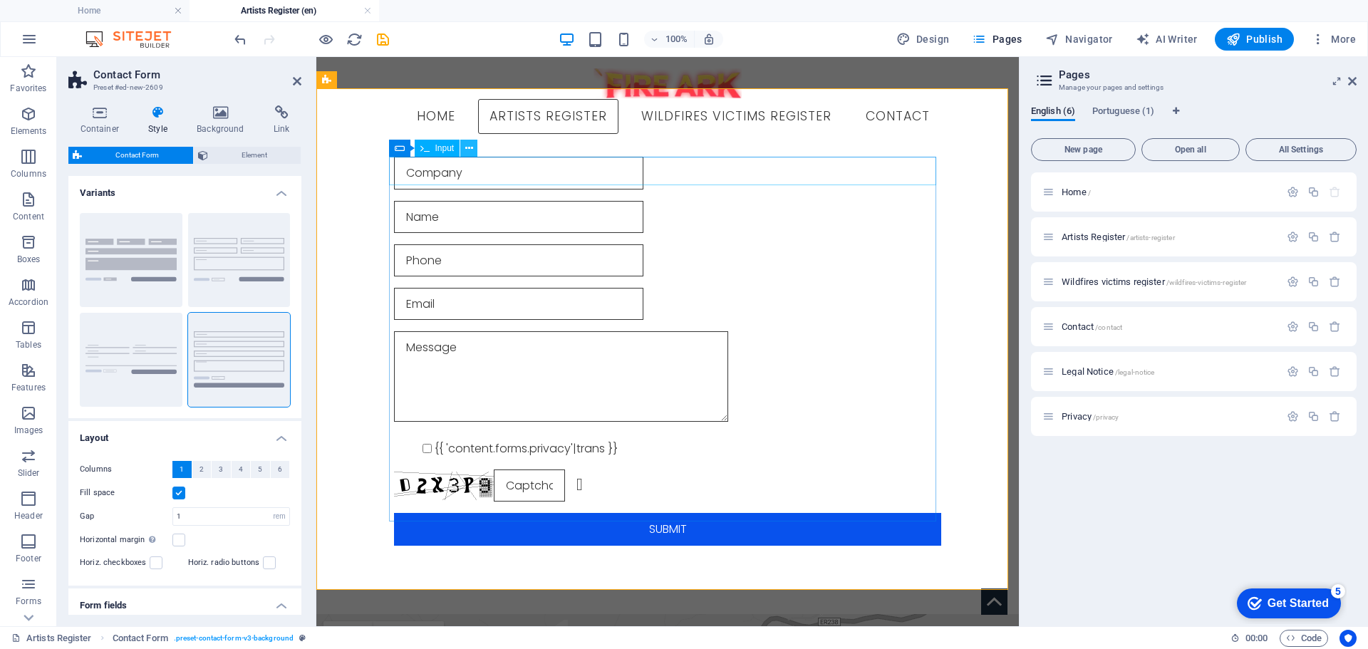
click at [469, 148] on icon at bounding box center [469, 148] width 8 height 15
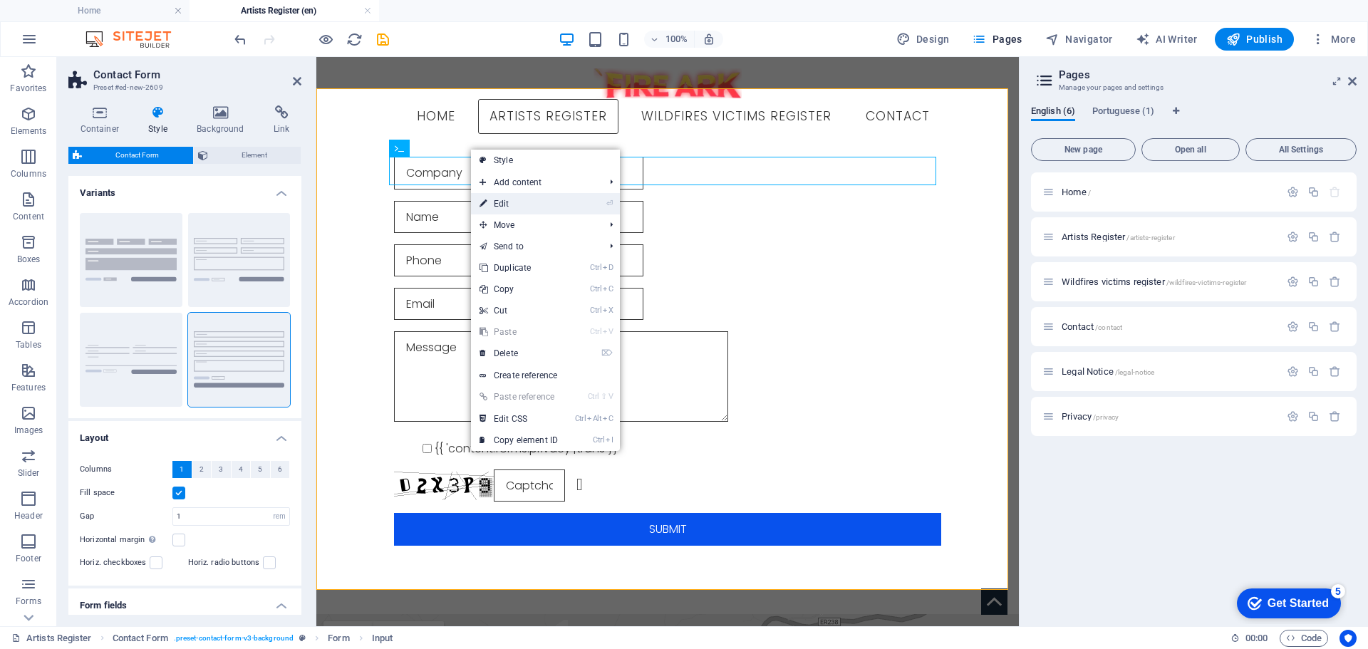
click at [504, 202] on link "⏎ Edit" at bounding box center [518, 203] width 95 height 21
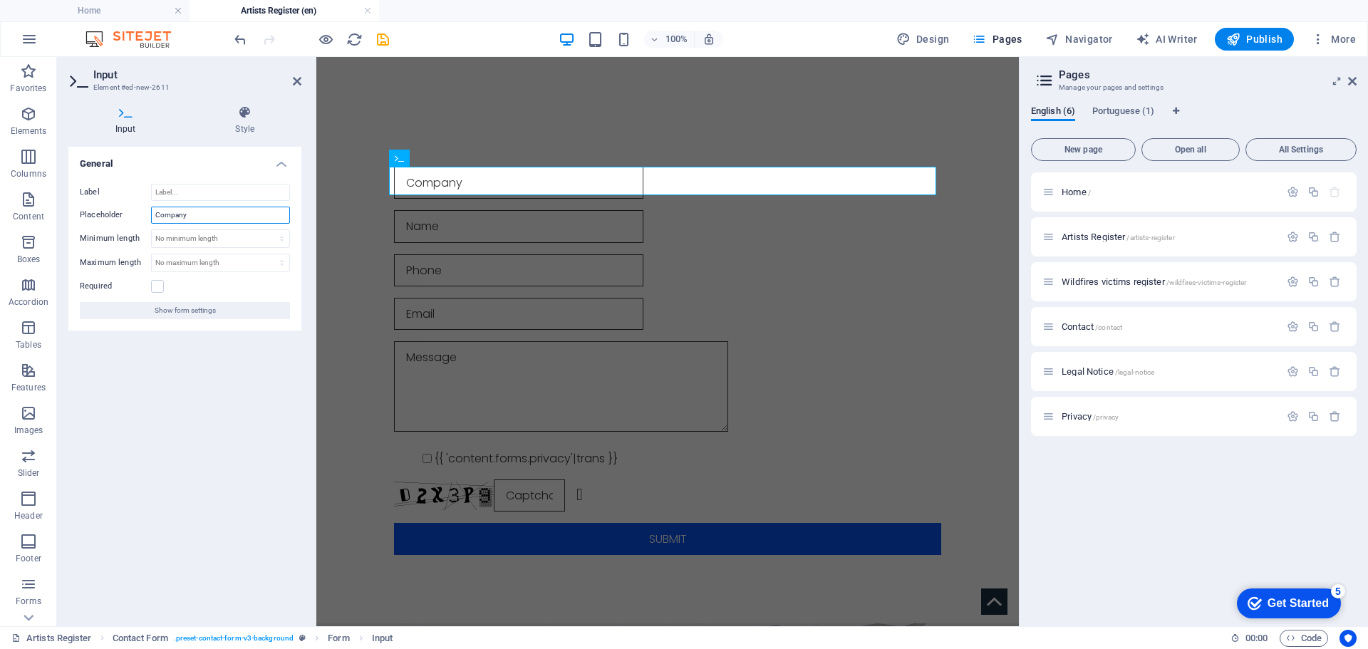
drag, startPoint x: 208, startPoint y: 220, endPoint x: 101, endPoint y: 212, distance: 107.1
click at [101, 212] on div "Placeholder Company" at bounding box center [185, 215] width 210 height 17
type input "Band / Artist name"
click at [175, 195] on input "Label" at bounding box center [220, 192] width 139 height 17
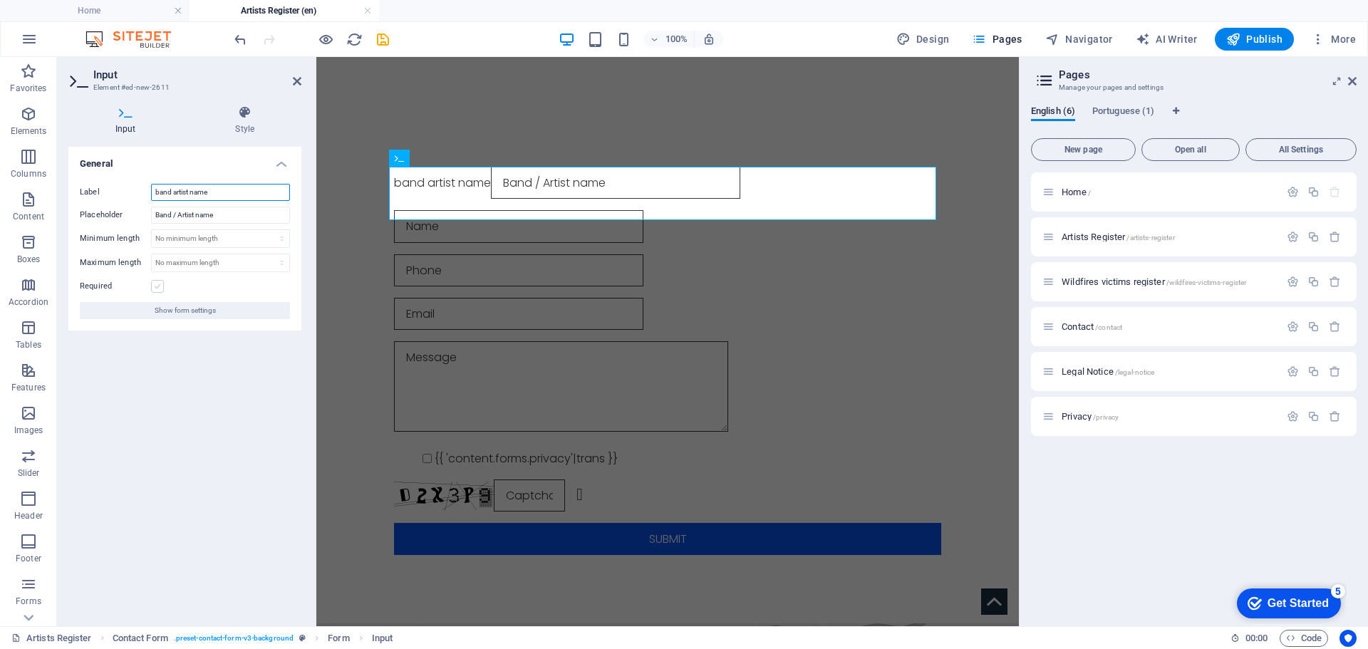
type input "band artist name"
click at [157, 287] on label at bounding box center [157, 286] width 13 height 13
click at [0, 0] on input "Required" at bounding box center [0, 0] width 0 height 0
click at [423, 241] on div at bounding box center [667, 226] width 547 height 32
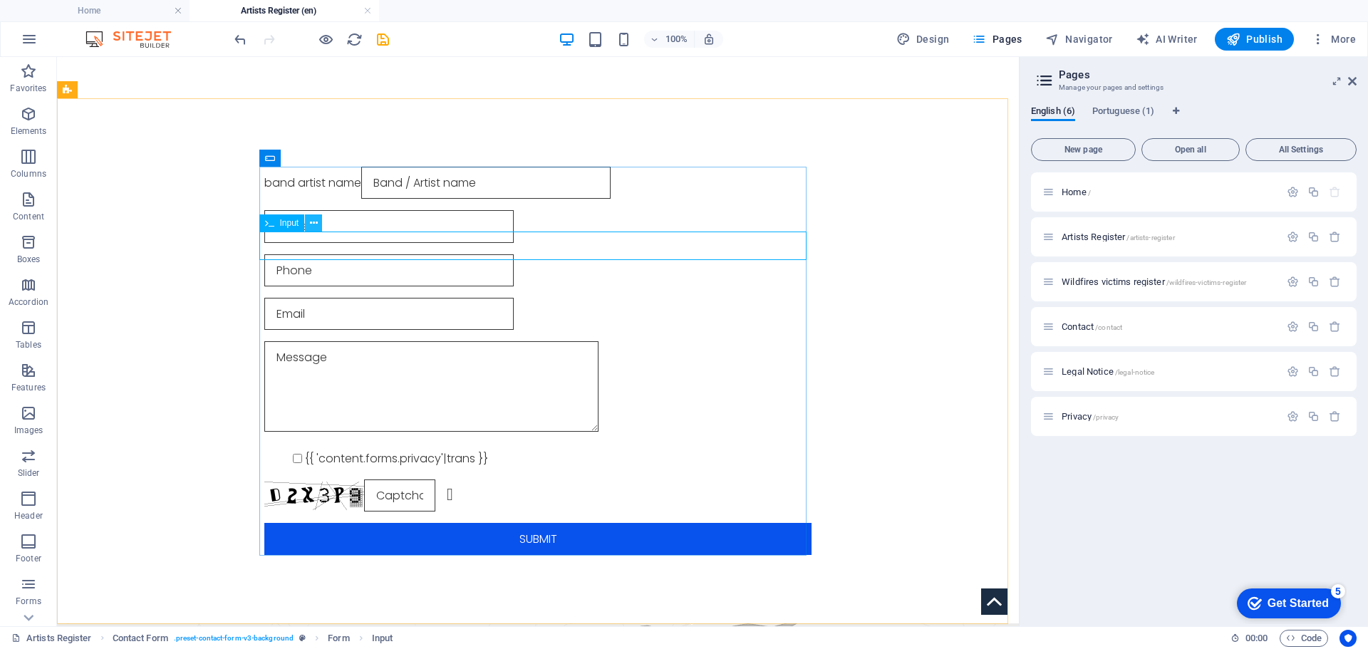
click at [316, 222] on icon at bounding box center [314, 223] width 8 height 15
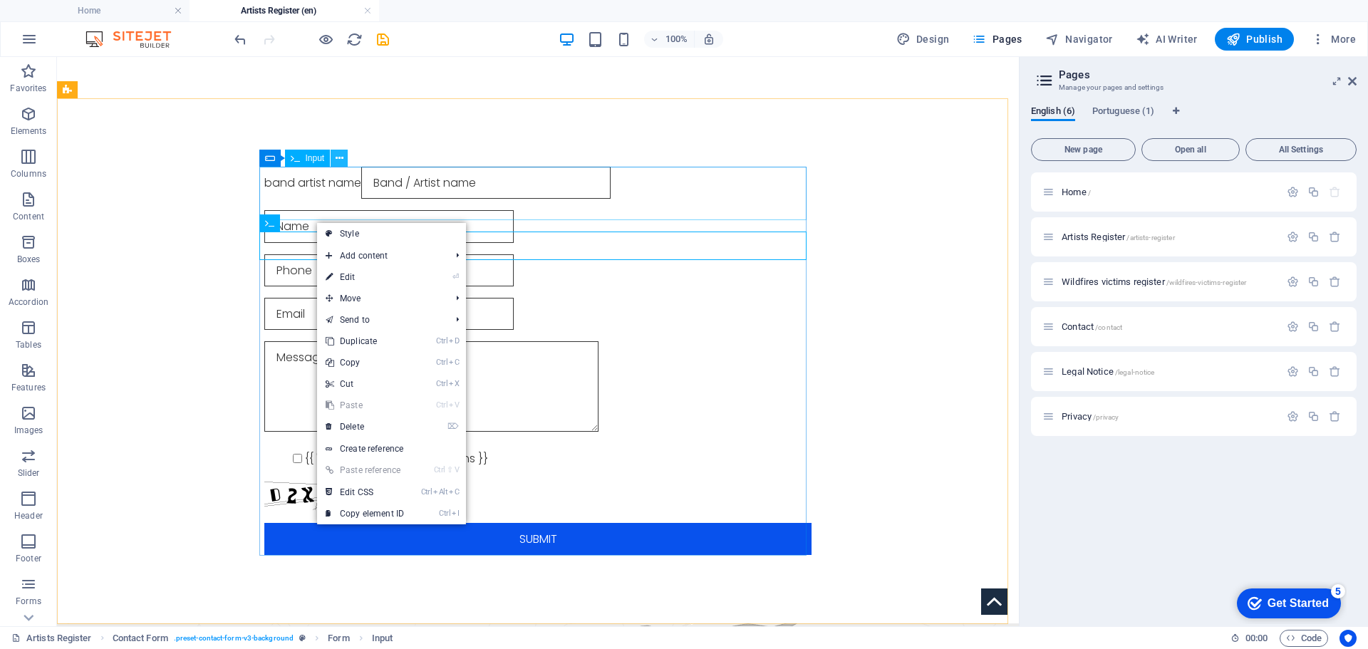
click at [341, 160] on icon at bounding box center [340, 158] width 8 height 15
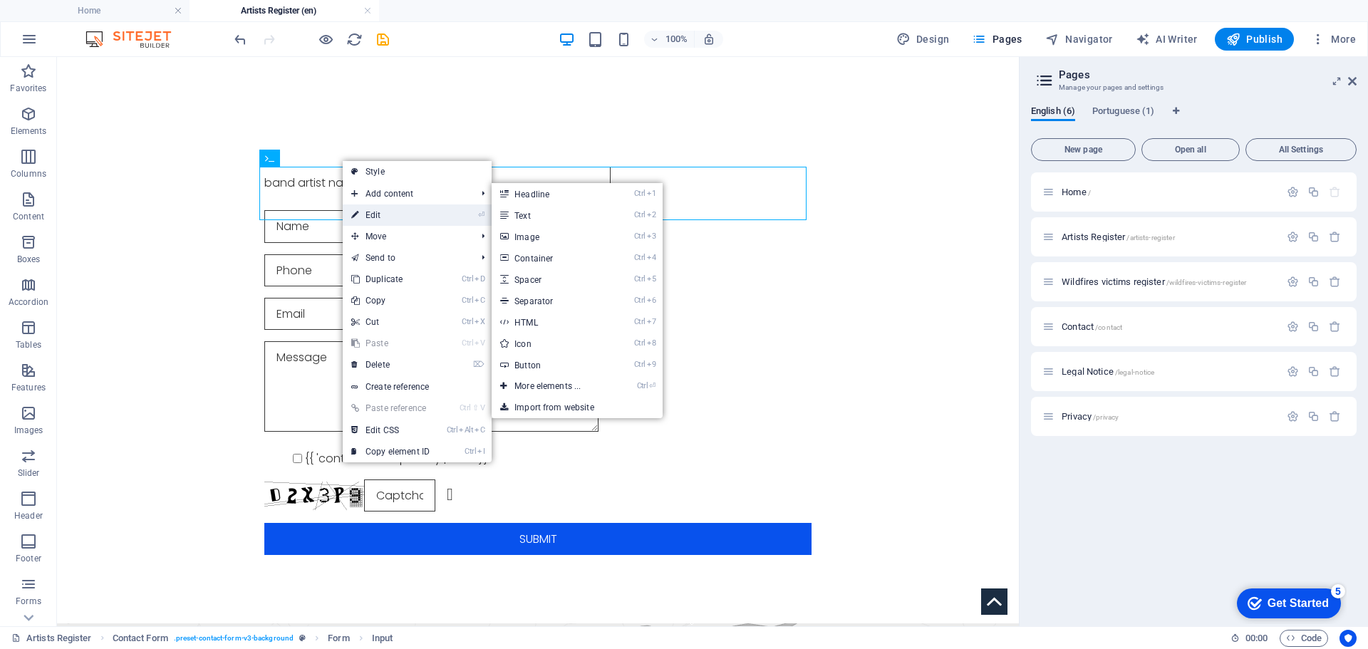
click at [383, 213] on link "⏎ Edit" at bounding box center [390, 214] width 95 height 21
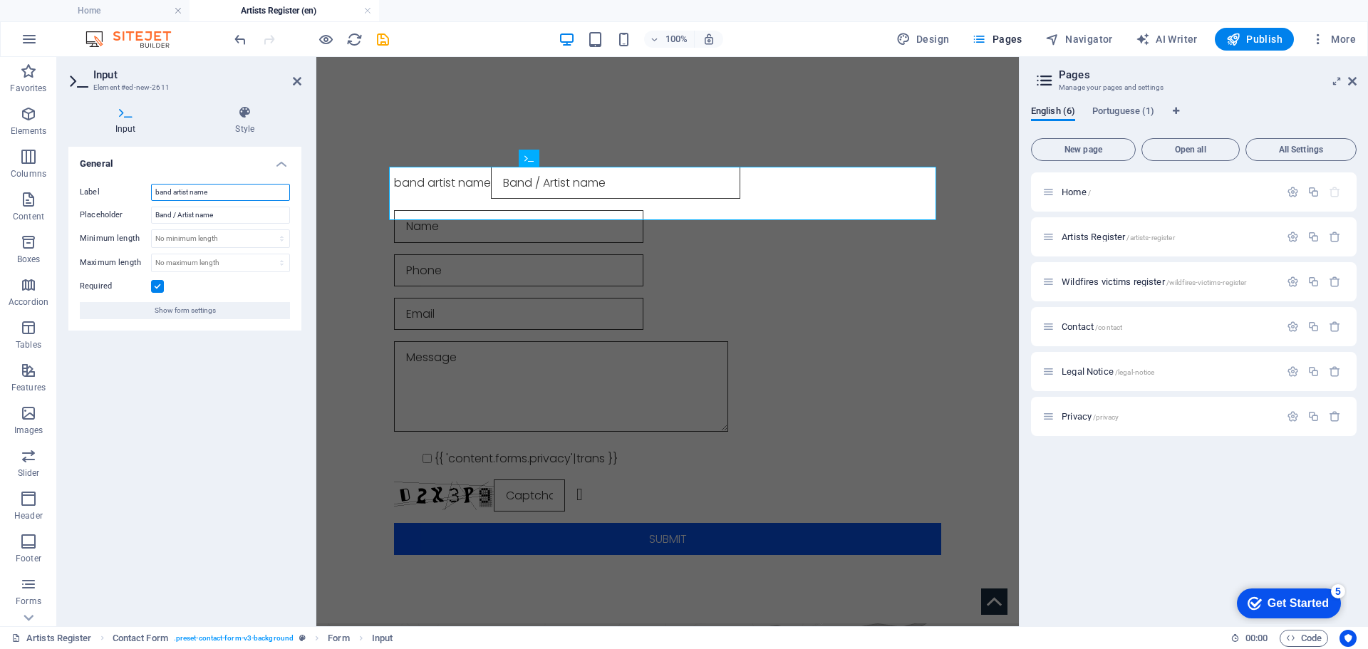
drag, startPoint x: 223, startPoint y: 187, endPoint x: 105, endPoint y: 187, distance: 117.5
click at [105, 187] on div "Label band artist name" at bounding box center [185, 192] width 210 height 17
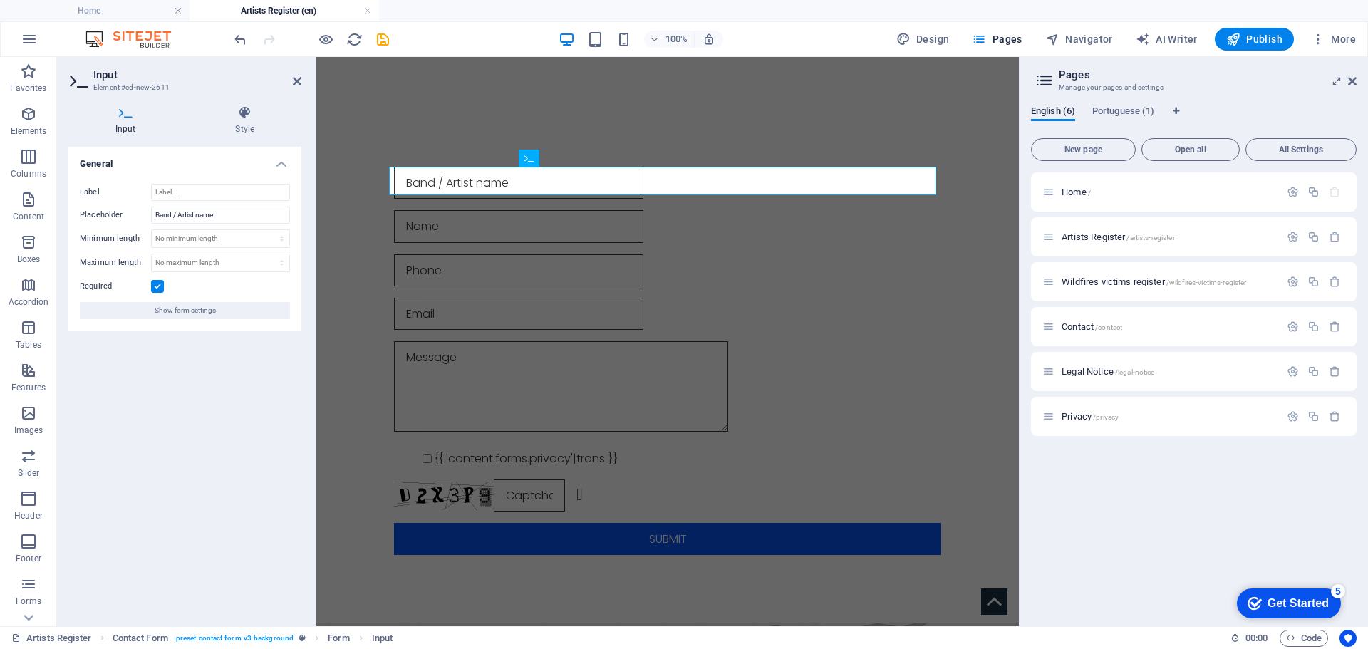
click at [212, 402] on div "General Label Placeholder Band / Artist name Minimum length No minimum length c…" at bounding box center [184, 381] width 233 height 468
click at [445, 219] on div at bounding box center [667, 226] width 547 height 32
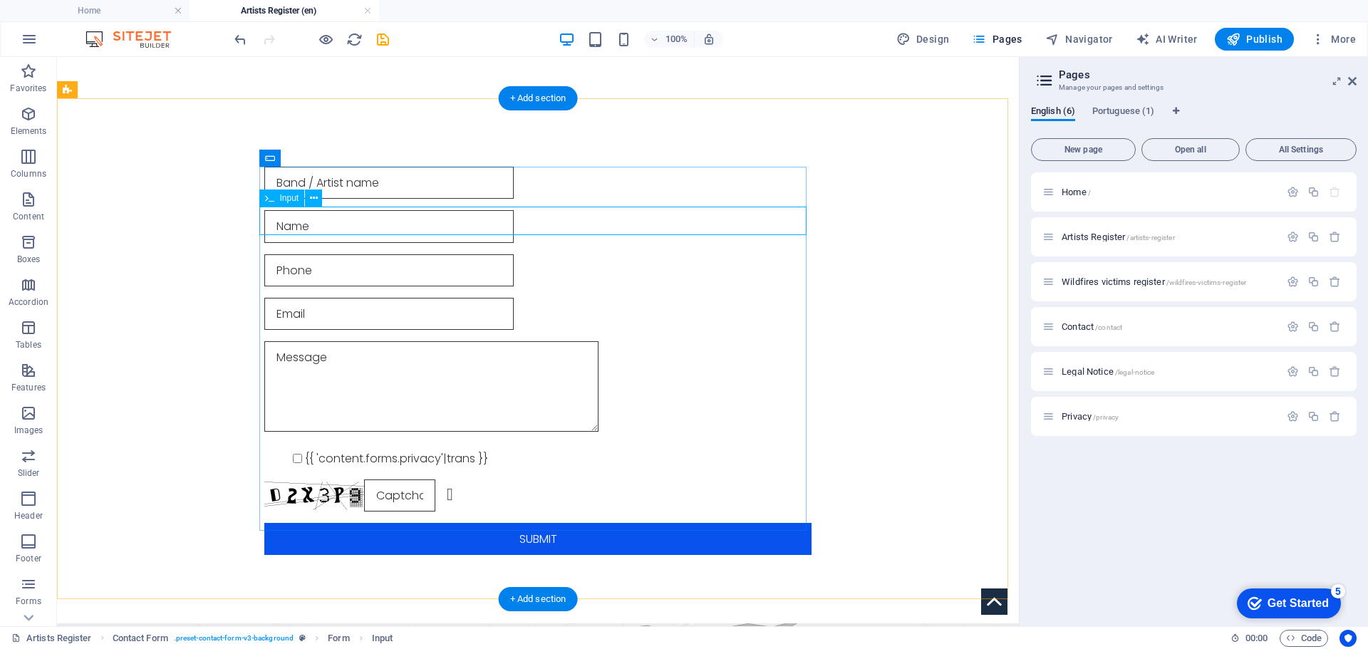
click at [311, 223] on div at bounding box center [537, 226] width 547 height 32
click at [316, 238] on icon at bounding box center [314, 238] width 8 height 15
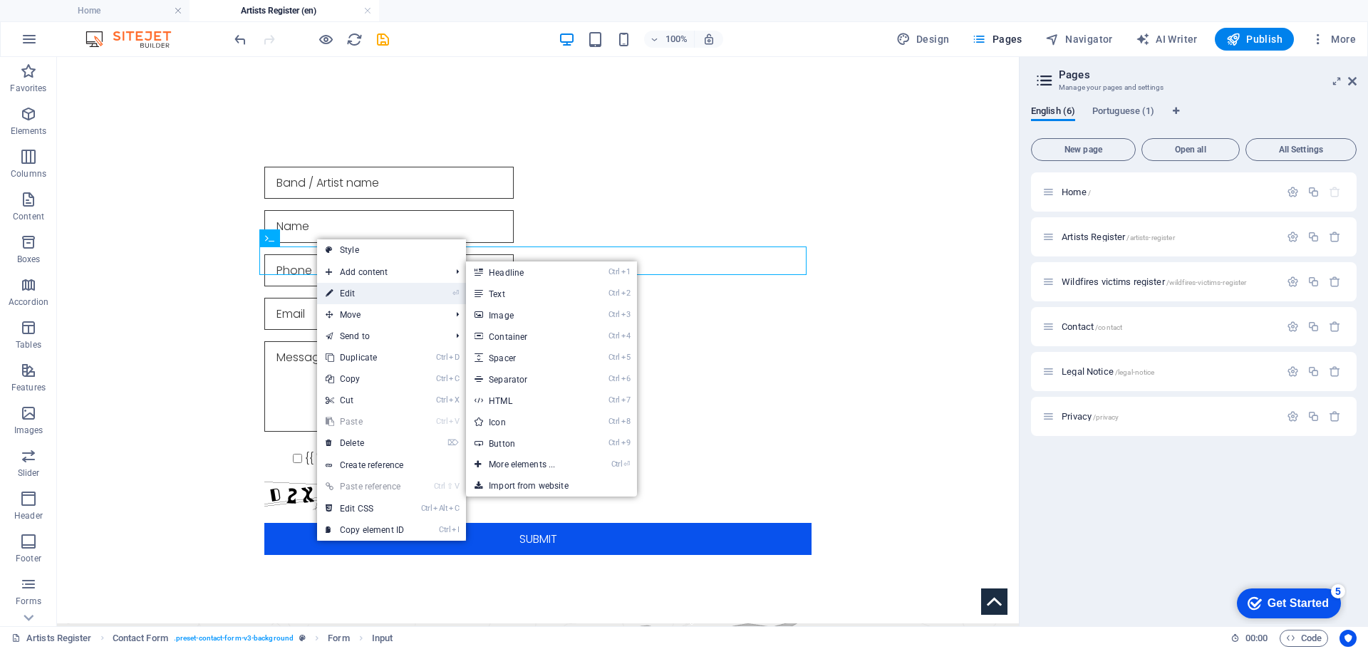
click at [348, 291] on link "⏎ Edit" at bounding box center [364, 293] width 95 height 21
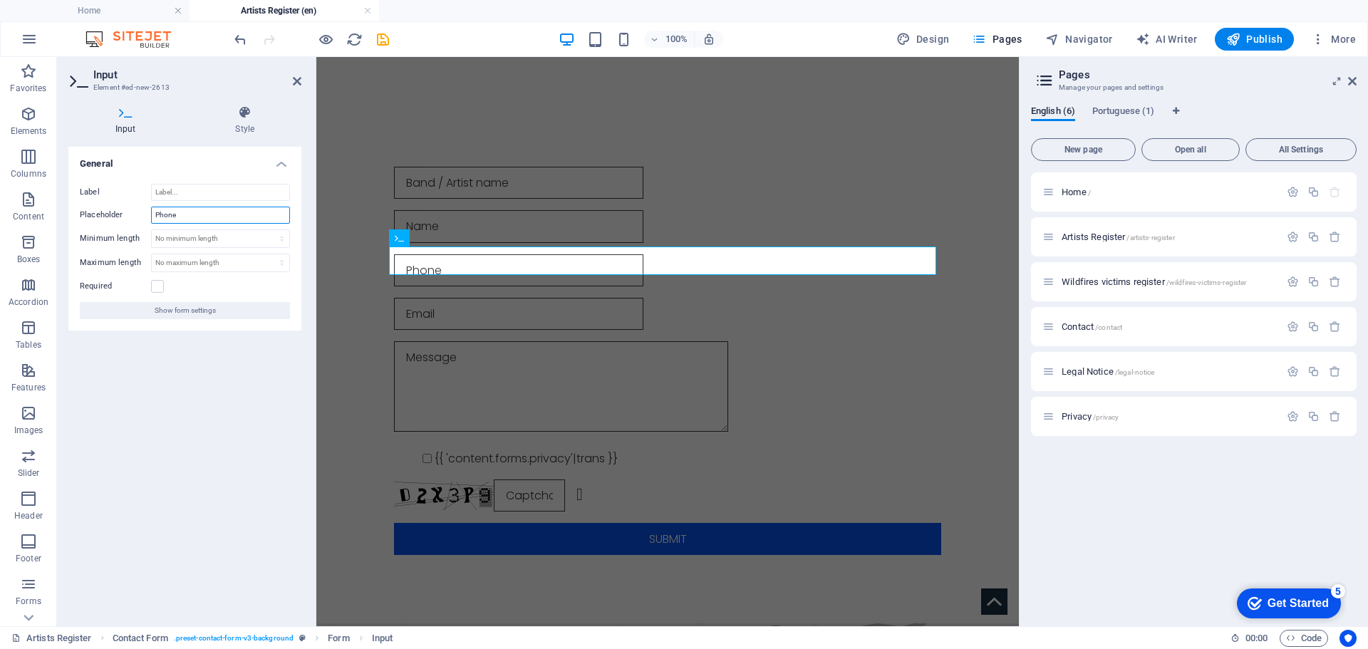
click at [202, 214] on input "Phone" at bounding box center [220, 215] width 139 height 17
type input "Phone (optional)"
click at [284, 364] on div "General Label Placeholder Phone (optional) Minimum length No minimum length cha…" at bounding box center [184, 381] width 233 height 468
click at [419, 306] on div at bounding box center [667, 314] width 547 height 32
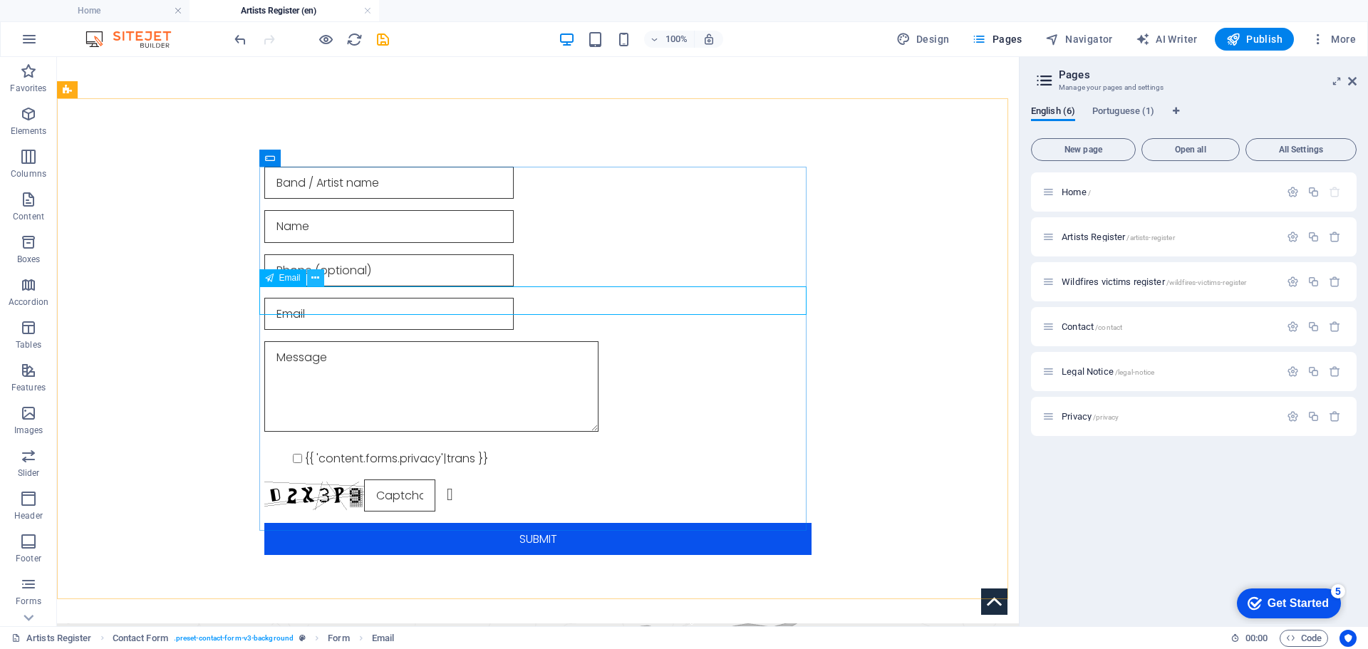
click at [312, 281] on icon at bounding box center [315, 278] width 8 height 15
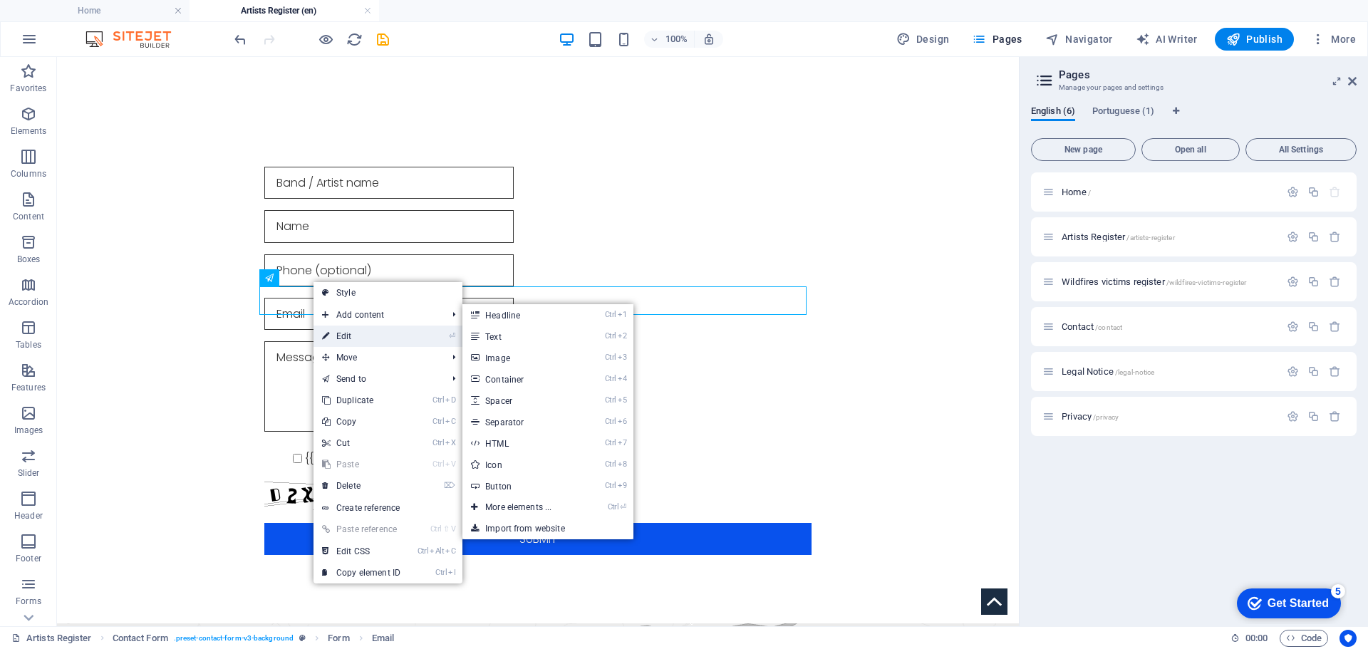
click at [336, 331] on link "⏎ Edit" at bounding box center [360, 336] width 95 height 21
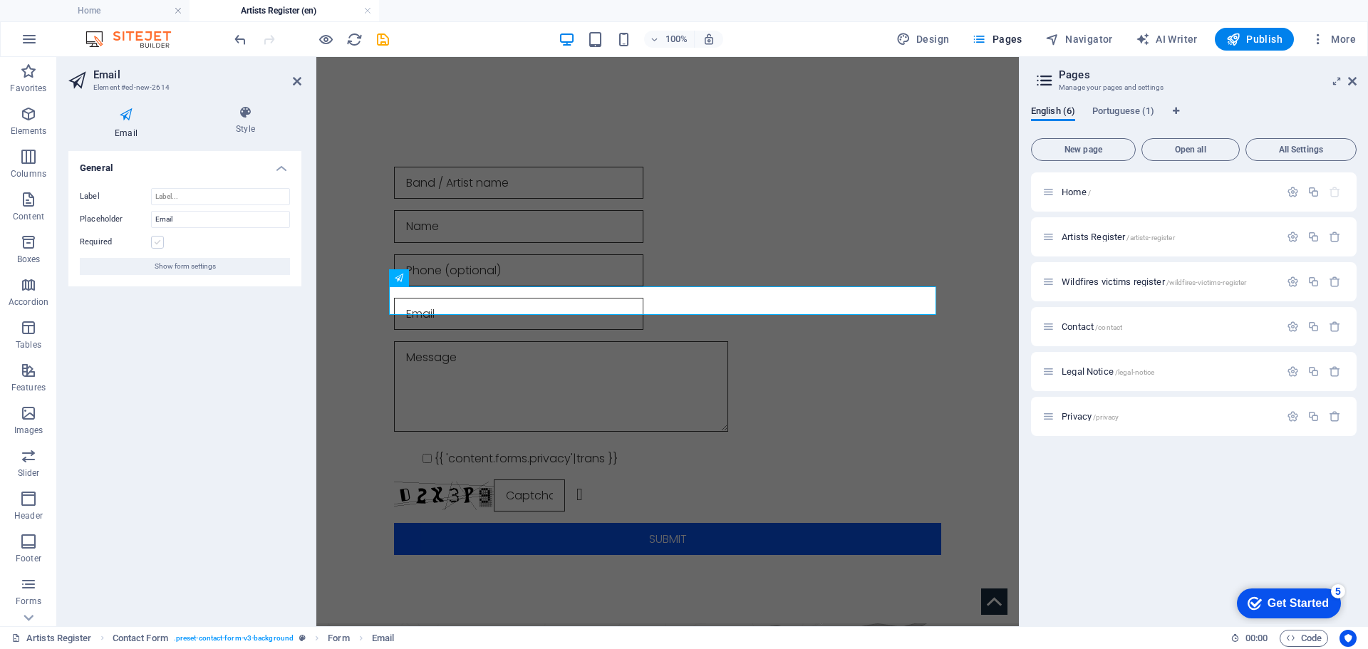
click at [152, 239] on label at bounding box center [157, 242] width 13 height 13
click at [0, 0] on input "Required" at bounding box center [0, 0] width 0 height 0
click at [683, 363] on div at bounding box center [667, 389] width 547 height 96
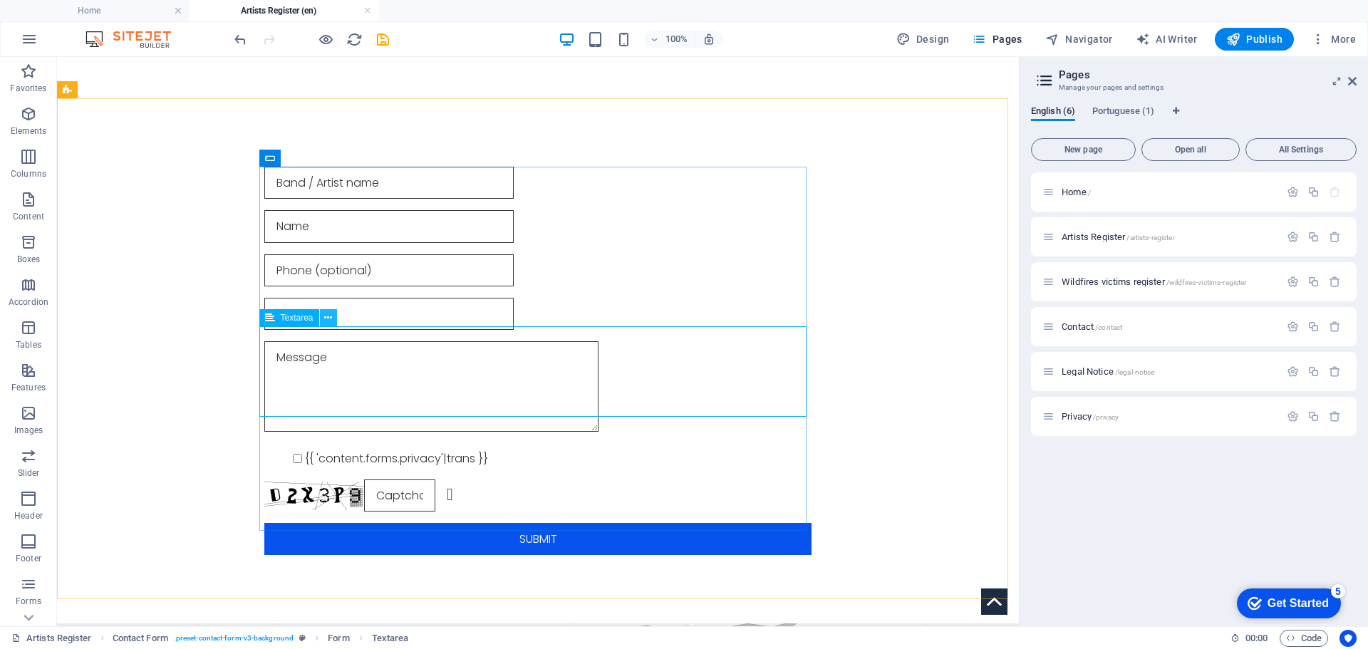
click at [326, 322] on icon at bounding box center [328, 318] width 8 height 15
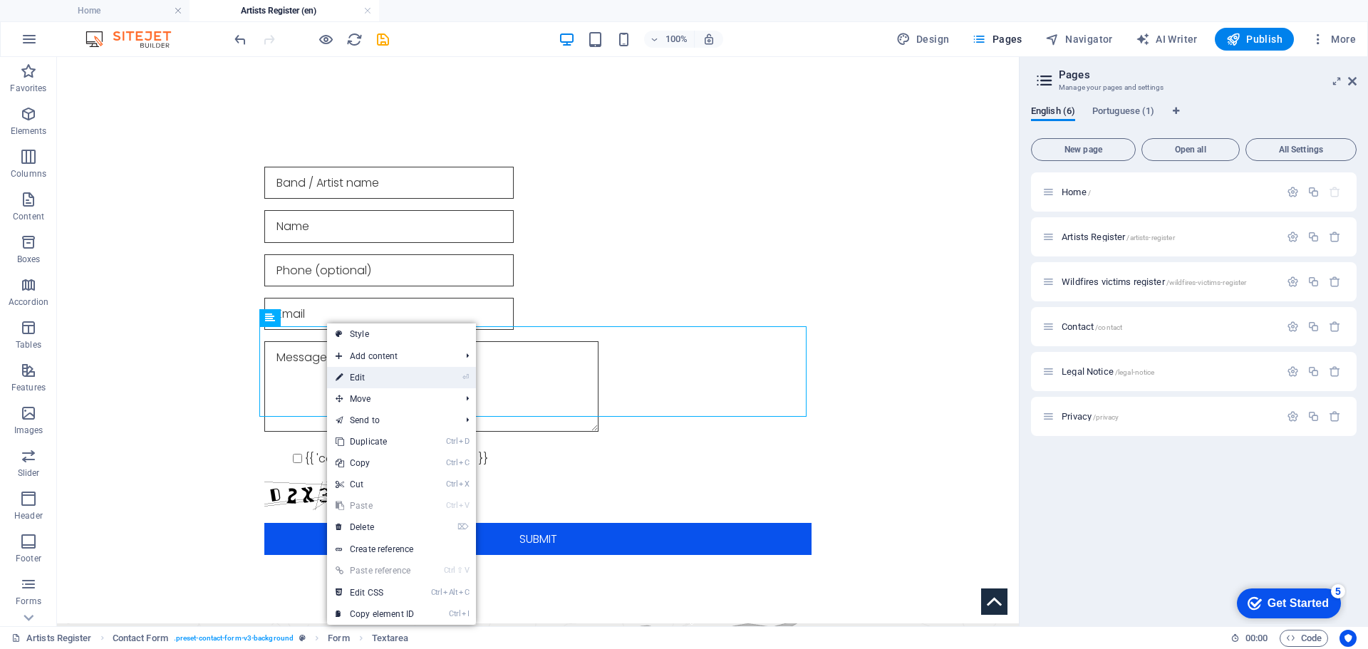
click at [365, 376] on link "⏎ Edit" at bounding box center [374, 377] width 95 height 21
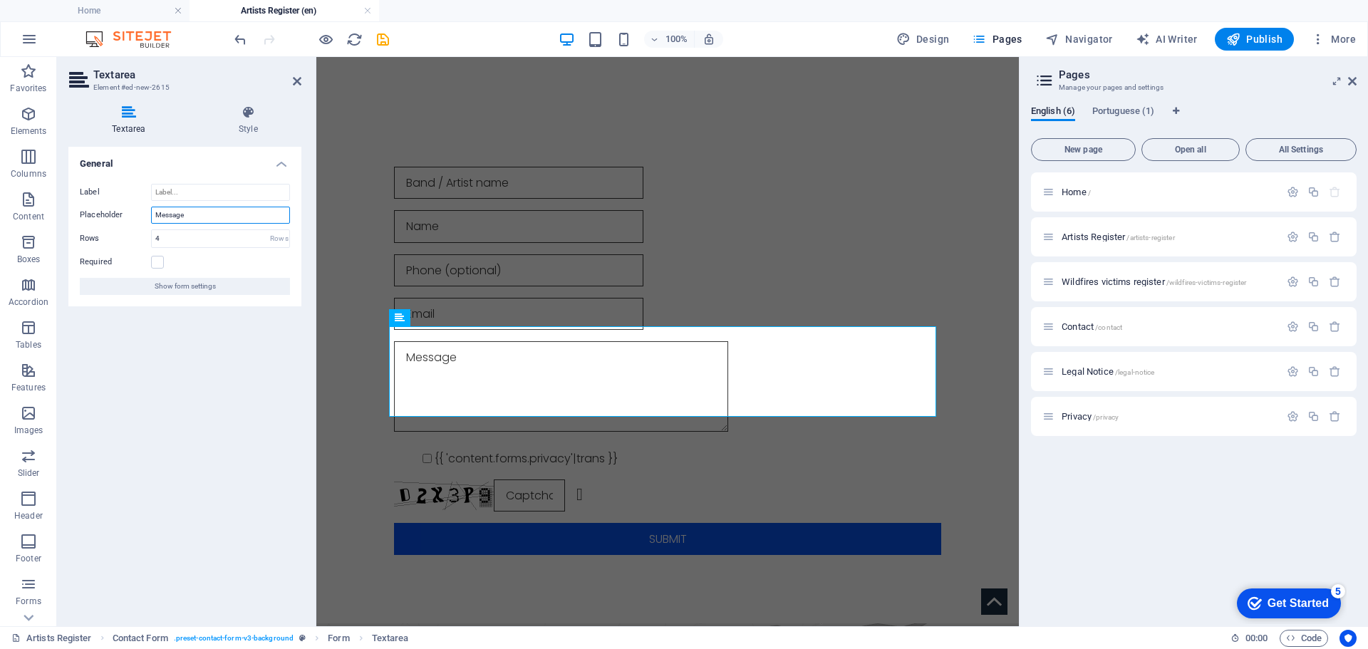
drag, startPoint x: 192, startPoint y: 216, endPoint x: 137, endPoint y: 233, distance: 56.8
click at [142, 233] on div "Label Placeholder Message Rows 4 Rows Required Show form settings" at bounding box center [184, 239] width 233 height 134
type input "Want to tell us a bit more ?"
click at [245, 395] on div "General Label Placeholder Want to tell us a bit more ? Rows 4 Rows Required Sho…" at bounding box center [184, 381] width 233 height 468
click at [460, 318] on icon at bounding box center [458, 318] width 8 height 15
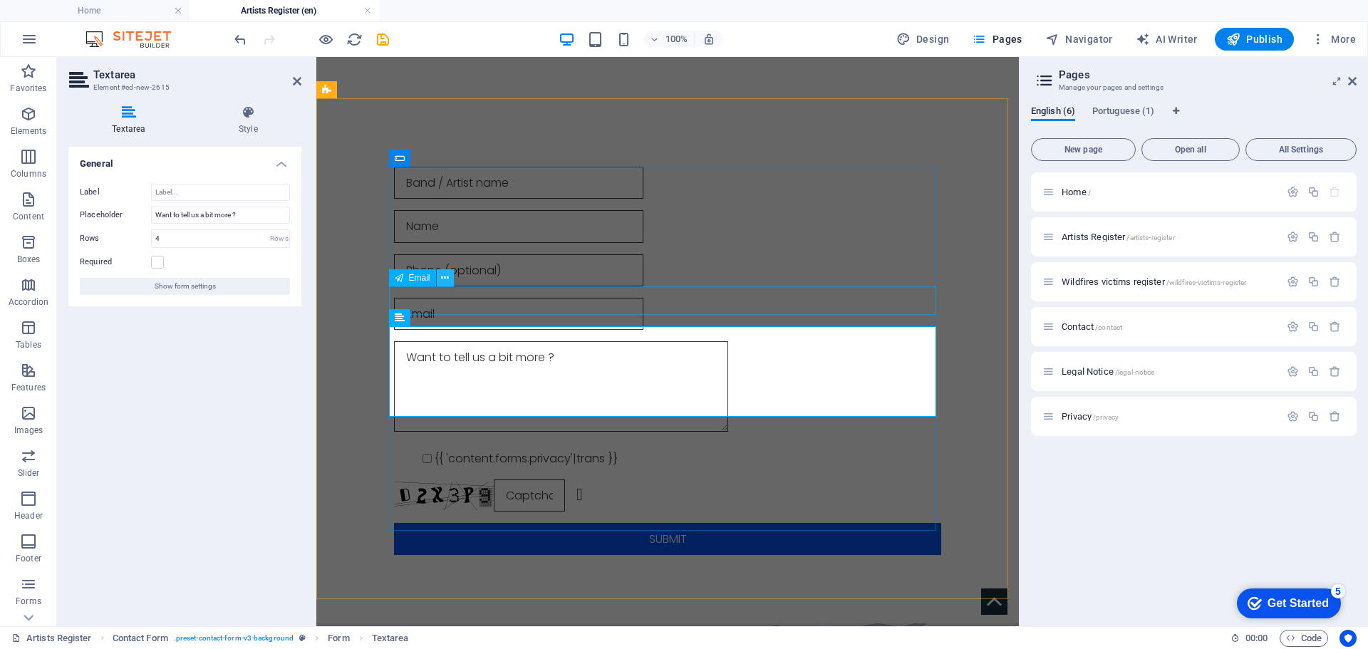
click at [448, 277] on icon at bounding box center [445, 278] width 8 height 15
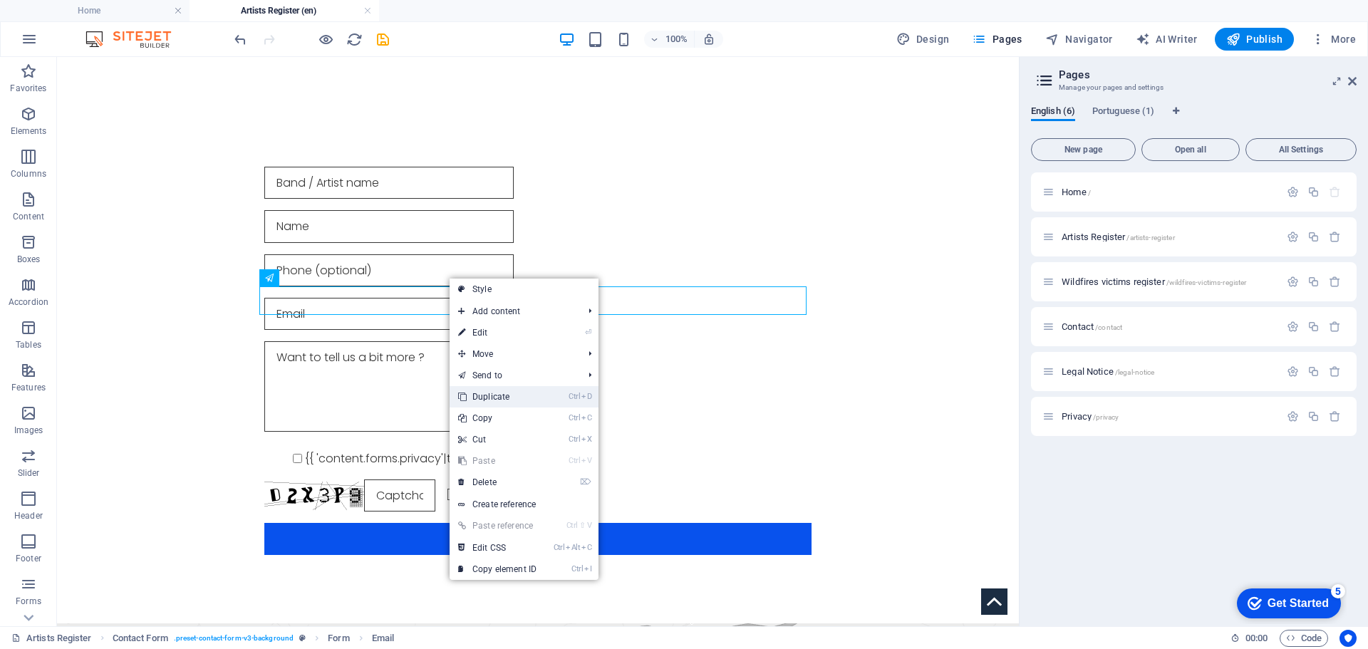
click at [493, 393] on link "Ctrl D Duplicate" at bounding box center [497, 396] width 95 height 21
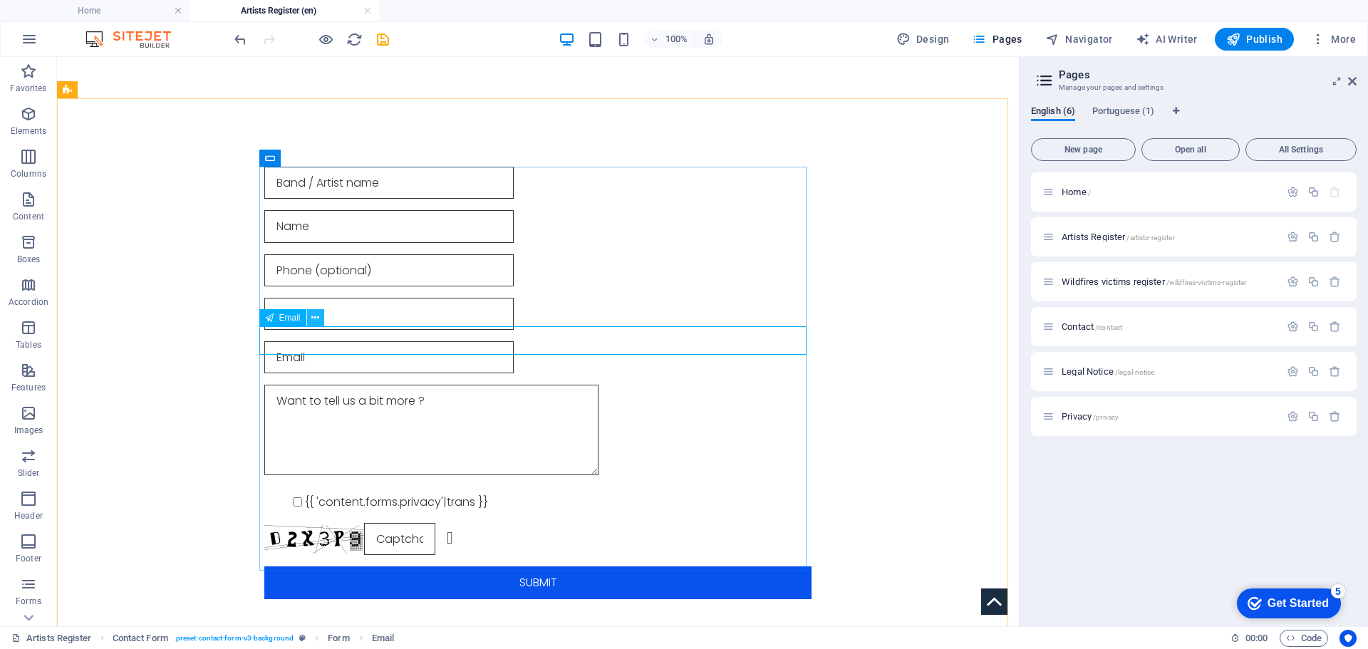
click at [320, 318] on button at bounding box center [315, 317] width 17 height 17
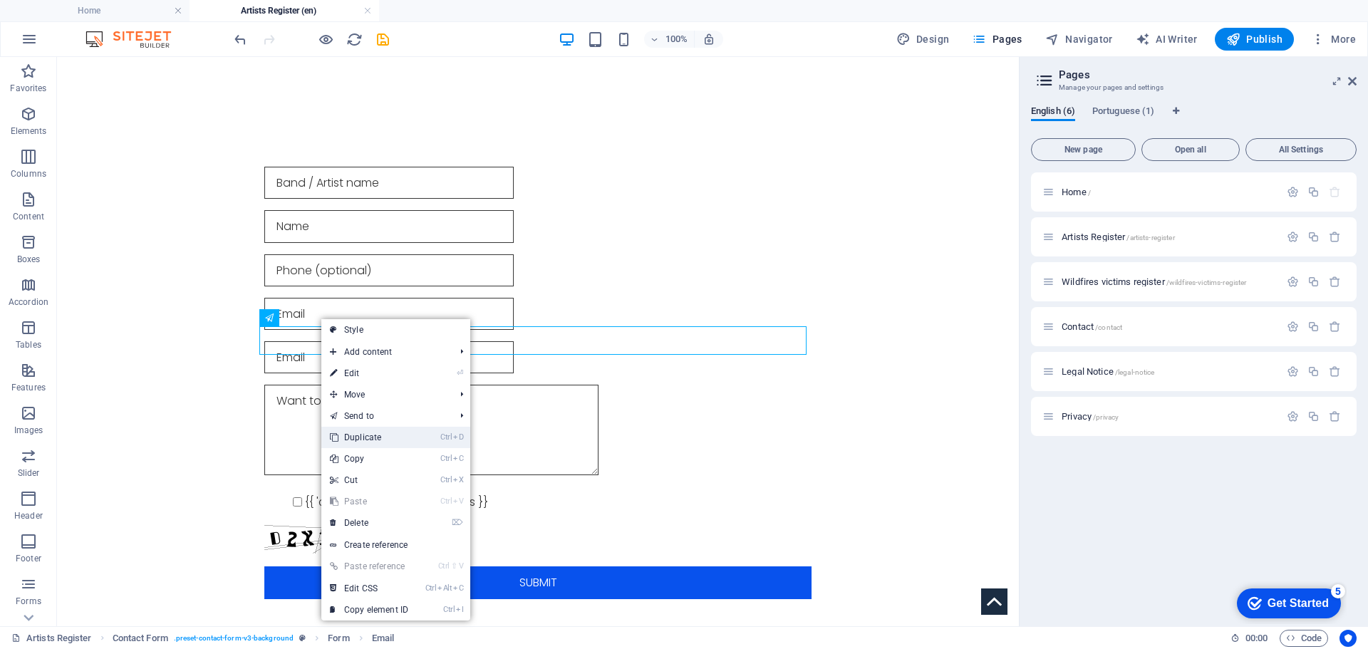
click at [385, 440] on link "Ctrl D Duplicate" at bounding box center [368, 437] width 95 height 21
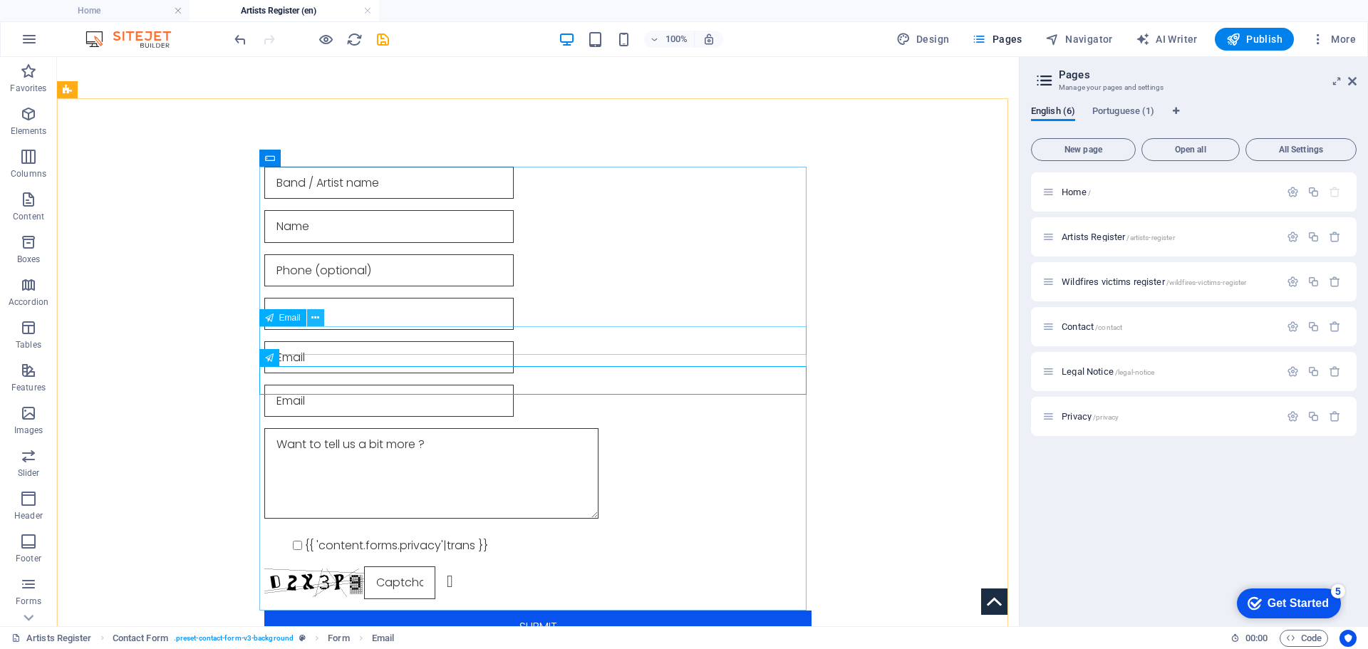
click at [315, 316] on icon at bounding box center [315, 318] width 8 height 15
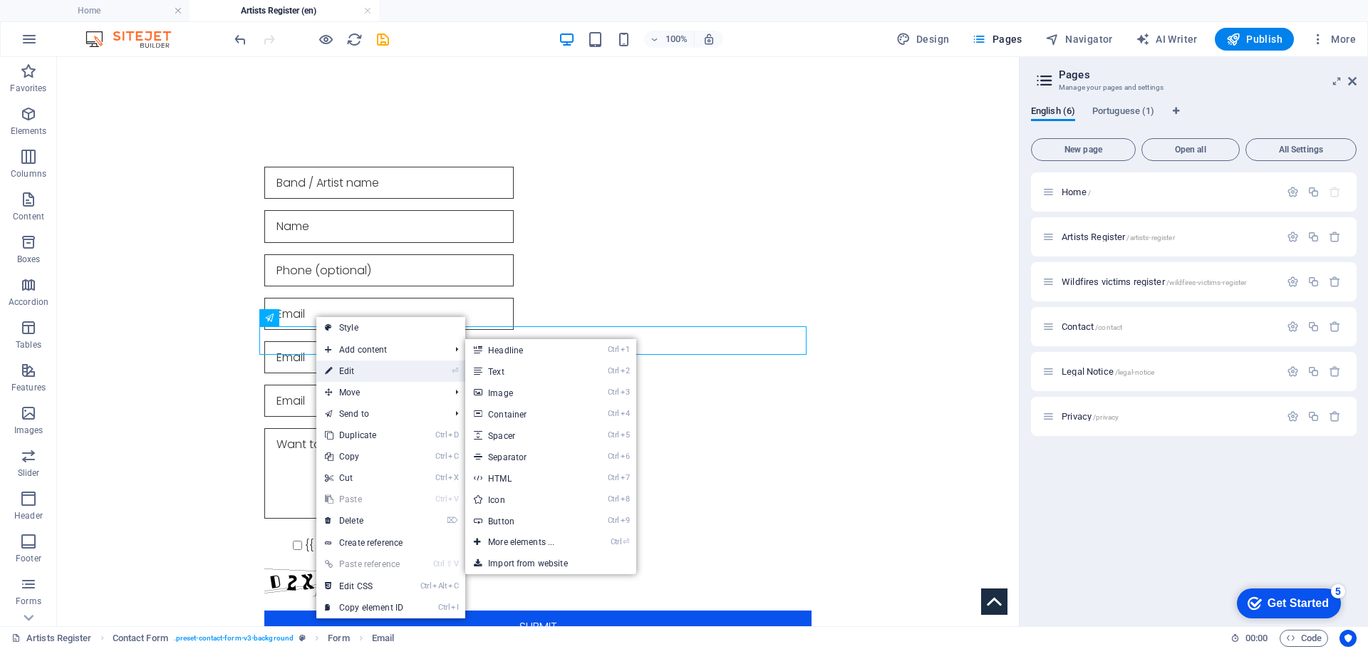
click at [342, 369] on link "⏎ Edit" at bounding box center [363, 370] width 95 height 21
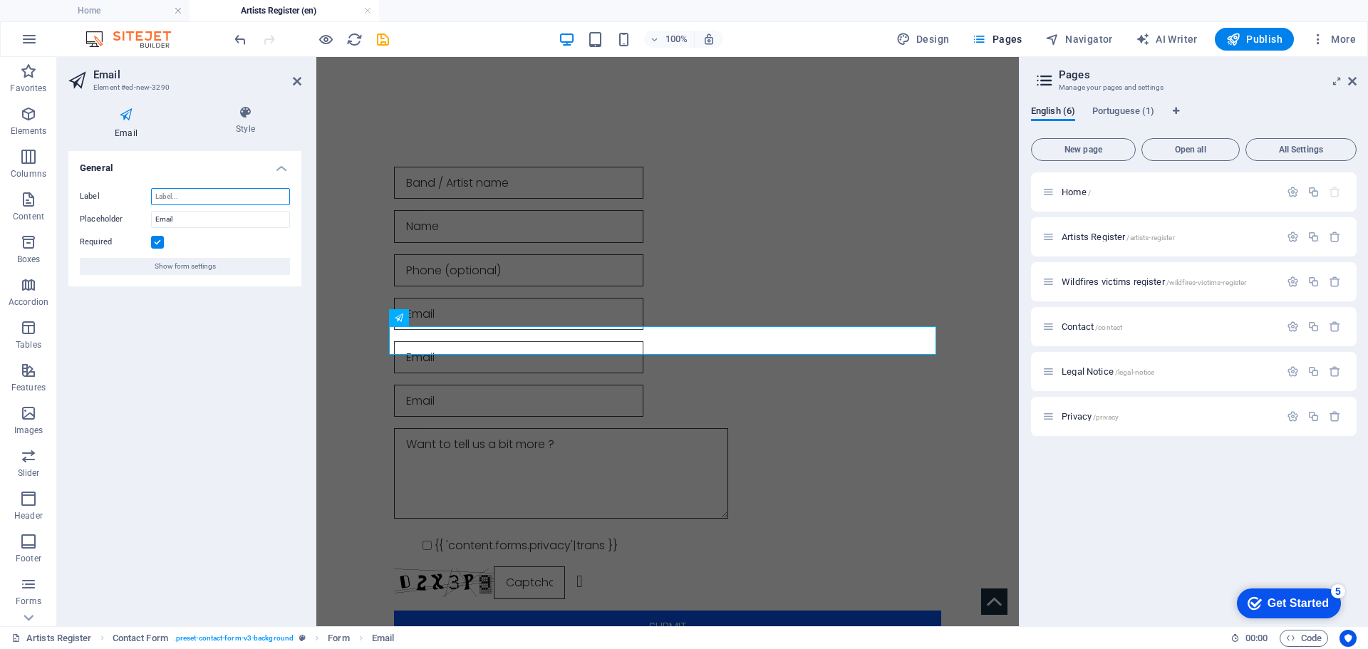
click at [187, 199] on input "Label" at bounding box center [220, 196] width 139 height 17
drag, startPoint x: 198, startPoint y: 228, endPoint x: 194, endPoint y: 221, distance: 8.3
click at [196, 225] on div "Label Placeholder Email Required Show form settings" at bounding box center [184, 232] width 233 height 110
drag, startPoint x: 194, startPoint y: 221, endPoint x: 108, endPoint y: 219, distance: 85.5
click at [110, 219] on div "Placeholder Email" at bounding box center [185, 219] width 210 height 17
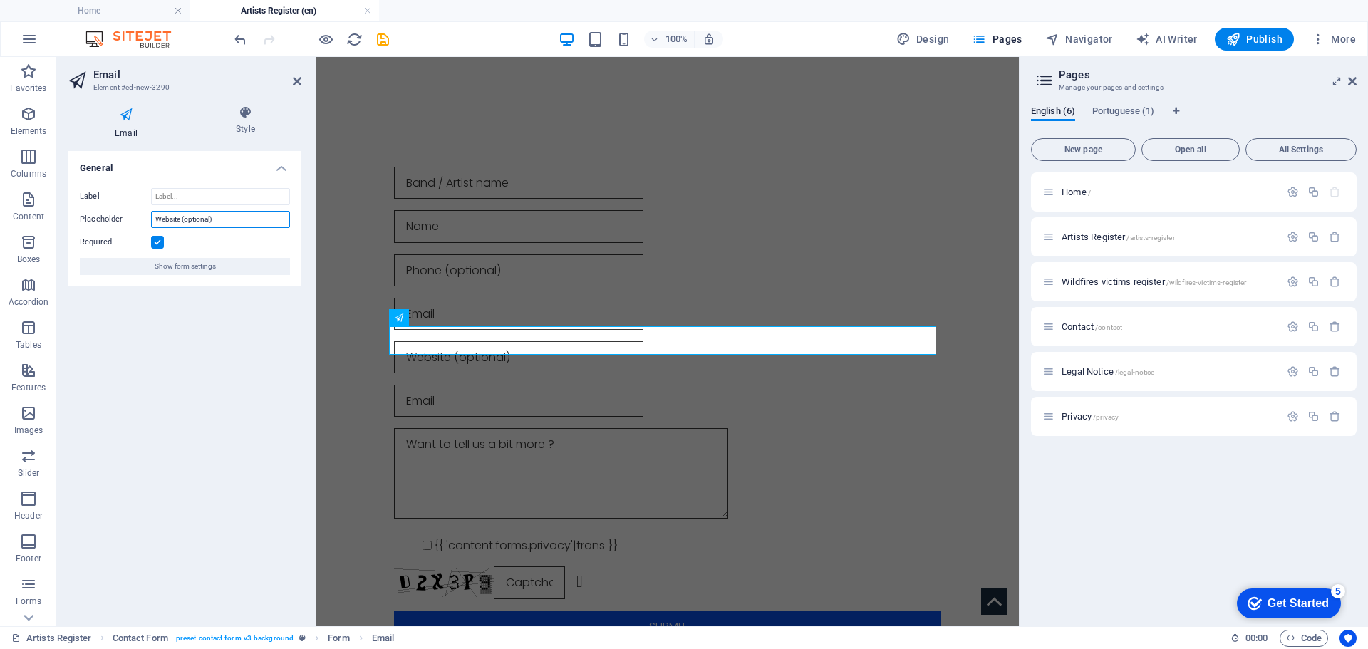
type input "Website (optional)"
click at [160, 239] on label at bounding box center [157, 242] width 13 height 13
click at [0, 0] on input "Required" at bounding box center [0, 0] width 0 height 0
click at [446, 360] on icon at bounding box center [445, 357] width 8 height 15
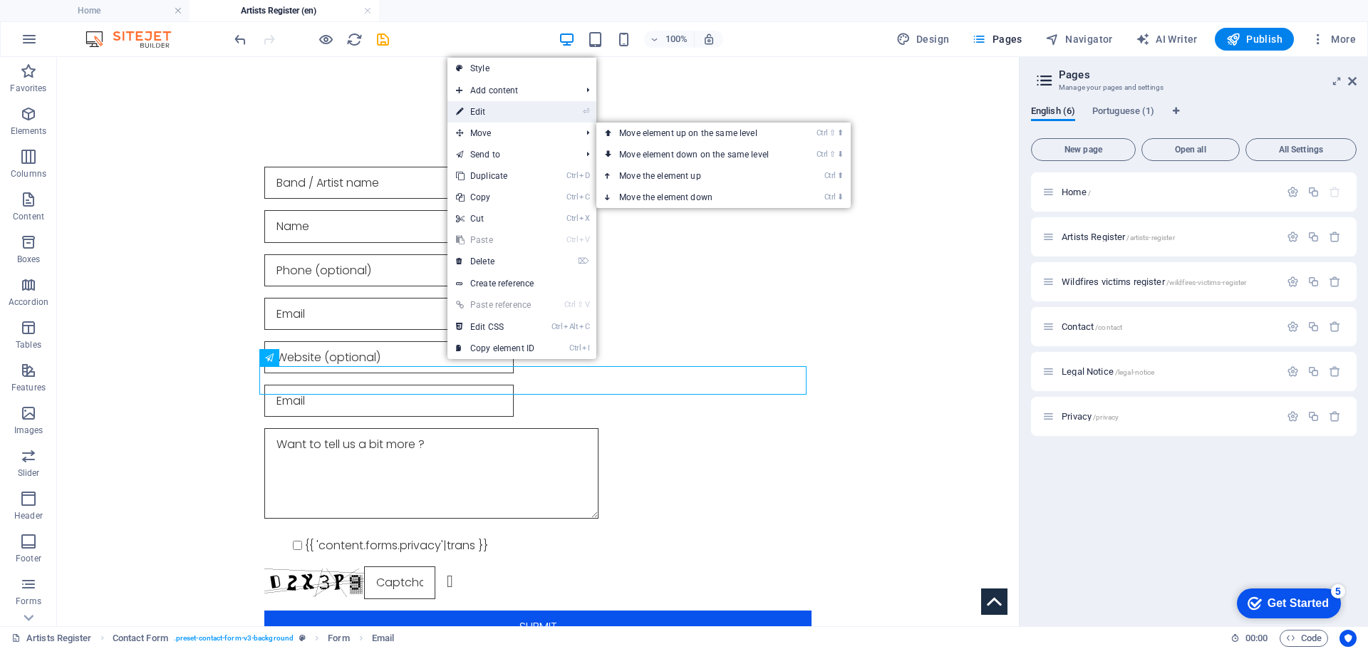
click at [484, 104] on link "⏎ Edit" at bounding box center [494, 111] width 95 height 21
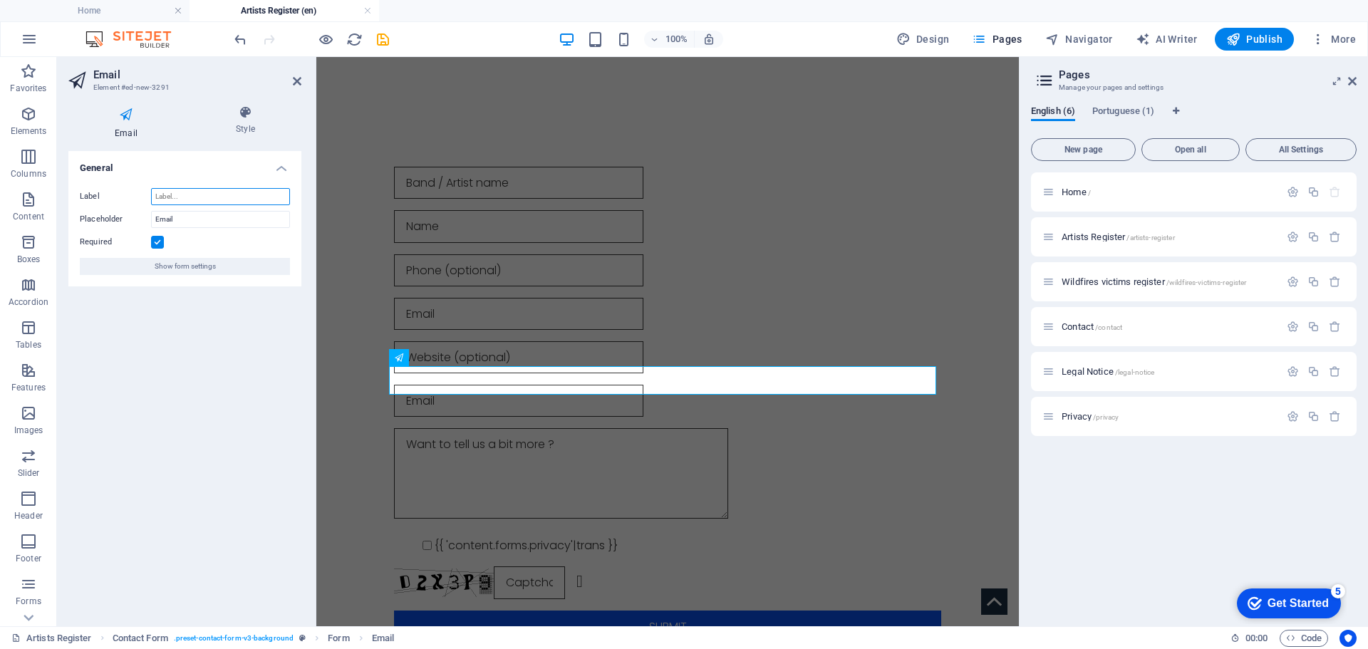
click at [189, 198] on input "Label" at bounding box center [220, 196] width 139 height 17
click at [180, 226] on input "Email" at bounding box center [220, 219] width 139 height 17
type input "E"
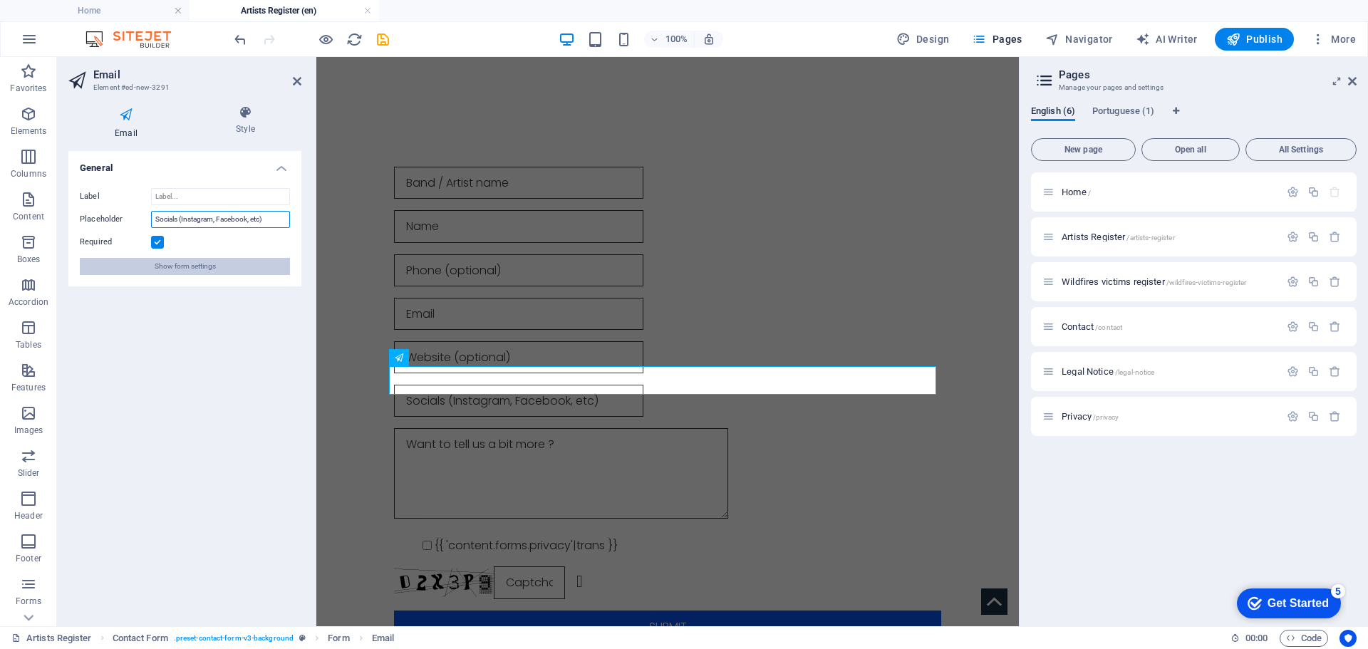
type input "Socials (Instagram, Facebook, etc)"
click at [191, 269] on span "Show form settings" at bounding box center [185, 266] width 61 height 17
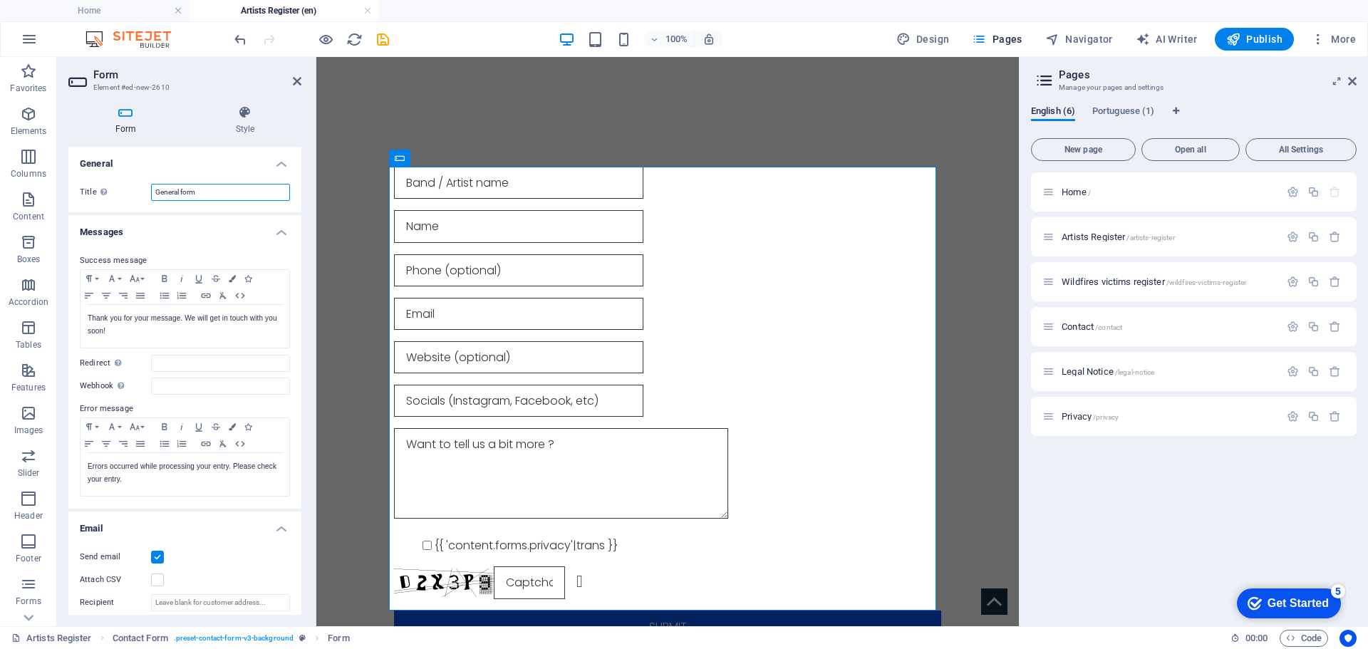
drag, startPoint x: 195, startPoint y: 194, endPoint x: 136, endPoint y: 198, distance: 59.3
click at [136, 198] on div "Title Define a name for the form. General form" at bounding box center [185, 192] width 210 height 17
type input "Artists registering form"
click at [164, 363] on input "Redirect Define a redirect target upon successful form submission; for example,…" at bounding box center [220, 363] width 139 height 17
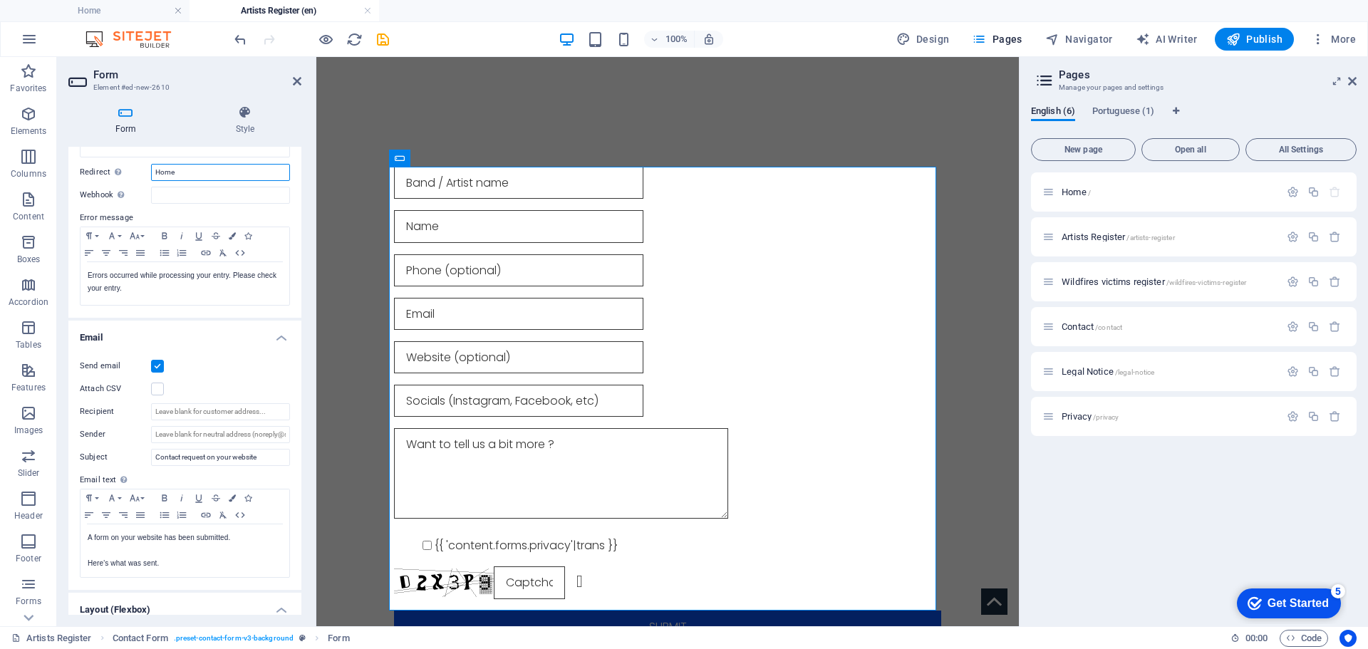
scroll to position [285, 0]
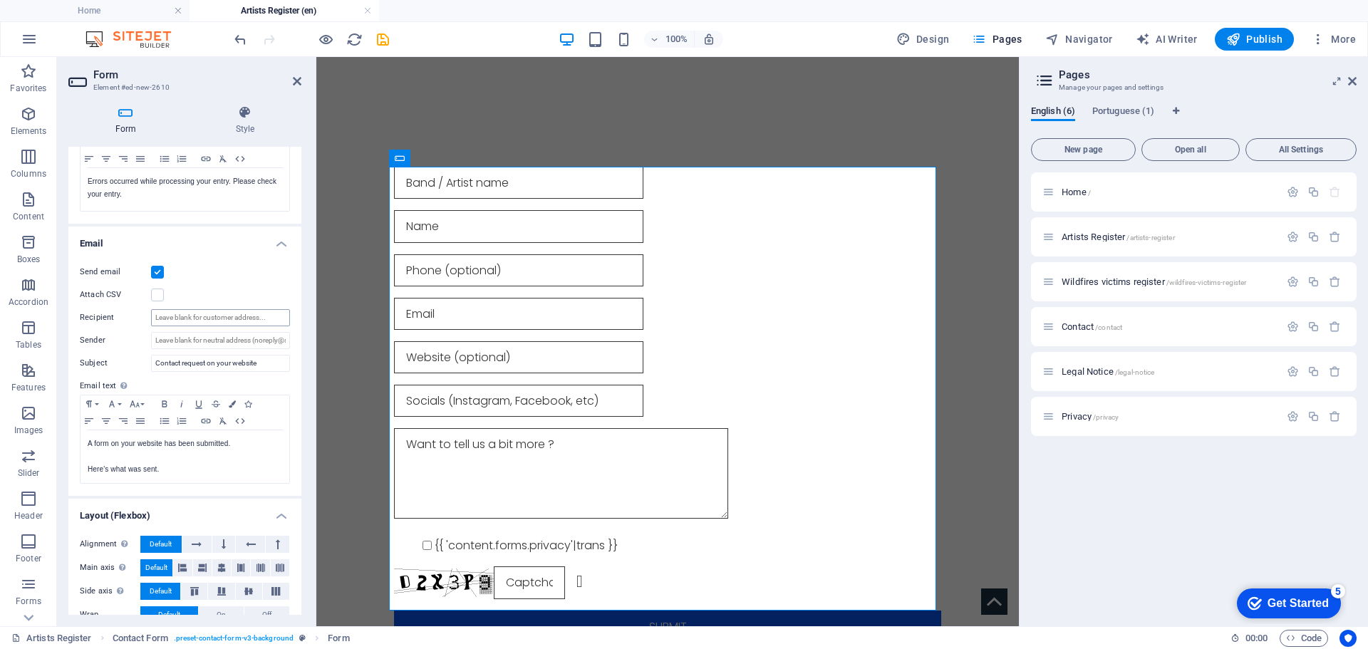
type input "Home"
click at [183, 319] on input "Recipient" at bounding box center [220, 317] width 139 height 17
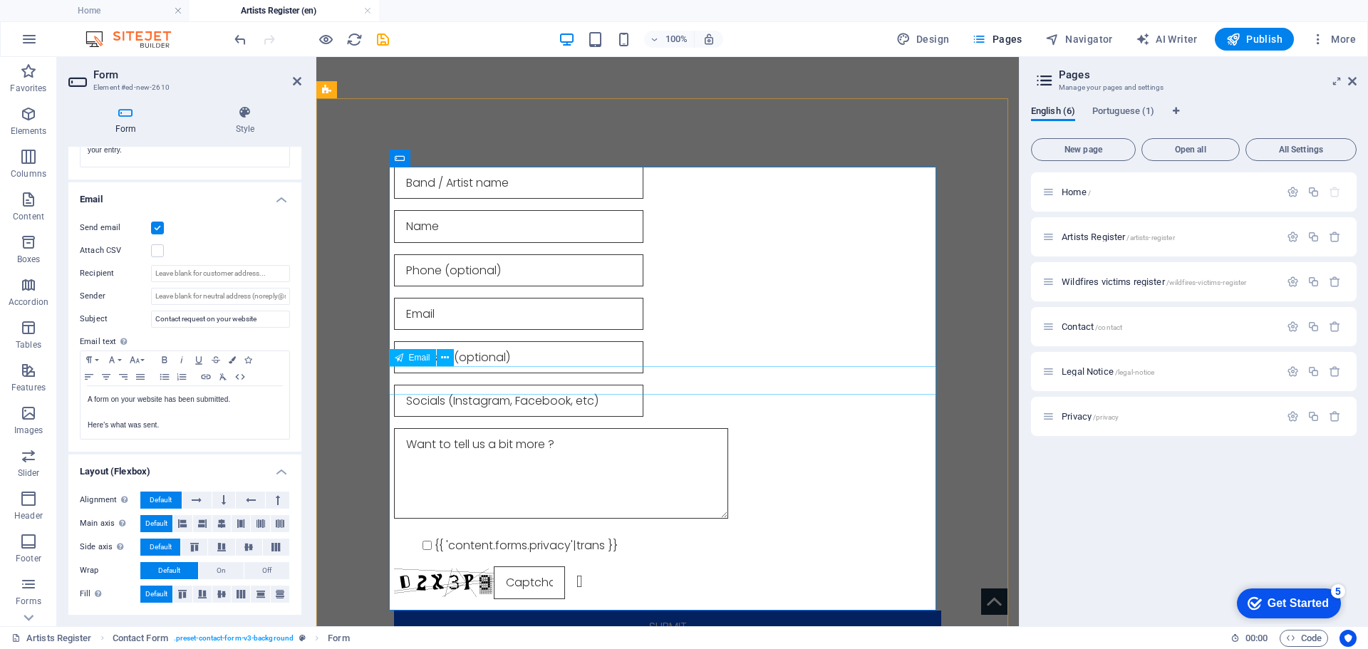
click at [615, 385] on input "email" at bounding box center [518, 401] width 249 height 32
click at [444, 360] on icon at bounding box center [445, 357] width 8 height 15
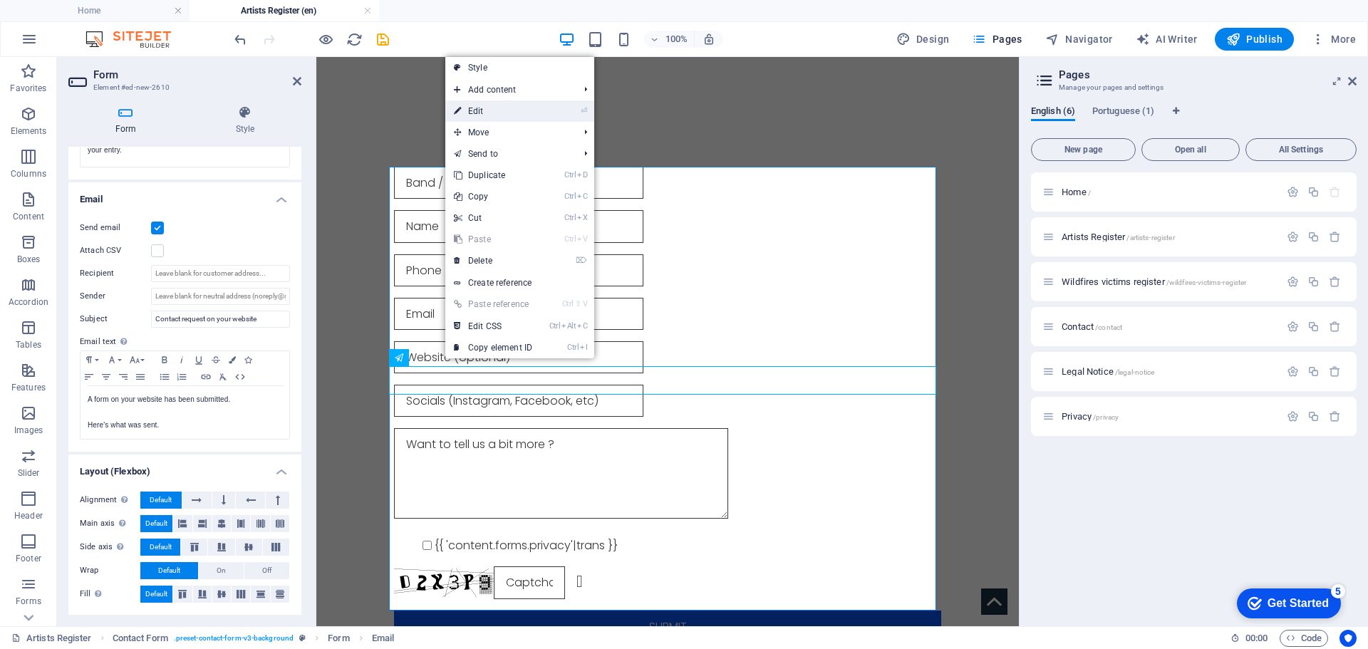
click at [510, 110] on link "⏎ Edit" at bounding box center [492, 110] width 95 height 21
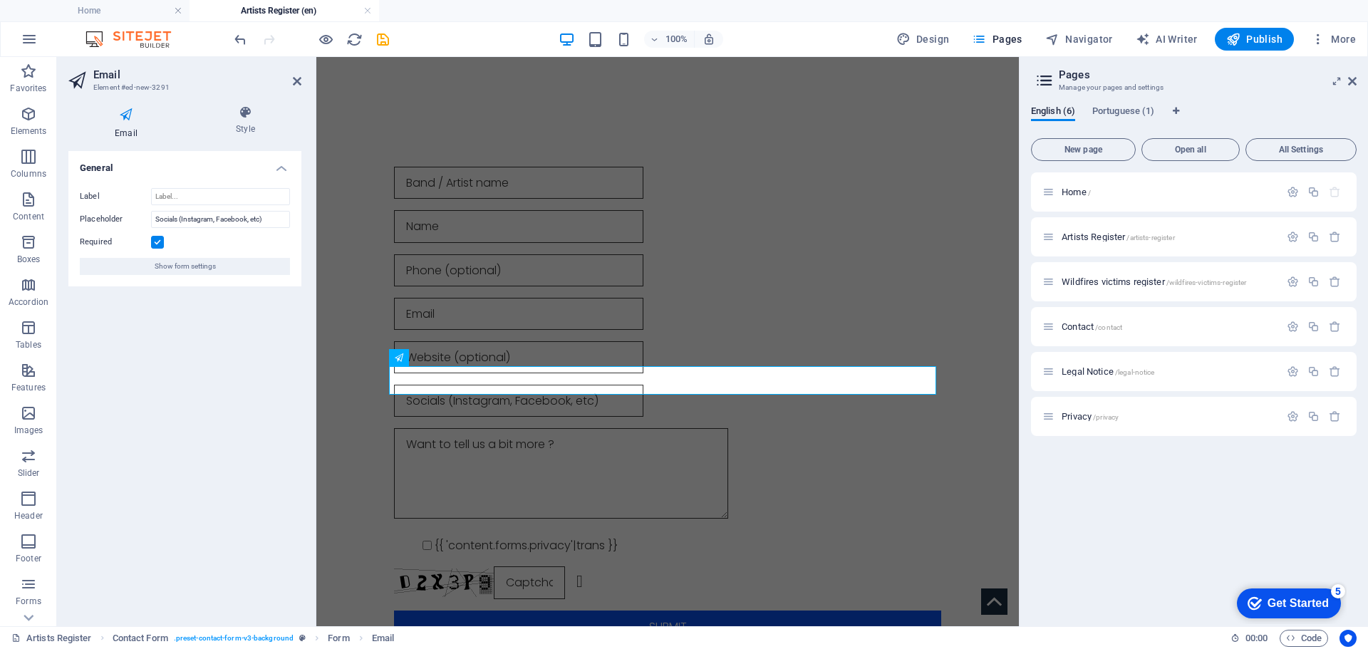
click at [264, 504] on div "General Label Placeholder Socials (Instagram, Facebook, etc) Required Show form…" at bounding box center [184, 383] width 233 height 464
click at [300, 78] on icon at bounding box center [297, 81] width 9 height 11
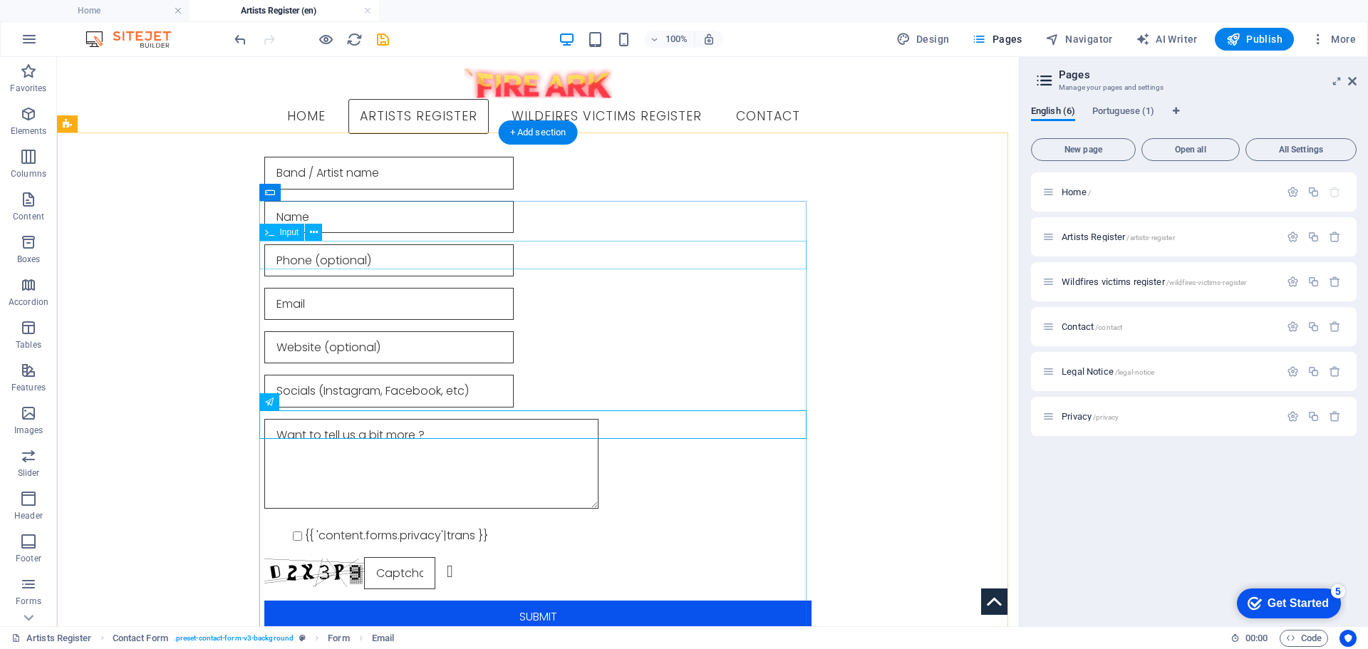
scroll to position [0, 0]
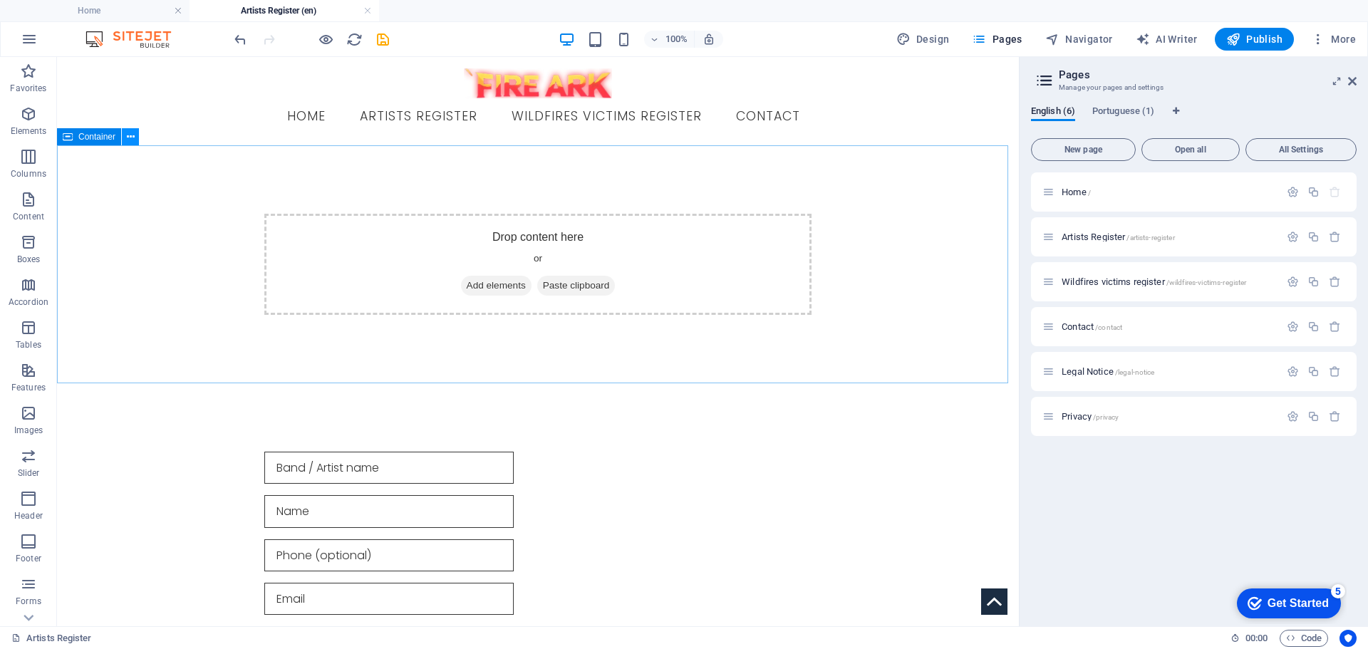
click at [132, 137] on icon at bounding box center [131, 137] width 8 height 15
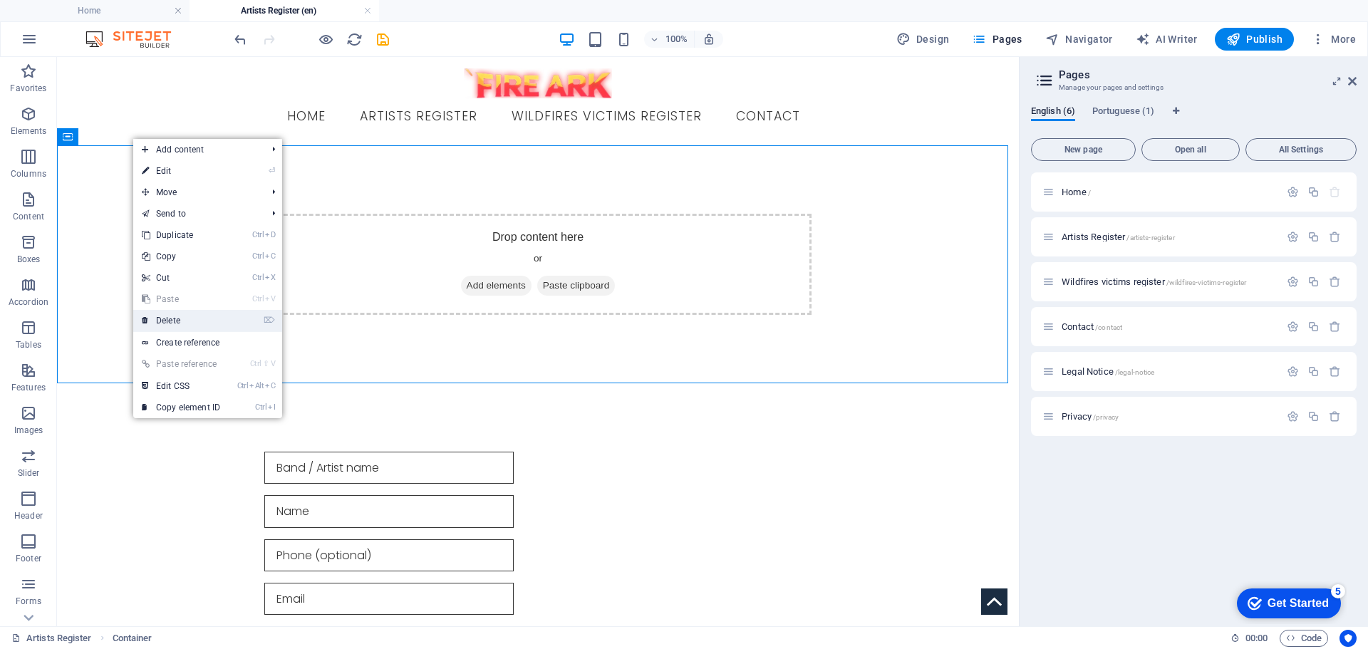
click at [186, 318] on link "⌦ Delete" at bounding box center [180, 320] width 95 height 21
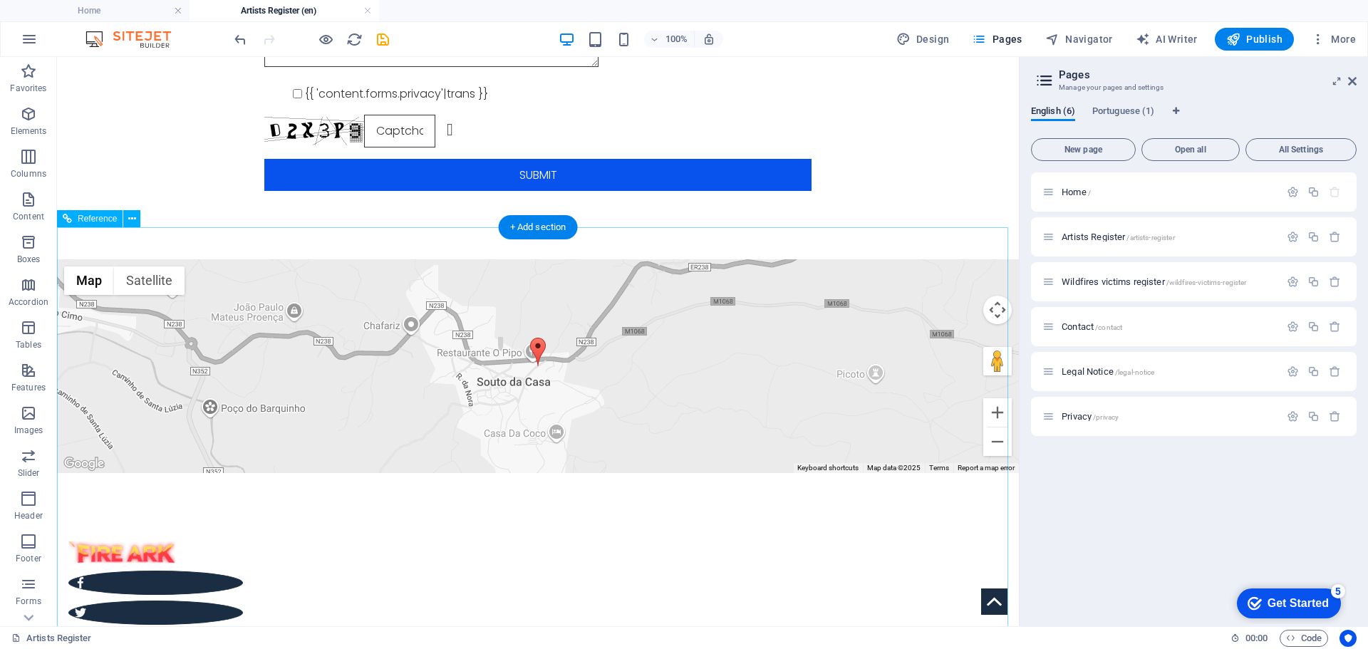
scroll to position [570, 0]
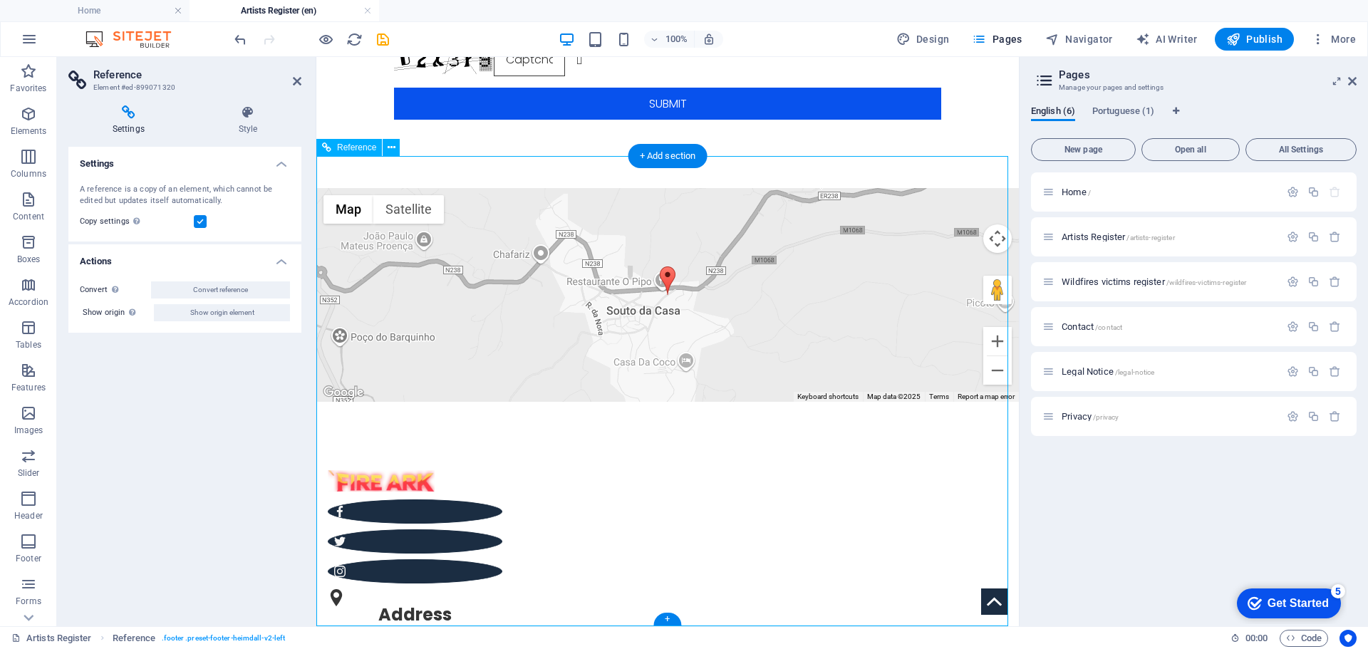
click at [383, 41] on icon "save" at bounding box center [383, 39] width 16 height 16
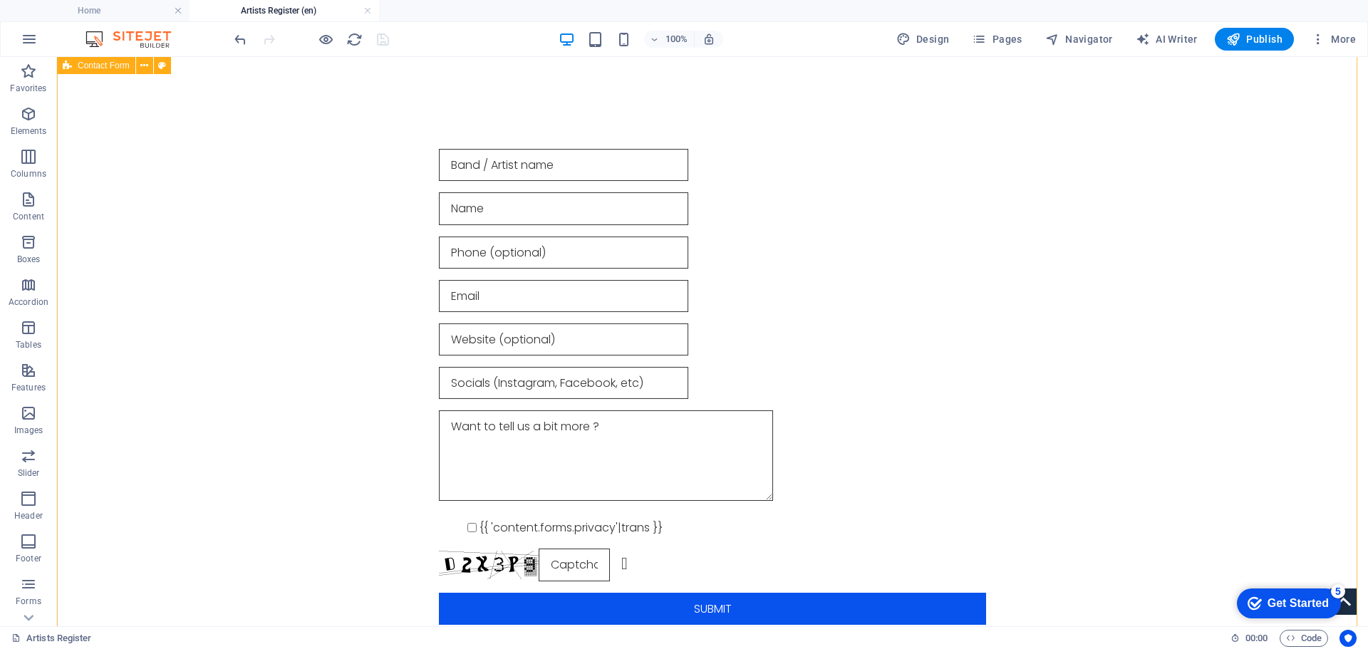
scroll to position [0, 0]
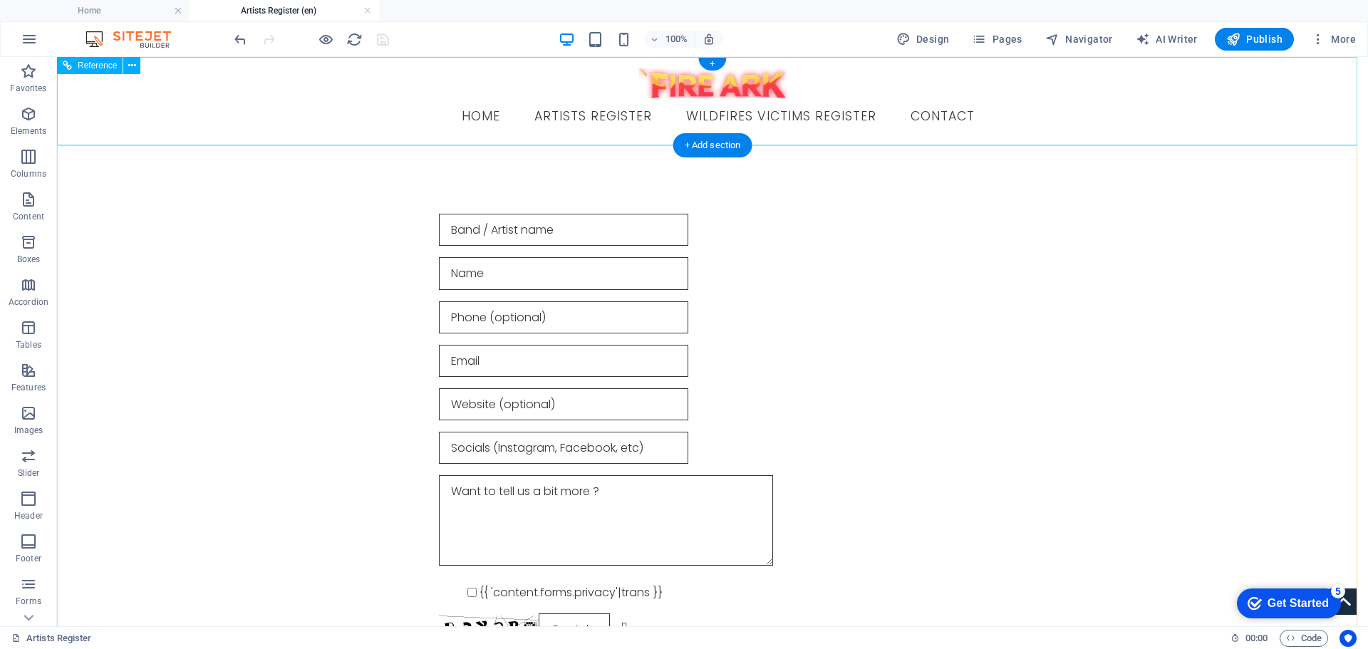
click at [493, 115] on nav "Home Artists Register Wildfires victims register Contact" at bounding box center [712, 117] width 547 height 36
click at [487, 118] on nav "Home Artists Register Wildfires victims register Contact" at bounding box center [712, 117] width 547 height 36
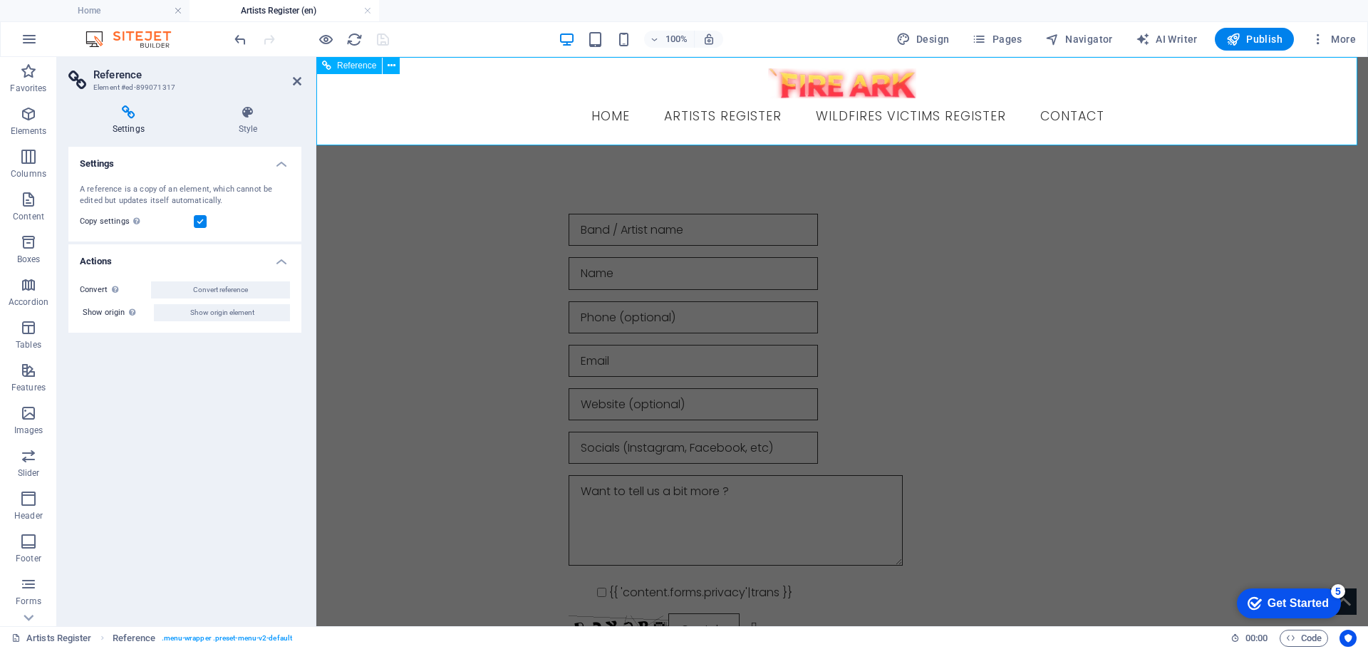
click at [618, 113] on nav "Home Artists Register Wildfires victims register Contact" at bounding box center [841, 117] width 547 height 36
click at [294, 81] on icon at bounding box center [297, 81] width 9 height 11
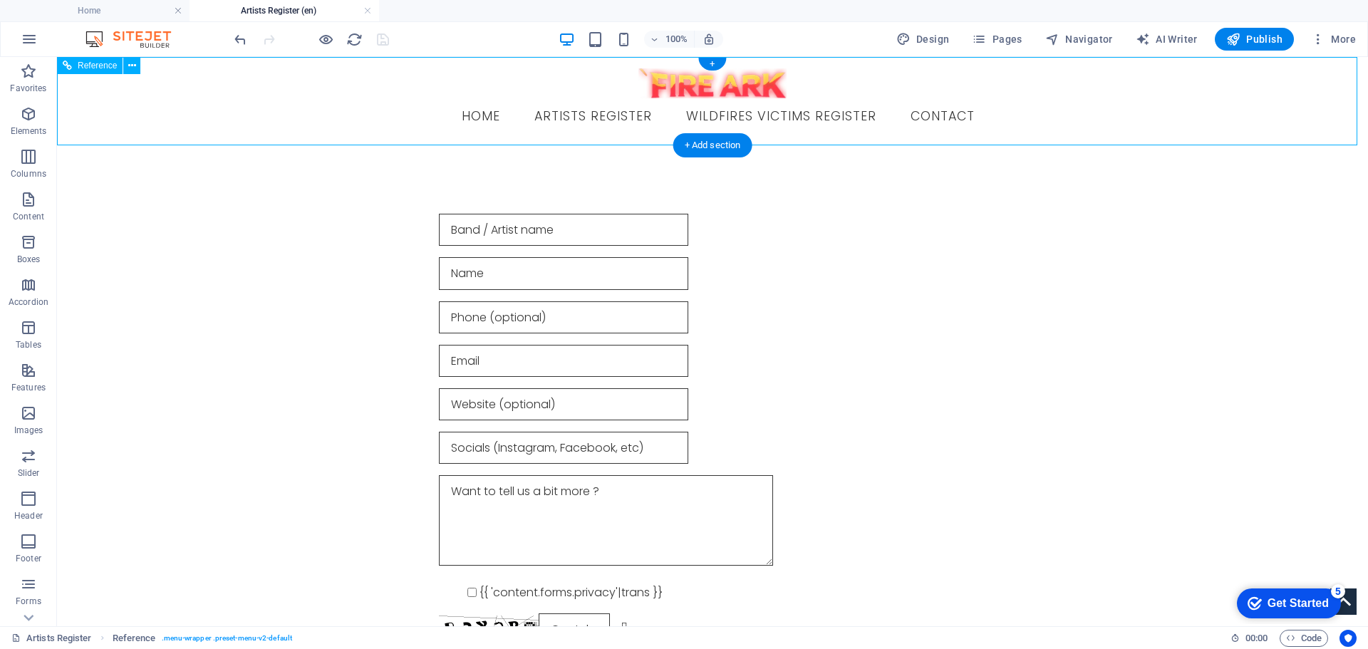
click at [481, 115] on nav "Home Artists Register Wildfires victims register Contact" at bounding box center [712, 117] width 547 height 36
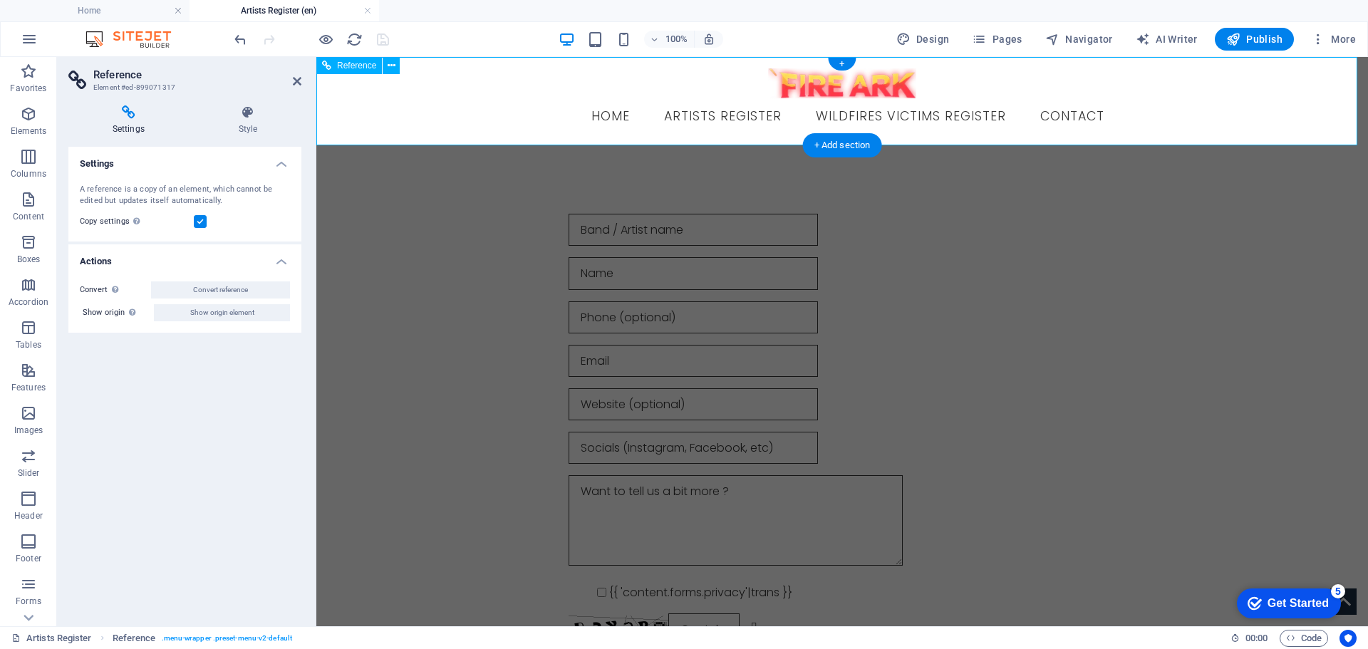
click at [594, 114] on nav "Home Artists Register Wildfires victims register Contact" at bounding box center [841, 117] width 547 height 36
click at [596, 115] on nav "Home Artists Register Wildfires victims register Contact" at bounding box center [841, 117] width 547 height 36
click at [295, 77] on icon at bounding box center [297, 81] width 9 height 11
